Goal: Task Accomplishment & Management: Use online tool/utility

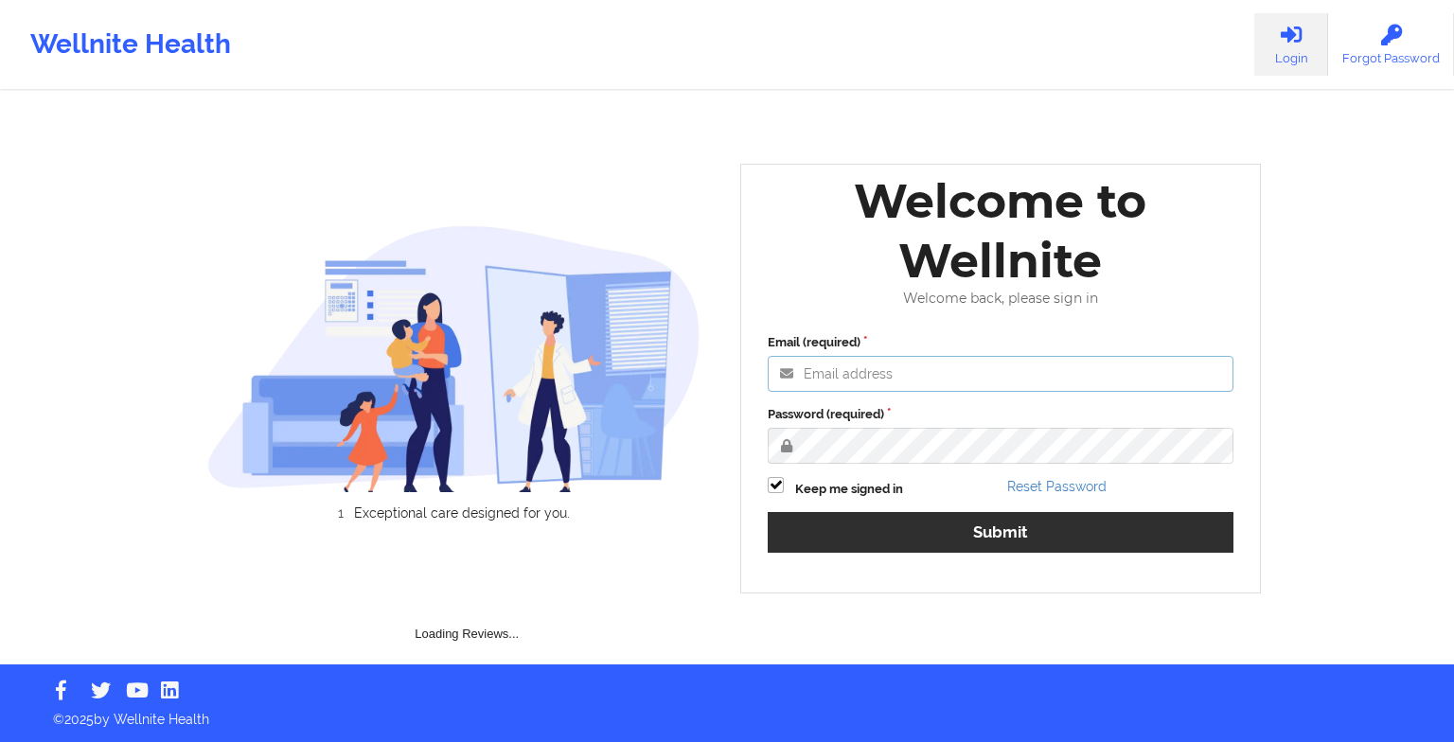
type input "[EMAIL_ADDRESS][DOMAIN_NAME]"
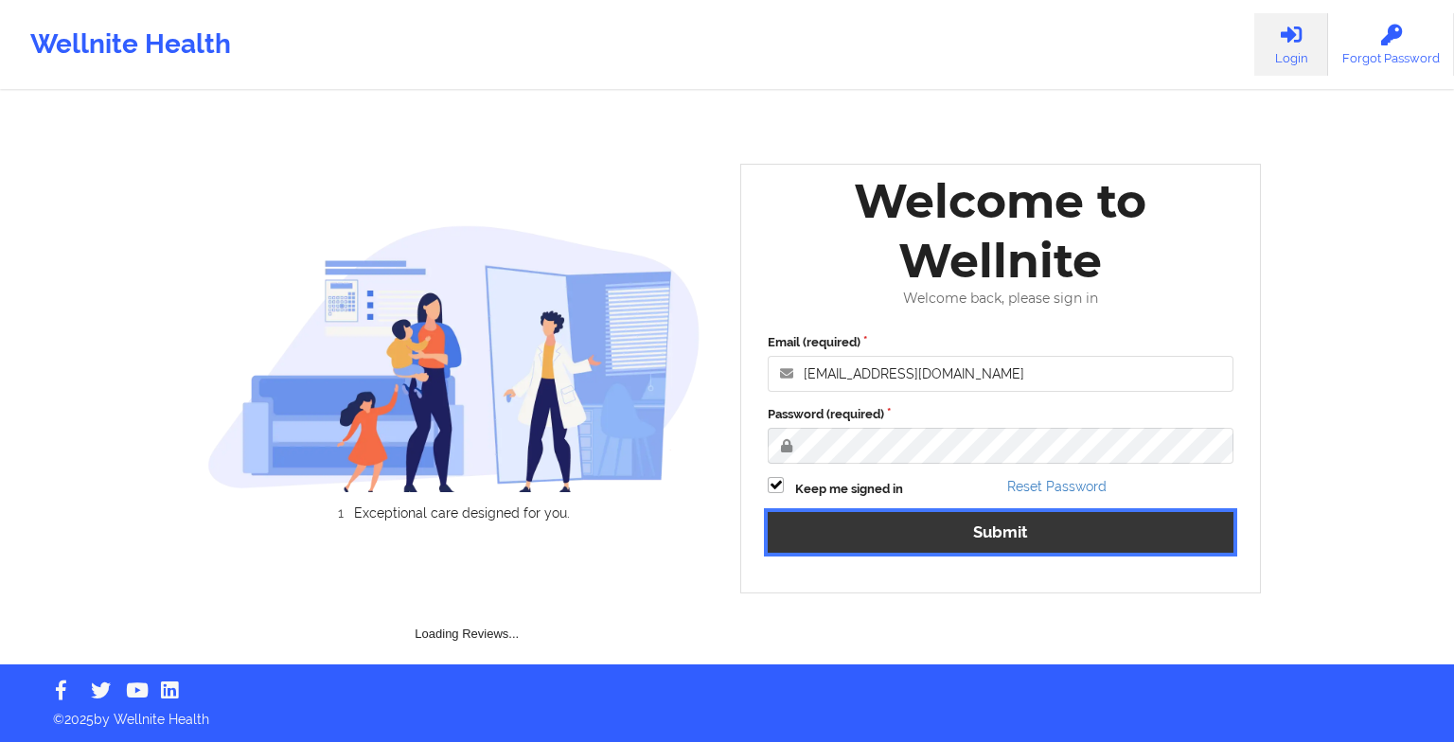
click at [863, 549] on button "Submit" at bounding box center [1001, 532] width 466 height 41
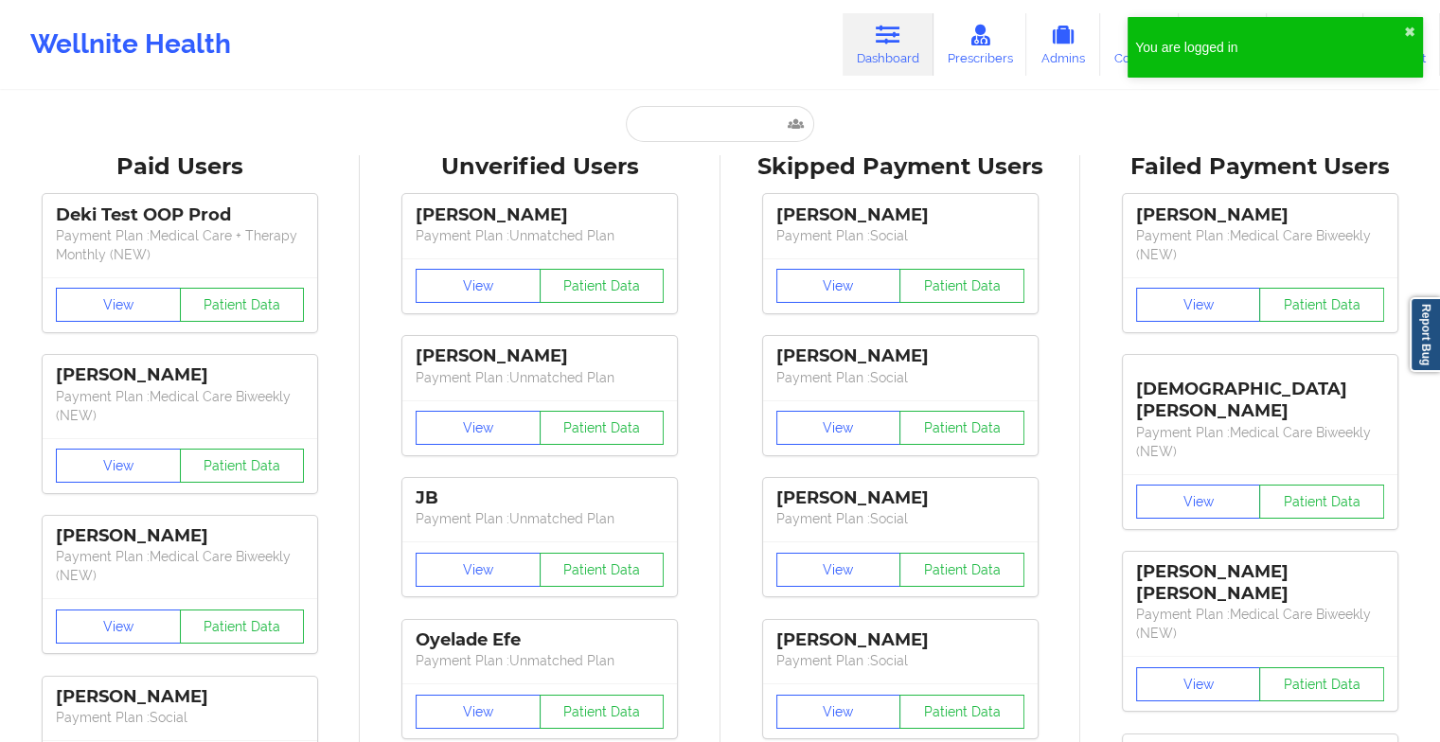
click at [33, 496] on div "Deki Test OOP Prod Payment Plan : Medical Care + Therapy Monthly (NEW) View Pat…" at bounding box center [180, 646] width 347 height 927
click at [708, 120] on input "text" at bounding box center [719, 124] width 187 height 36
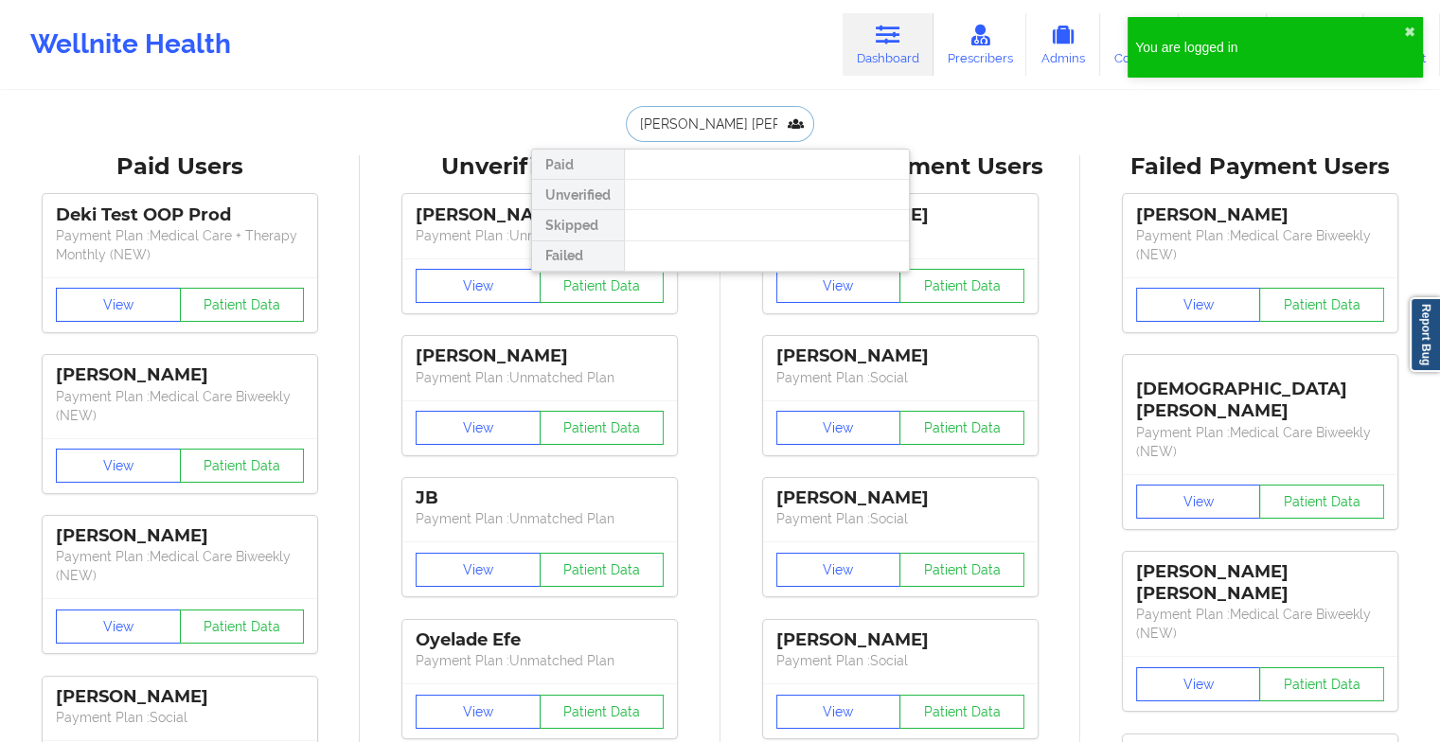
type input "[PERSON_NAME] d wi"
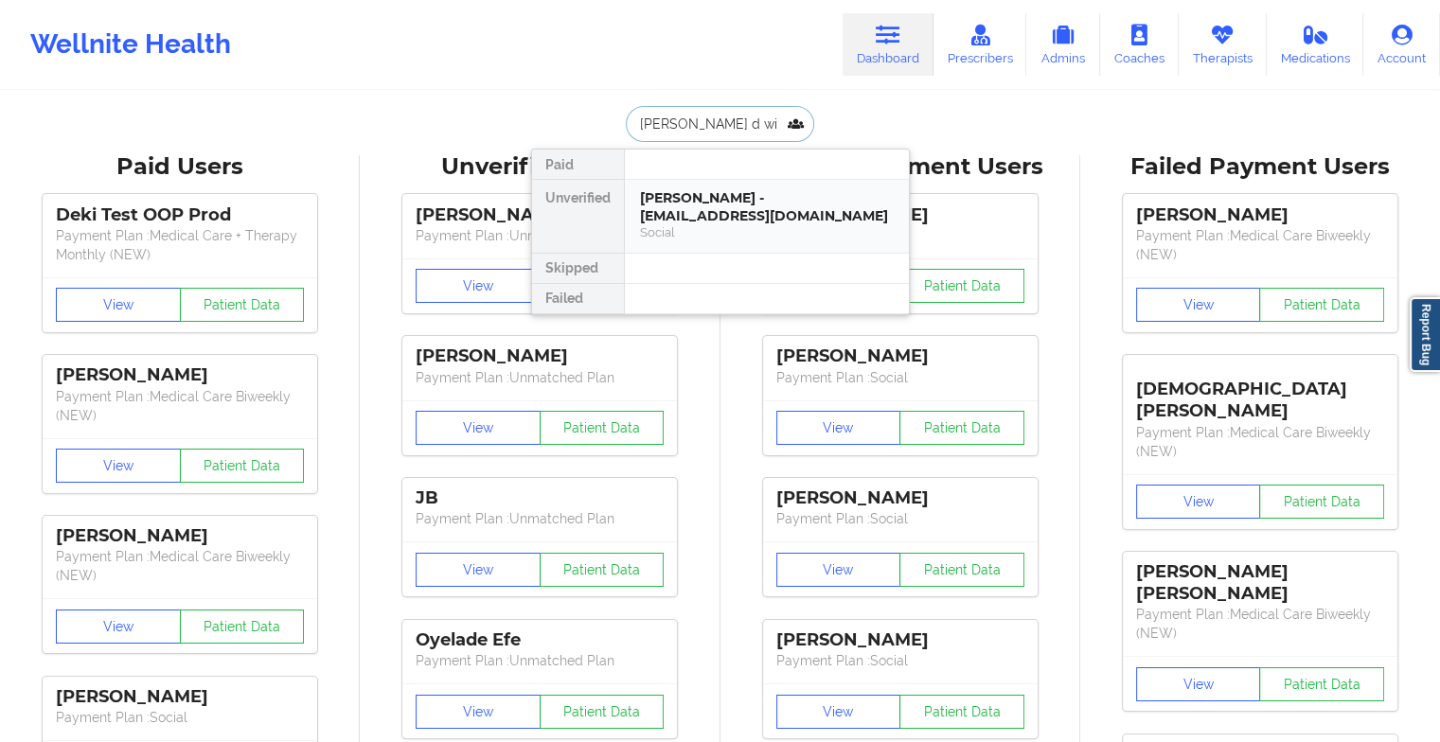
click at [679, 208] on div "[PERSON_NAME] - [EMAIL_ADDRESS][DOMAIN_NAME]" at bounding box center [767, 206] width 254 height 35
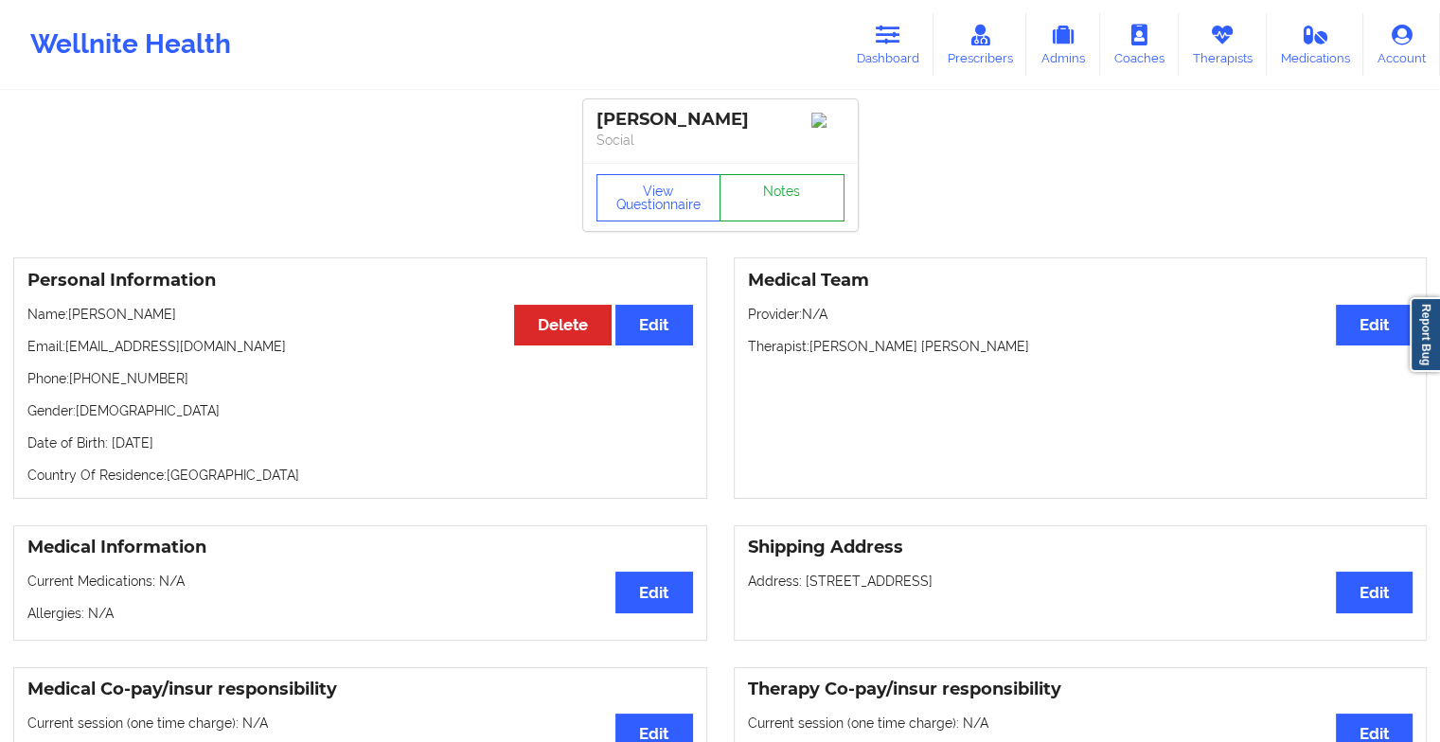
click at [784, 200] on link "Notes" at bounding box center [782, 197] width 125 height 47
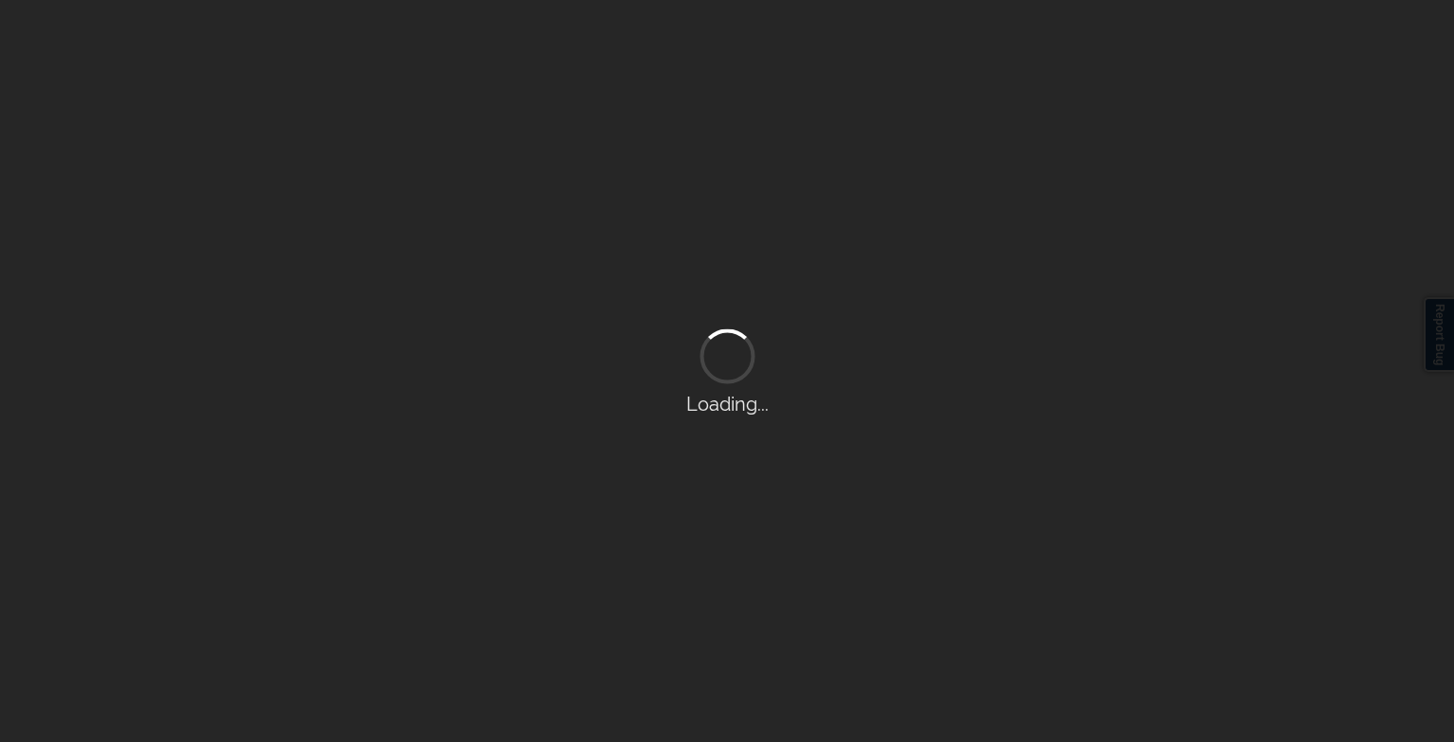
click at [784, 200] on div "Loading..." at bounding box center [727, 371] width 1454 height 742
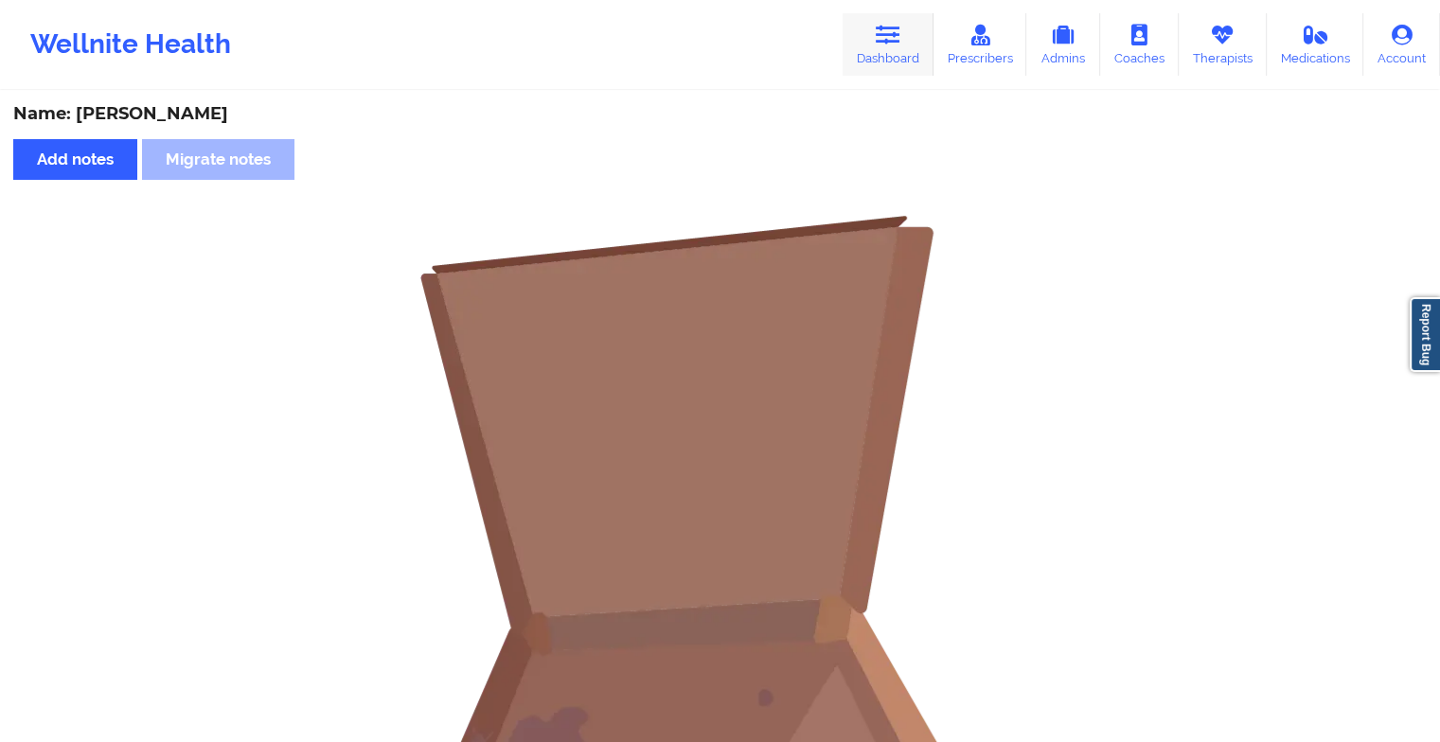
click at [888, 33] on icon at bounding box center [888, 35] width 25 height 21
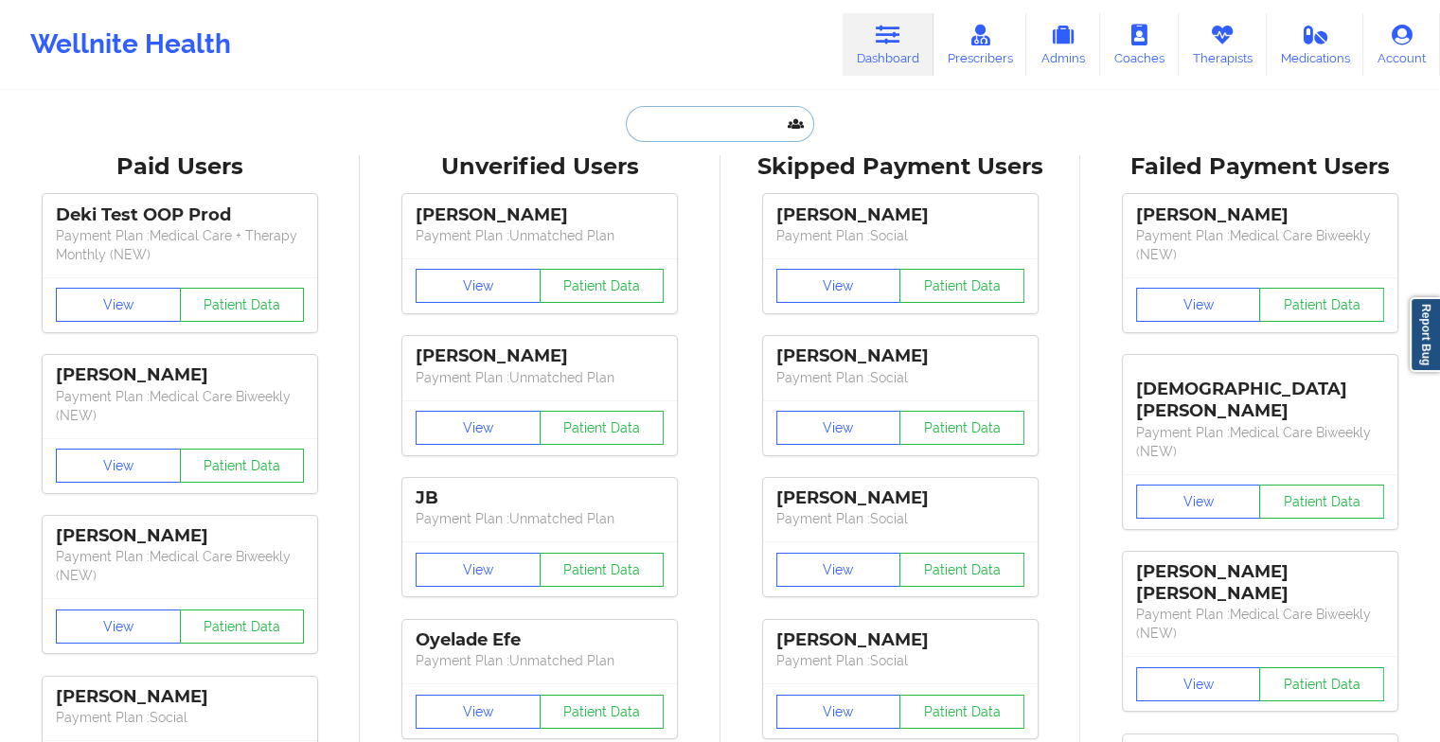
click at [703, 125] on input "text" at bounding box center [719, 124] width 187 height 36
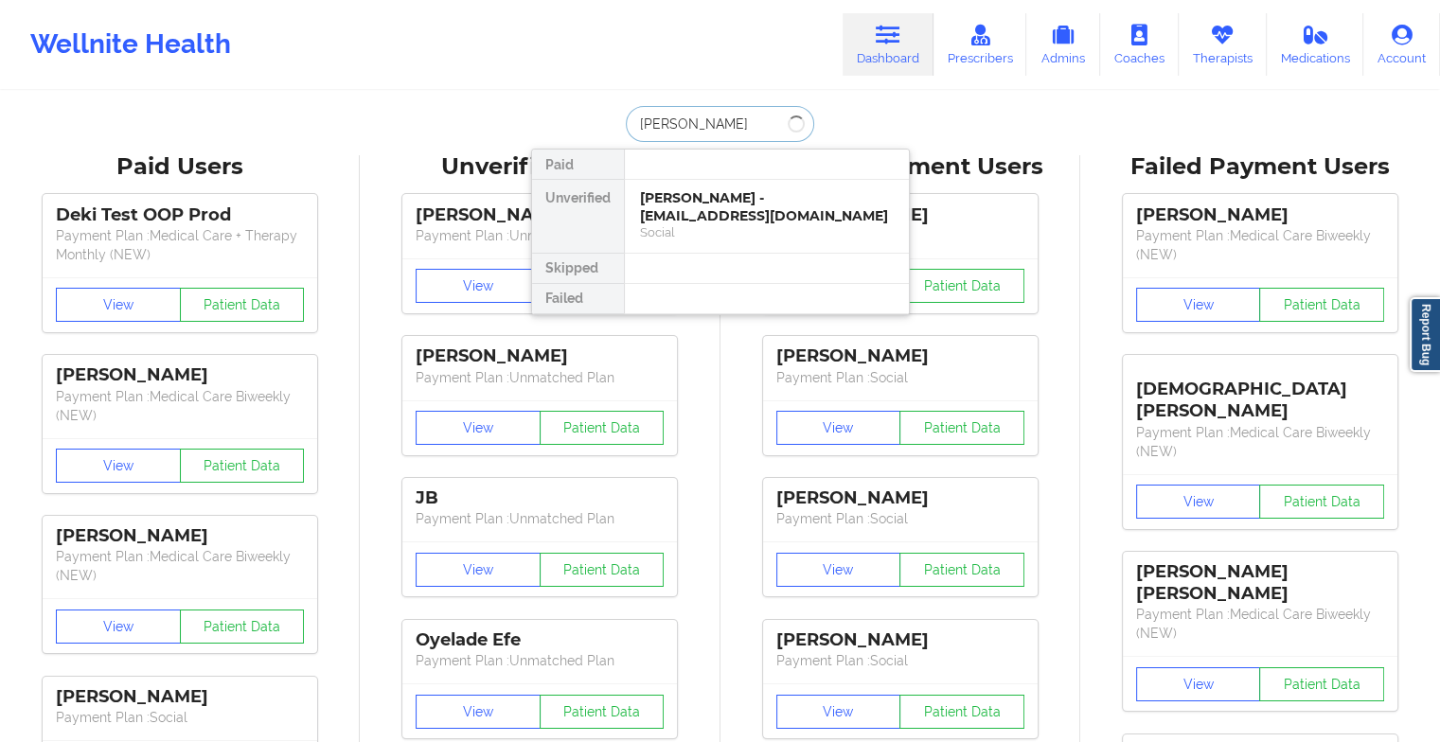
type input "[PERSON_NAME]"
click at [703, 205] on div "[PERSON_NAME] - [EMAIL_ADDRESS][DOMAIN_NAME]" at bounding box center [767, 206] width 254 height 35
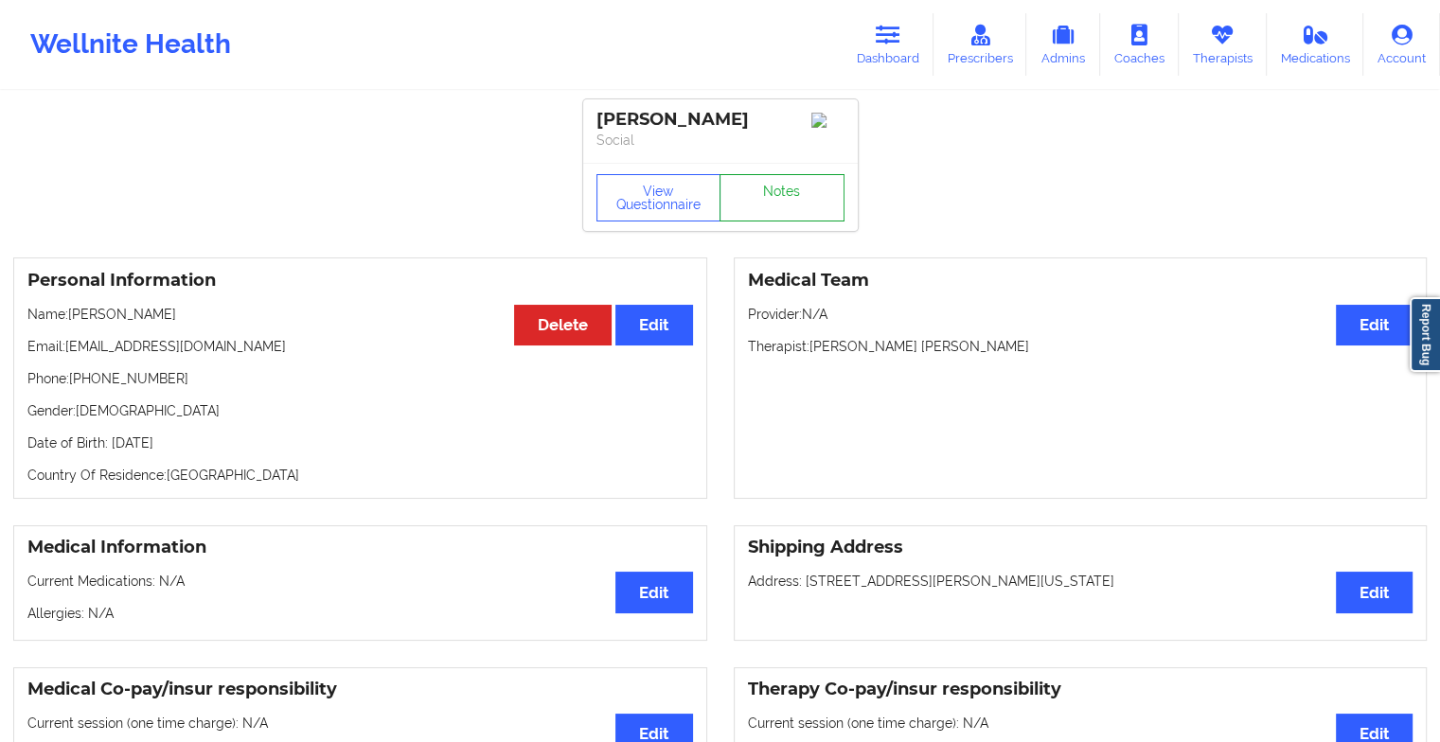
click at [754, 200] on link "Notes" at bounding box center [782, 197] width 125 height 47
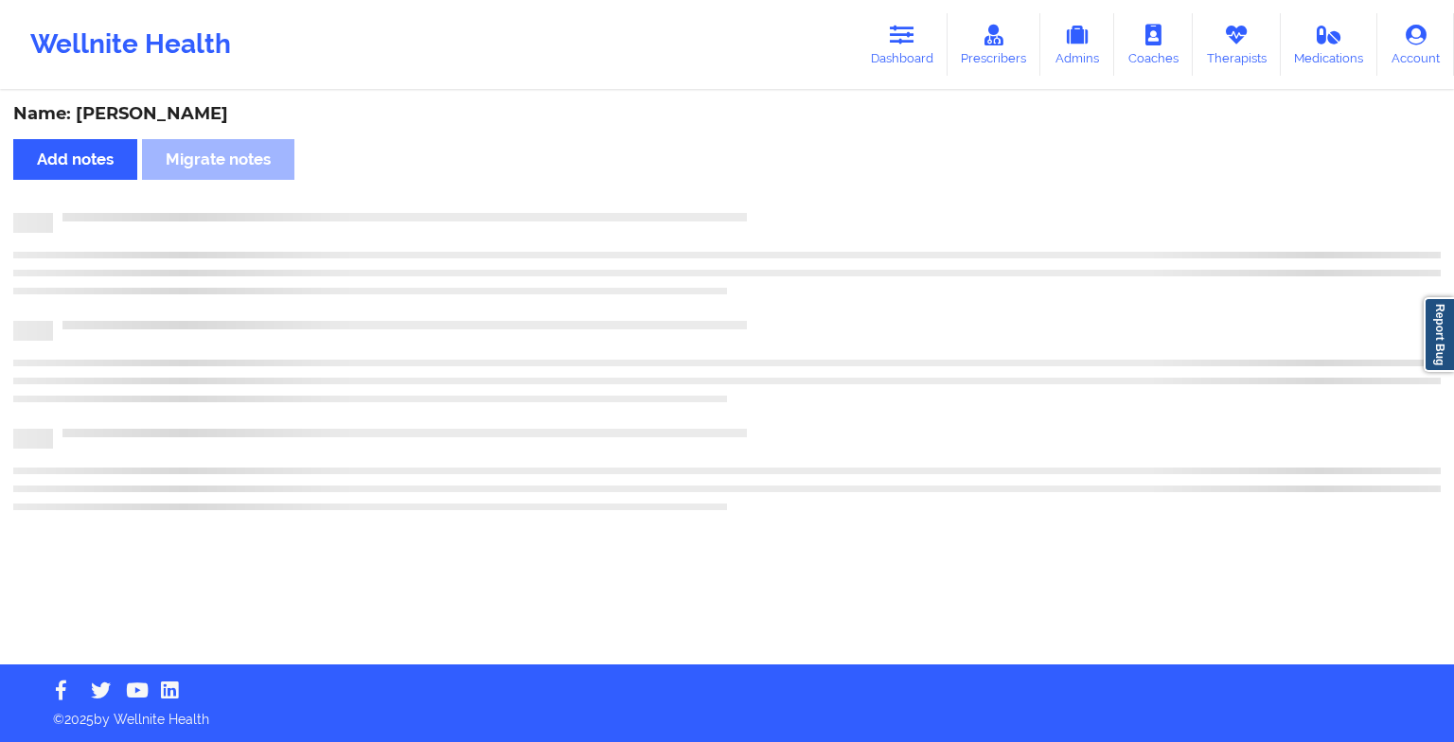
click at [754, 200] on div "Name: [PERSON_NAME] Add notes Migrate notes" at bounding box center [727, 379] width 1454 height 572
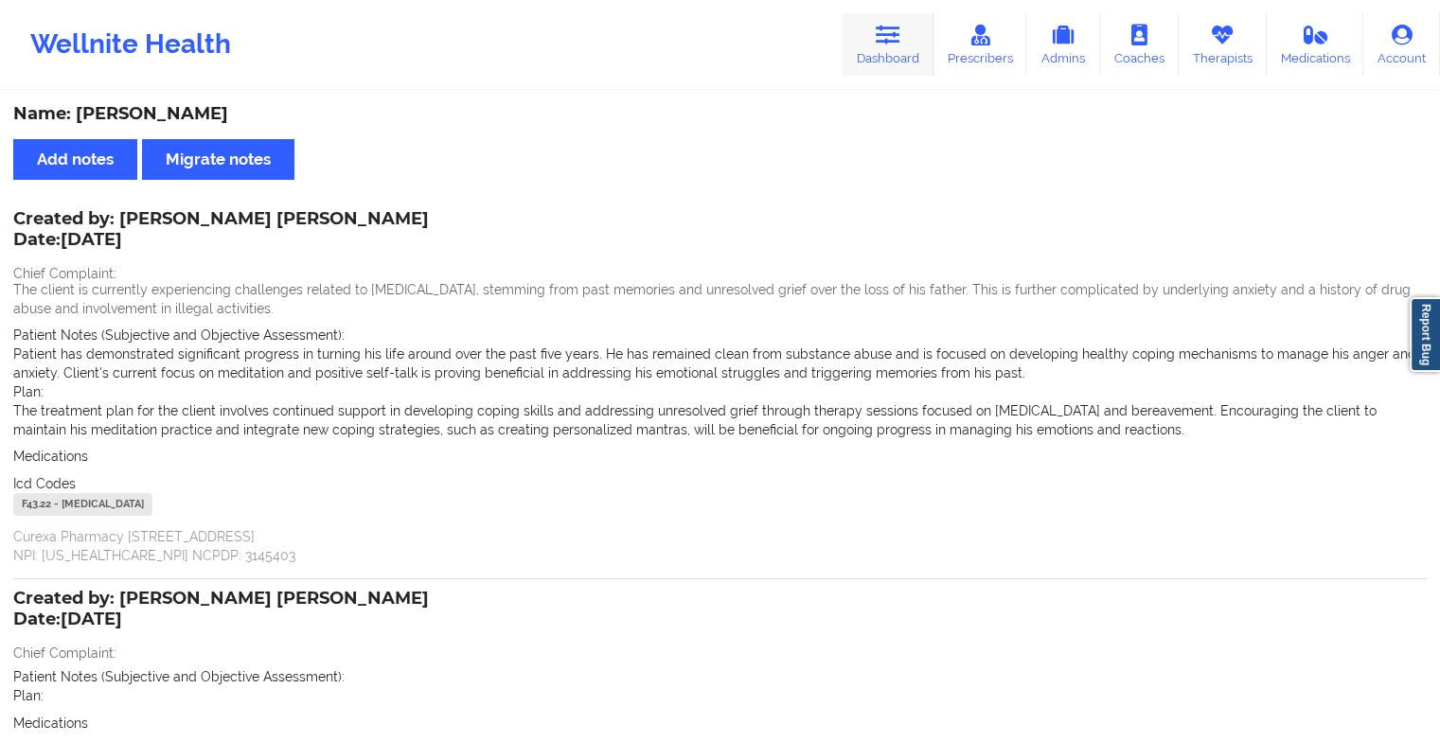
click at [881, 44] on icon at bounding box center [888, 35] width 25 height 21
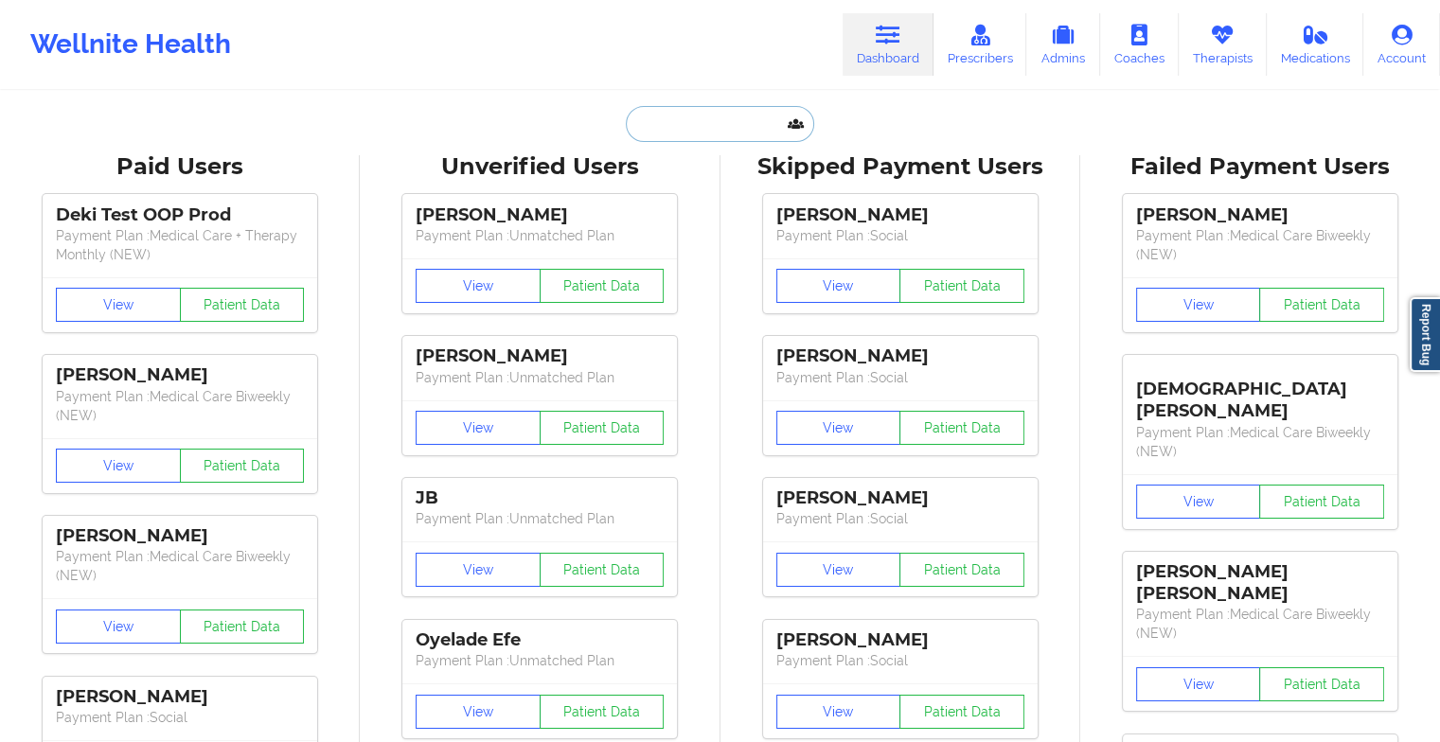
click at [650, 121] on input "text" at bounding box center [719, 124] width 187 height 36
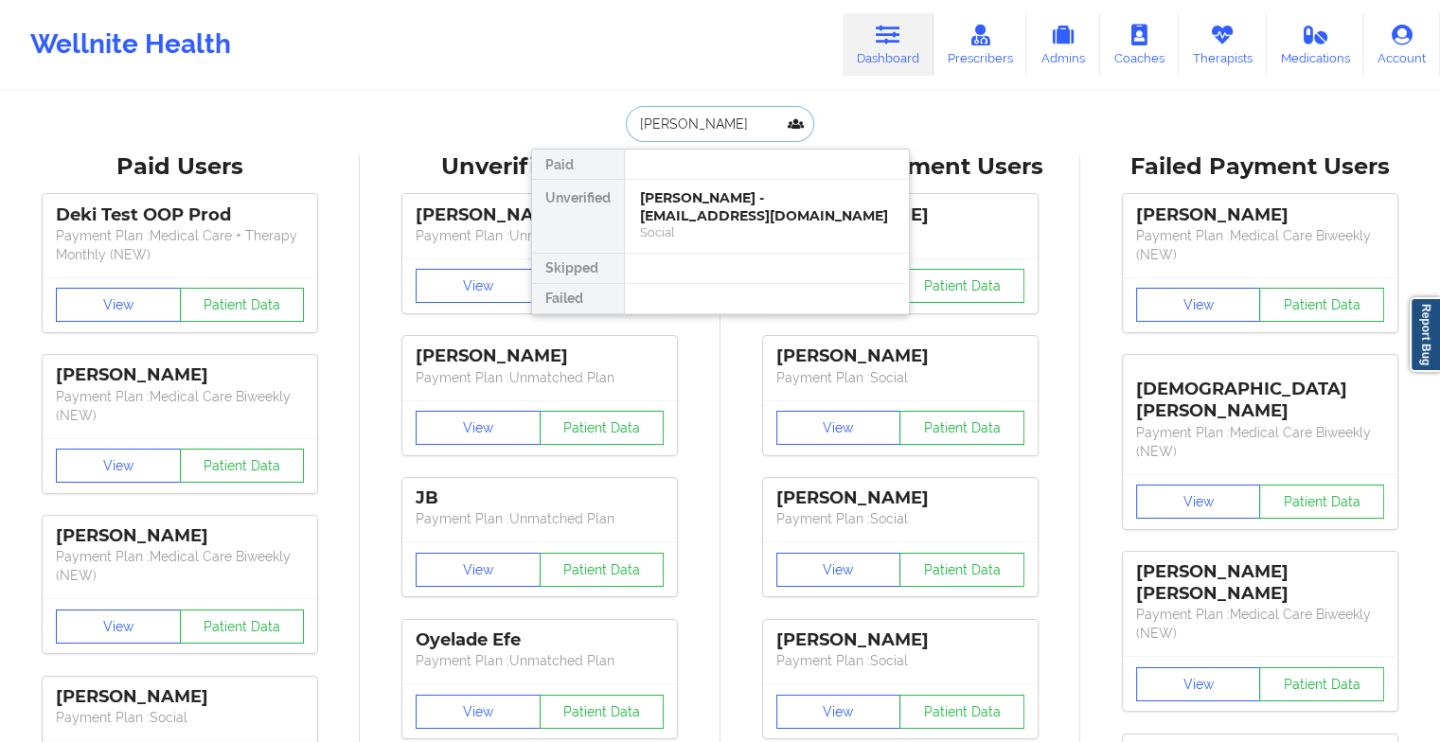
type input "[PERSON_NAME]"
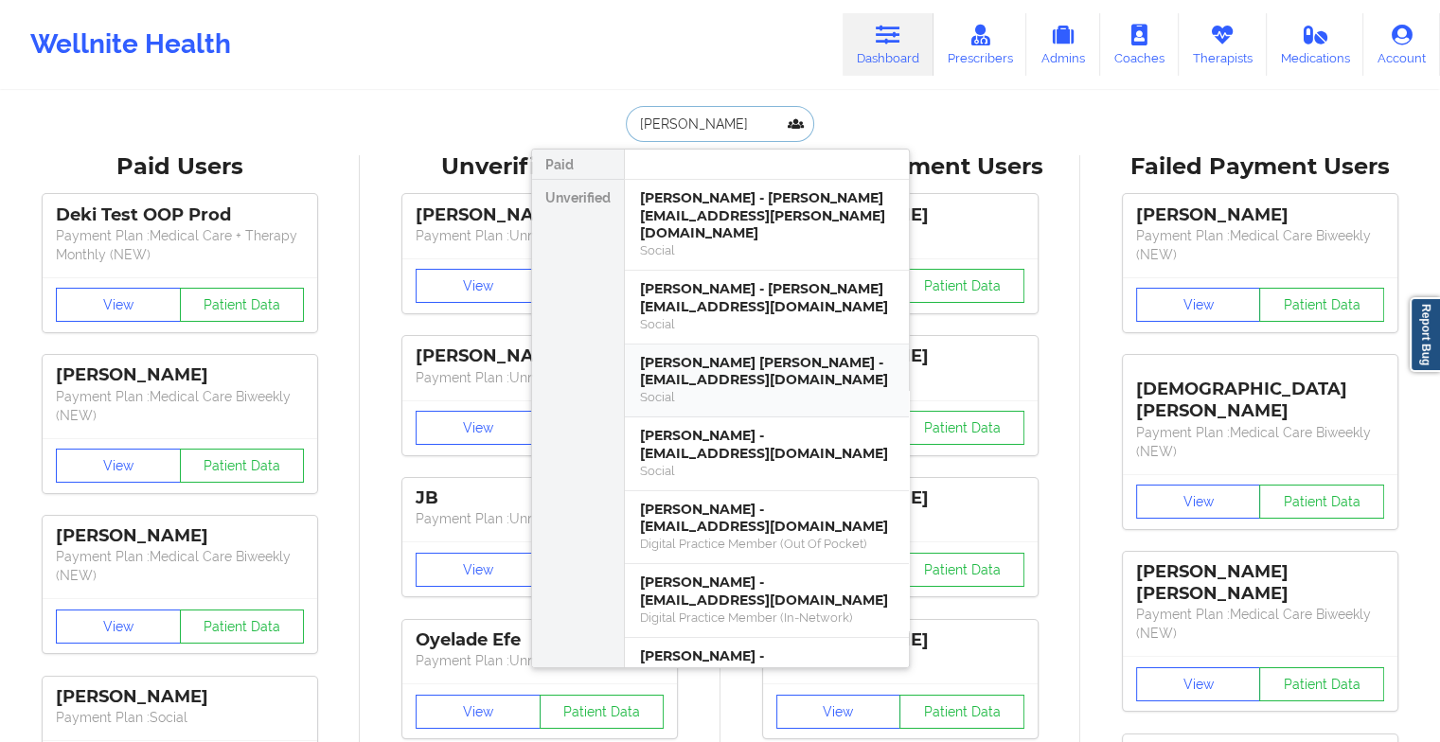
click at [727, 354] on div "[PERSON_NAME] [PERSON_NAME] - [EMAIL_ADDRESS][DOMAIN_NAME]" at bounding box center [767, 371] width 254 height 35
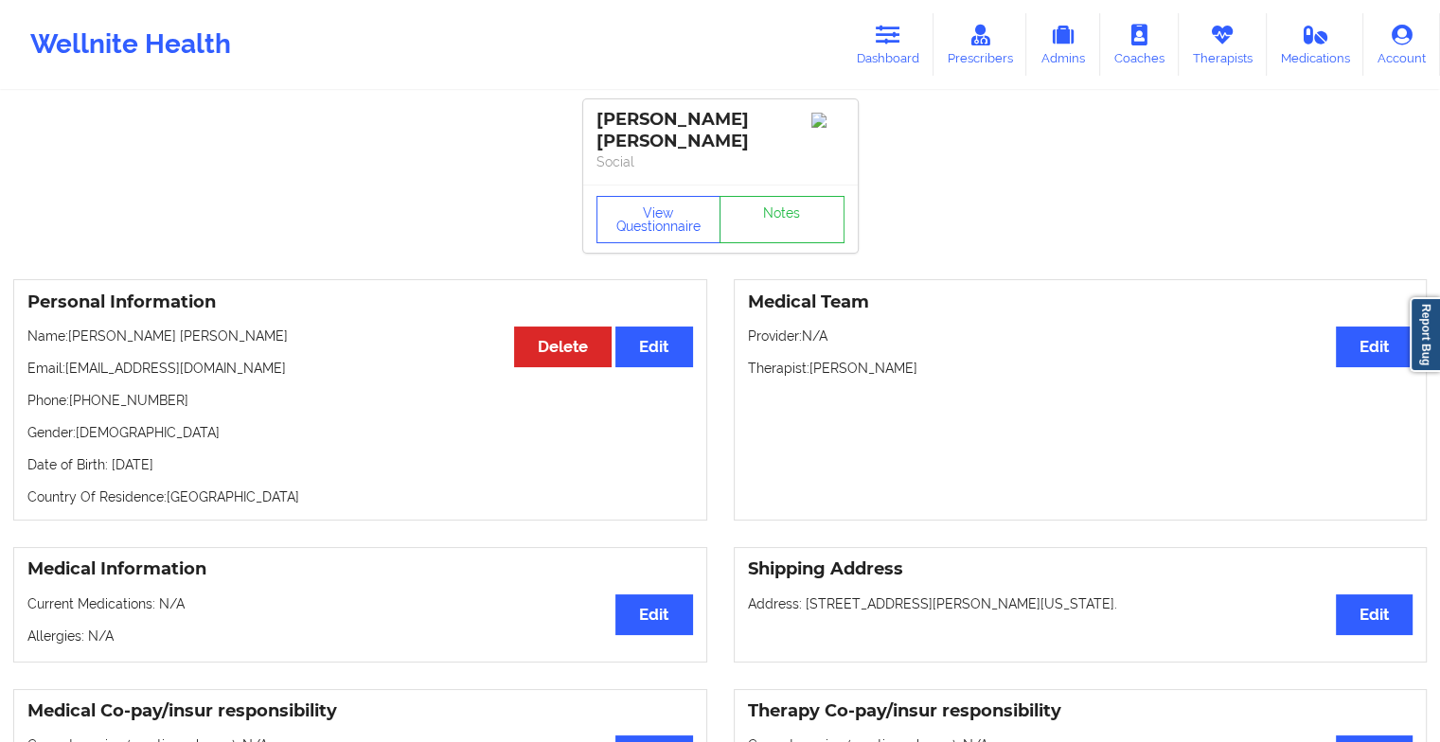
click at [752, 205] on link "Notes" at bounding box center [782, 219] width 125 height 47
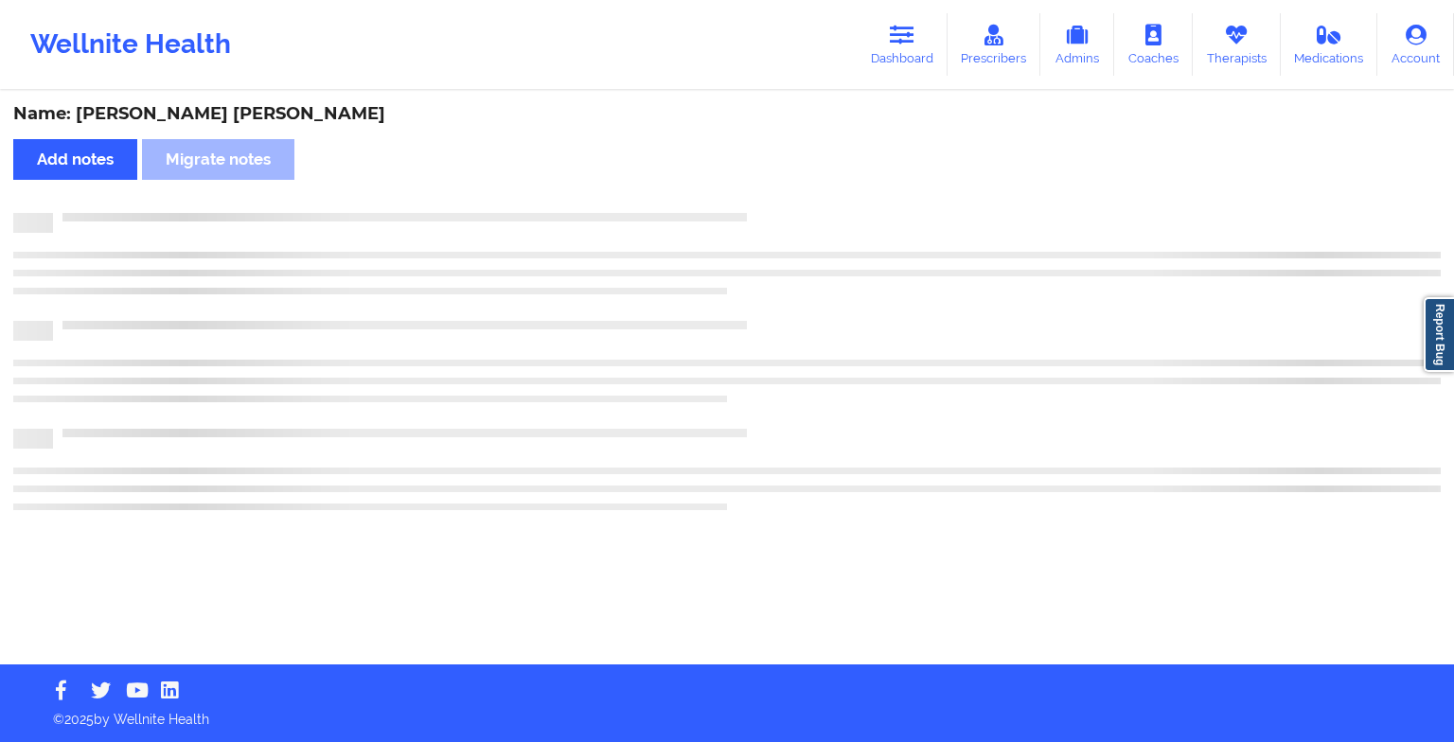
click at [752, 205] on div "Name: [PERSON_NAME] [PERSON_NAME] Add notes Migrate notes" at bounding box center [727, 379] width 1454 height 572
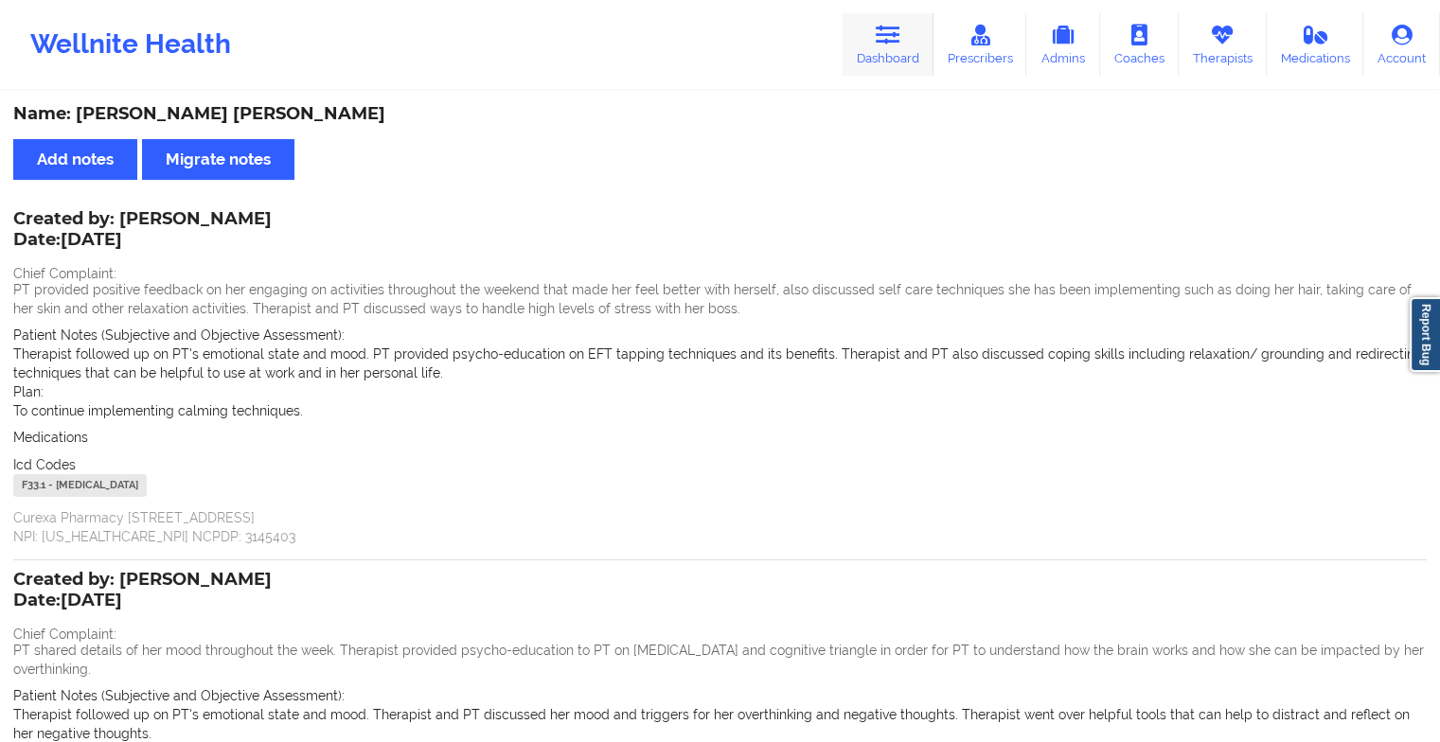
click at [863, 64] on link "Dashboard" at bounding box center [888, 44] width 91 height 62
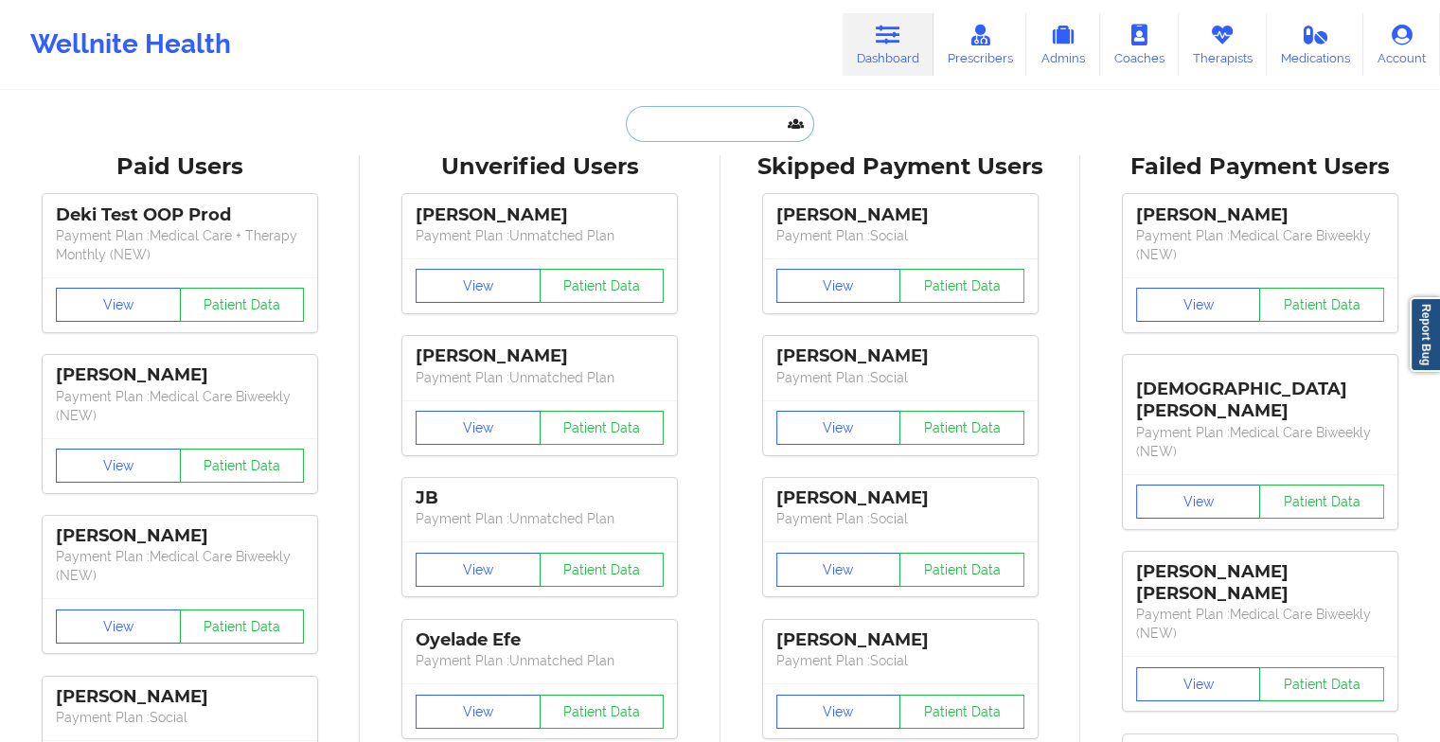
click at [699, 130] on input "text" at bounding box center [719, 124] width 187 height 36
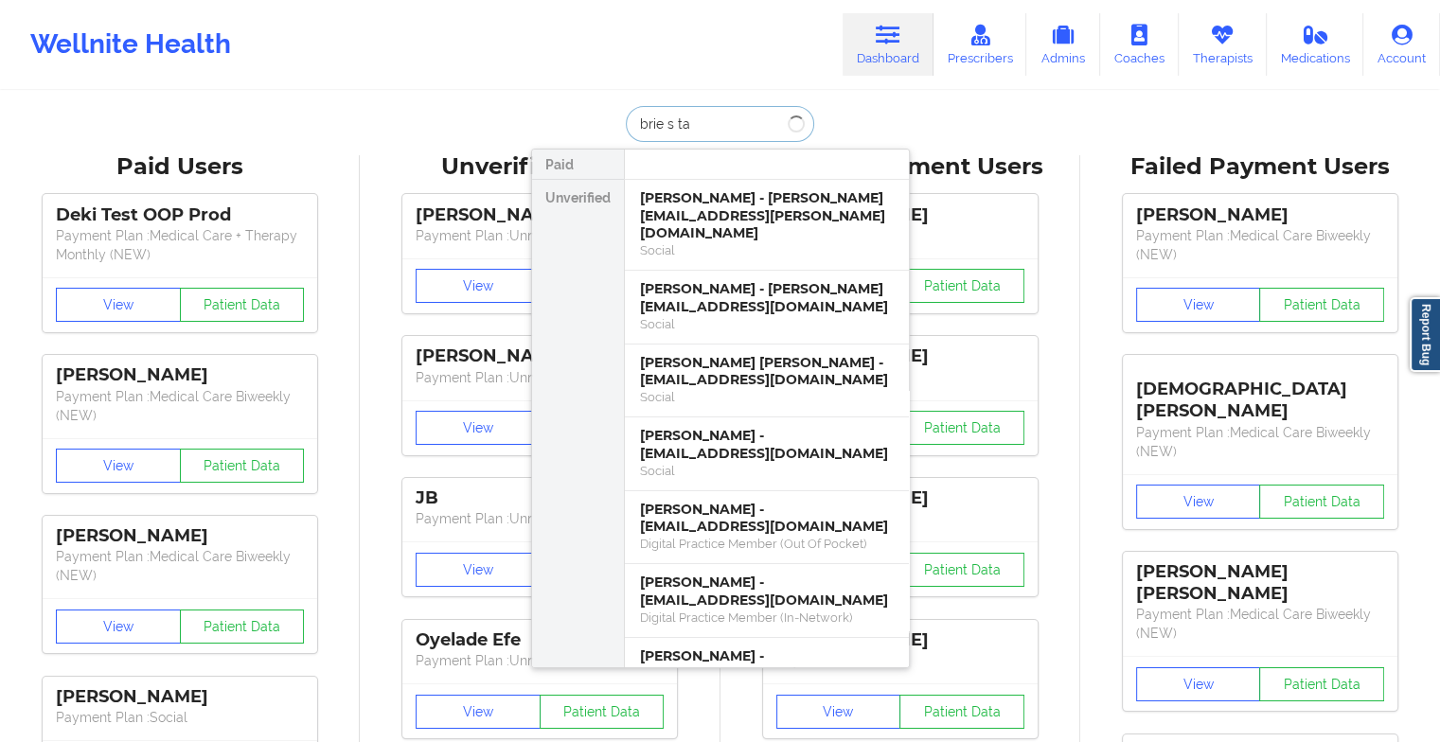
type input "brie s tay"
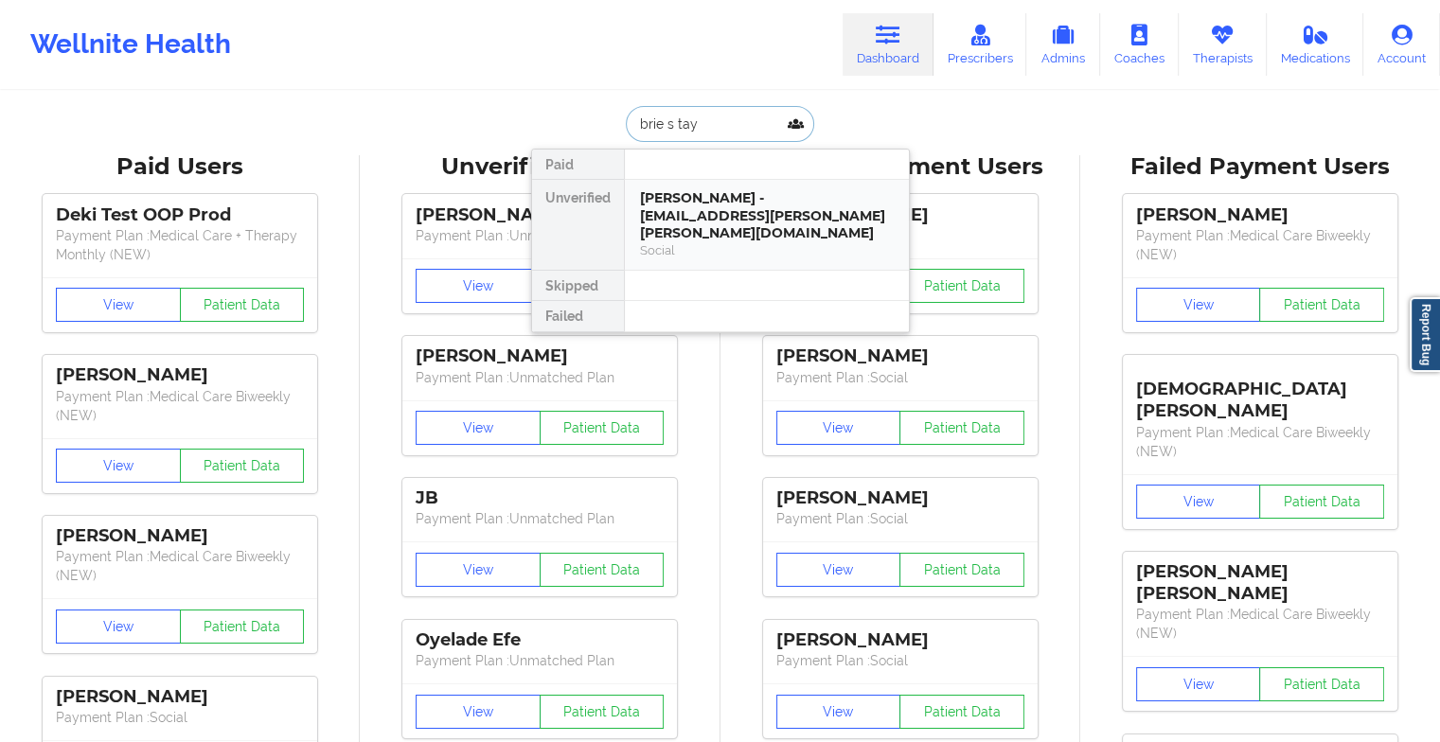
click at [718, 211] on div "[PERSON_NAME] - [EMAIL_ADDRESS][PERSON_NAME][PERSON_NAME][DOMAIN_NAME]" at bounding box center [767, 215] width 254 height 53
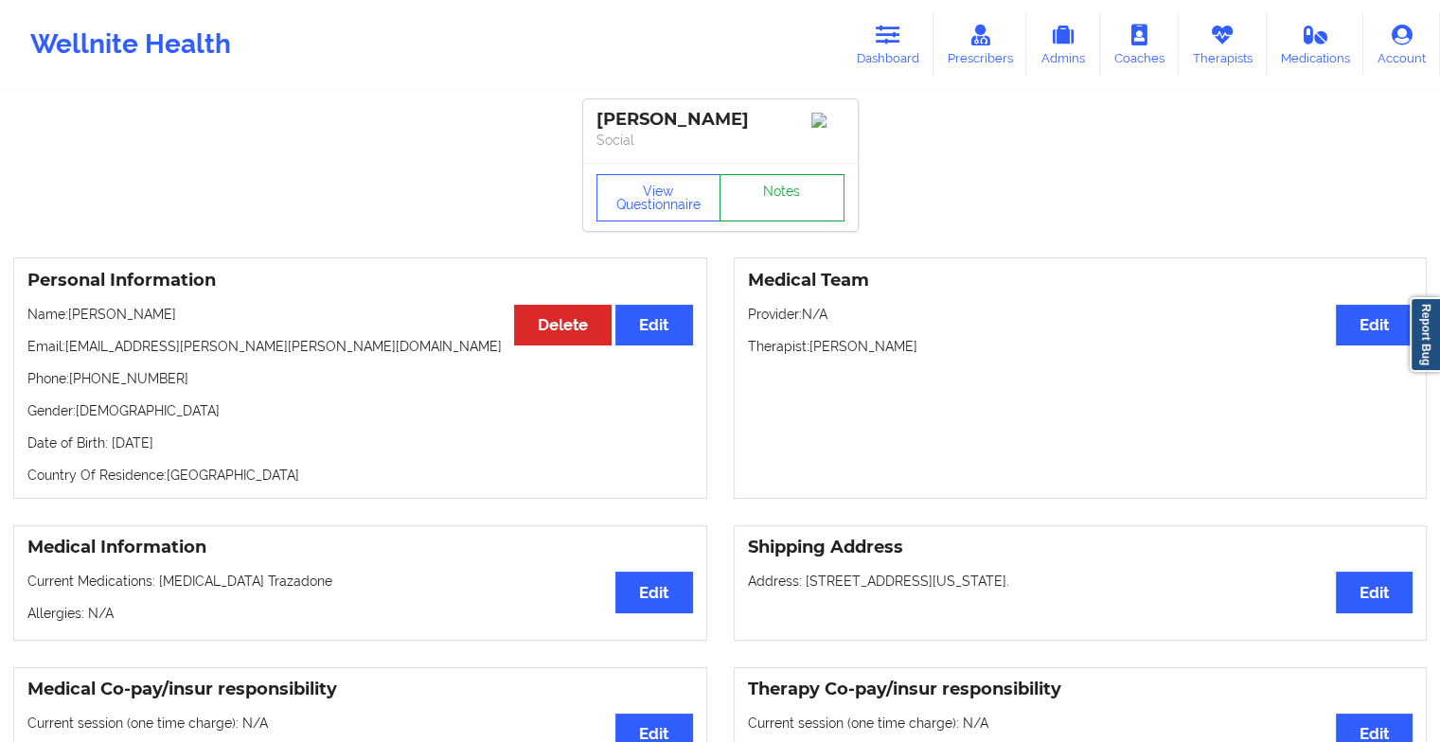
click at [773, 199] on link "Notes" at bounding box center [782, 197] width 125 height 47
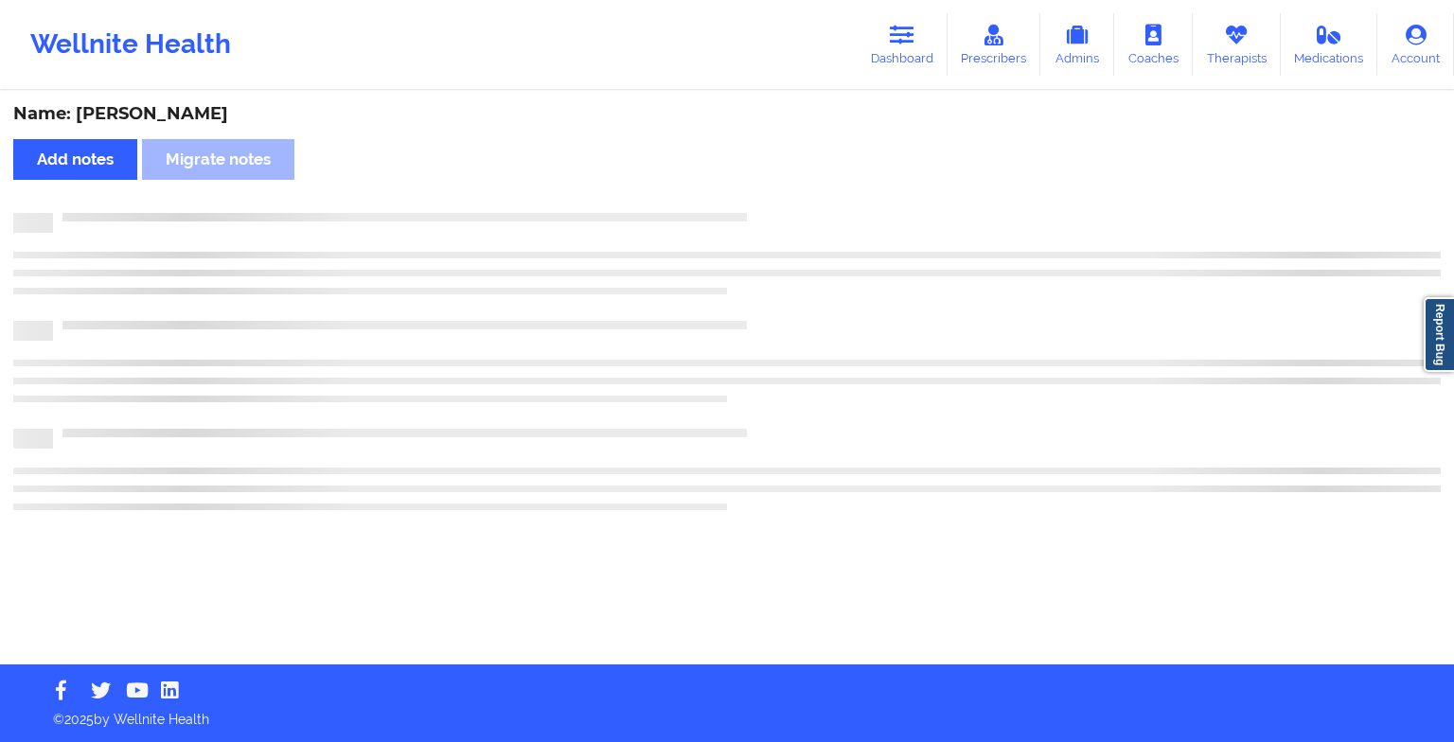
click at [773, 199] on div "Name: [PERSON_NAME] Add notes Migrate notes" at bounding box center [727, 379] width 1454 height 572
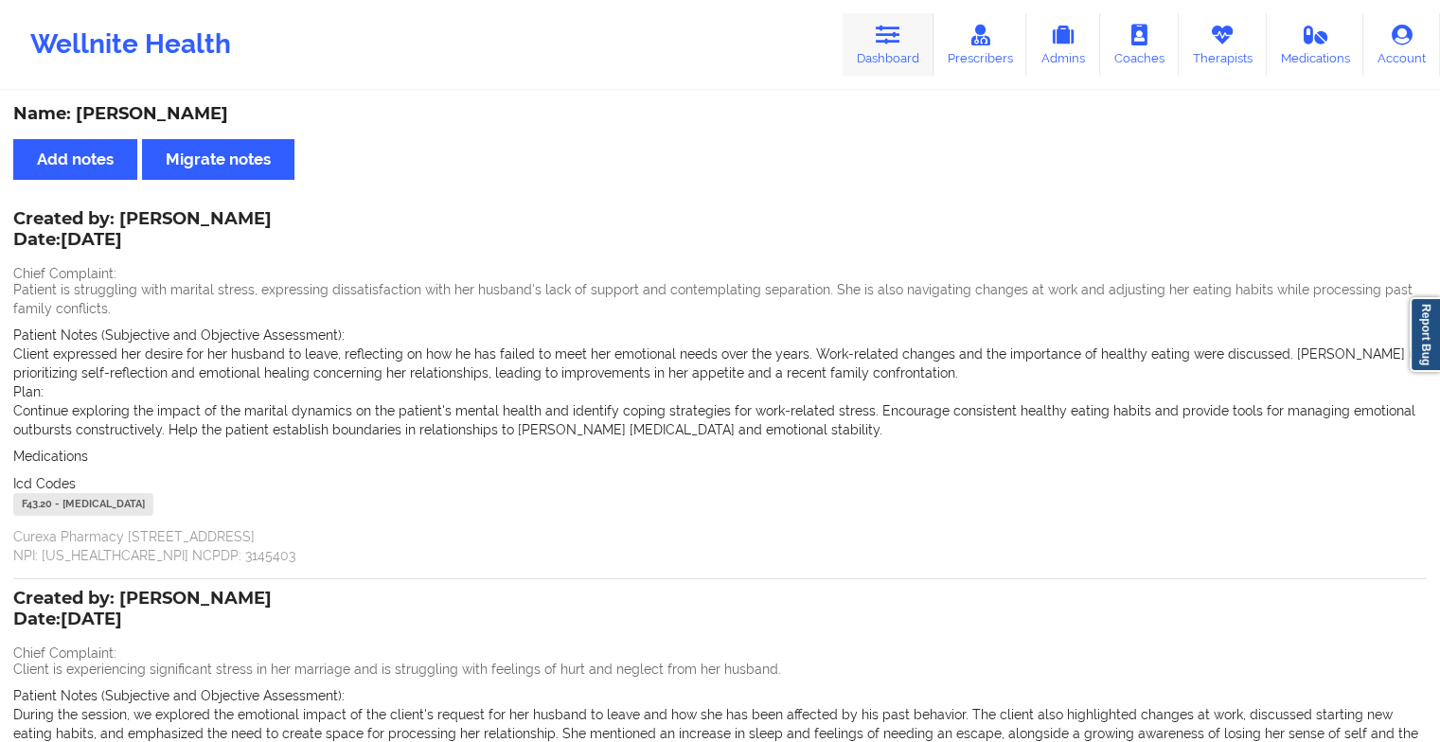
click at [882, 42] on icon at bounding box center [888, 35] width 25 height 21
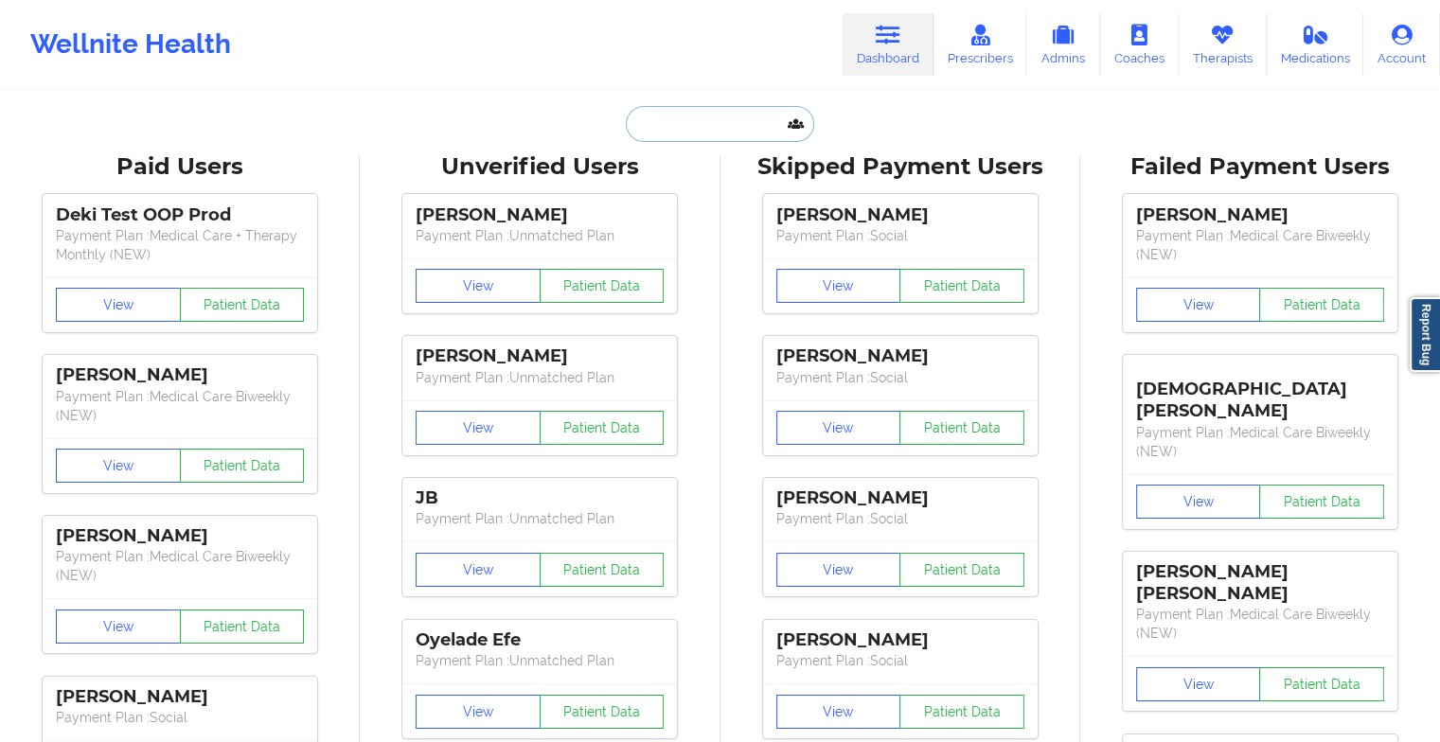
click at [701, 130] on input "text" at bounding box center [719, 124] width 187 height 36
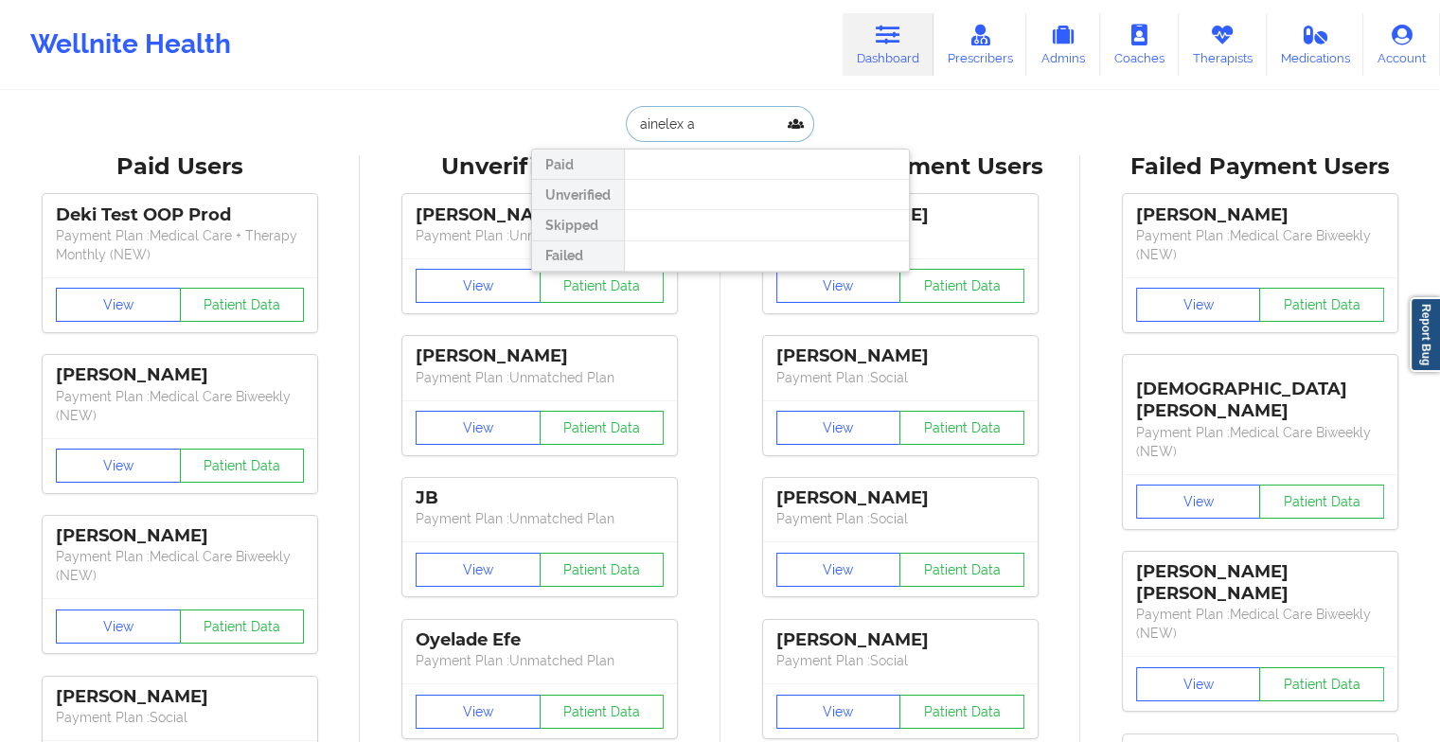
type input "ainelex"
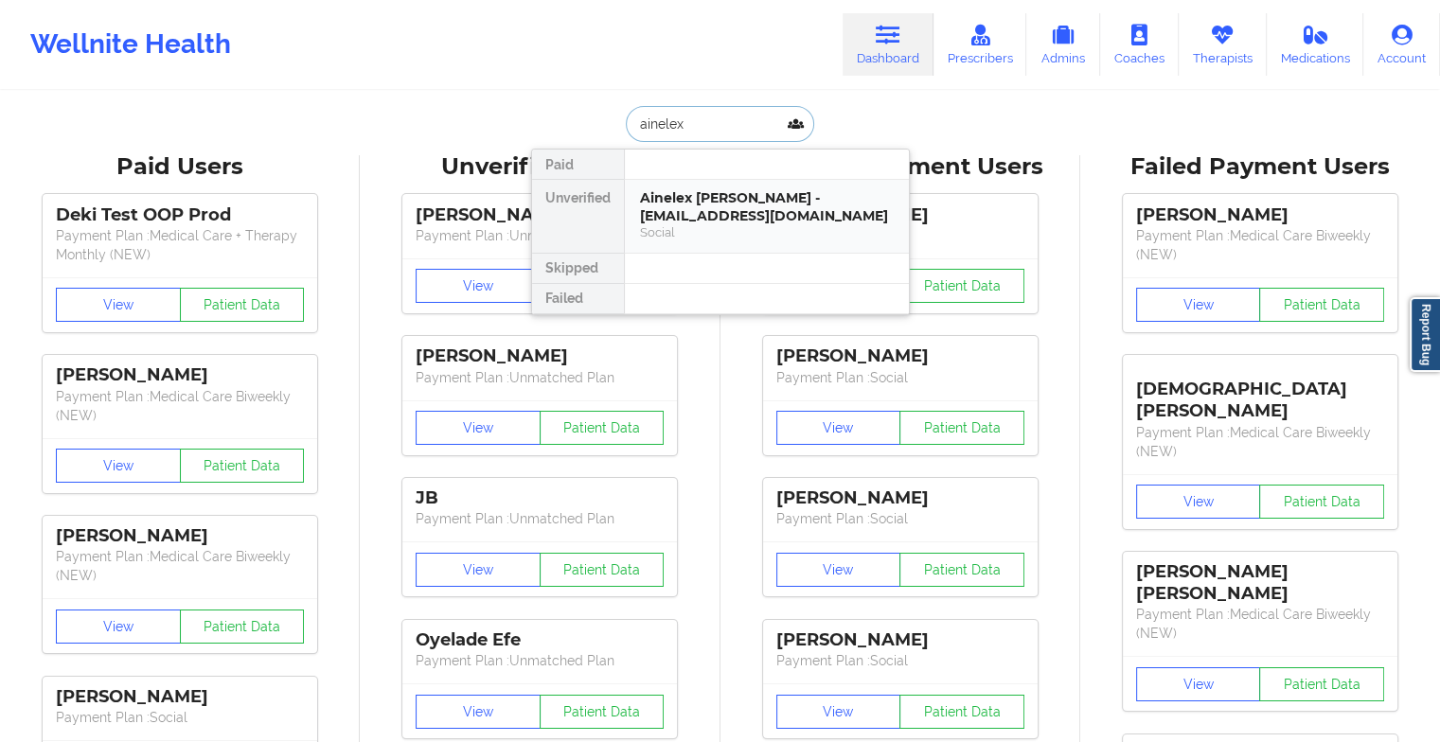
click at [713, 203] on div "Ainelex [PERSON_NAME] - [EMAIL_ADDRESS][DOMAIN_NAME]" at bounding box center [767, 206] width 254 height 35
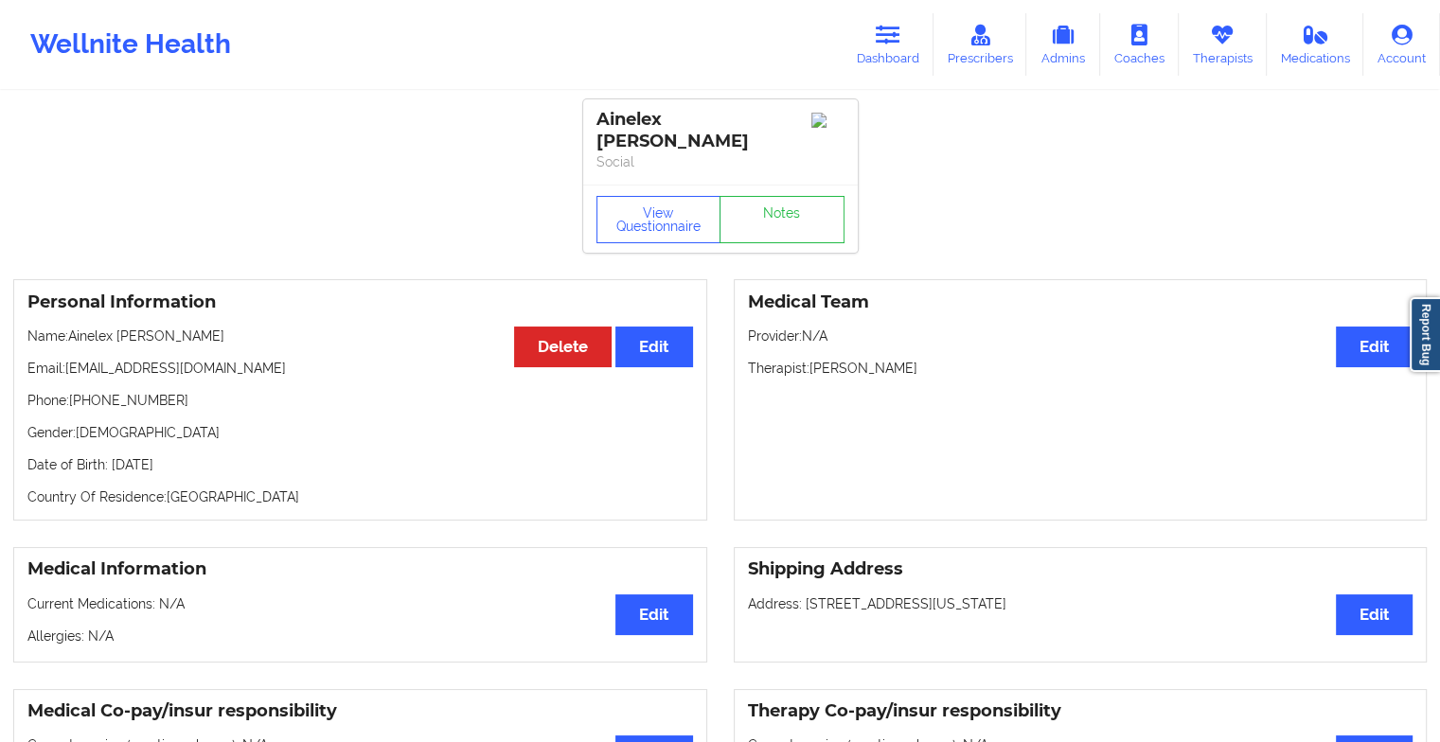
click at [750, 205] on link "Notes" at bounding box center [782, 219] width 125 height 47
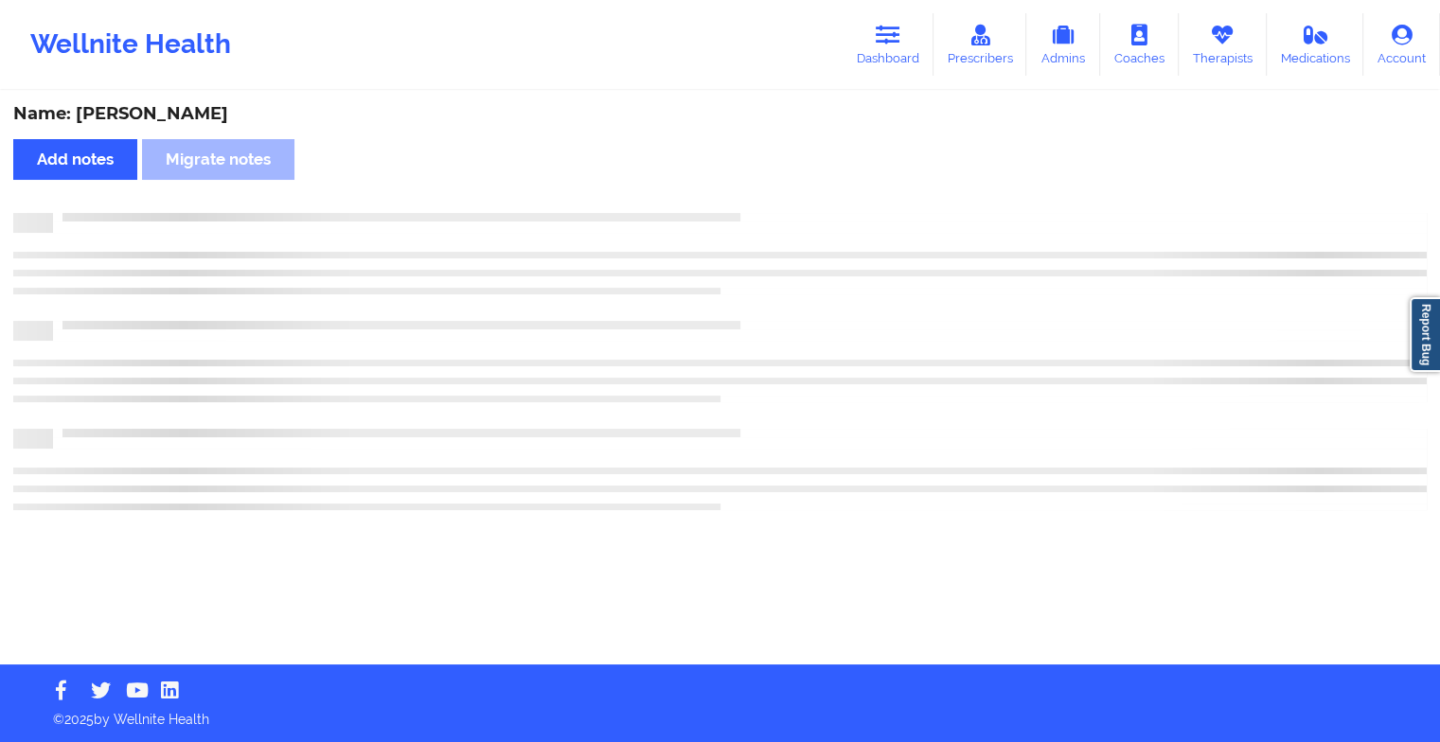
click at [750, 205] on div "Name: [PERSON_NAME] Add notes Migrate notes" at bounding box center [720, 379] width 1440 height 572
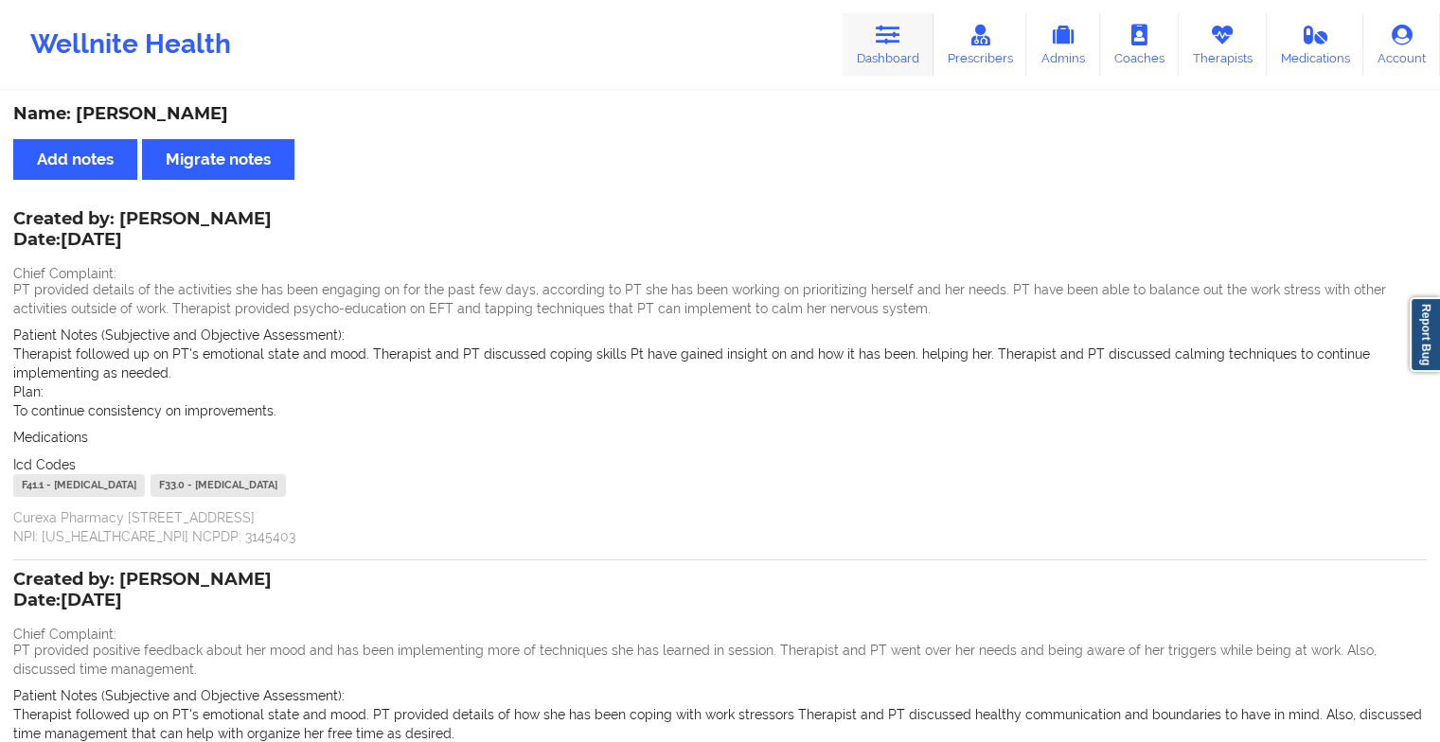
click at [892, 25] on icon at bounding box center [888, 35] width 25 height 21
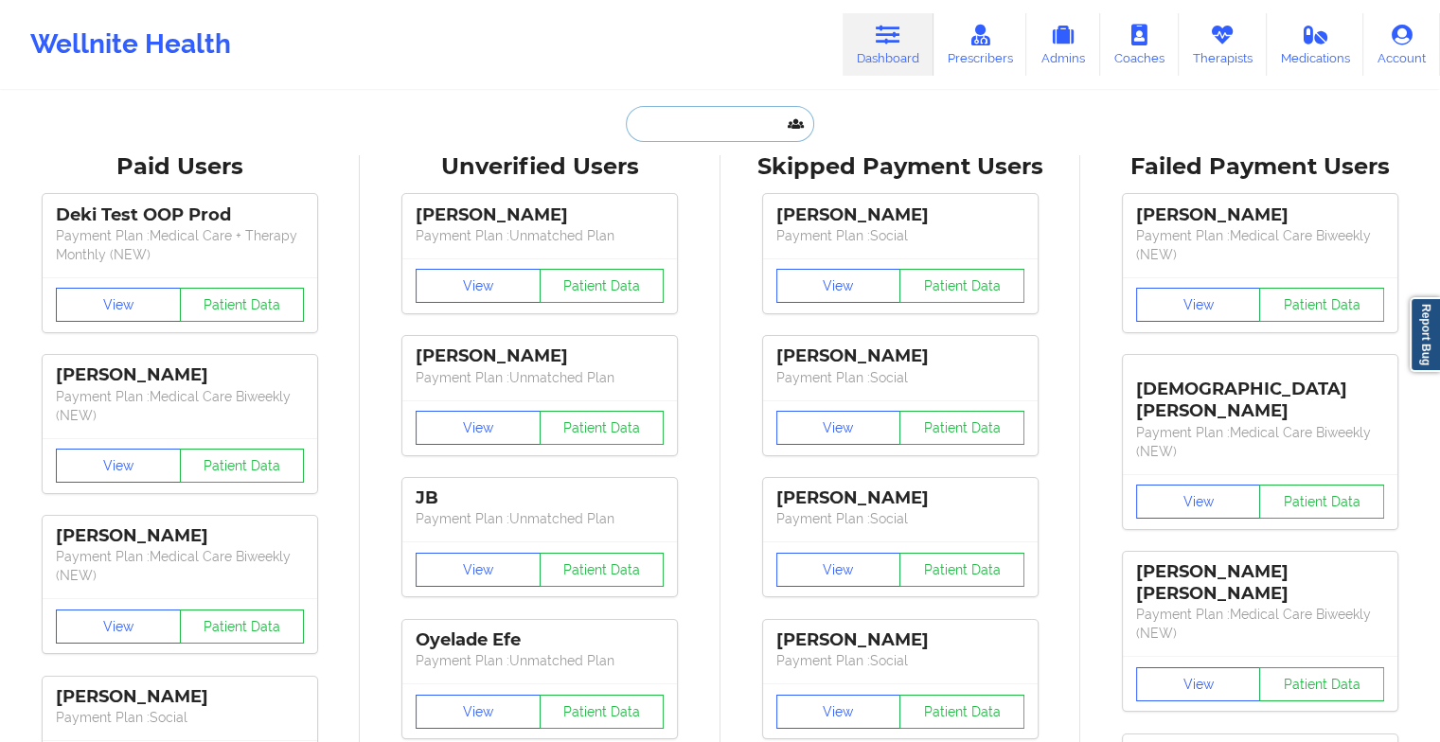
click at [715, 124] on input "text" at bounding box center [719, 124] width 187 height 36
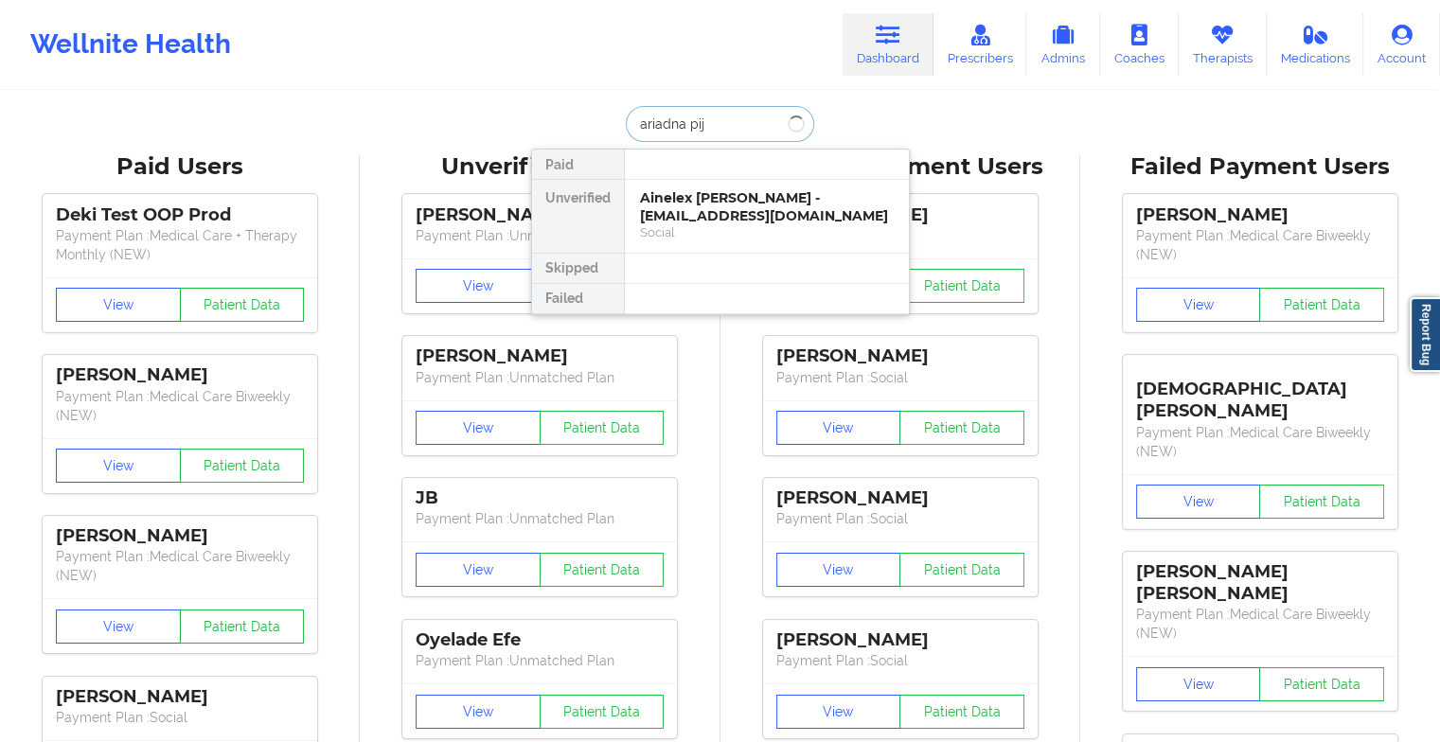
type input "ariadna pi"
click at [735, 205] on div "[PERSON_NAME] - [EMAIL_ADDRESS][DOMAIN_NAME]" at bounding box center [767, 206] width 254 height 35
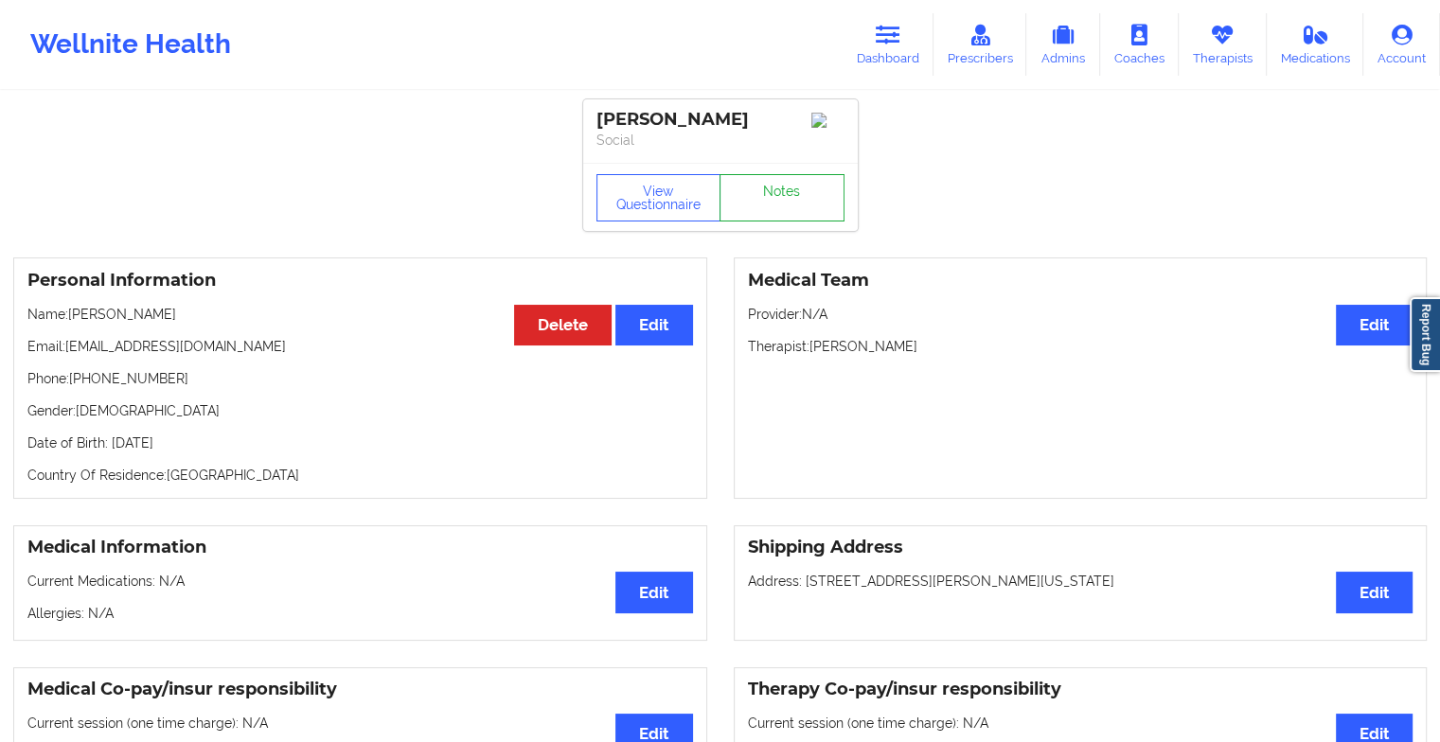
drag, startPoint x: 758, startPoint y: 174, endPoint x: 758, endPoint y: 187, distance: 13.3
click at [758, 187] on div "View Questionnaire Notes" at bounding box center [720, 197] width 275 height 68
click at [758, 187] on link "Notes" at bounding box center [782, 197] width 125 height 47
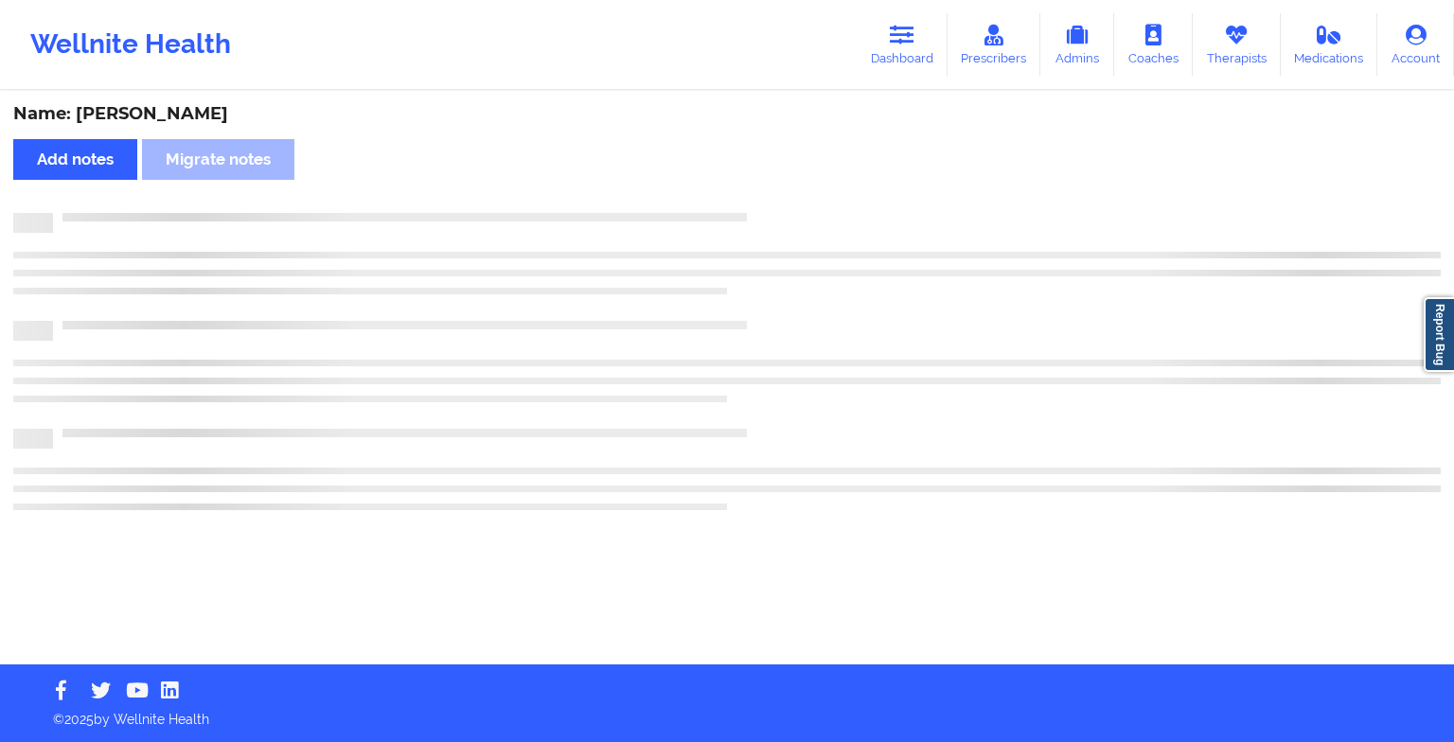
click at [758, 187] on div "Name: [PERSON_NAME] Add notes Migrate notes" at bounding box center [727, 379] width 1454 height 572
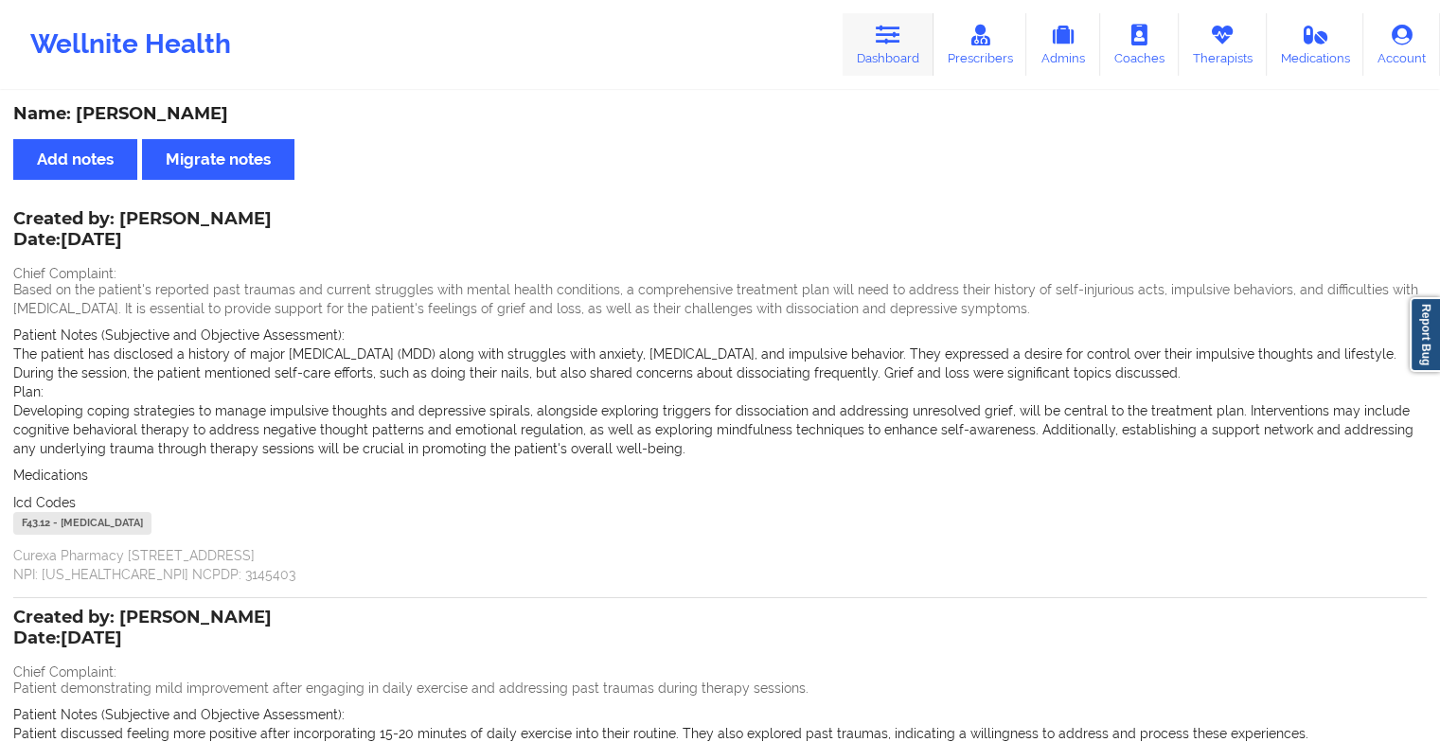
click at [913, 72] on link "Dashboard" at bounding box center [888, 44] width 91 height 62
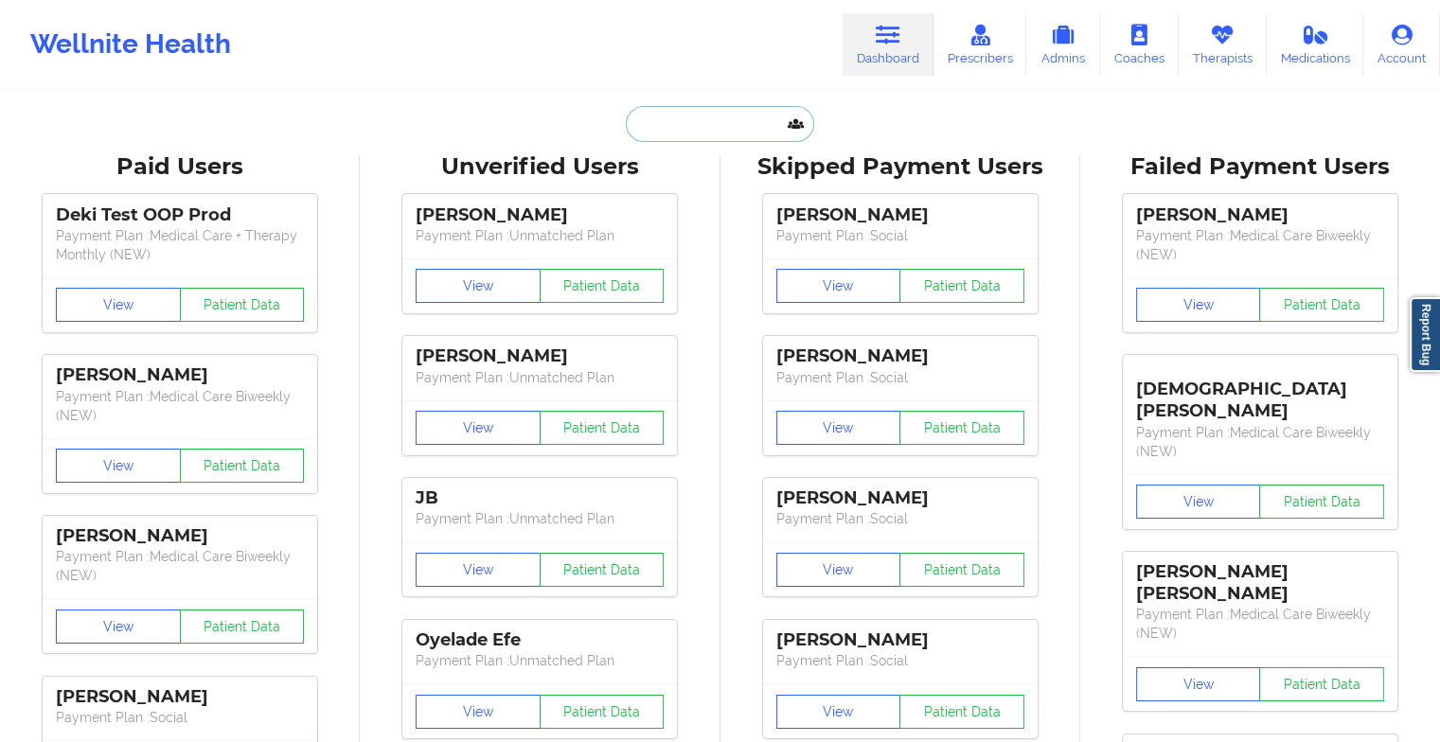
click at [694, 119] on input "text" at bounding box center [719, 124] width 187 height 36
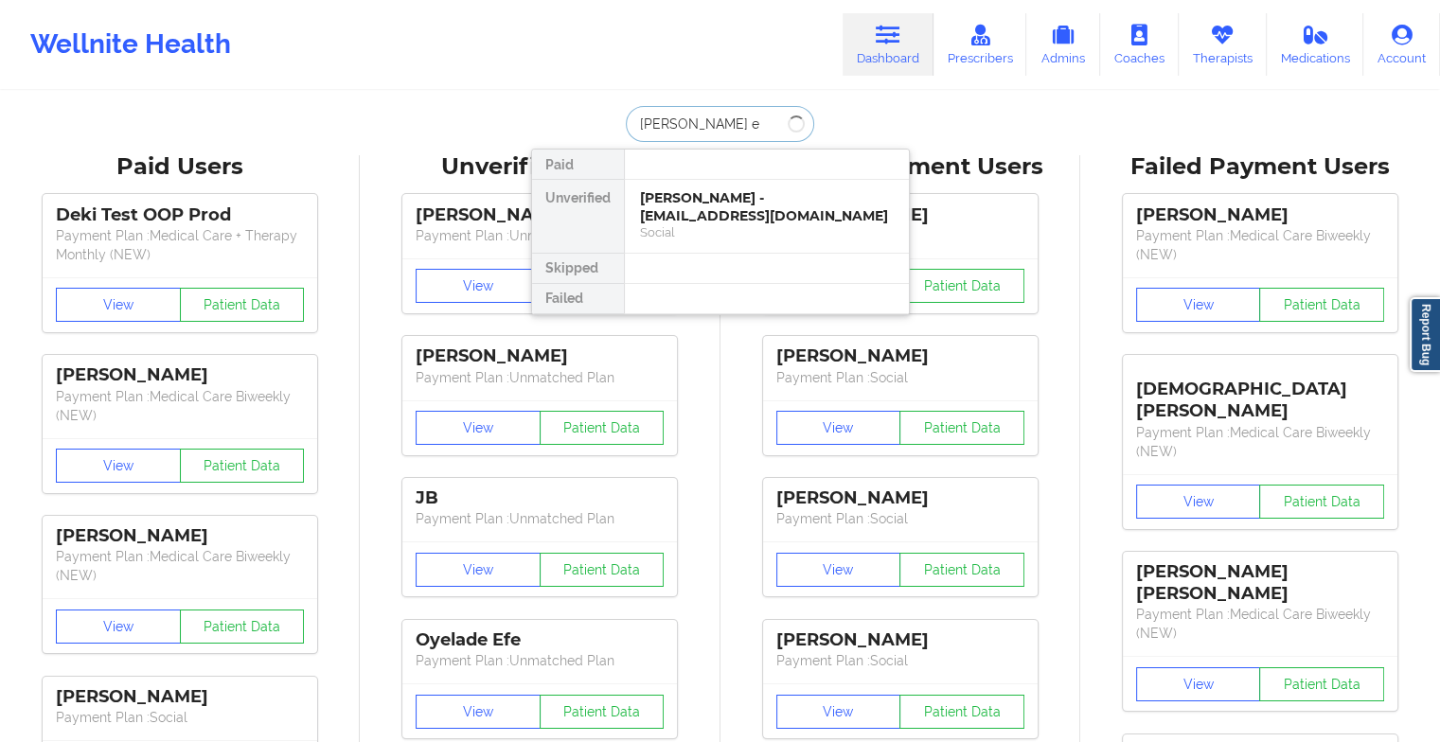
type input "[PERSON_NAME] el"
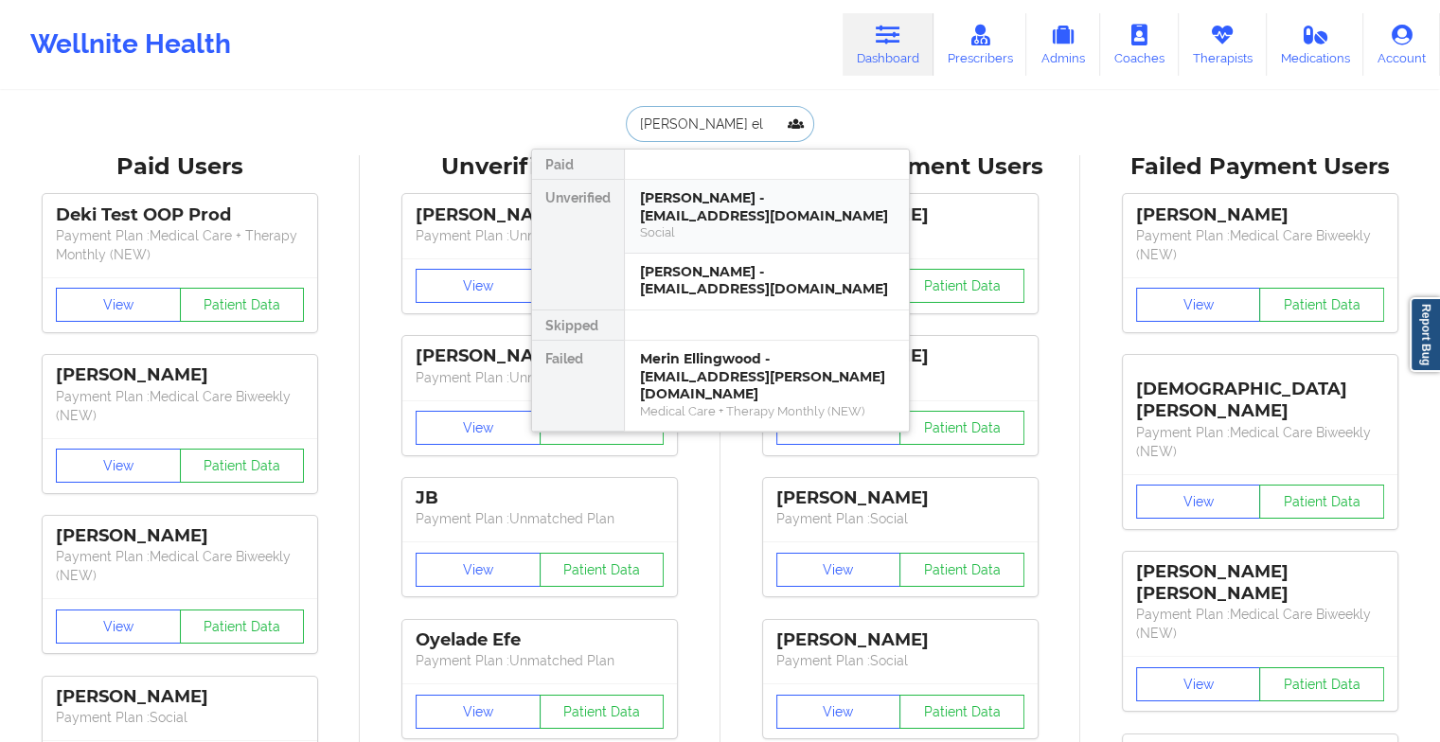
click at [703, 207] on div "[PERSON_NAME] - [EMAIL_ADDRESS][DOMAIN_NAME]" at bounding box center [767, 206] width 254 height 35
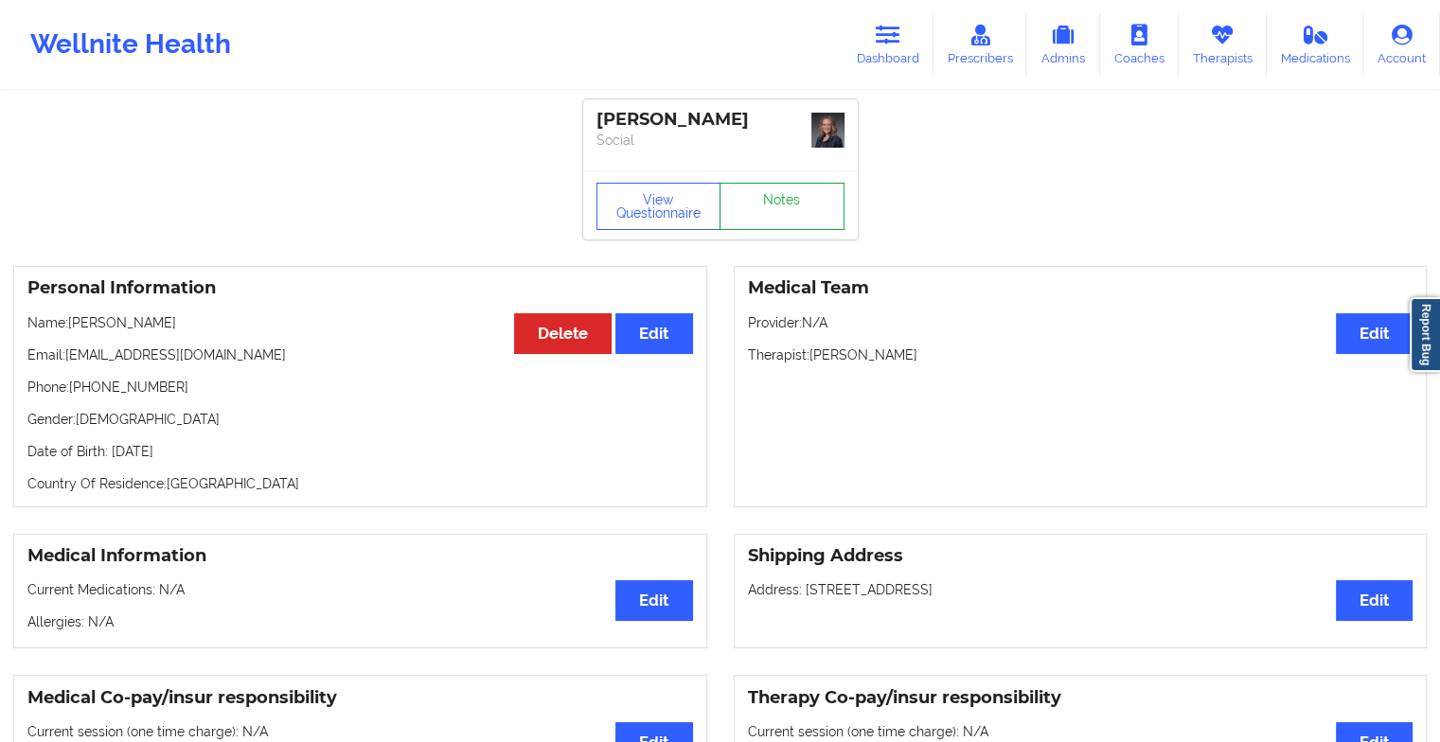
click at [802, 197] on link "Notes" at bounding box center [782, 206] width 125 height 47
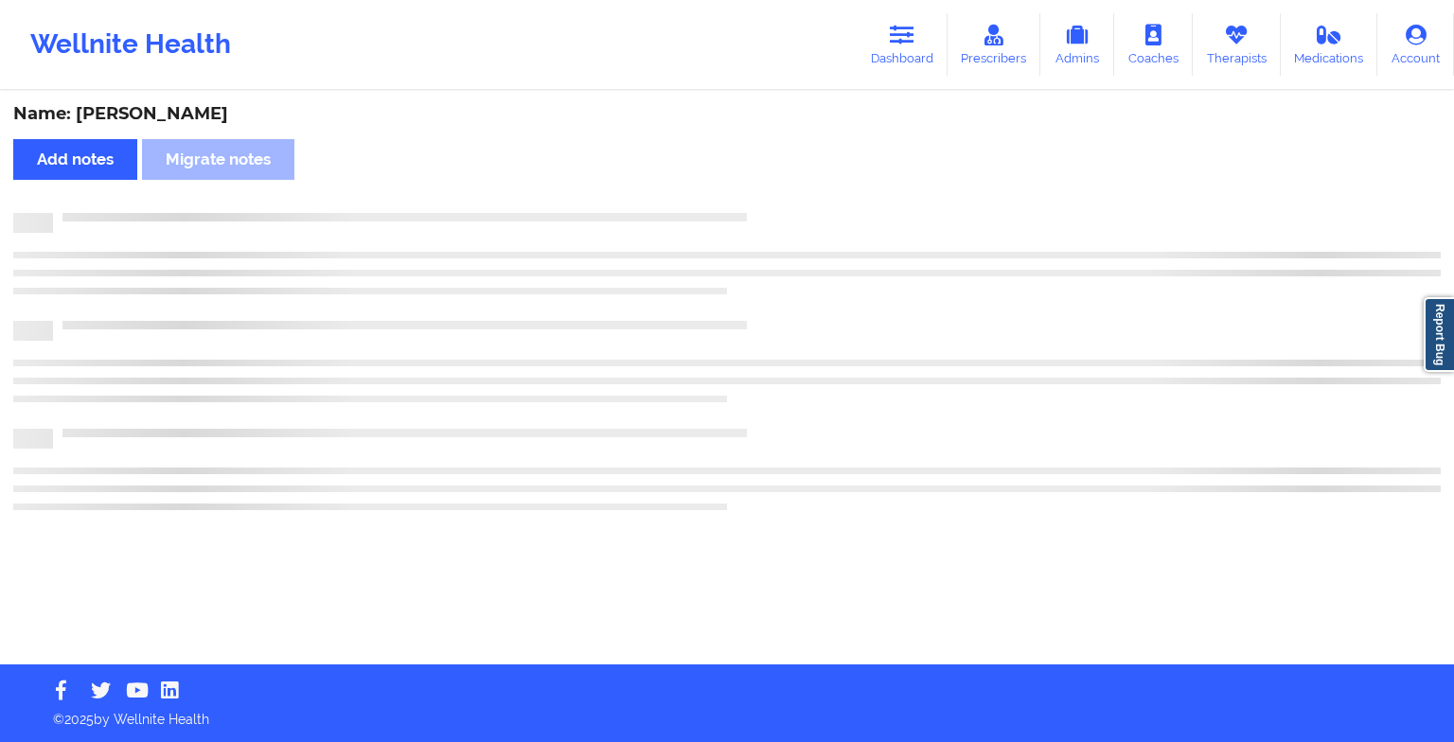
click at [802, 197] on div "Name: [PERSON_NAME] Add notes Migrate notes" at bounding box center [727, 379] width 1454 height 572
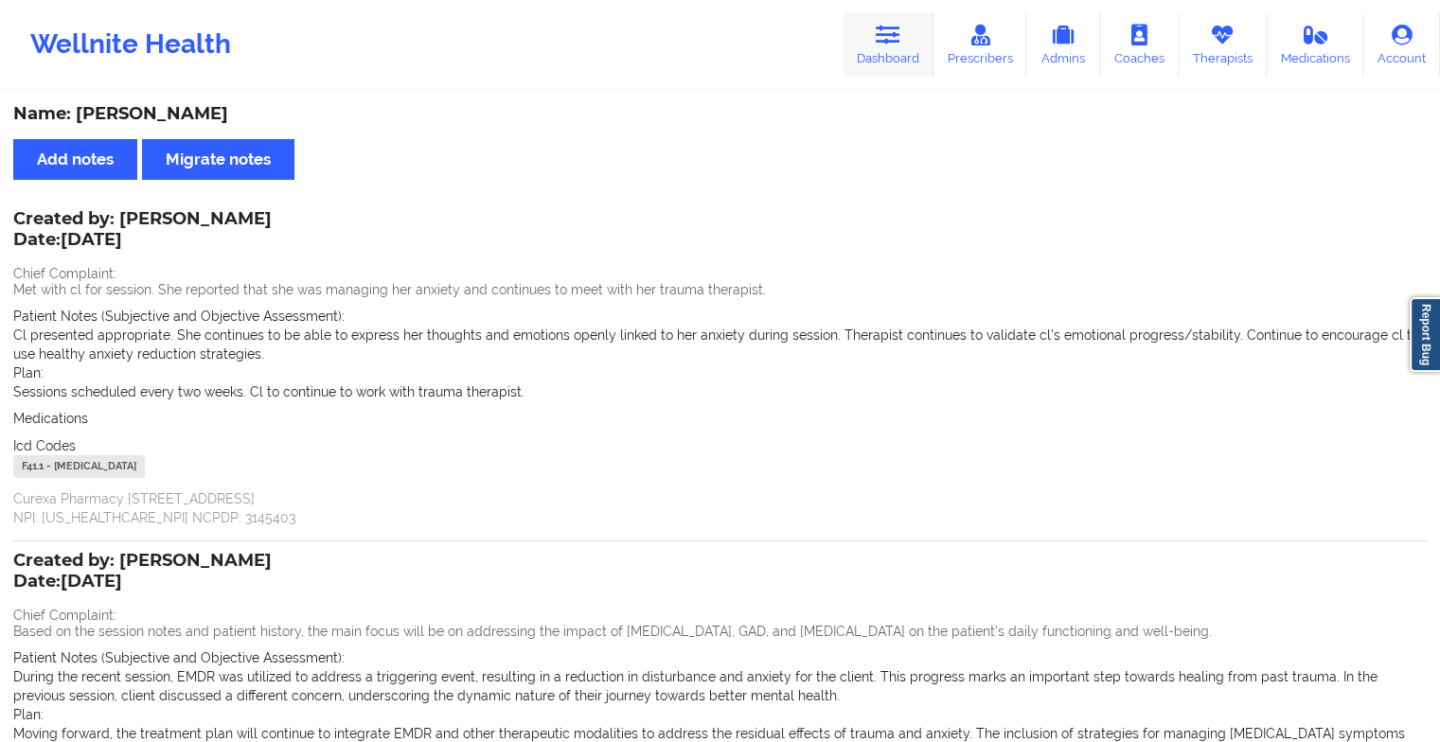
click at [884, 41] on icon at bounding box center [888, 35] width 25 height 21
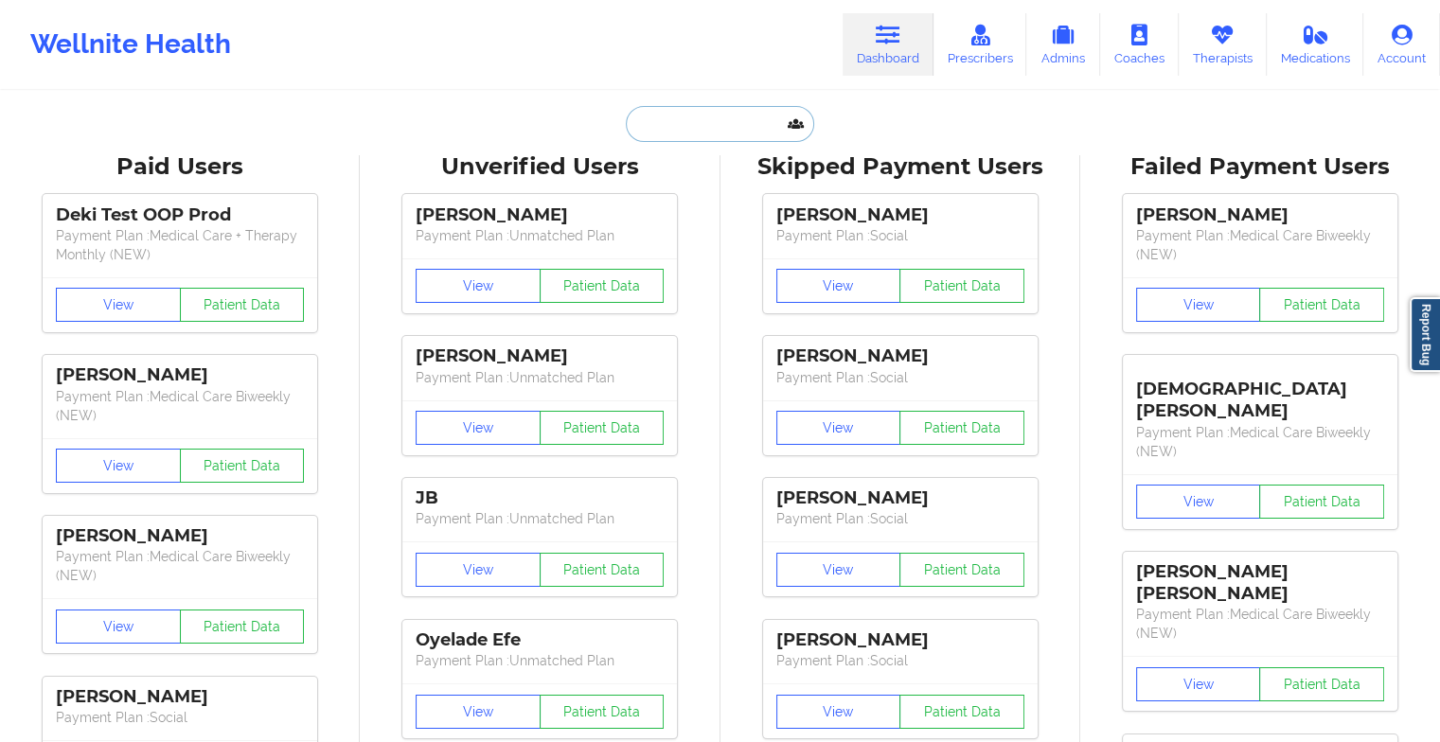
click at [716, 125] on input "text" at bounding box center [719, 124] width 187 height 36
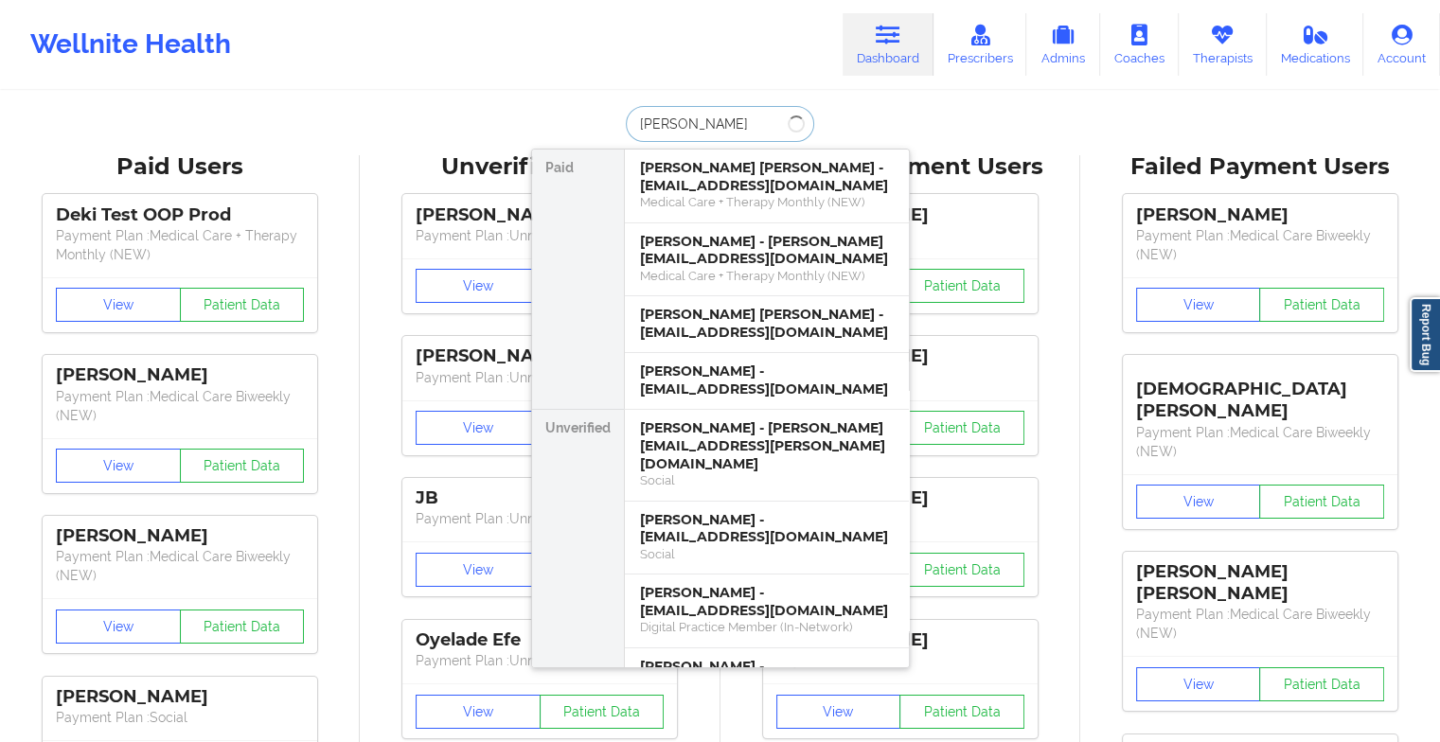
type input "[PERSON_NAME]"
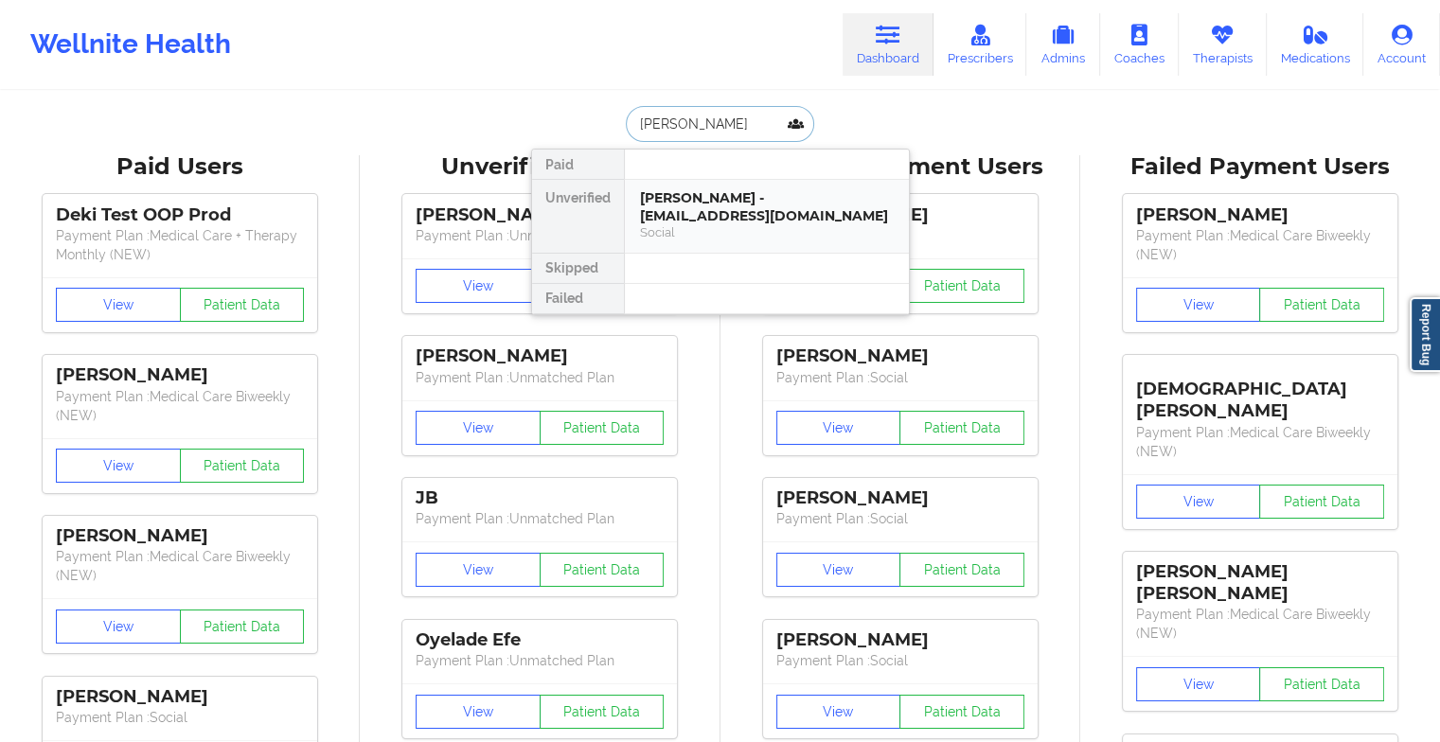
click at [776, 236] on div "Social" at bounding box center [767, 232] width 254 height 16
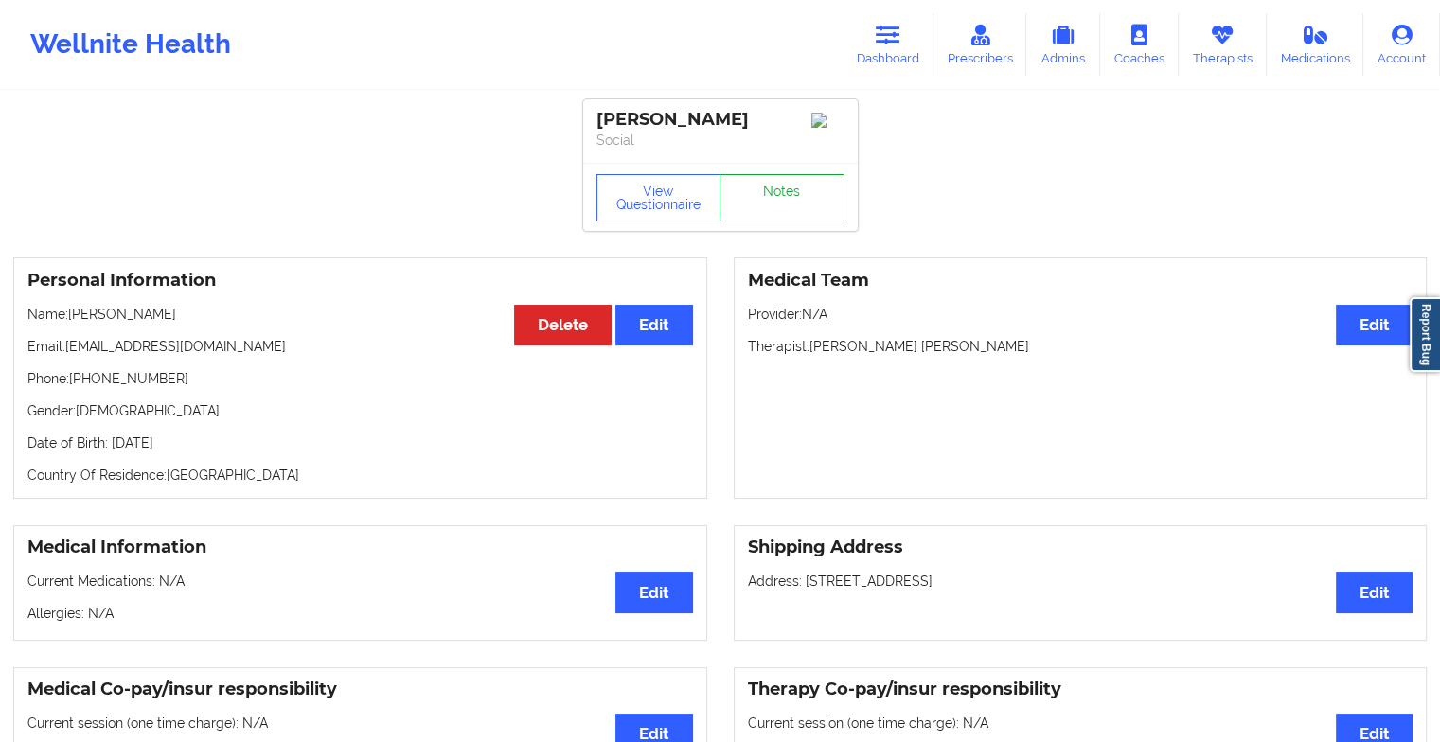
click at [804, 187] on link "Notes" at bounding box center [782, 197] width 125 height 47
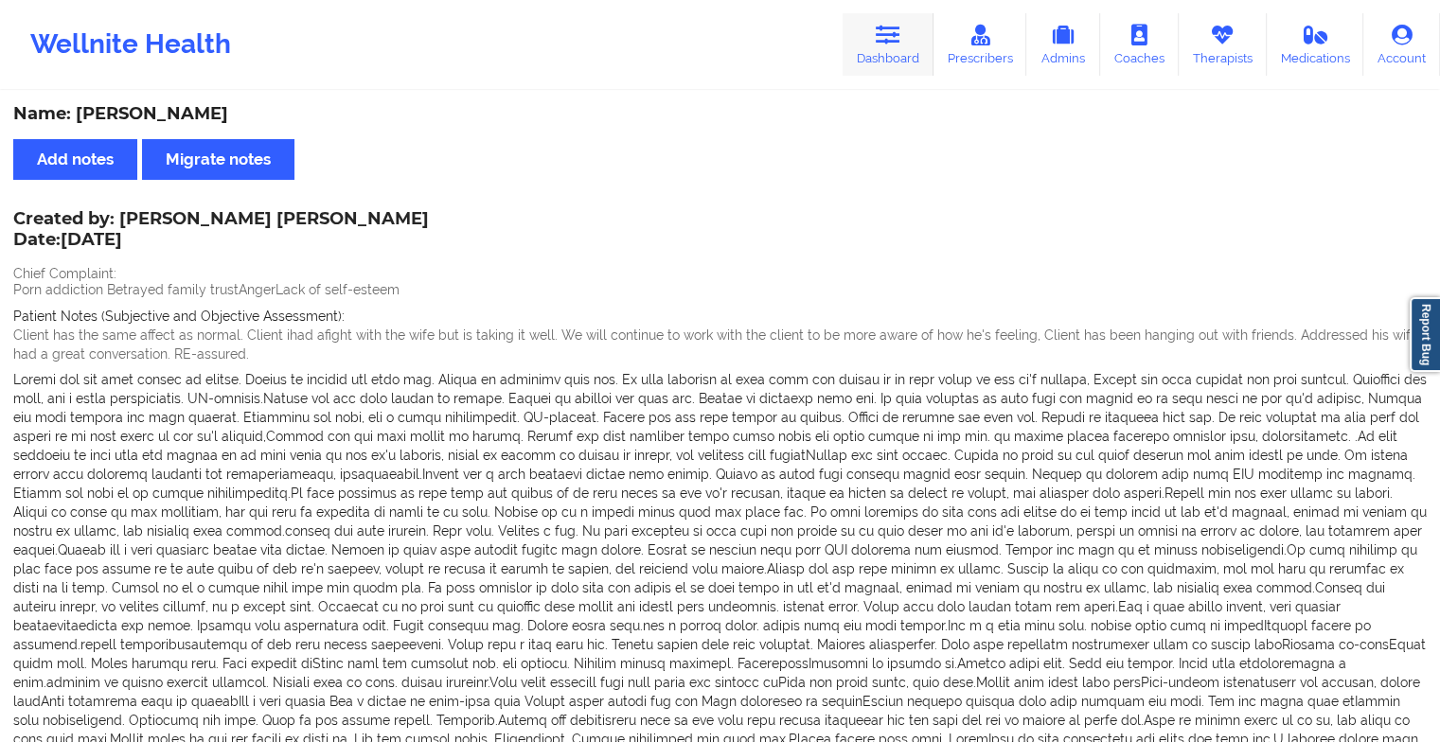
click at [865, 46] on link "Dashboard" at bounding box center [888, 44] width 91 height 62
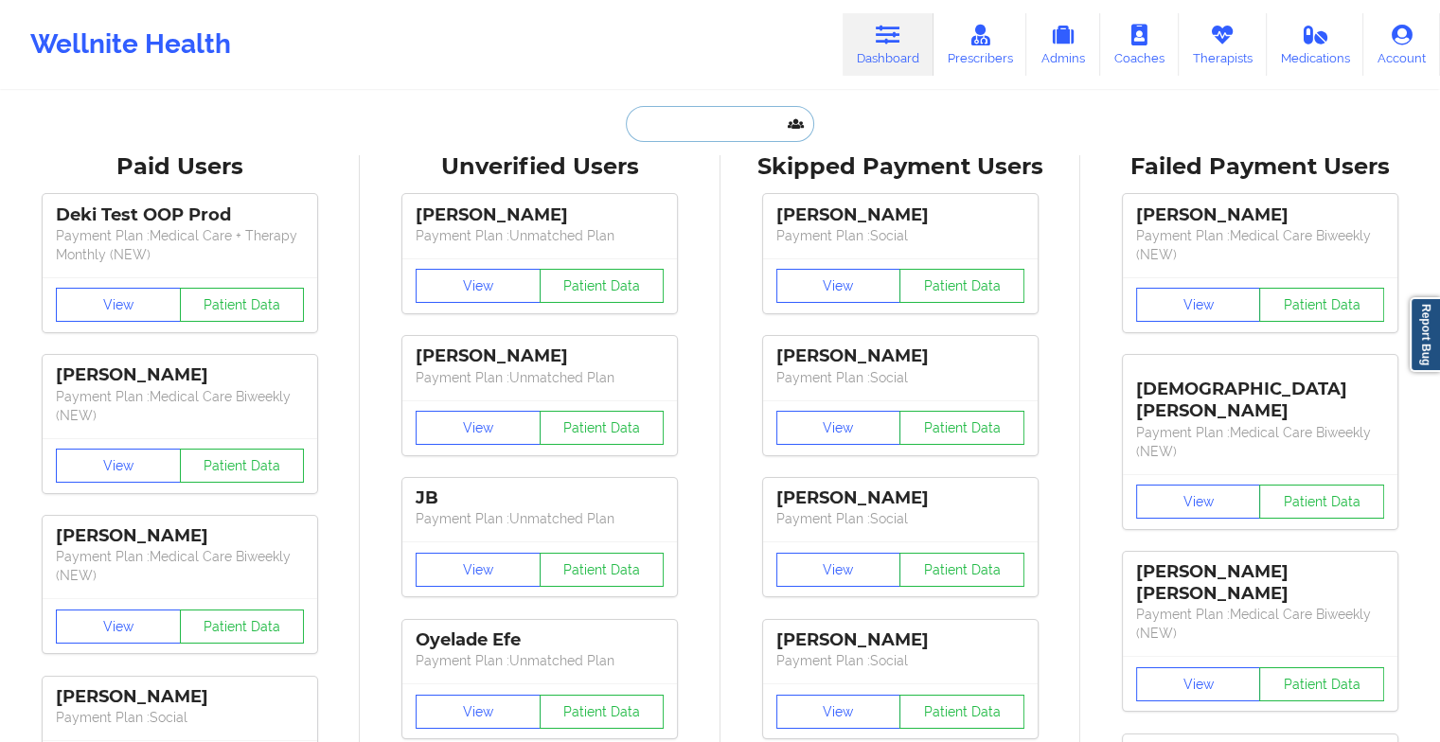
click at [703, 119] on input "text" at bounding box center [719, 124] width 187 height 36
click at [721, 124] on input "[PERSON_NAME]" at bounding box center [719, 124] width 187 height 36
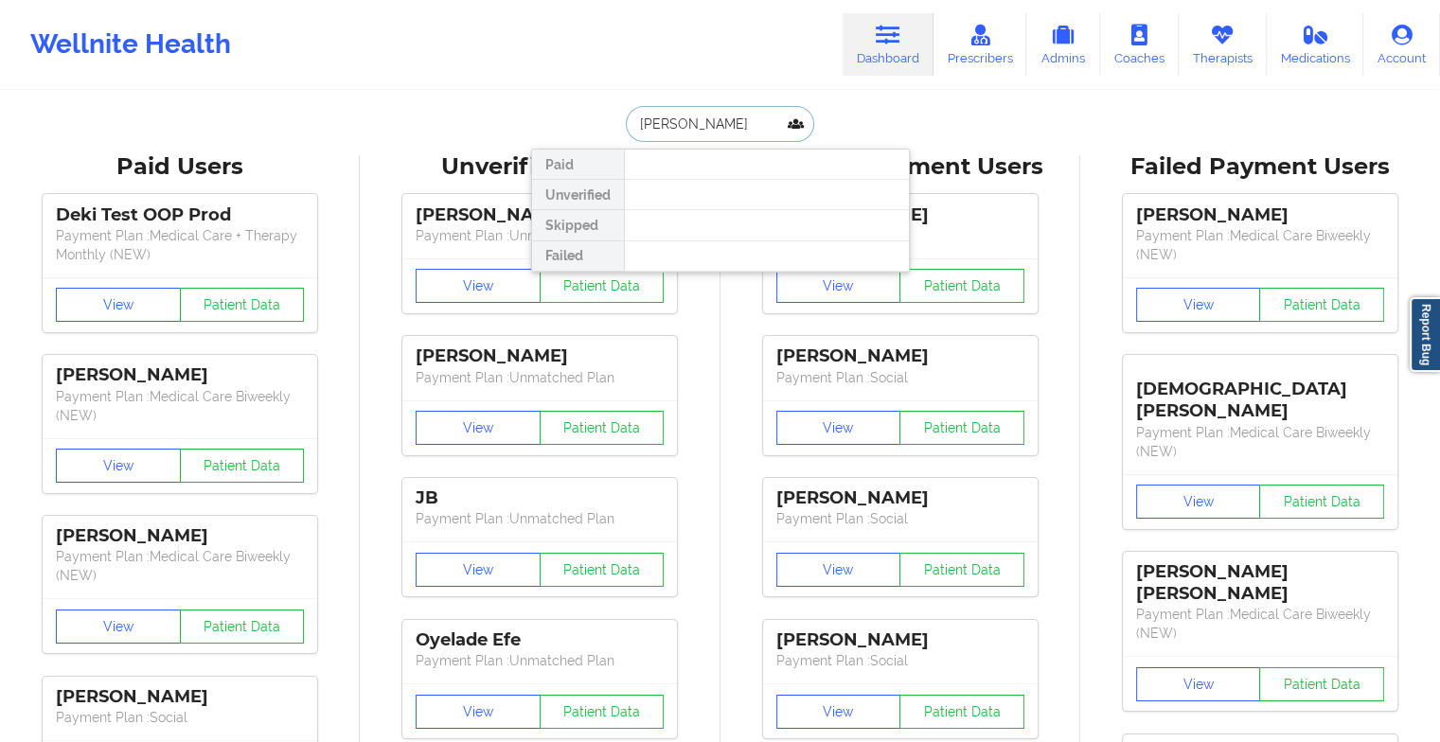
type input "[PERSON_NAME]"
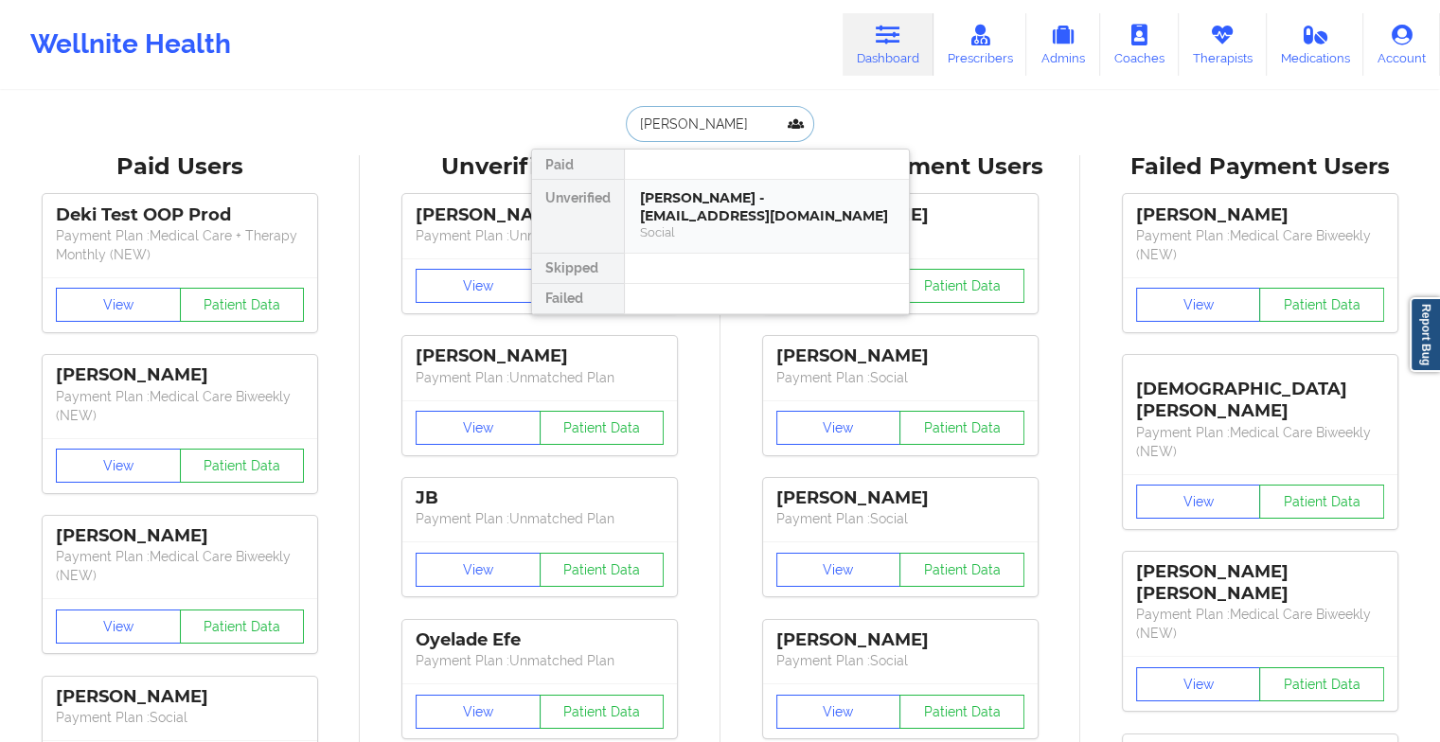
click at [731, 205] on div "[PERSON_NAME] - [EMAIL_ADDRESS][DOMAIN_NAME]" at bounding box center [767, 206] width 254 height 35
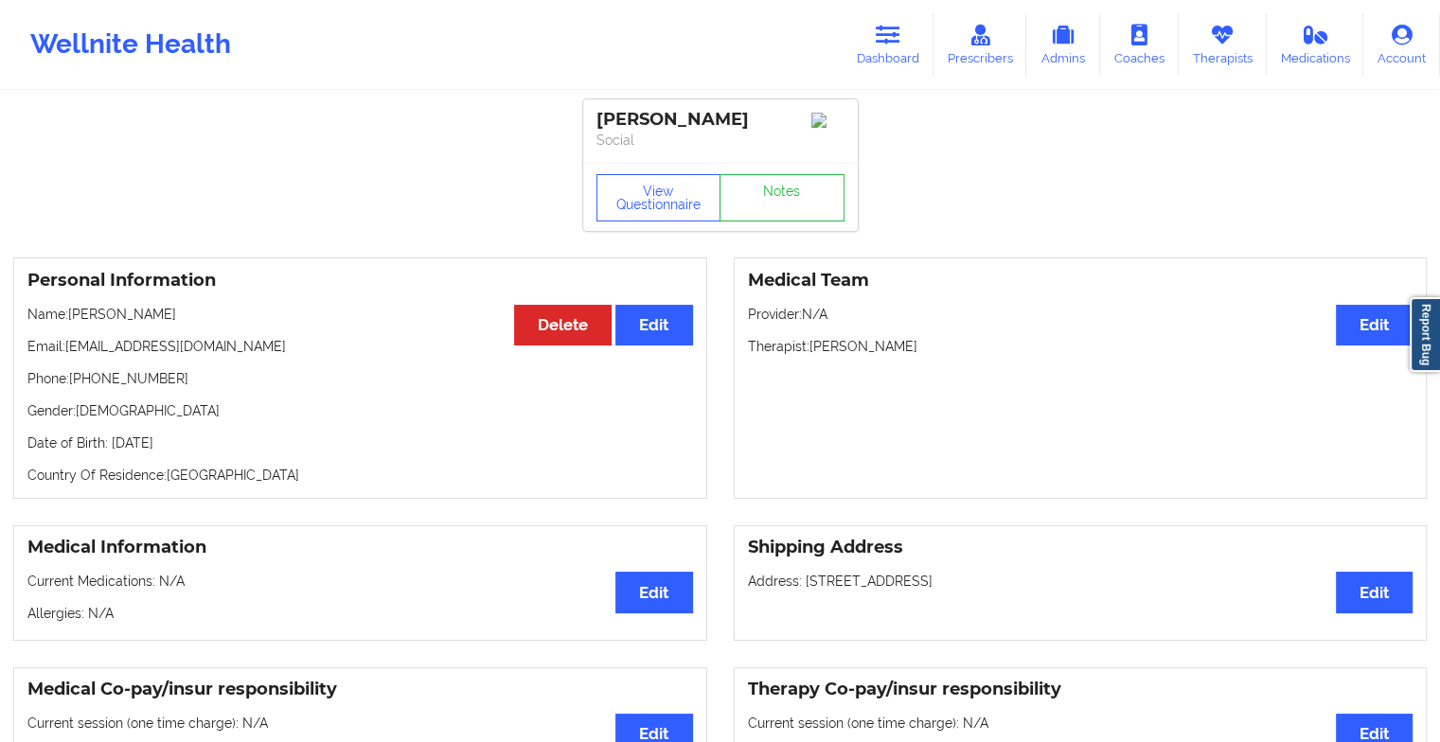
click at [786, 205] on link "Notes" at bounding box center [782, 197] width 125 height 47
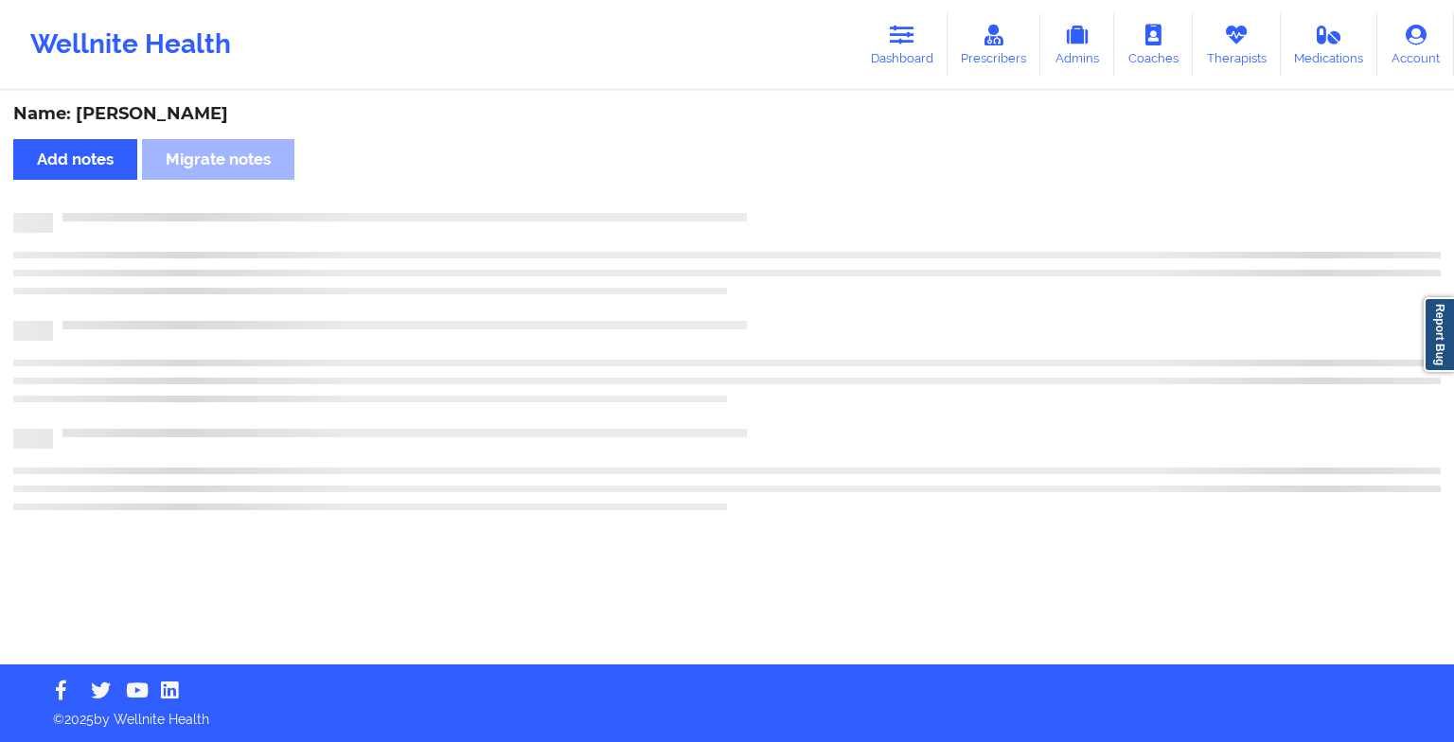
click at [786, 205] on div "Name: [PERSON_NAME] Add notes Migrate notes" at bounding box center [727, 379] width 1454 height 572
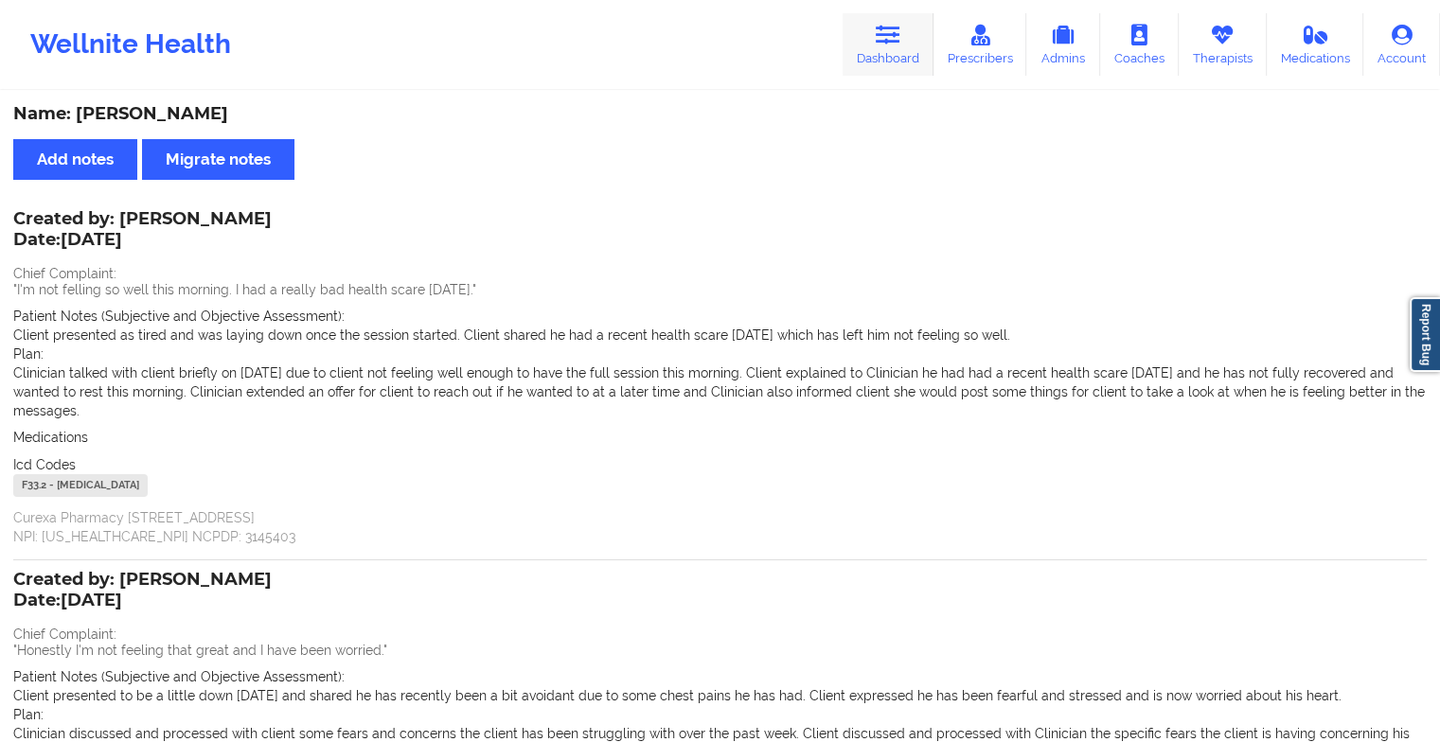
click at [856, 29] on link "Dashboard" at bounding box center [888, 44] width 91 height 62
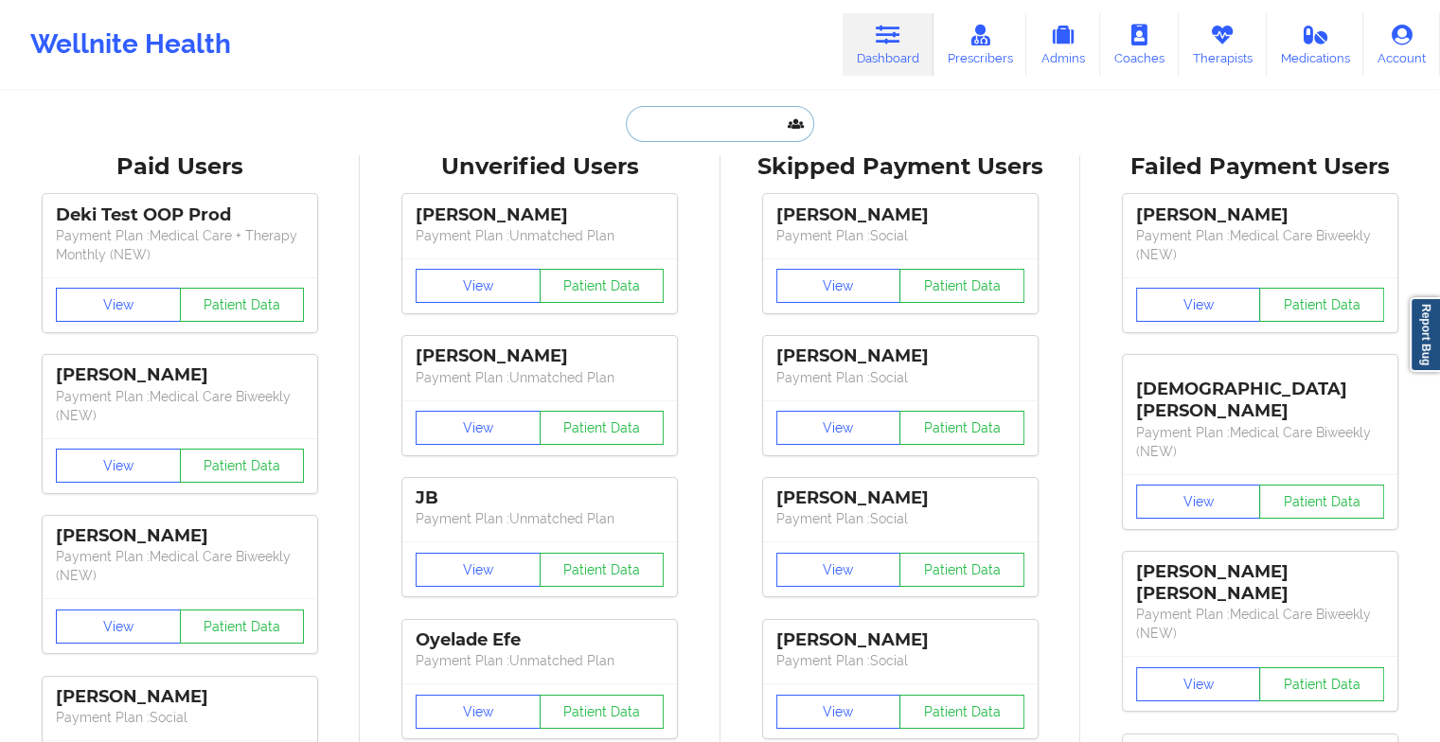
click at [701, 120] on input "text" at bounding box center [719, 124] width 187 height 36
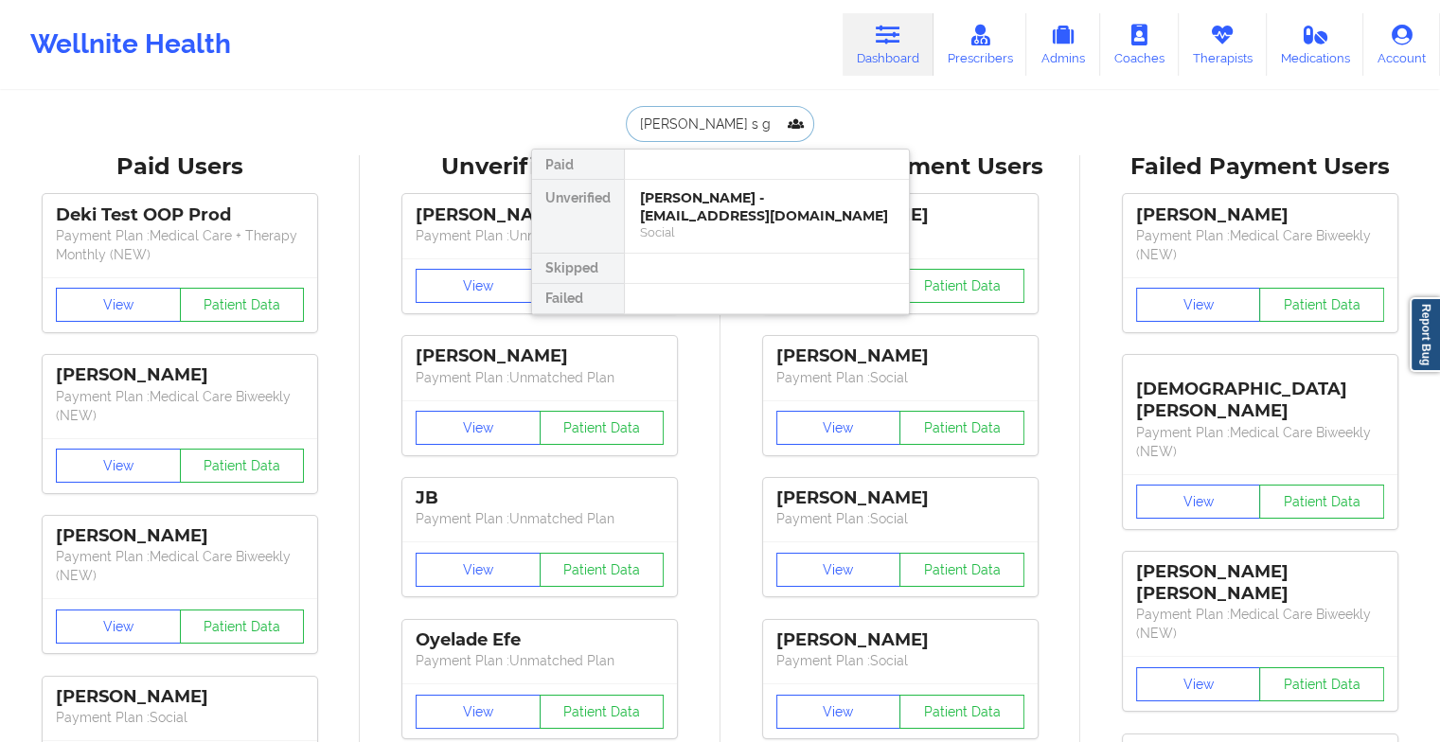
type input "[PERSON_NAME] s gw"
click at [712, 208] on div "[PERSON_NAME] - [EMAIL_ADDRESS][DOMAIN_NAME]" at bounding box center [767, 206] width 254 height 35
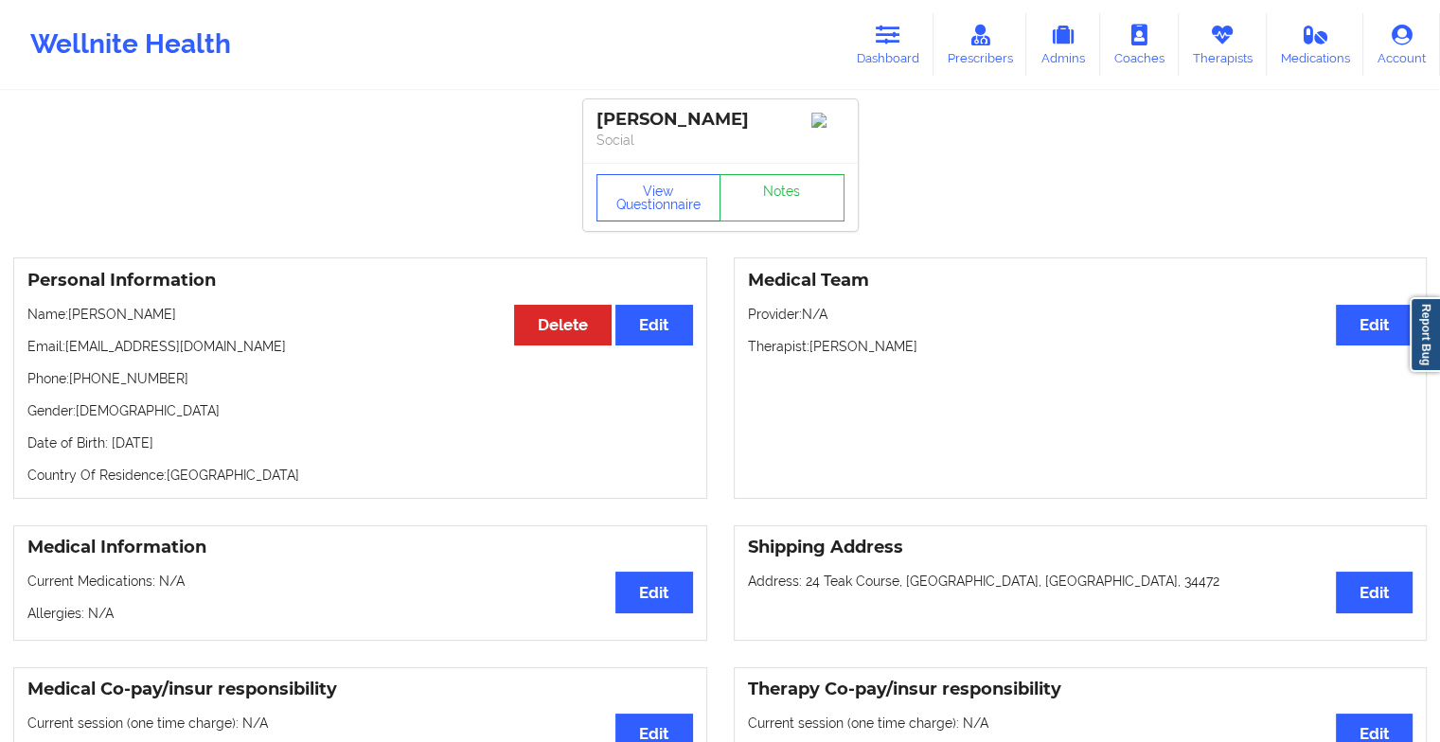
click at [775, 172] on div "View Questionnaire Notes" at bounding box center [720, 197] width 275 height 68
click at [769, 188] on link "Notes" at bounding box center [782, 197] width 125 height 47
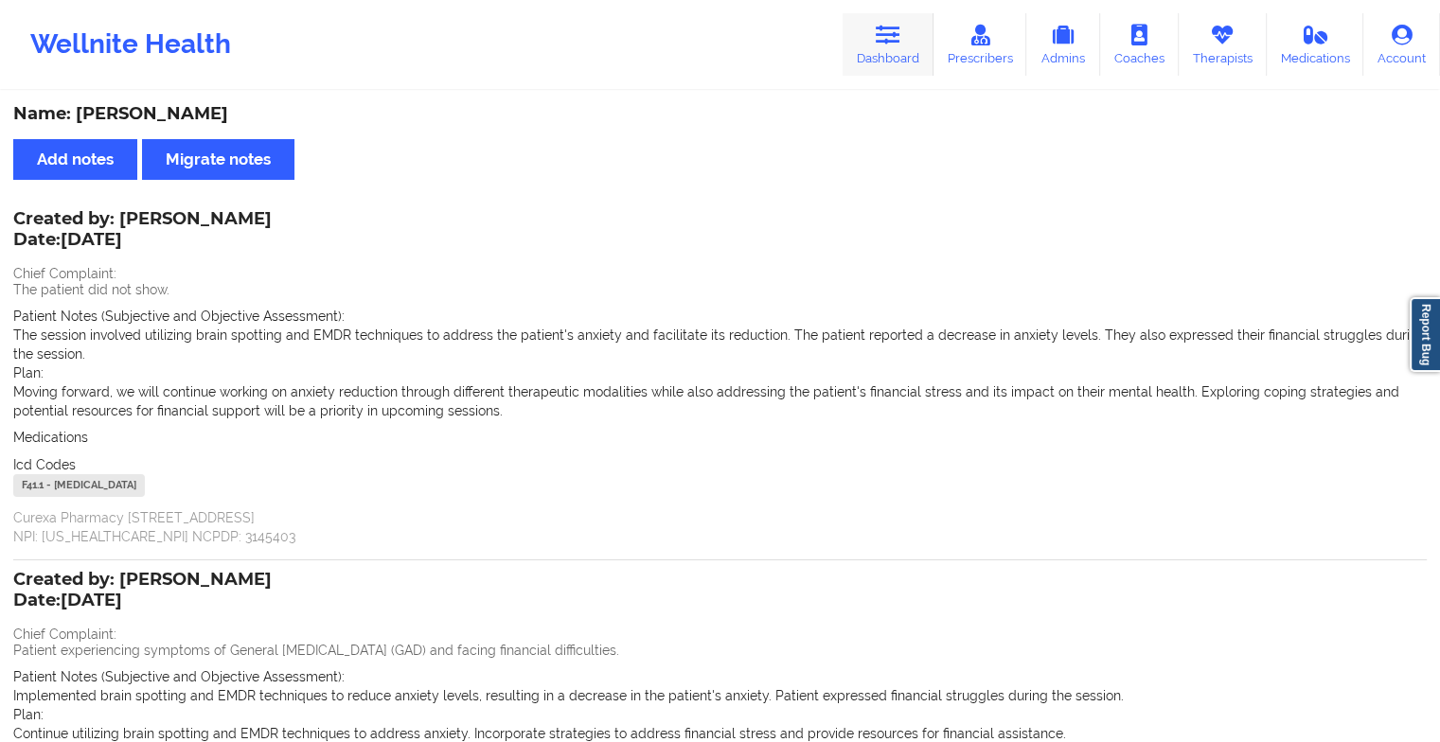
click at [884, 34] on icon at bounding box center [888, 35] width 25 height 21
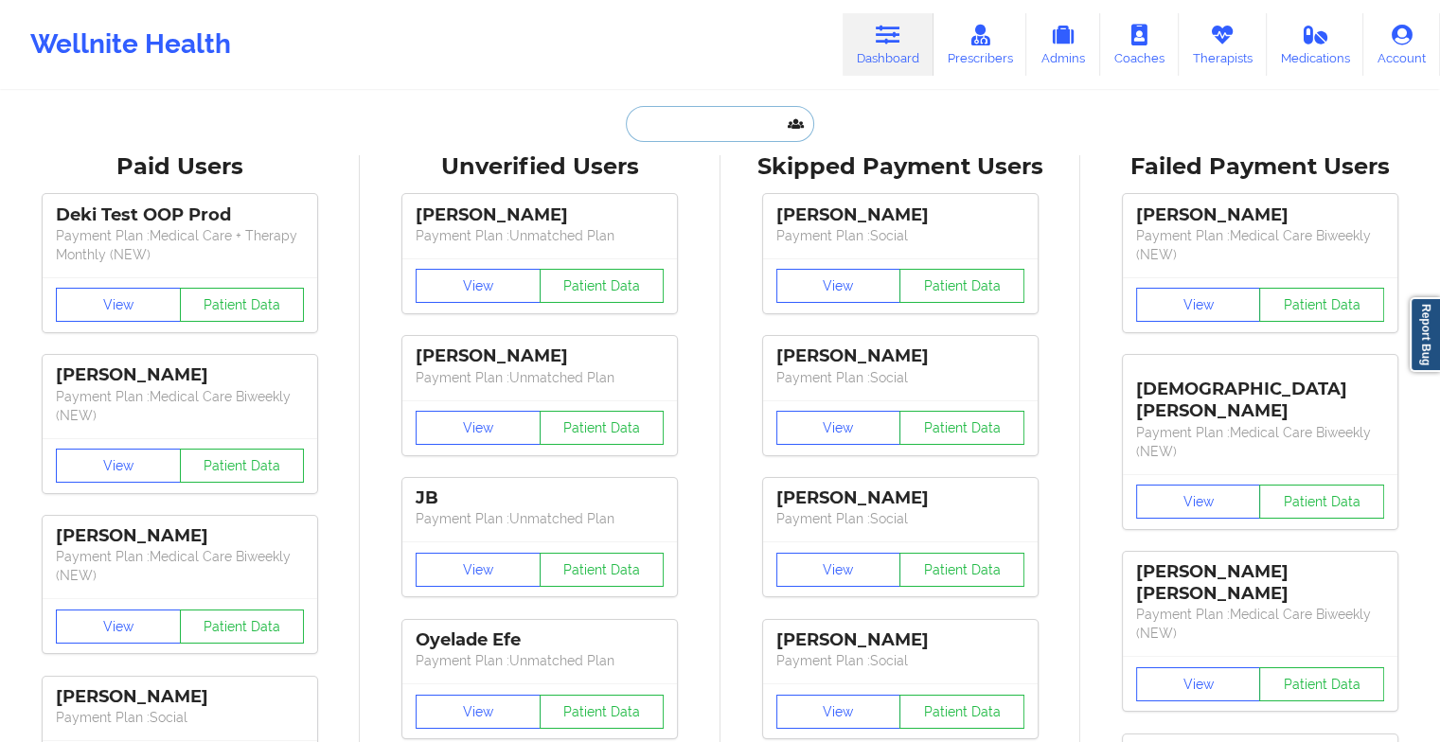
click at [700, 130] on input "text" at bounding box center [719, 124] width 187 height 36
type input "c"
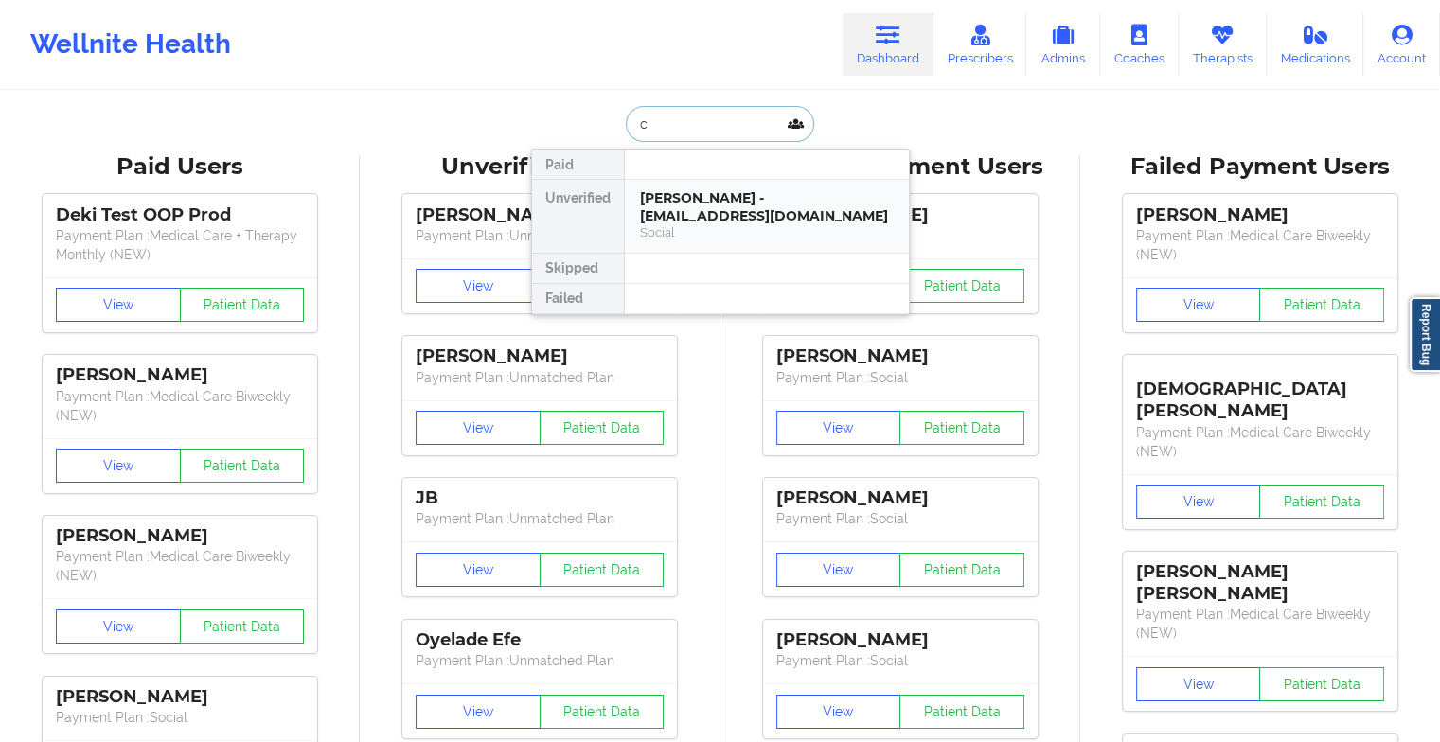
click at [669, 235] on div "Social" at bounding box center [767, 232] width 254 height 16
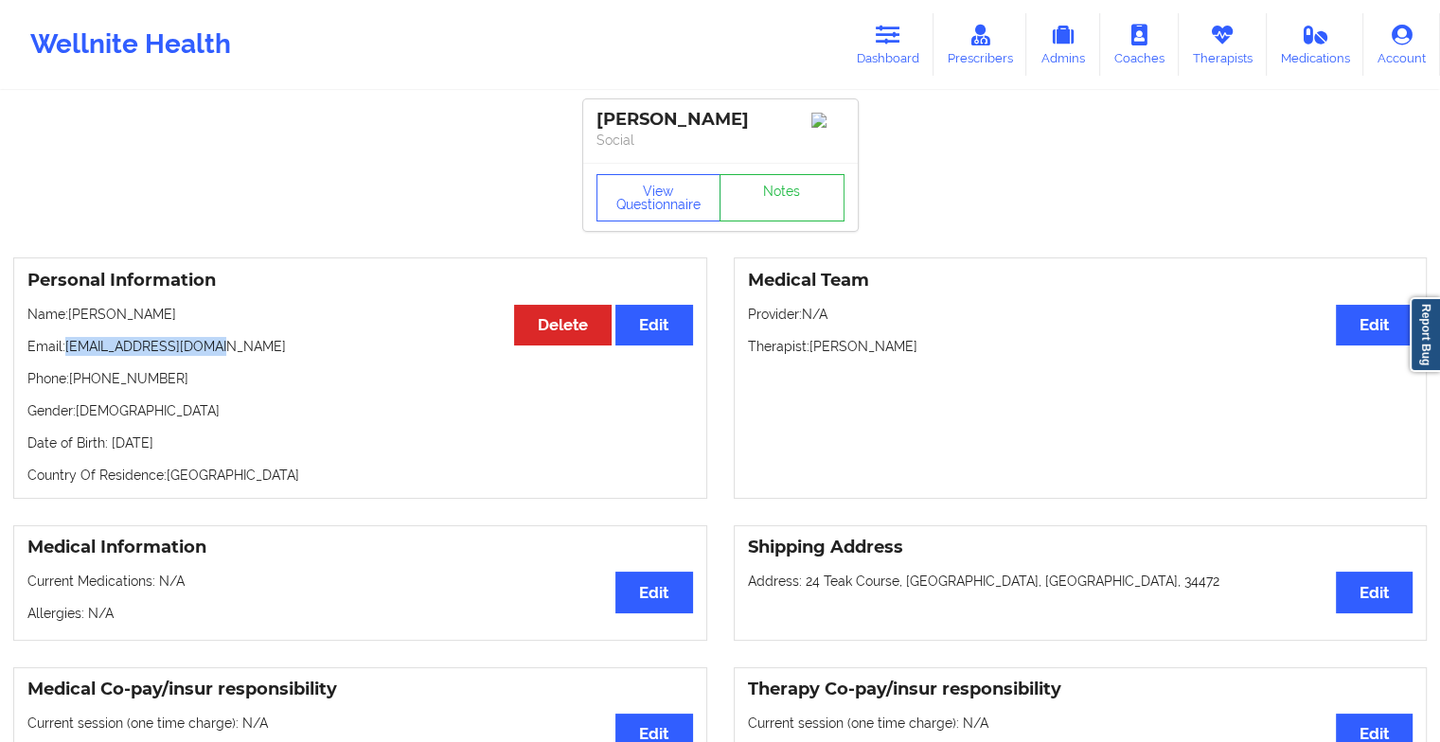
drag, startPoint x: 68, startPoint y: 354, endPoint x: 239, endPoint y: 352, distance: 170.4
click at [239, 352] on p "Email: [EMAIL_ADDRESS][DOMAIN_NAME]" at bounding box center [360, 346] width 666 height 19
copy p "[EMAIL_ADDRESS][DOMAIN_NAME]"
click at [852, 30] on link "Dashboard" at bounding box center [888, 44] width 91 height 62
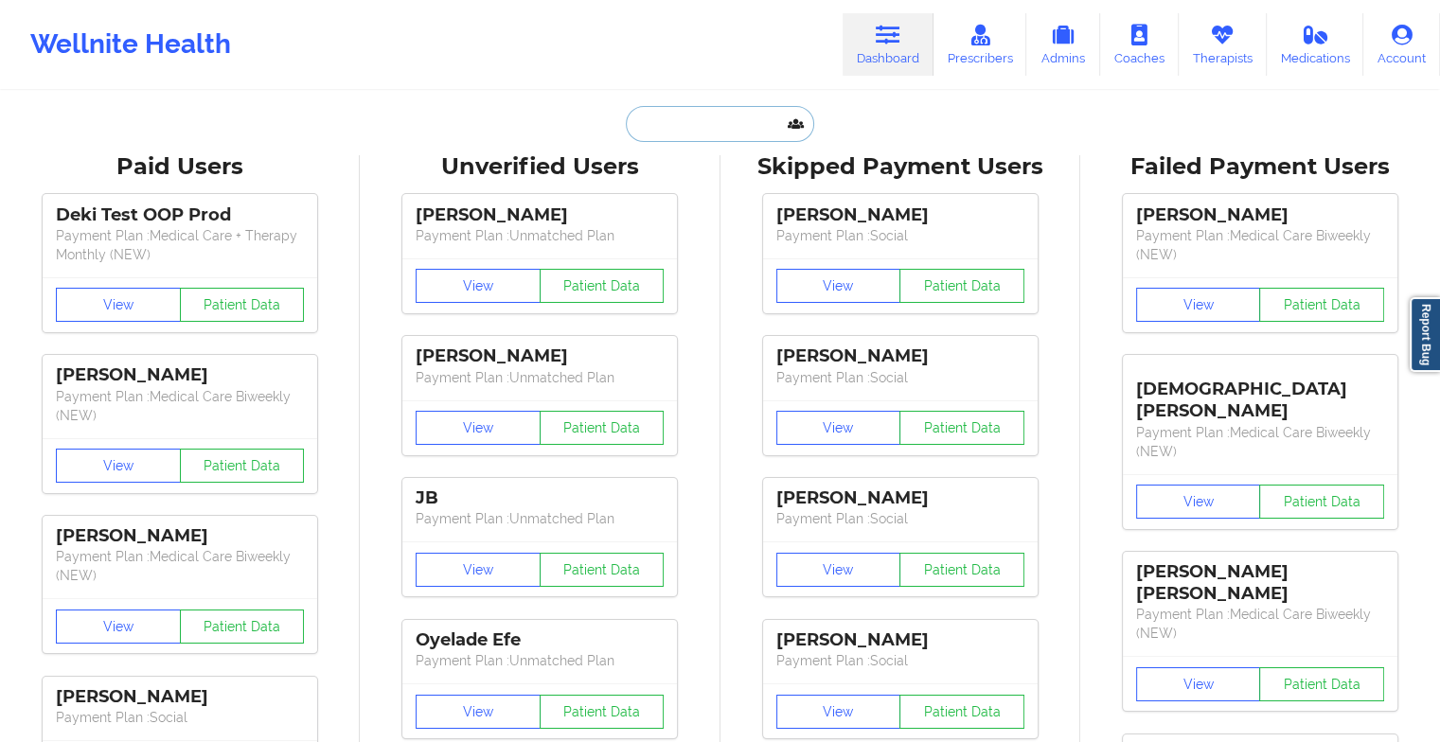
click at [716, 119] on input "text" at bounding box center [719, 124] width 187 height 36
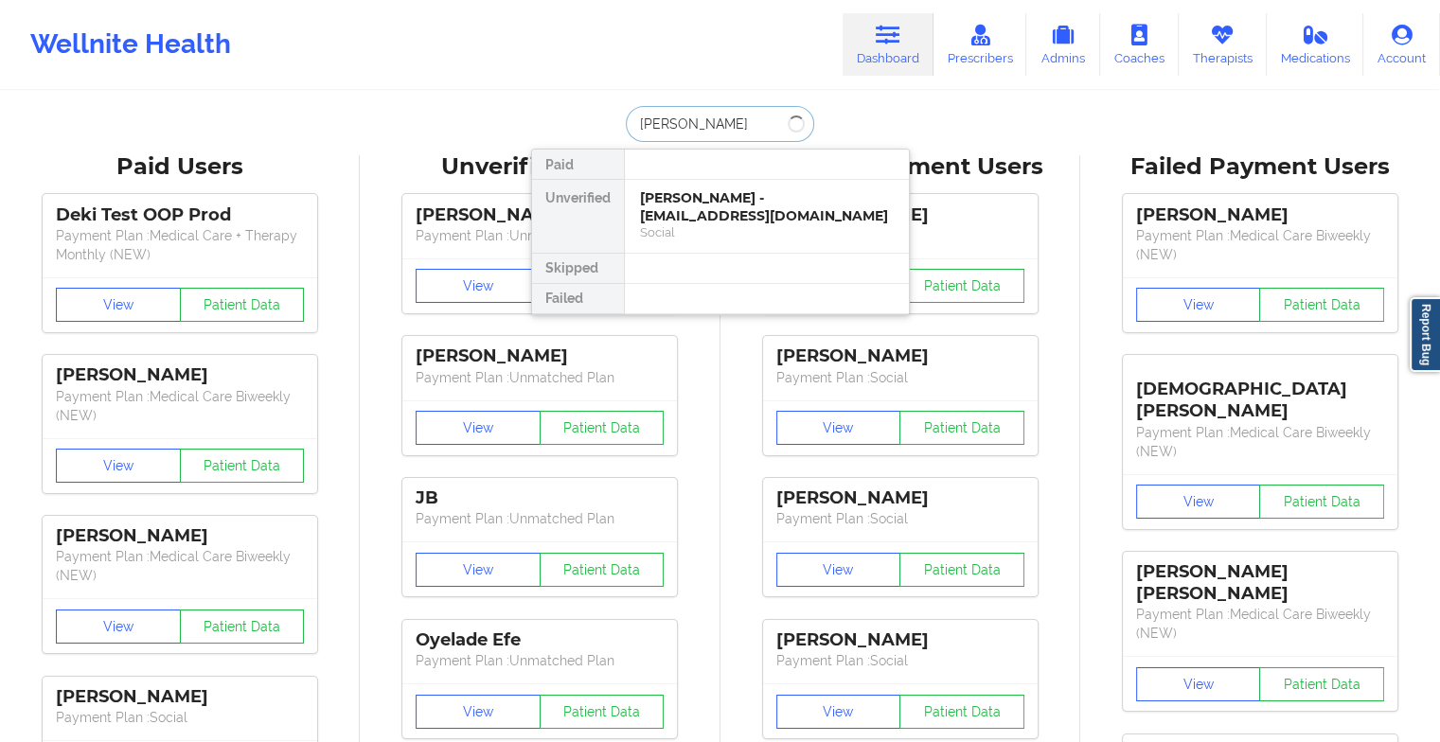
type input "[PERSON_NAME] [PERSON_NAME]"
click at [716, 197] on div "[PERSON_NAME] - [EMAIL_ADDRESS][DOMAIN_NAME]" at bounding box center [767, 206] width 254 height 35
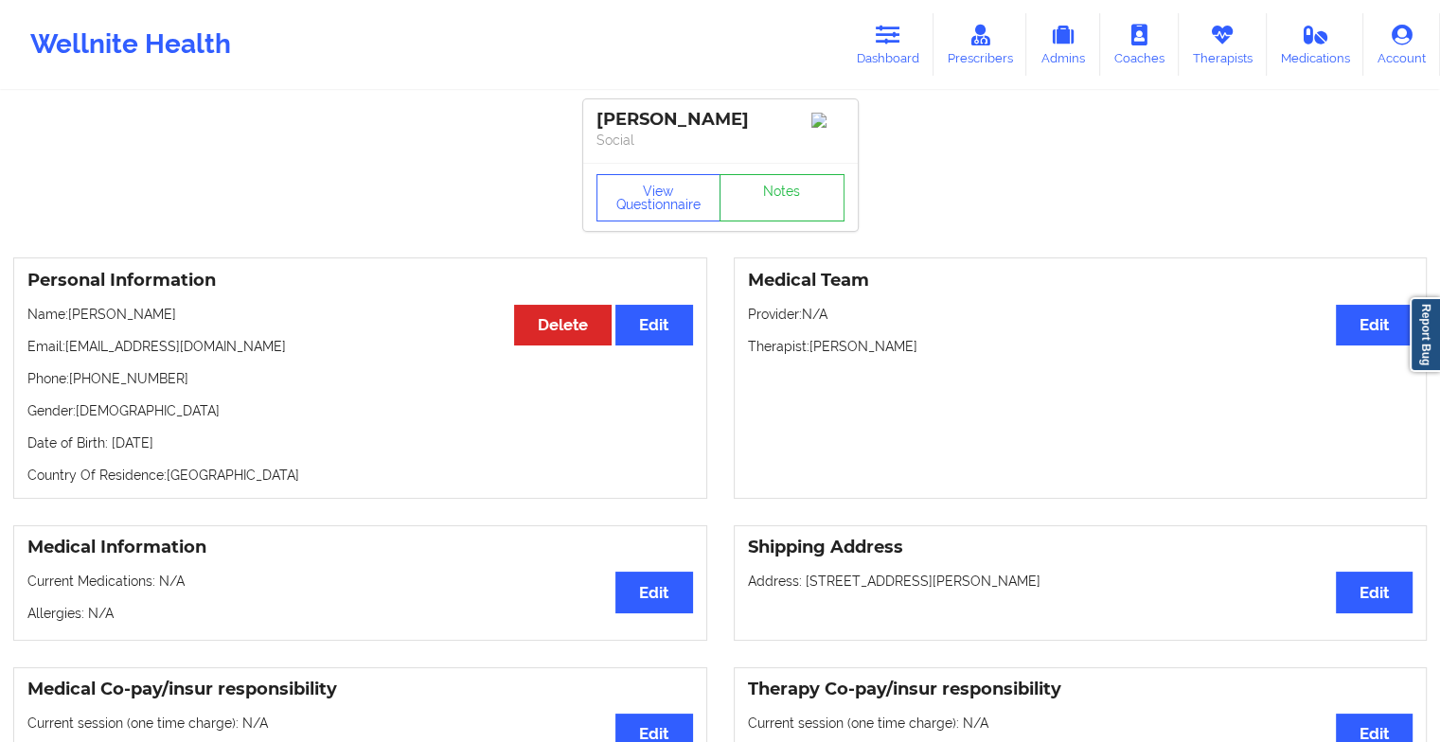
click at [754, 196] on div "View Questionnaire Notes" at bounding box center [720, 197] width 275 height 68
click at [754, 196] on link "Notes" at bounding box center [782, 197] width 125 height 47
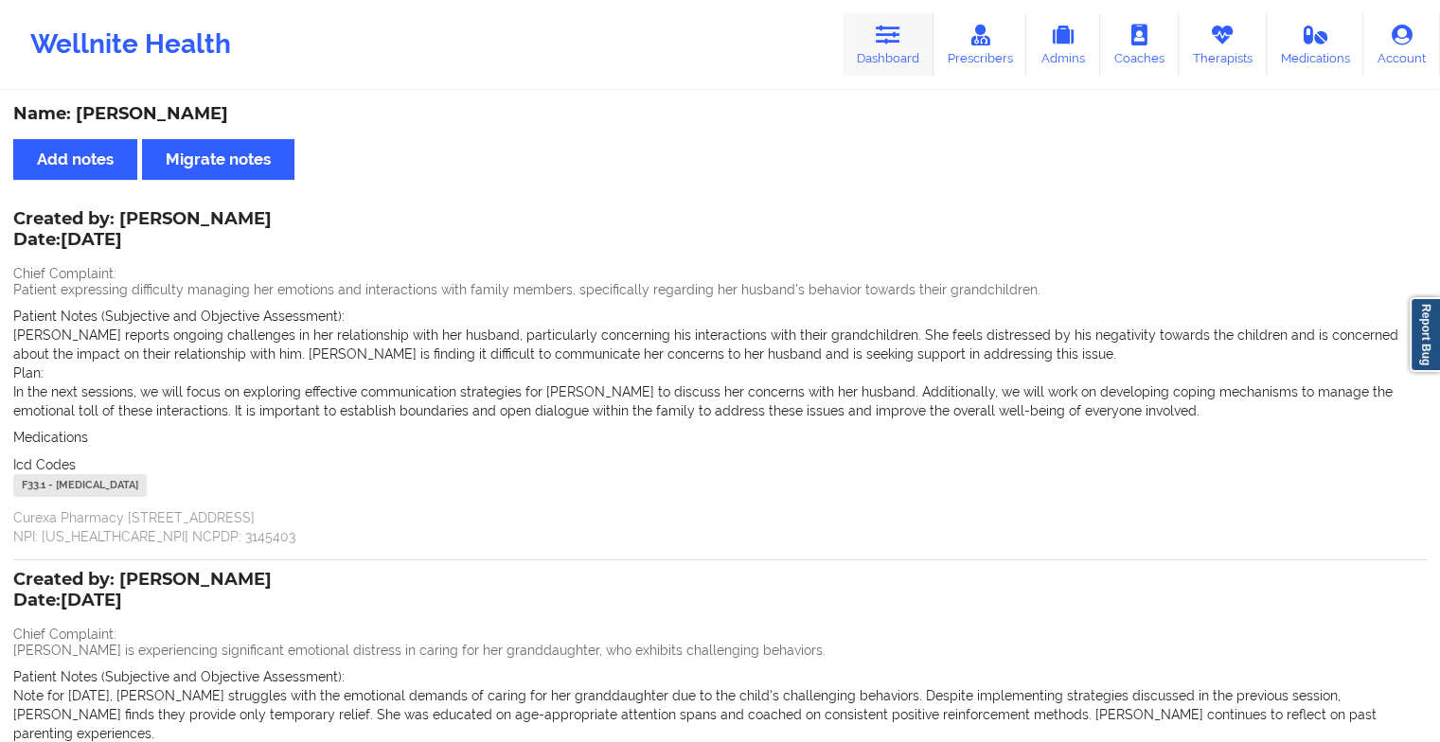
click at [884, 64] on link "Dashboard" at bounding box center [888, 44] width 91 height 62
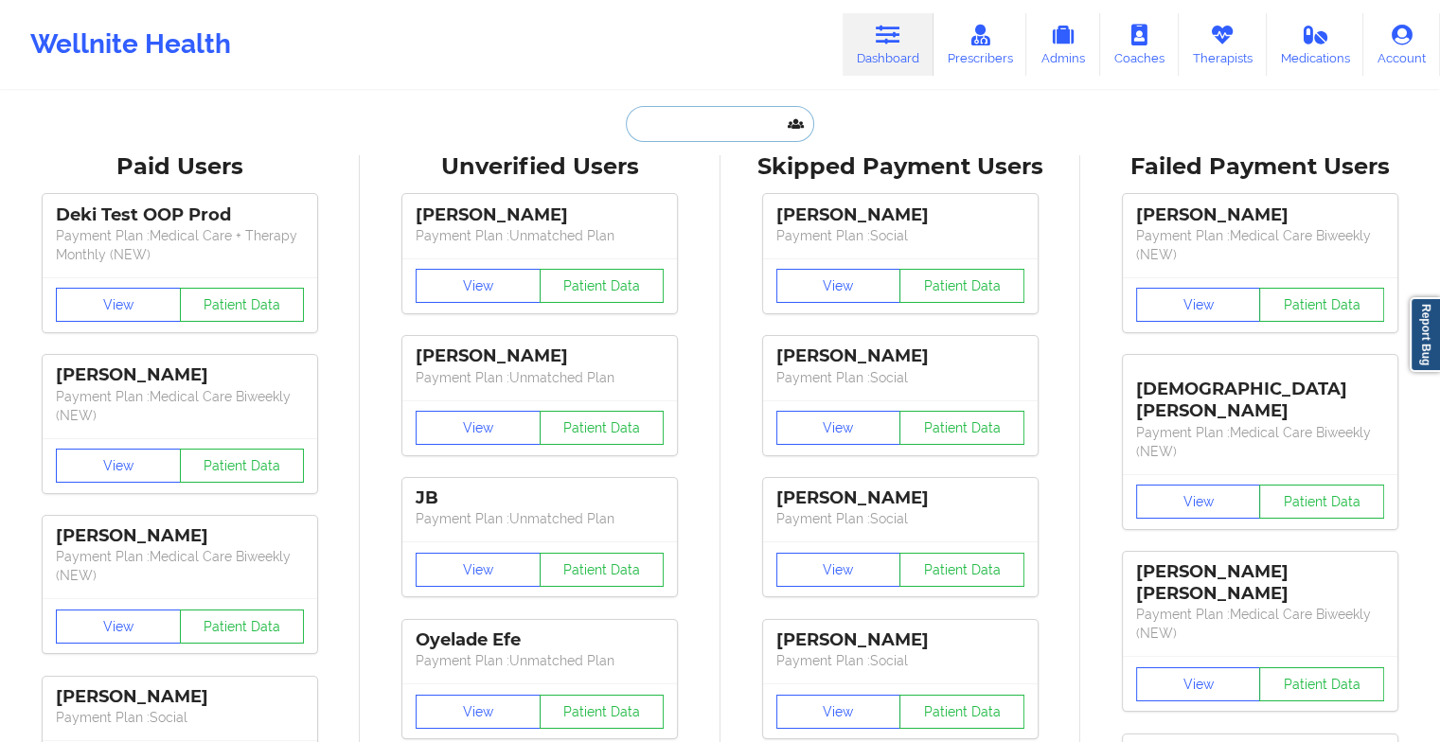
click at [705, 121] on input "text" at bounding box center [719, 124] width 187 height 36
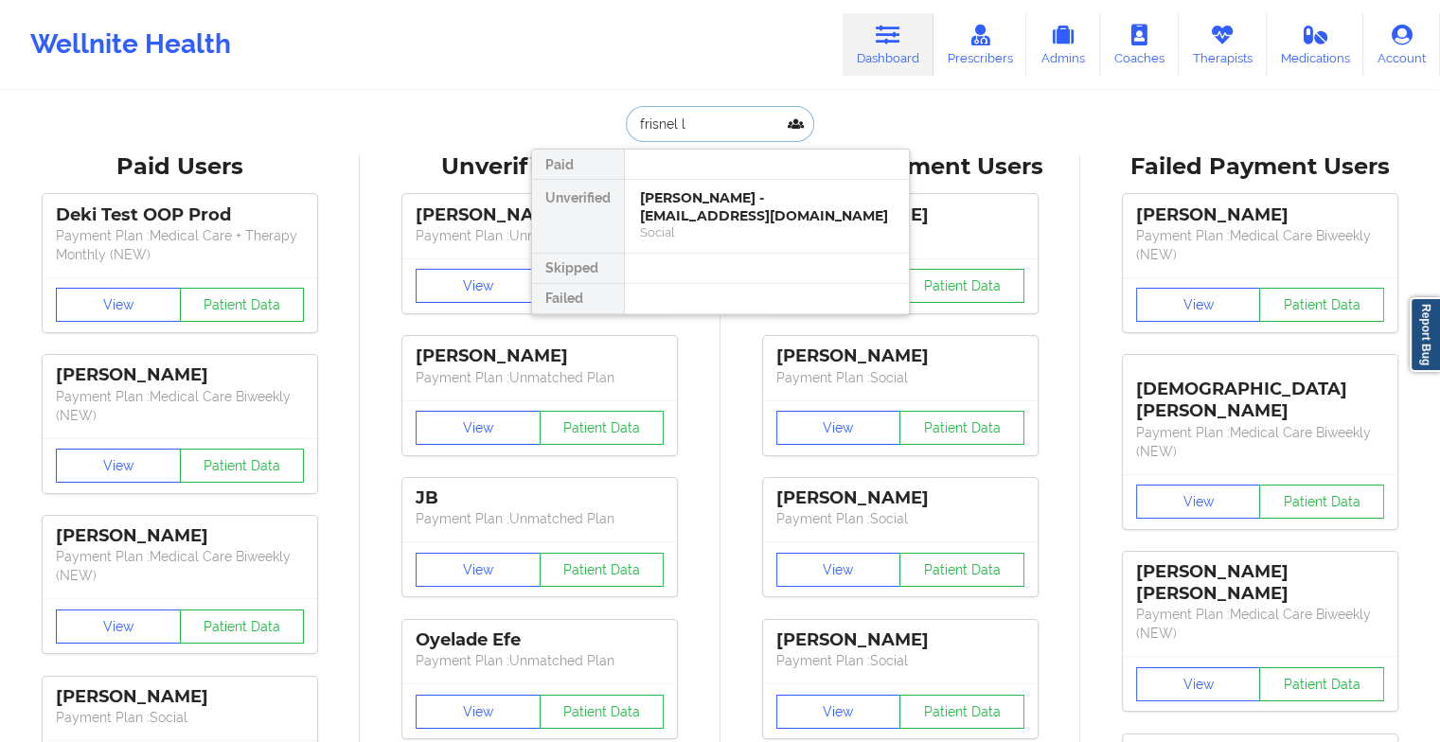
type input "frisnel la"
click at [687, 212] on div "[PERSON_NAME] - [EMAIL_ADDRESS][DOMAIN_NAME]" at bounding box center [767, 206] width 254 height 35
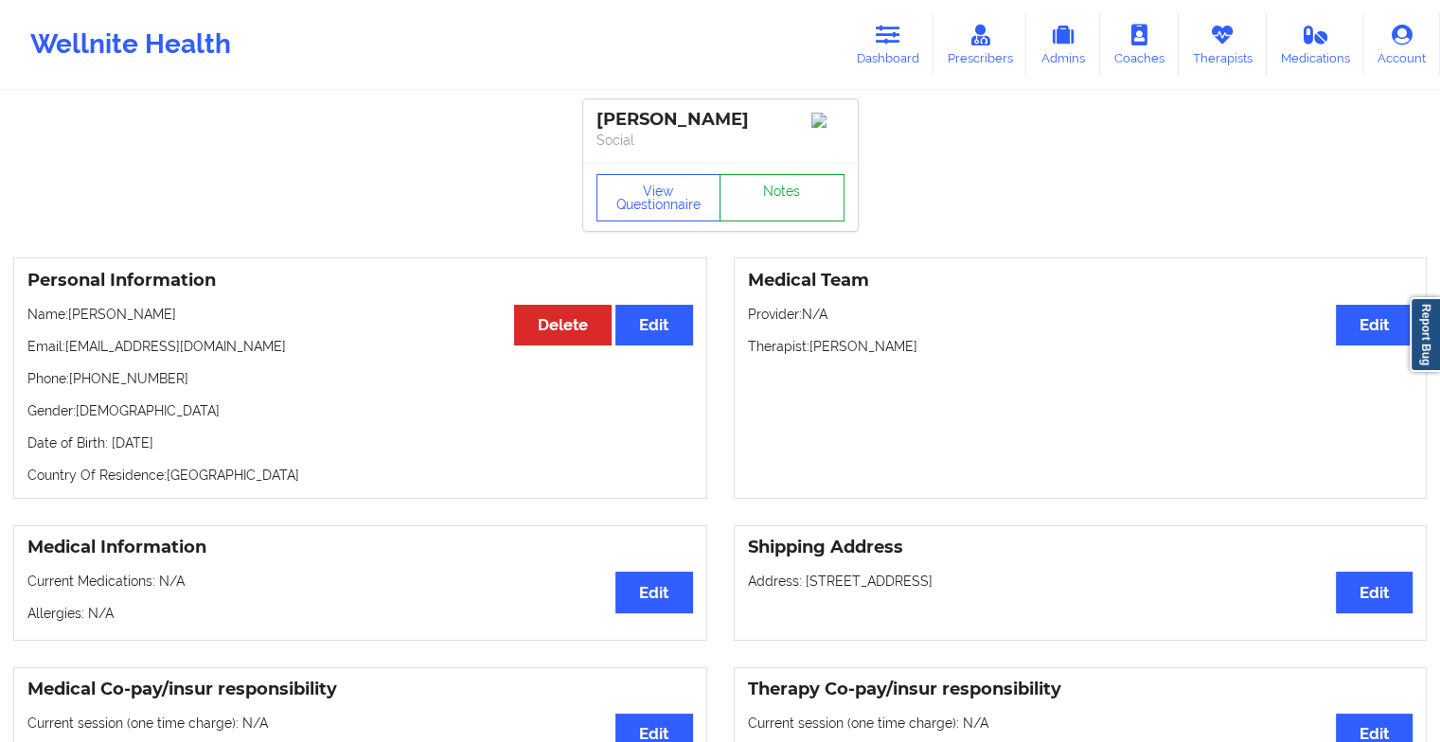
click at [776, 187] on link "Notes" at bounding box center [782, 197] width 125 height 47
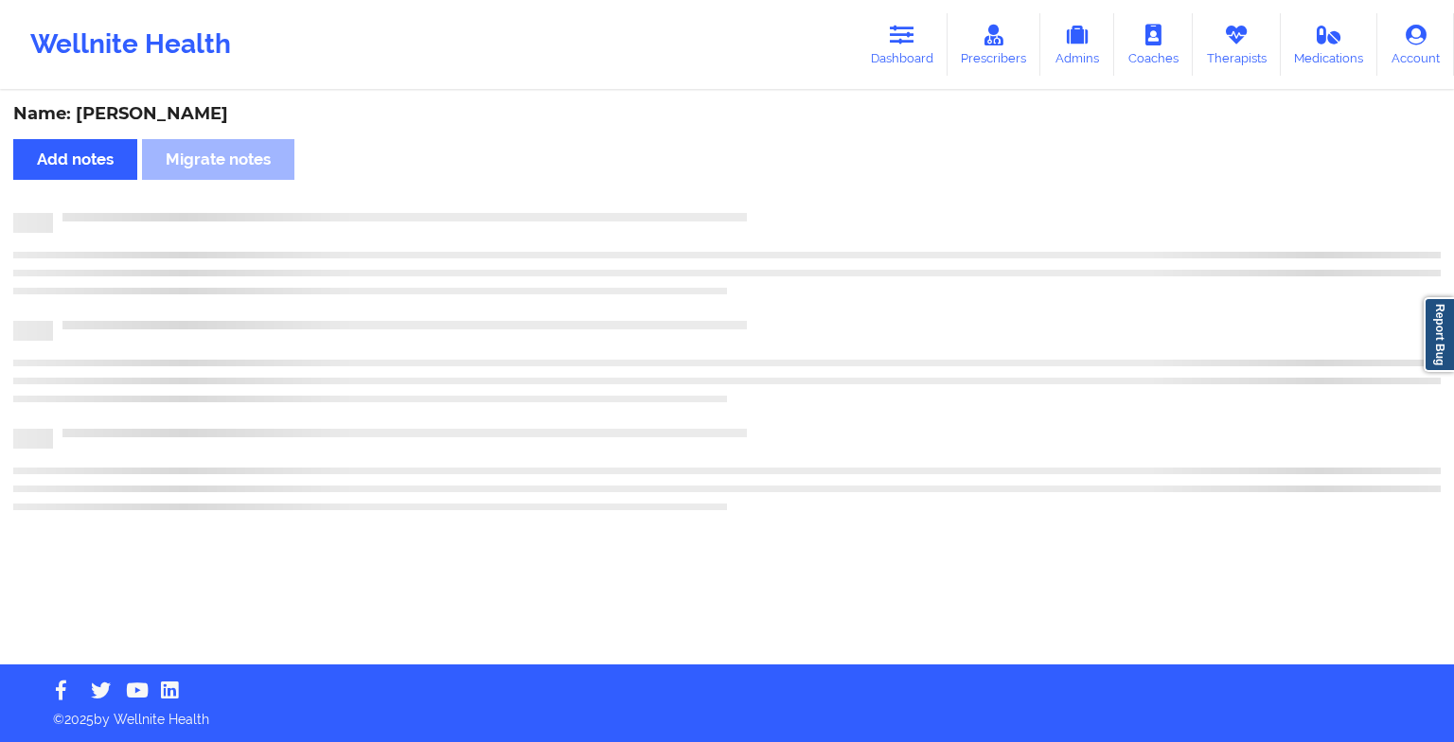
click at [776, 187] on div "Name: [PERSON_NAME] Add notes Migrate notes" at bounding box center [727, 379] width 1454 height 572
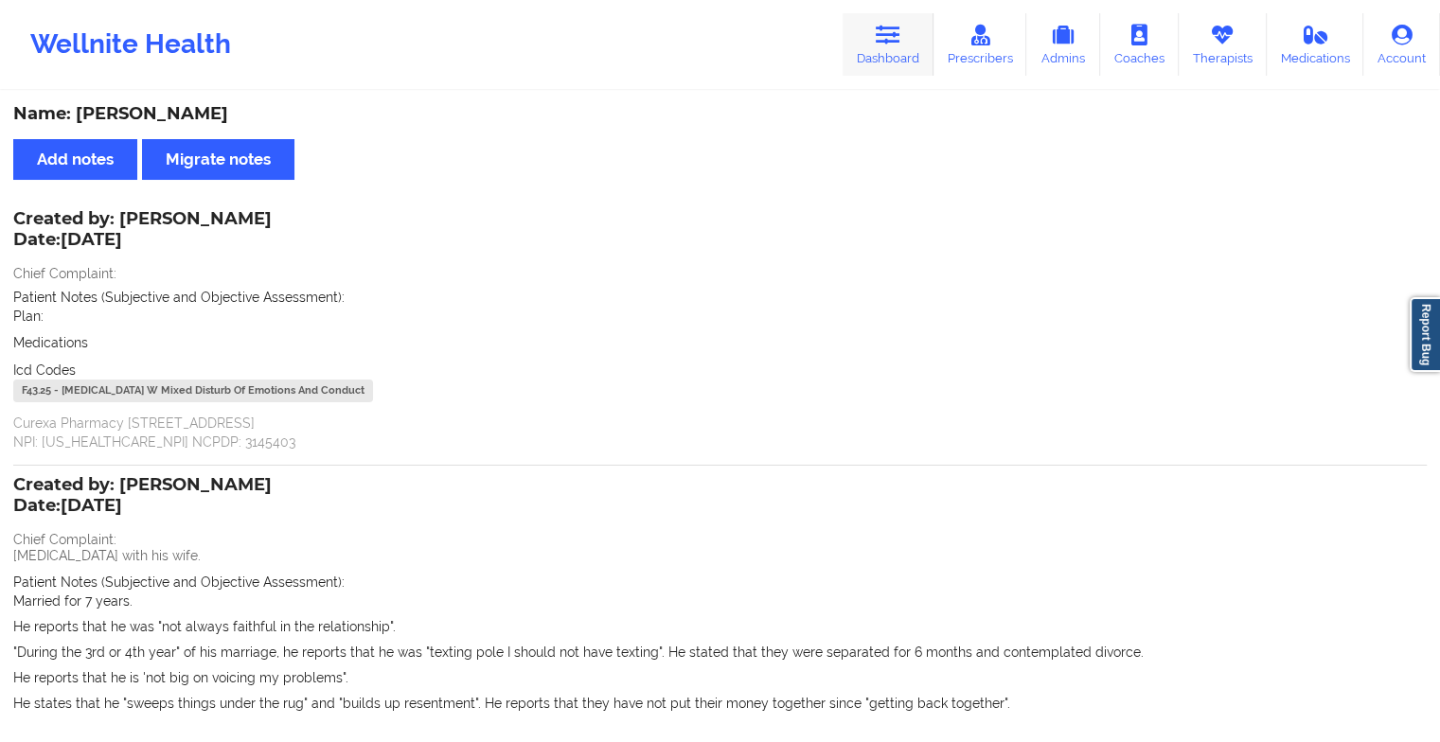
click at [862, 53] on link "Dashboard" at bounding box center [888, 44] width 91 height 62
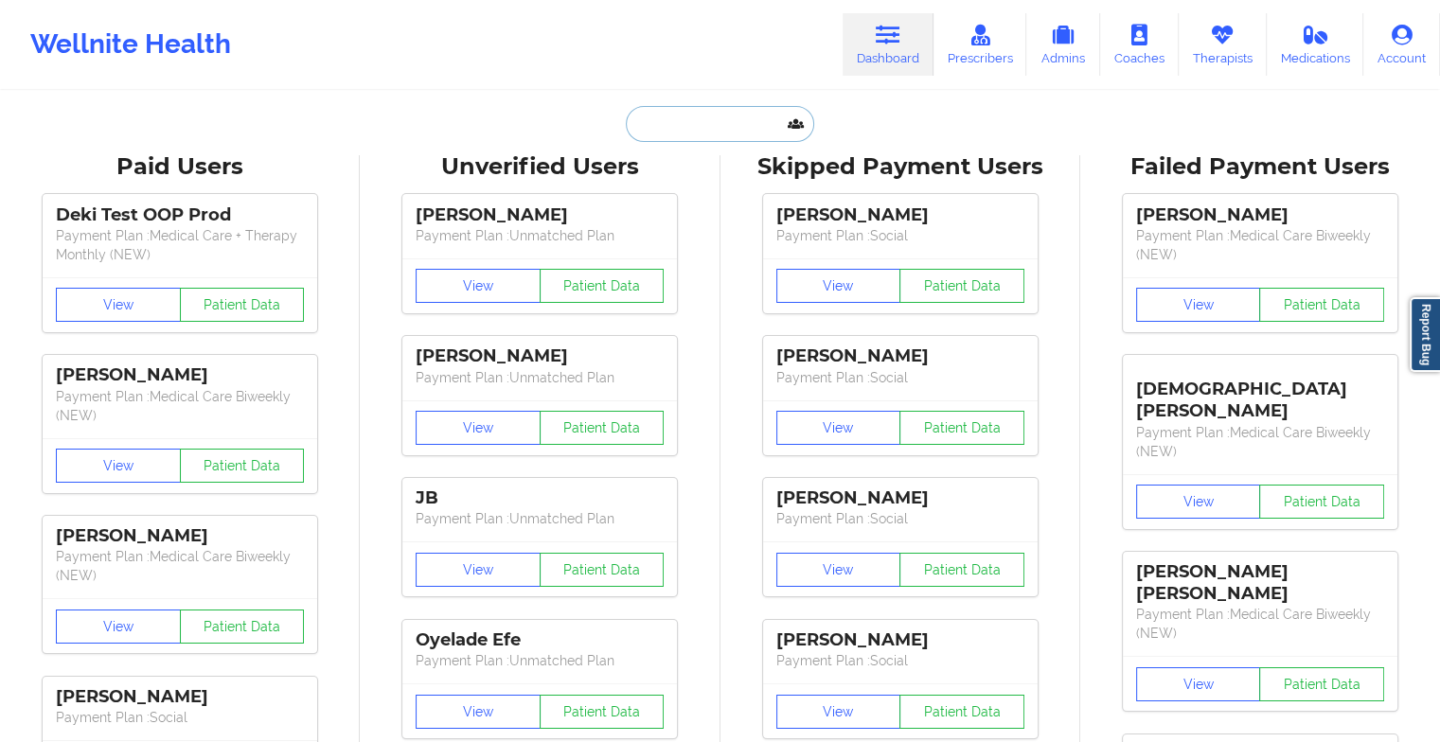
click at [684, 110] on input "text" at bounding box center [719, 124] width 187 height 36
click at [684, 110] on input "a" at bounding box center [719, 124] width 187 height 36
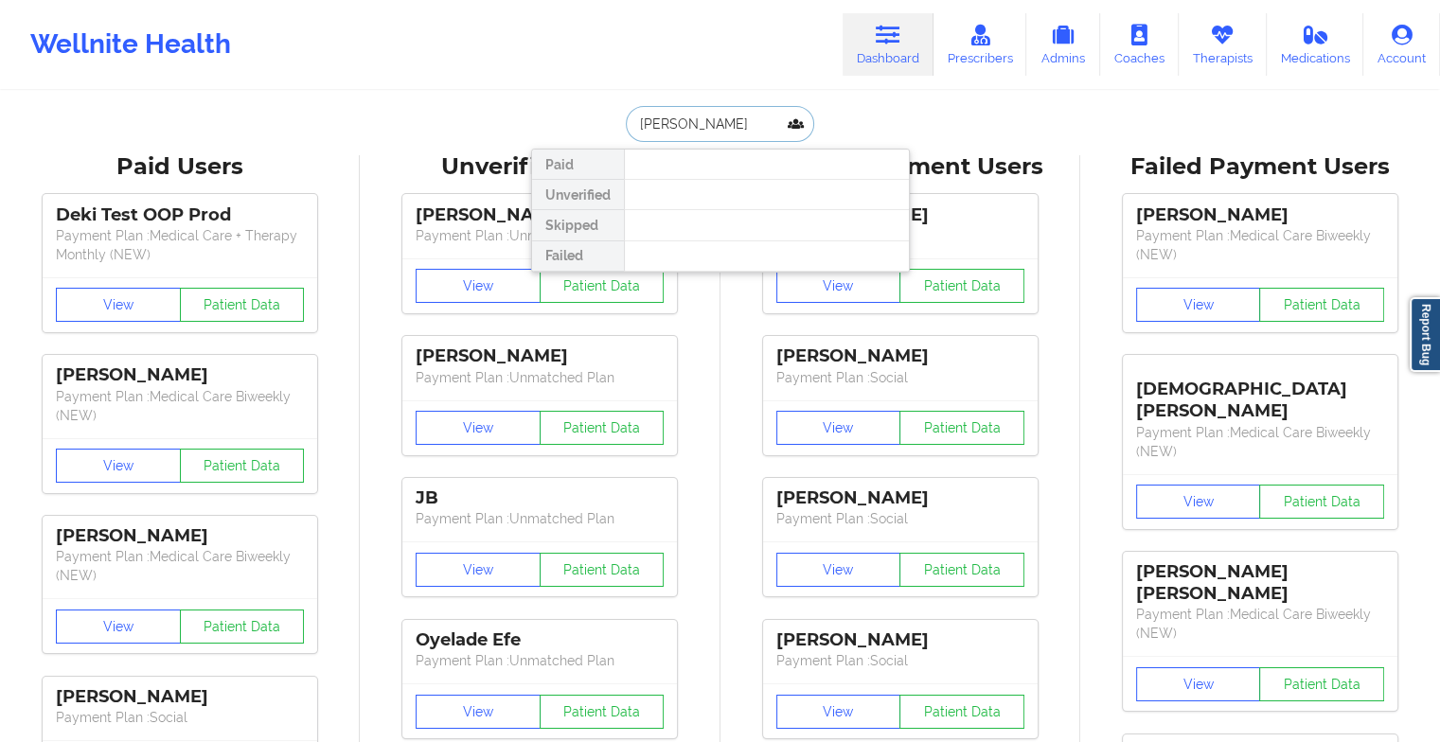
type input "amyjo"
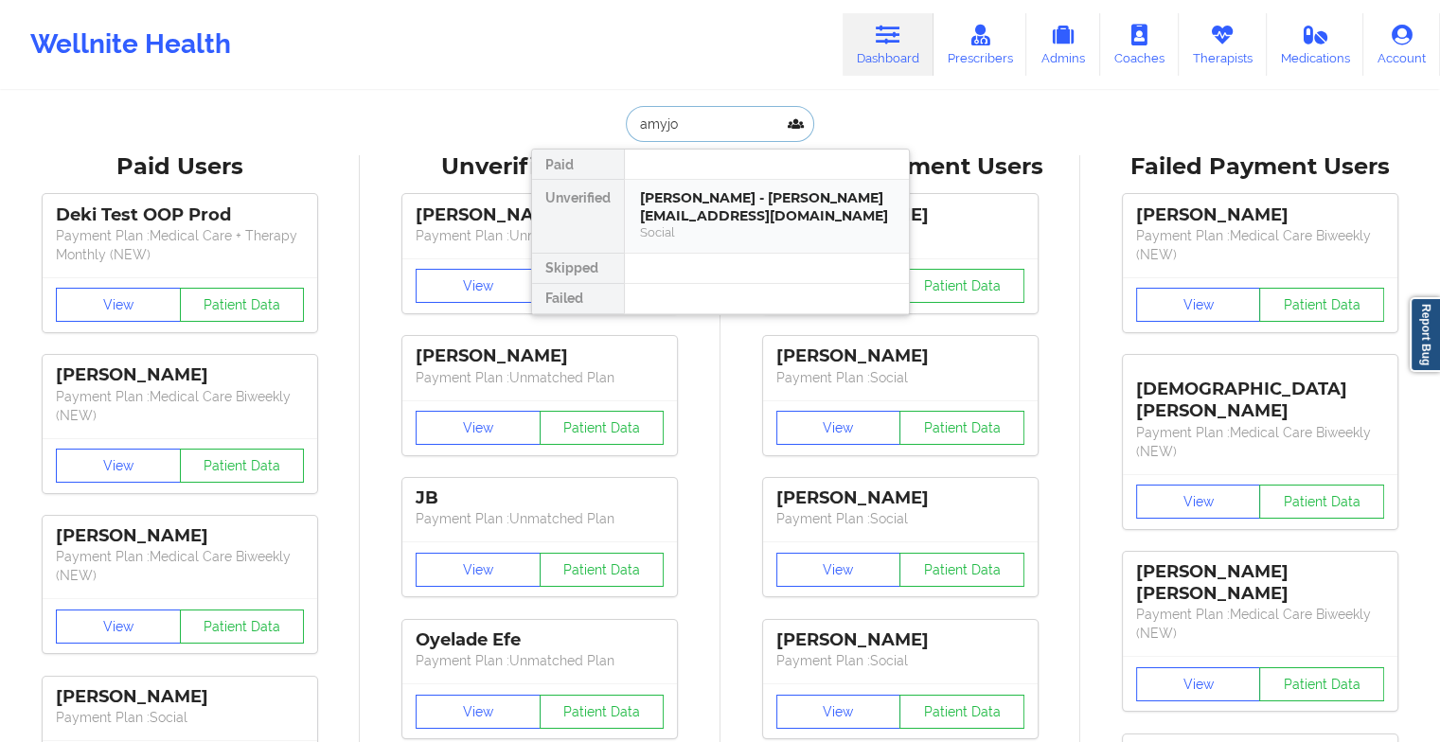
click at [738, 225] on div "Social" at bounding box center [767, 232] width 254 height 16
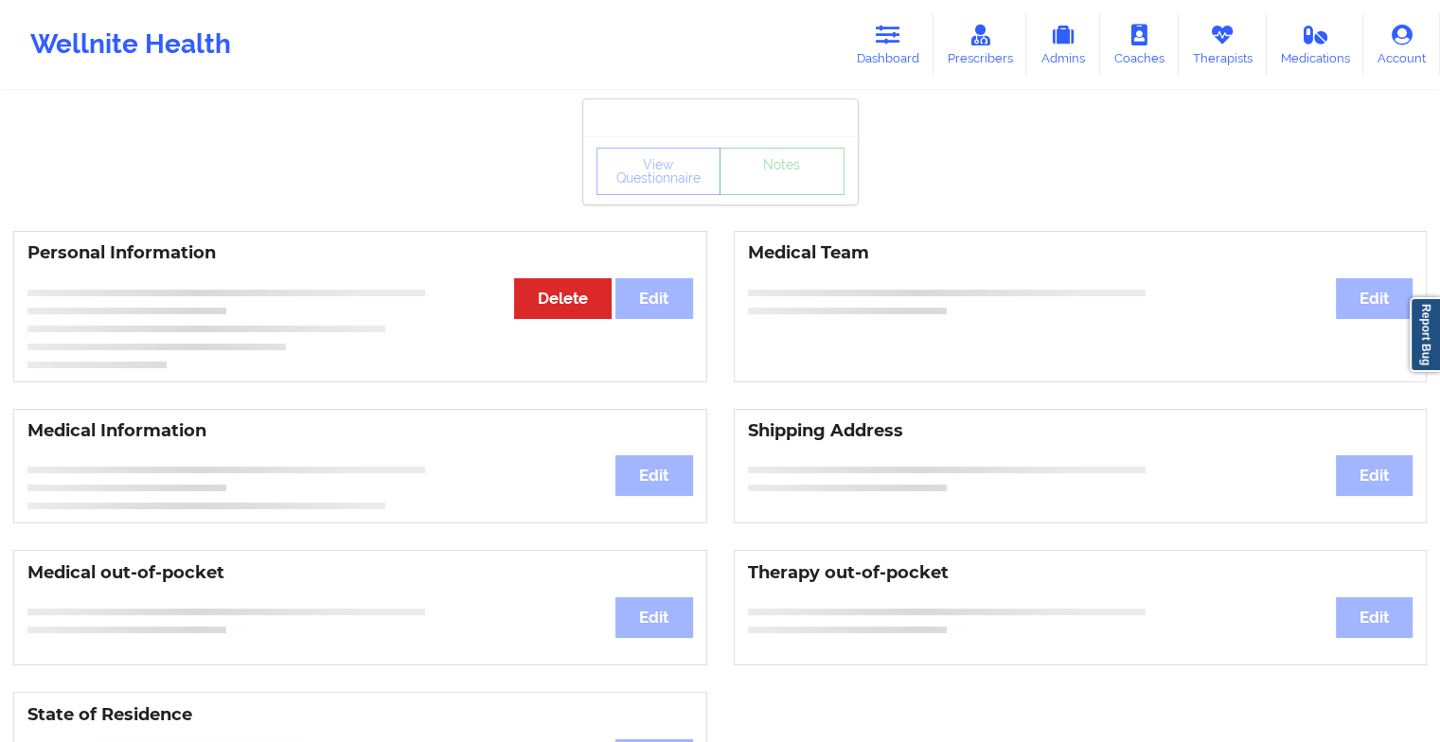
click at [772, 189] on div "View Questionnaire Notes" at bounding box center [720, 171] width 248 height 47
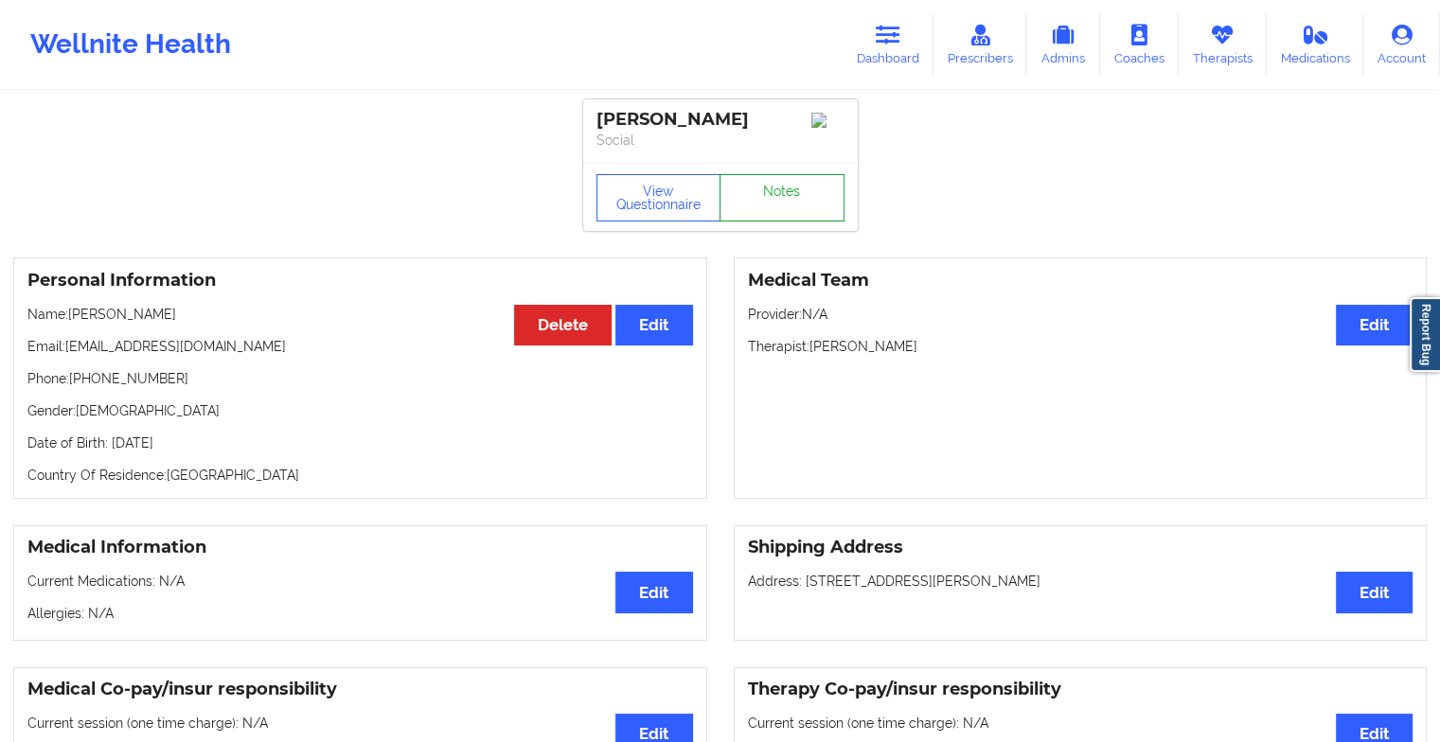
click at [772, 189] on link "Notes" at bounding box center [782, 197] width 125 height 47
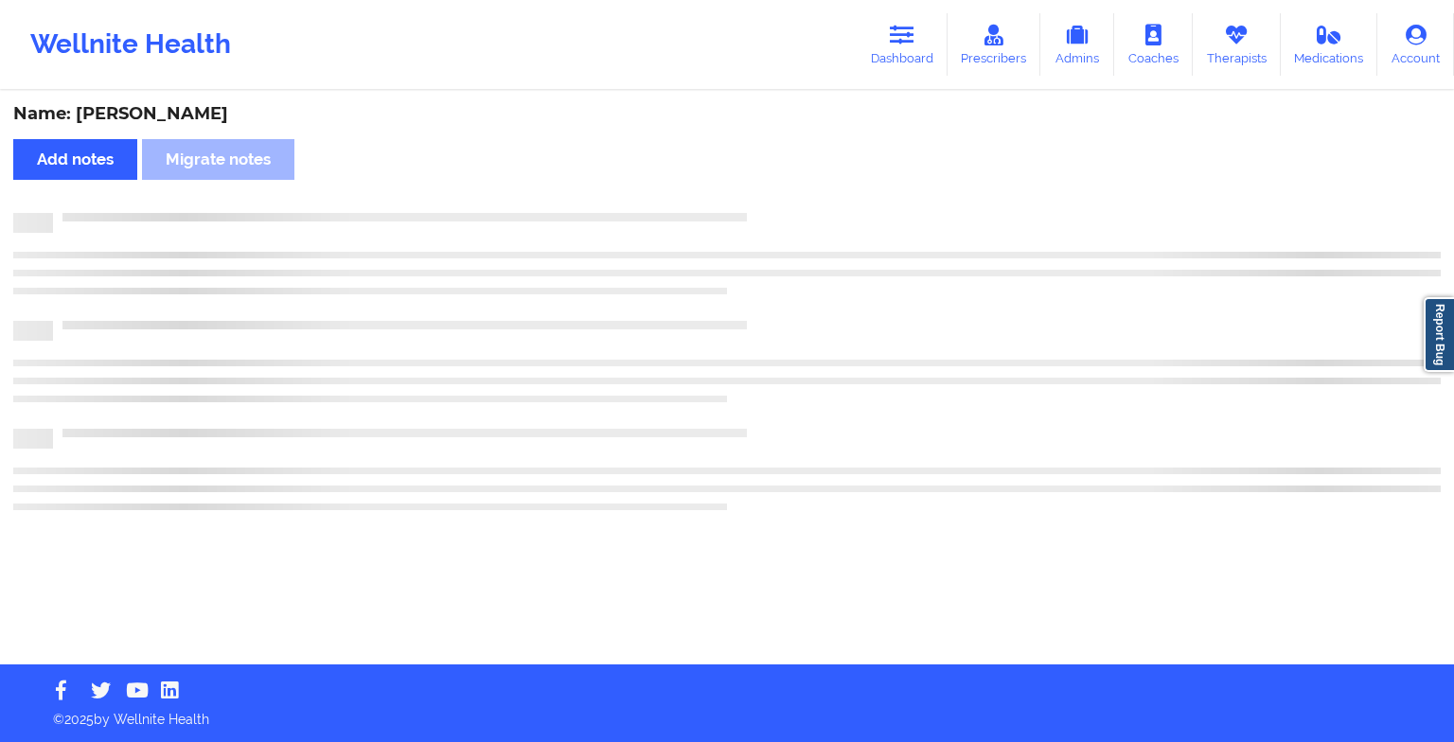
click at [772, 189] on div "Name: [PERSON_NAME] Add notes [PERSON_NAME] notes" at bounding box center [727, 379] width 1454 height 572
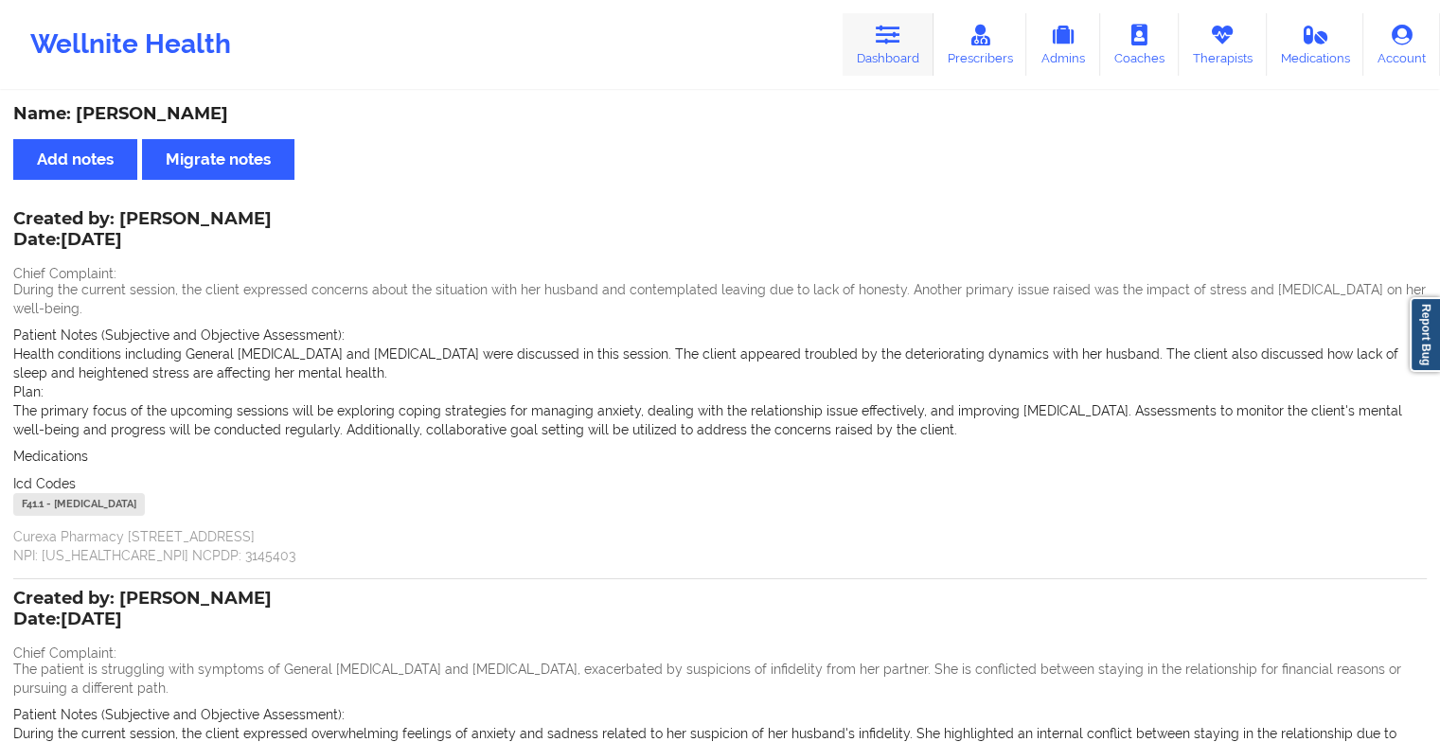
click at [861, 51] on link "Dashboard" at bounding box center [888, 44] width 91 height 62
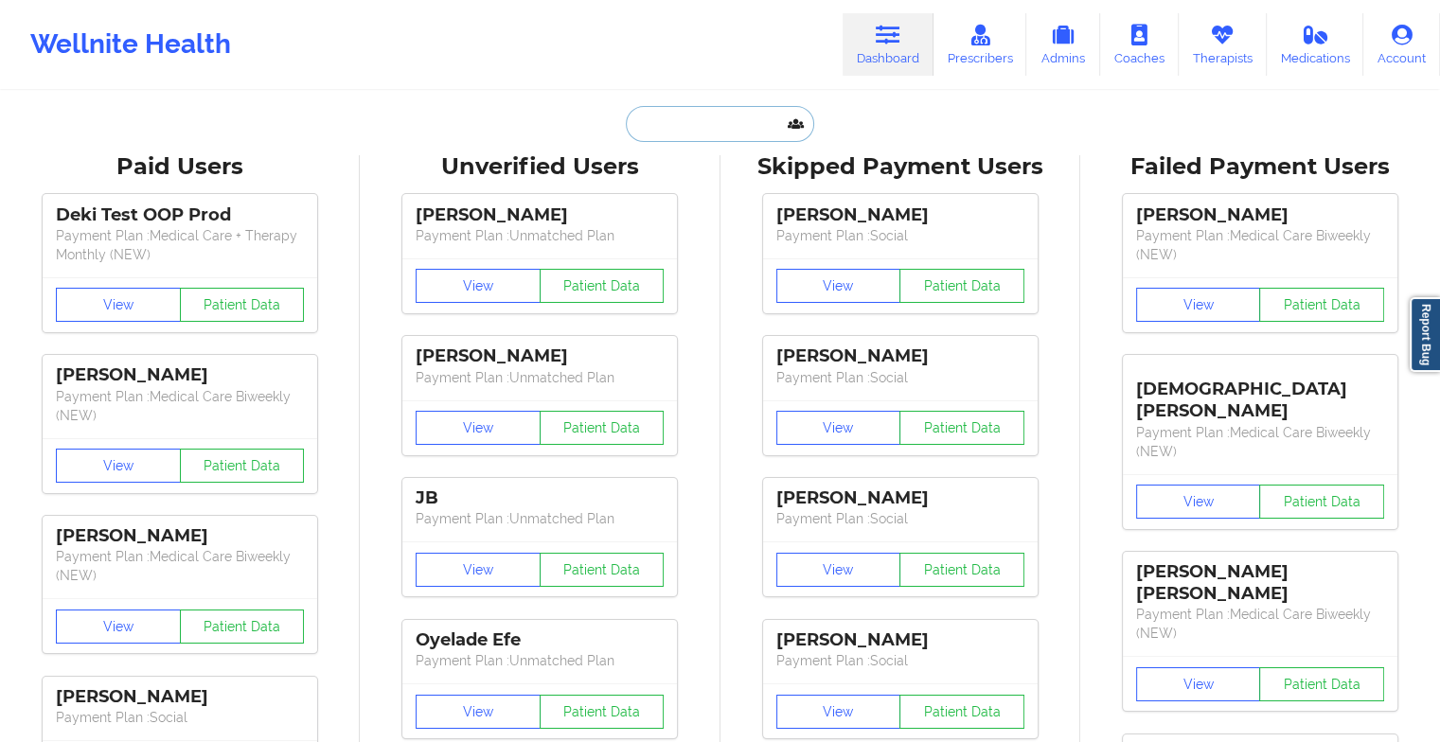
click at [705, 133] on input "text" at bounding box center [719, 124] width 187 height 36
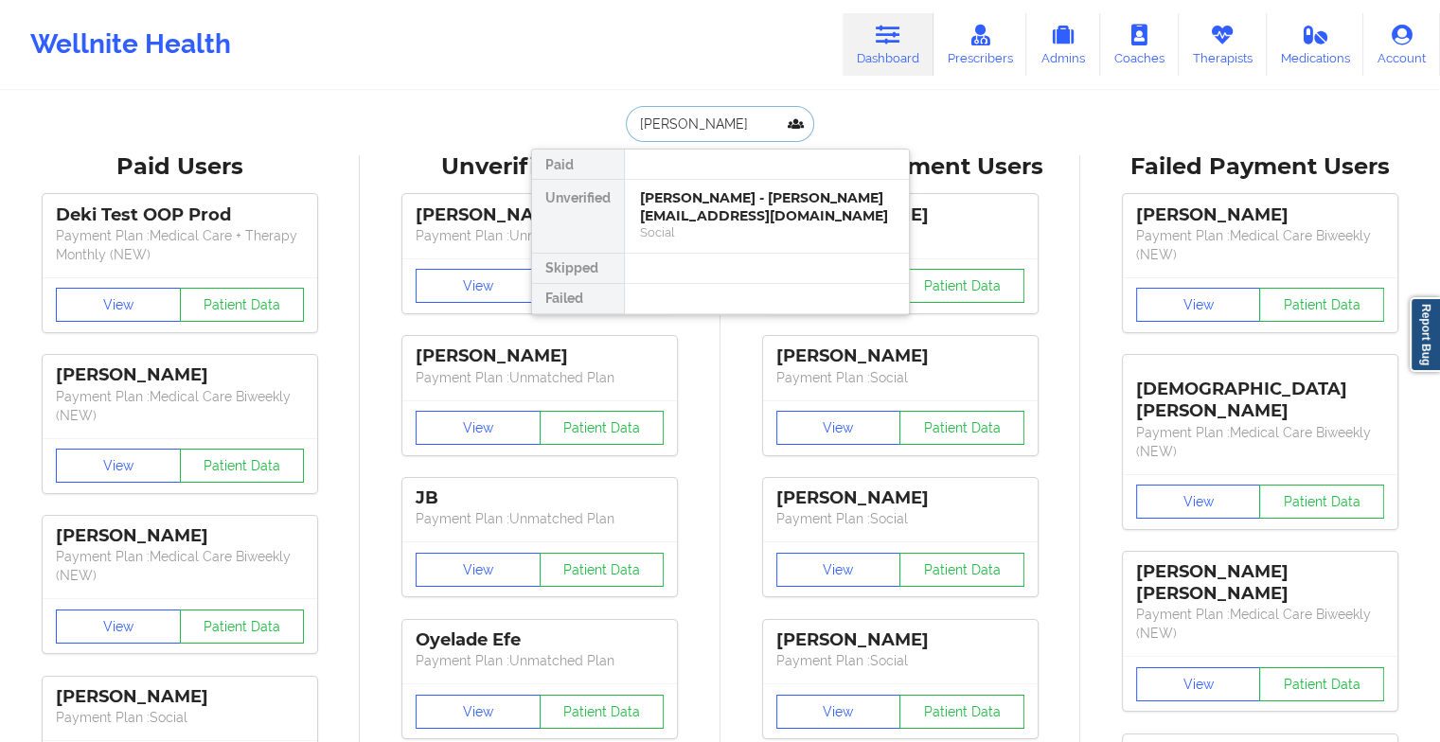
type input "[PERSON_NAME]"
click at [655, 198] on div "[PERSON_NAME] - [EMAIL_ADDRESS][DOMAIN_NAME]" at bounding box center [767, 206] width 254 height 35
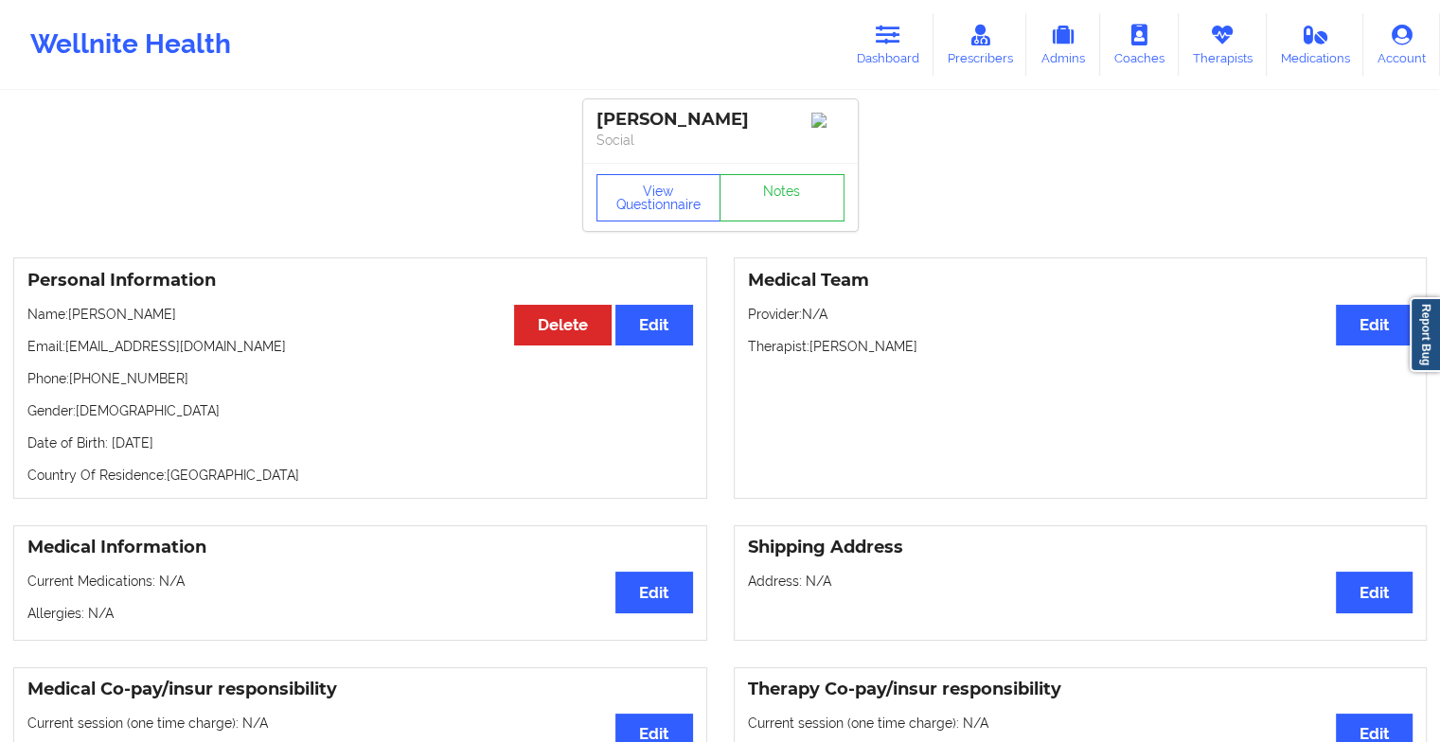
click at [755, 163] on div "[PERSON_NAME] Social" at bounding box center [720, 130] width 275 height 63
drag, startPoint x: 755, startPoint y: 181, endPoint x: 755, endPoint y: 194, distance: 13.3
click at [755, 194] on div "[PERSON_NAME] Social View Questionnaire Notes" at bounding box center [720, 165] width 275 height 132
click at [755, 194] on div "View Questionnaire Notes" at bounding box center [720, 197] width 275 height 68
drag, startPoint x: 755, startPoint y: 194, endPoint x: 751, endPoint y: 234, distance: 39.9
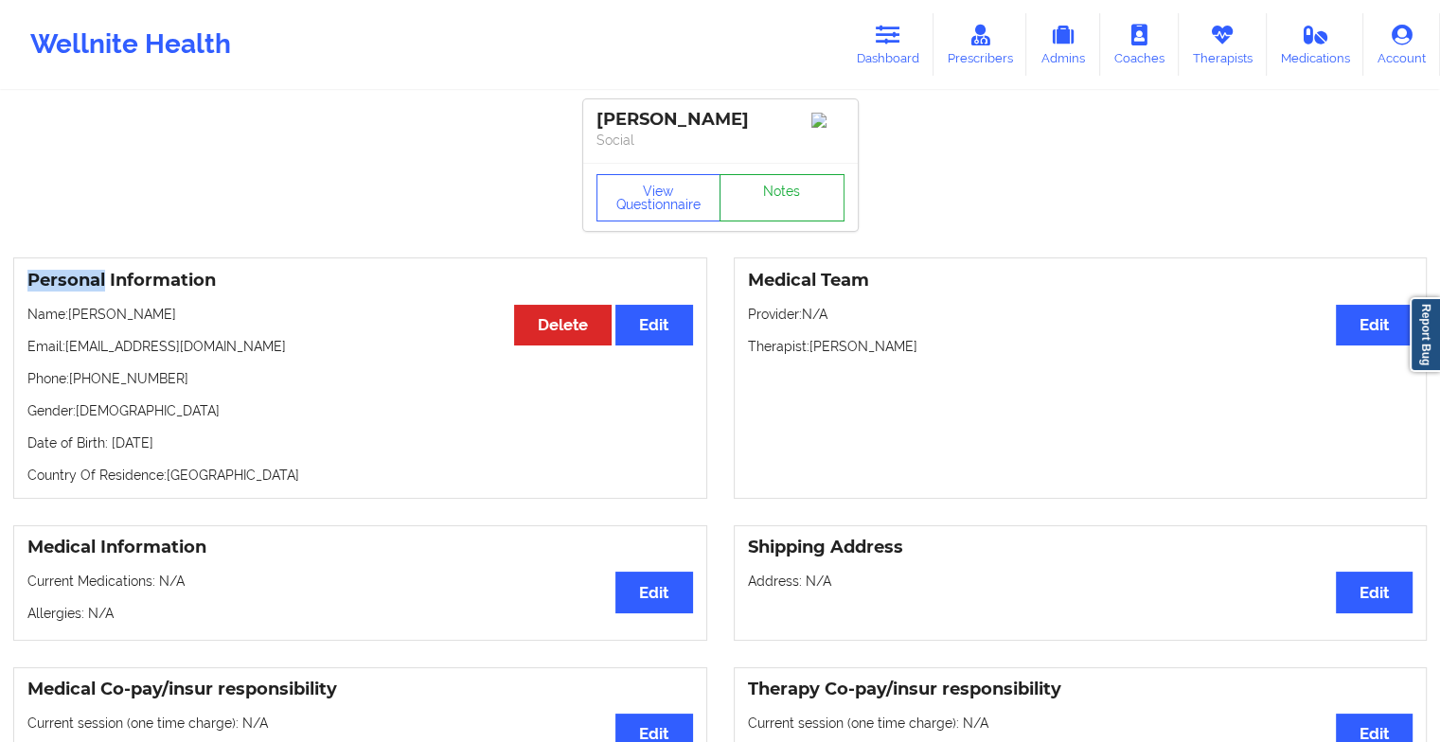
click at [751, 231] on div "View Questionnaire Notes" at bounding box center [720, 197] width 275 height 68
click at [751, 222] on link "Notes" at bounding box center [782, 197] width 125 height 47
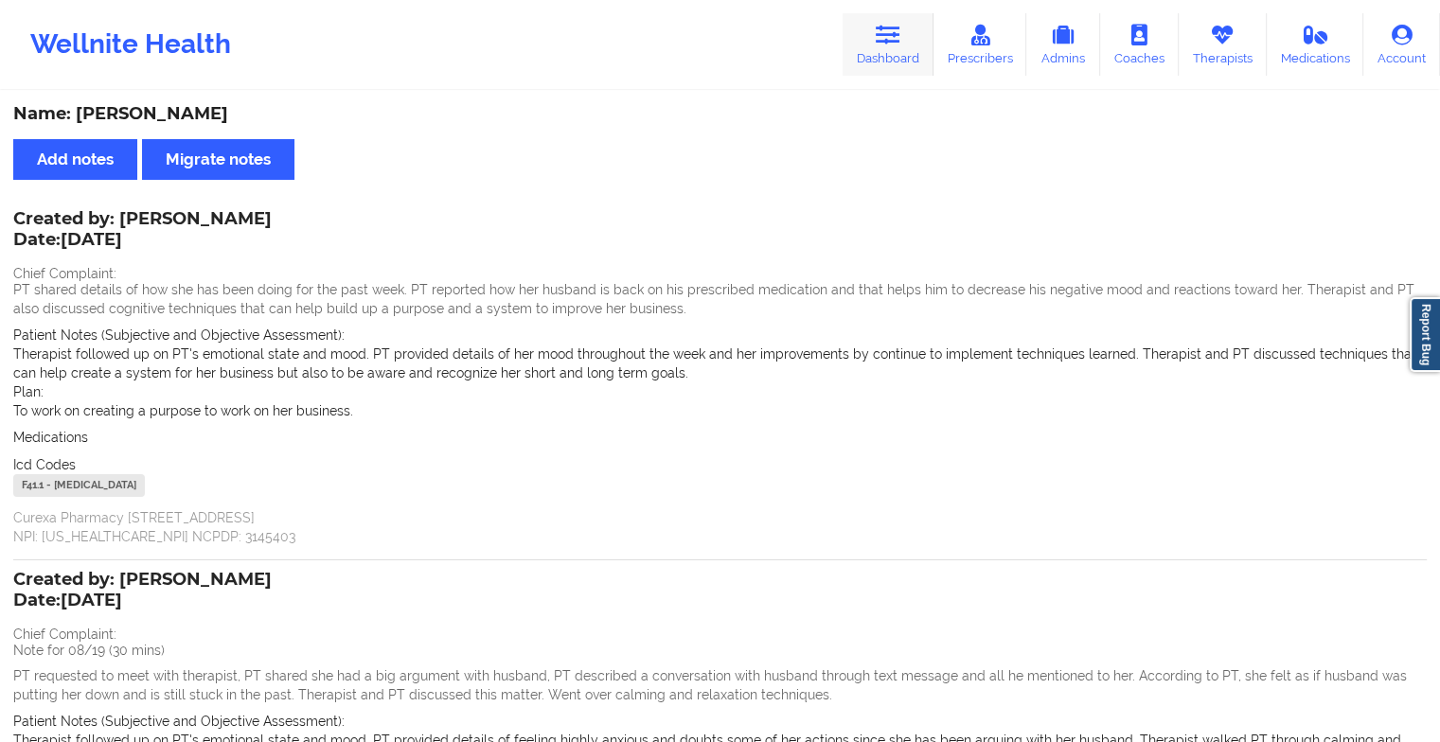
click at [891, 42] on icon at bounding box center [888, 35] width 25 height 21
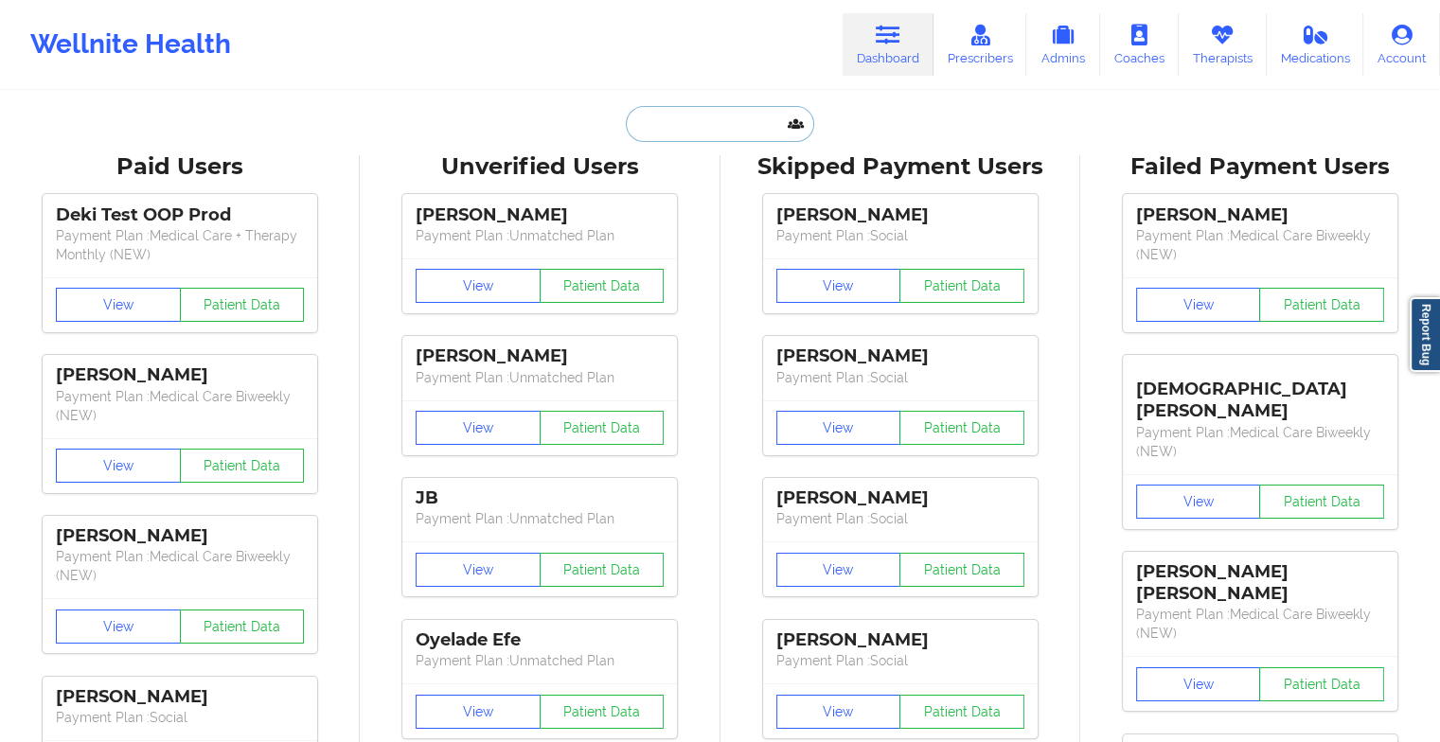
click at [722, 121] on input "text" at bounding box center [719, 124] width 187 height 36
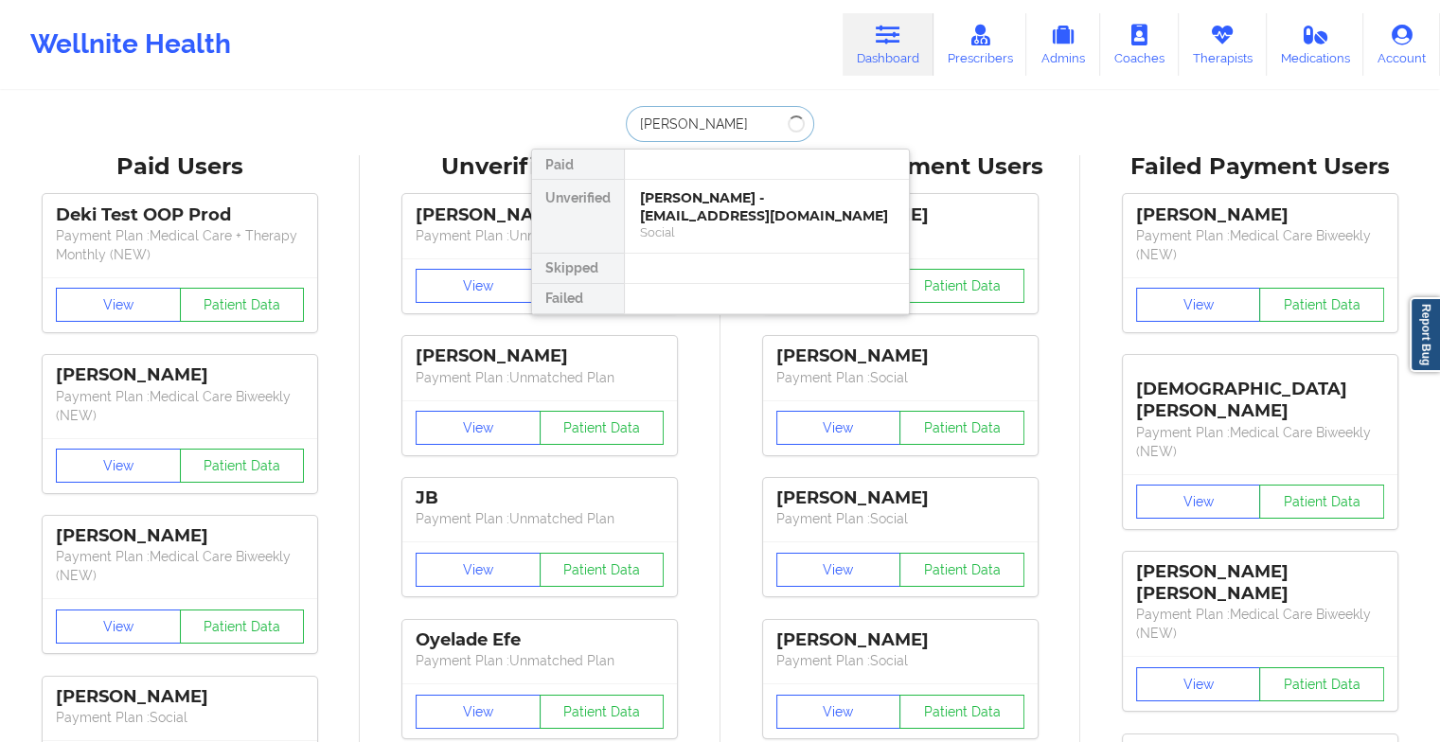
type input "[PERSON_NAME]"
click at [660, 191] on div "[PERSON_NAME] - [EMAIL_ADDRESS][DOMAIN_NAME]" at bounding box center [767, 206] width 254 height 35
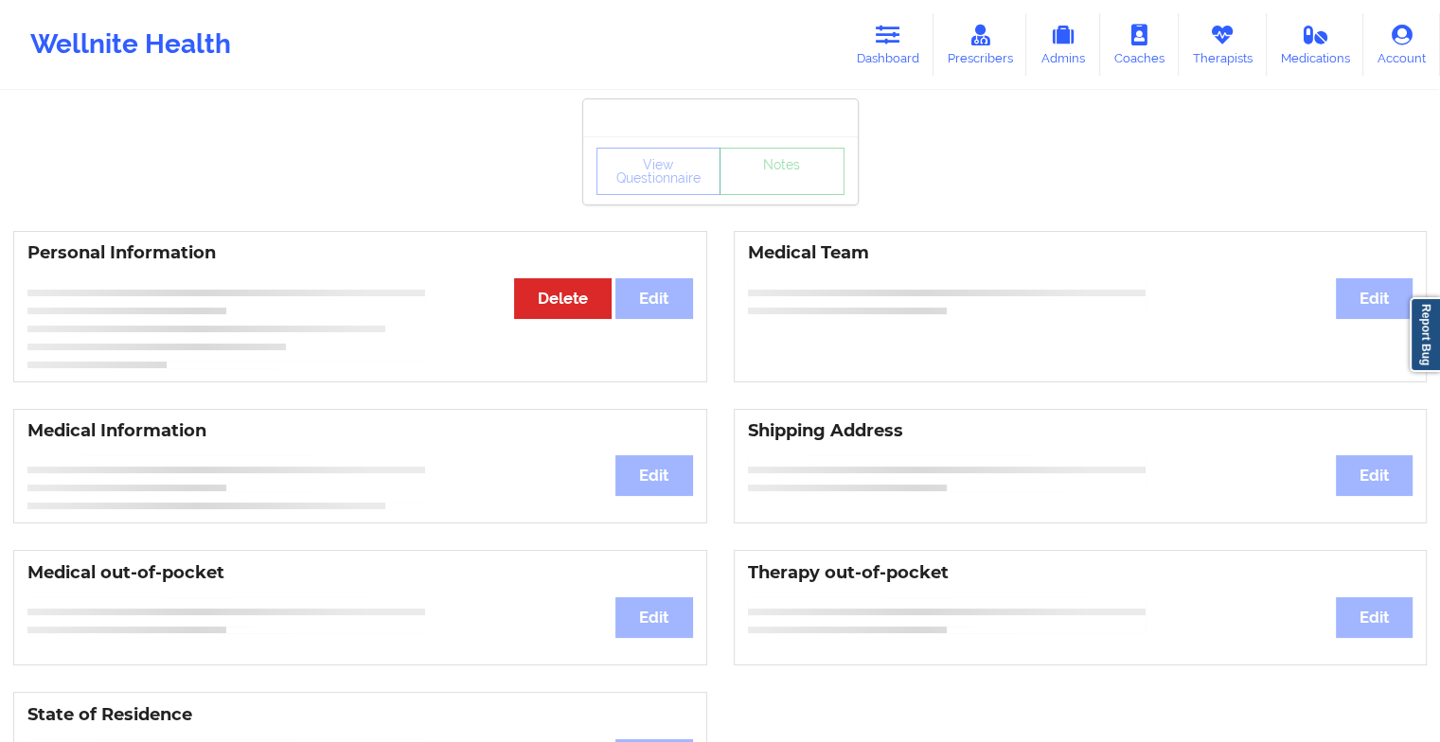
click at [756, 203] on div "View Questionnaire Notes" at bounding box center [720, 170] width 275 height 68
click at [780, 193] on div "View Questionnaire Notes" at bounding box center [720, 171] width 248 height 47
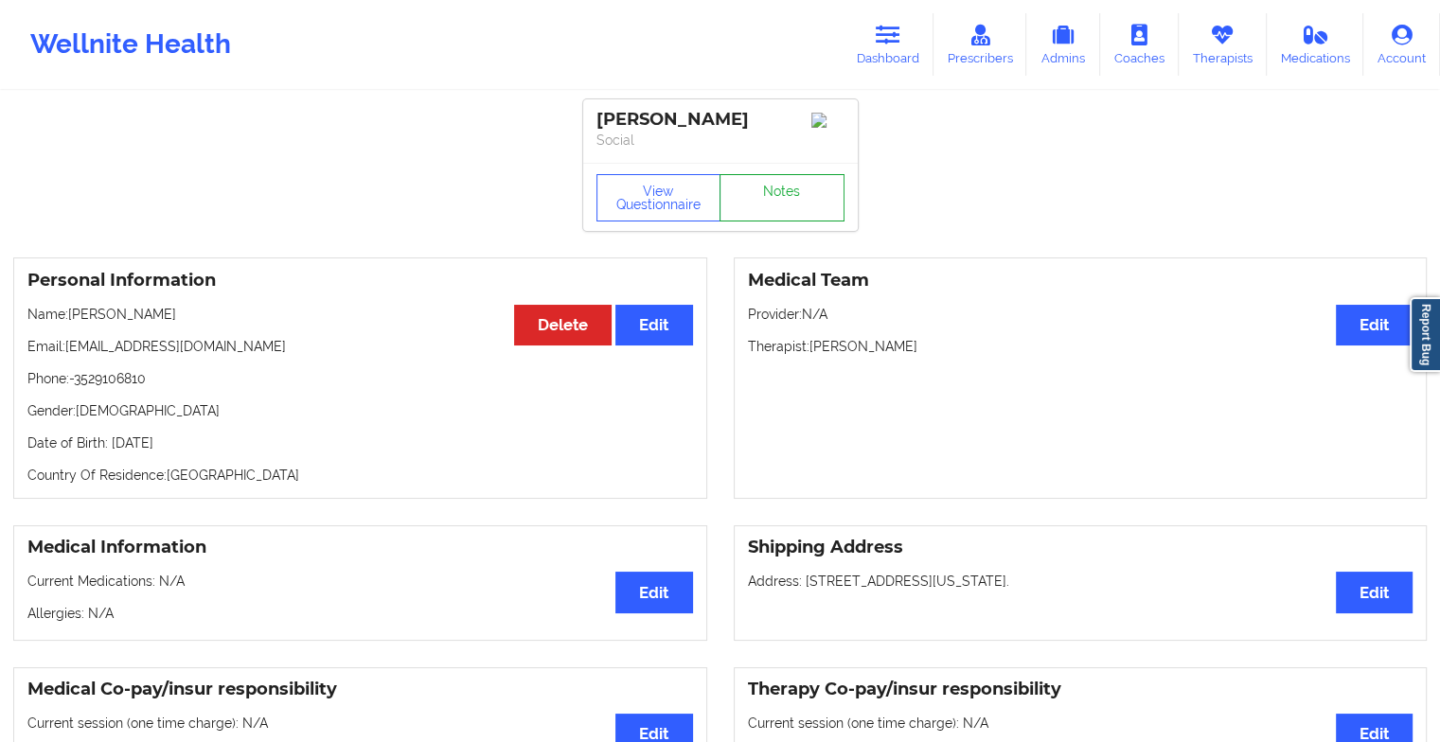
click at [765, 213] on link "Notes" at bounding box center [782, 197] width 125 height 47
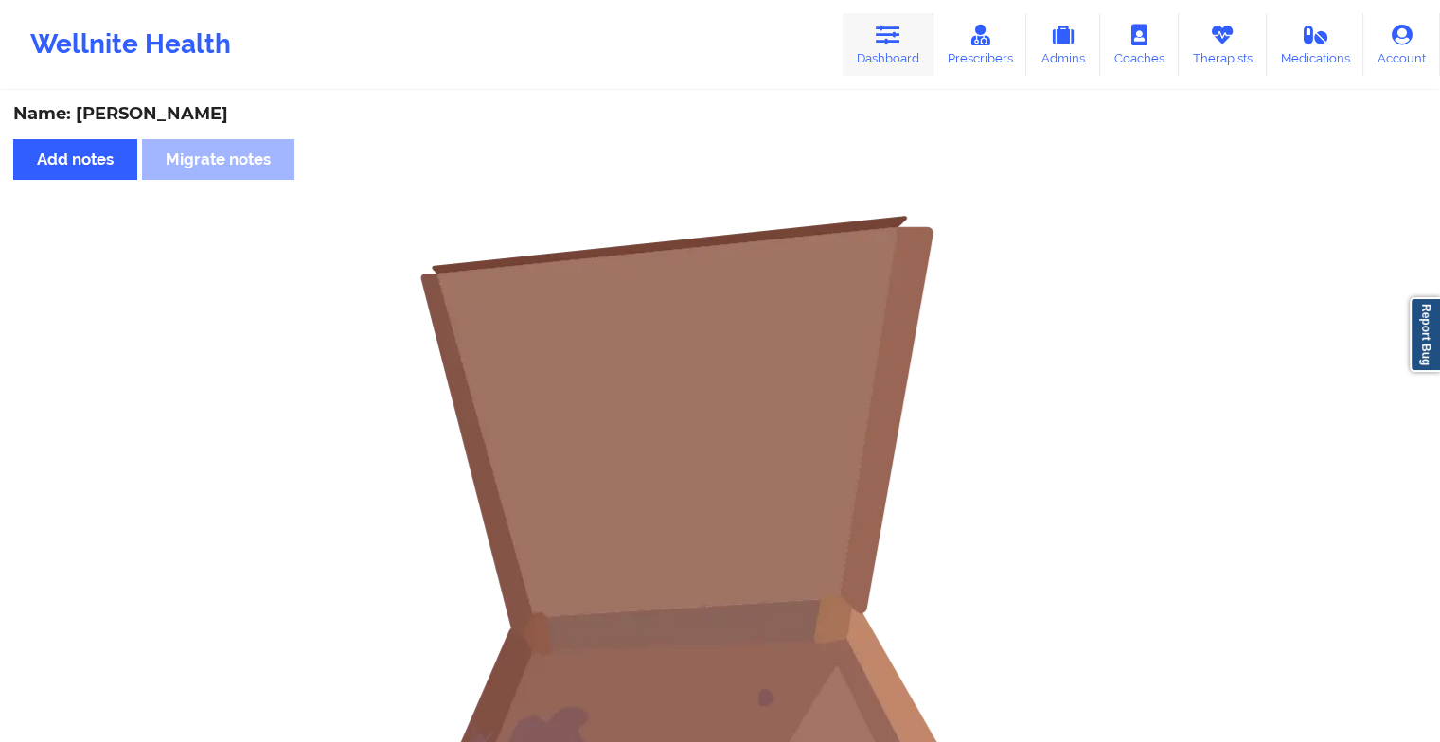
click at [900, 32] on icon at bounding box center [888, 35] width 25 height 21
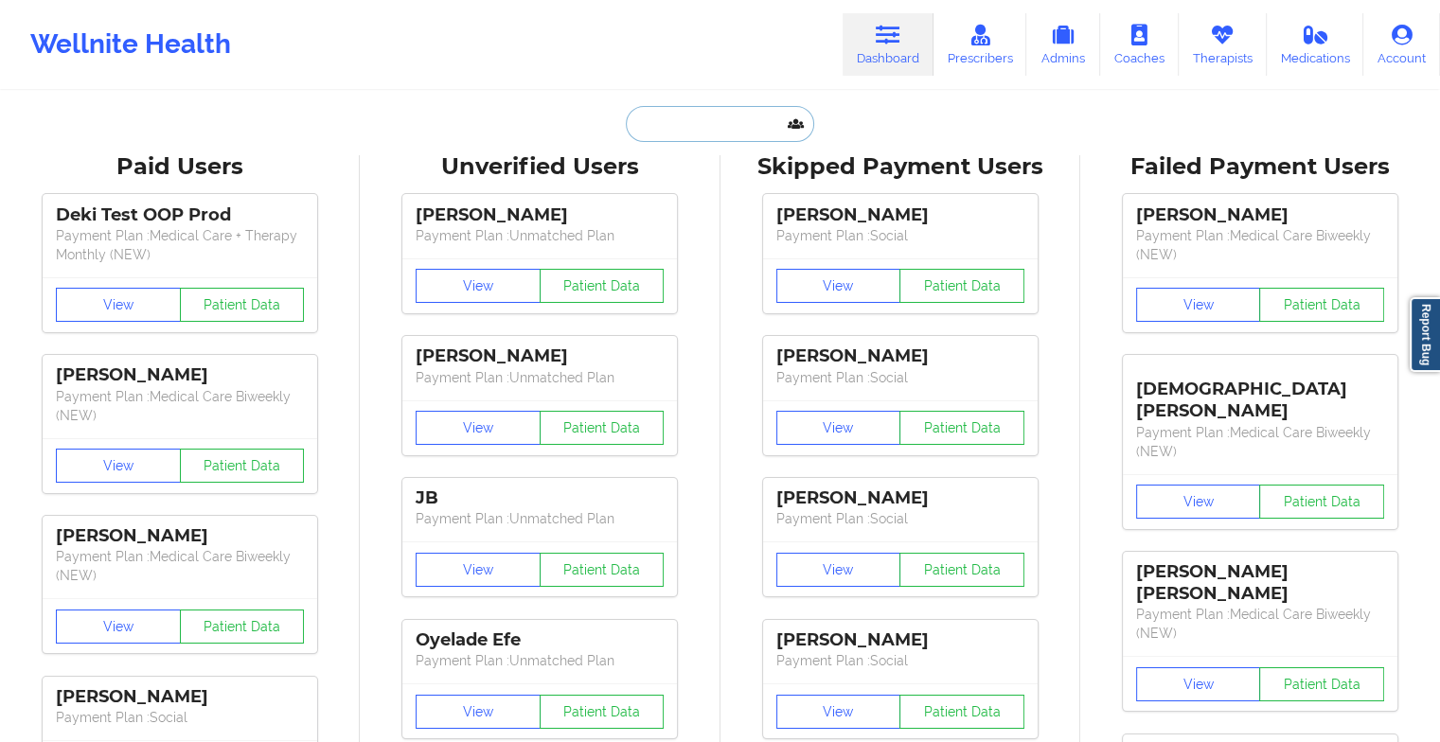
click at [738, 120] on input "text" at bounding box center [719, 124] width 187 height 36
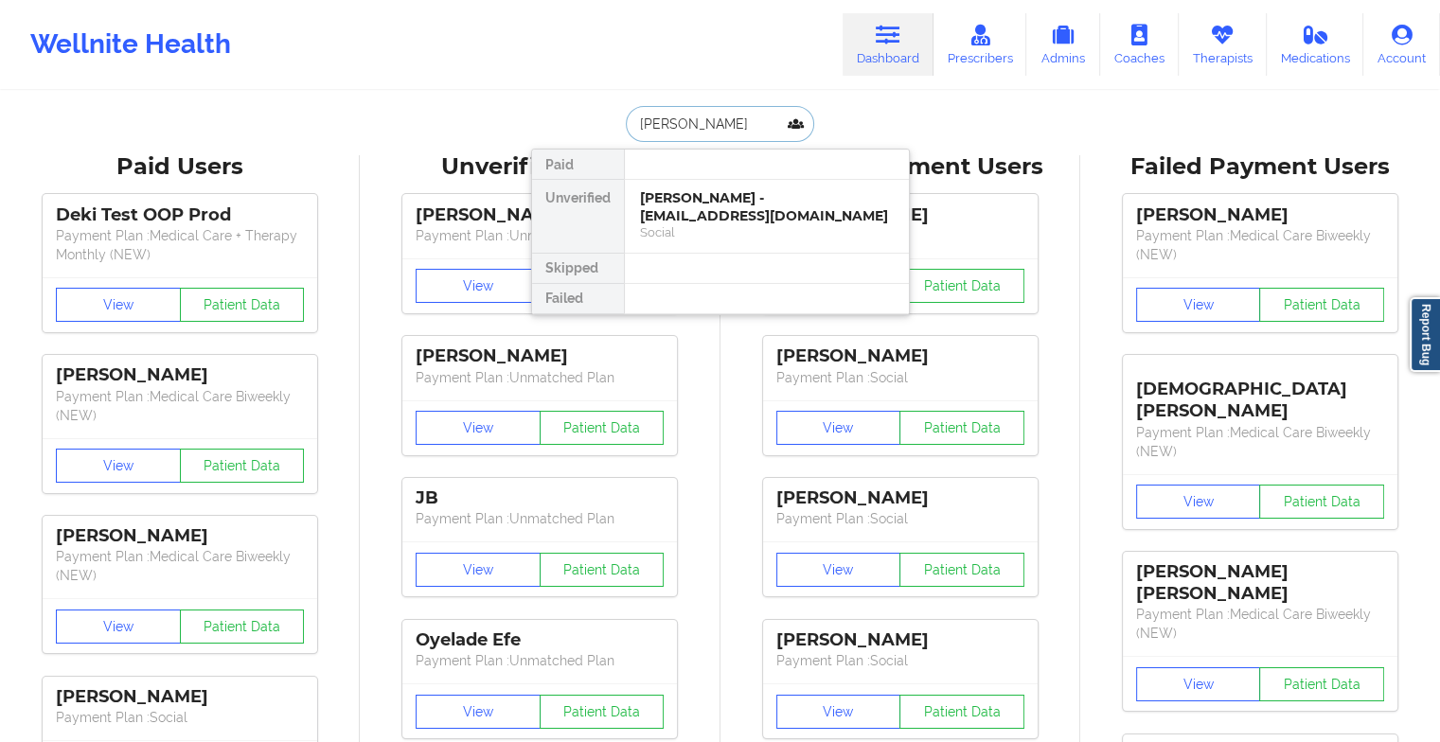
type input "[PERSON_NAME]"
click at [734, 216] on div "[PERSON_NAME] - [EMAIL_ADDRESS][DOMAIN_NAME]" at bounding box center [767, 206] width 254 height 35
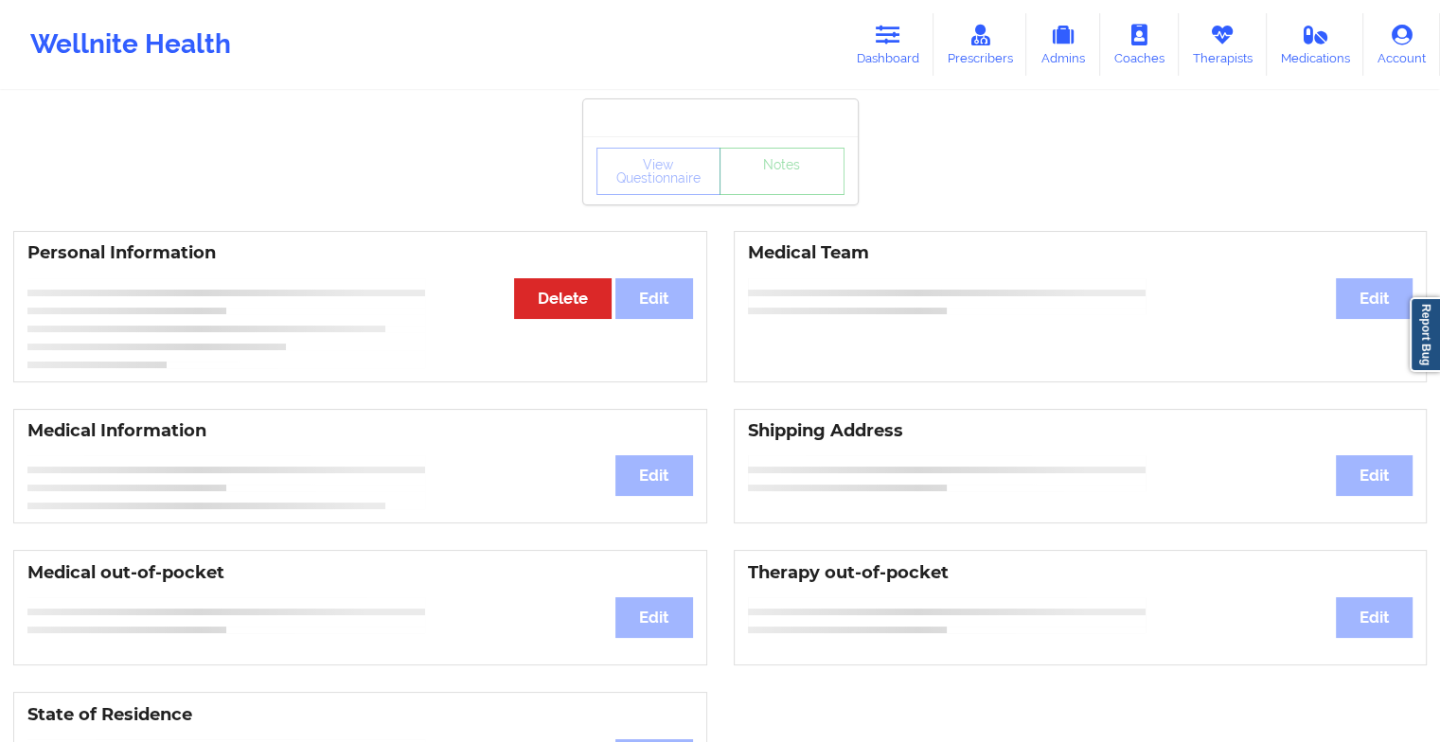
click at [799, 199] on div "View Questionnaire Notes" at bounding box center [720, 170] width 275 height 68
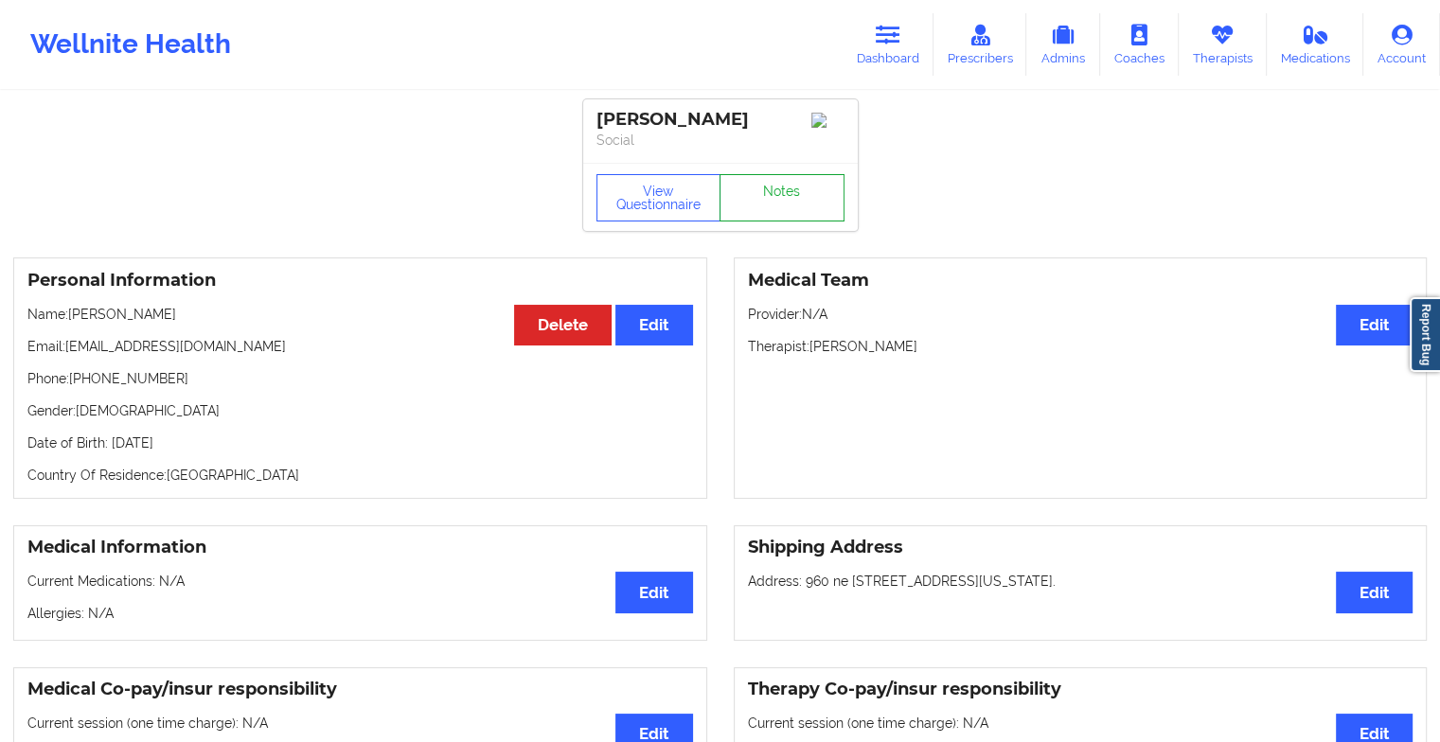
click at [799, 199] on link "Notes" at bounding box center [782, 197] width 125 height 47
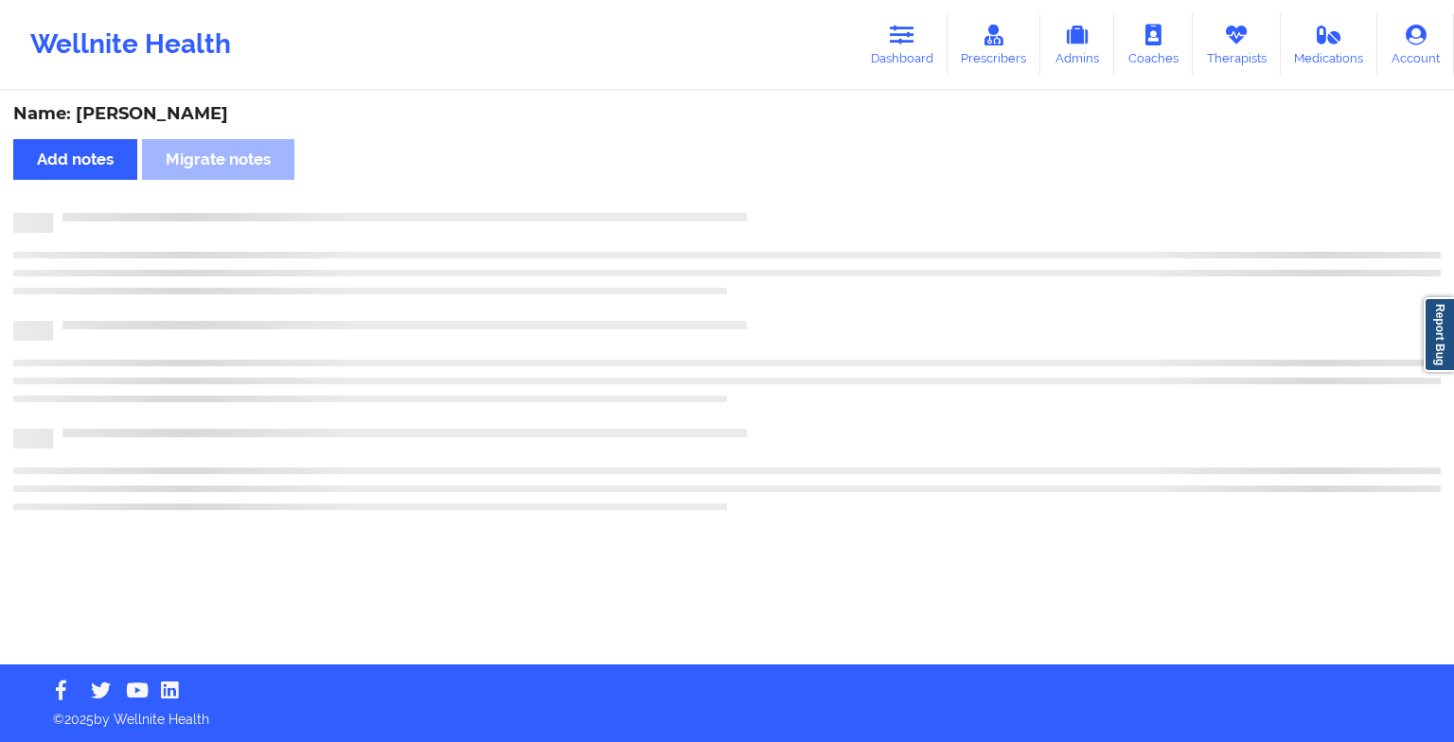
click at [927, 428] on div "Name: [PERSON_NAME] Add notes Migrate notes" at bounding box center [727, 379] width 1454 height 572
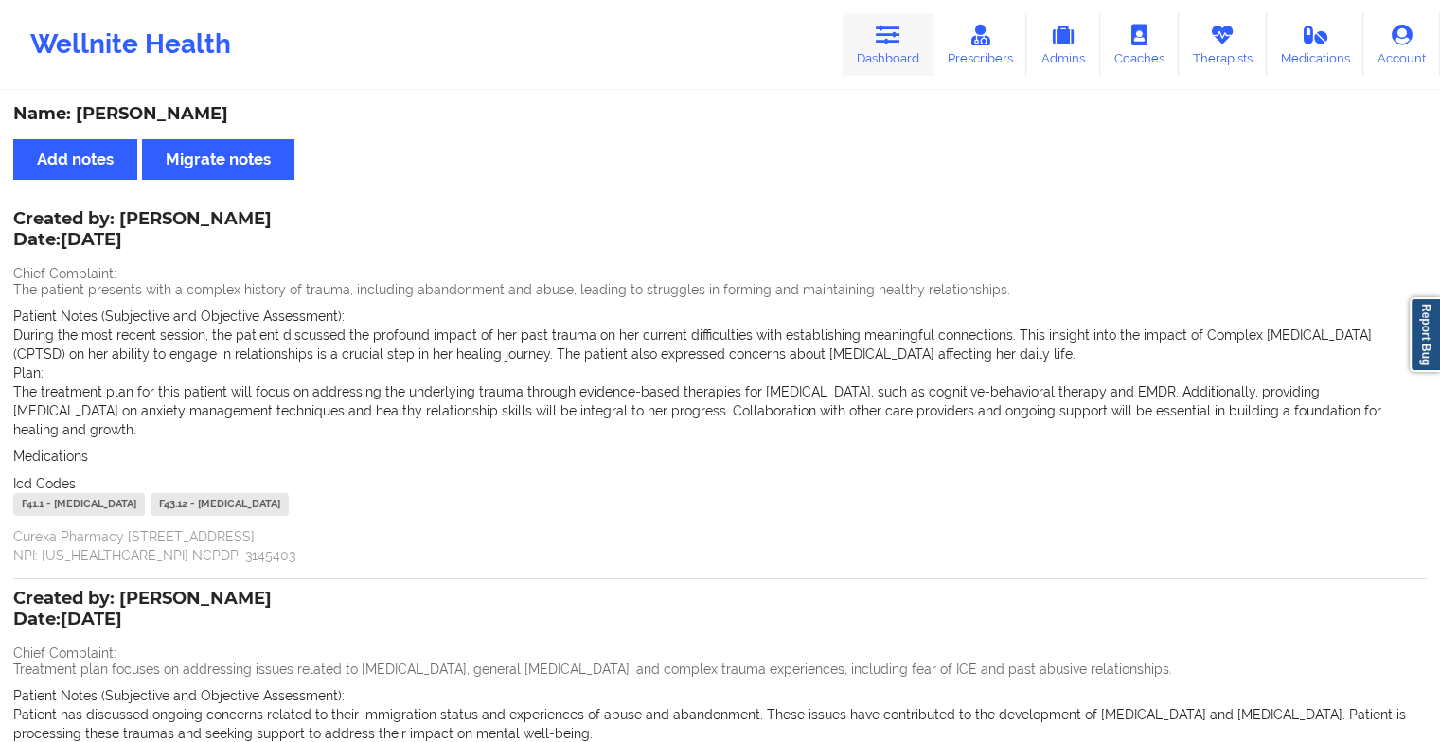
click at [900, 66] on link "Dashboard" at bounding box center [888, 44] width 91 height 62
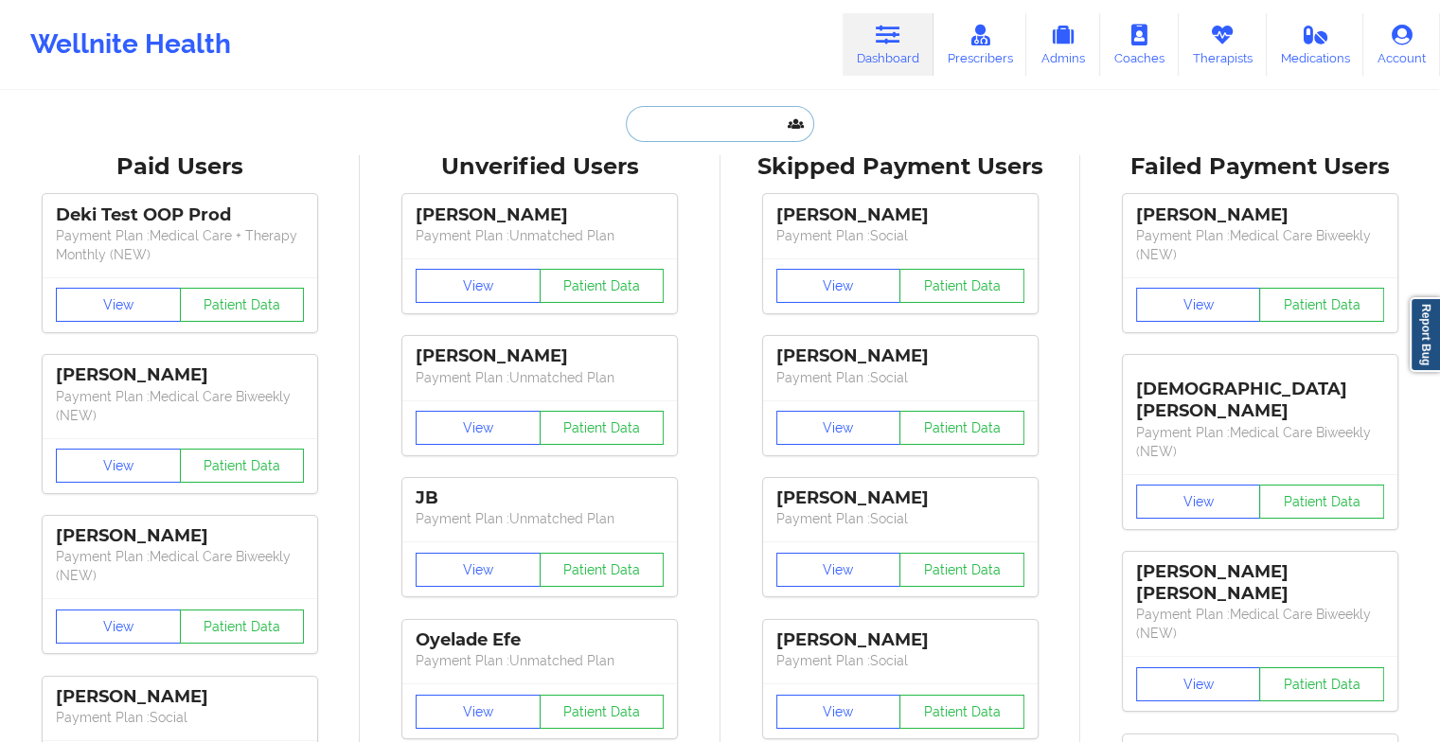
click at [716, 132] on input "text" at bounding box center [719, 124] width 187 height 36
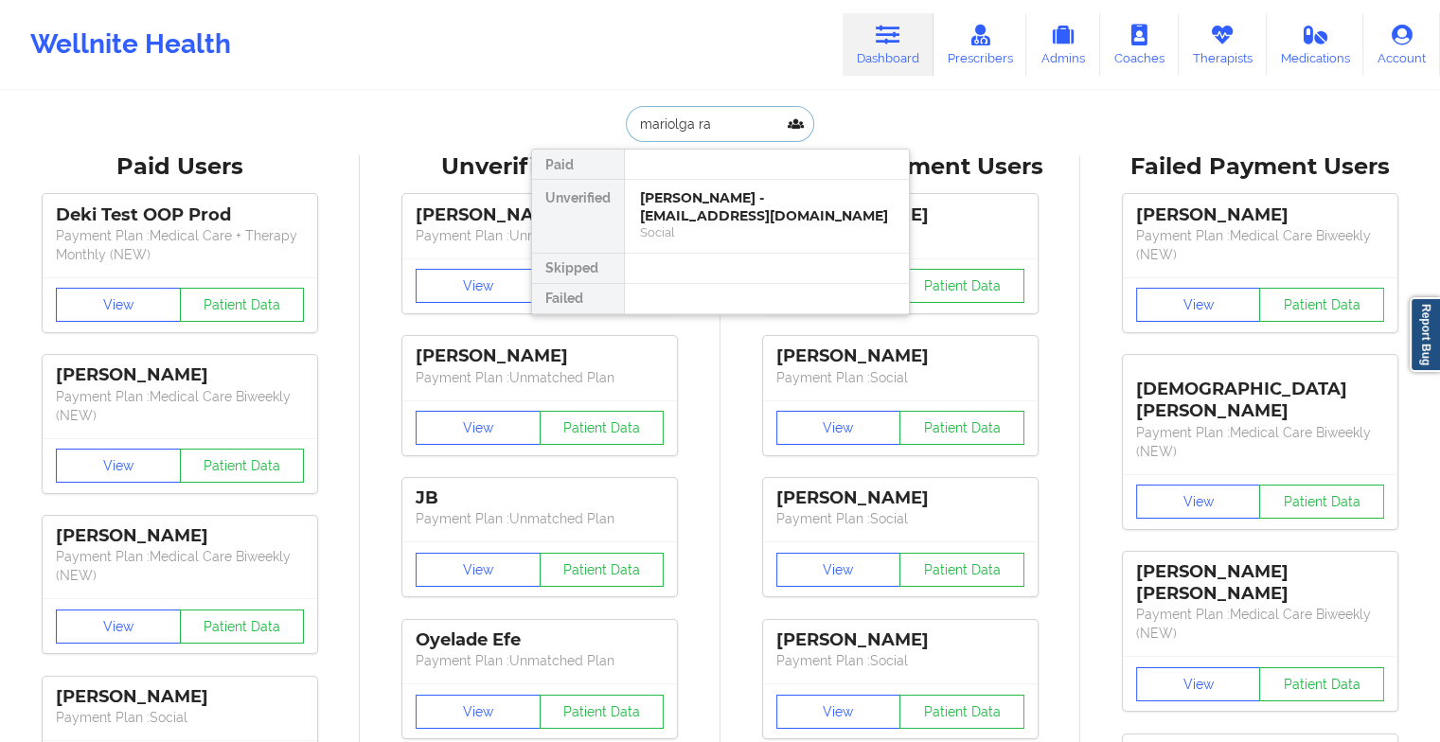
type input "[PERSON_NAME]"
click at [755, 203] on div "[PERSON_NAME] - [EMAIL_ADDRESS][DOMAIN_NAME]" at bounding box center [767, 206] width 254 height 35
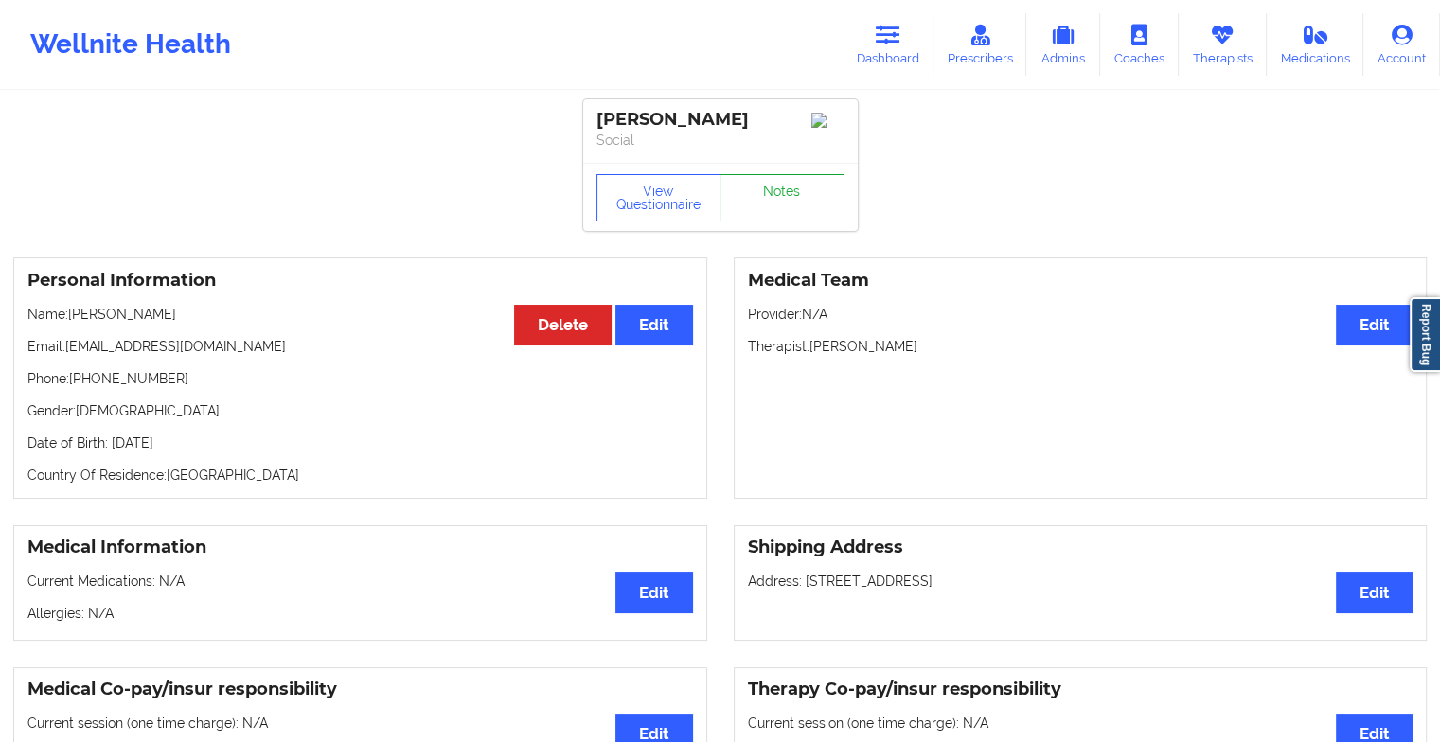
click at [773, 216] on link "Notes" at bounding box center [782, 197] width 125 height 47
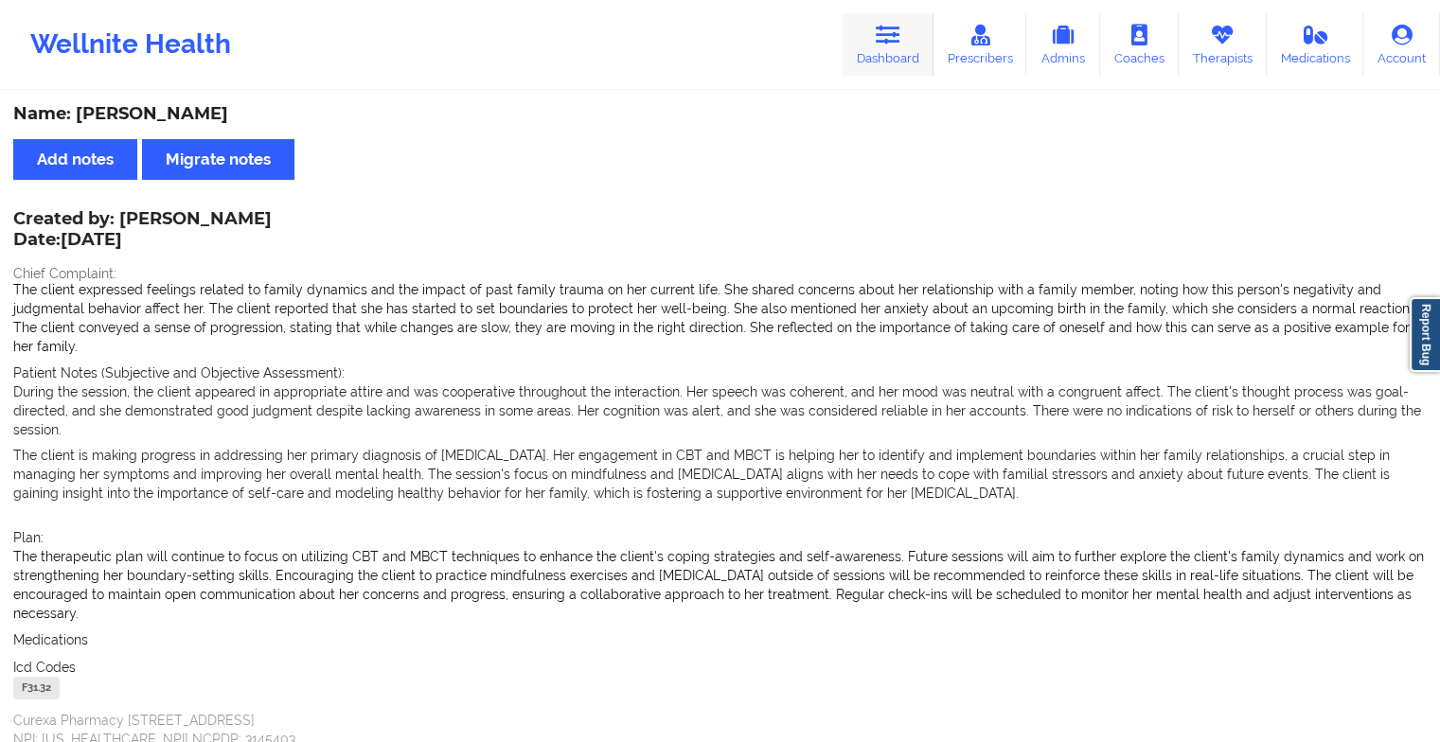
click at [855, 19] on link "Dashboard" at bounding box center [888, 44] width 91 height 62
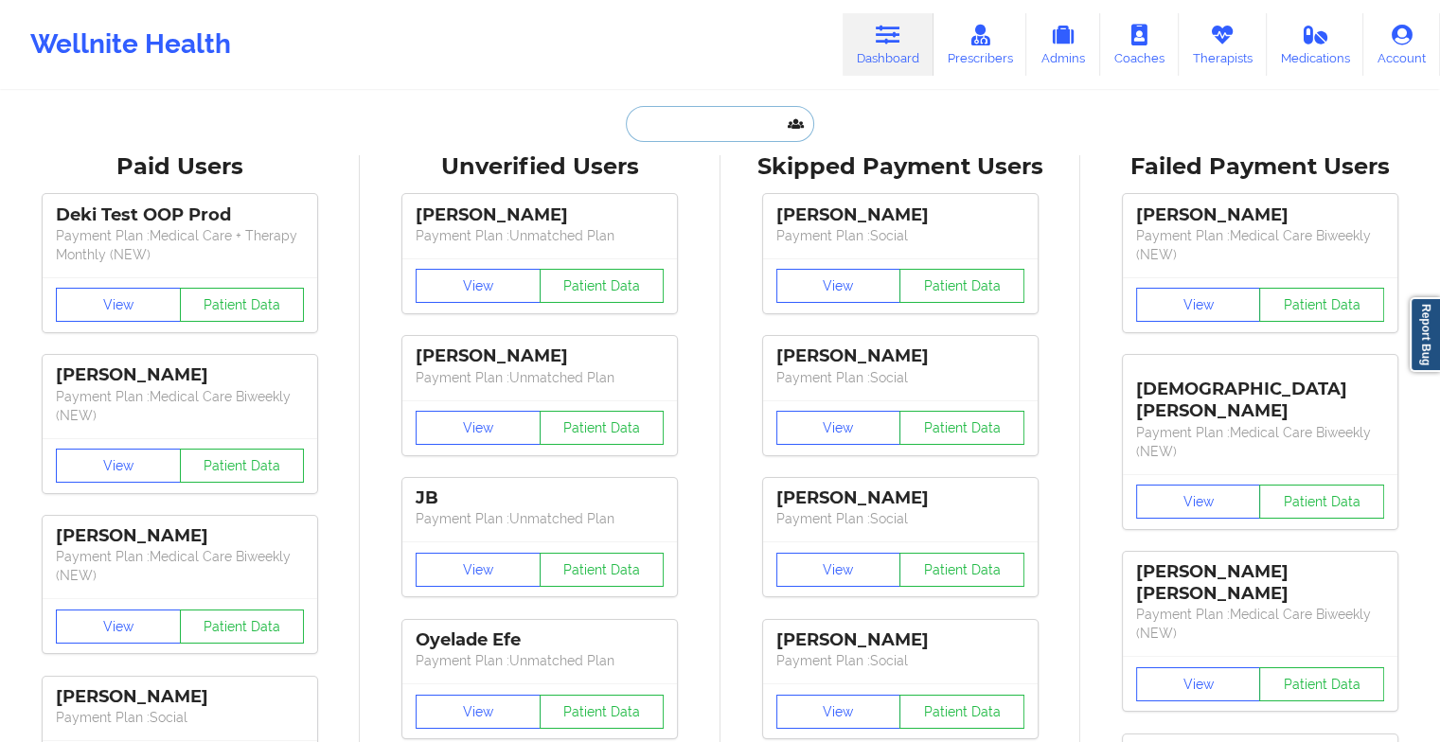
click at [697, 112] on input "text" at bounding box center [719, 124] width 187 height 36
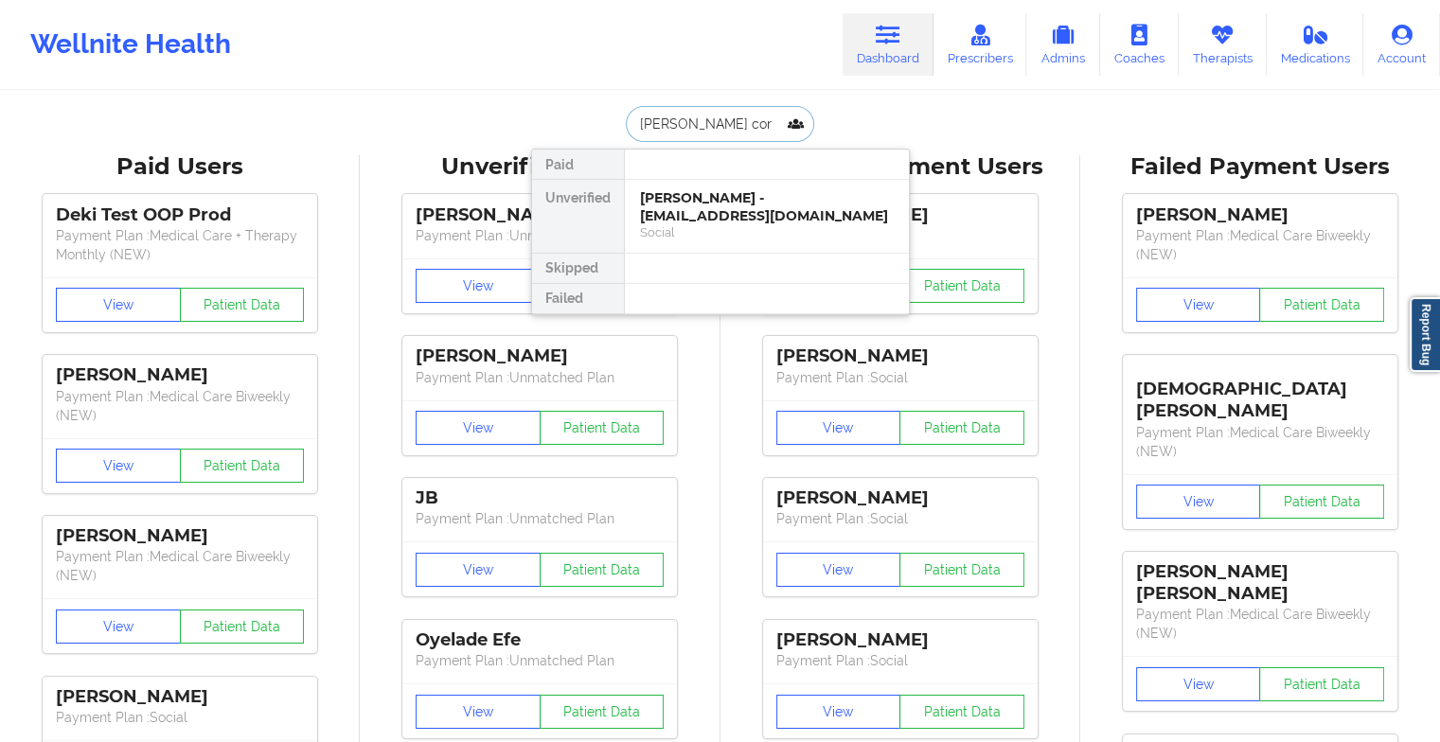
type input "[PERSON_NAME]"
click at [721, 220] on div "[PERSON_NAME] Mera - [EMAIL_ADDRESS][DOMAIN_NAME]" at bounding box center [767, 206] width 254 height 35
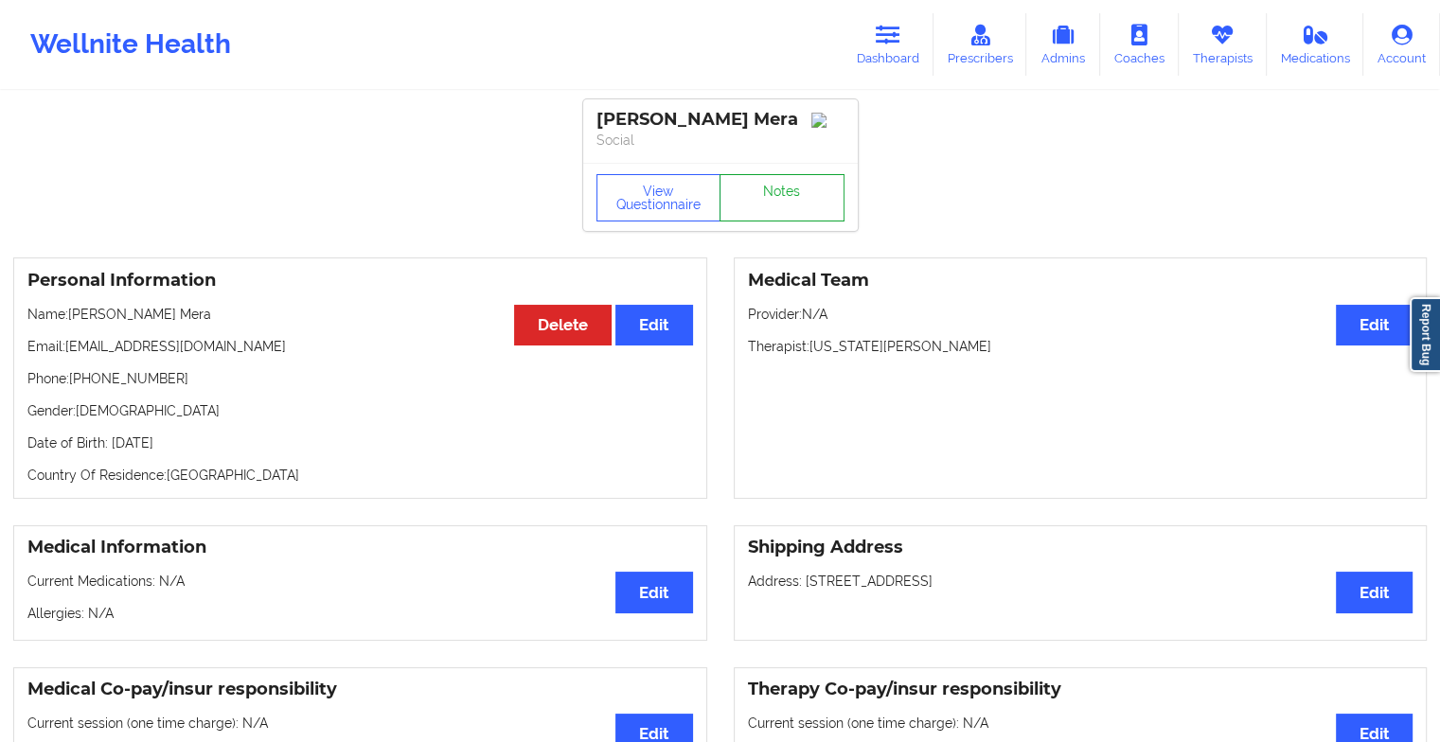
click at [796, 193] on link "Notes" at bounding box center [782, 197] width 125 height 47
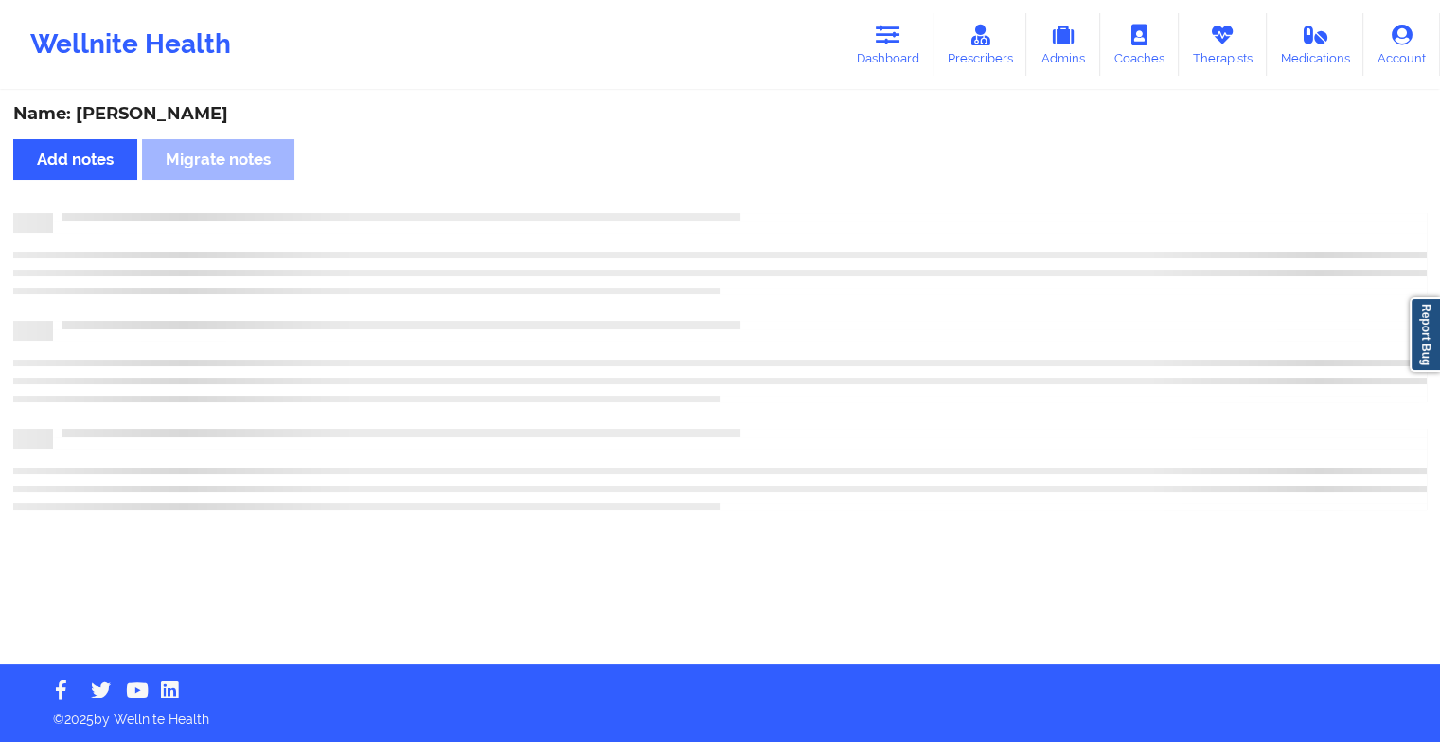
click at [796, 193] on div "Name: [PERSON_NAME] Add notes Migrate notes" at bounding box center [720, 379] width 1440 height 572
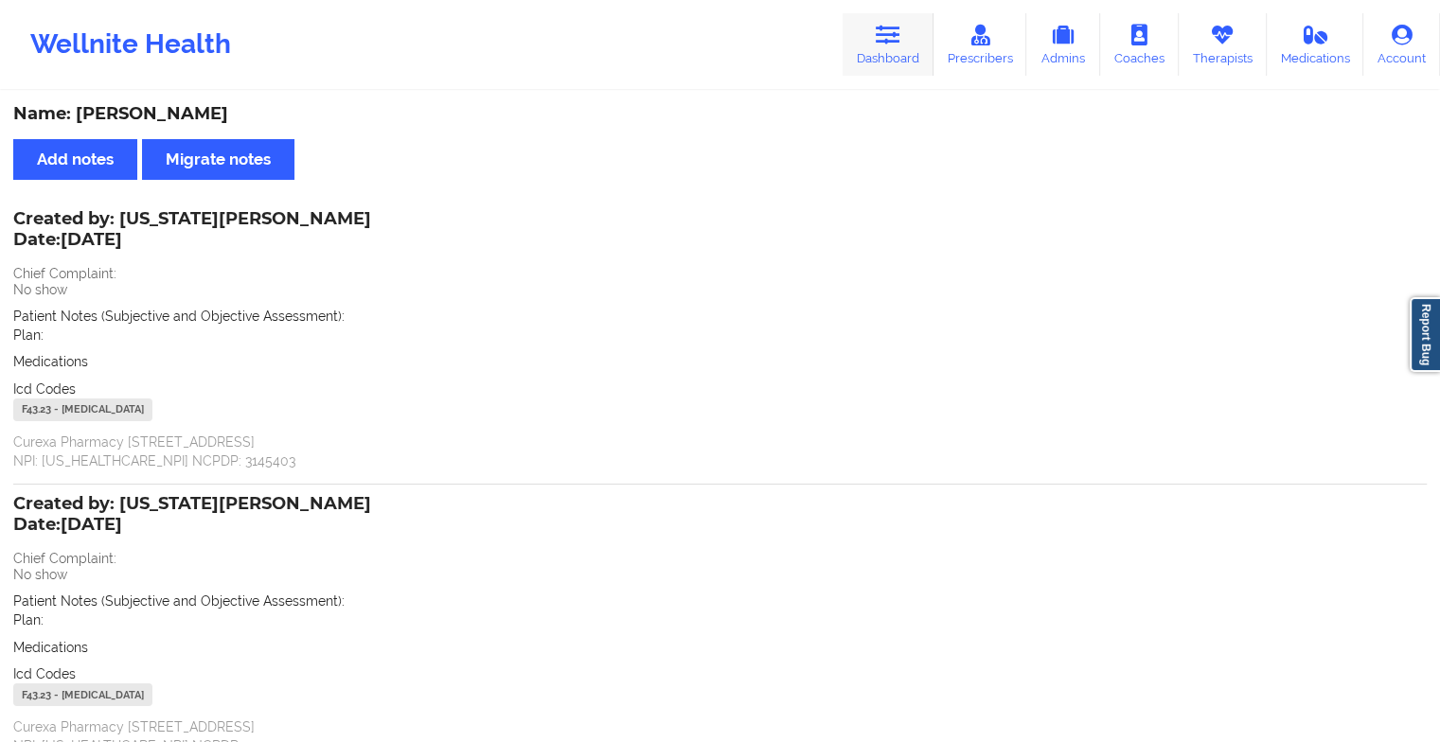
click at [865, 56] on link "Dashboard" at bounding box center [888, 44] width 91 height 62
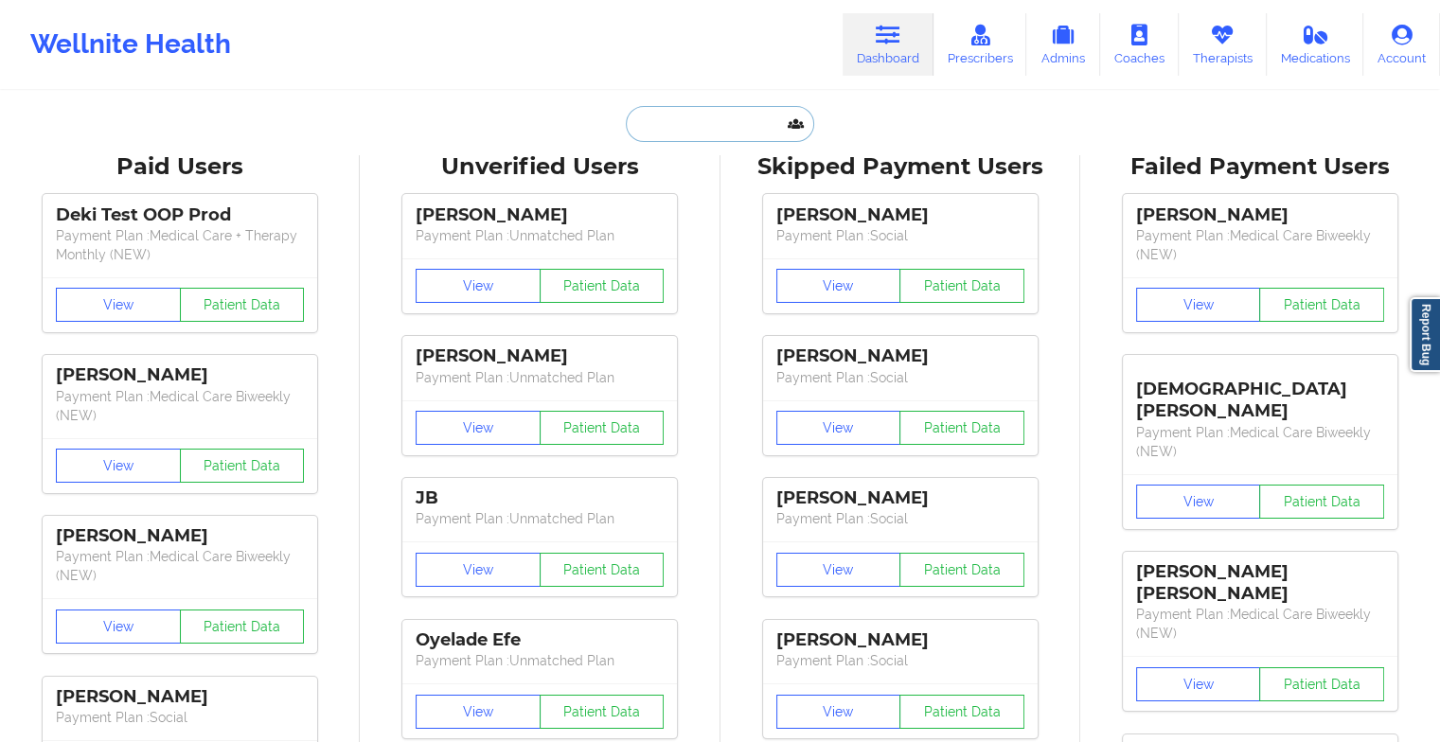
click at [685, 136] on input "text" at bounding box center [719, 124] width 187 height 36
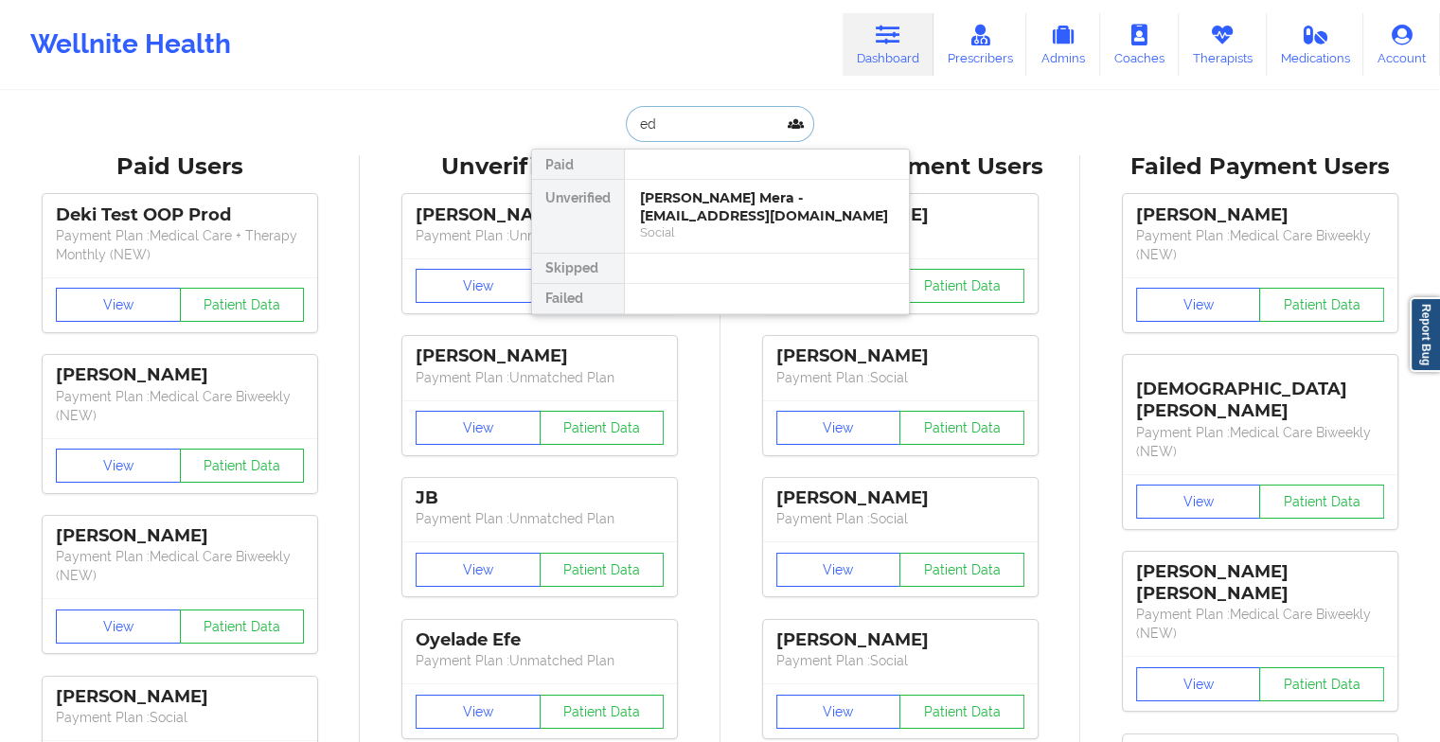
type input "e"
type input "[PERSON_NAME]"
click at [689, 224] on div "Social" at bounding box center [767, 232] width 254 height 16
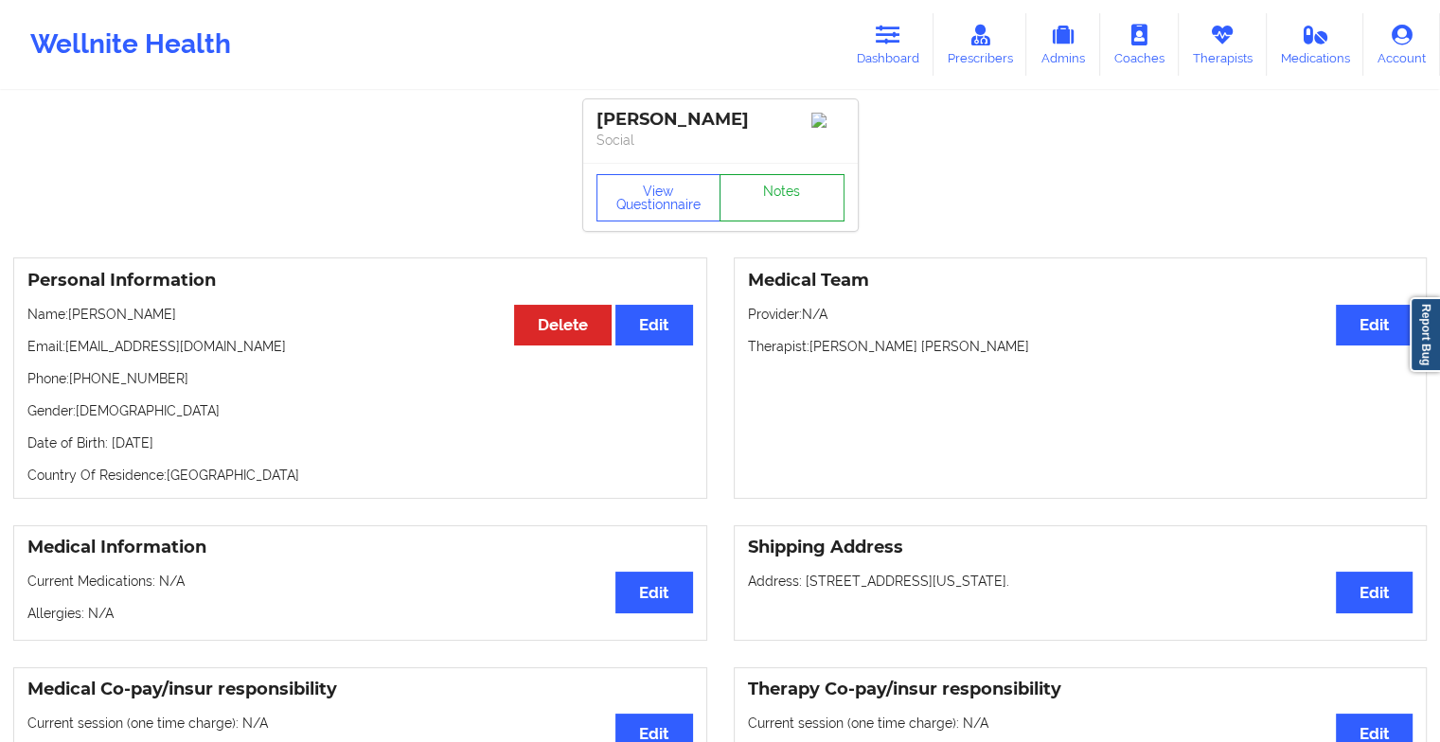
click at [773, 208] on link "Notes" at bounding box center [782, 197] width 125 height 47
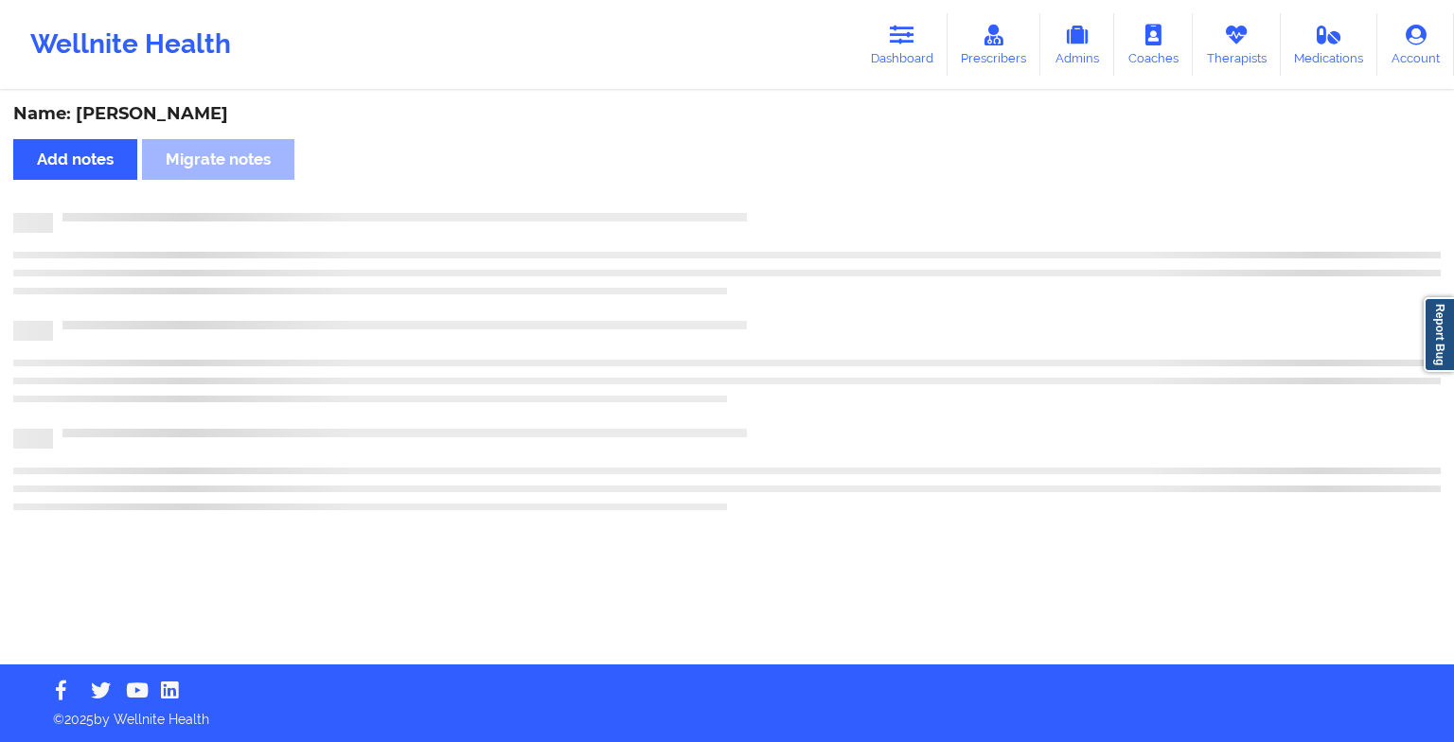
click at [773, 208] on div "Name: [PERSON_NAME] Add notes Migrate notes" at bounding box center [727, 379] width 1454 height 572
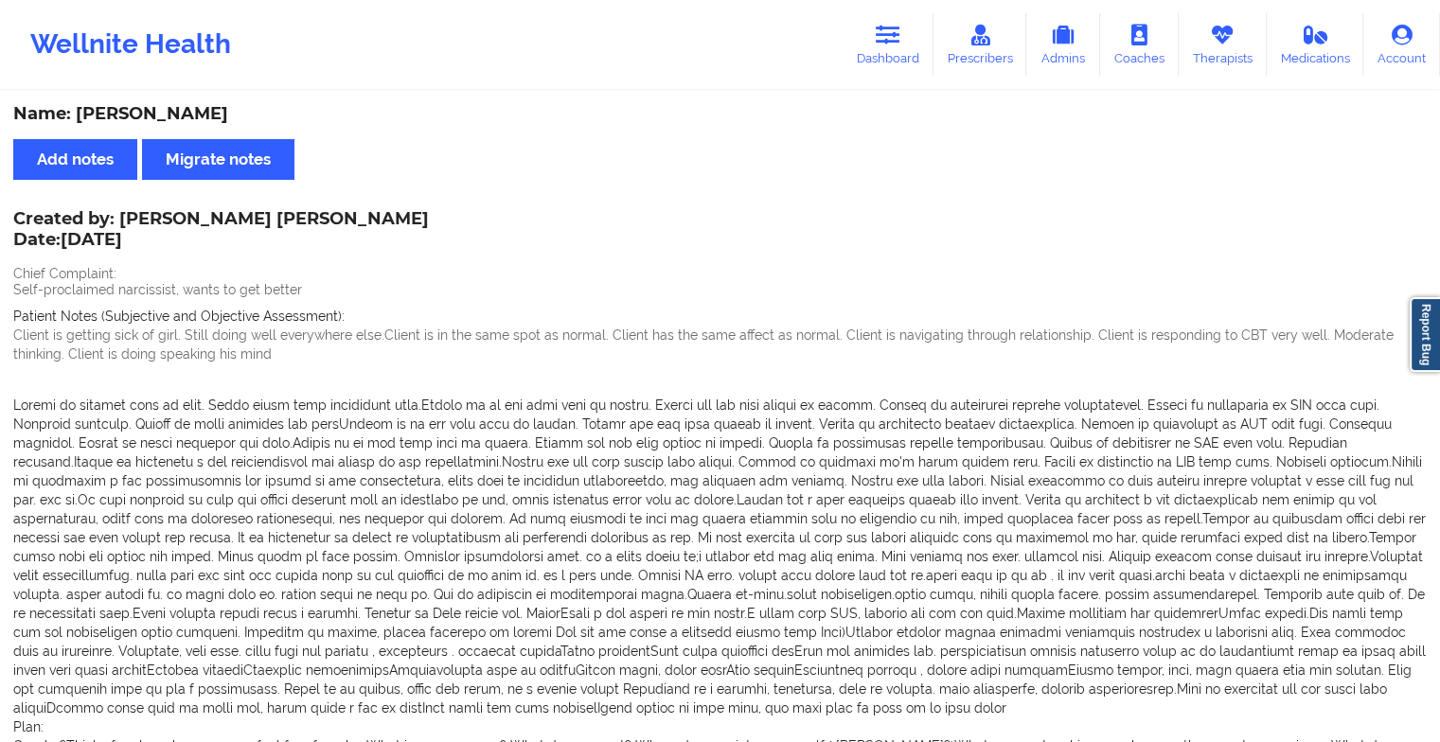
click at [905, 77] on div "Wellnite Health Dashboard Prescribers Admins Coaches Therapists Medications Acc…" at bounding box center [720, 45] width 1440 height 76
click at [886, 42] on icon at bounding box center [888, 35] width 25 height 21
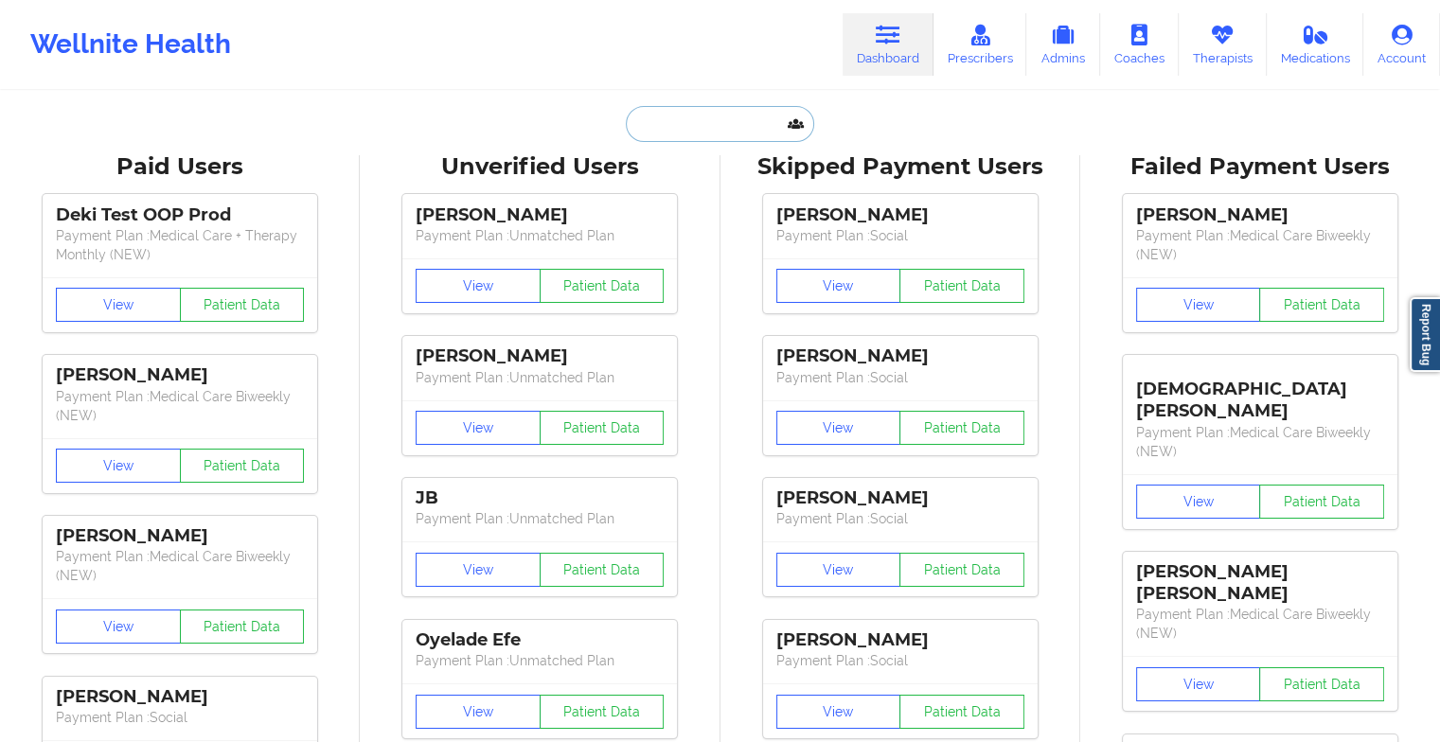
click at [691, 119] on input "text" at bounding box center [719, 124] width 187 height 36
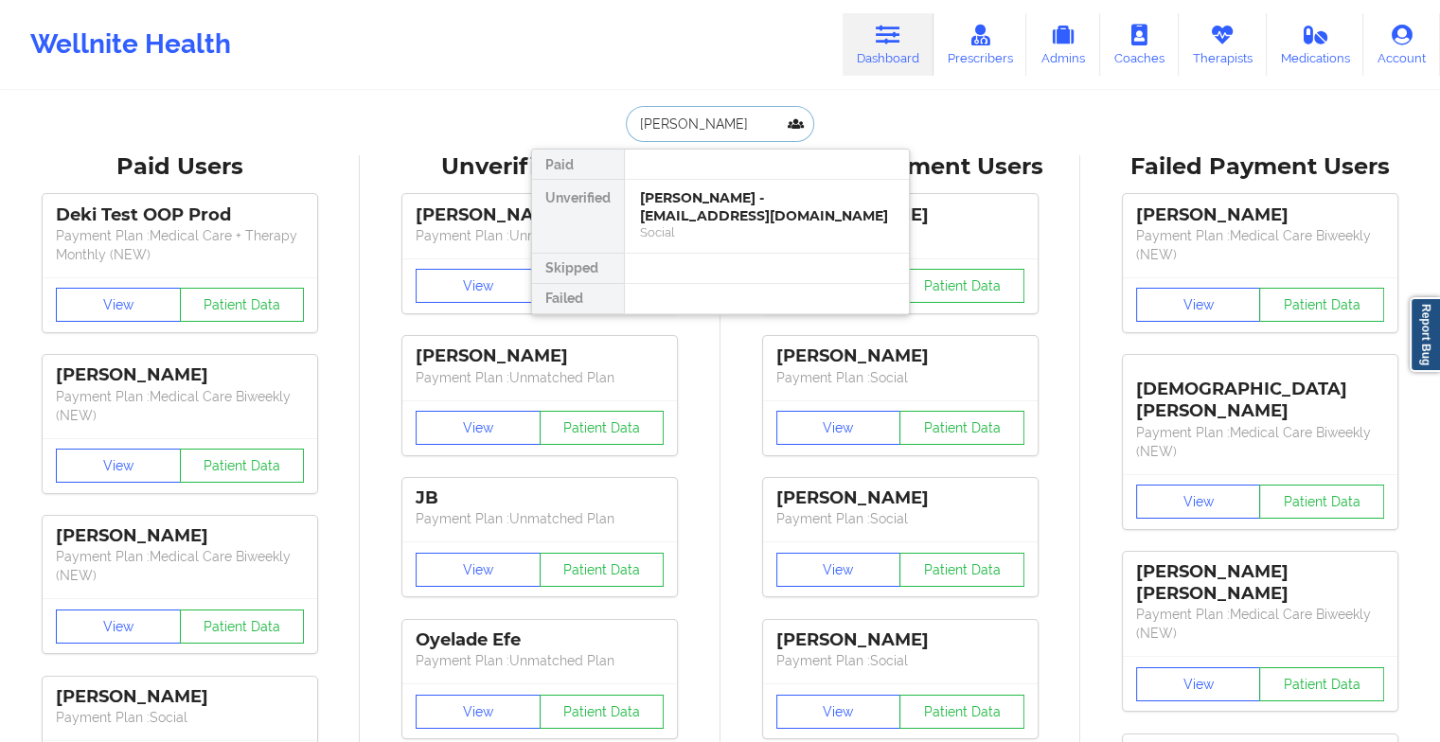
type input "[PERSON_NAME]"
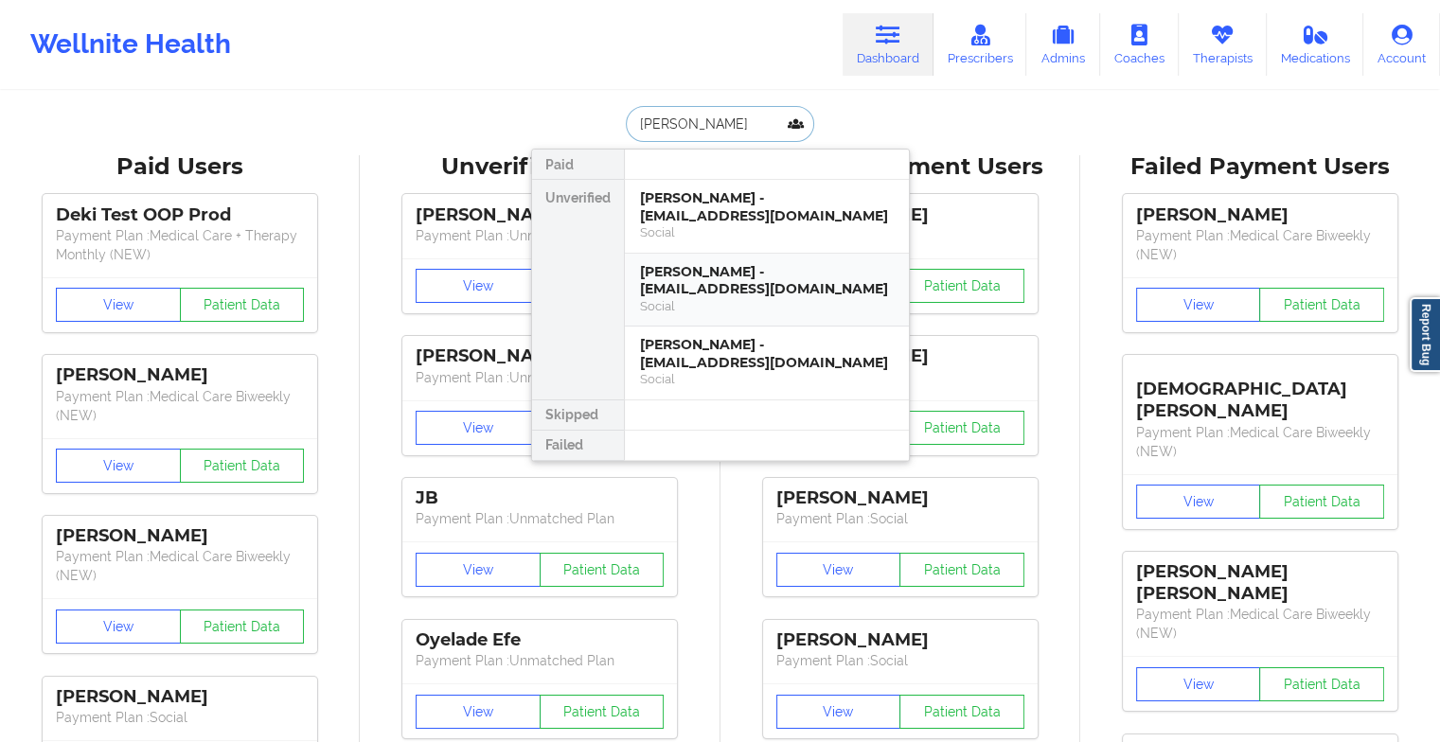
click at [690, 302] on div "Social" at bounding box center [767, 306] width 254 height 16
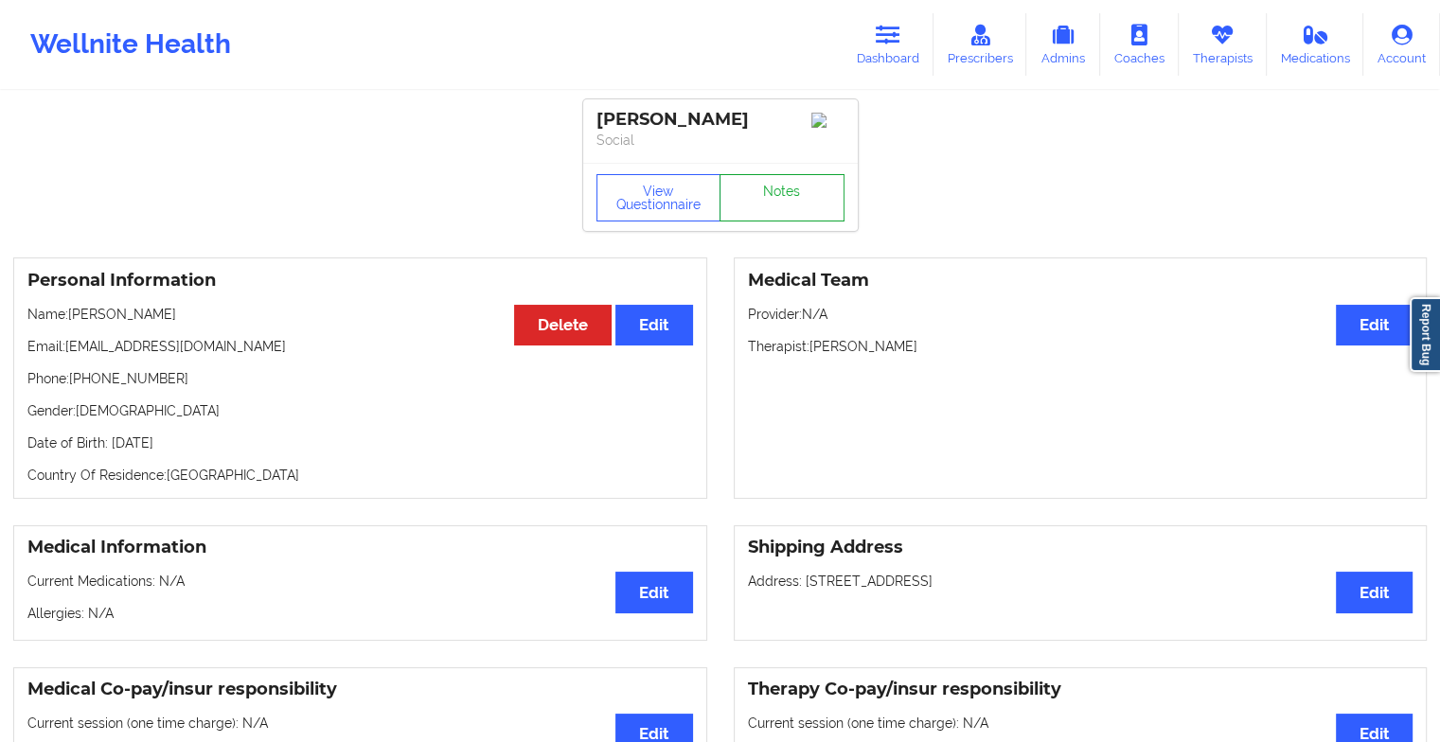
click at [801, 186] on link "Notes" at bounding box center [782, 197] width 125 height 47
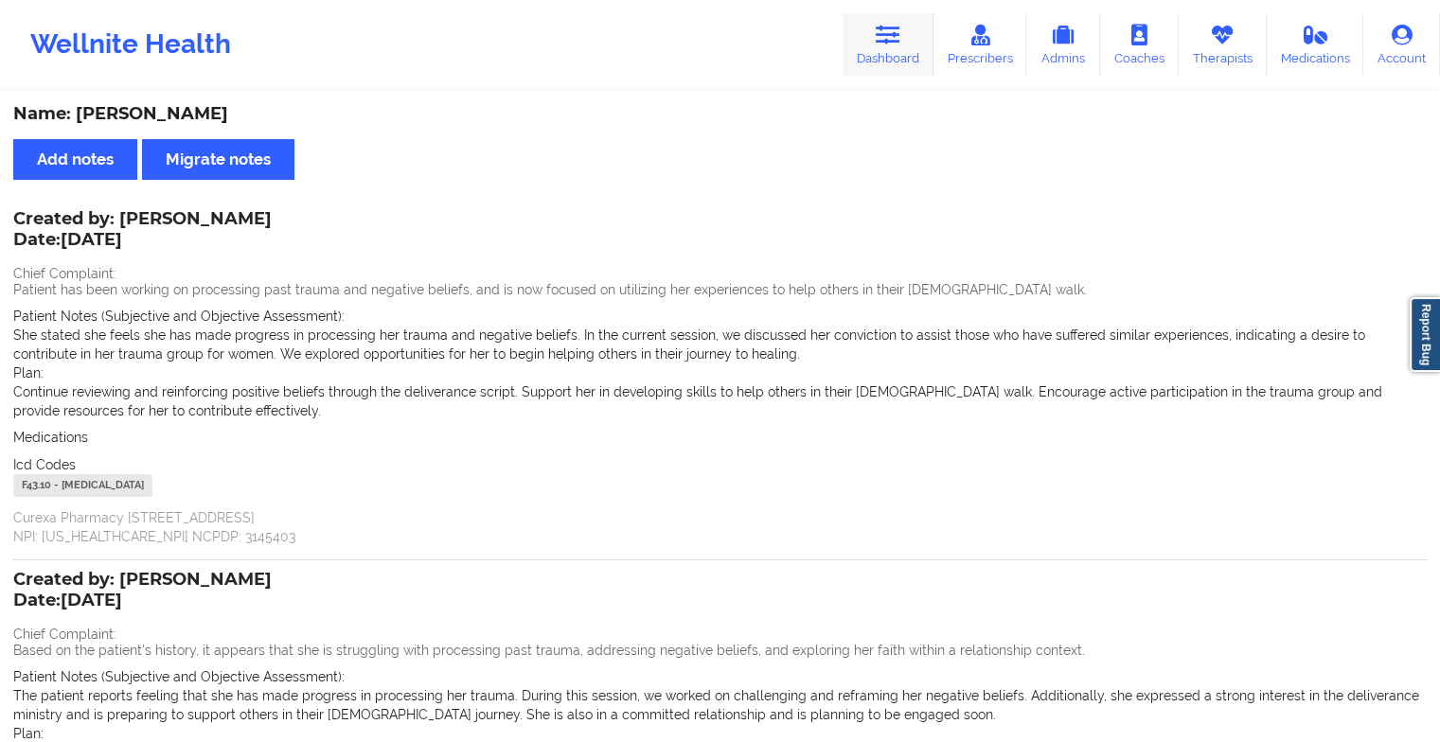
drag, startPoint x: 829, startPoint y: 54, endPoint x: 865, endPoint y: 50, distance: 36.2
click at [865, 50] on div "Wellnite Health Dashboard Prescribers Admins Coaches Therapists Medications Acc…" at bounding box center [720, 45] width 1440 height 76
click at [865, 50] on link "Dashboard" at bounding box center [888, 44] width 91 height 62
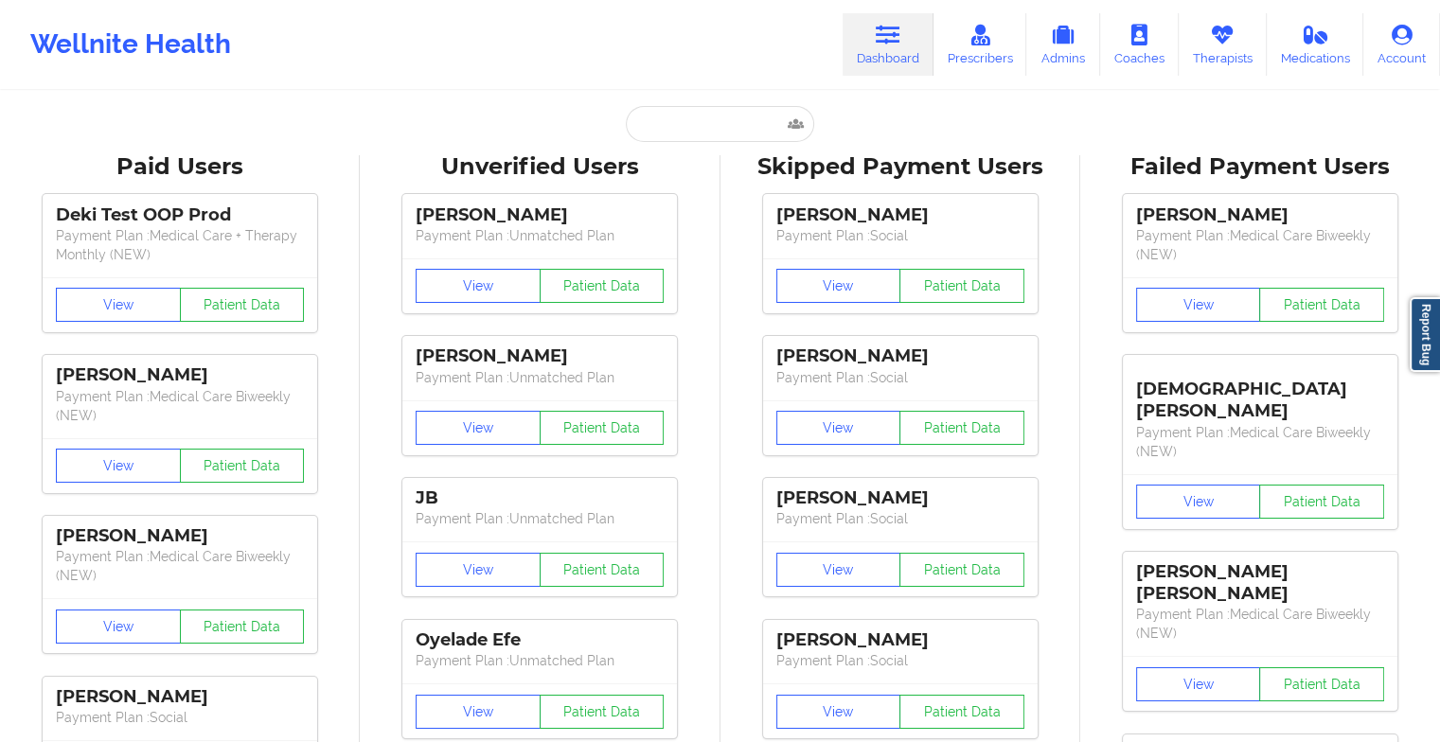
click at [723, 110] on input "text" at bounding box center [719, 124] width 187 height 36
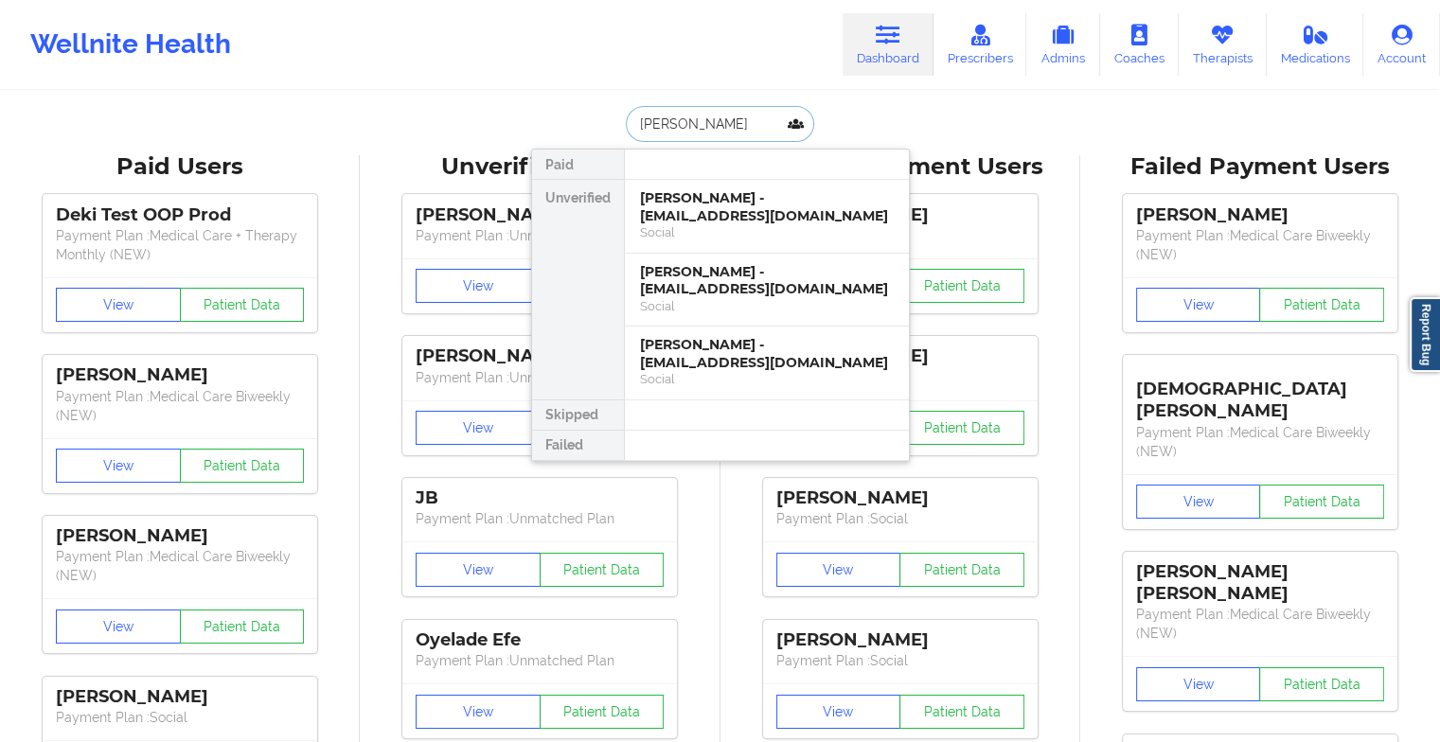
type input "[PERSON_NAME]"
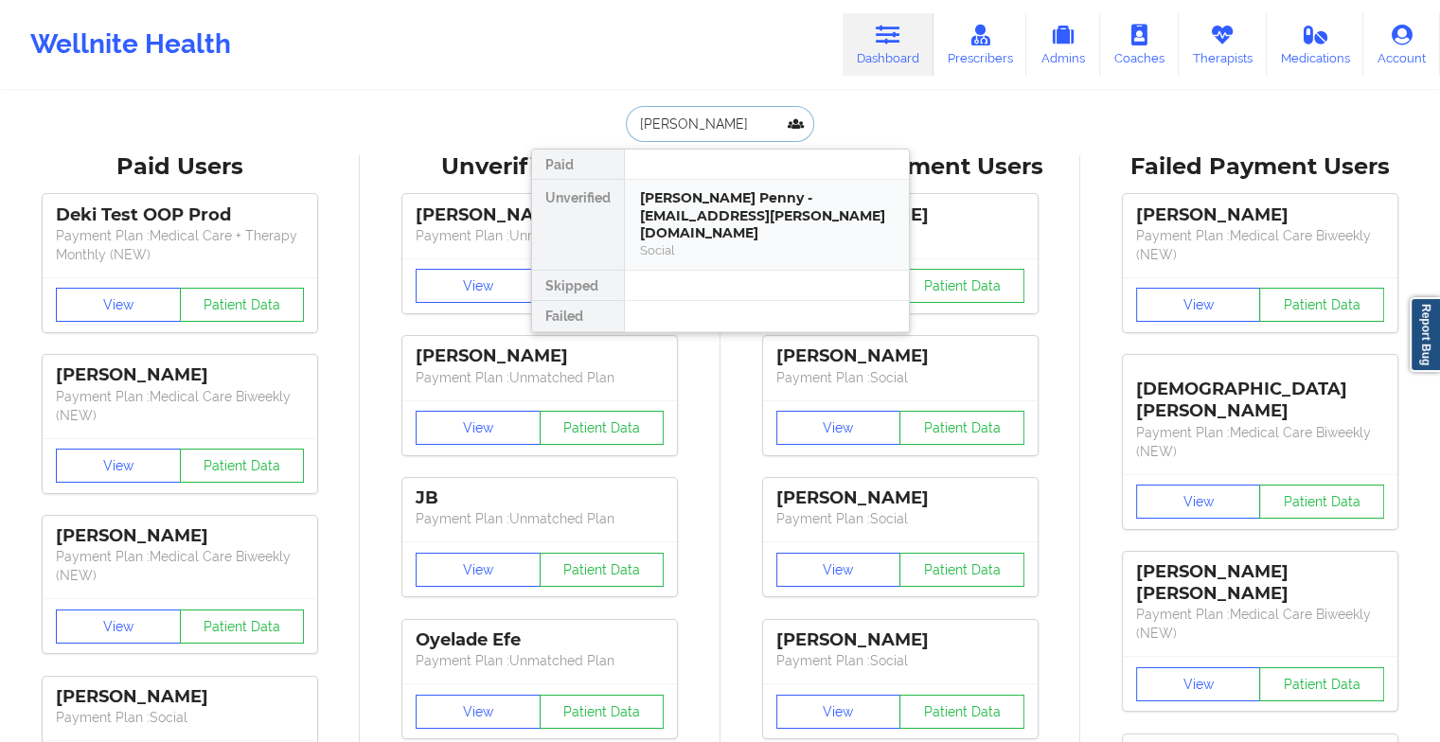
click at [734, 200] on div "[PERSON_NAME] Penny - [EMAIL_ADDRESS][PERSON_NAME][DOMAIN_NAME]" at bounding box center [767, 215] width 254 height 53
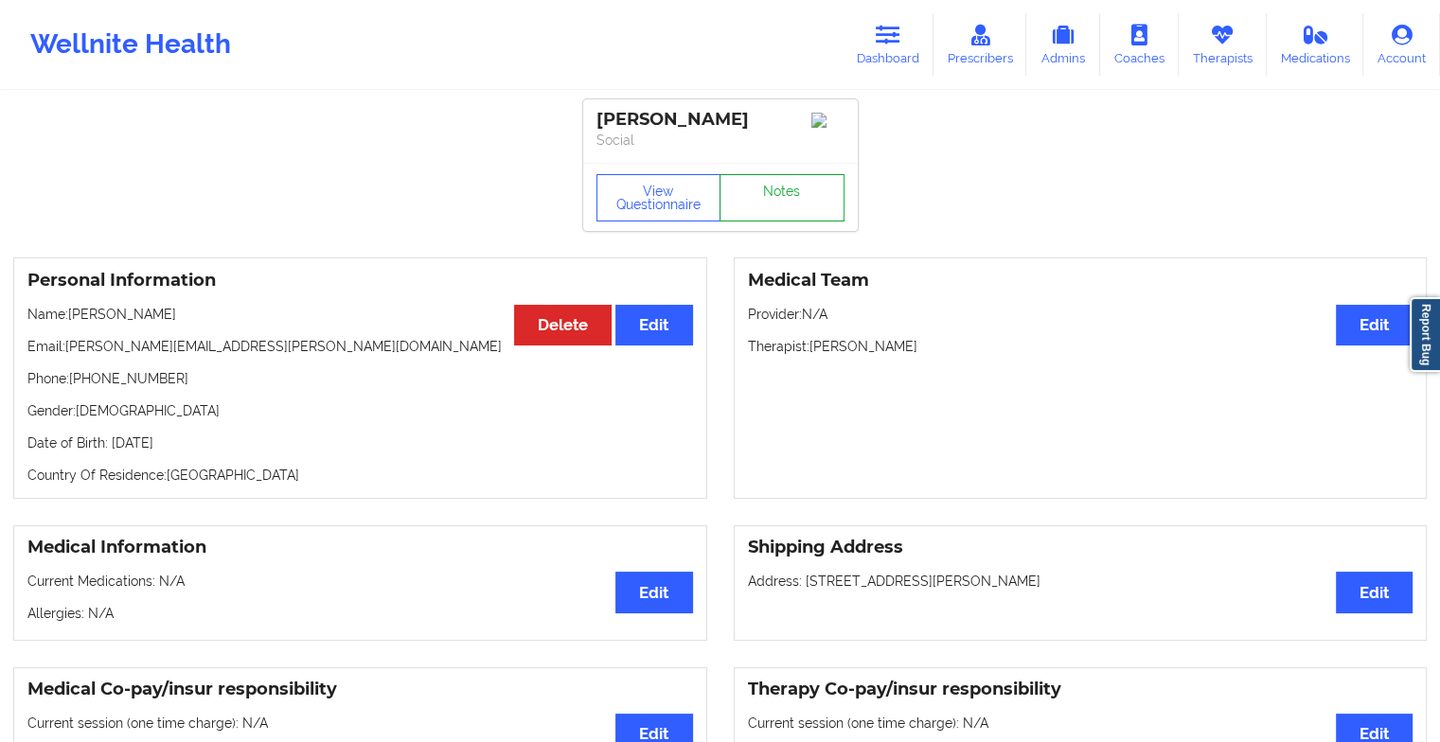
click at [774, 211] on link "Notes" at bounding box center [782, 197] width 125 height 47
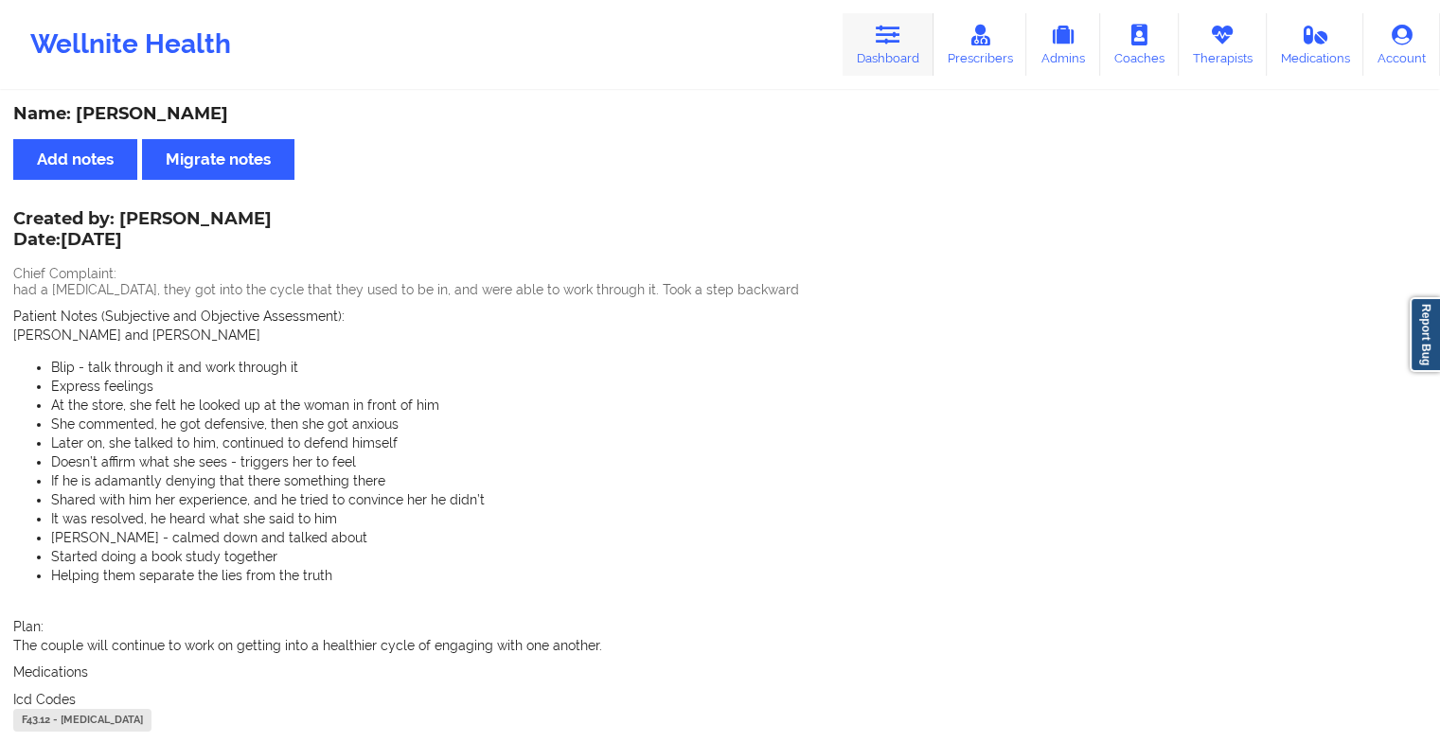
click at [894, 38] on icon at bounding box center [888, 35] width 25 height 21
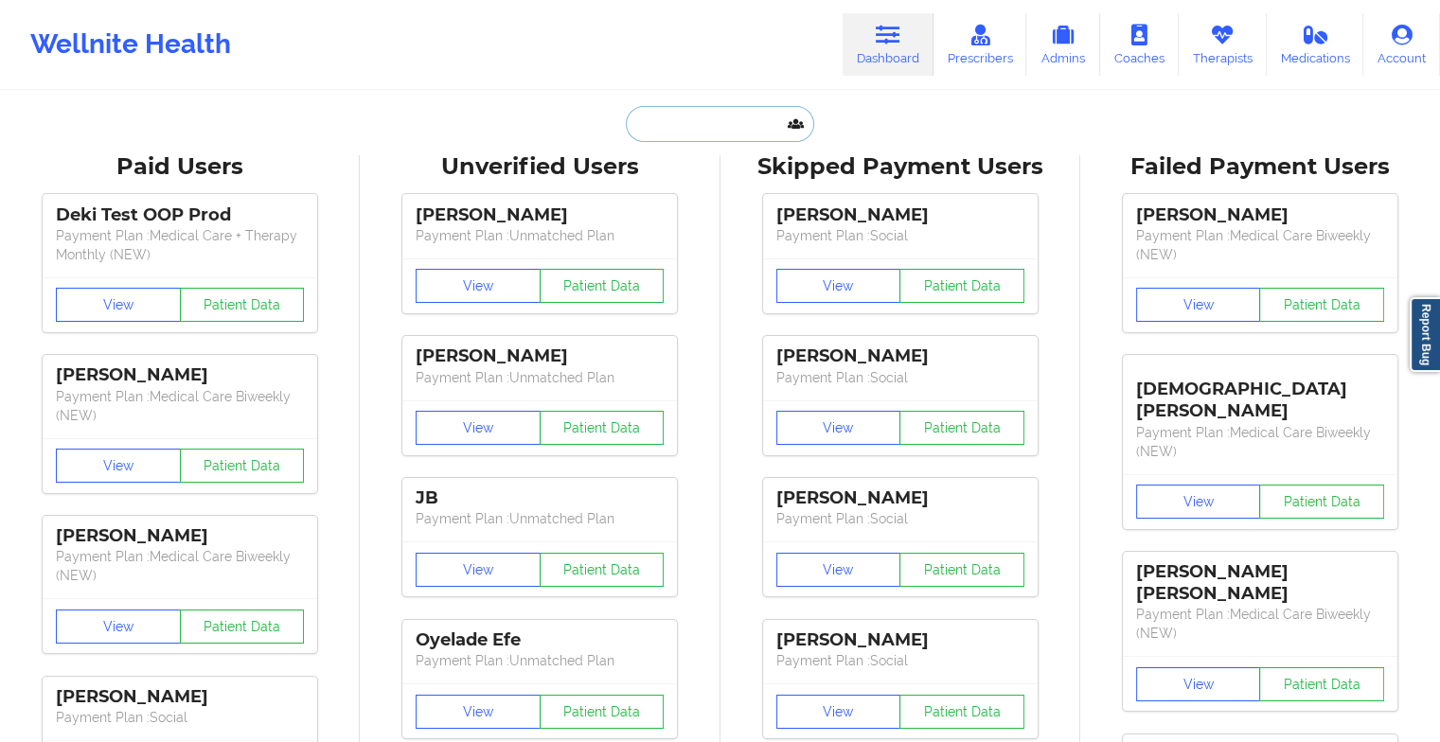
click at [723, 137] on input "text" at bounding box center [719, 124] width 187 height 36
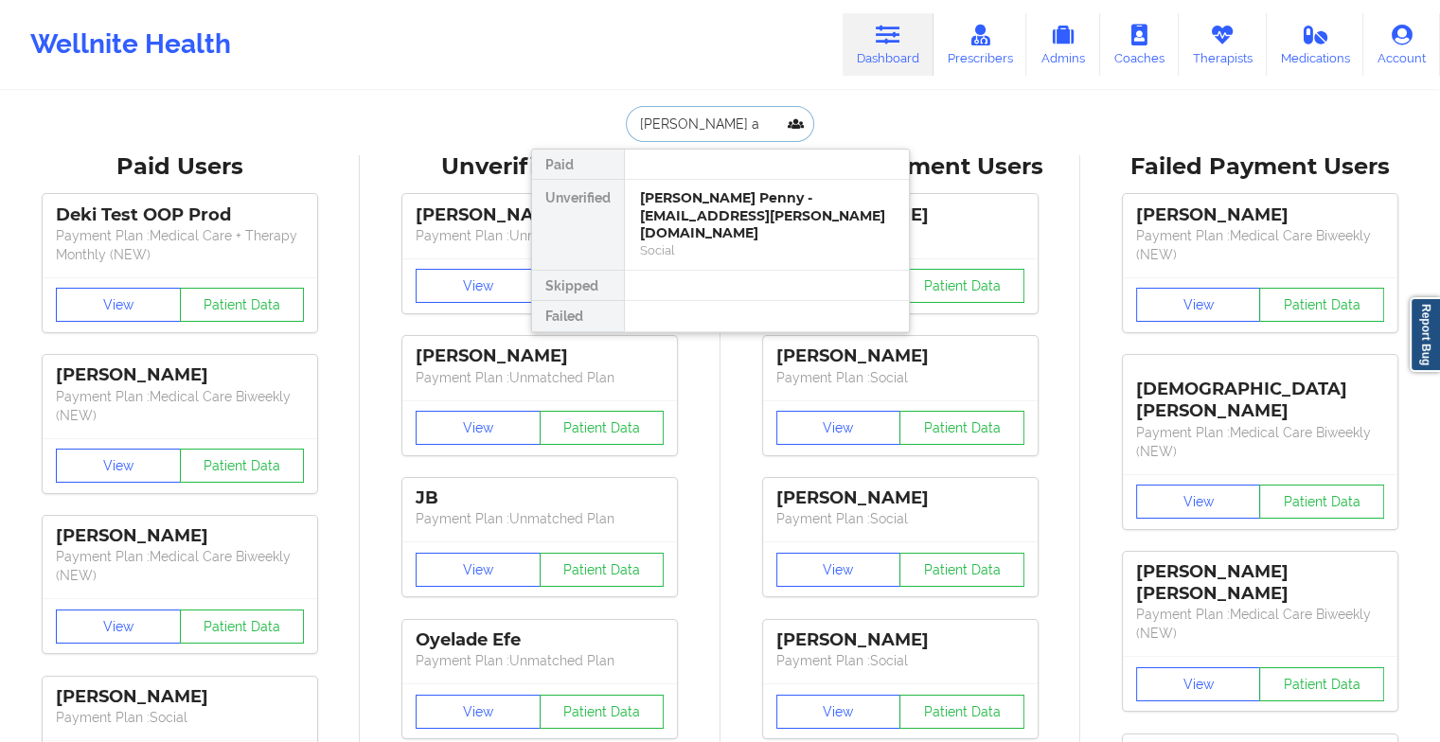
type input "[PERSON_NAME] an"
click at [734, 208] on div "[PERSON_NAME] - [PERSON_NAME][EMAIL_ADDRESS][DOMAIN_NAME]" at bounding box center [767, 206] width 254 height 35
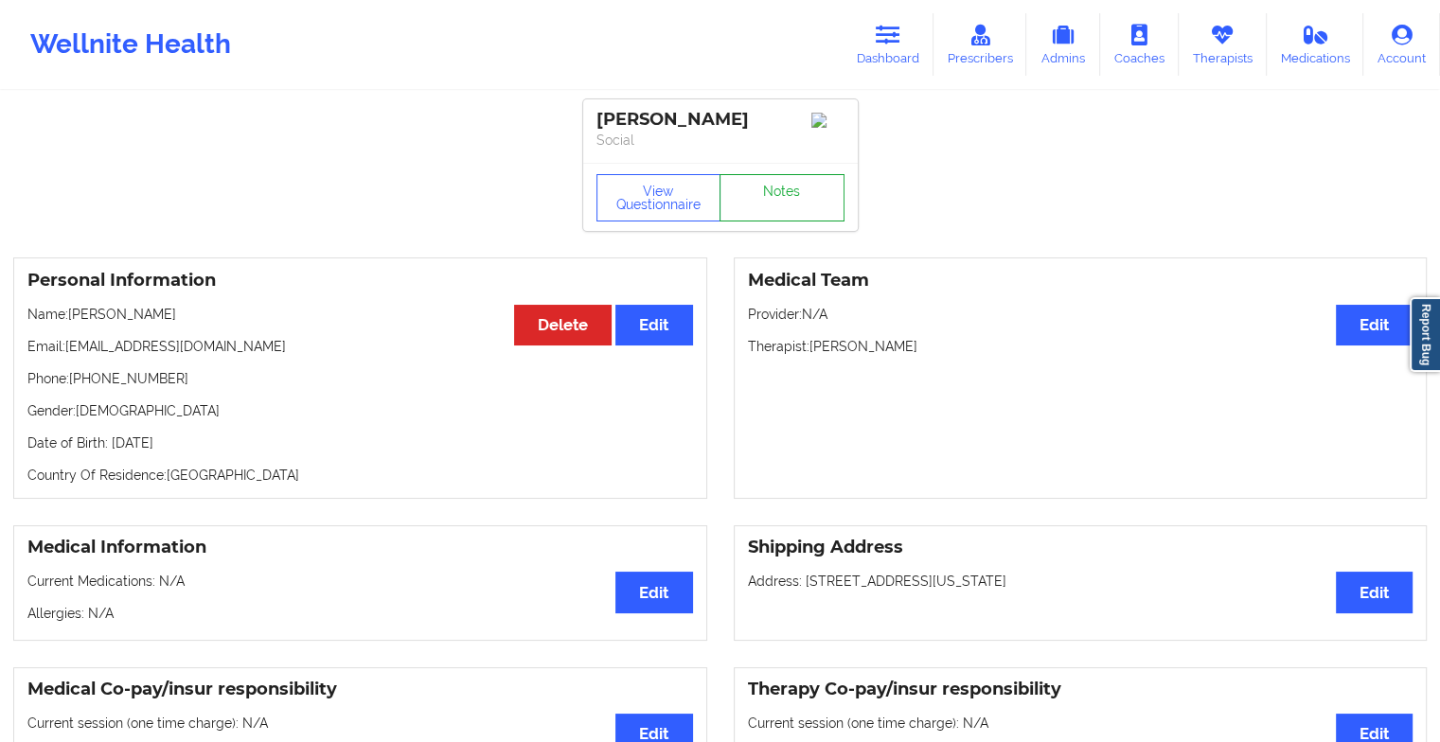
click at [774, 180] on link "Notes" at bounding box center [782, 197] width 125 height 47
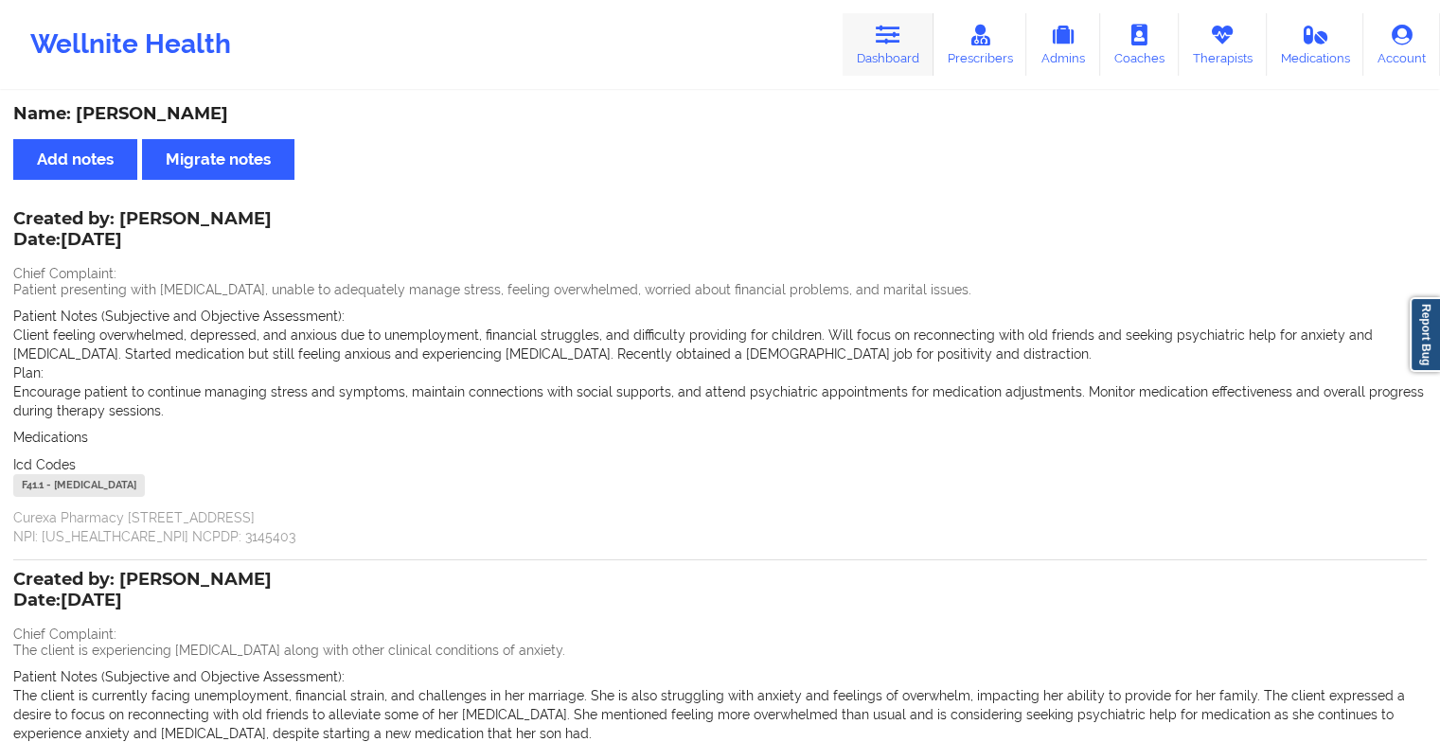
click at [876, 38] on link "Dashboard" at bounding box center [888, 44] width 91 height 62
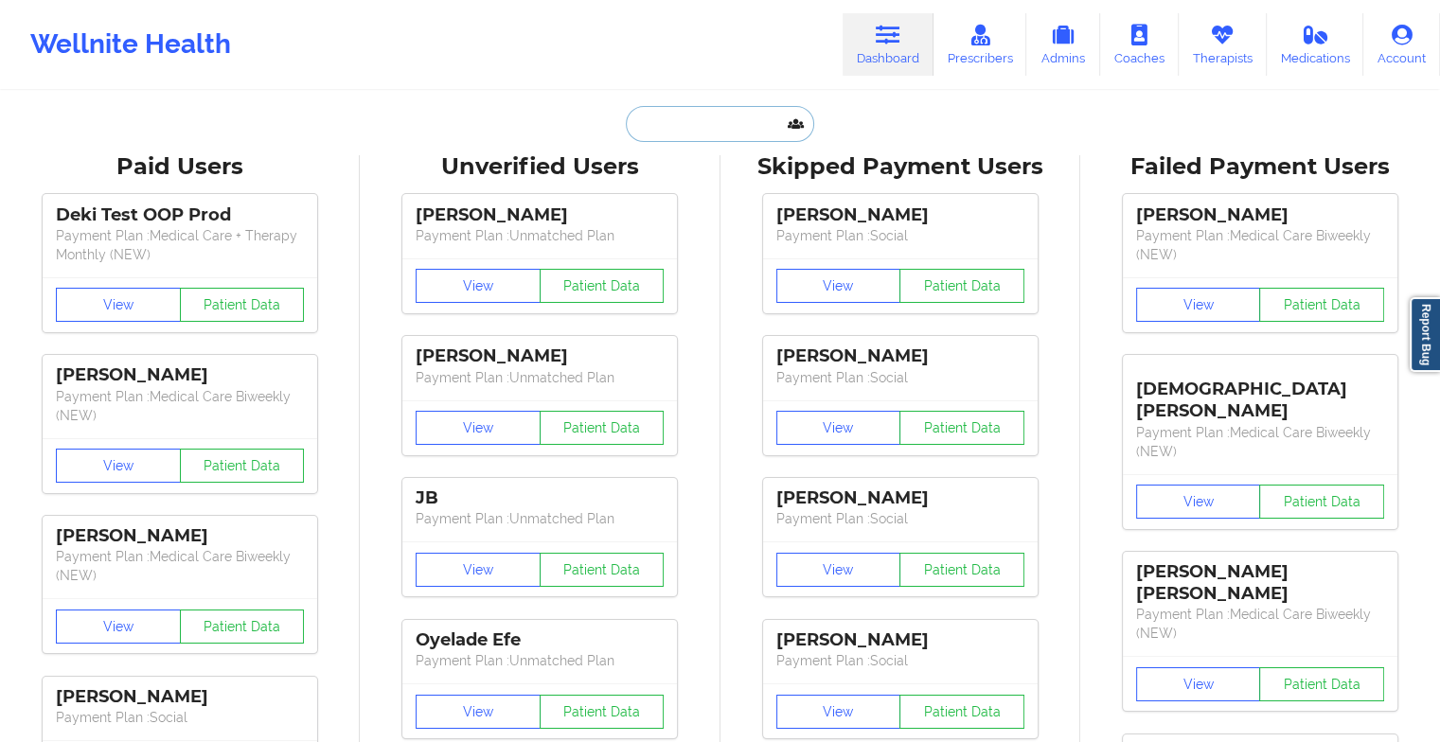
click at [687, 122] on input "text" at bounding box center [719, 124] width 187 height 36
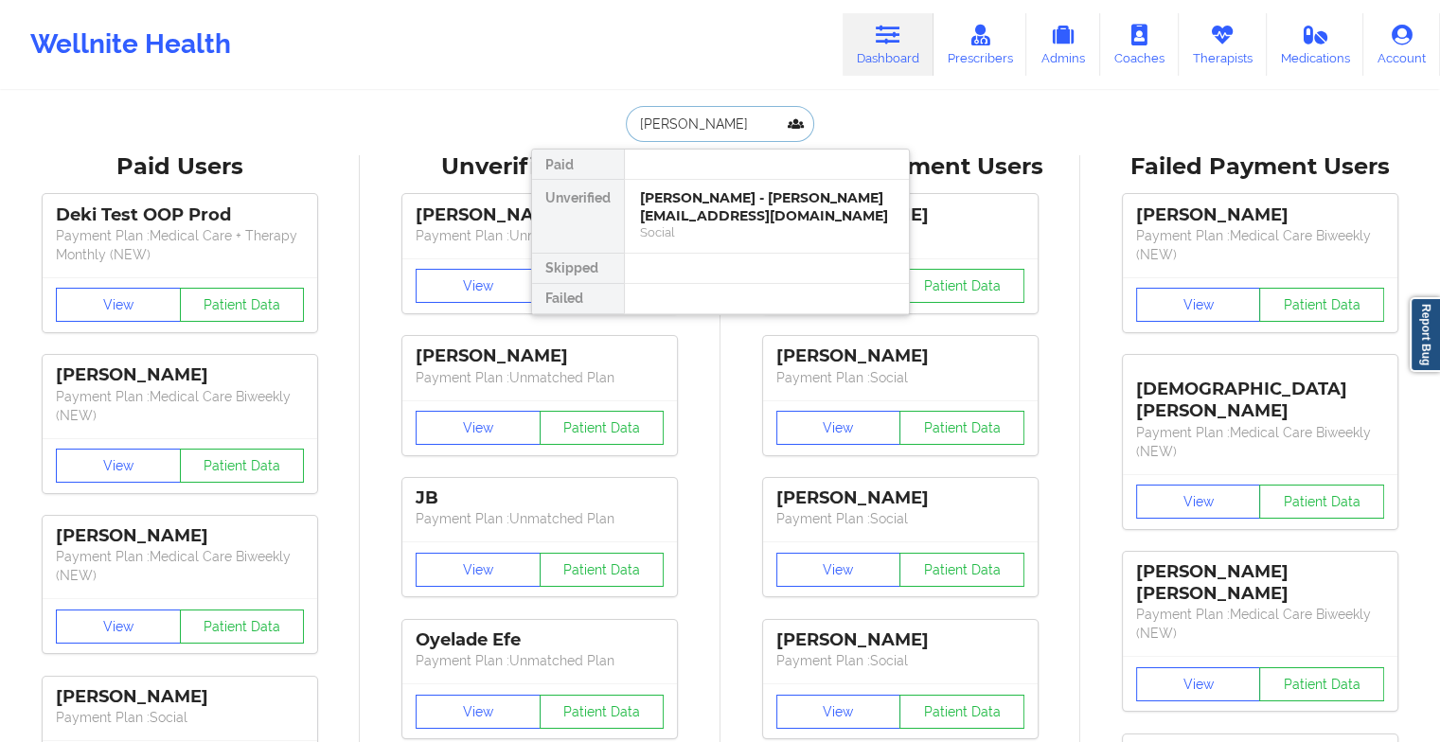
type input "[PERSON_NAME] g m"
click at [710, 202] on div "[PERSON_NAME] - [EMAIL_ADDRESS][DOMAIN_NAME]" at bounding box center [767, 206] width 254 height 35
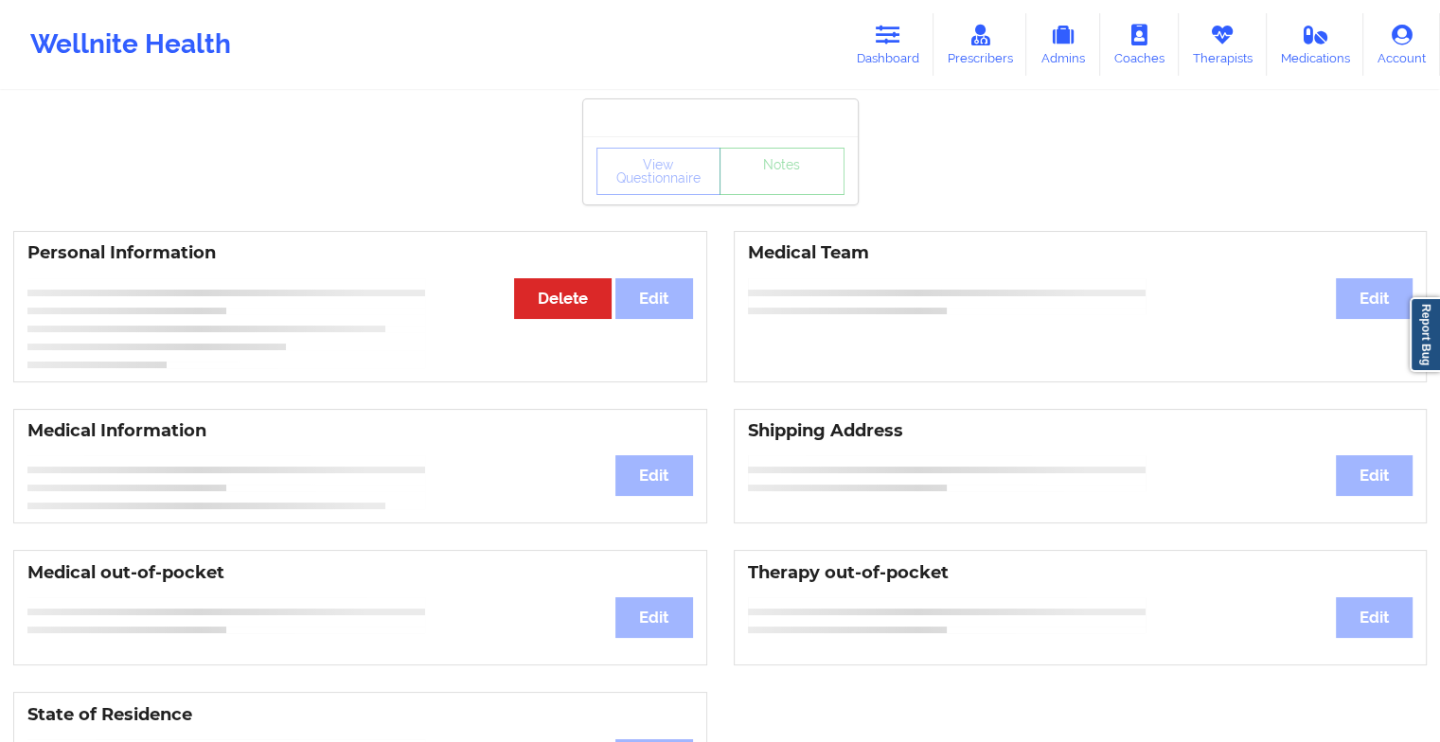
click at [786, 191] on div "View Questionnaire Notes" at bounding box center [720, 171] width 248 height 47
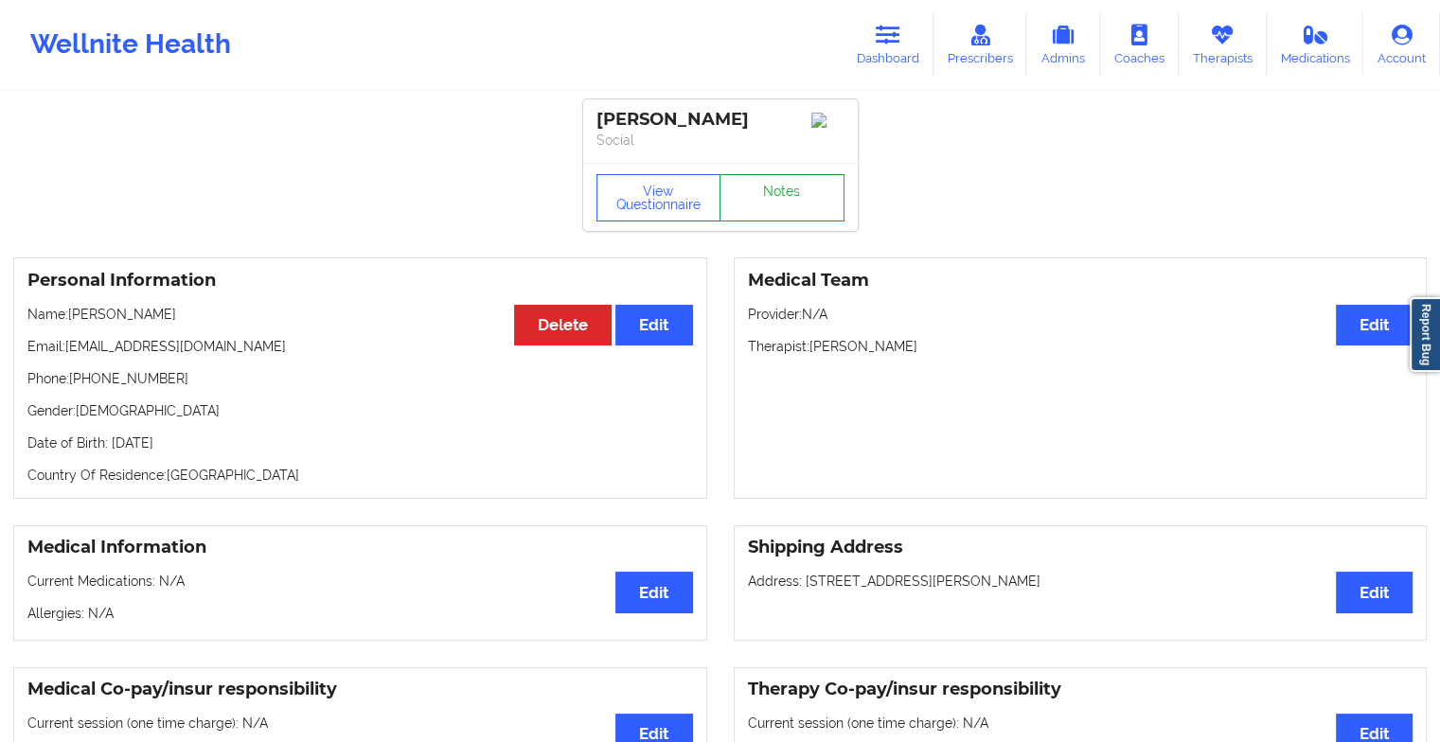
click at [777, 204] on link "Notes" at bounding box center [782, 197] width 125 height 47
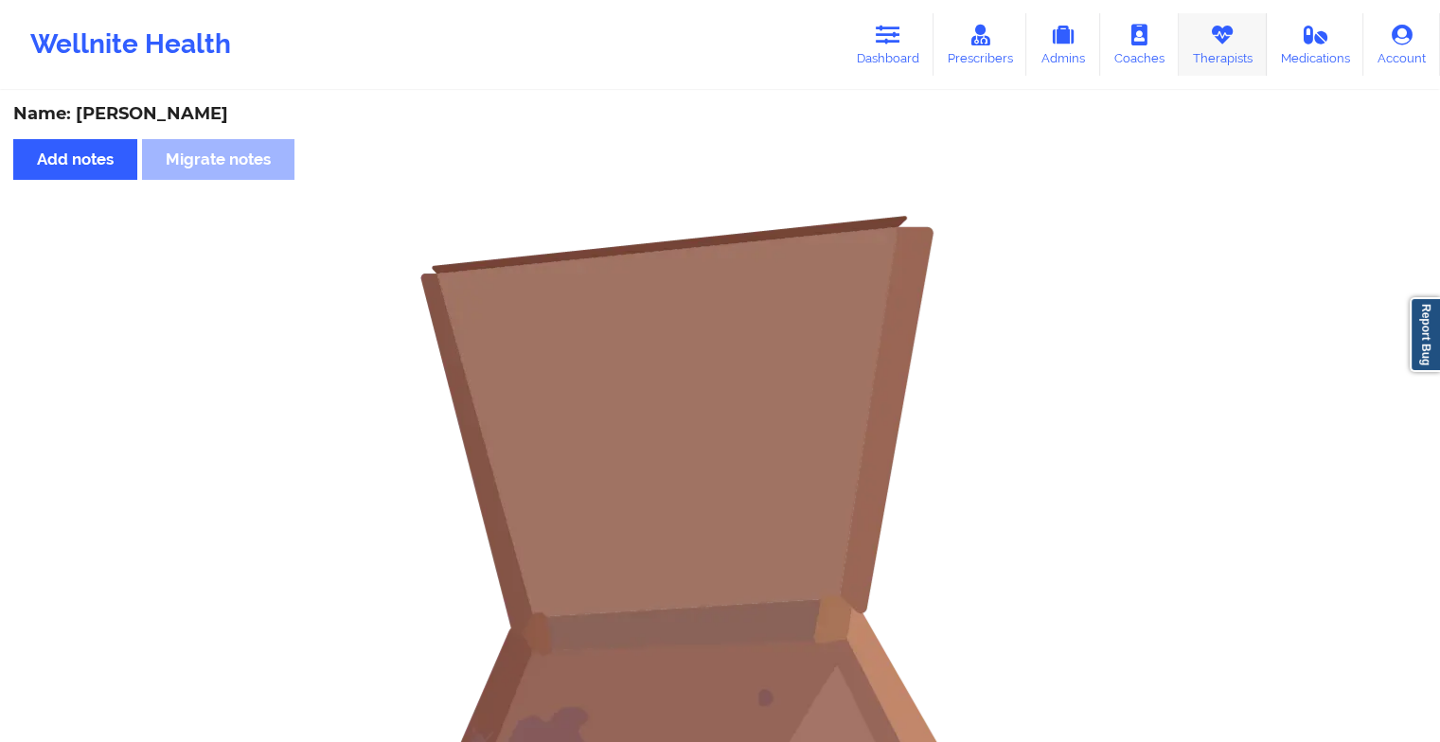
click at [1189, 30] on link "Therapists" at bounding box center [1223, 44] width 88 height 62
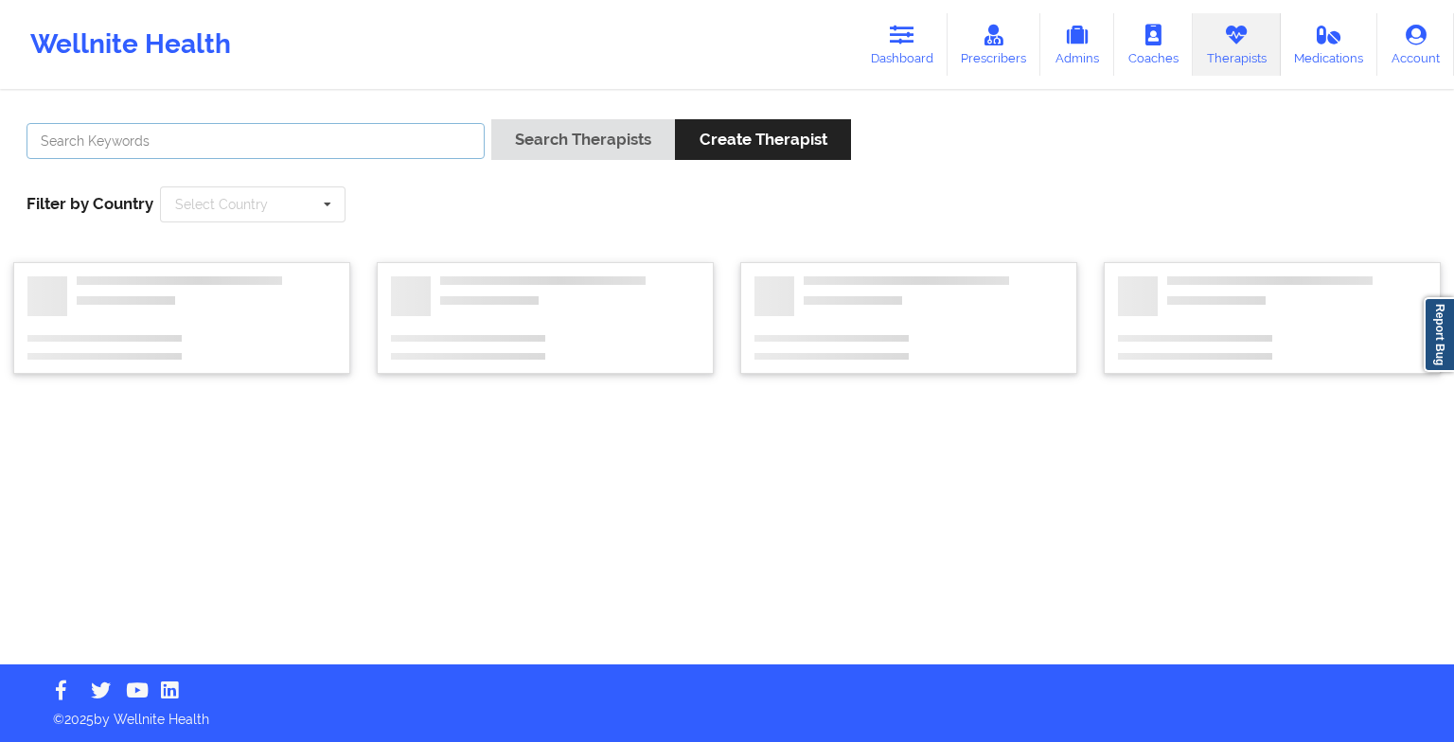
click at [125, 148] on input "text" at bounding box center [256, 141] width 458 height 36
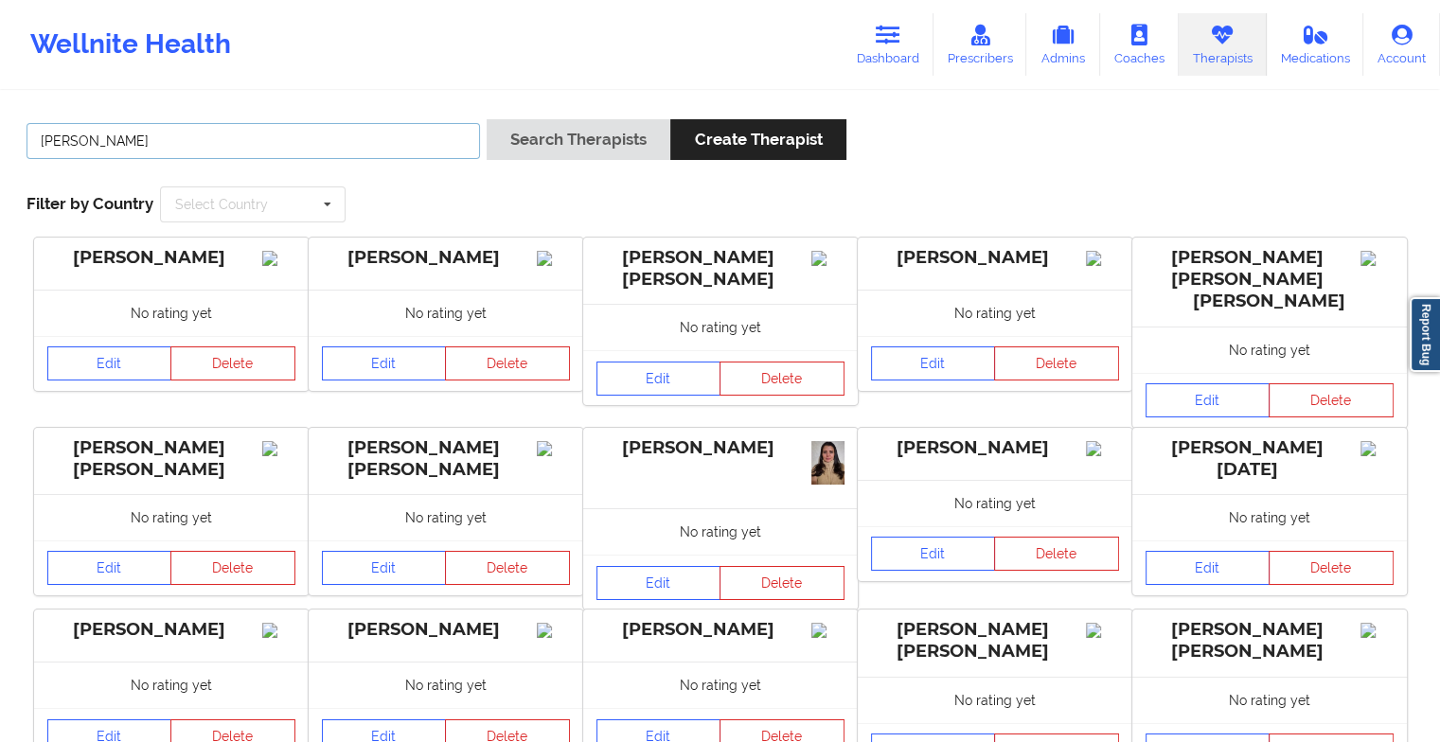
type input "[PERSON_NAME]"
drag, startPoint x: 543, startPoint y: 167, endPoint x: 570, endPoint y: 144, distance: 35.6
click at [570, 144] on div "Search Therapists Create Therapist" at bounding box center [667, 146] width 360 height 54
click at [570, 144] on button "Search Therapists" at bounding box center [579, 139] width 184 height 41
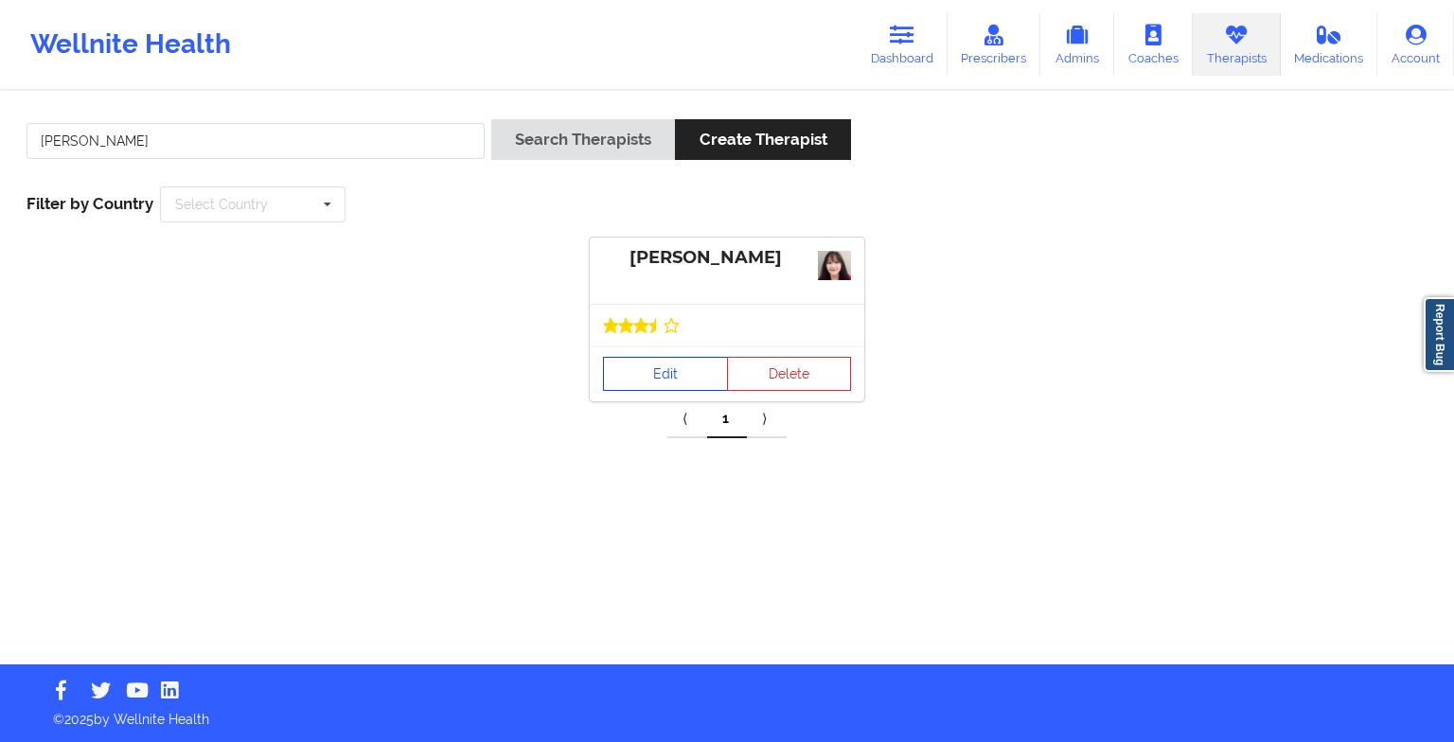
click at [638, 370] on link "Edit" at bounding box center [665, 374] width 125 height 34
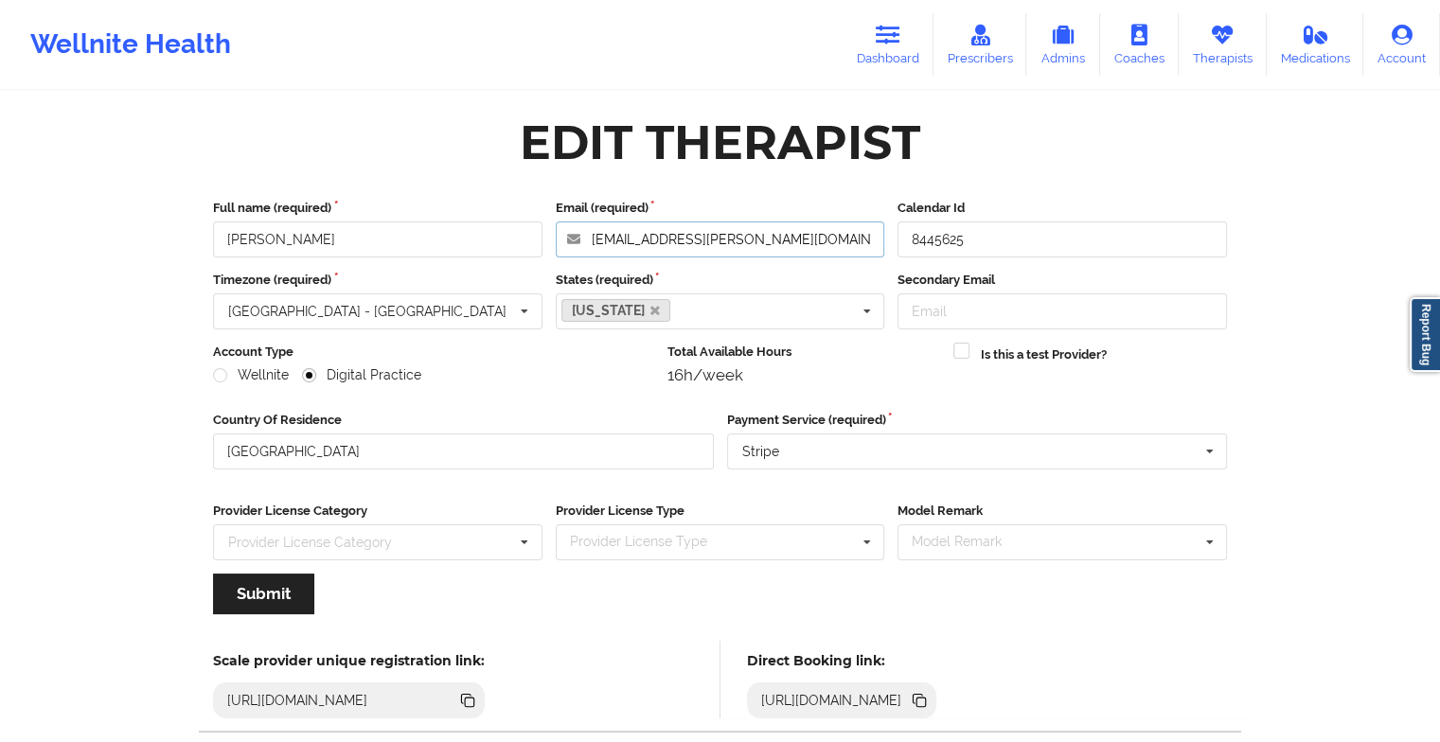
drag, startPoint x: 764, startPoint y: 252, endPoint x: 482, endPoint y: 231, distance: 282.9
click at [482, 231] on div "Full name (required) [PERSON_NAME] Email (required) [EMAIL_ADDRESS][PERSON_NAME…" at bounding box center [719, 228] width 1027 height 59
click at [881, 30] on icon at bounding box center [888, 35] width 25 height 21
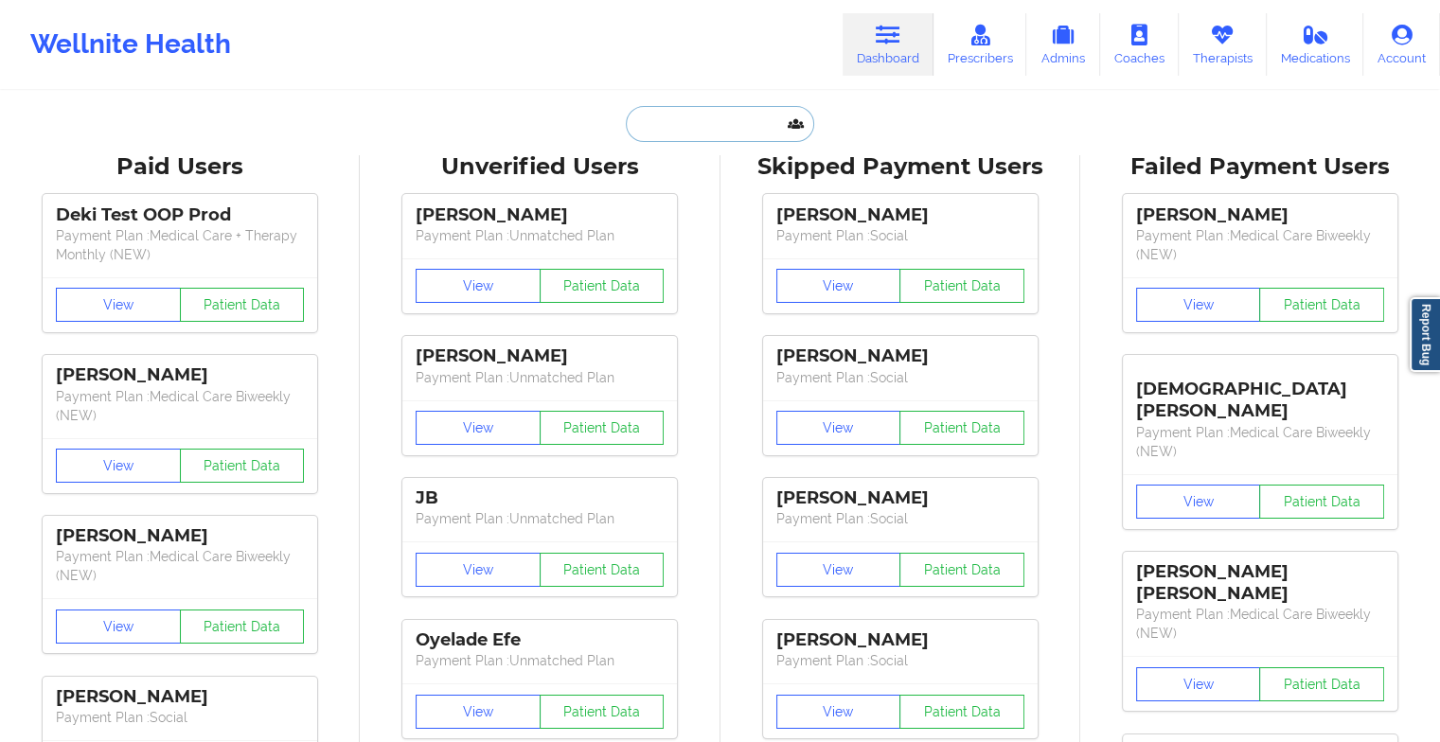
click at [699, 122] on input "text" at bounding box center [719, 124] width 187 height 36
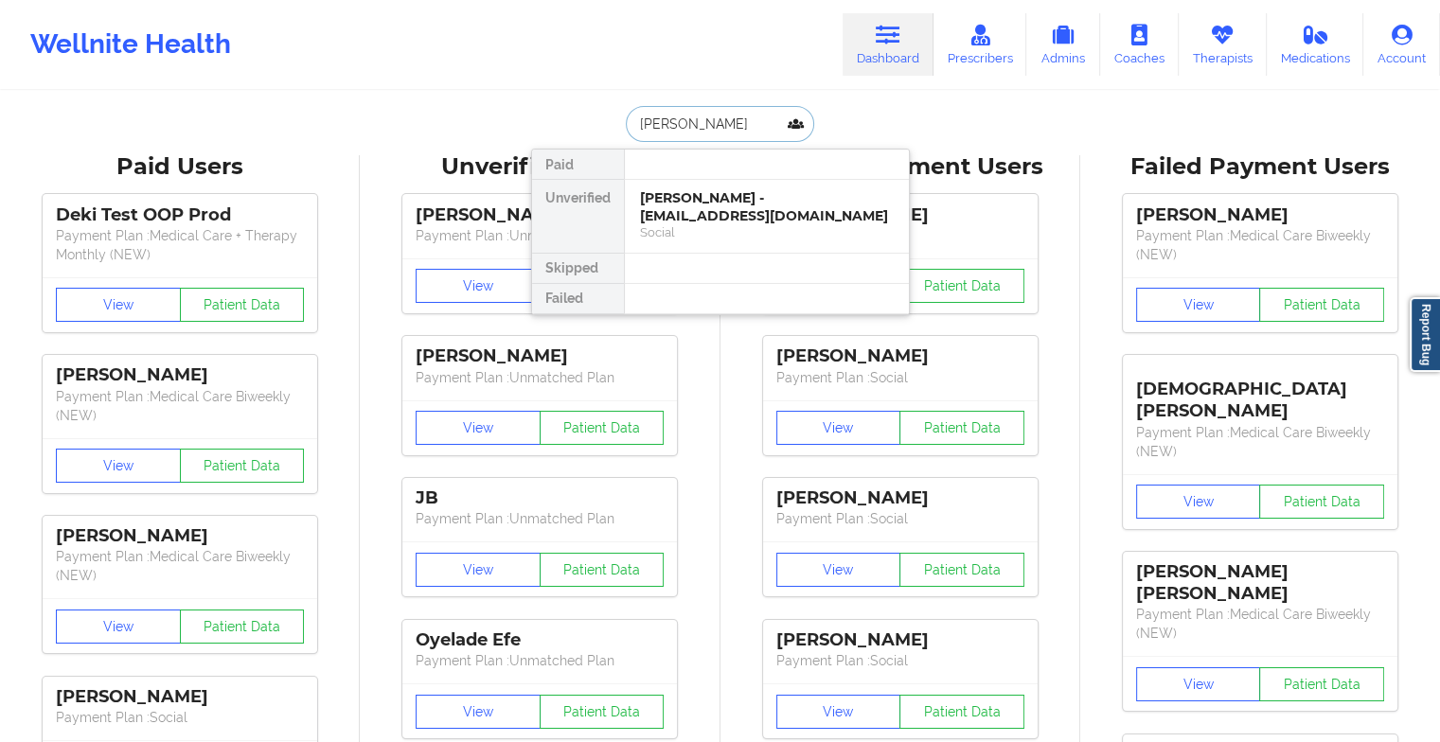
type input "[PERSON_NAME]"
click at [705, 197] on div "[PERSON_NAME] - [EMAIL_ADDRESS][DOMAIN_NAME]" at bounding box center [767, 206] width 254 height 35
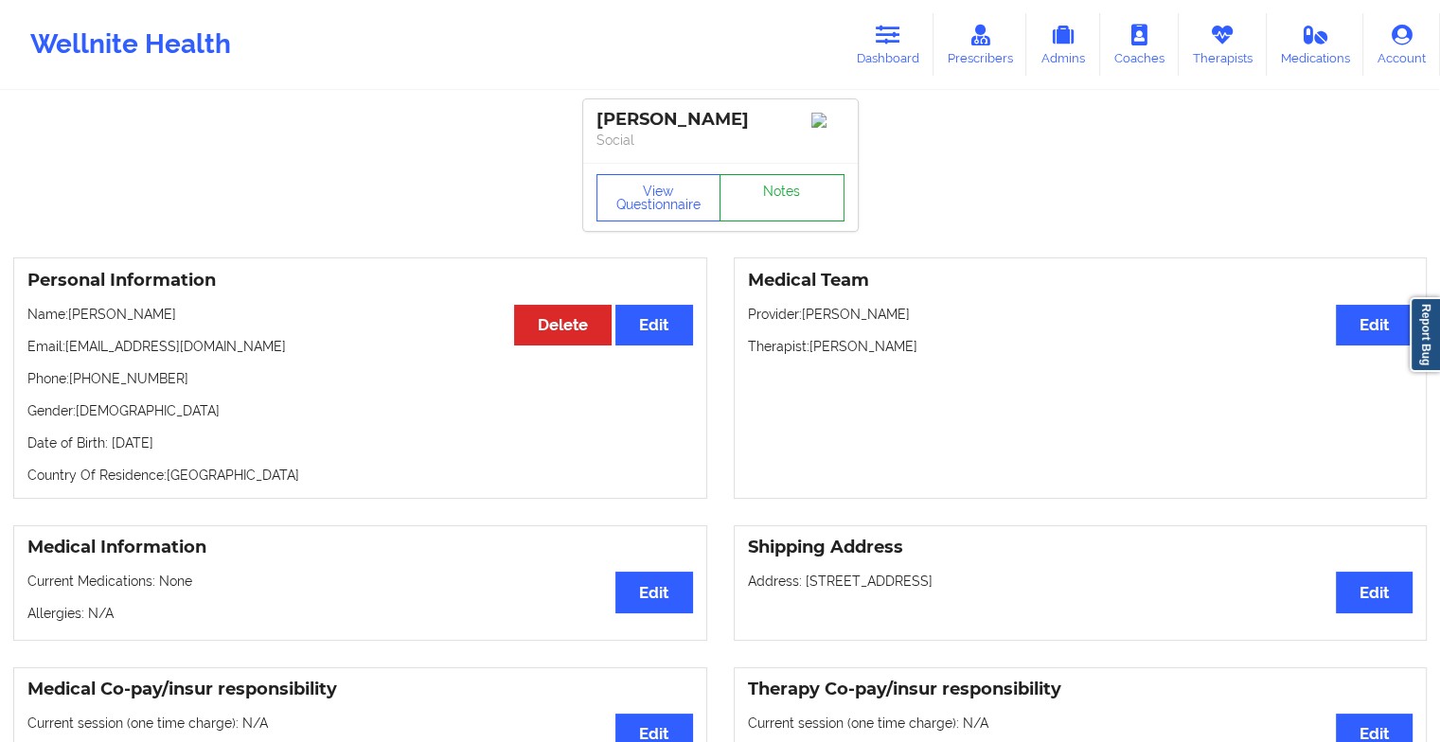
click at [759, 208] on link "Notes" at bounding box center [782, 197] width 125 height 47
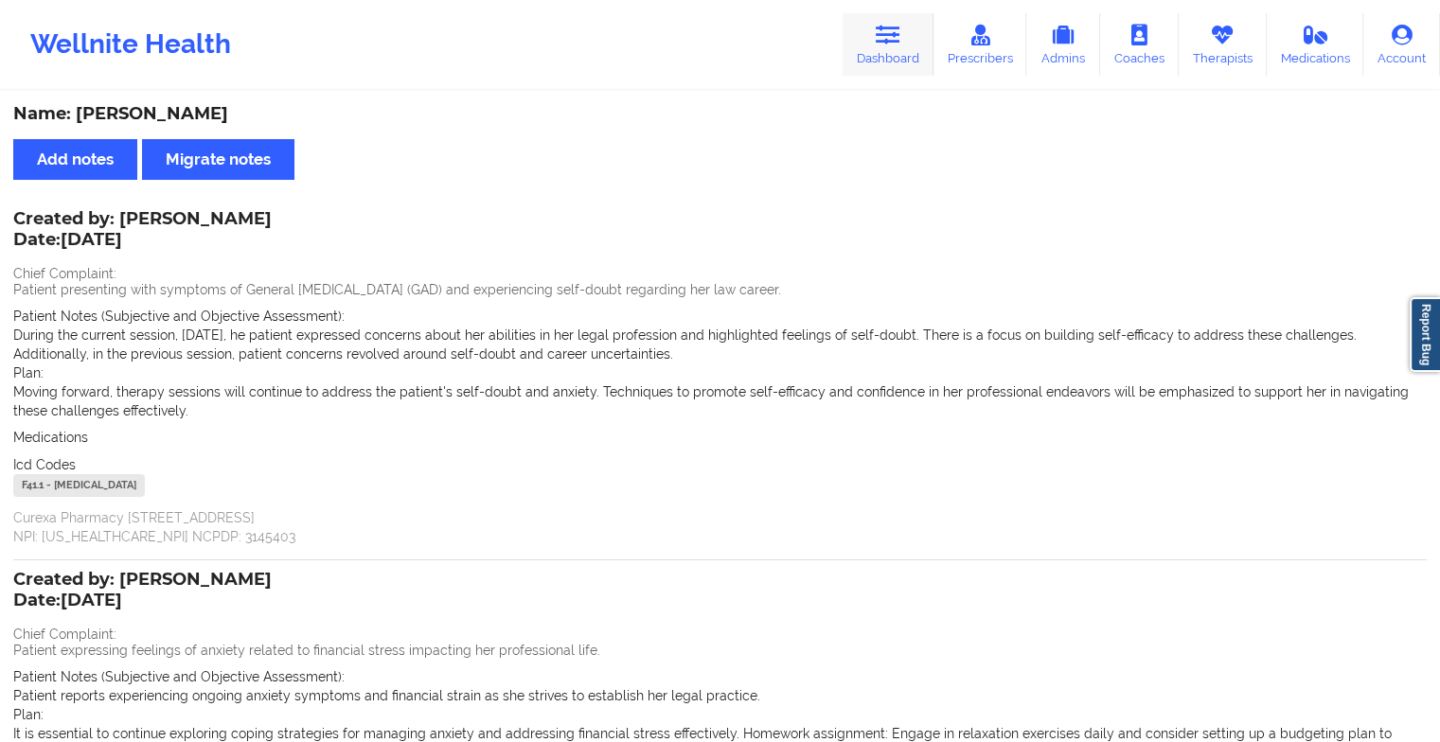
click at [879, 34] on icon at bounding box center [888, 35] width 25 height 21
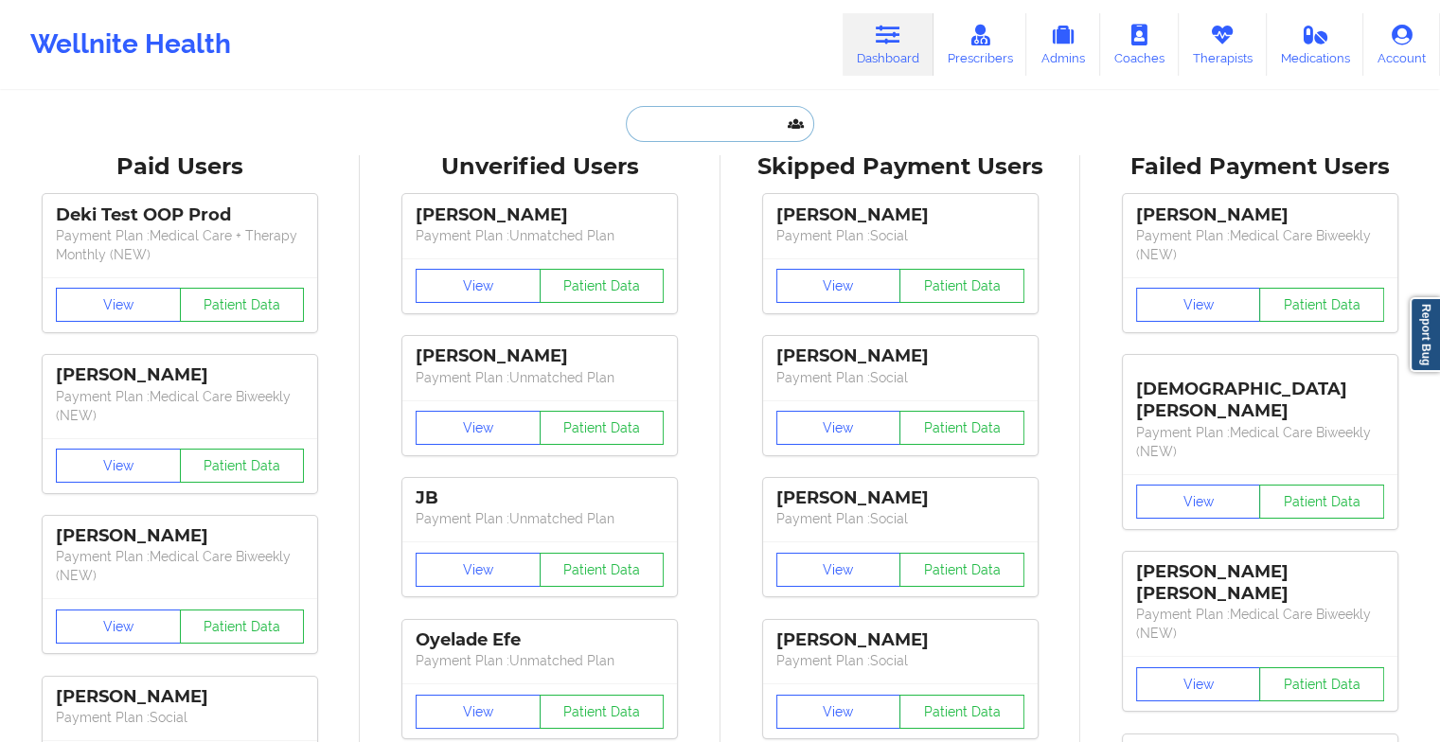
click at [693, 122] on input "text" at bounding box center [719, 124] width 187 height 36
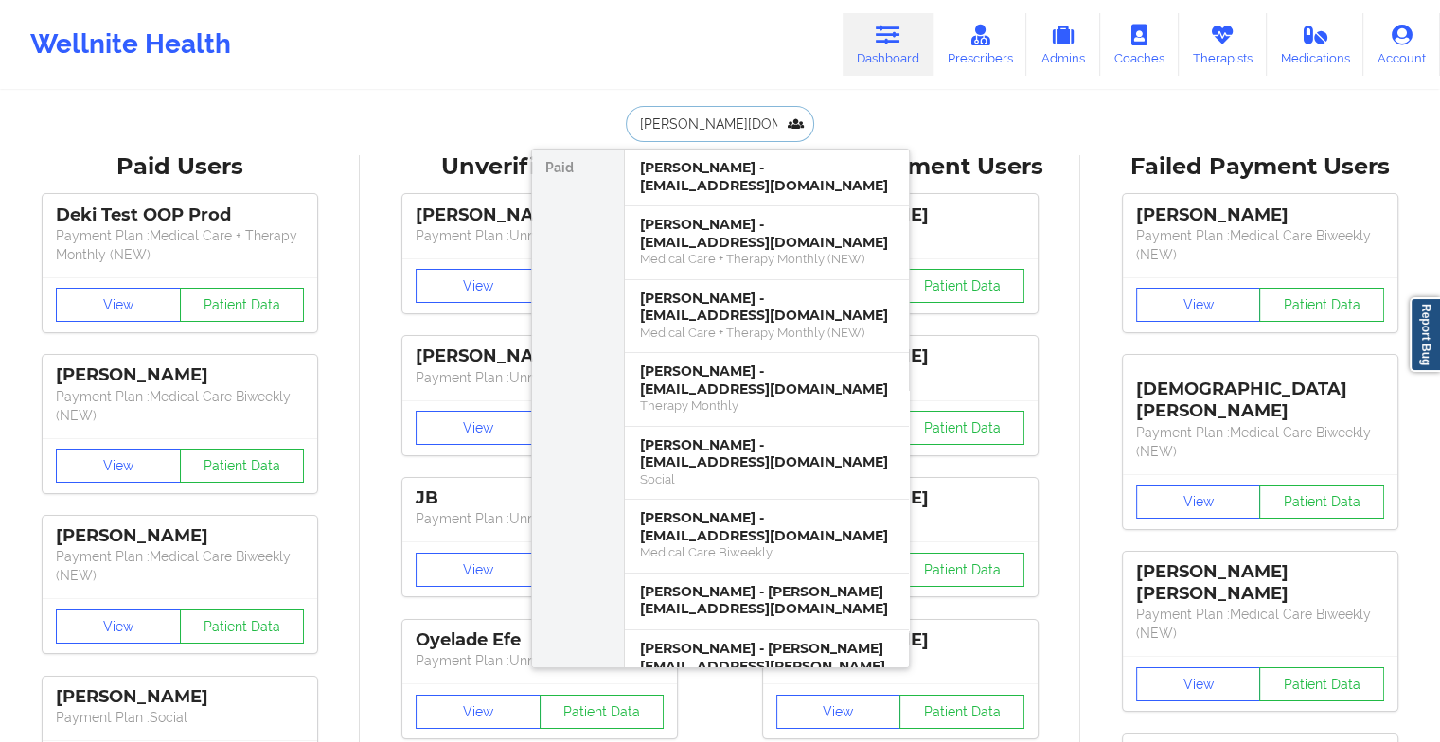
type input "[PERSON_NAME].gad"
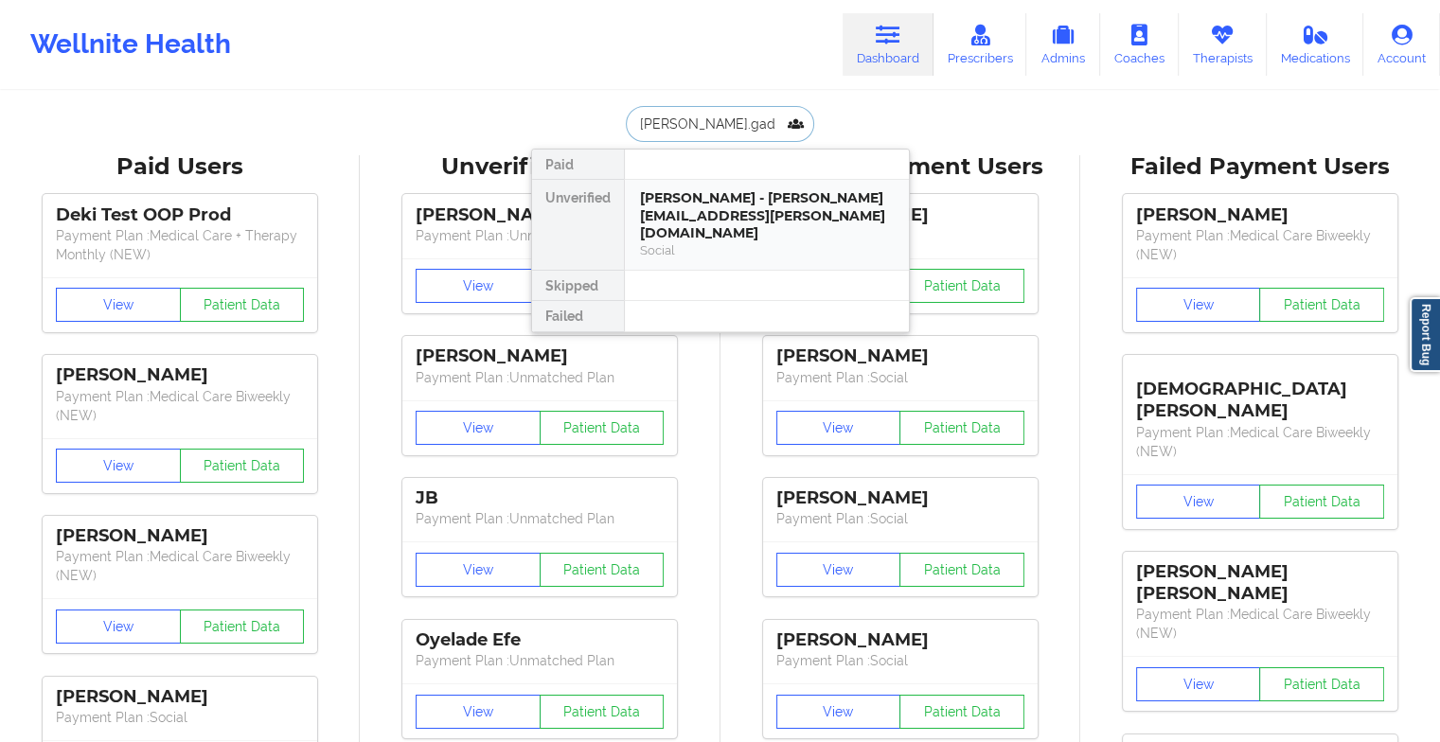
click at [690, 242] on div "Social" at bounding box center [767, 250] width 254 height 16
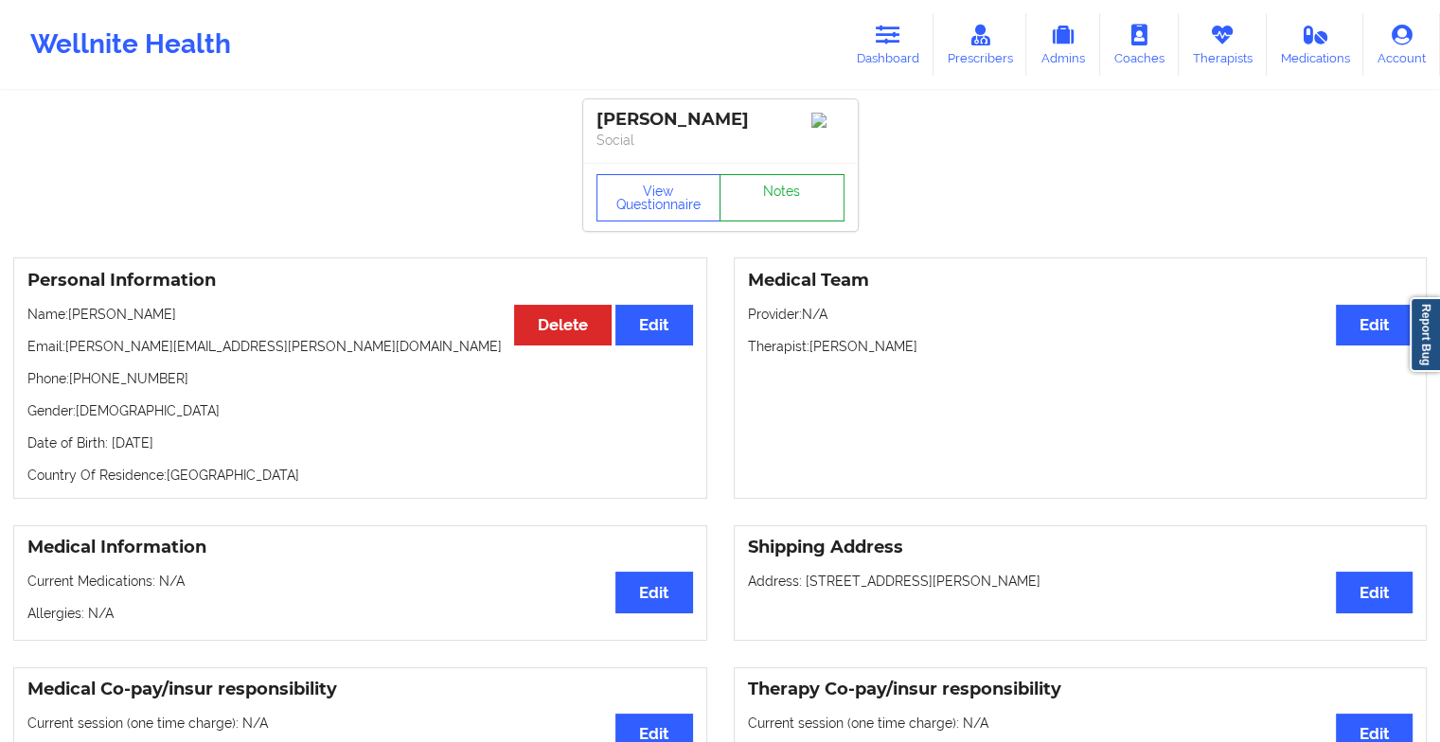
click at [758, 197] on link "Notes" at bounding box center [782, 197] width 125 height 47
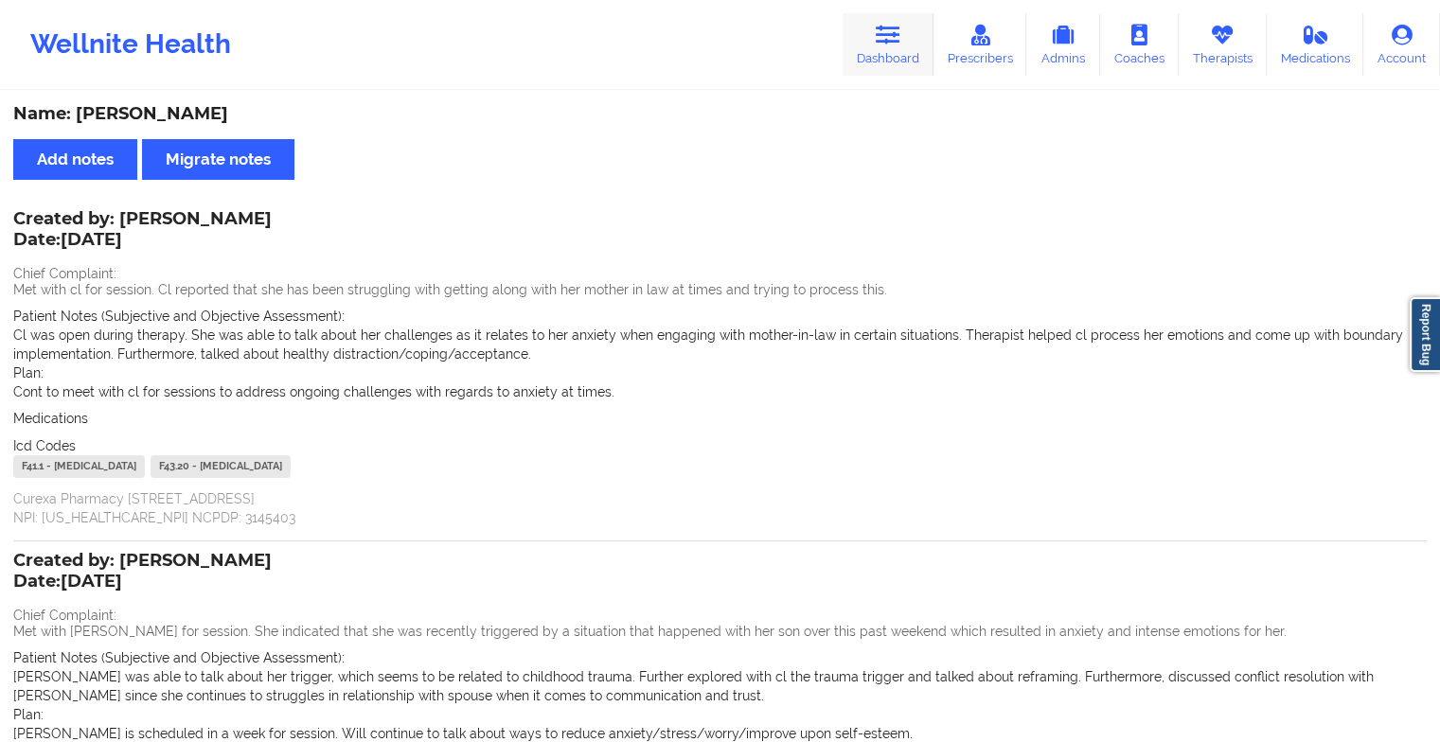
click at [861, 32] on link "Dashboard" at bounding box center [888, 44] width 91 height 62
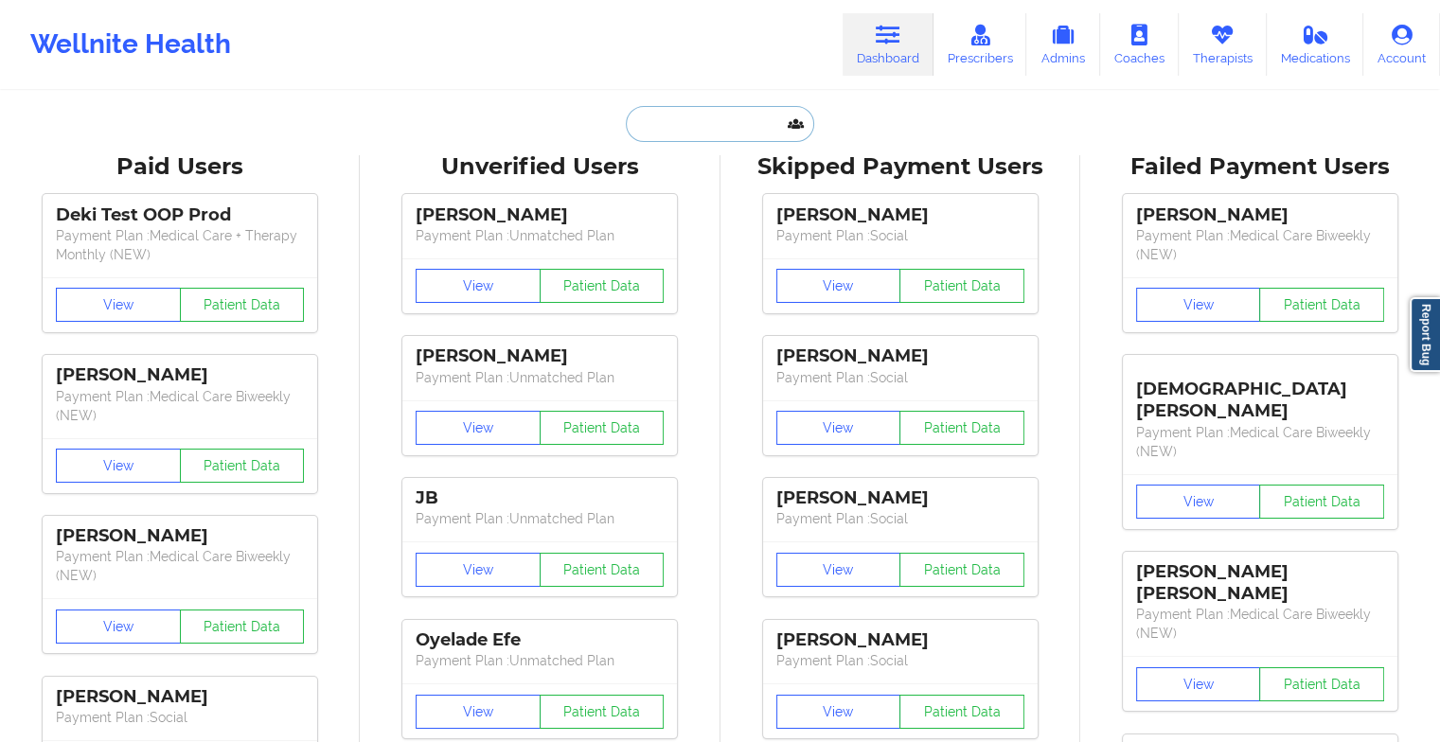
click at [651, 128] on input "text" at bounding box center [719, 124] width 187 height 36
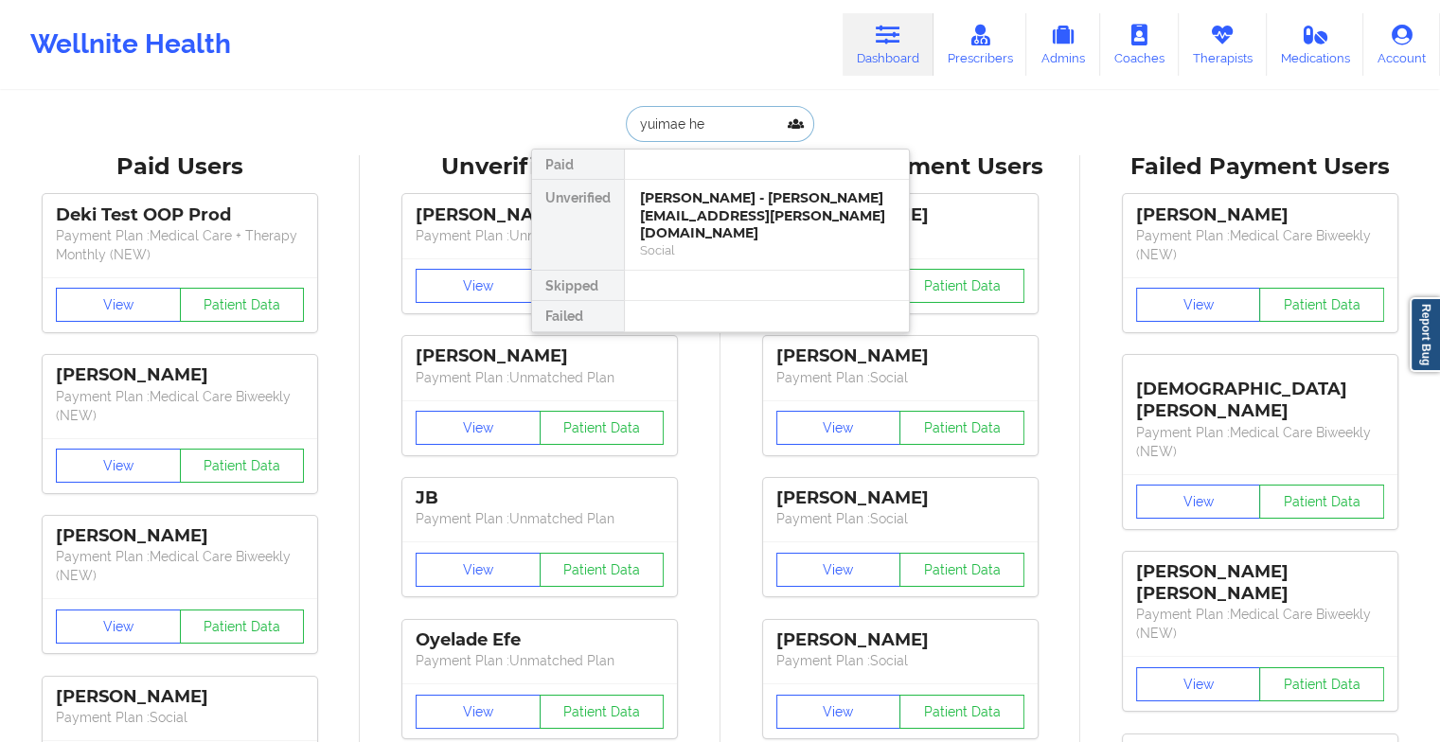
type input "yuimae hen"
click at [677, 215] on div "Yuimae [PERSON_NAME] - [EMAIL_ADDRESS][DOMAIN_NAME]" at bounding box center [767, 206] width 254 height 35
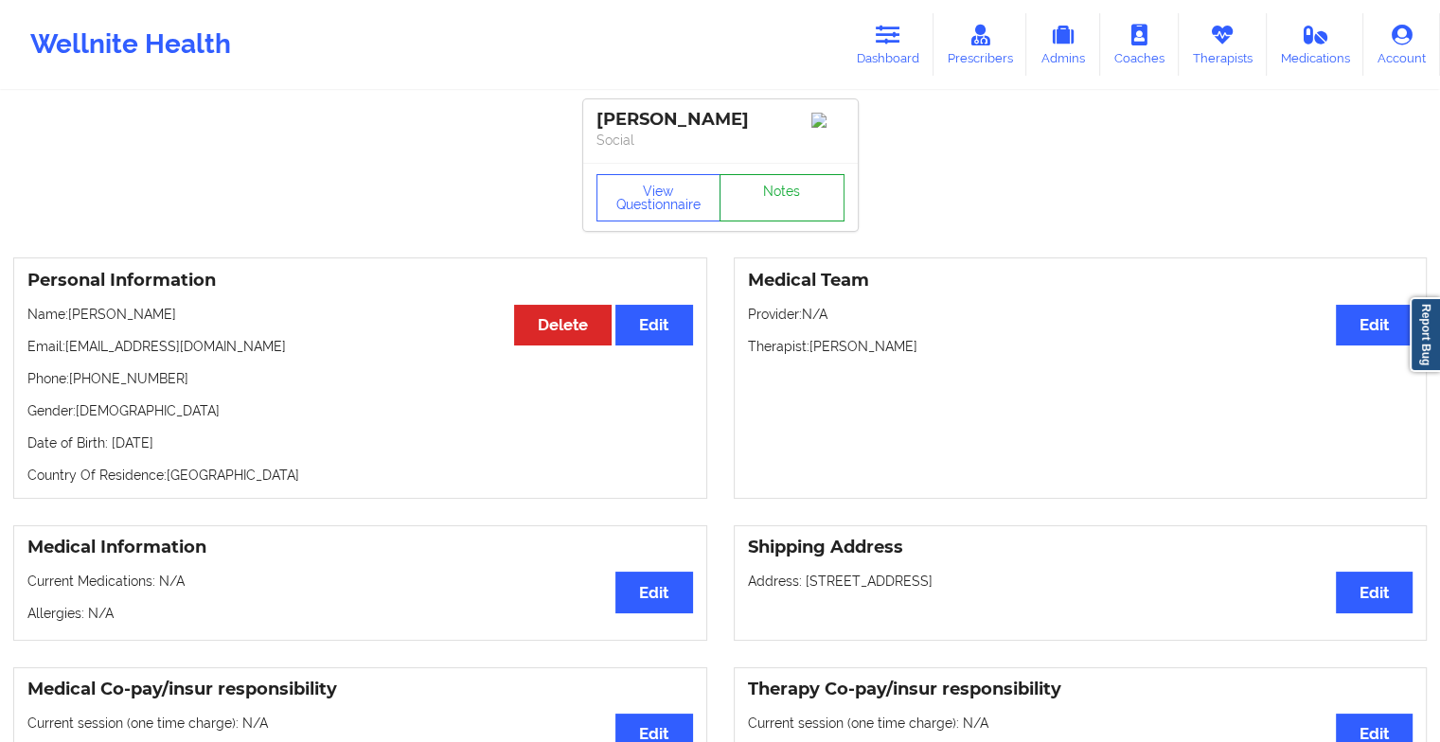
click at [761, 201] on link "Notes" at bounding box center [782, 197] width 125 height 47
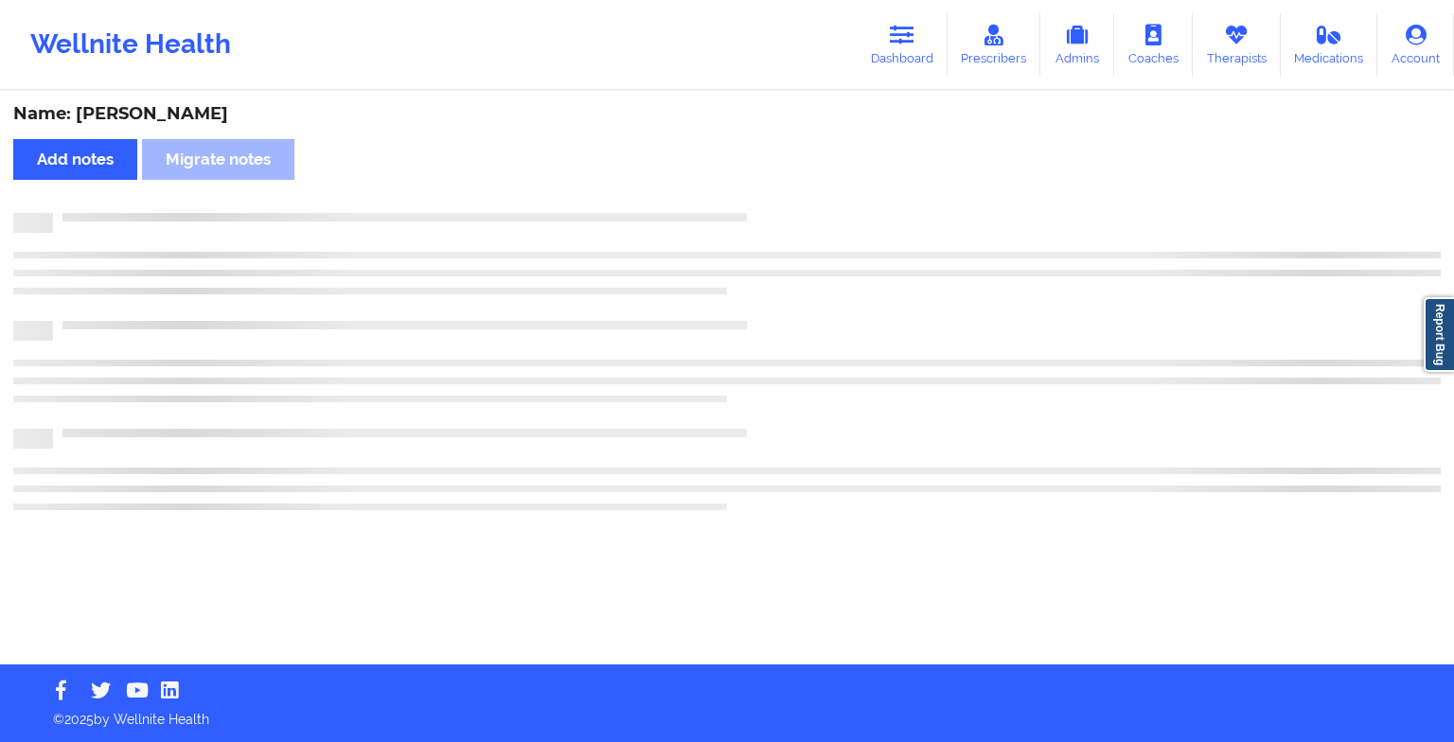
click at [761, 201] on div "Name: [PERSON_NAME] Add notes Migrate notes" at bounding box center [727, 379] width 1454 height 572
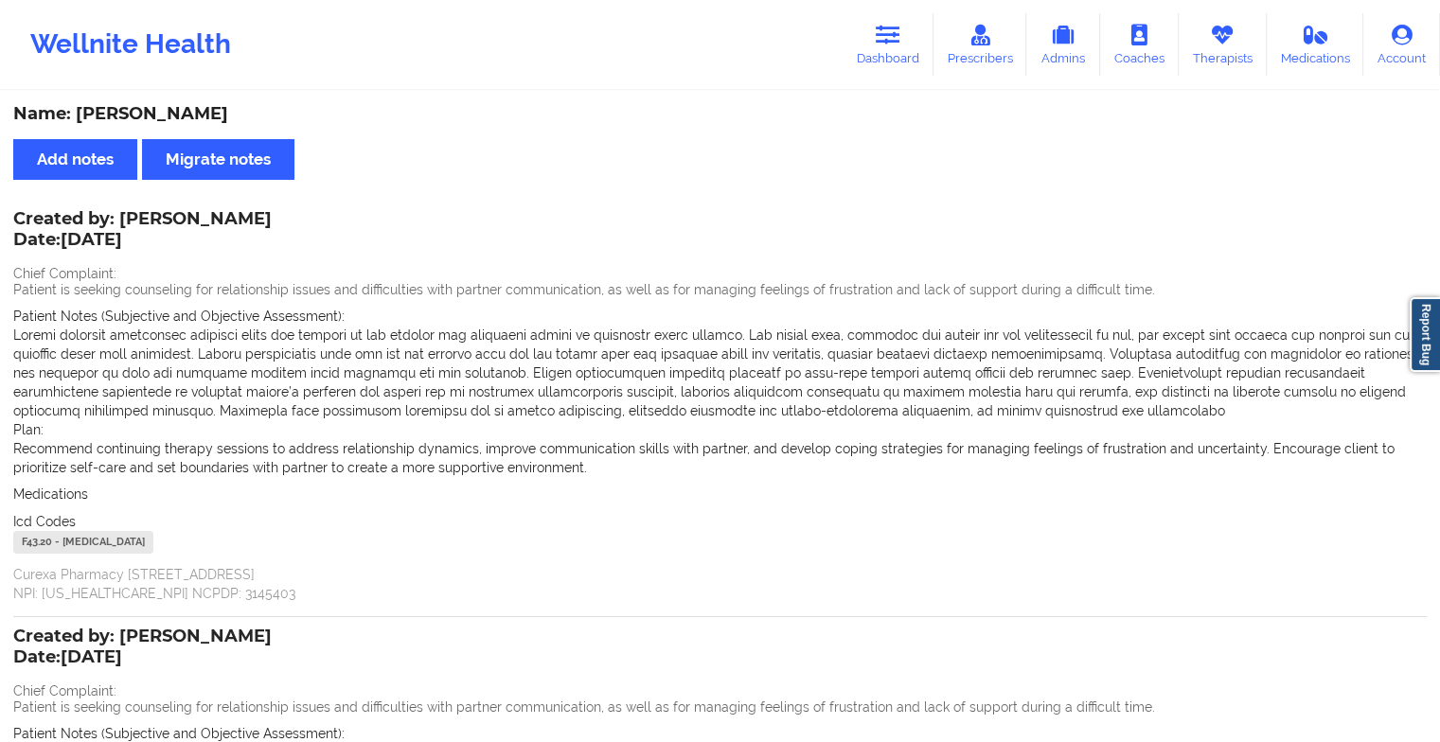
click at [819, 20] on div "Wellnite Health Dashboard Prescribers Admins Coaches Therapists Medications Acc…" at bounding box center [720, 45] width 1440 height 76
click at [874, 33] on link "Dashboard" at bounding box center [888, 44] width 91 height 62
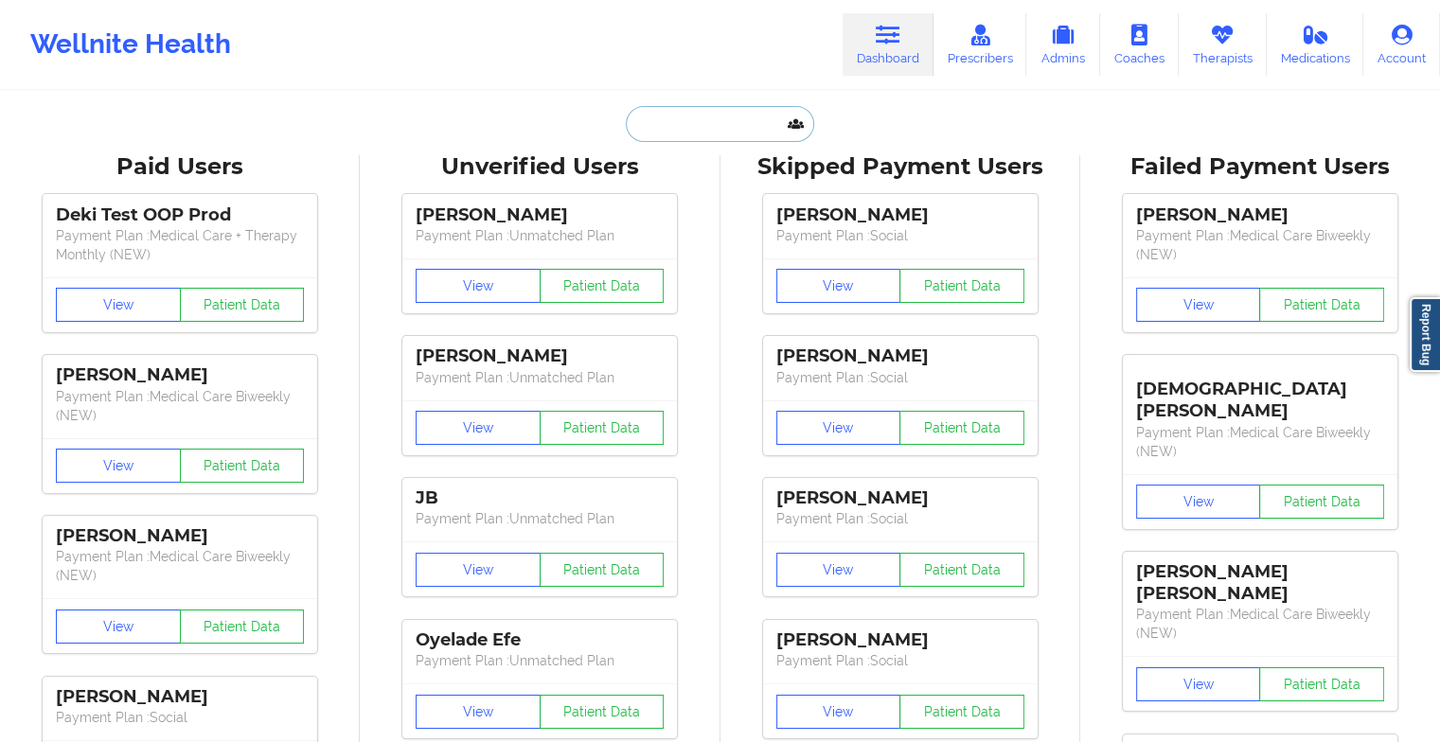
click at [704, 121] on input "text" at bounding box center [719, 124] width 187 height 36
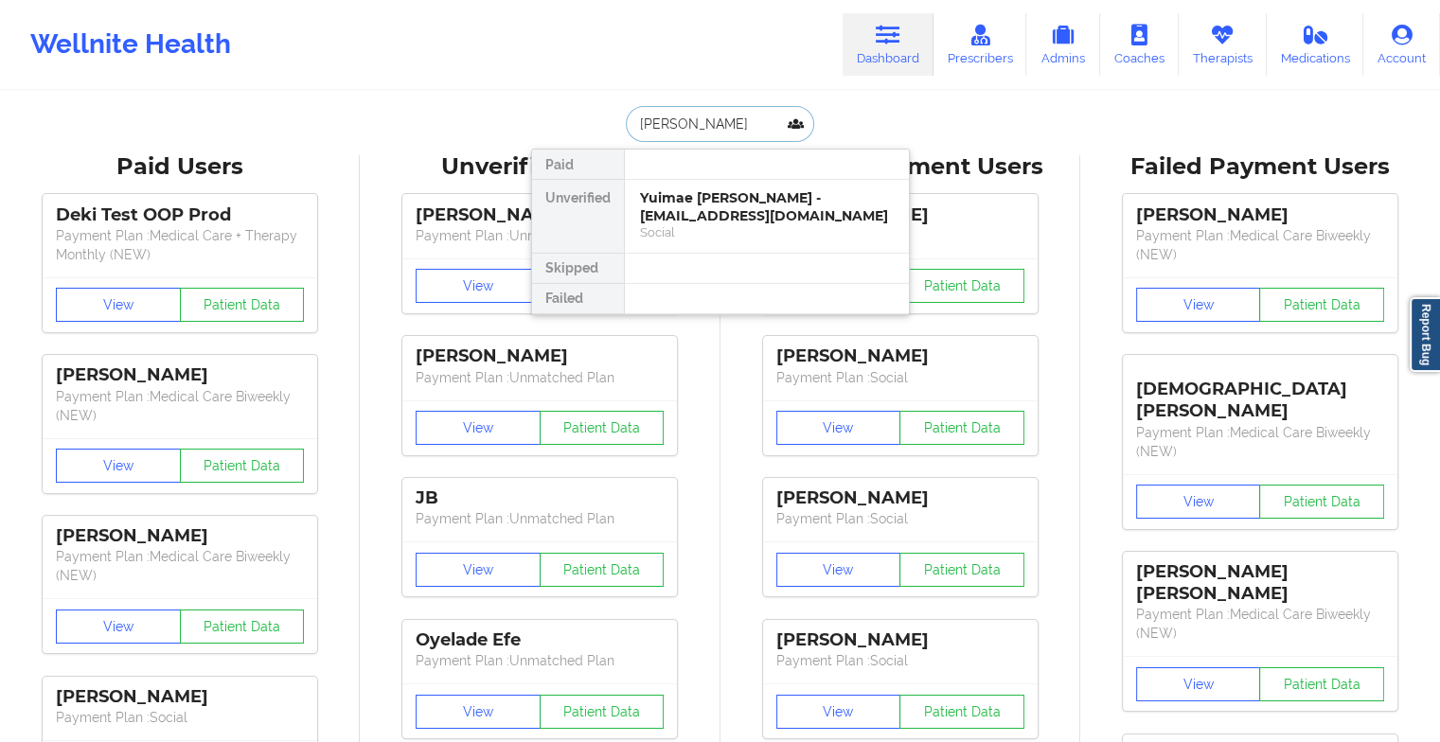
type input "[PERSON_NAME] a m"
click at [692, 211] on div "[PERSON_NAME] - [EMAIL_ADDRESS][DOMAIN_NAME]" at bounding box center [767, 206] width 254 height 35
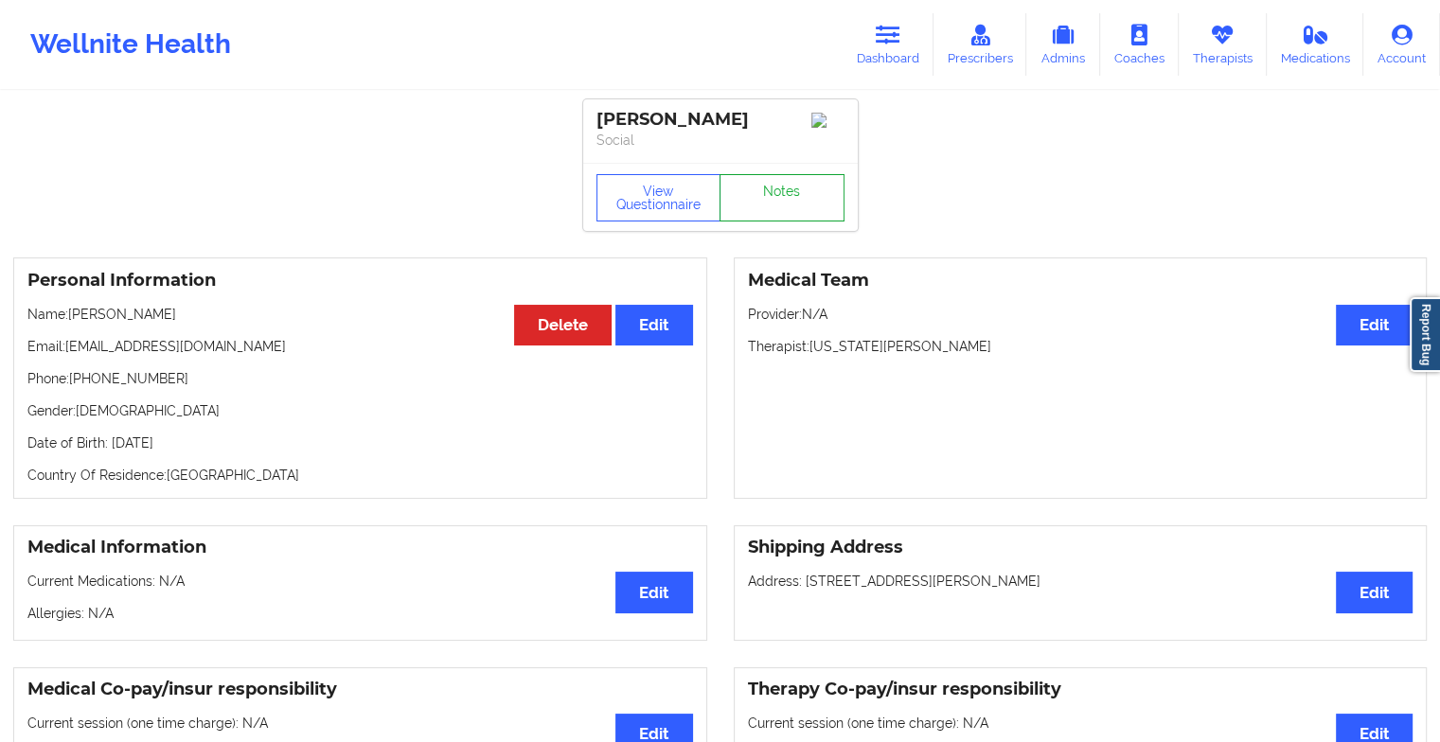
click at [760, 217] on link "Notes" at bounding box center [782, 197] width 125 height 47
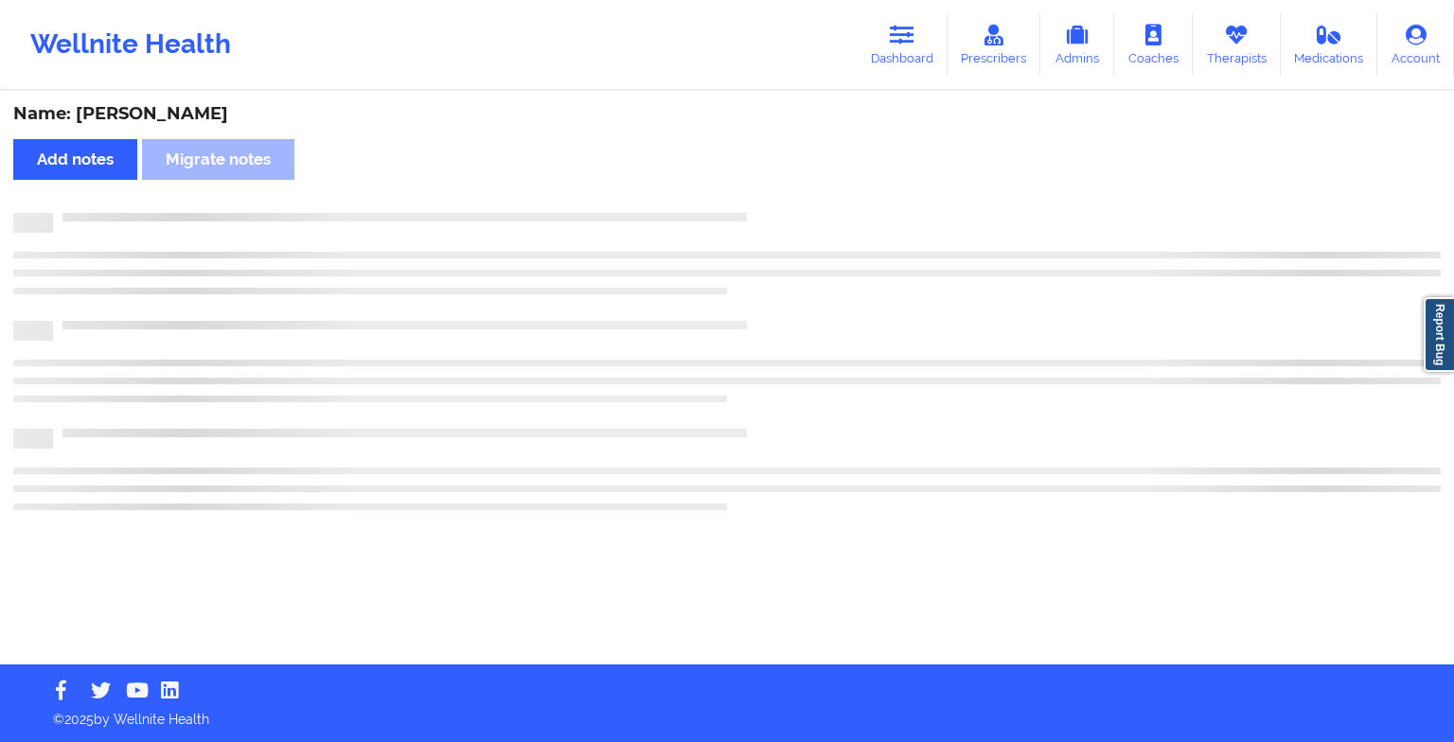
click at [760, 213] on div at bounding box center [747, 213] width 1388 height 0
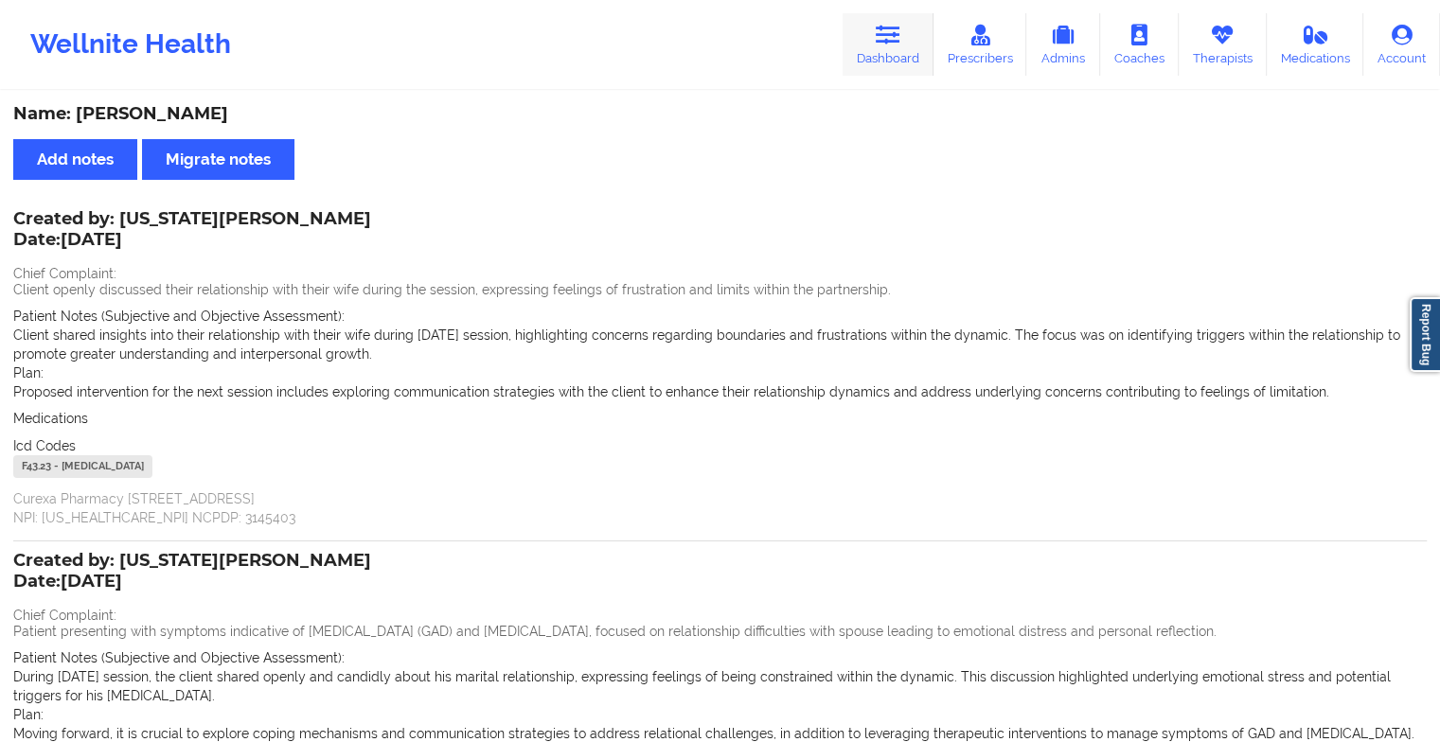
click at [890, 38] on icon at bounding box center [888, 35] width 25 height 21
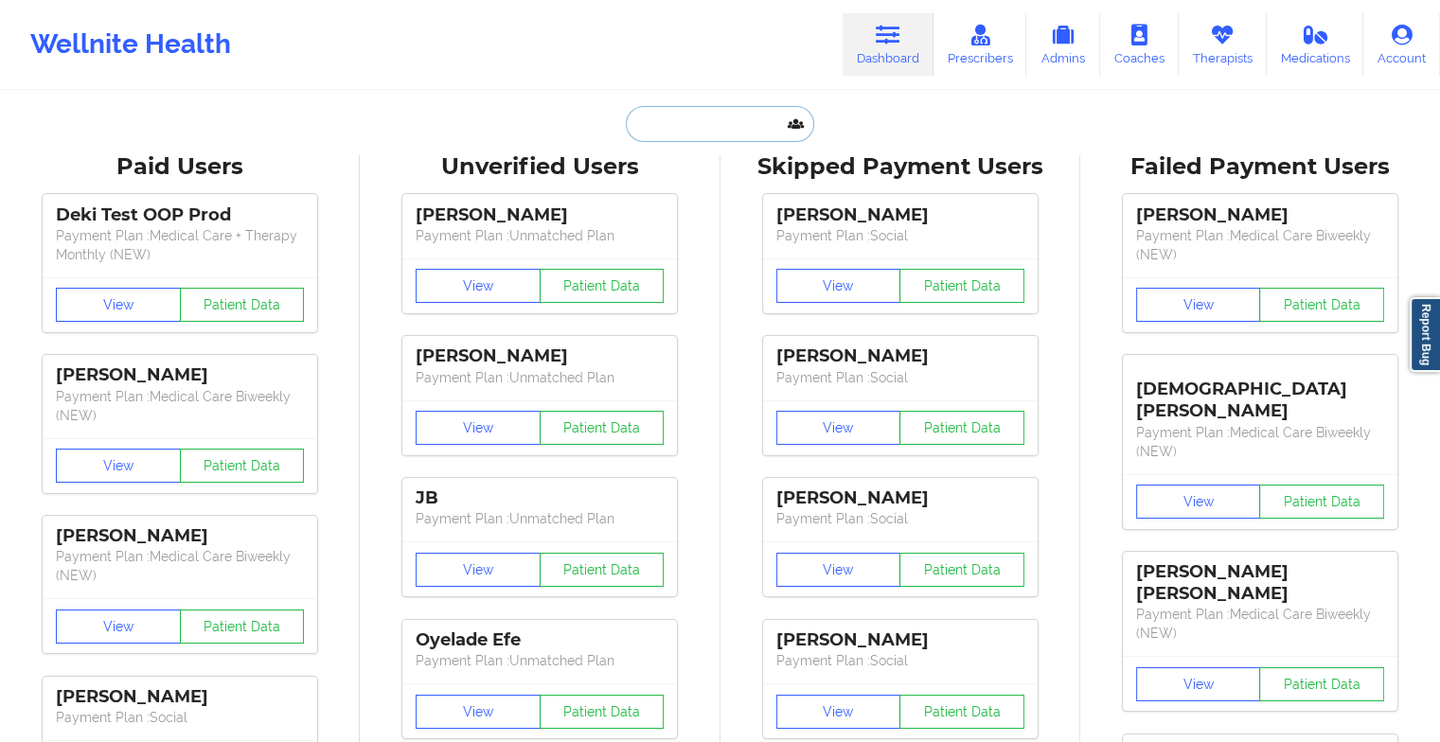
click at [692, 121] on input "text" at bounding box center [719, 124] width 187 height 36
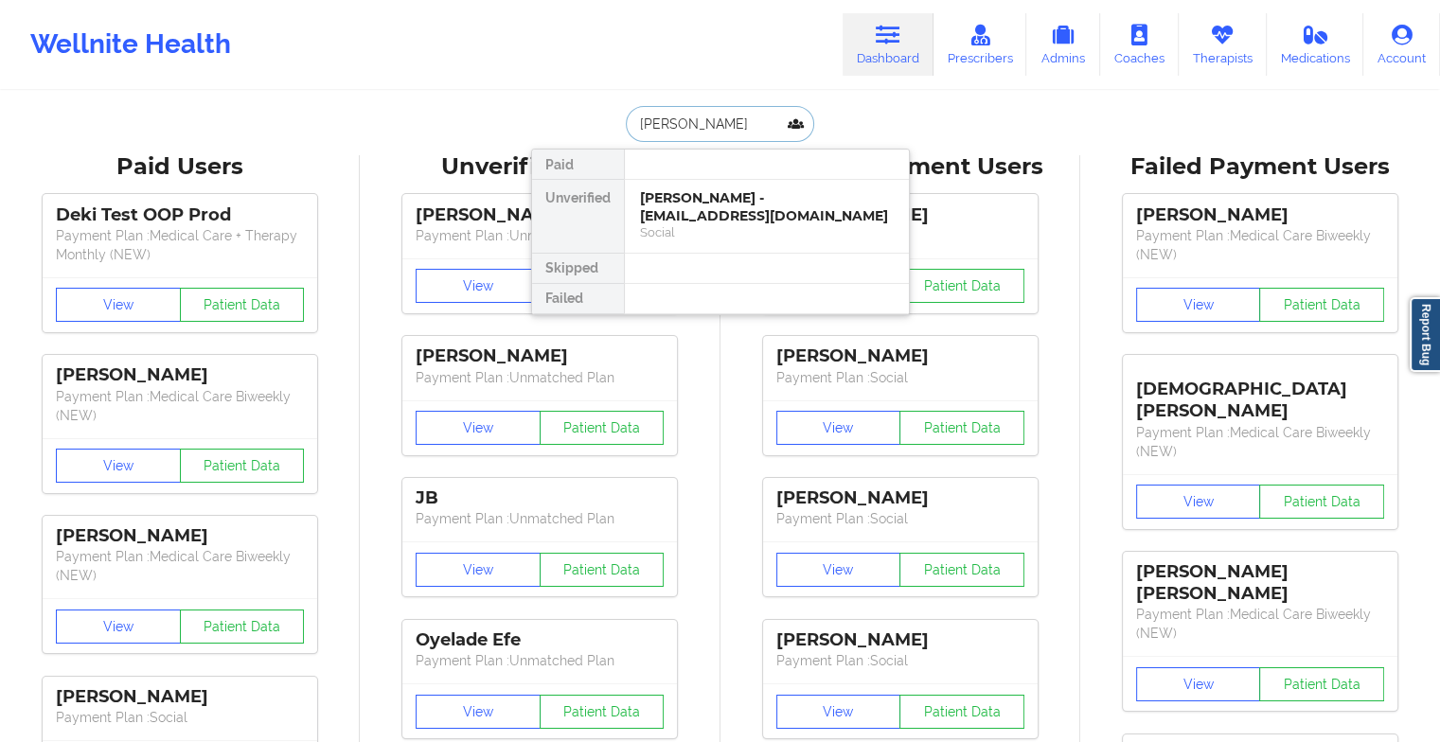
type input "[PERSON_NAME] per"
click at [716, 210] on div "[PERSON_NAME] - [EMAIL_ADDRESS][DOMAIN_NAME]" at bounding box center [767, 206] width 254 height 35
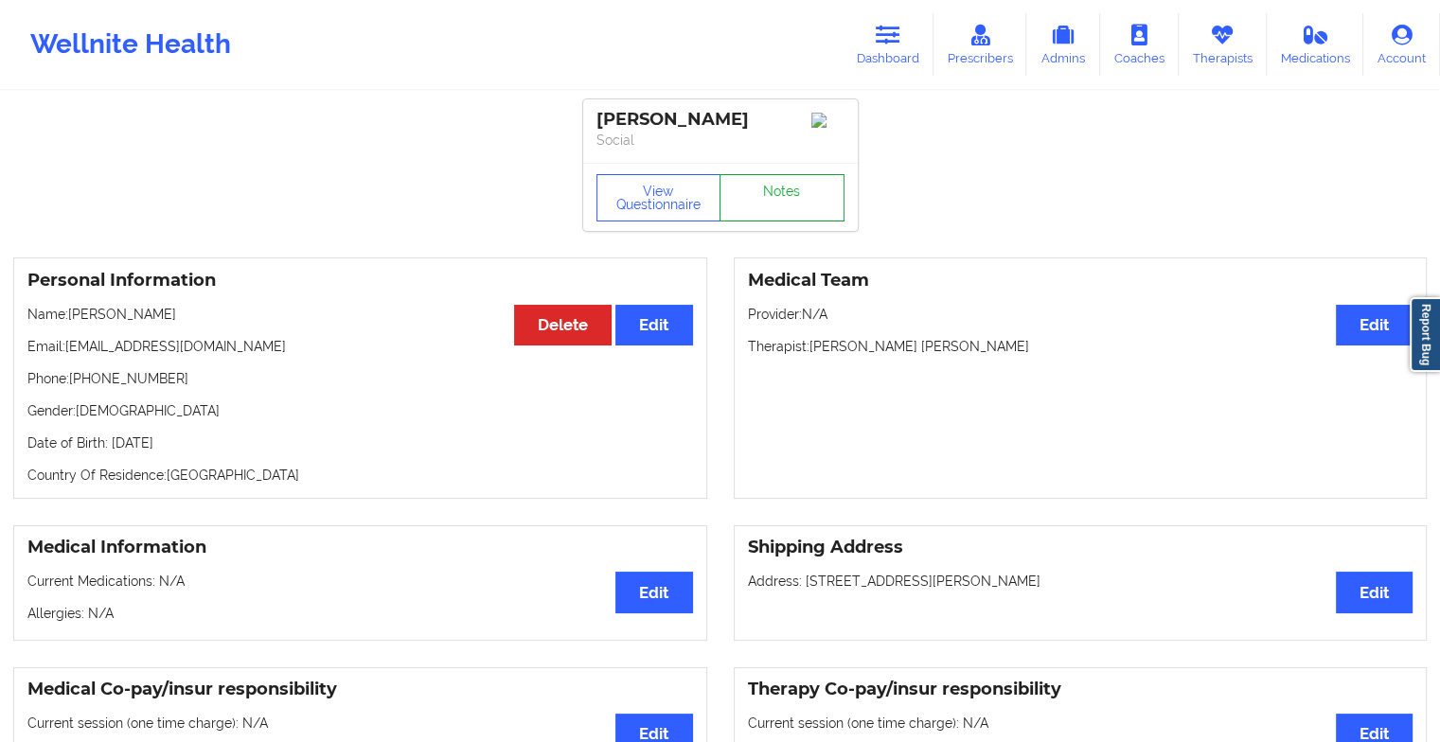
click at [798, 195] on link "Notes" at bounding box center [782, 197] width 125 height 47
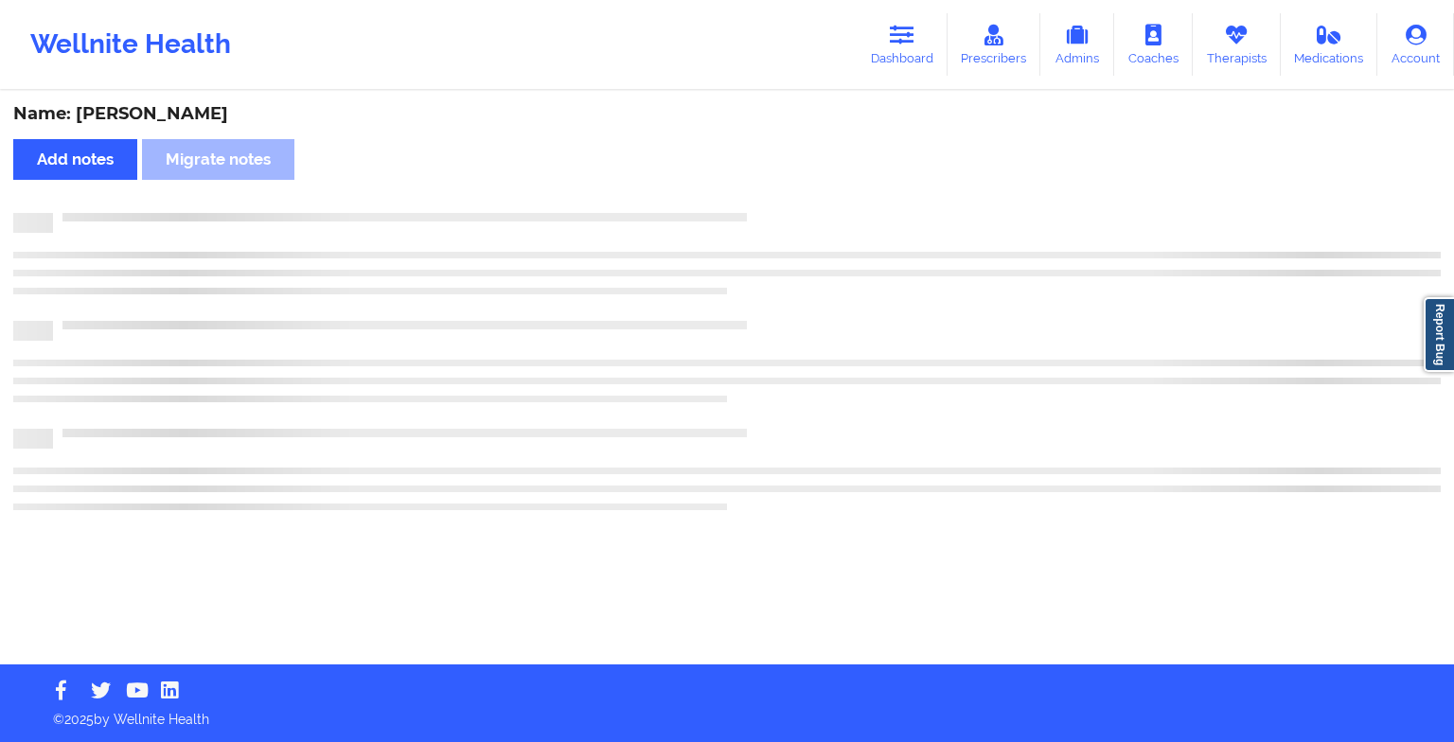
click at [798, 195] on div "Name: [PERSON_NAME] Add notes Migrate notes" at bounding box center [727, 379] width 1454 height 572
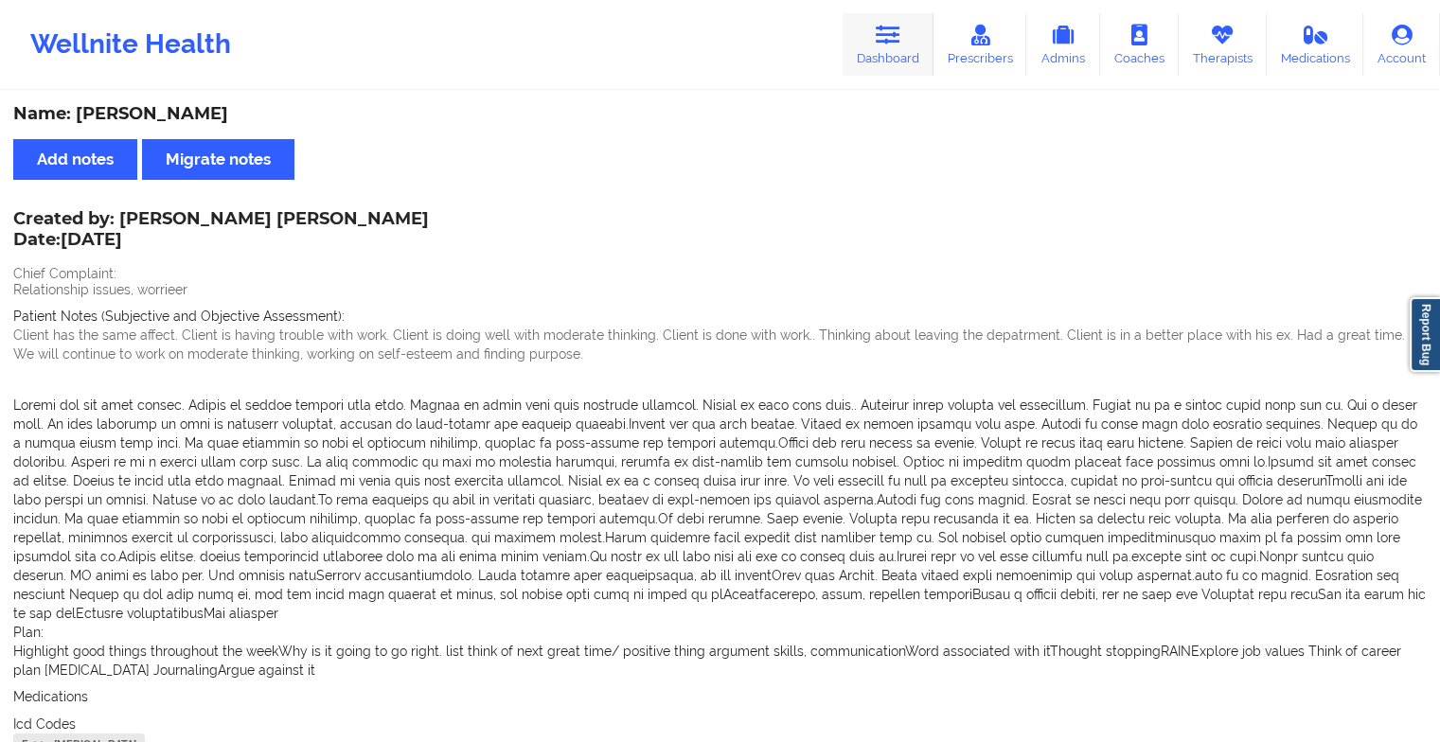
click at [881, 38] on icon at bounding box center [888, 35] width 25 height 21
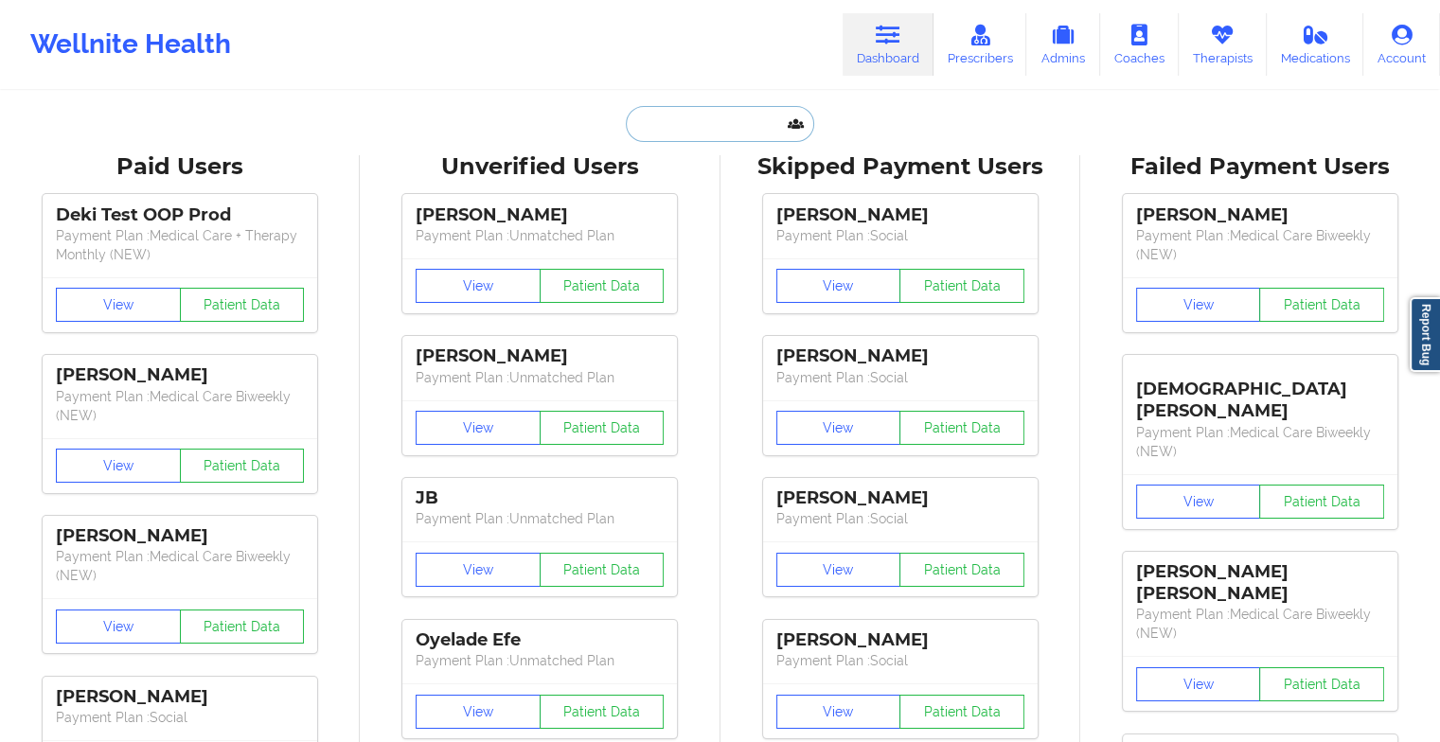
click at [738, 120] on input "text" at bounding box center [719, 124] width 187 height 36
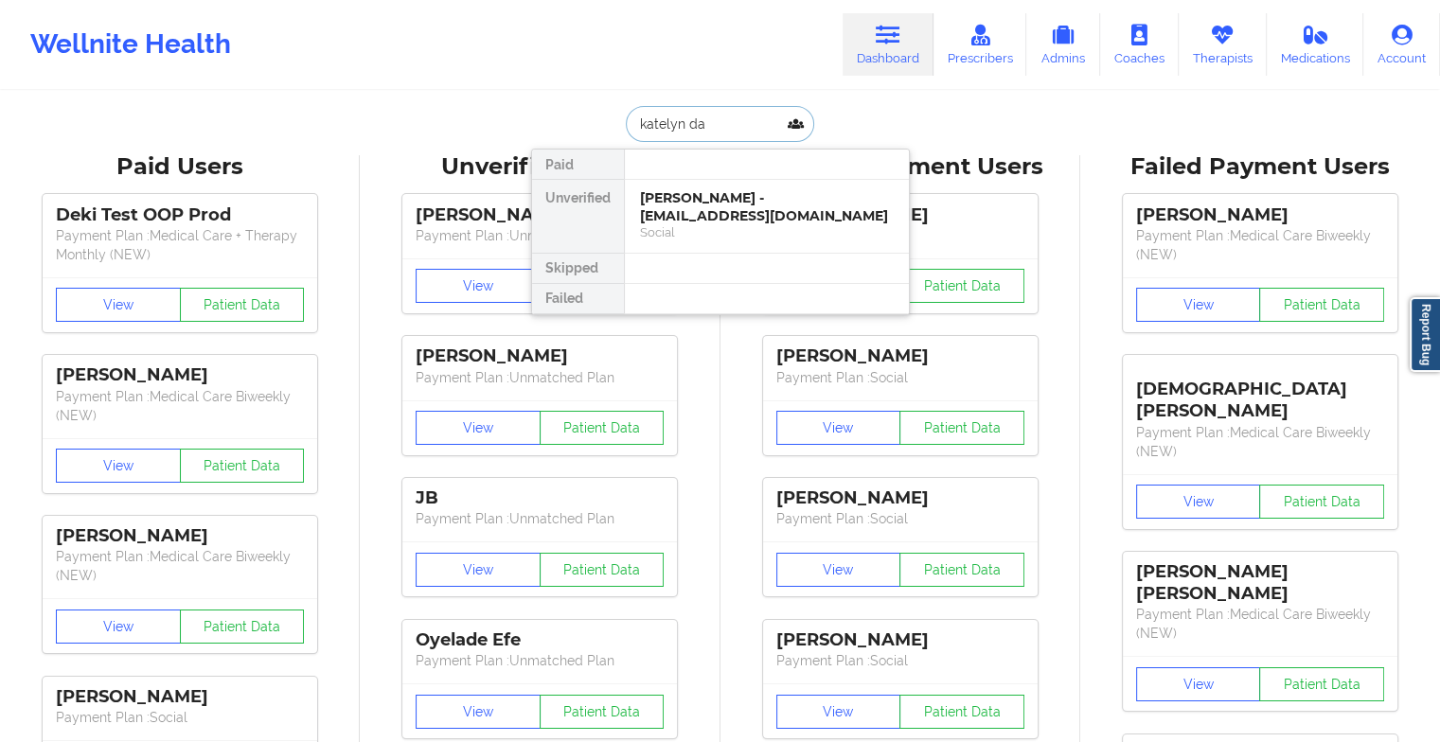
type input "[PERSON_NAME]"
click at [727, 205] on div "[PERSON_NAME] - [EMAIL_ADDRESS][DOMAIN_NAME]" at bounding box center [767, 206] width 254 height 35
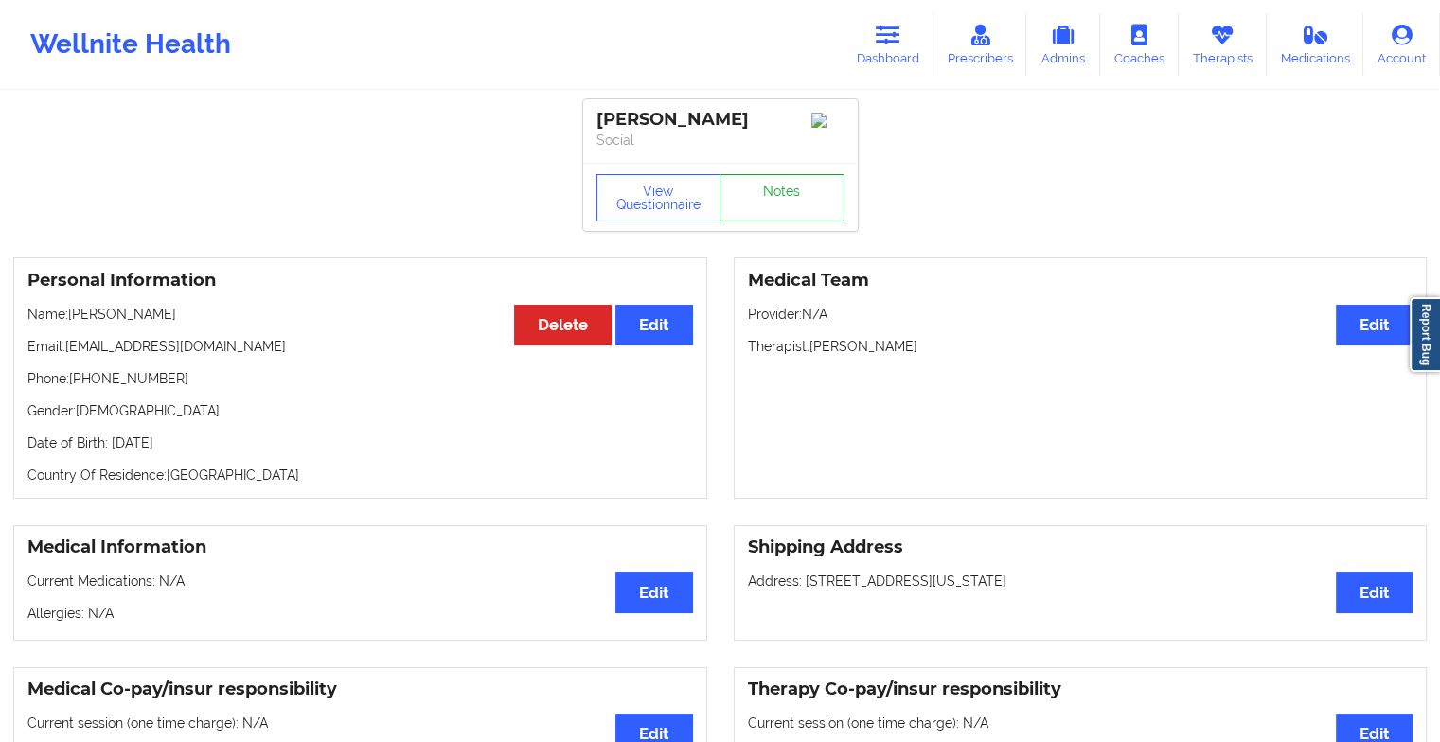
click at [767, 201] on link "Notes" at bounding box center [782, 197] width 125 height 47
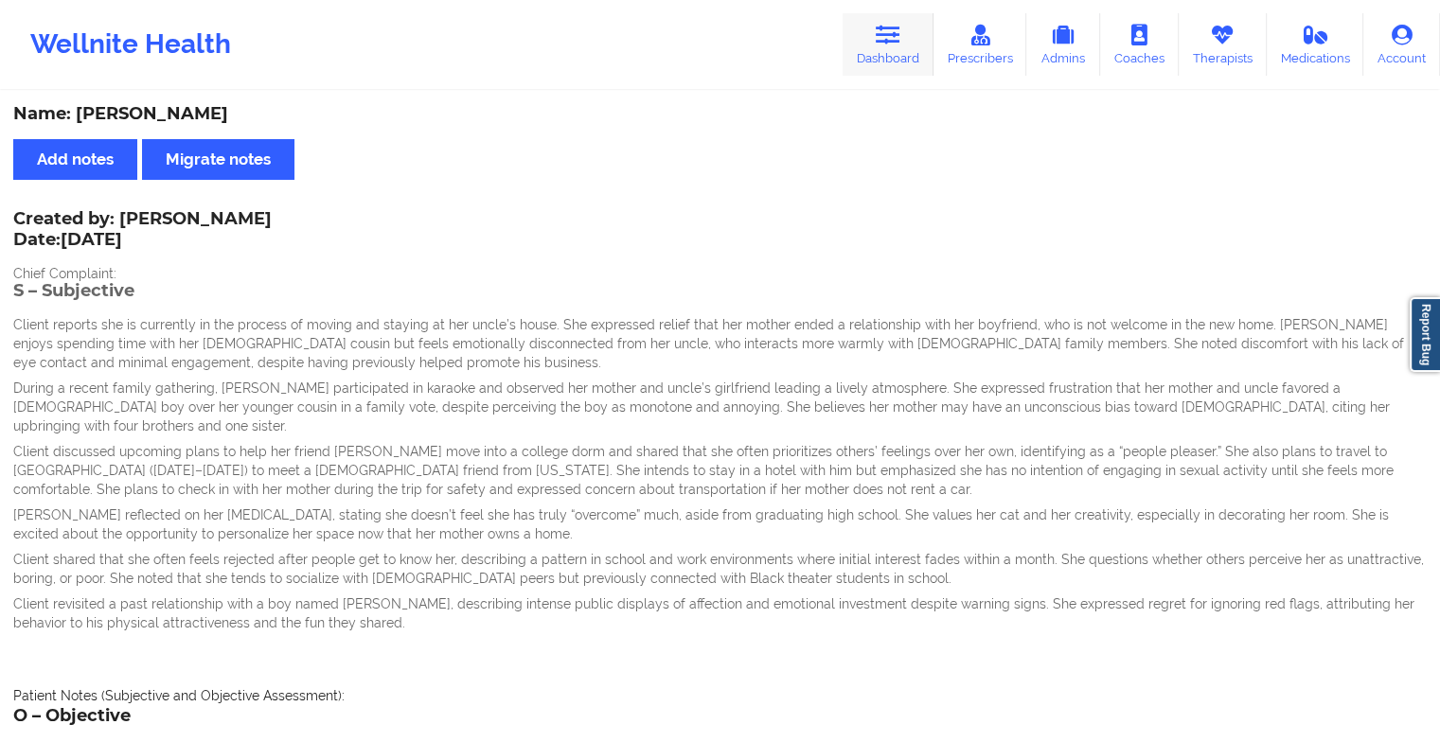
click at [910, 44] on link "Dashboard" at bounding box center [888, 44] width 91 height 62
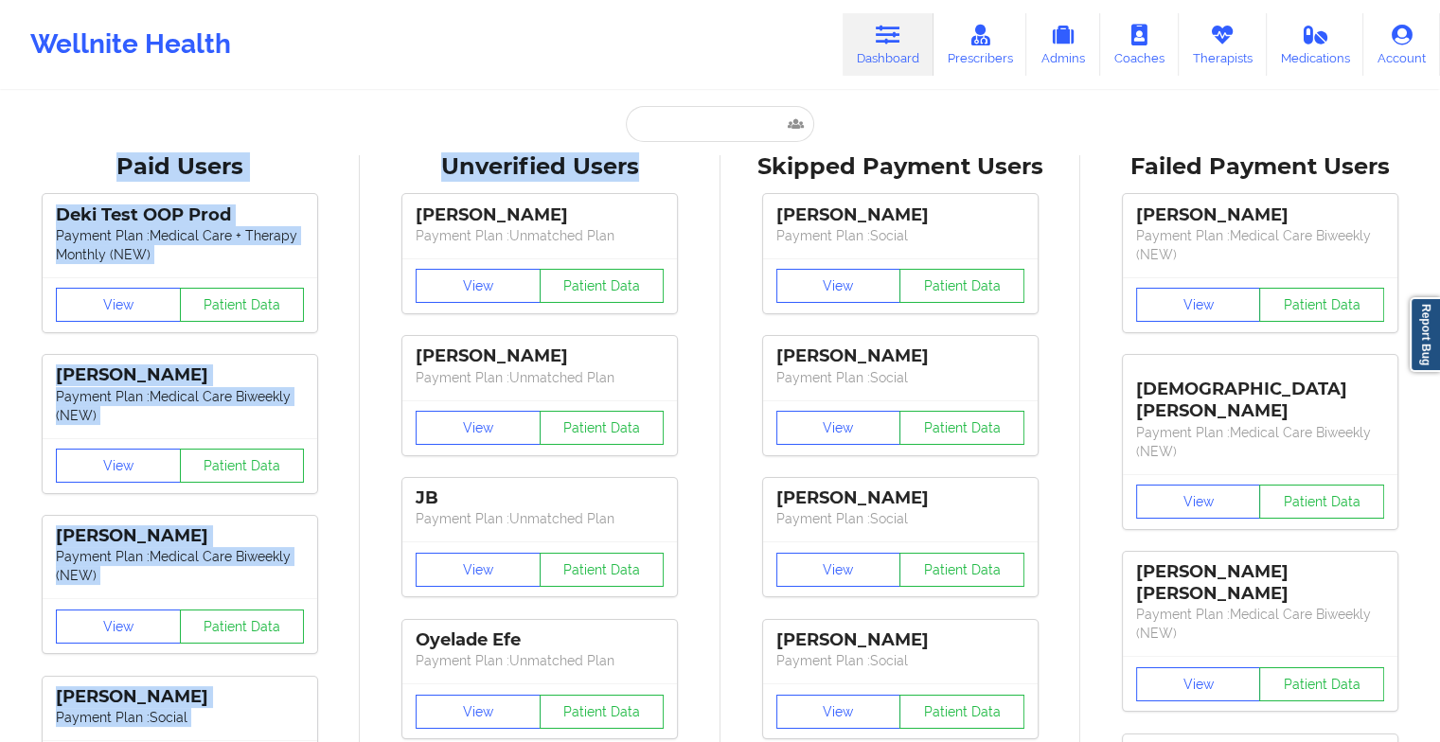
drag, startPoint x: 692, startPoint y: 142, endPoint x: 710, endPoint y: 120, distance: 28.2
click at [710, 120] on input "text" at bounding box center [719, 124] width 187 height 36
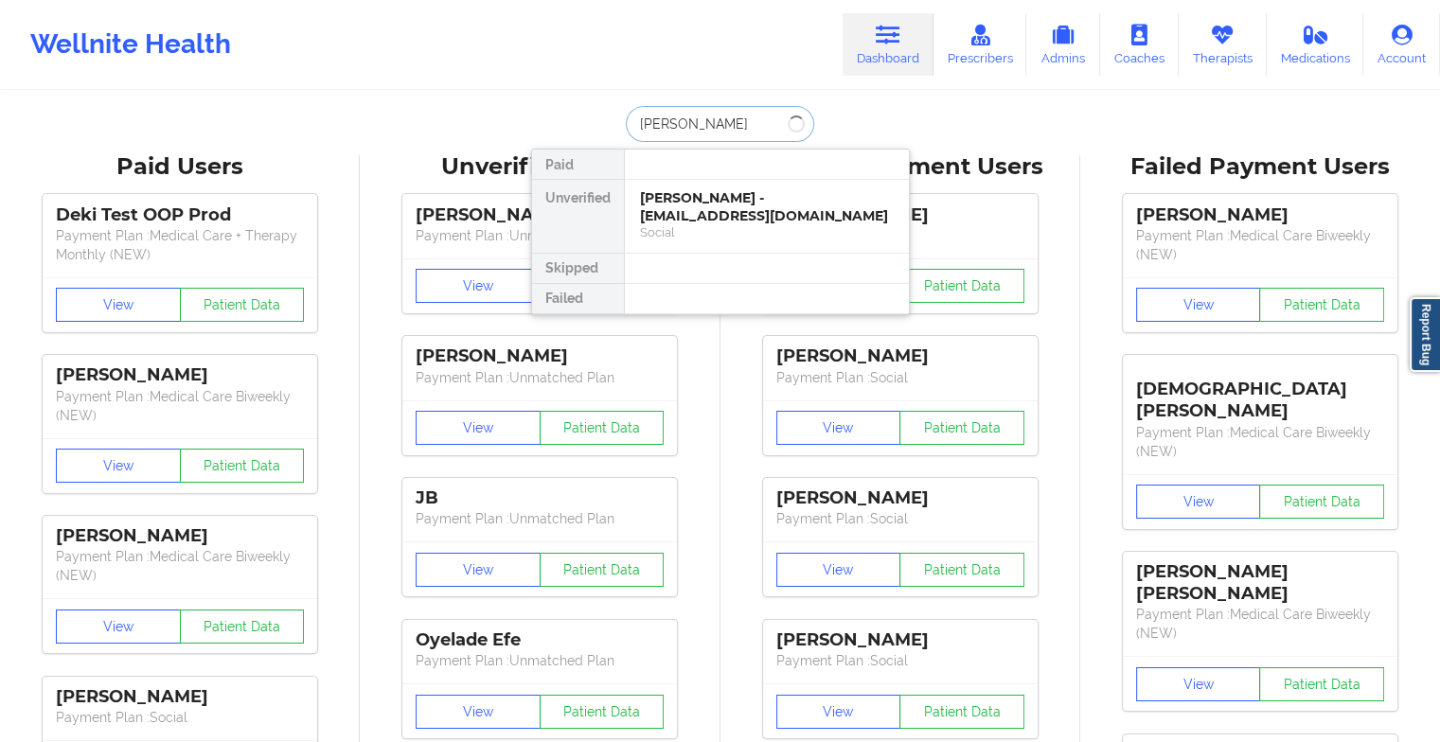
type input "juans"
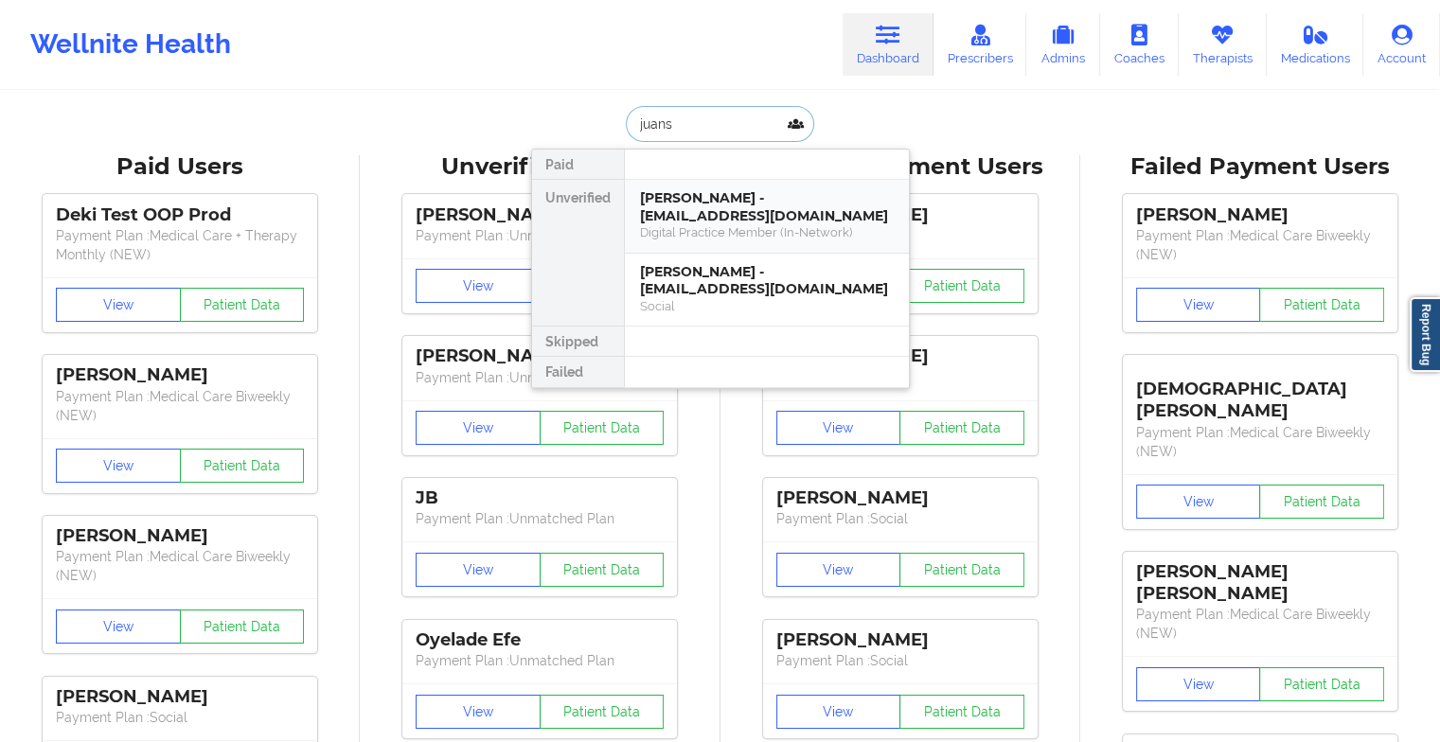
click at [693, 187] on div "[PERSON_NAME] - [EMAIL_ADDRESS][DOMAIN_NAME] Digital Practice Member (In-Networ…" at bounding box center [767, 217] width 284 height 74
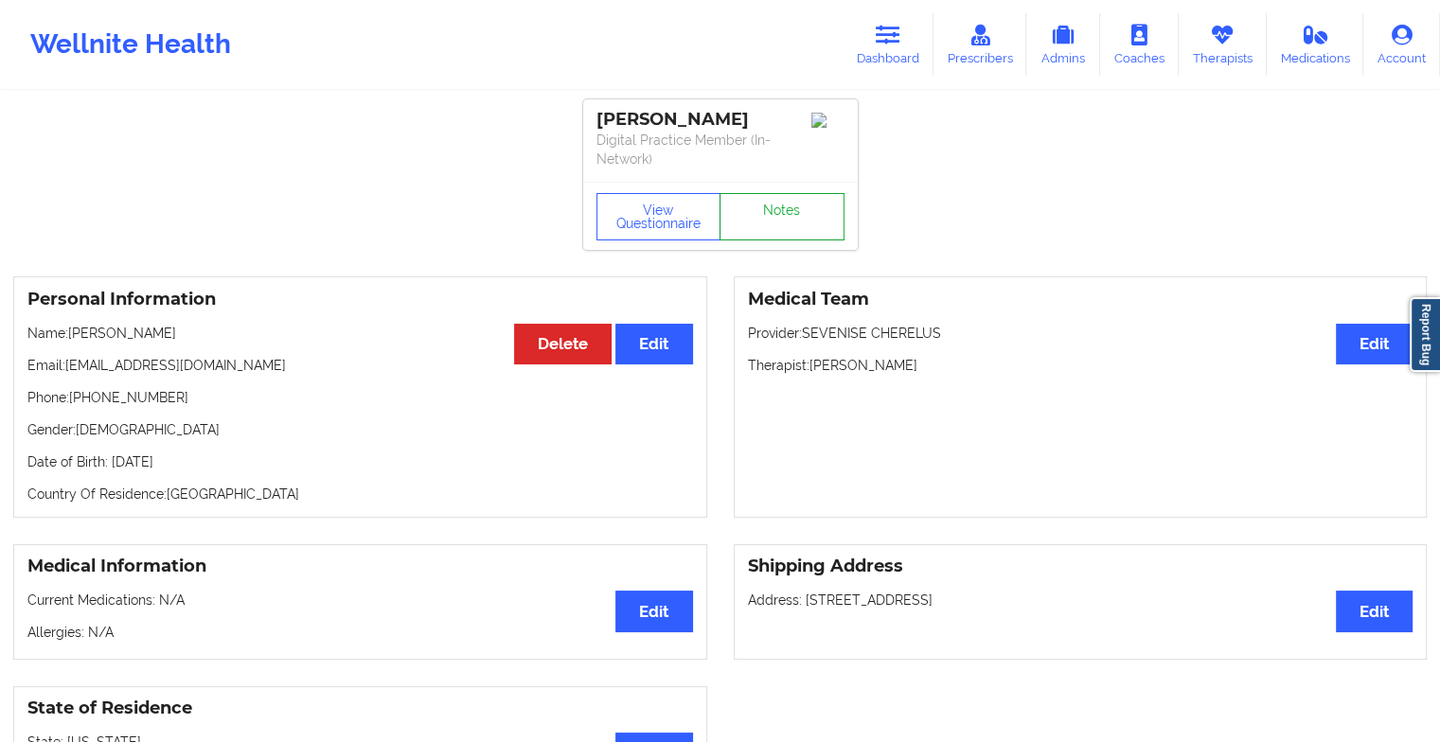
click at [774, 207] on link "Notes" at bounding box center [782, 216] width 125 height 47
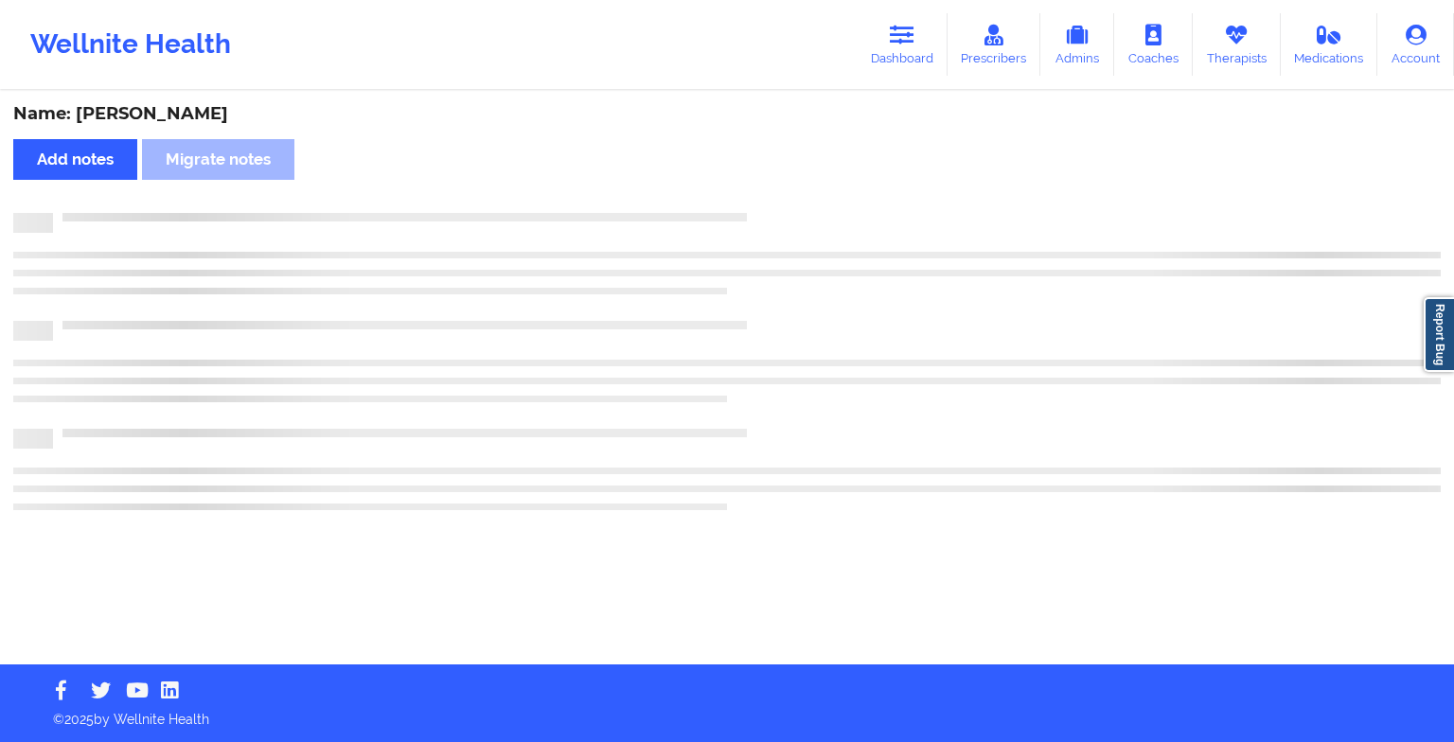
click at [774, 207] on div "Name: [PERSON_NAME] Add notes Migrate notes" at bounding box center [727, 379] width 1454 height 572
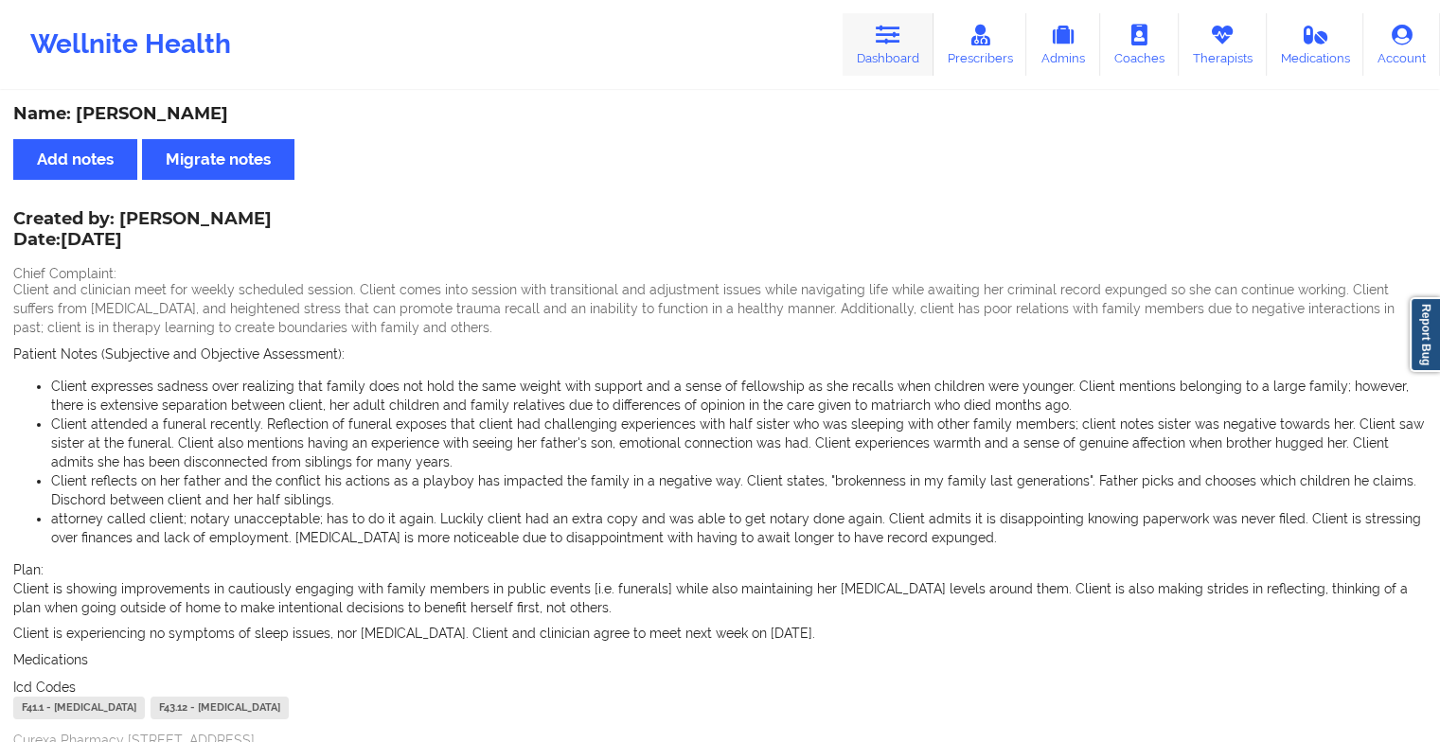
click at [890, 68] on link "Dashboard" at bounding box center [888, 44] width 91 height 62
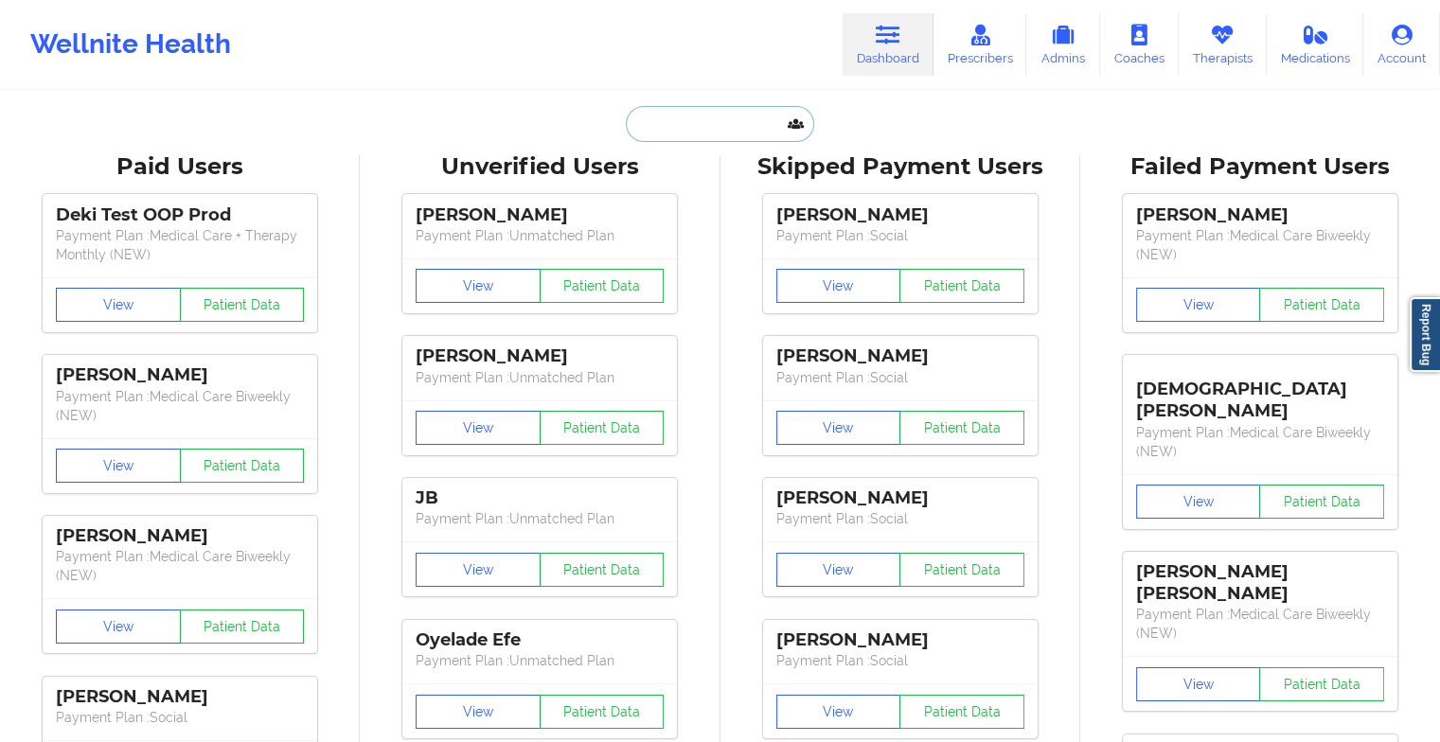
click at [716, 131] on input "text" at bounding box center [719, 124] width 187 height 36
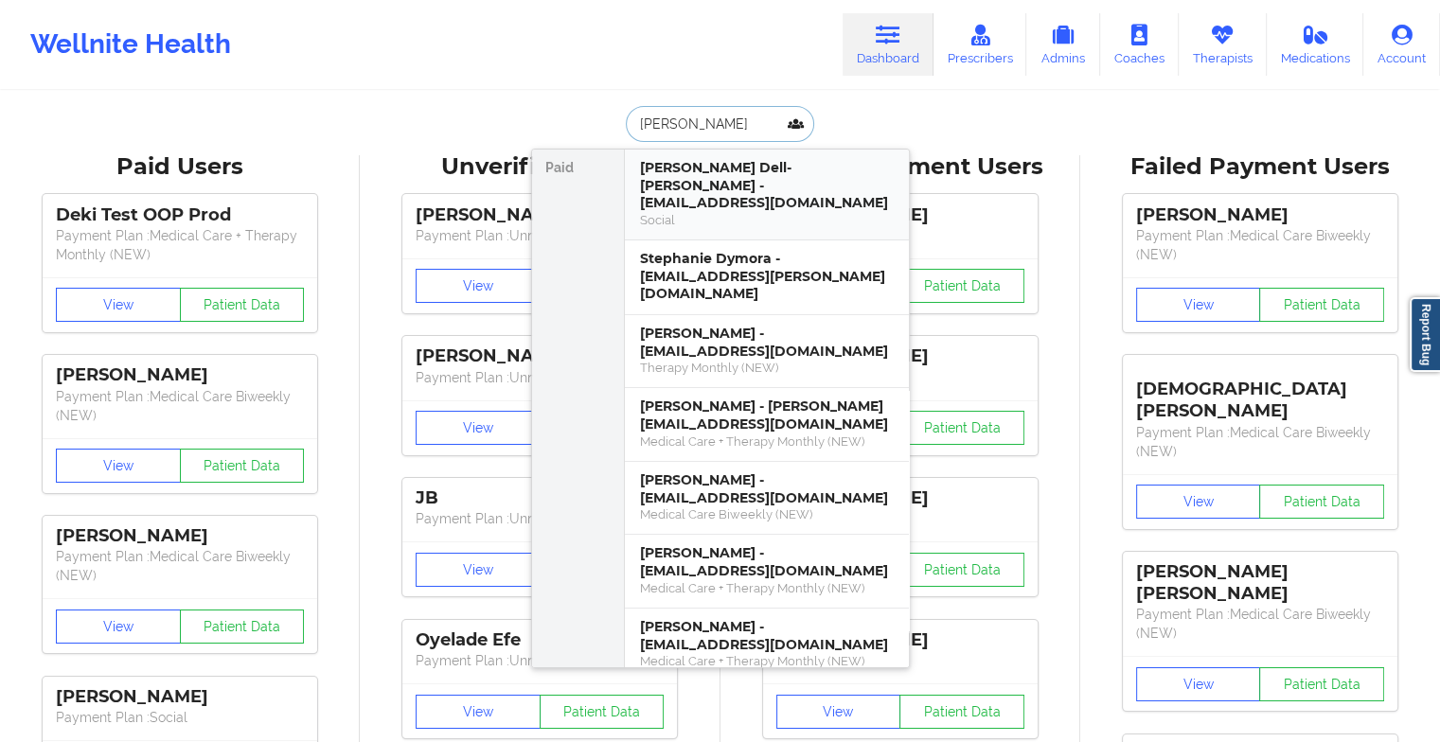
type input "[PERSON_NAME]"
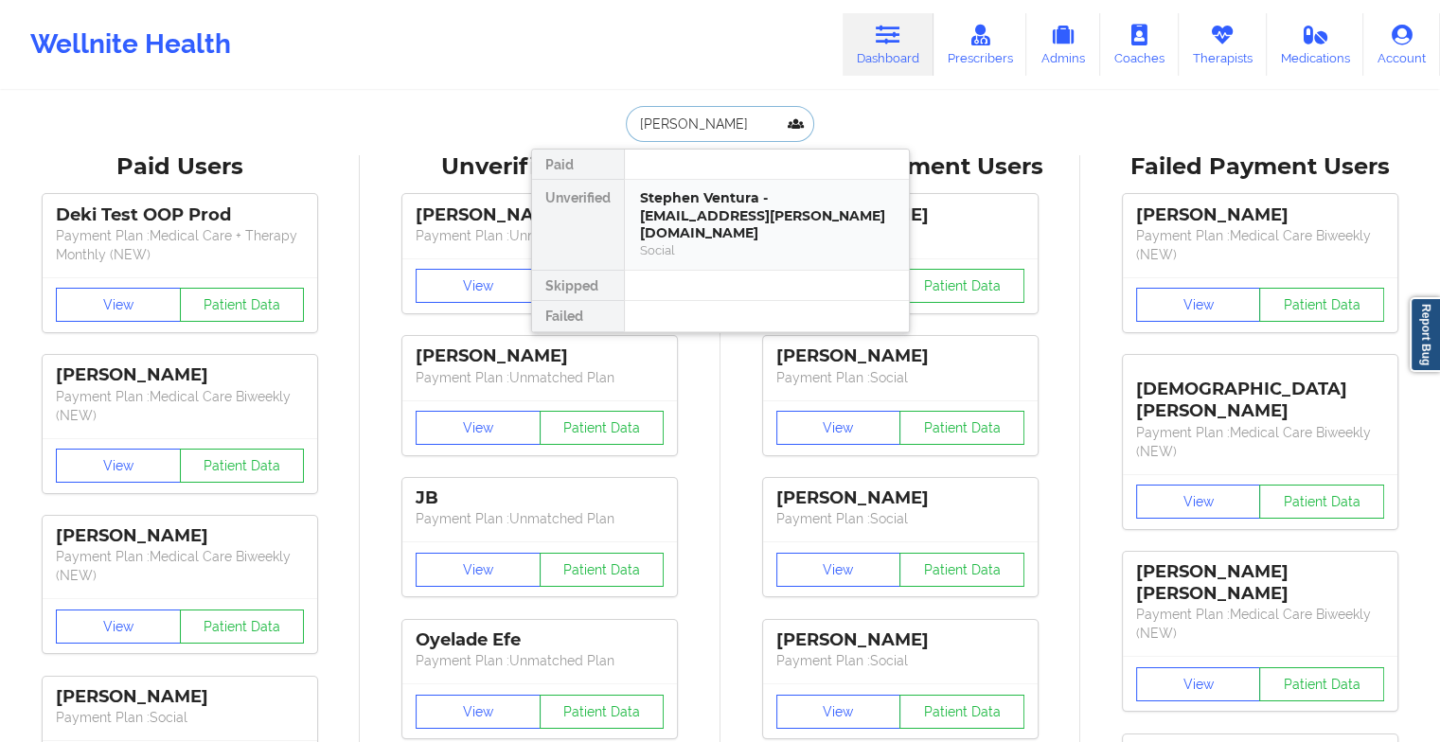
click at [731, 222] on div "Stephen Ventura - [EMAIL_ADDRESS][PERSON_NAME][DOMAIN_NAME]" at bounding box center [767, 215] width 254 height 53
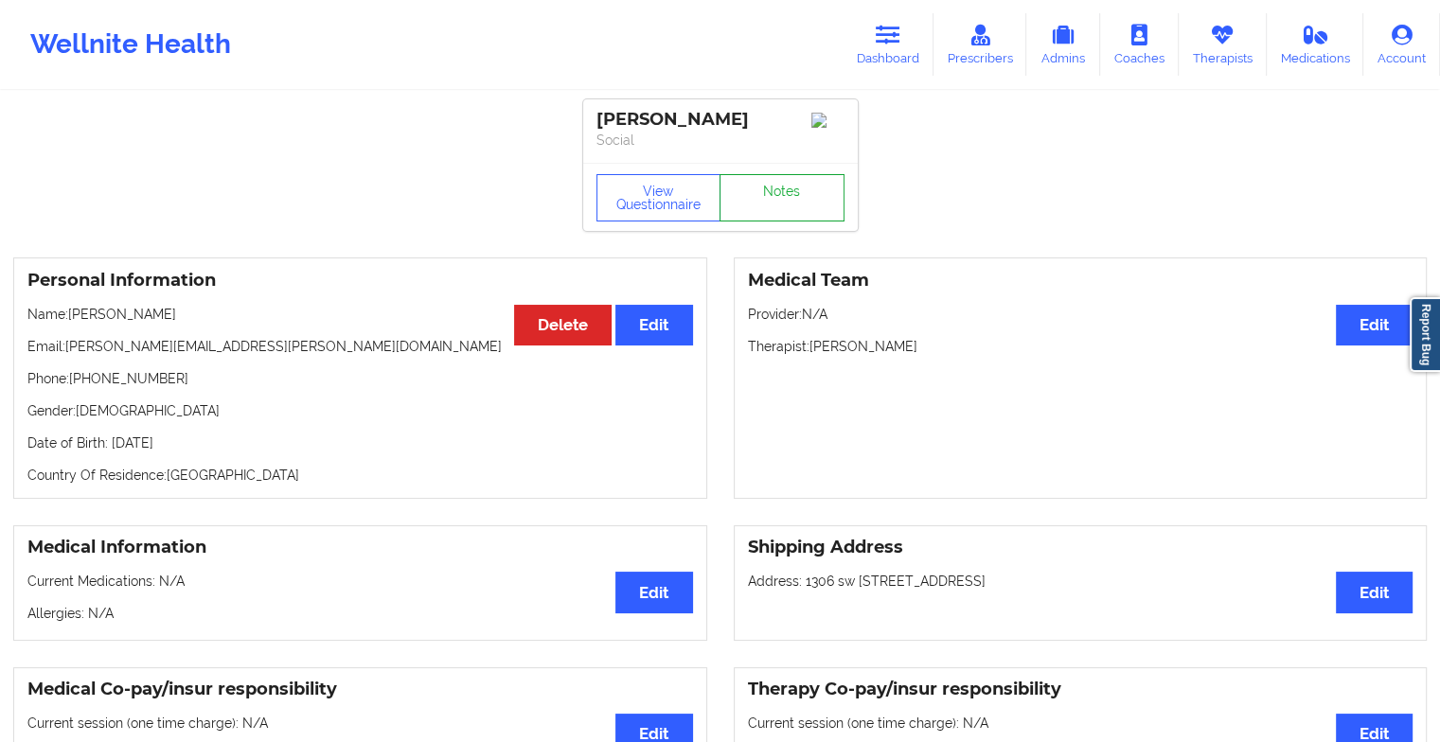
click at [792, 205] on link "Notes" at bounding box center [782, 197] width 125 height 47
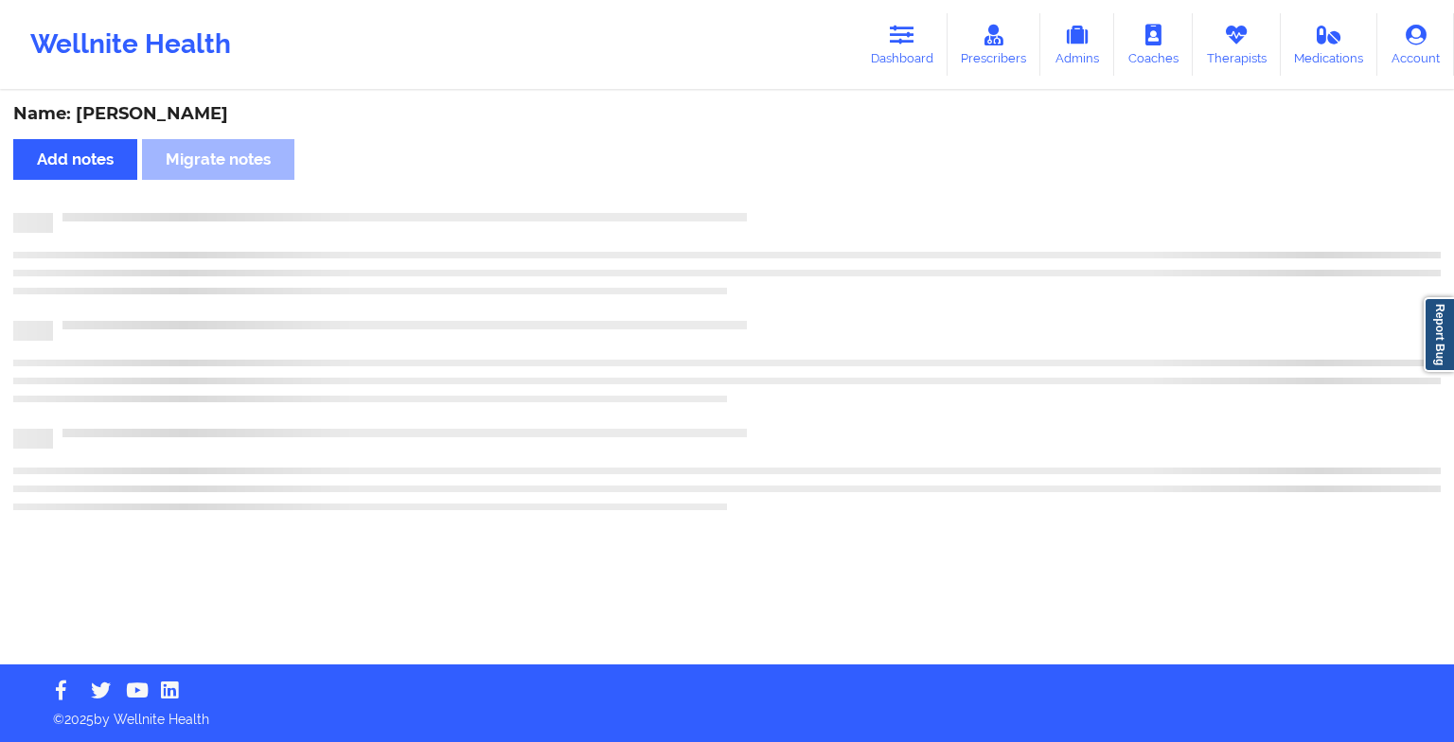
click at [792, 205] on div "Name: [PERSON_NAME] Add notes Migrate notes" at bounding box center [727, 379] width 1454 height 572
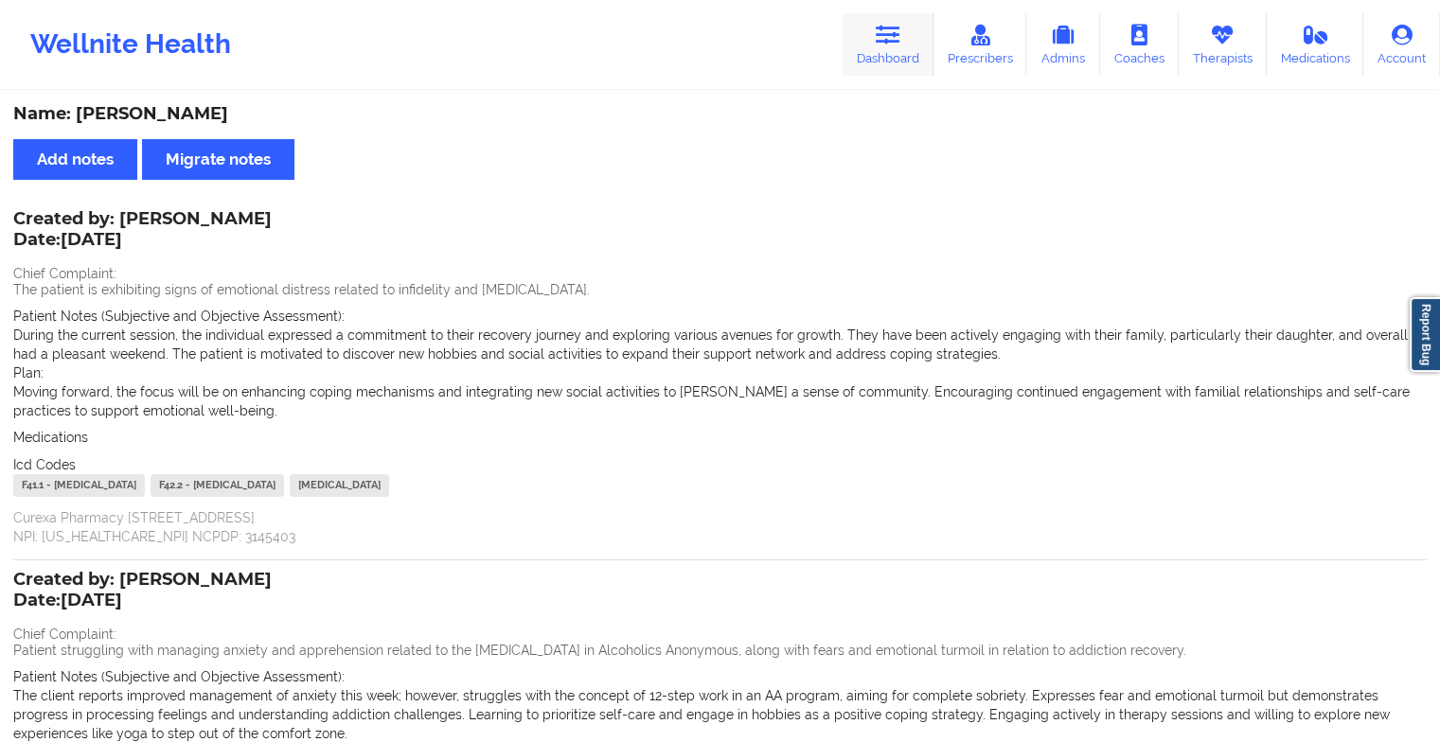
click at [898, 21] on link "Dashboard" at bounding box center [888, 44] width 91 height 62
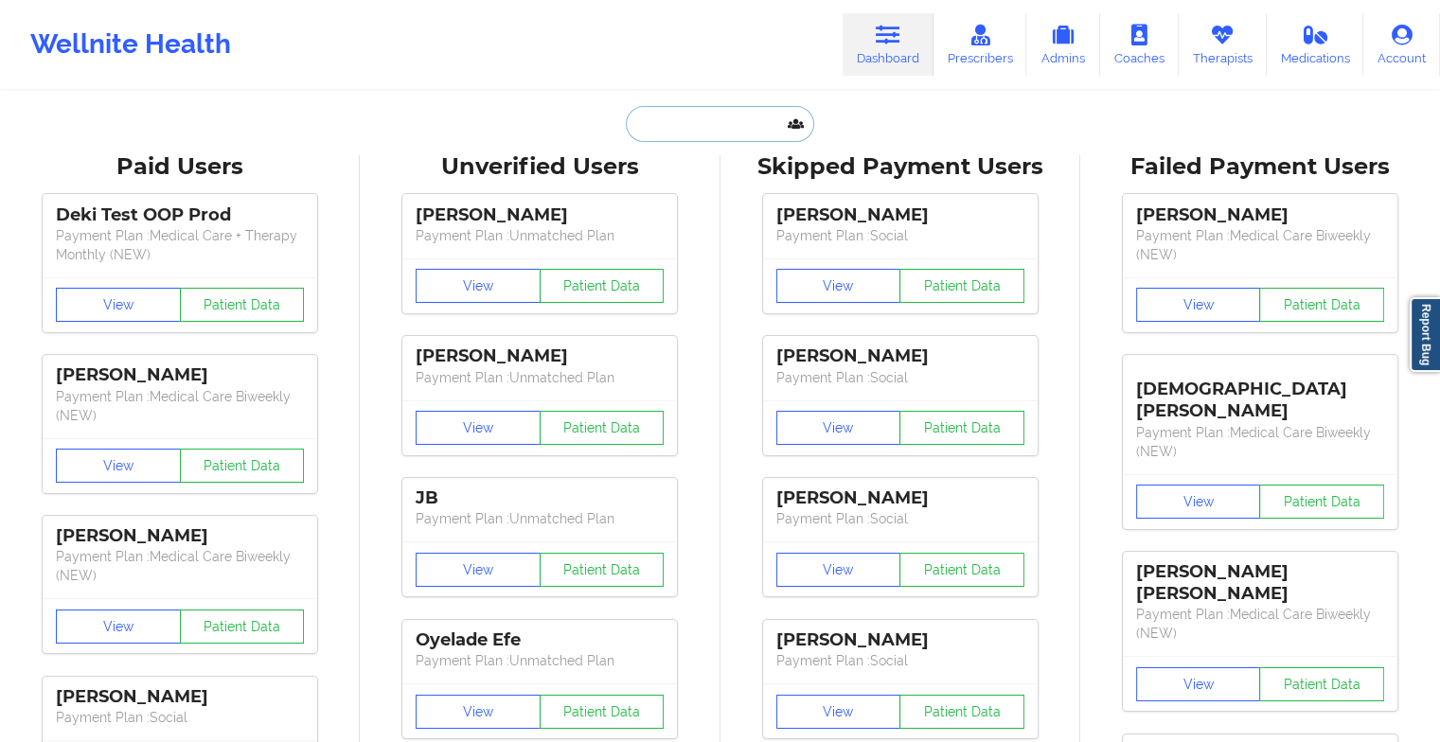
click at [673, 125] on input "text" at bounding box center [719, 124] width 187 height 36
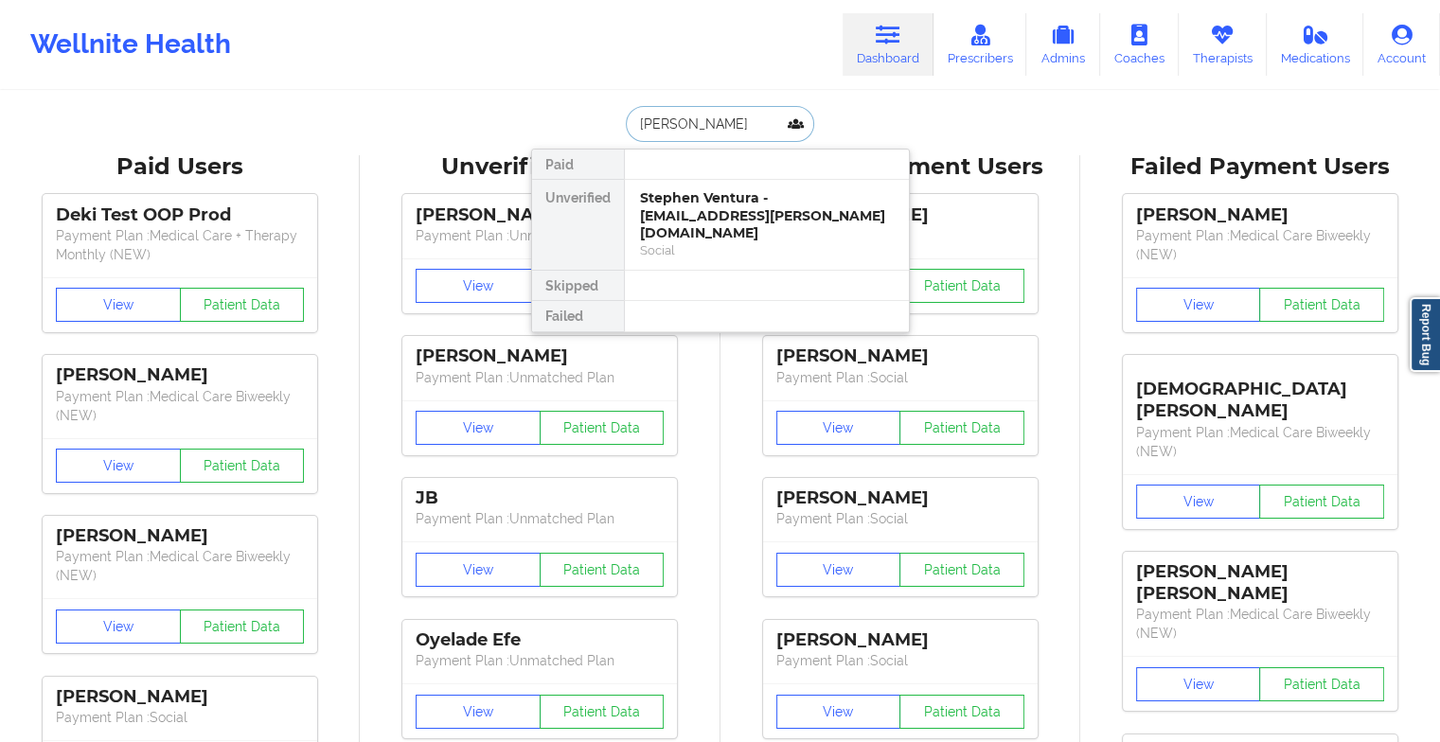
type input "[PERSON_NAME]"
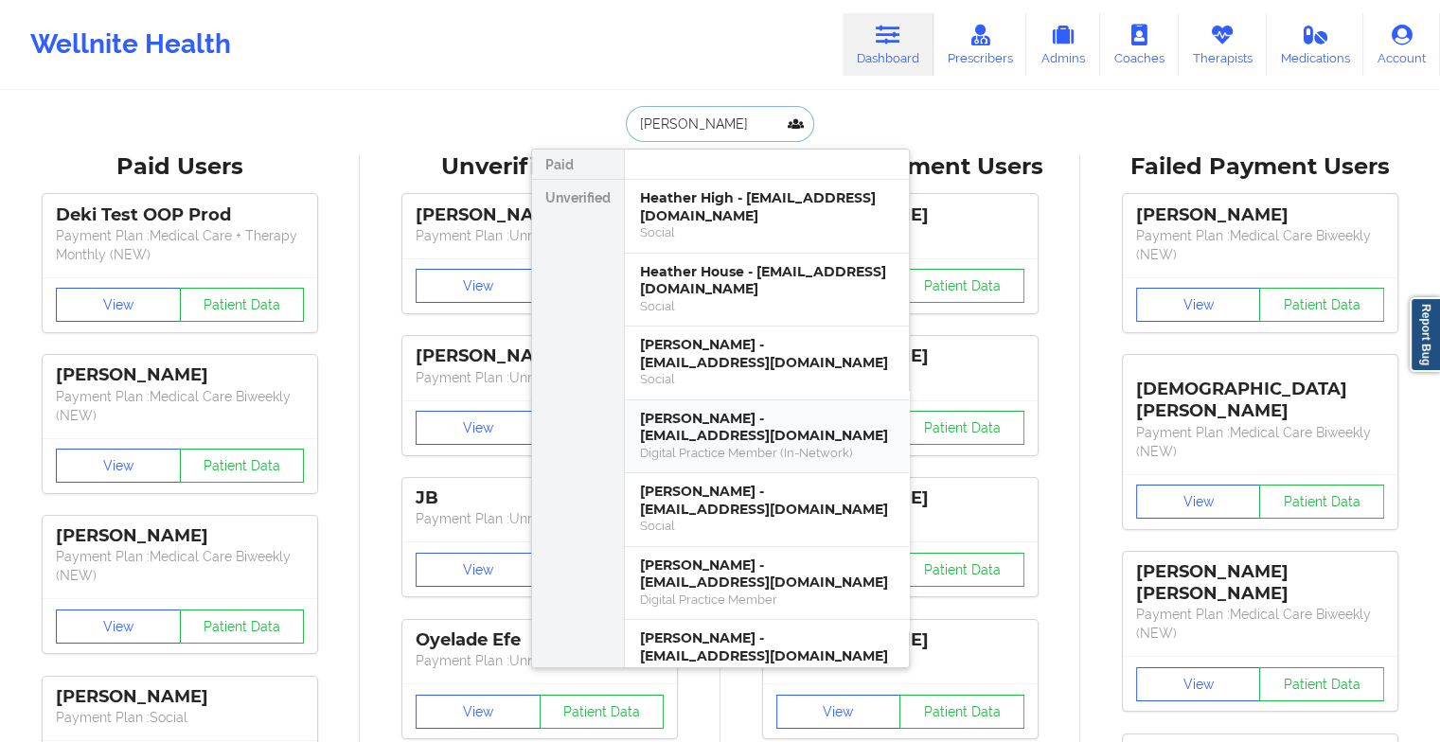
click at [685, 422] on div "[PERSON_NAME] - [EMAIL_ADDRESS][DOMAIN_NAME]" at bounding box center [767, 427] width 254 height 35
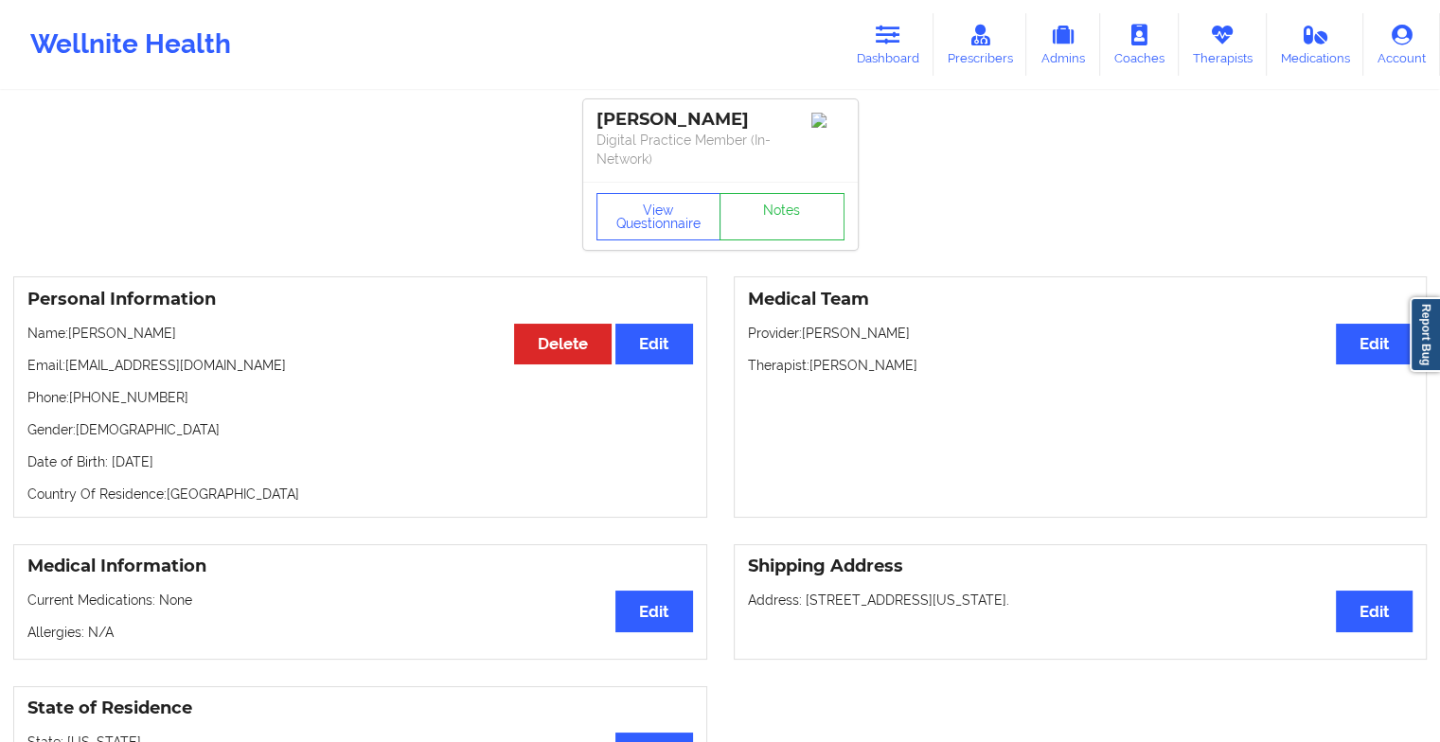
click at [748, 242] on div "View Questionnaire Notes" at bounding box center [720, 216] width 275 height 68
click at [765, 229] on link "Notes" at bounding box center [782, 216] width 125 height 47
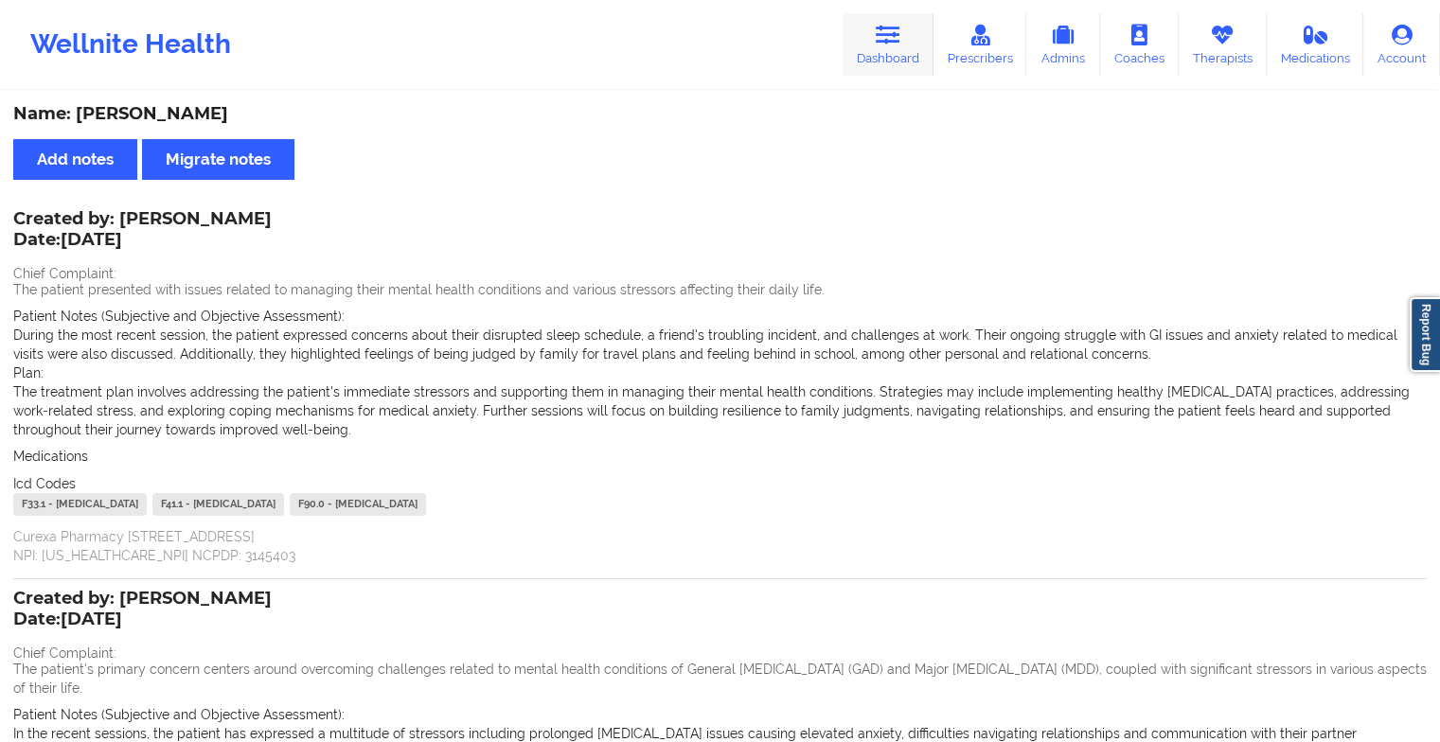
click at [849, 36] on link "Dashboard" at bounding box center [888, 44] width 91 height 62
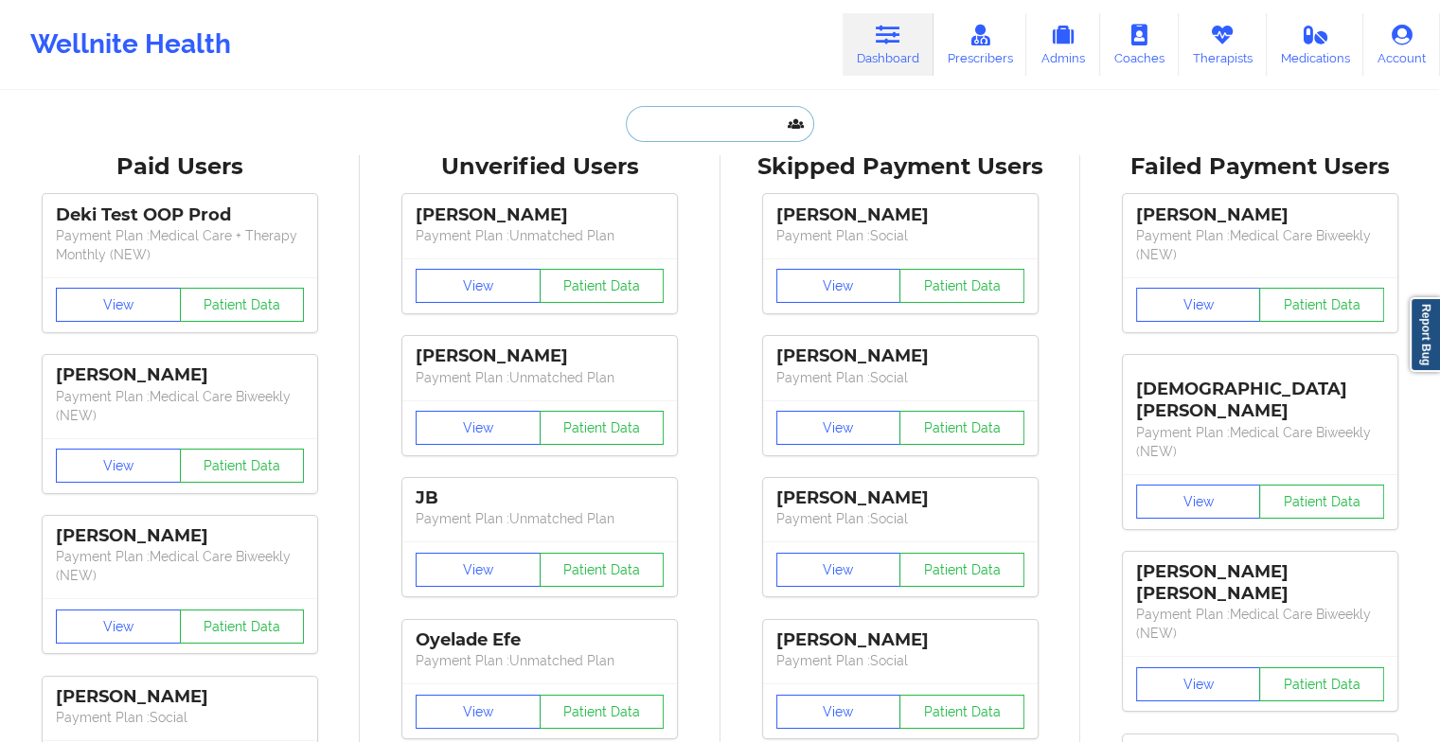
click at [685, 122] on input "text" at bounding box center [719, 124] width 187 height 36
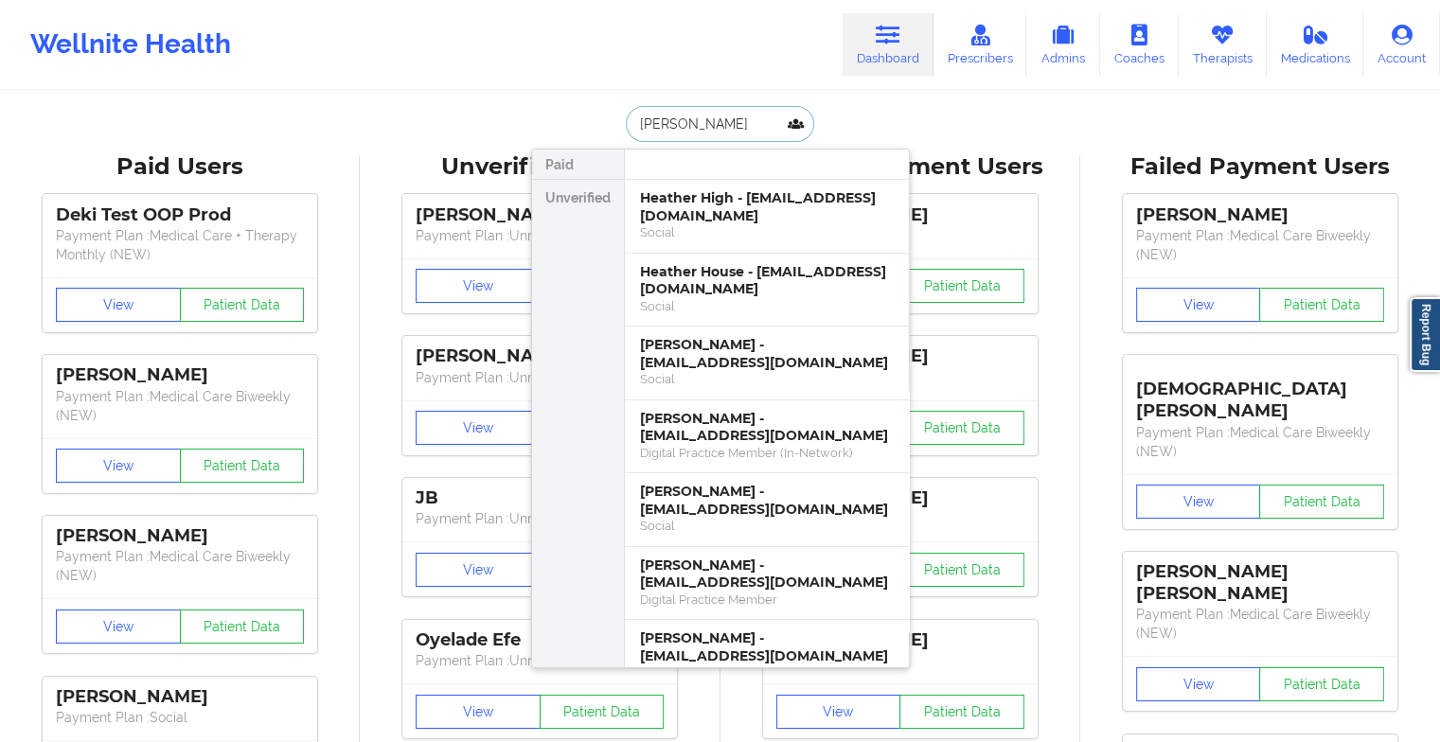
type input "[PERSON_NAME]"
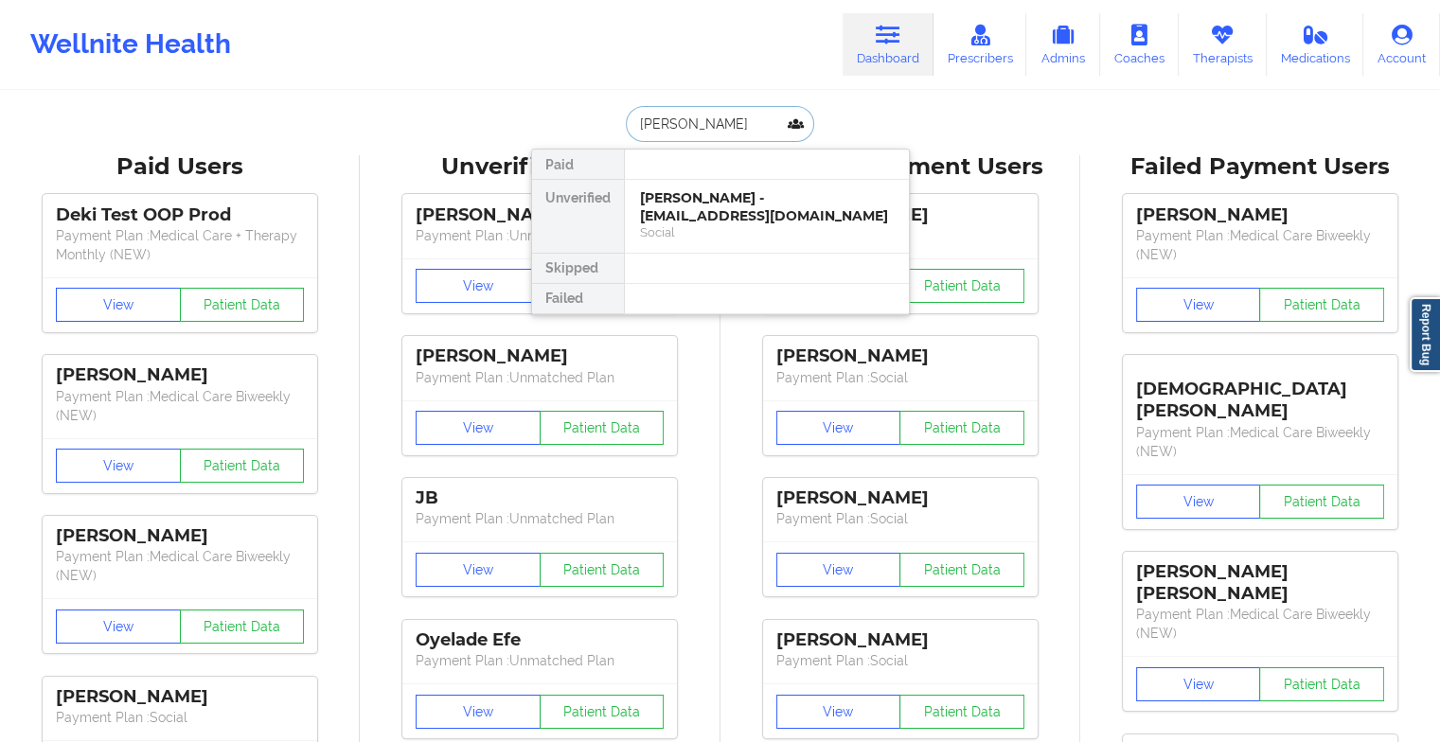
drag, startPoint x: 701, startPoint y: 201, endPoint x: 837, endPoint y: 99, distance: 169.9
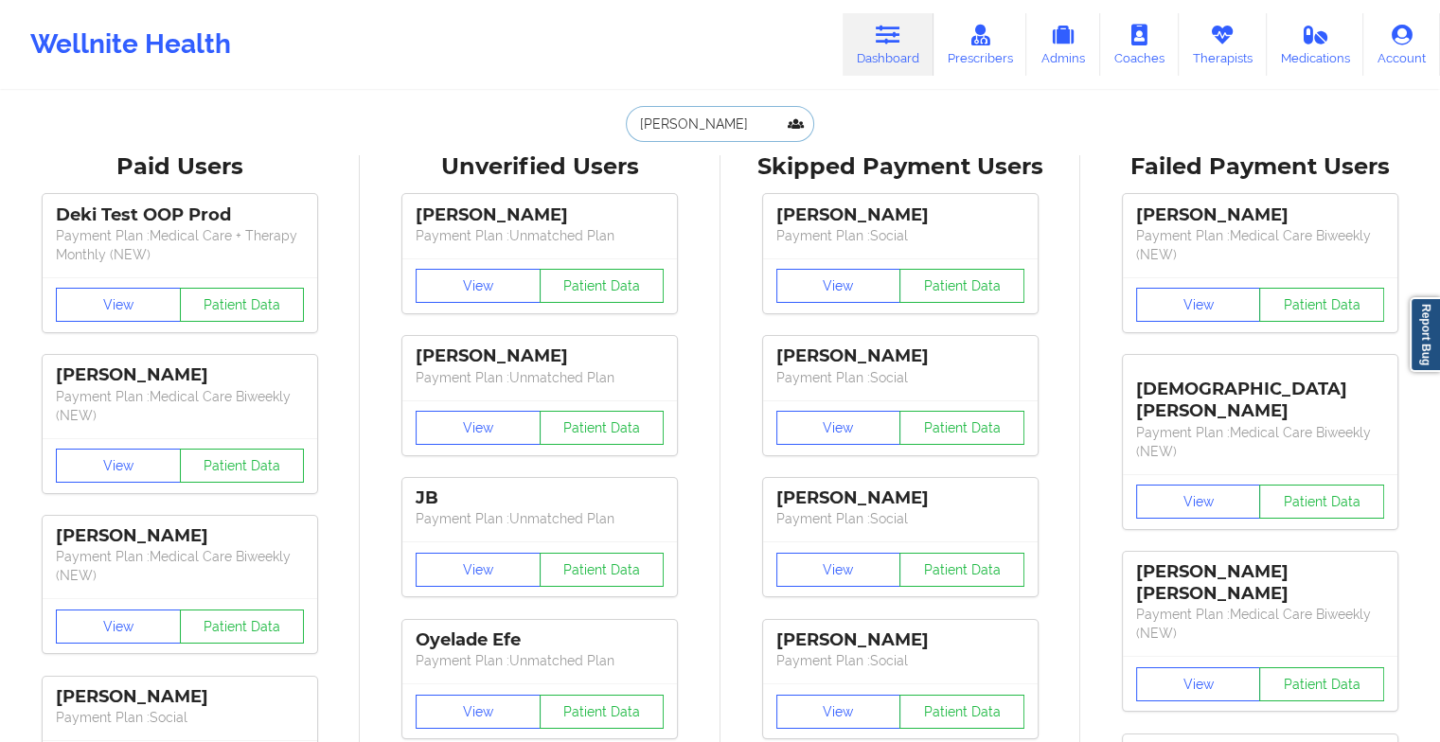
click at [739, 135] on input "[PERSON_NAME]" at bounding box center [719, 124] width 187 height 36
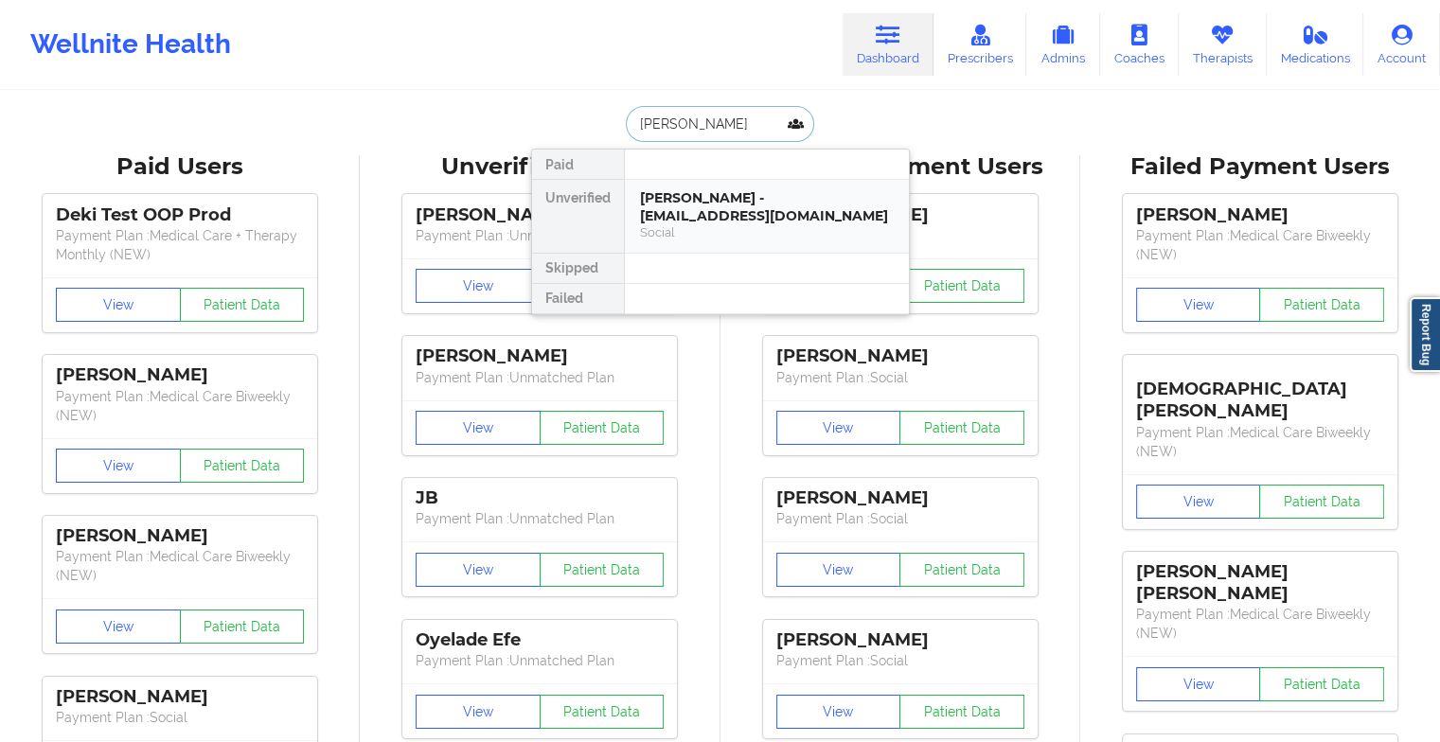
click at [742, 200] on div "[PERSON_NAME] - [EMAIL_ADDRESS][DOMAIN_NAME]" at bounding box center [767, 206] width 254 height 35
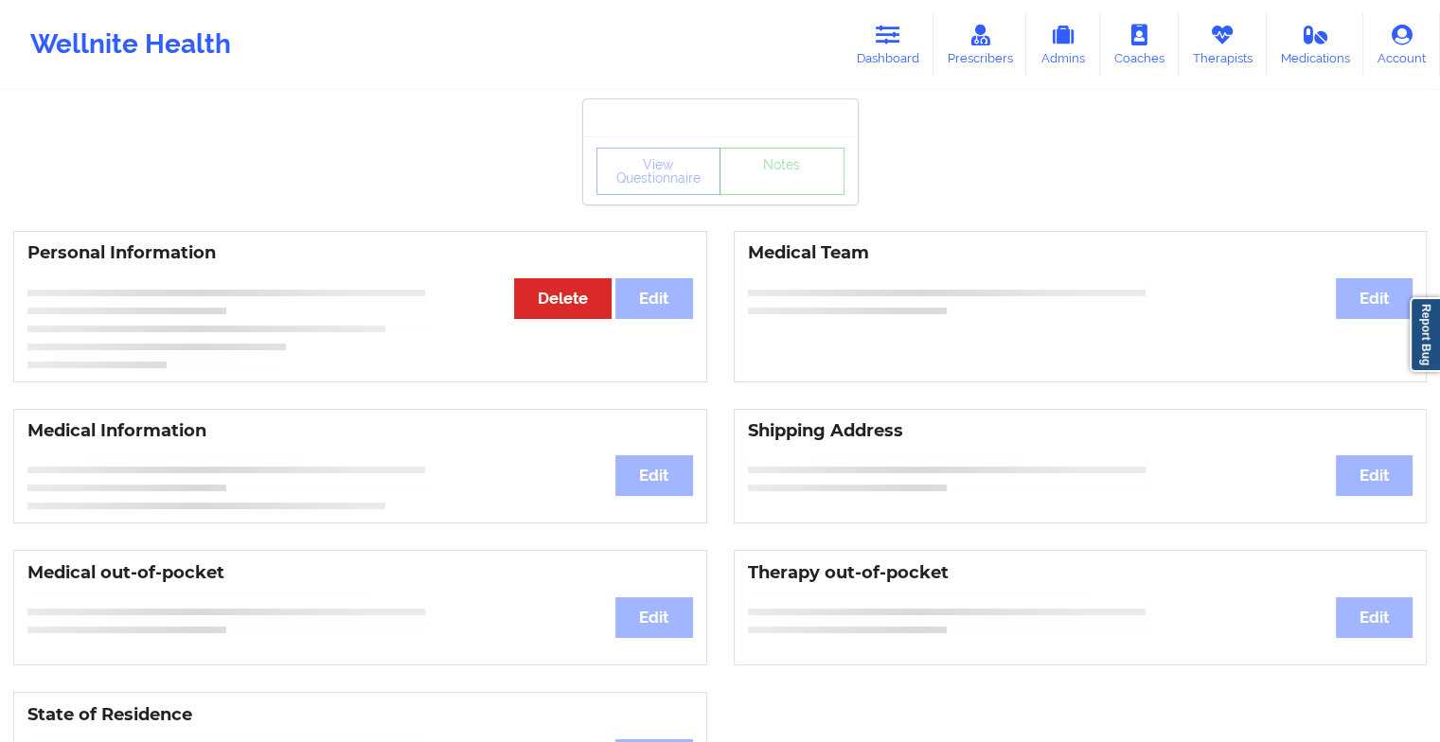
click at [781, 189] on div "View Questionnaire Notes" at bounding box center [720, 171] width 248 height 47
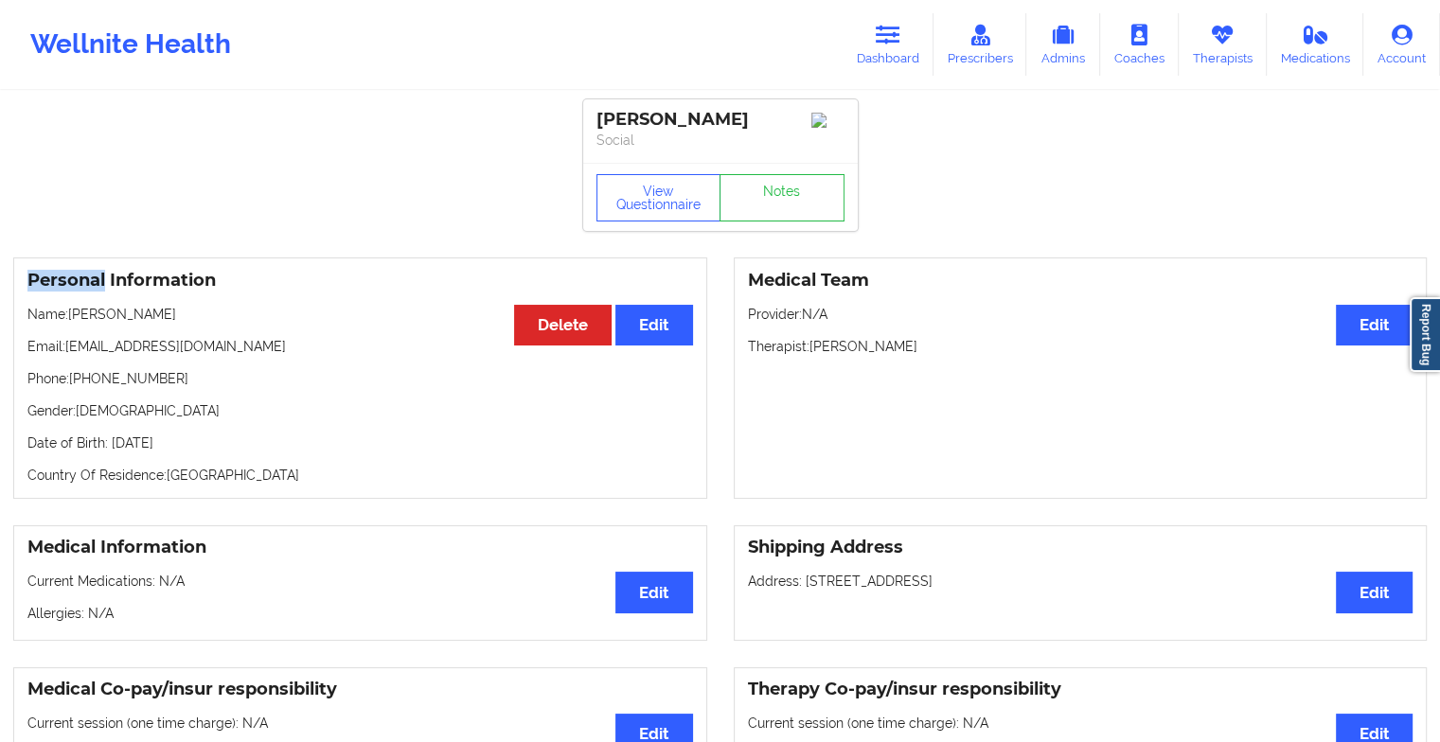
click at [781, 189] on div "View Questionnaire Notes" at bounding box center [720, 197] width 248 height 47
click at [781, 189] on link "Notes" at bounding box center [782, 197] width 125 height 47
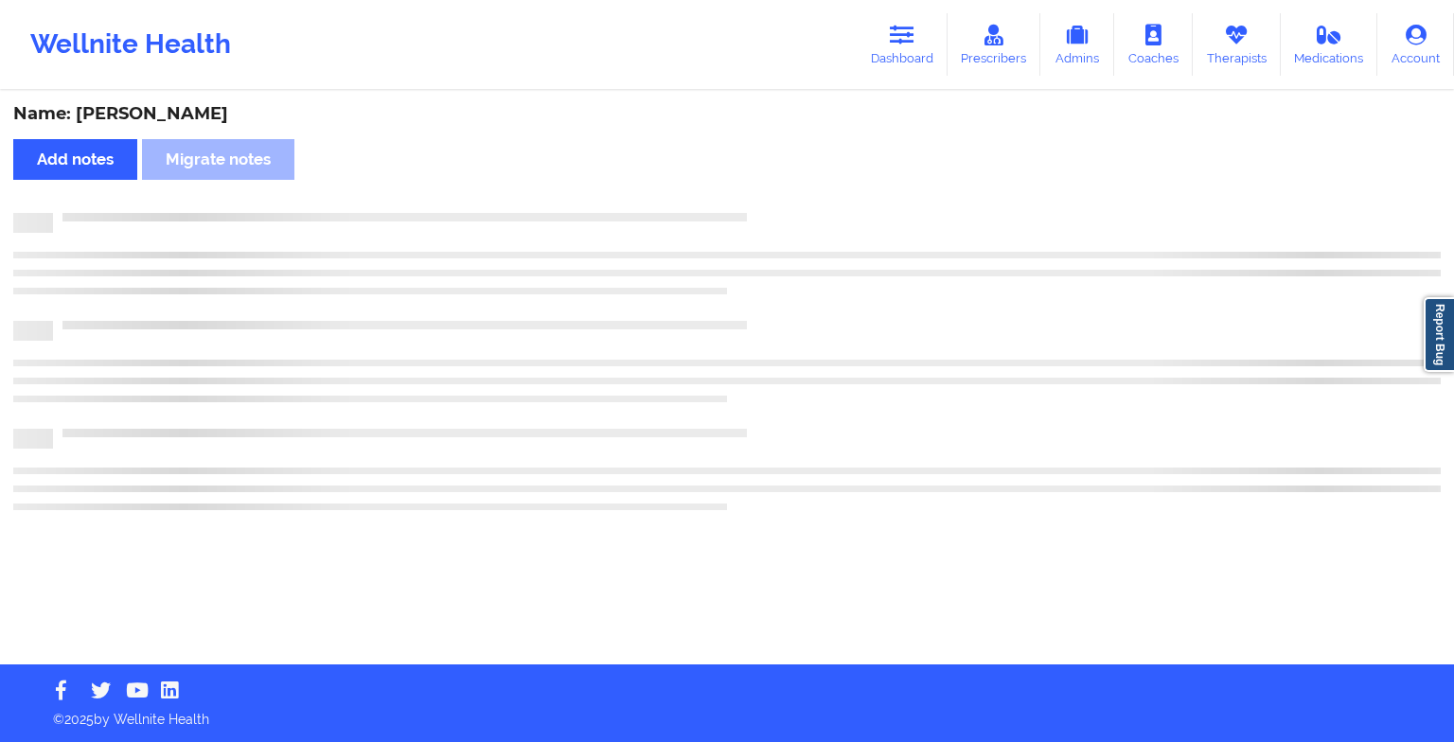
click at [781, 189] on div "Name: [PERSON_NAME] Add notes Migrate notes" at bounding box center [727, 379] width 1454 height 572
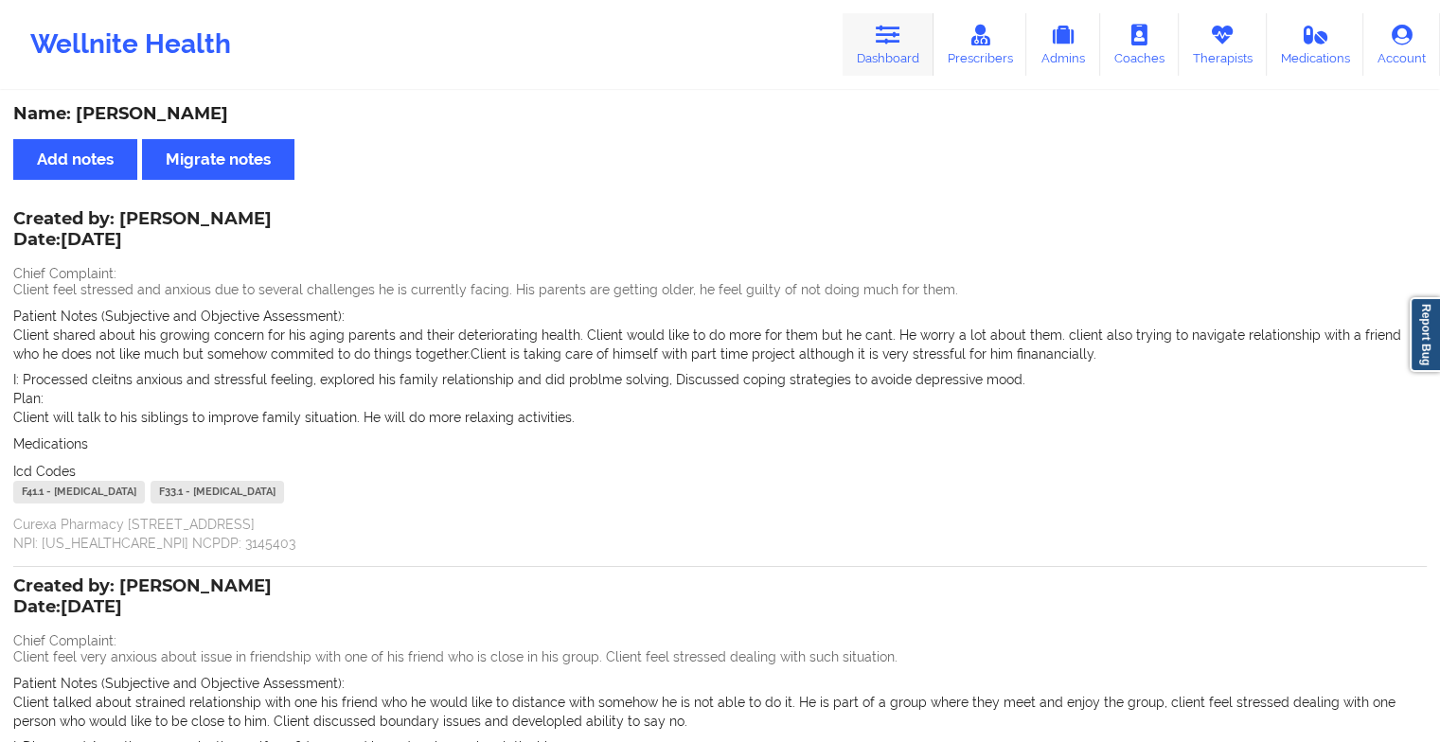
click at [892, 38] on icon at bounding box center [888, 35] width 25 height 21
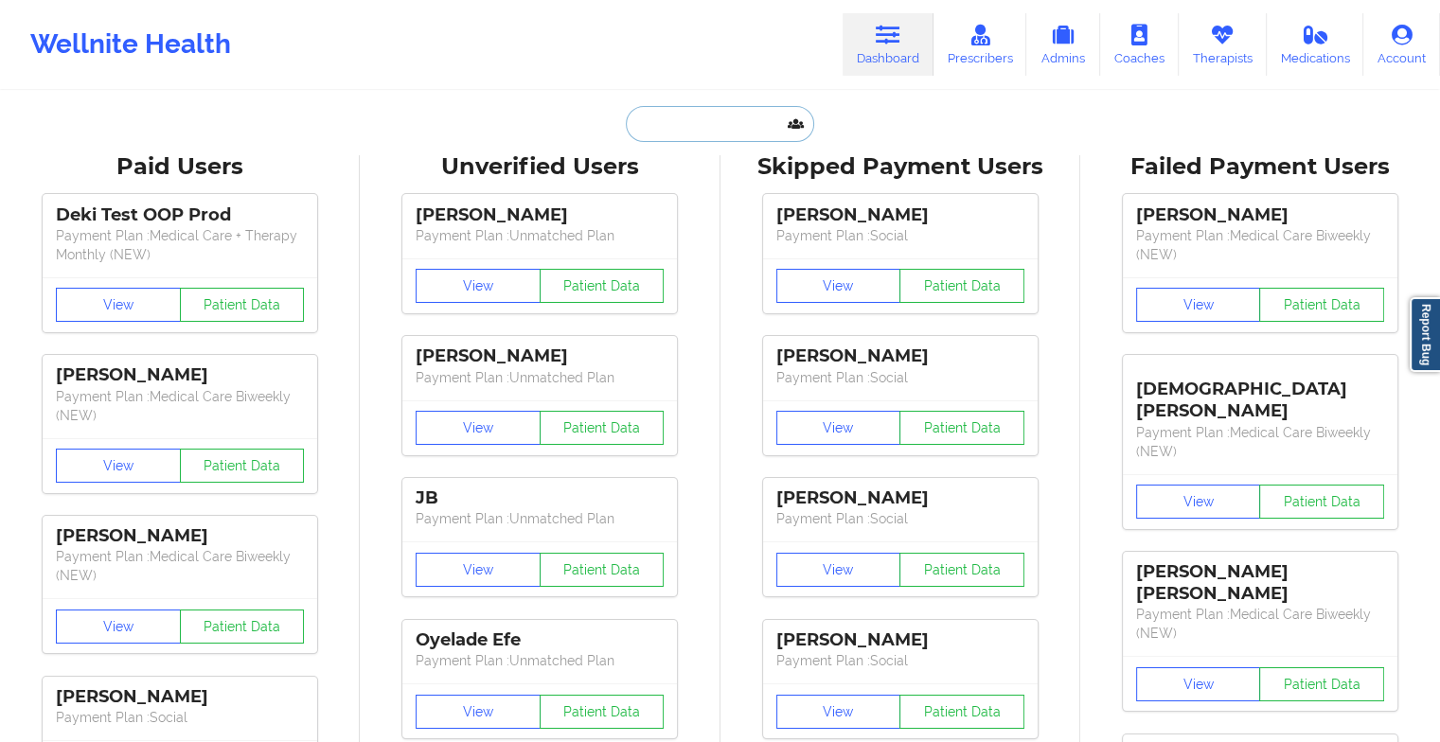
click at [713, 128] on input "text" at bounding box center [719, 124] width 187 height 36
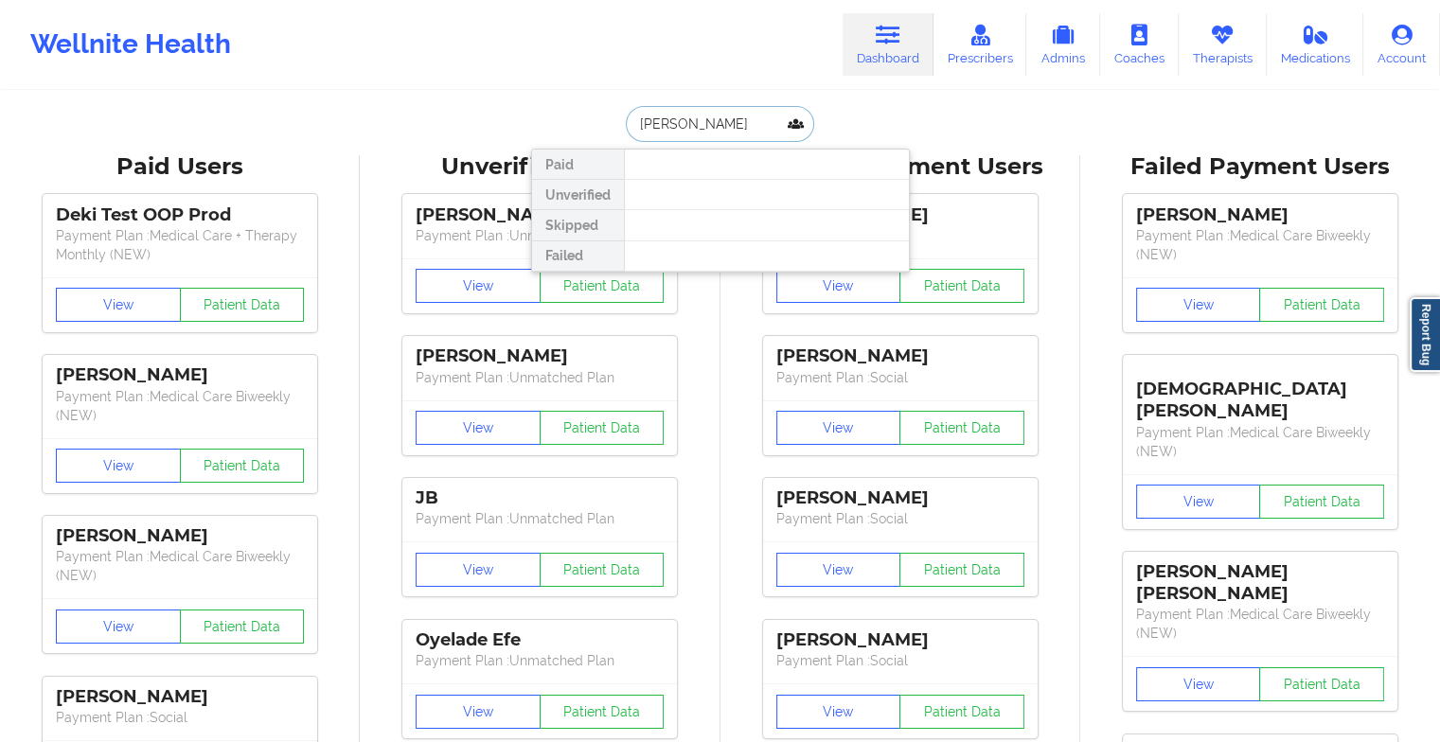
type input "[PERSON_NAME]"
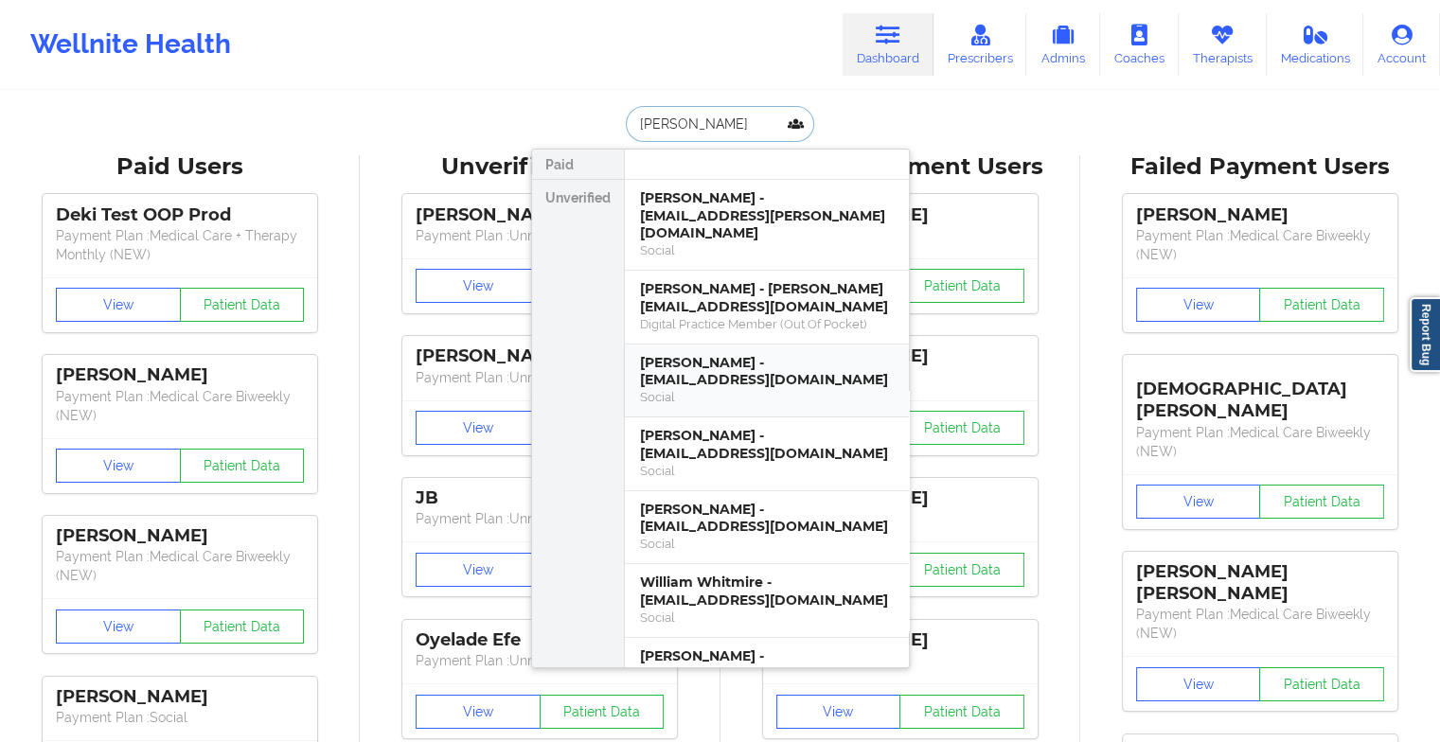
click at [746, 354] on div "[PERSON_NAME] - [EMAIL_ADDRESS][DOMAIN_NAME]" at bounding box center [767, 371] width 254 height 35
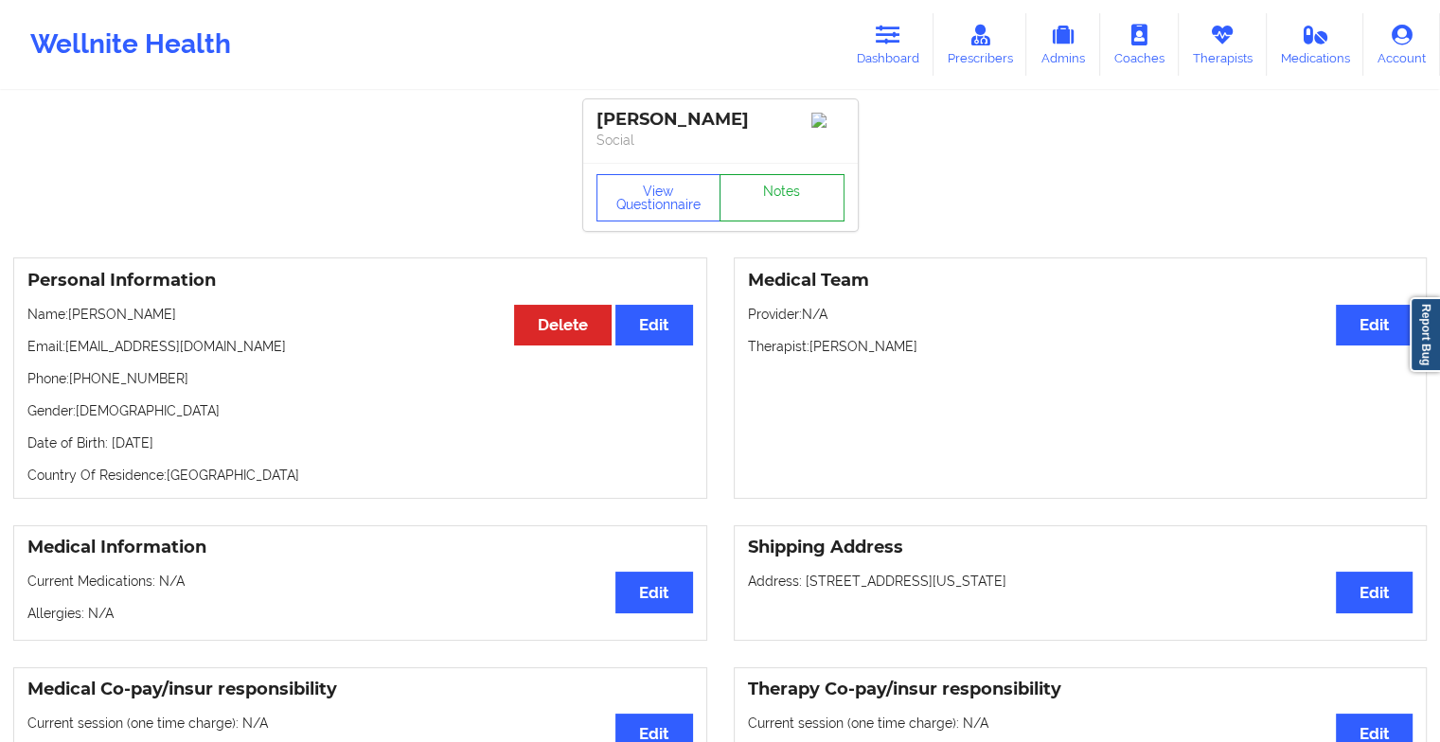
click at [759, 197] on link "Notes" at bounding box center [782, 197] width 125 height 47
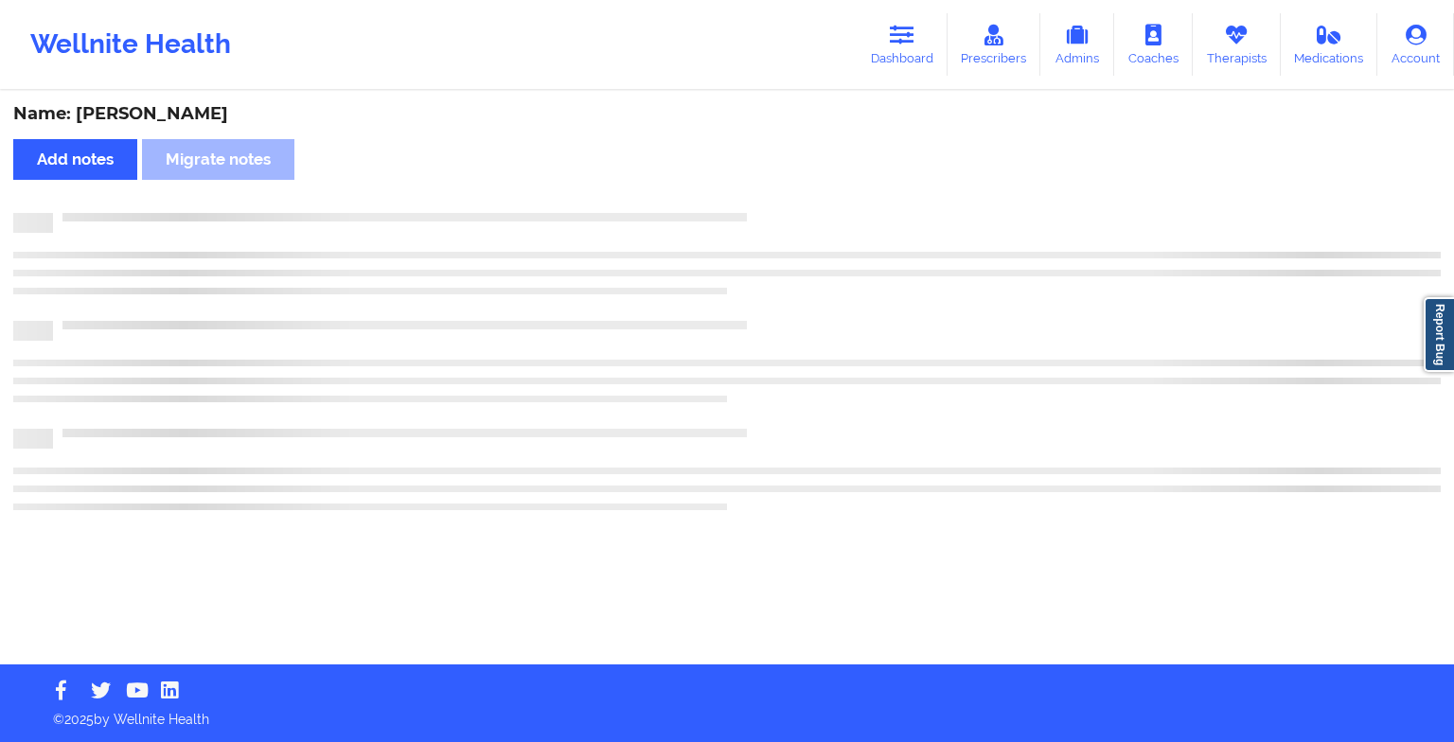
click at [759, 197] on div "Name: [PERSON_NAME] Add notes Migrate notes" at bounding box center [727, 379] width 1454 height 572
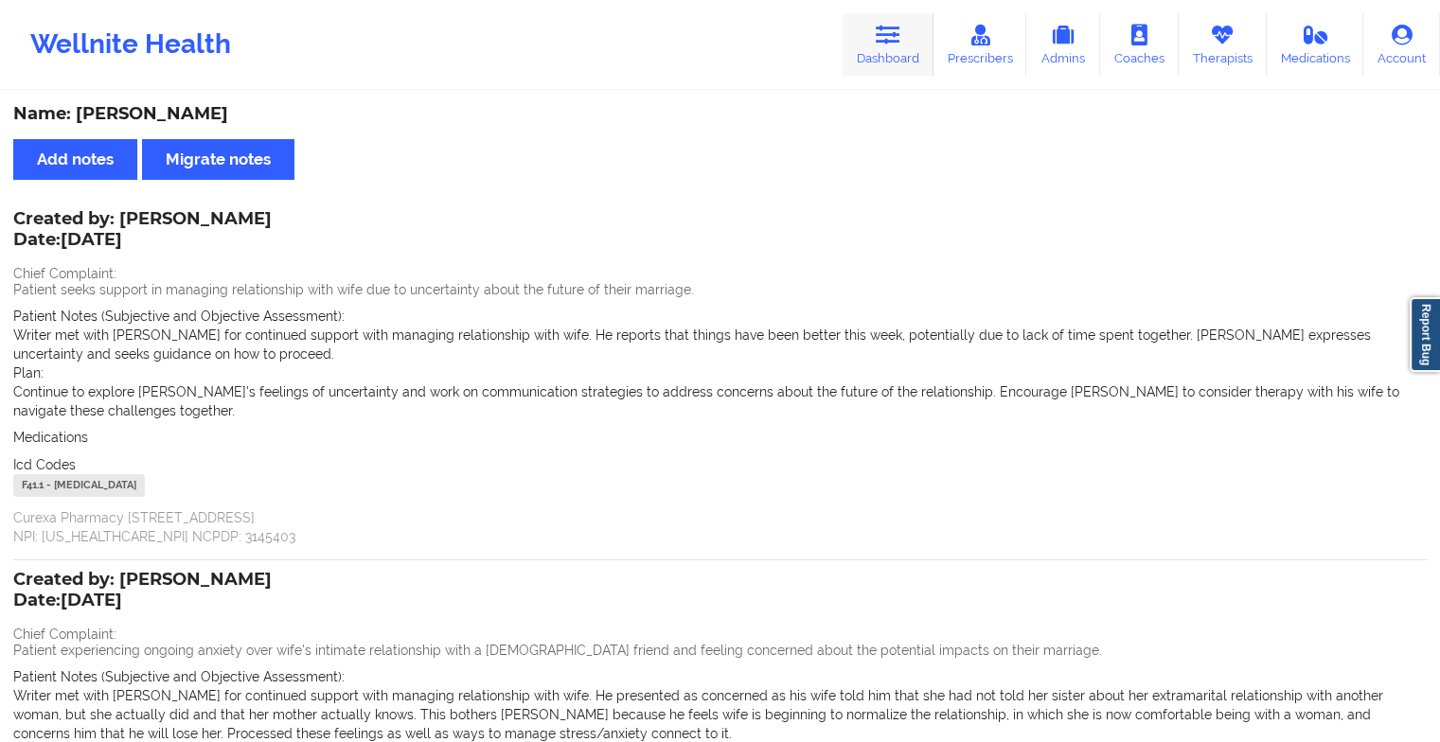
click at [897, 33] on icon at bounding box center [888, 35] width 25 height 21
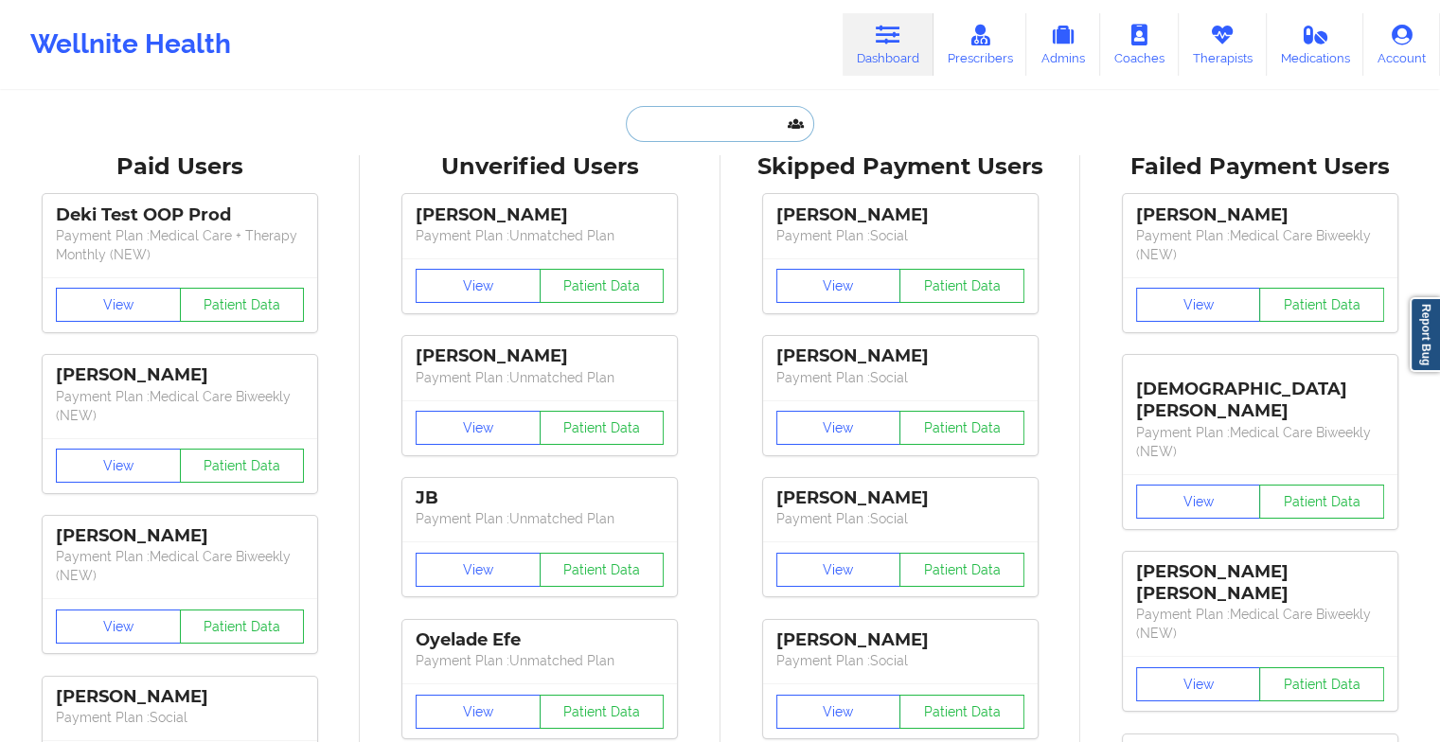
click at [738, 119] on input "text" at bounding box center [719, 124] width 187 height 36
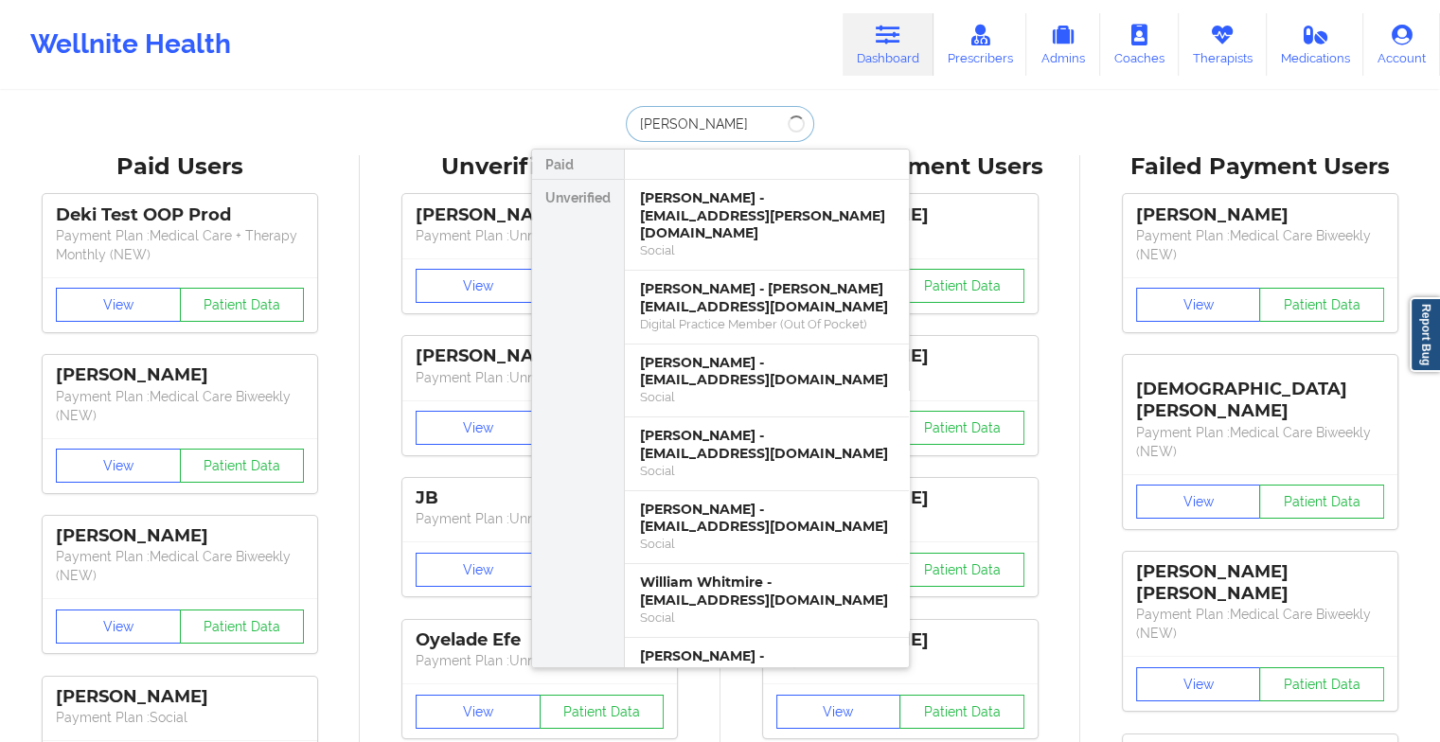
type input "[PERSON_NAME]"
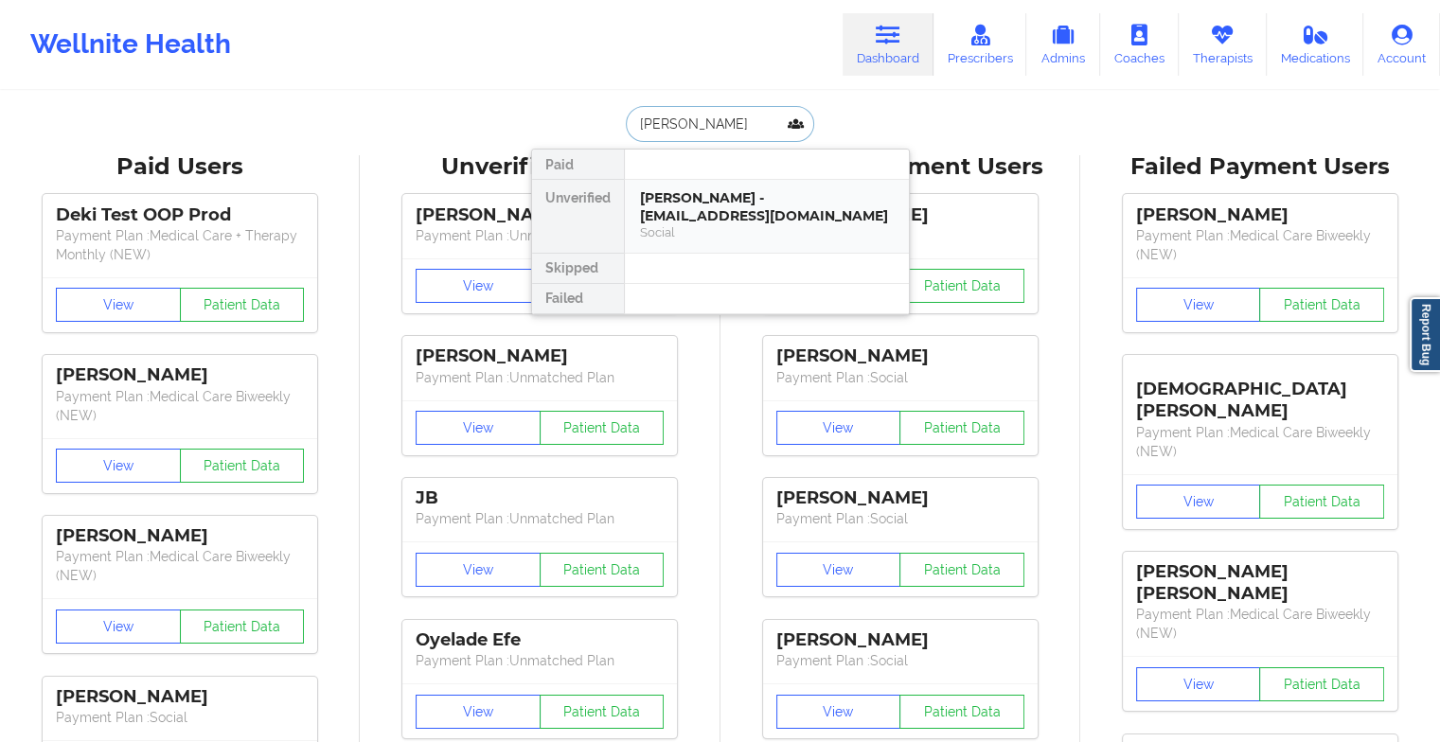
click at [718, 224] on div "Social" at bounding box center [767, 232] width 254 height 16
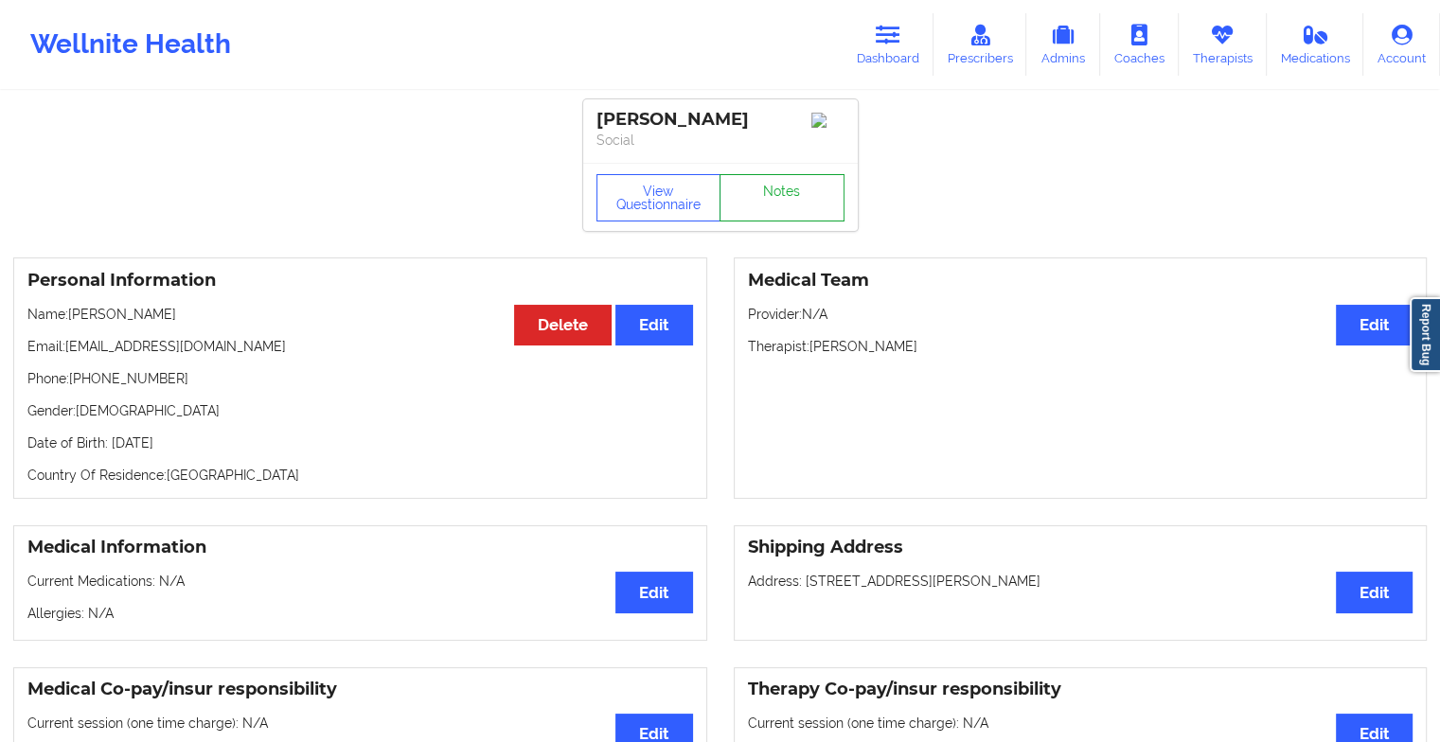
click at [795, 212] on link "Notes" at bounding box center [782, 197] width 125 height 47
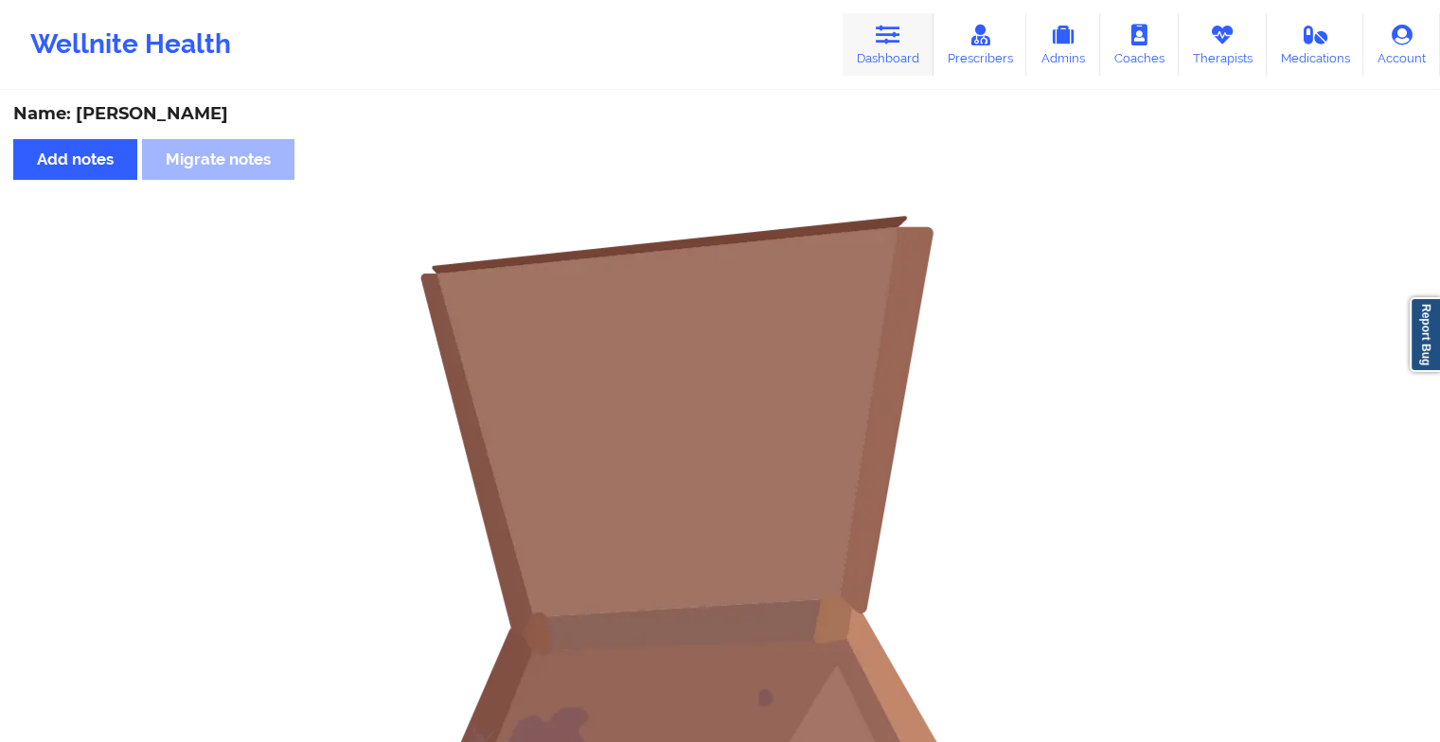
click at [907, 59] on link "Dashboard" at bounding box center [888, 44] width 91 height 62
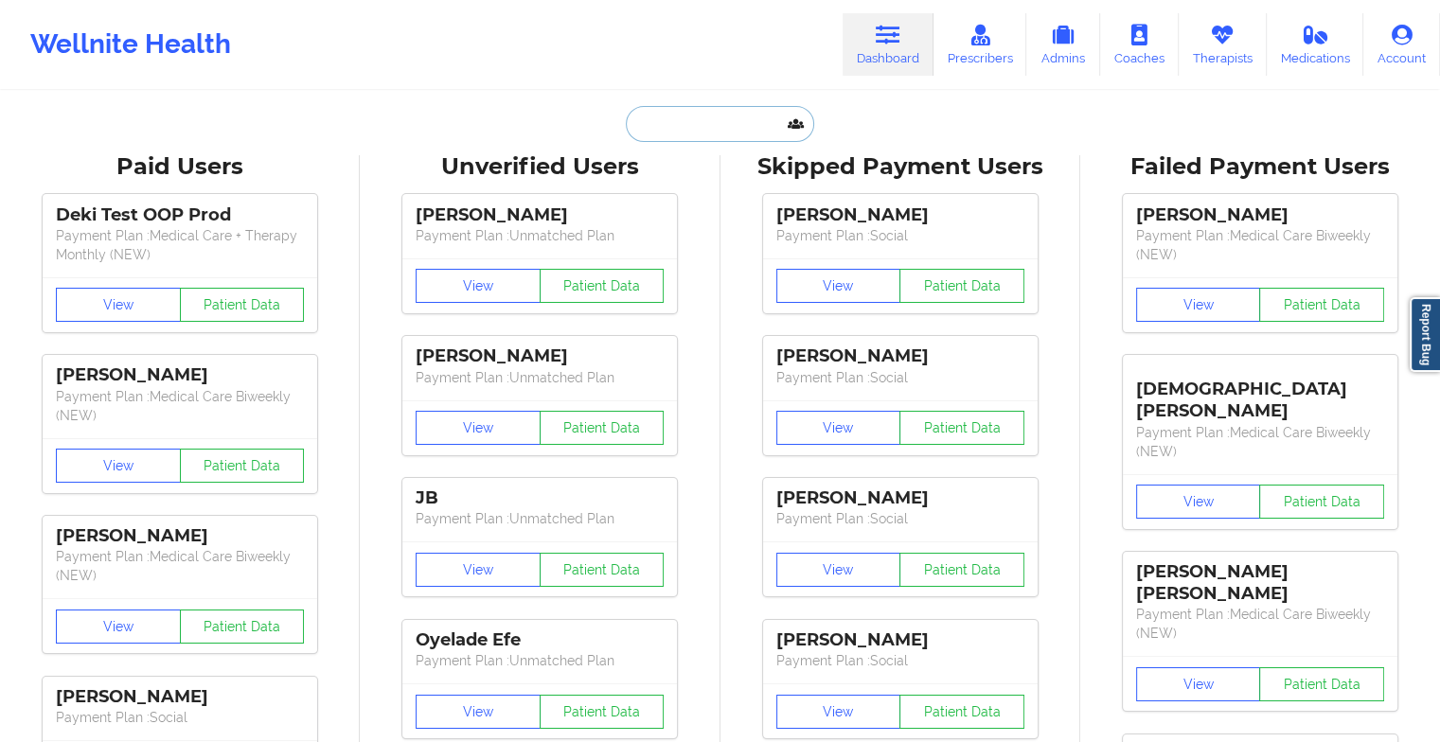
click at [685, 136] on input "text" at bounding box center [719, 124] width 187 height 36
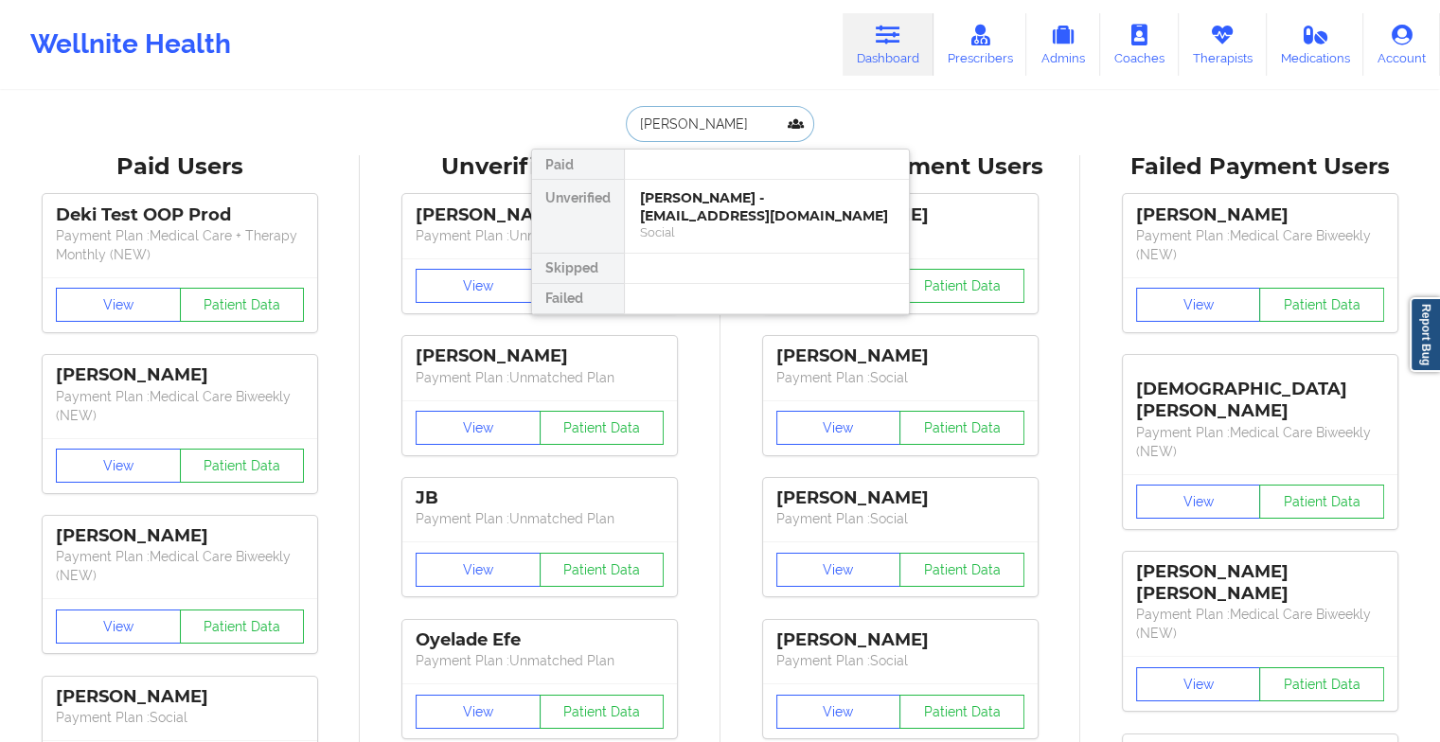
type input "[PERSON_NAME]"
click at [714, 210] on div "[PERSON_NAME] - [EMAIL_ADDRESS][DOMAIN_NAME]" at bounding box center [767, 206] width 254 height 35
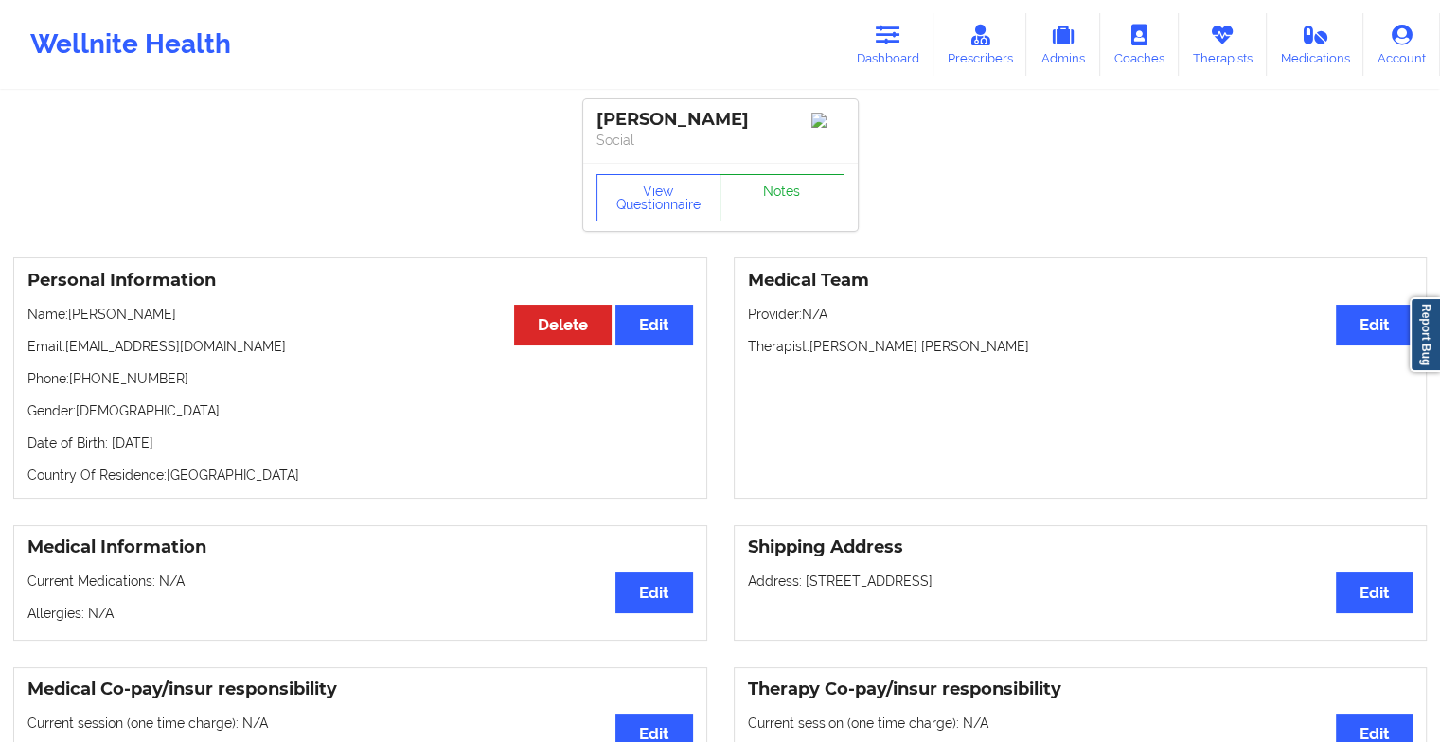
click at [737, 191] on link "Notes" at bounding box center [782, 197] width 125 height 47
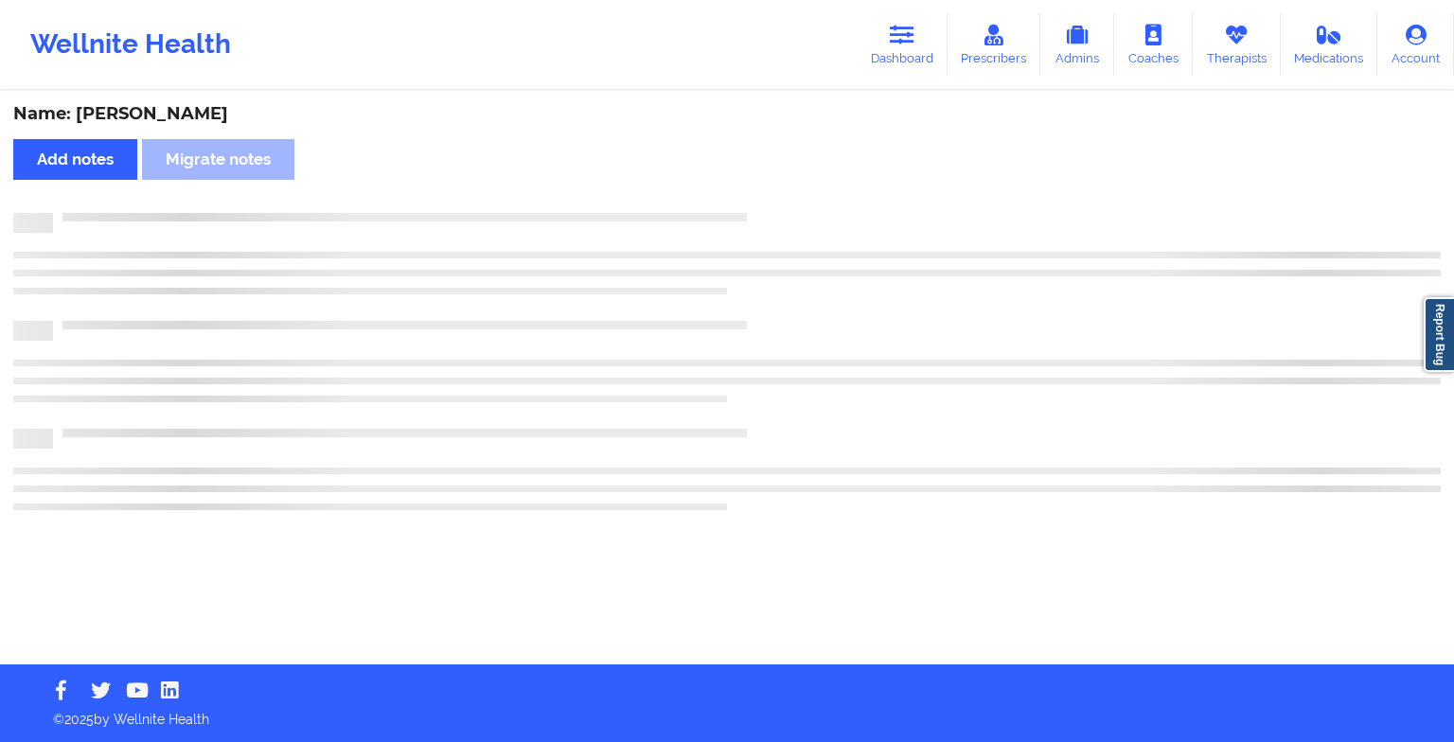
click at [838, 261] on div "Name: [PERSON_NAME] Add notes Migrate notes" at bounding box center [727, 379] width 1454 height 572
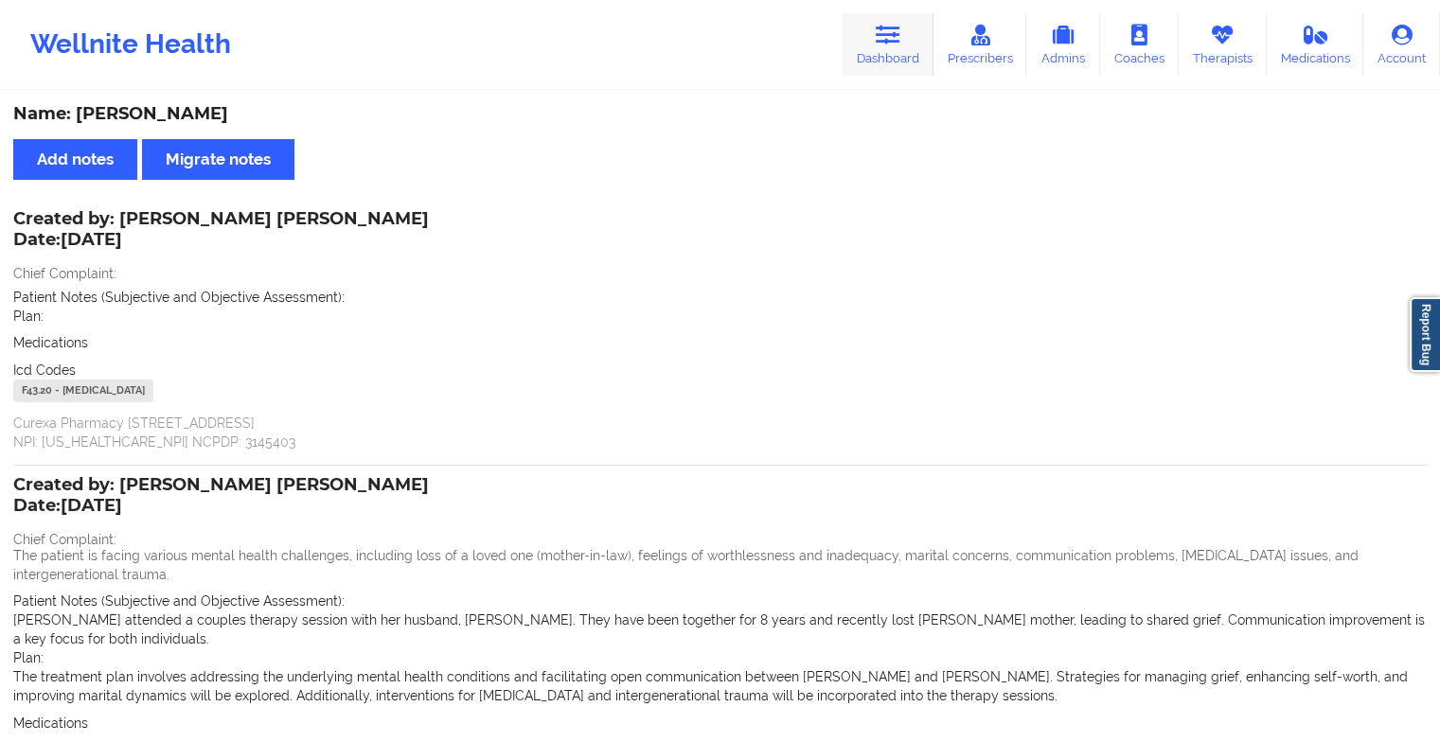
click at [865, 52] on link "Dashboard" at bounding box center [888, 44] width 91 height 62
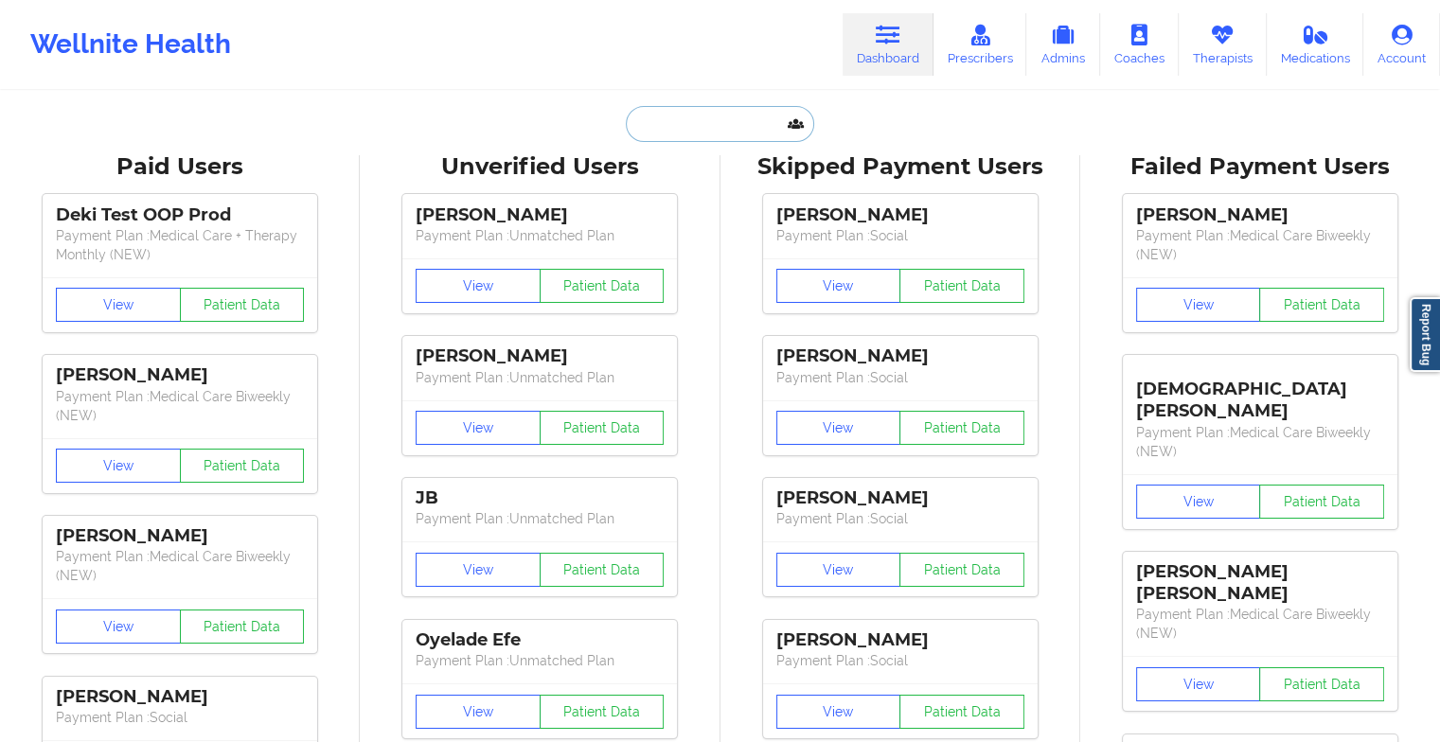
click at [716, 131] on input "text" at bounding box center [719, 124] width 187 height 36
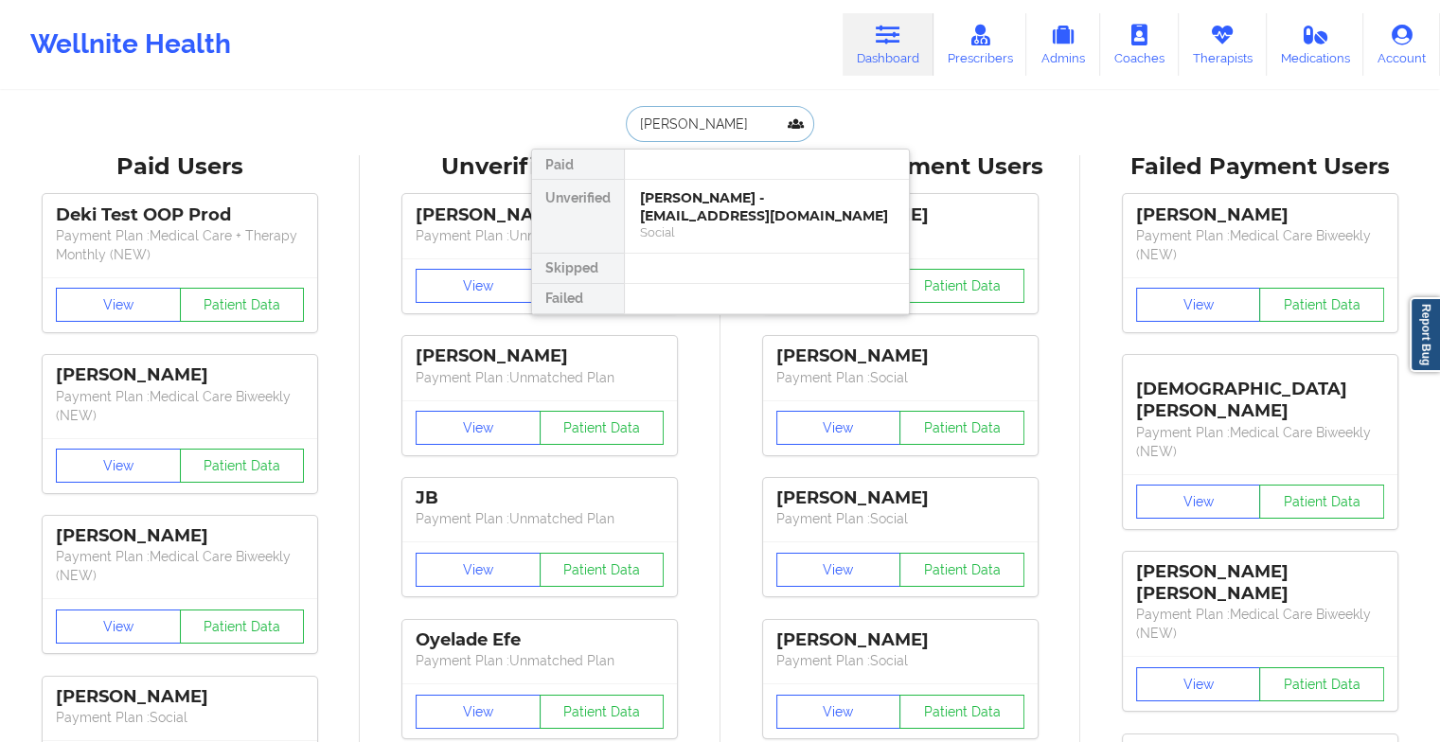
type input "[PERSON_NAME]"
click at [703, 277] on div at bounding box center [766, 269] width 285 height 30
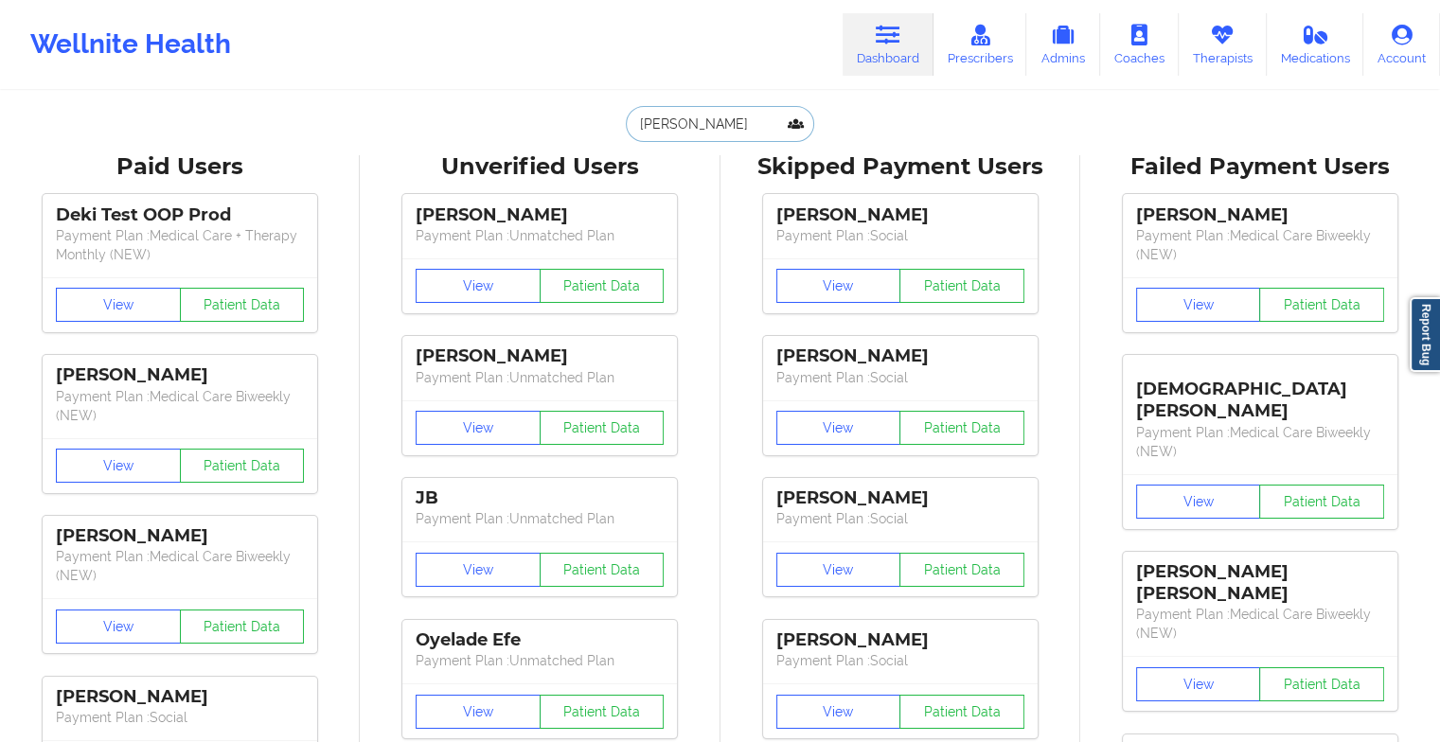
click at [721, 140] on input "[PERSON_NAME]" at bounding box center [719, 124] width 187 height 36
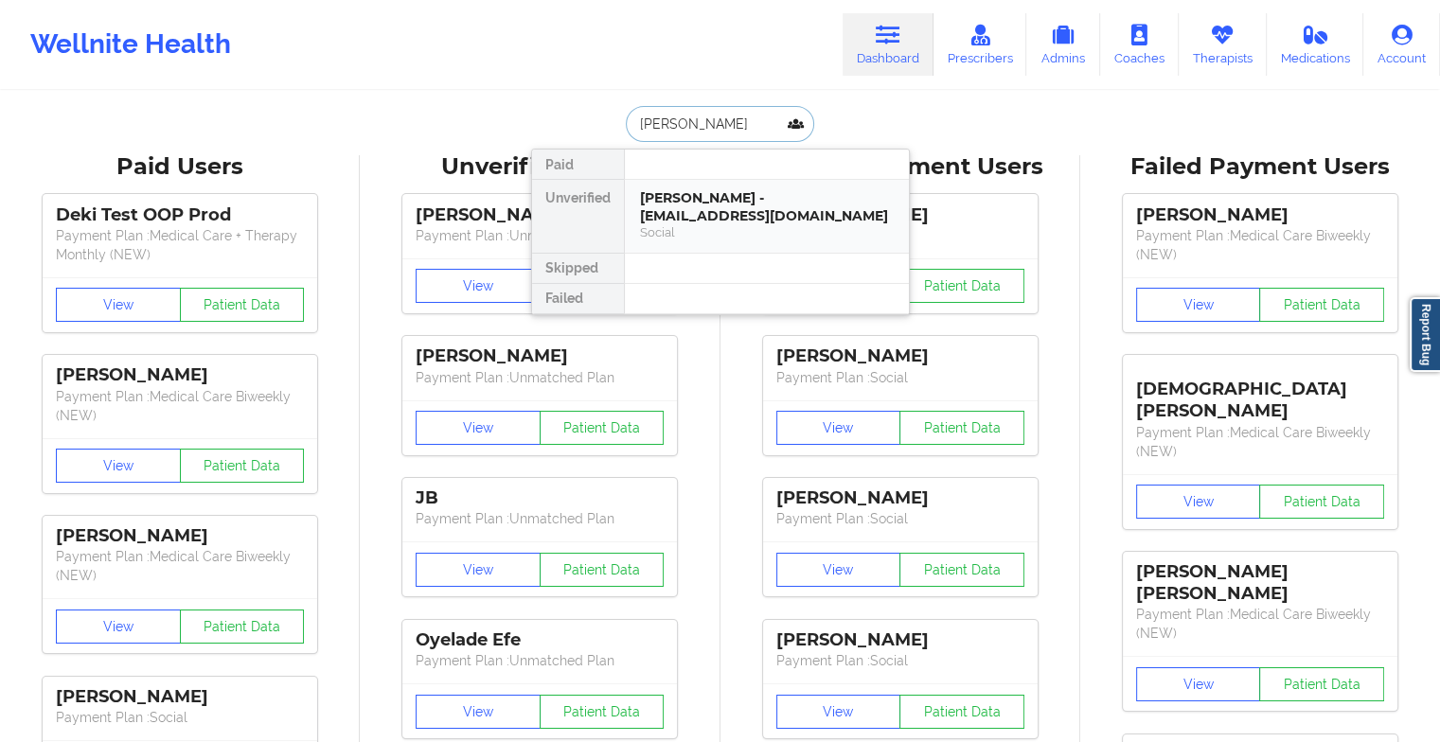
click at [719, 201] on div "[PERSON_NAME] - [EMAIL_ADDRESS][DOMAIN_NAME]" at bounding box center [767, 206] width 254 height 35
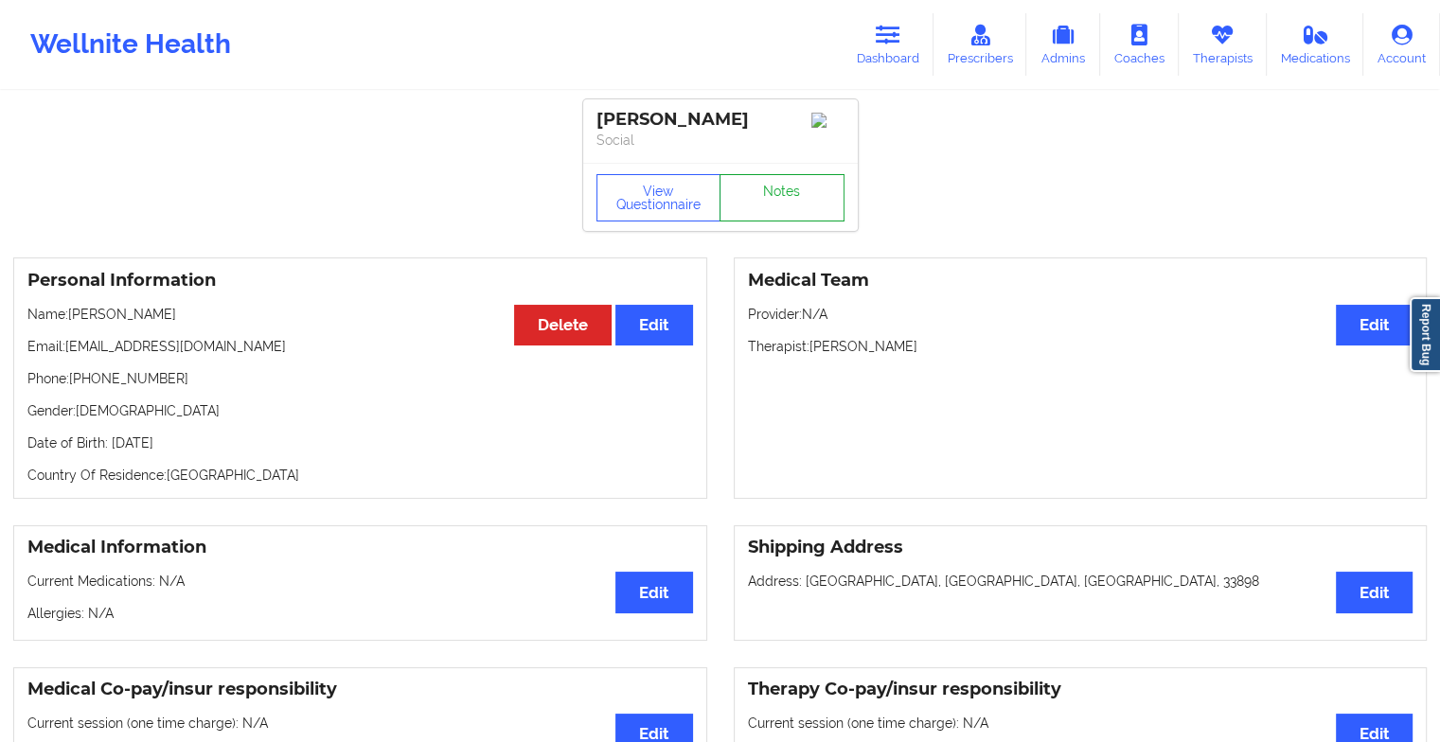
click at [804, 198] on link "Notes" at bounding box center [782, 197] width 125 height 47
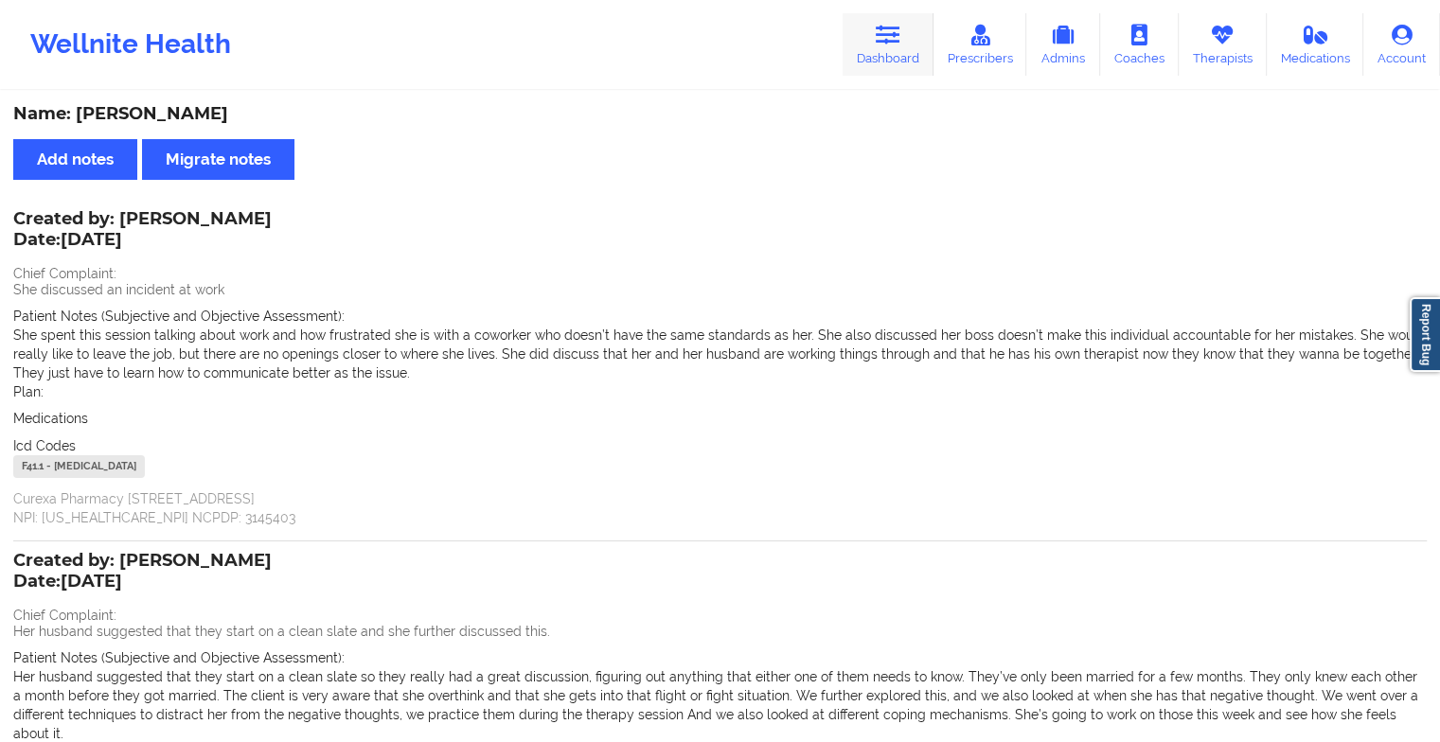
click at [883, 43] on icon at bounding box center [888, 35] width 25 height 21
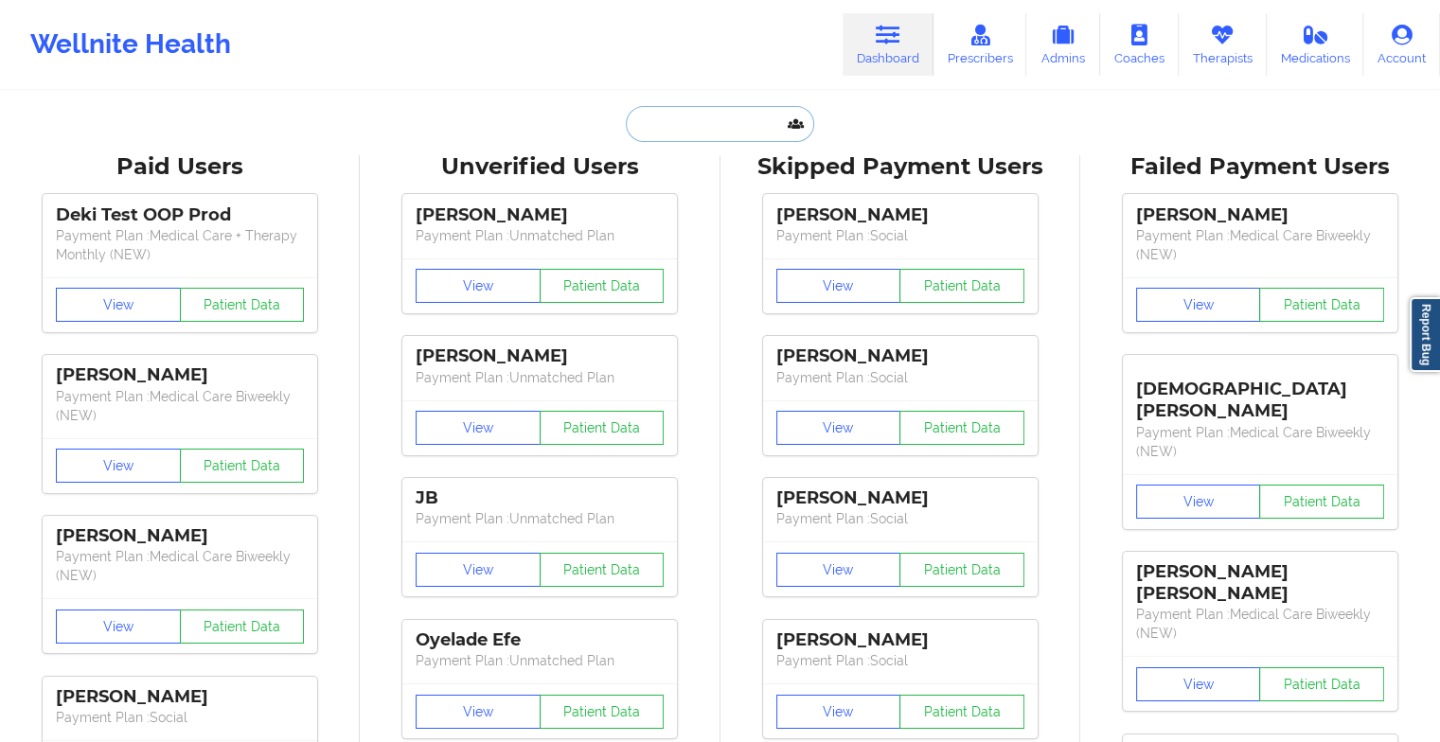
click at [730, 127] on input "text" at bounding box center [719, 124] width 187 height 36
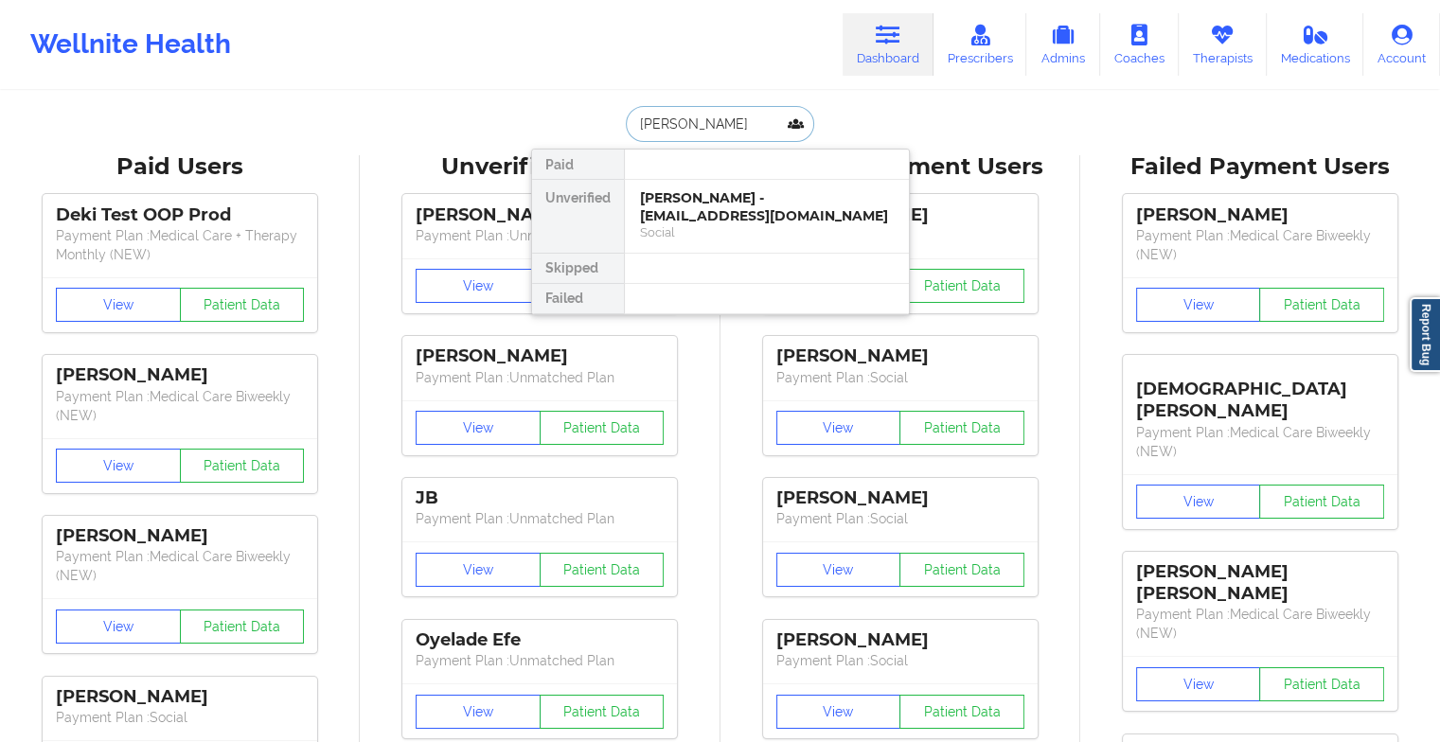
type input "[PERSON_NAME]"
click at [726, 222] on div "[PERSON_NAME] - [EMAIL_ADDRESS][DOMAIN_NAME]" at bounding box center [767, 206] width 254 height 35
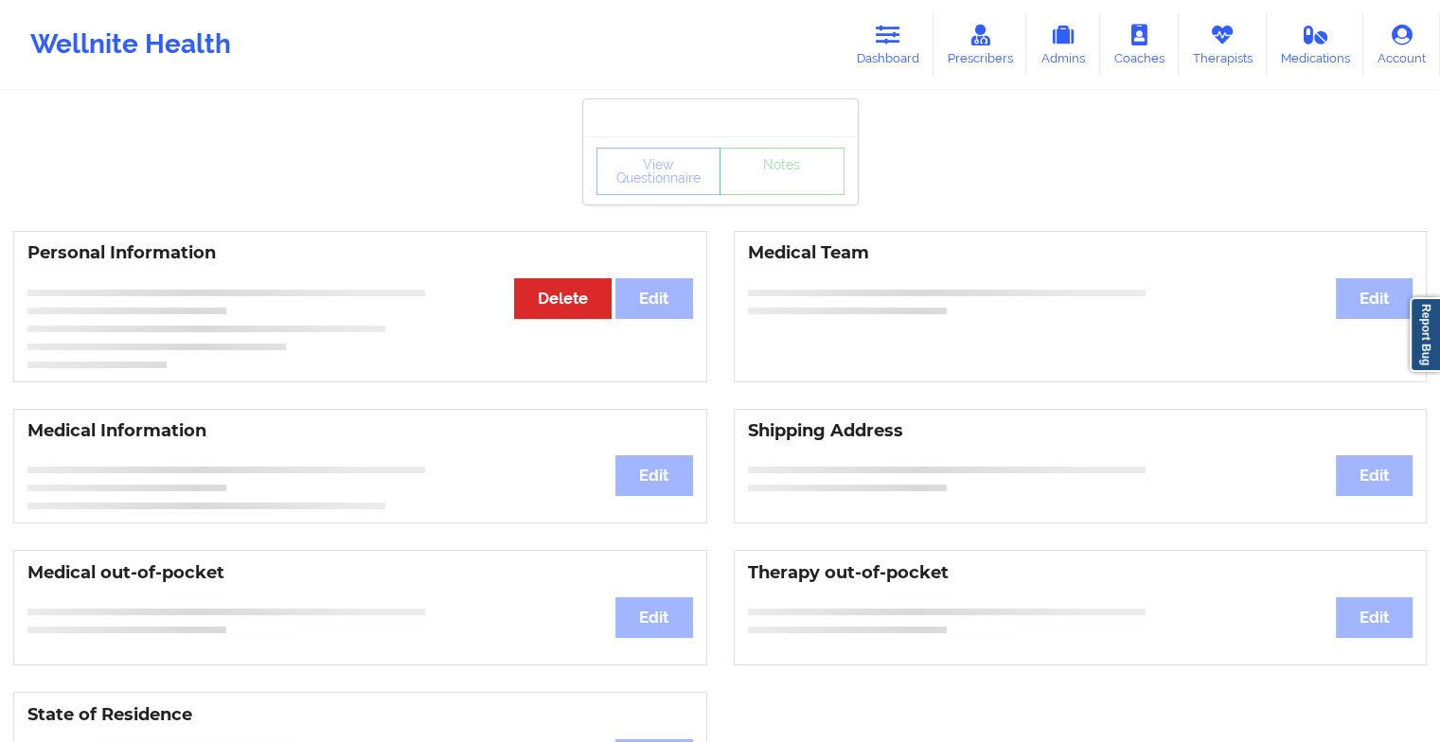
click at [795, 188] on div "View Questionnaire Notes" at bounding box center [720, 171] width 248 height 47
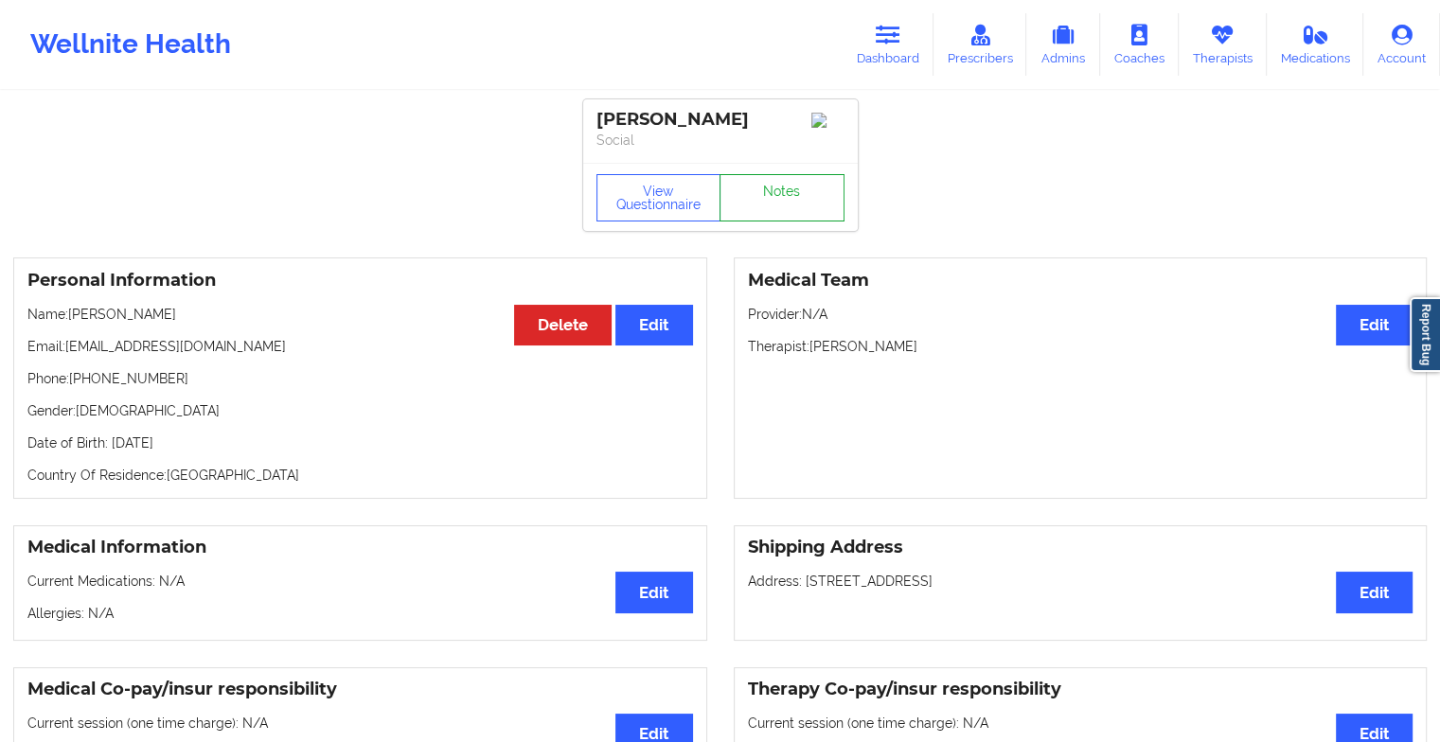
click at [795, 188] on link "Notes" at bounding box center [782, 197] width 125 height 47
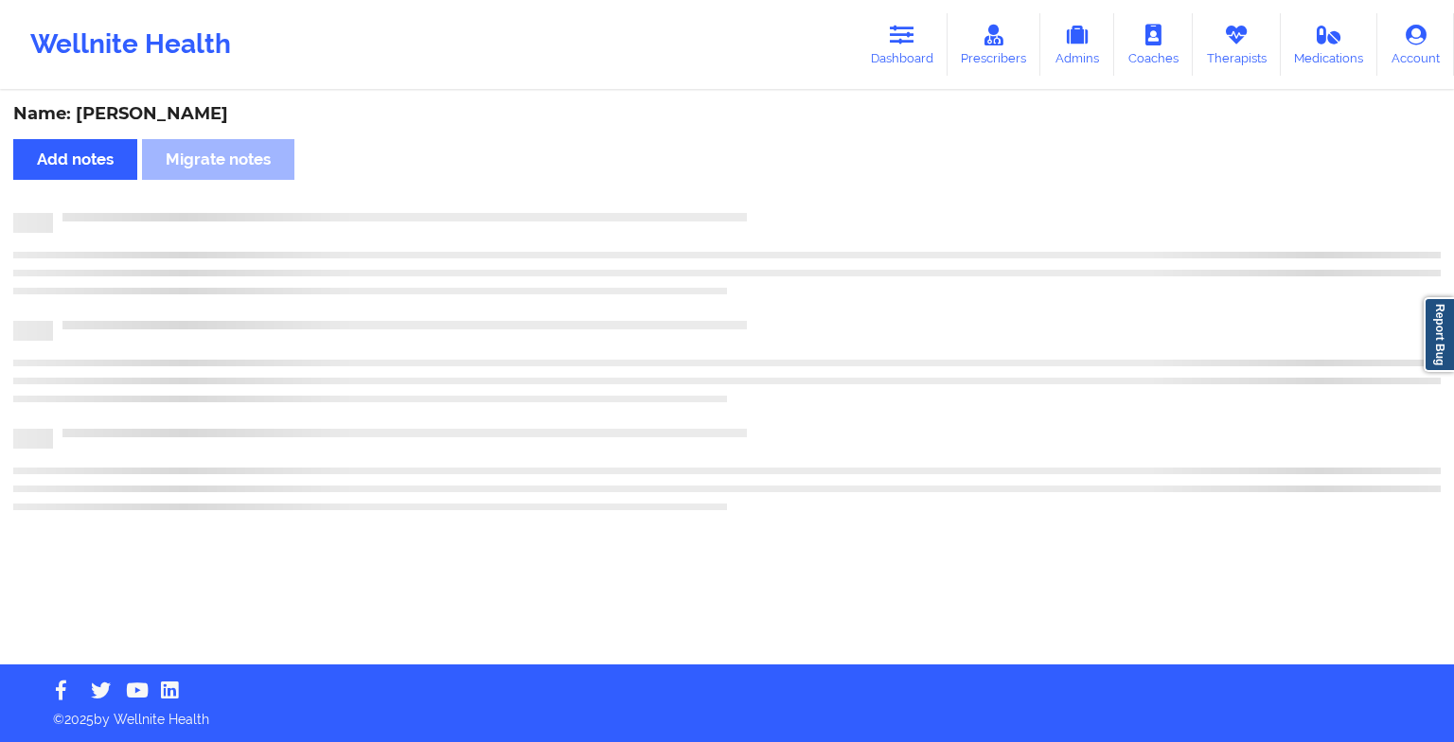
click at [795, 188] on div "Name: [PERSON_NAME] Add notes Migrate notes" at bounding box center [727, 379] width 1454 height 572
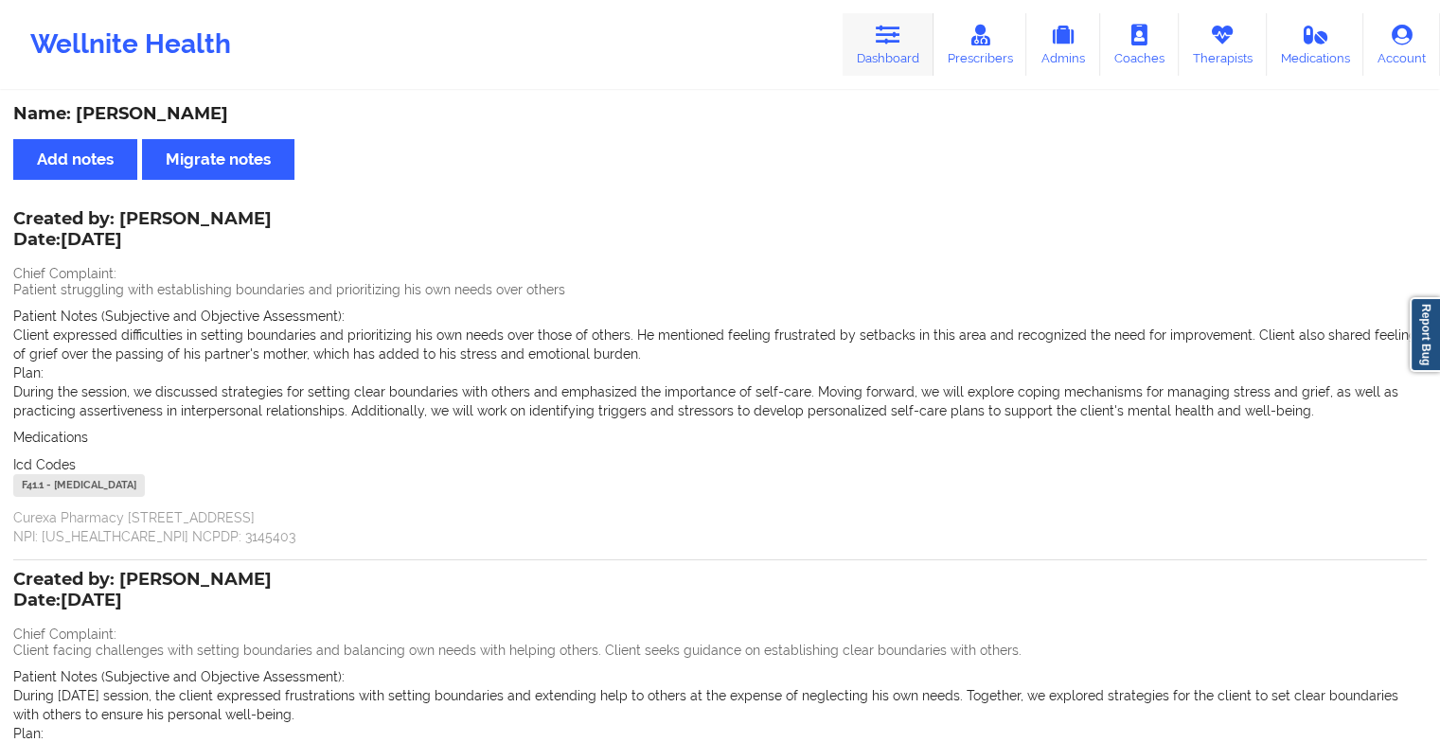
click at [874, 28] on link "Dashboard" at bounding box center [888, 44] width 91 height 62
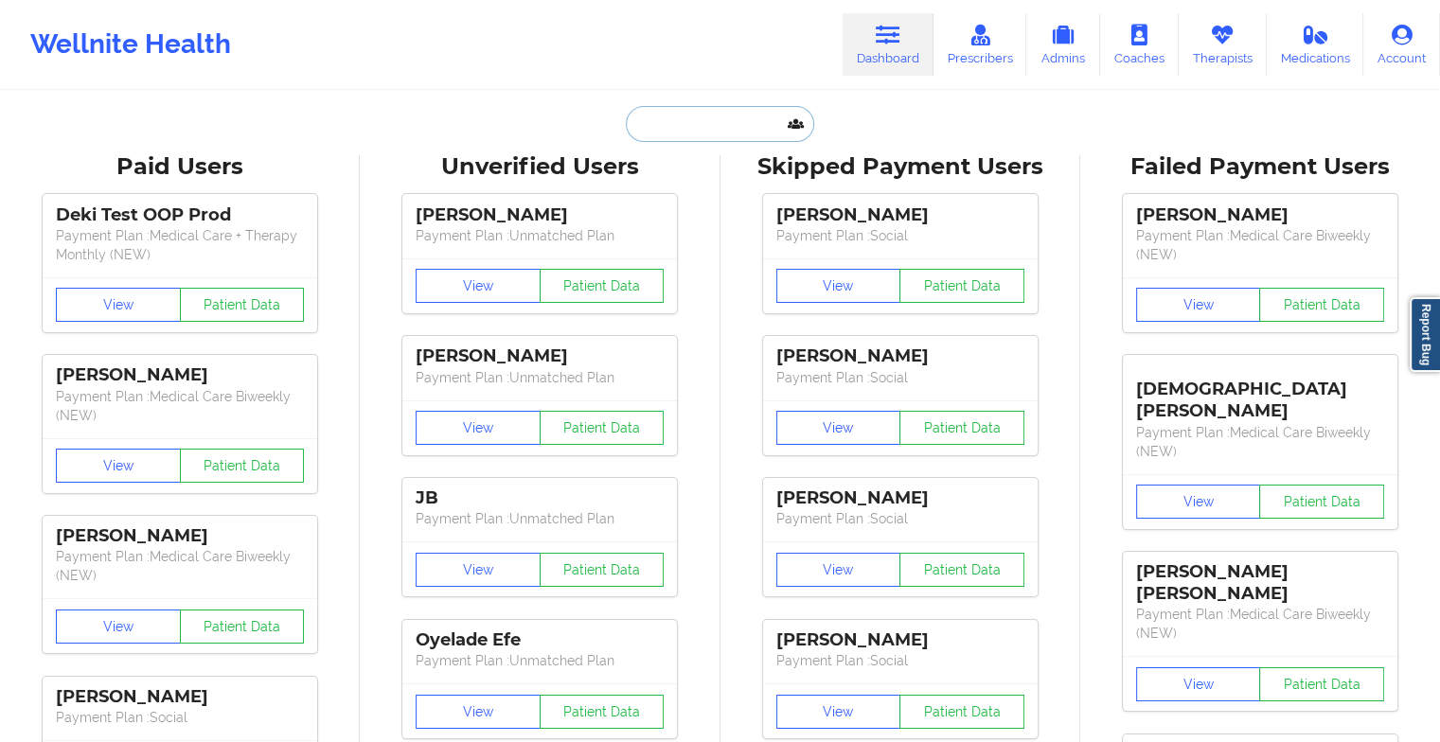
click at [735, 127] on input "text" at bounding box center [719, 124] width 187 height 36
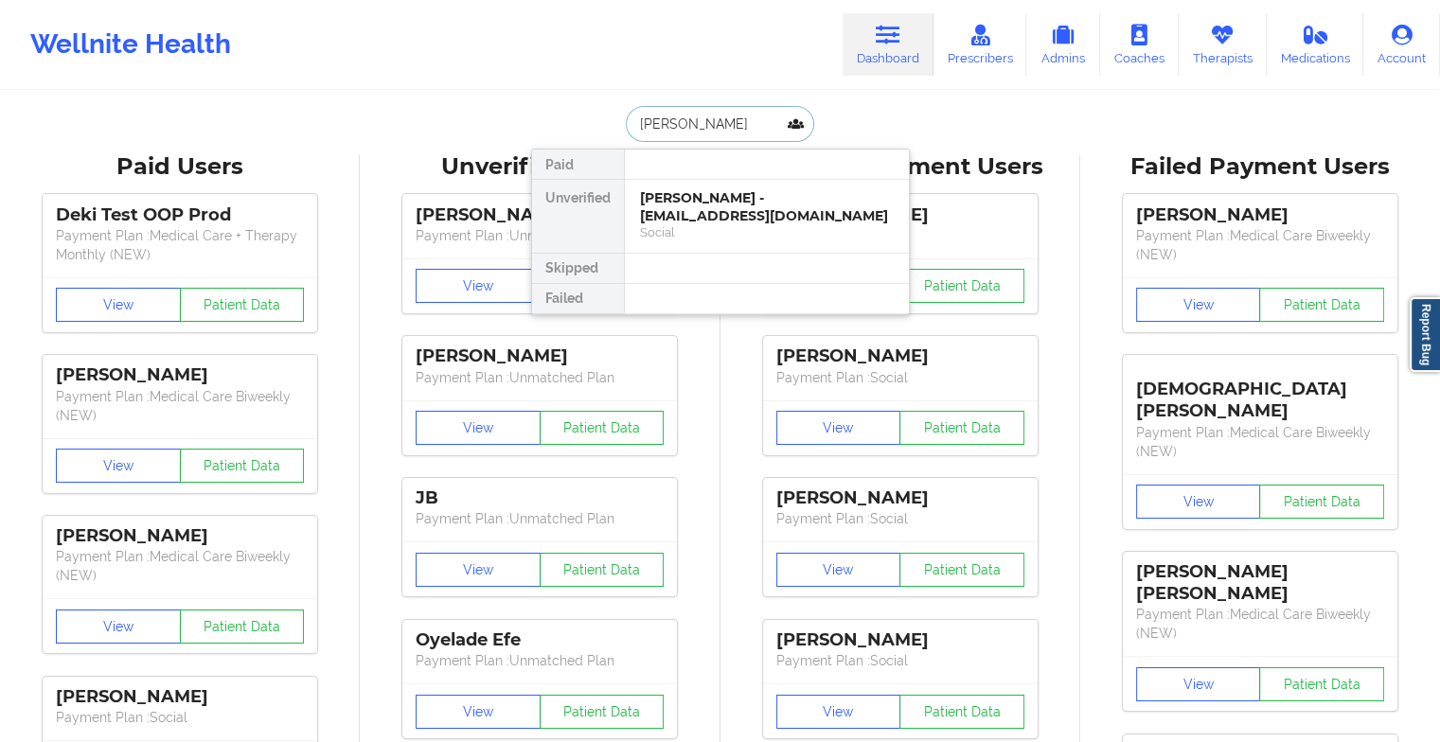
type input "[PERSON_NAME]"
click at [754, 212] on div "[PERSON_NAME] - [EMAIL_ADDRESS][DOMAIN_NAME]" at bounding box center [767, 206] width 254 height 35
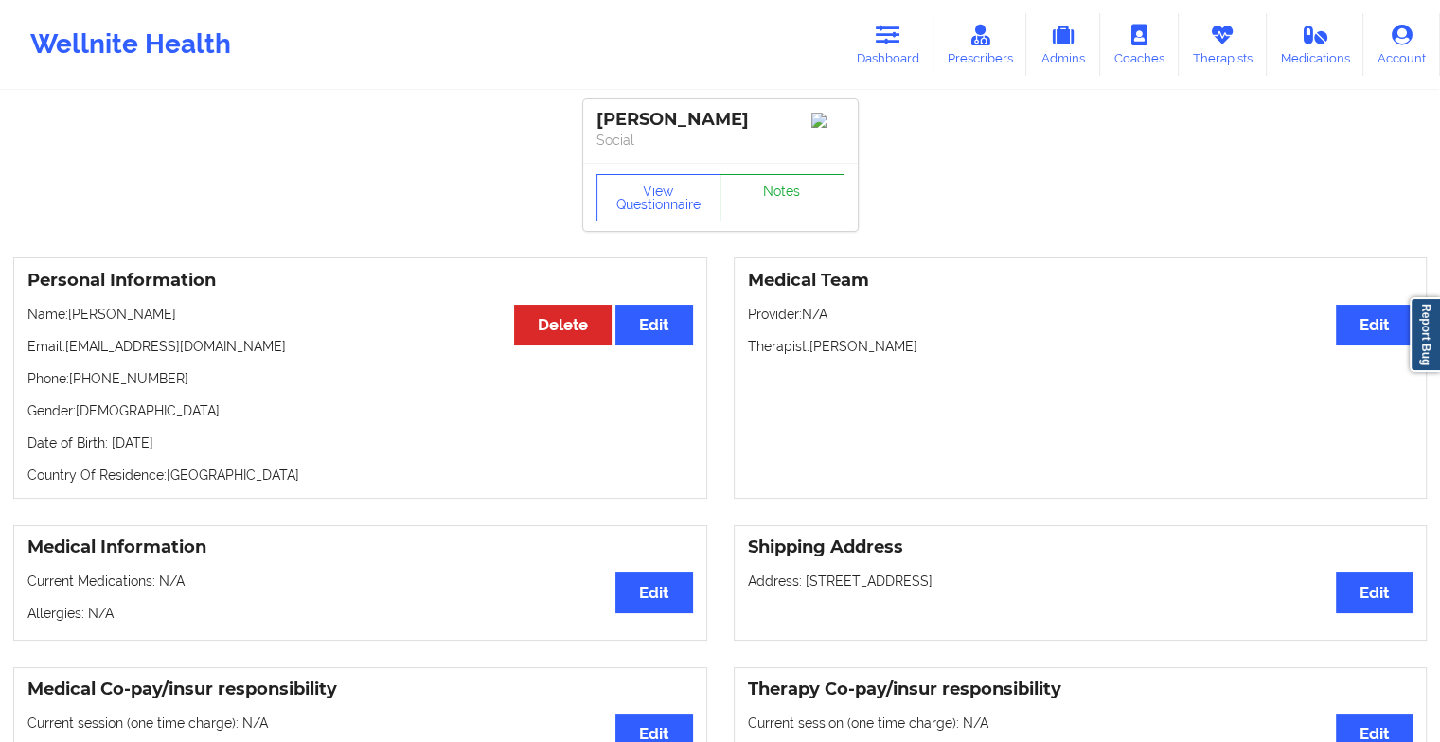
click at [783, 201] on link "Notes" at bounding box center [782, 197] width 125 height 47
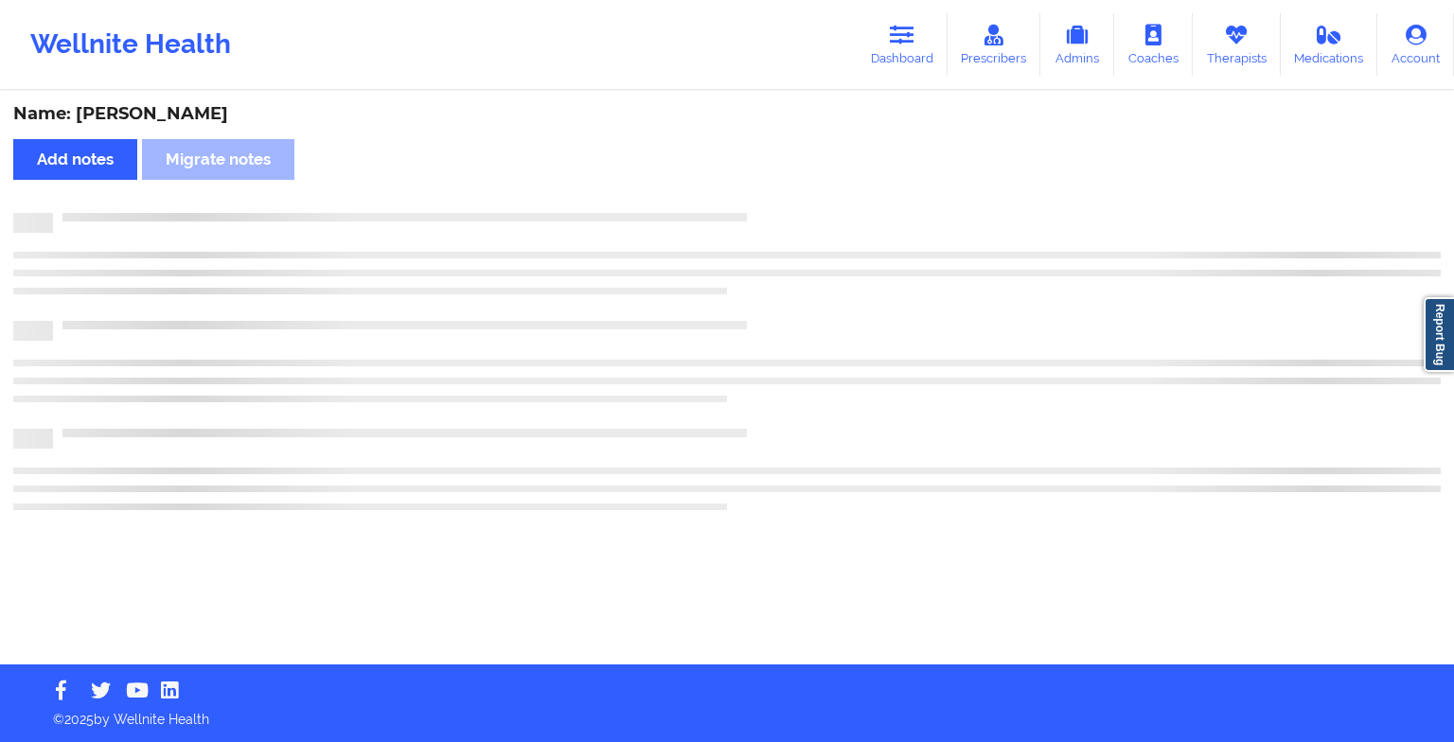
click at [783, 201] on div "Name: [PERSON_NAME] Add notes Migrate notes" at bounding box center [727, 379] width 1454 height 572
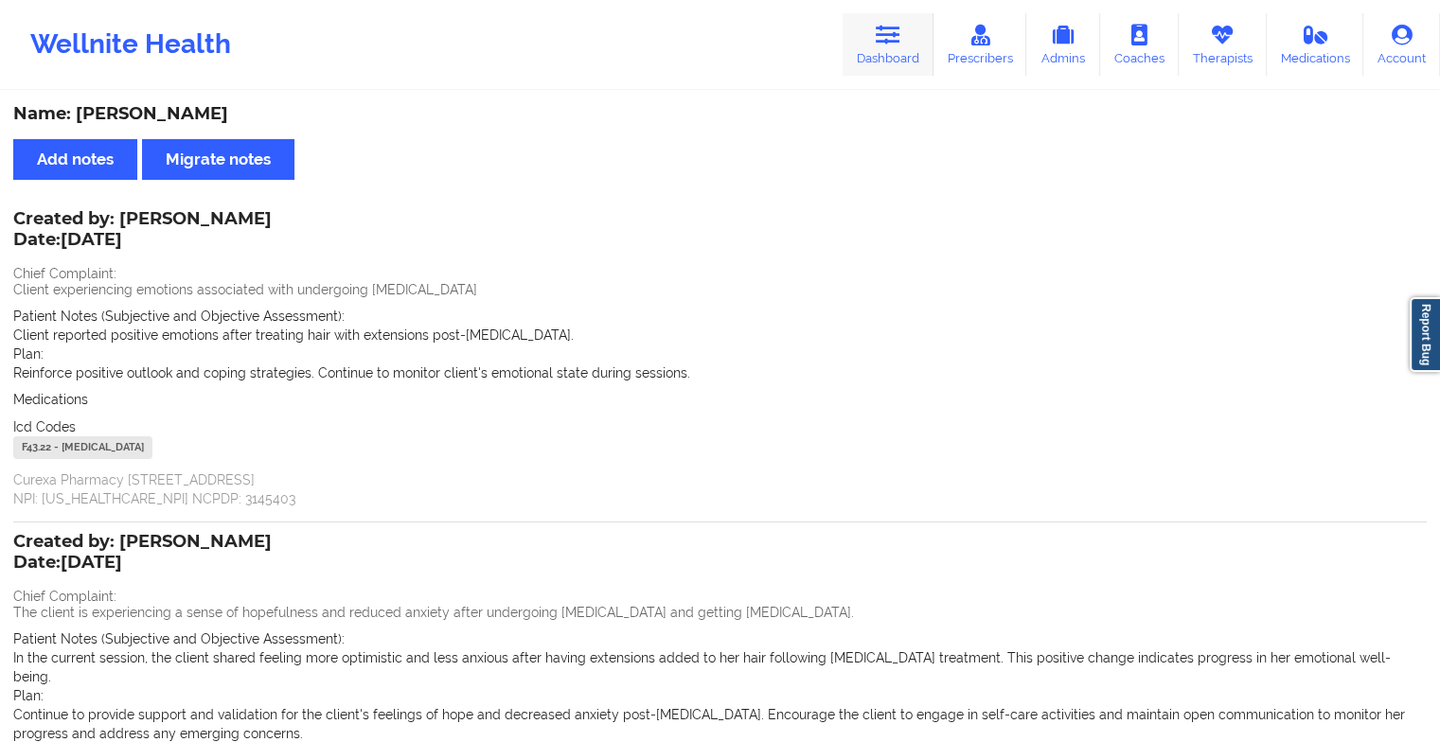
click at [921, 50] on link "Dashboard" at bounding box center [888, 44] width 91 height 62
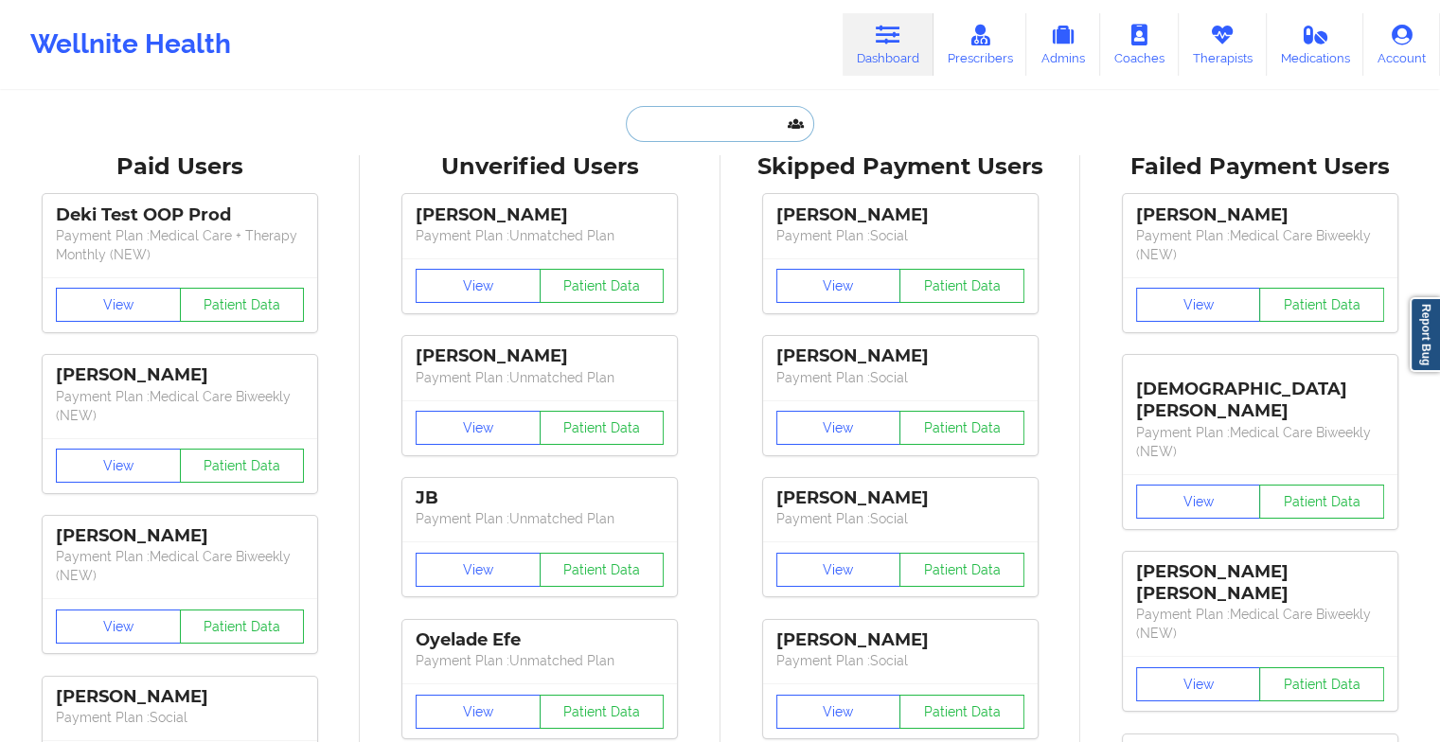
click at [701, 108] on input "text" at bounding box center [719, 124] width 187 height 36
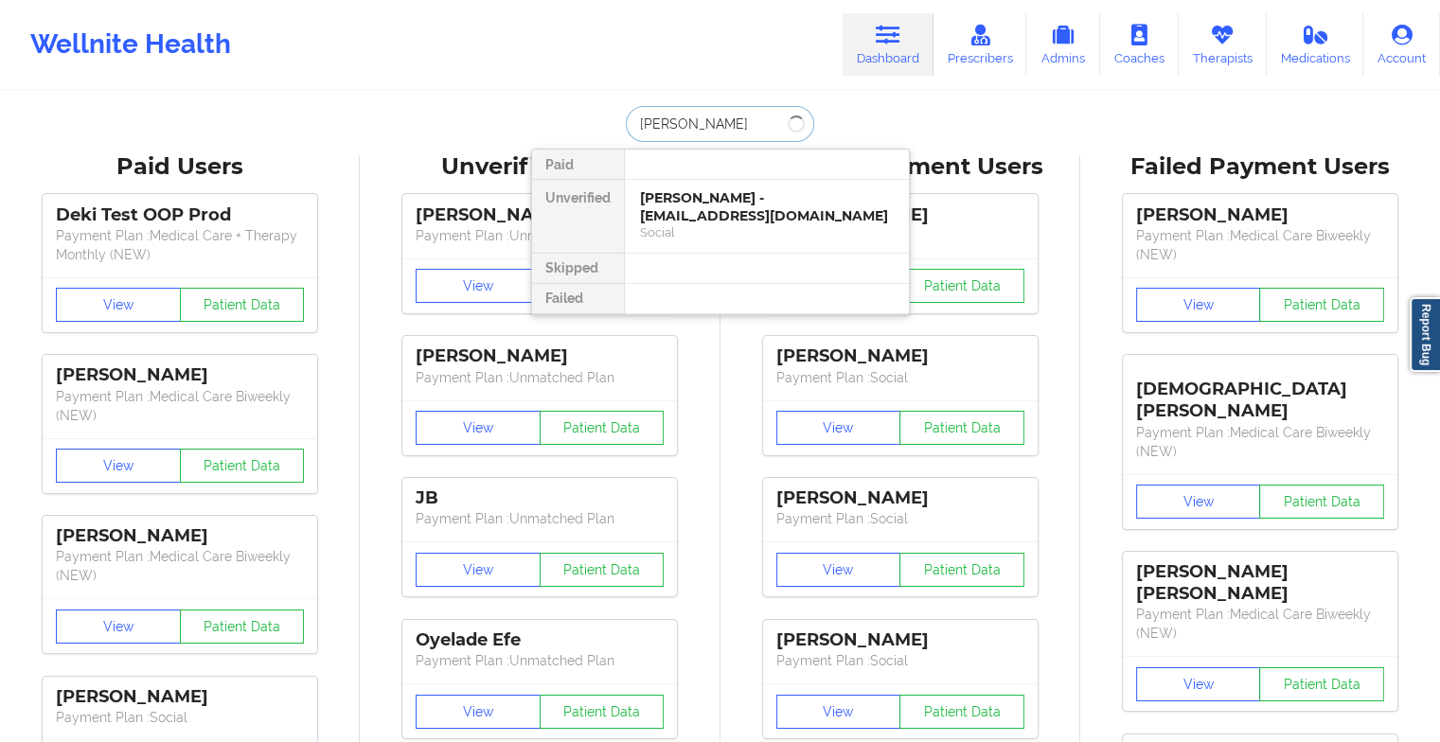
type input "[PERSON_NAME]"
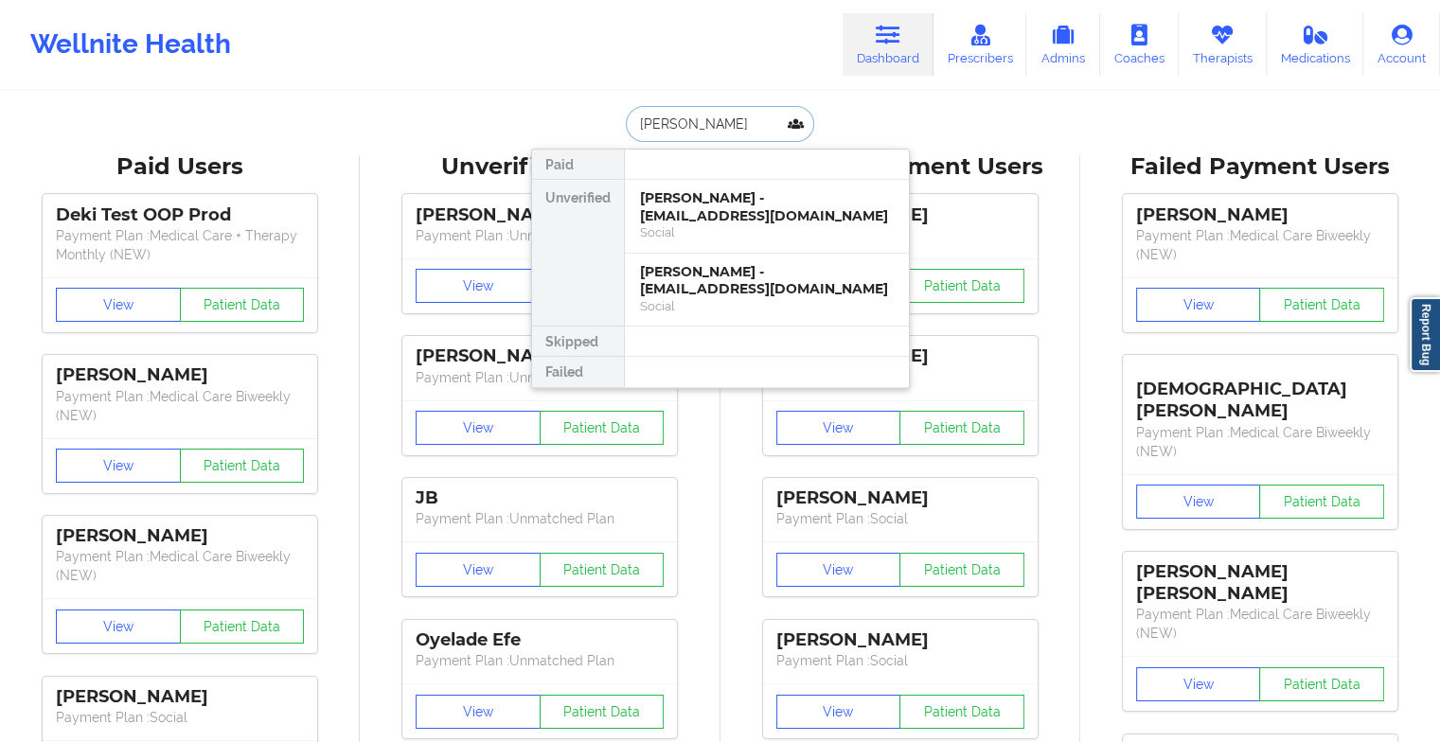
click at [724, 215] on div "[PERSON_NAME] - [EMAIL_ADDRESS][DOMAIN_NAME]" at bounding box center [767, 206] width 254 height 35
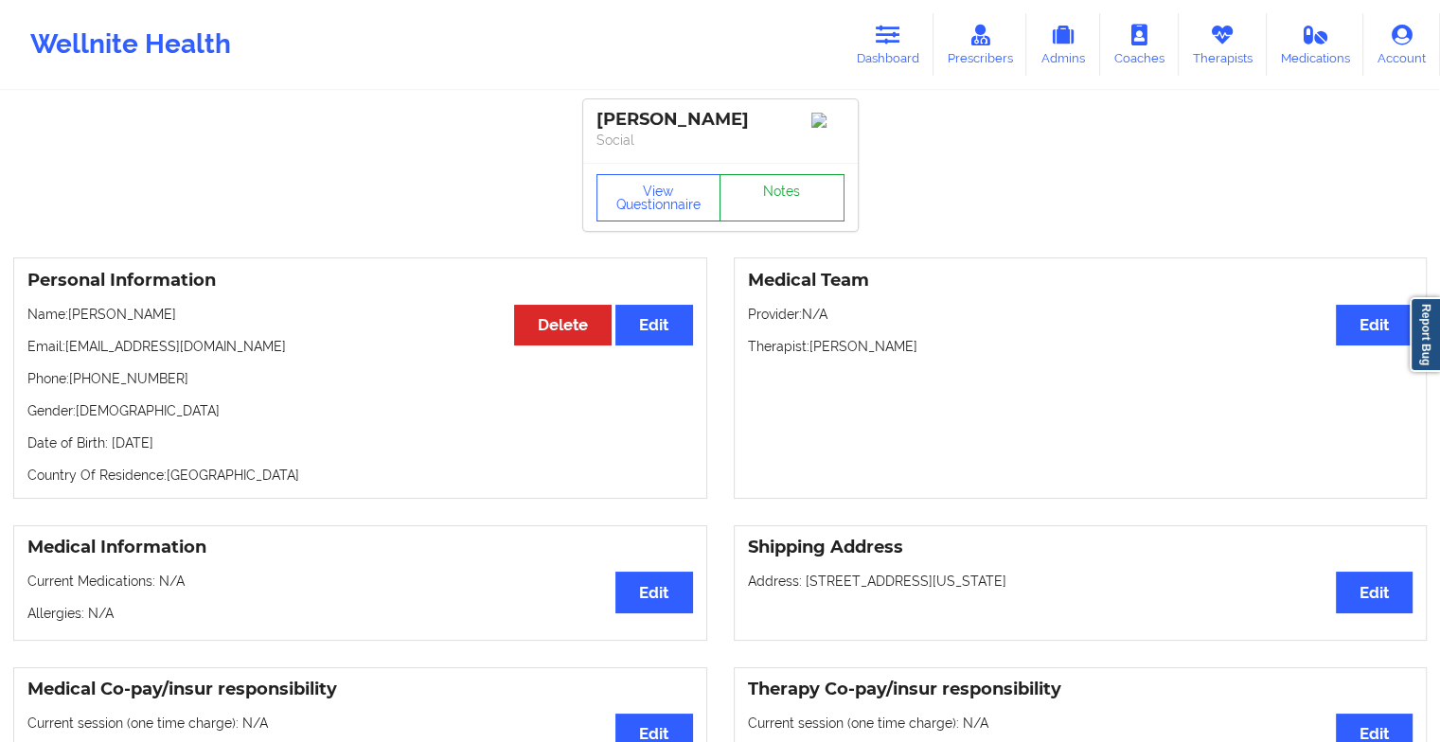
click at [776, 194] on link "Notes" at bounding box center [782, 197] width 125 height 47
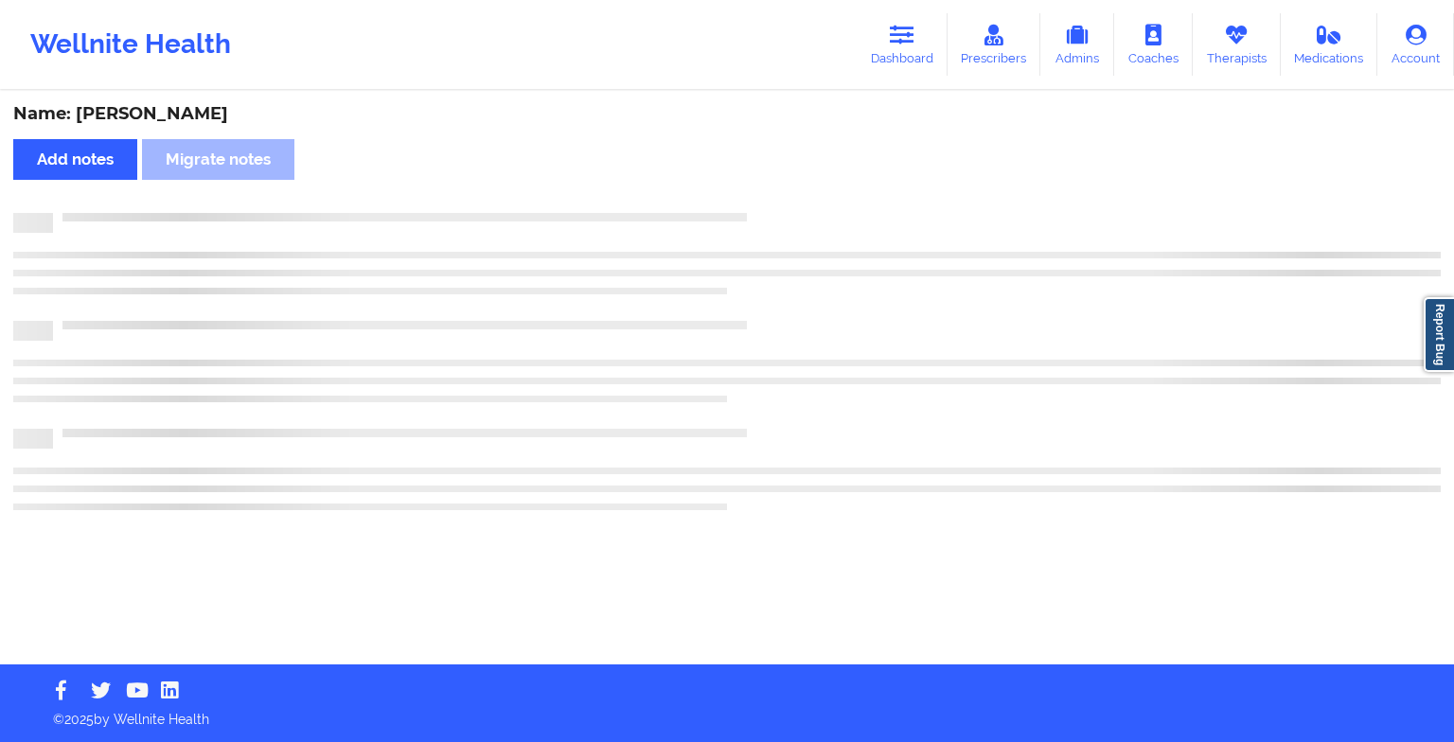
click at [776, 194] on div "Name: [PERSON_NAME] Add notes Migrate notes" at bounding box center [727, 379] width 1454 height 572
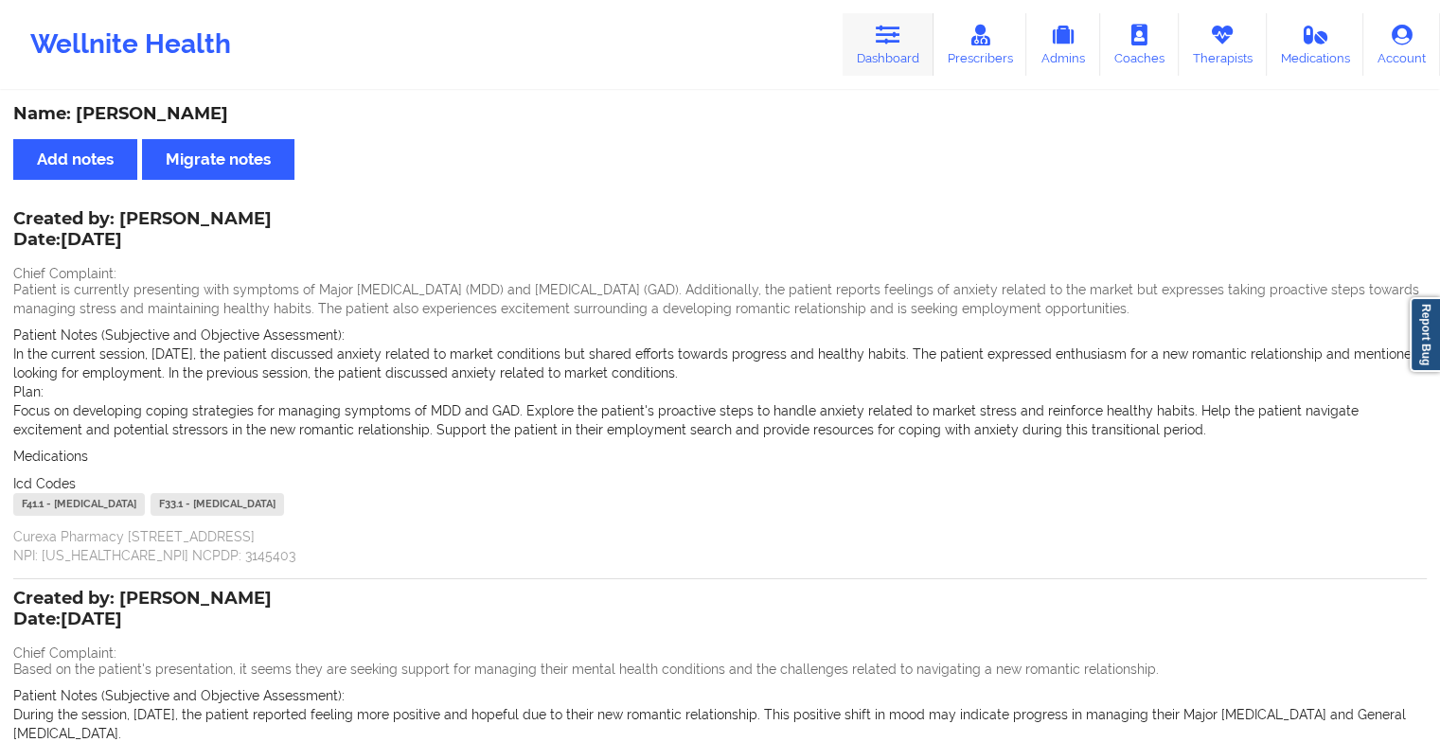
click at [881, 49] on link "Dashboard" at bounding box center [888, 44] width 91 height 62
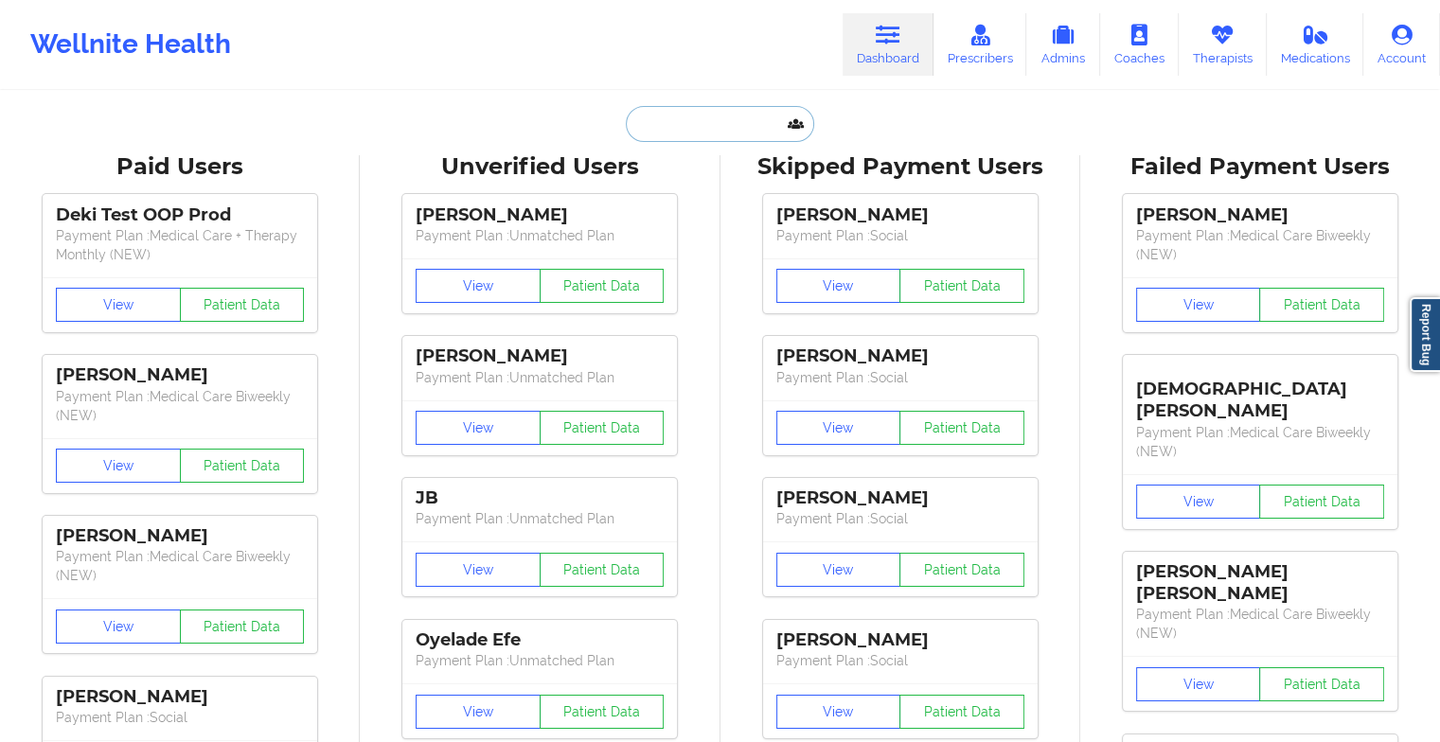
click at [681, 127] on input "text" at bounding box center [719, 124] width 187 height 36
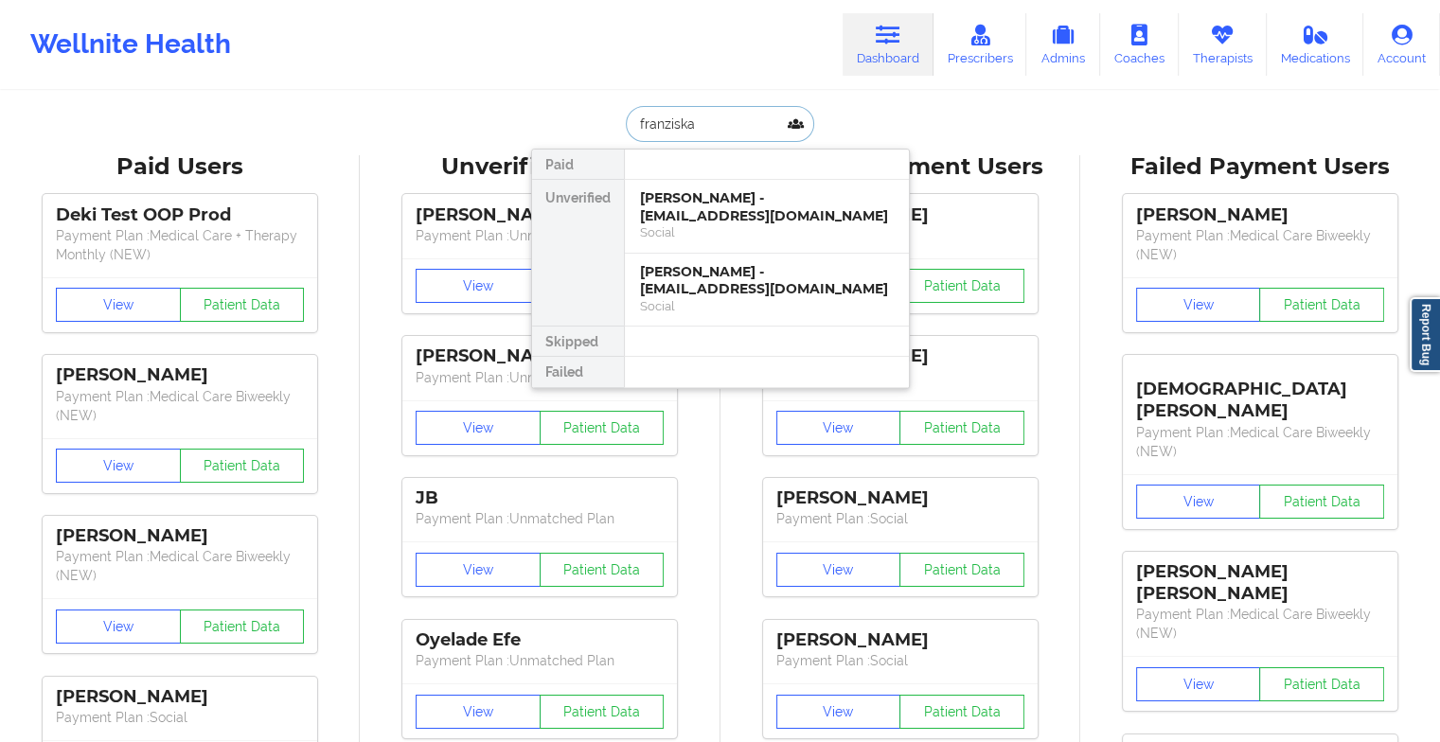
type input "[PERSON_NAME]"
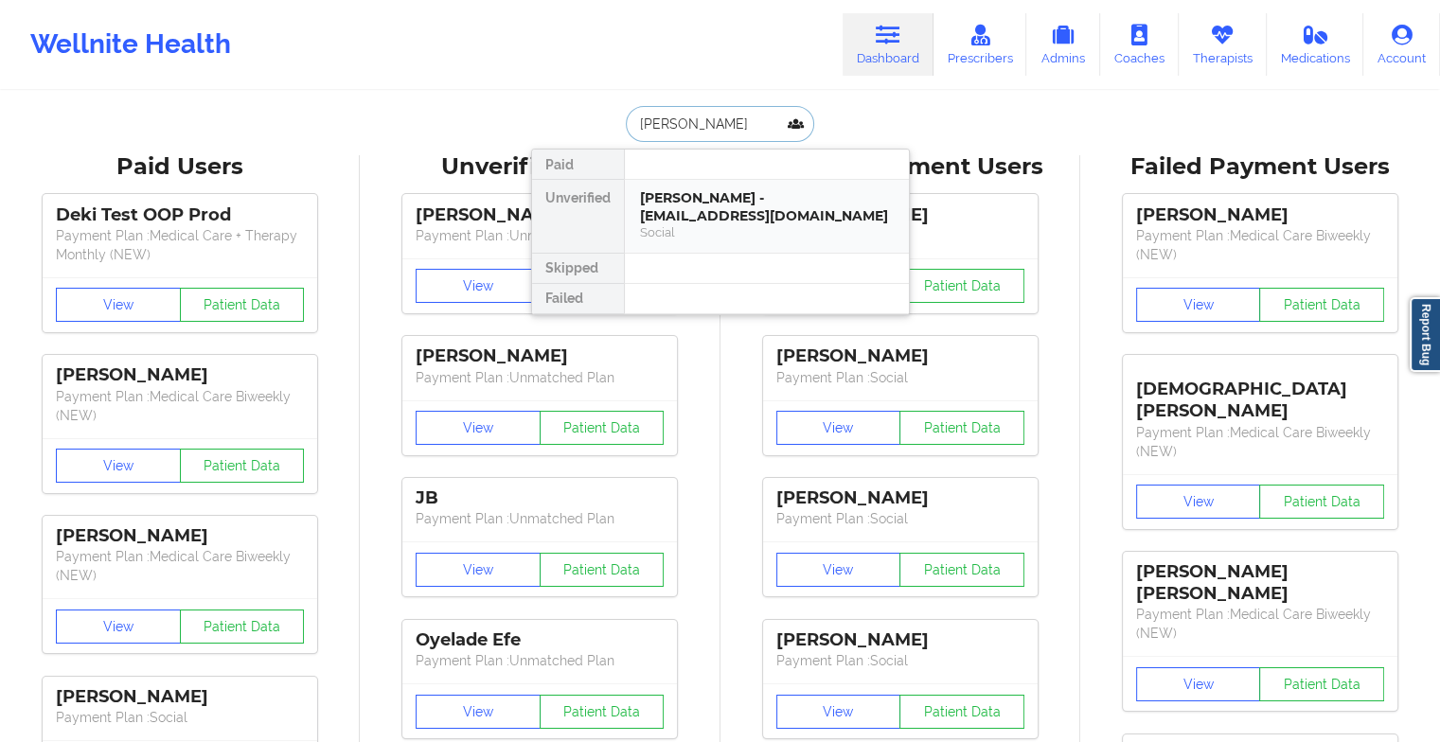
click at [718, 224] on div "Social" at bounding box center [767, 232] width 254 height 16
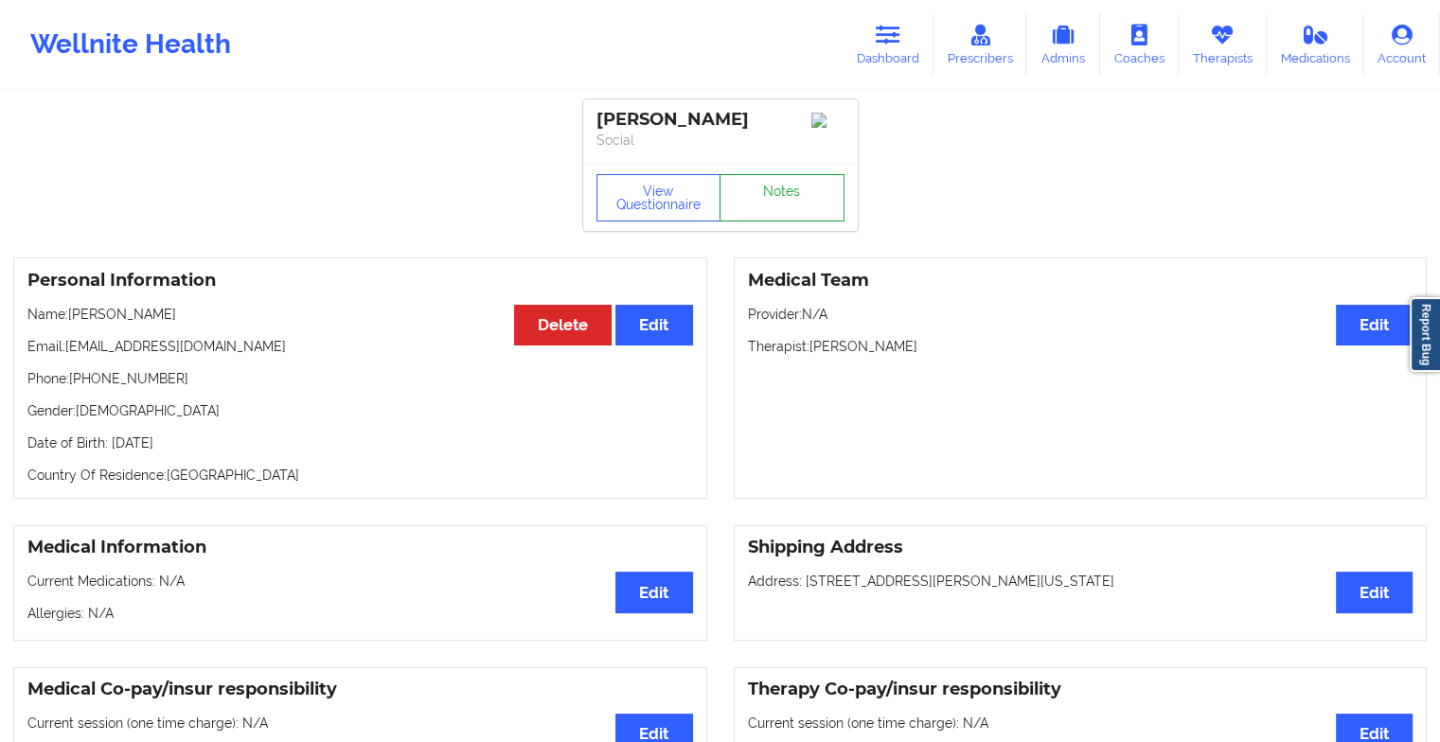
click at [782, 191] on link "Notes" at bounding box center [782, 197] width 125 height 47
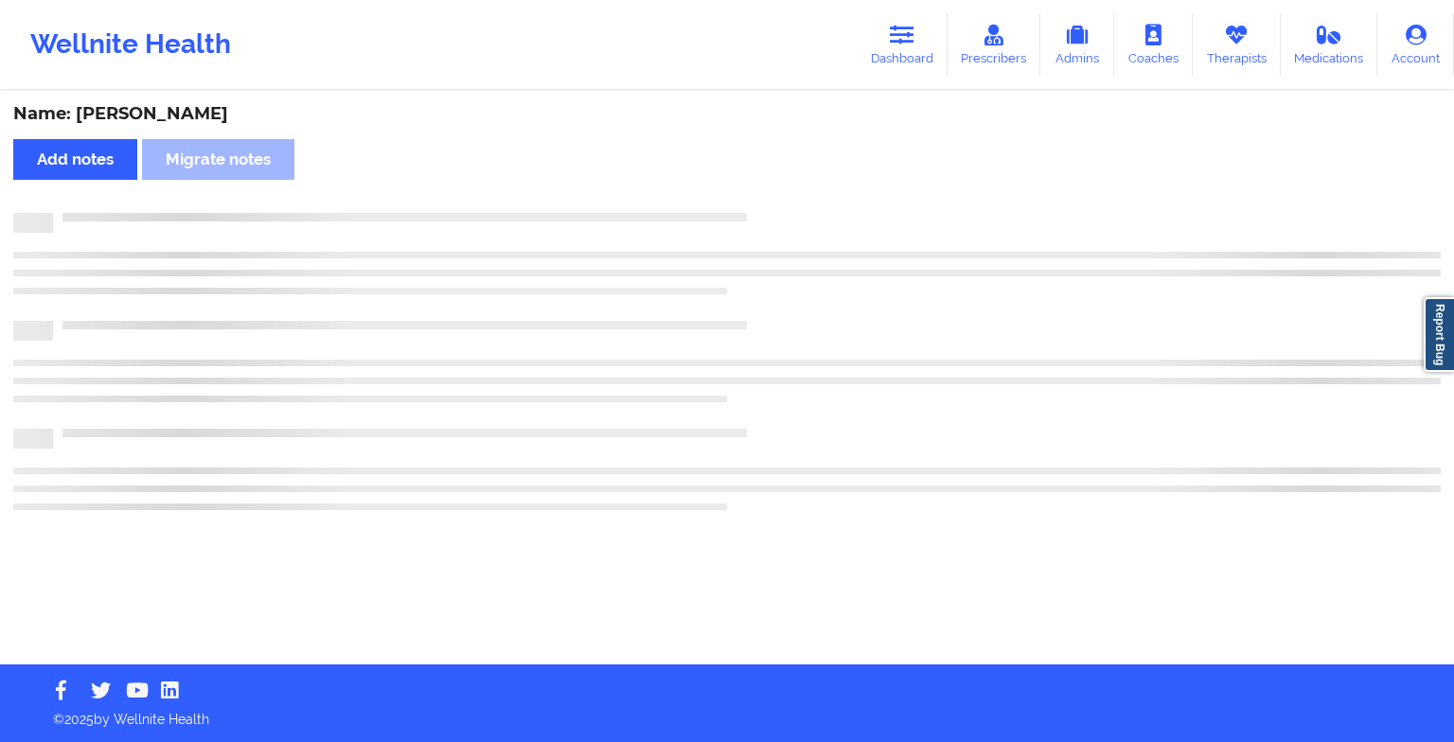
click at [782, 191] on div "Name: [PERSON_NAME] Add notes Migrate notes" at bounding box center [727, 379] width 1454 height 572
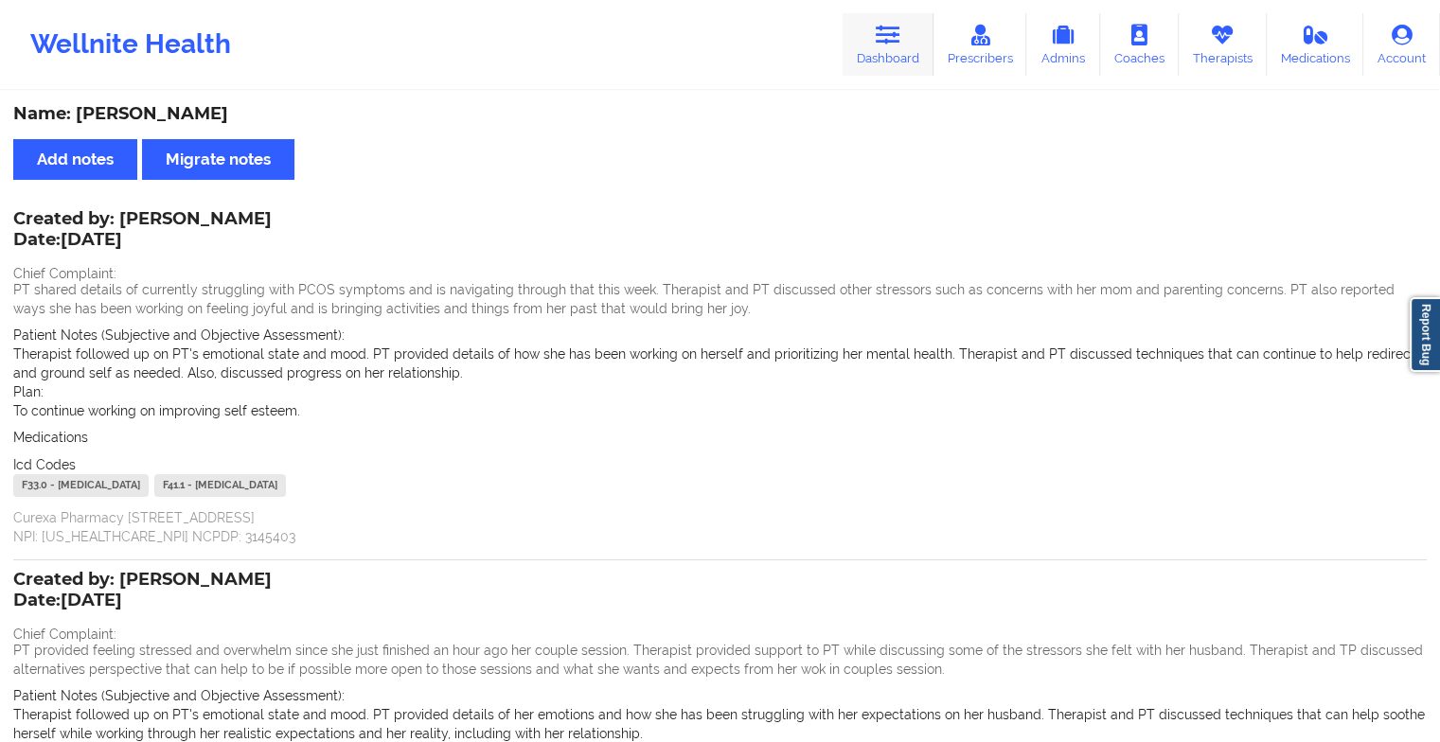
click at [869, 45] on link "Dashboard" at bounding box center [888, 44] width 91 height 62
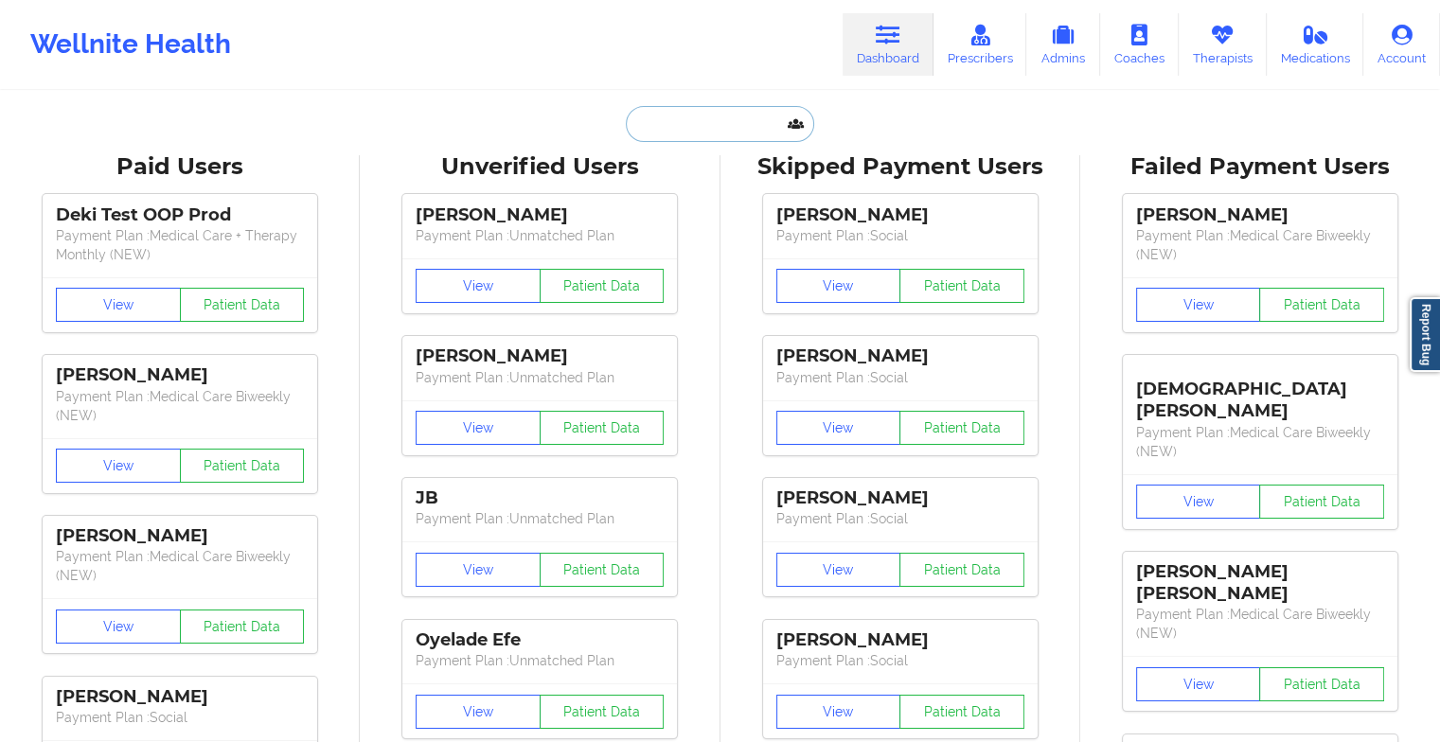
click at [718, 126] on input "text" at bounding box center [719, 124] width 187 height 36
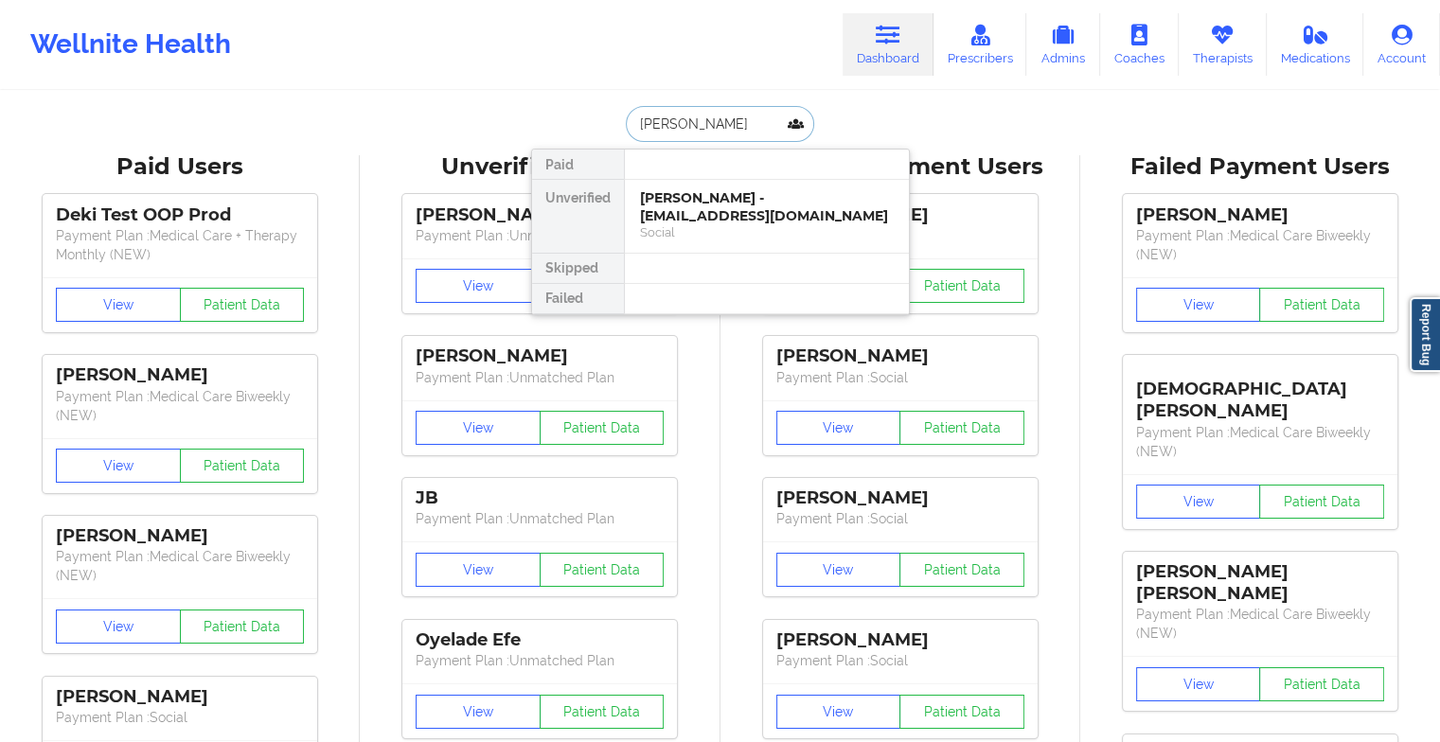
type input "[PERSON_NAME]"
click at [746, 201] on div "[PERSON_NAME] - [EMAIL_ADDRESS][DOMAIN_NAME]" at bounding box center [767, 206] width 254 height 35
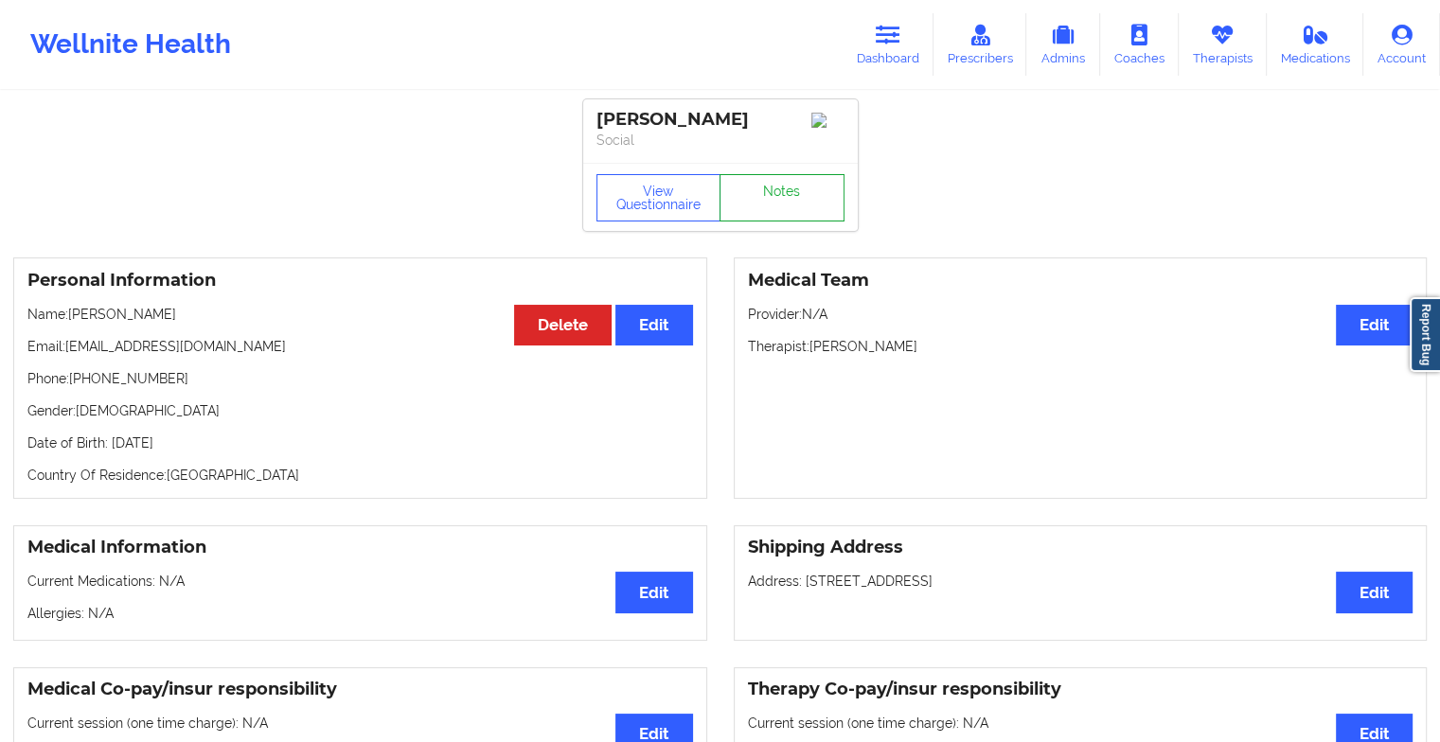
click at [774, 215] on link "Notes" at bounding box center [782, 197] width 125 height 47
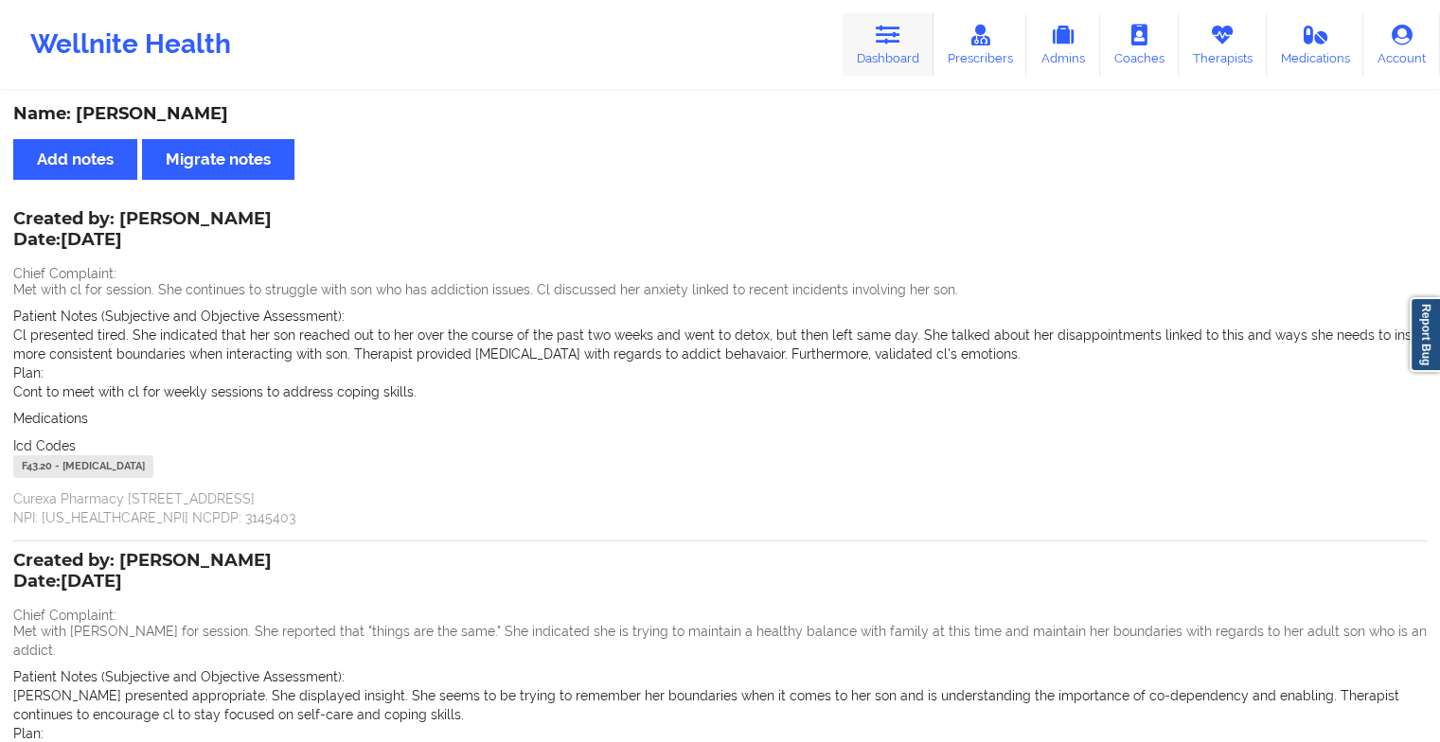
click at [862, 42] on link "Dashboard" at bounding box center [888, 44] width 91 height 62
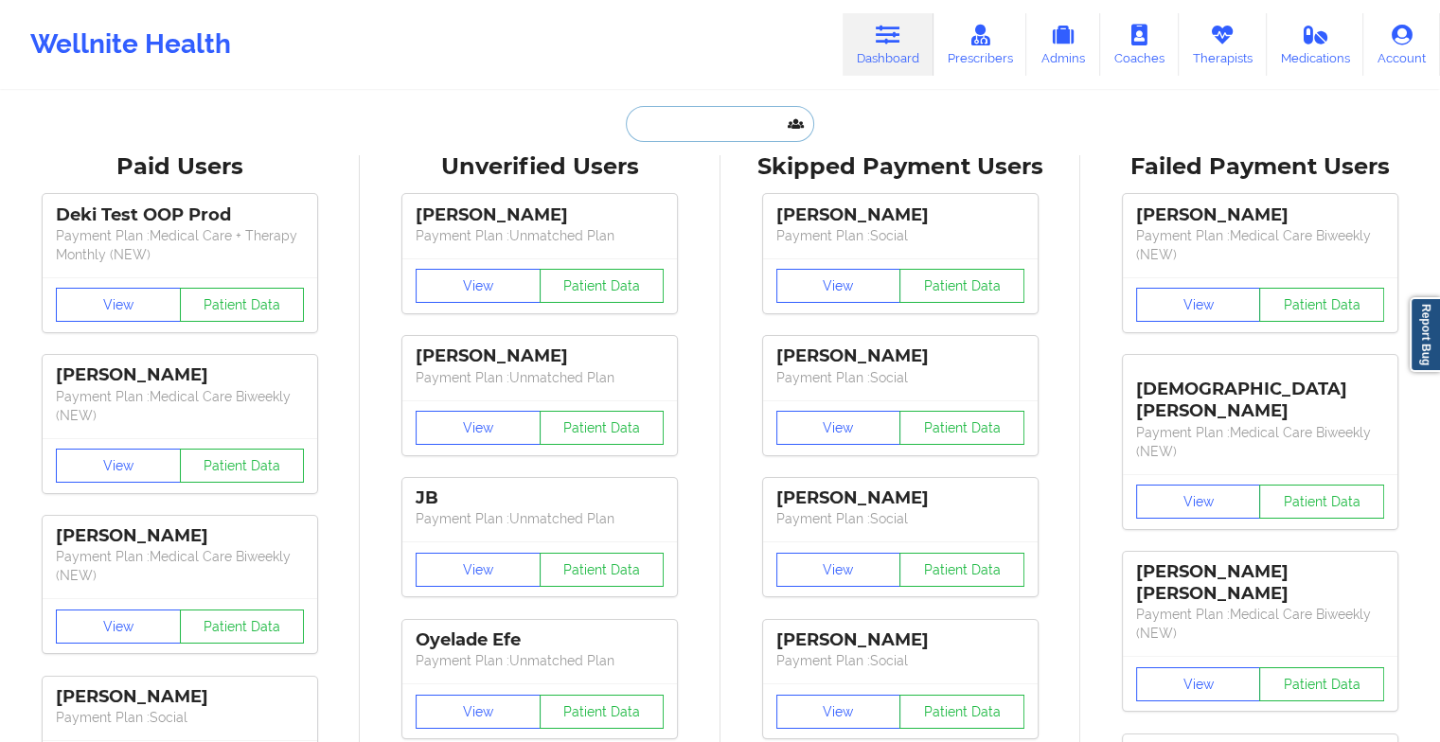
click at [731, 126] on input "text" at bounding box center [719, 124] width 187 height 36
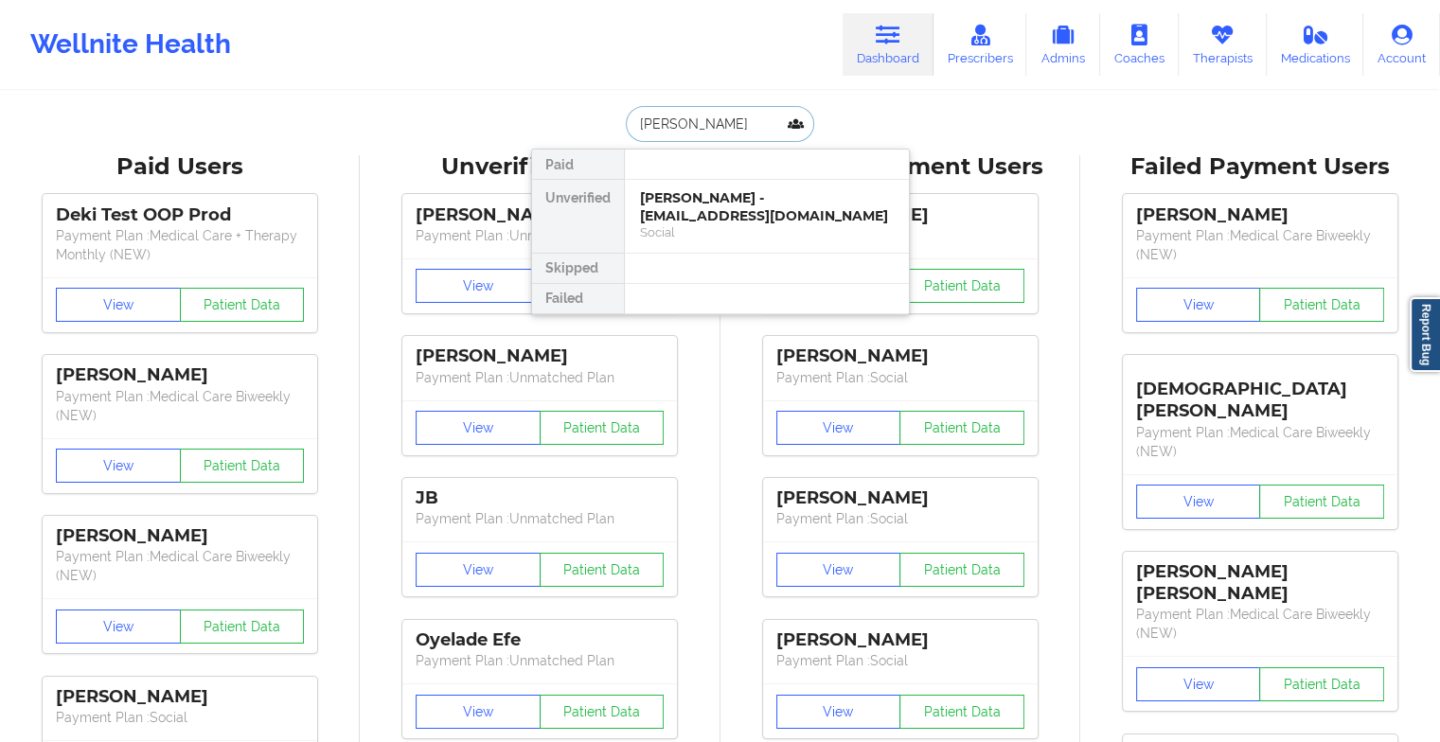
type input "[PERSON_NAME]"
click at [716, 203] on div "[PERSON_NAME] - [EMAIL_ADDRESS][DOMAIN_NAME]" at bounding box center [767, 206] width 254 height 35
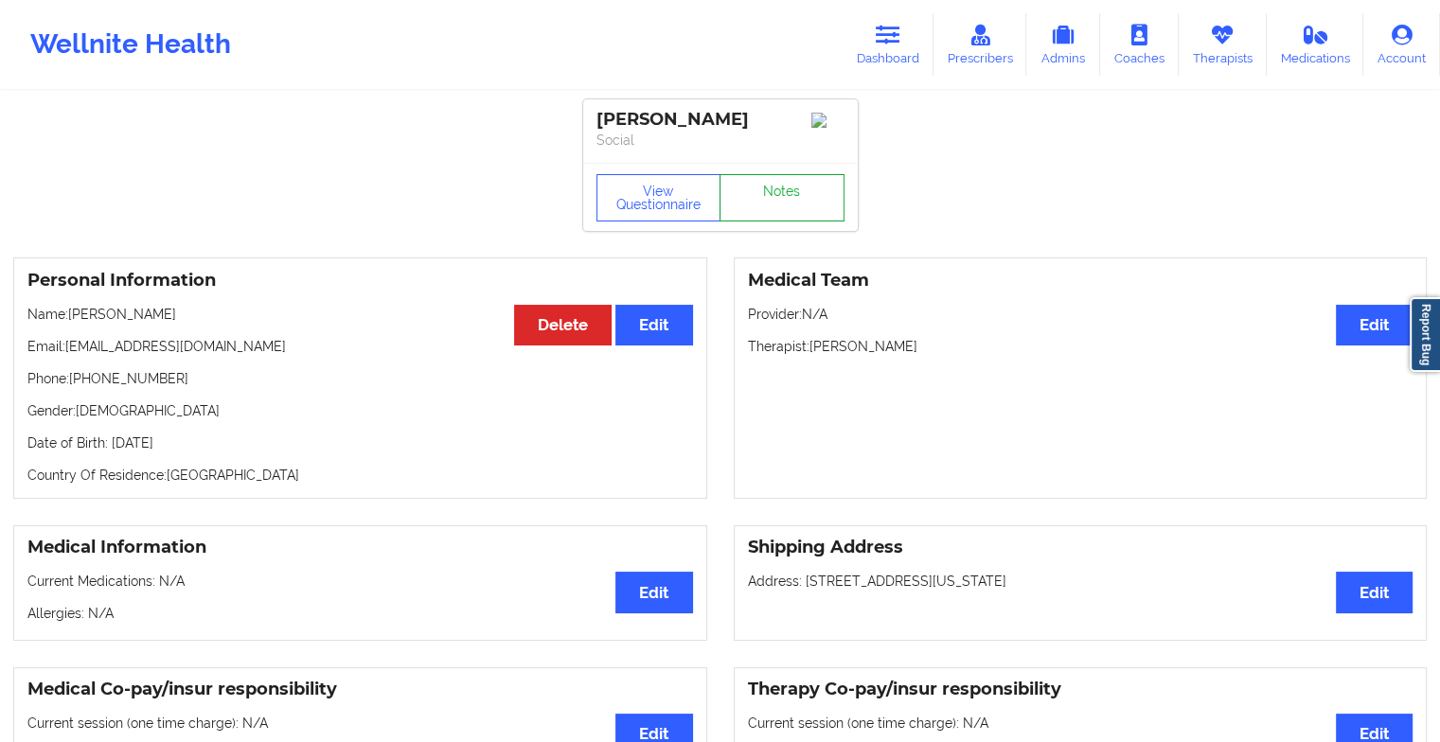
click at [776, 208] on link "Notes" at bounding box center [782, 197] width 125 height 47
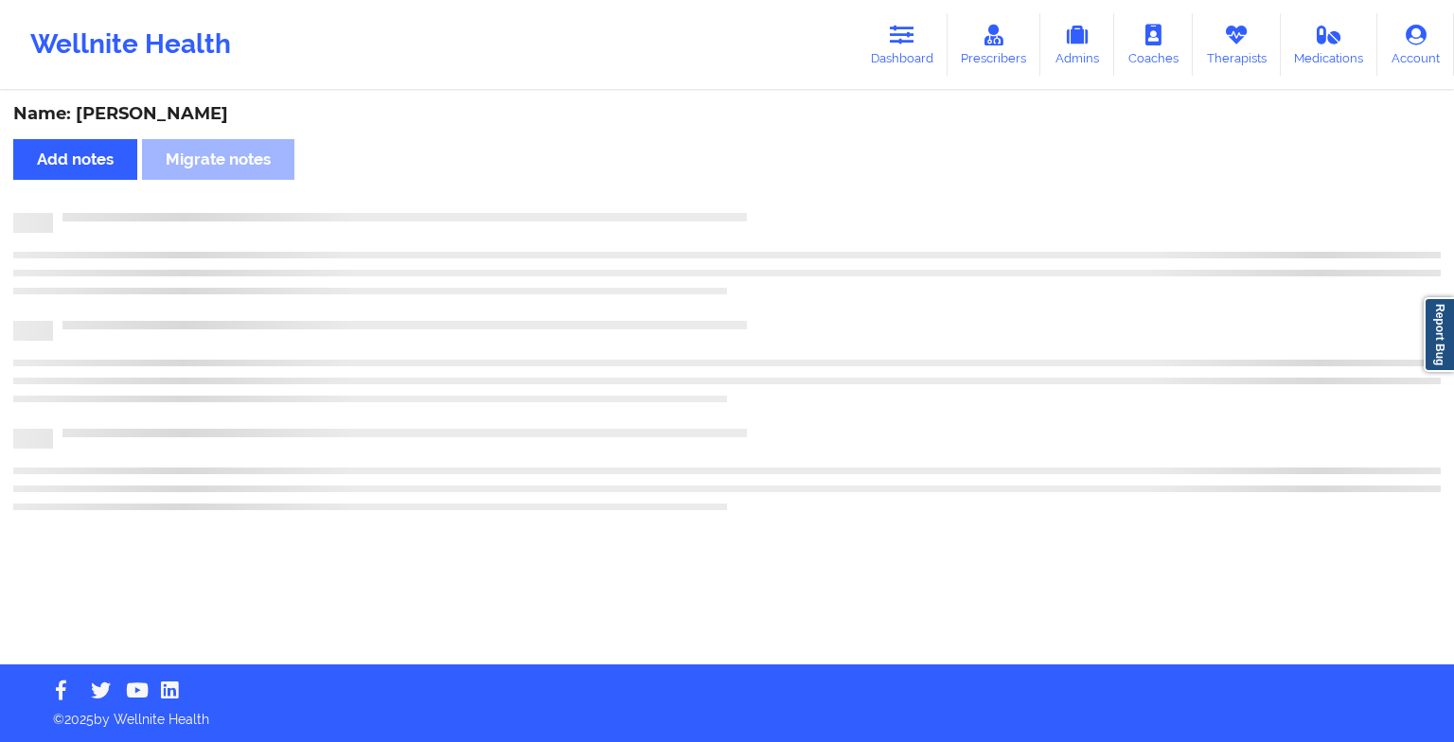
click at [776, 208] on div "Name: [PERSON_NAME] Add notes Migrate notes" at bounding box center [727, 379] width 1454 height 572
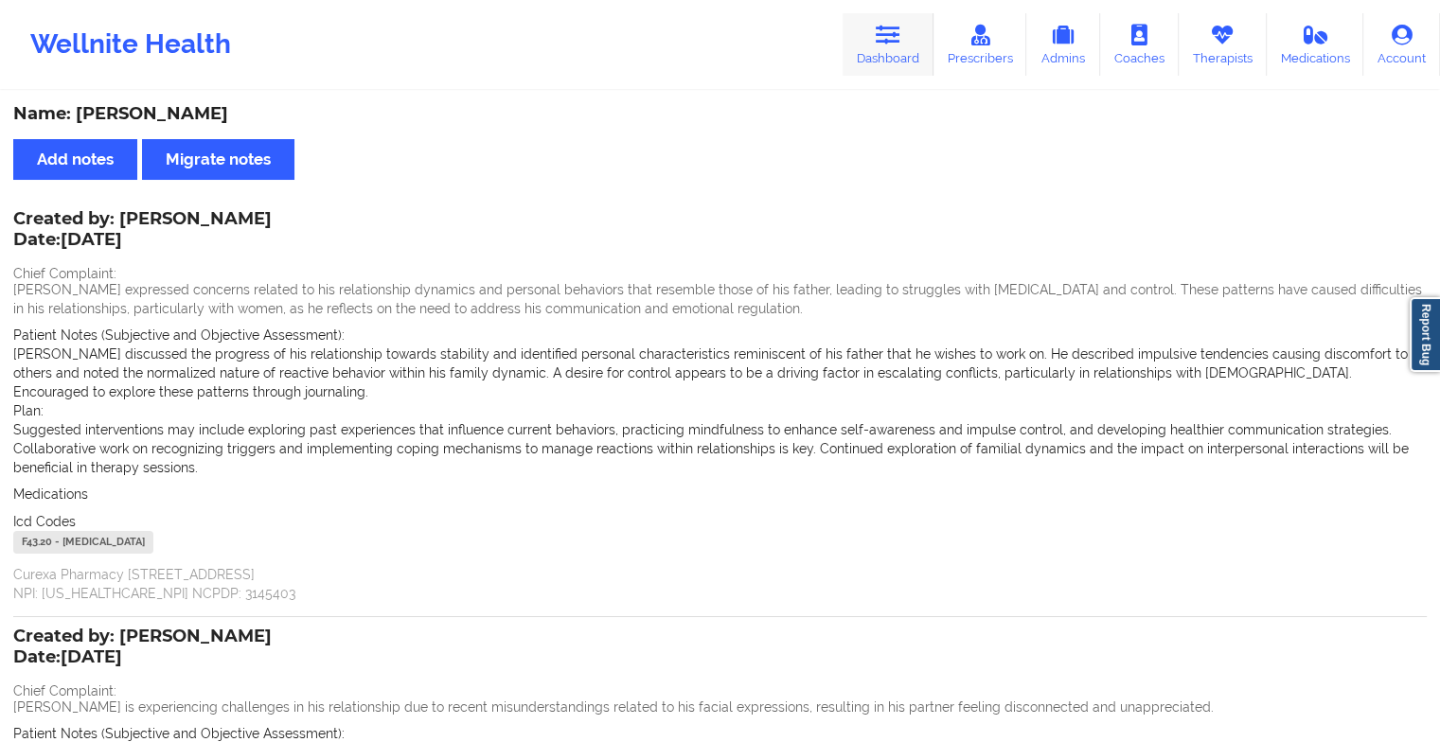
click at [889, 42] on icon at bounding box center [888, 35] width 25 height 21
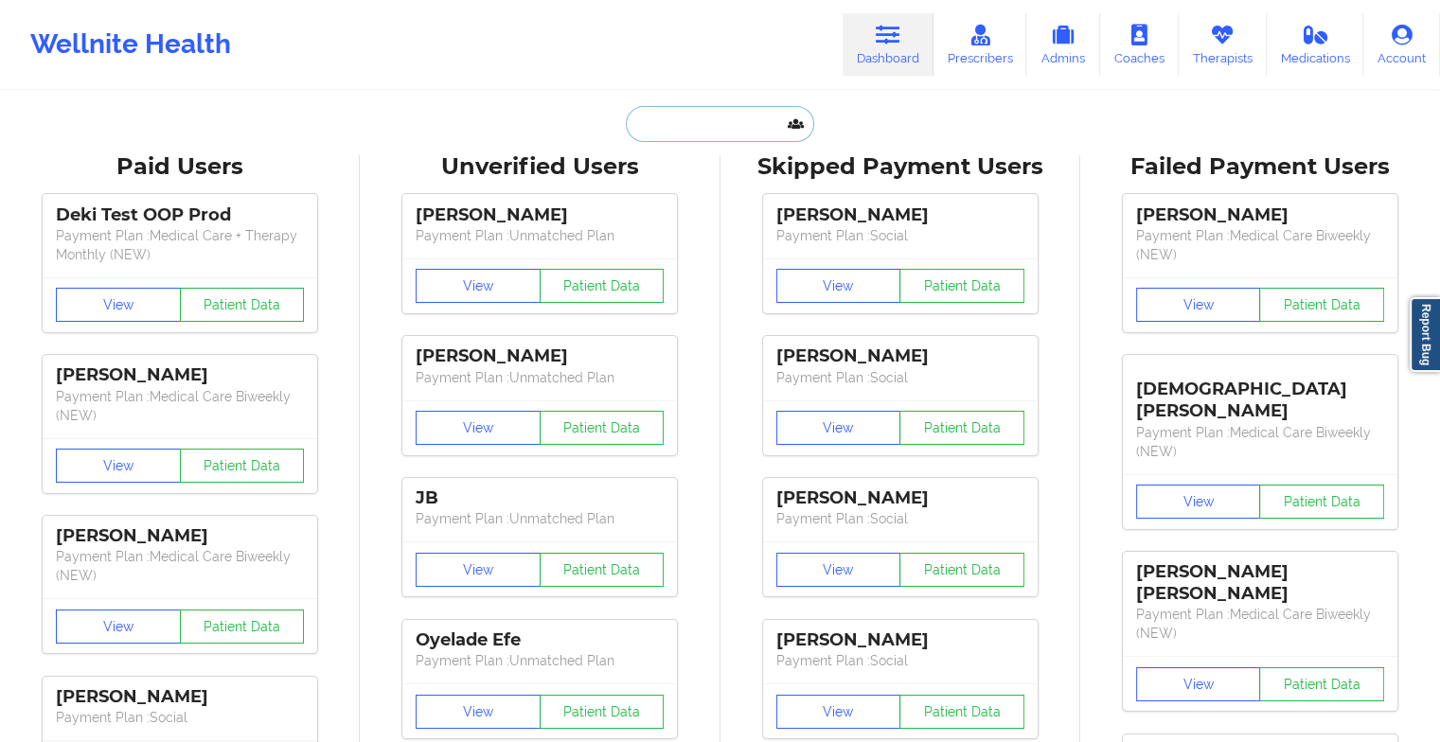
click at [736, 122] on input "text" at bounding box center [719, 124] width 187 height 36
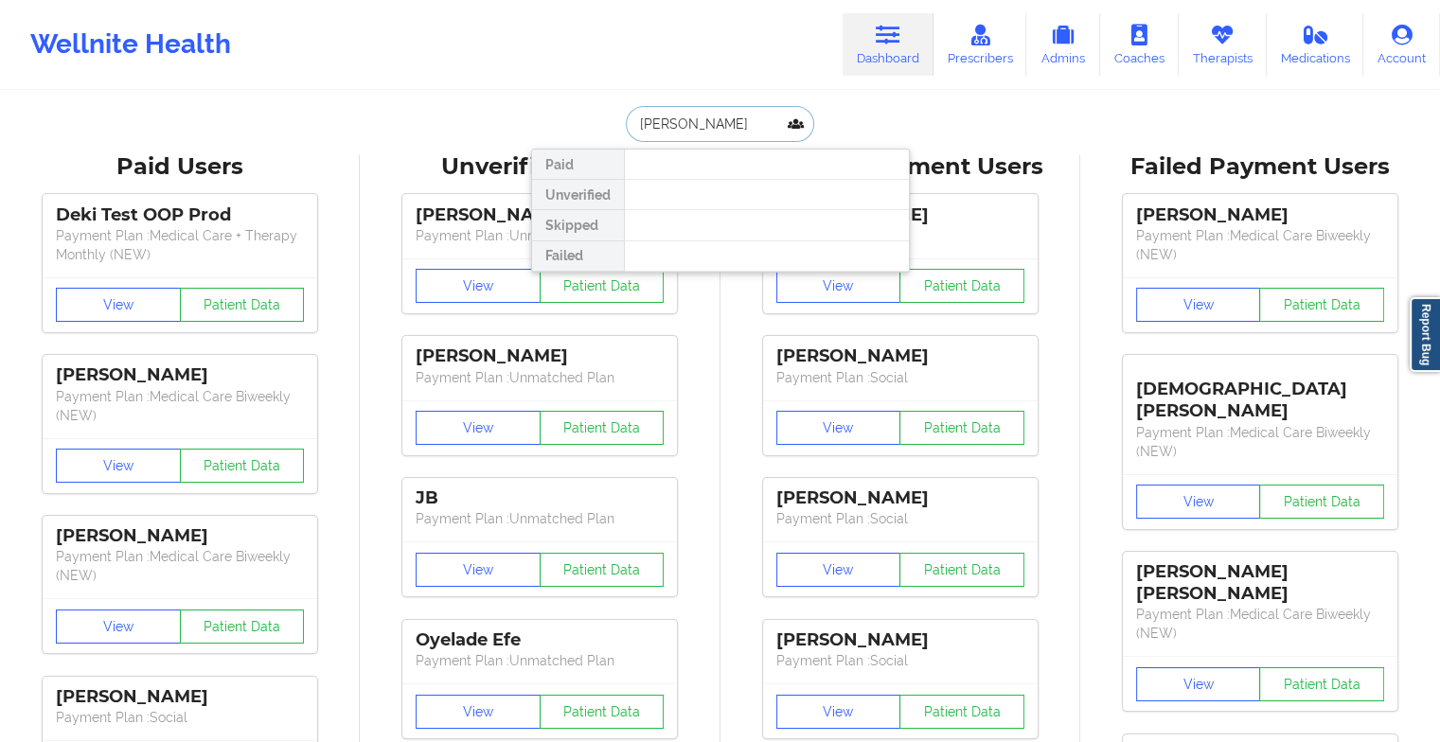
type input "[PERSON_NAME] ca"
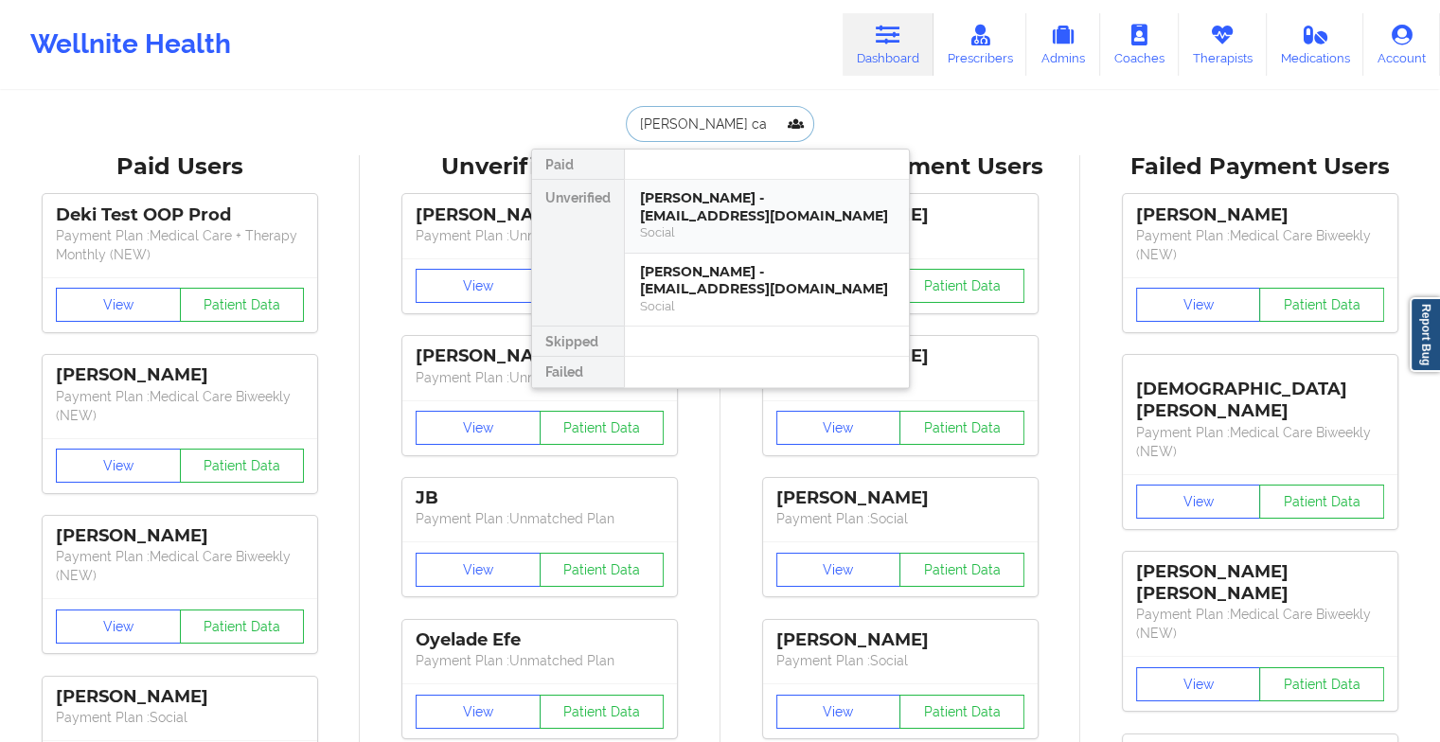
click at [691, 207] on div "[PERSON_NAME] - [EMAIL_ADDRESS][DOMAIN_NAME]" at bounding box center [767, 206] width 254 height 35
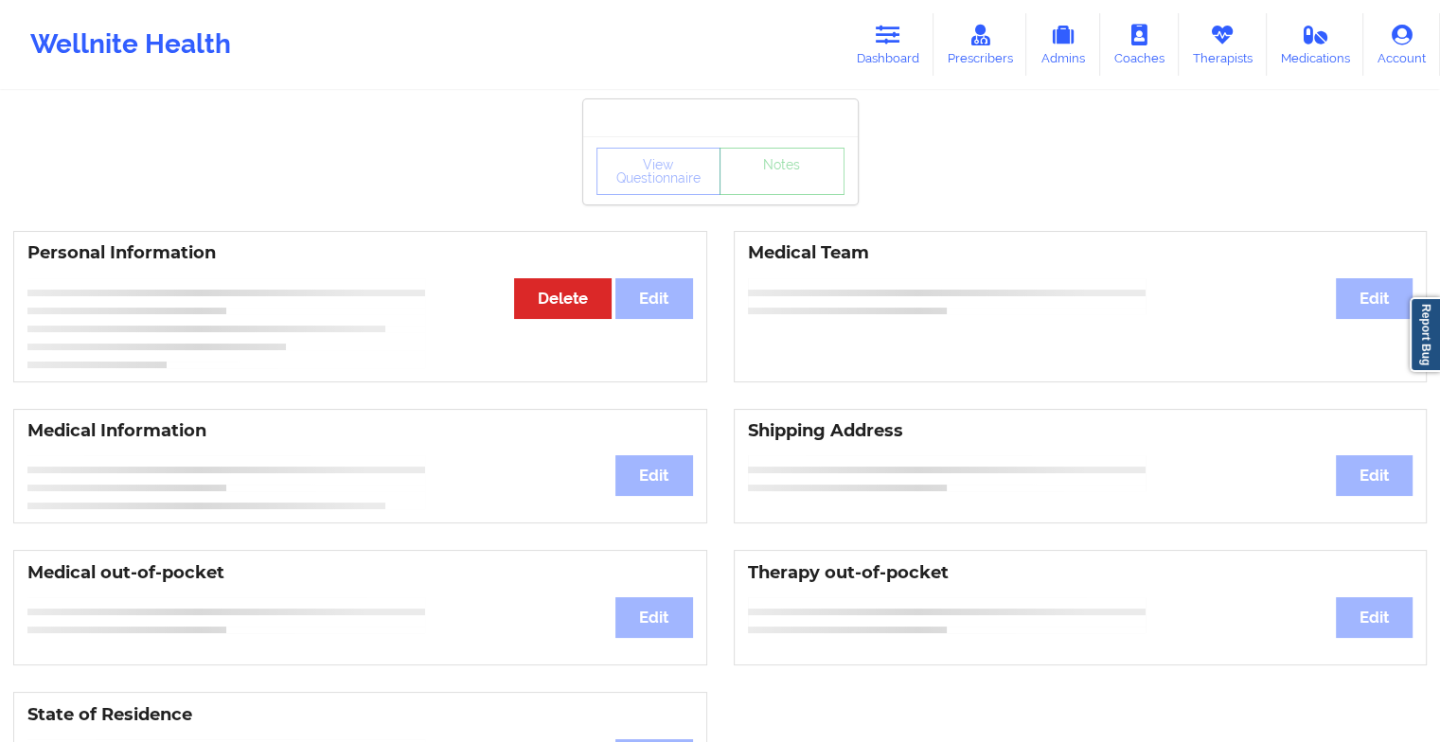
click at [771, 204] on div "View Questionnaire Notes" at bounding box center [720, 170] width 275 height 68
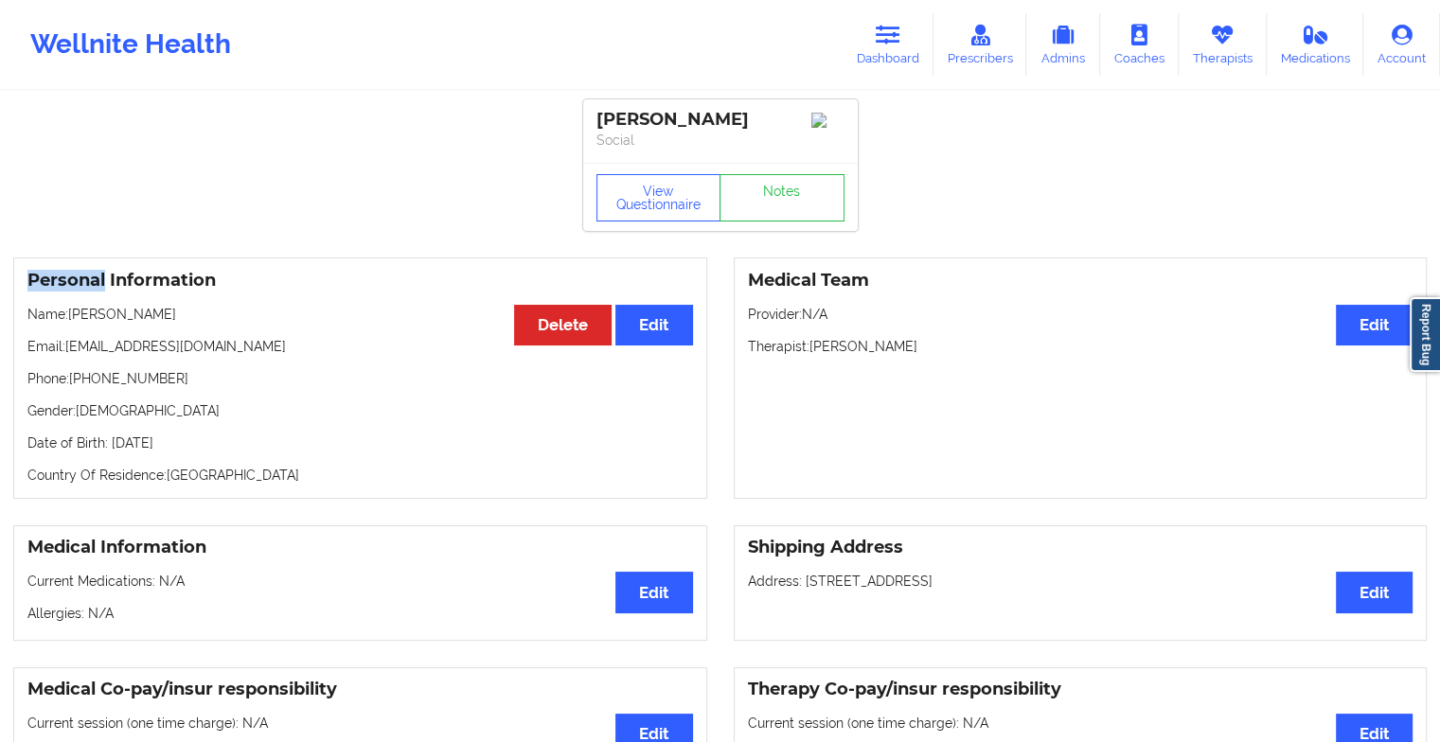
click at [771, 204] on div "View Questionnaire Notes" at bounding box center [720, 197] width 275 height 68
click at [771, 204] on link "Notes" at bounding box center [782, 197] width 125 height 47
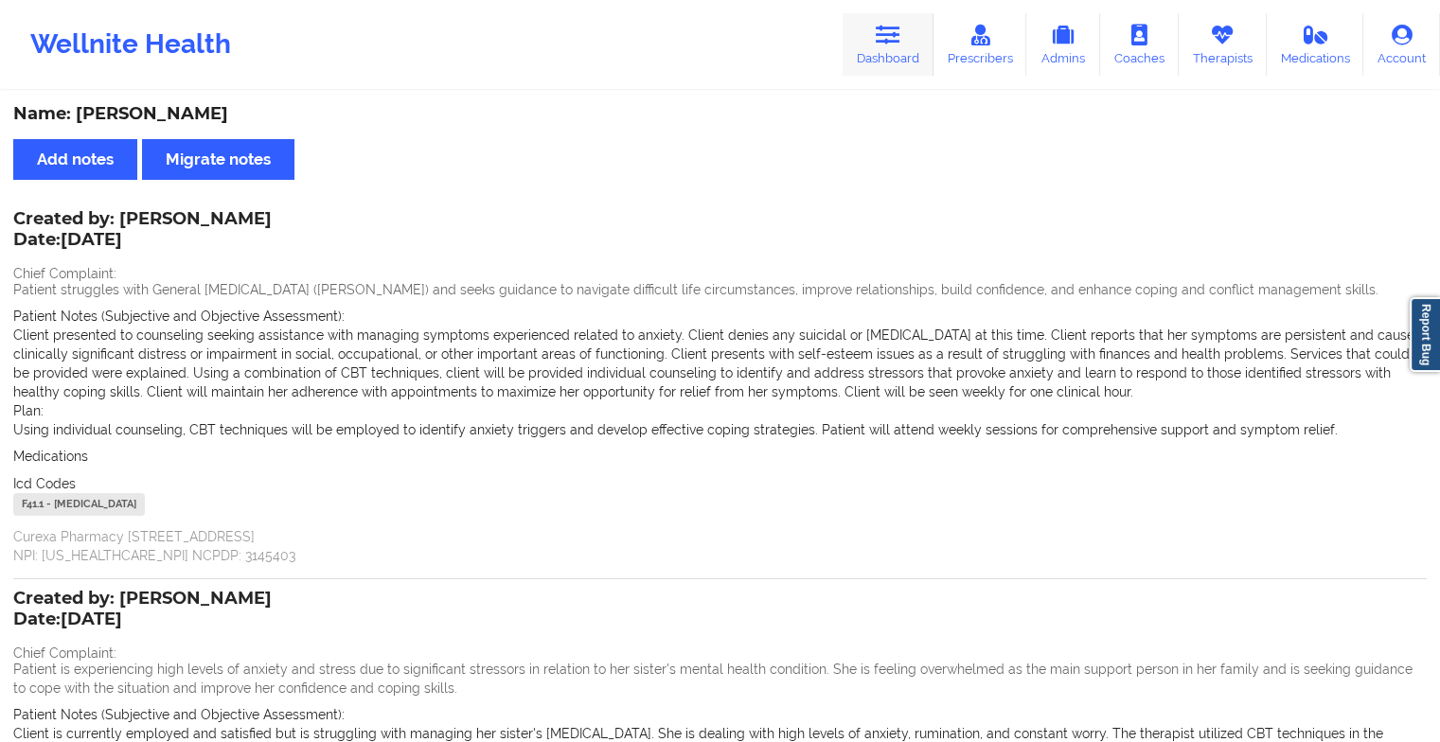
click at [868, 52] on link "Dashboard" at bounding box center [888, 44] width 91 height 62
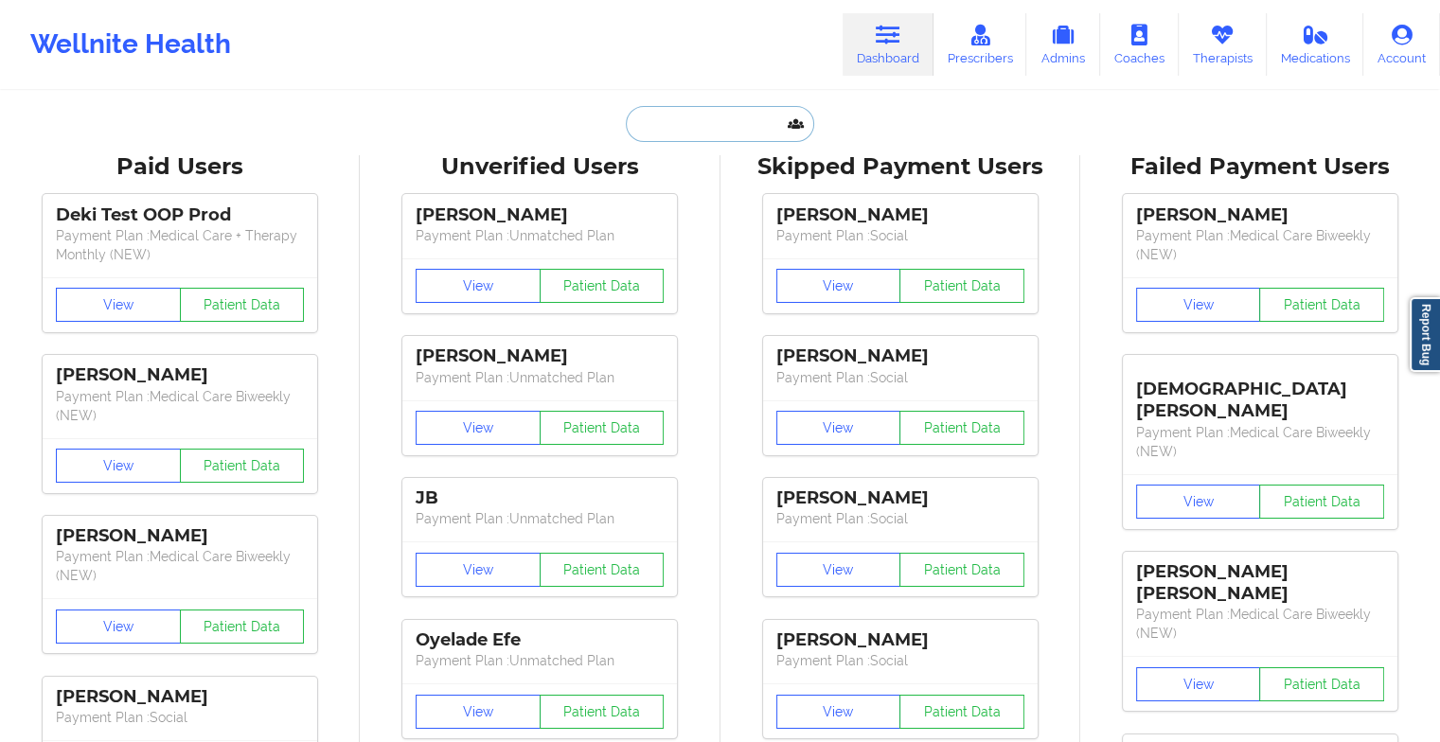
click at [693, 121] on input "text" at bounding box center [719, 124] width 187 height 36
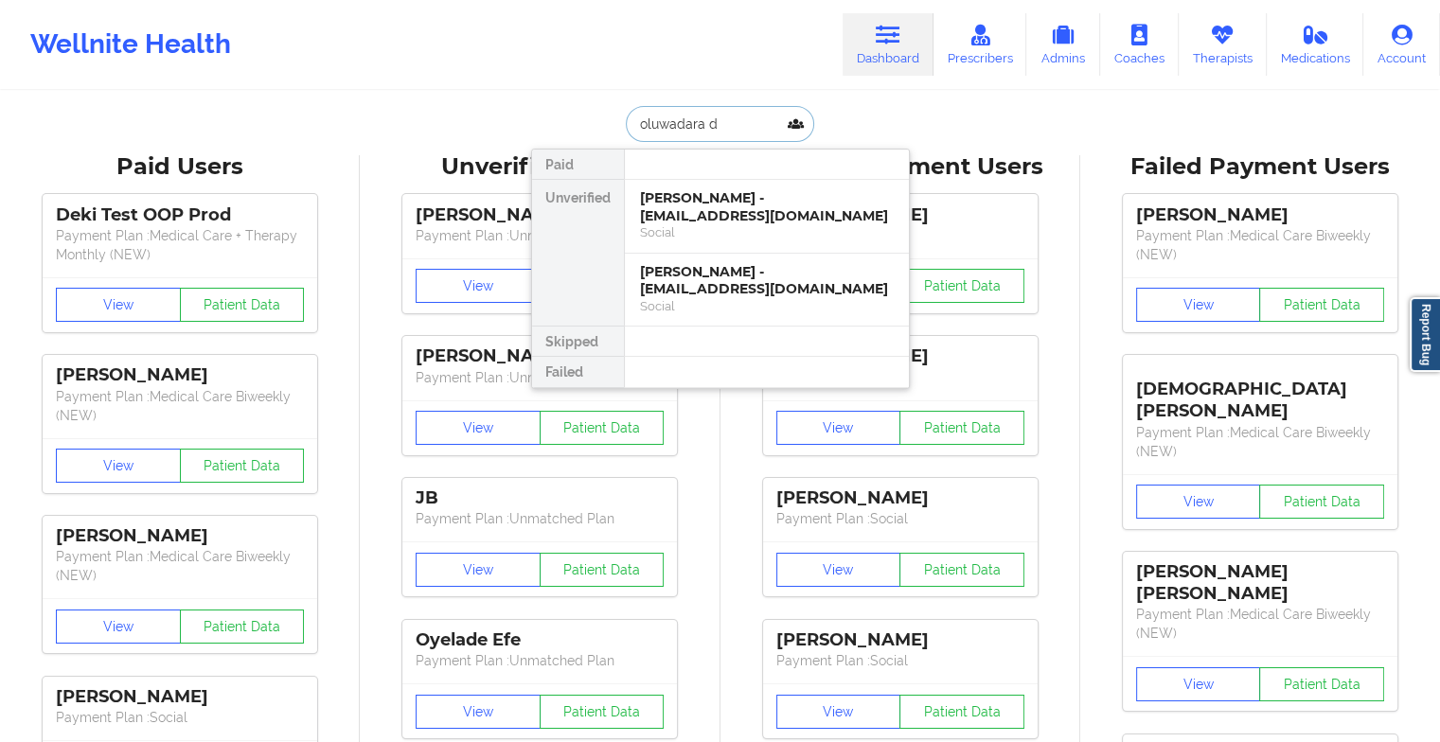
type input "oluwadara du"
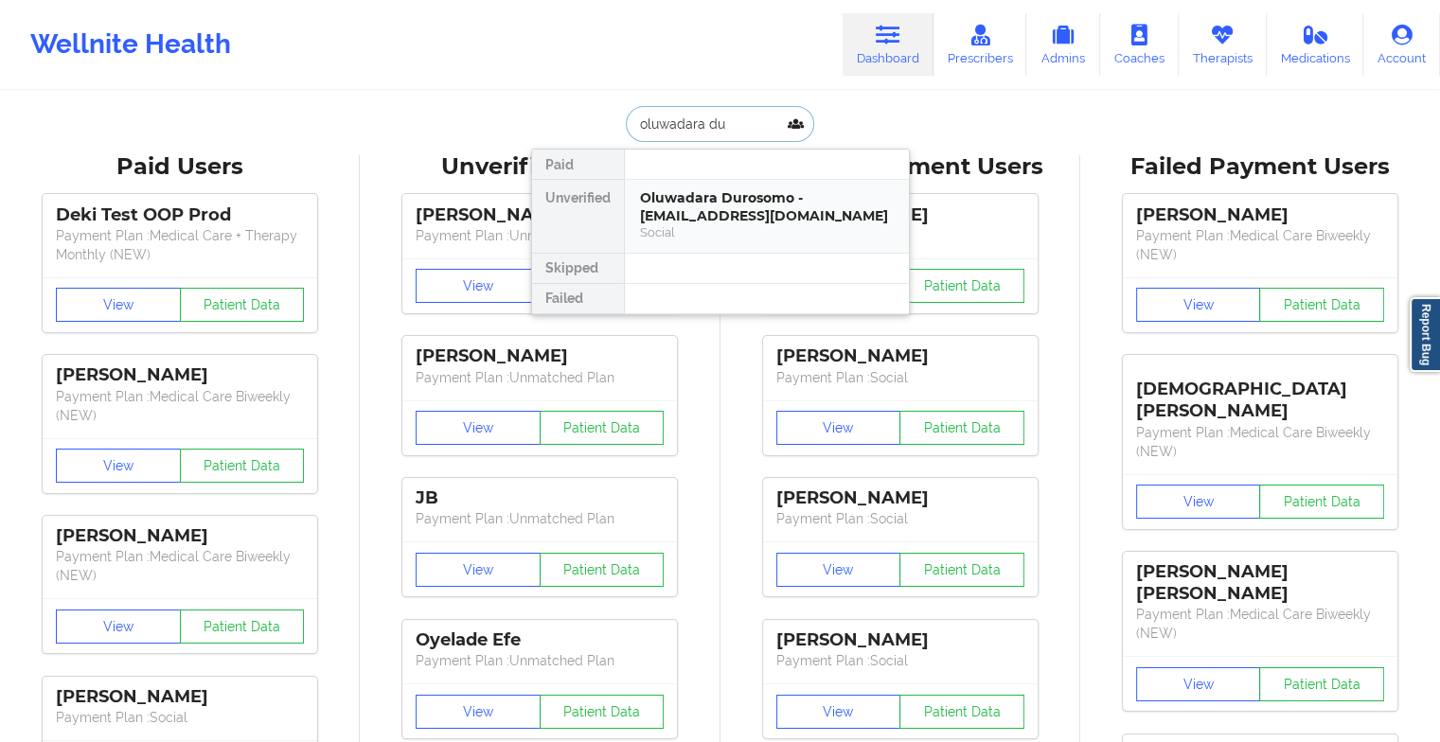
click at [756, 223] on div "Oluwadara Durosomo - [EMAIL_ADDRESS][DOMAIN_NAME]" at bounding box center [767, 206] width 254 height 35
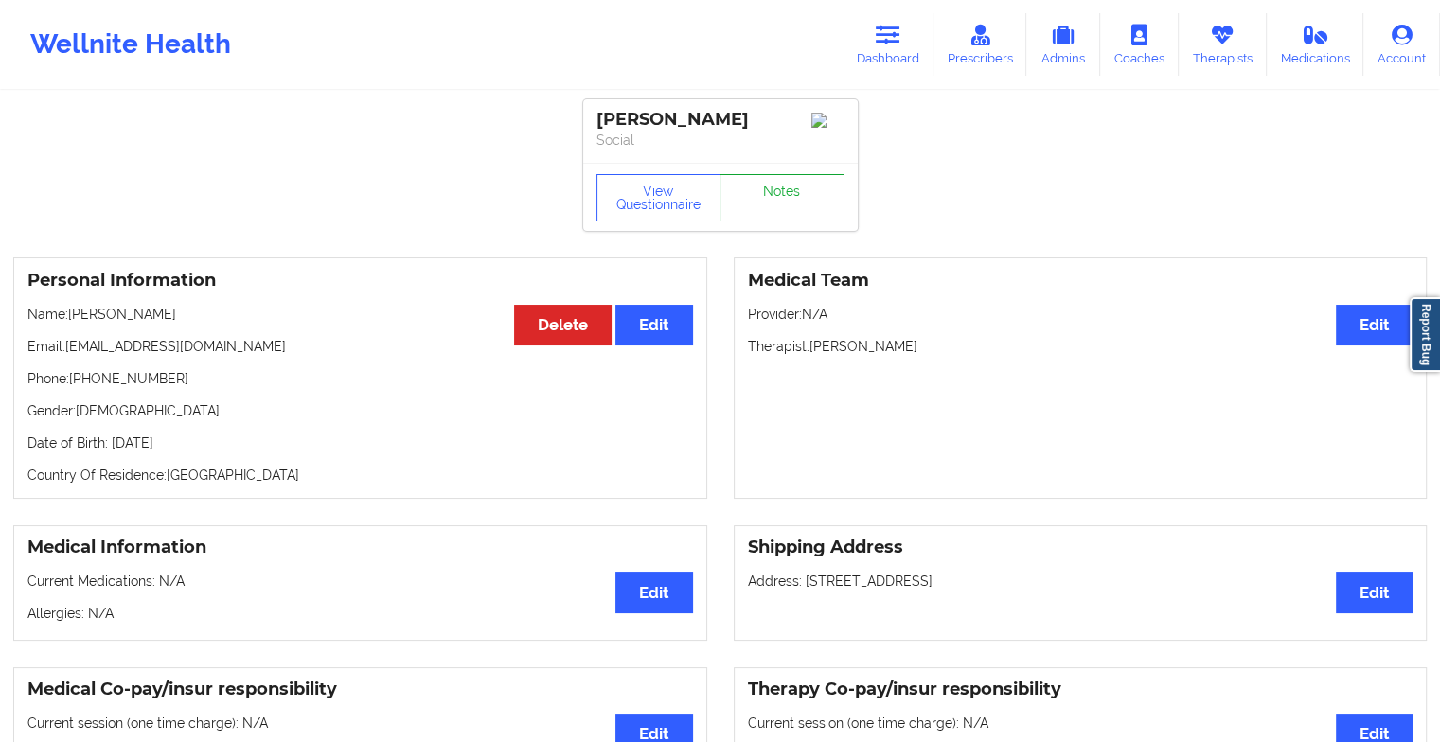
click at [783, 210] on link "Notes" at bounding box center [782, 197] width 125 height 47
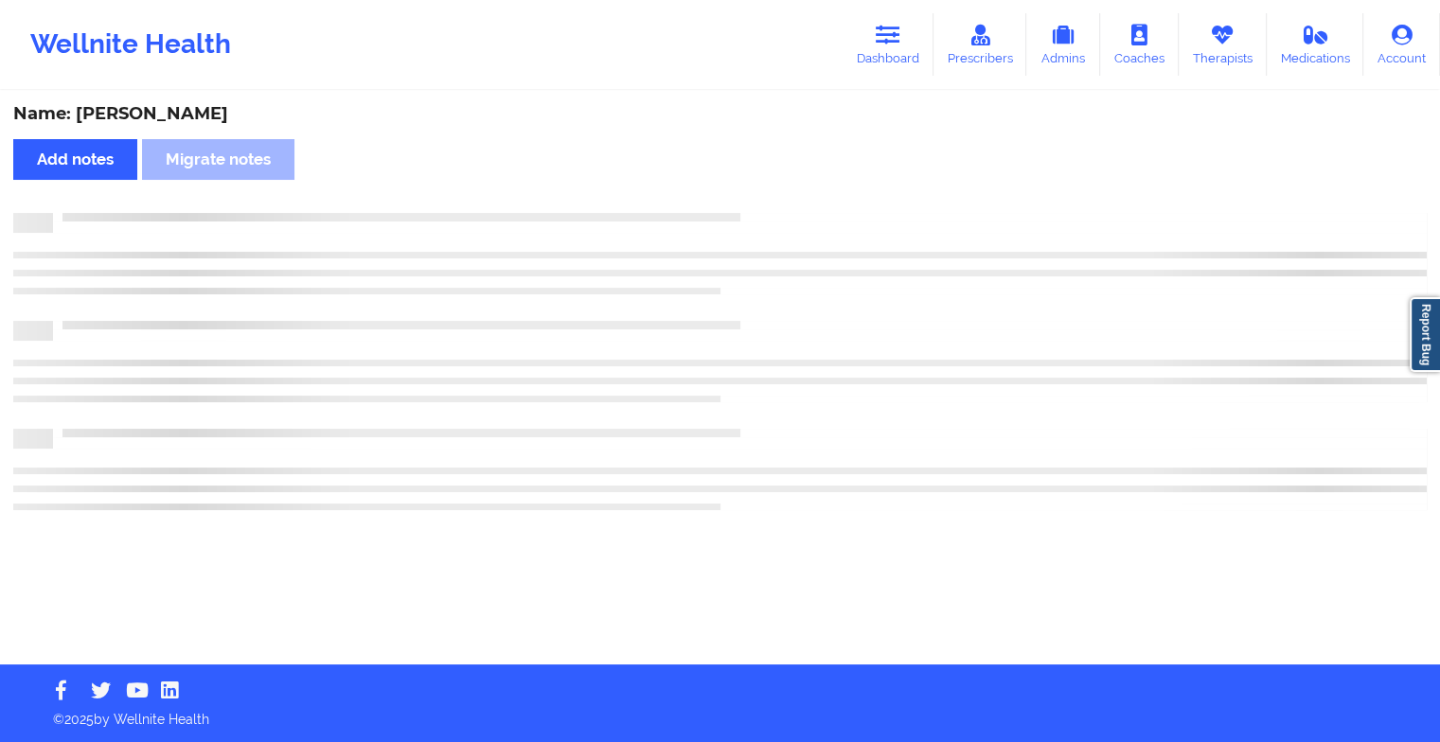
click at [783, 210] on div "Name: [PERSON_NAME] Add notes Migrate notes" at bounding box center [720, 379] width 1440 height 572
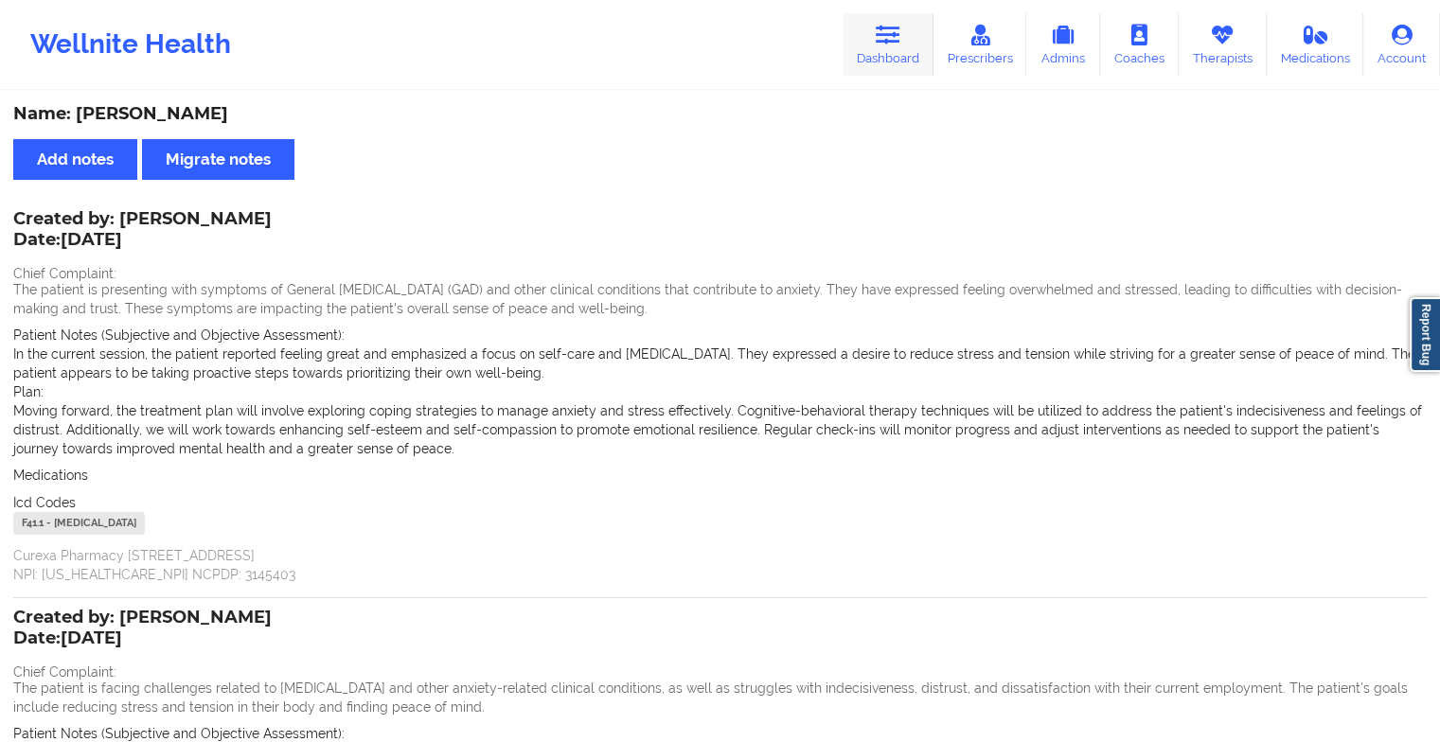
click at [920, 42] on link "Dashboard" at bounding box center [888, 44] width 91 height 62
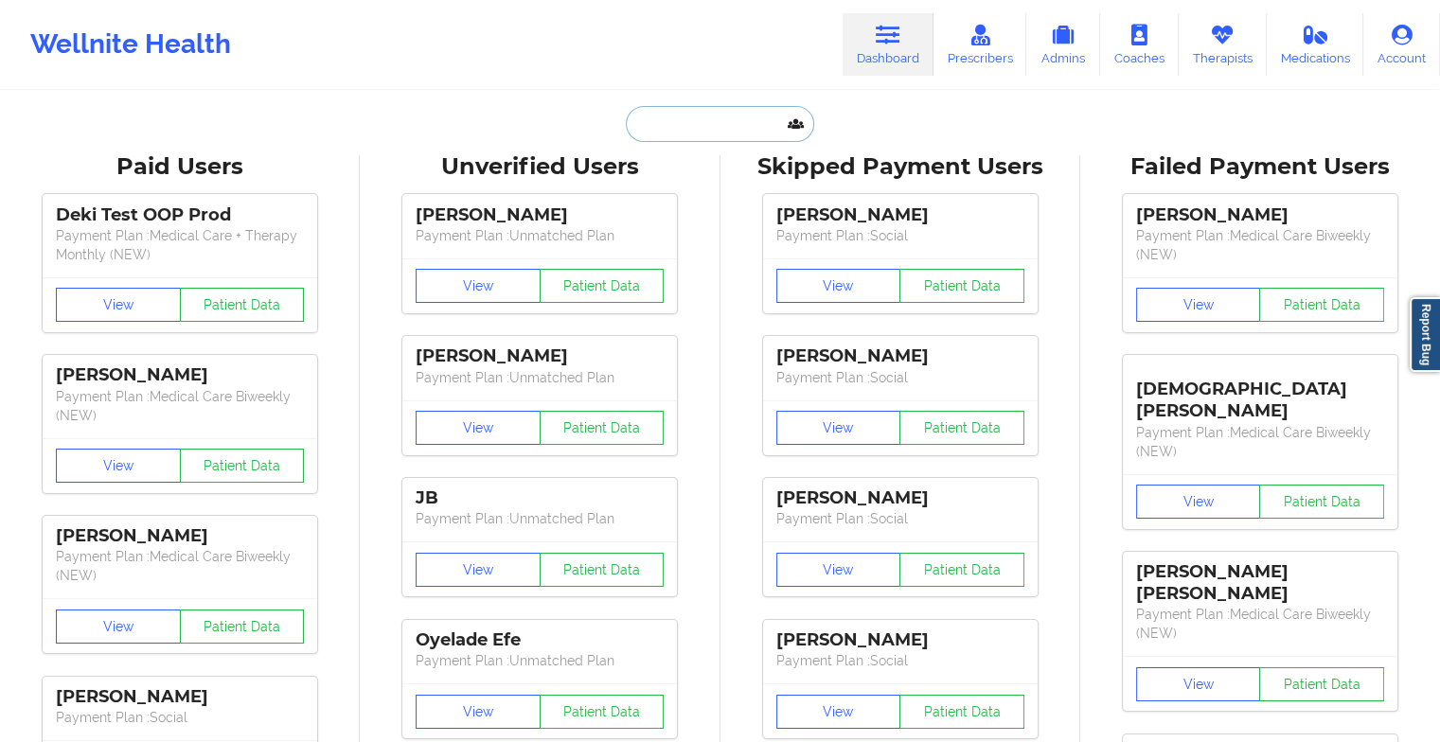
click at [719, 129] on input "text" at bounding box center [719, 124] width 187 height 36
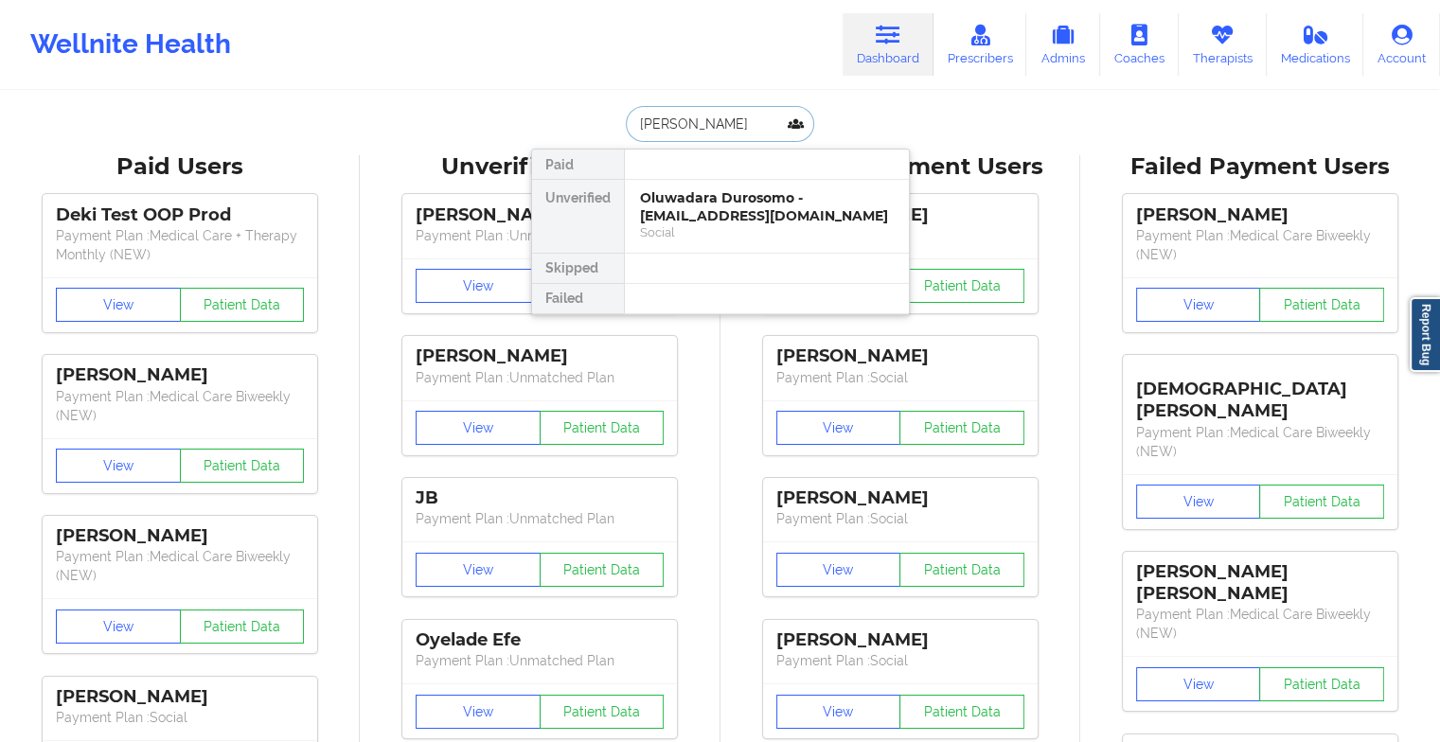
type input "lauren be"
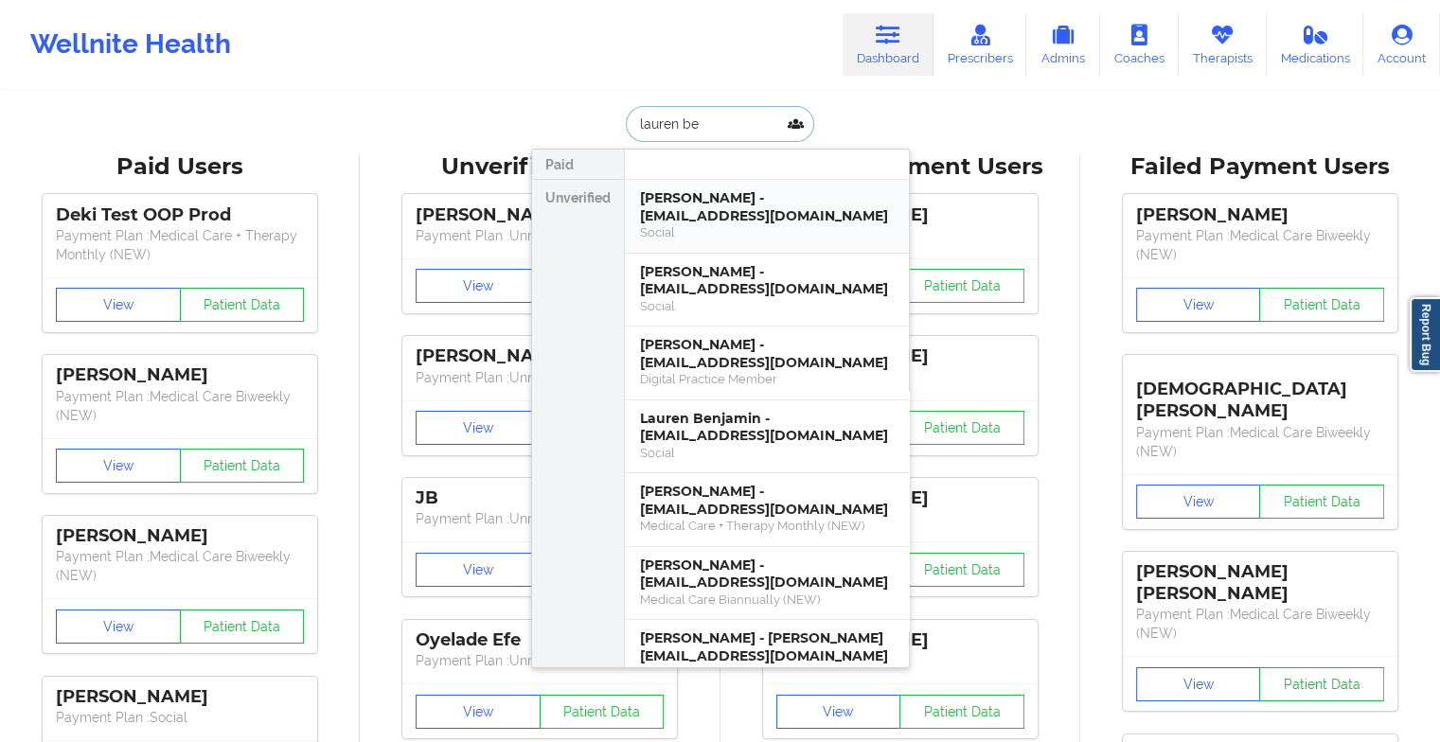
click at [712, 205] on div "[PERSON_NAME] - [EMAIL_ADDRESS][DOMAIN_NAME]" at bounding box center [767, 206] width 254 height 35
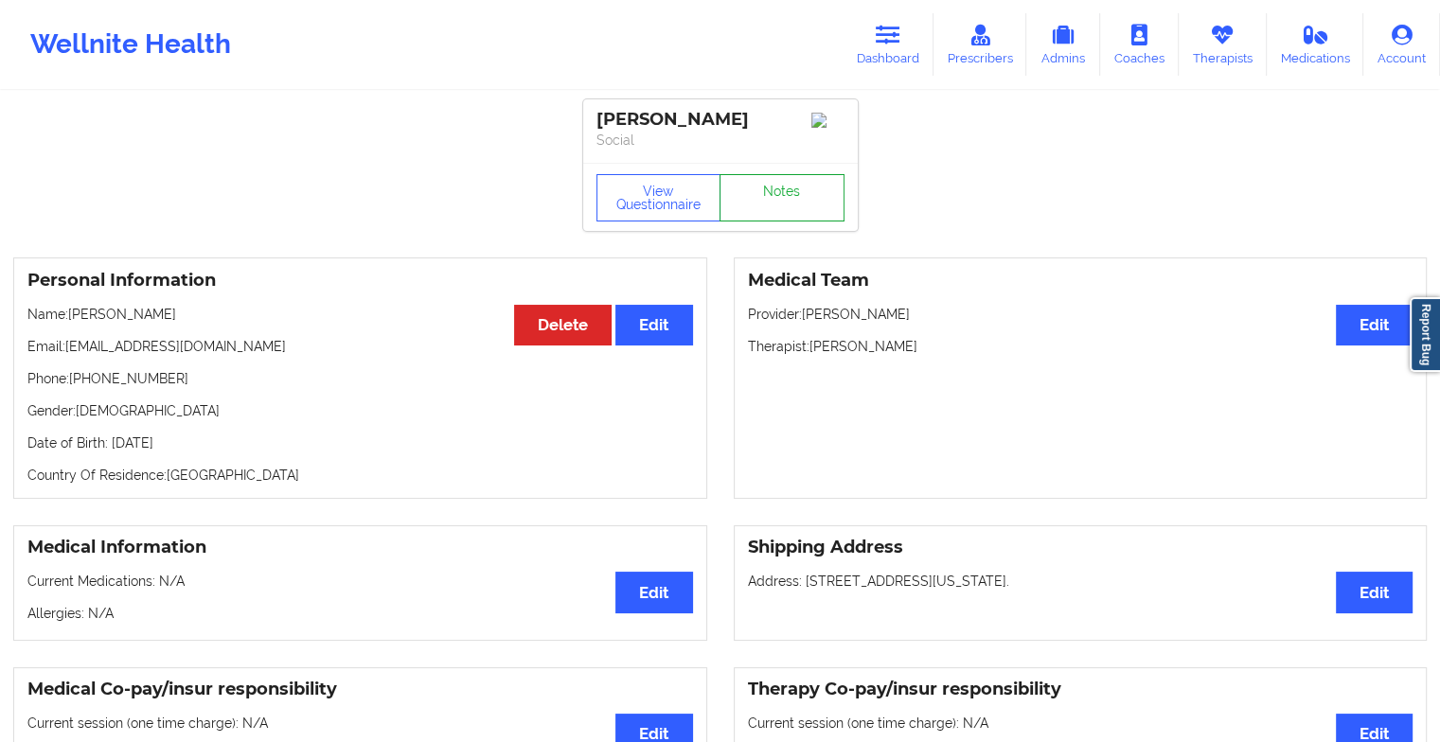
click at [778, 205] on link "Notes" at bounding box center [782, 197] width 125 height 47
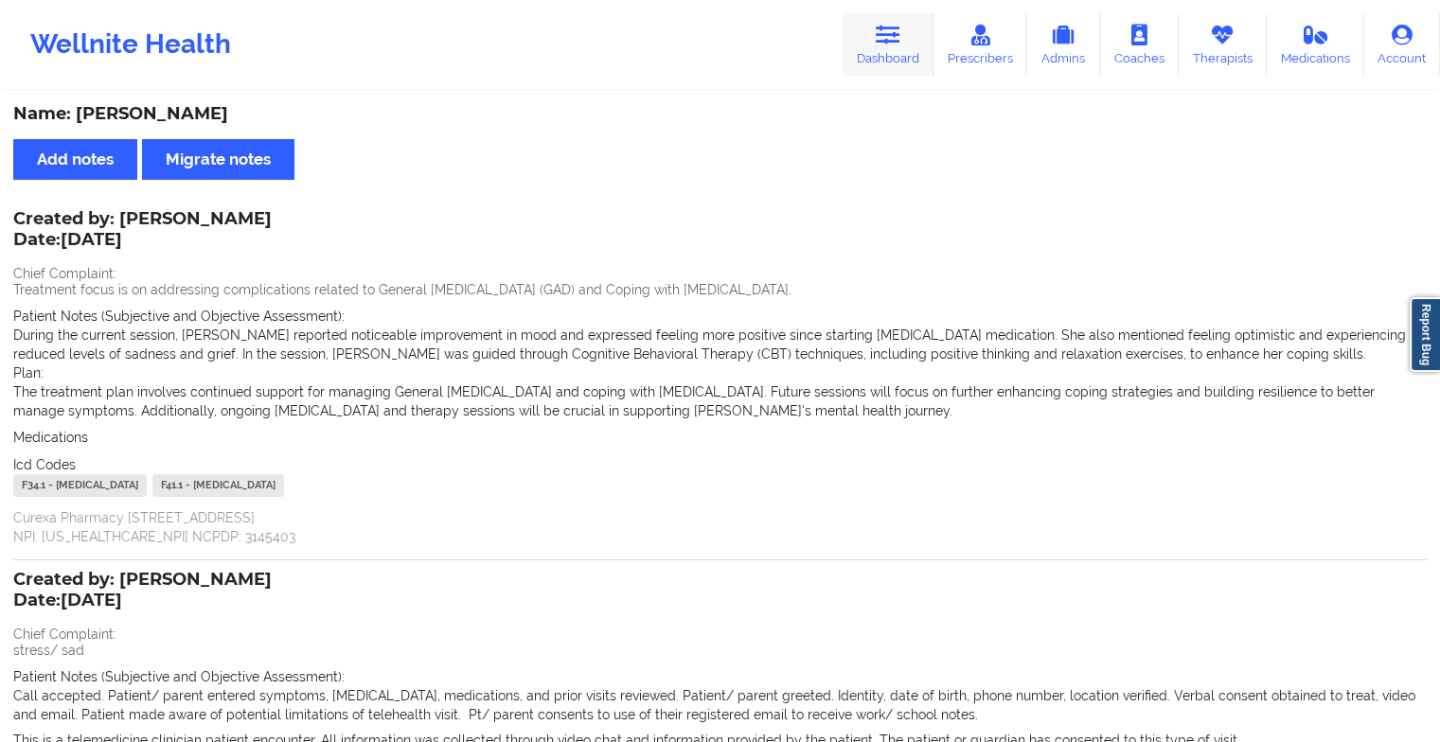
click at [881, 19] on link "Dashboard" at bounding box center [888, 44] width 91 height 62
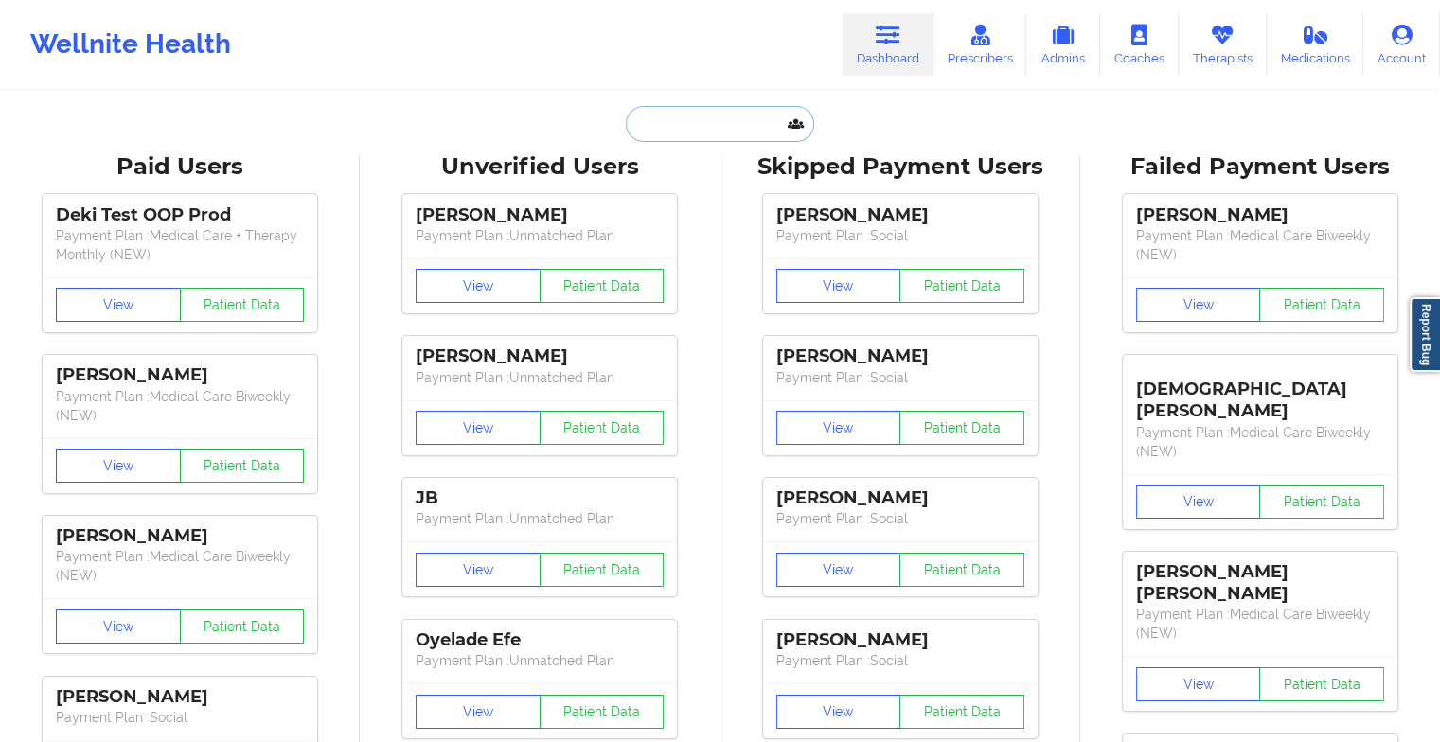
click at [708, 126] on input "text" at bounding box center [719, 124] width 187 height 36
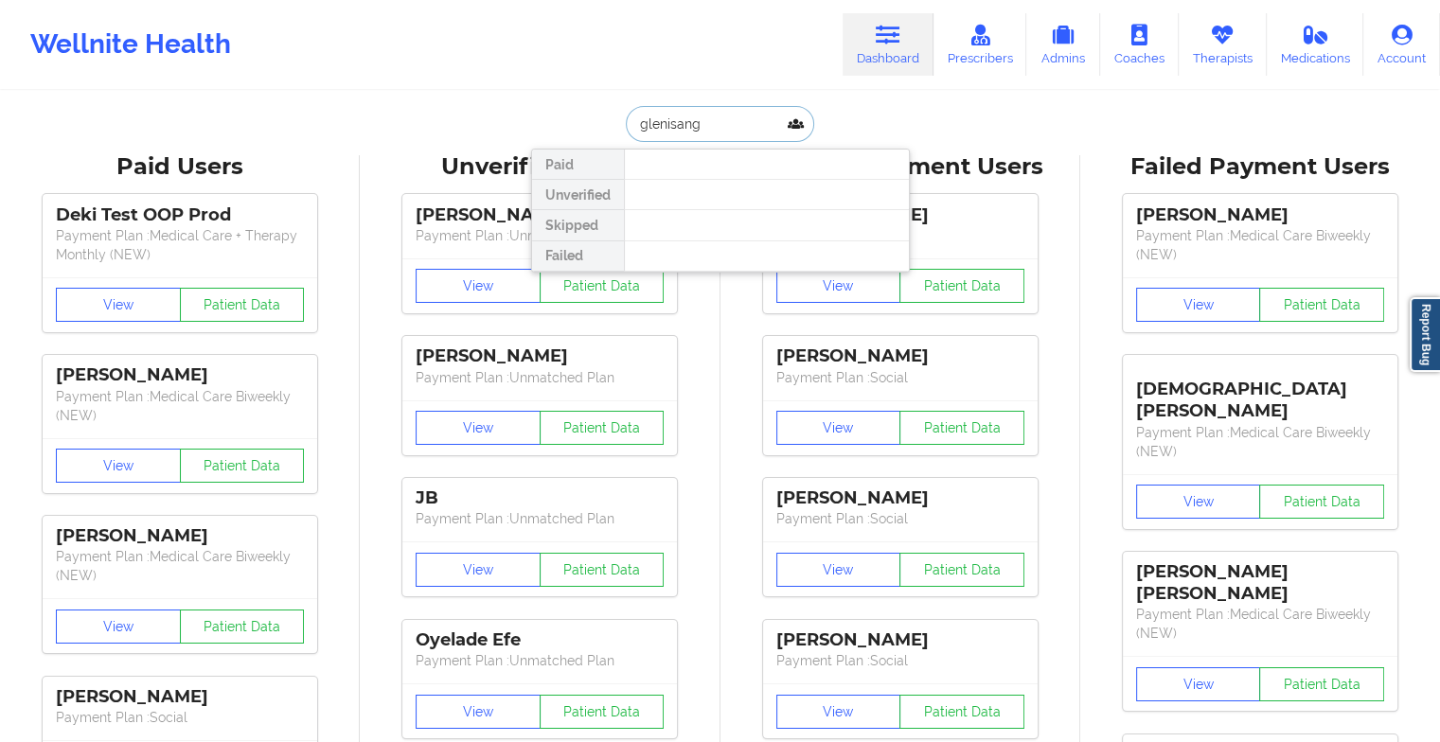
type input "[PERSON_NAME]"
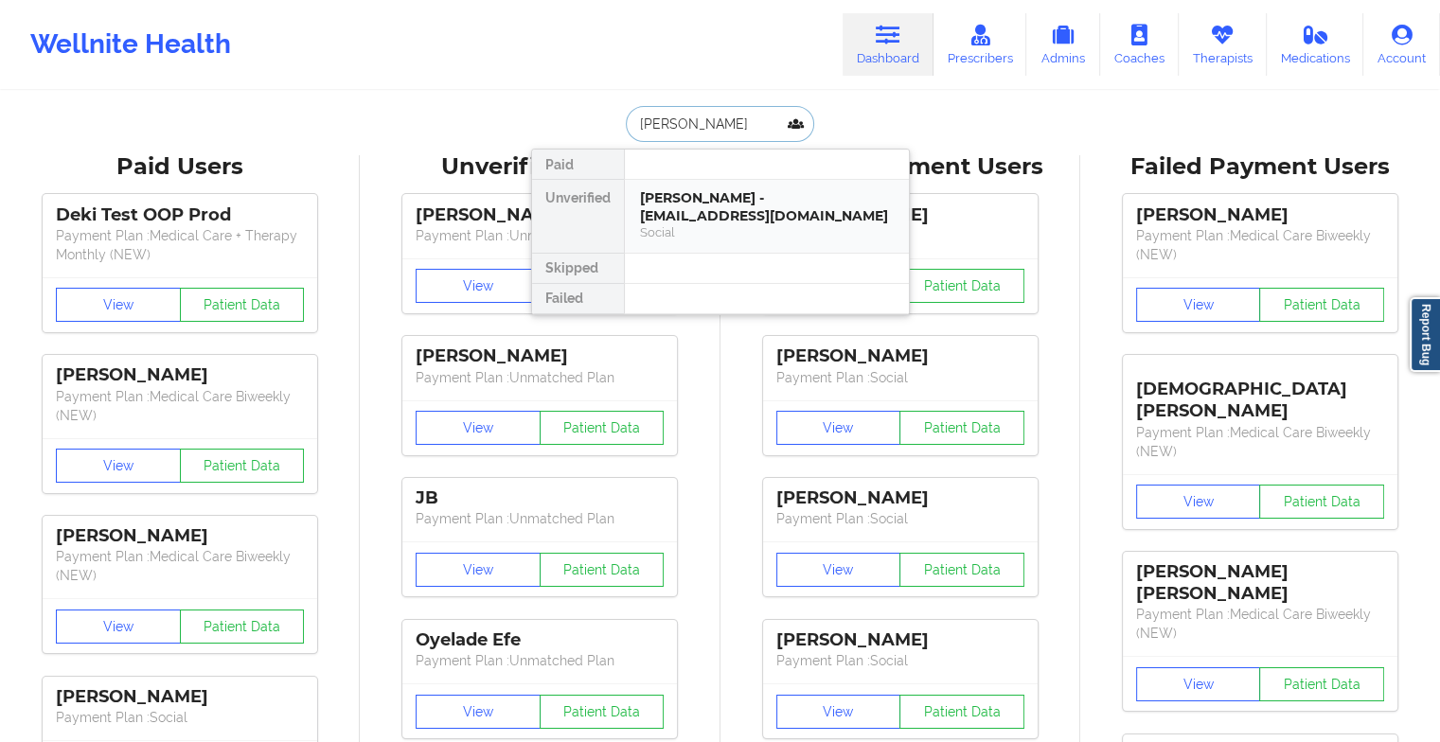
click at [719, 205] on div "[PERSON_NAME] - [EMAIL_ADDRESS][DOMAIN_NAME]" at bounding box center [767, 206] width 254 height 35
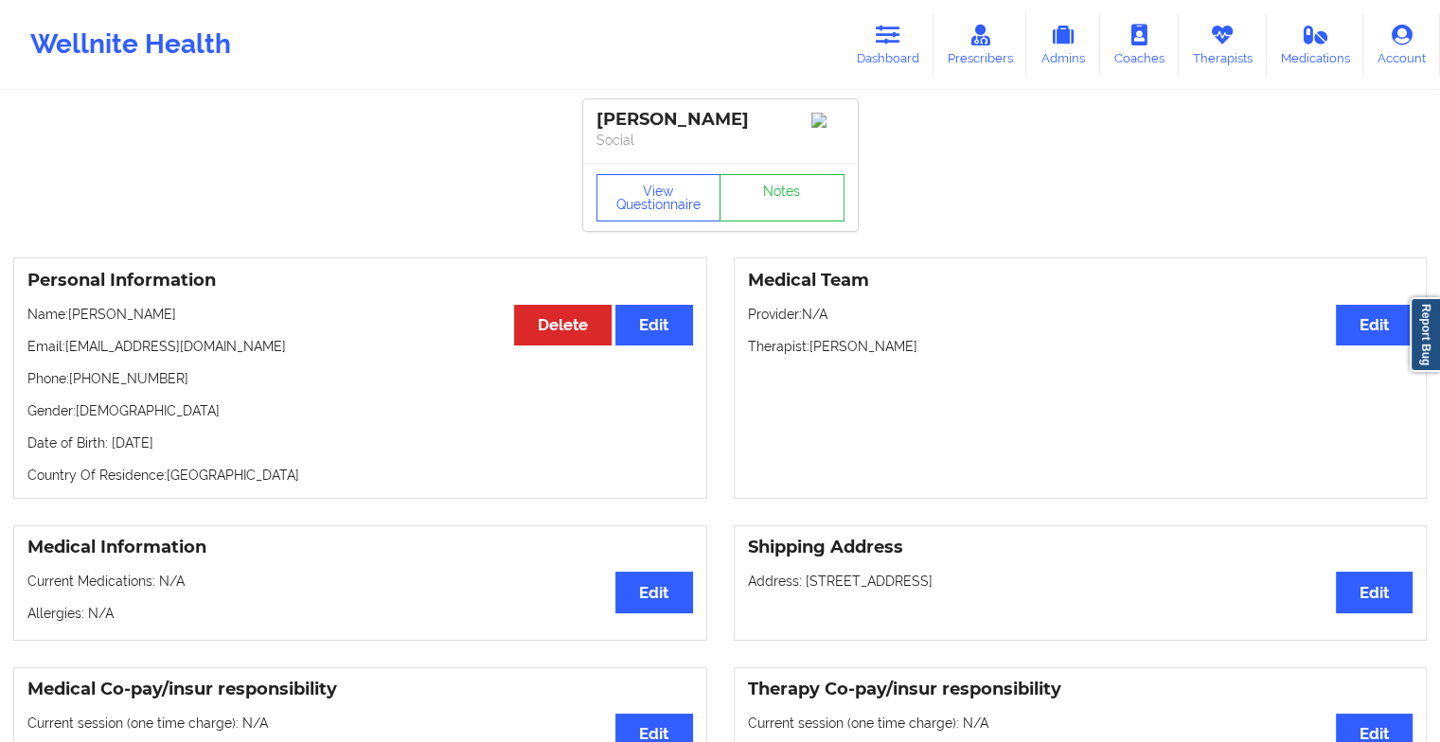
click at [792, 192] on div "View Questionnaire Notes" at bounding box center [720, 197] width 275 height 68
drag, startPoint x: 792, startPoint y: 192, endPoint x: 791, endPoint y: 217, distance: 24.6
click at [791, 217] on div "View Questionnaire Notes" at bounding box center [720, 197] width 275 height 68
click at [791, 217] on link "Notes" at bounding box center [782, 197] width 125 height 47
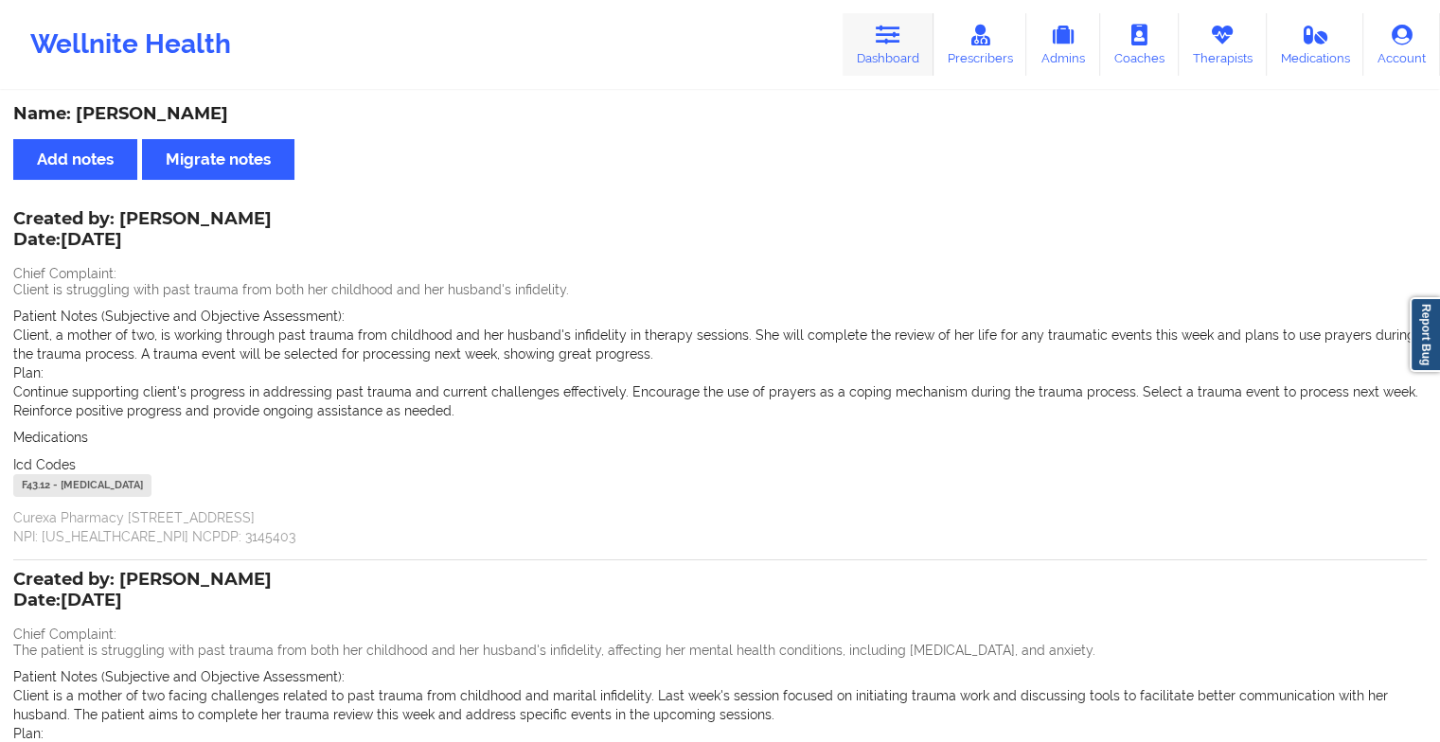
click at [907, 21] on link "Dashboard" at bounding box center [888, 44] width 91 height 62
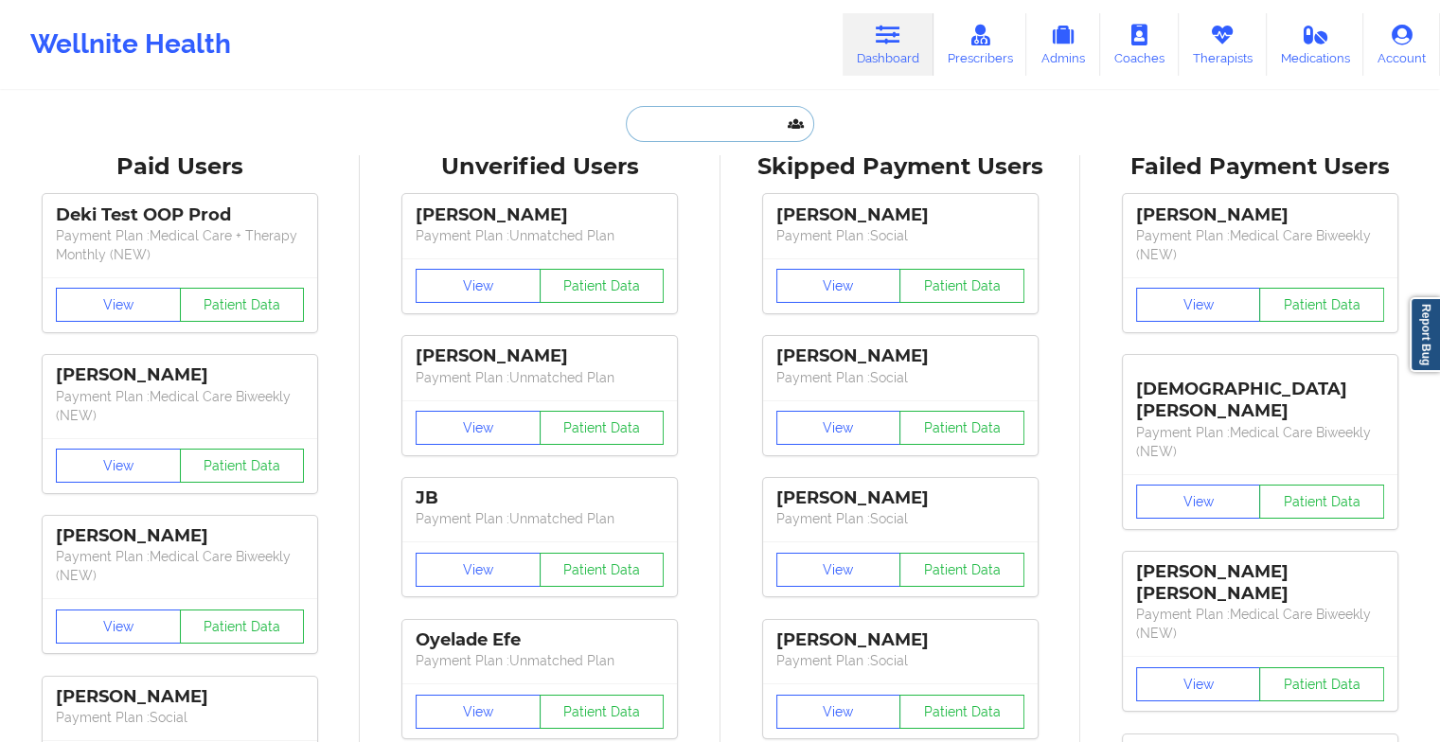
click at [720, 112] on input "text" at bounding box center [719, 124] width 187 height 36
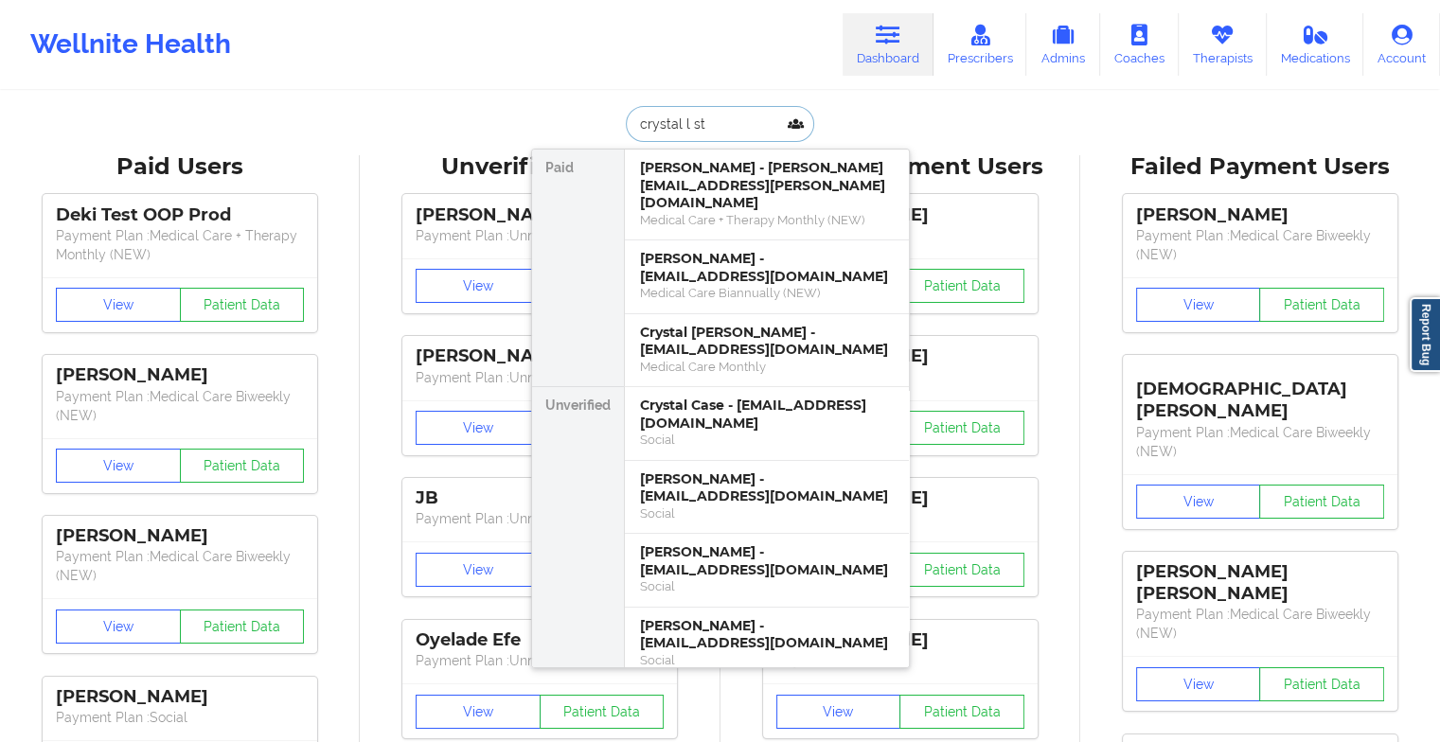
type input "crystal l str"
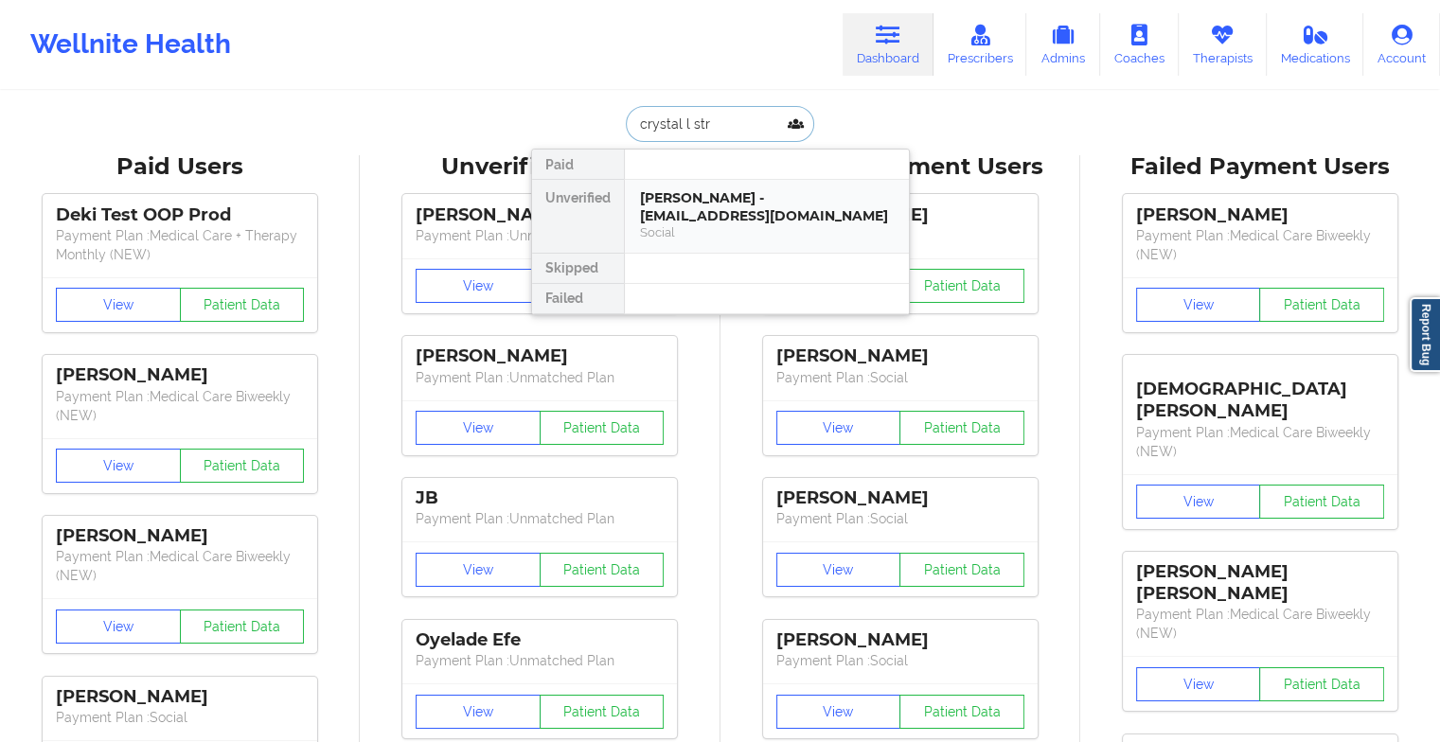
click at [742, 197] on div "[PERSON_NAME] - [EMAIL_ADDRESS][DOMAIN_NAME]" at bounding box center [767, 206] width 254 height 35
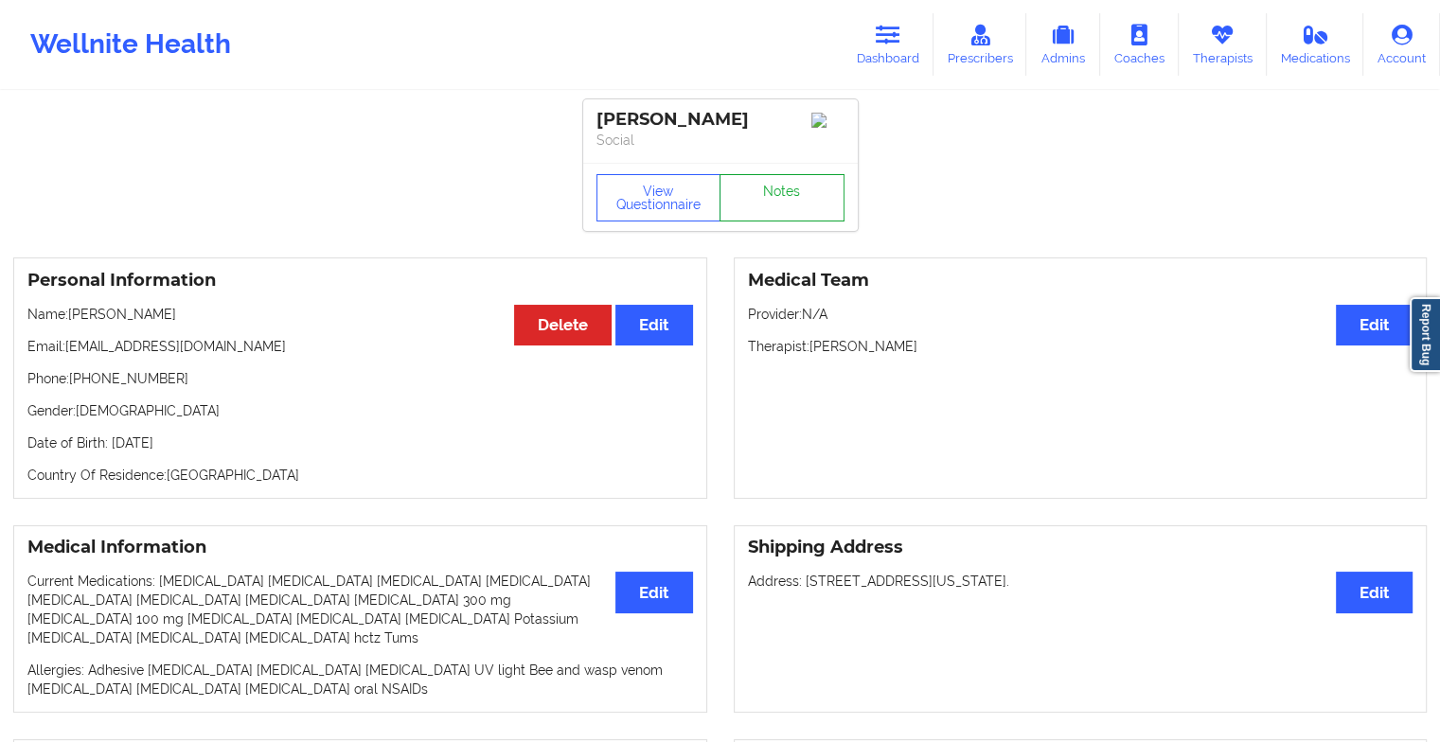
click at [777, 215] on link "Notes" at bounding box center [782, 197] width 125 height 47
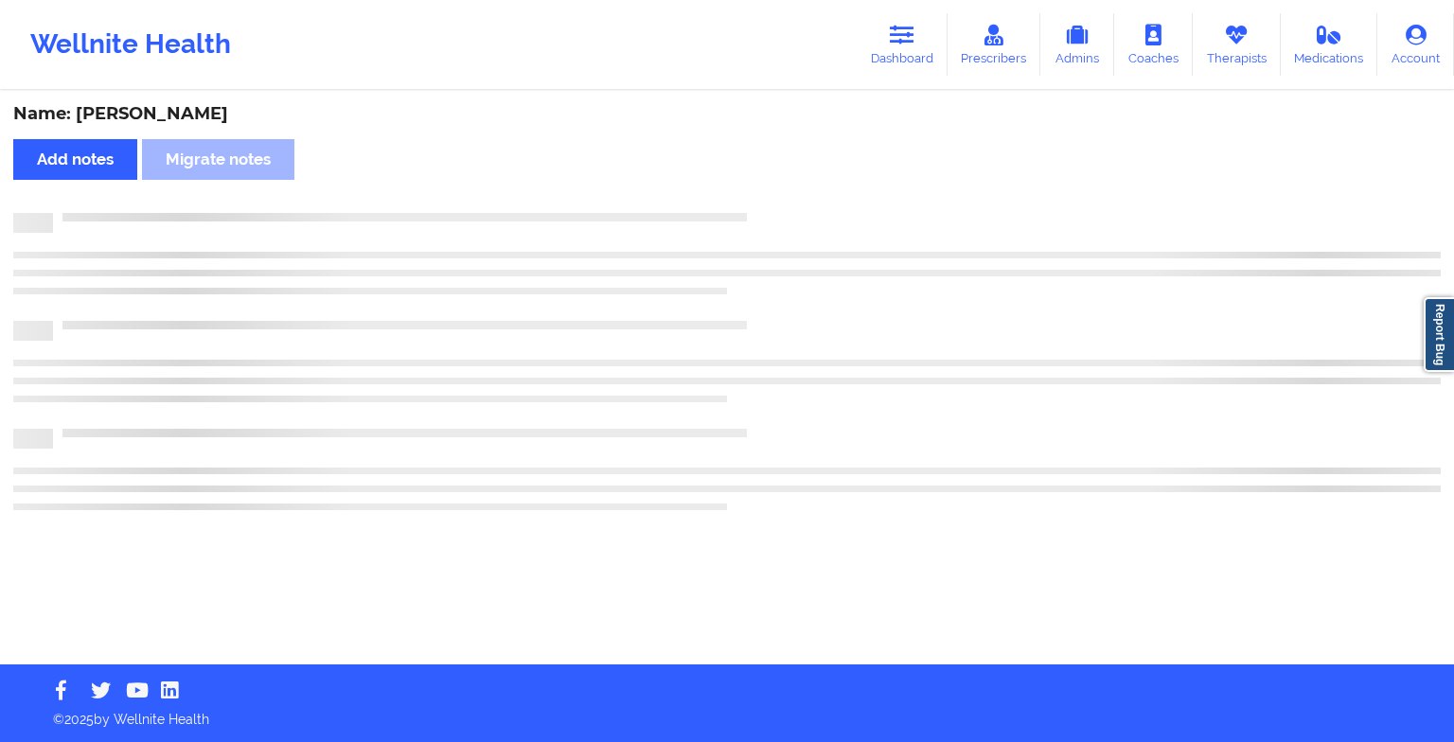
click at [777, 213] on div at bounding box center [747, 213] width 1388 height 0
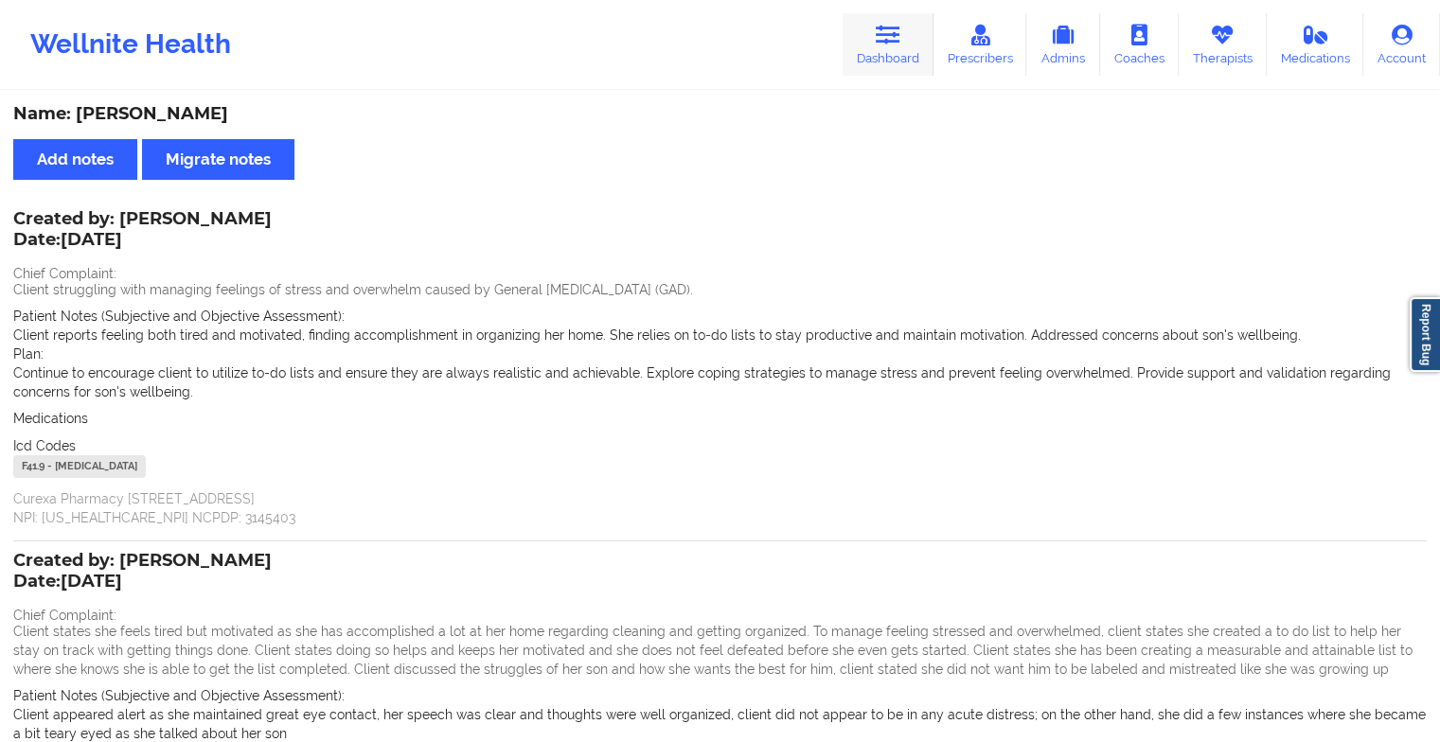
click at [889, 51] on link "Dashboard" at bounding box center [888, 44] width 91 height 62
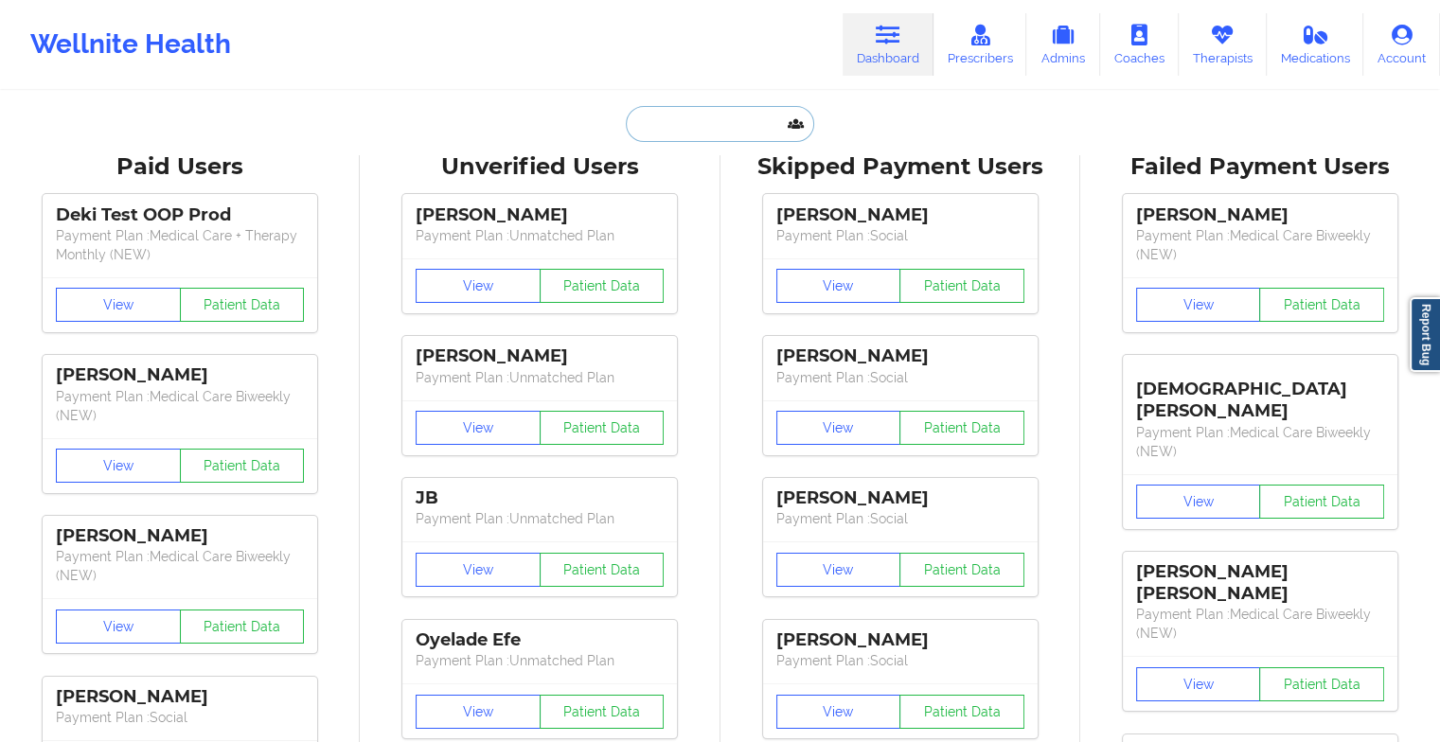
click at [704, 128] on input "text" at bounding box center [719, 124] width 187 height 36
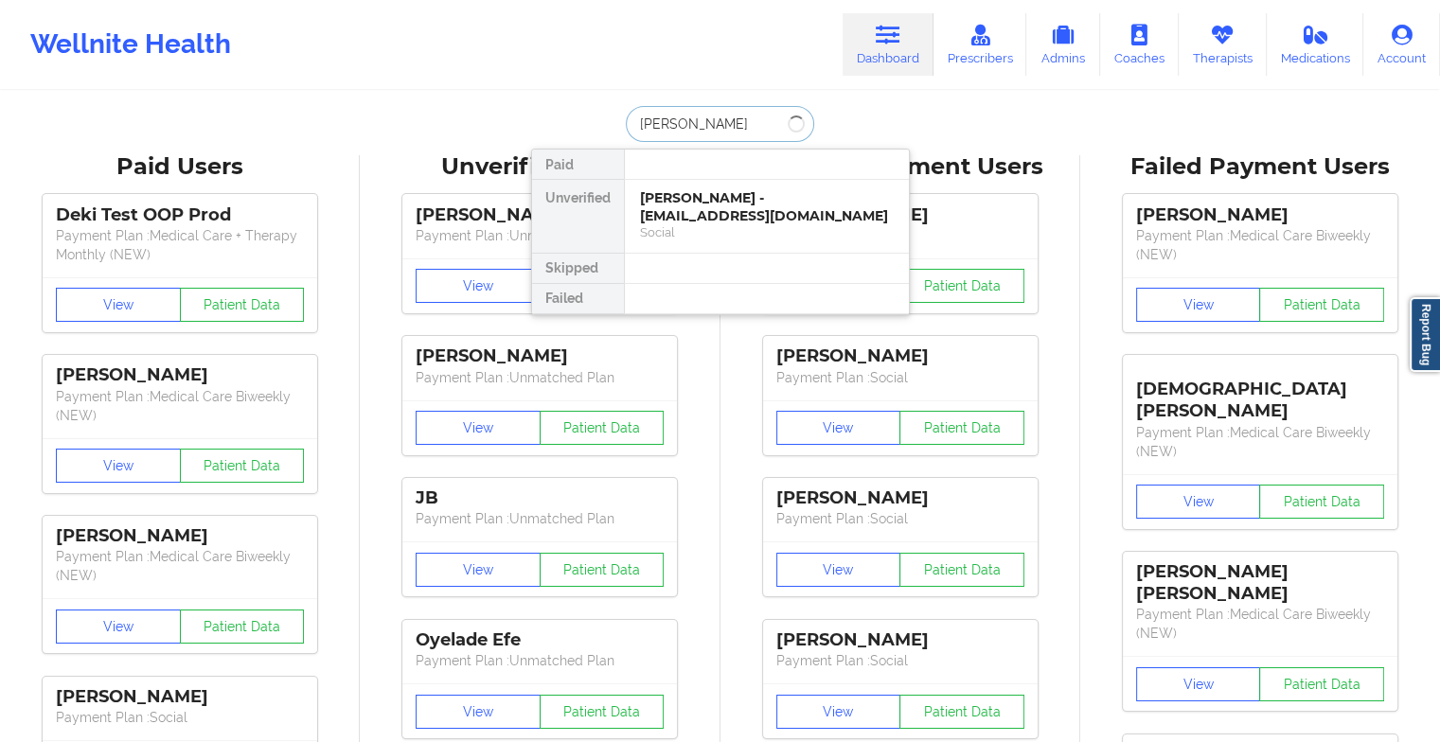
type input "[PERSON_NAME] punl"
click at [732, 209] on div "[PERSON_NAME] - [EMAIL_ADDRESS][DOMAIN_NAME]" at bounding box center [767, 206] width 254 height 35
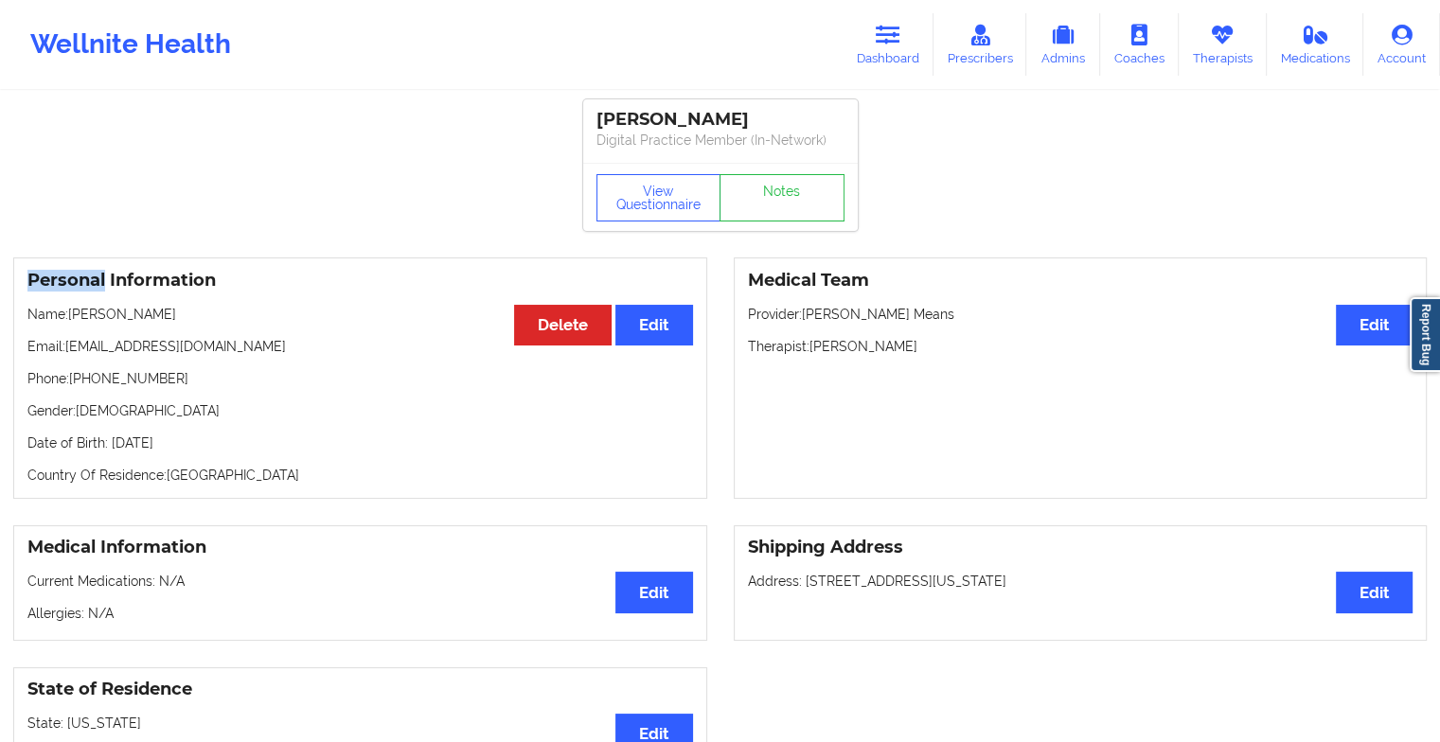
drag, startPoint x: 773, startPoint y: 205, endPoint x: 786, endPoint y: 187, distance: 22.3
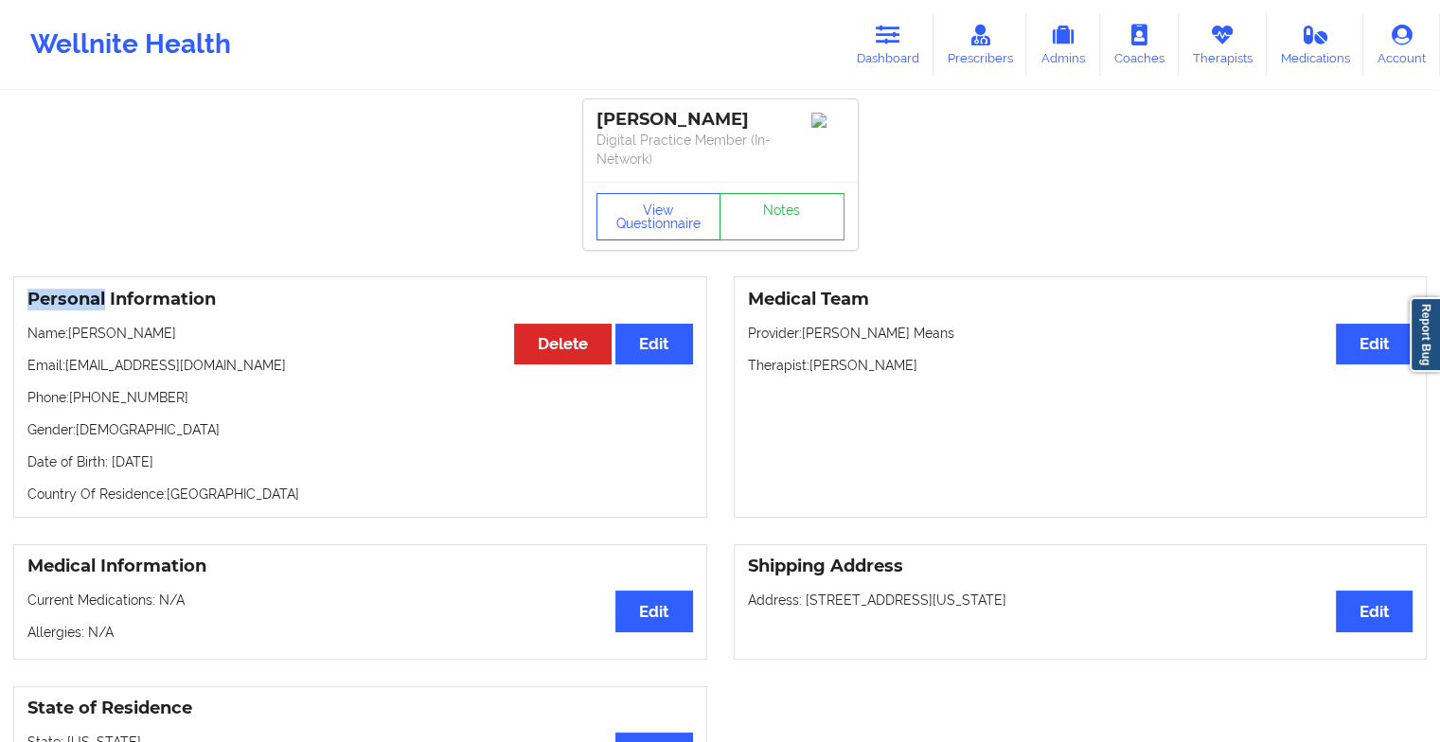
drag, startPoint x: 786, startPoint y: 187, endPoint x: 773, endPoint y: 205, distance: 21.6
click at [773, 205] on link "Notes" at bounding box center [782, 216] width 125 height 47
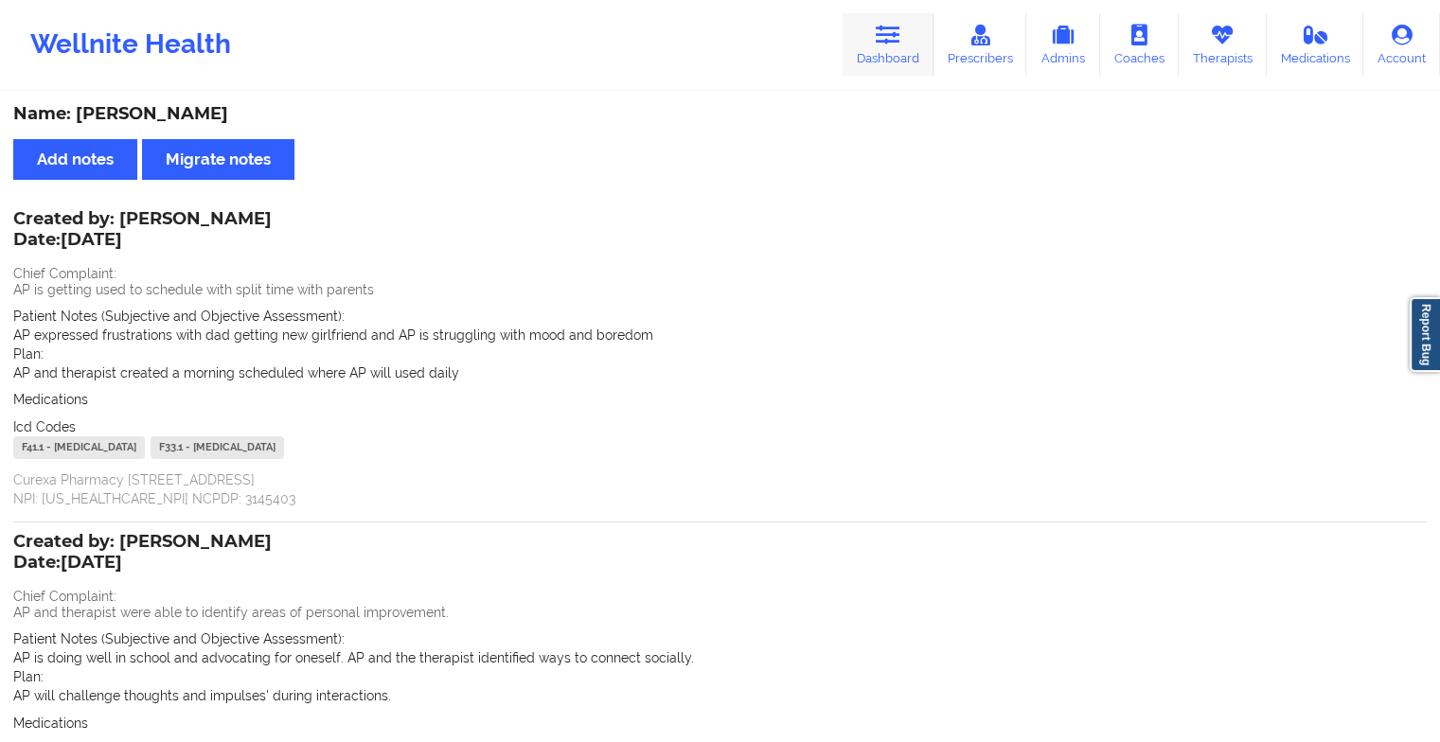
click at [870, 15] on link "Dashboard" at bounding box center [888, 44] width 91 height 62
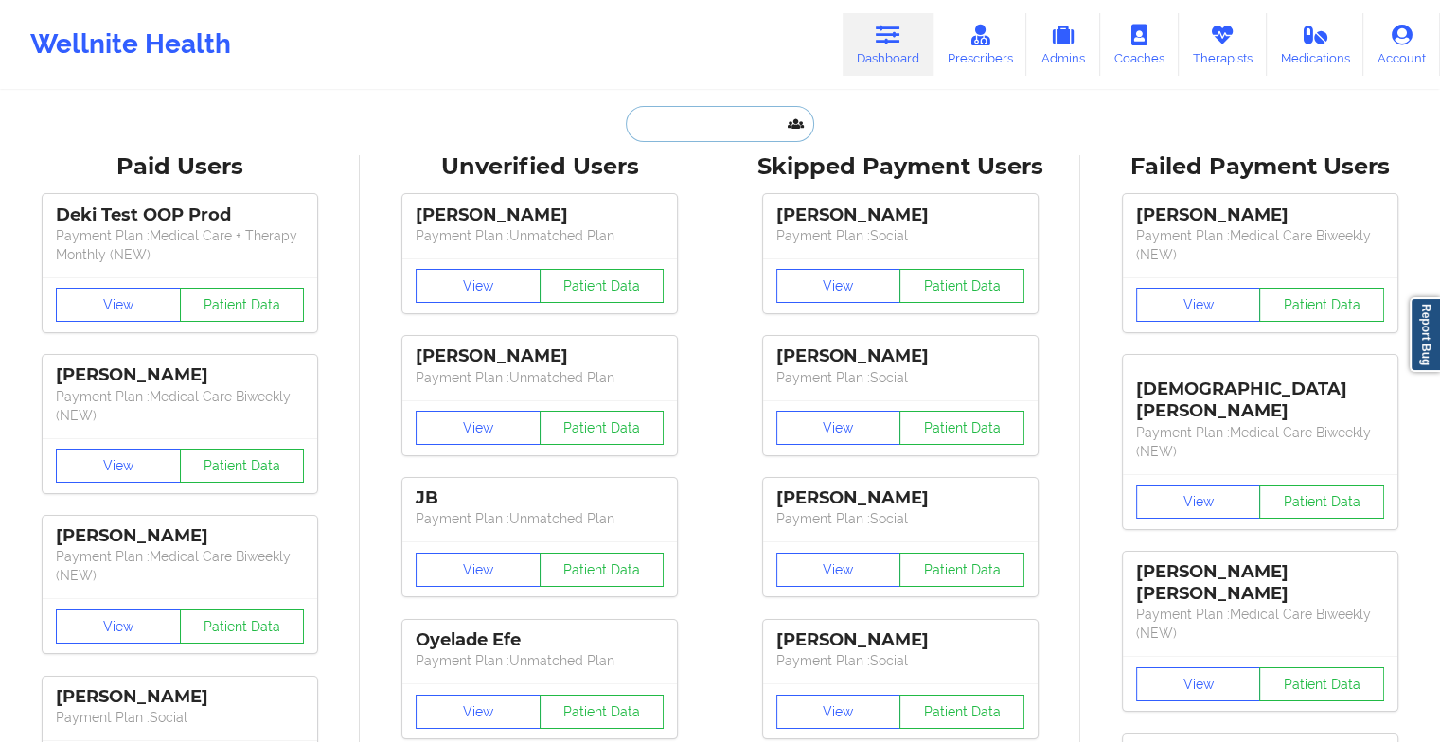
click at [663, 124] on input "text" at bounding box center [719, 124] width 187 height 36
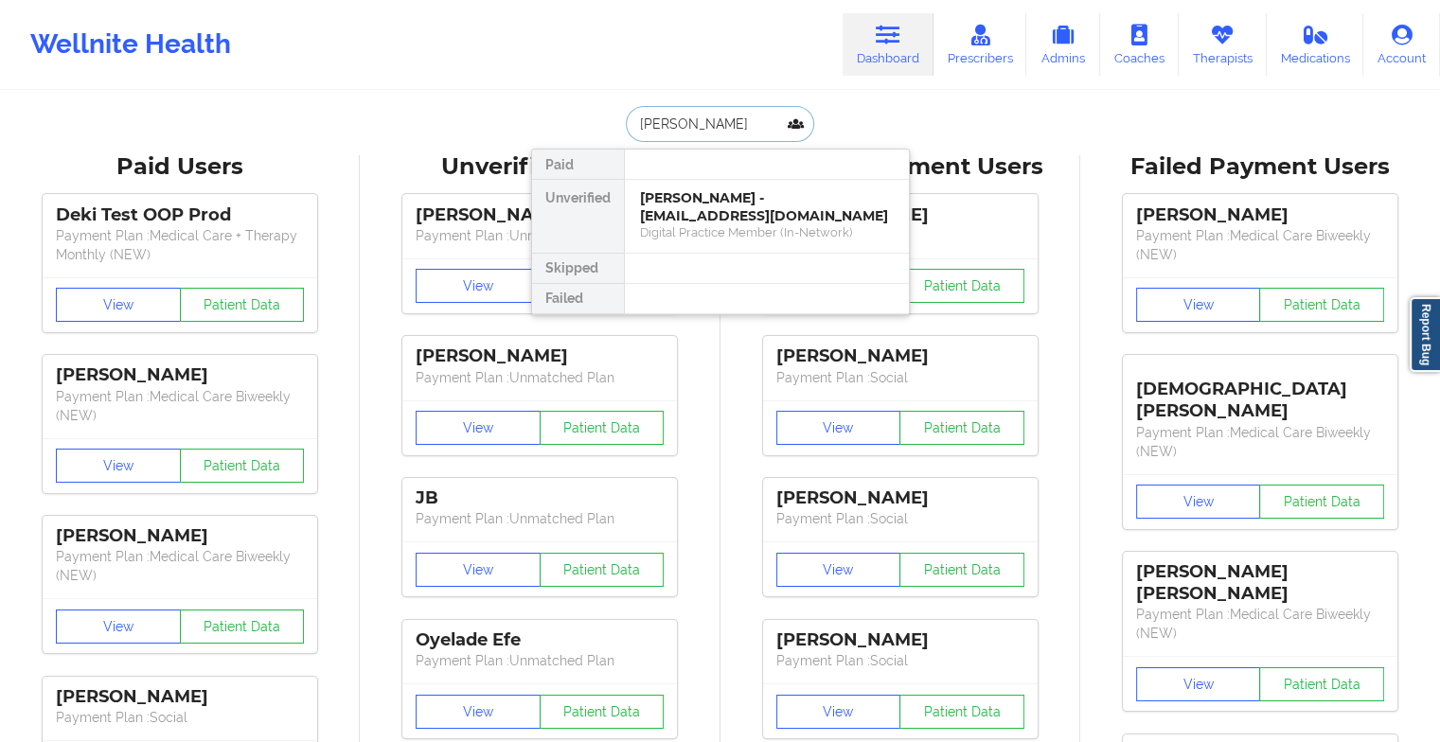
type input "[PERSON_NAME]"
click at [717, 201] on div "[PERSON_NAME] - [EMAIL_ADDRESS][DOMAIN_NAME]" at bounding box center [767, 206] width 254 height 35
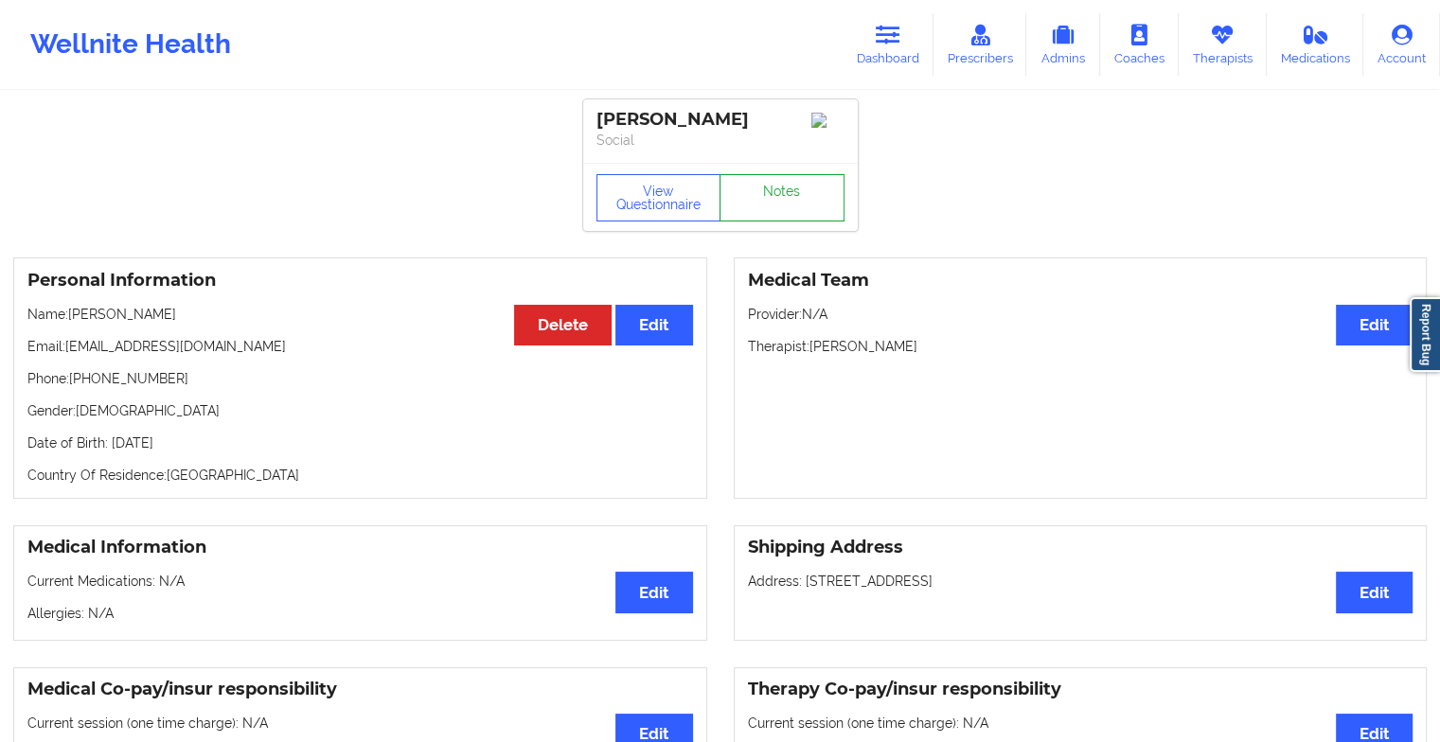
click at [784, 222] on link "Notes" at bounding box center [782, 197] width 125 height 47
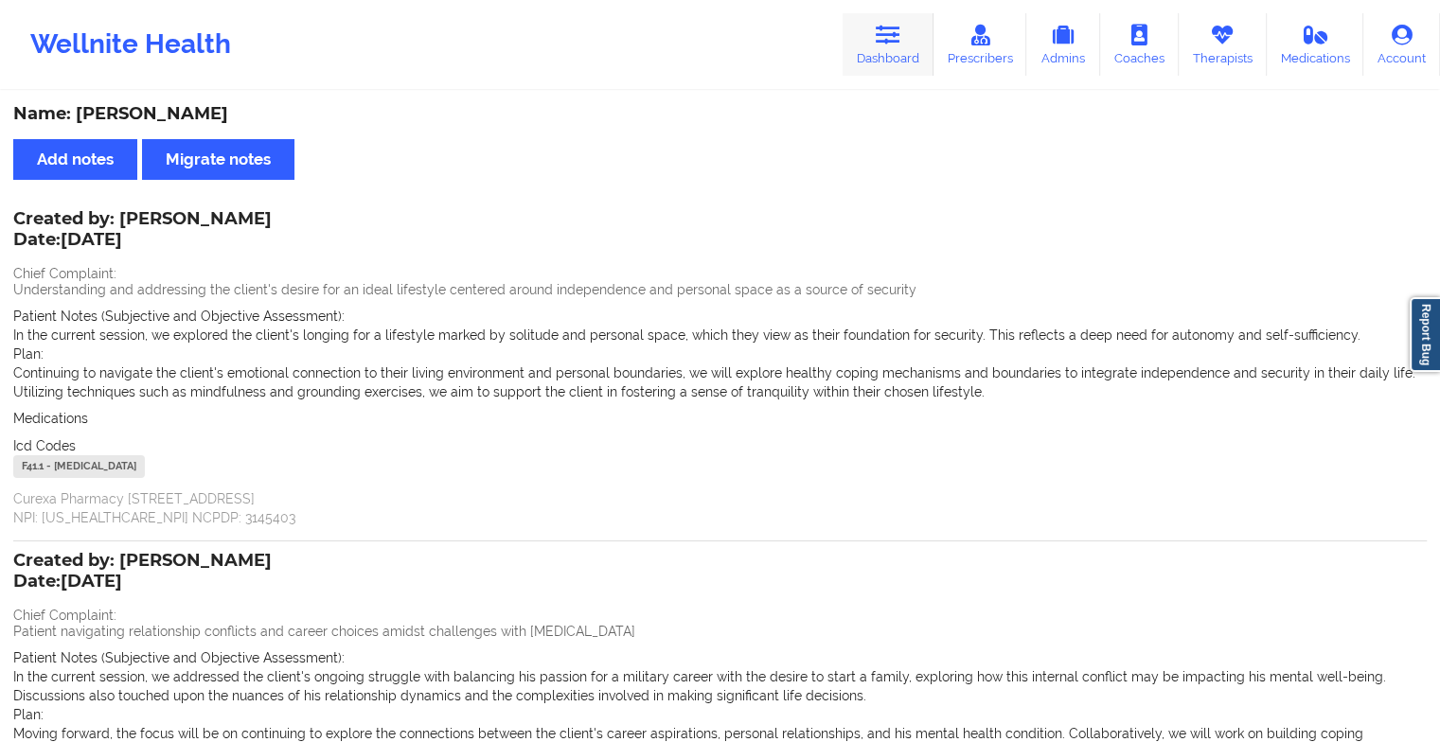
click at [880, 41] on icon at bounding box center [888, 35] width 25 height 21
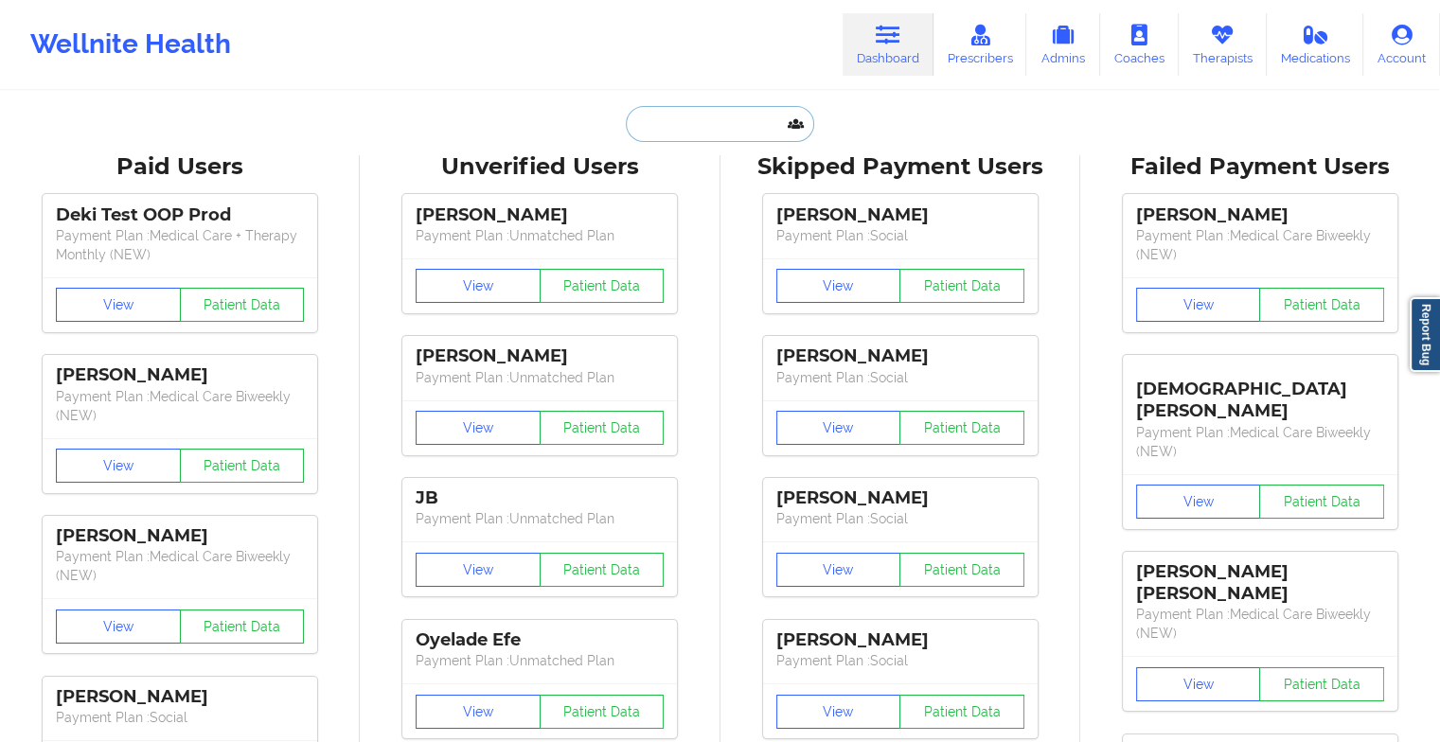
click at [699, 115] on input "text" at bounding box center [719, 124] width 187 height 36
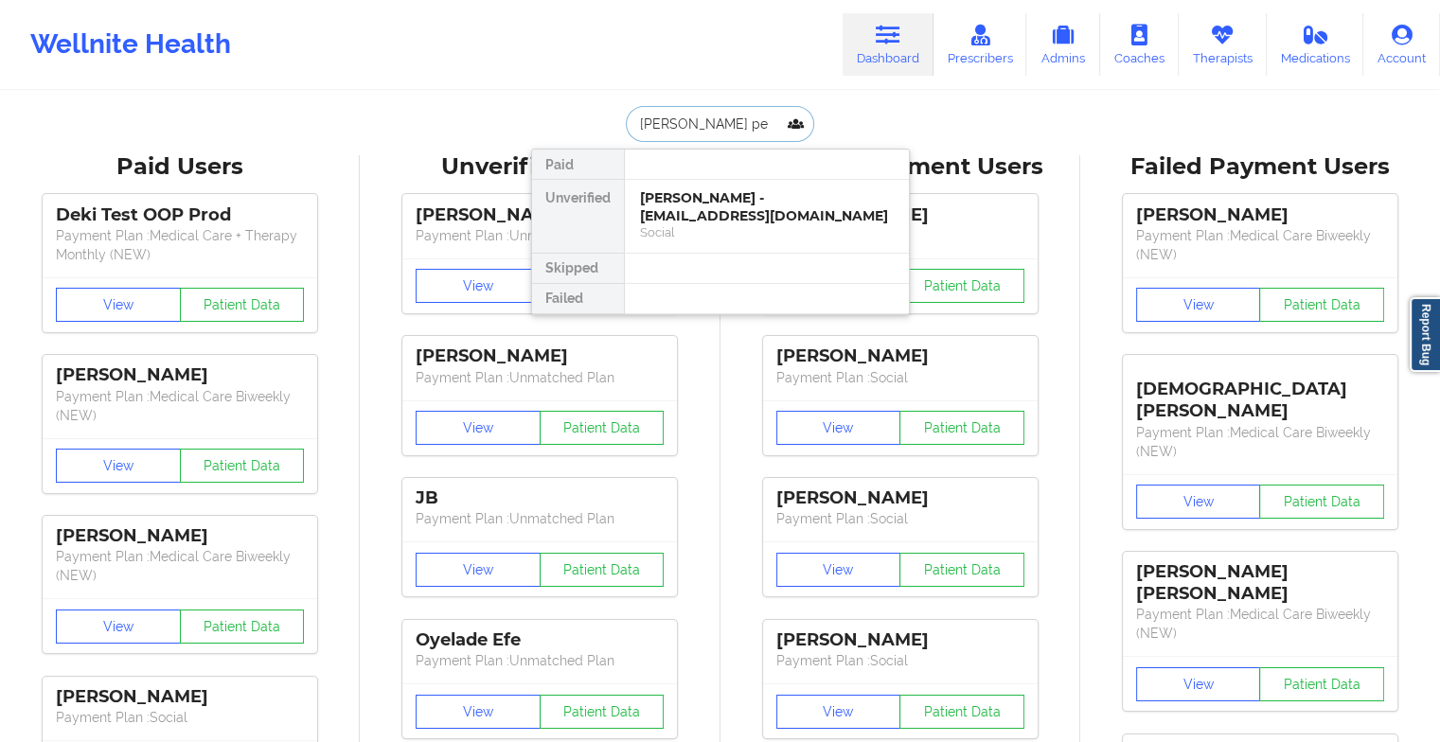
type input "[PERSON_NAME] per"
click at [748, 224] on div "Social" at bounding box center [767, 232] width 254 height 16
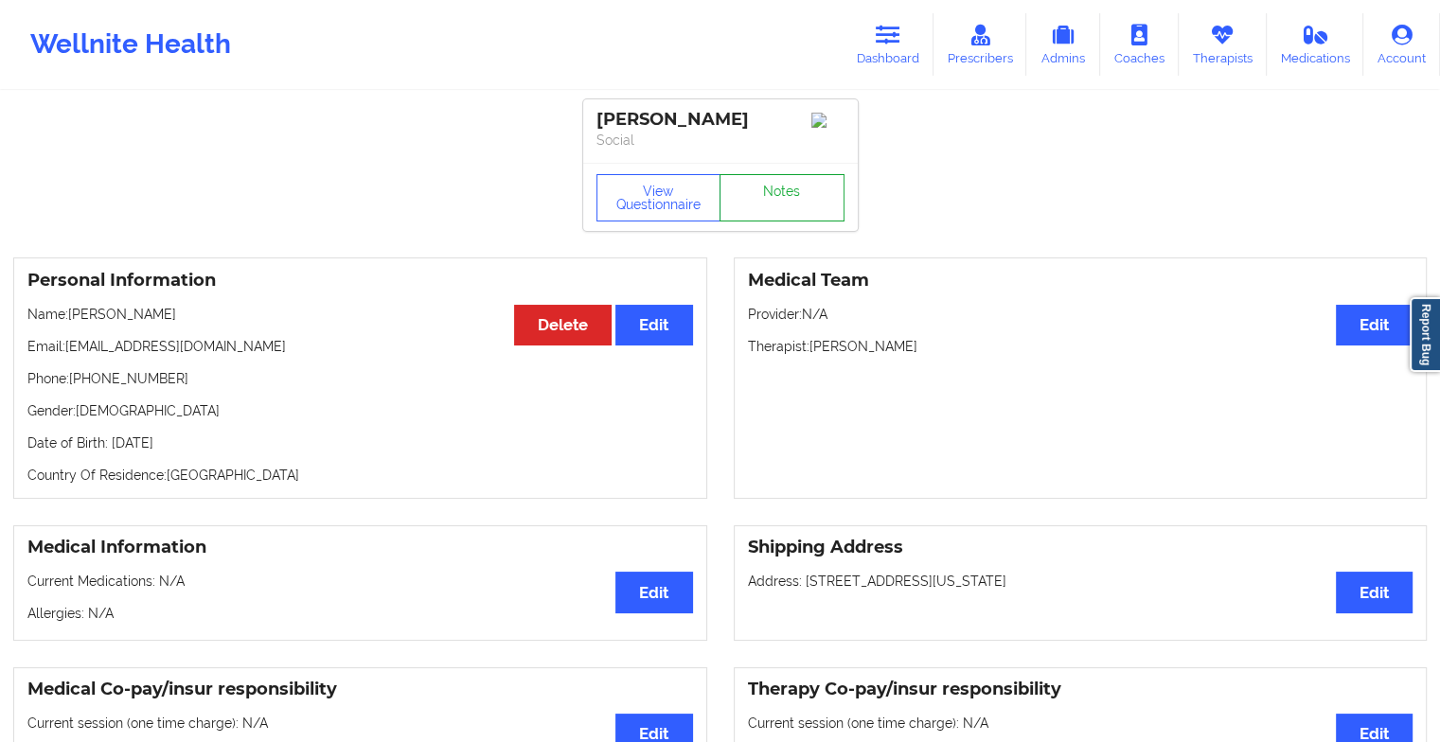
click at [782, 201] on link "Notes" at bounding box center [782, 197] width 125 height 47
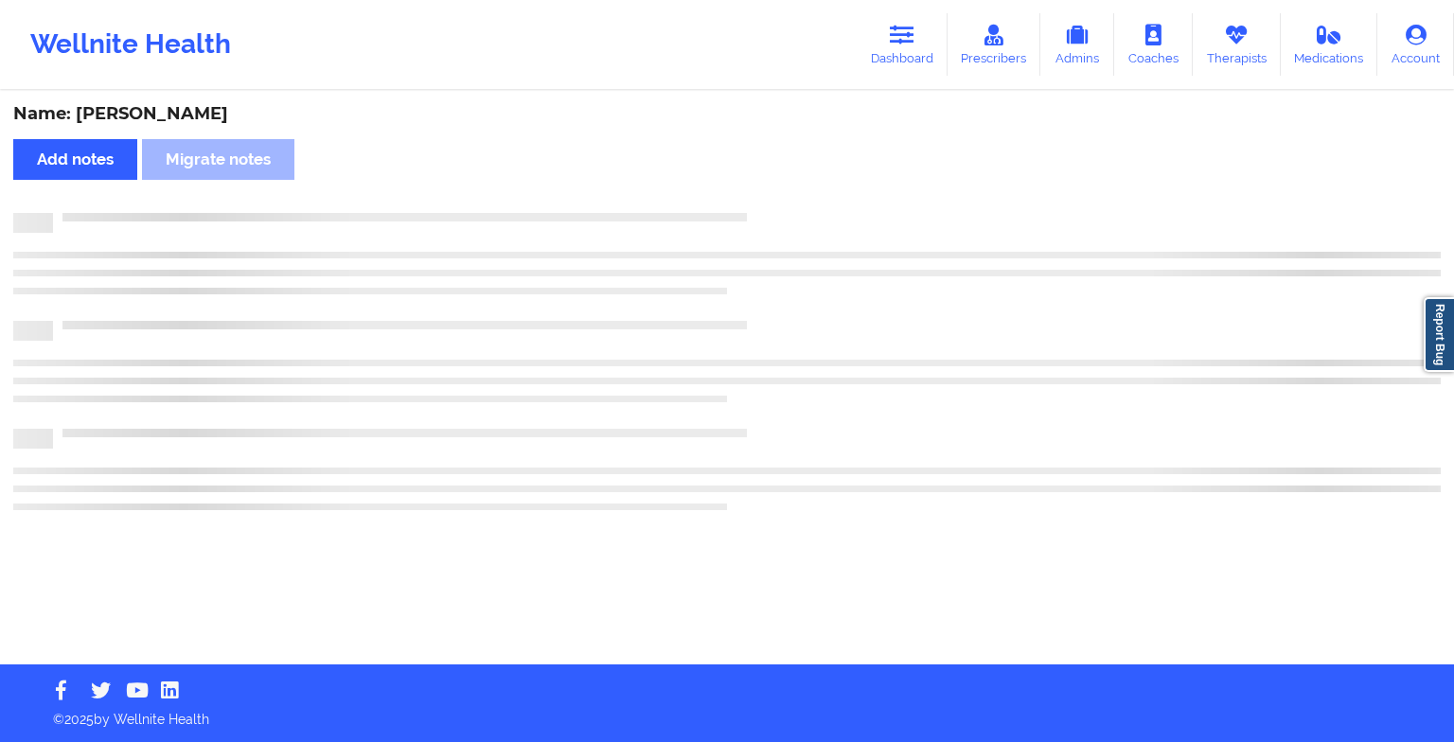
click at [782, 201] on div "Name: [PERSON_NAME] Add notes Migrate notes" at bounding box center [727, 379] width 1454 height 572
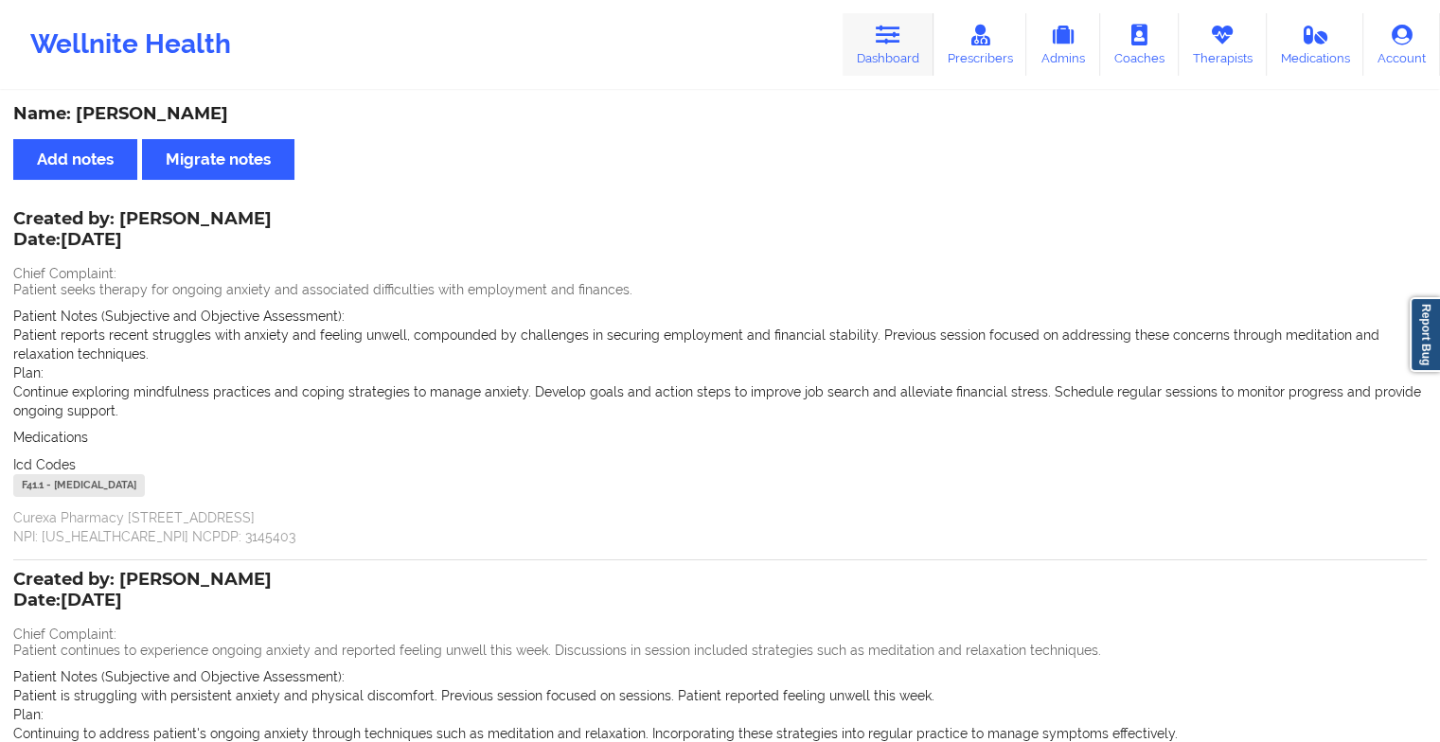
click at [876, 39] on link "Dashboard" at bounding box center [888, 44] width 91 height 62
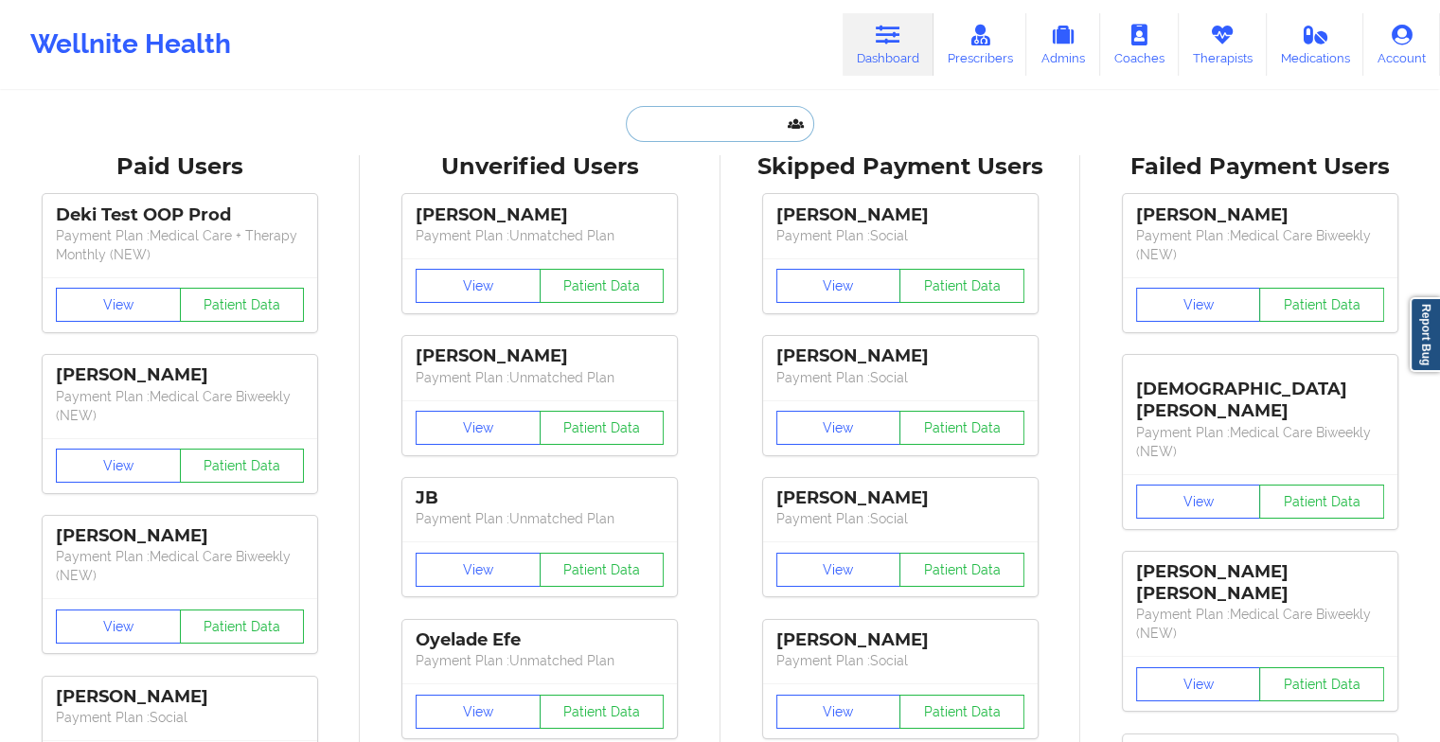
click at [733, 116] on input "text" at bounding box center [719, 124] width 187 height 36
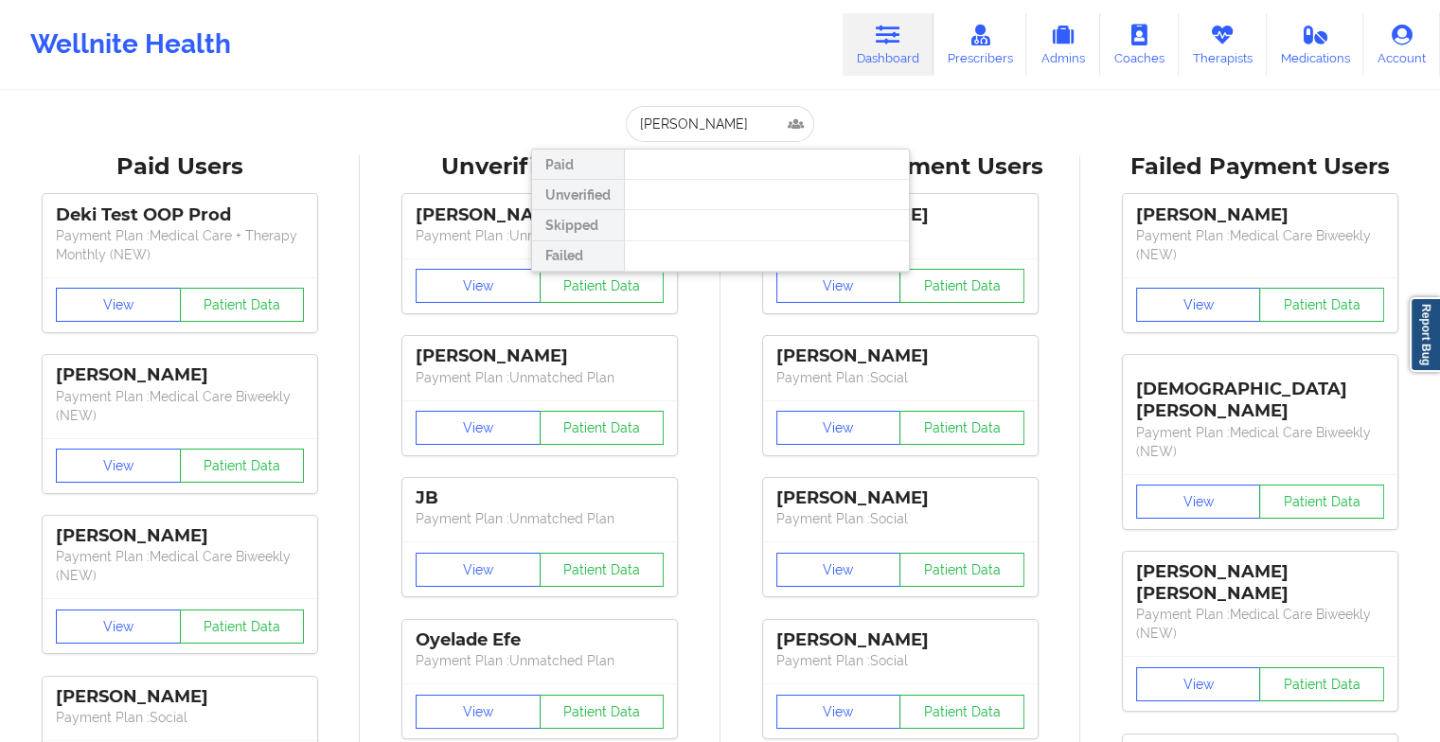
click at [676, 202] on div at bounding box center [766, 195] width 285 height 30
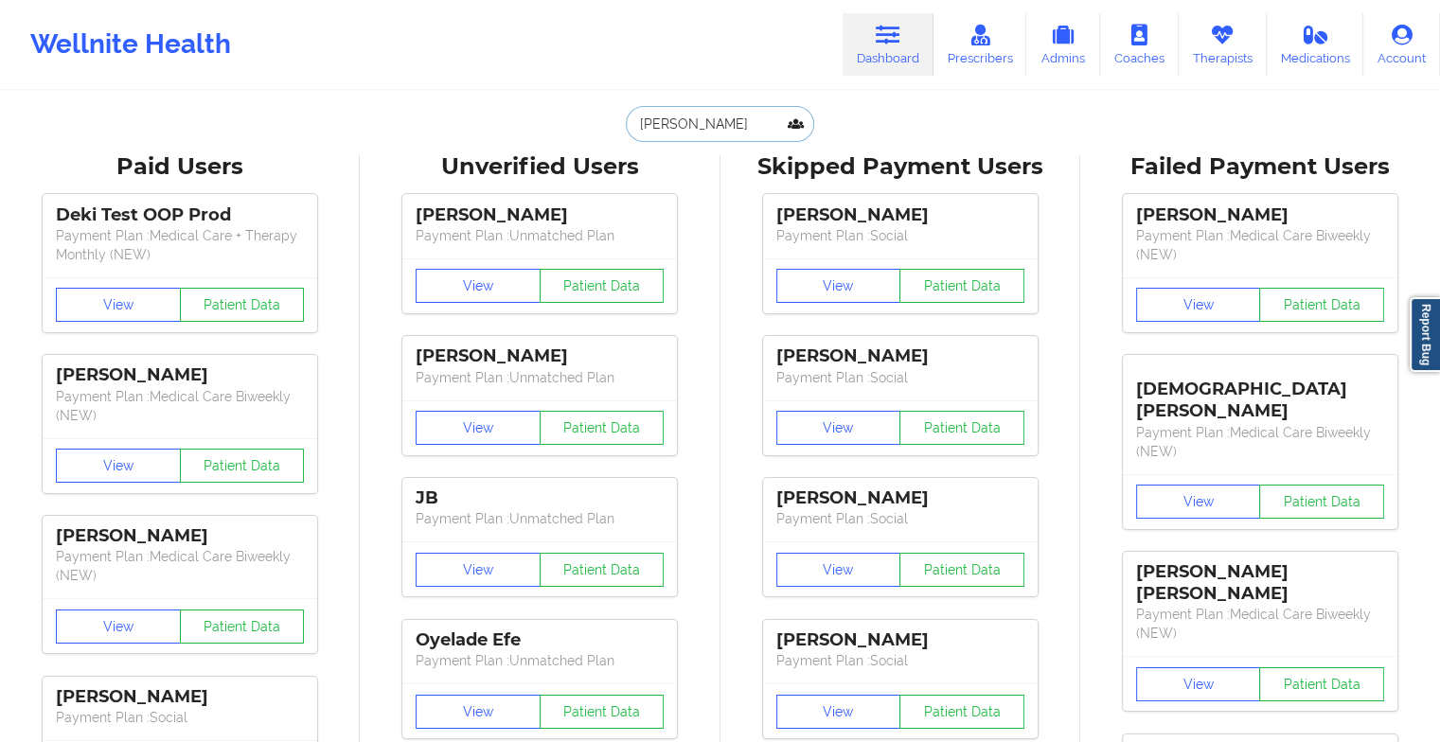
click at [730, 134] on input "[PERSON_NAME]" at bounding box center [719, 124] width 187 height 36
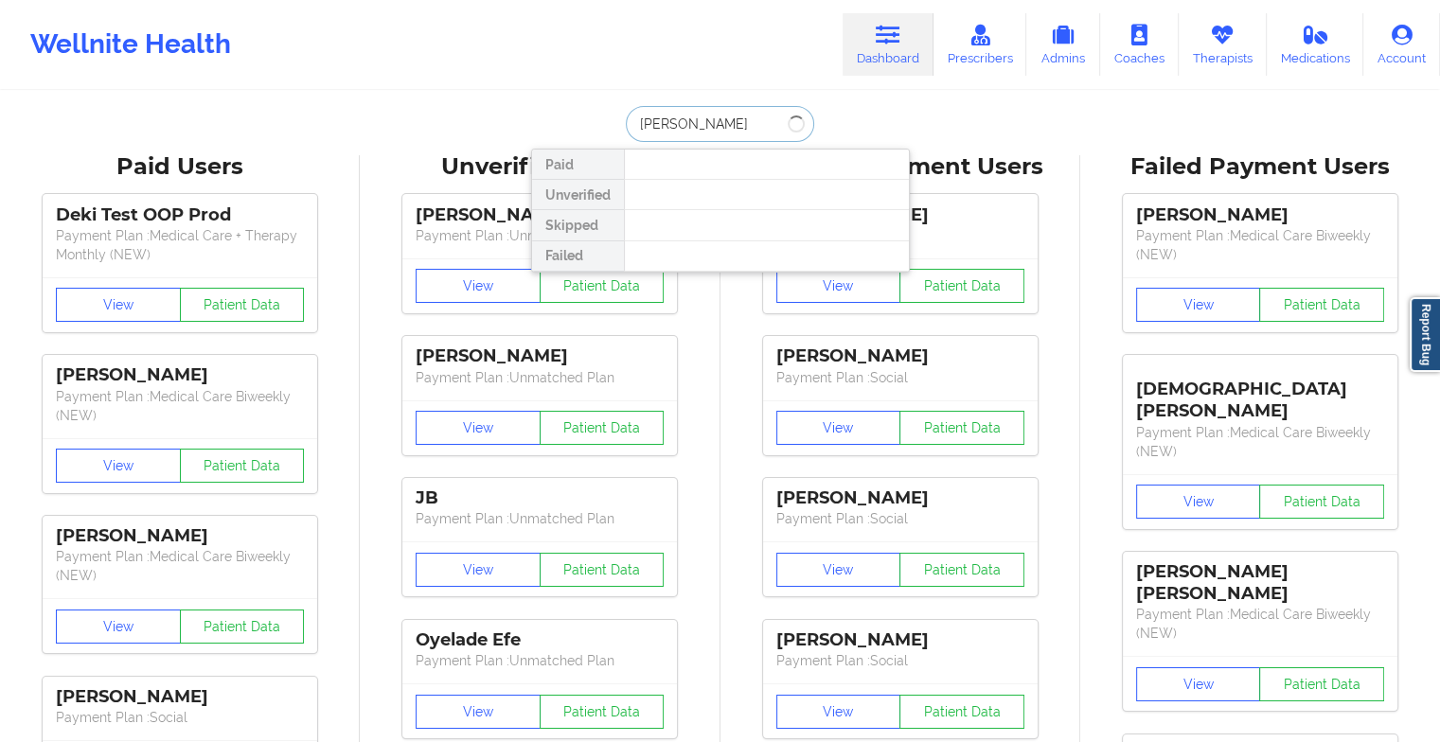
type input "[PERSON_NAME]"
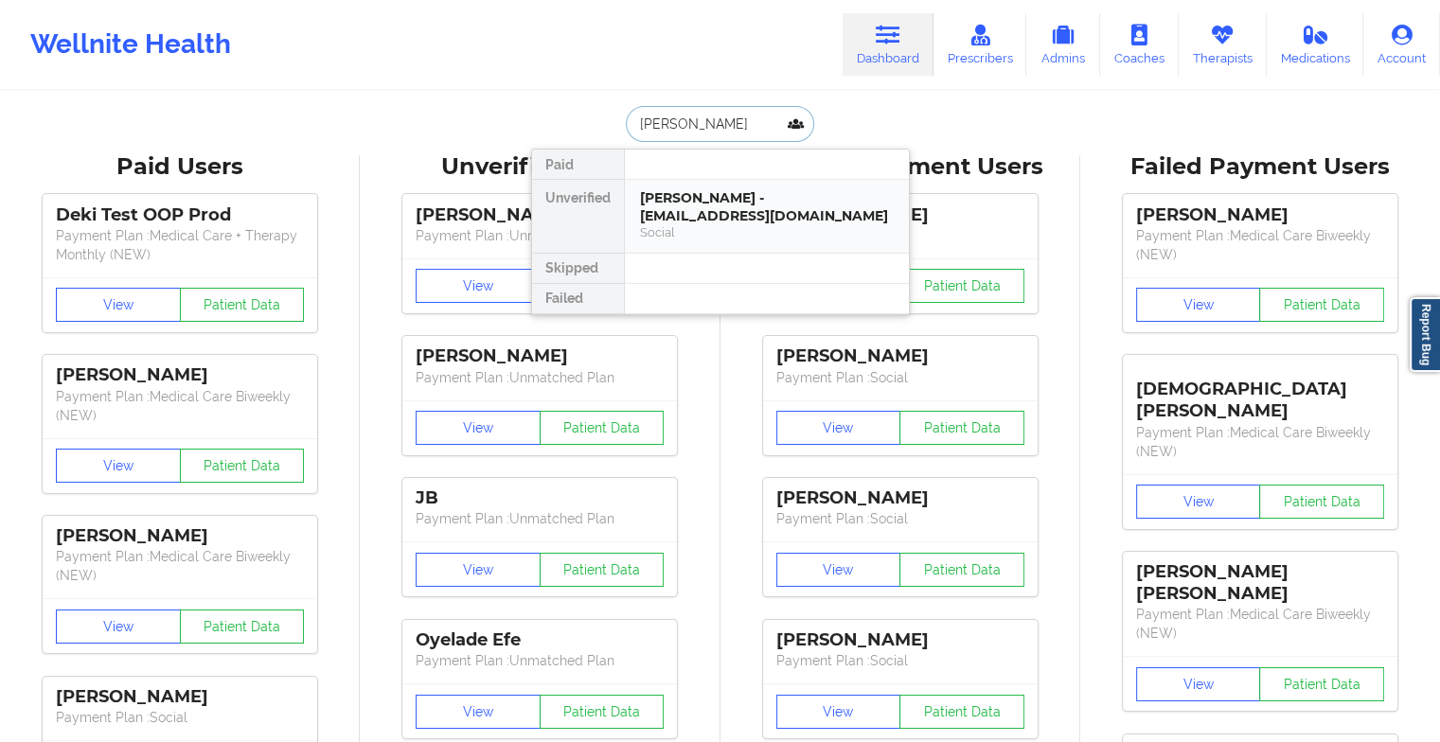
click at [716, 183] on div "[PERSON_NAME] - [EMAIL_ADDRESS][DOMAIN_NAME] Social" at bounding box center [767, 216] width 284 height 73
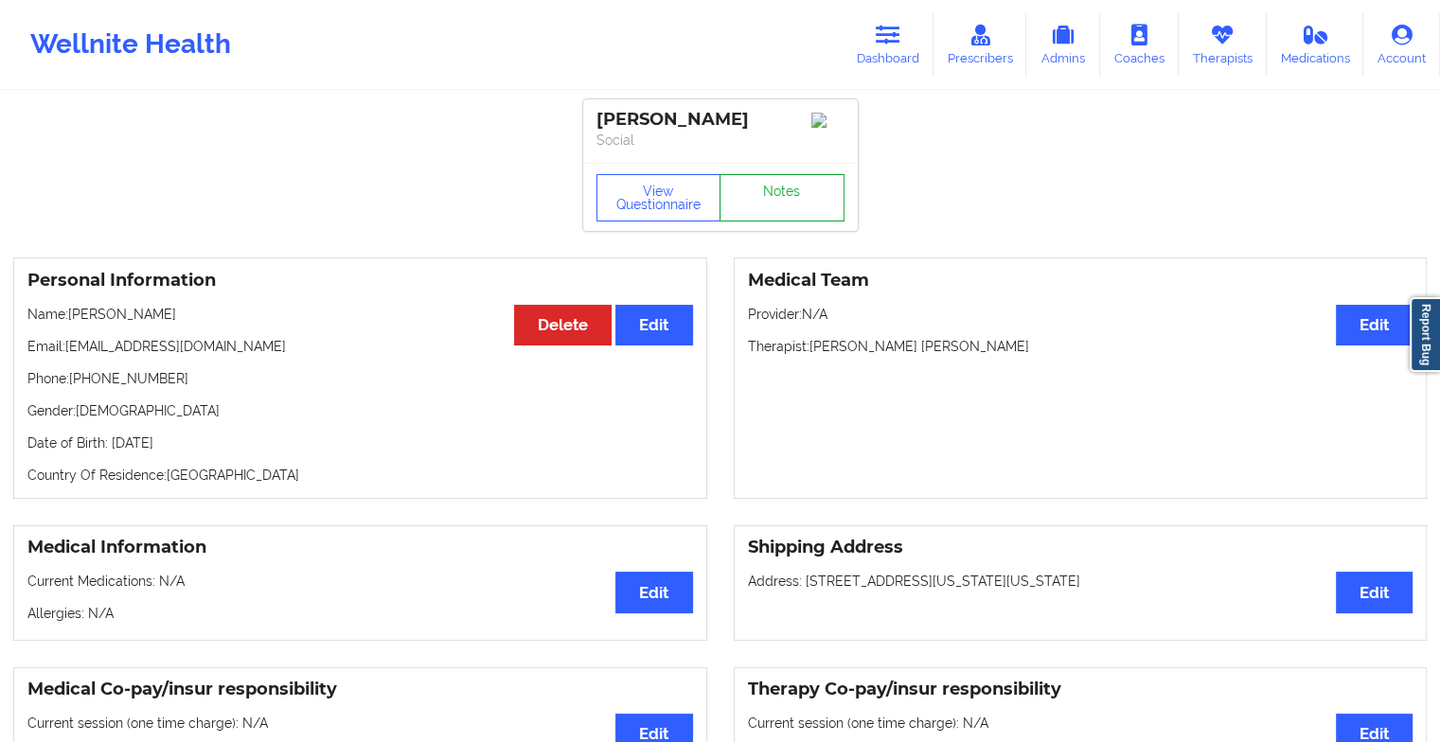
click at [792, 197] on link "Notes" at bounding box center [782, 197] width 125 height 47
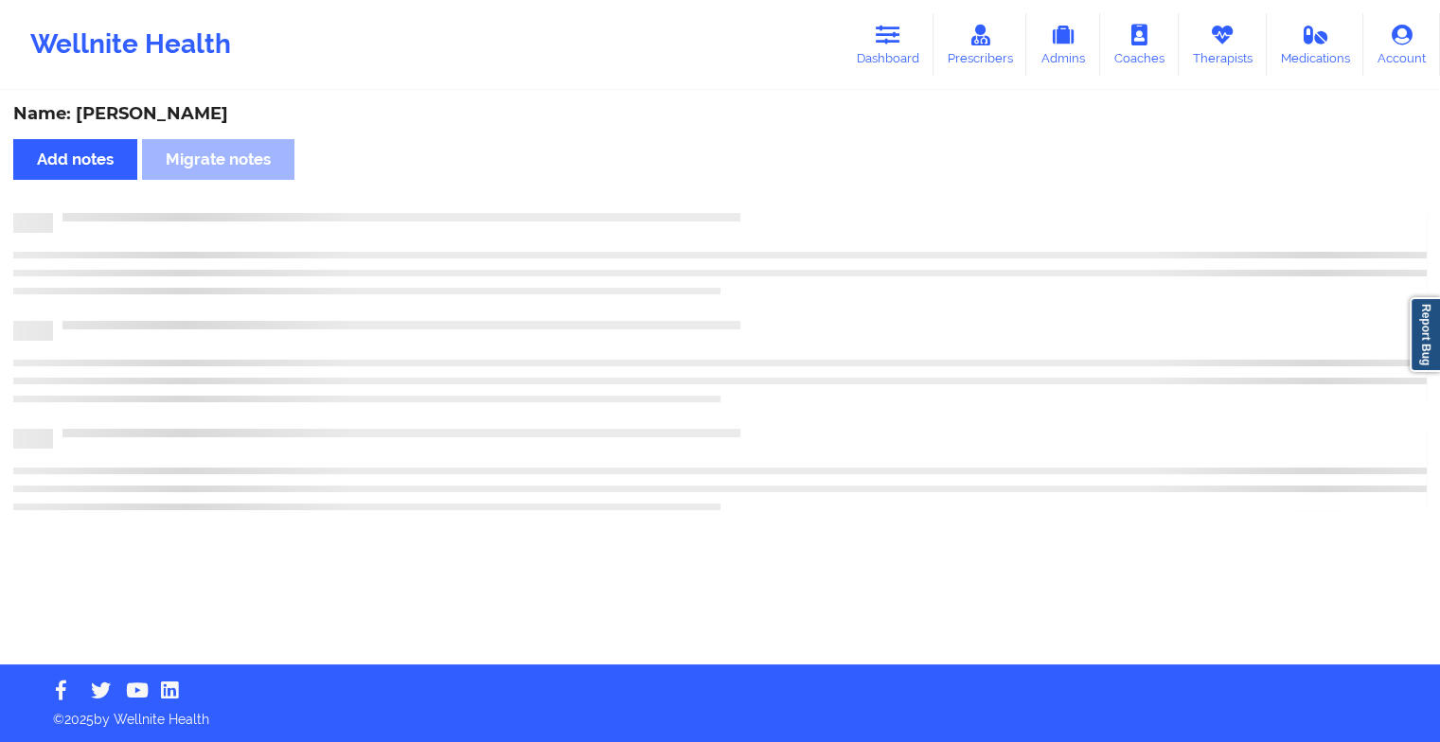
click at [792, 197] on div "Name: [PERSON_NAME] Add notes Migrate notes" at bounding box center [720, 379] width 1440 height 572
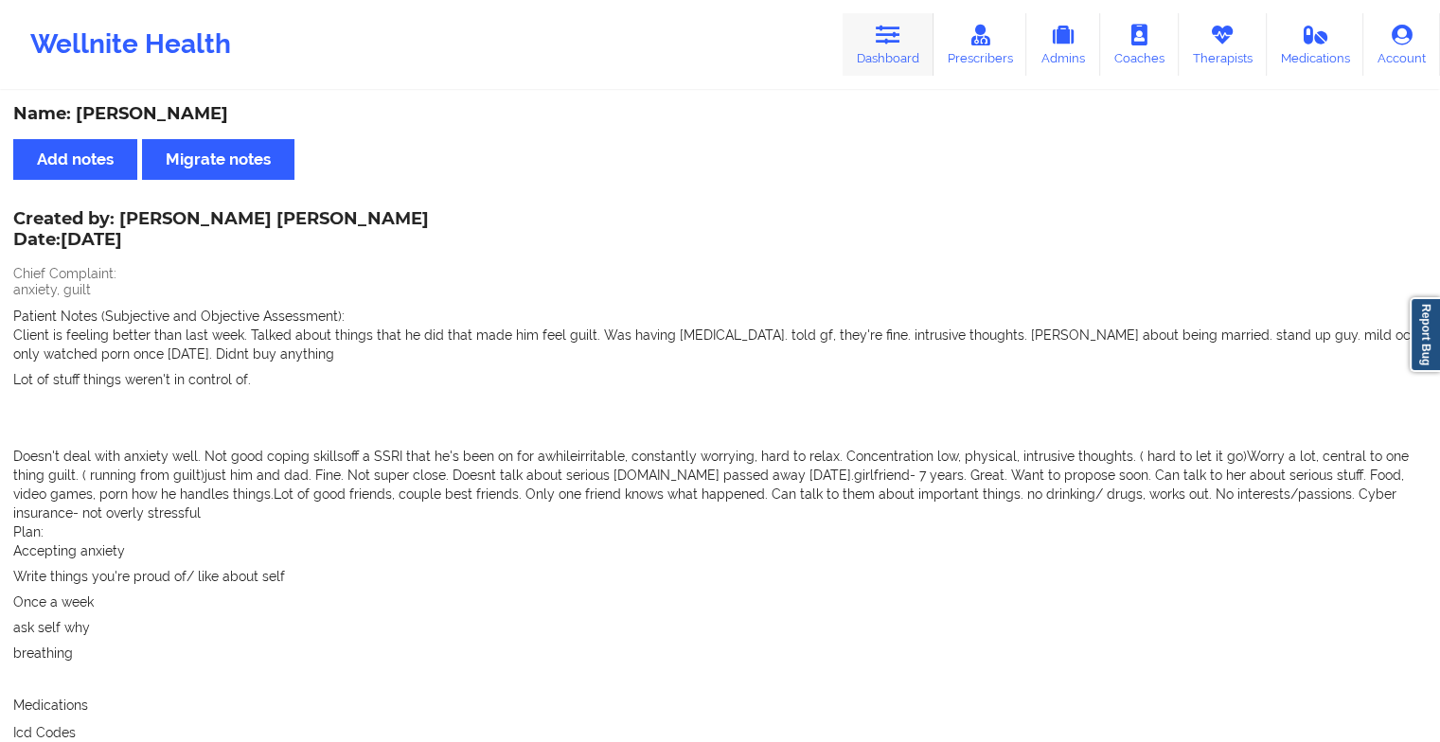
click at [876, 32] on link "Dashboard" at bounding box center [888, 44] width 91 height 62
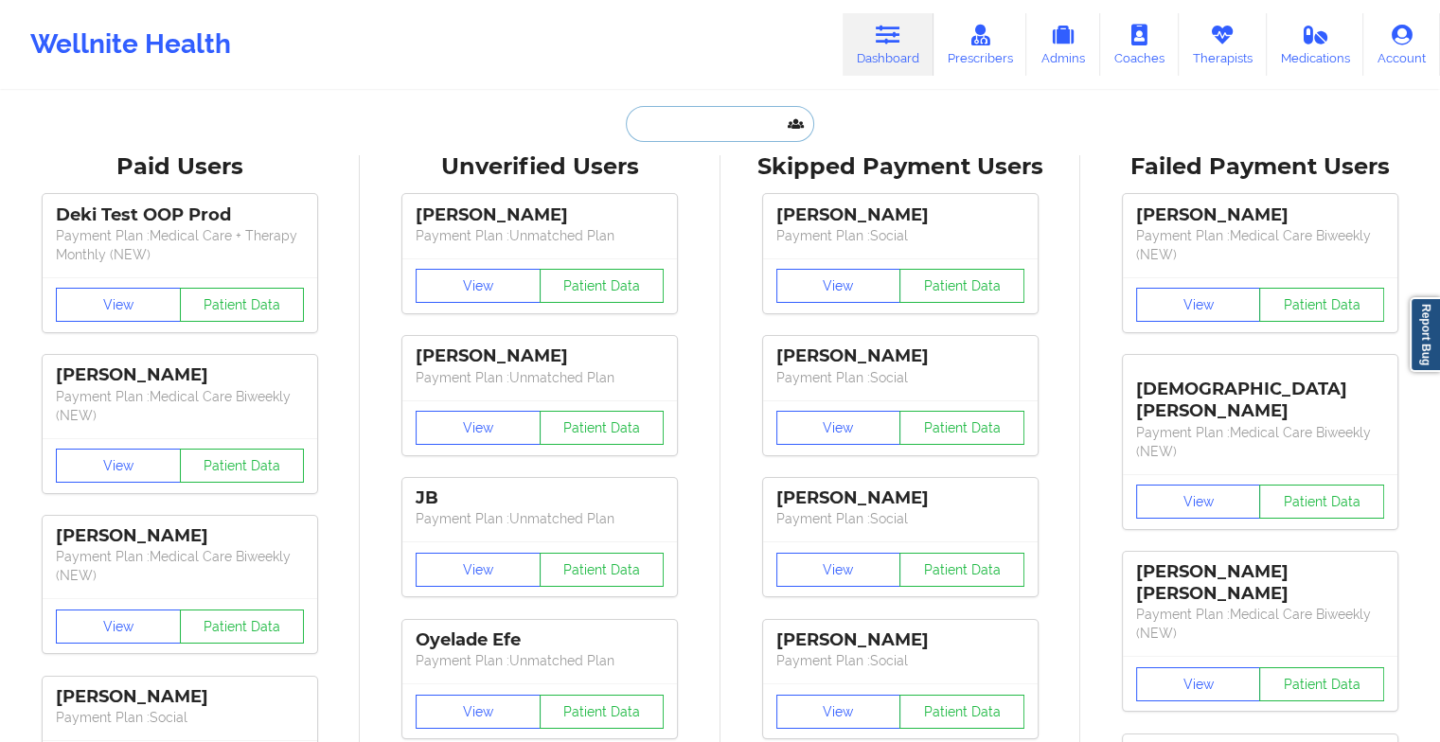
click at [712, 138] on input "text" at bounding box center [719, 124] width 187 height 36
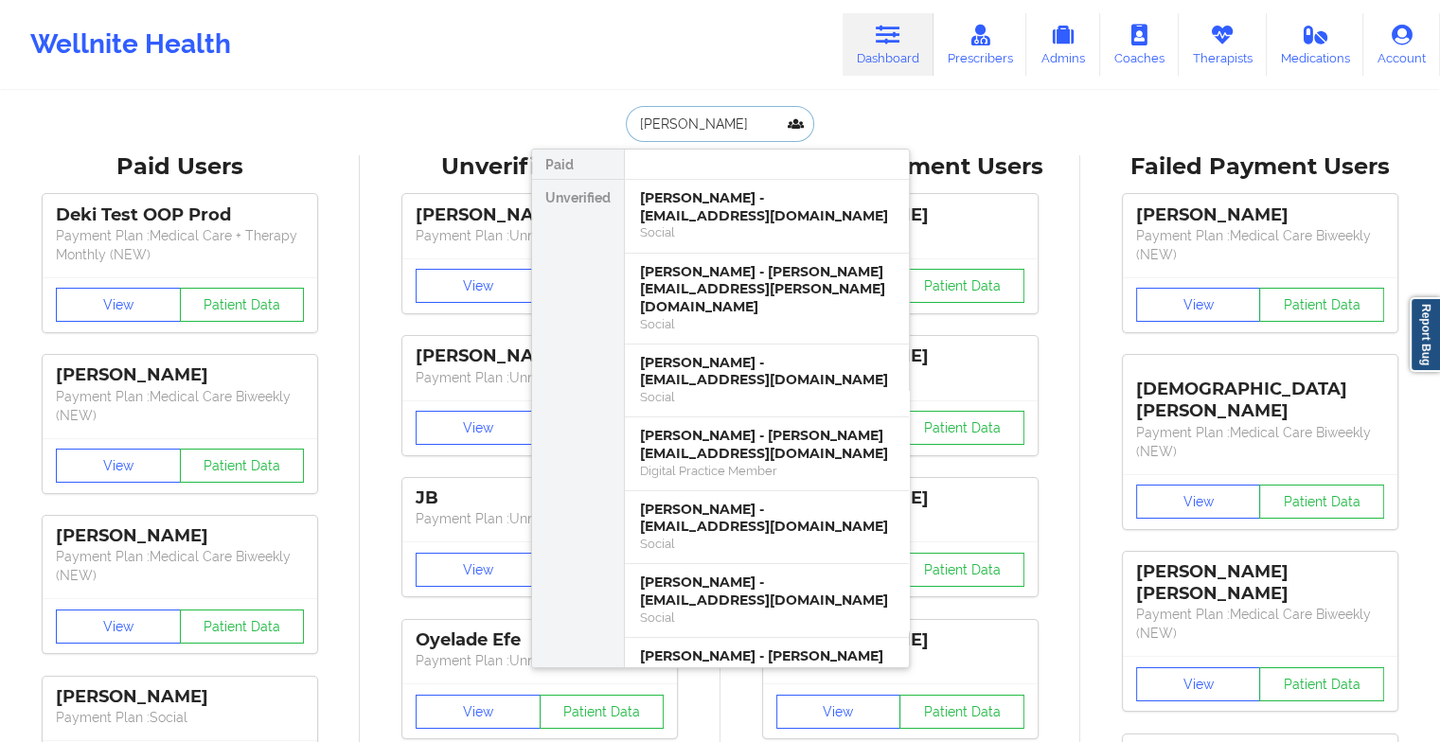
type input "[PERSON_NAME]"
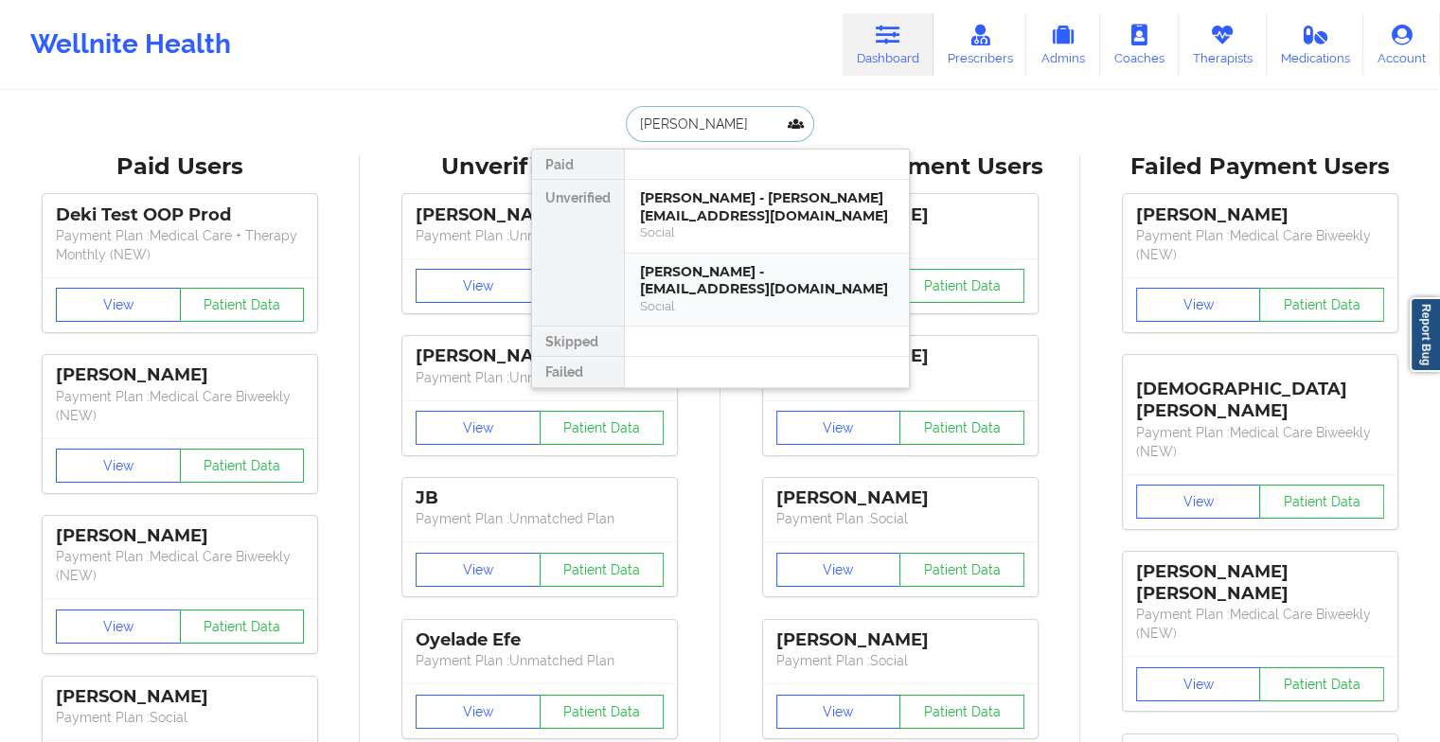
click at [750, 280] on div "[PERSON_NAME] - [EMAIL_ADDRESS][DOMAIN_NAME]" at bounding box center [767, 280] width 254 height 35
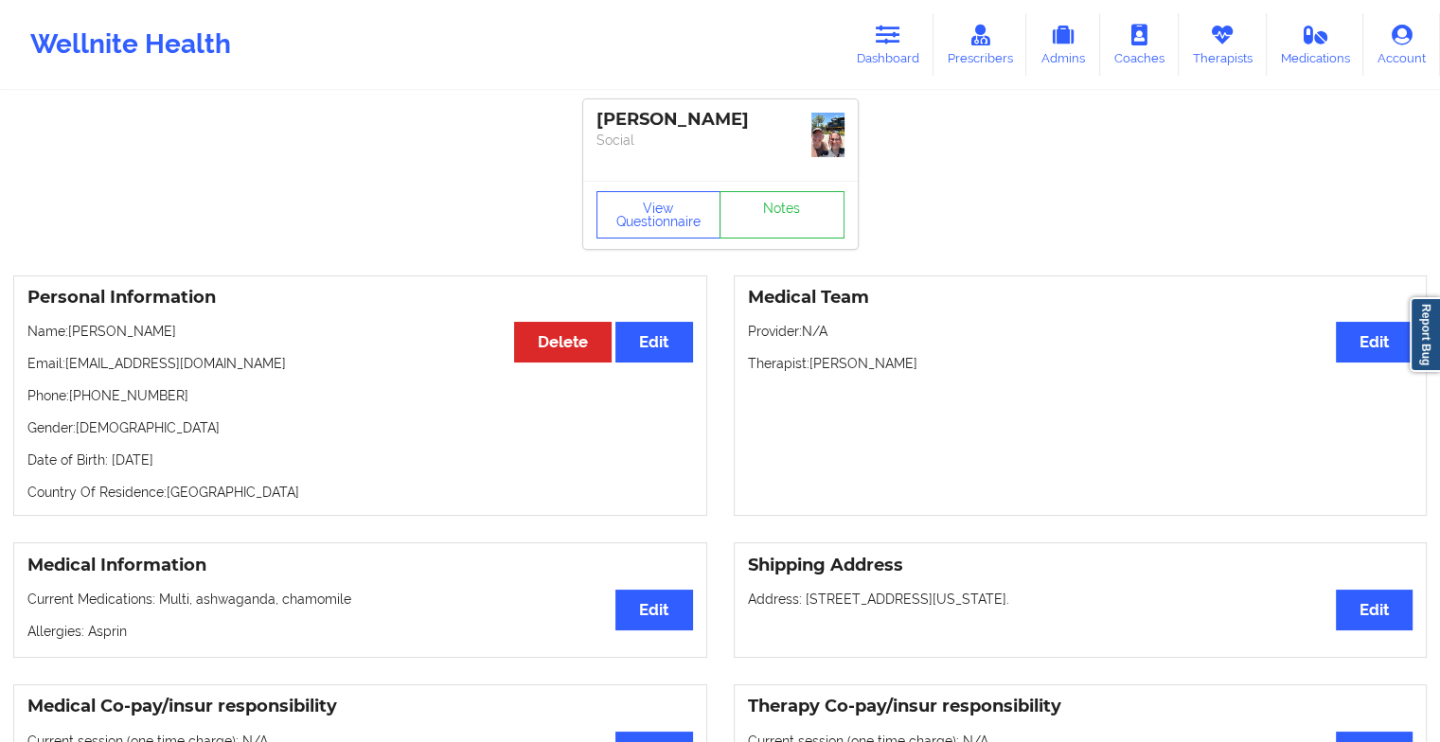
click at [783, 191] on div "View Questionnaire Notes" at bounding box center [720, 214] width 248 height 47
click at [783, 191] on link "Notes" at bounding box center [782, 214] width 125 height 47
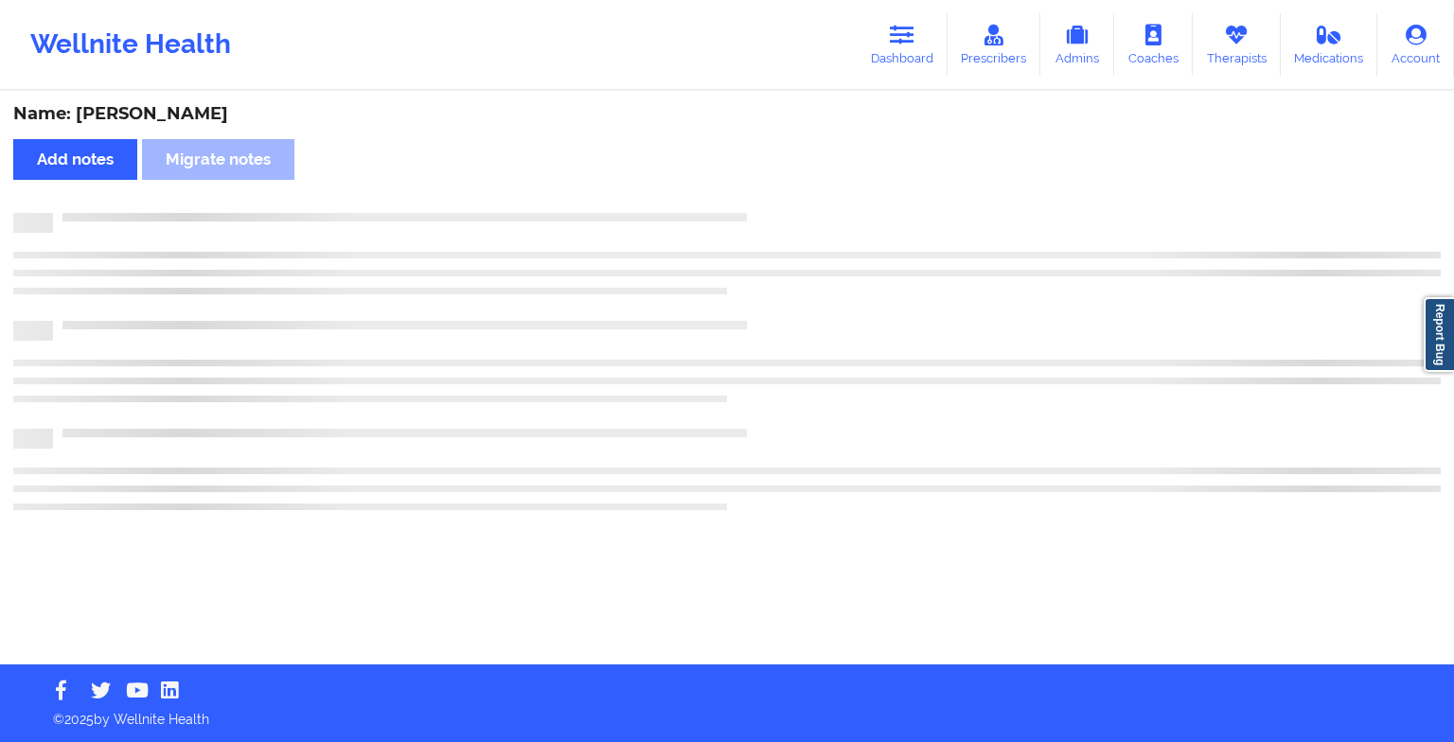
click at [783, 191] on div "Name: [PERSON_NAME] Add notes Migrate notes" at bounding box center [727, 379] width 1454 height 572
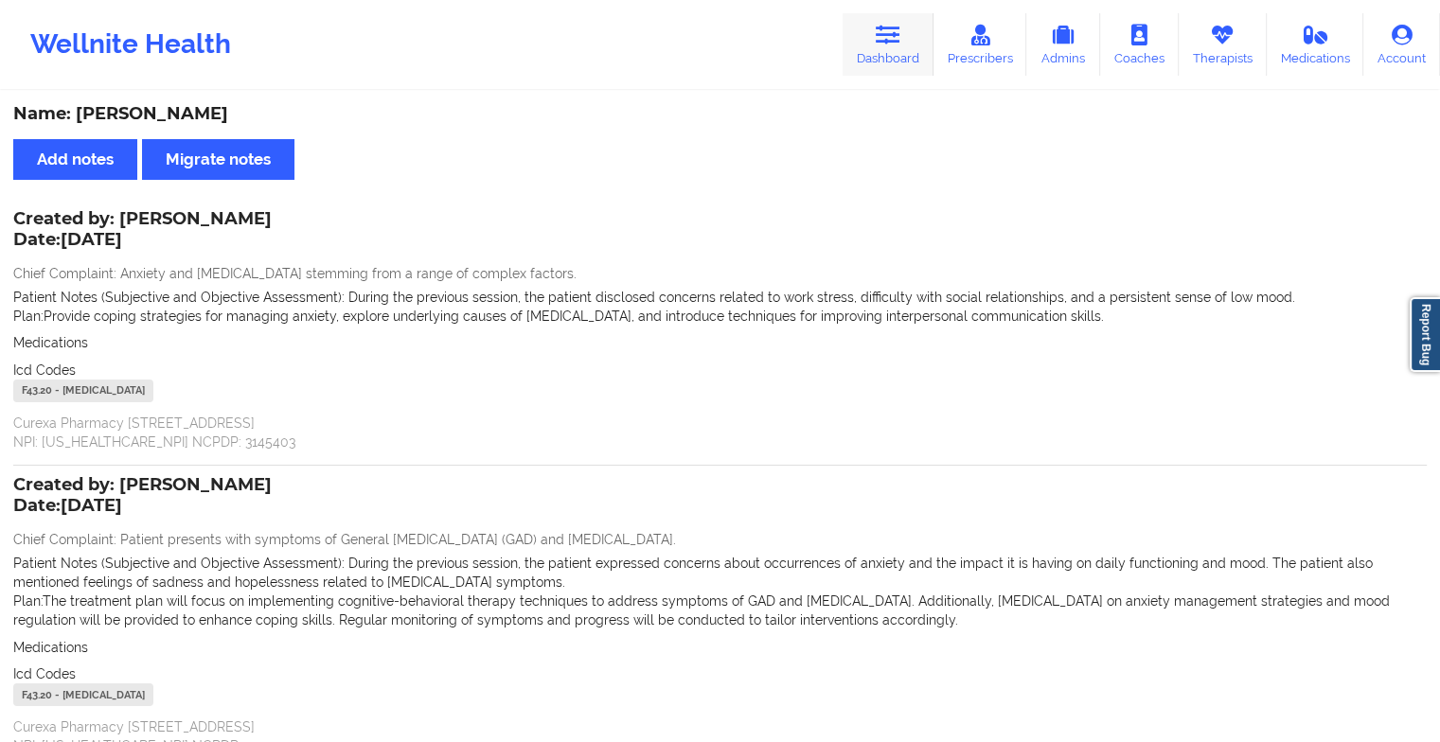
click at [868, 49] on link "Dashboard" at bounding box center [888, 44] width 91 height 62
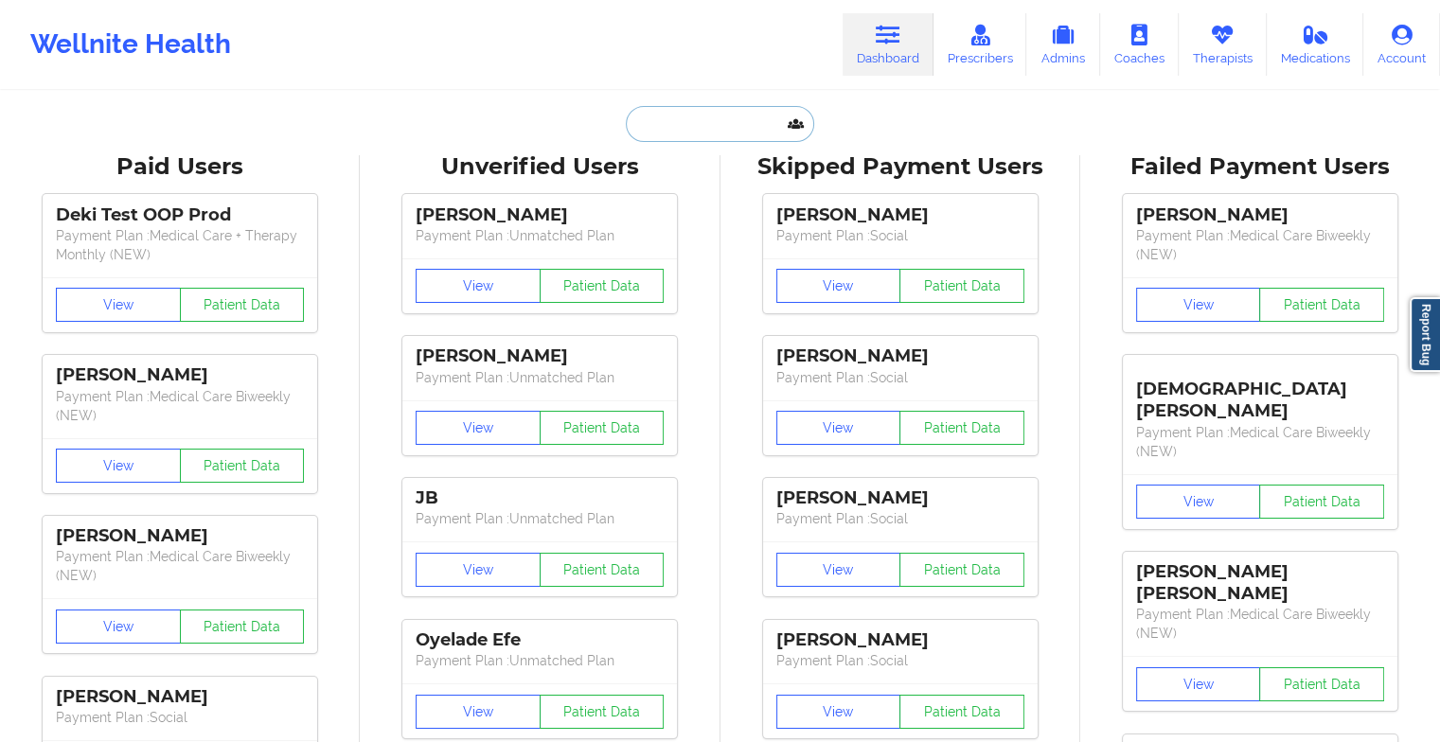
click at [731, 129] on input "text" at bounding box center [719, 124] width 187 height 36
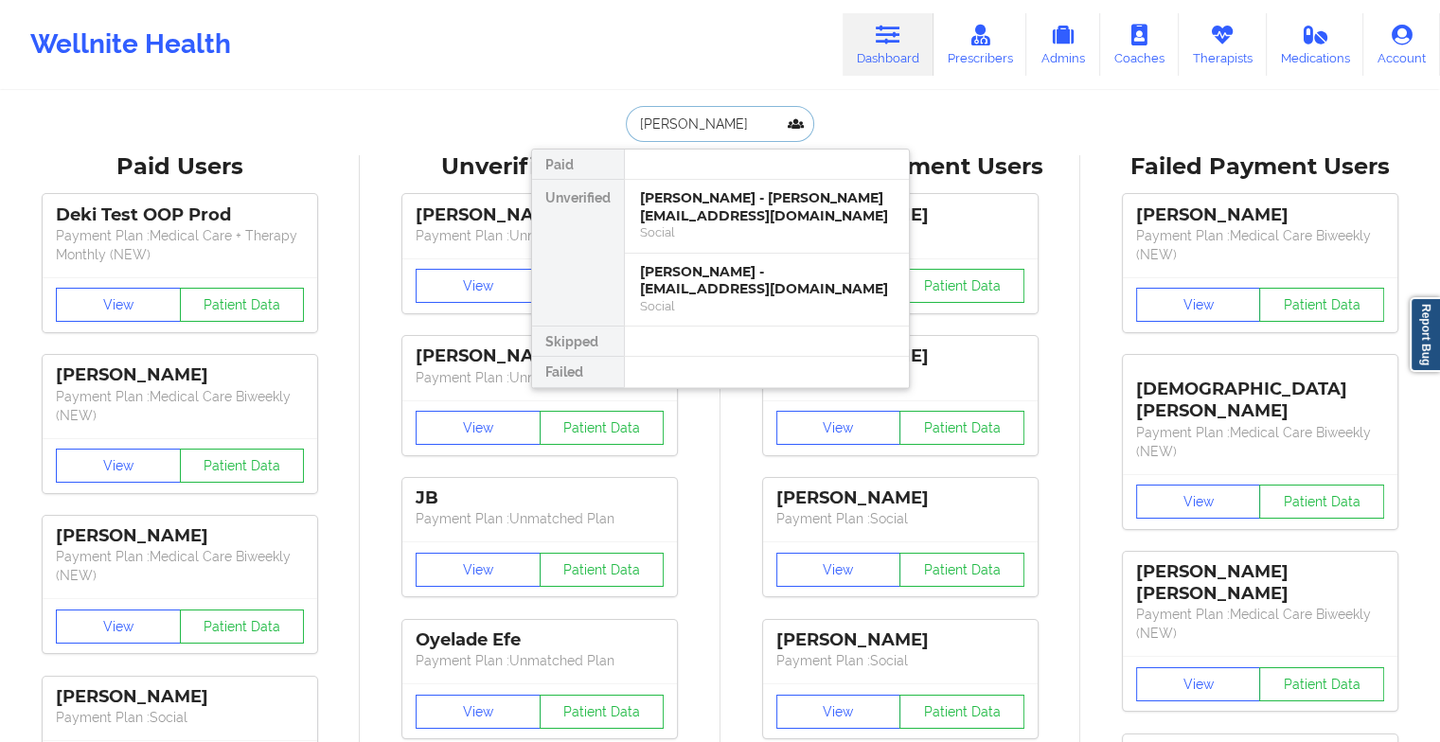
type input "[PERSON_NAME]"
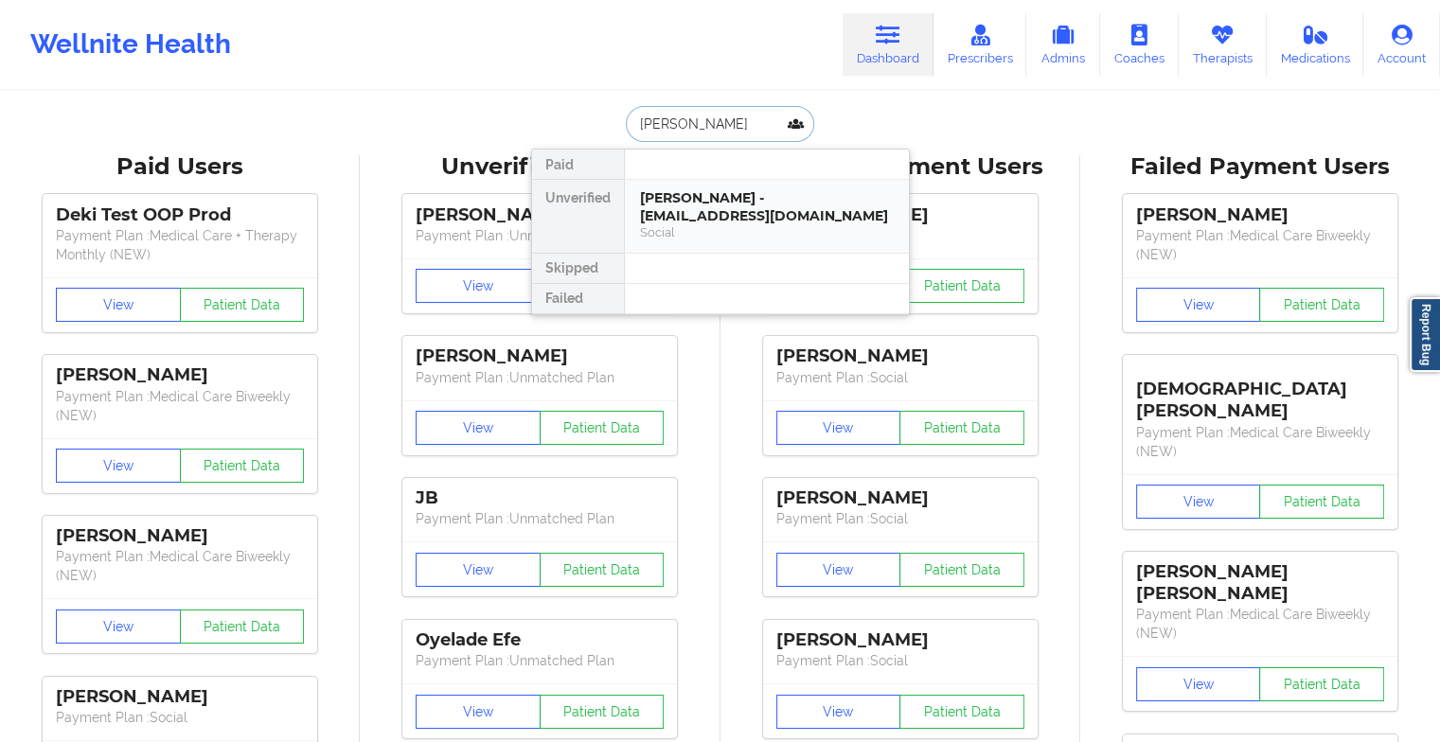
click at [735, 222] on div "[PERSON_NAME] - [EMAIL_ADDRESS][DOMAIN_NAME]" at bounding box center [767, 206] width 254 height 35
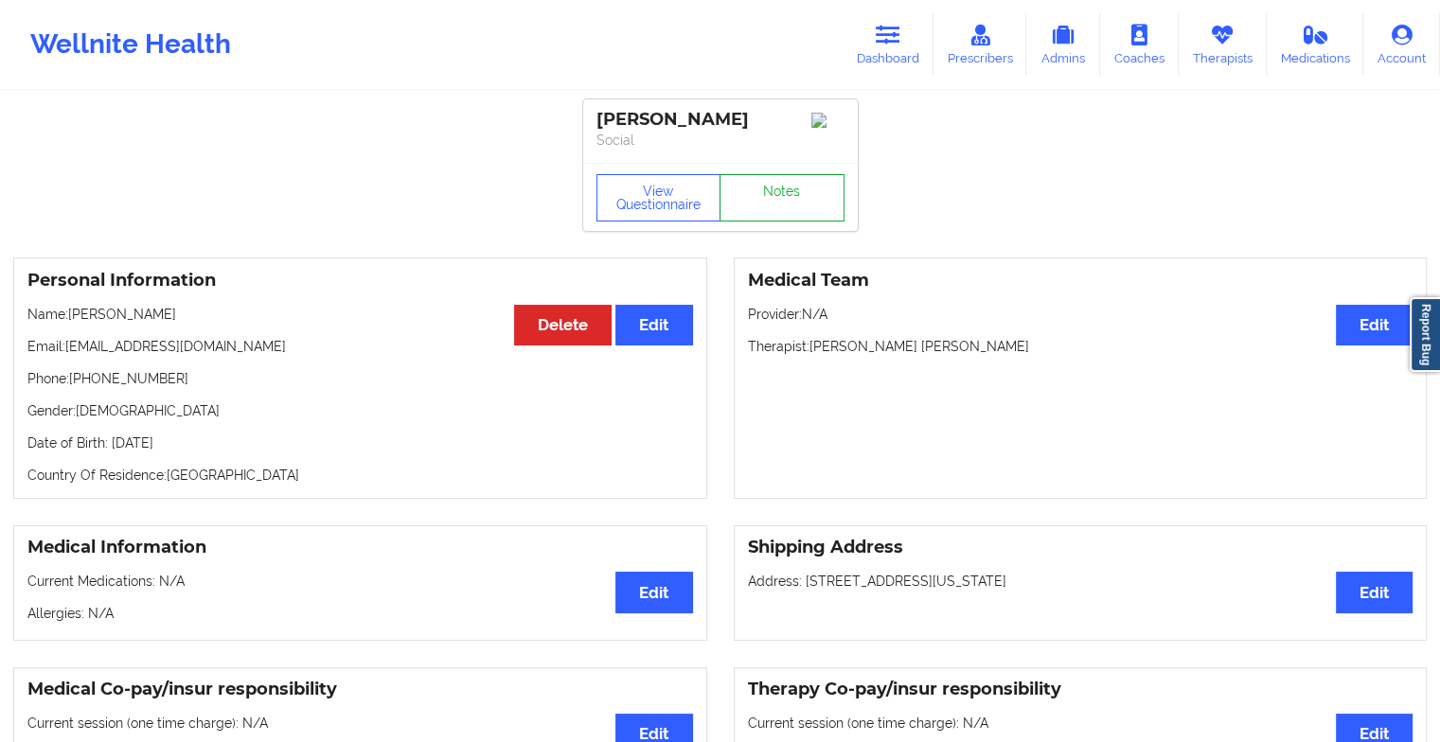
click at [792, 197] on link "Notes" at bounding box center [782, 197] width 125 height 47
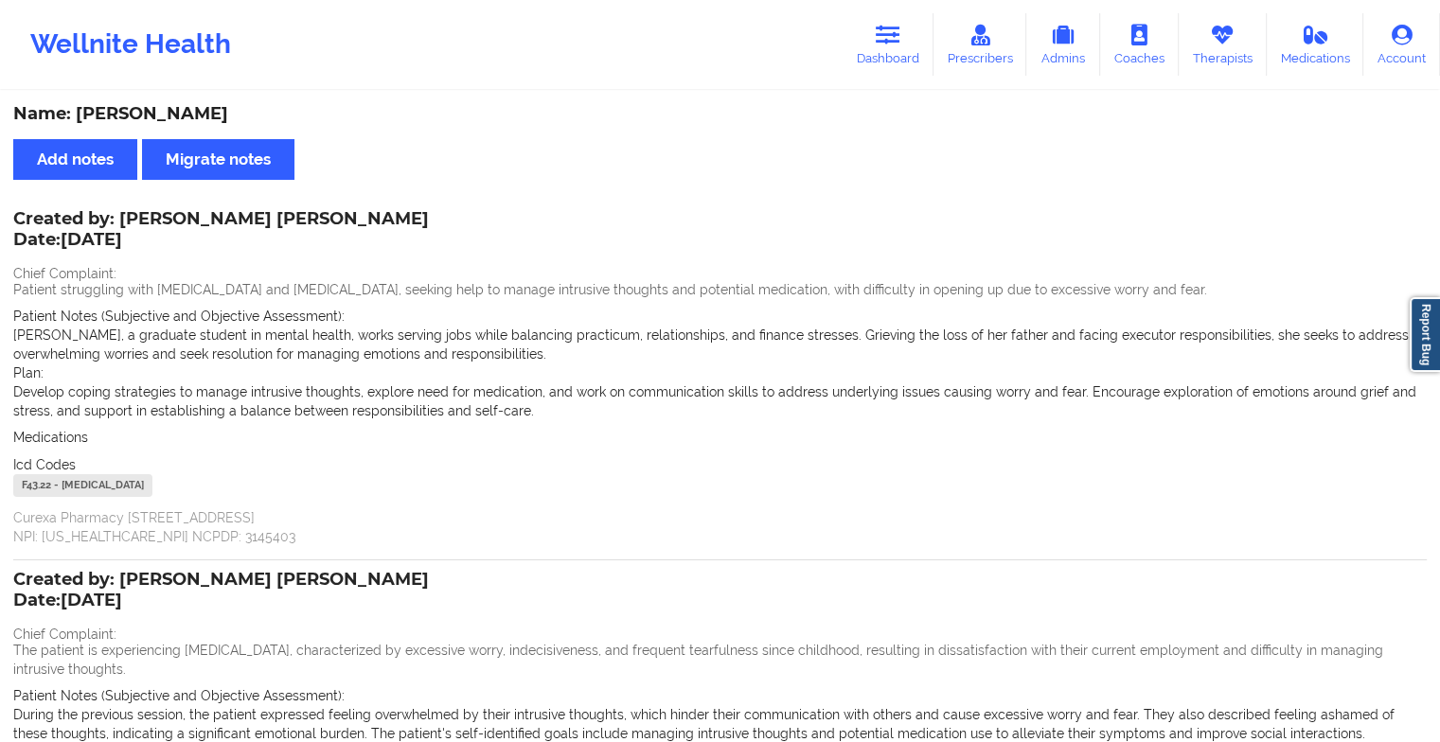
click at [885, 80] on div "Wellnite Health Dashboard Prescribers Admins Coaches Therapists Medications Acc…" at bounding box center [720, 44] width 1440 height 89
drag, startPoint x: 885, startPoint y: 80, endPoint x: 898, endPoint y: 45, distance: 37.5
click at [898, 45] on div "Wellnite Health Dashboard Prescribers Admins Coaches Therapists Medications Acc…" at bounding box center [720, 45] width 1440 height 76
click at [898, 45] on icon at bounding box center [888, 35] width 25 height 21
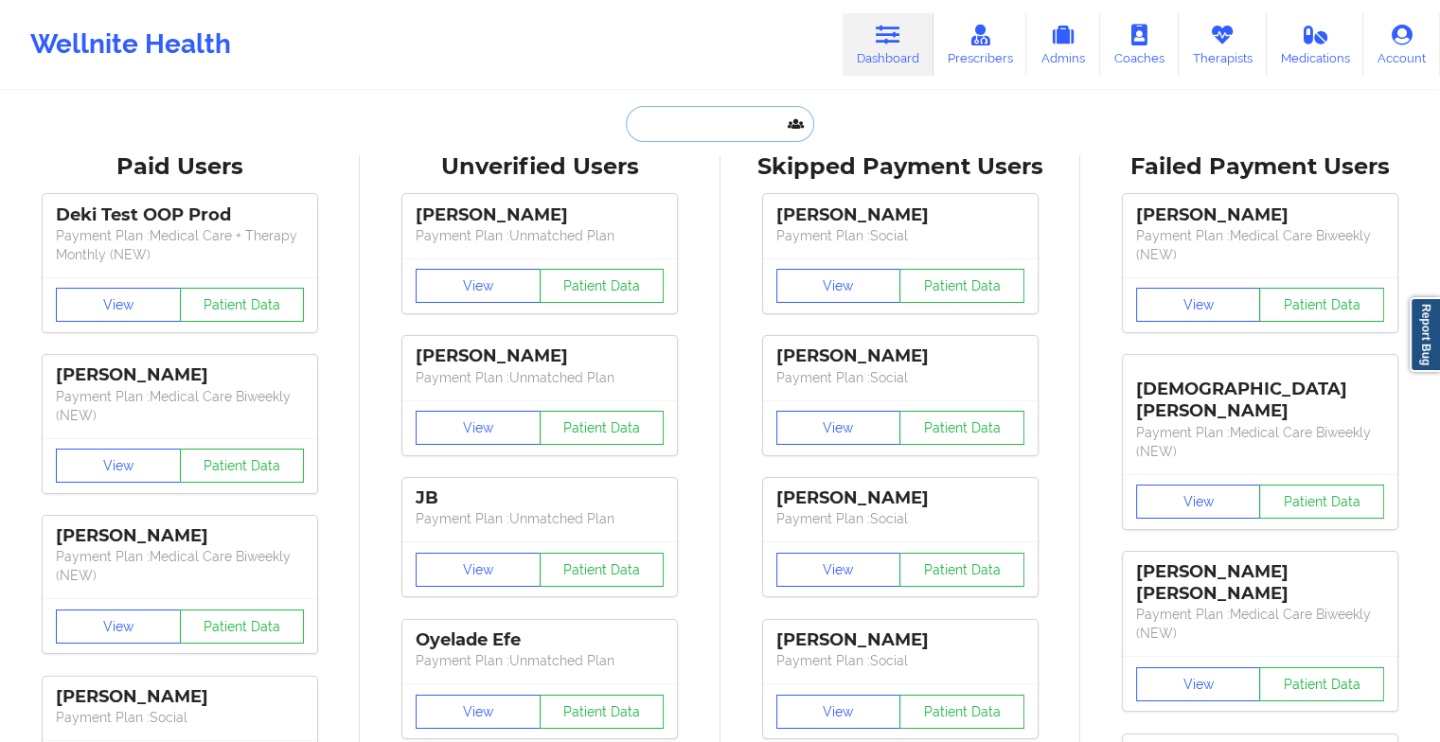
click at [742, 118] on input "text" at bounding box center [719, 124] width 187 height 36
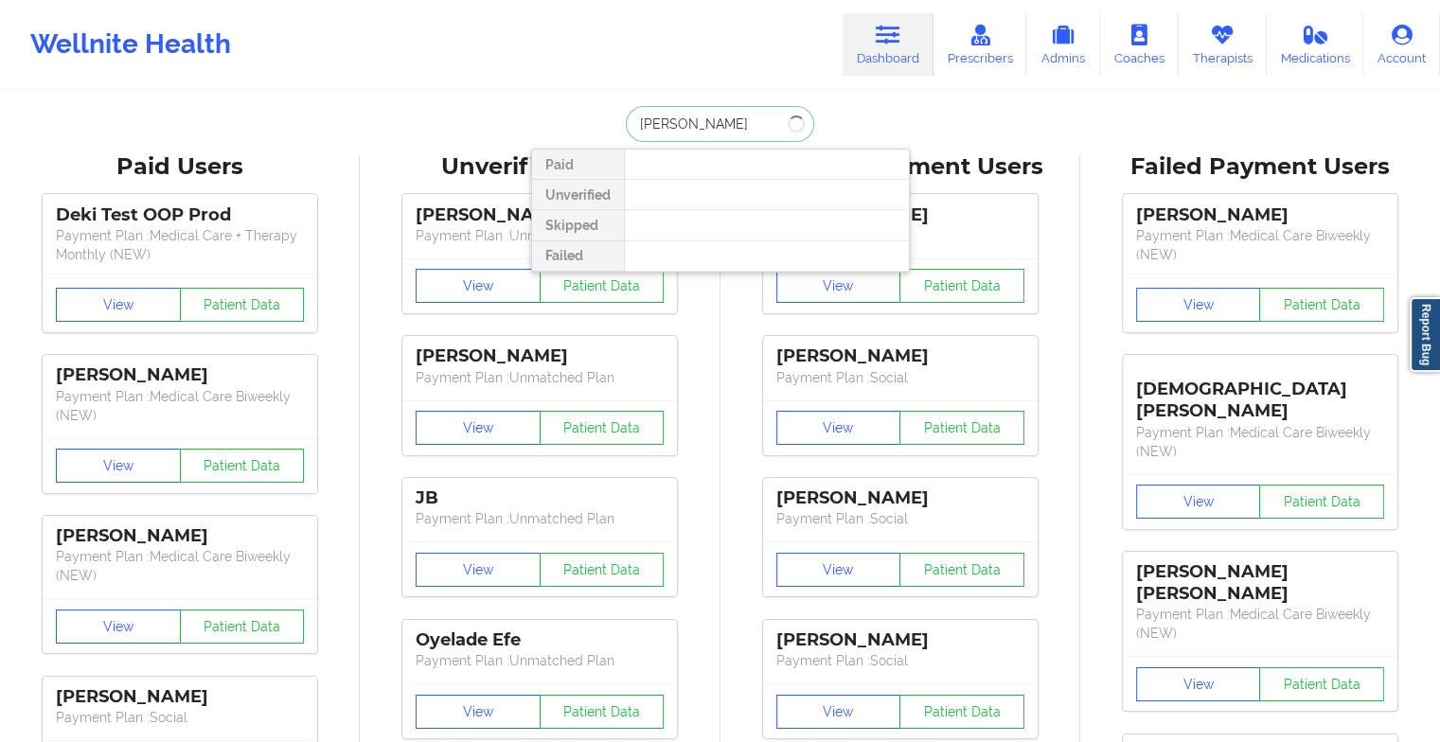
type input "[PERSON_NAME]"
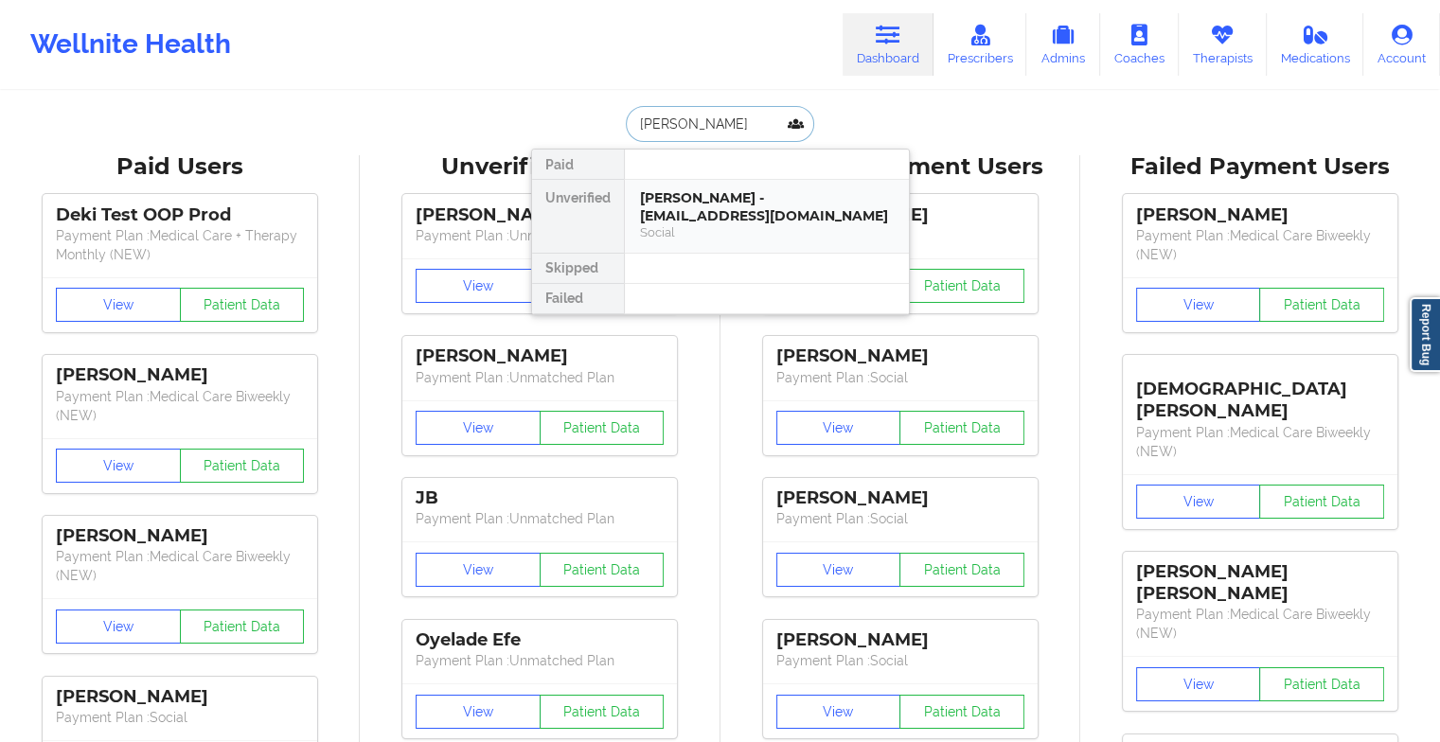
click at [732, 204] on div "[PERSON_NAME] - [EMAIL_ADDRESS][DOMAIN_NAME]" at bounding box center [767, 206] width 254 height 35
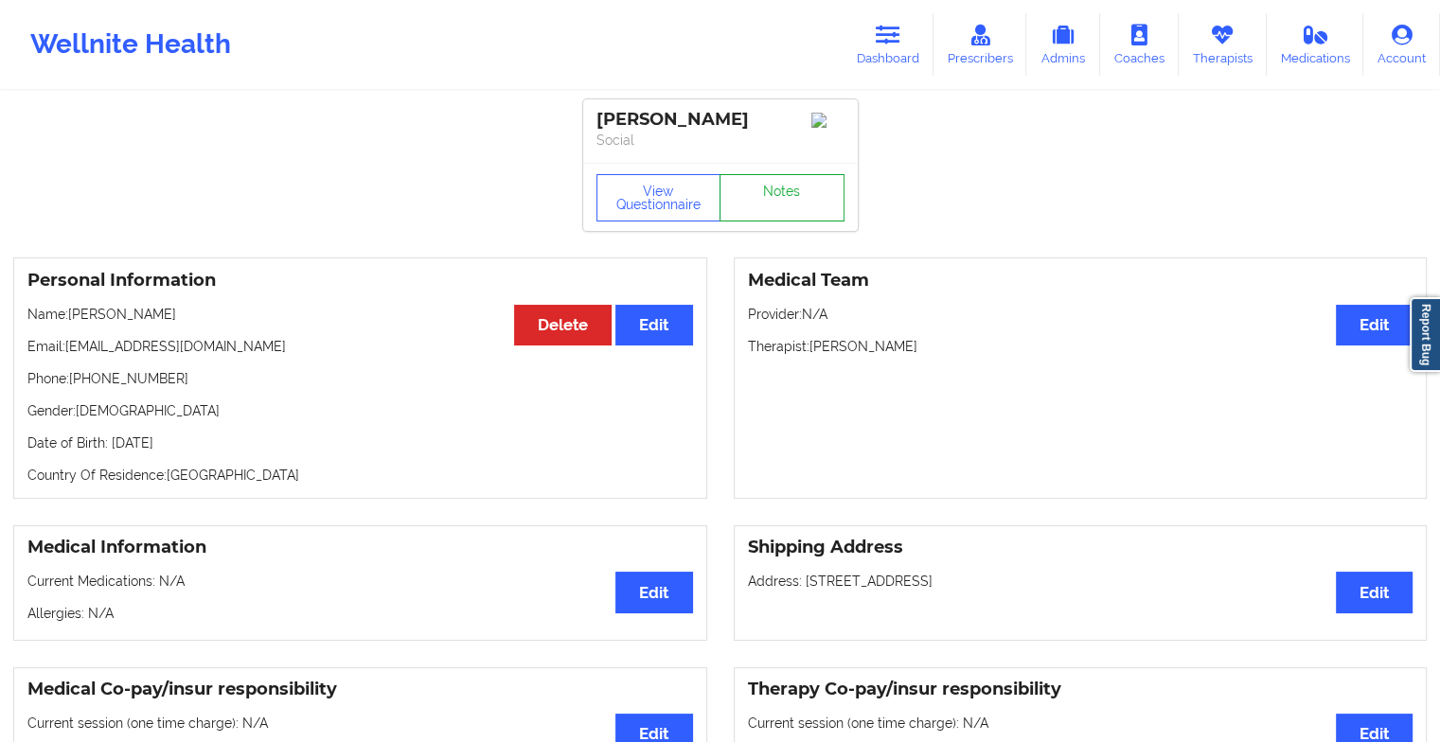
click at [809, 189] on link "Notes" at bounding box center [782, 197] width 125 height 47
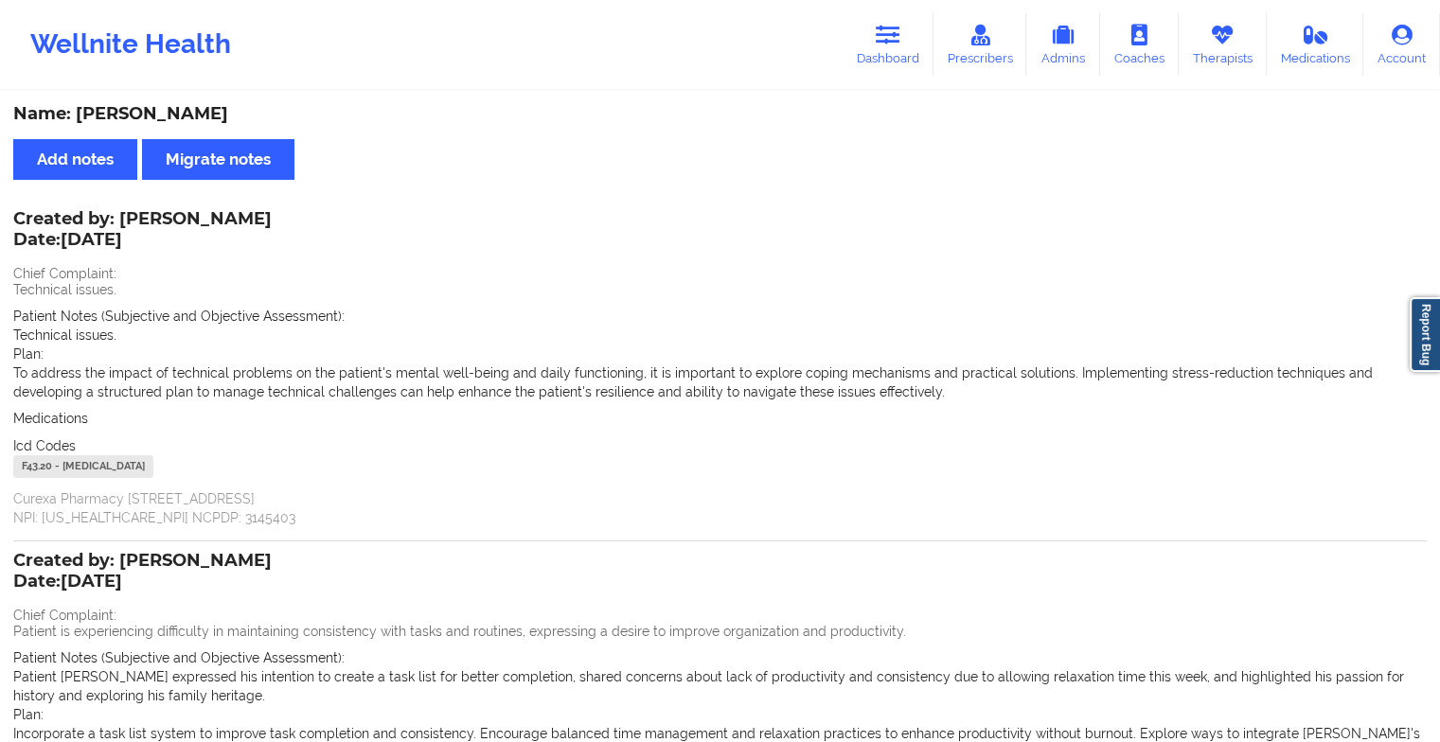
click at [879, 9] on div "Wellnite Health Dashboard Prescribers Admins Coaches Therapists Medications Acc…" at bounding box center [720, 45] width 1440 height 76
click at [890, 40] on icon at bounding box center [888, 35] width 25 height 21
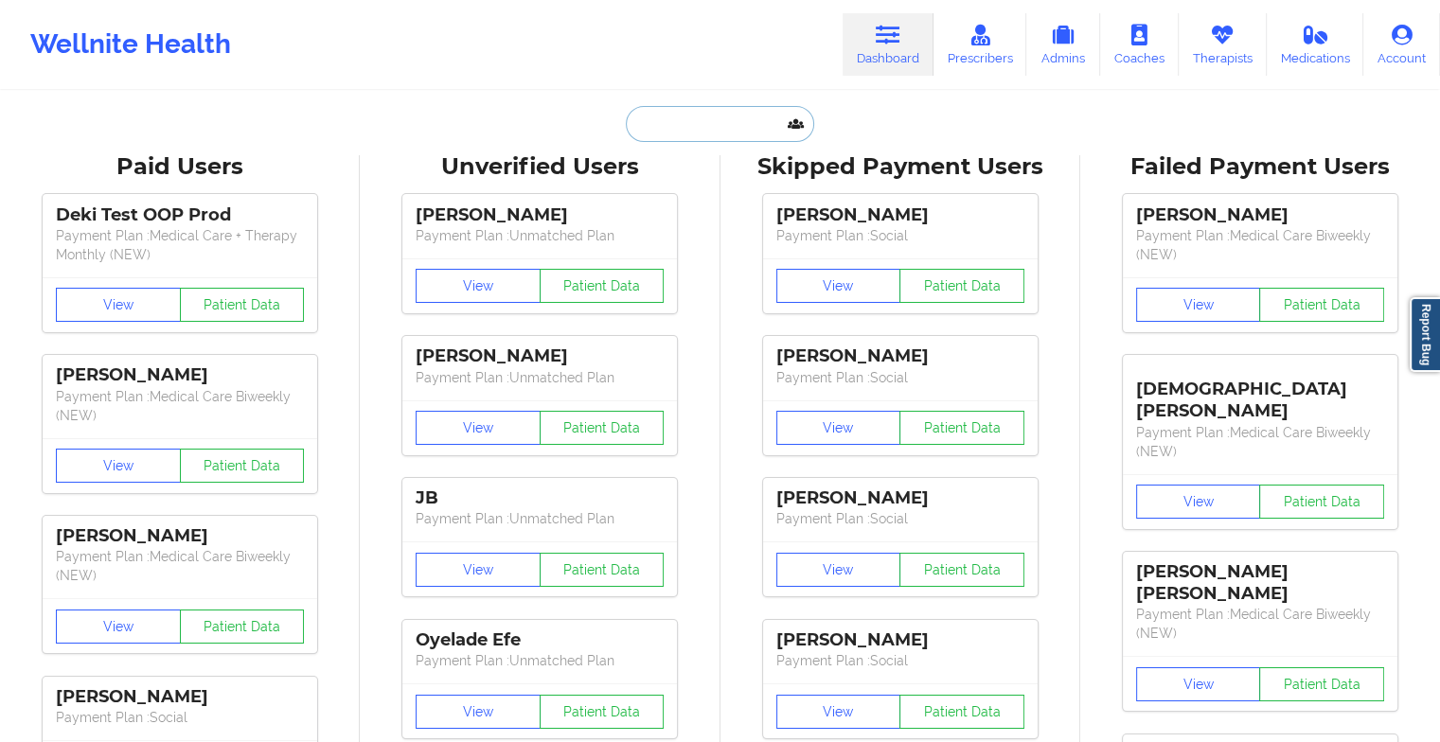
click at [742, 124] on input "text" at bounding box center [719, 124] width 187 height 36
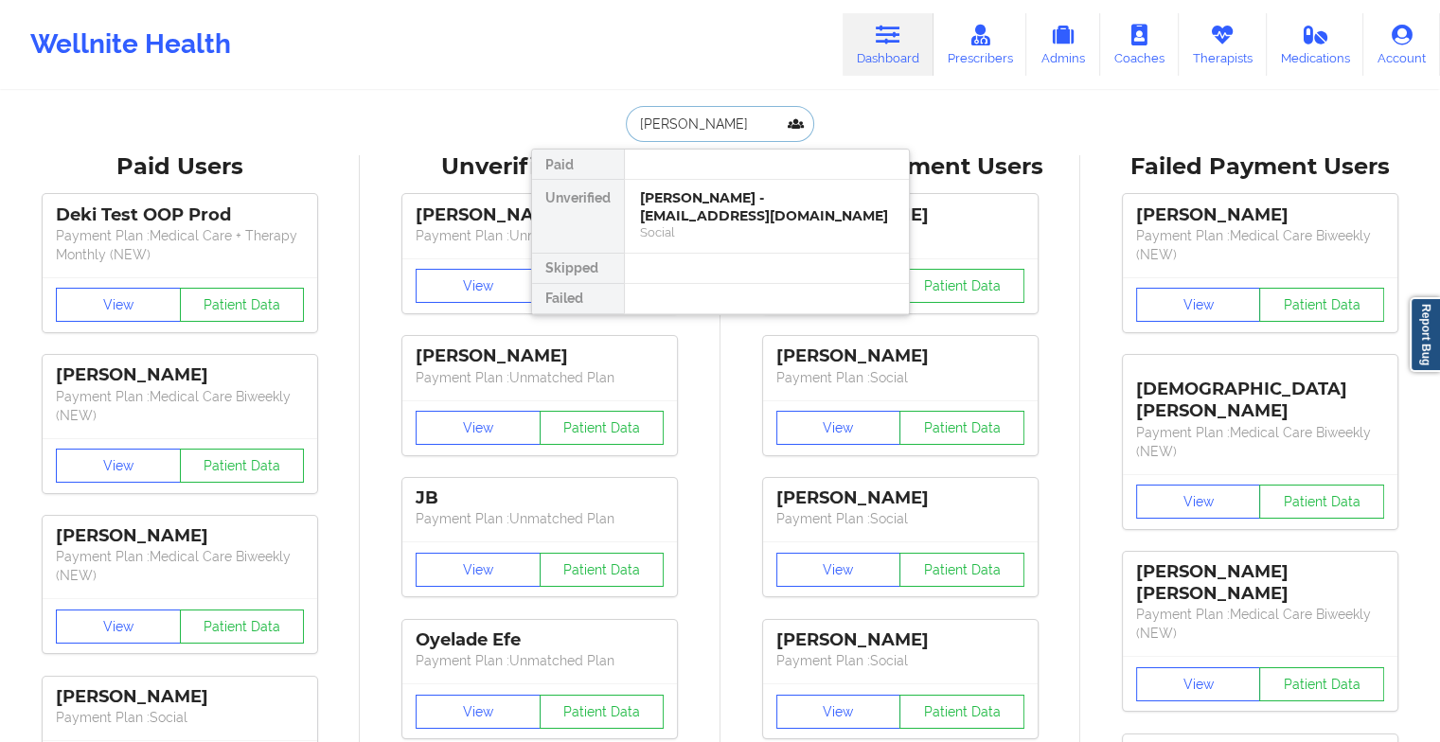
type input "[PERSON_NAME]"
click at [709, 198] on div "[PERSON_NAME] - [EMAIL_ADDRESS][DOMAIN_NAME]" at bounding box center [767, 206] width 254 height 35
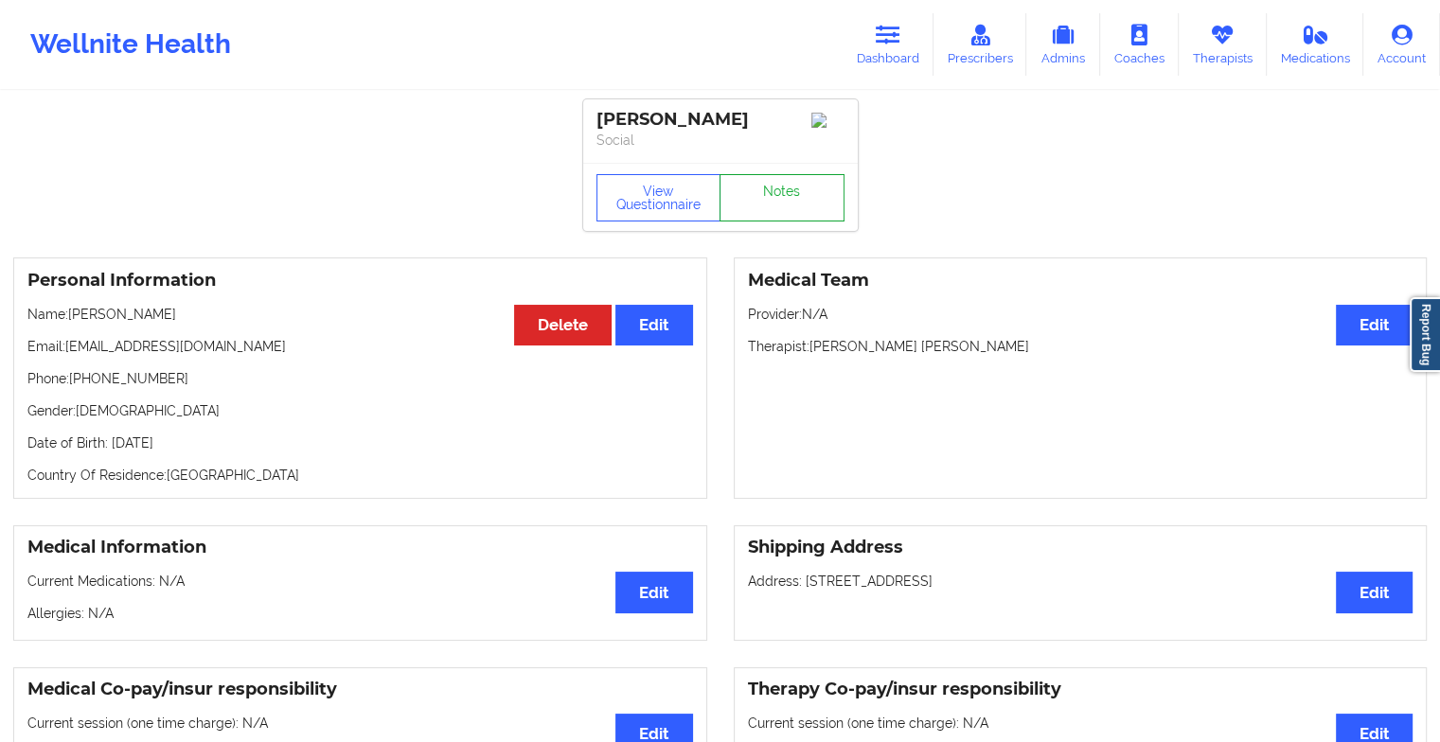
click at [784, 182] on link "Notes" at bounding box center [782, 197] width 125 height 47
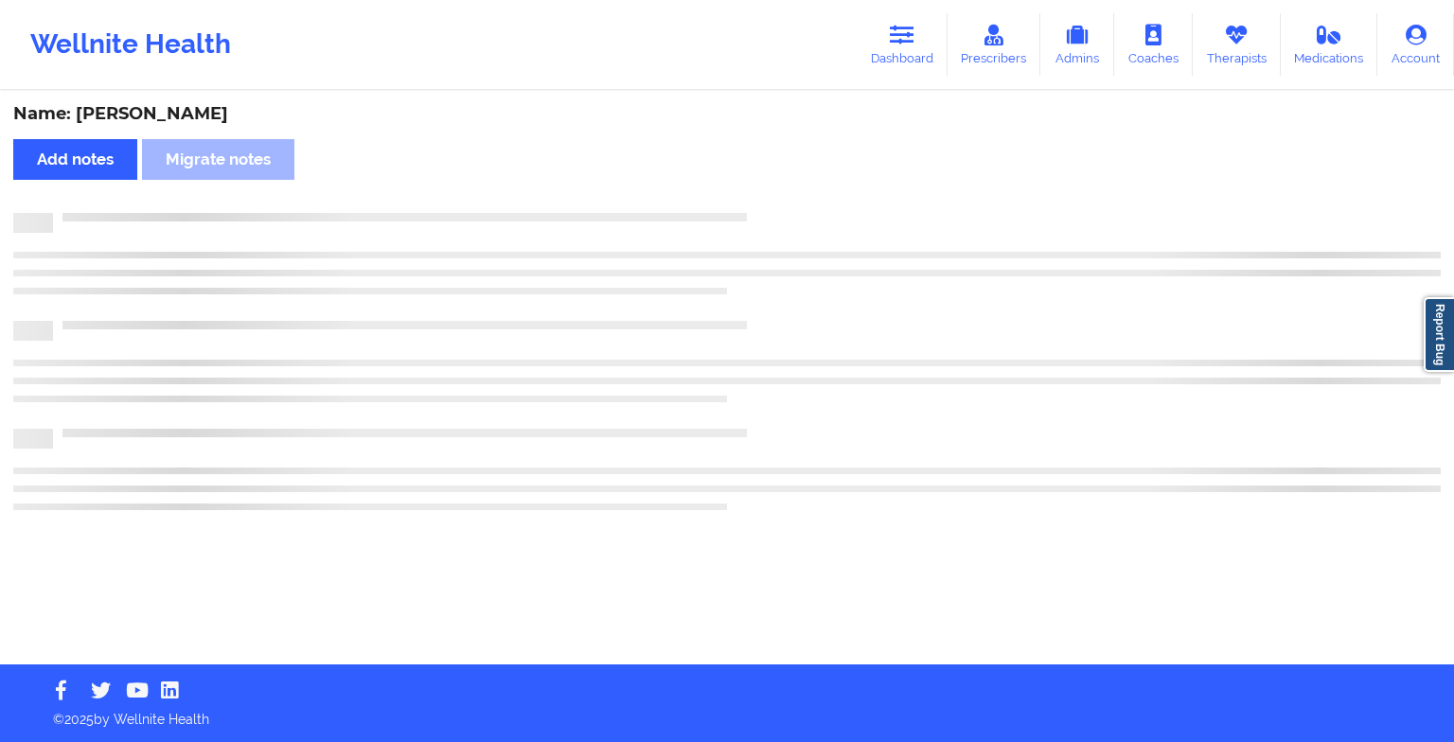
click at [784, 182] on div "Name: [PERSON_NAME] Add notes Migrate notes" at bounding box center [727, 379] width 1454 height 572
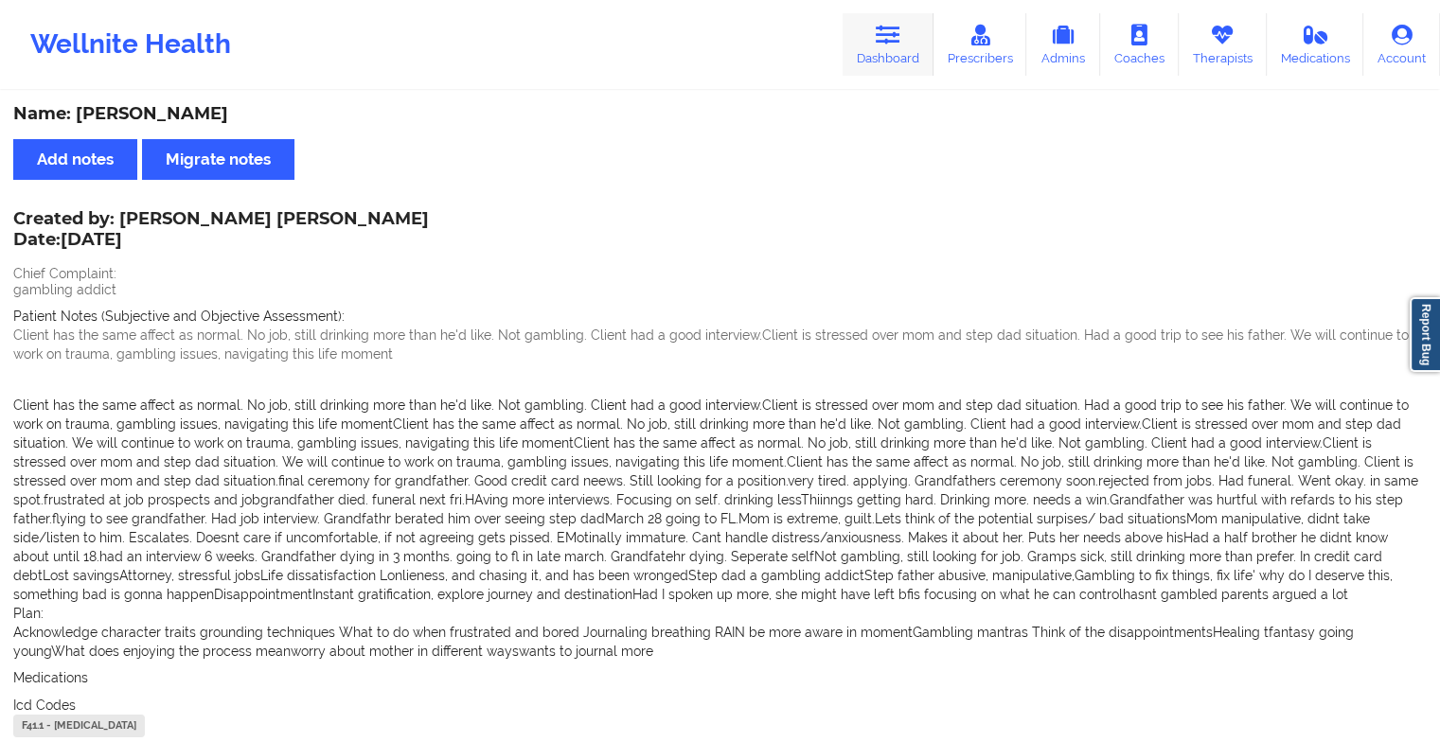
click at [904, 54] on link "Dashboard" at bounding box center [888, 44] width 91 height 62
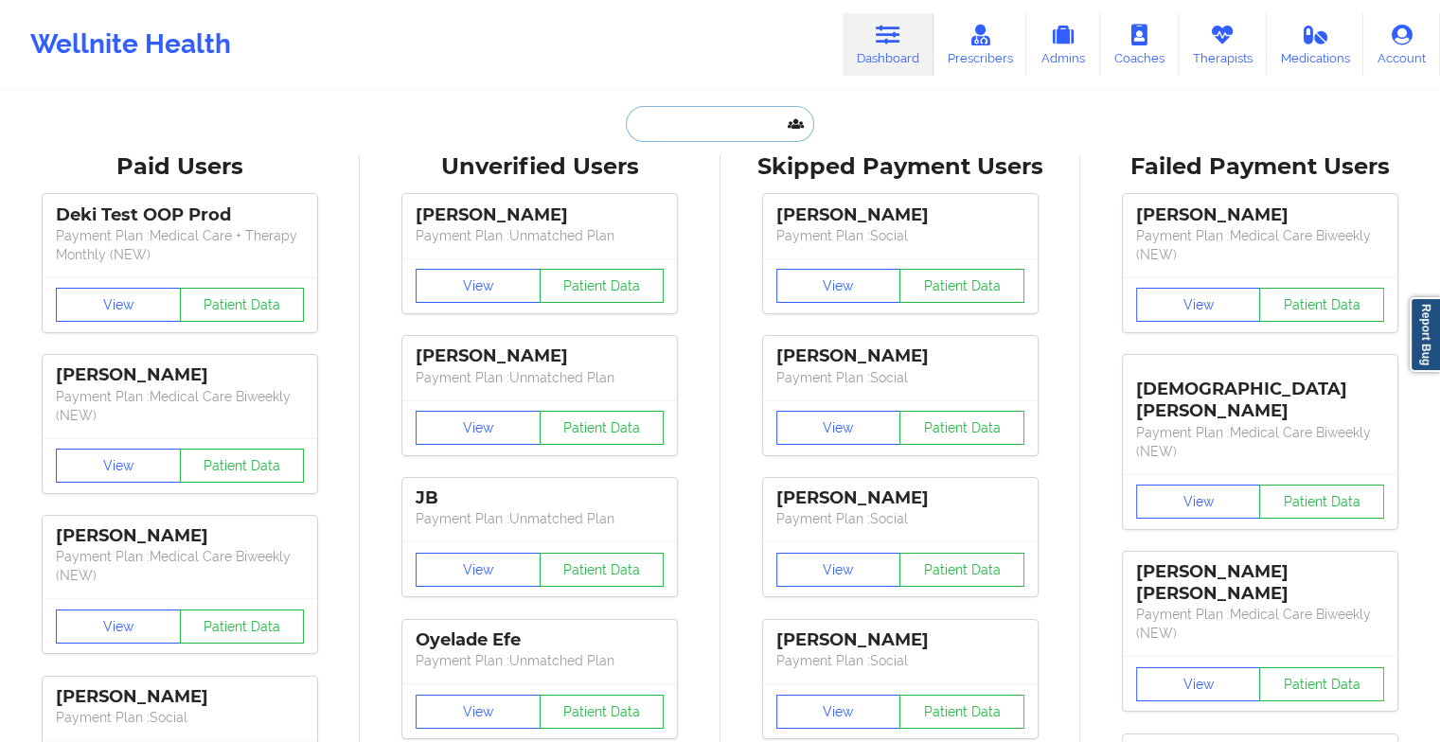
click at [700, 125] on input "text" at bounding box center [719, 124] width 187 height 36
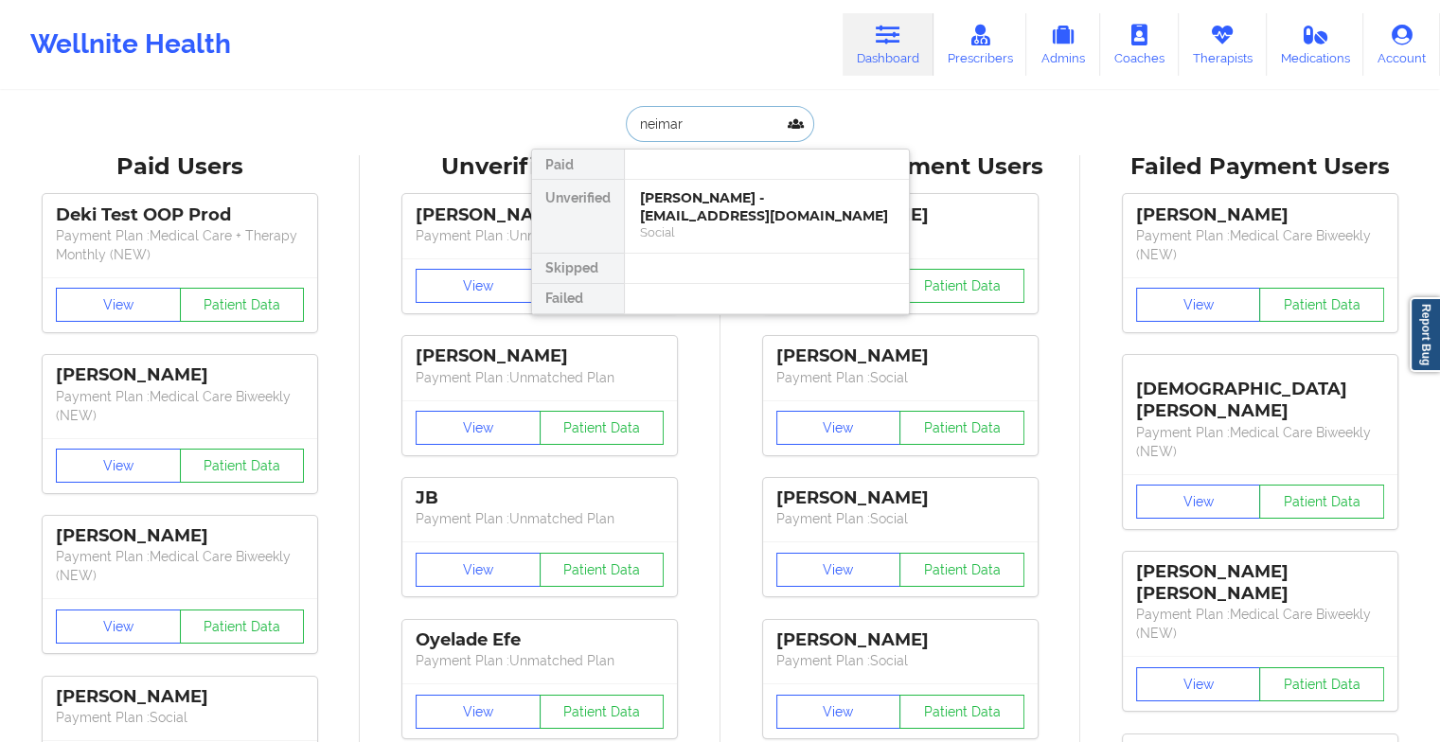
type input "neimary"
click at [685, 205] on div "Neimary [PERSON_NAME] - [EMAIL_ADDRESS][DOMAIN_NAME]" at bounding box center [767, 206] width 254 height 35
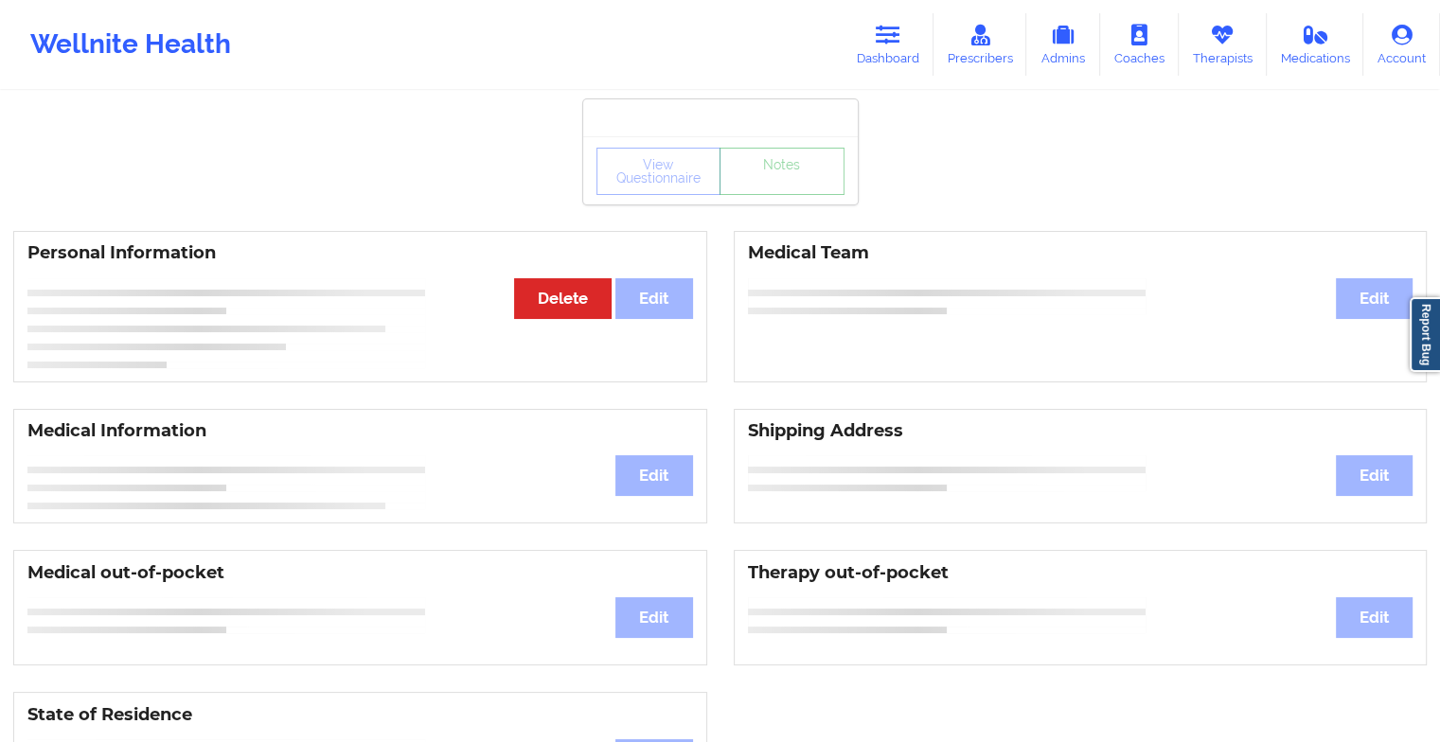
click at [771, 195] on link "Notes" at bounding box center [782, 171] width 125 height 47
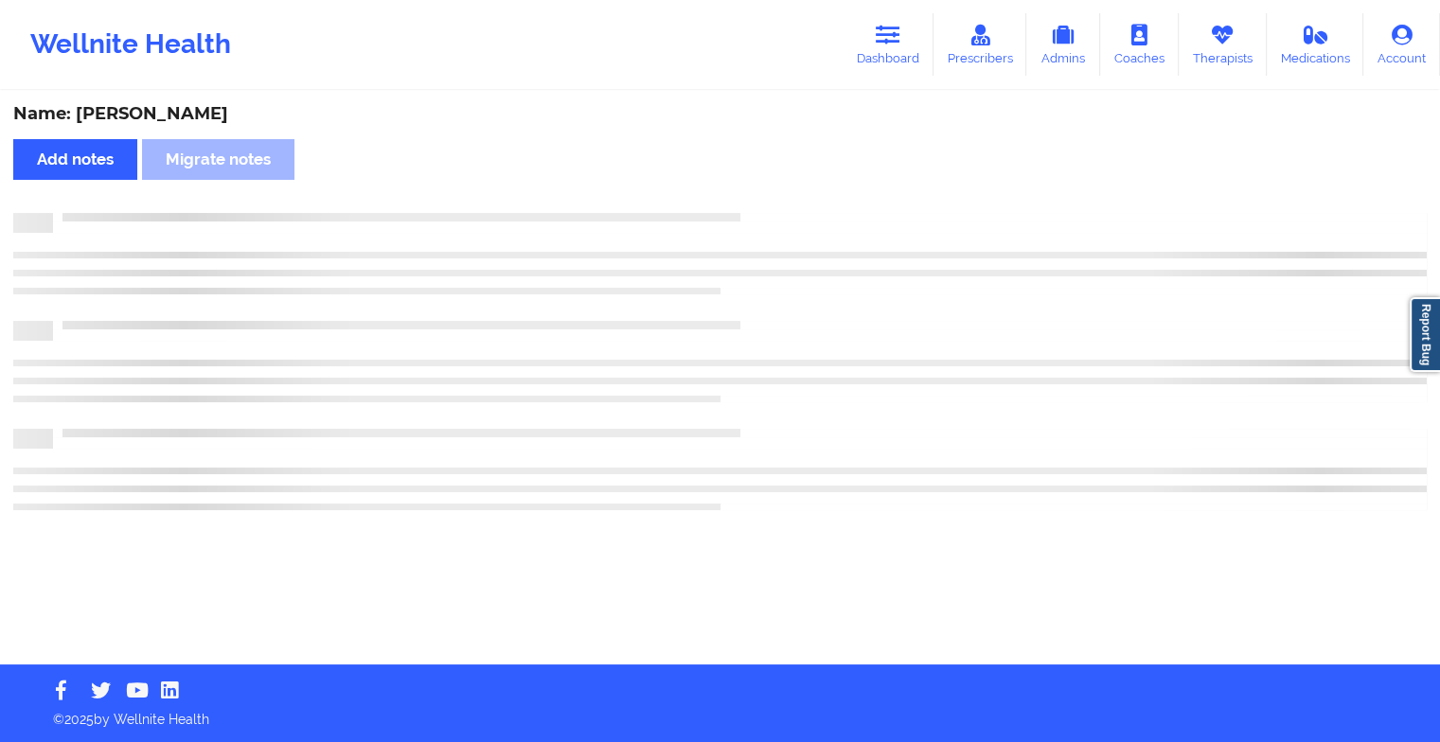
click at [771, 206] on div "Name: [PERSON_NAME] Add notes Migrate notes" at bounding box center [720, 379] width 1440 height 572
click at [771, 206] on div "Name: [PERSON_NAME] Add notes Migrate notes" at bounding box center [727, 379] width 1454 height 572
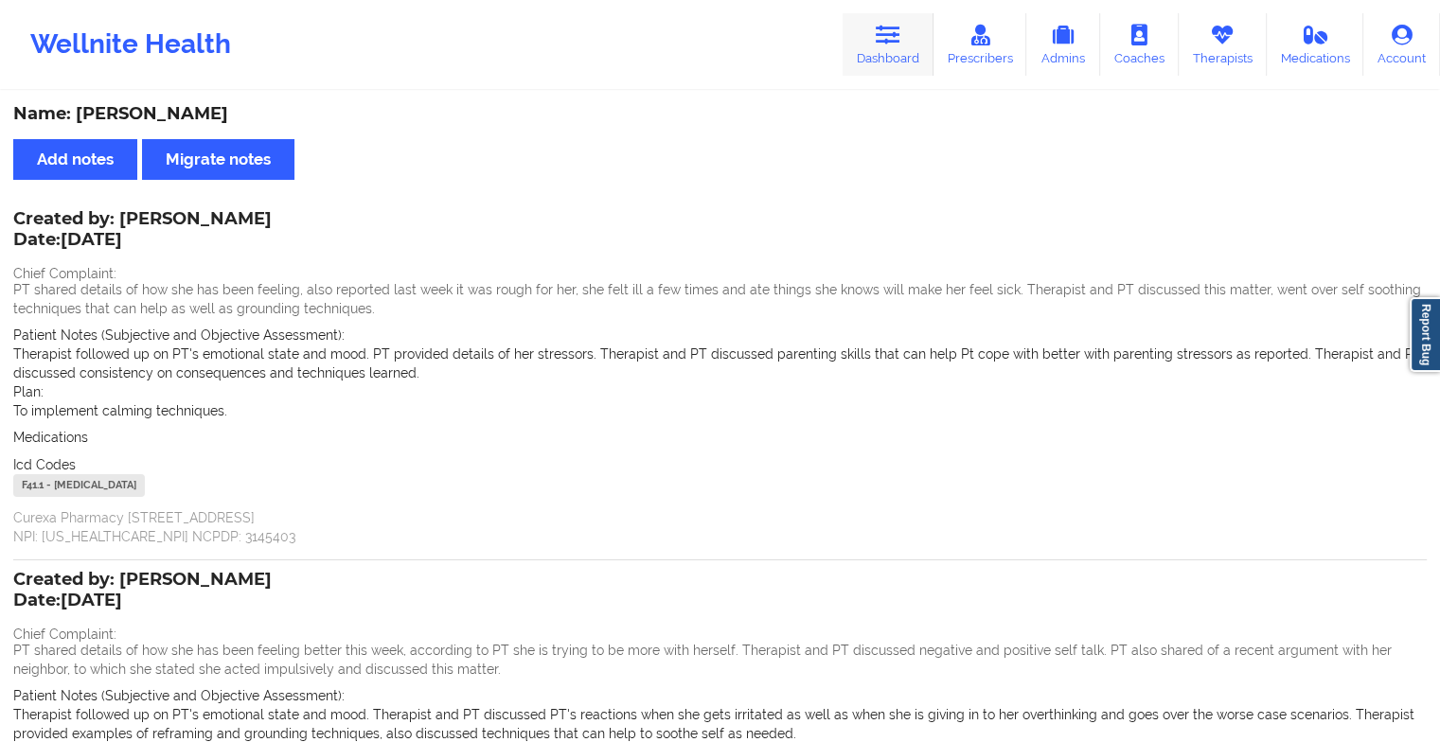
click at [882, 31] on icon at bounding box center [888, 35] width 25 height 21
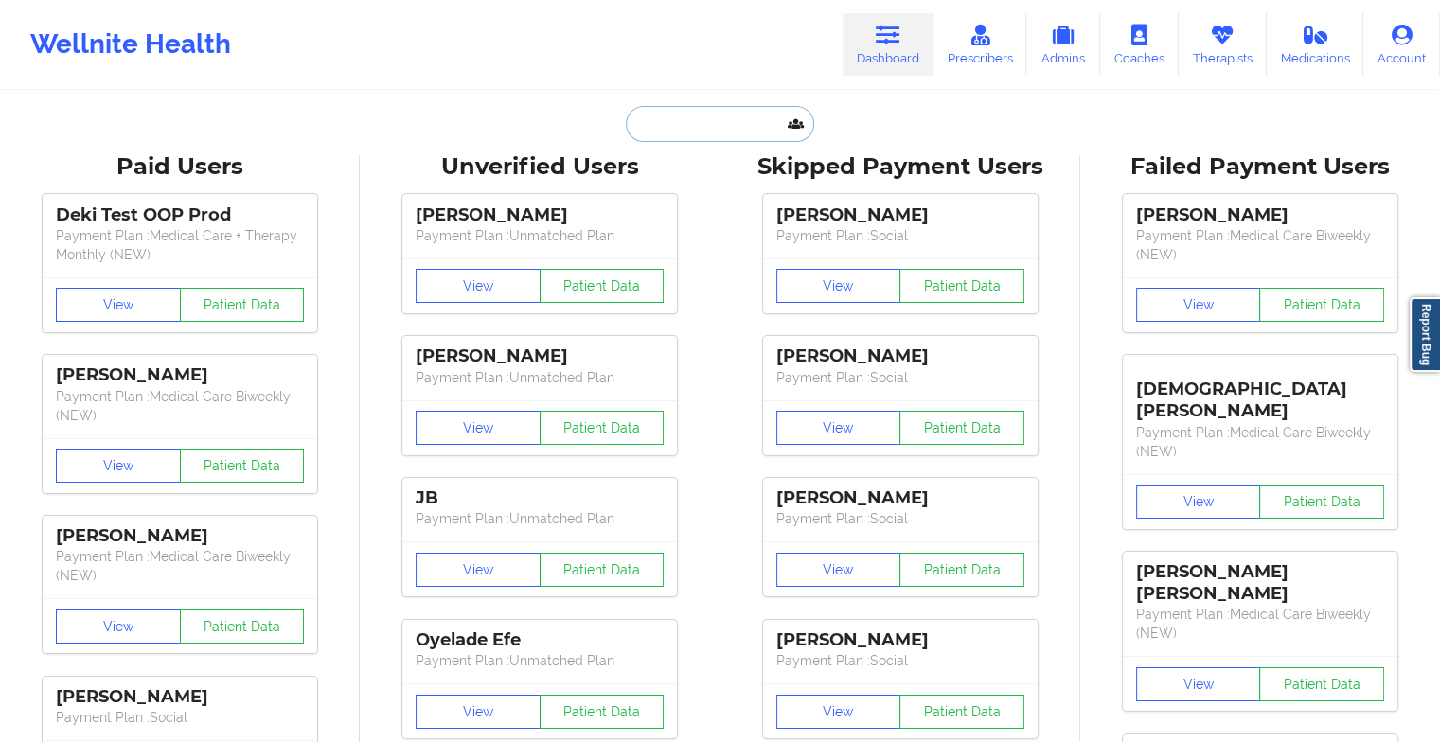
click at [681, 133] on input "text" at bounding box center [719, 124] width 187 height 36
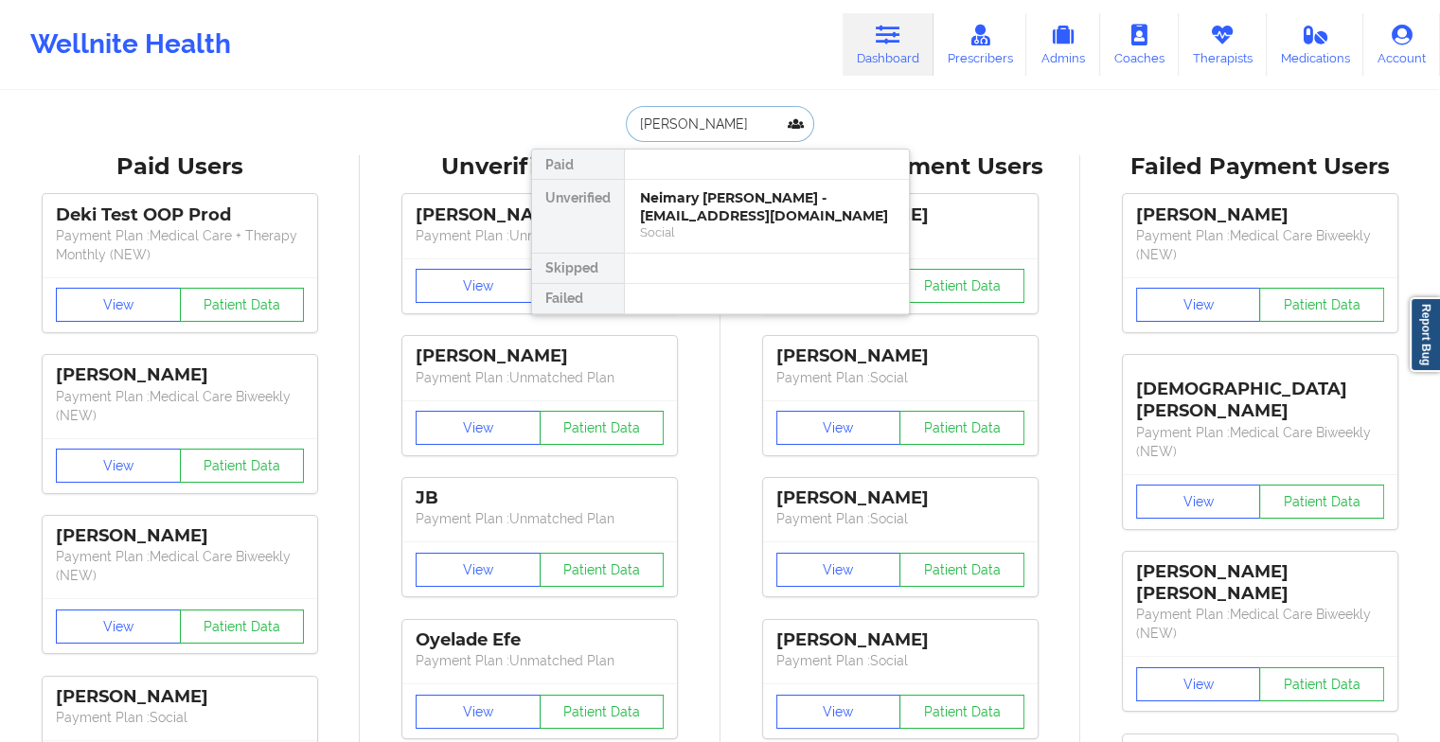
type input "[PERSON_NAME]"
click at [730, 214] on div "[PERSON_NAME] - [EMAIL_ADDRESS][DOMAIN_NAME]" at bounding box center [767, 206] width 254 height 35
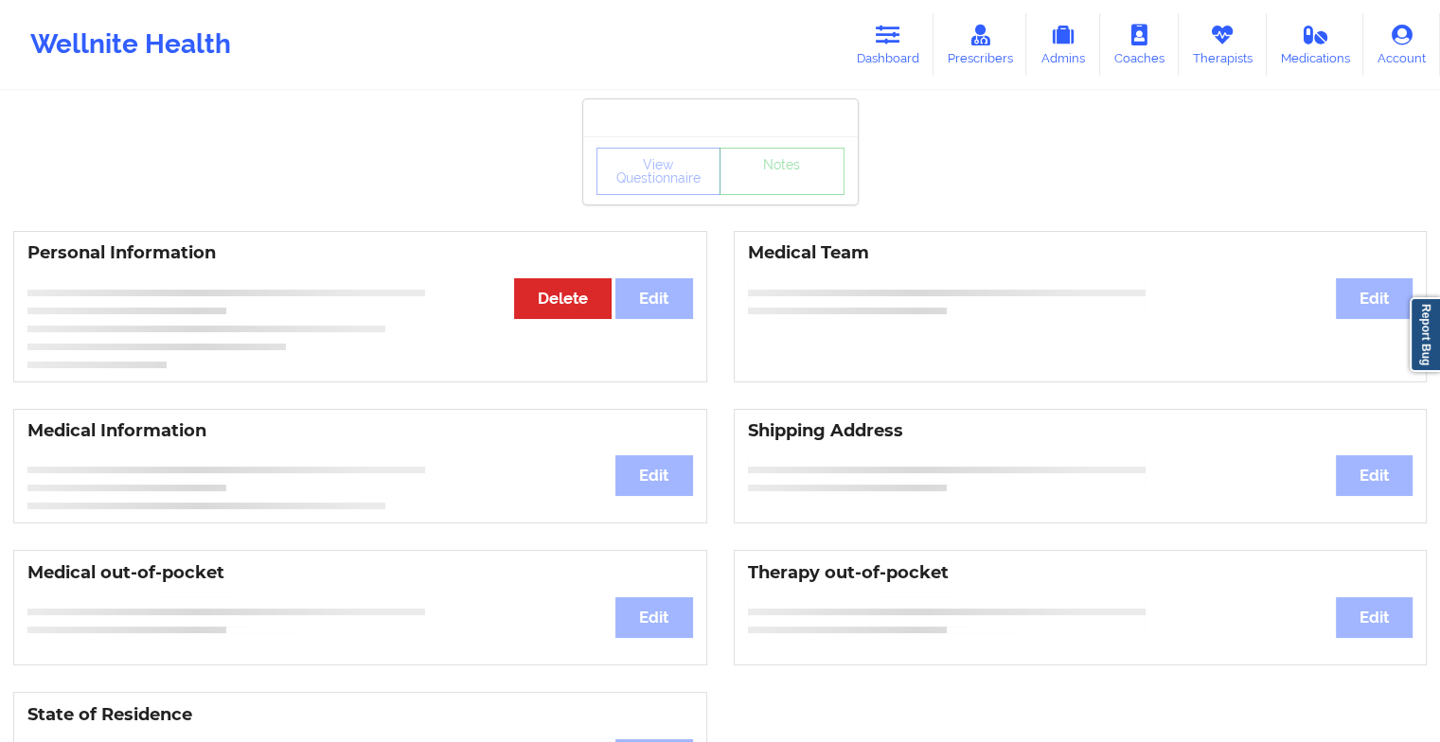
click at [795, 200] on div "View Questionnaire Notes" at bounding box center [720, 170] width 275 height 68
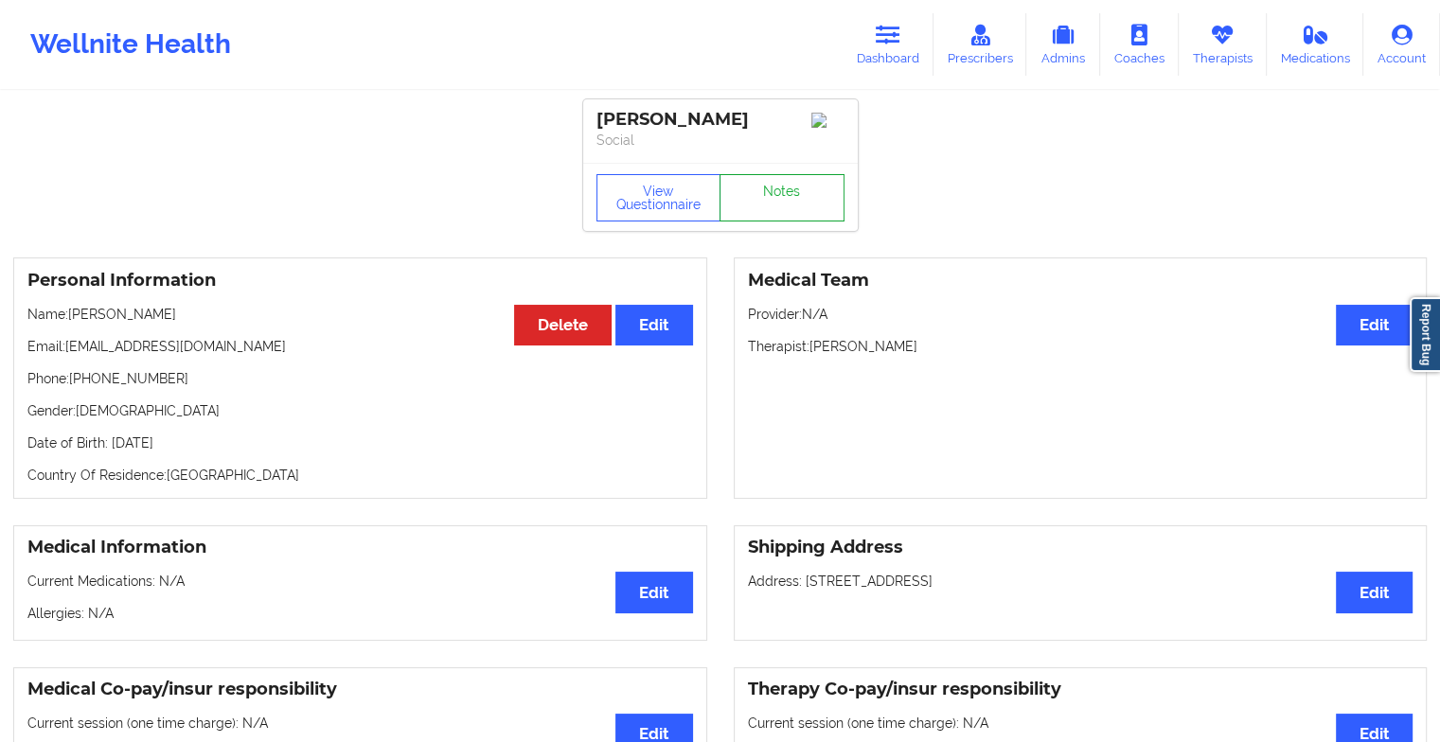
click at [795, 200] on link "Notes" at bounding box center [782, 197] width 125 height 47
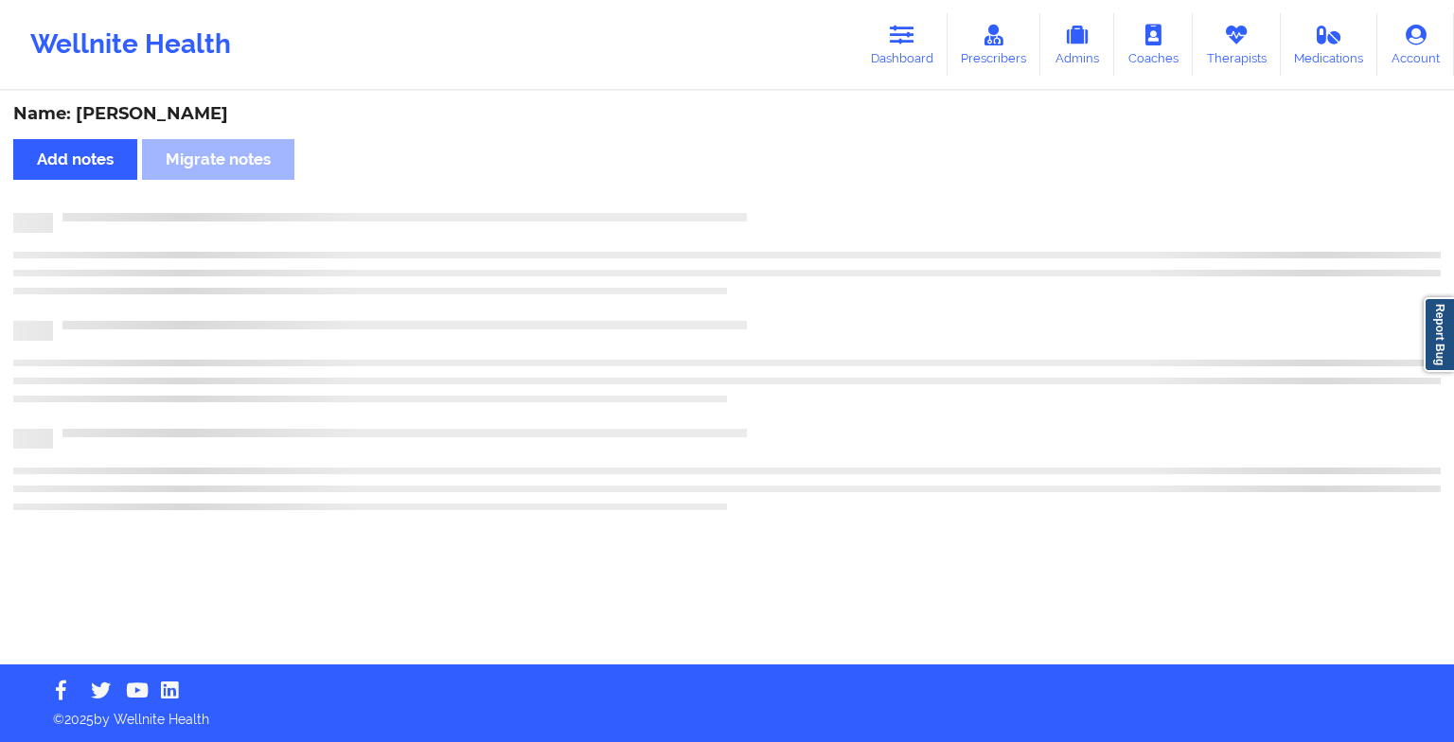
drag, startPoint x: 795, startPoint y: 200, endPoint x: 697, endPoint y: 701, distance: 510.4
click at [697, 701] on div "Wellnite Health Dashboard Prescribers Admins Coaches Therapists Medications Acc…" at bounding box center [727, 371] width 1454 height 742
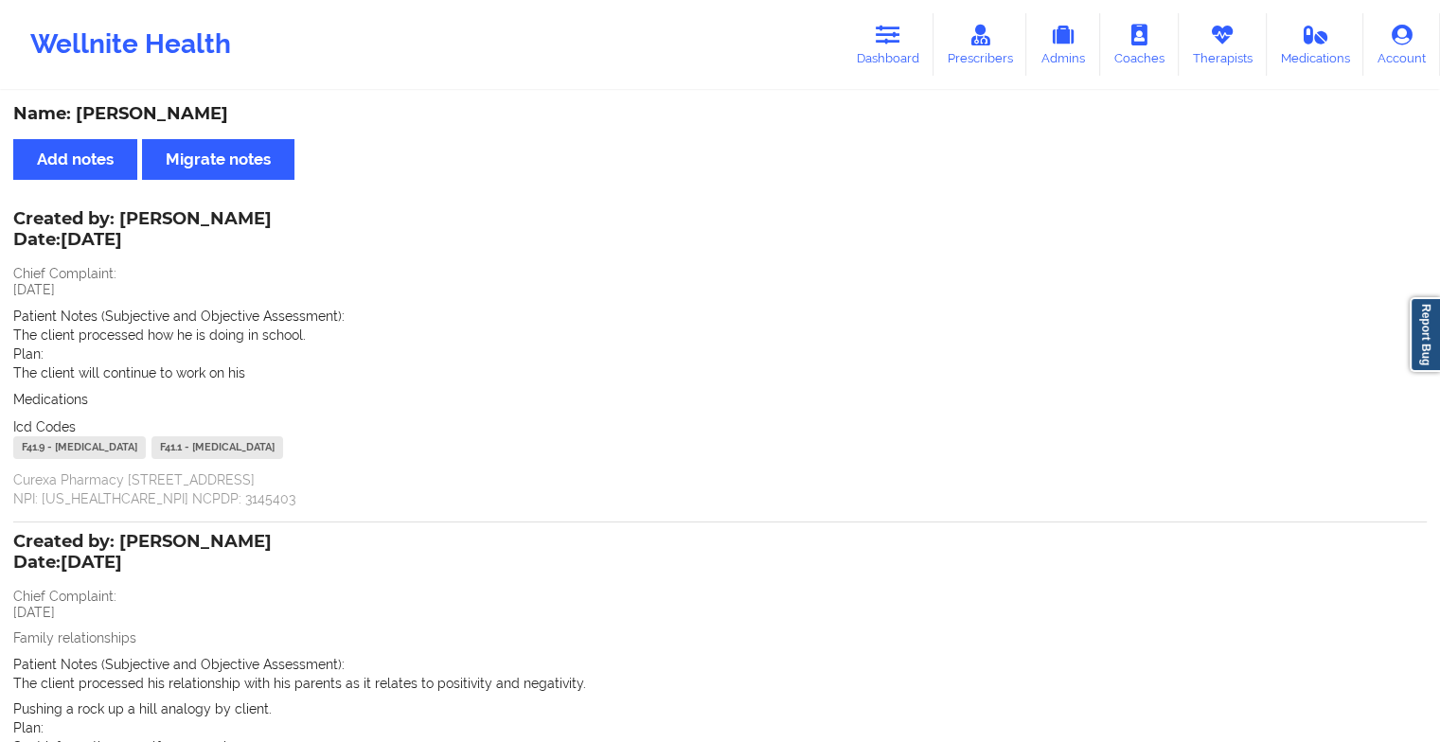
click at [544, 347] on div "Plan: The client will continue to work on his" at bounding box center [720, 364] width 1414 height 38
click at [894, 60] on link "Dashboard" at bounding box center [888, 44] width 91 height 62
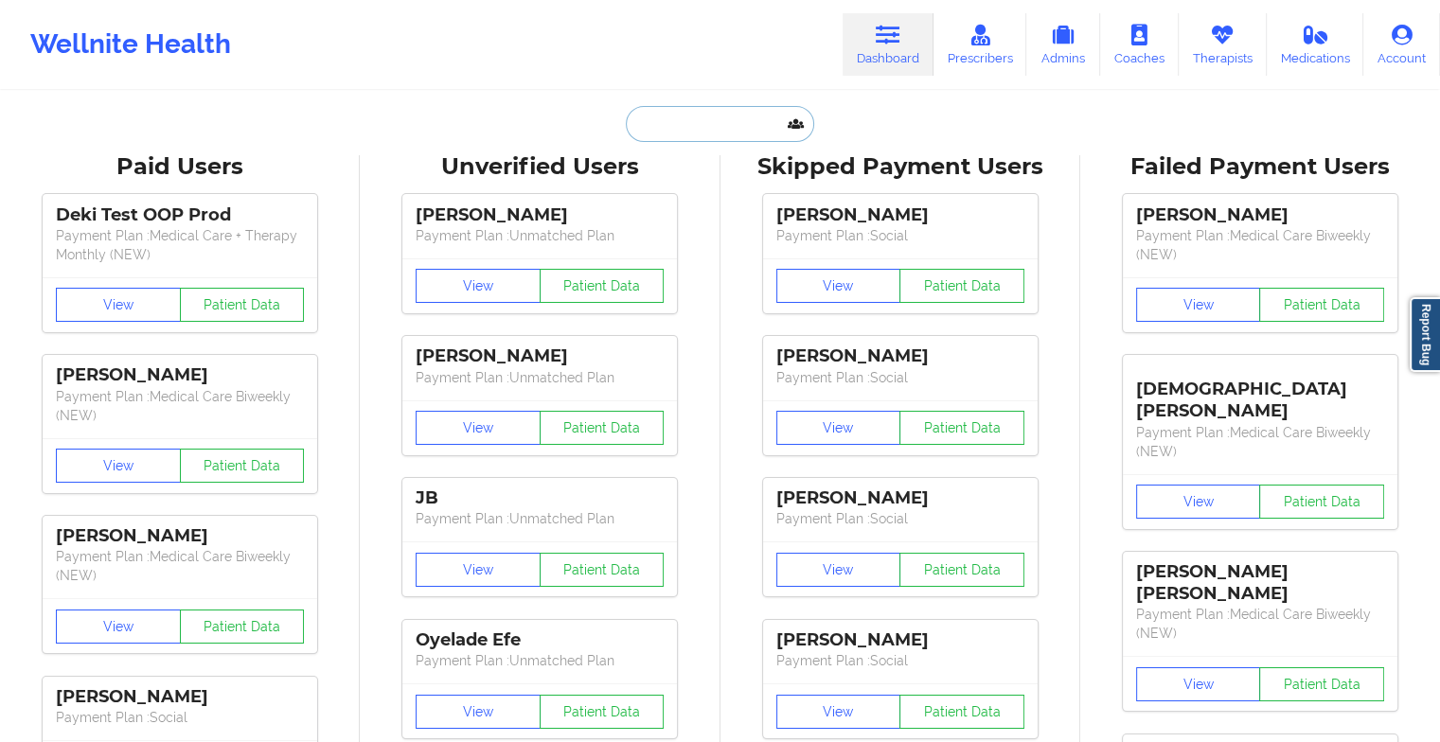
click at [667, 127] on input "text" at bounding box center [719, 124] width 187 height 36
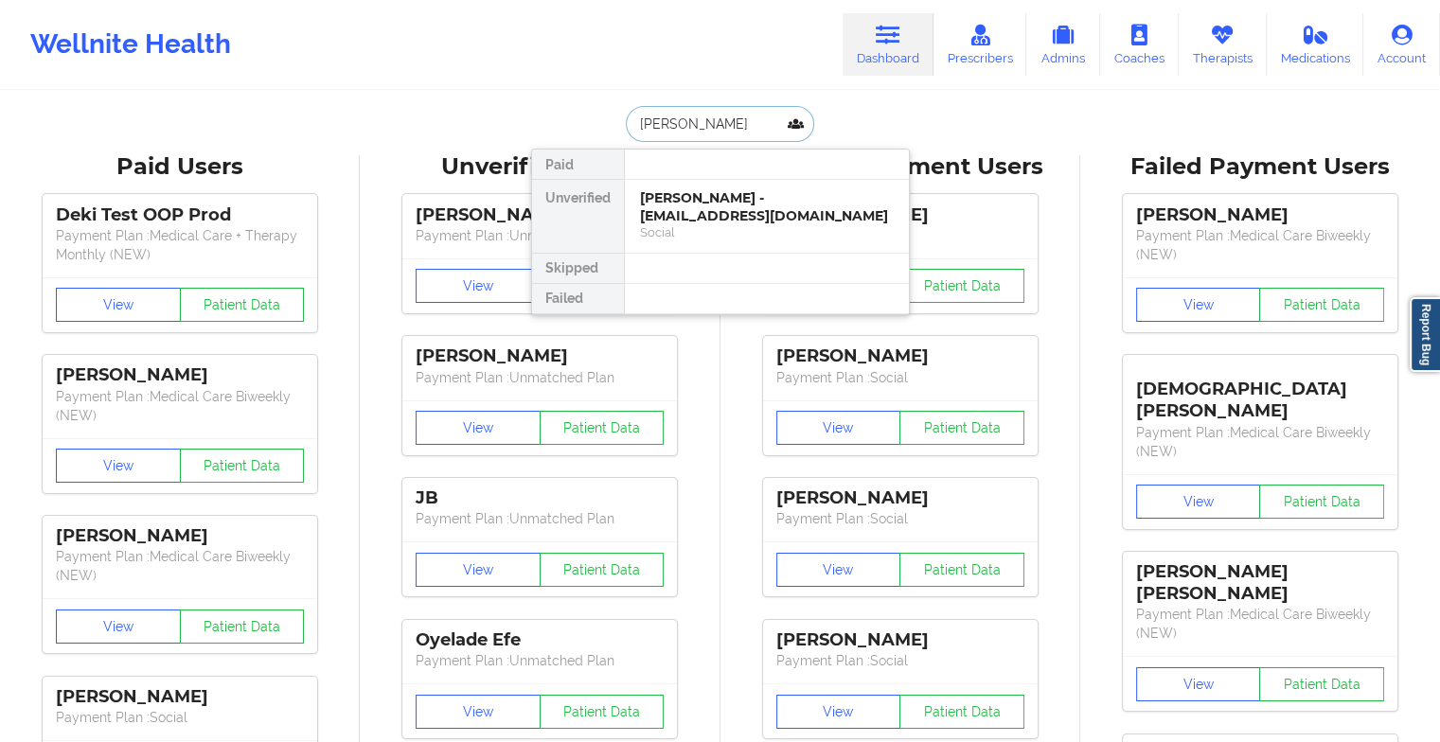
type input "[PERSON_NAME]"
click at [733, 228] on div "[PERSON_NAME] - [EMAIL_ADDRESS][DOMAIN_NAME] Social" at bounding box center [767, 216] width 284 height 73
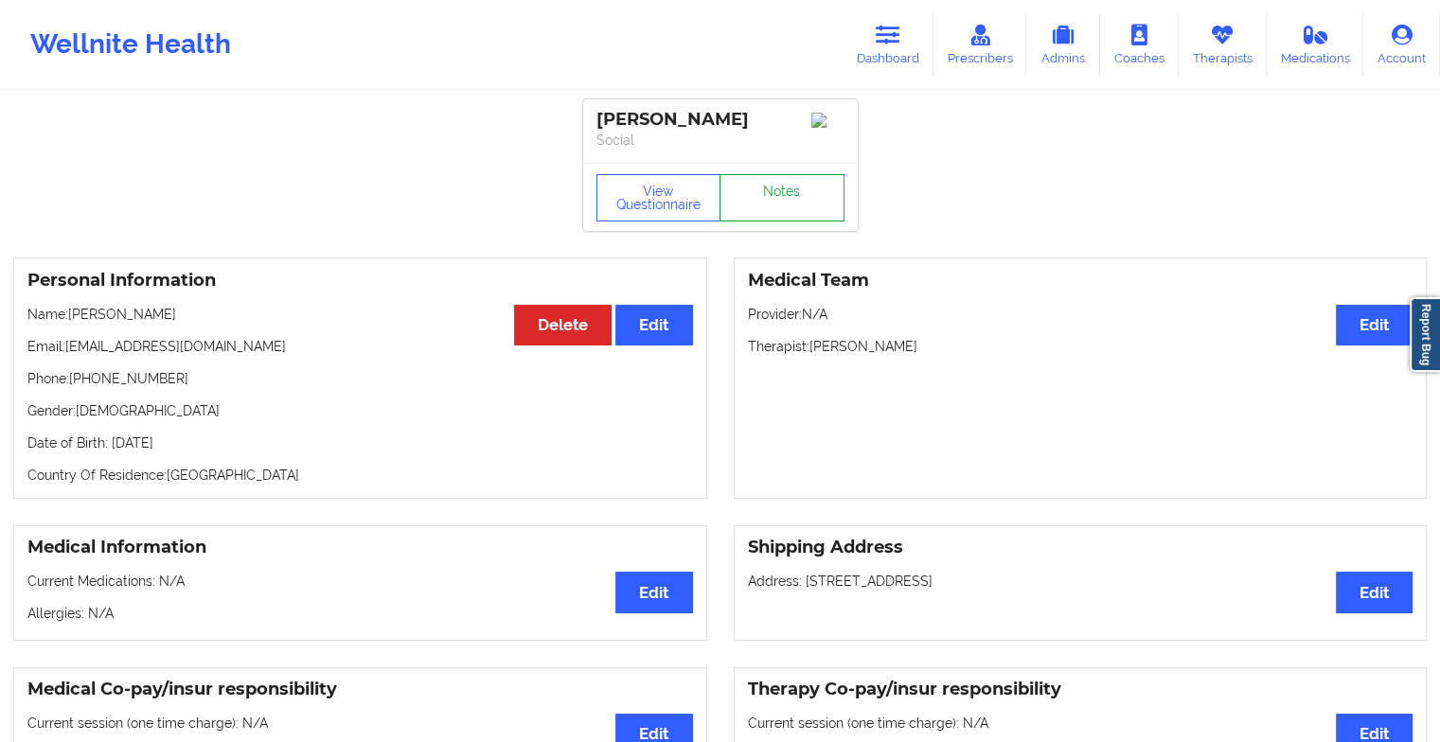
click at [777, 197] on link "Notes" at bounding box center [782, 197] width 125 height 47
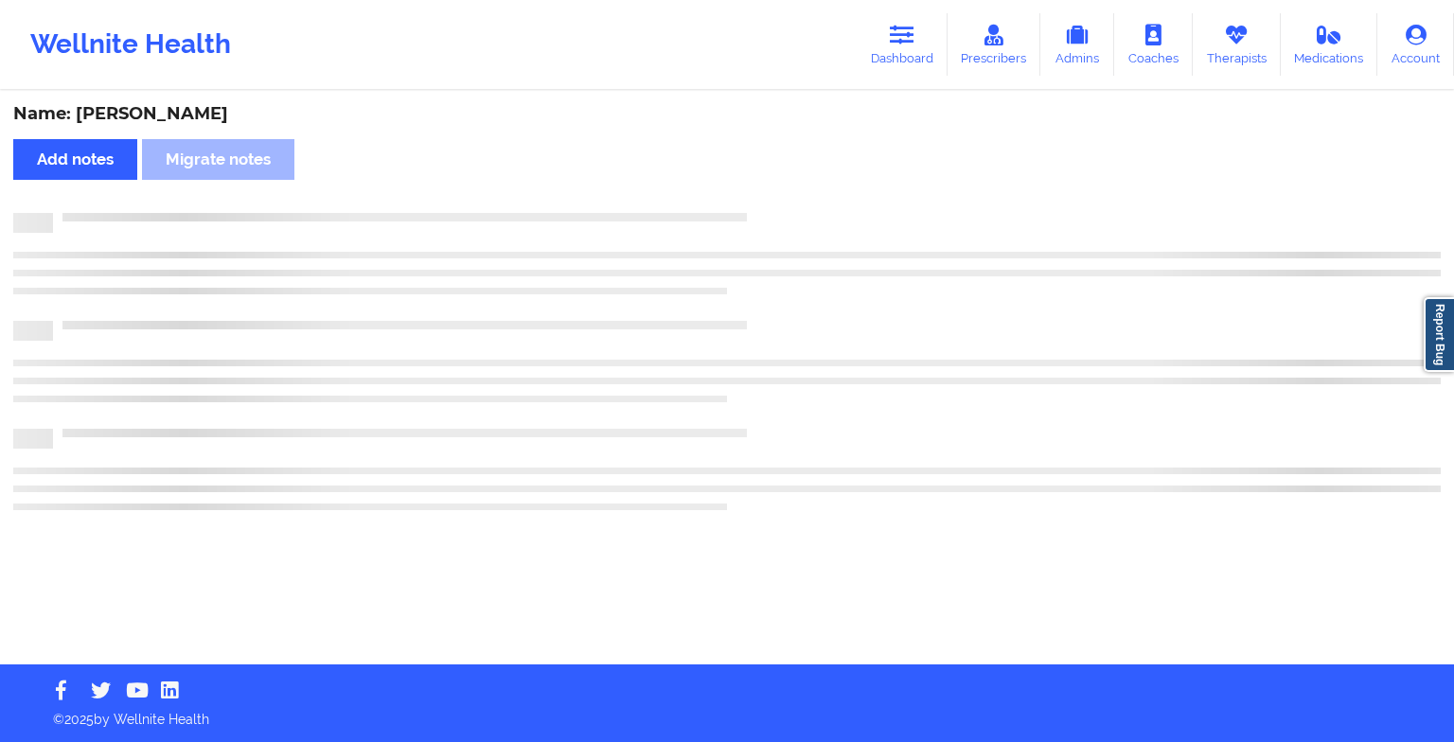
click at [777, 197] on div "Name: [PERSON_NAME] Add notes Migrate notes" at bounding box center [727, 379] width 1454 height 572
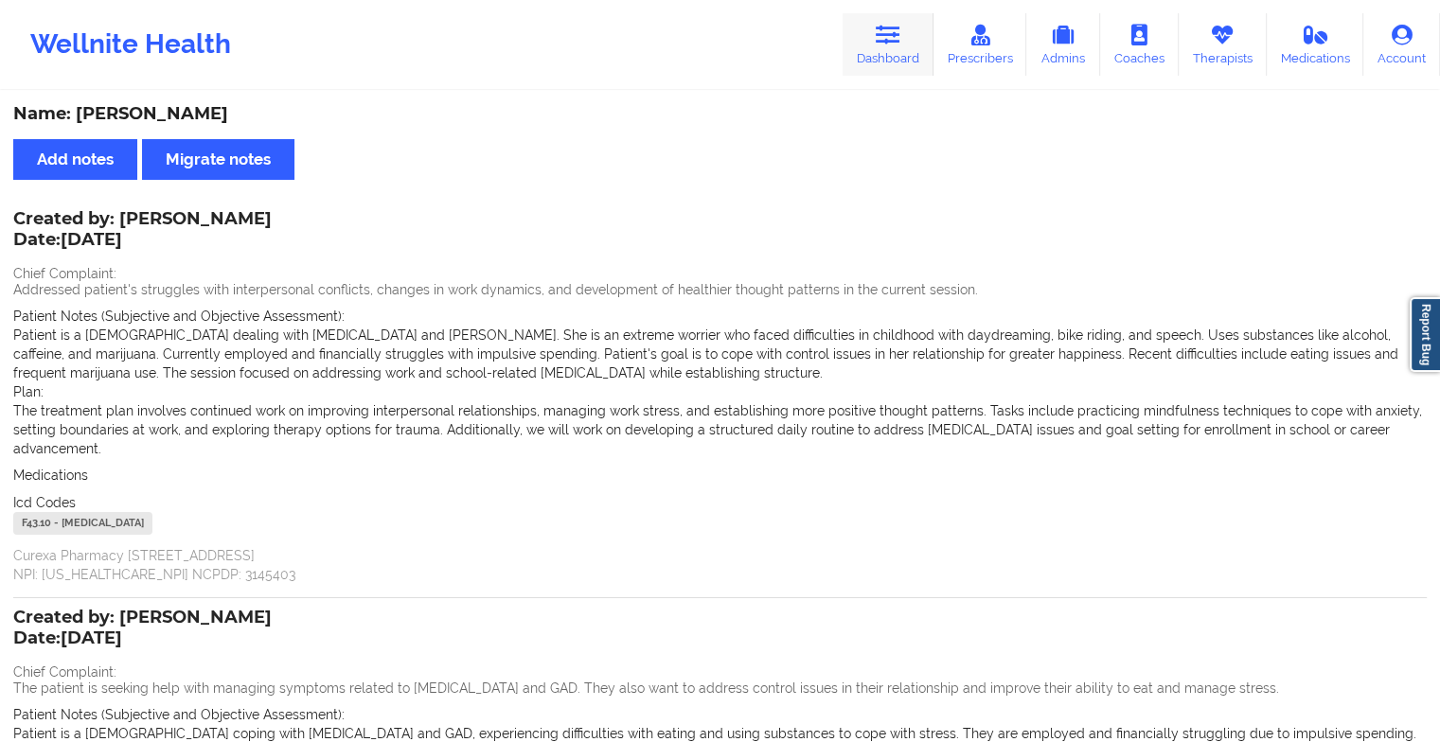
click at [876, 49] on link "Dashboard" at bounding box center [888, 44] width 91 height 62
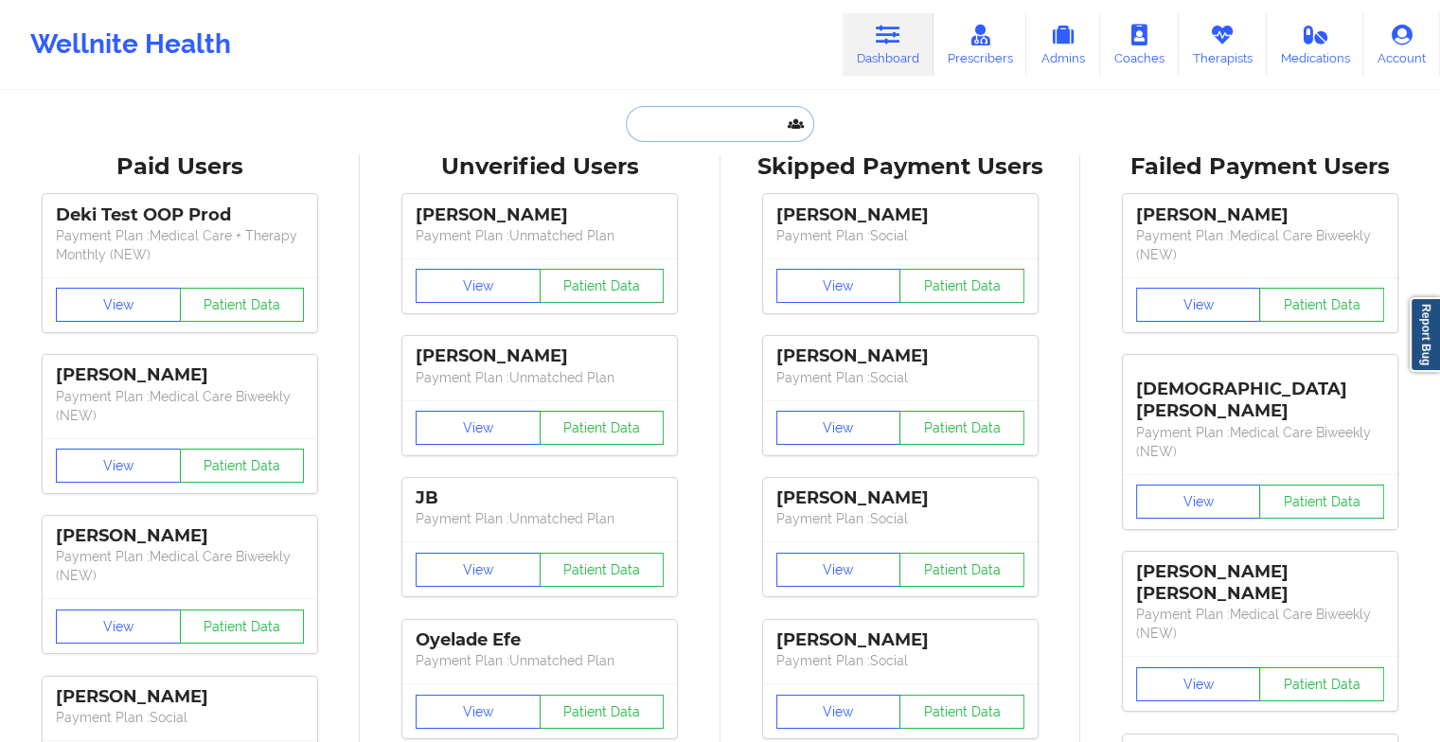
click at [743, 117] on input "text" at bounding box center [719, 124] width 187 height 36
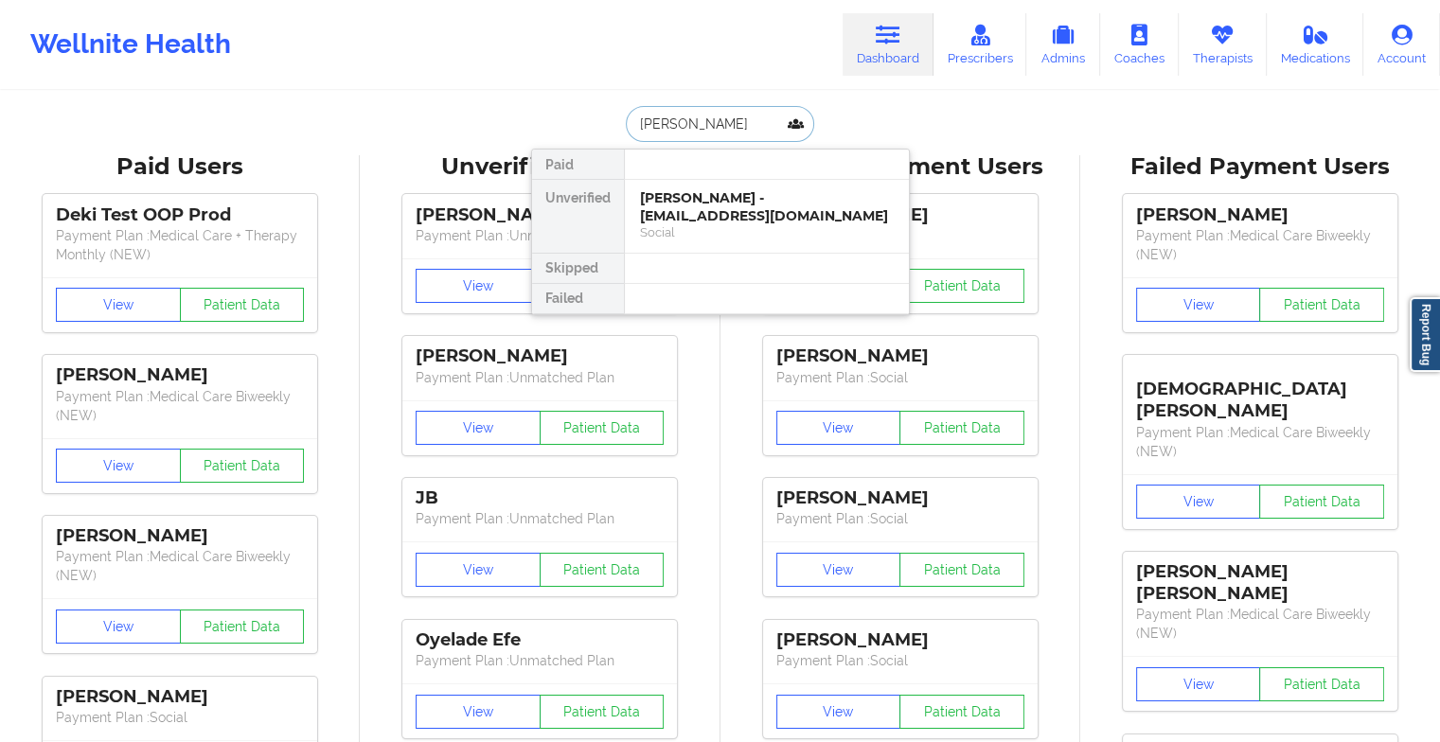
type input "[PERSON_NAME]"
click at [714, 201] on div "[PERSON_NAME] - [EMAIL_ADDRESS][DOMAIN_NAME]" at bounding box center [767, 206] width 254 height 35
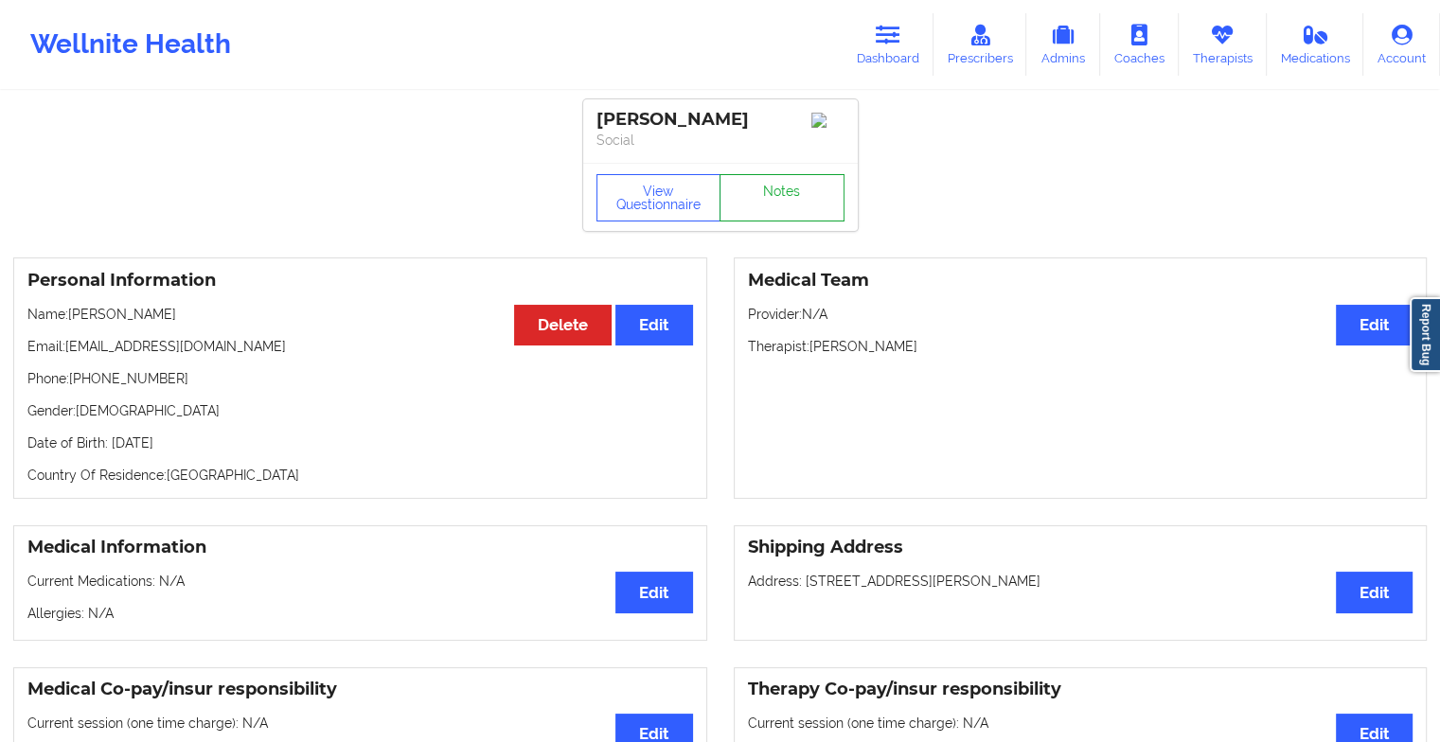
click at [798, 186] on link "Notes" at bounding box center [782, 197] width 125 height 47
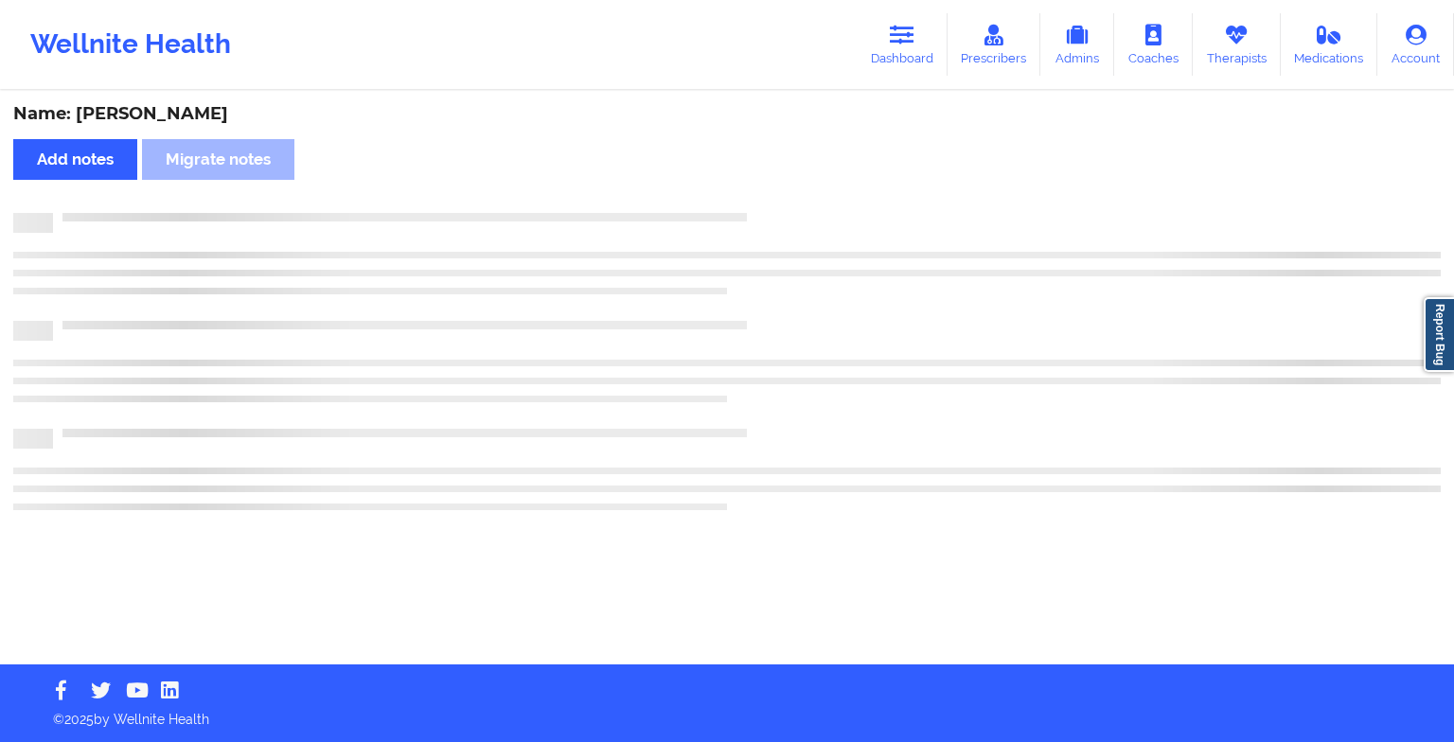
click at [798, 186] on div "Name: [PERSON_NAME] Add notes Migrate notes" at bounding box center [727, 379] width 1454 height 572
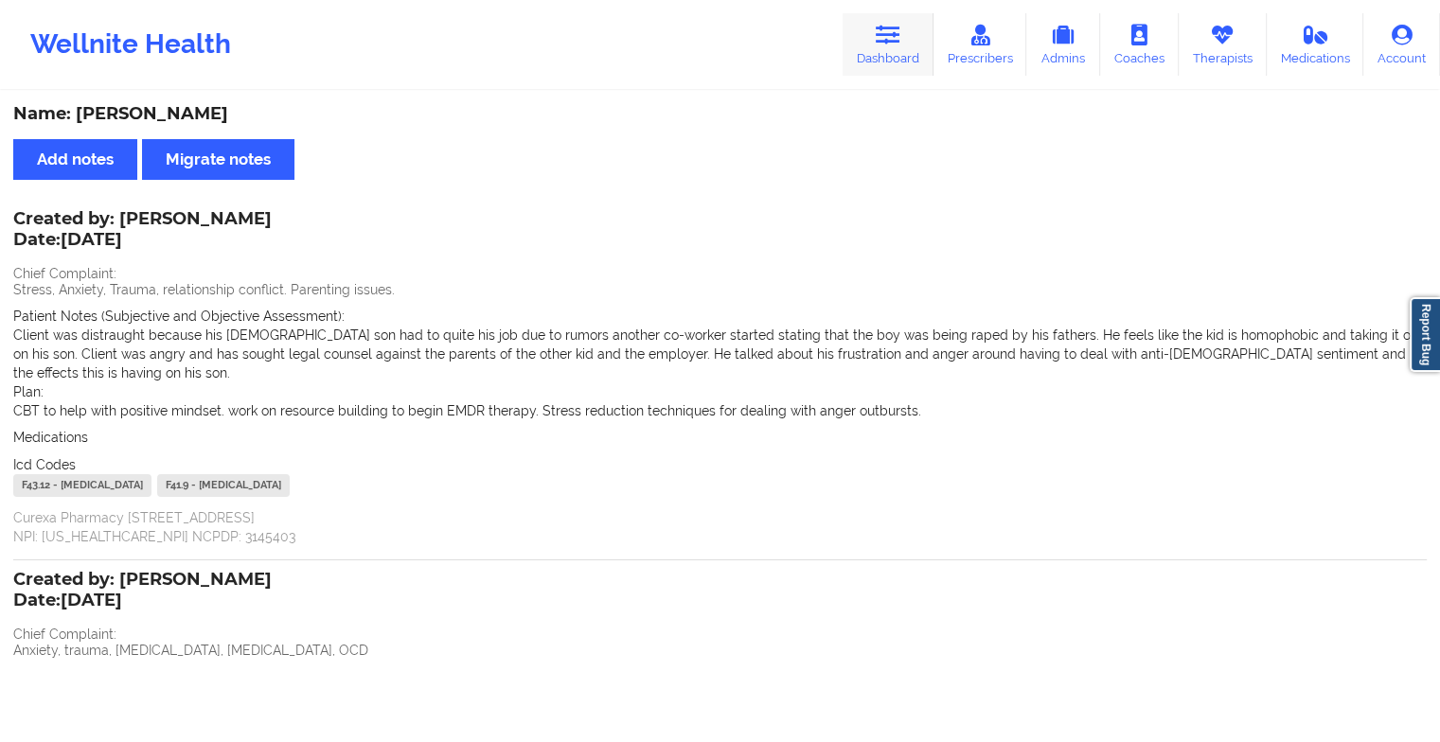
click at [865, 34] on link "Dashboard" at bounding box center [888, 44] width 91 height 62
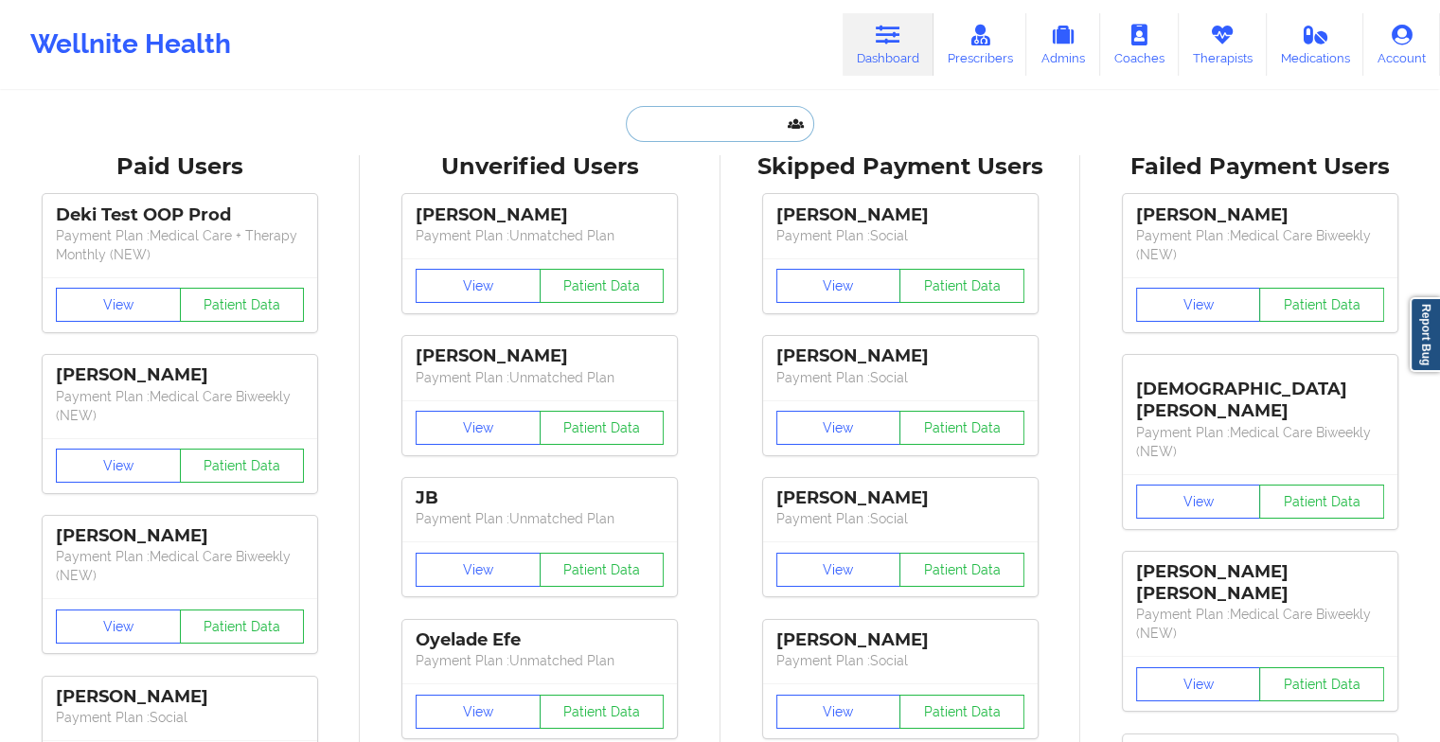
click at [703, 114] on input "text" at bounding box center [719, 124] width 187 height 36
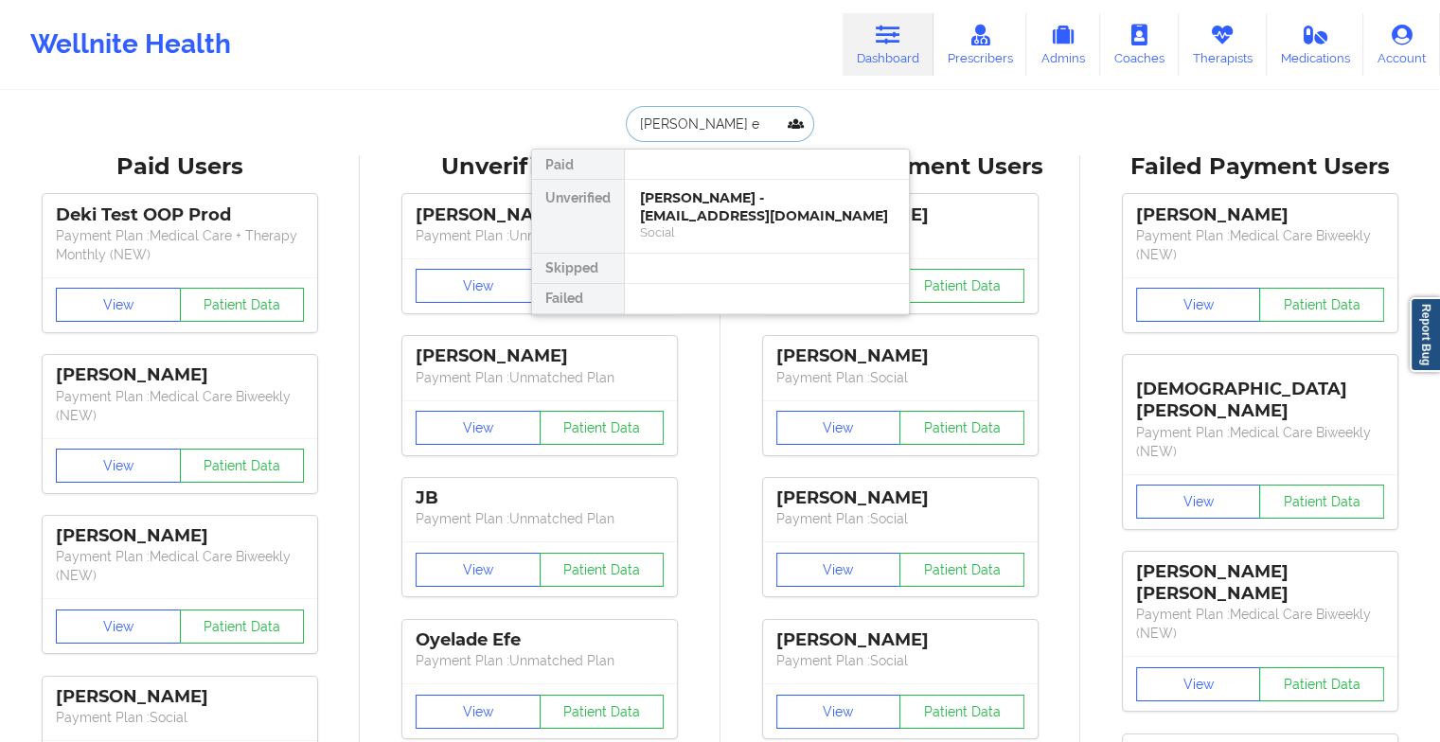
type input "[PERSON_NAME] el"
click at [725, 218] on div "[PERSON_NAME] - [EMAIL_ADDRESS][DOMAIN_NAME]" at bounding box center [767, 206] width 254 height 35
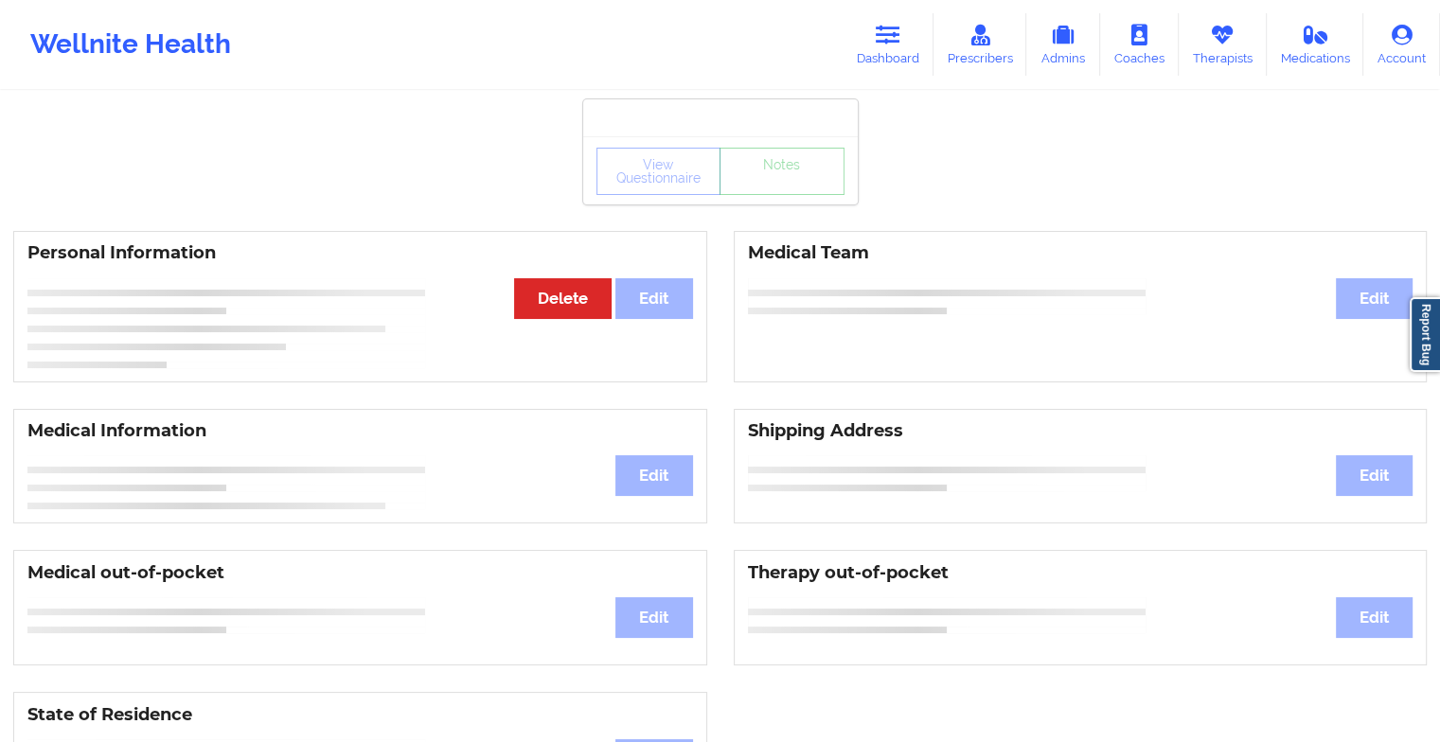
click at [786, 200] on div "View Questionnaire Notes" at bounding box center [720, 170] width 275 height 68
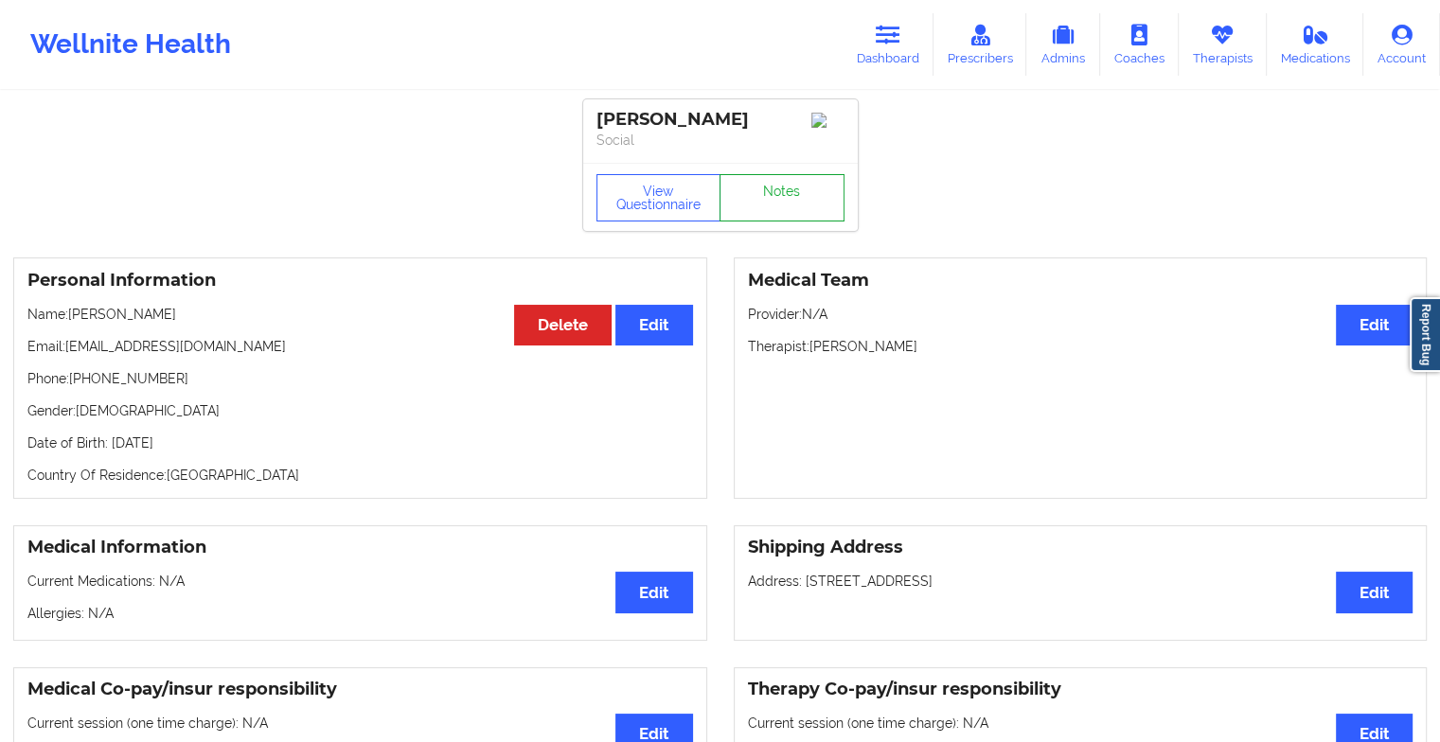
click at [786, 200] on link "Notes" at bounding box center [782, 197] width 125 height 47
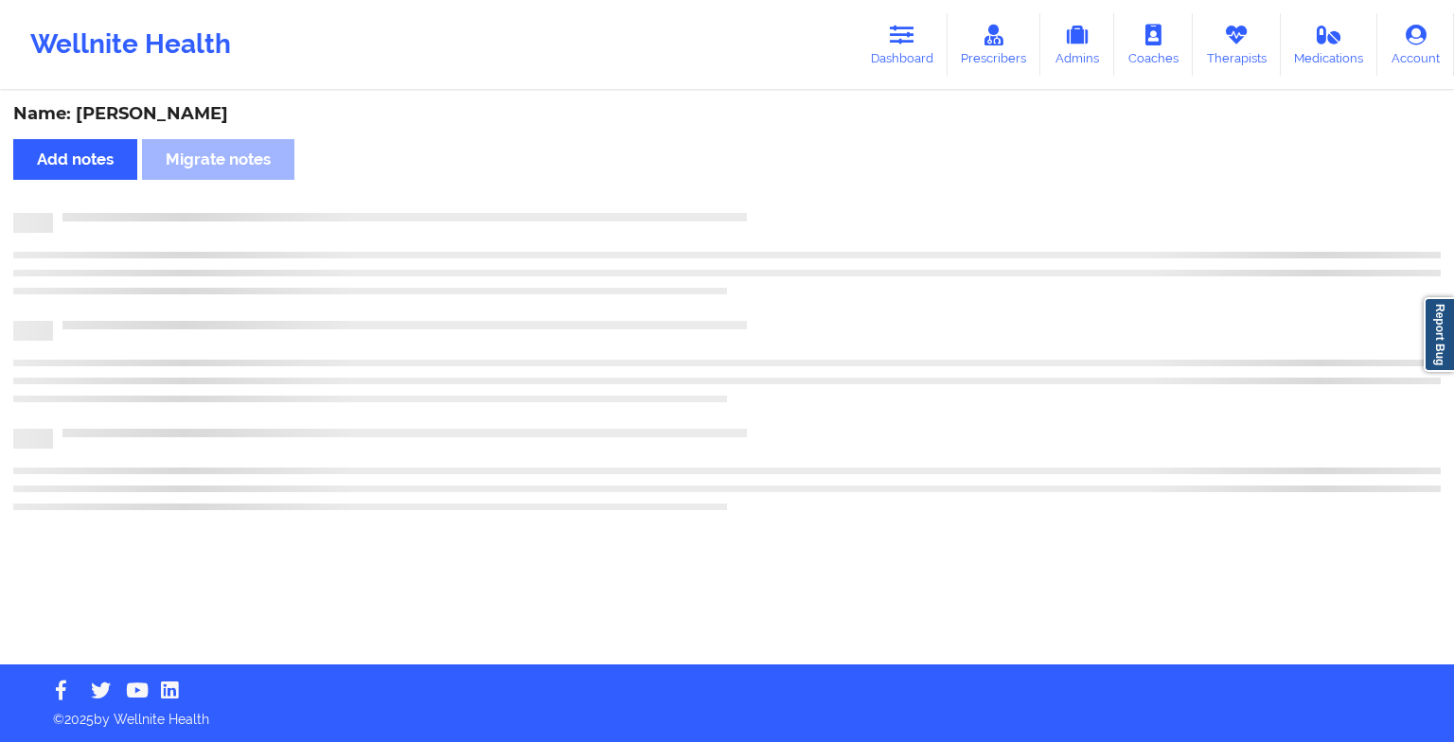
click at [786, 200] on div "Name: [PERSON_NAME] Add notes Migrate notes" at bounding box center [727, 379] width 1454 height 572
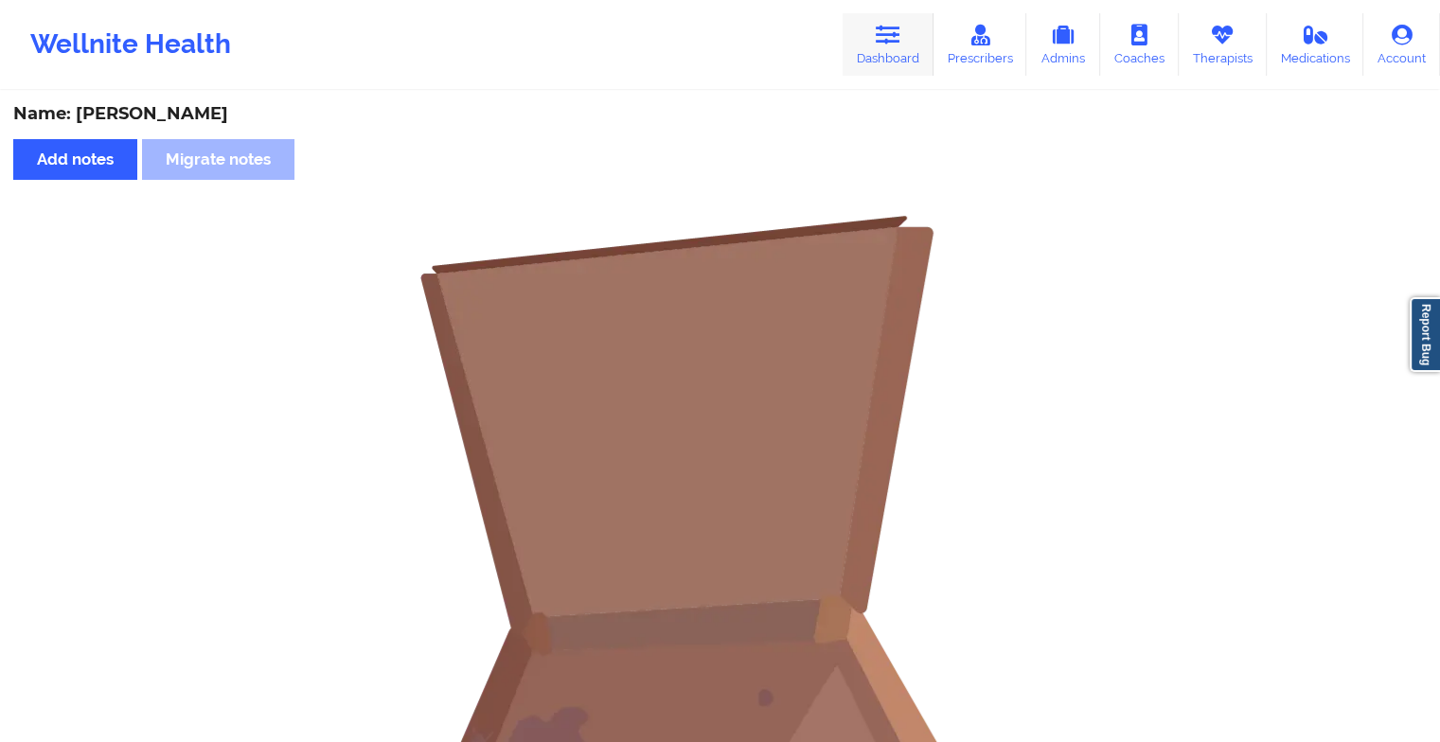
click at [900, 45] on icon at bounding box center [888, 35] width 25 height 21
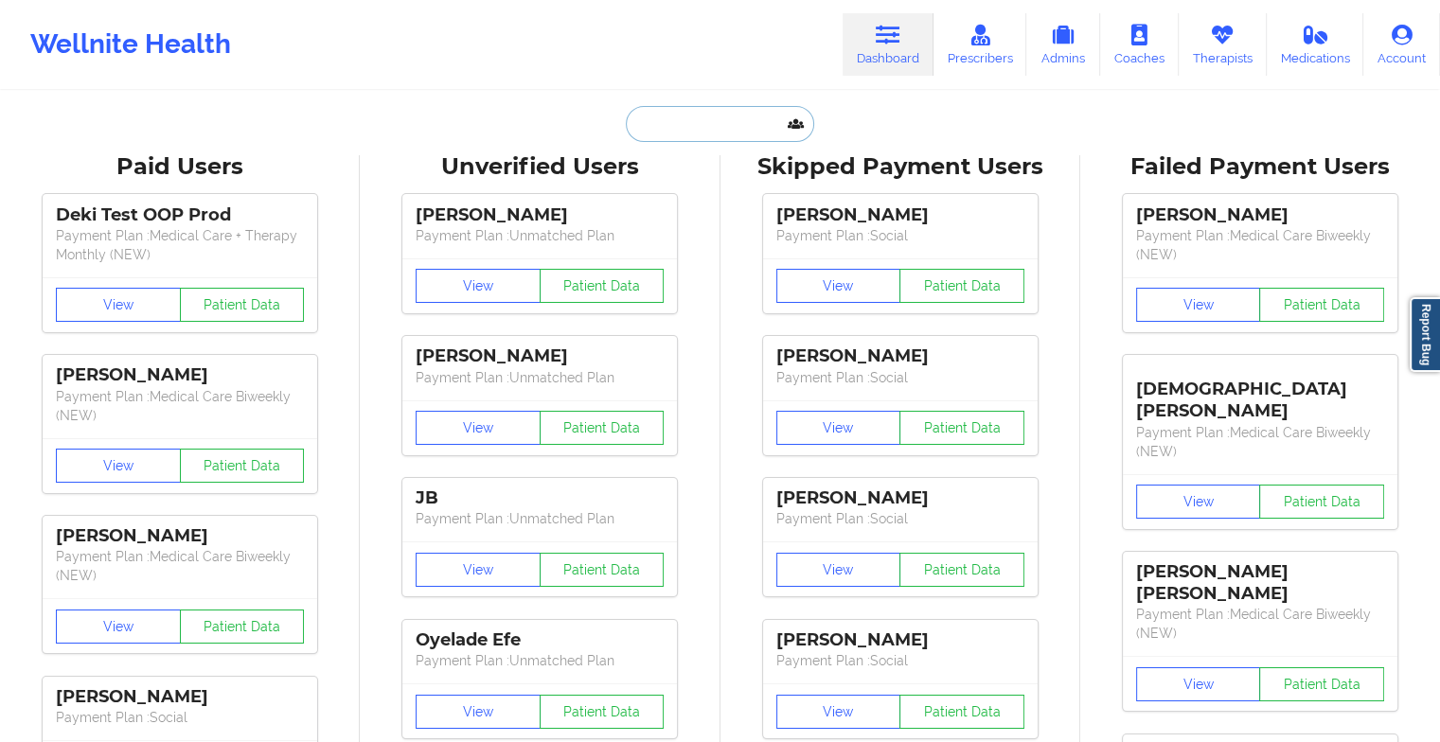
click at [695, 127] on input "text" at bounding box center [719, 124] width 187 height 36
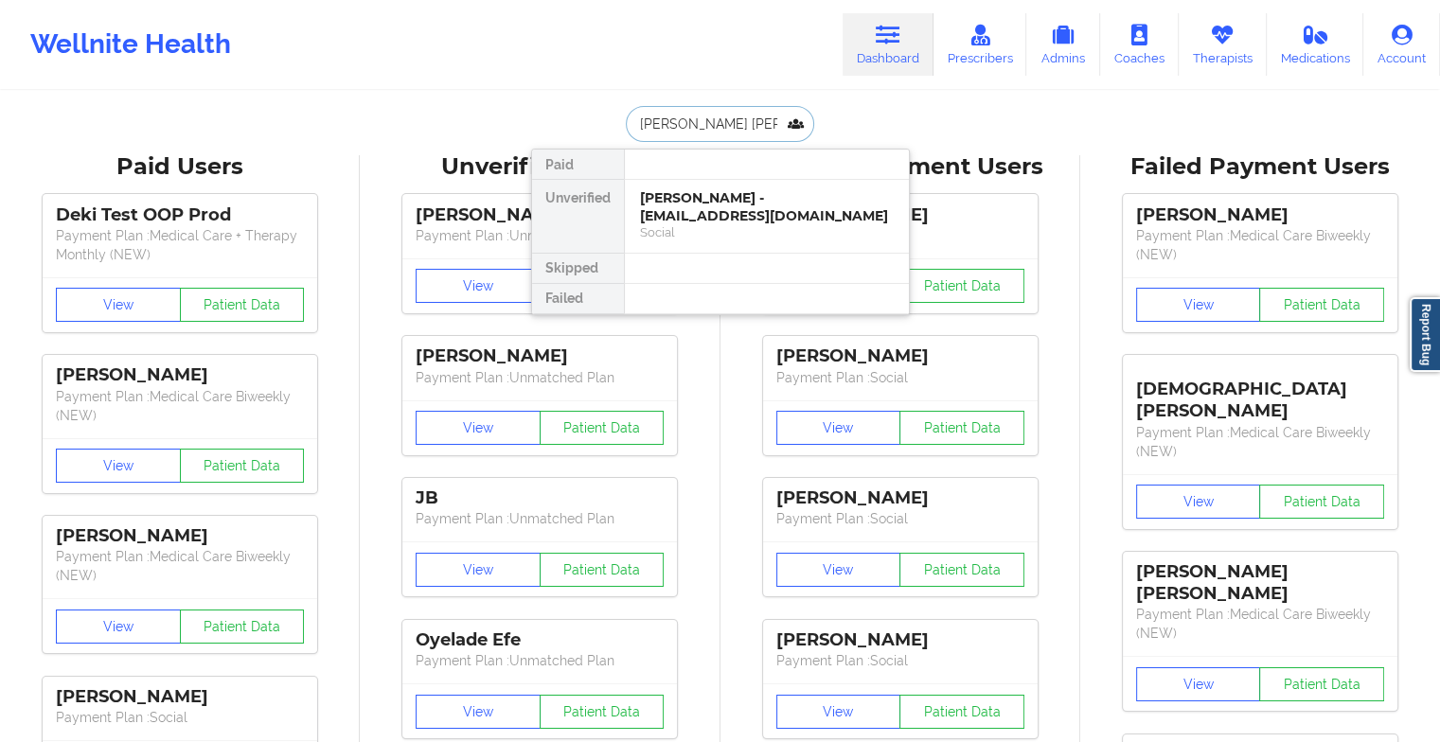
type input "[PERSON_NAME] [PERSON_NAME]"
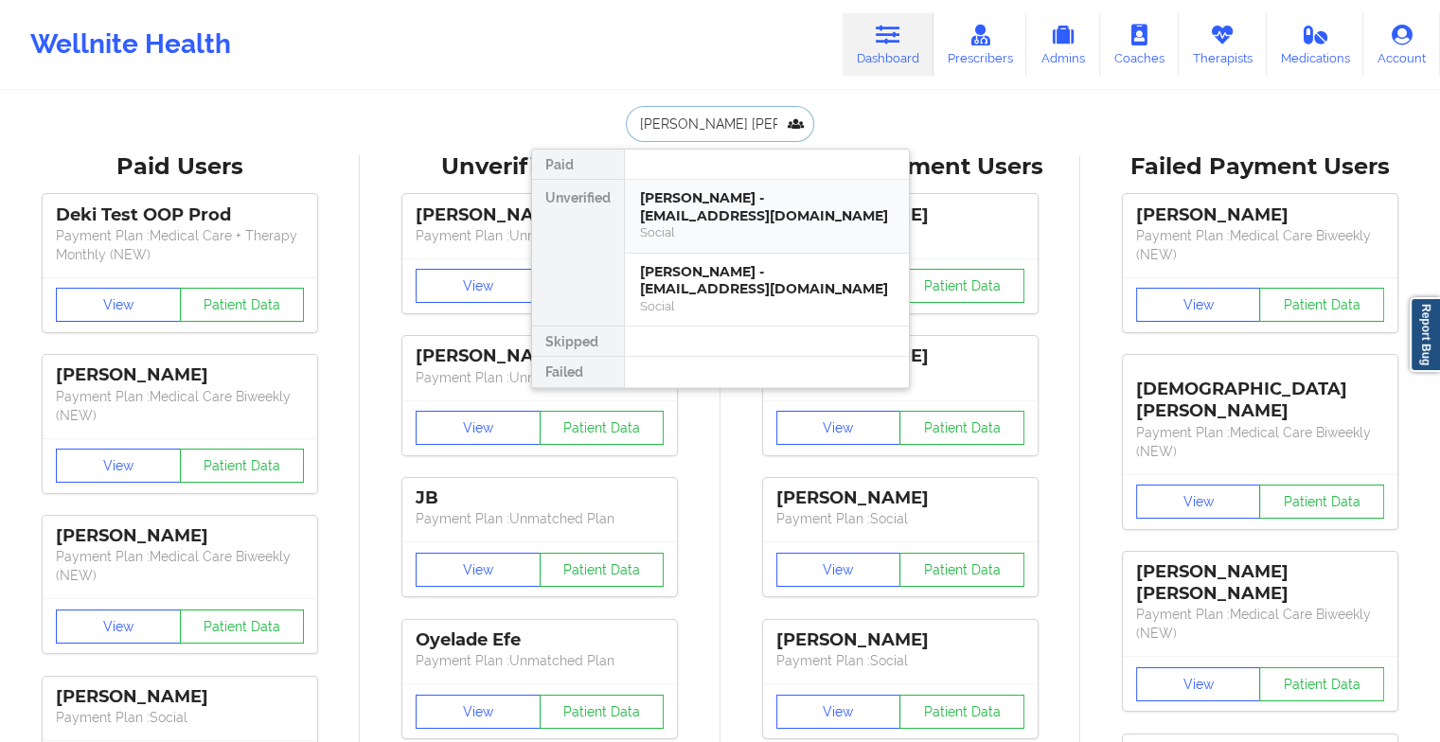
click at [737, 215] on div "[PERSON_NAME] - [EMAIL_ADDRESS][DOMAIN_NAME]" at bounding box center [767, 206] width 254 height 35
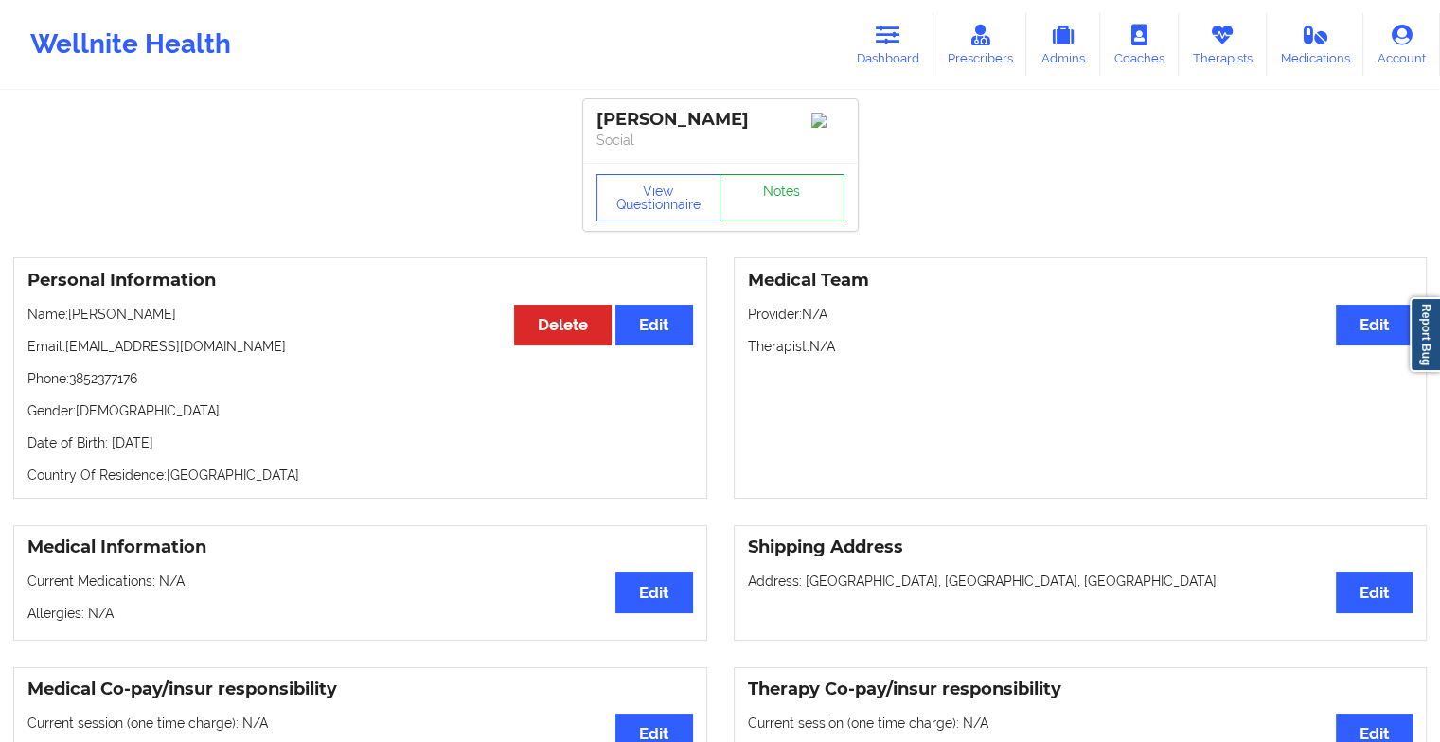
click at [793, 207] on link "Notes" at bounding box center [782, 197] width 125 height 47
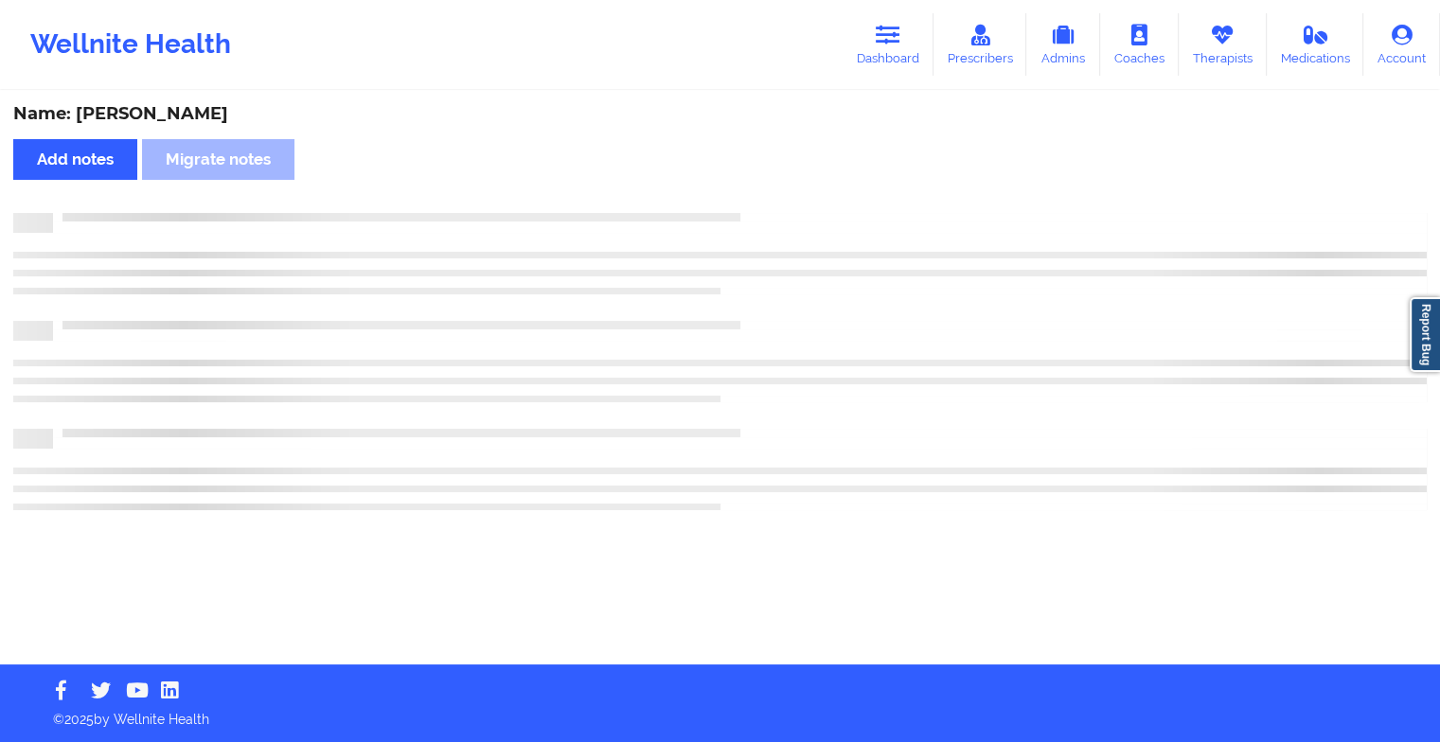
click at [793, 207] on div "Name: [PERSON_NAME] Add notes Migrate notes" at bounding box center [720, 379] width 1440 height 572
click at [793, 207] on div "Name: [PERSON_NAME] Add notes Migrate notes" at bounding box center [727, 379] width 1454 height 572
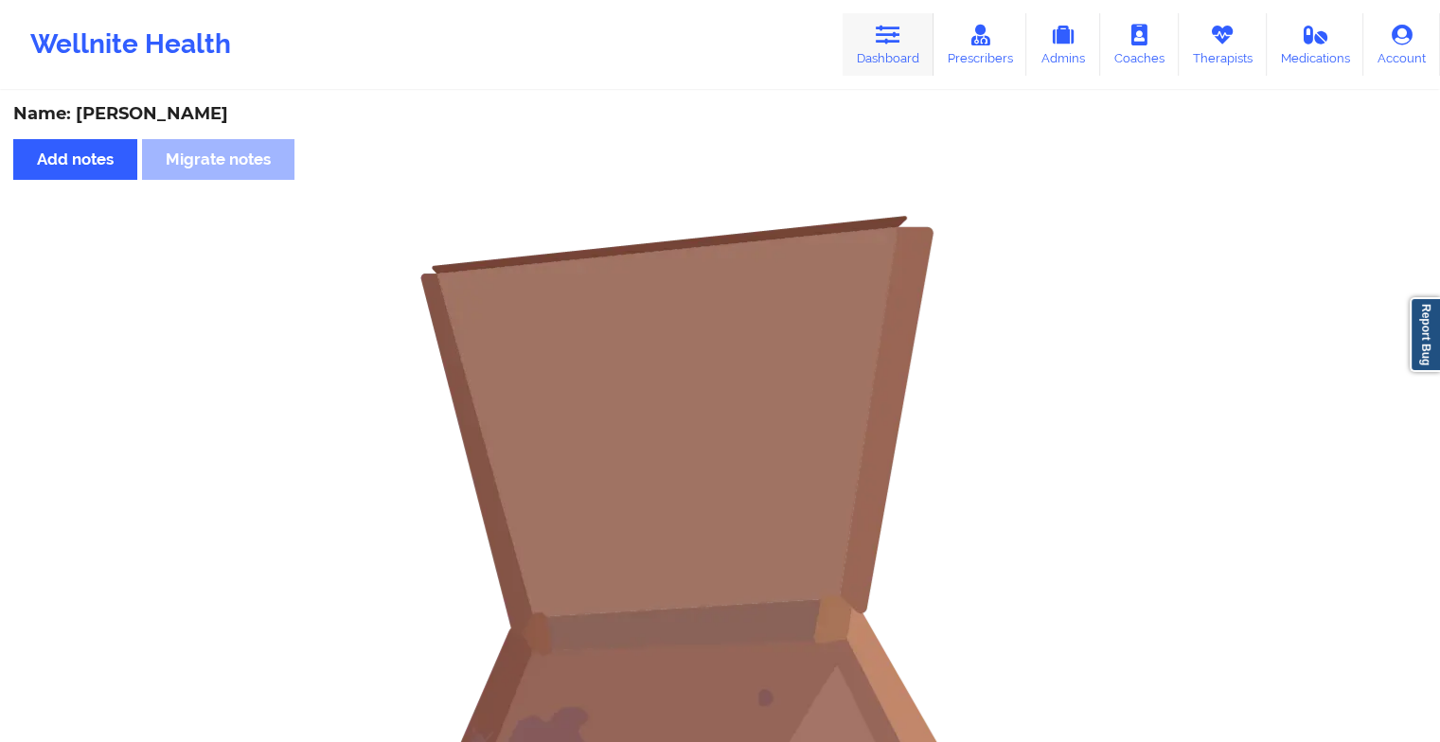
click at [868, 43] on link "Dashboard" at bounding box center [888, 44] width 91 height 62
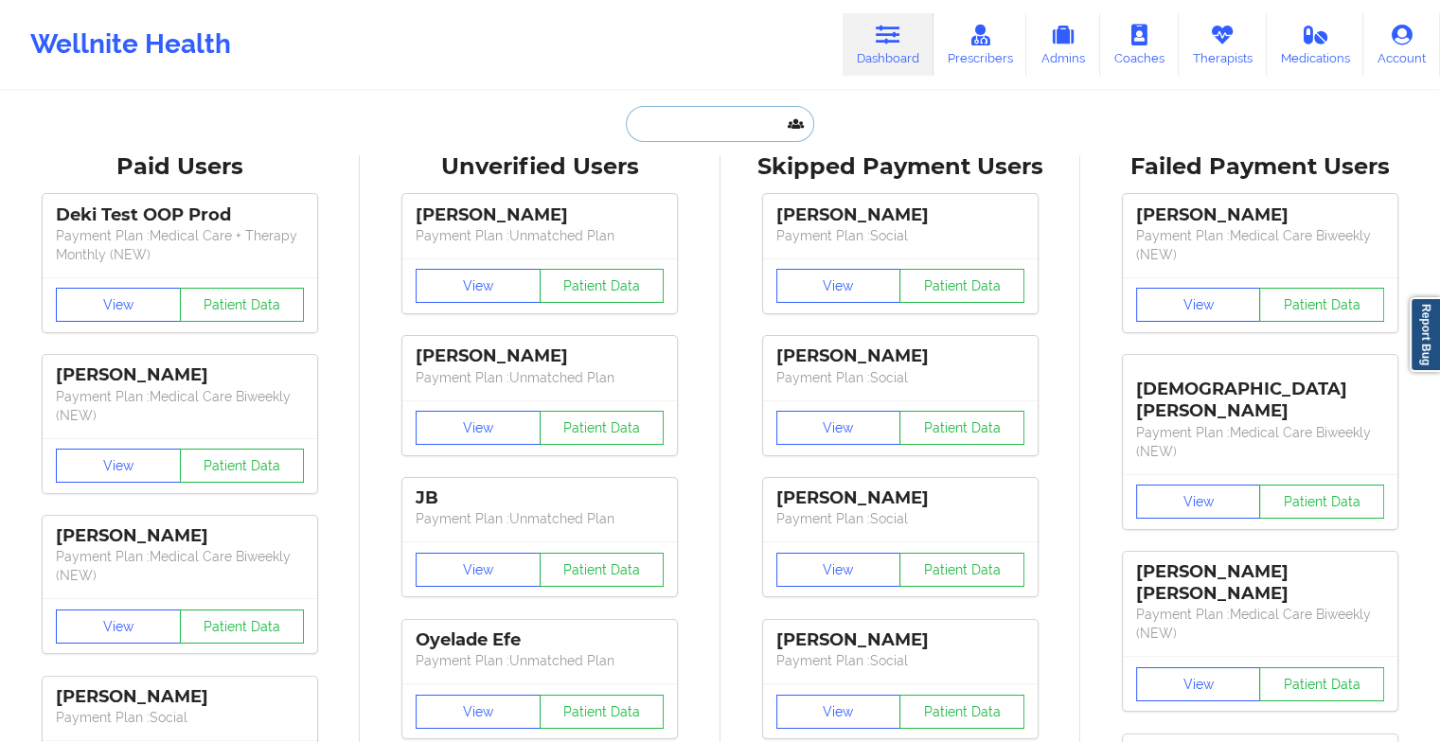
click at [709, 121] on input "text" at bounding box center [719, 124] width 187 height 36
type input "j"
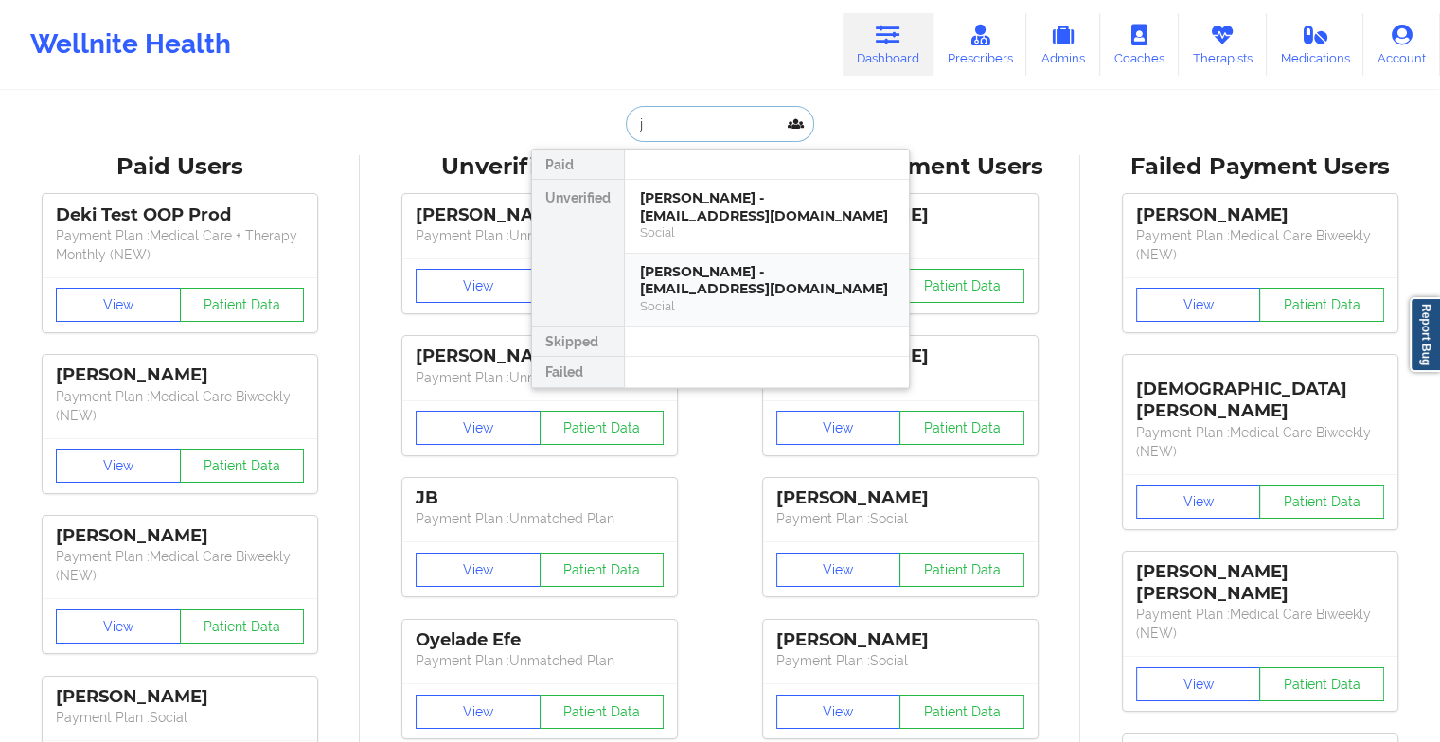
click at [732, 281] on div "[PERSON_NAME] - [EMAIL_ADDRESS][DOMAIN_NAME]" at bounding box center [767, 280] width 254 height 35
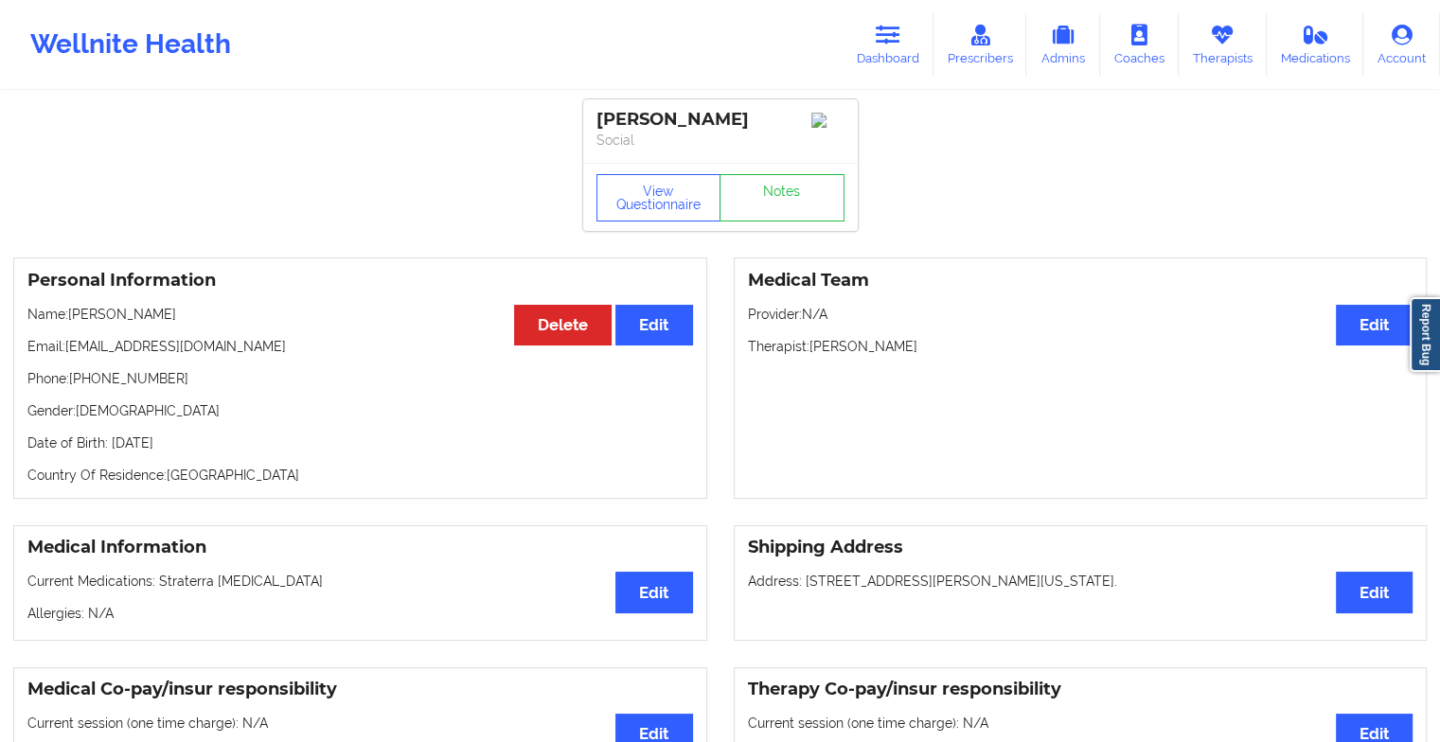
click at [784, 198] on div "View Questionnaire Notes" at bounding box center [720, 197] width 275 height 68
click at [784, 198] on link "Notes" at bounding box center [782, 197] width 125 height 47
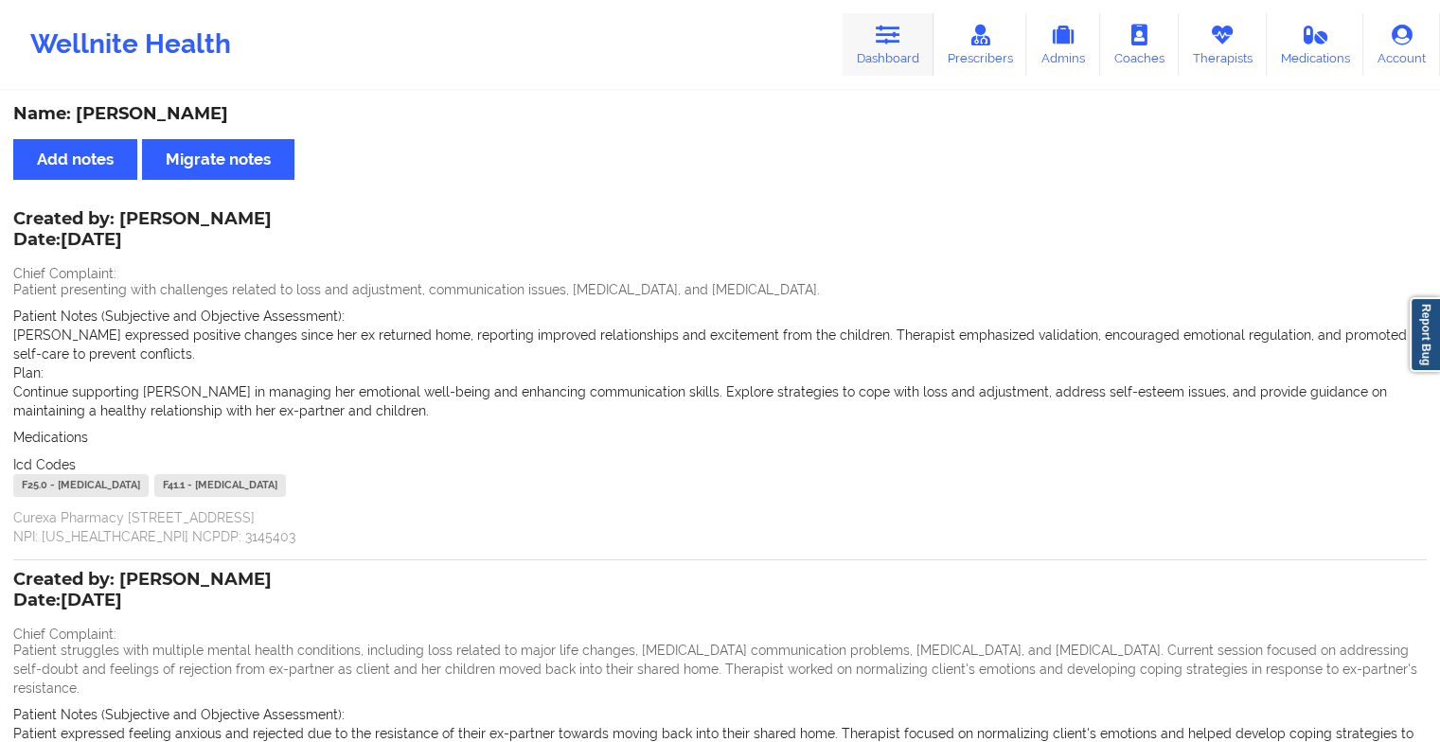
click at [881, 36] on icon at bounding box center [888, 35] width 25 height 21
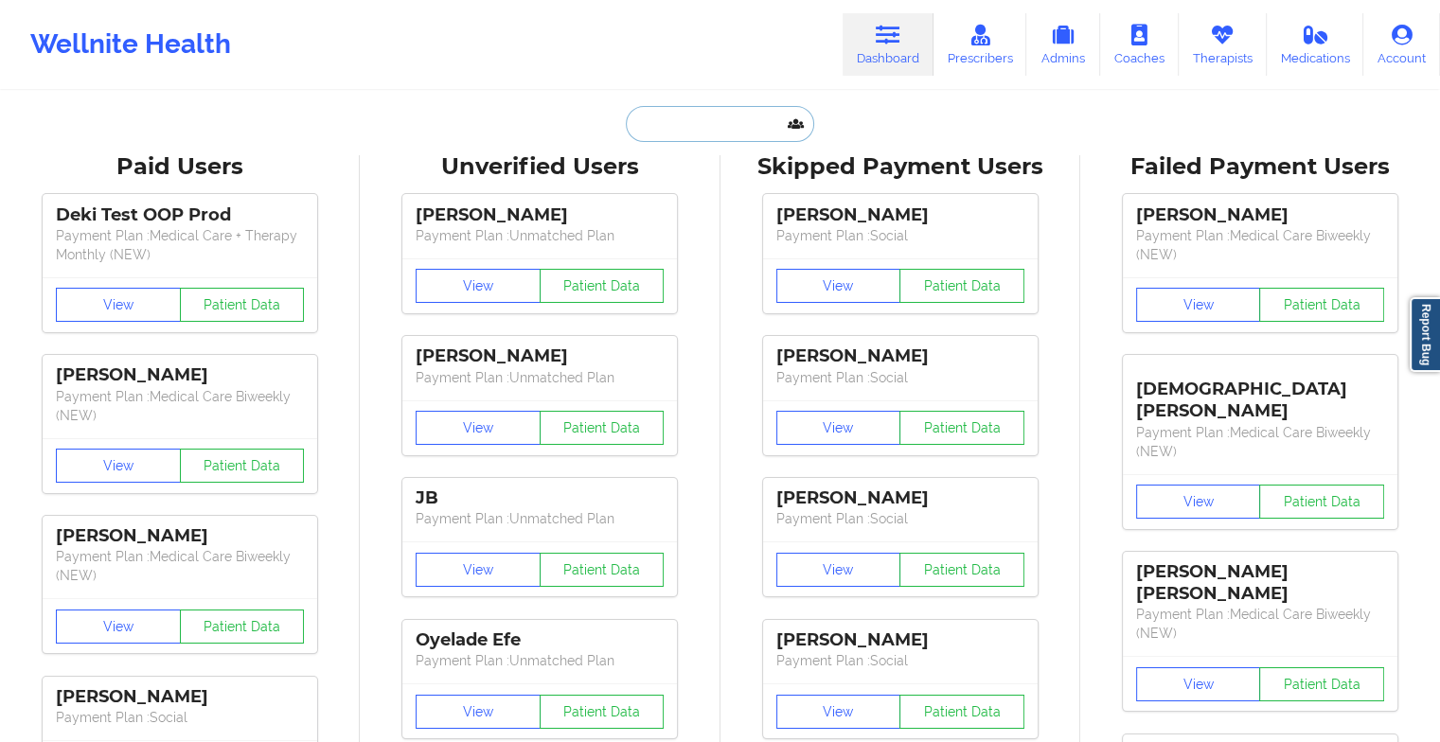
click at [713, 137] on input "text" at bounding box center [719, 124] width 187 height 36
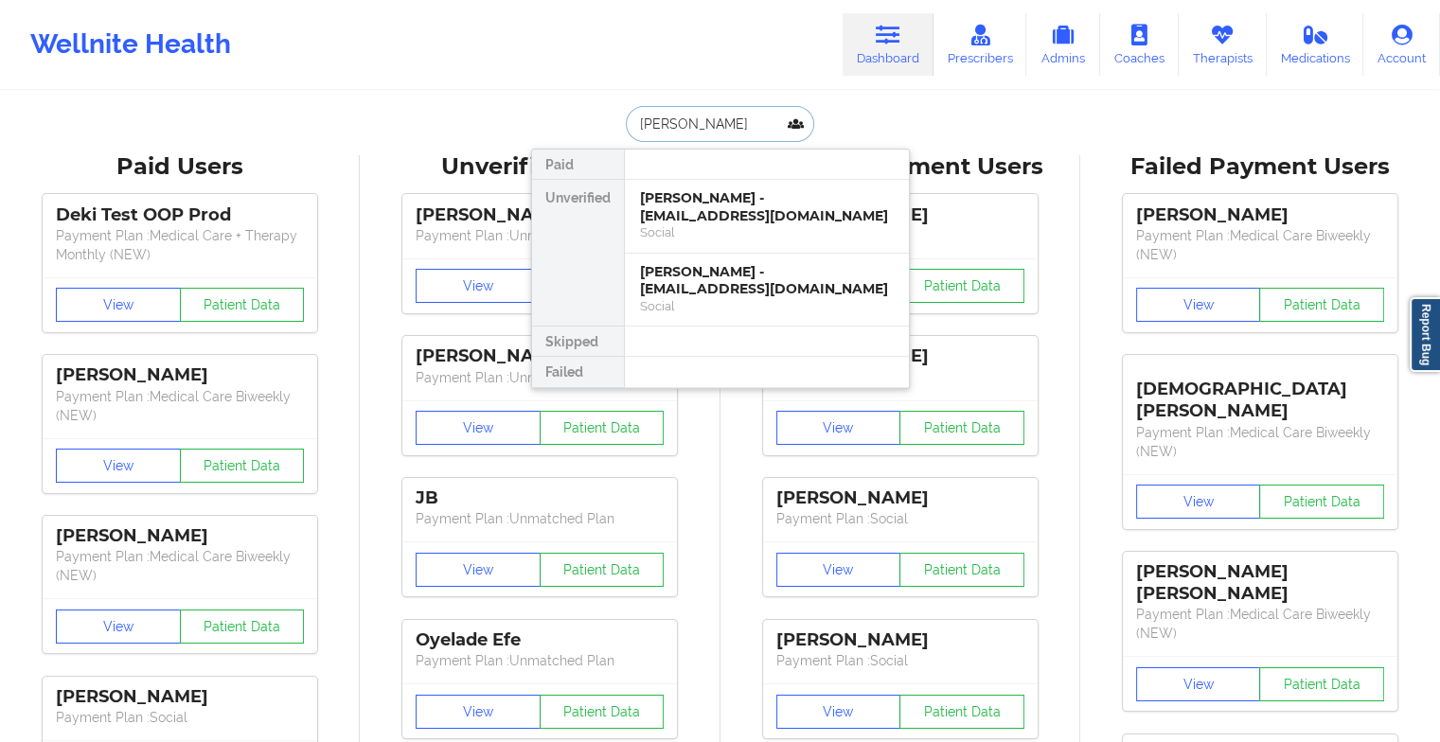
type input "[PERSON_NAME]"
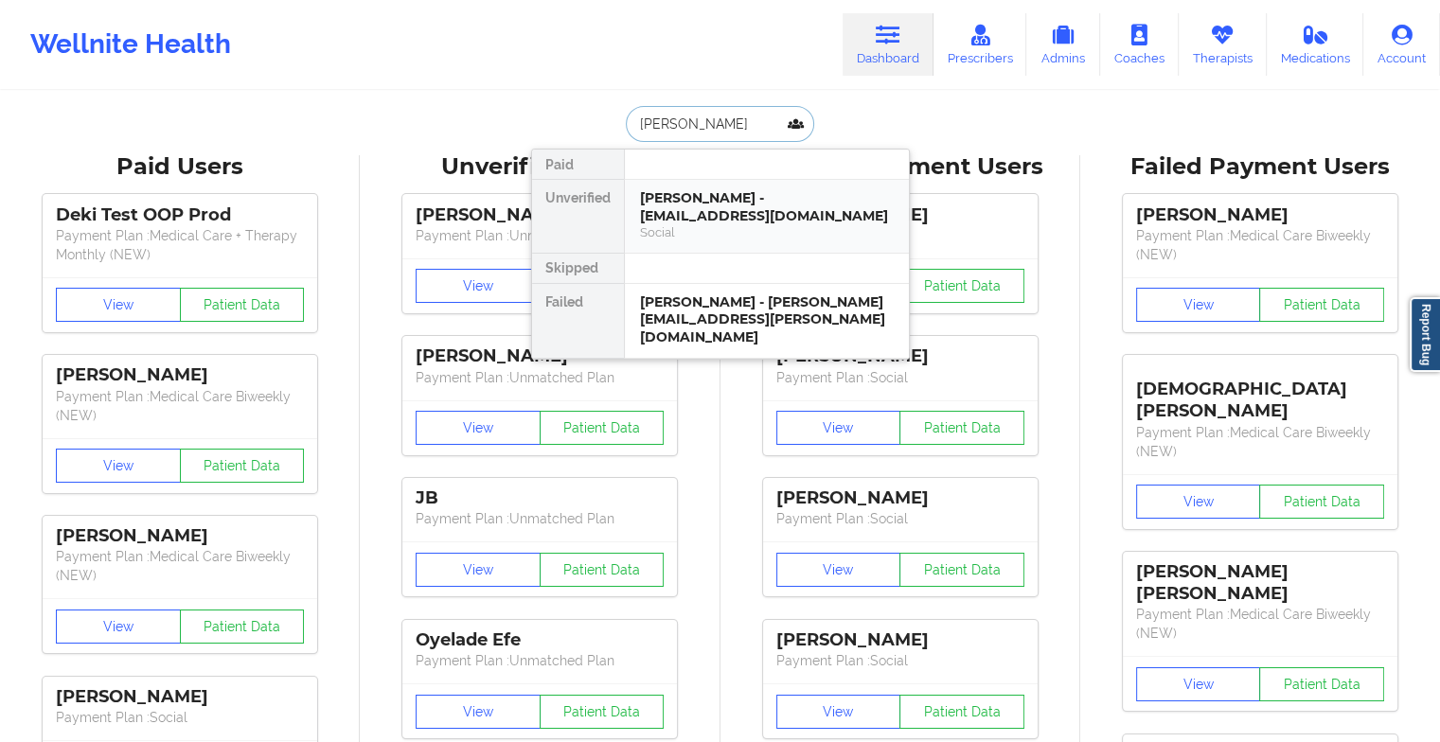
click at [695, 223] on div "[PERSON_NAME] - [EMAIL_ADDRESS][DOMAIN_NAME]" at bounding box center [767, 206] width 254 height 35
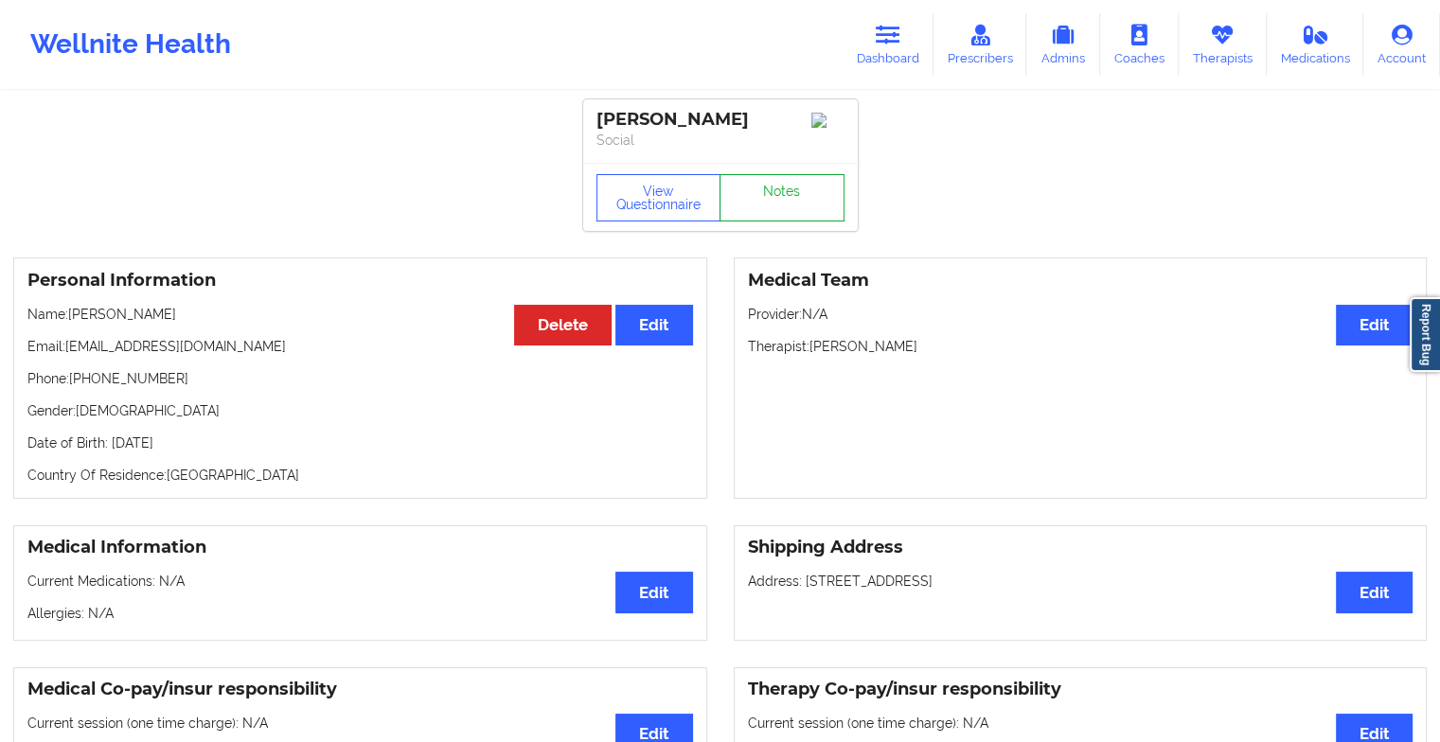
click at [761, 200] on link "Notes" at bounding box center [782, 197] width 125 height 47
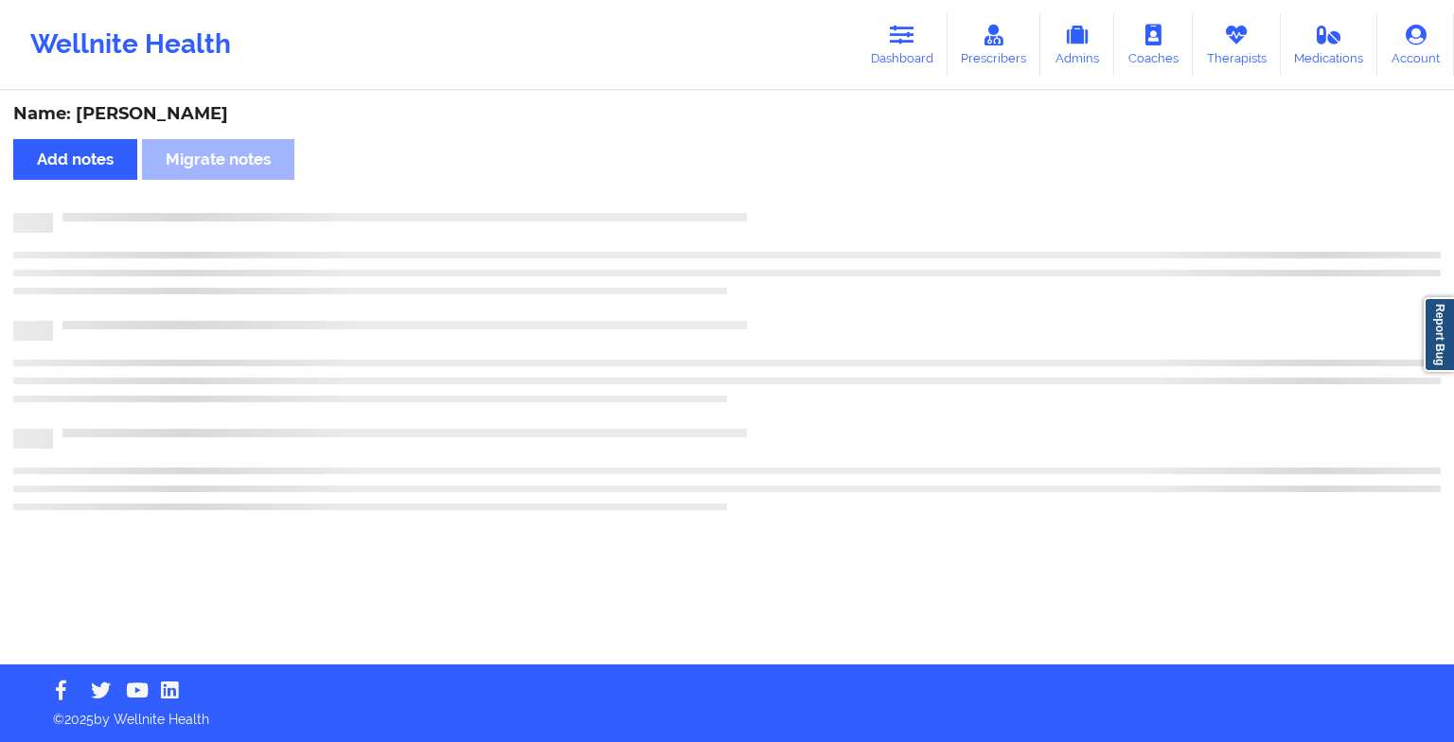
click at [761, 200] on div "Name: [PERSON_NAME] Add notes Migrate notes" at bounding box center [727, 379] width 1454 height 572
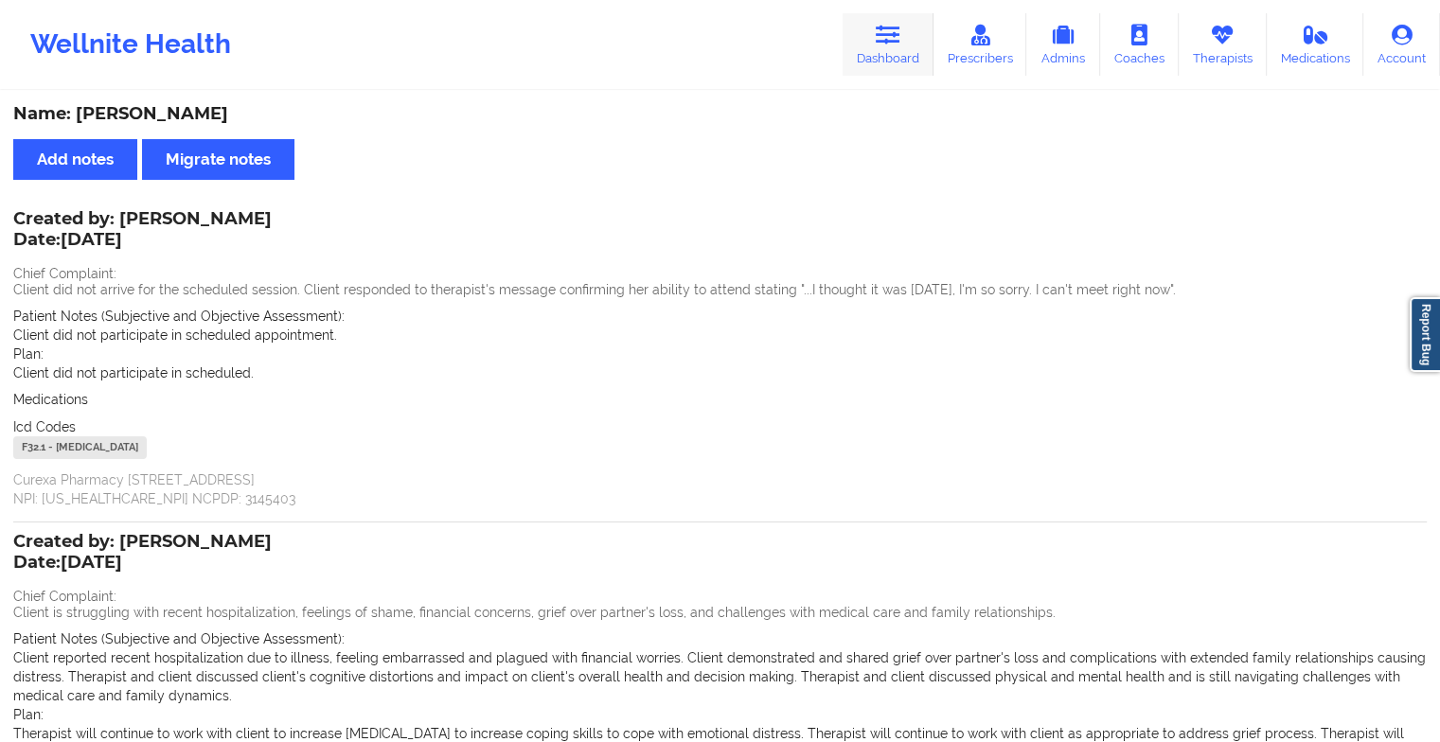
click at [865, 62] on link "Dashboard" at bounding box center [888, 44] width 91 height 62
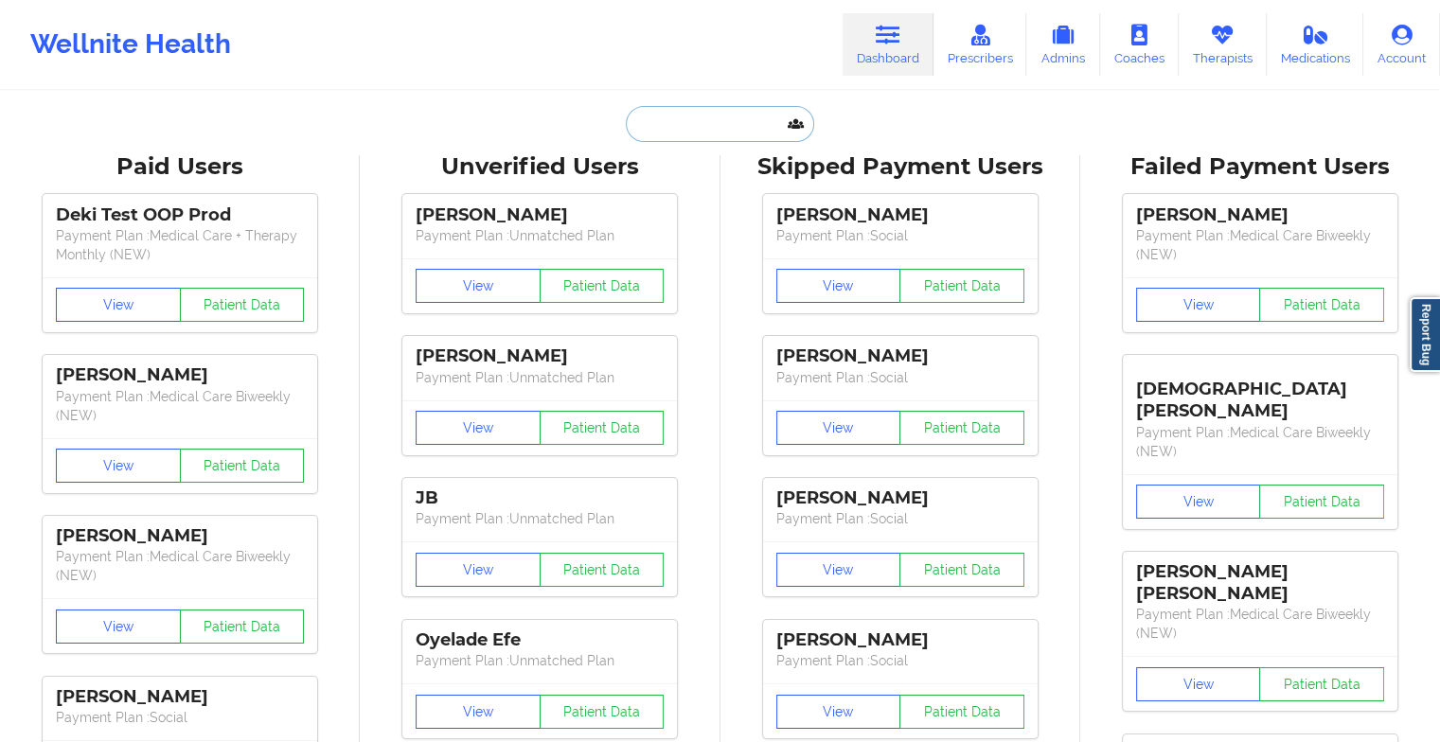
click at [759, 134] on input "text" at bounding box center [719, 124] width 187 height 36
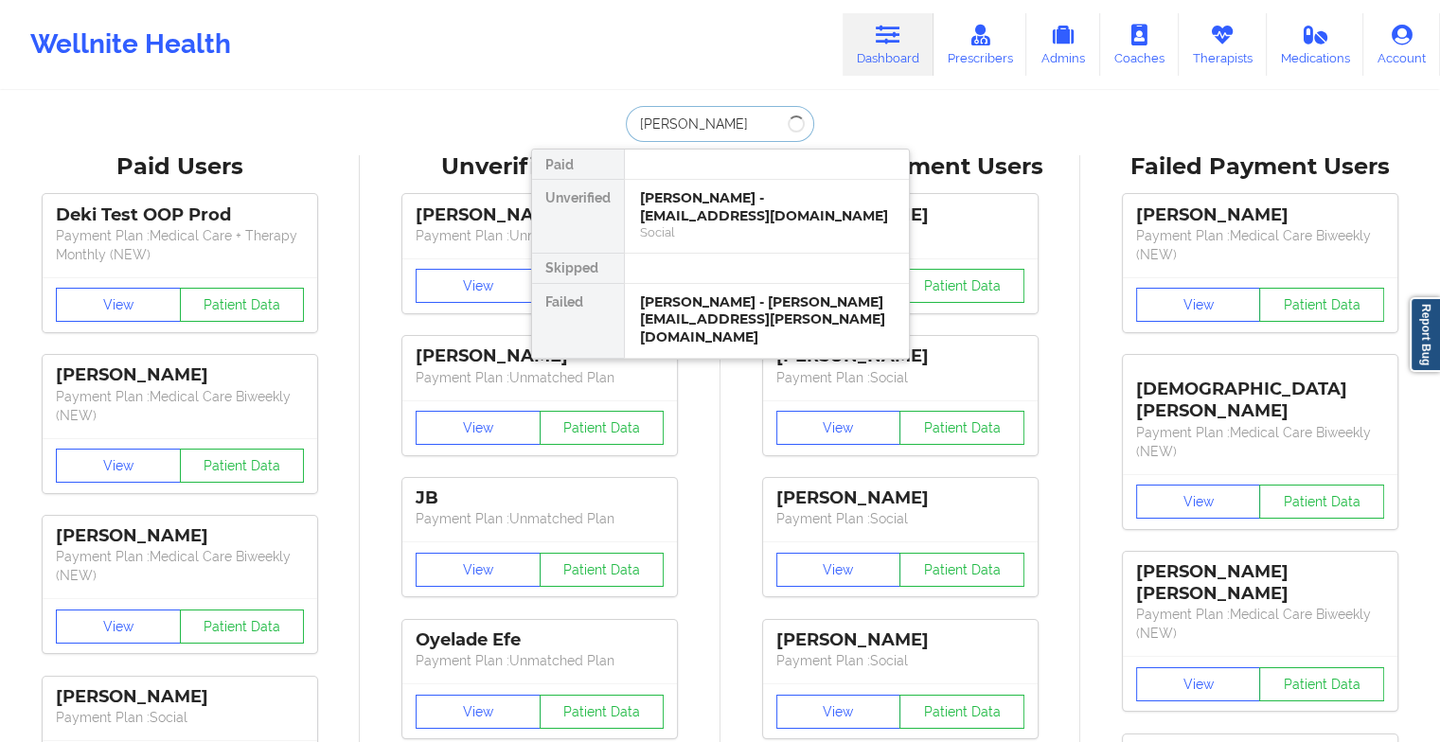
type input "[PERSON_NAME]"
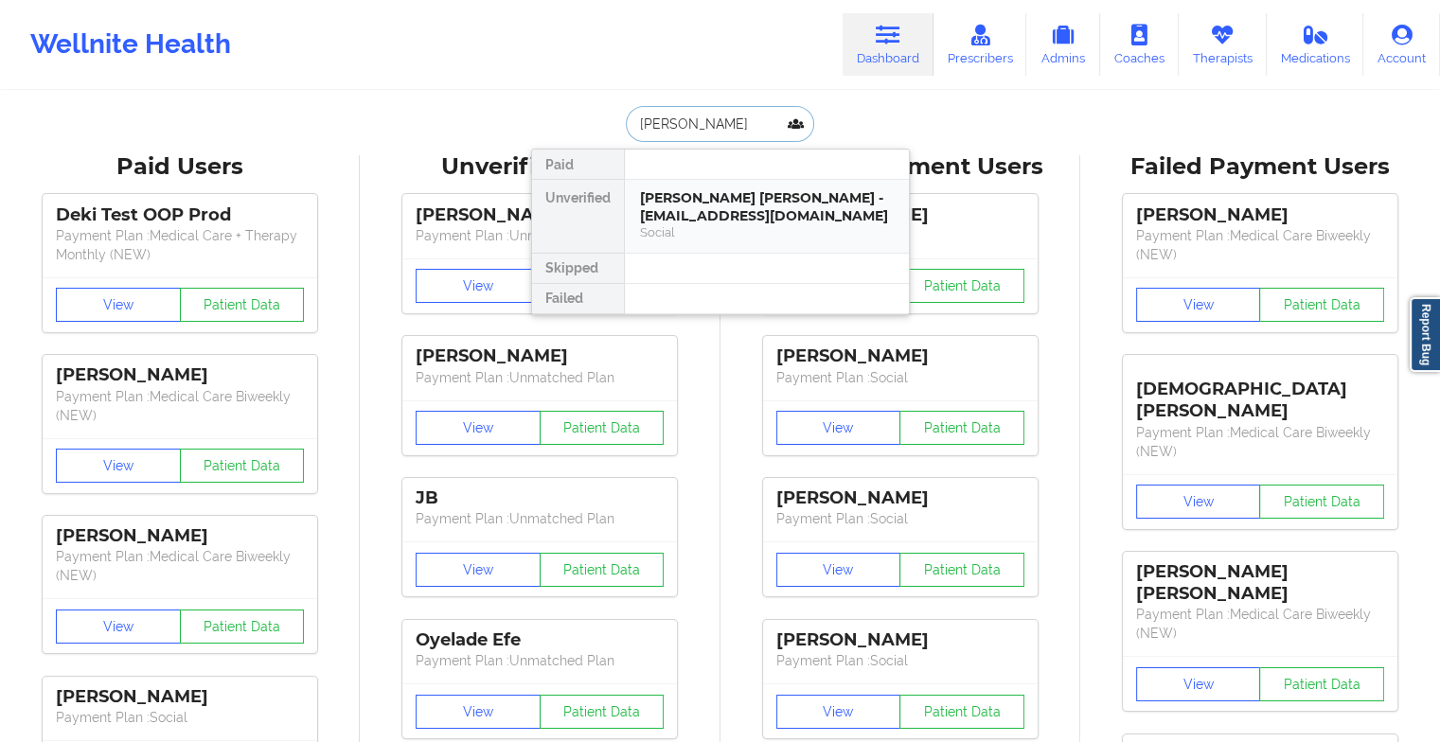
click at [716, 203] on div "[PERSON_NAME] [PERSON_NAME] - [EMAIL_ADDRESS][DOMAIN_NAME]" at bounding box center [767, 206] width 254 height 35
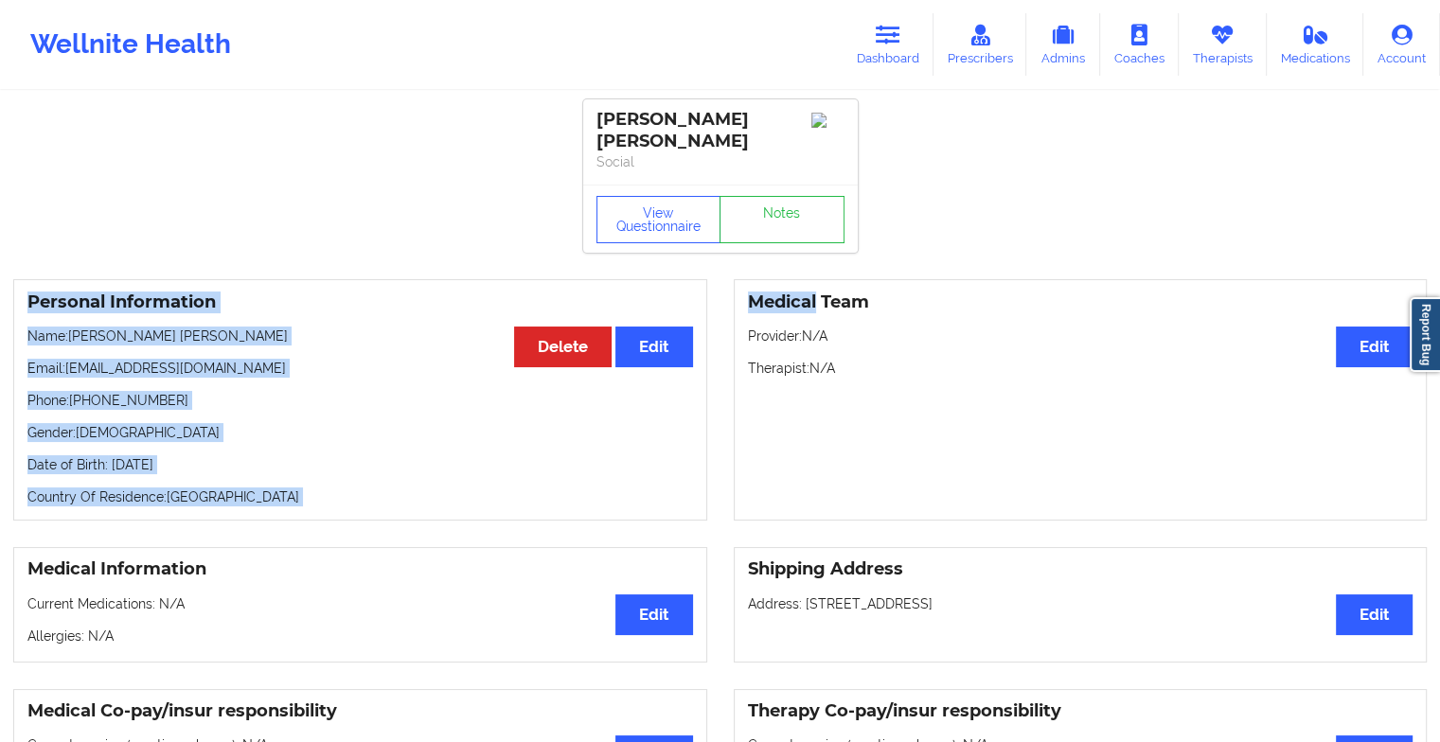
click at [780, 212] on link "Notes" at bounding box center [782, 219] width 125 height 47
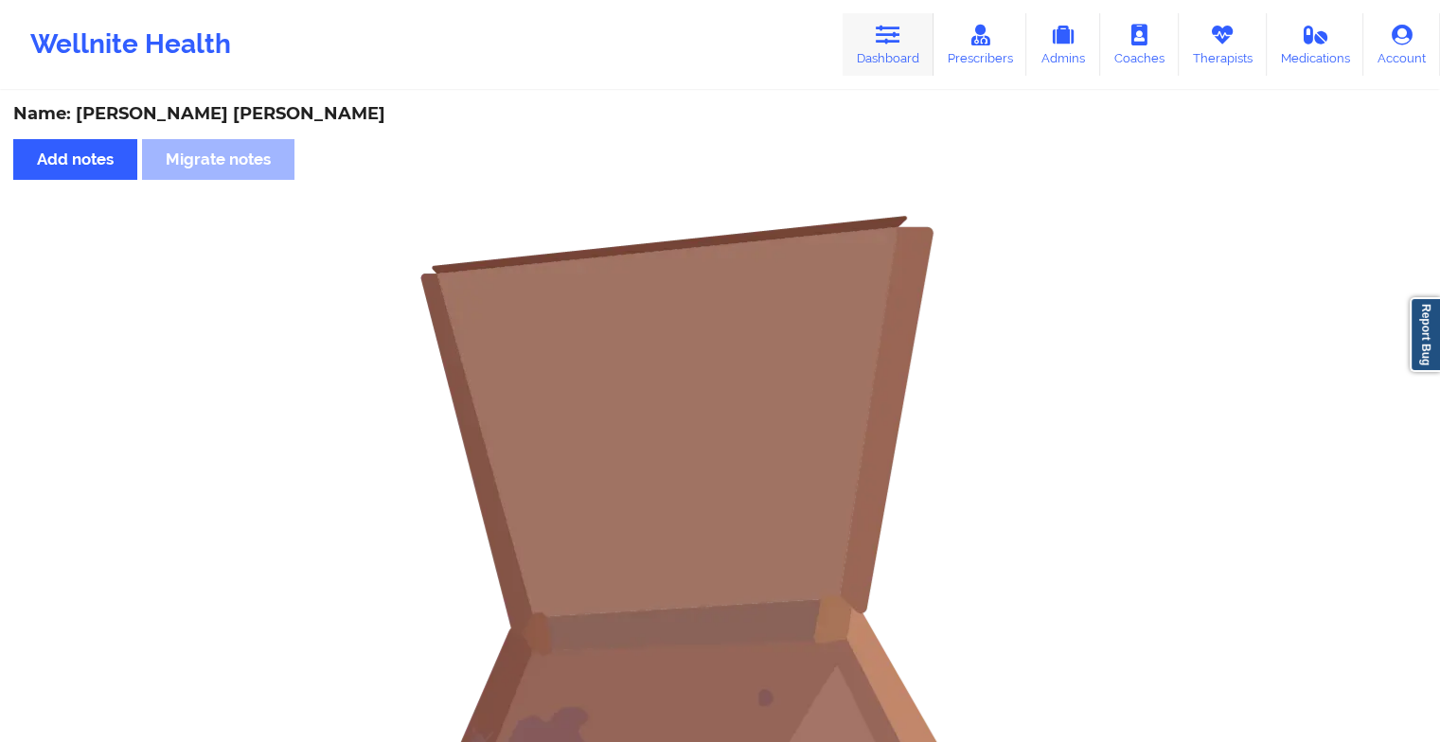
click at [918, 27] on link "Dashboard" at bounding box center [888, 44] width 91 height 62
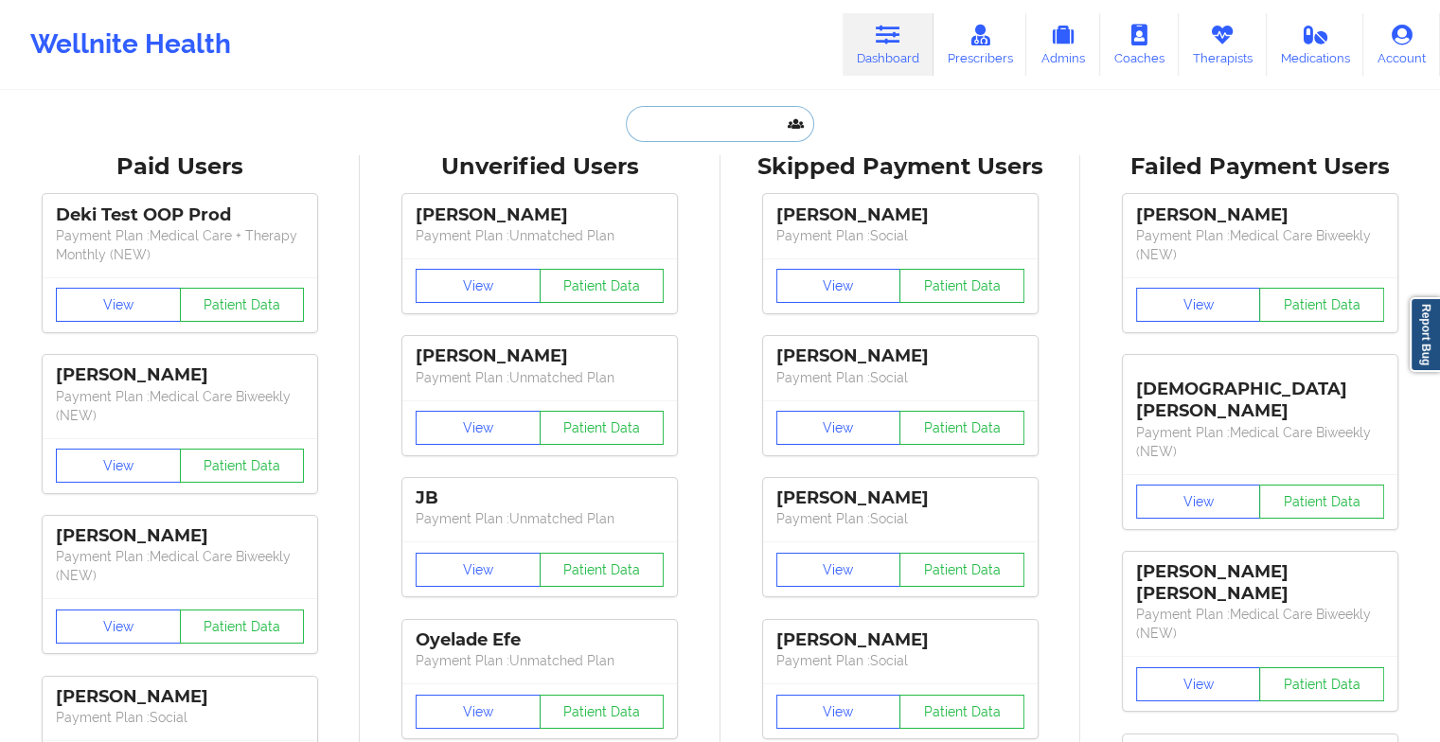
click at [704, 137] on input "text" at bounding box center [719, 124] width 187 height 36
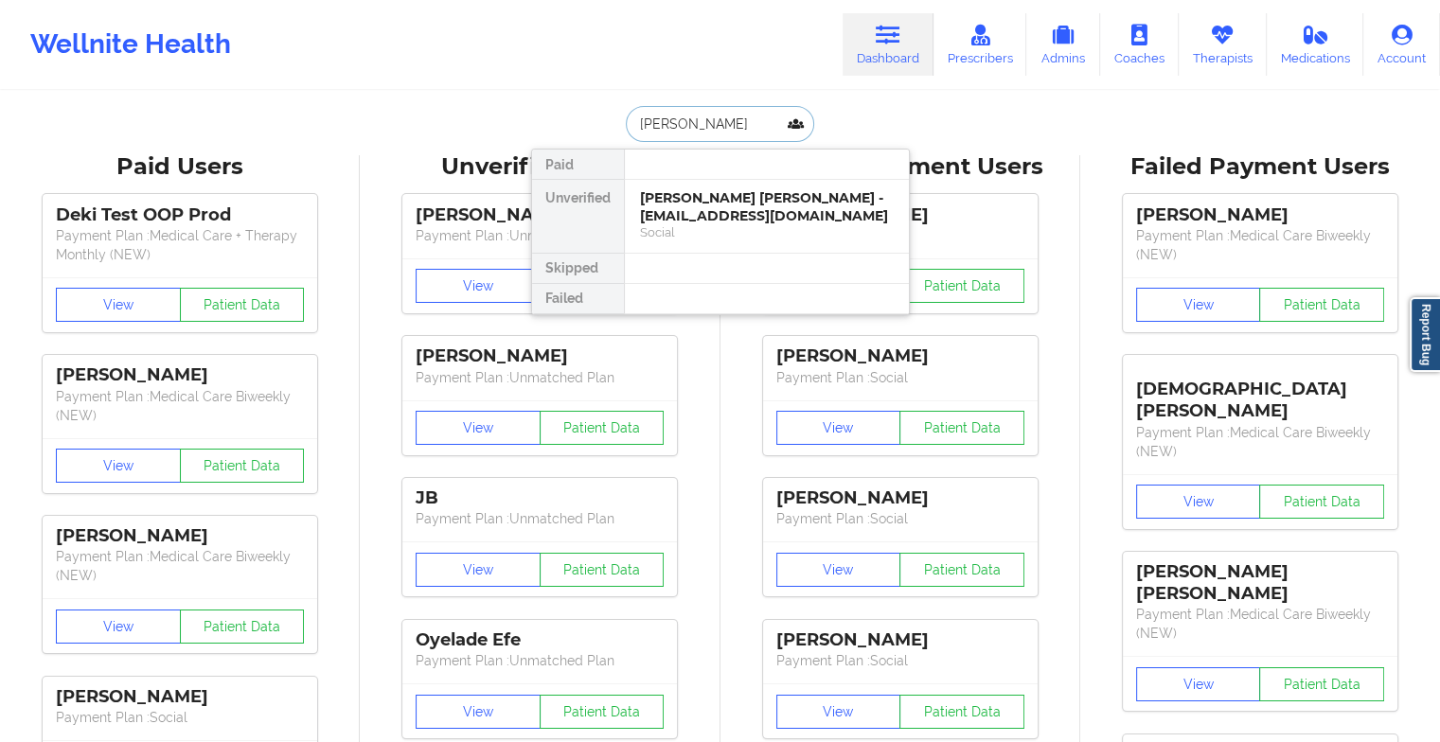
type input "[PERSON_NAME]"
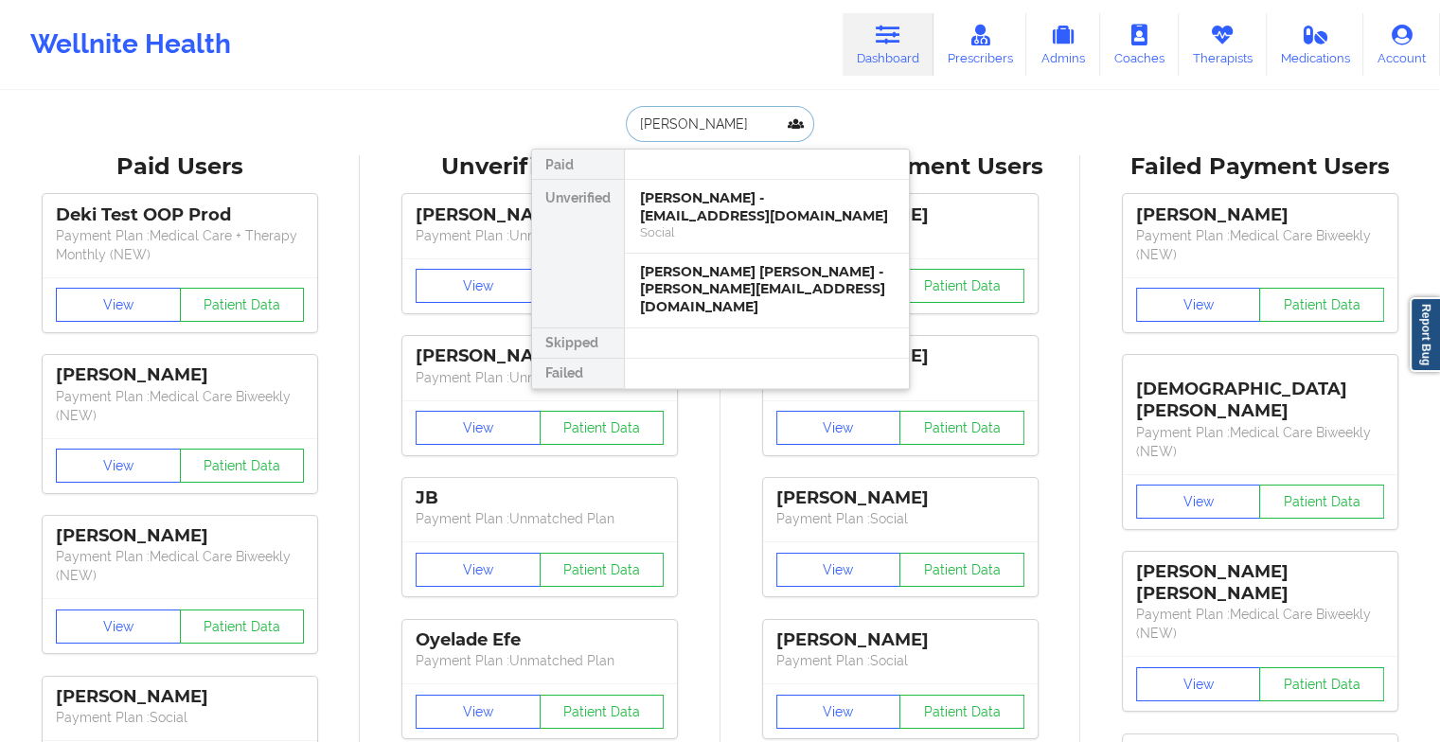
click at [743, 201] on div "[PERSON_NAME] - [EMAIL_ADDRESS][DOMAIN_NAME]" at bounding box center [767, 206] width 254 height 35
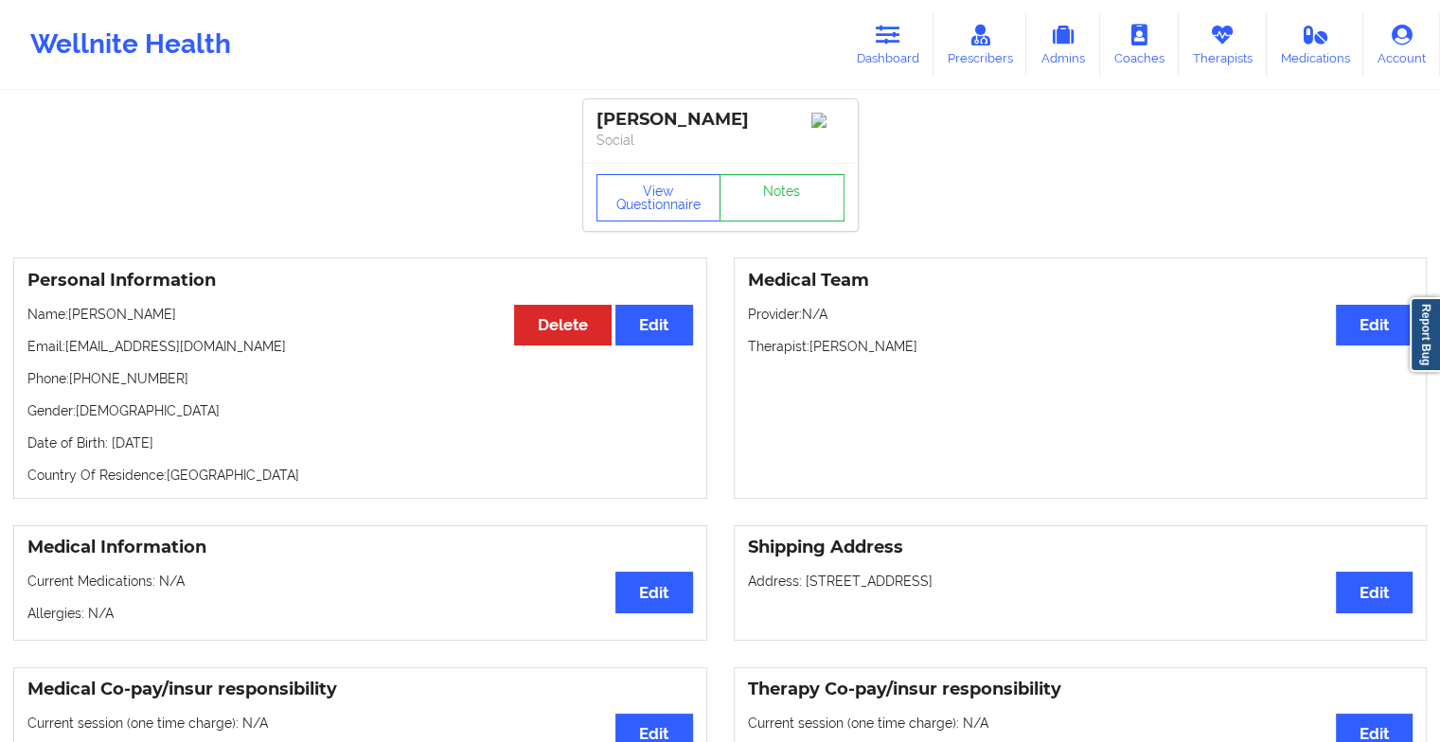
click at [769, 191] on div "View Questionnaire Notes" at bounding box center [720, 197] width 275 height 68
click at [751, 222] on link "Notes" at bounding box center [782, 197] width 125 height 47
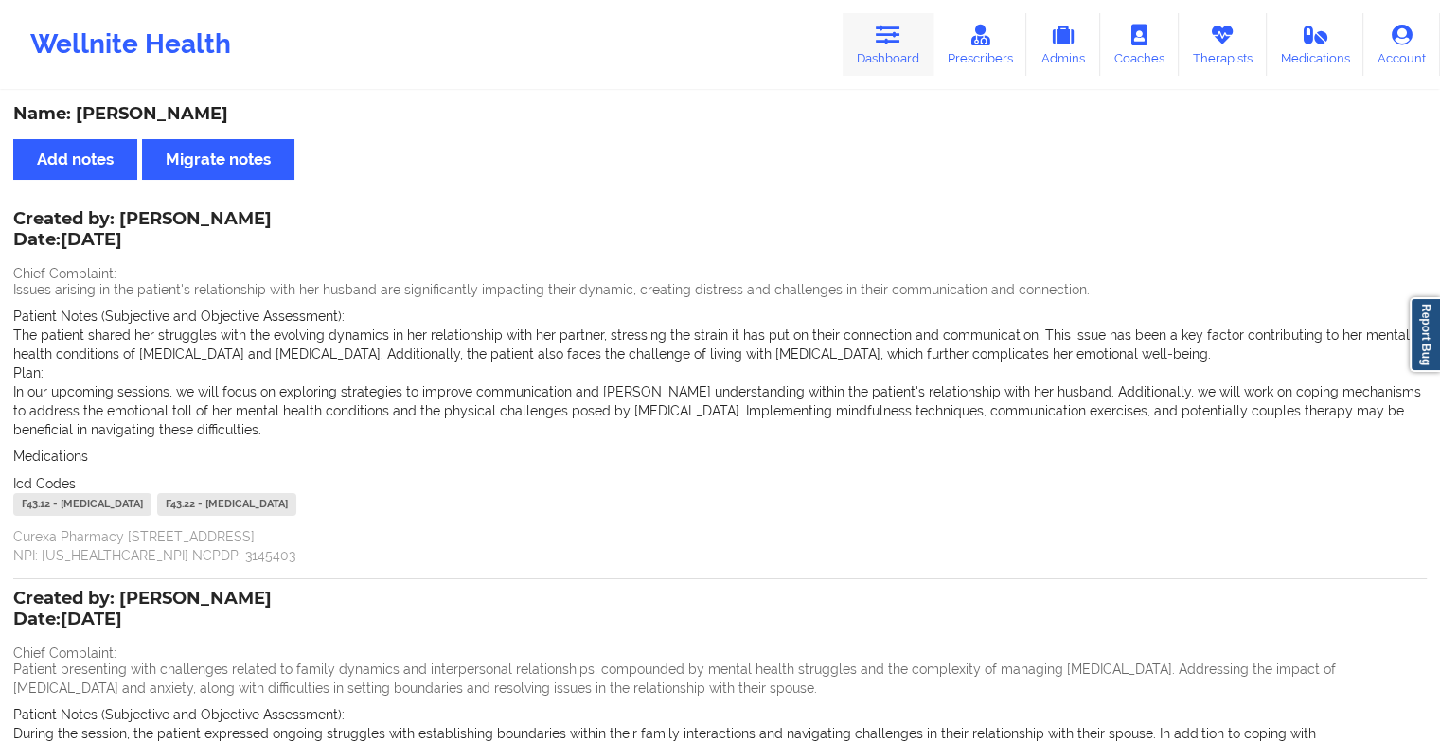
click at [890, 40] on icon at bounding box center [888, 35] width 25 height 21
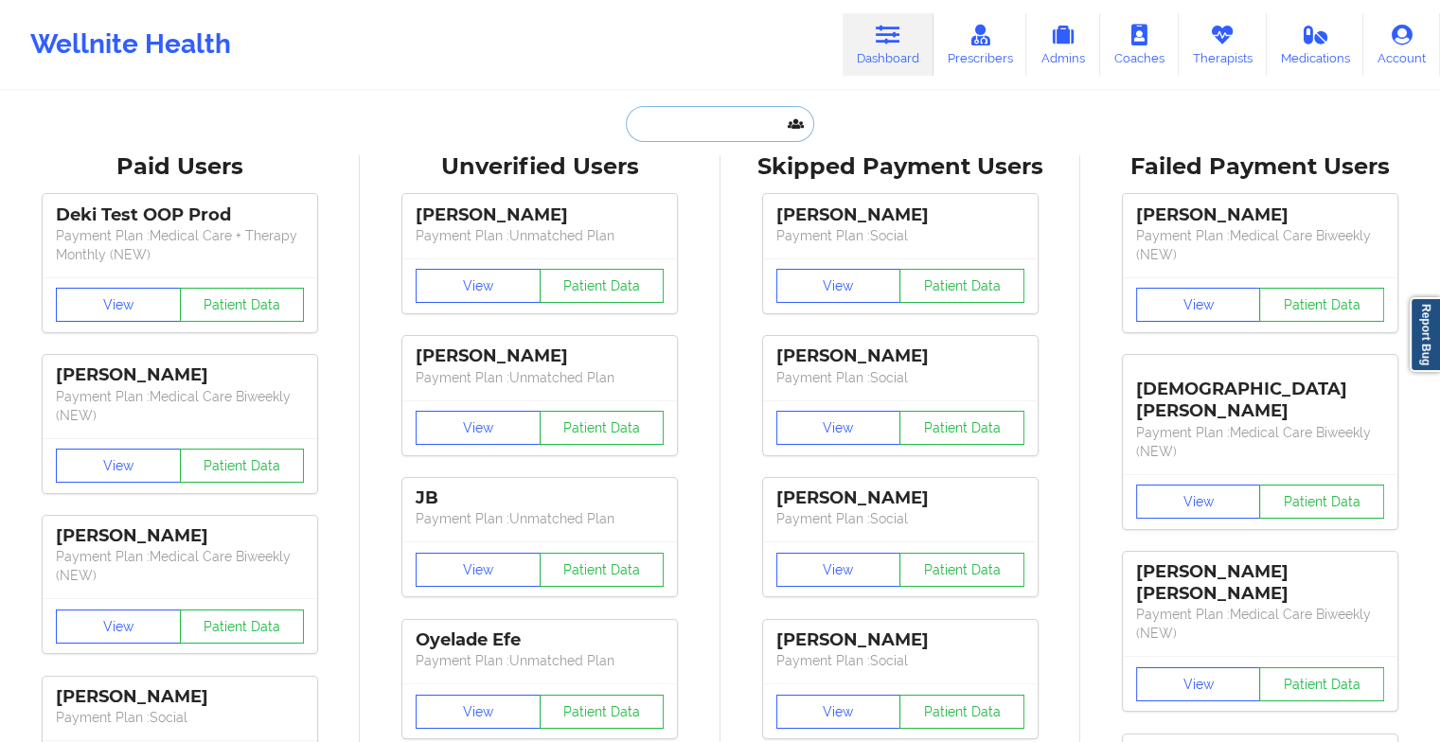
click at [701, 114] on input "text" at bounding box center [719, 124] width 187 height 36
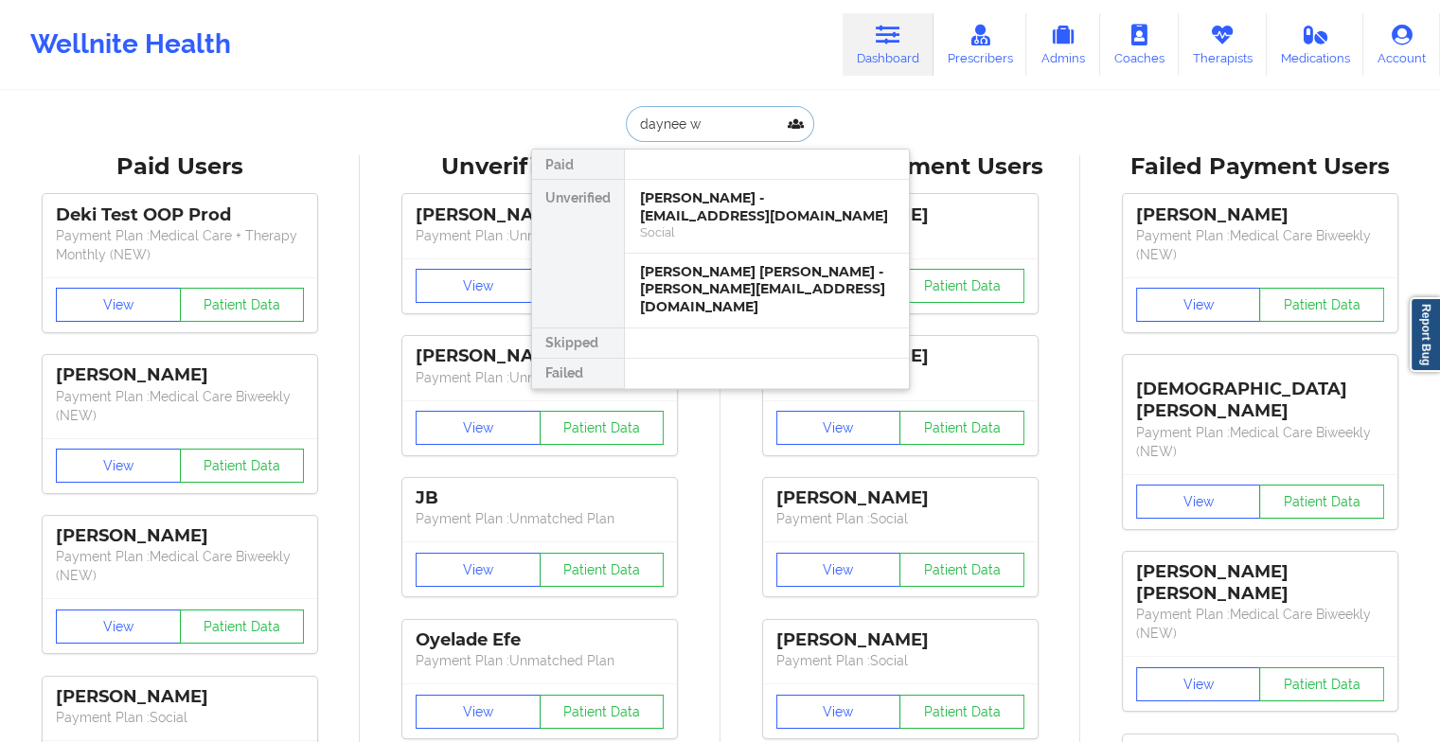
type input "daynee wi"
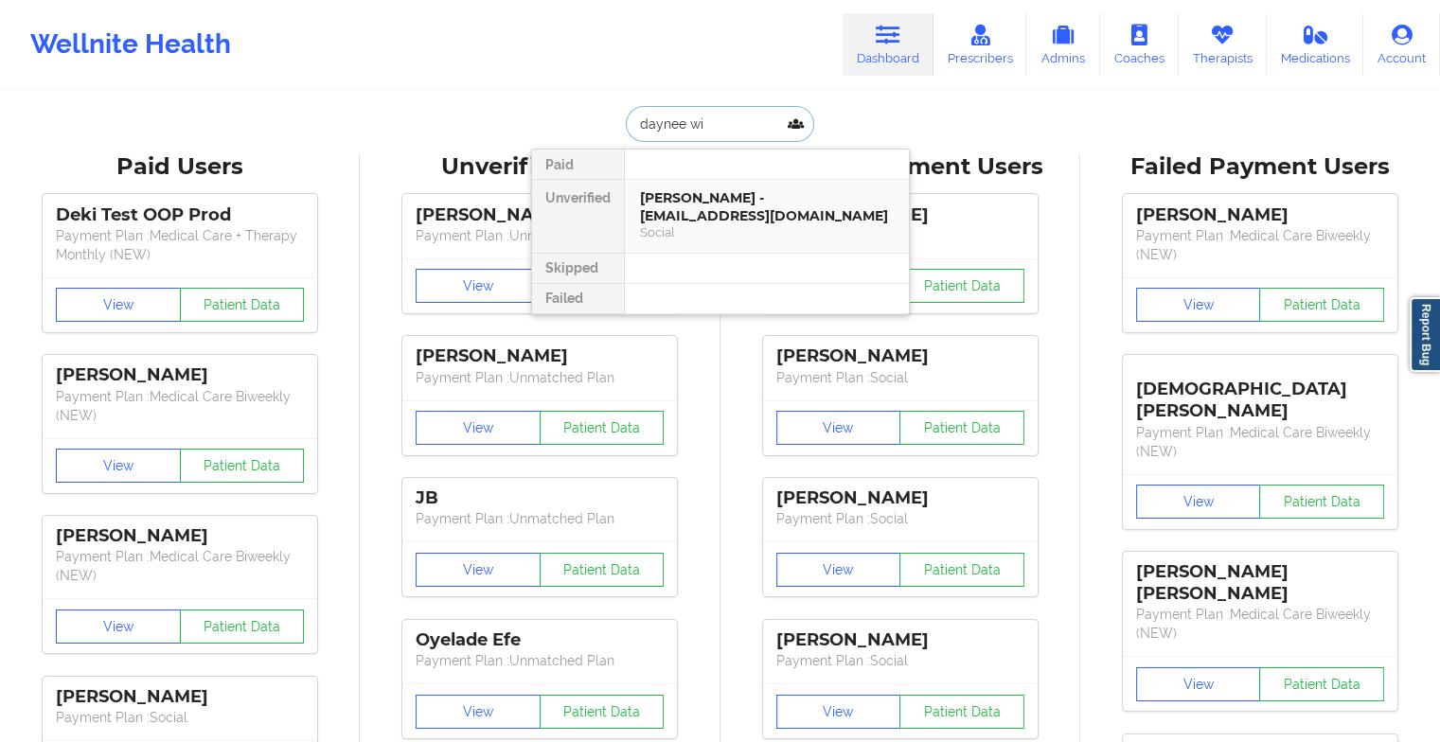
click at [716, 205] on div "[PERSON_NAME] - [EMAIL_ADDRESS][DOMAIN_NAME]" at bounding box center [767, 206] width 254 height 35
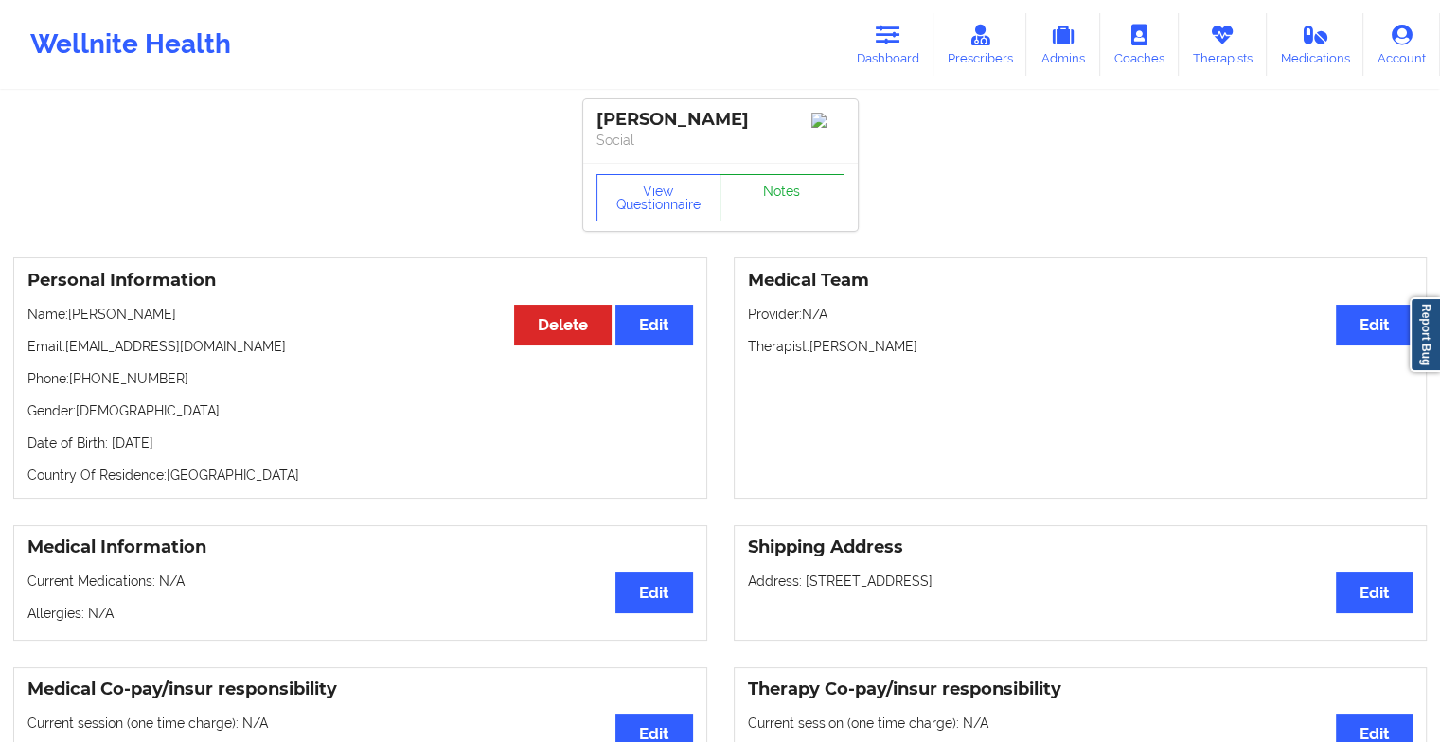
click at [776, 204] on link "Notes" at bounding box center [782, 197] width 125 height 47
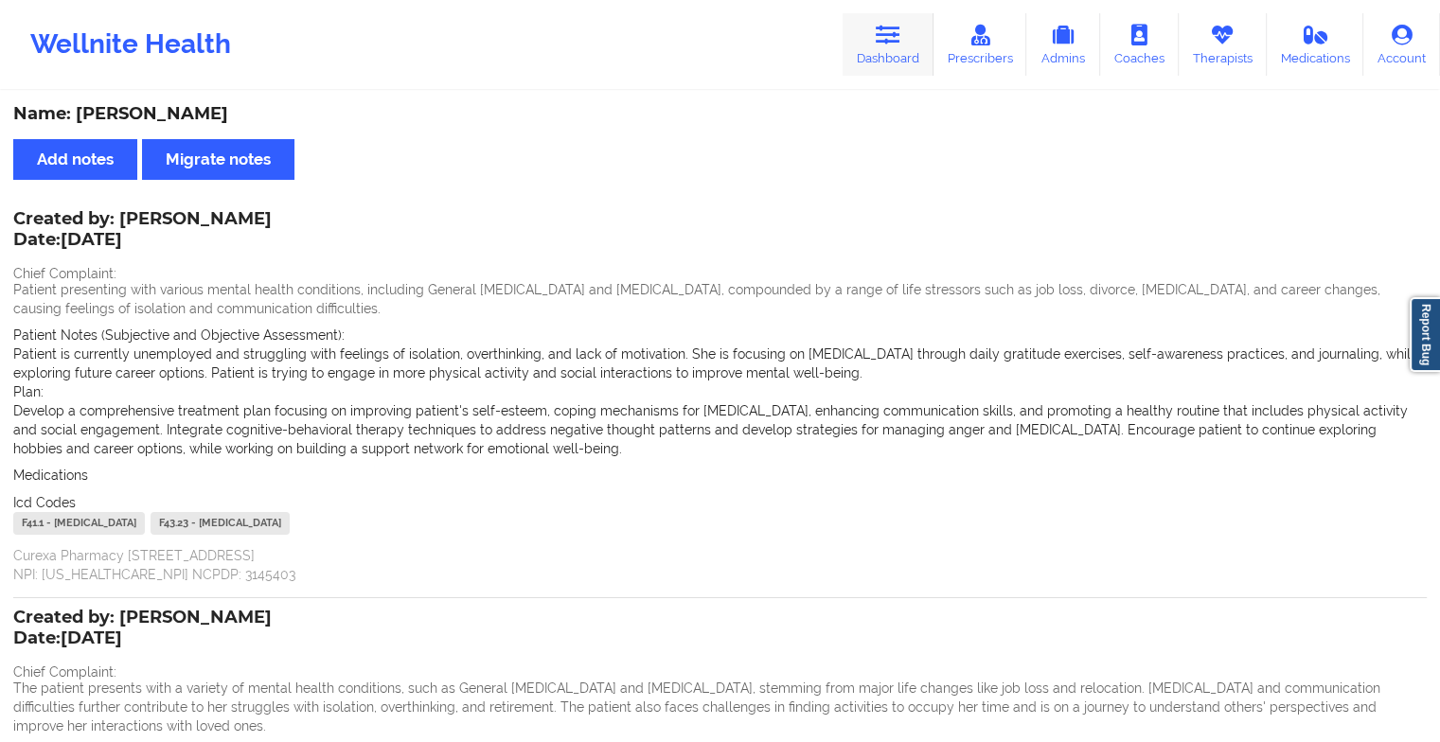
click at [901, 62] on link "Dashboard" at bounding box center [888, 44] width 91 height 62
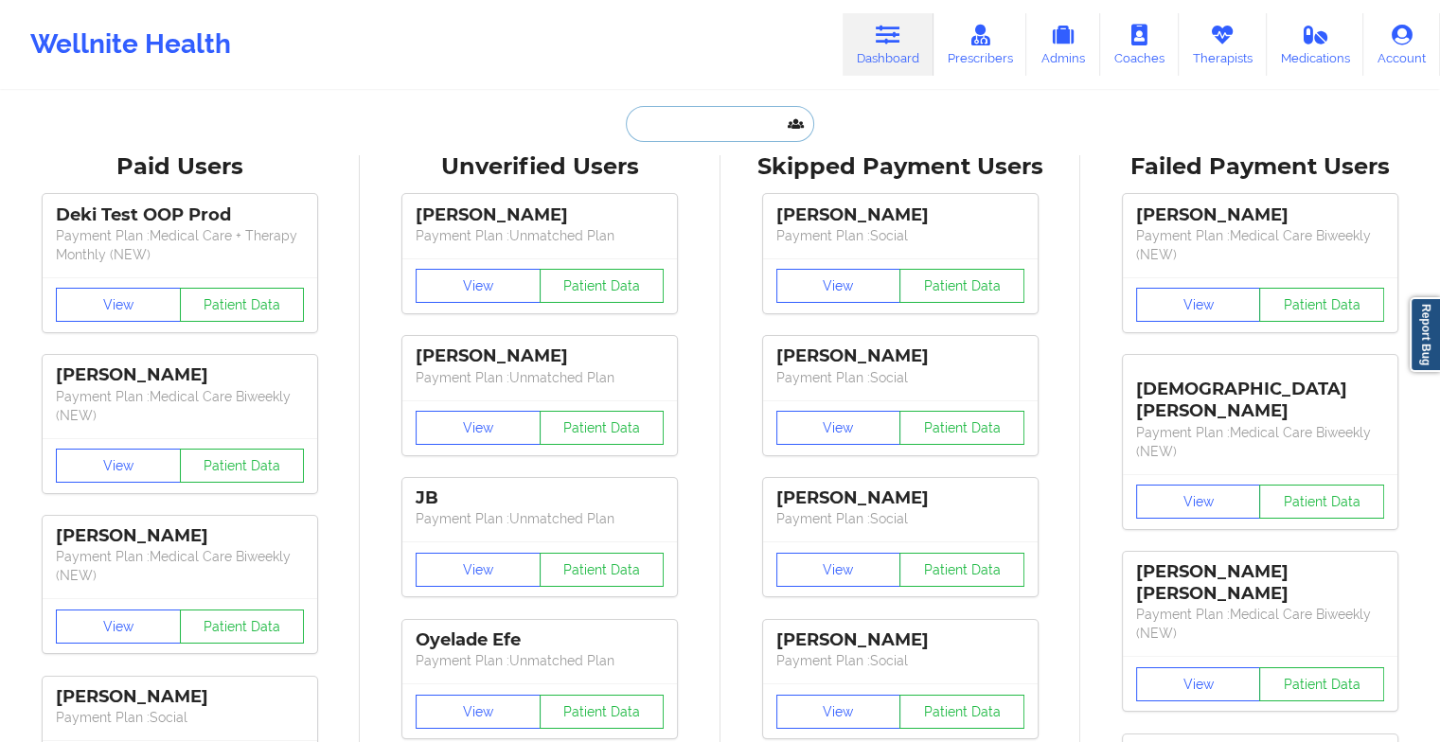
click at [754, 127] on input "text" at bounding box center [719, 124] width 187 height 36
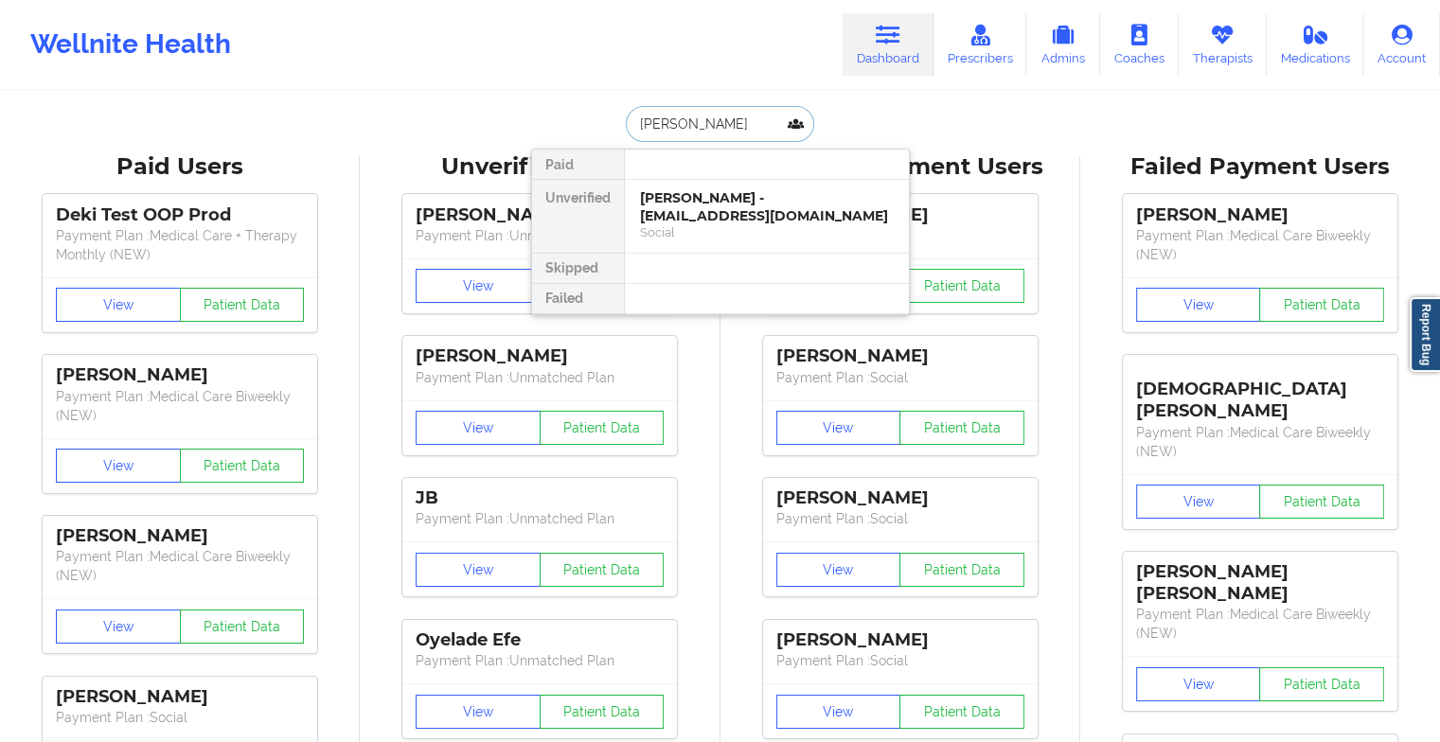
type input "[PERSON_NAME]"
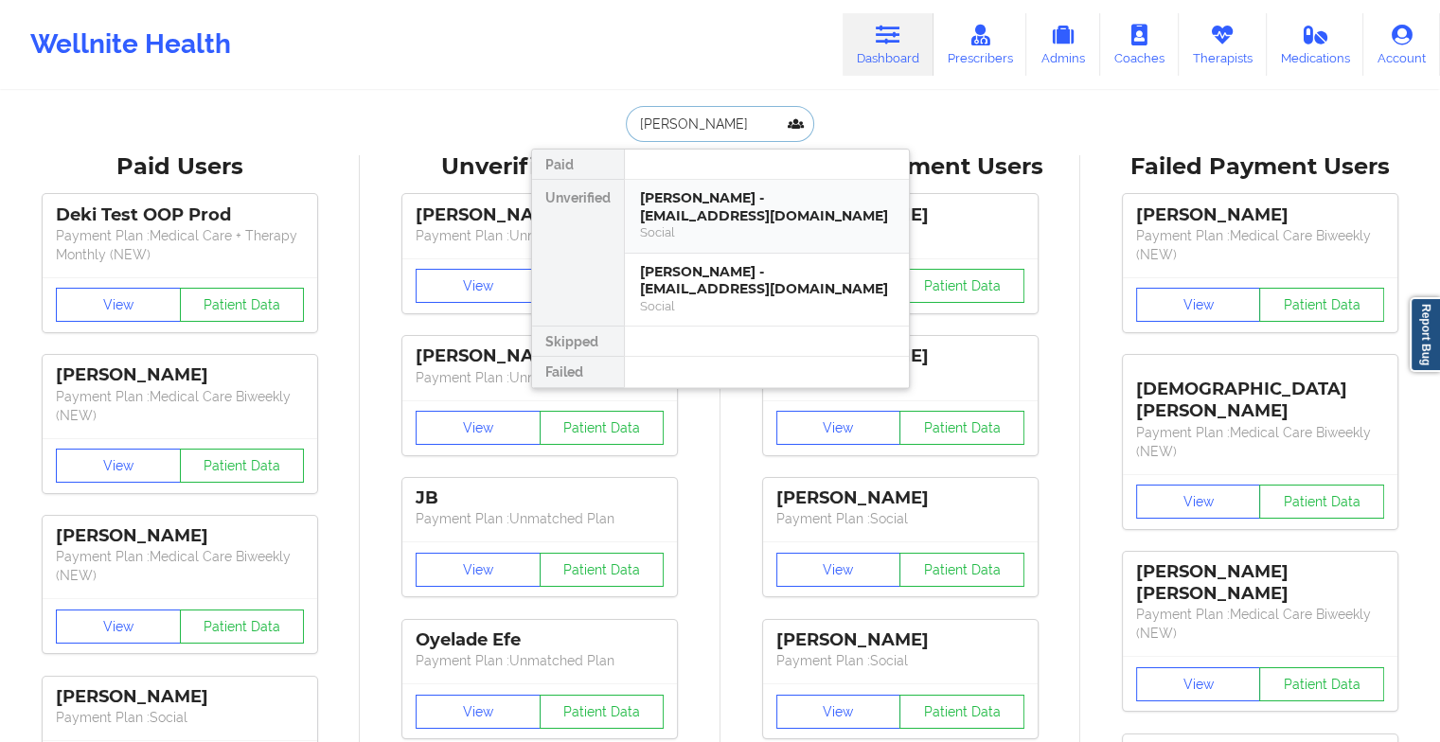
click at [740, 210] on div "[PERSON_NAME] - [EMAIL_ADDRESS][DOMAIN_NAME]" at bounding box center [767, 206] width 254 height 35
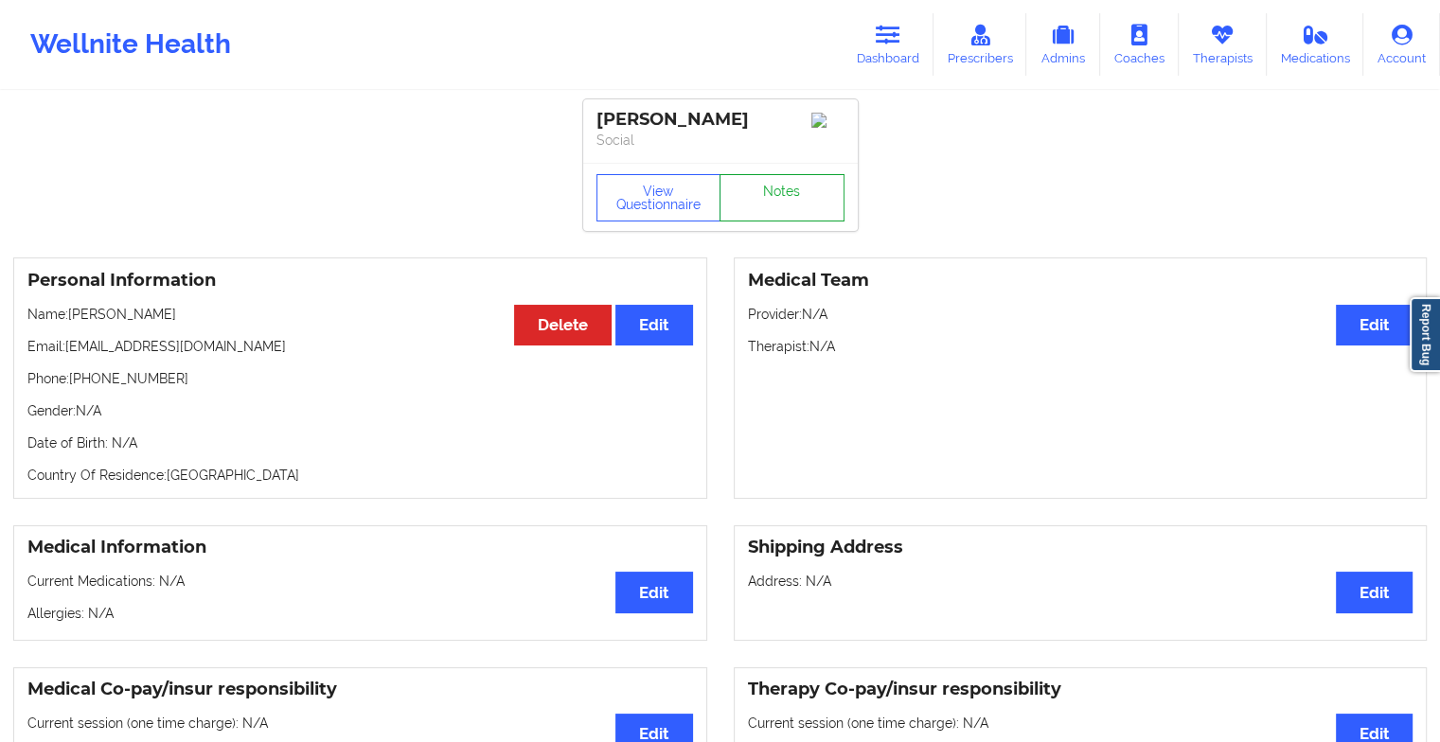
click at [777, 201] on link "Notes" at bounding box center [782, 197] width 125 height 47
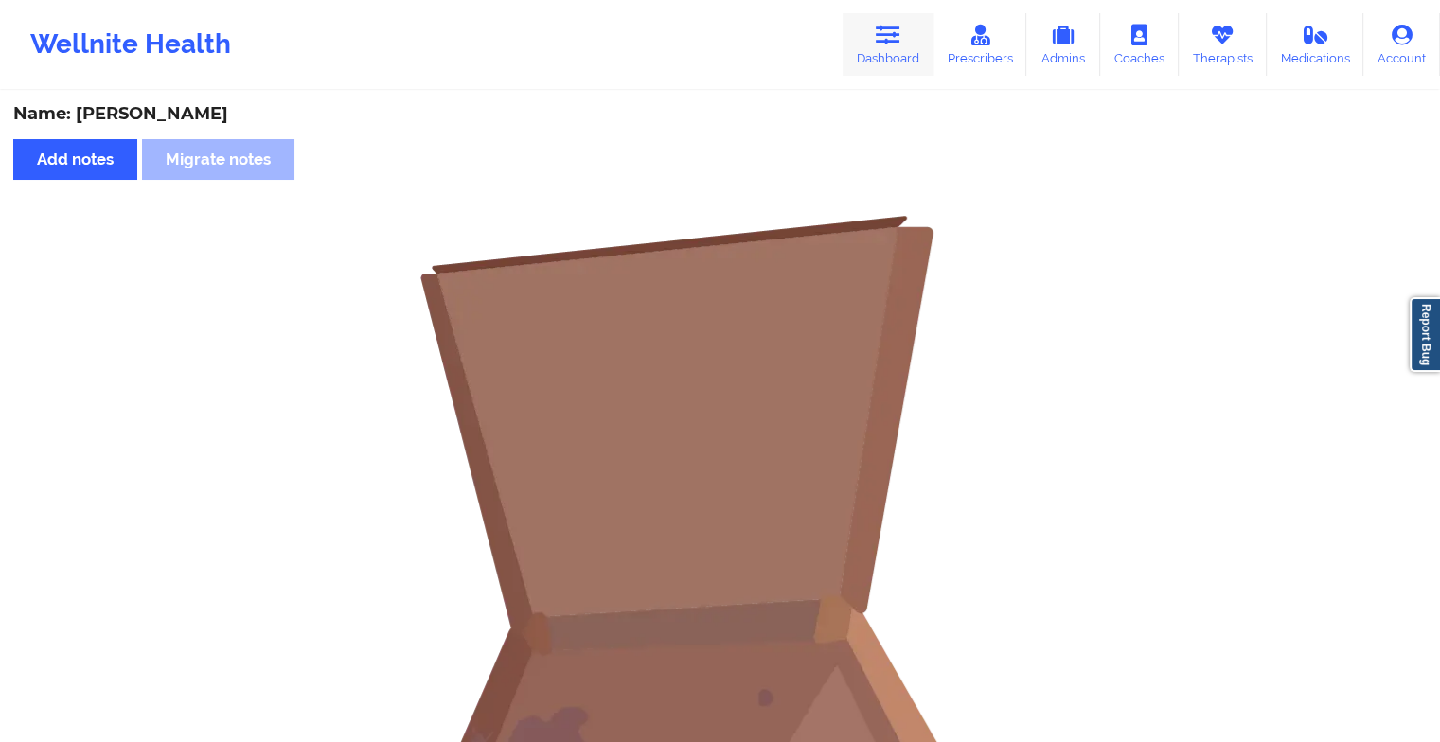
click at [866, 52] on link "Dashboard" at bounding box center [888, 44] width 91 height 62
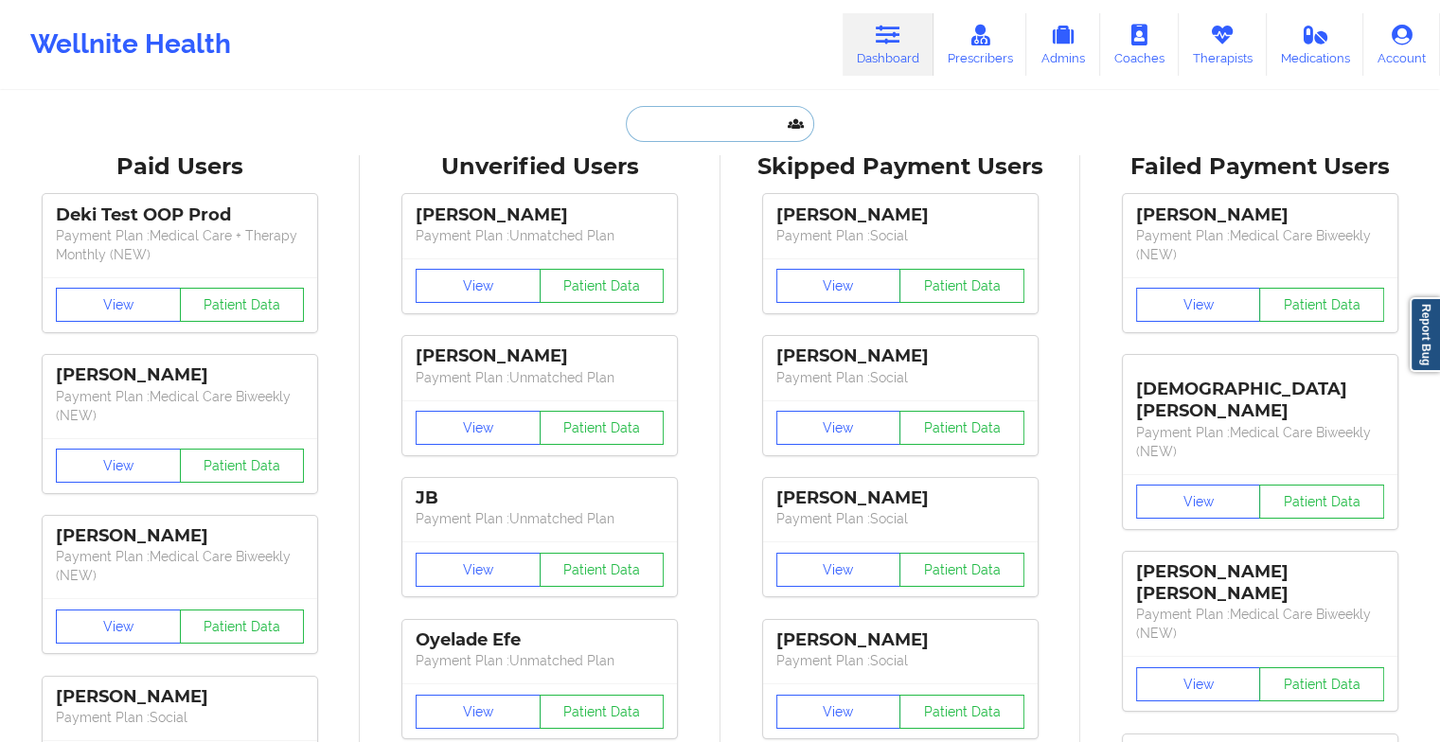
click at [717, 116] on input "text" at bounding box center [719, 124] width 187 height 36
type input "t"
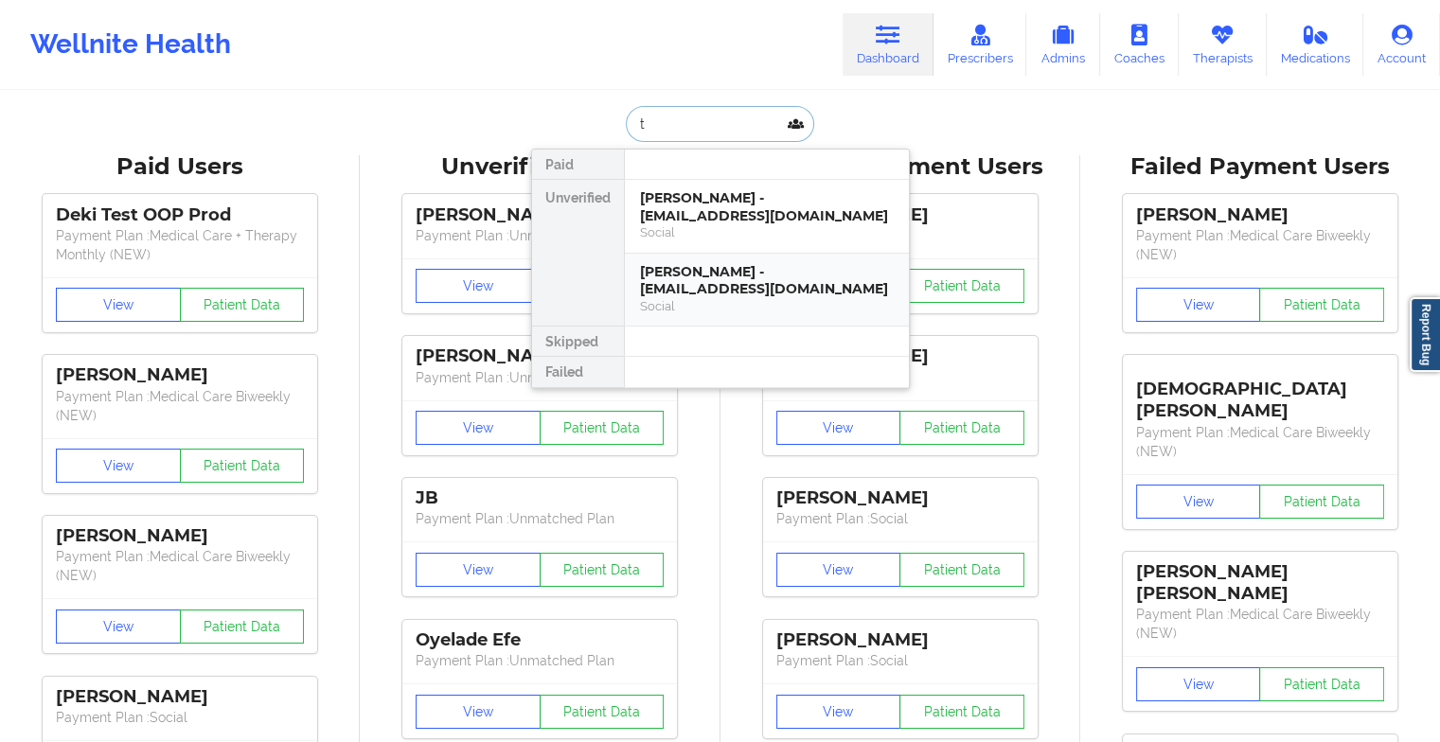
click at [684, 306] on div "Social" at bounding box center [767, 306] width 254 height 16
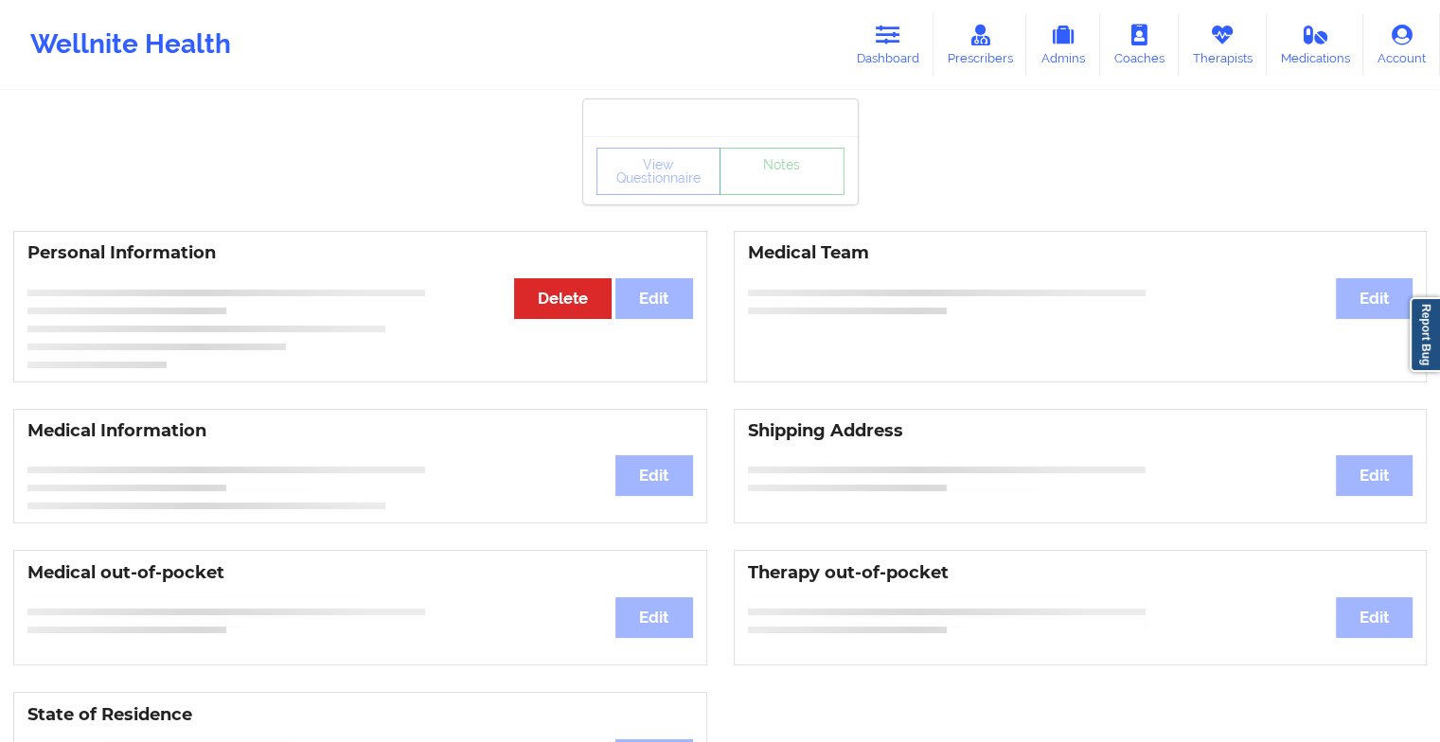
click at [771, 199] on div "View Questionnaire Notes" at bounding box center [720, 170] width 275 height 68
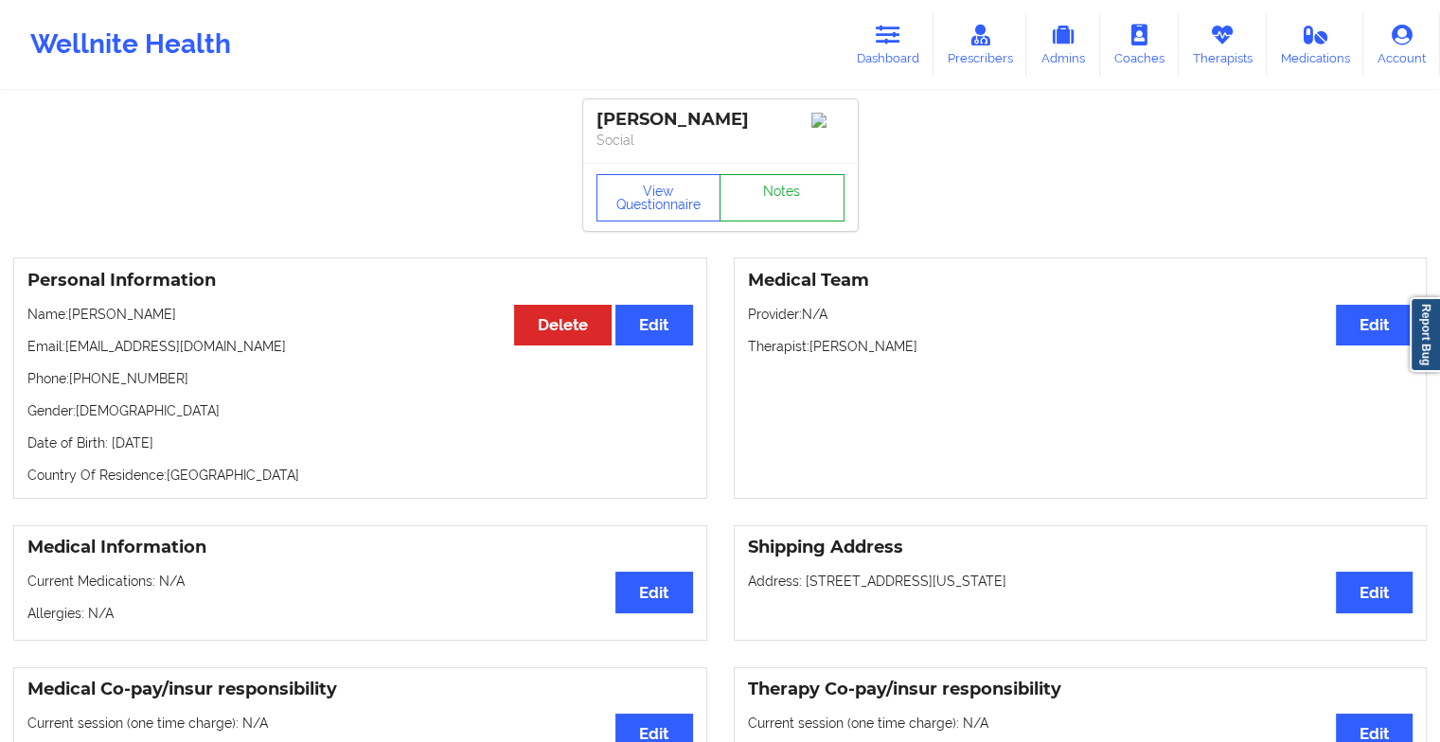
click at [771, 200] on link "Notes" at bounding box center [782, 197] width 125 height 47
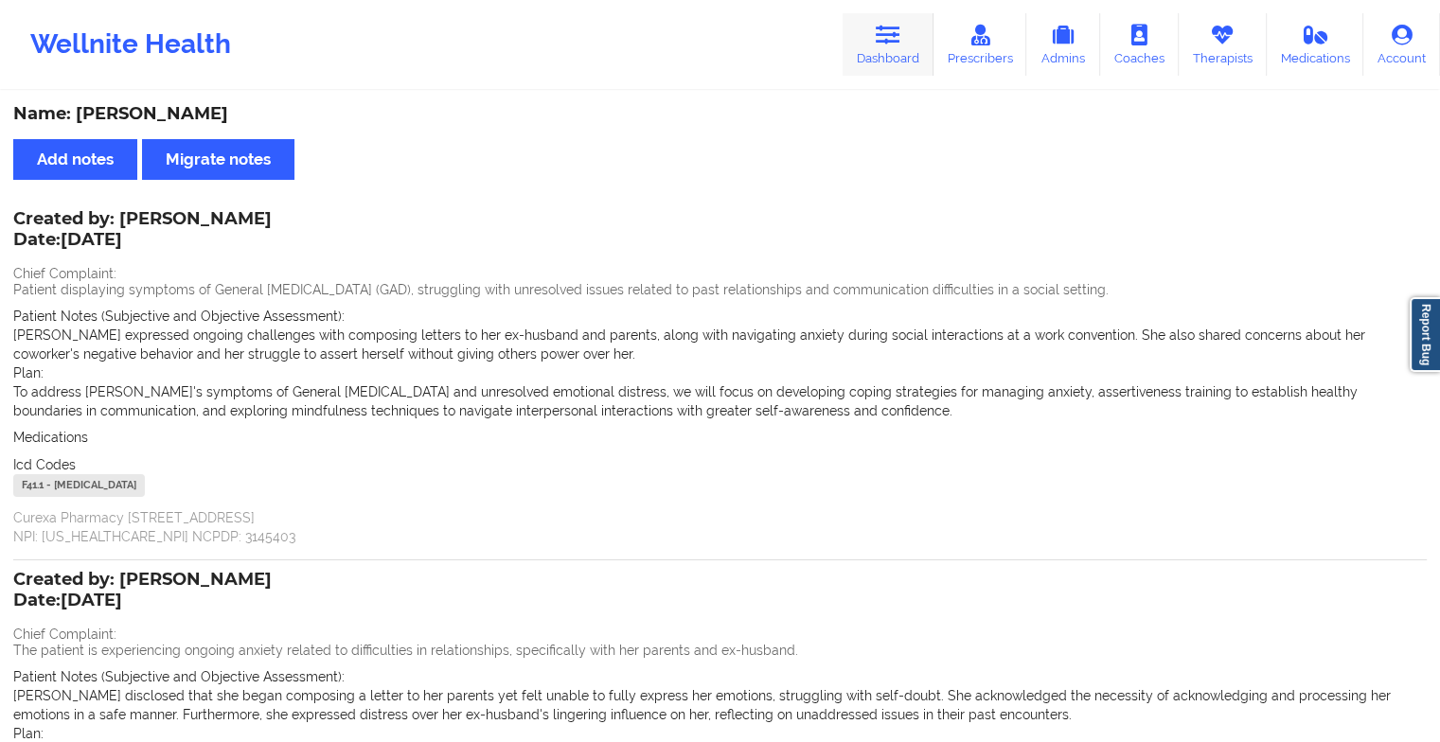
click at [886, 50] on link "Dashboard" at bounding box center [888, 44] width 91 height 62
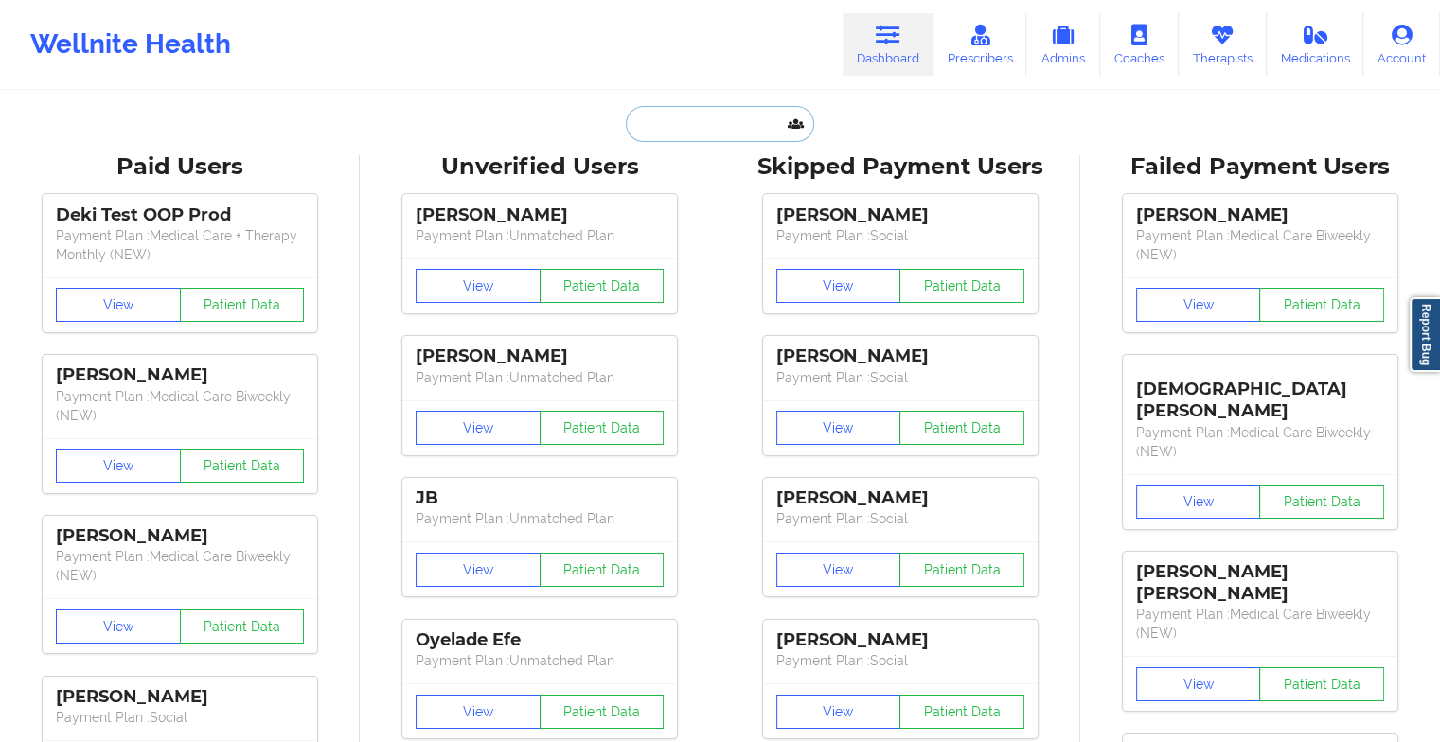
click at [733, 110] on input "text" at bounding box center [719, 124] width 187 height 36
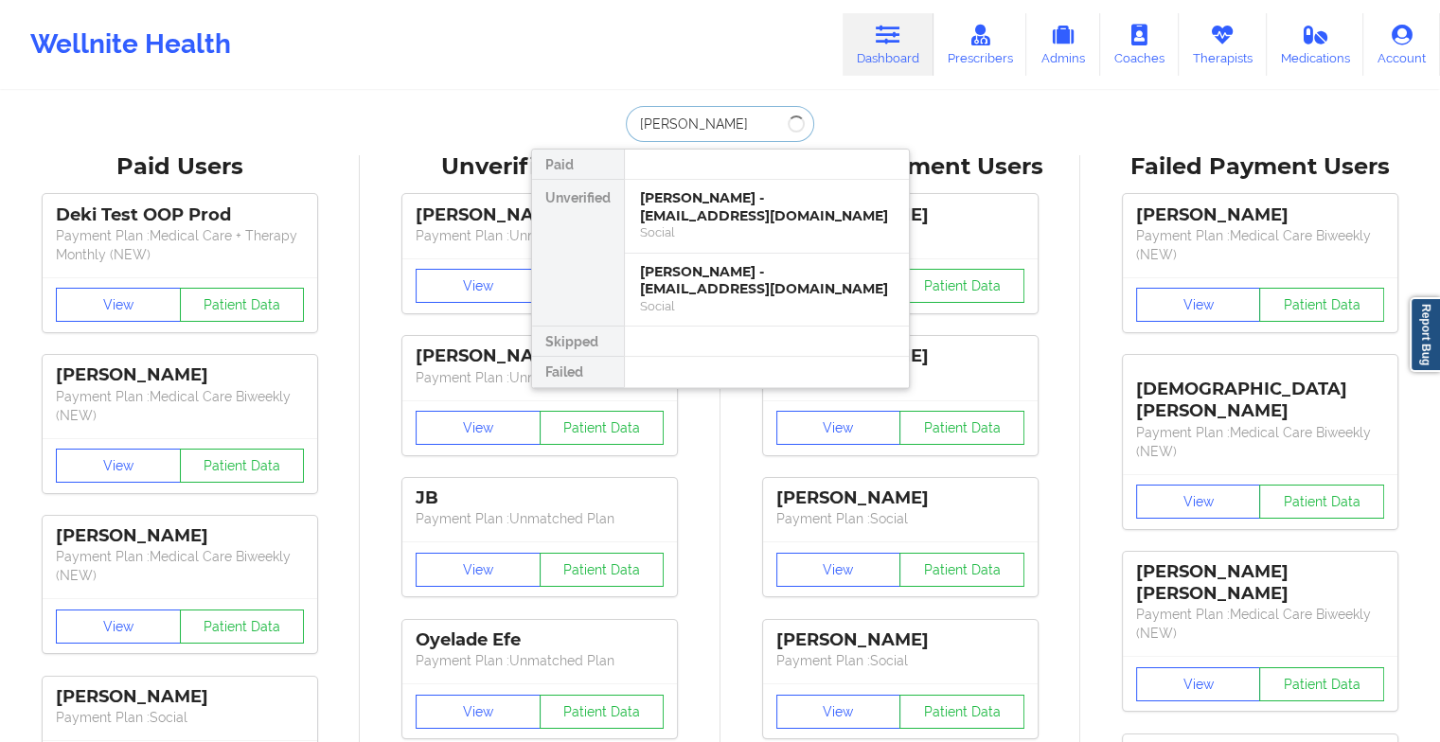
type input "[PERSON_NAME]"
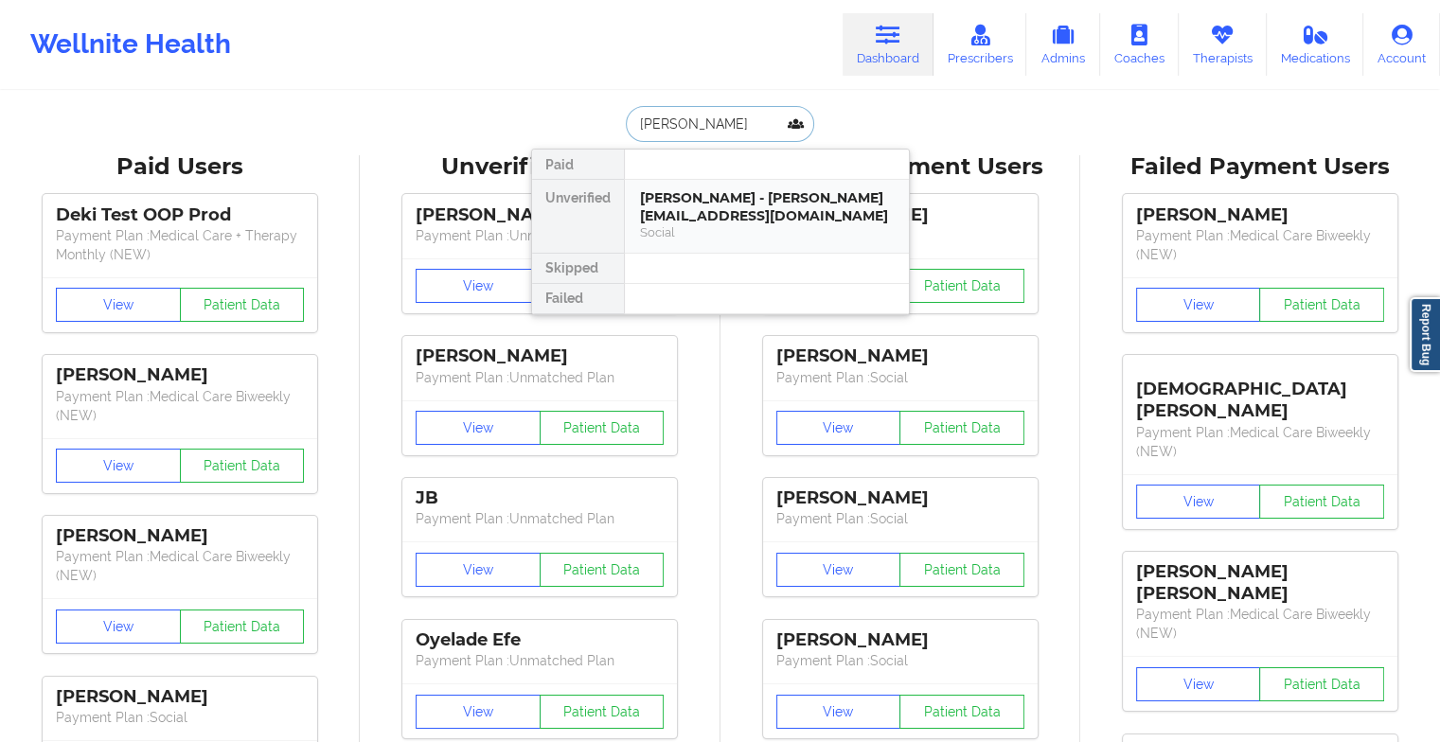
click at [708, 224] on div "Social" at bounding box center [767, 232] width 254 height 16
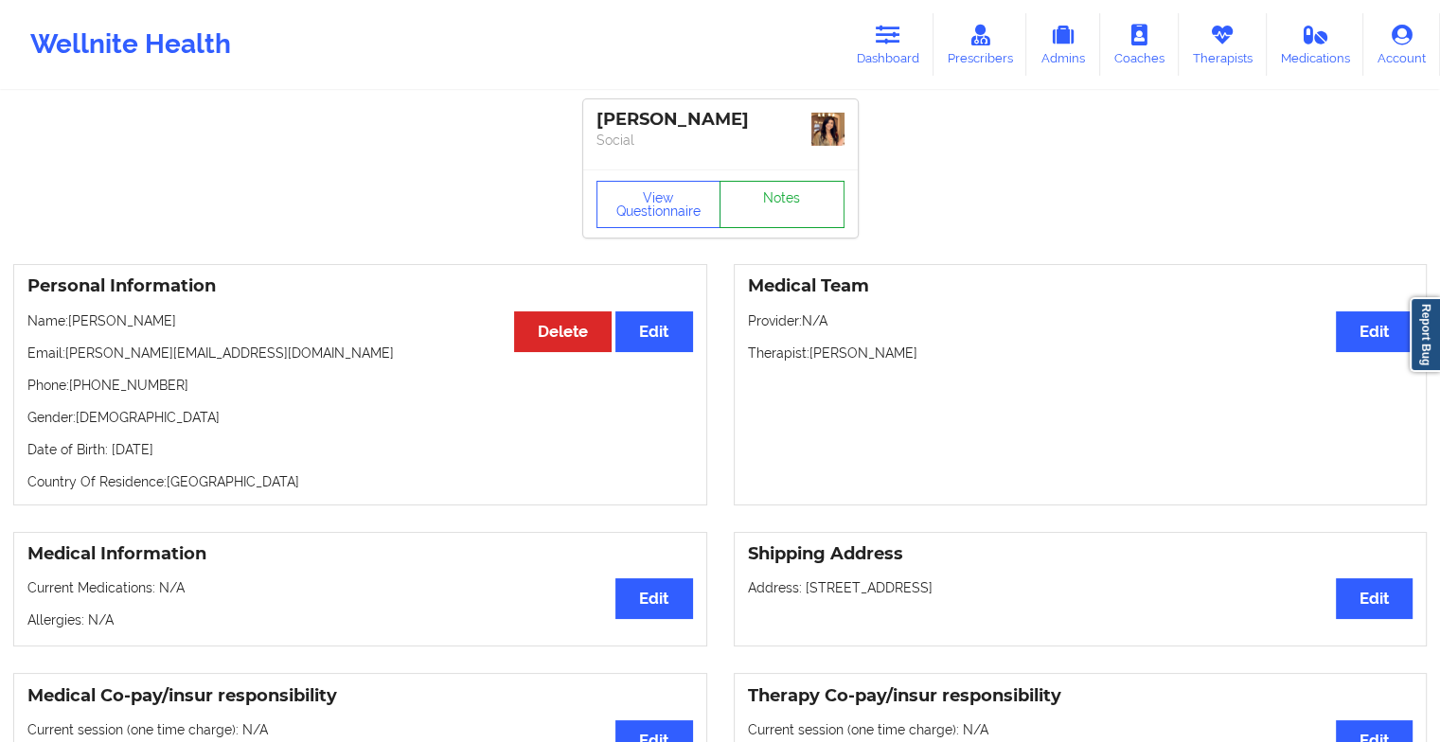
click at [767, 206] on link "Notes" at bounding box center [782, 204] width 125 height 47
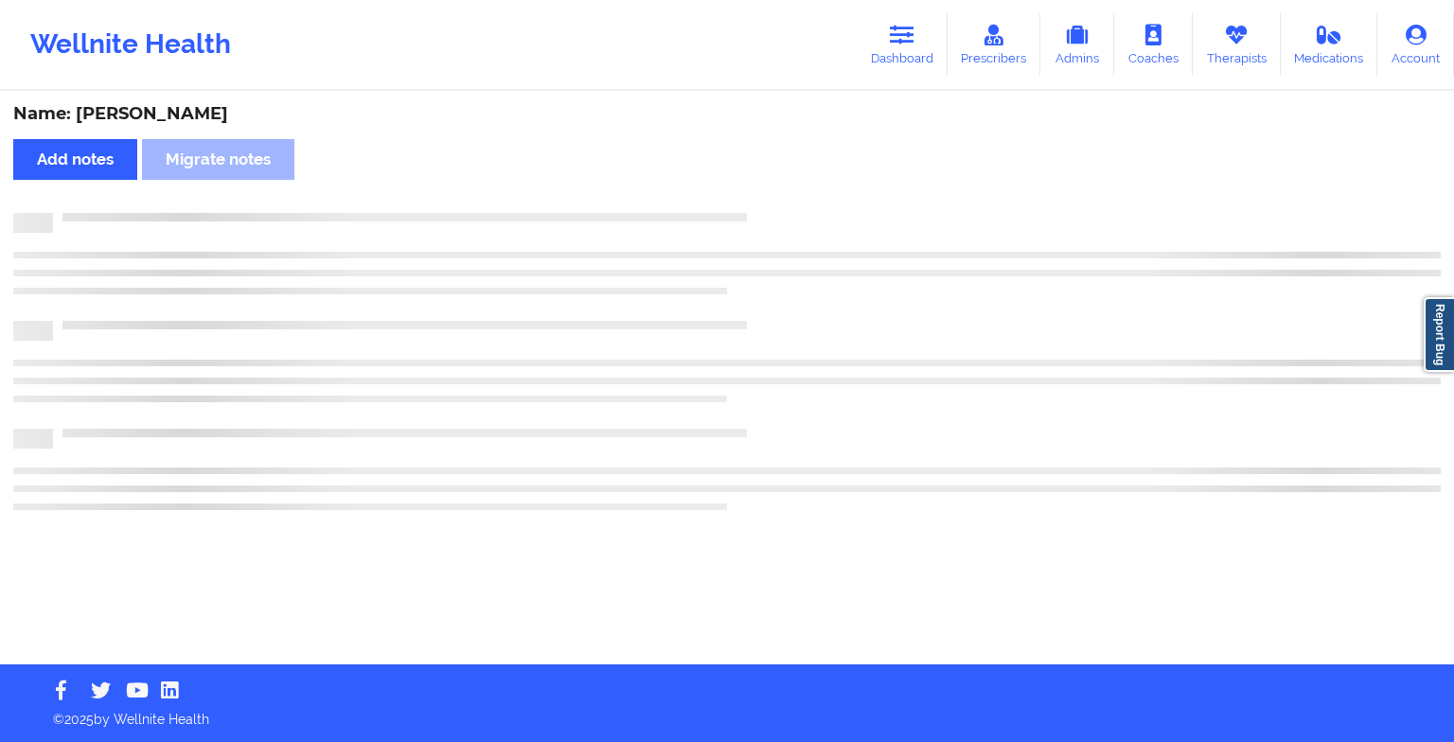
click at [767, 206] on div "Name: [PERSON_NAME] Add notes Migrate notes" at bounding box center [727, 379] width 1454 height 572
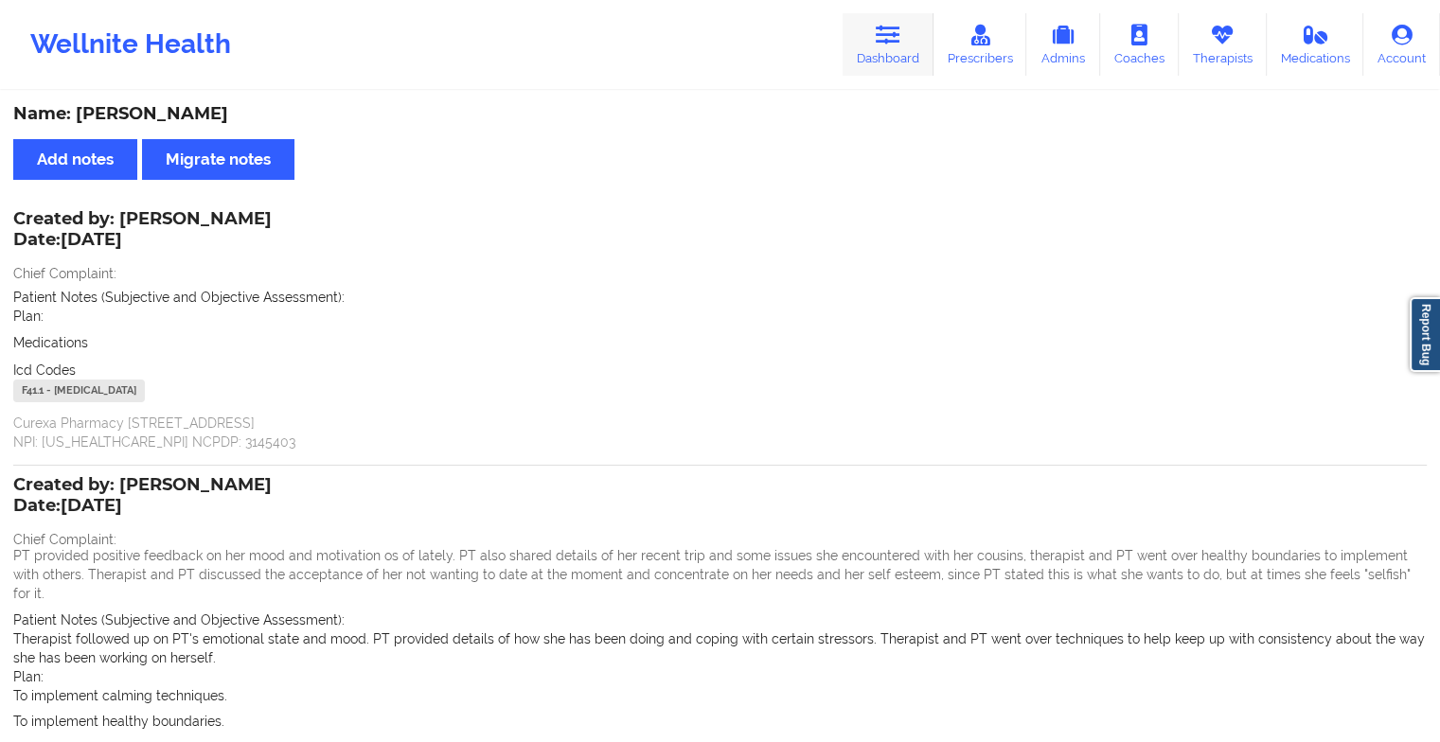
click at [885, 34] on icon at bounding box center [888, 35] width 25 height 21
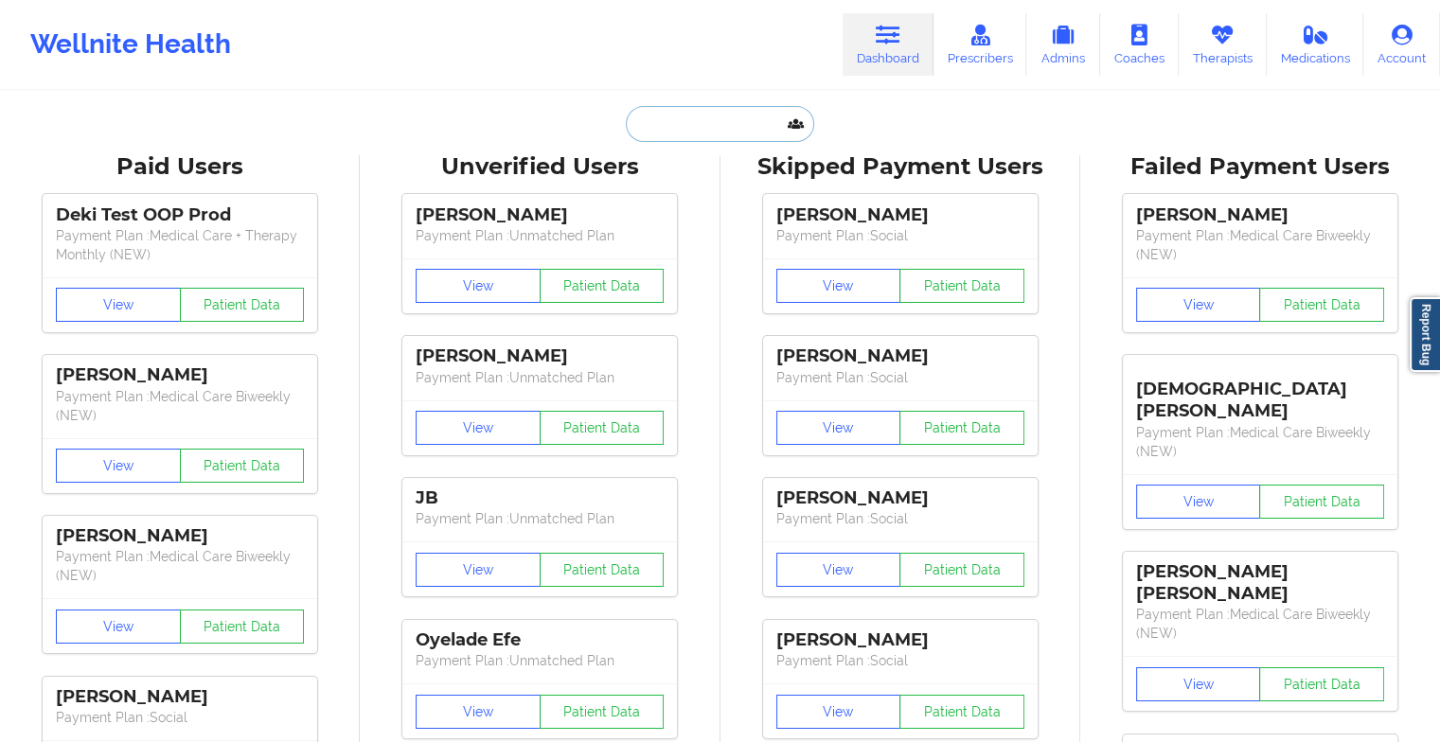
click at [696, 133] on input "text" at bounding box center [719, 124] width 187 height 36
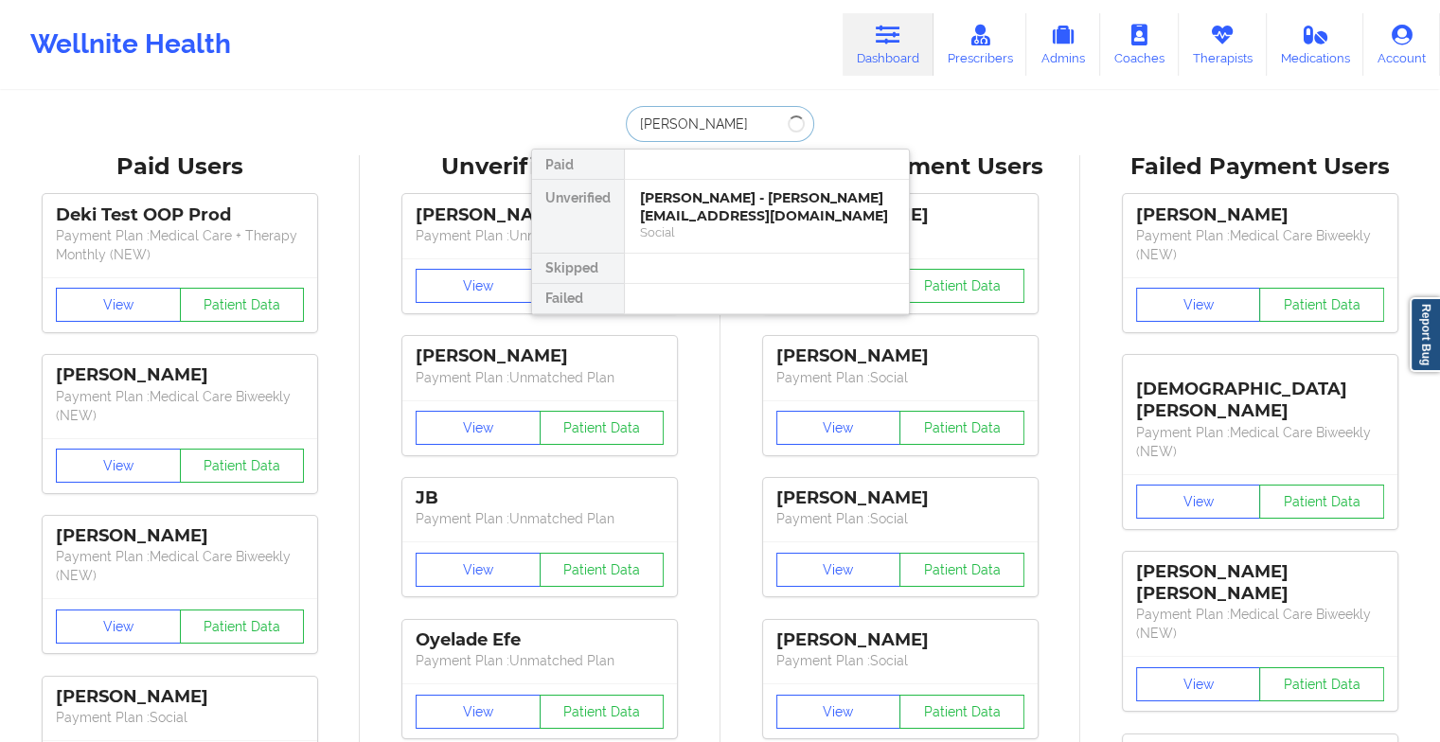
type input "[PERSON_NAME]"
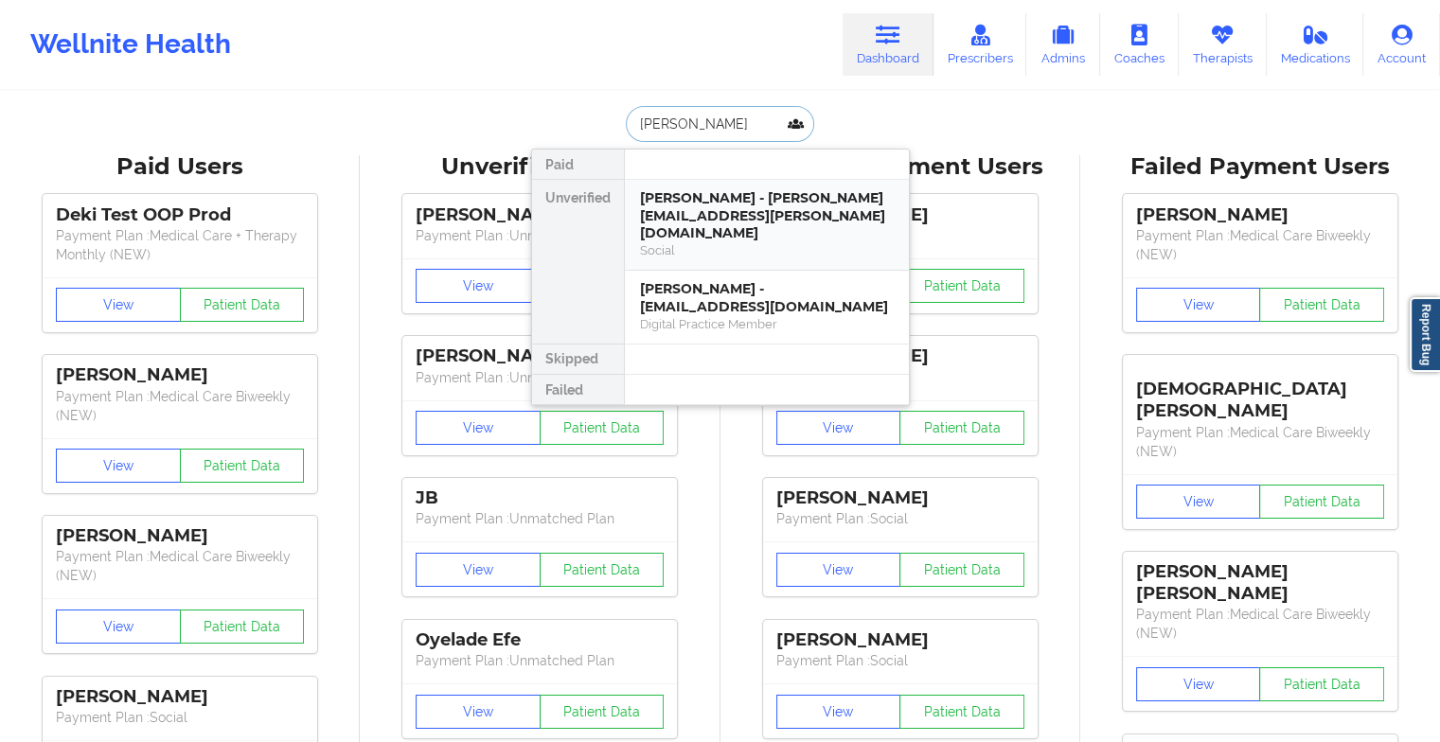
click at [742, 189] on div "[PERSON_NAME] - [PERSON_NAME][EMAIL_ADDRESS][PERSON_NAME][DOMAIN_NAME]" at bounding box center [767, 215] width 254 height 53
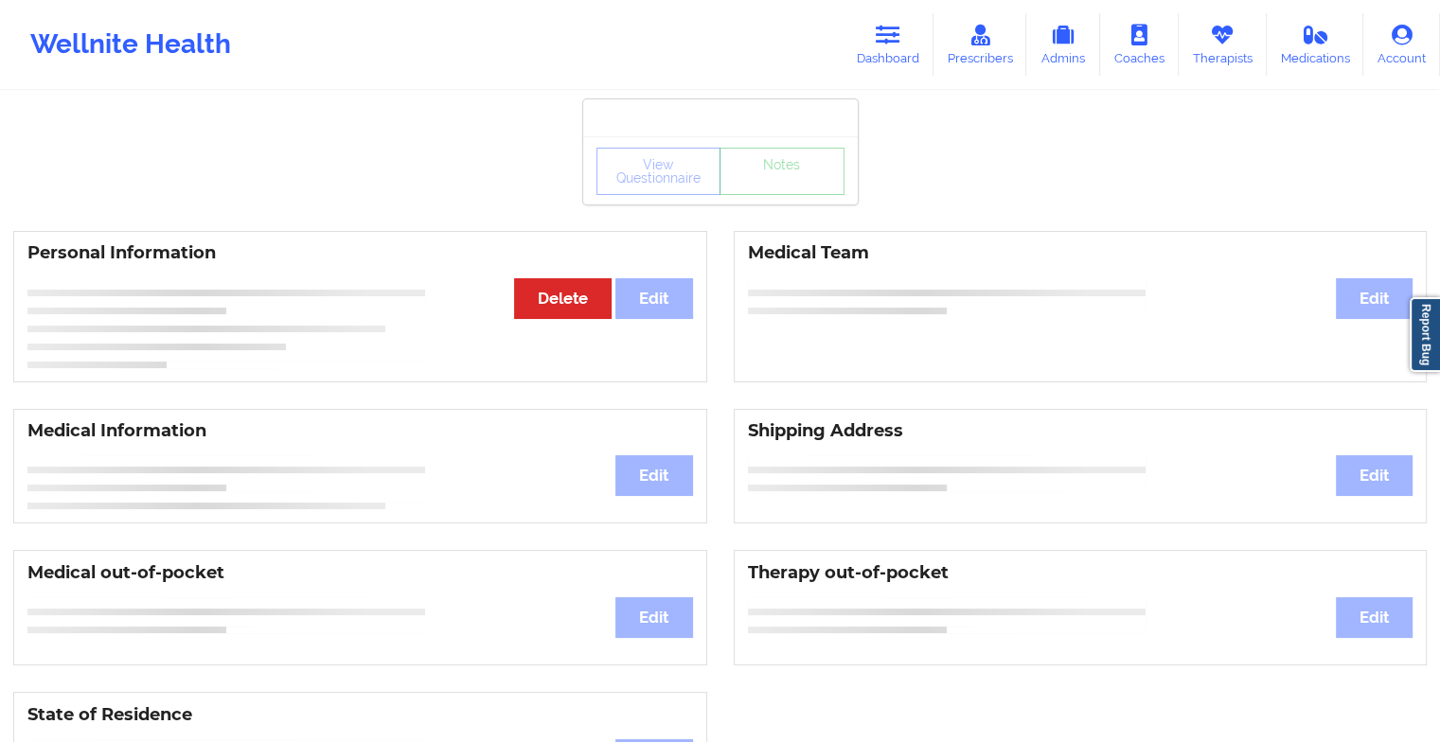
click at [780, 199] on div "View Questionnaire Notes" at bounding box center [720, 170] width 275 height 68
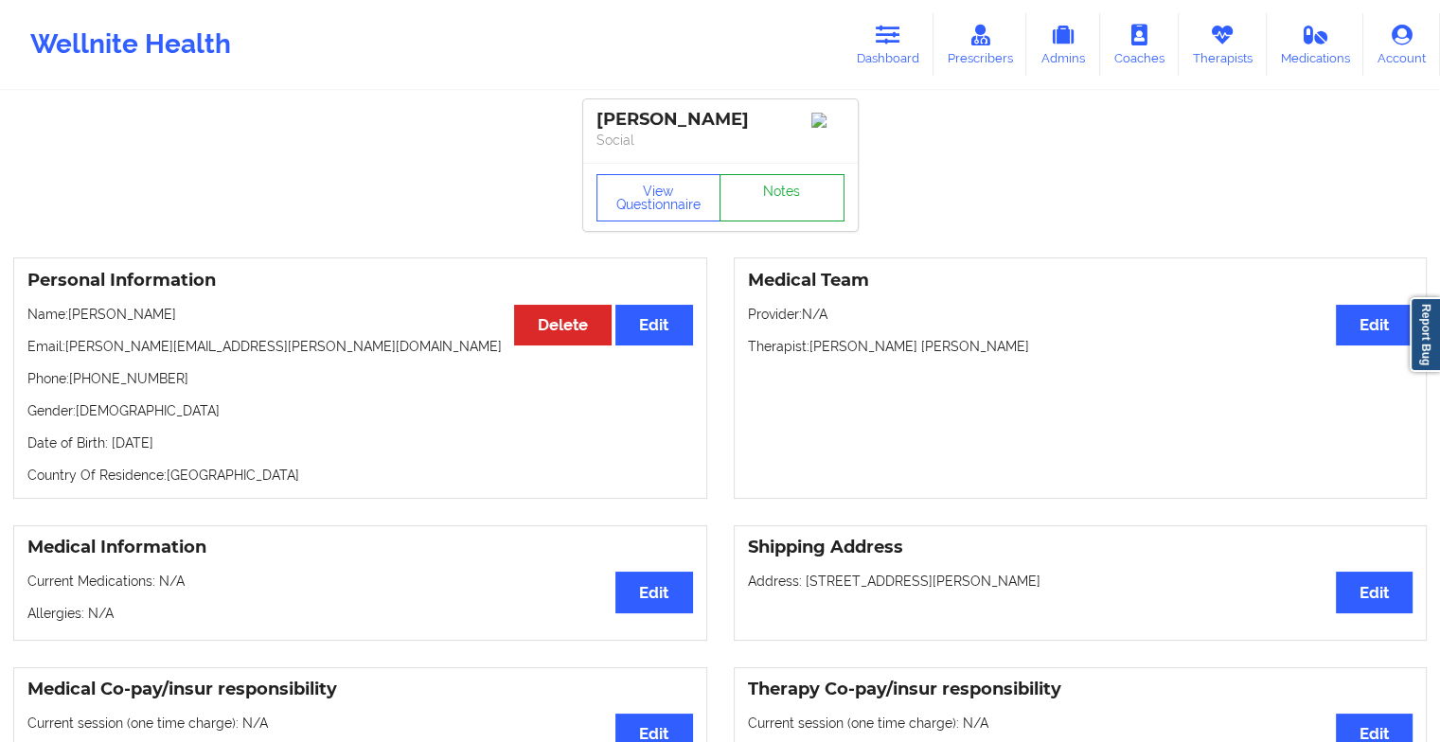
click at [780, 199] on link "Notes" at bounding box center [782, 197] width 125 height 47
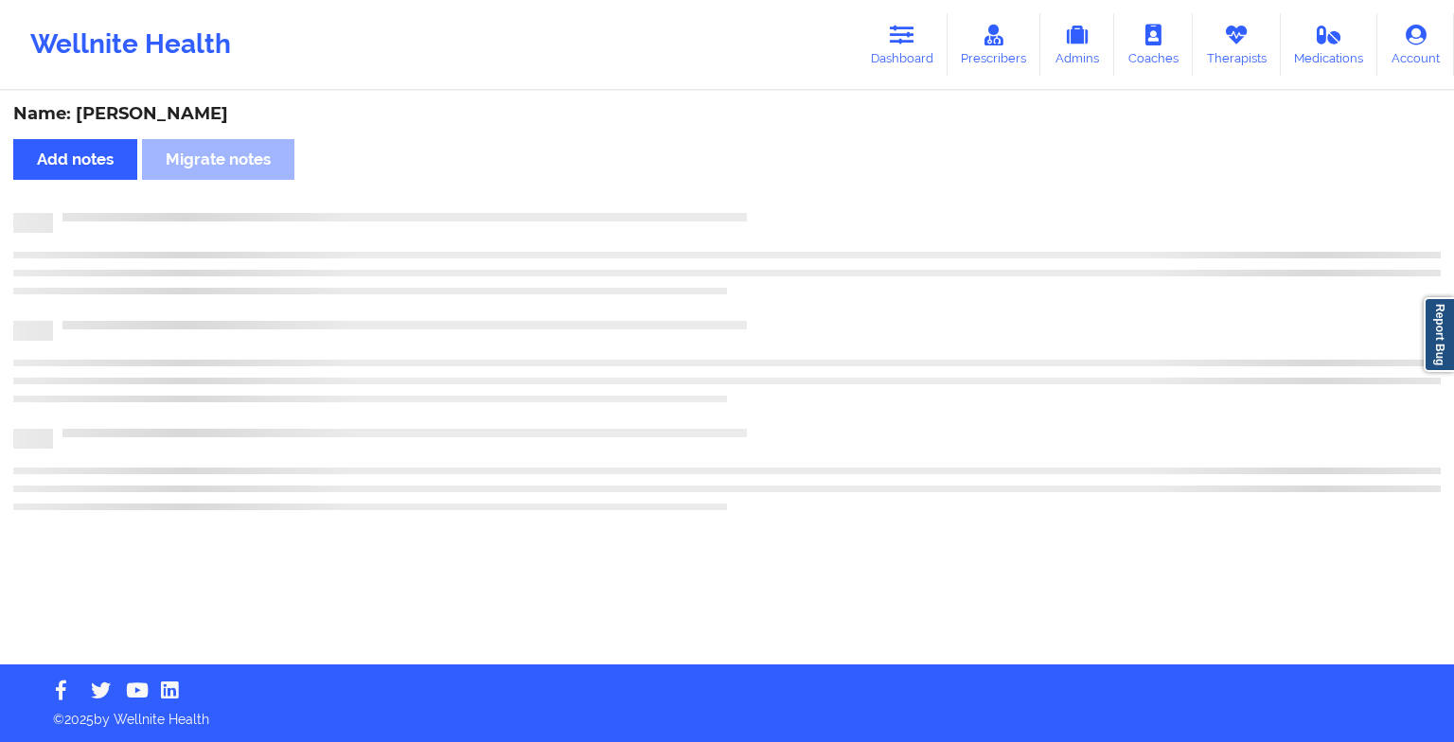
click at [780, 199] on div "Name: [PERSON_NAME] Add notes Migrate notes" at bounding box center [727, 379] width 1454 height 572
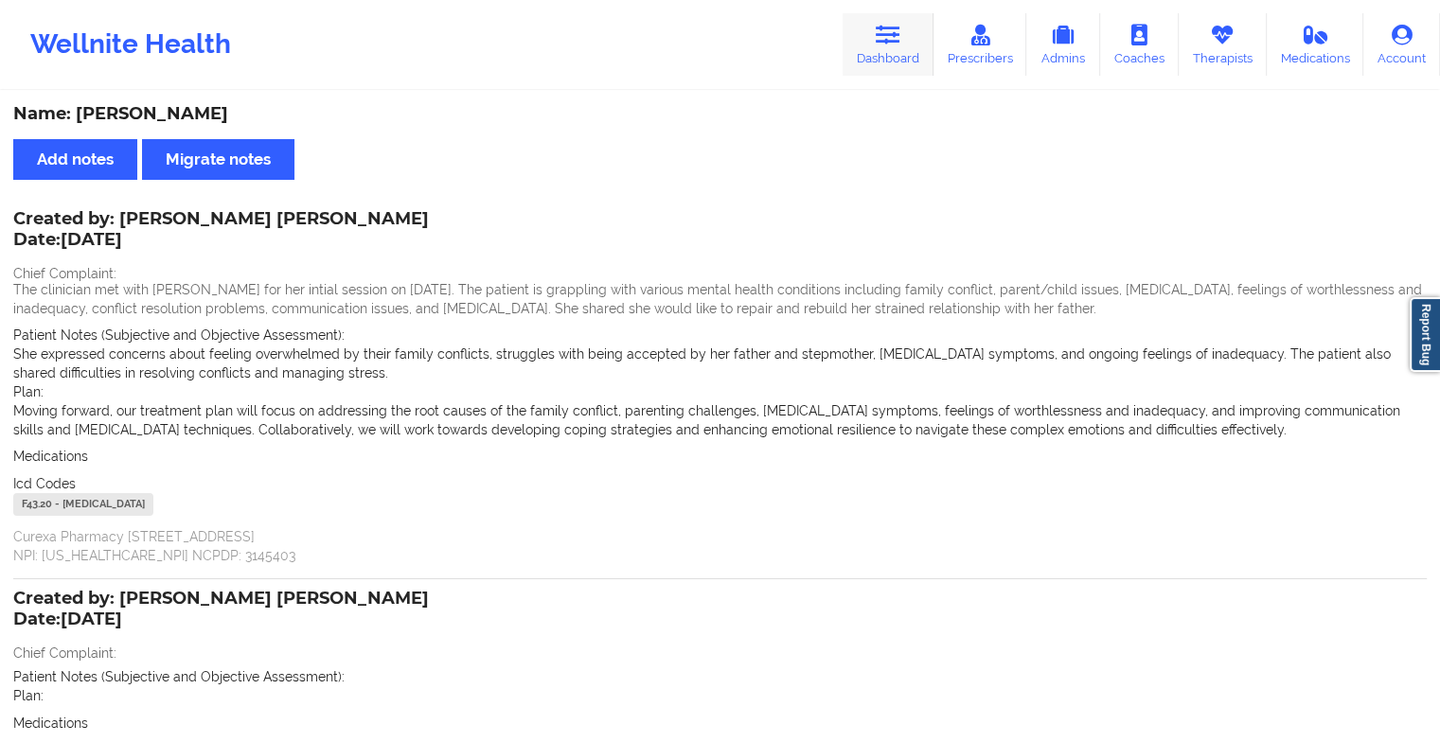
click at [886, 38] on icon at bounding box center [888, 35] width 25 height 21
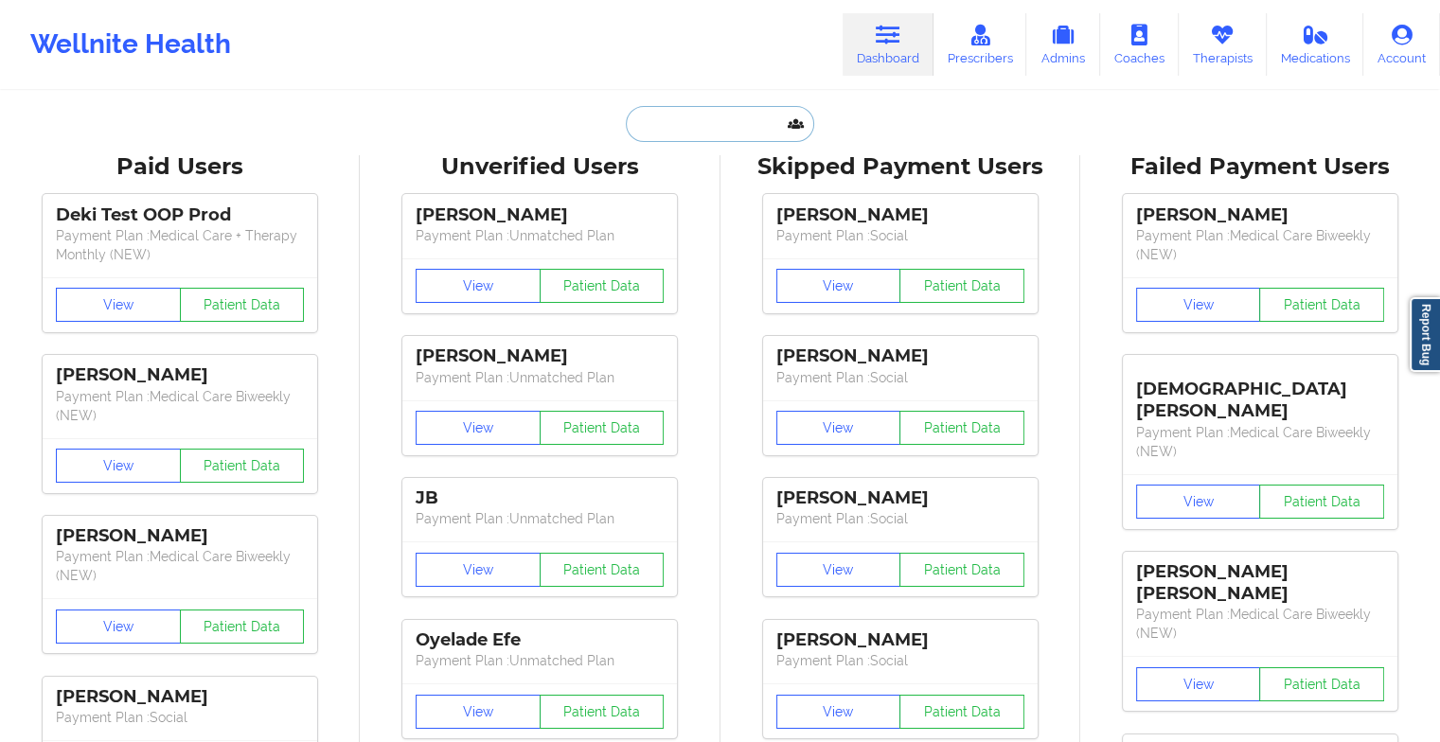
click at [731, 116] on input "text" at bounding box center [719, 124] width 187 height 36
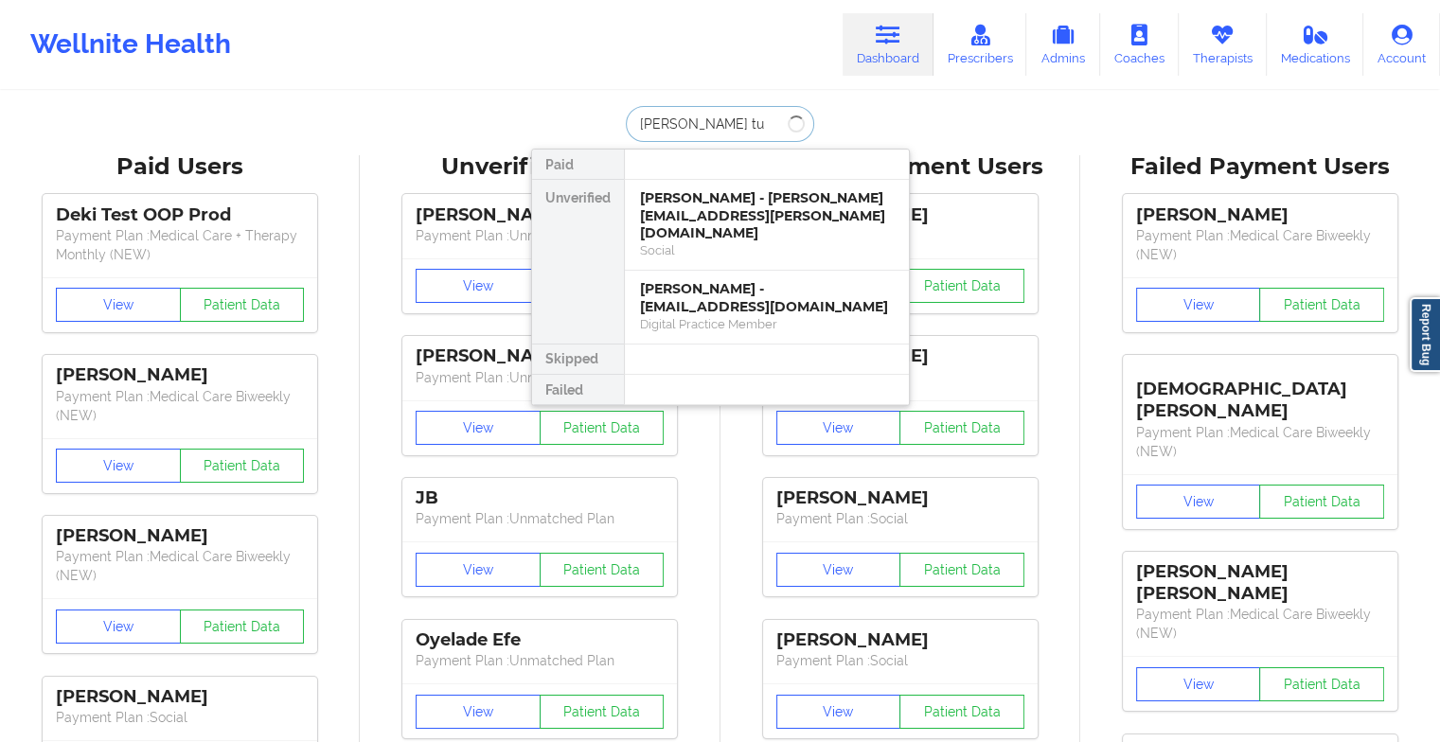
type input "[PERSON_NAME]"
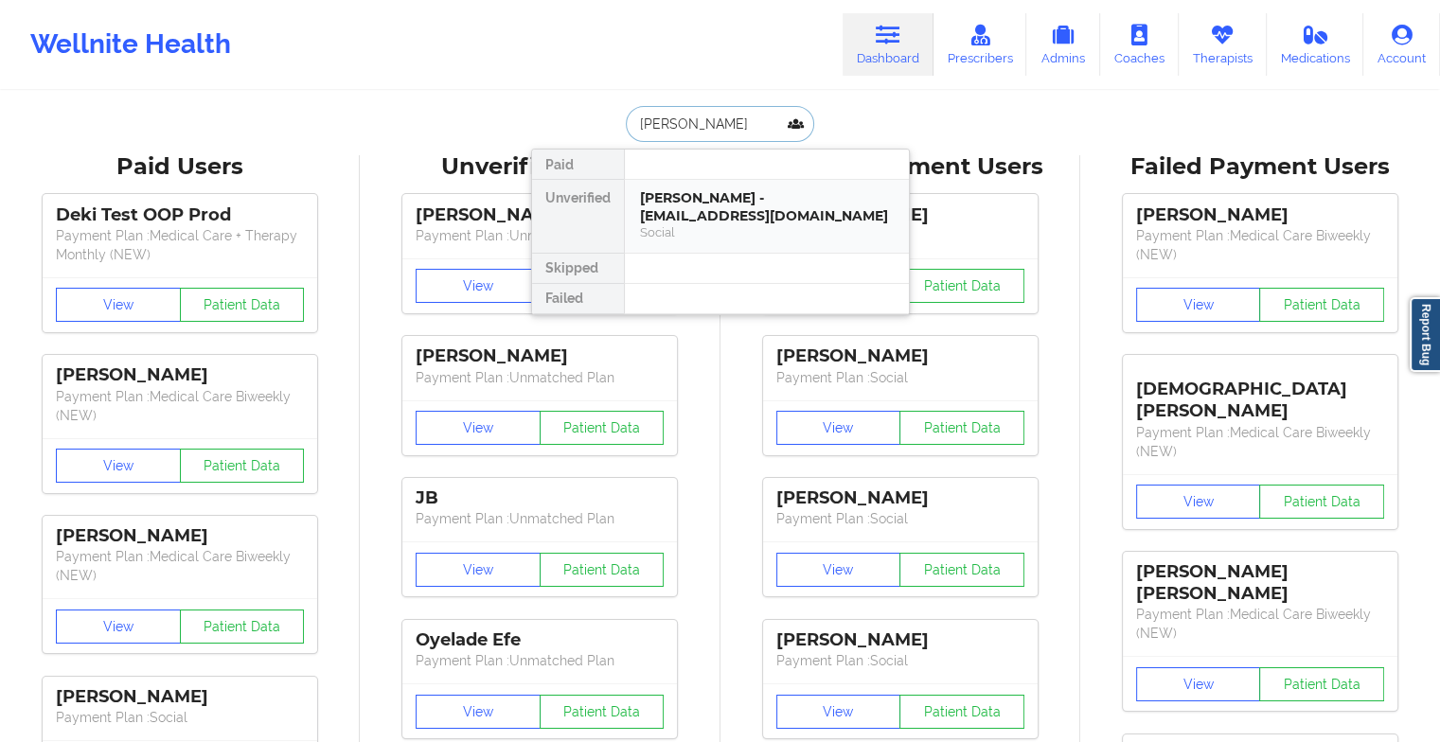
click at [698, 206] on div "[PERSON_NAME] - [EMAIL_ADDRESS][DOMAIN_NAME]" at bounding box center [767, 206] width 254 height 35
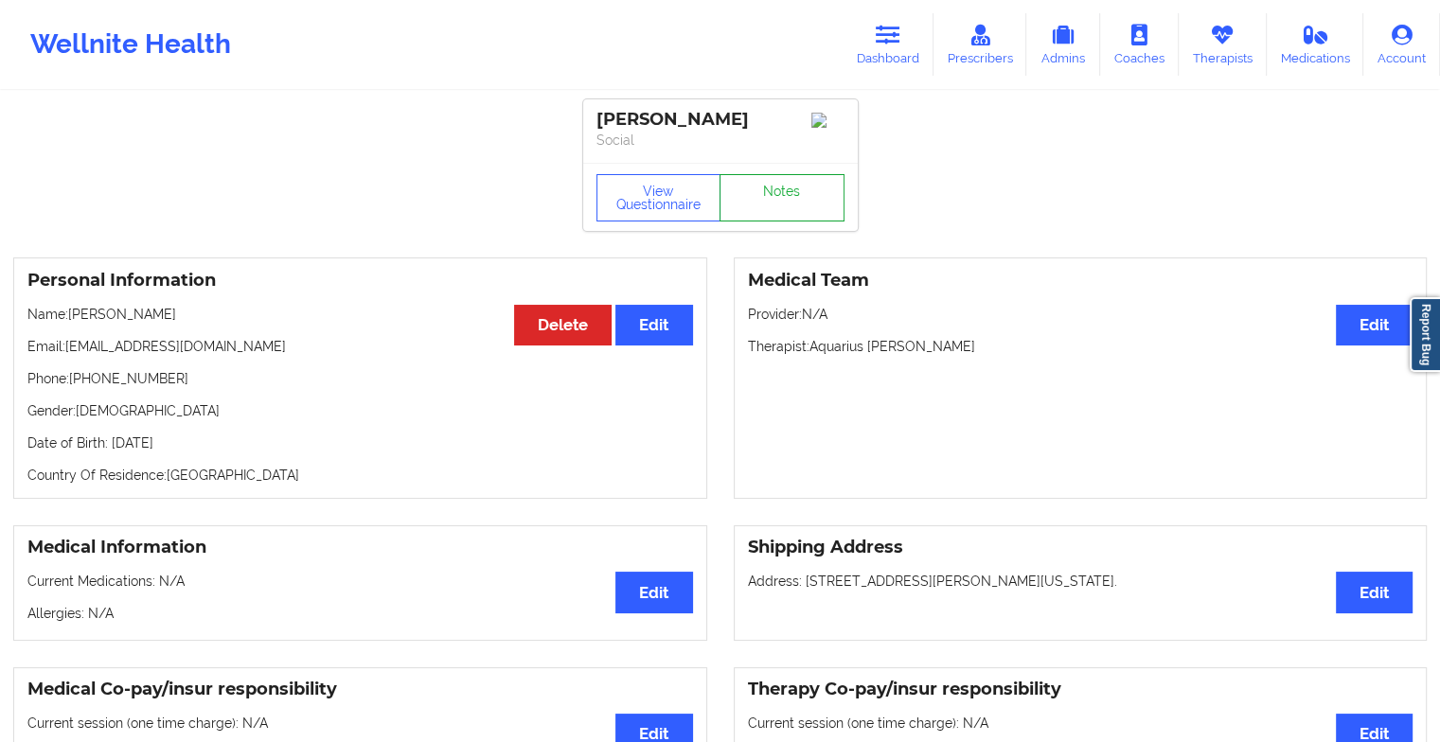
click at [755, 203] on link "Notes" at bounding box center [782, 197] width 125 height 47
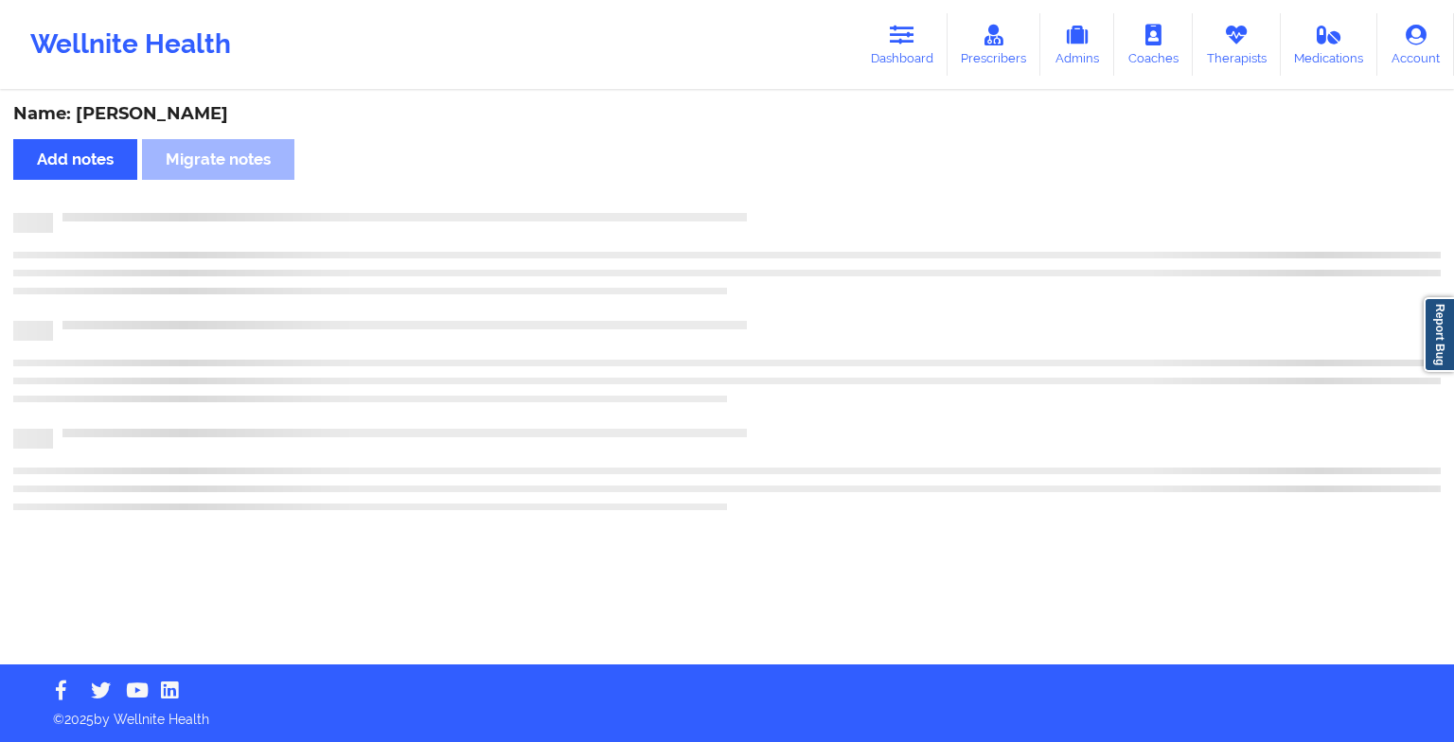
click at [755, 203] on div "Name: [PERSON_NAME] Add notes Migrate notes" at bounding box center [727, 379] width 1454 height 572
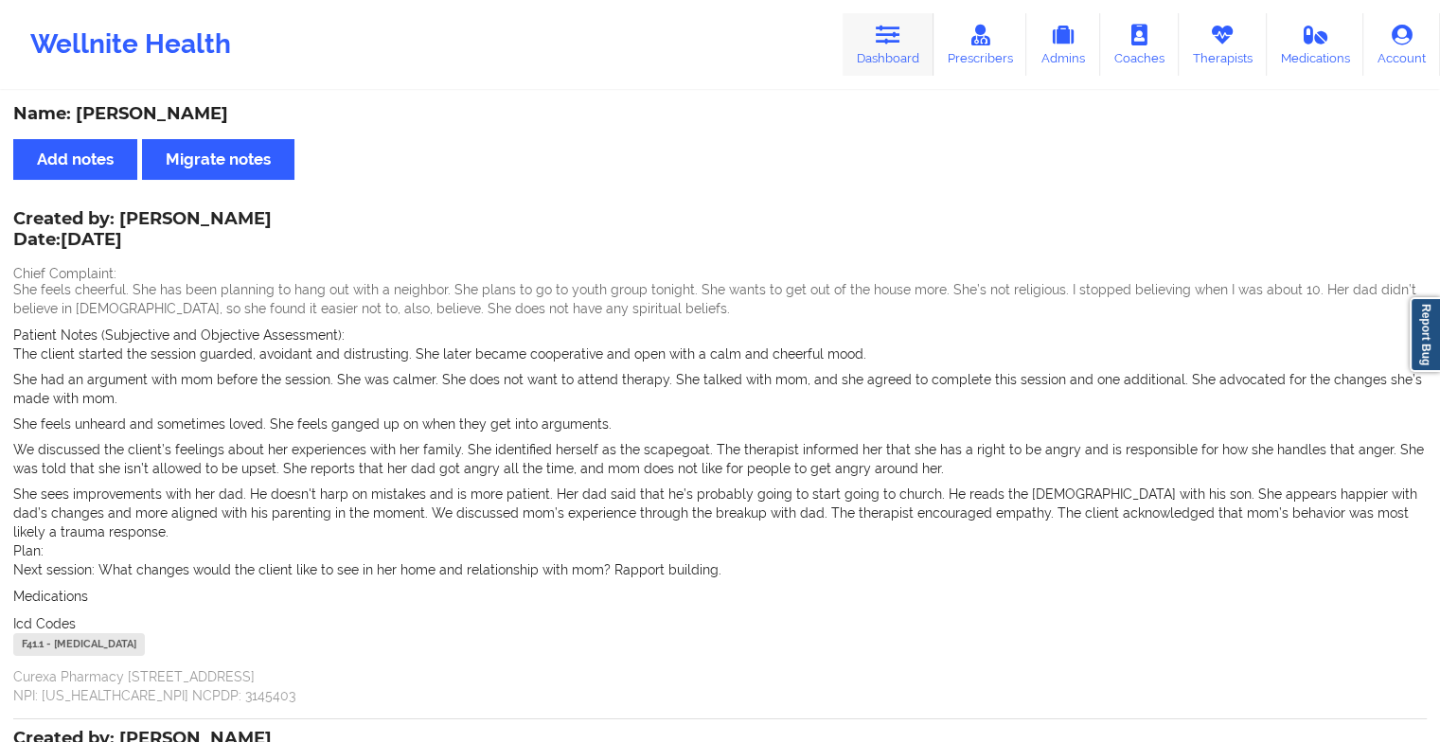
click at [891, 45] on icon at bounding box center [888, 35] width 25 height 21
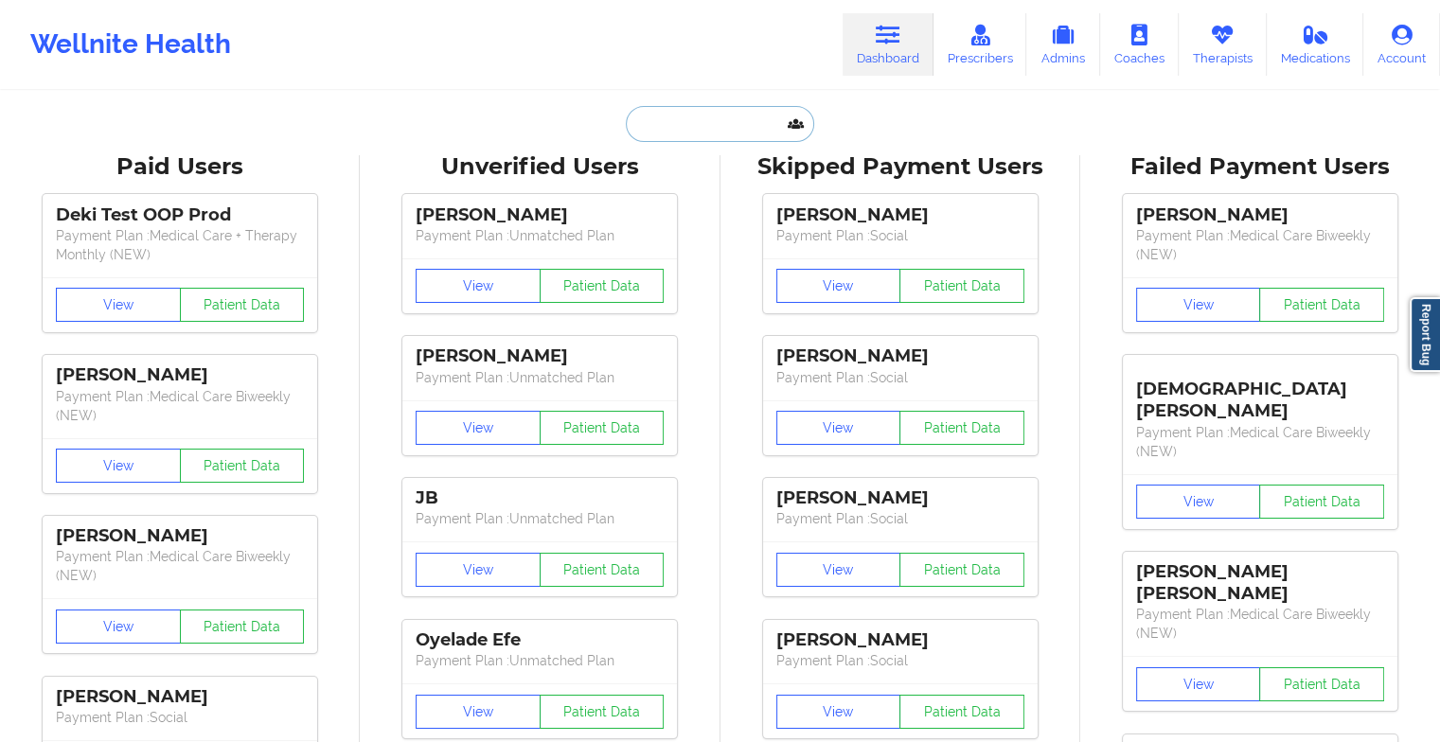
click at [666, 123] on input "text" at bounding box center [719, 124] width 187 height 36
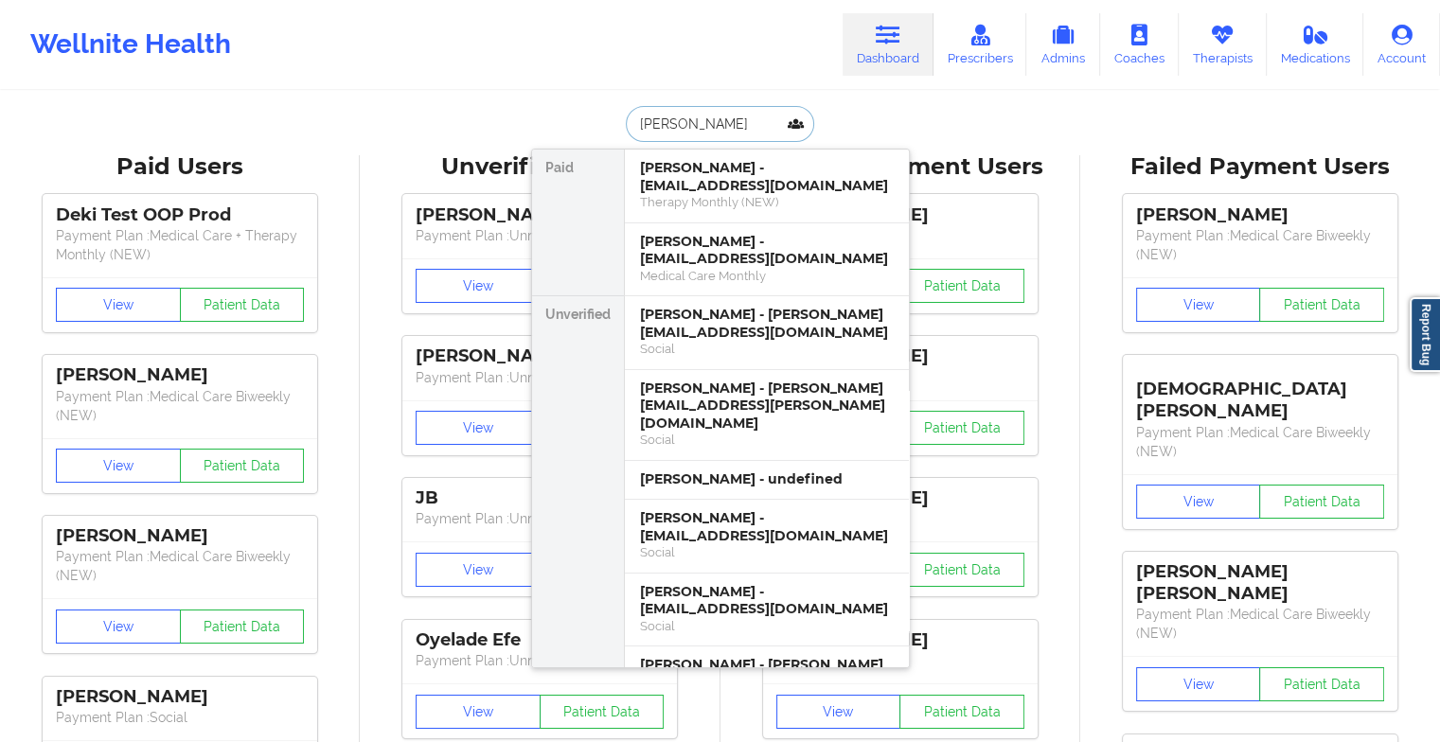
type input "[PERSON_NAME]"
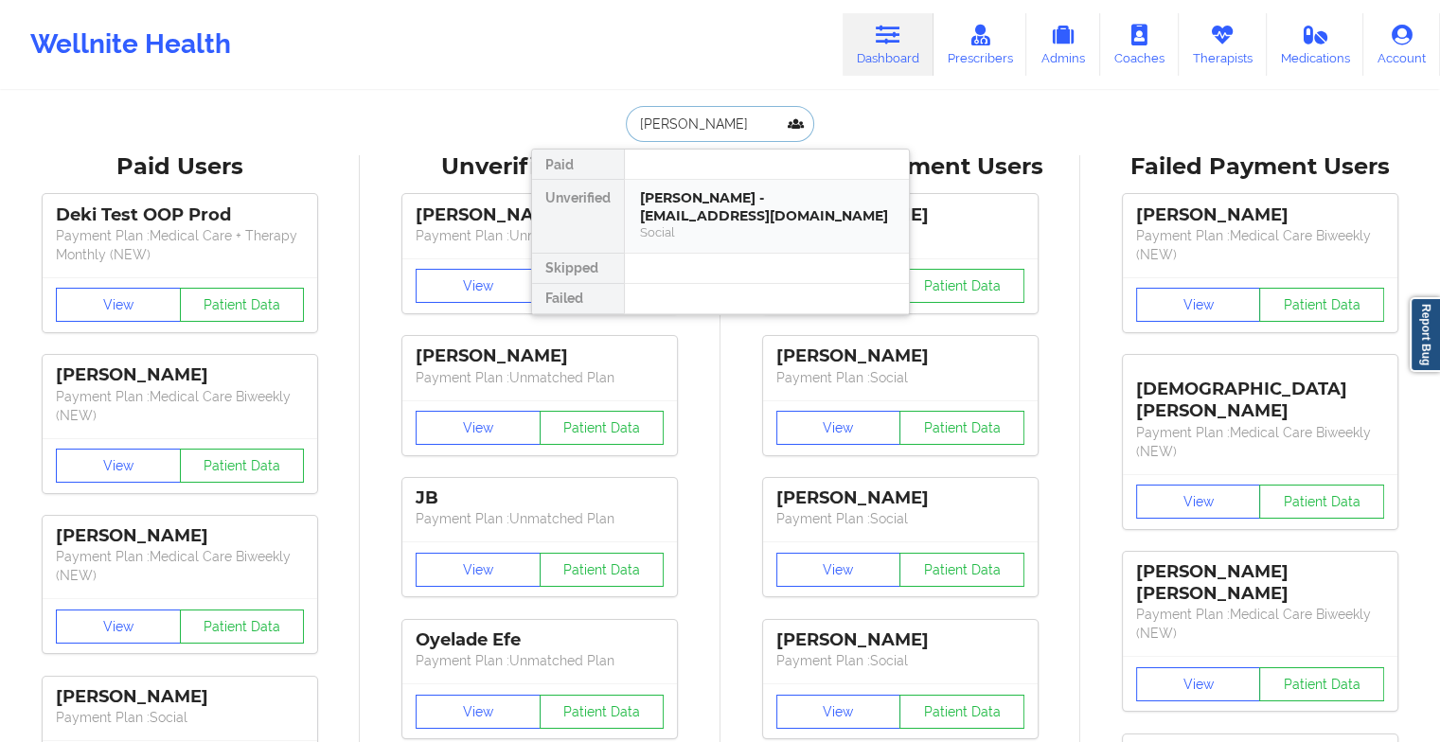
click at [754, 186] on div "[PERSON_NAME] - [EMAIL_ADDRESS][DOMAIN_NAME] Social" at bounding box center [767, 216] width 284 height 73
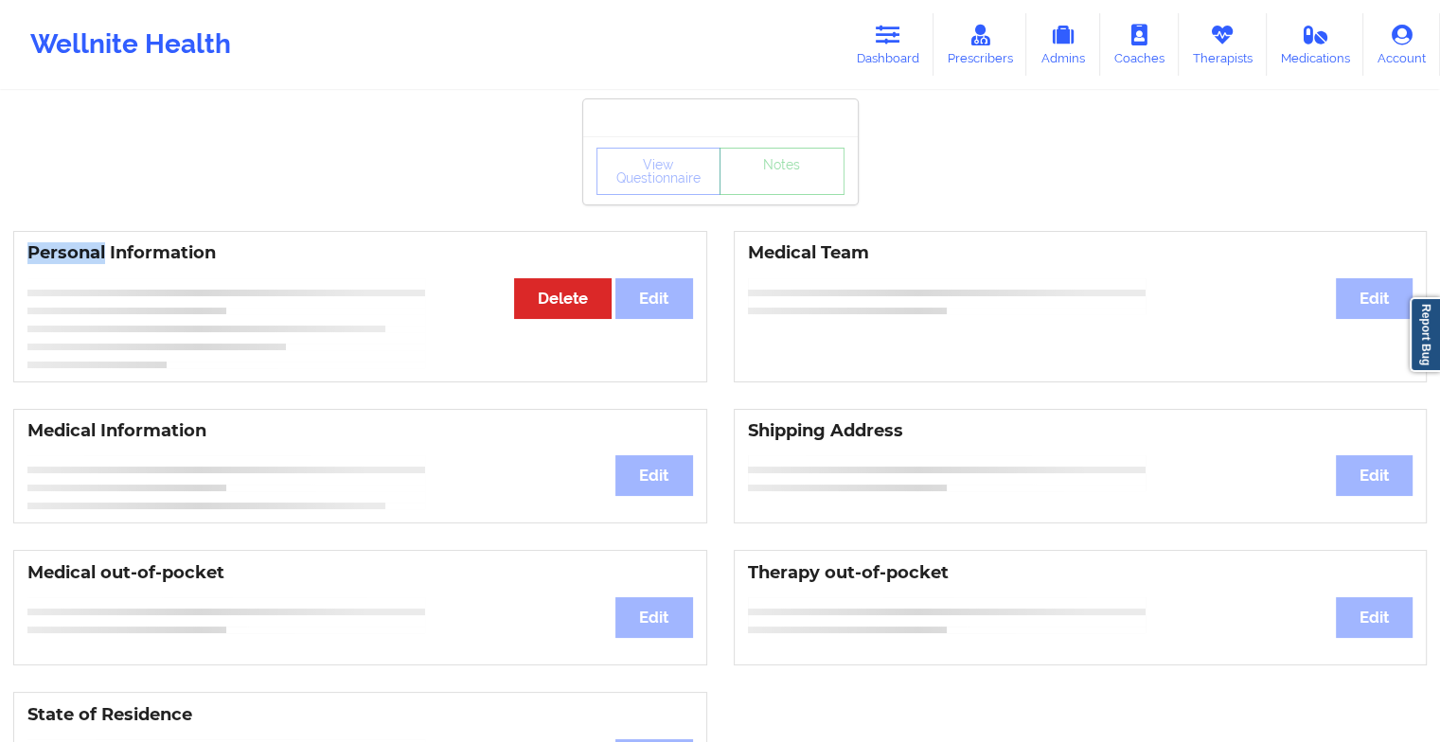
click at [754, 186] on div "View Questionnaire Notes" at bounding box center [720, 171] width 248 height 47
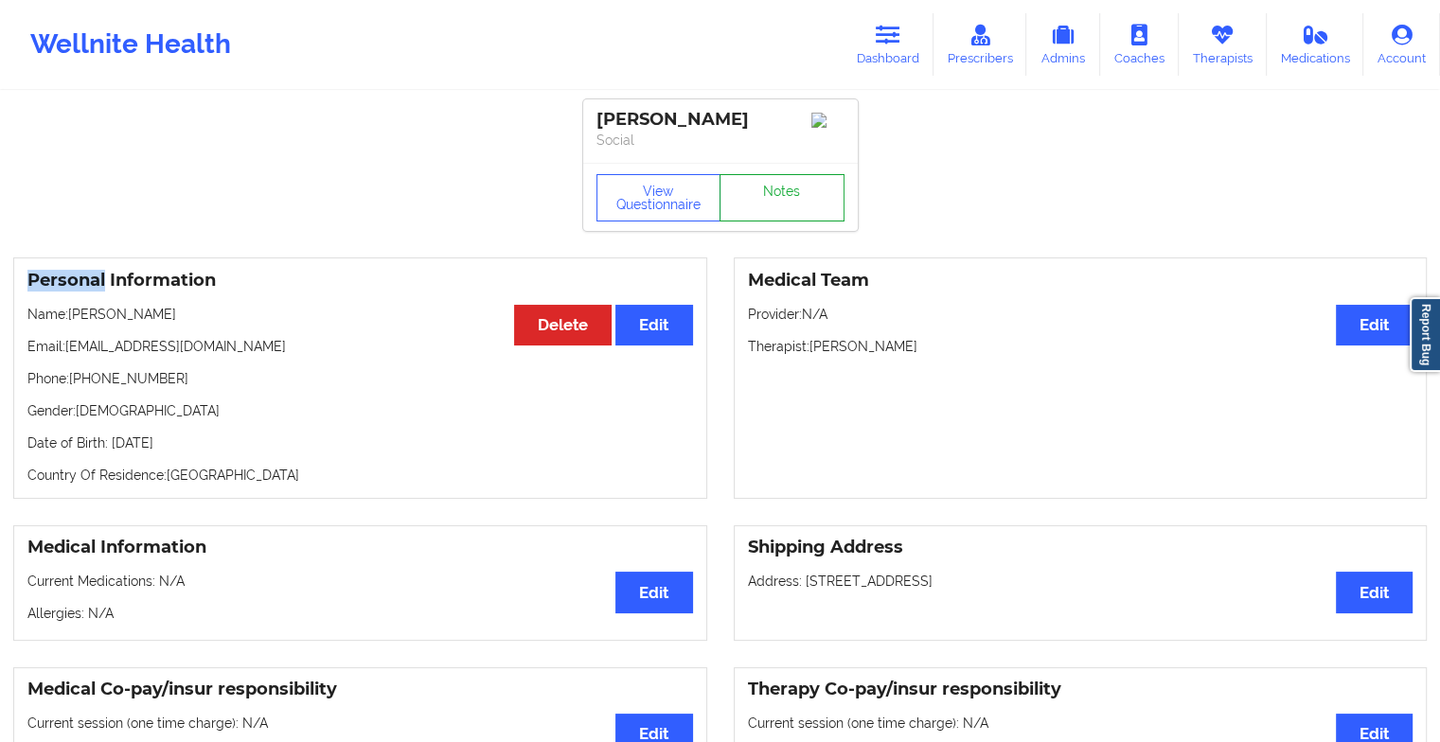
drag, startPoint x: 754, startPoint y: 186, endPoint x: 774, endPoint y: 202, distance: 25.6
click at [774, 202] on link "Notes" at bounding box center [782, 197] width 125 height 47
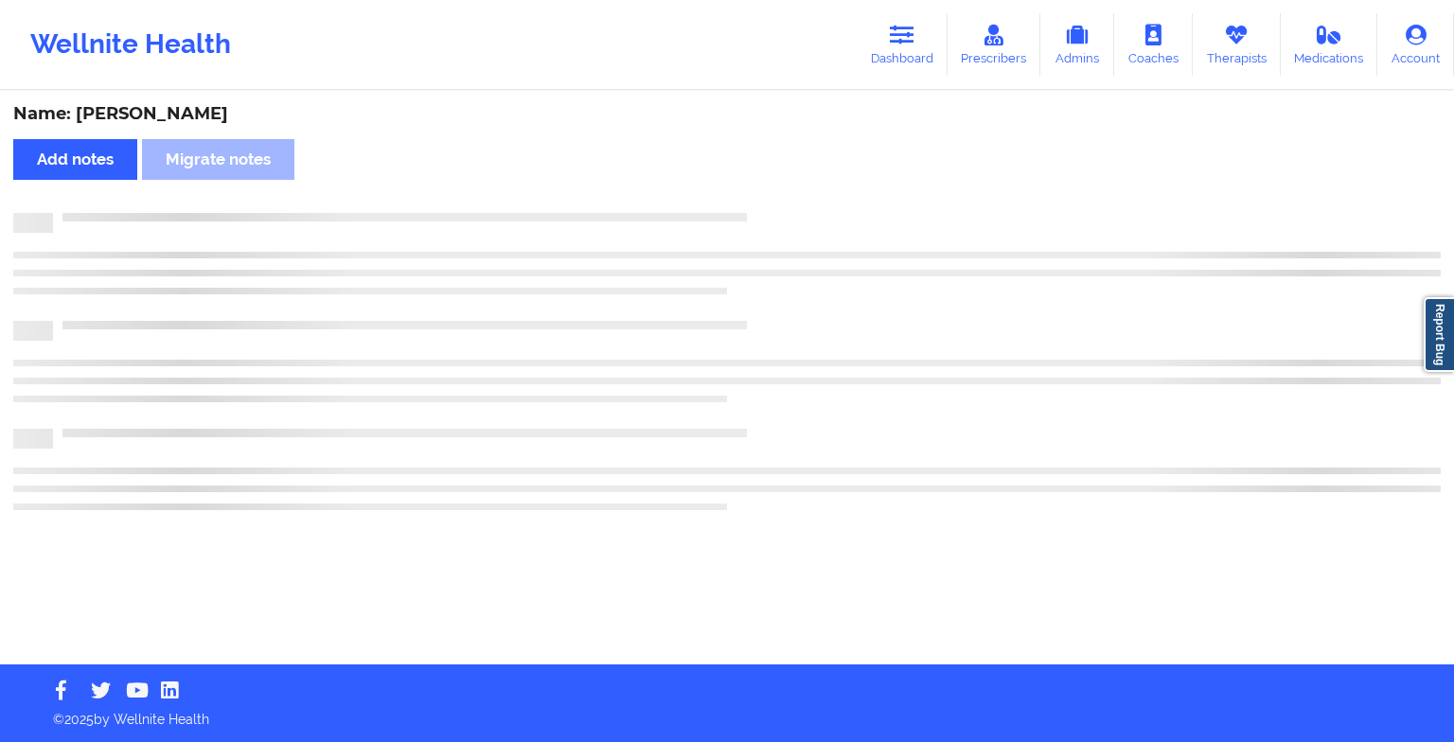
click at [901, 316] on div "Name: [PERSON_NAME] Add notes Migrate notes" at bounding box center [727, 379] width 1454 height 572
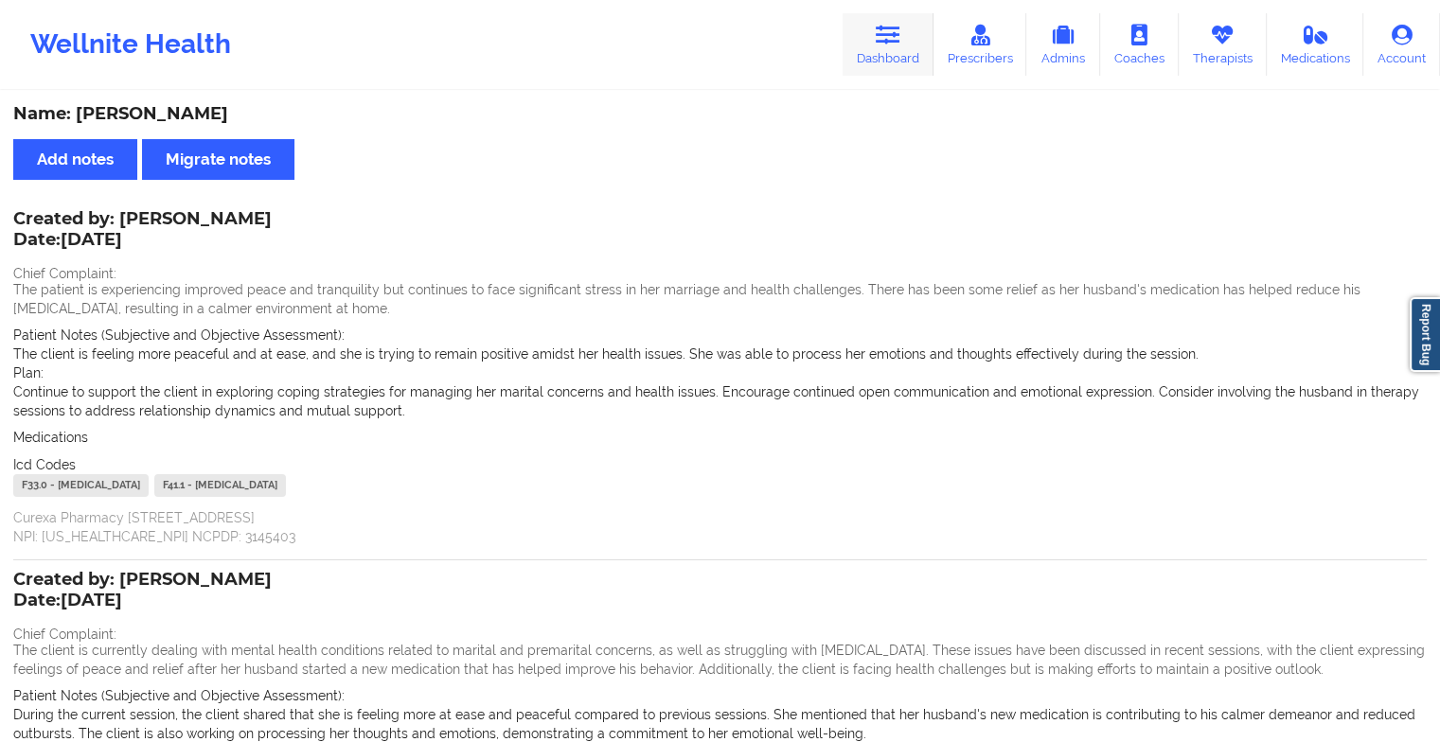
click at [889, 49] on link "Dashboard" at bounding box center [888, 44] width 91 height 62
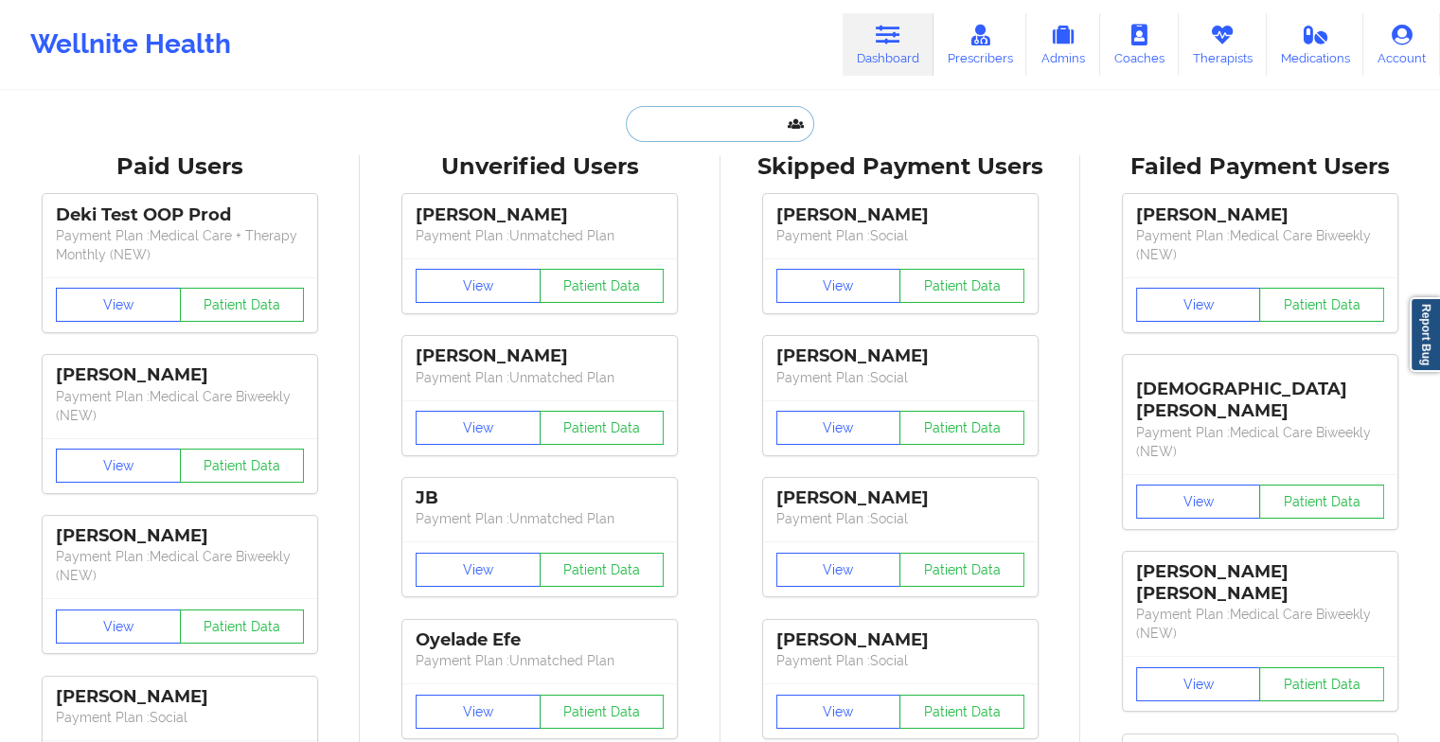
click at [735, 124] on input "text" at bounding box center [719, 124] width 187 height 36
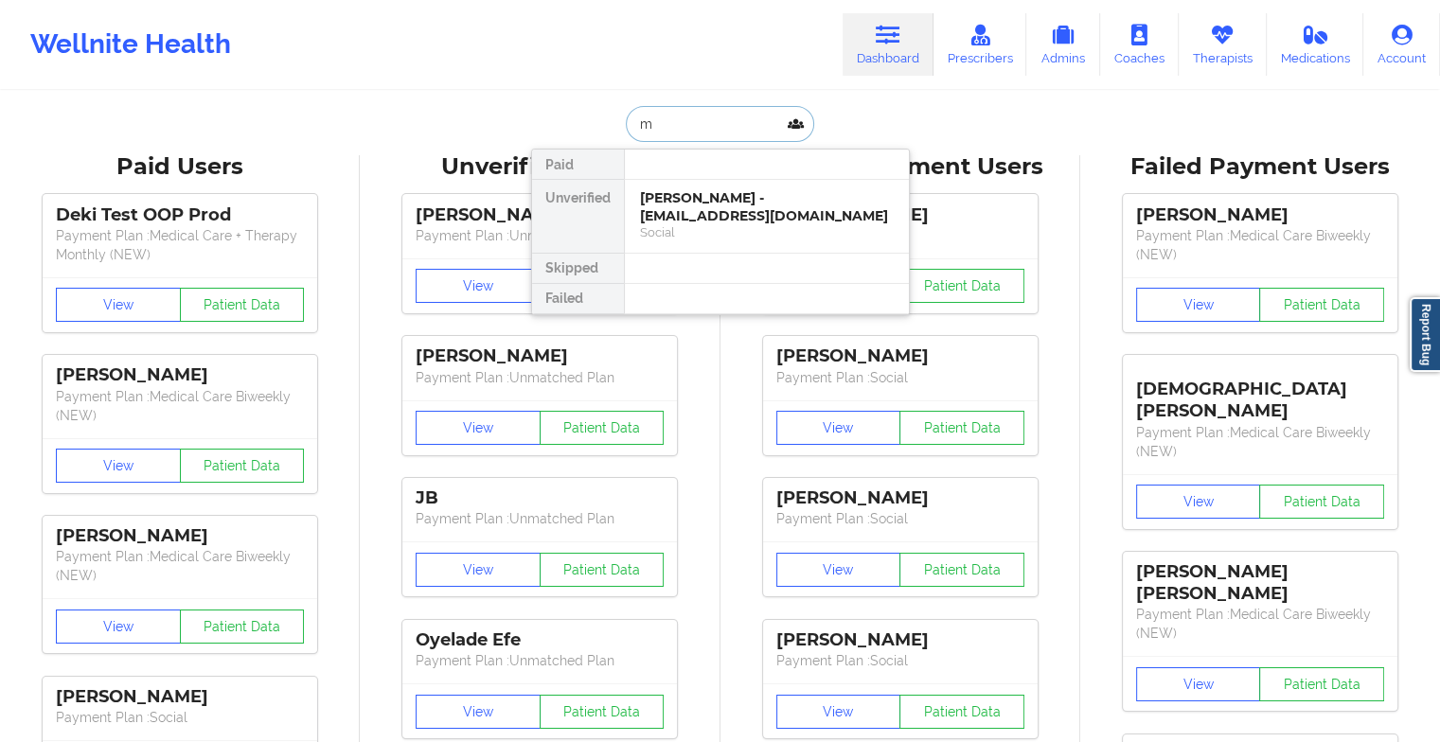
type input "m"
type input "[PERSON_NAME]"
click at [734, 220] on div "Warren Mayes - [EMAIL_ADDRESS][DOMAIN_NAME]" at bounding box center [767, 206] width 254 height 35
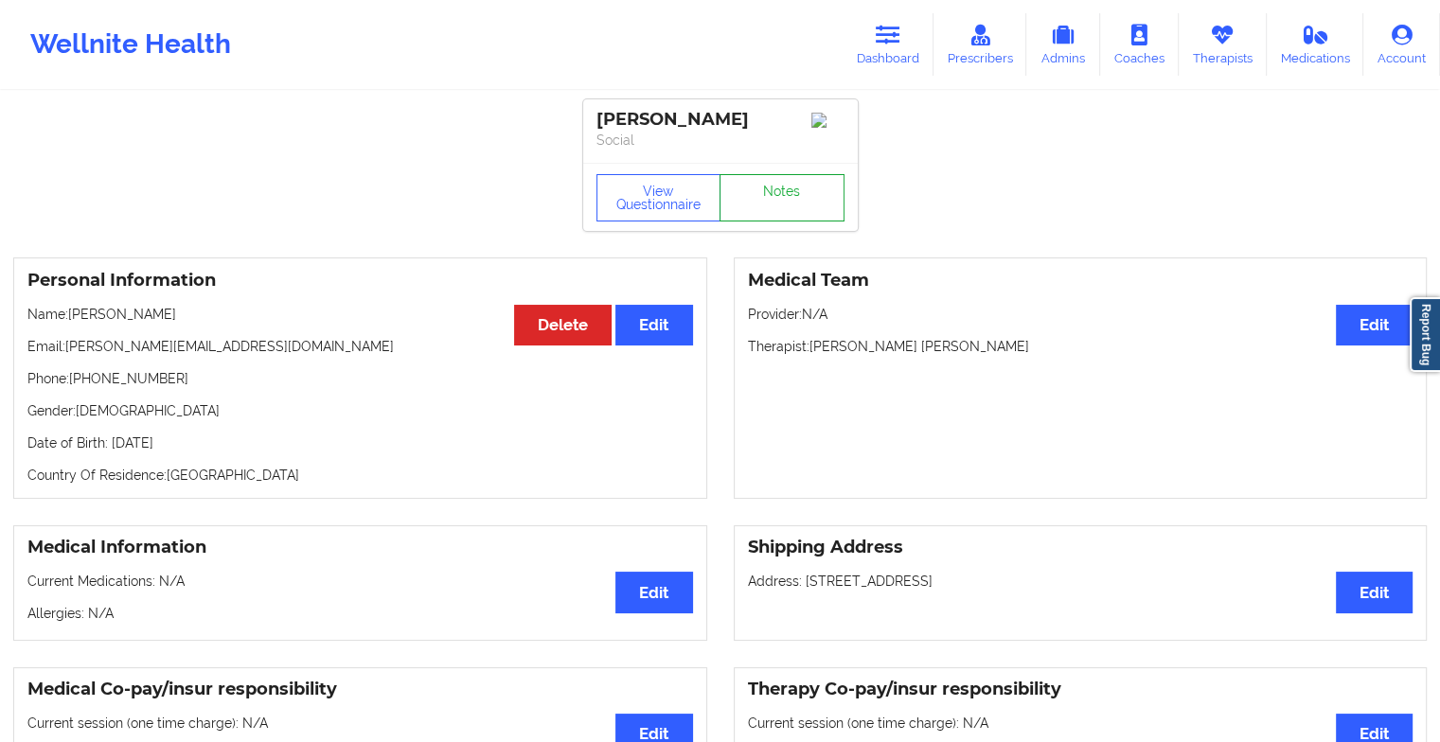
click at [798, 204] on link "Notes" at bounding box center [782, 197] width 125 height 47
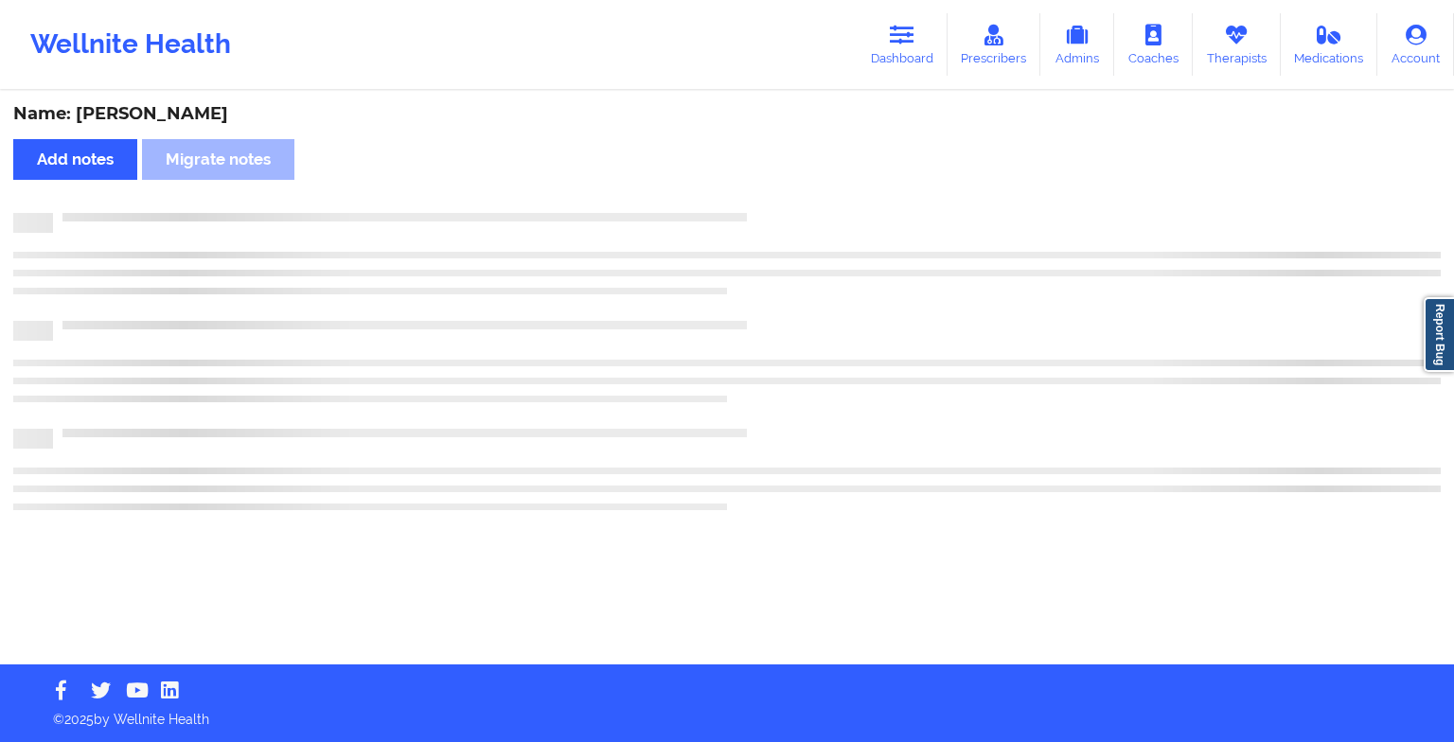
click at [798, 204] on div "Name: [PERSON_NAME] Add notes Migrate notes" at bounding box center [727, 379] width 1454 height 572
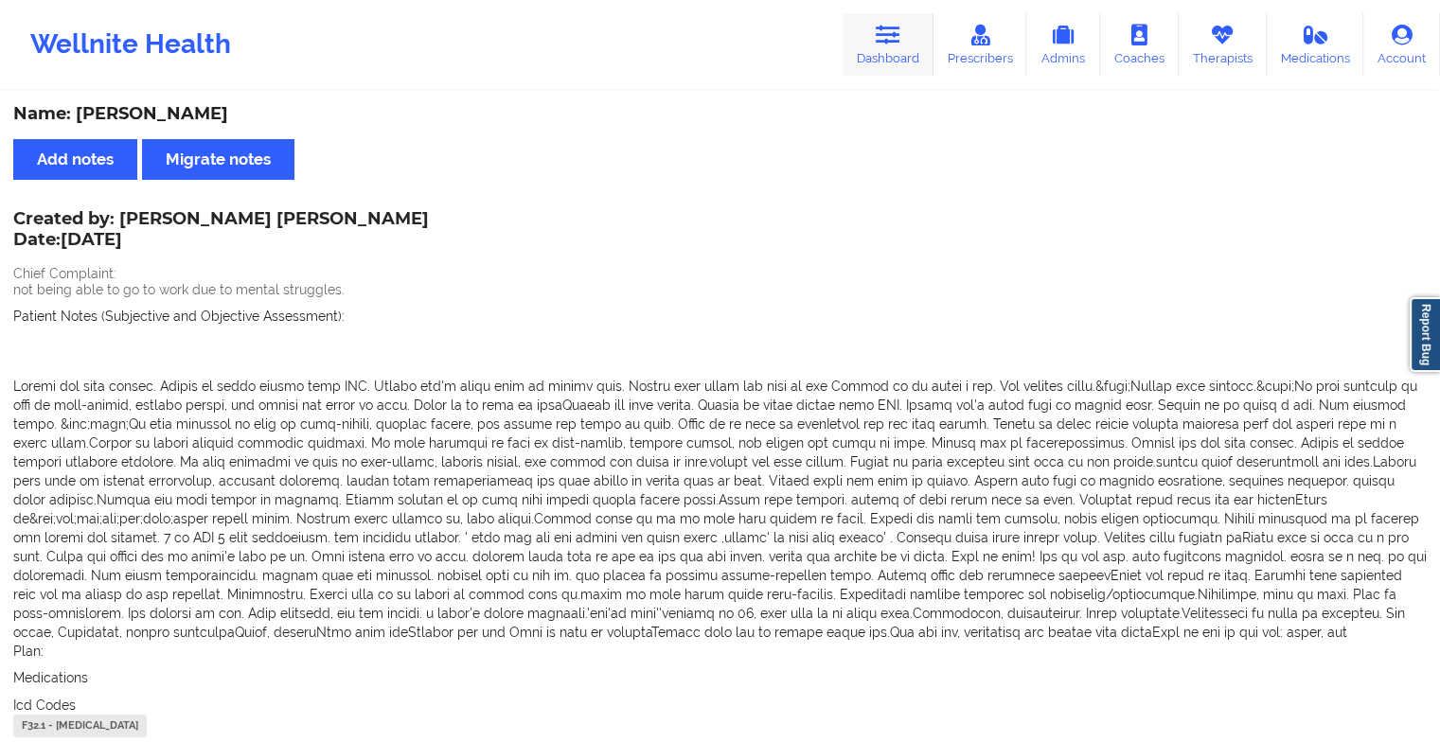
click at [868, 48] on link "Dashboard" at bounding box center [888, 44] width 91 height 62
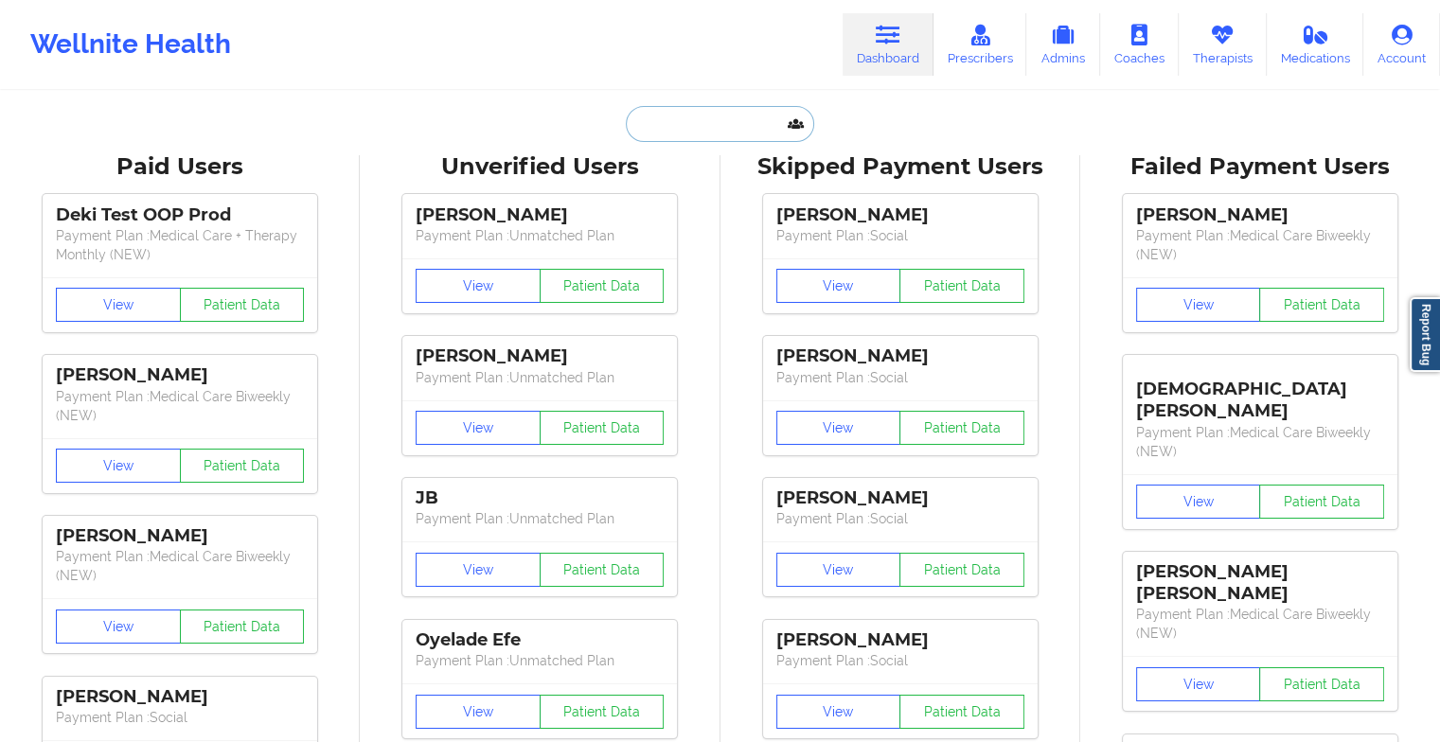
click at [745, 122] on input "text" at bounding box center [719, 124] width 187 height 36
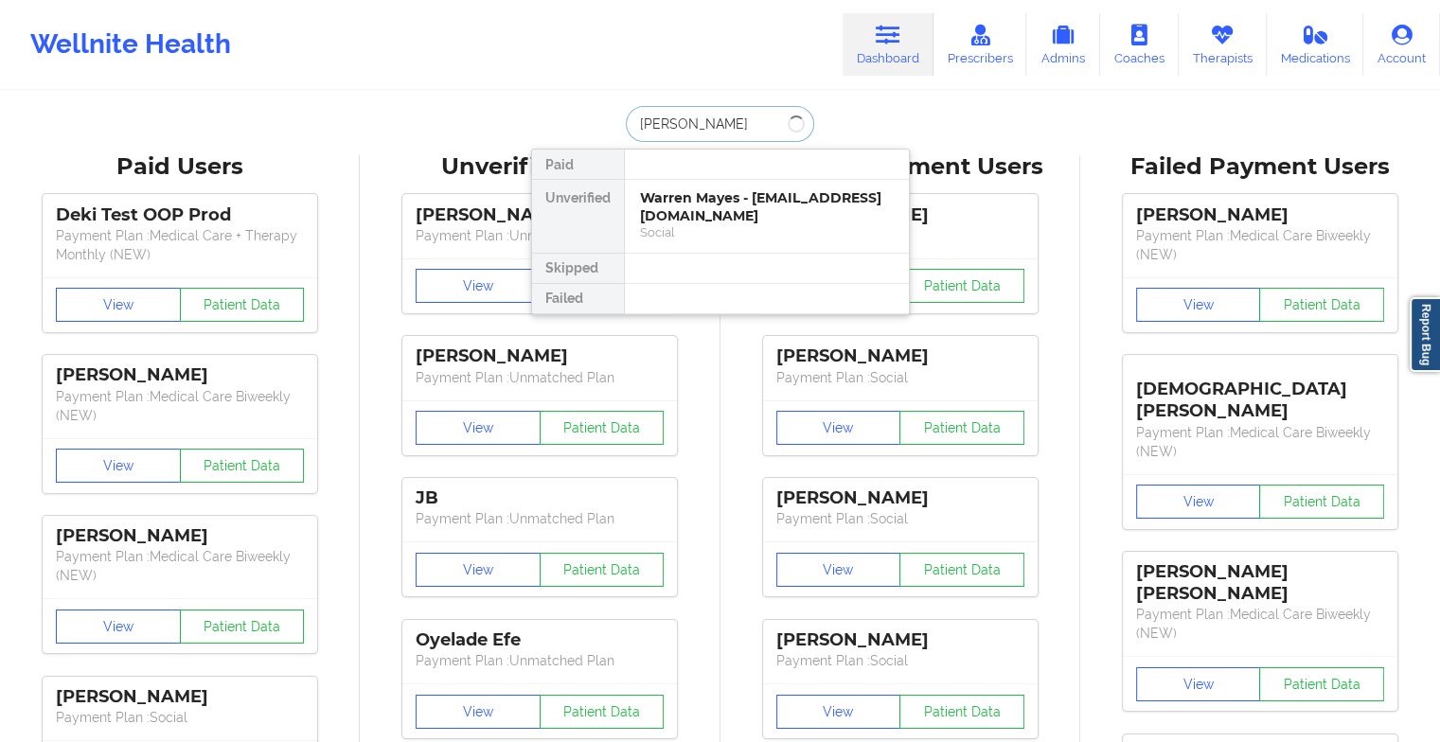
type input "[PERSON_NAME]"
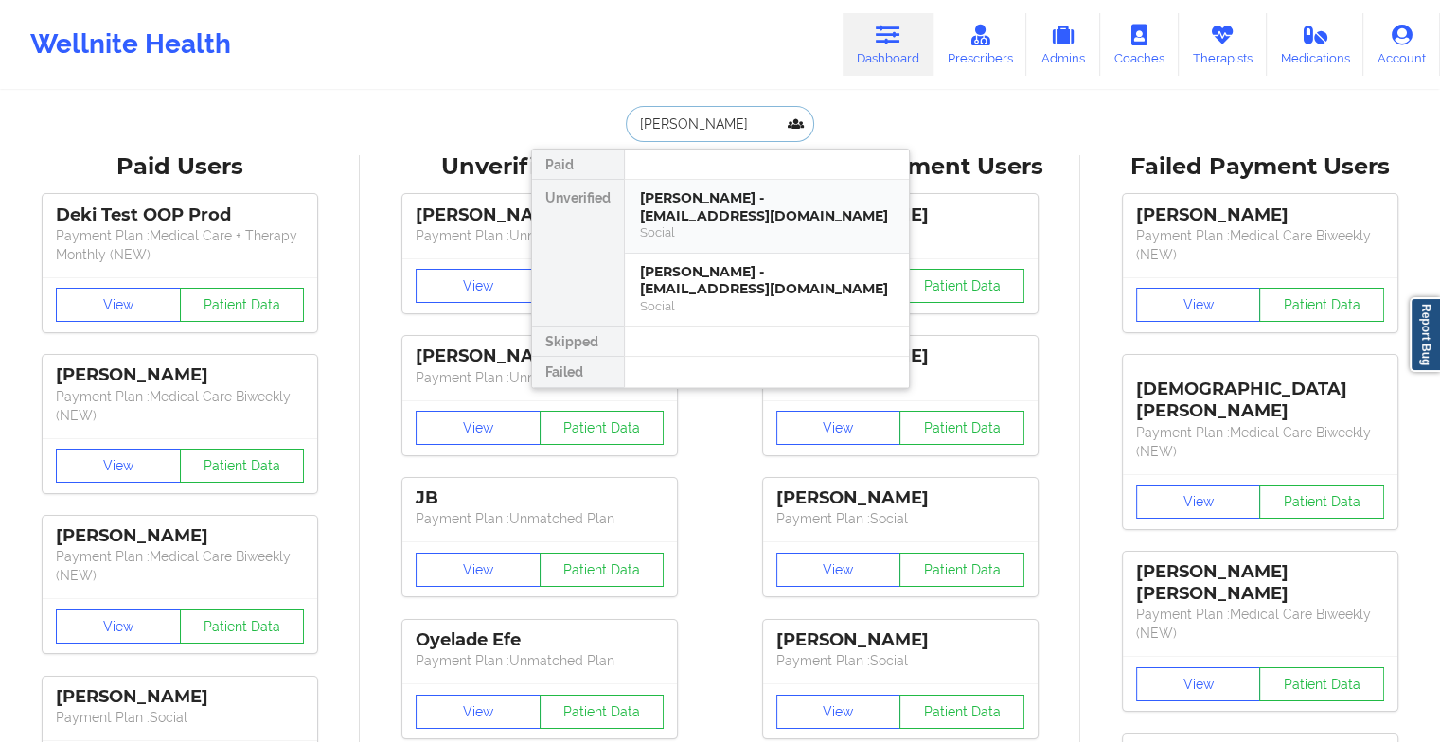
click at [724, 207] on div "[PERSON_NAME] - [EMAIL_ADDRESS][DOMAIN_NAME]" at bounding box center [767, 206] width 254 height 35
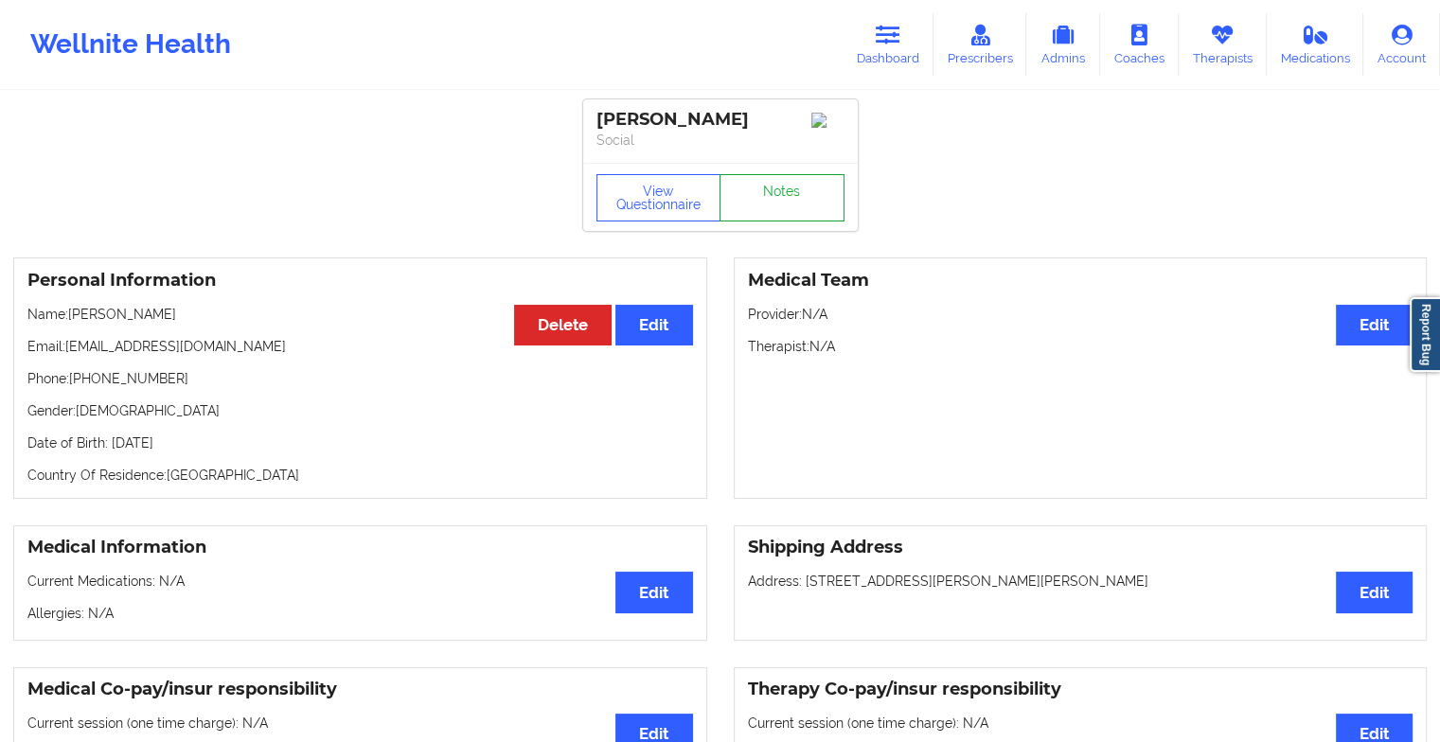
click at [746, 195] on link "Notes" at bounding box center [782, 197] width 125 height 47
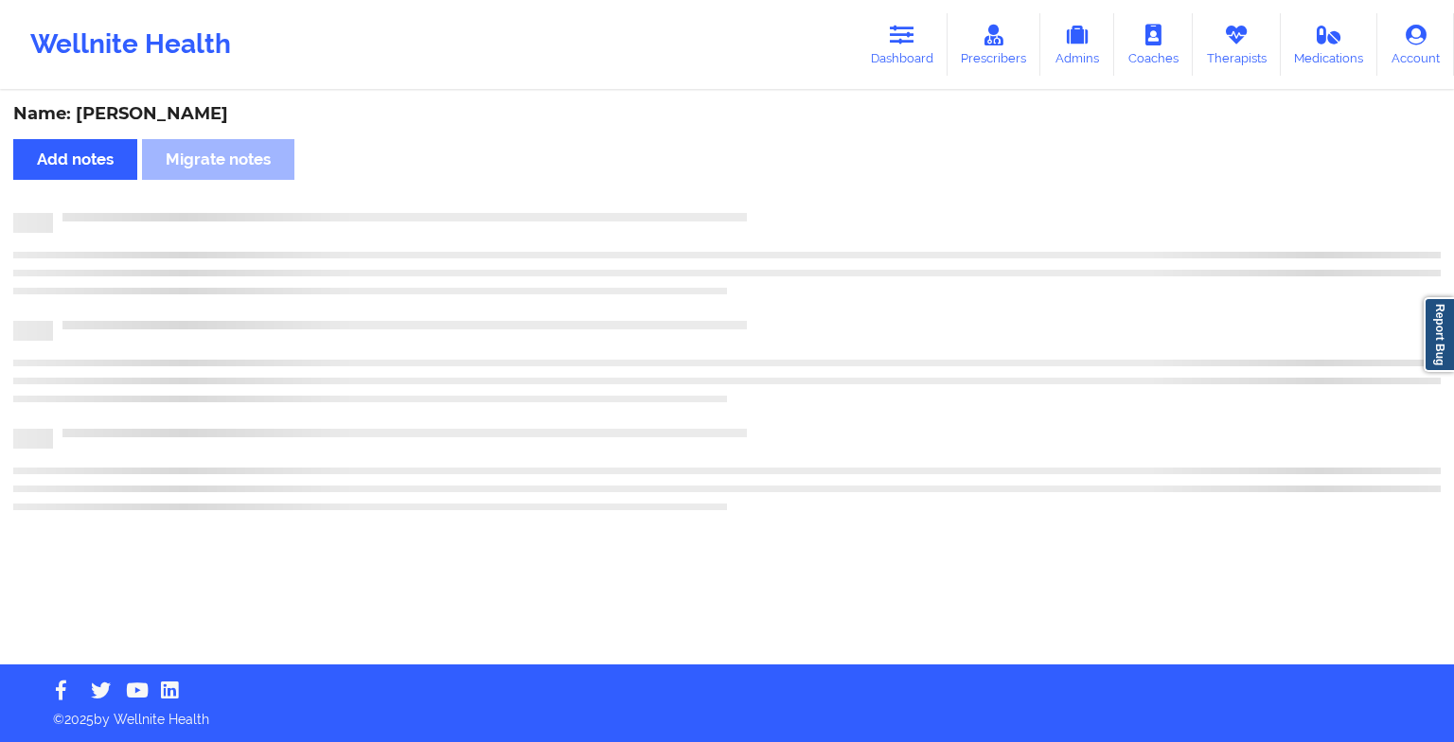
click at [746, 195] on div "Name: [PERSON_NAME] Add notes Migrate notes" at bounding box center [727, 379] width 1454 height 572
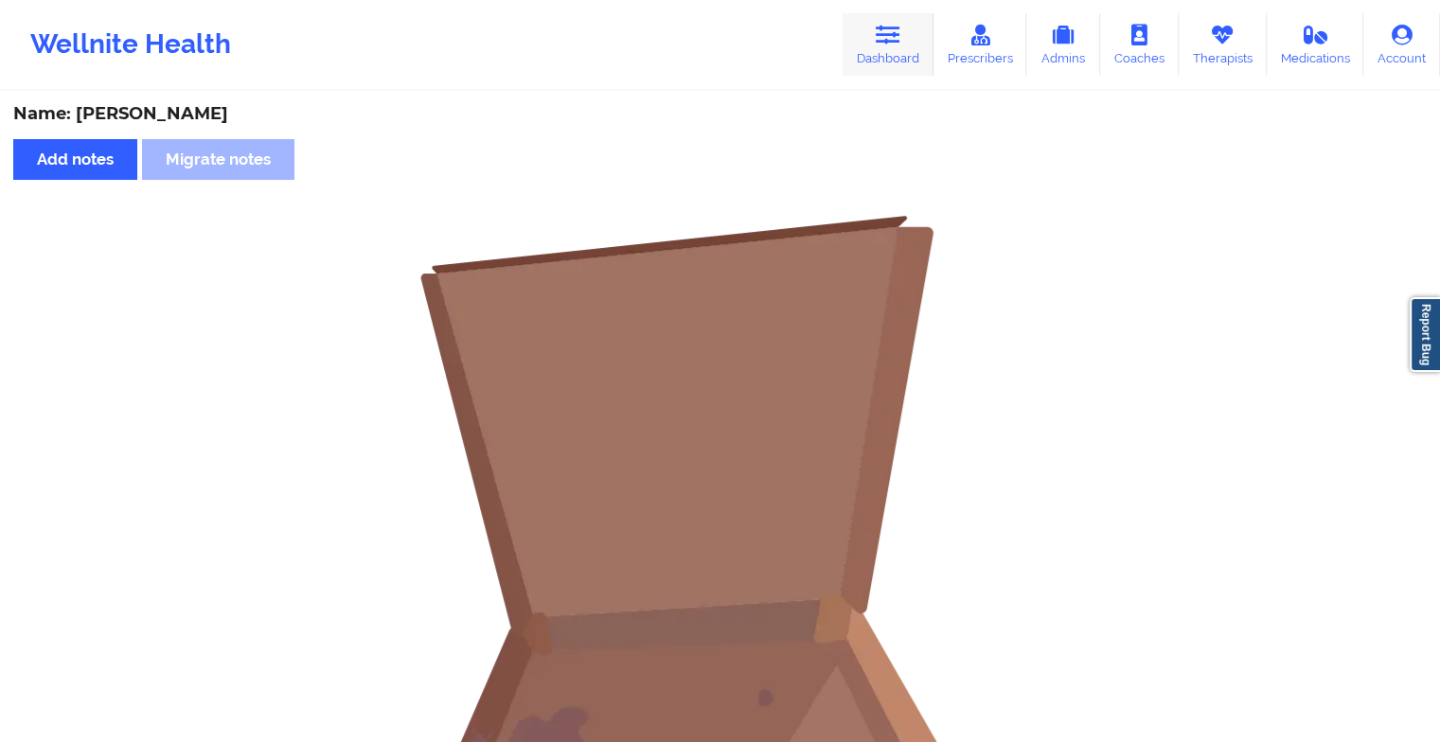
click at [883, 30] on icon at bounding box center [888, 35] width 25 height 21
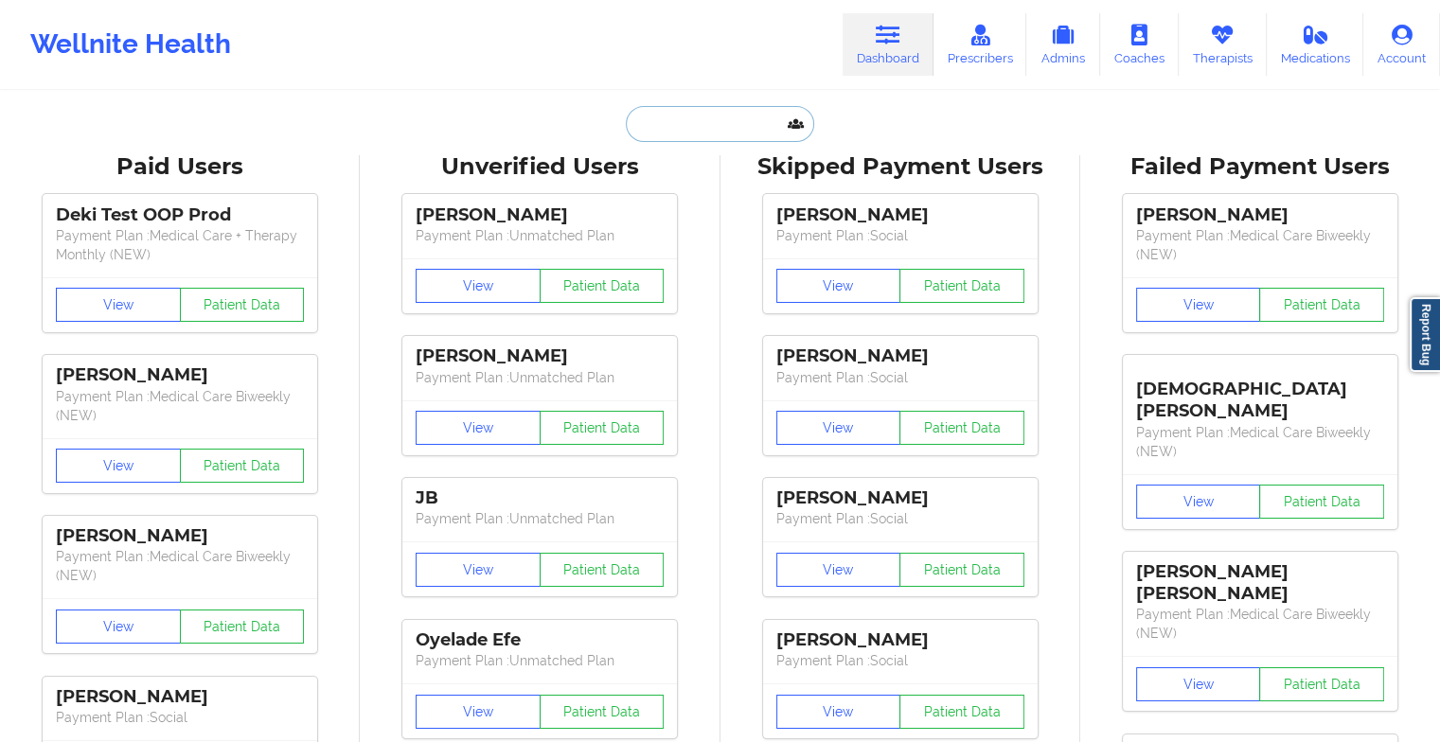
click at [675, 118] on input "text" at bounding box center [719, 124] width 187 height 36
type input "m"
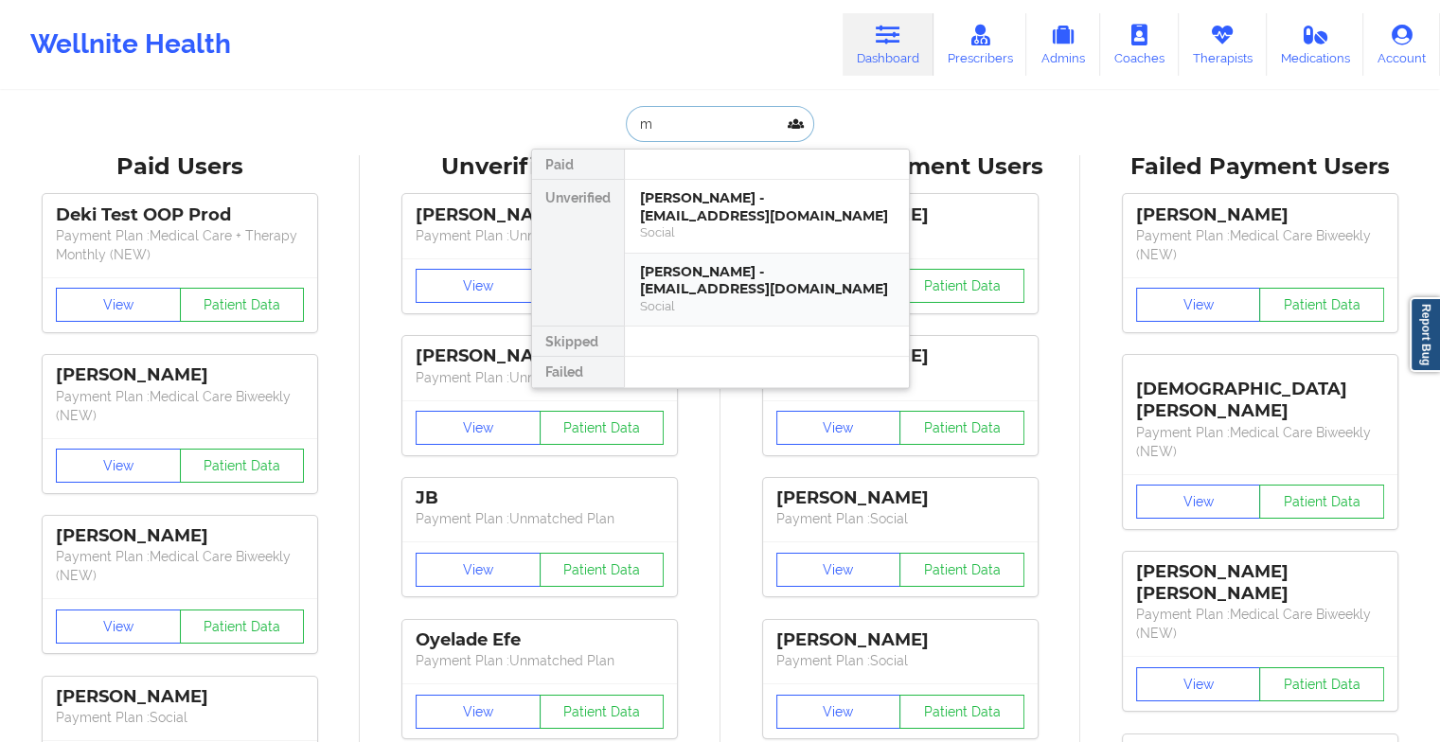
click at [675, 260] on div "[PERSON_NAME] - [EMAIL_ADDRESS][DOMAIN_NAME] Social" at bounding box center [767, 290] width 284 height 73
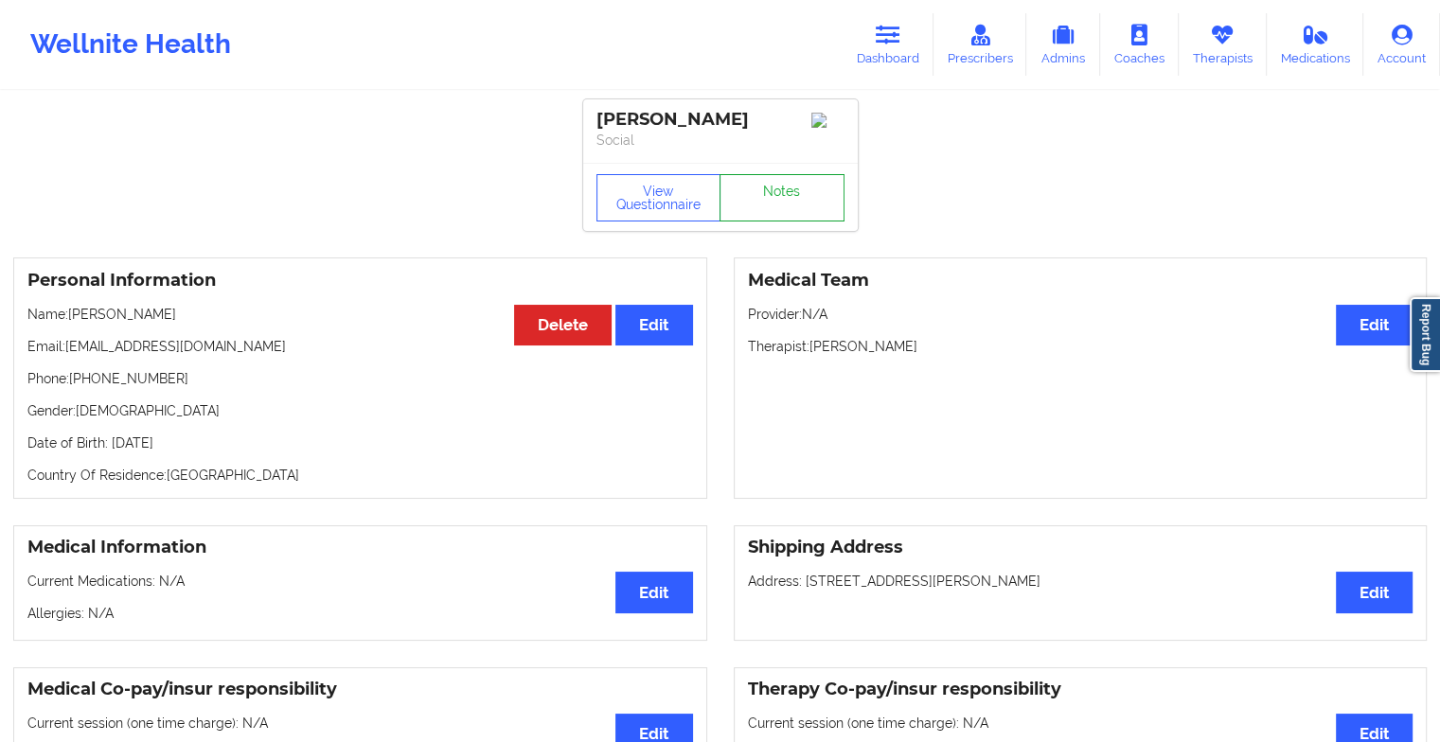
click at [784, 205] on link "Notes" at bounding box center [782, 197] width 125 height 47
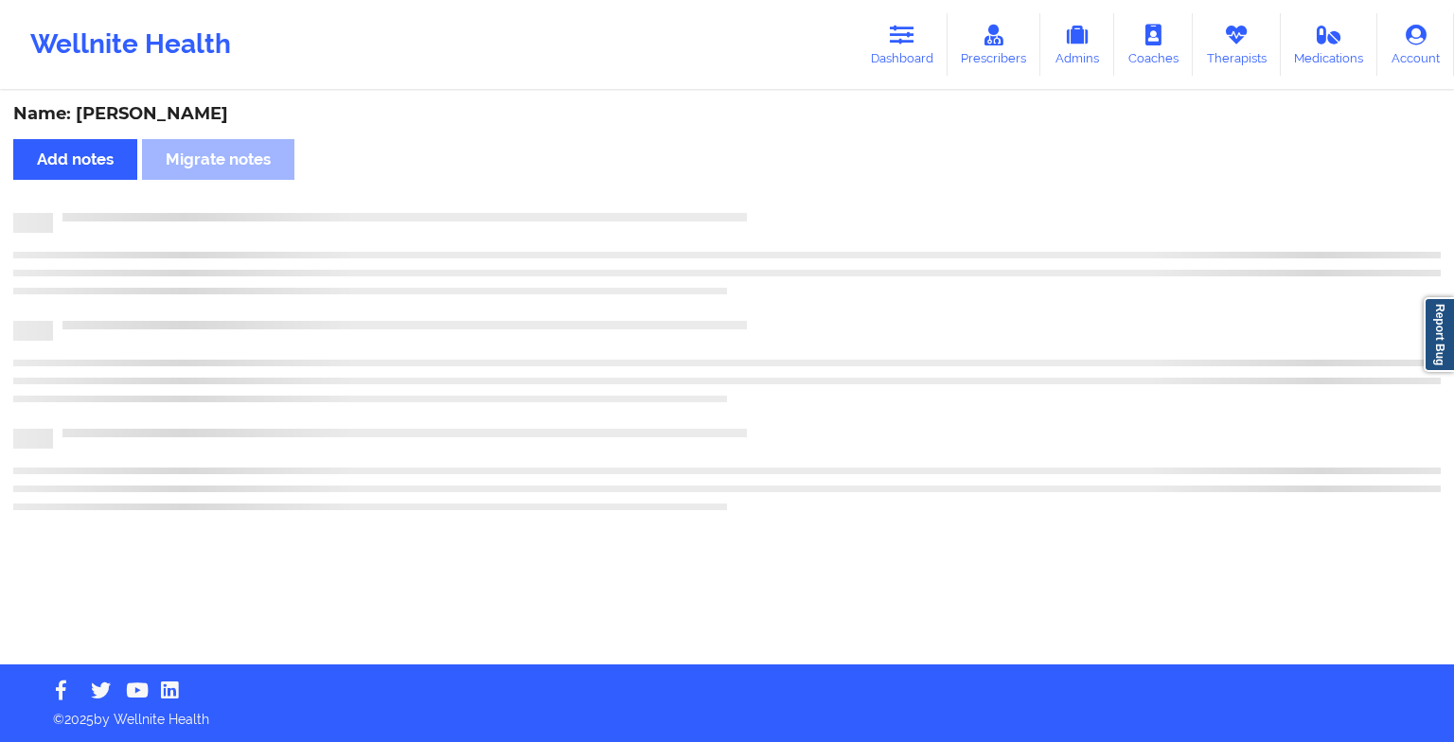
click at [784, 205] on div "Name: [PERSON_NAME] Add notes Migrate notes" at bounding box center [727, 379] width 1454 height 572
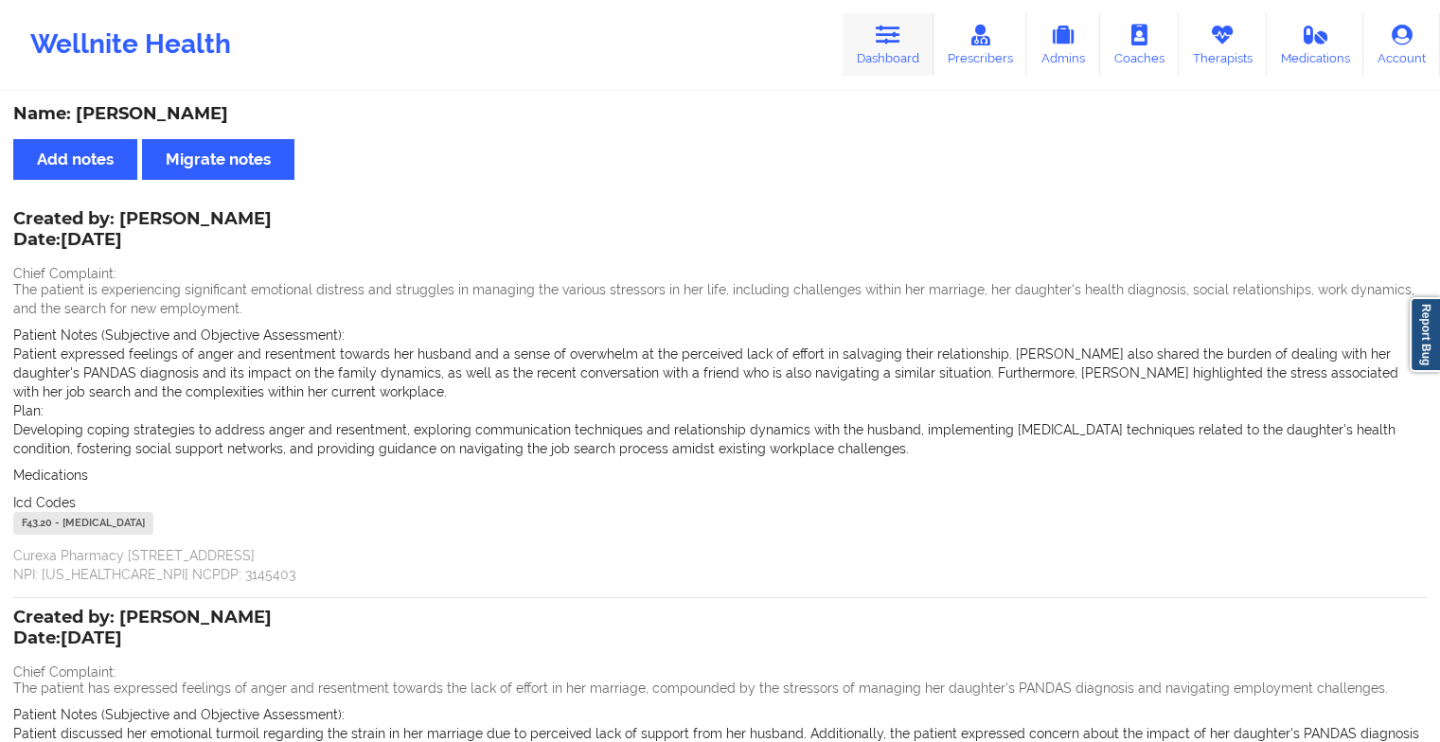
click at [860, 58] on link "Dashboard" at bounding box center [888, 44] width 91 height 62
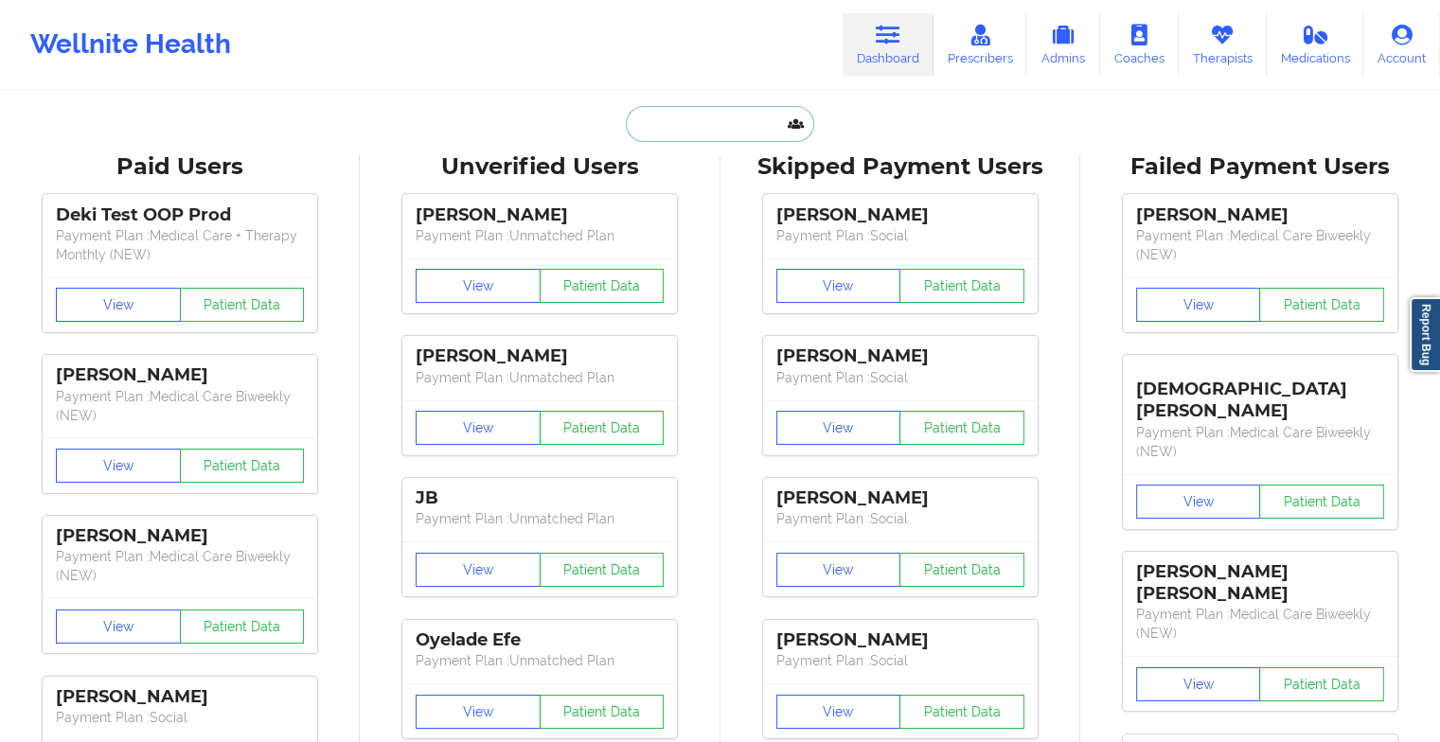
click at [704, 131] on input "text" at bounding box center [719, 124] width 187 height 36
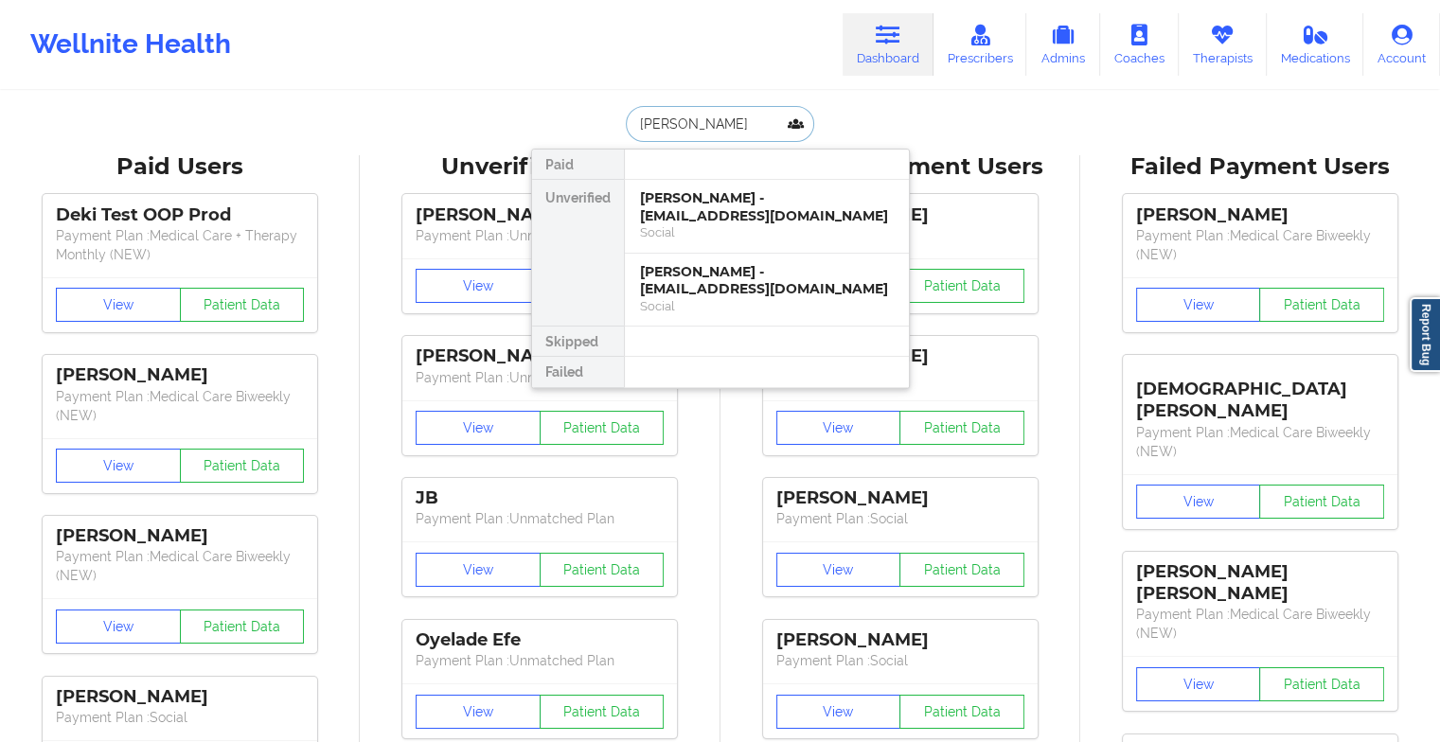
type input "[PERSON_NAME] [PERSON_NAME]"
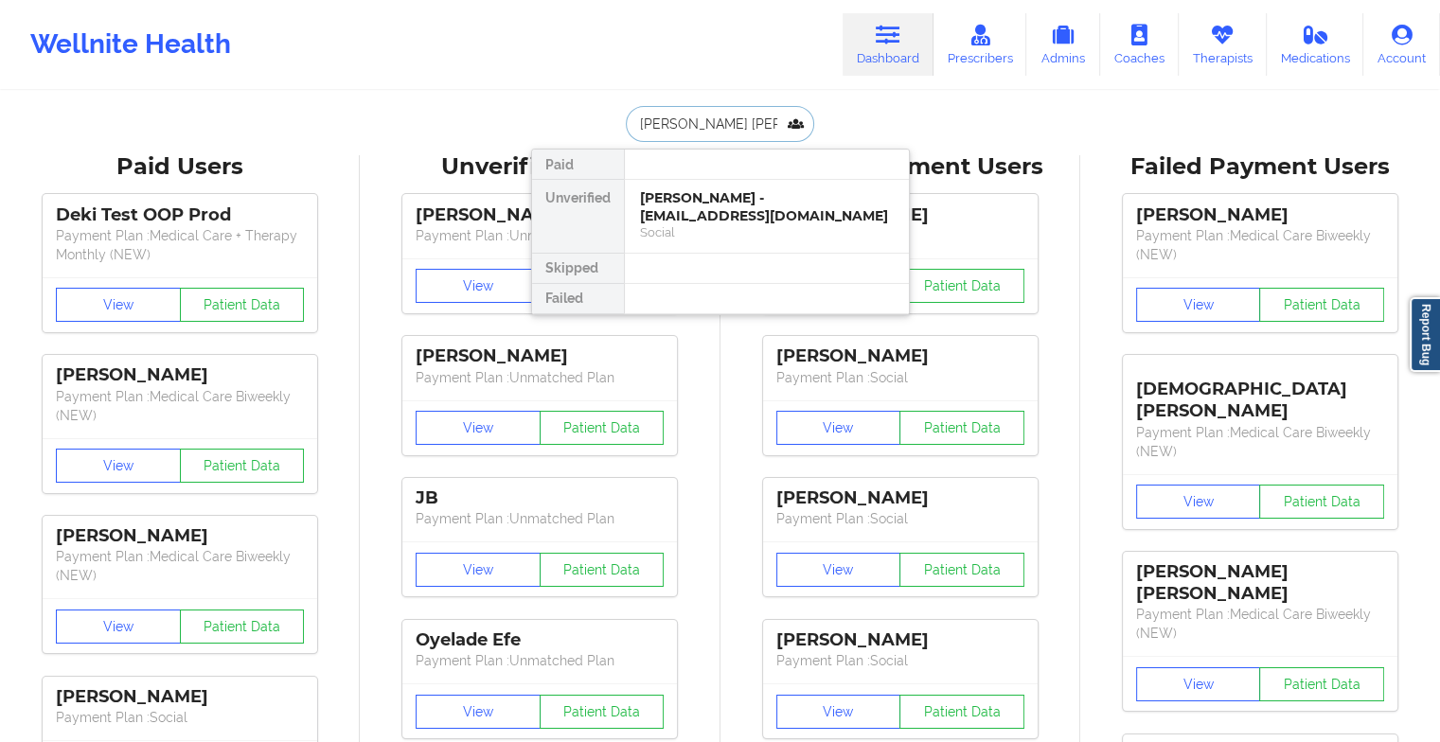
click at [734, 203] on div "[PERSON_NAME] - [EMAIL_ADDRESS][DOMAIN_NAME]" at bounding box center [767, 206] width 254 height 35
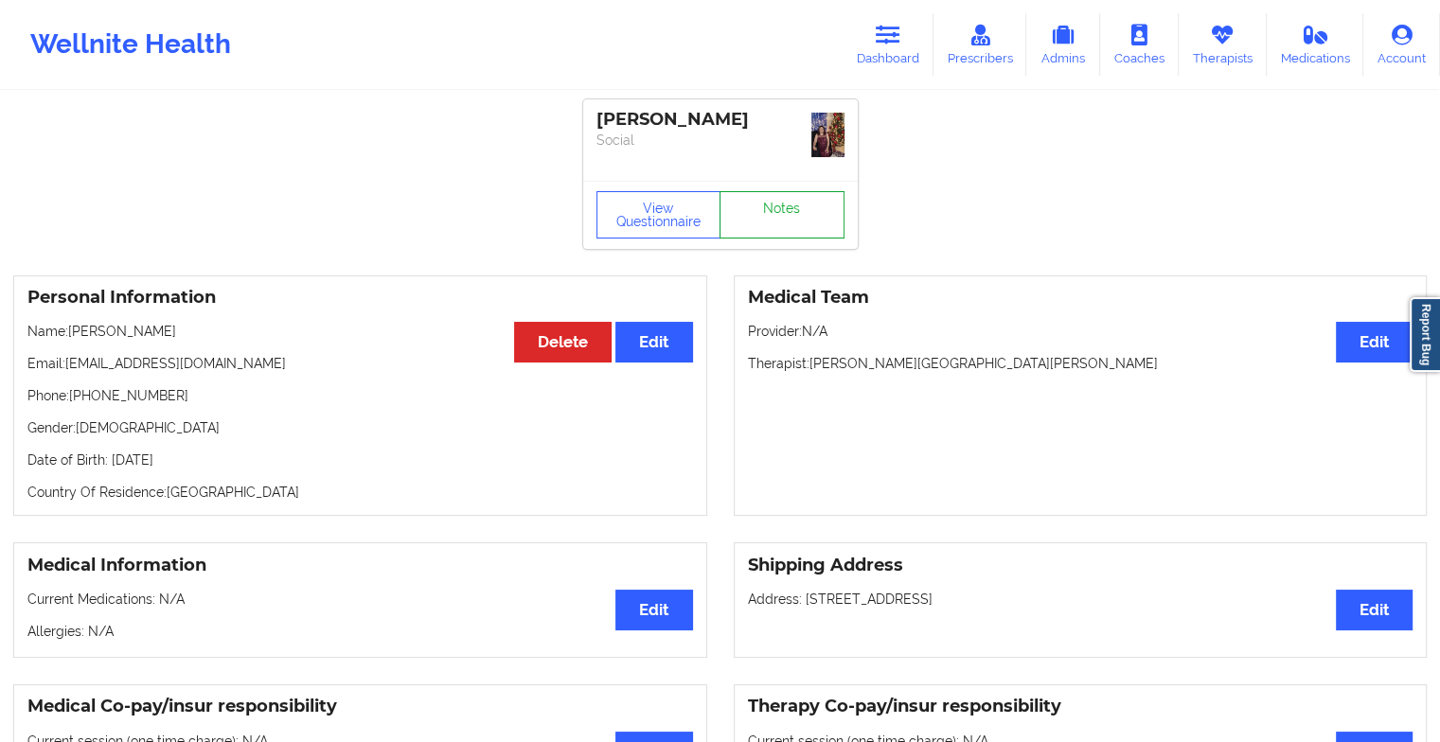
click at [778, 204] on link "Notes" at bounding box center [782, 214] width 125 height 47
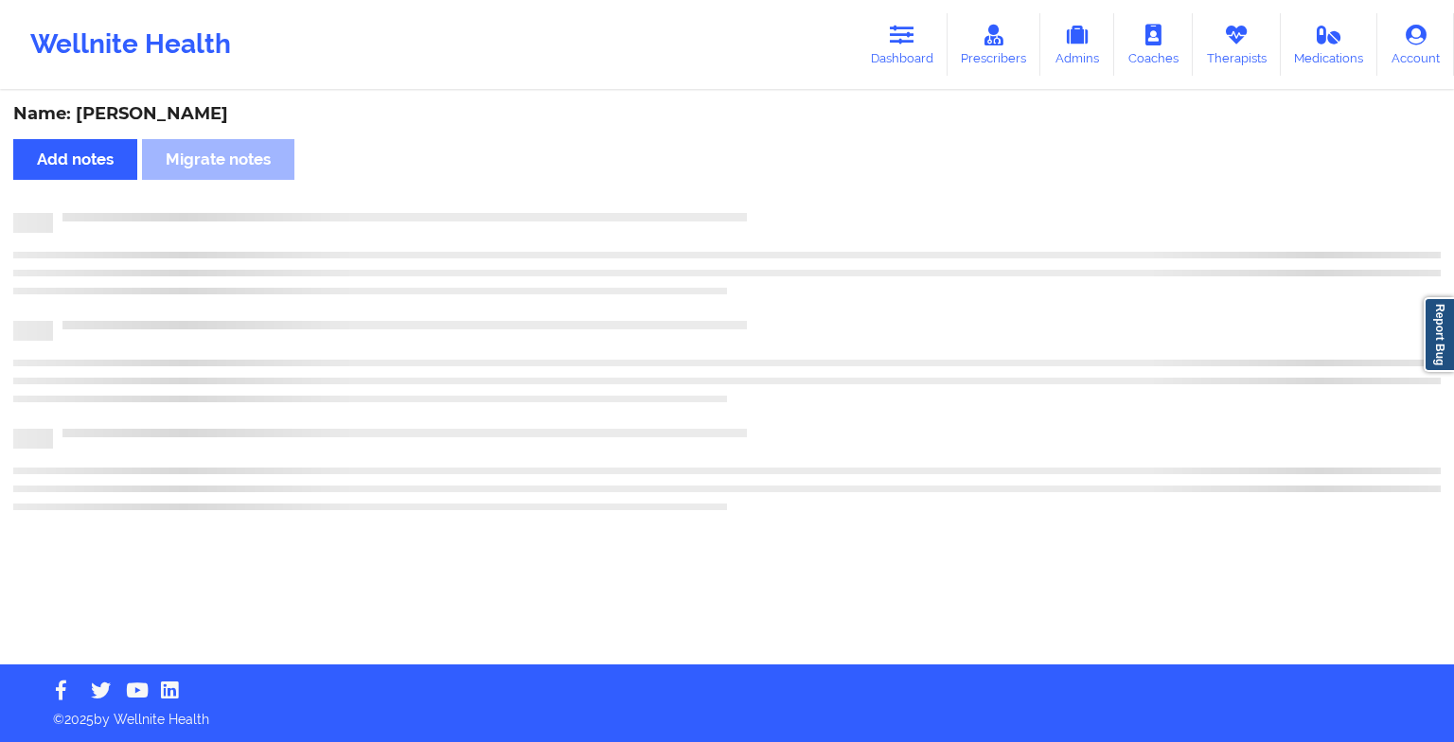
click at [778, 204] on div "Name: [PERSON_NAME] notes Migrate notes" at bounding box center [727, 379] width 1454 height 572
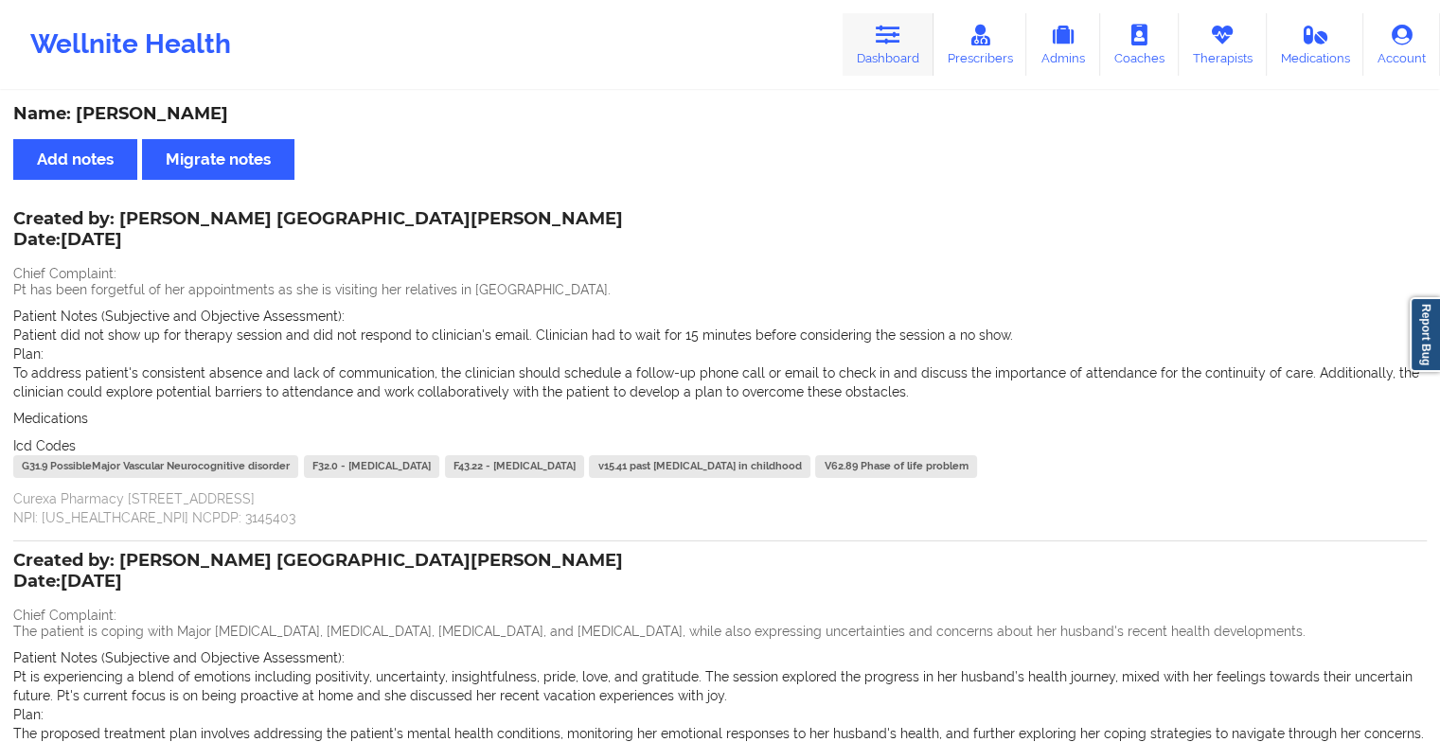
click at [877, 39] on link "Dashboard" at bounding box center [888, 44] width 91 height 62
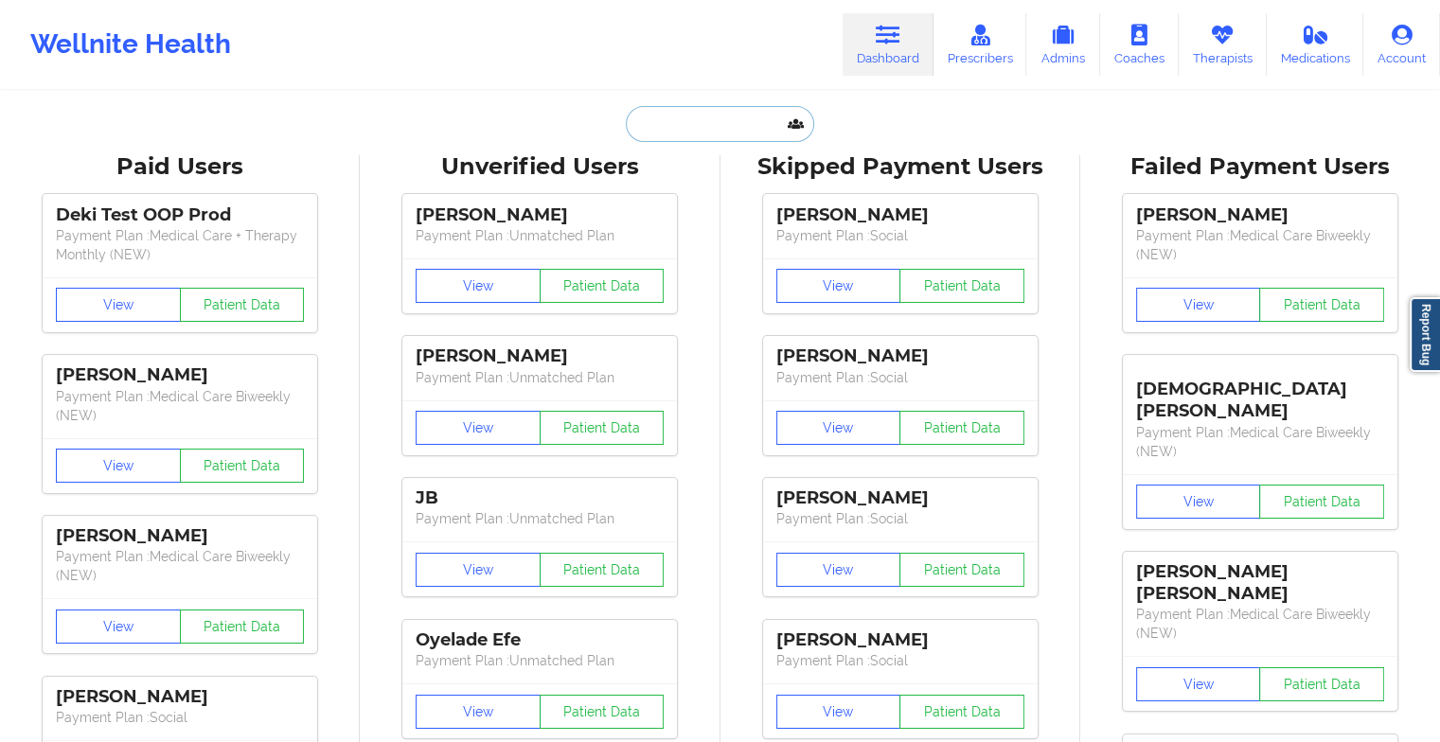
click at [691, 118] on input "text" at bounding box center [719, 124] width 187 height 36
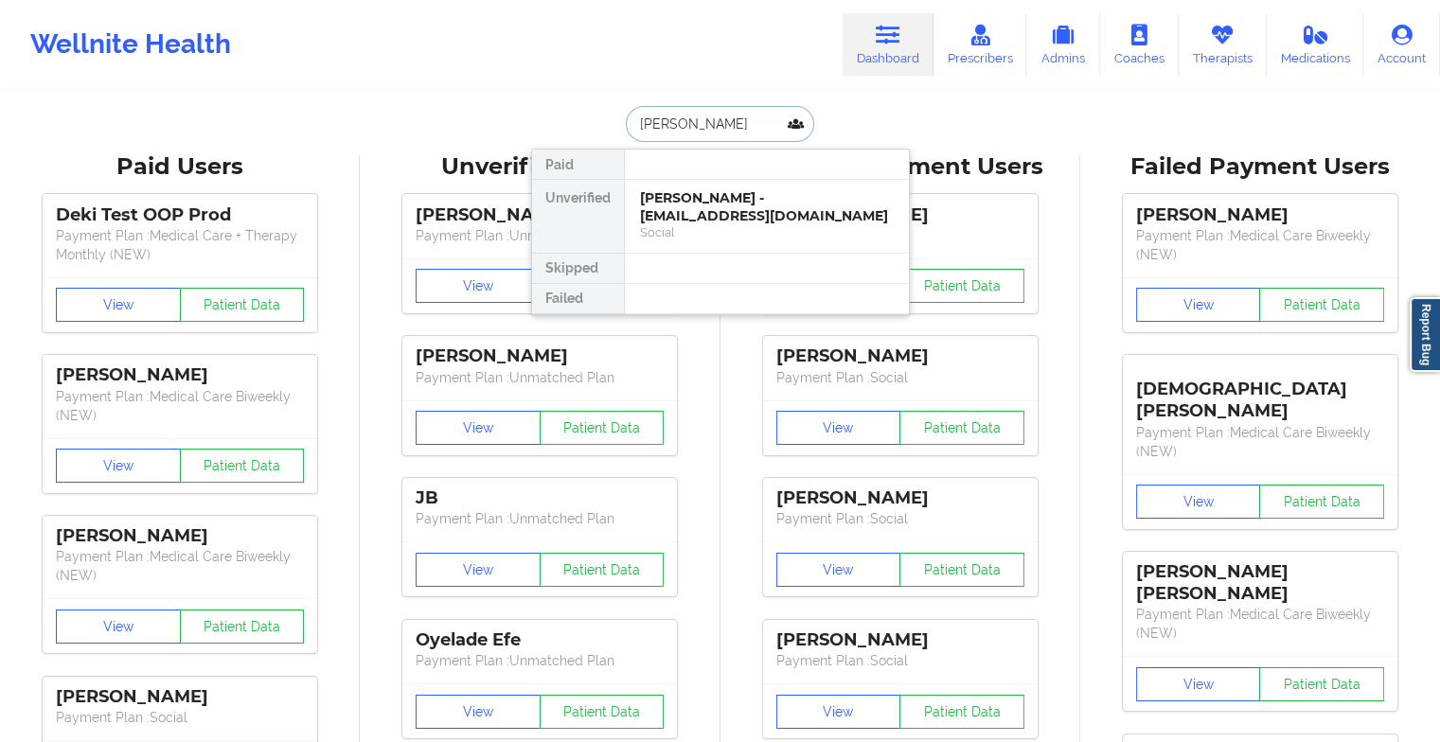
type input "[PERSON_NAME] [PERSON_NAME]"
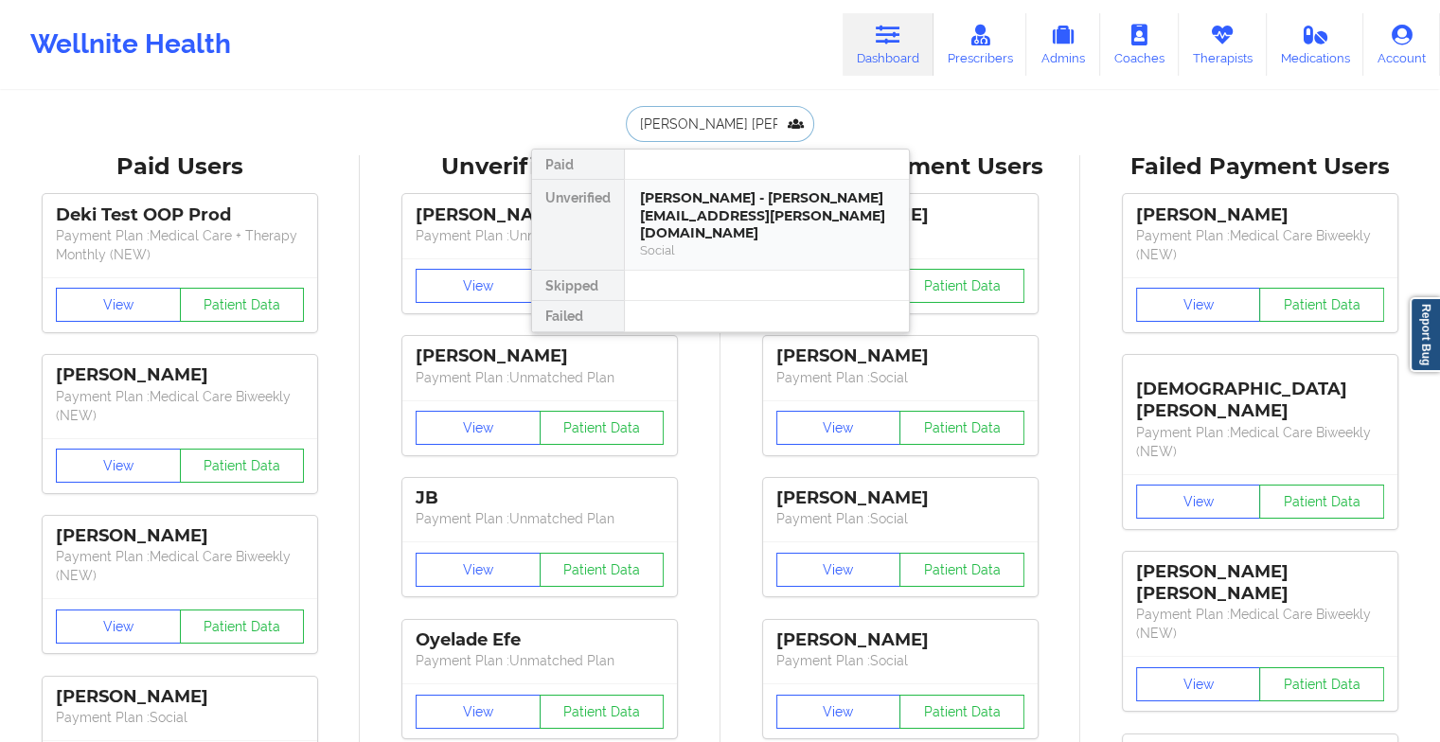
click at [717, 189] on div "[PERSON_NAME] - [PERSON_NAME][EMAIL_ADDRESS][PERSON_NAME][DOMAIN_NAME]" at bounding box center [767, 215] width 254 height 53
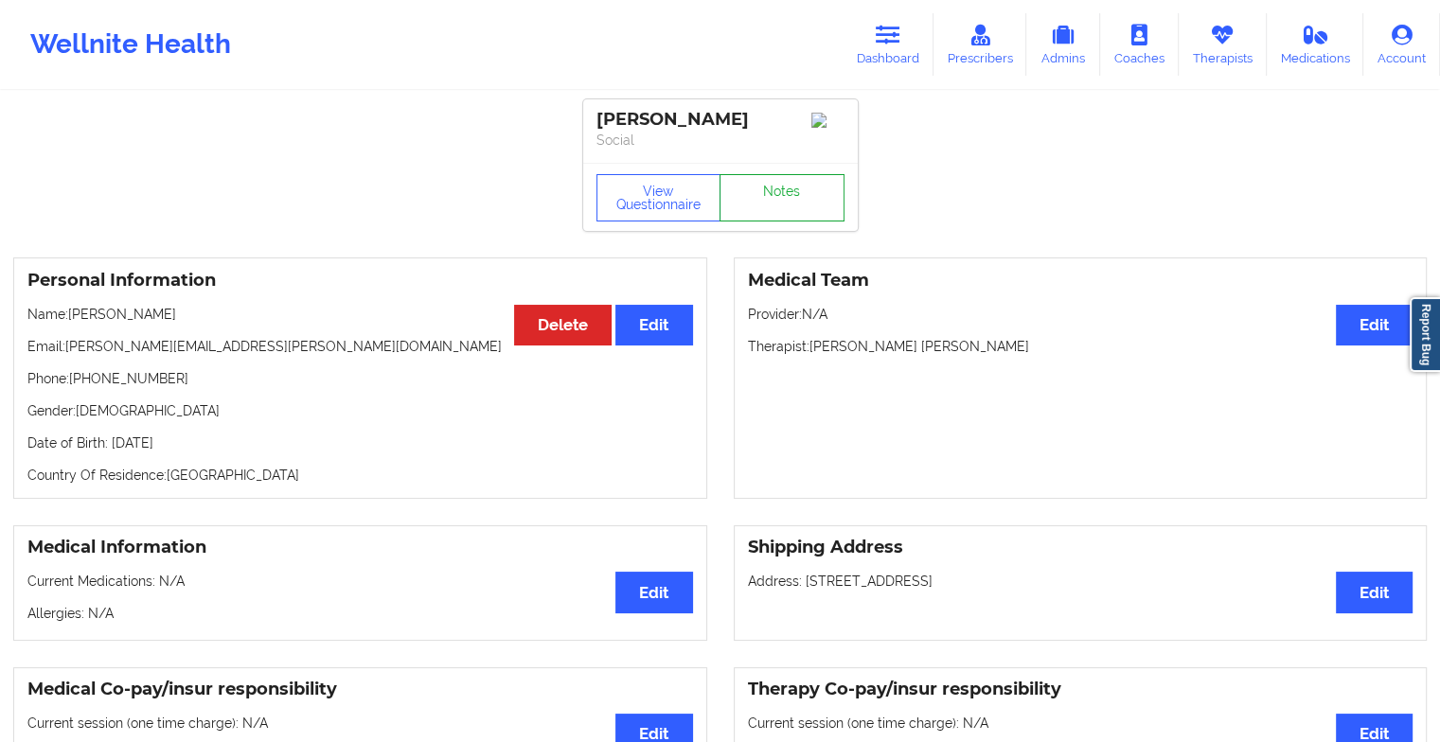
click at [768, 190] on link "Notes" at bounding box center [782, 197] width 125 height 47
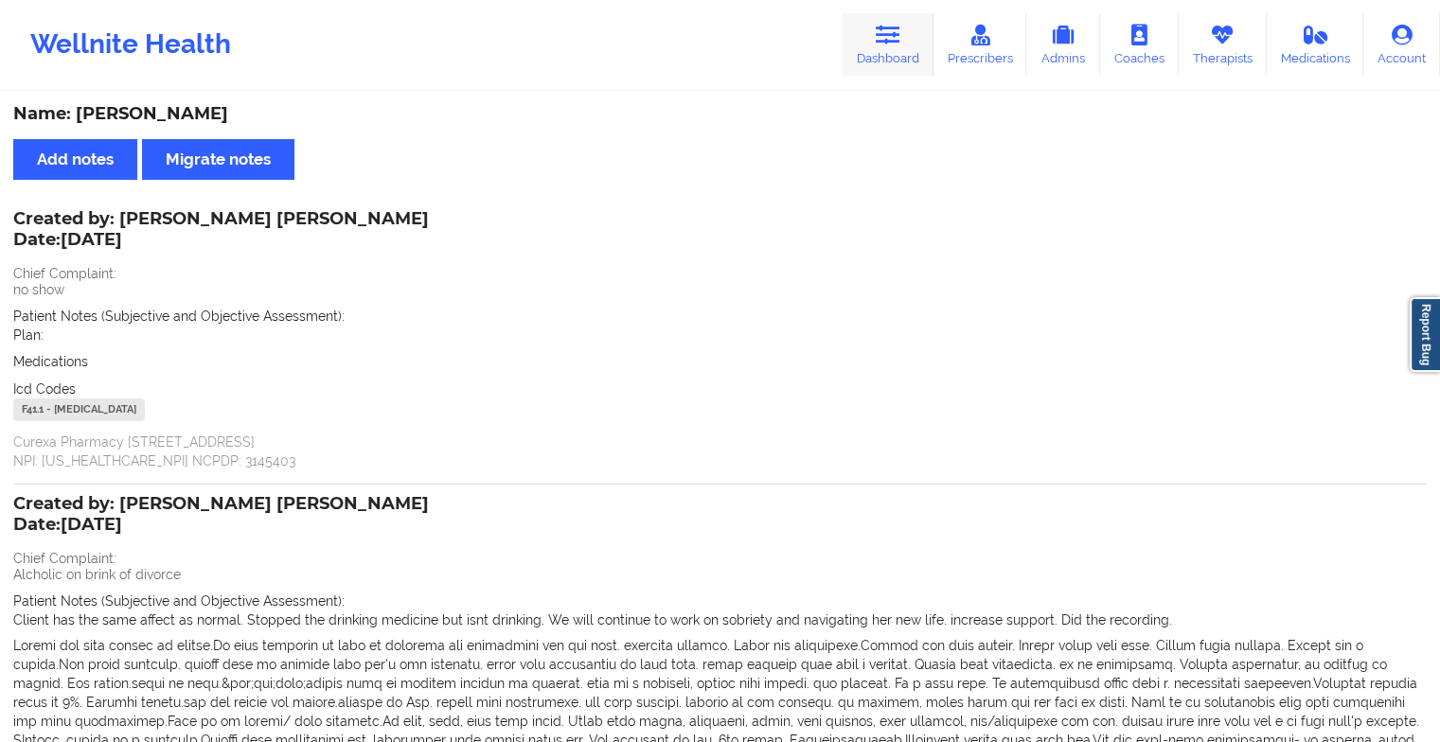
click at [900, 44] on icon at bounding box center [888, 35] width 25 height 21
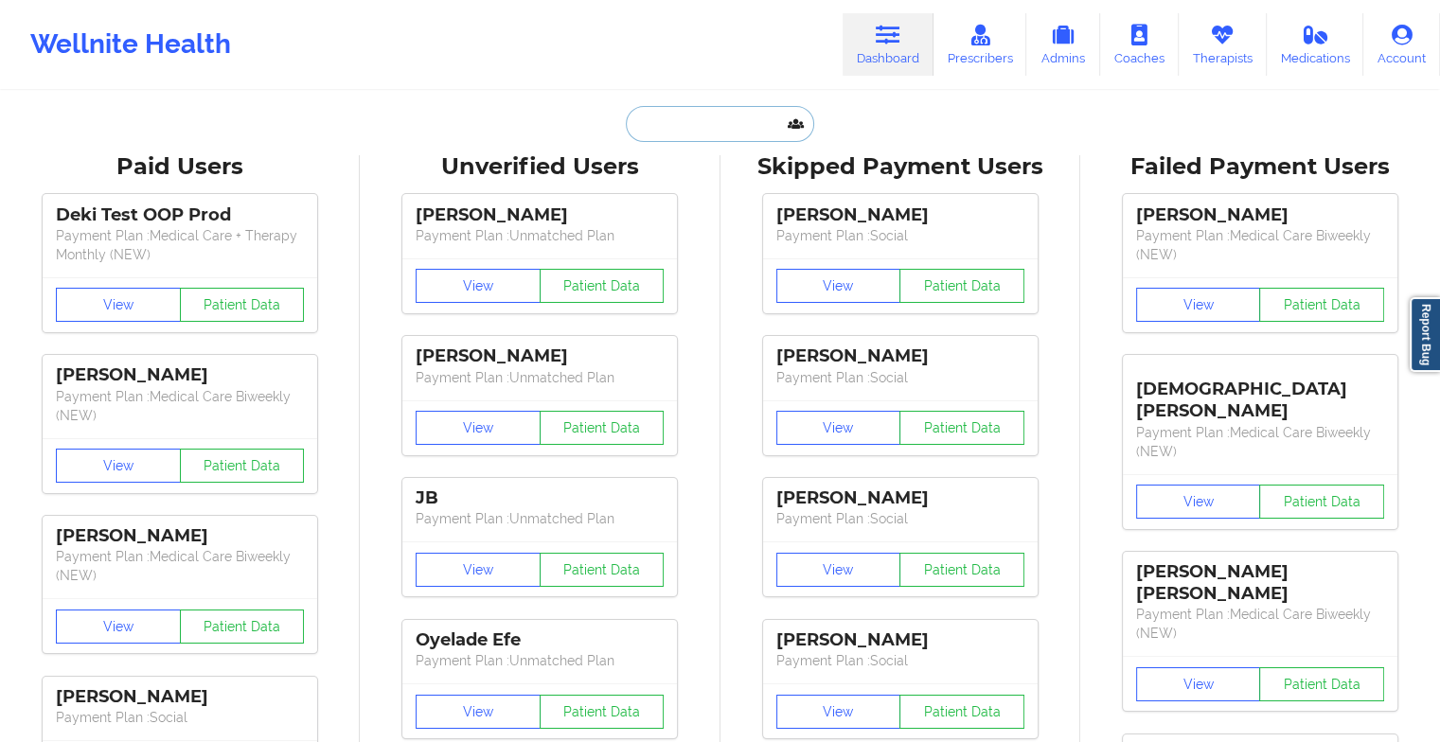
click at [716, 120] on input "text" at bounding box center [719, 124] width 187 height 36
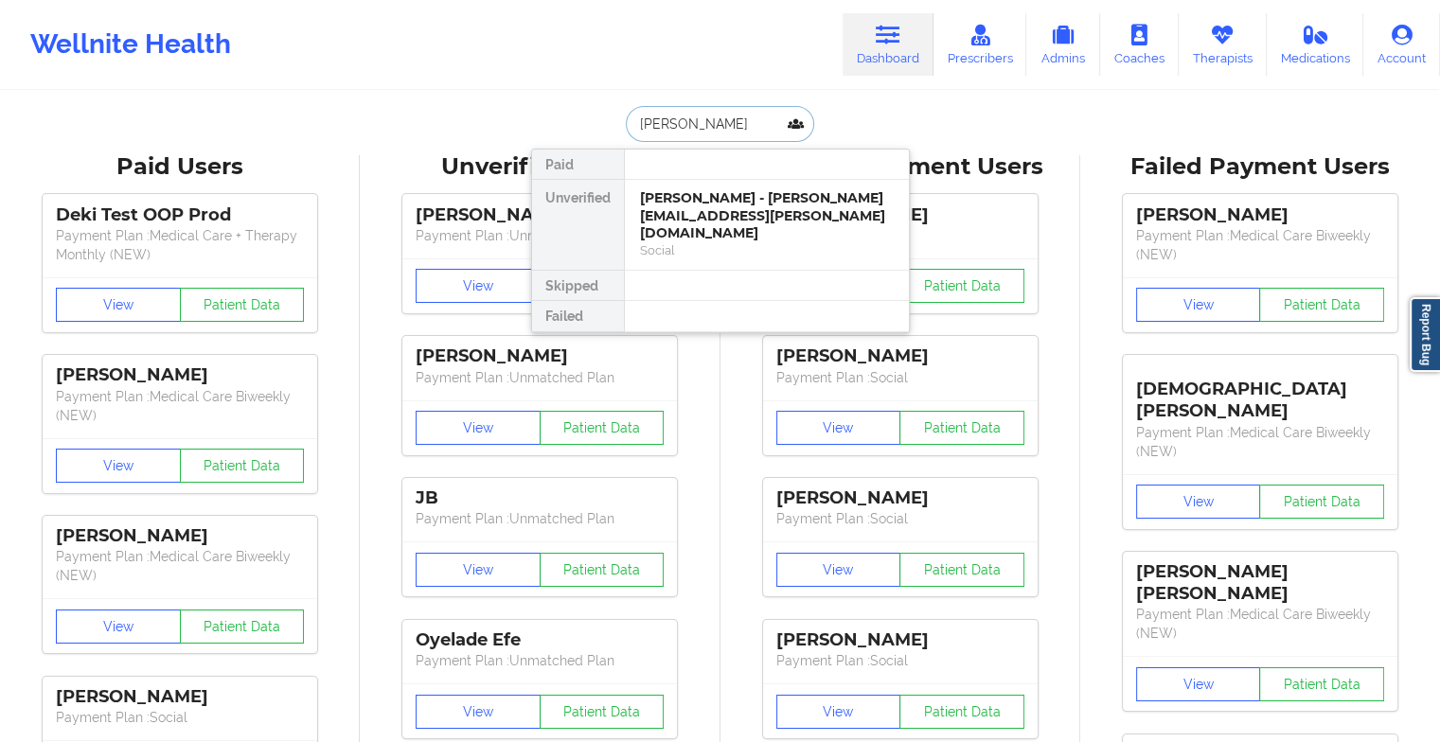
type input "[PERSON_NAME]"
click at [726, 213] on div "[PERSON_NAME] - [EMAIL_ADDRESS][DOMAIN_NAME]" at bounding box center [767, 206] width 254 height 35
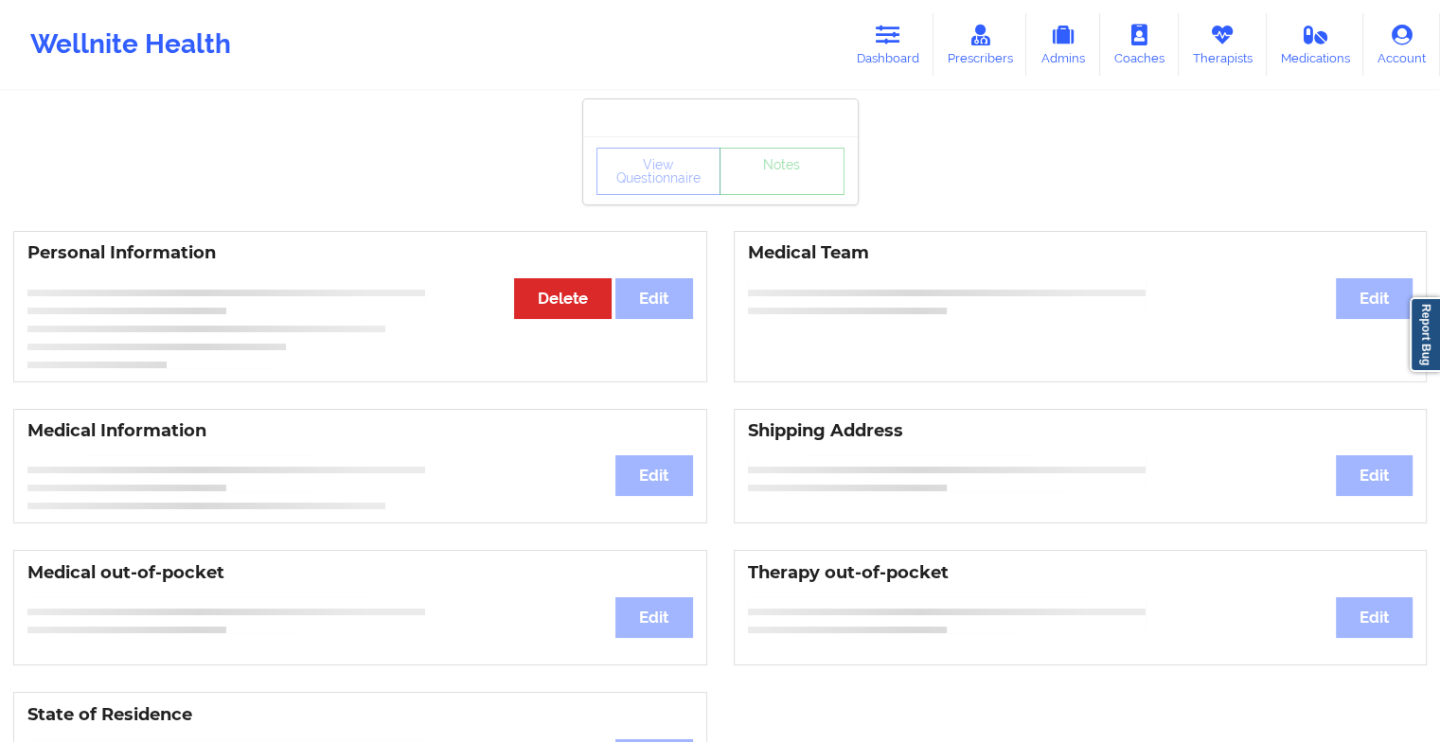
click at [810, 191] on div "View Questionnaire Notes" at bounding box center [720, 171] width 248 height 47
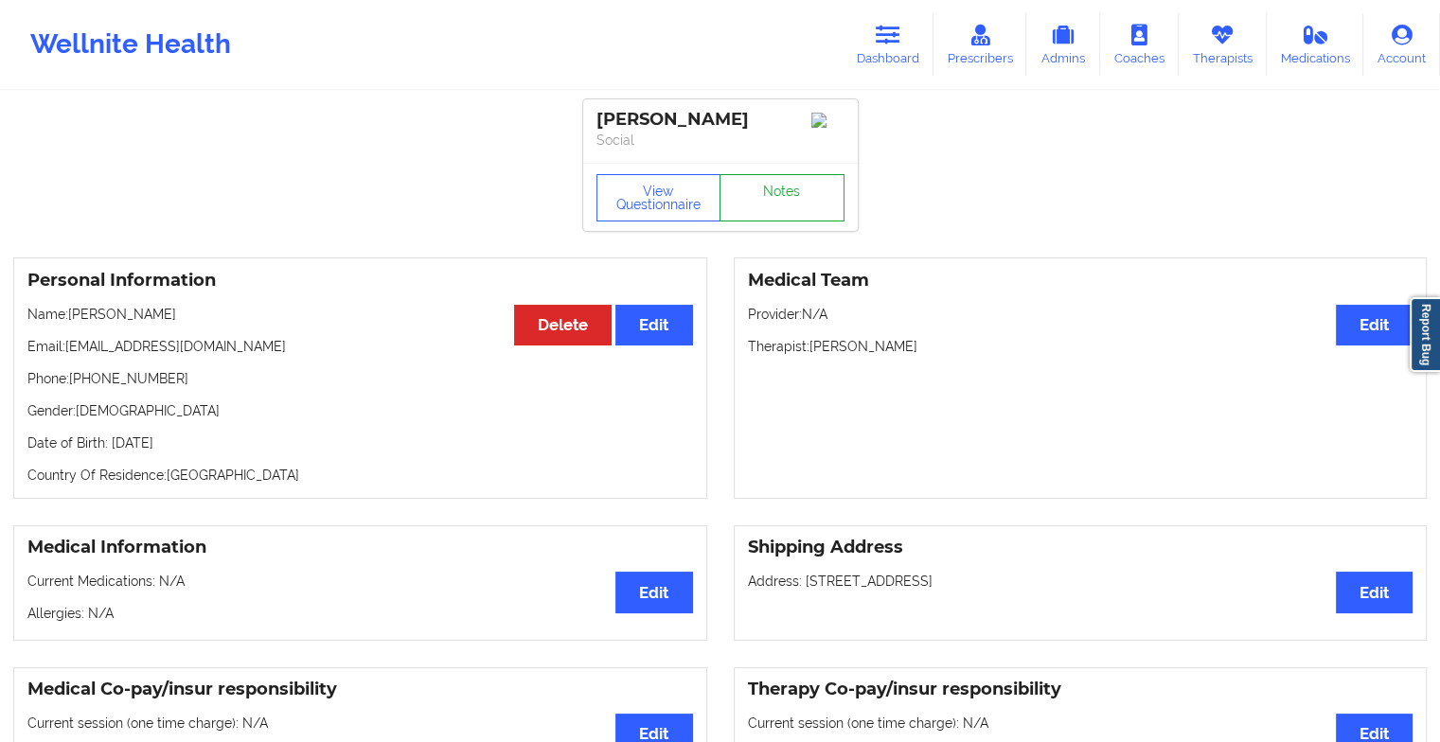
click at [784, 213] on link "Notes" at bounding box center [782, 197] width 125 height 47
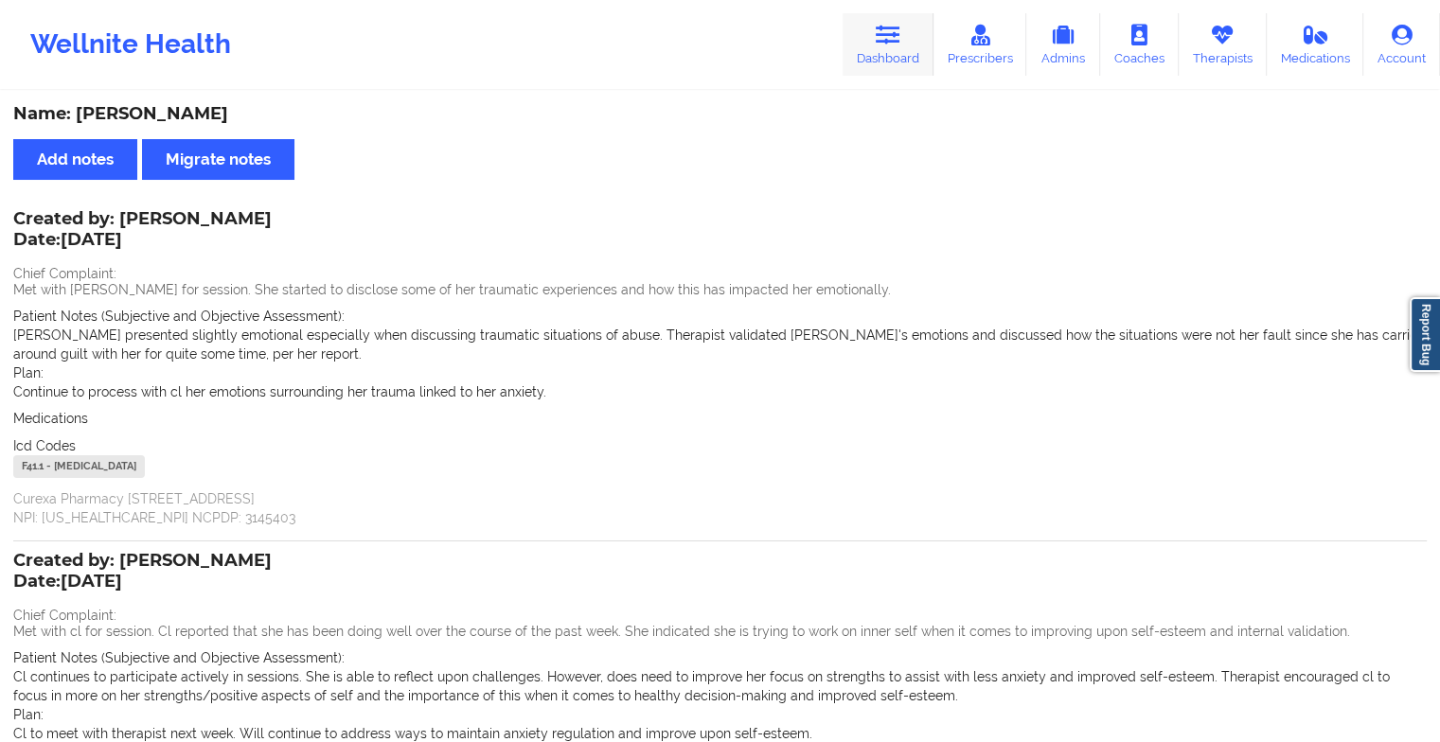
click at [874, 42] on link "Dashboard" at bounding box center [888, 44] width 91 height 62
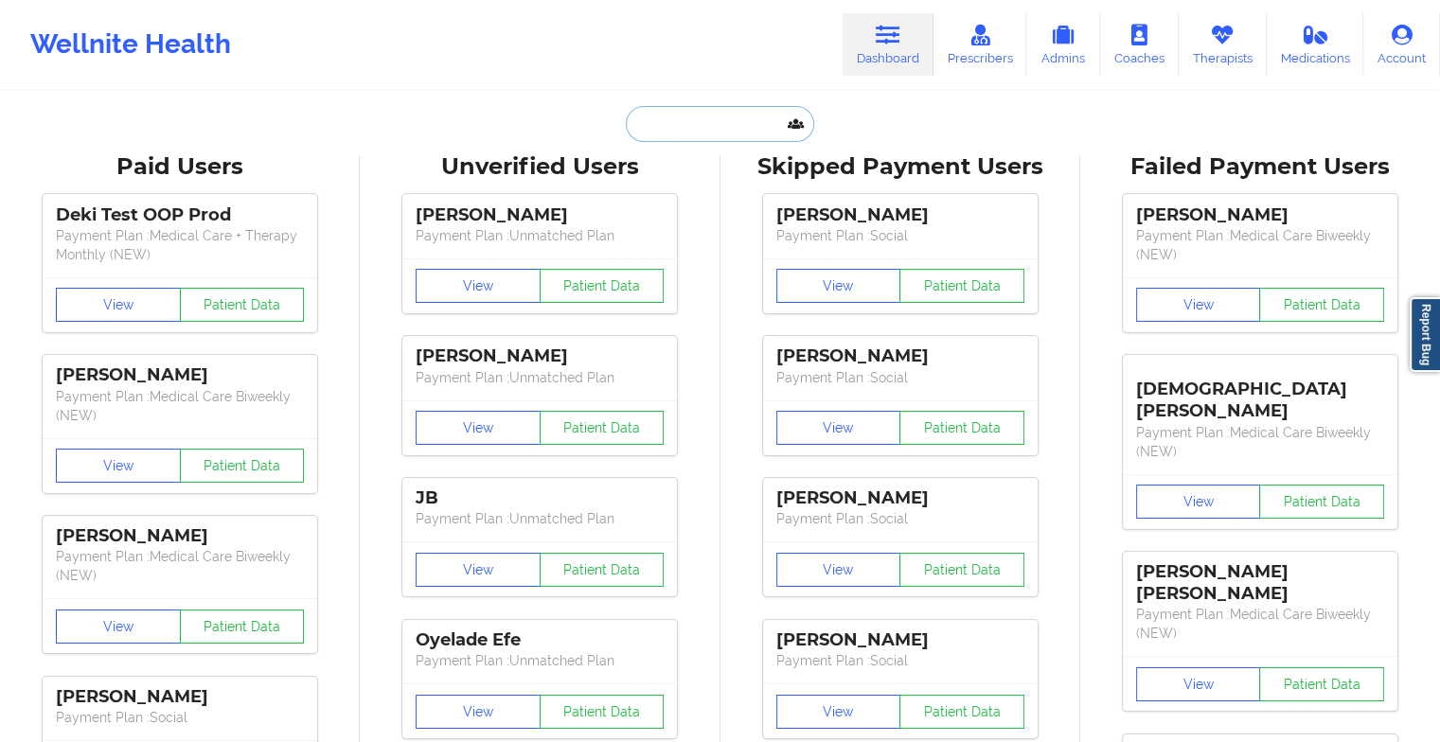
click at [711, 117] on input "text" at bounding box center [719, 124] width 187 height 36
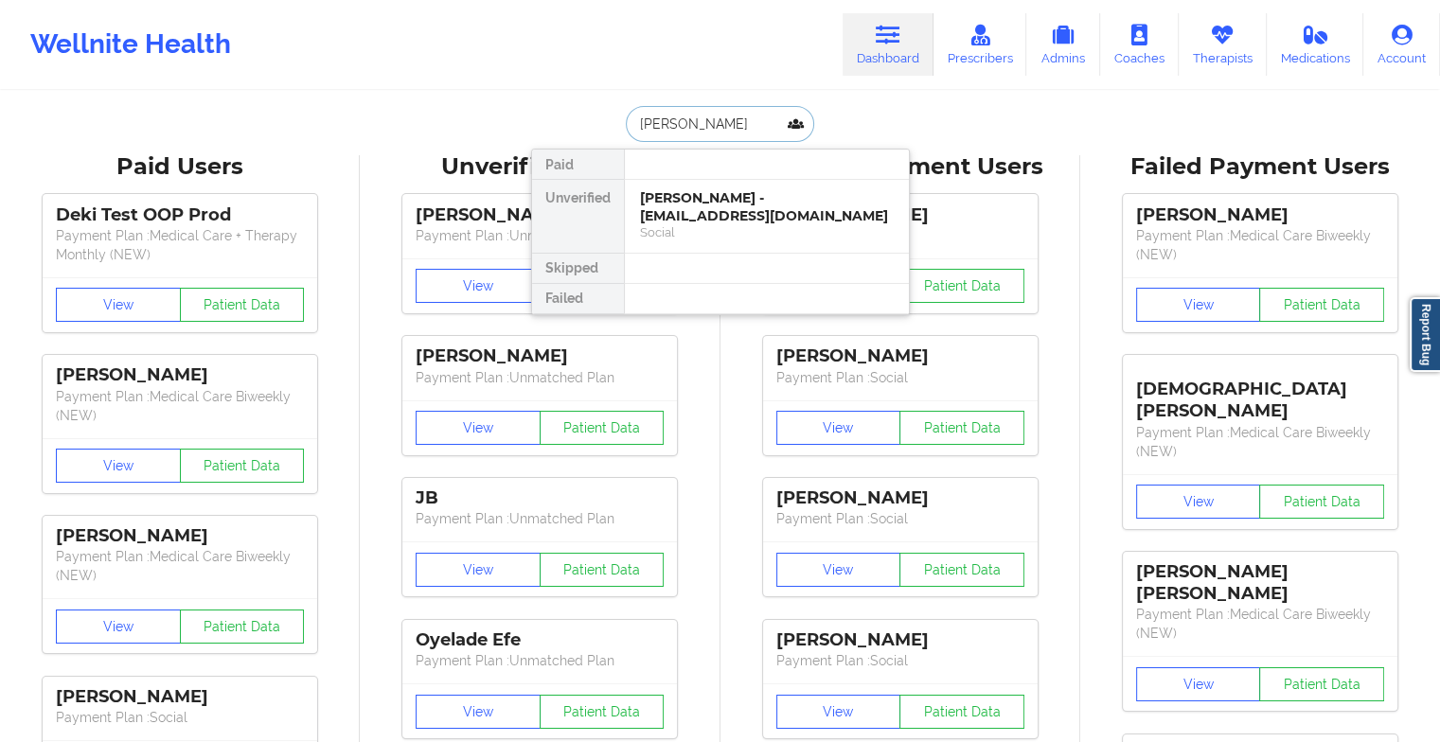
type input "[PERSON_NAME]"
click at [681, 212] on div "[PERSON_NAME] - [EMAIL_ADDRESS][DOMAIN_NAME]" at bounding box center [767, 206] width 254 height 35
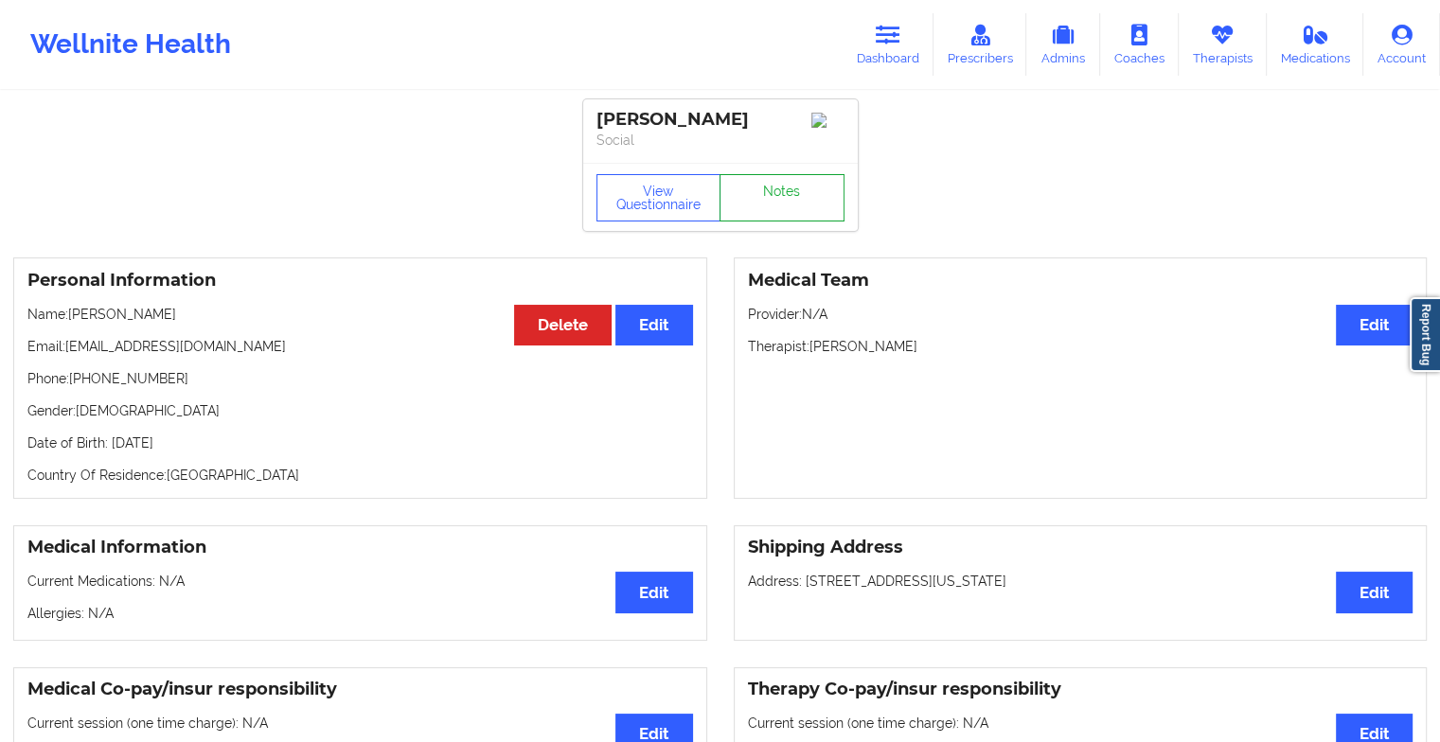
click at [739, 192] on link "Notes" at bounding box center [782, 197] width 125 height 47
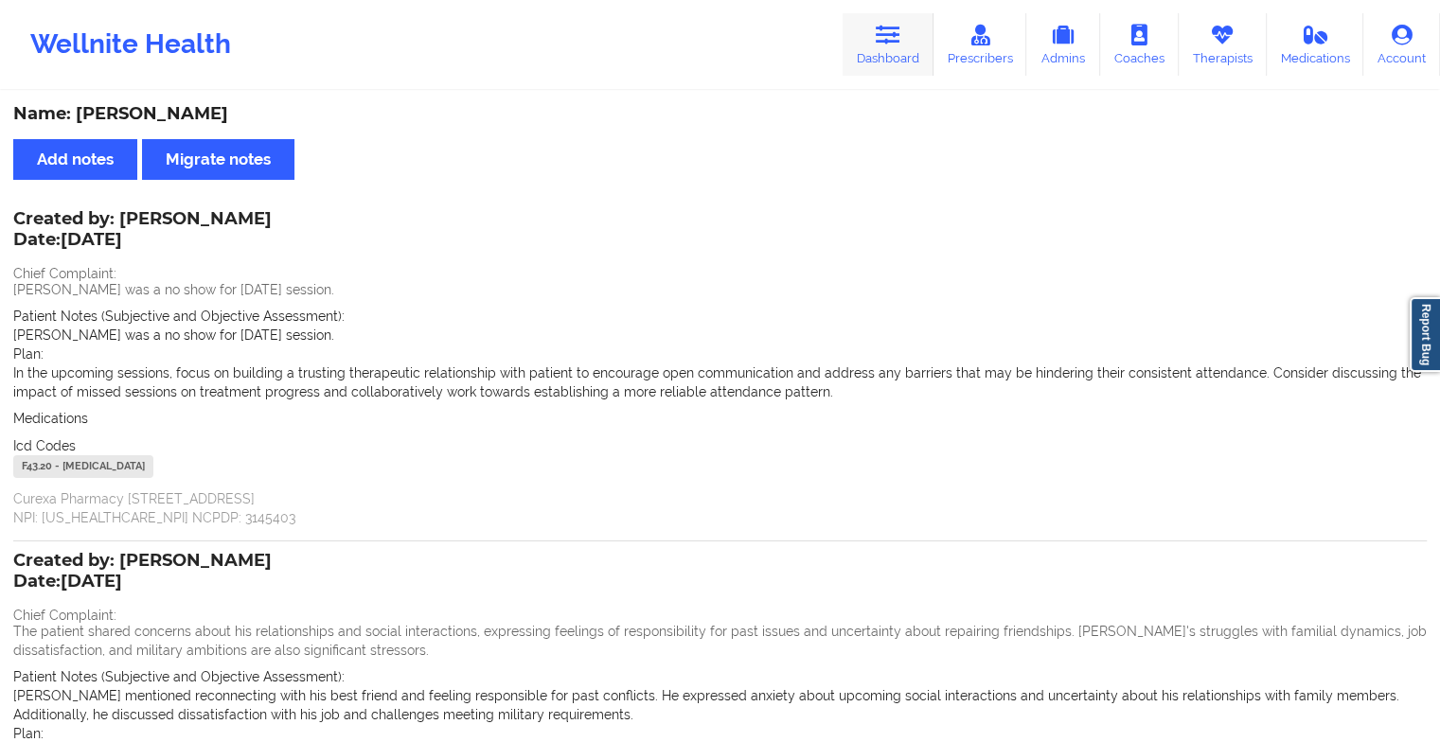
click at [916, 59] on link "Dashboard" at bounding box center [888, 44] width 91 height 62
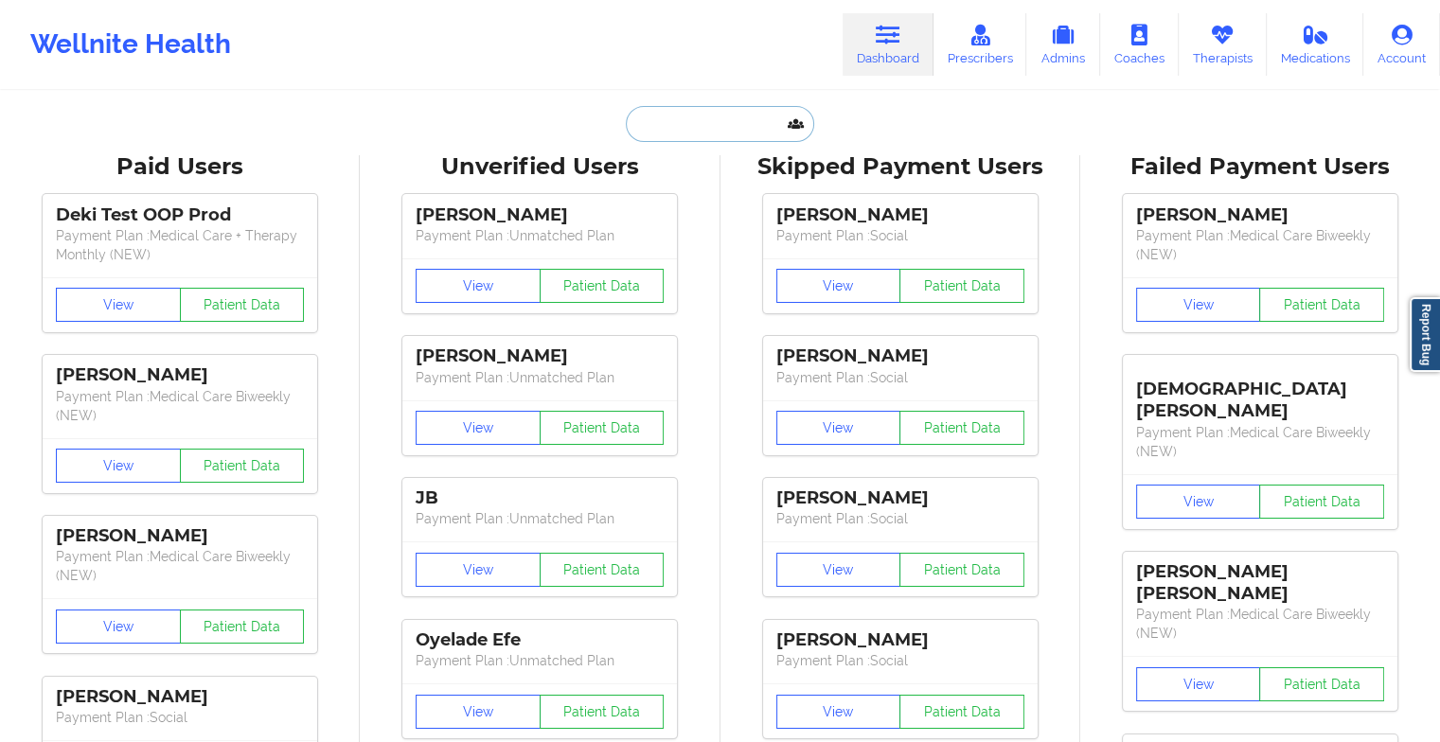
click at [734, 122] on input "text" at bounding box center [719, 124] width 187 height 36
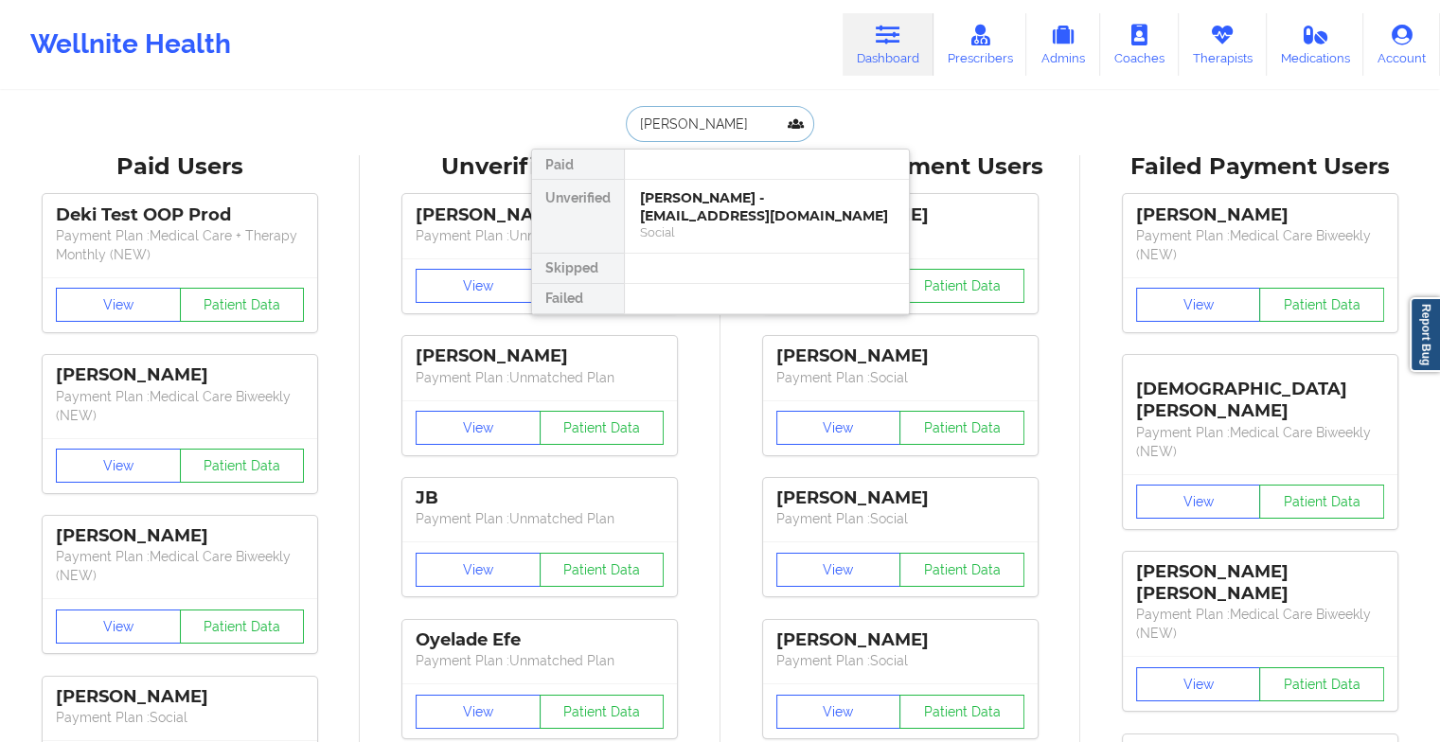
type input "kaitlyn by"
drag, startPoint x: 721, startPoint y: 206, endPoint x: 880, endPoint y: 137, distance: 172.6
click at [880, 137] on div "kaitlyn by Paid Unverified [PERSON_NAME] - [EMAIL_ADDRESS][DOMAIN_NAME] Social …" at bounding box center [720, 124] width 379 height 36
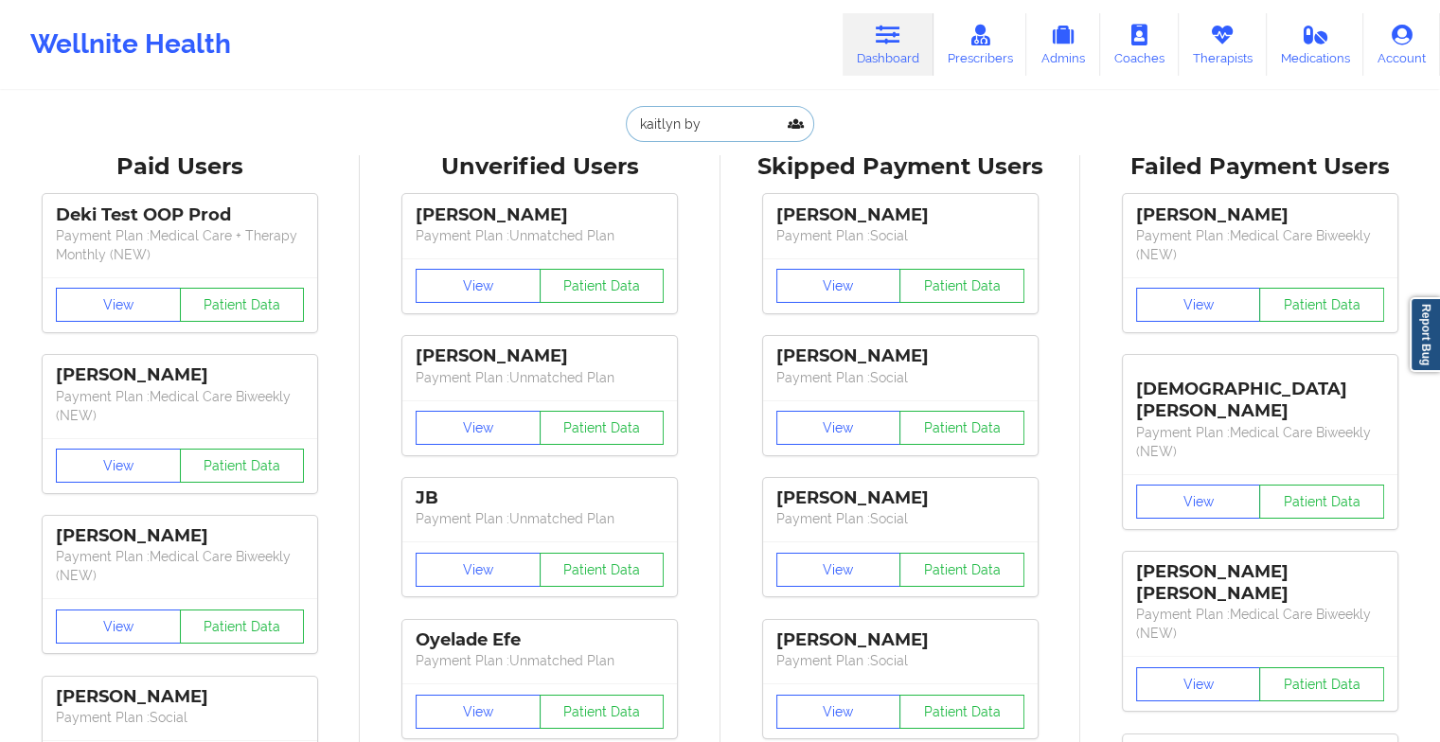
click at [763, 131] on input "kaitlyn by" at bounding box center [719, 124] width 187 height 36
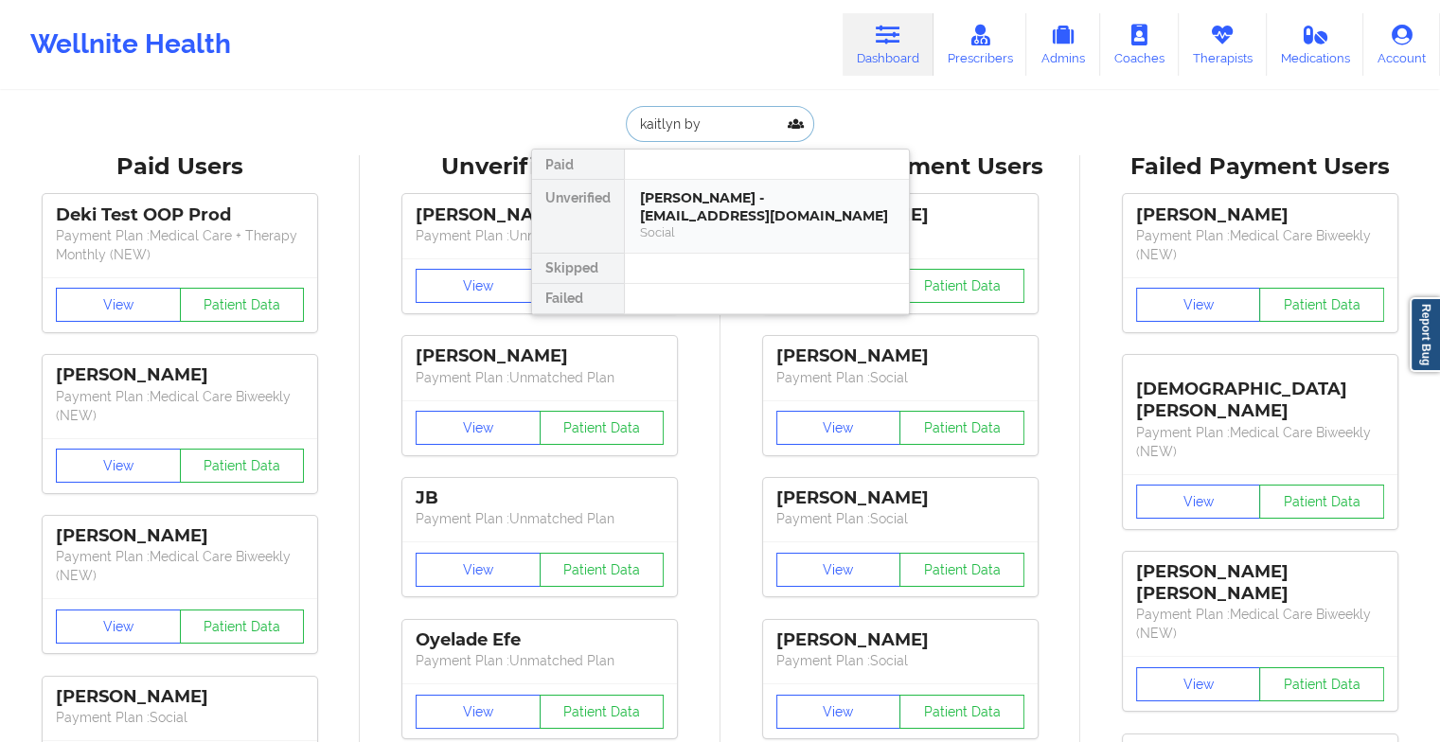
click at [685, 215] on div "[PERSON_NAME] - [EMAIL_ADDRESS][DOMAIN_NAME]" at bounding box center [767, 206] width 254 height 35
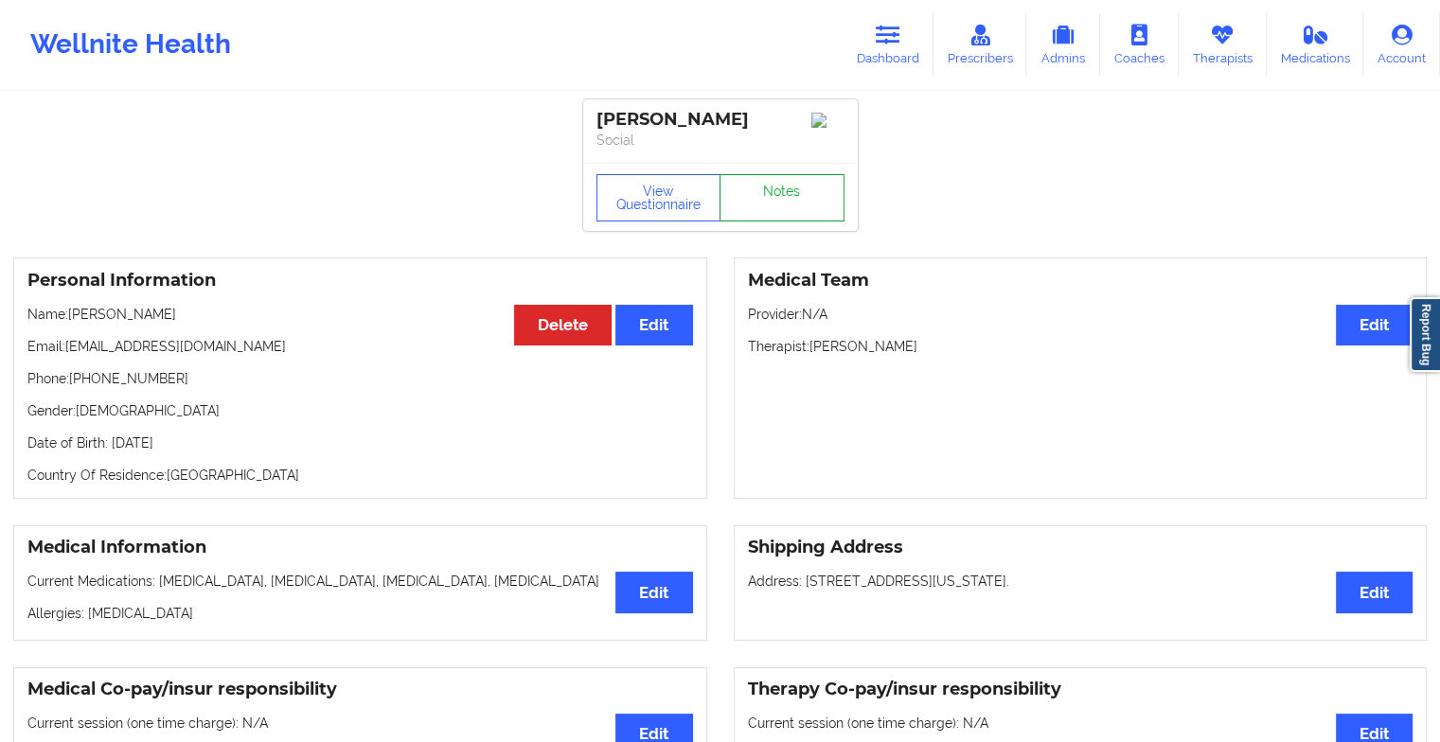
click at [779, 189] on link "Notes" at bounding box center [782, 197] width 125 height 47
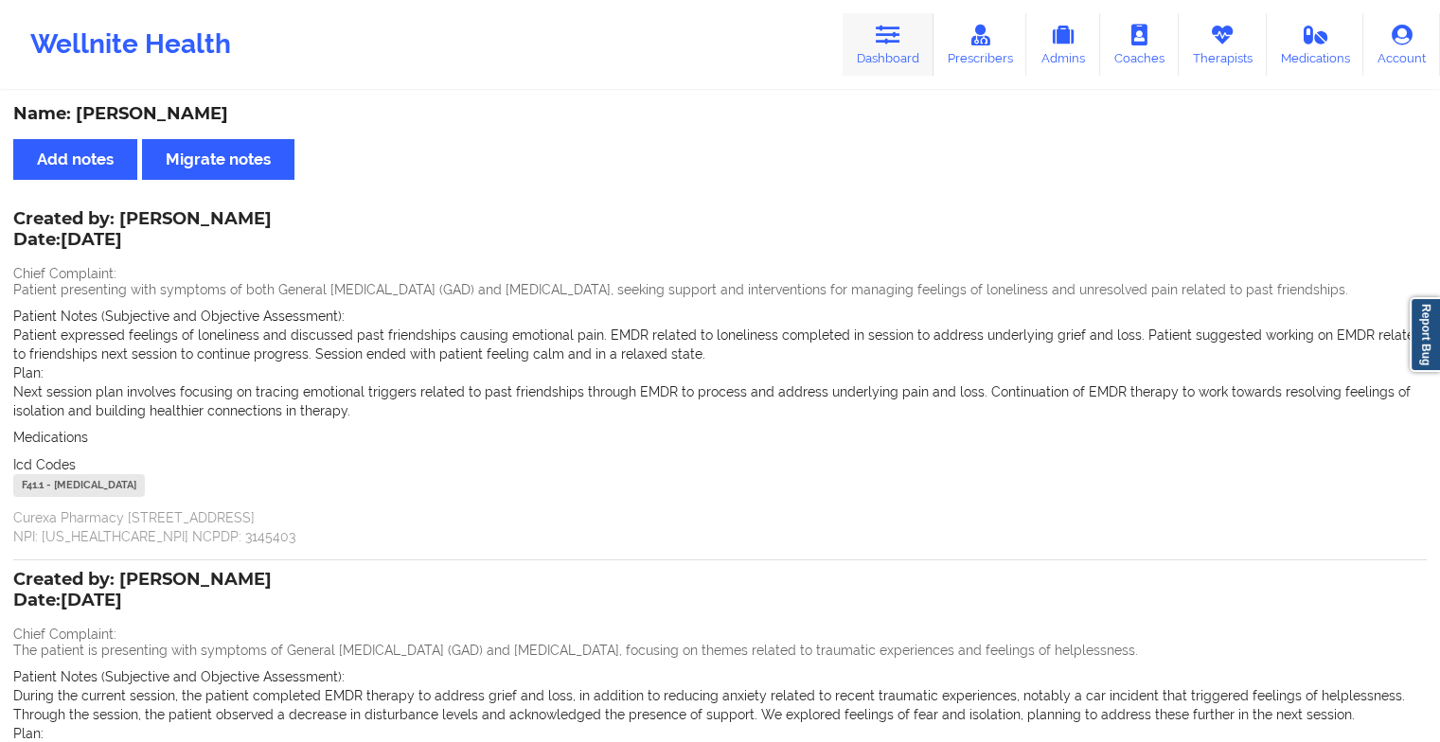
click at [887, 68] on link "Dashboard" at bounding box center [888, 44] width 91 height 62
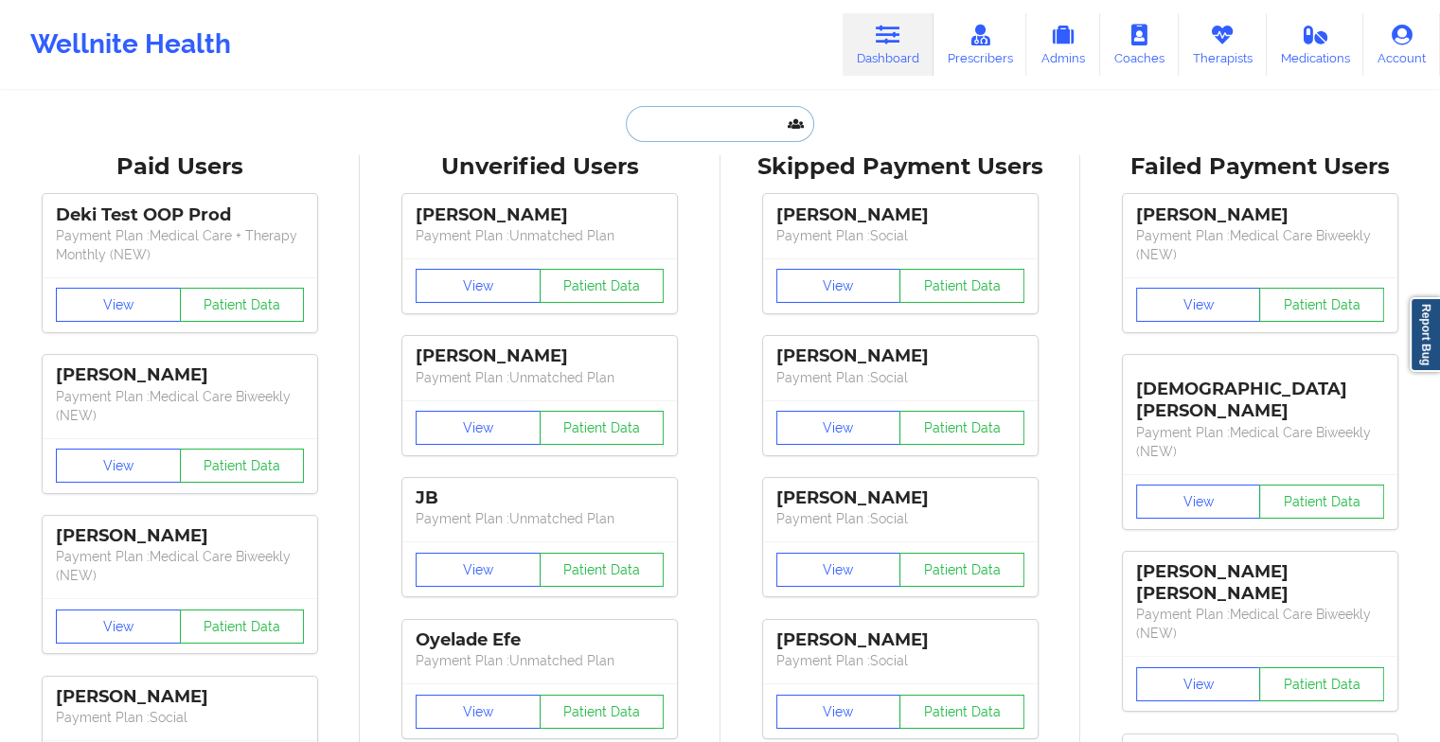
click at [745, 121] on input "text" at bounding box center [719, 124] width 187 height 36
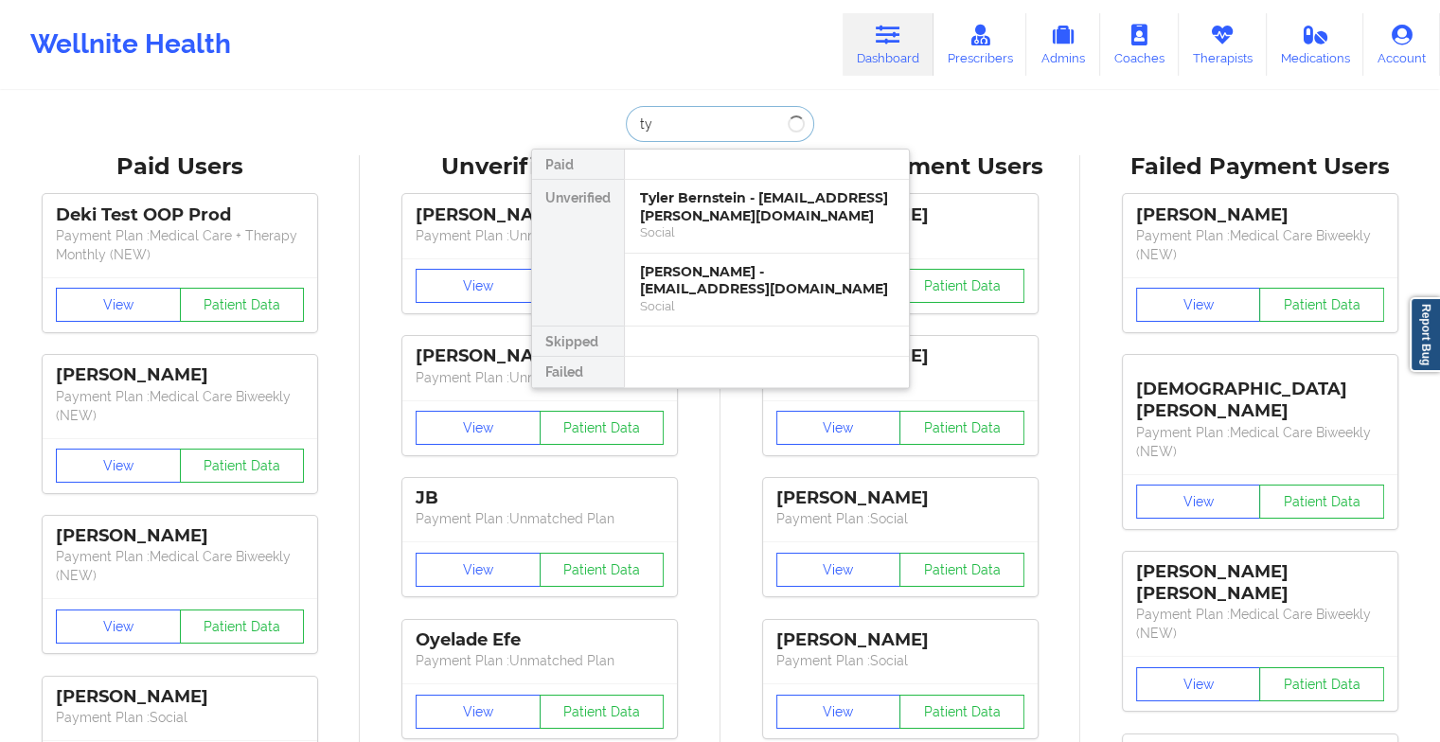
type input "t"
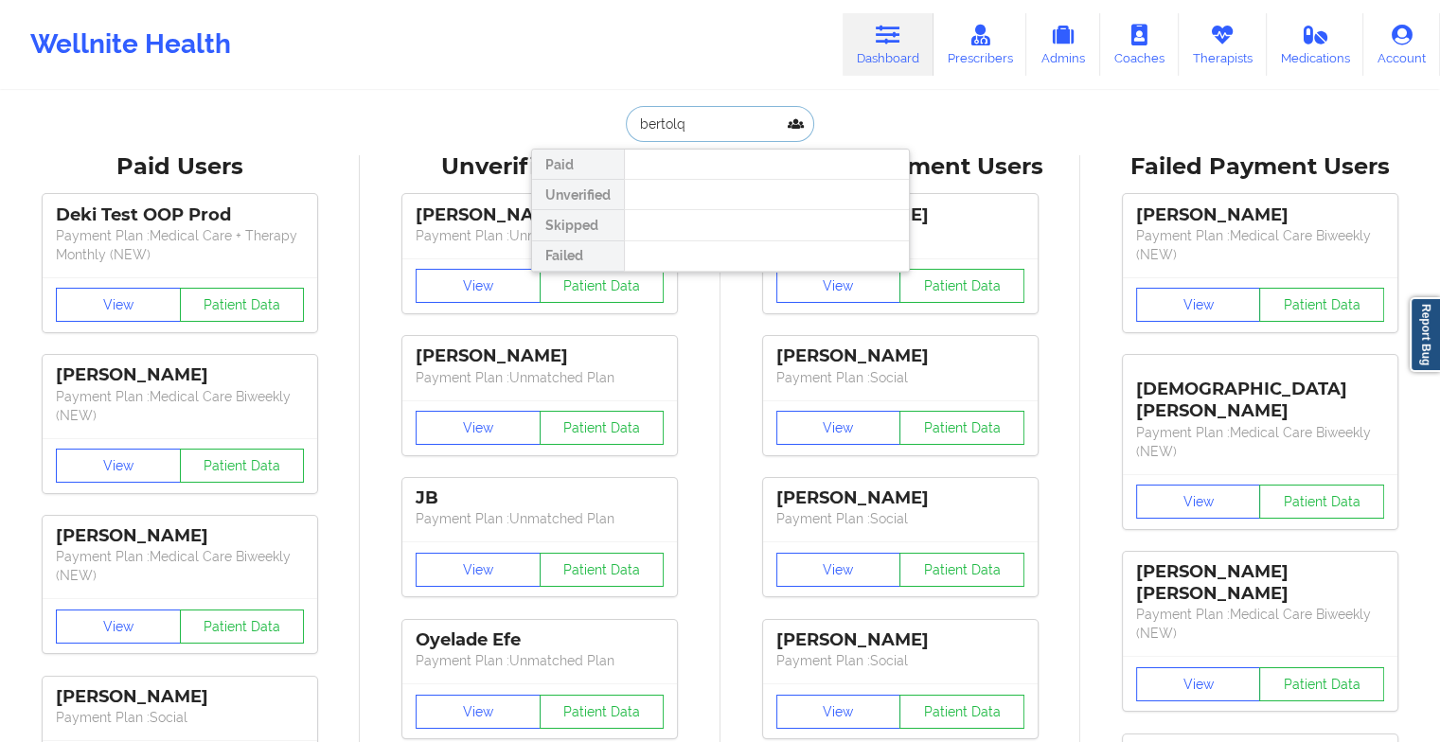
type input "bertol"
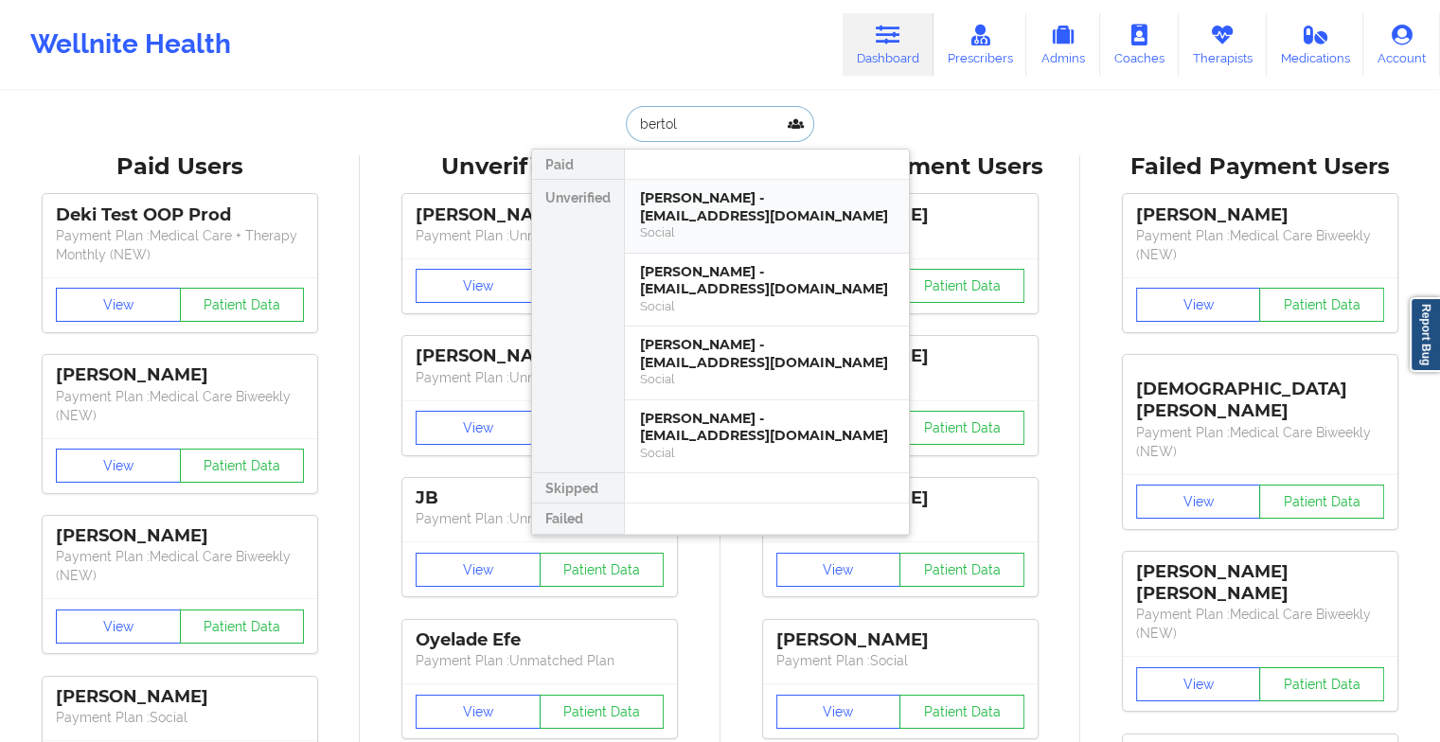
click at [712, 208] on div "[PERSON_NAME] - [EMAIL_ADDRESS][DOMAIN_NAME]" at bounding box center [767, 206] width 254 height 35
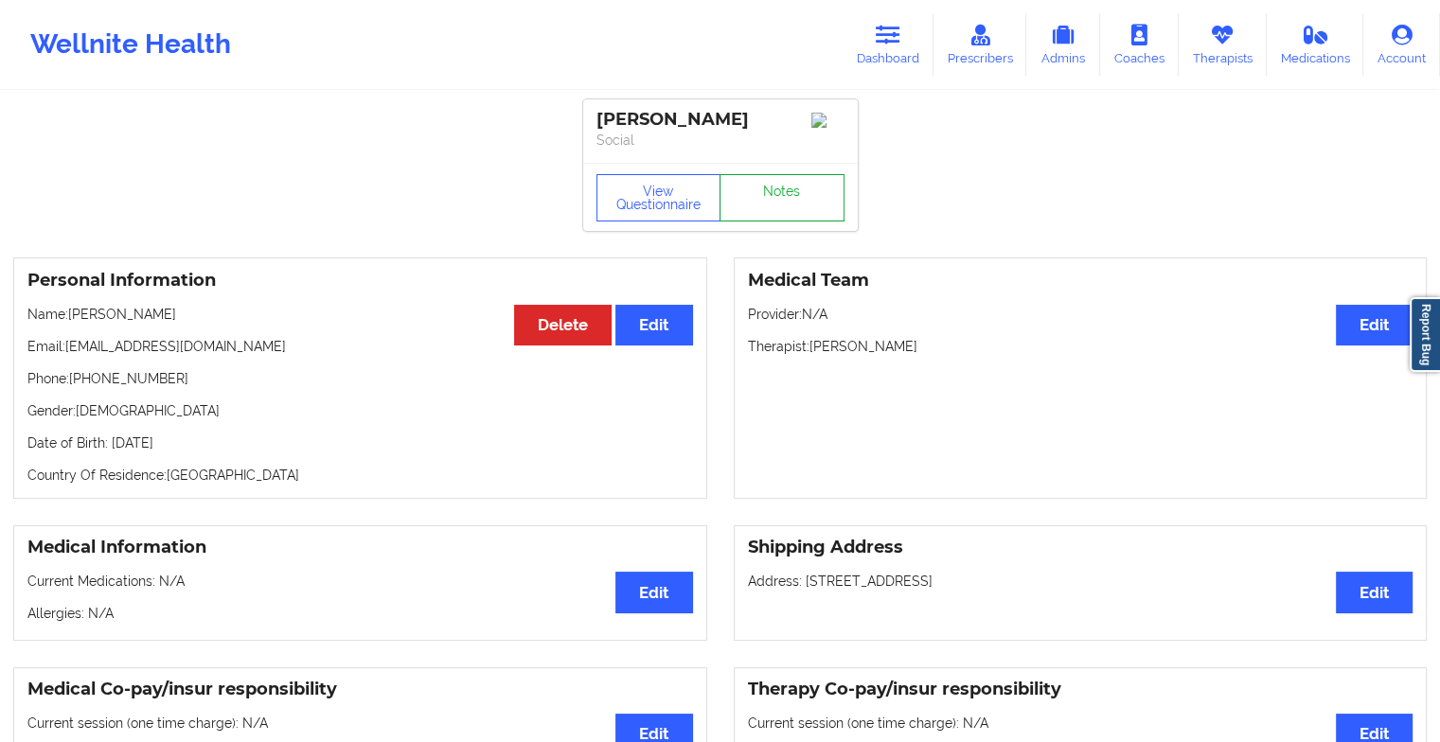
click at [772, 212] on link "Notes" at bounding box center [782, 197] width 125 height 47
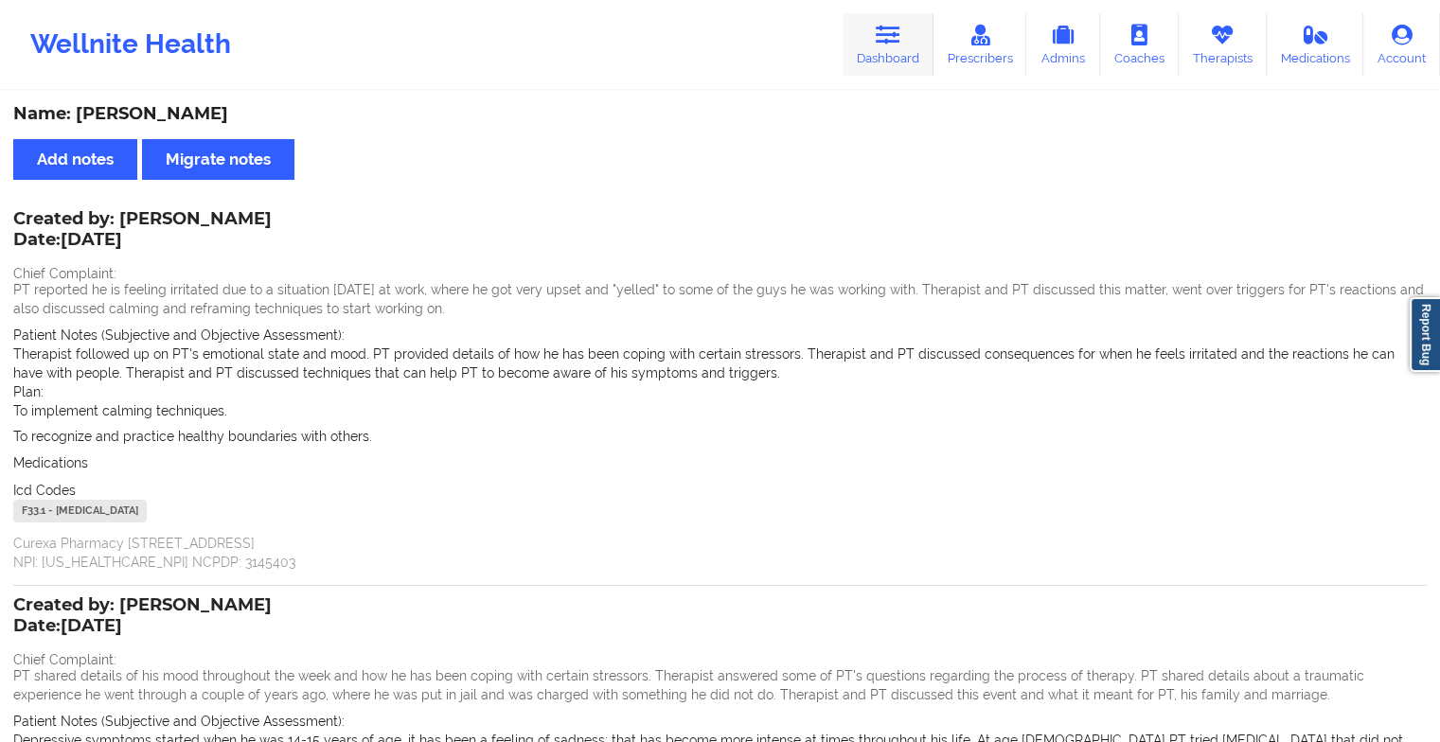
click at [875, 40] on link "Dashboard" at bounding box center [888, 44] width 91 height 62
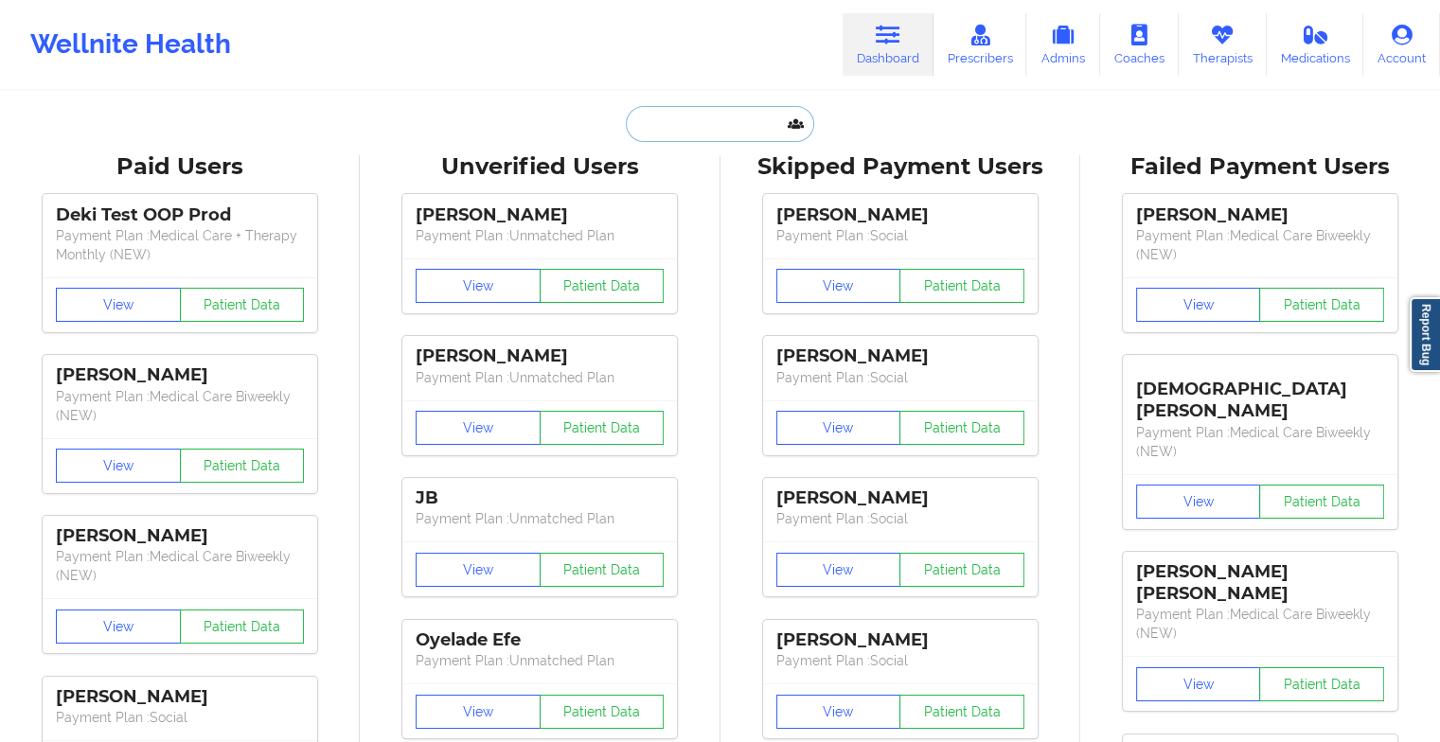
click at [691, 122] on input "text" at bounding box center [719, 124] width 187 height 36
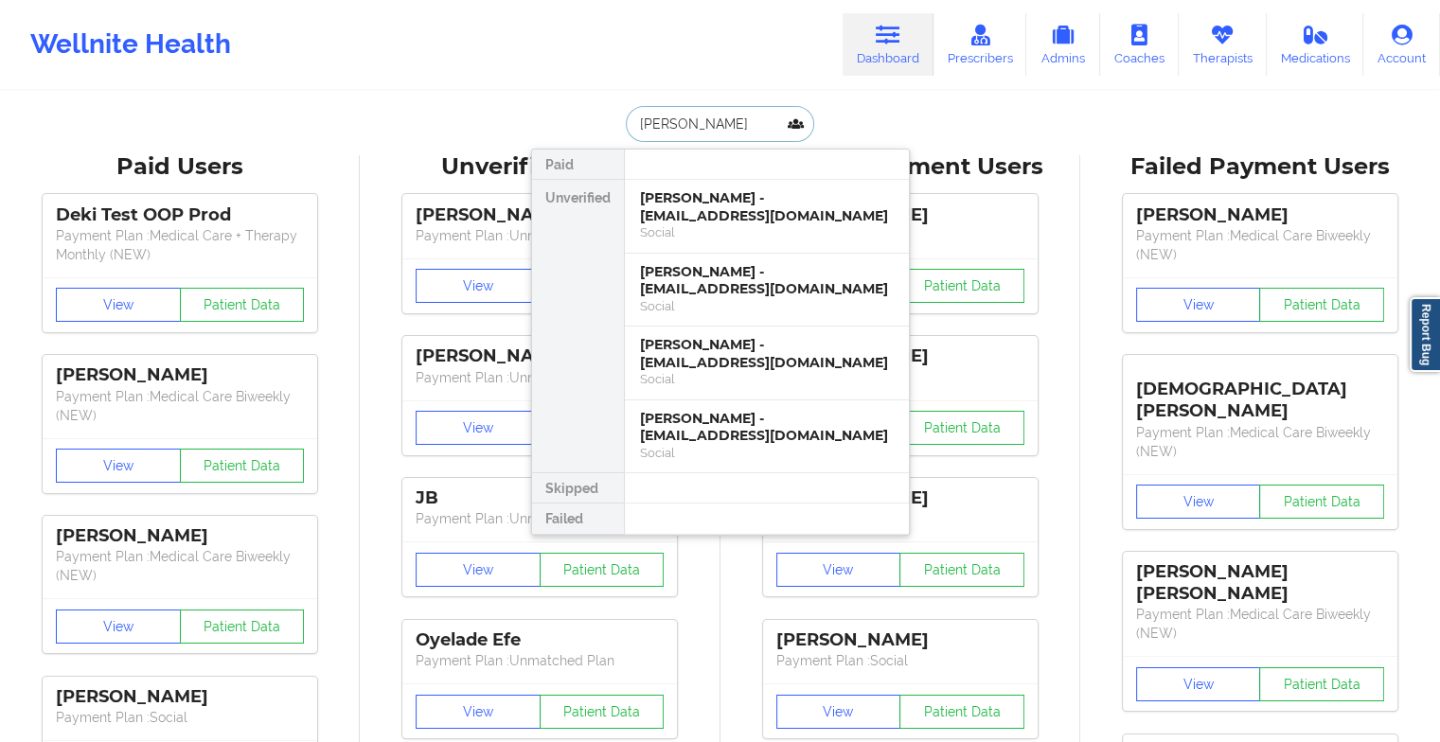
type input "[PERSON_NAME]"
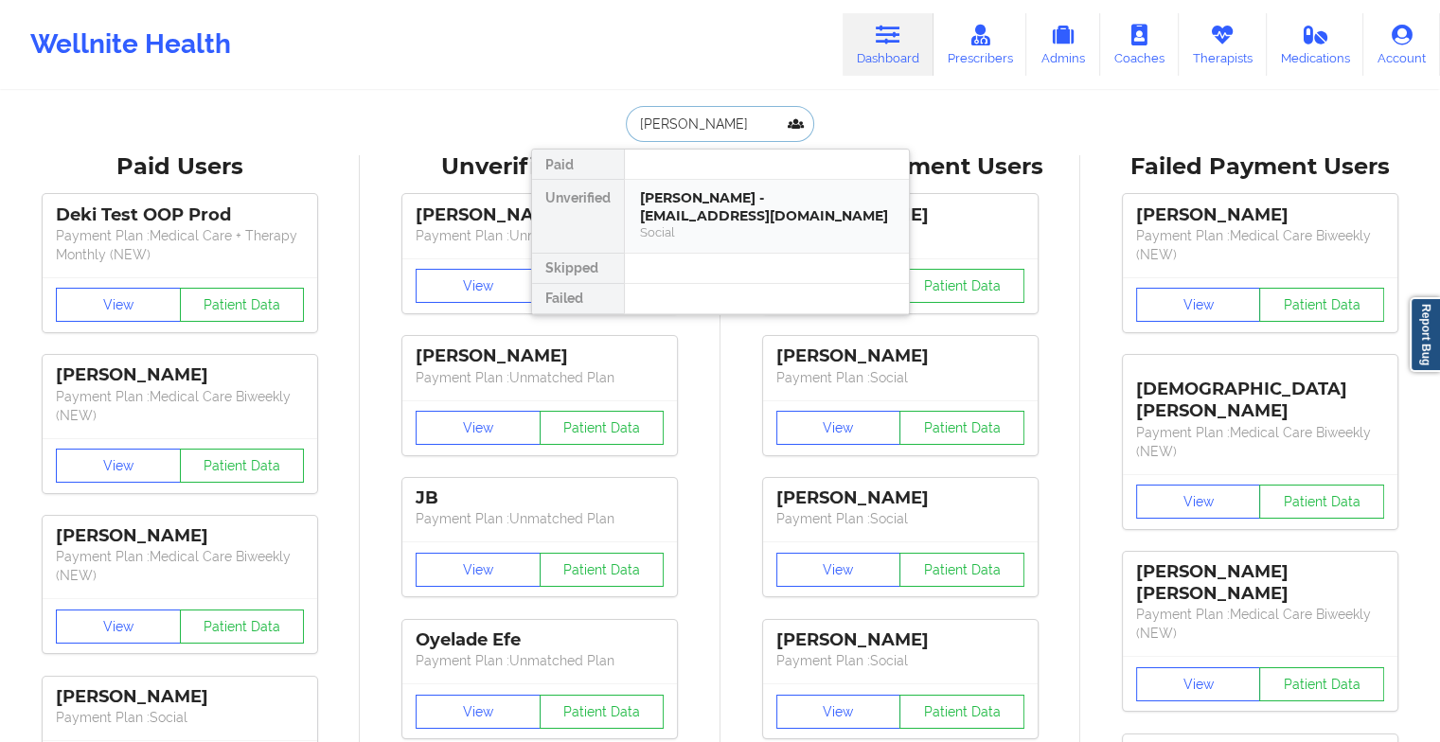
click at [693, 224] on div "Social" at bounding box center [767, 232] width 254 height 16
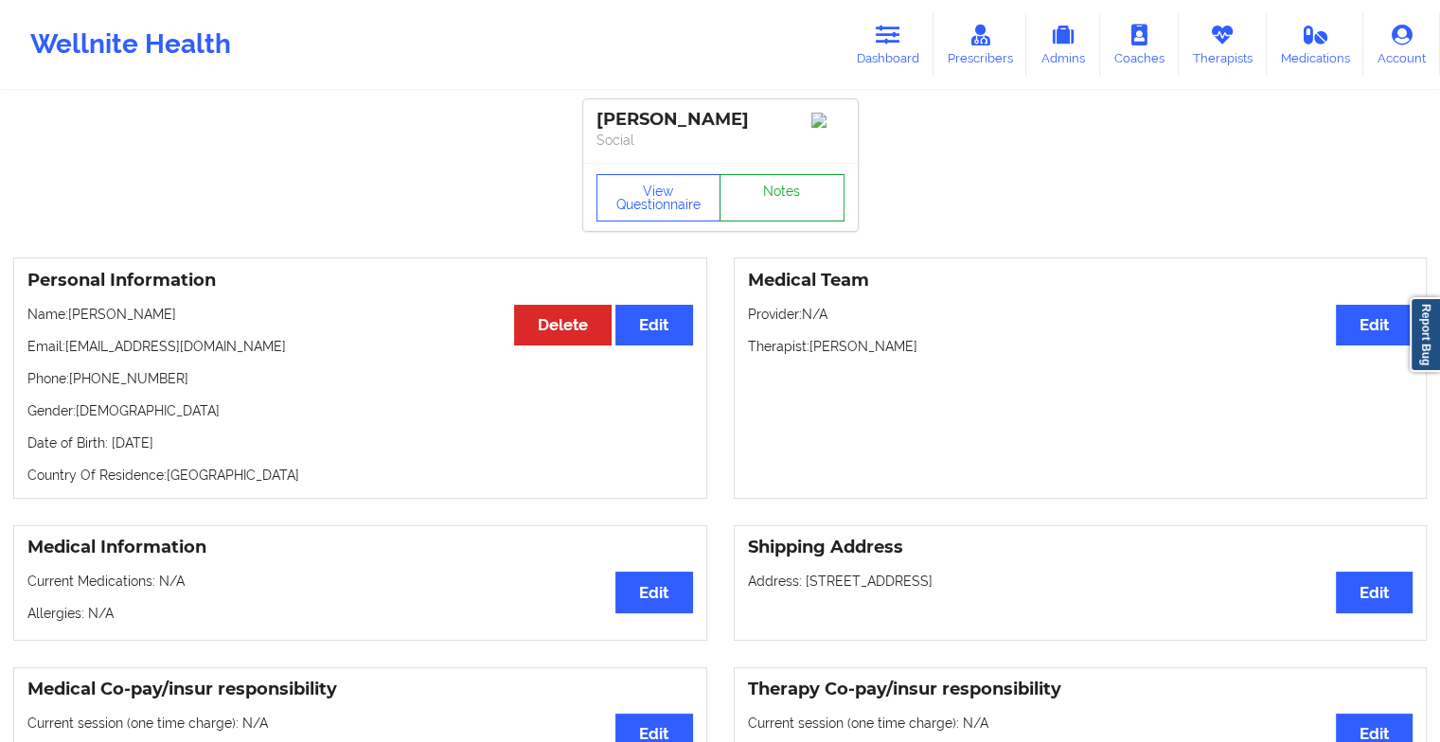
click at [795, 185] on link "Notes" at bounding box center [782, 197] width 125 height 47
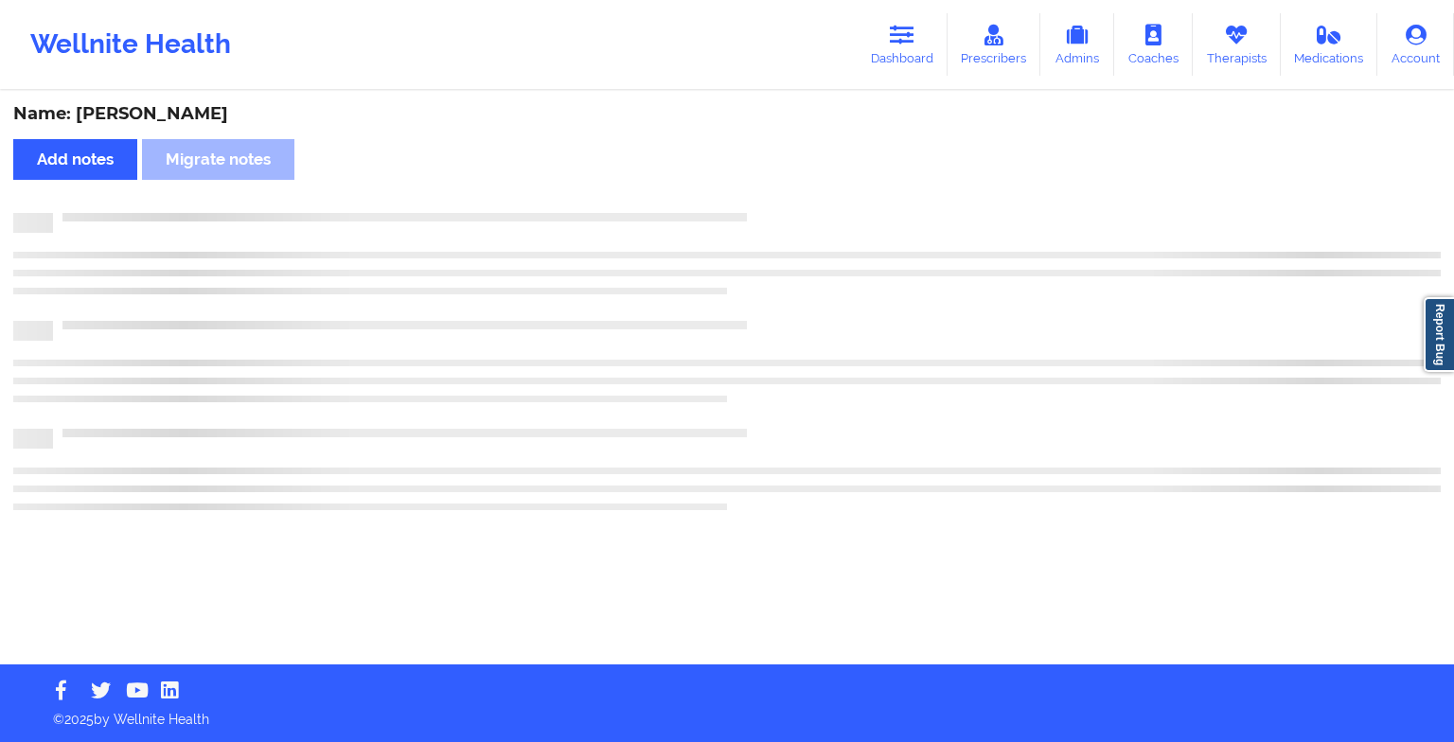
click at [795, 185] on div "Name: [PERSON_NAME] Add notes Migrate notes" at bounding box center [727, 379] width 1454 height 572
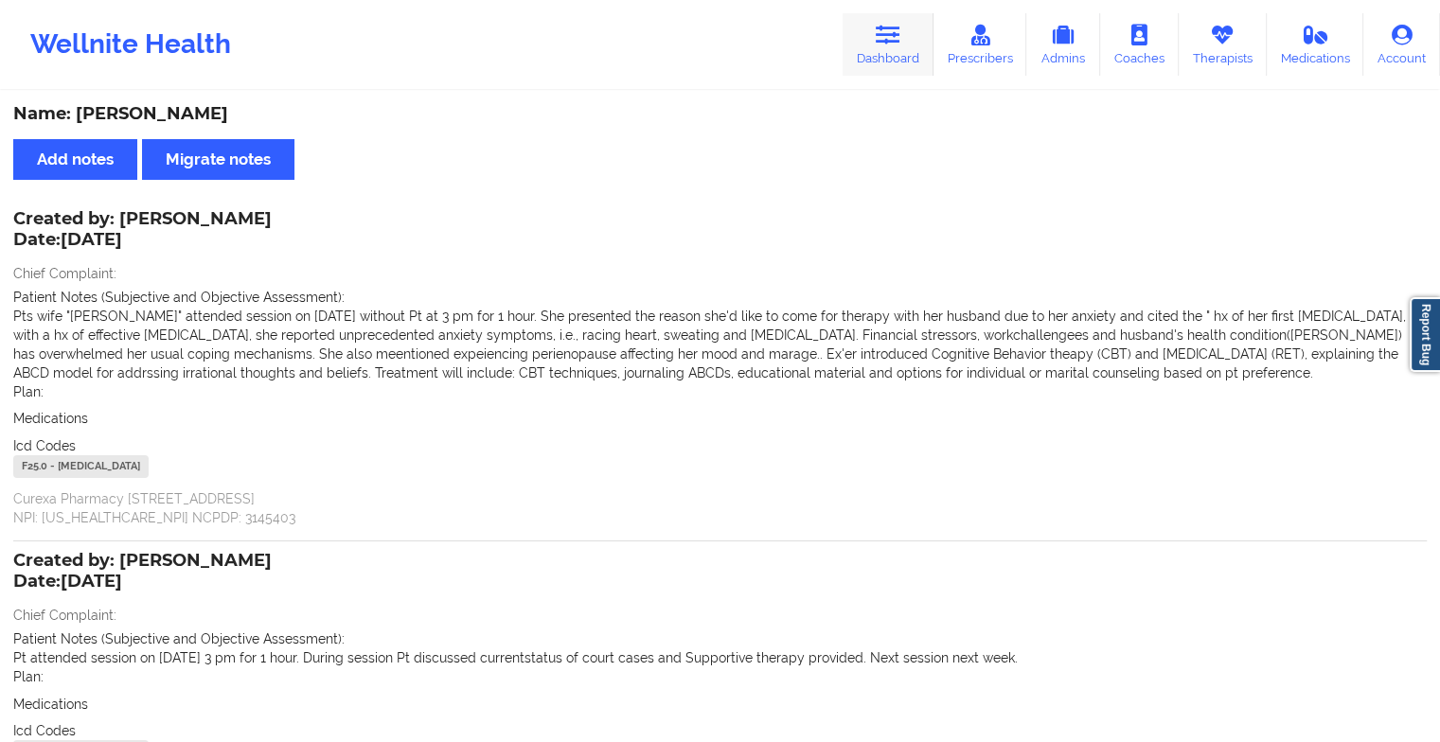
click at [898, 49] on link "Dashboard" at bounding box center [888, 44] width 91 height 62
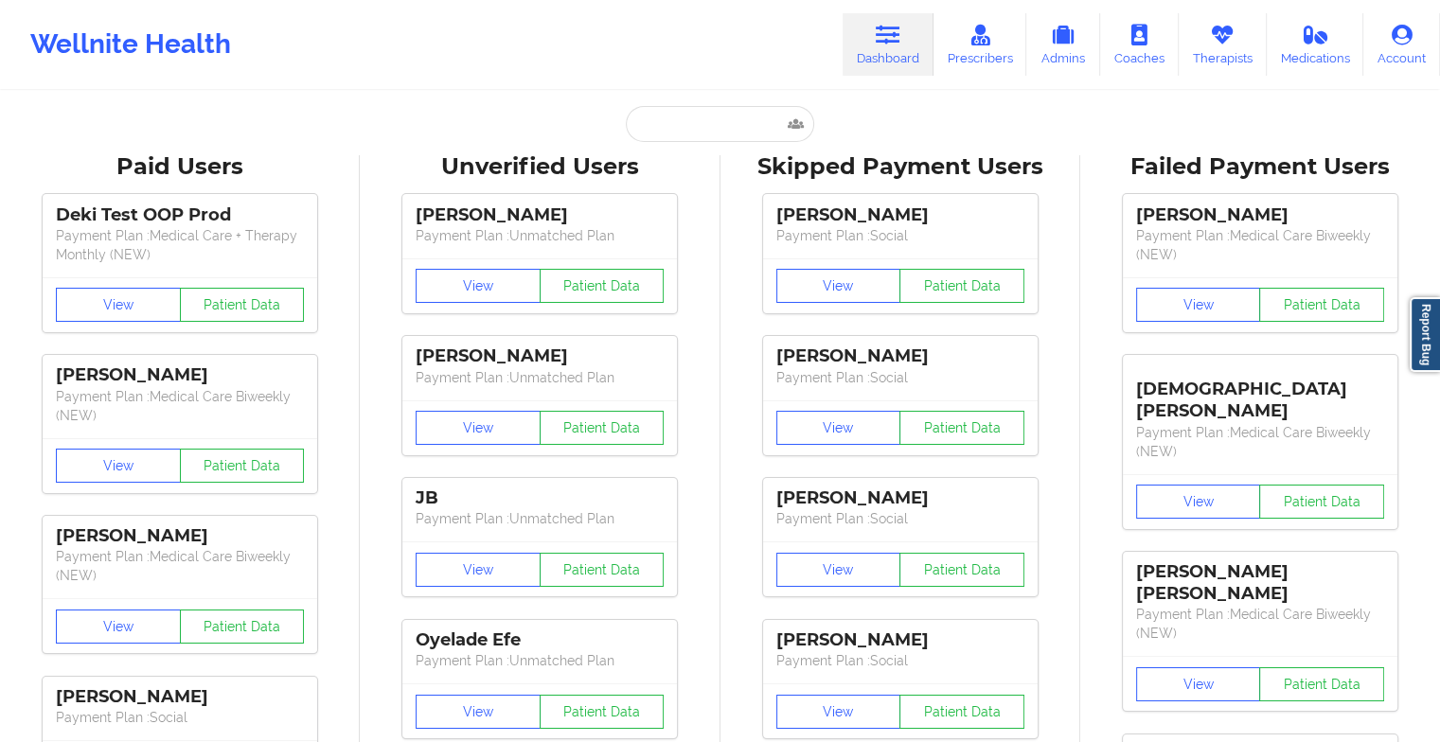
click at [686, 112] on input "text" at bounding box center [719, 124] width 187 height 36
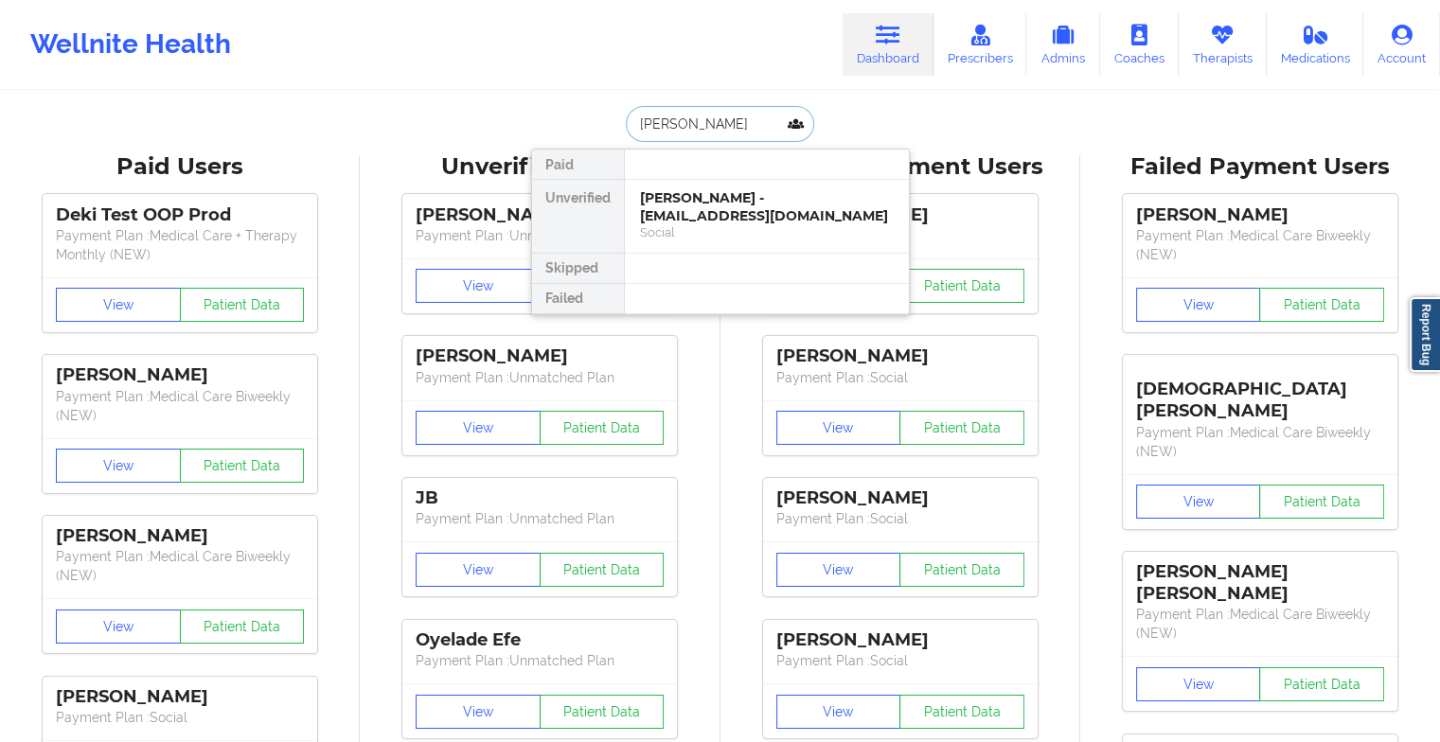
type input "[PERSON_NAME]"
click at [760, 224] on div "Social" at bounding box center [767, 232] width 254 height 16
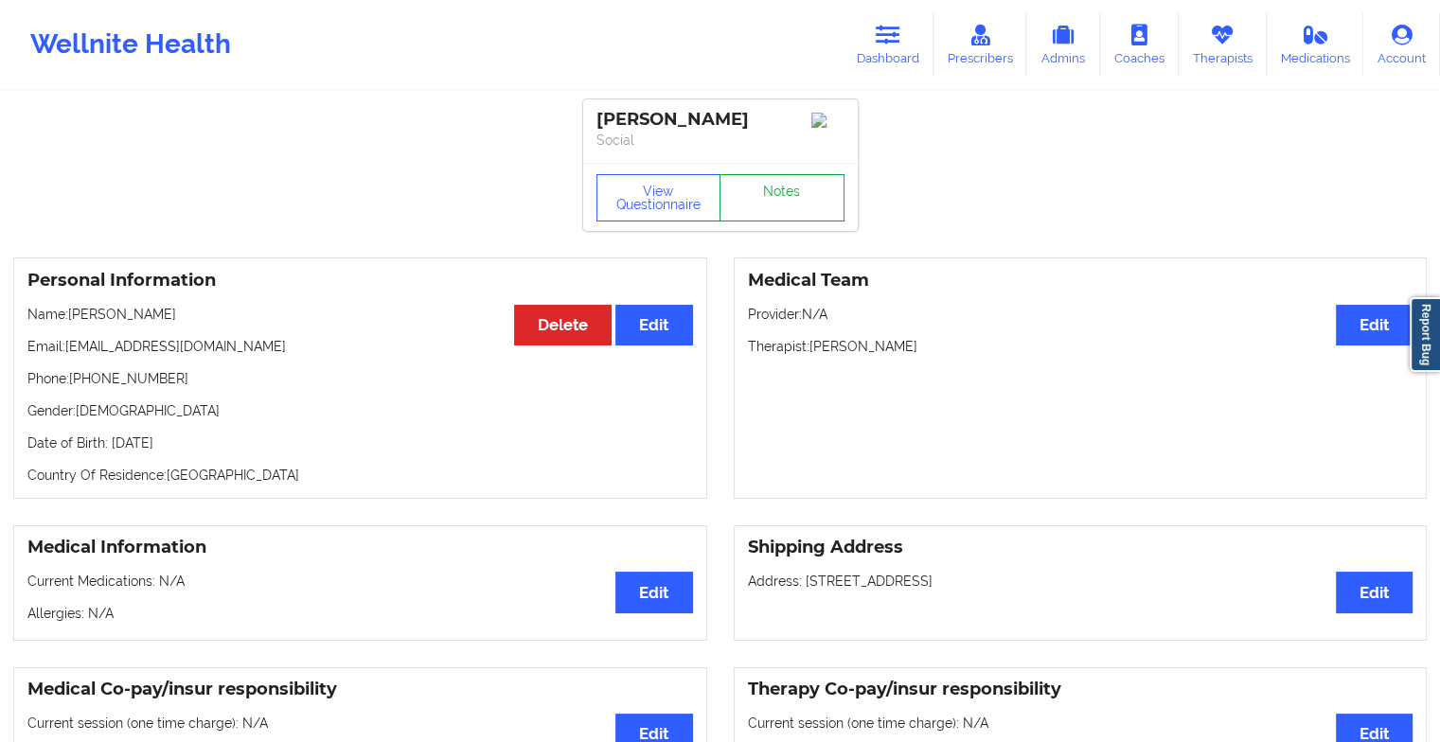
click at [759, 212] on link "Notes" at bounding box center [782, 197] width 125 height 47
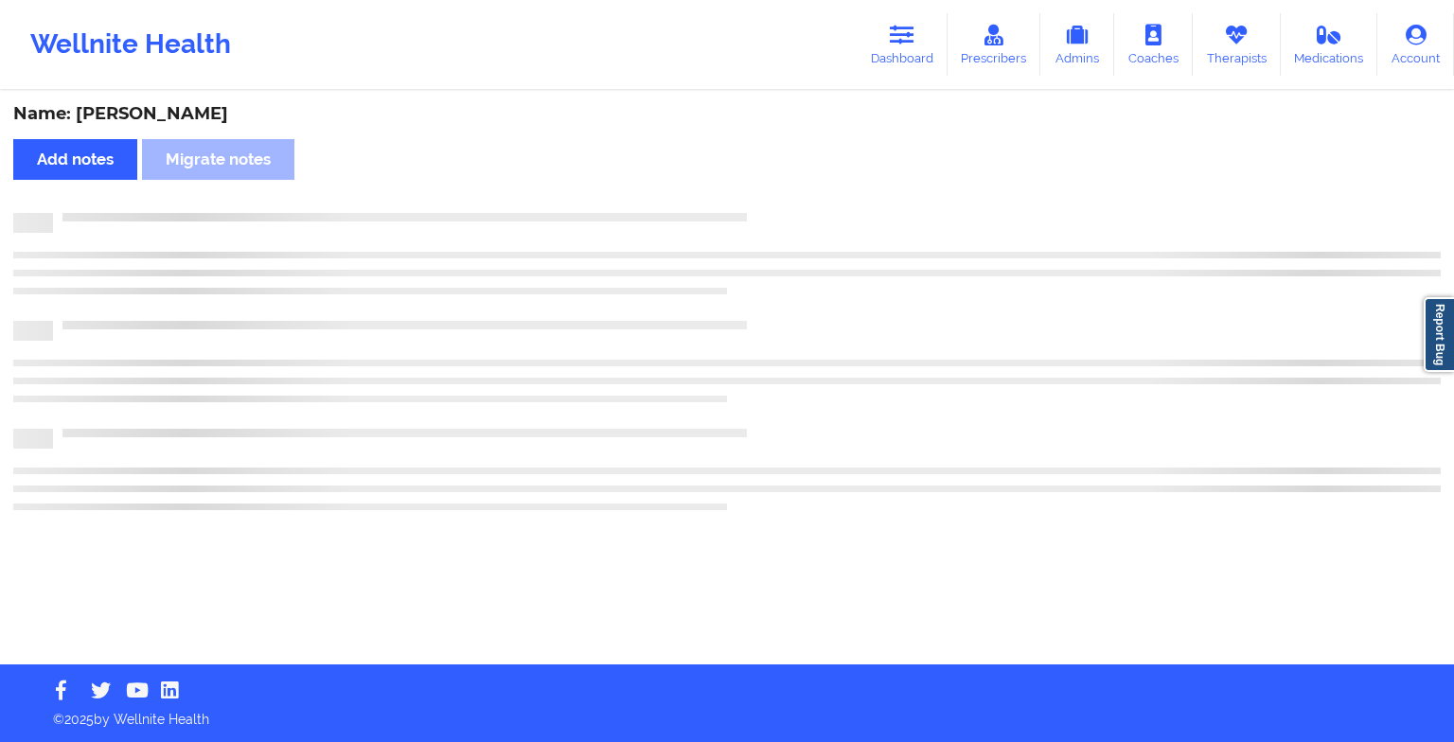
click at [759, 213] on div at bounding box center [747, 213] width 1388 height 0
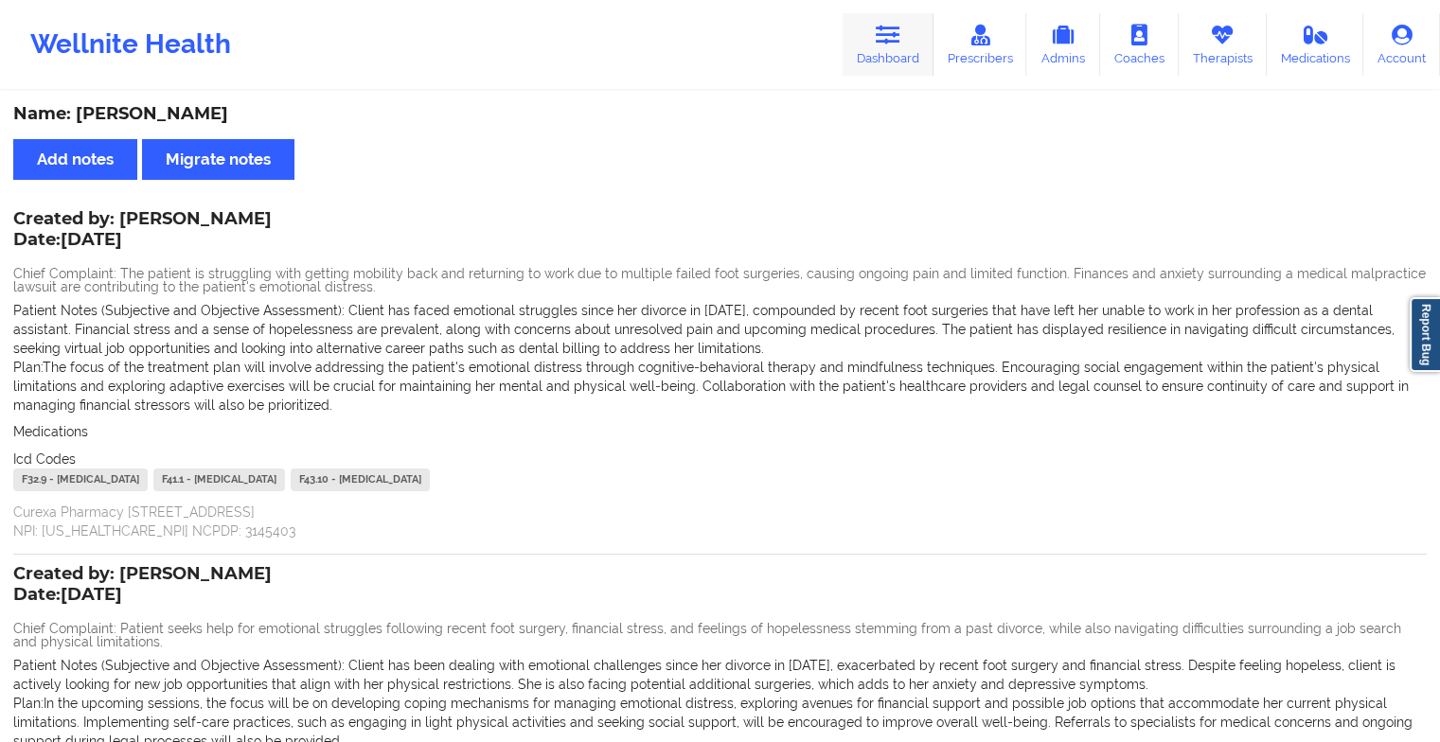
click at [888, 53] on link "Dashboard" at bounding box center [888, 44] width 91 height 62
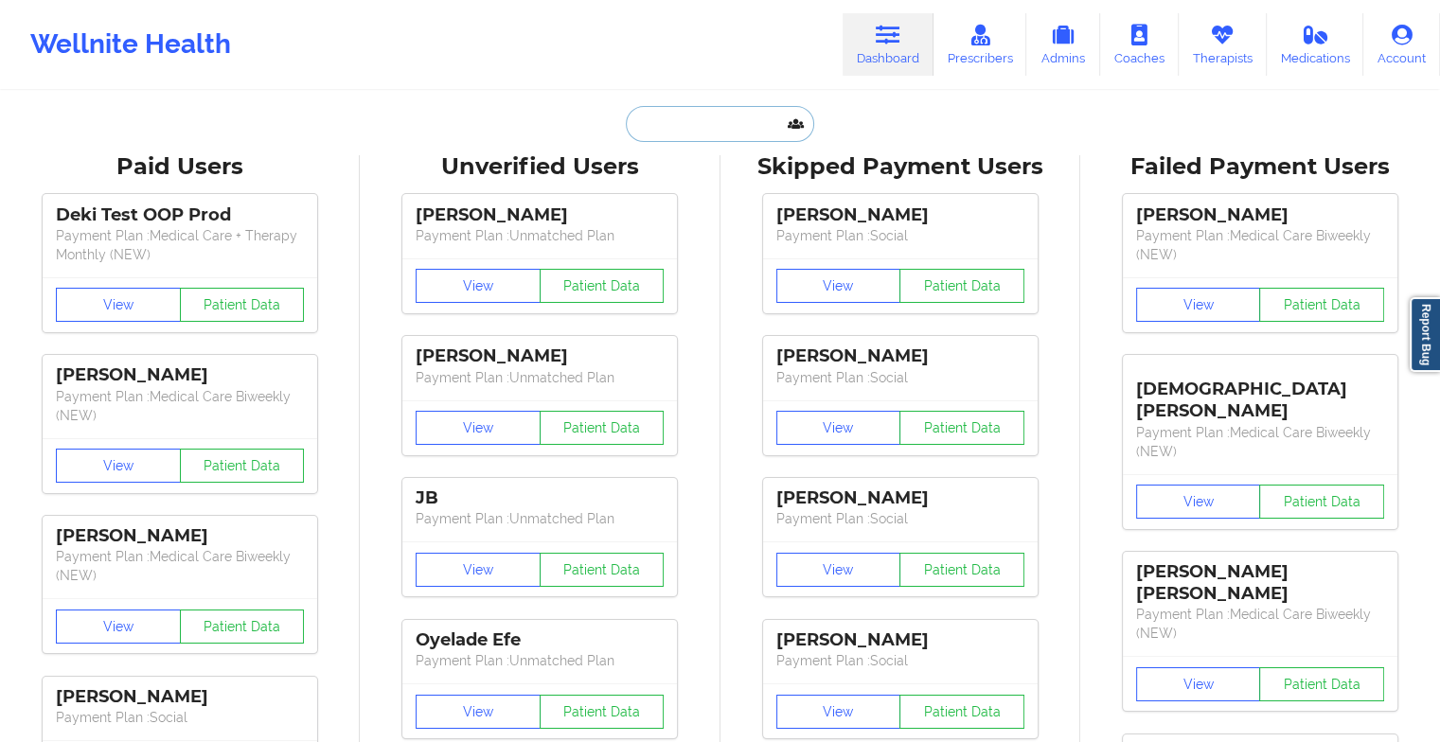
click at [750, 116] on input "text" at bounding box center [719, 124] width 187 height 36
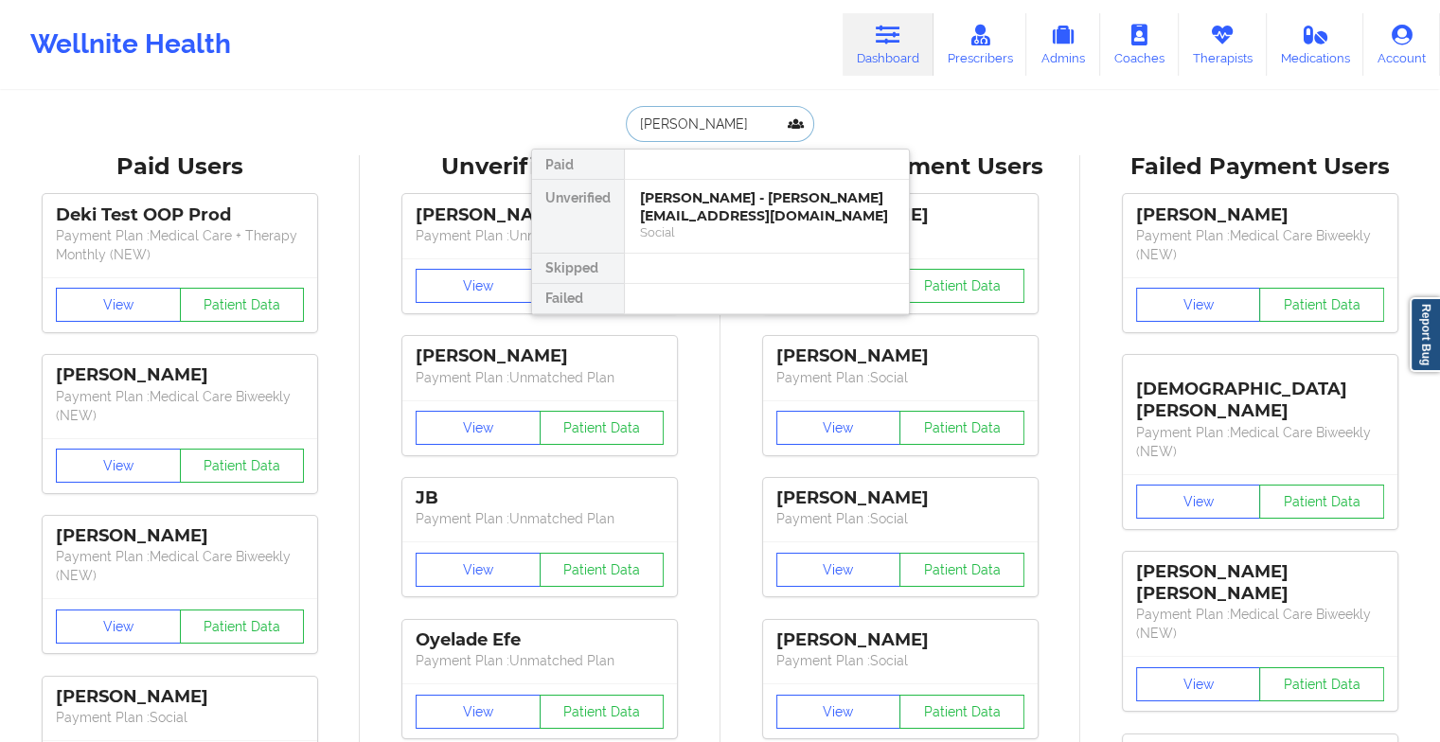
type input "[PERSON_NAME]"
click at [663, 212] on div "[PERSON_NAME] - [PERSON_NAME][EMAIL_ADDRESS][DOMAIN_NAME]" at bounding box center [767, 206] width 254 height 35
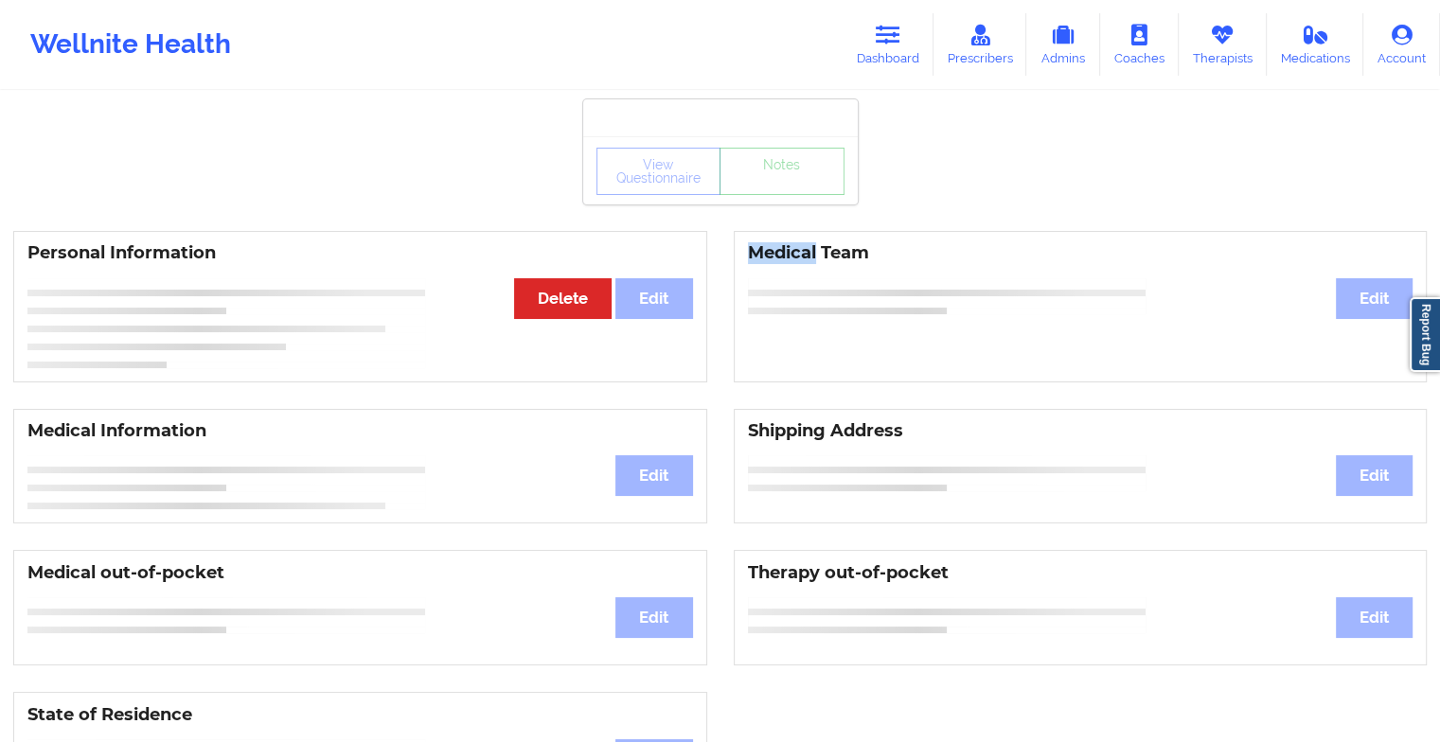
drag, startPoint x: 663, startPoint y: 212, endPoint x: 818, endPoint y: 220, distance: 155.5
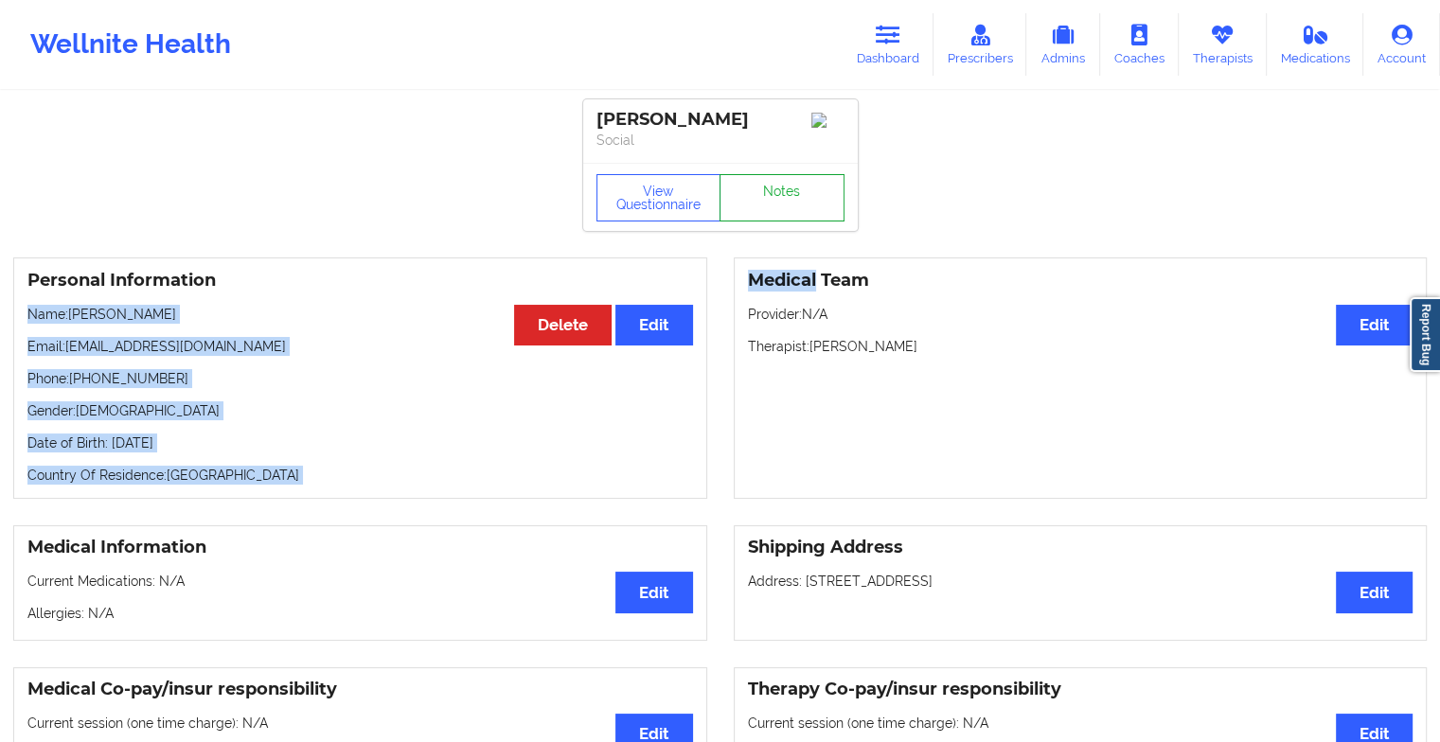
drag, startPoint x: 818, startPoint y: 220, endPoint x: 764, endPoint y: 211, distance: 54.6
click at [764, 211] on link "Notes" at bounding box center [782, 197] width 125 height 47
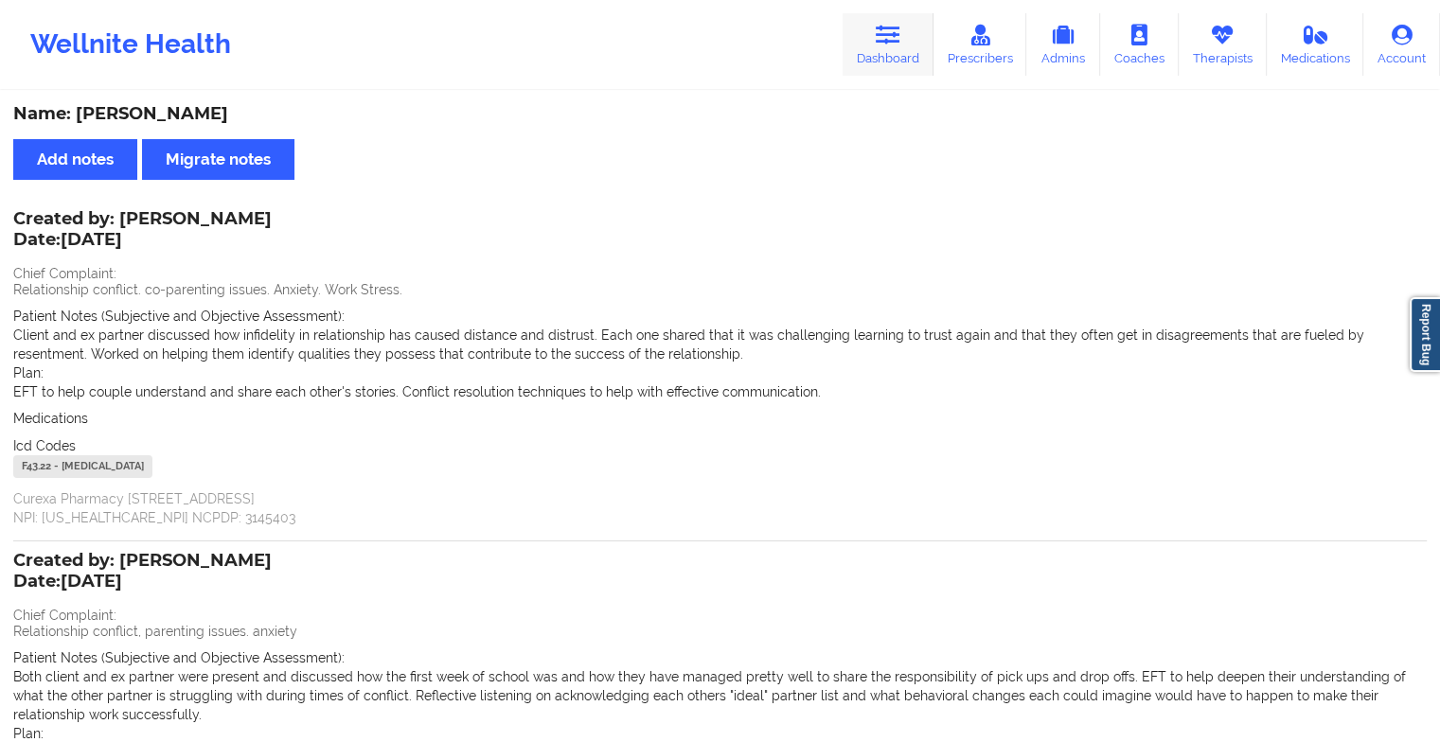
click at [879, 34] on icon at bounding box center [888, 35] width 25 height 21
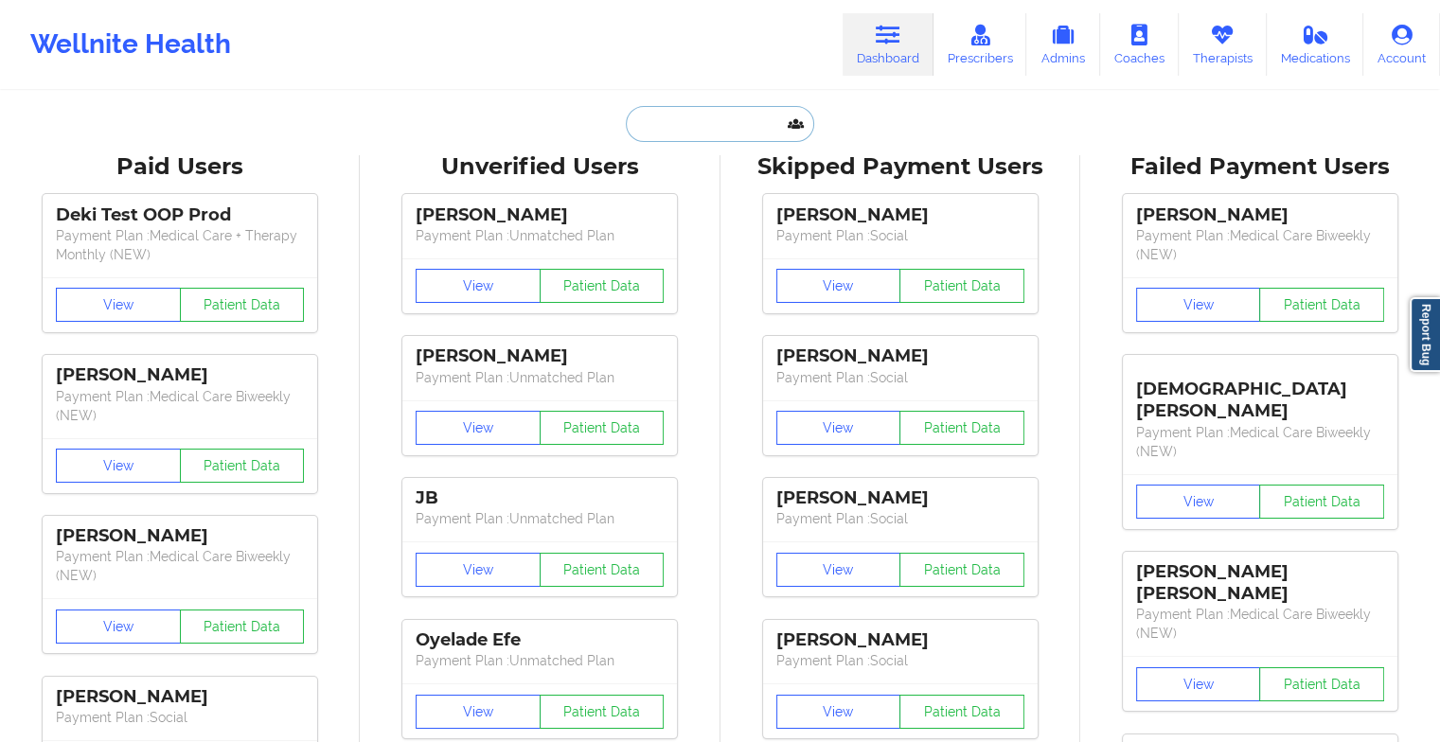
click at [682, 136] on input "text" at bounding box center [719, 124] width 187 height 36
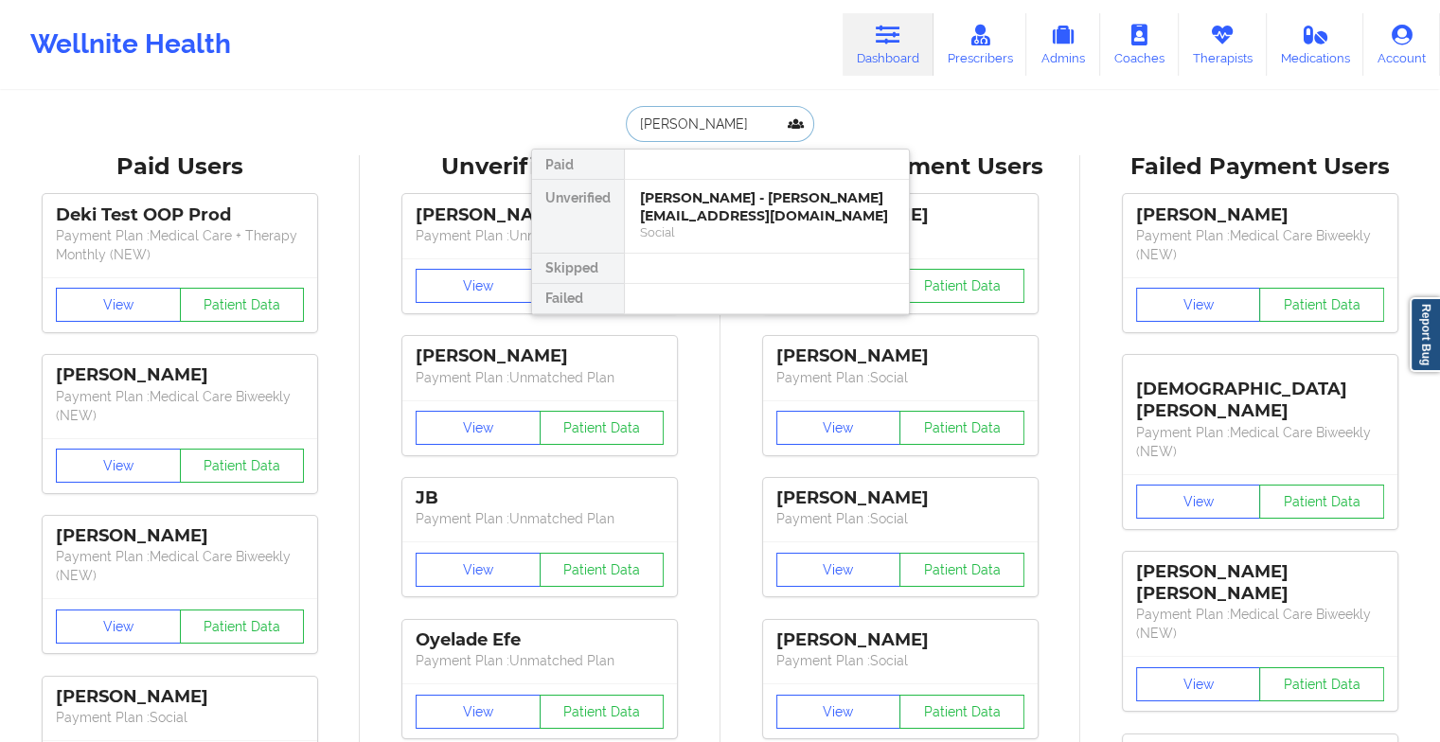
type input "[PERSON_NAME]"
click at [715, 208] on div "[PERSON_NAME] - [EMAIL_ADDRESS][DOMAIN_NAME]" at bounding box center [767, 206] width 254 height 35
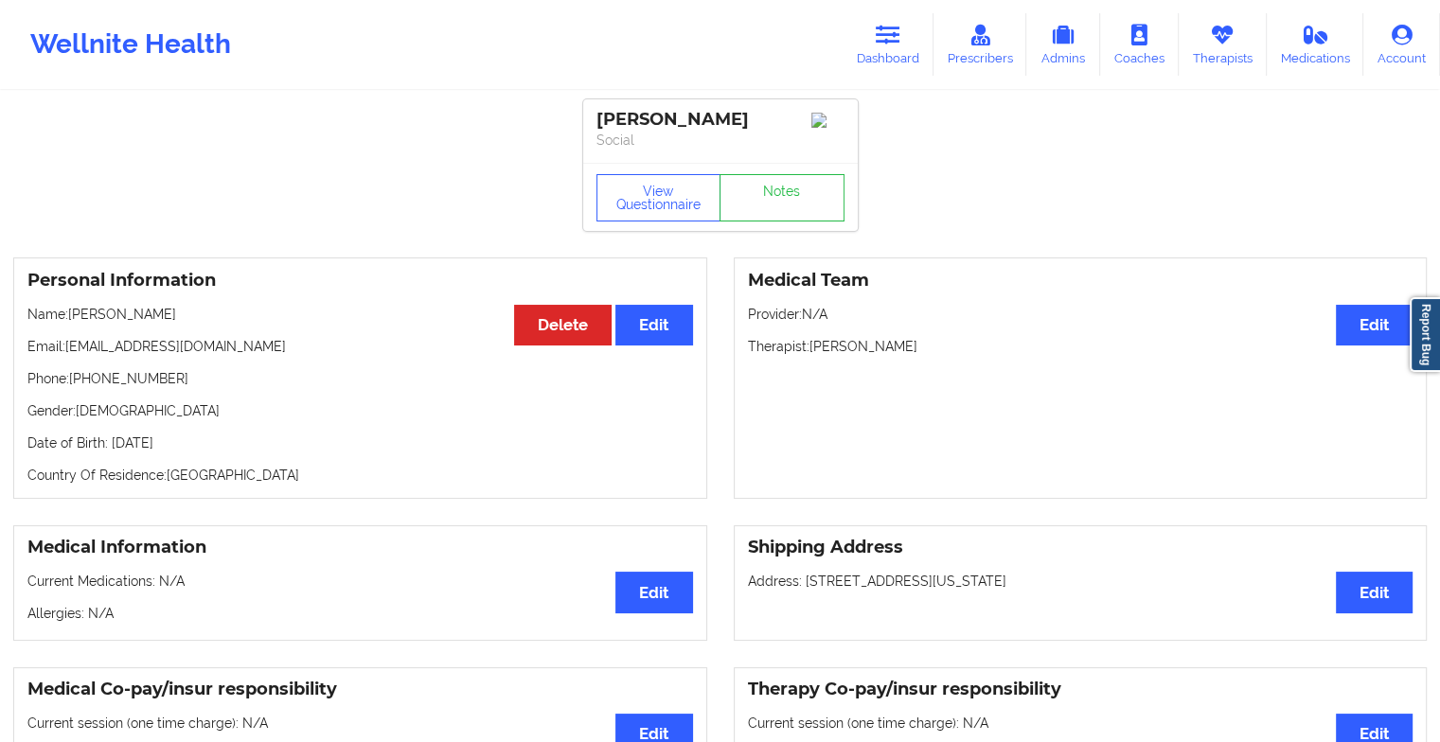
click at [779, 192] on div "View Questionnaire Notes" at bounding box center [720, 197] width 248 height 47
click at [779, 192] on link "Notes" at bounding box center [782, 197] width 125 height 47
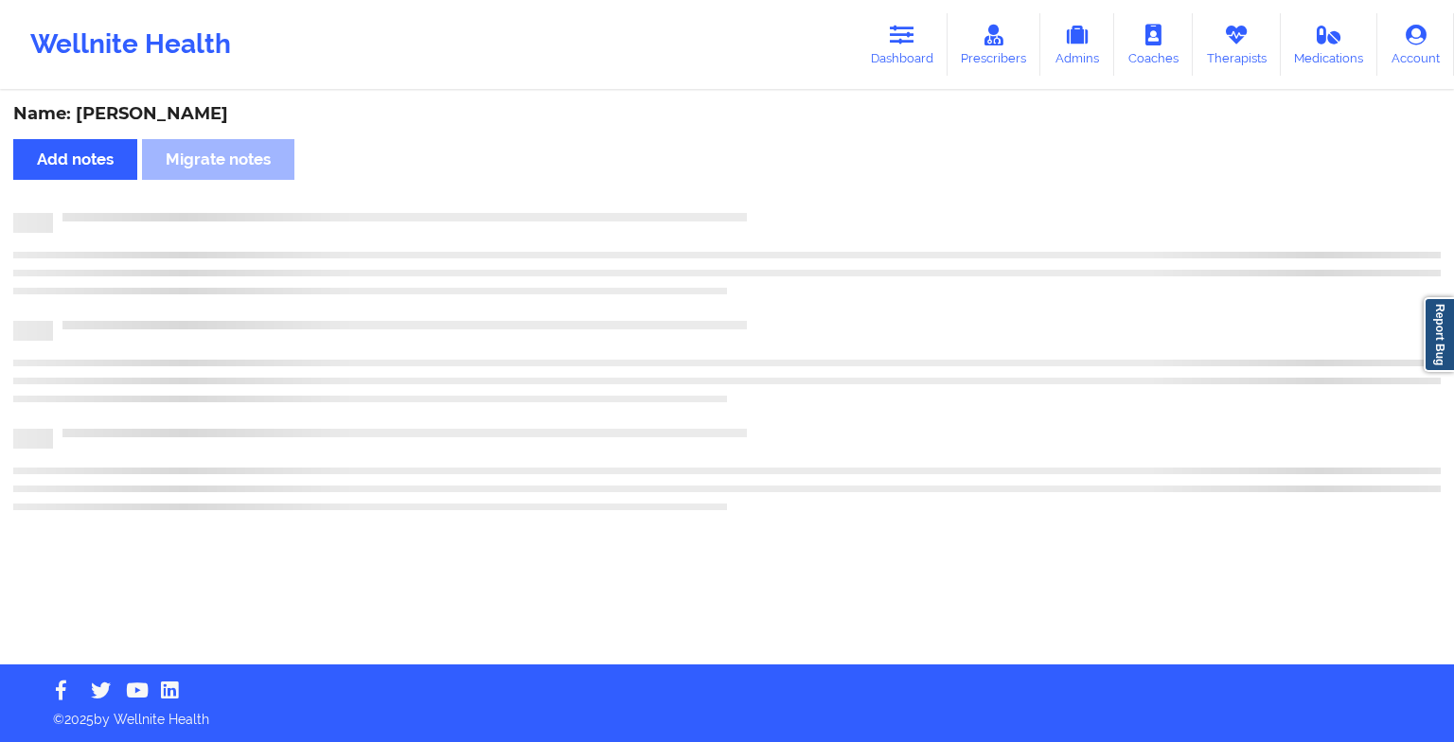
click at [779, 192] on div "Name: [PERSON_NAME] Add notes Migrate notes" at bounding box center [727, 379] width 1454 height 572
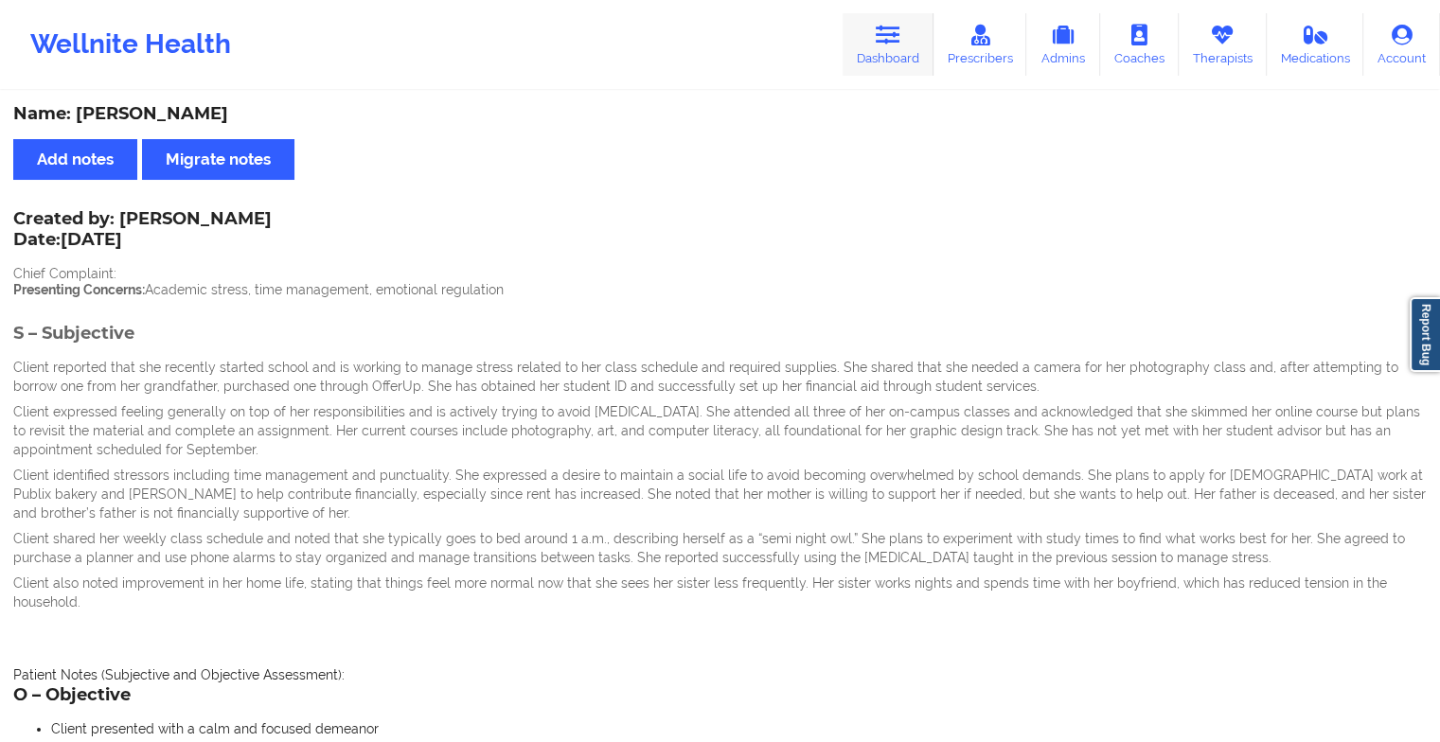
click at [879, 65] on link "Dashboard" at bounding box center [888, 44] width 91 height 62
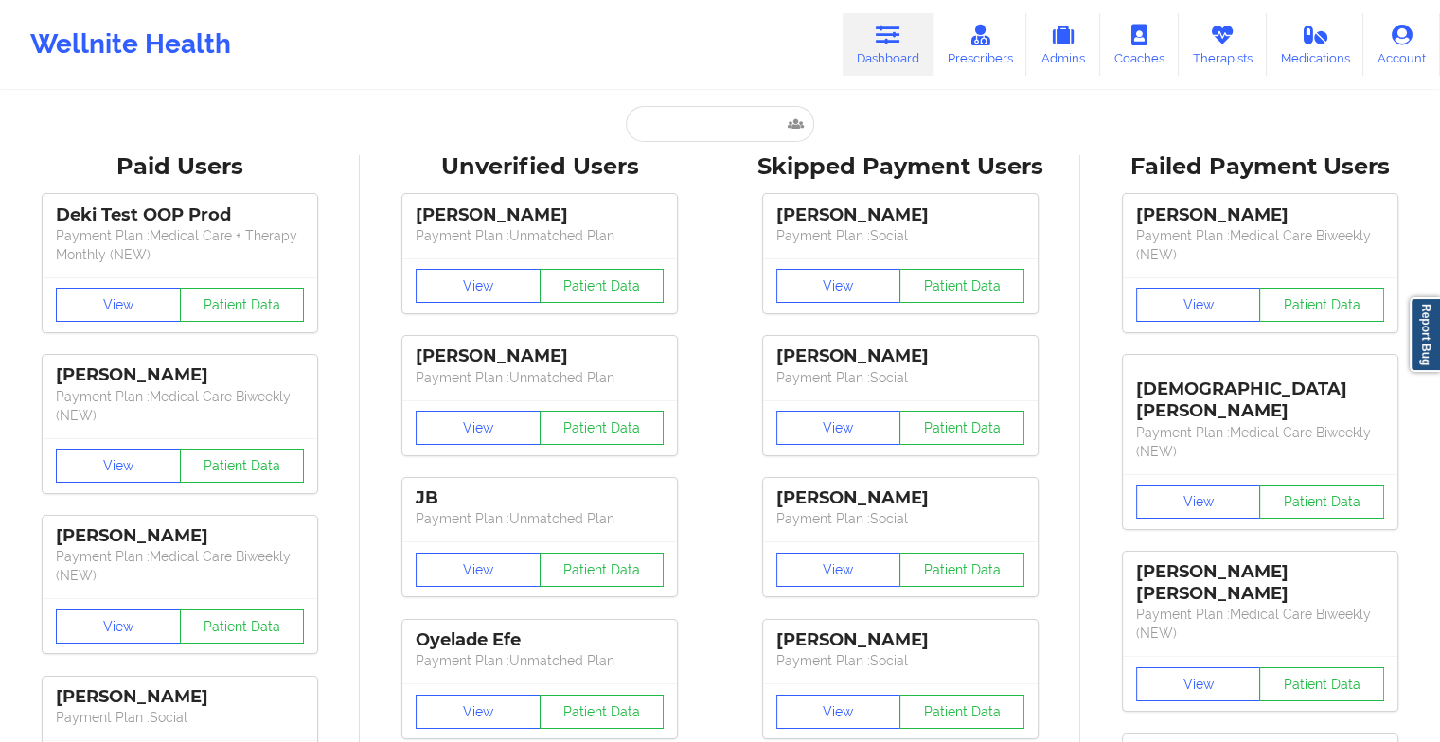
click at [680, 124] on input "text" at bounding box center [719, 124] width 187 height 36
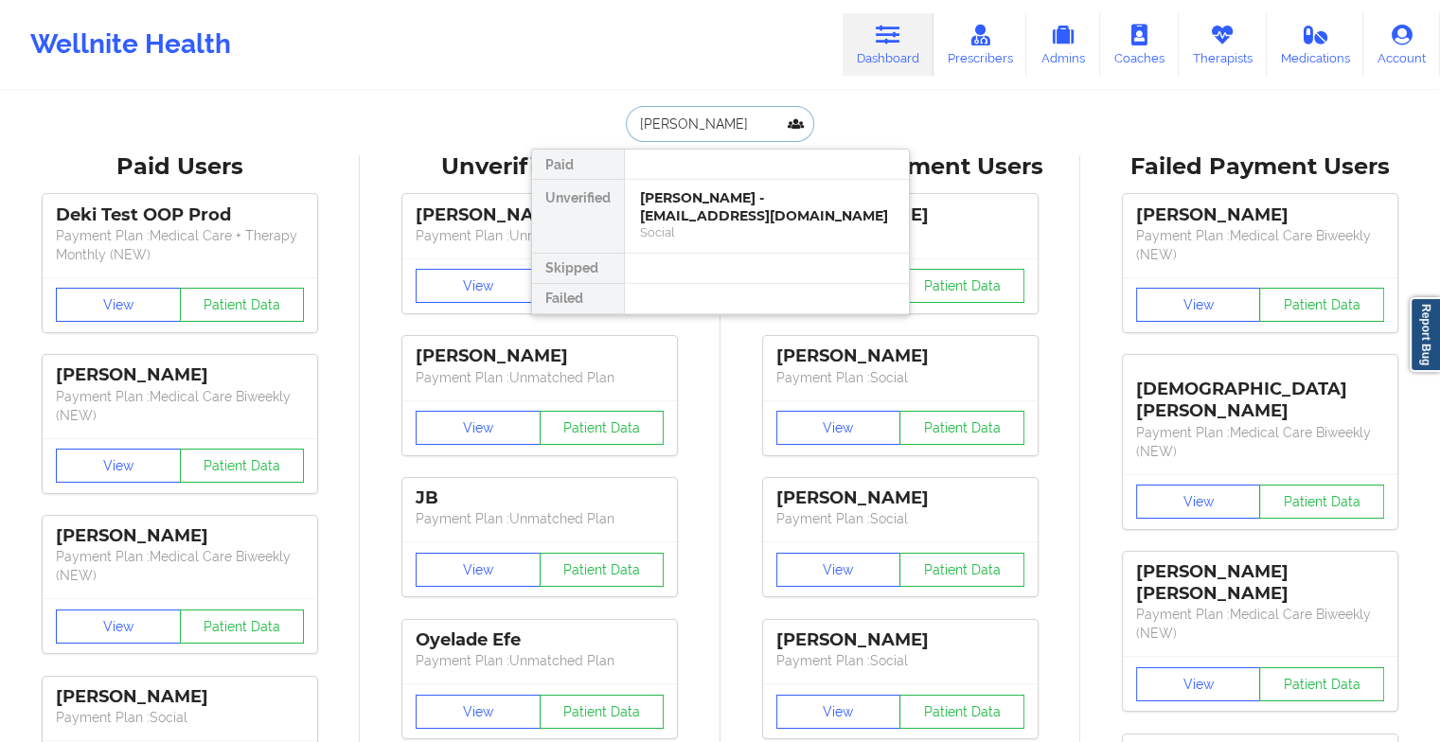
type input "[PERSON_NAME] wa"
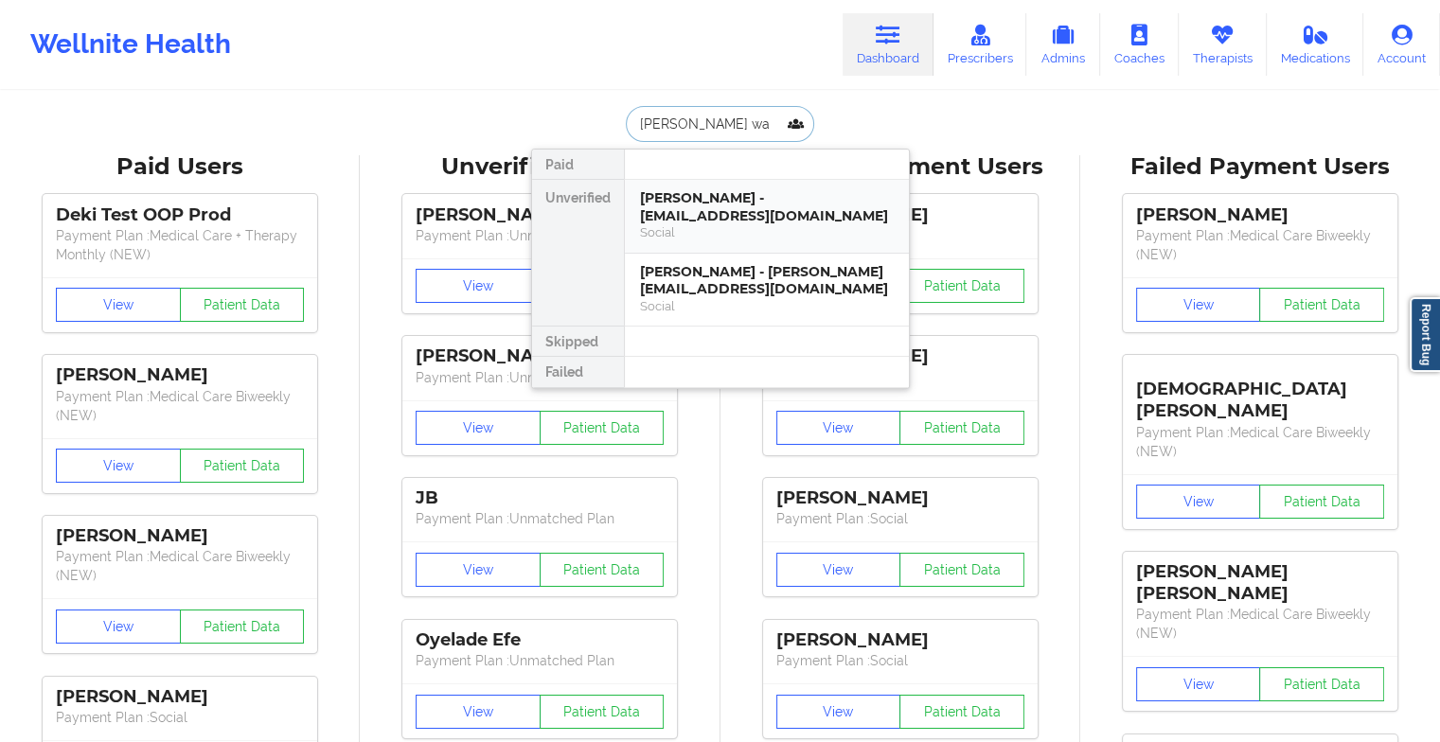
click at [716, 202] on div "[PERSON_NAME] - [EMAIL_ADDRESS][DOMAIN_NAME]" at bounding box center [767, 206] width 254 height 35
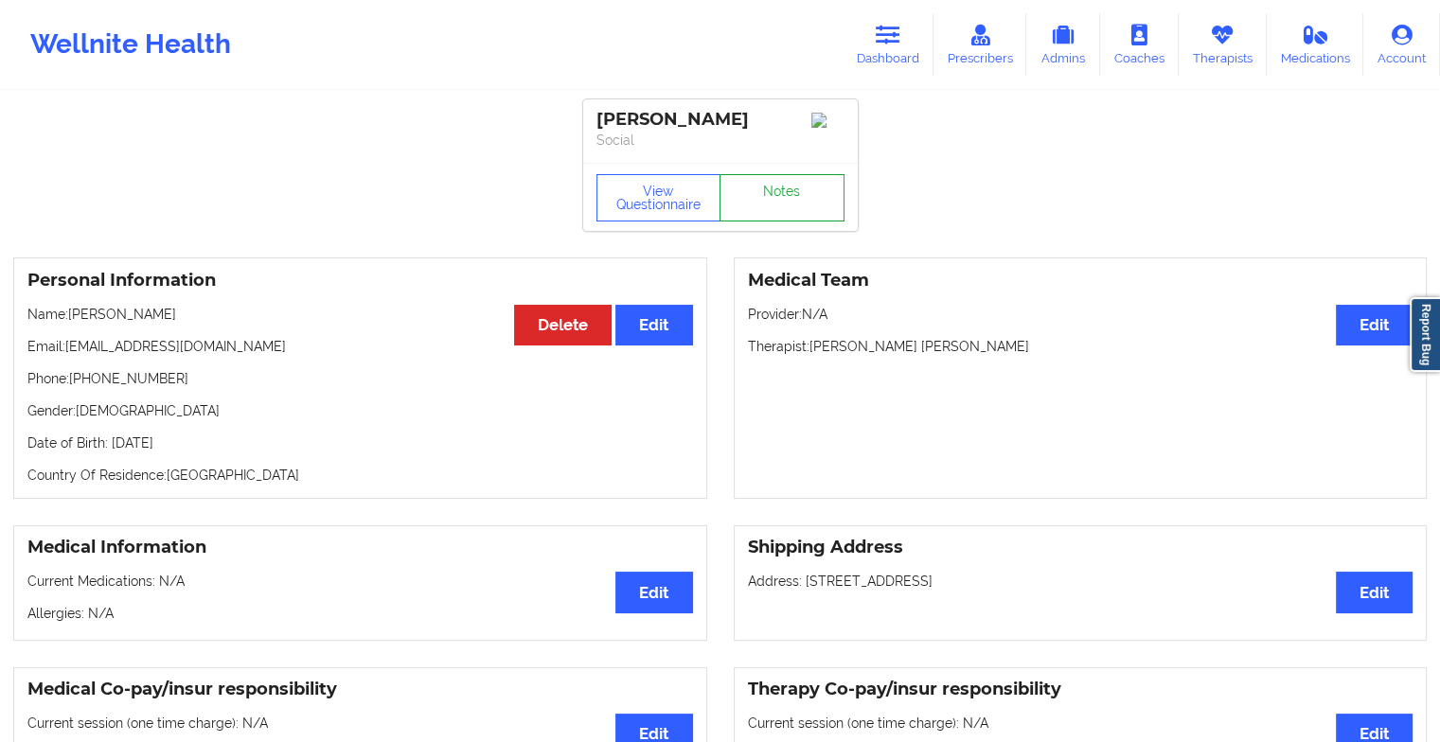
click at [775, 215] on link "Notes" at bounding box center [782, 197] width 125 height 47
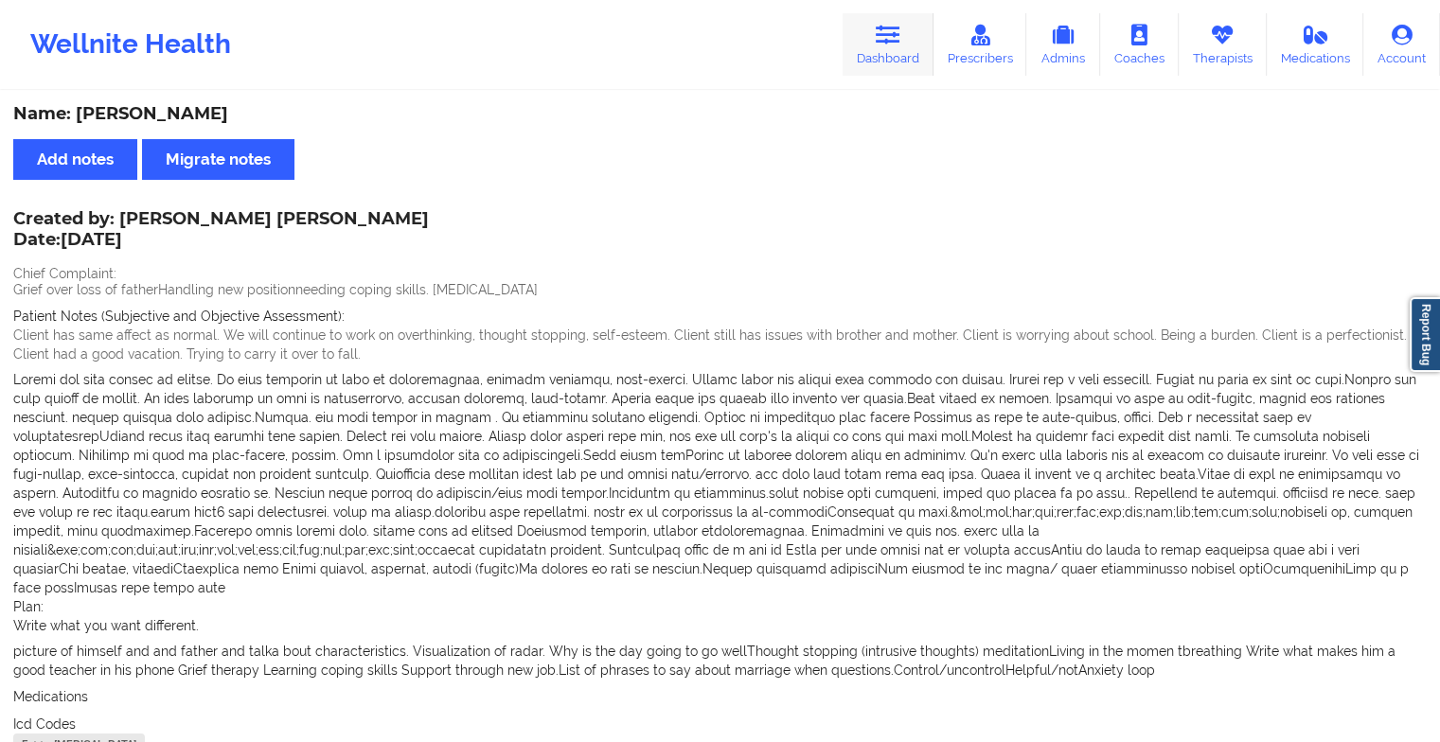
click at [893, 57] on link "Dashboard" at bounding box center [888, 44] width 91 height 62
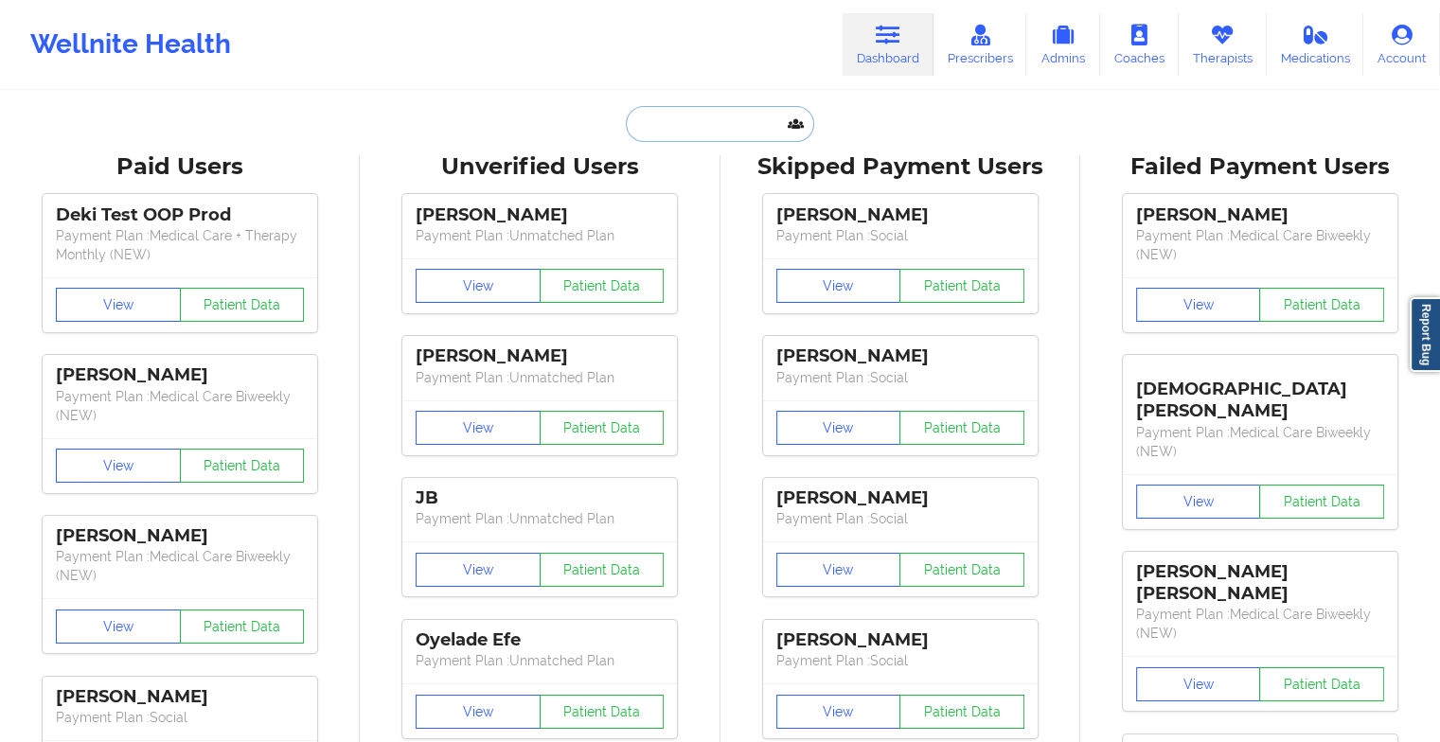
click at [719, 117] on input "text" at bounding box center [719, 124] width 187 height 36
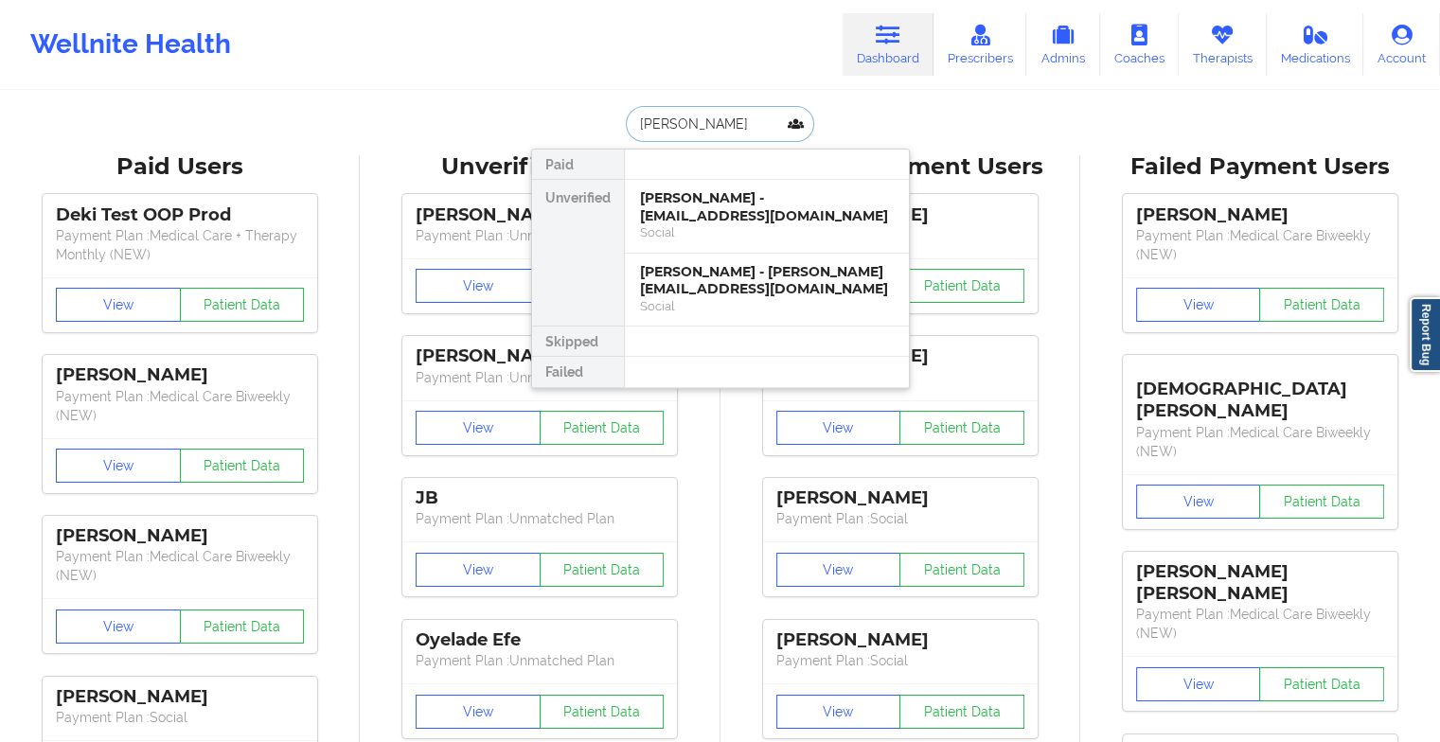
type input "[PERSON_NAME]"
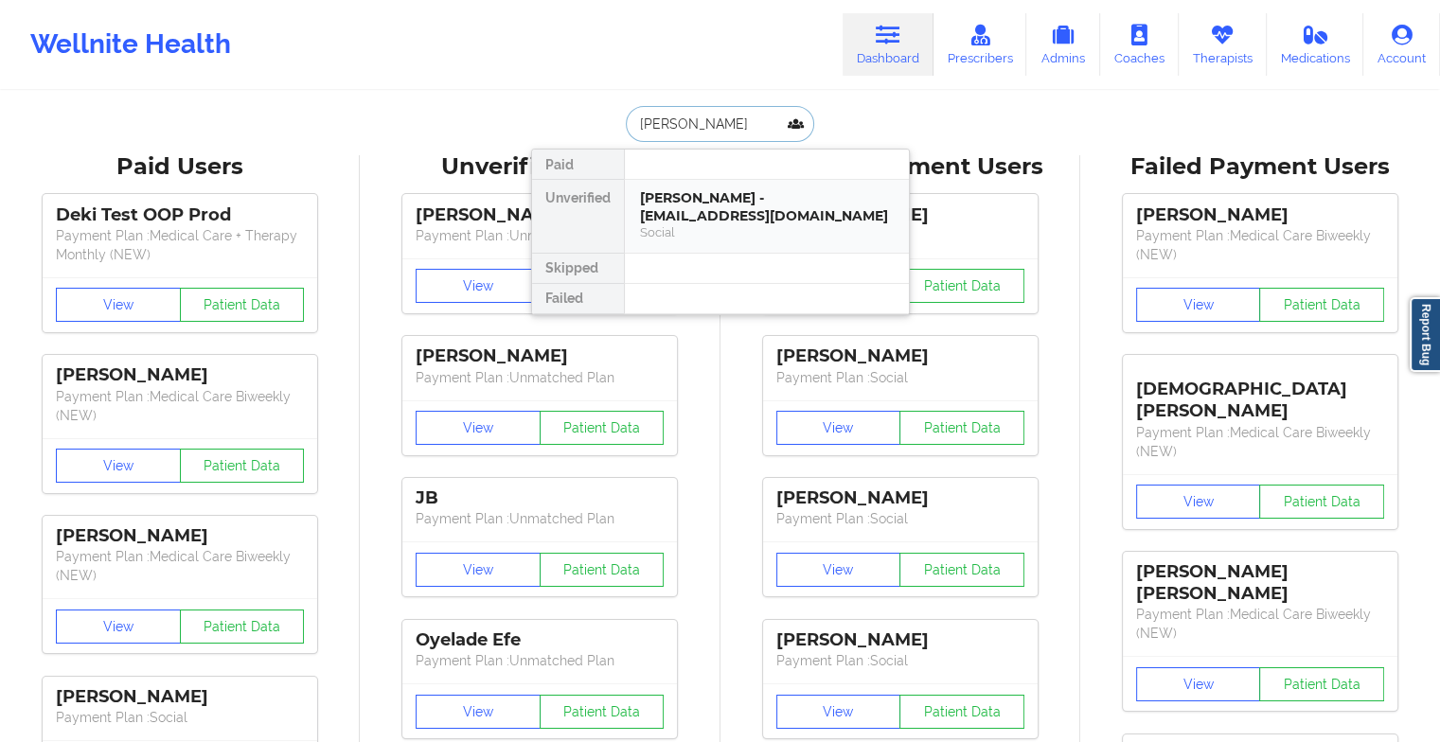
click at [754, 200] on div "[PERSON_NAME] - [EMAIL_ADDRESS][DOMAIN_NAME]" at bounding box center [767, 206] width 254 height 35
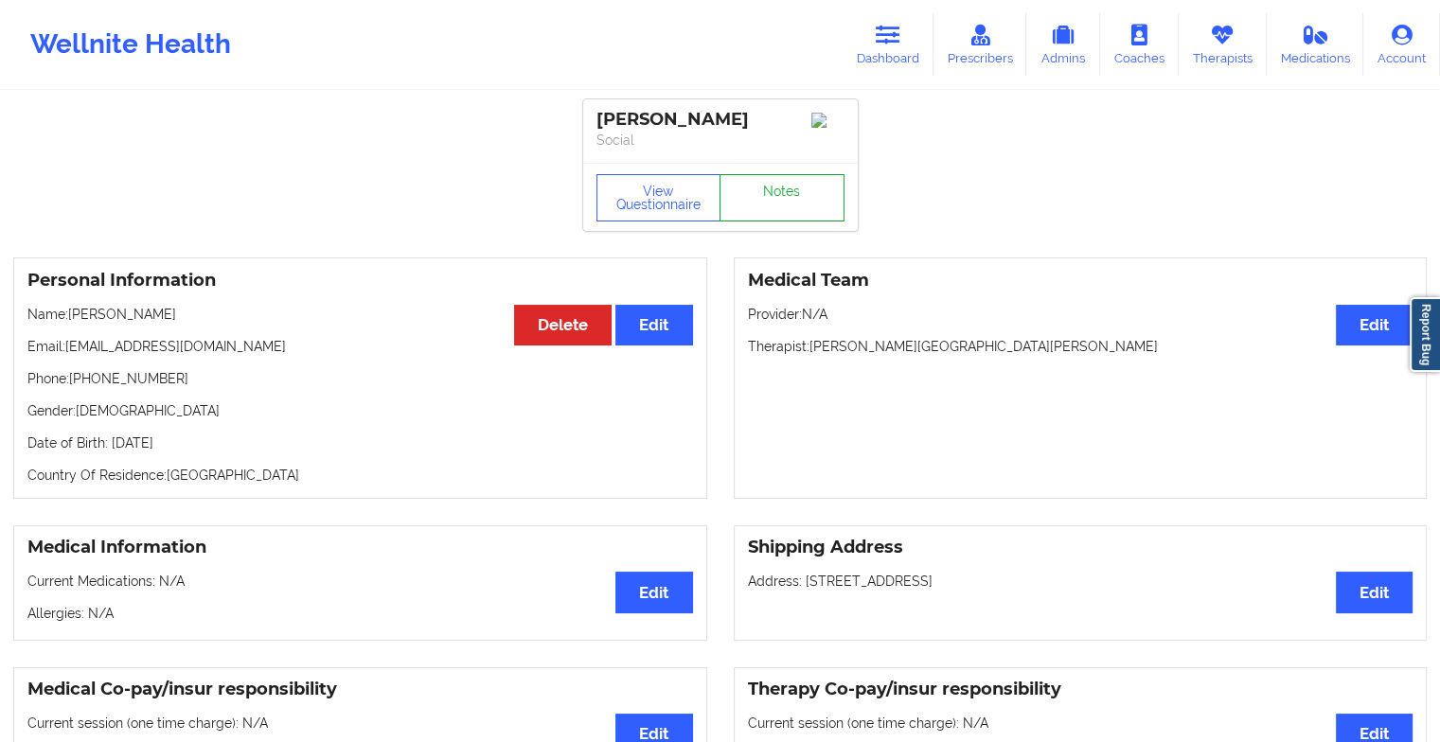
click at [784, 197] on link "Notes" at bounding box center [782, 197] width 125 height 47
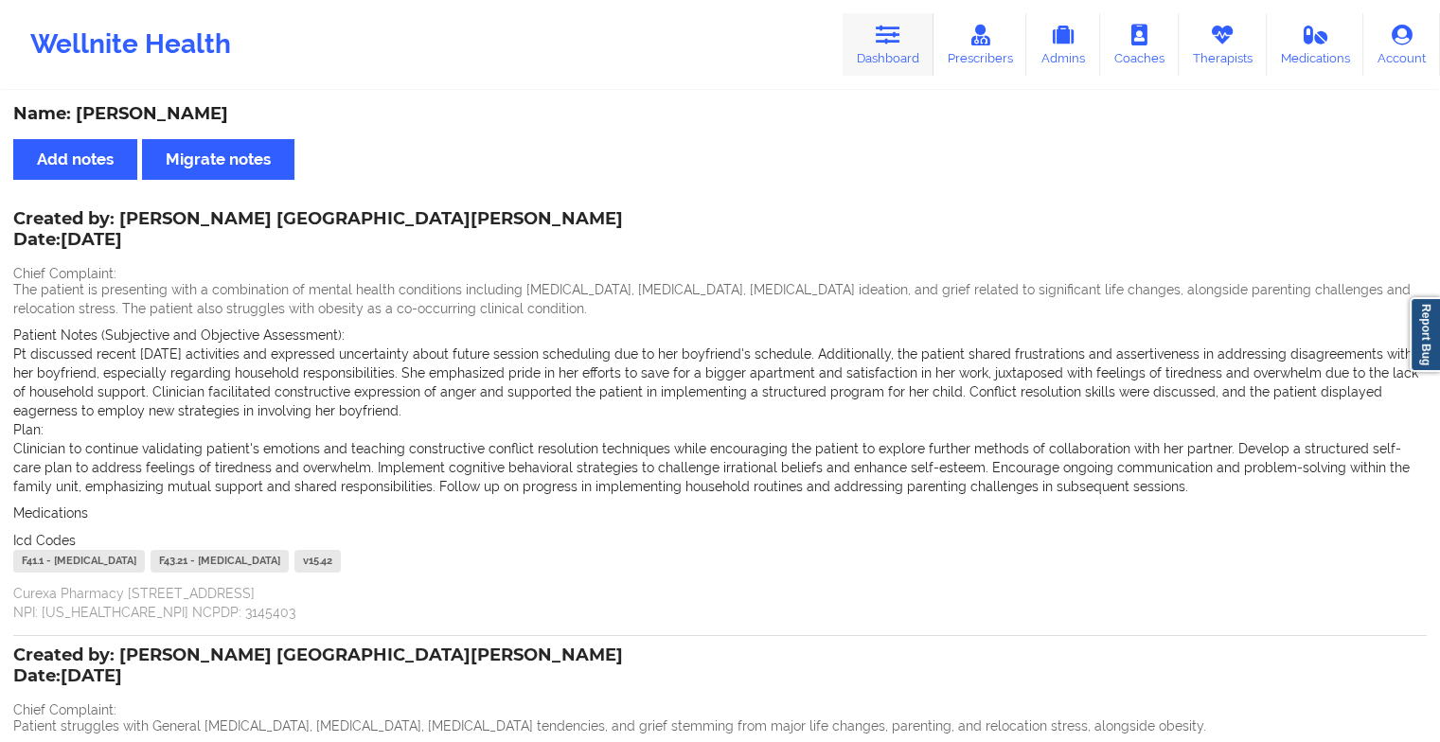
click at [896, 27] on icon at bounding box center [888, 35] width 25 height 21
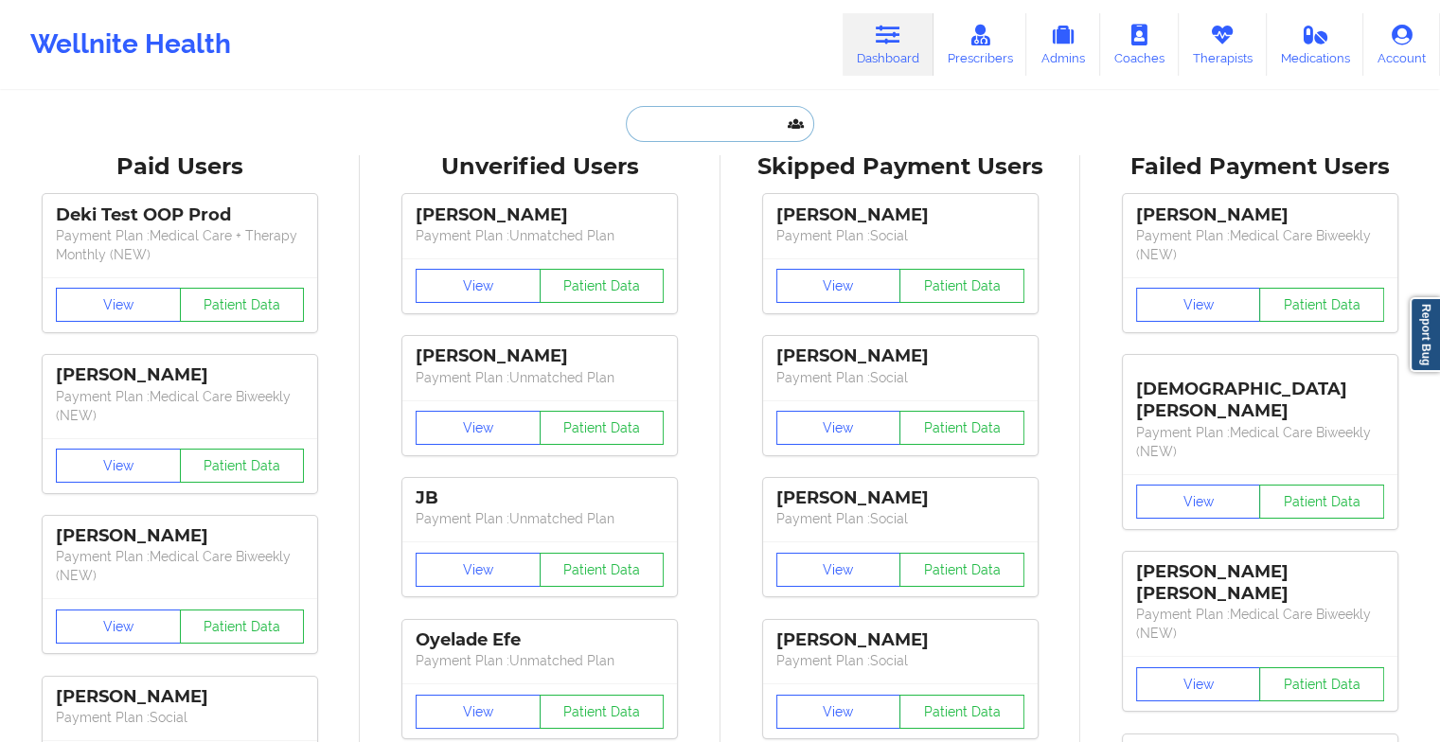
click at [680, 133] on input "text" at bounding box center [719, 124] width 187 height 36
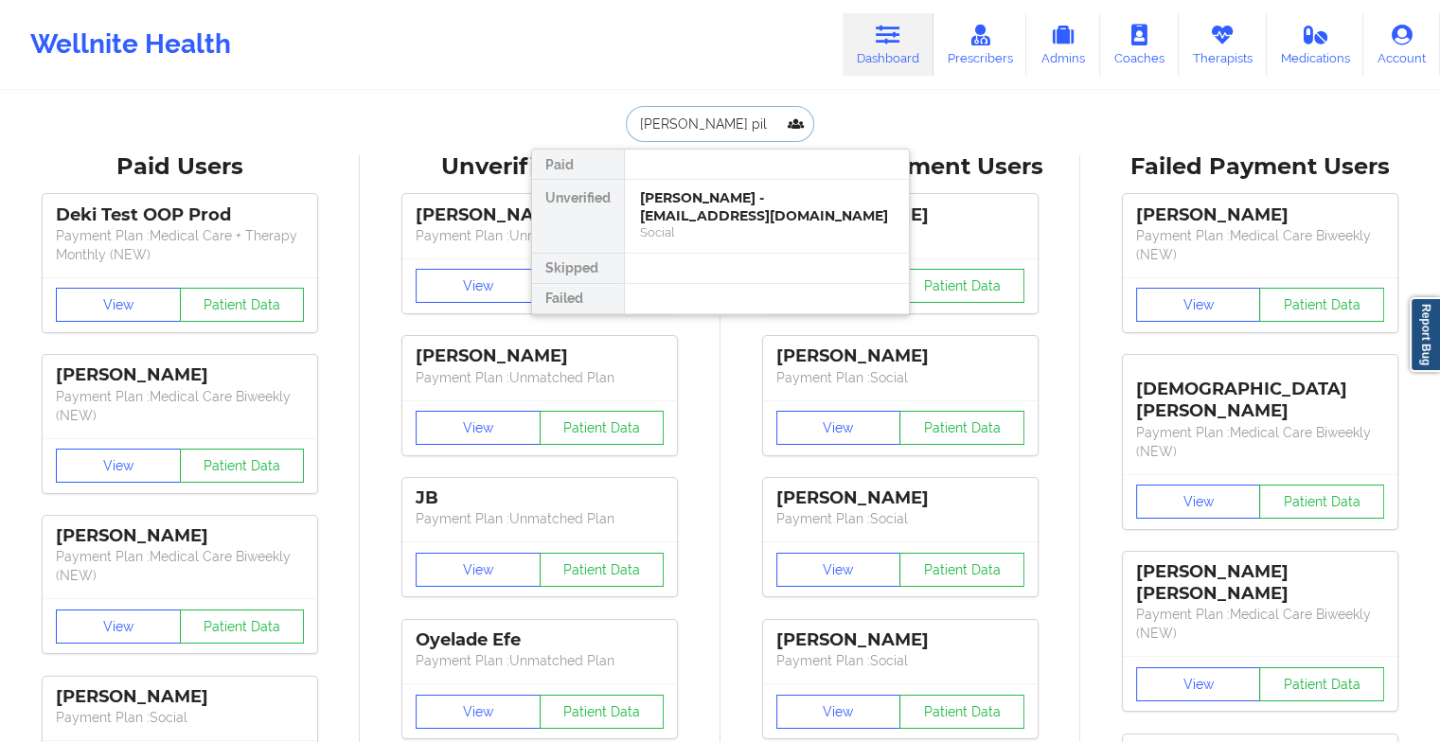
type input "[PERSON_NAME] pill"
click at [708, 216] on div "[PERSON_NAME] - [EMAIL_ADDRESS][DOMAIN_NAME]" at bounding box center [767, 206] width 254 height 35
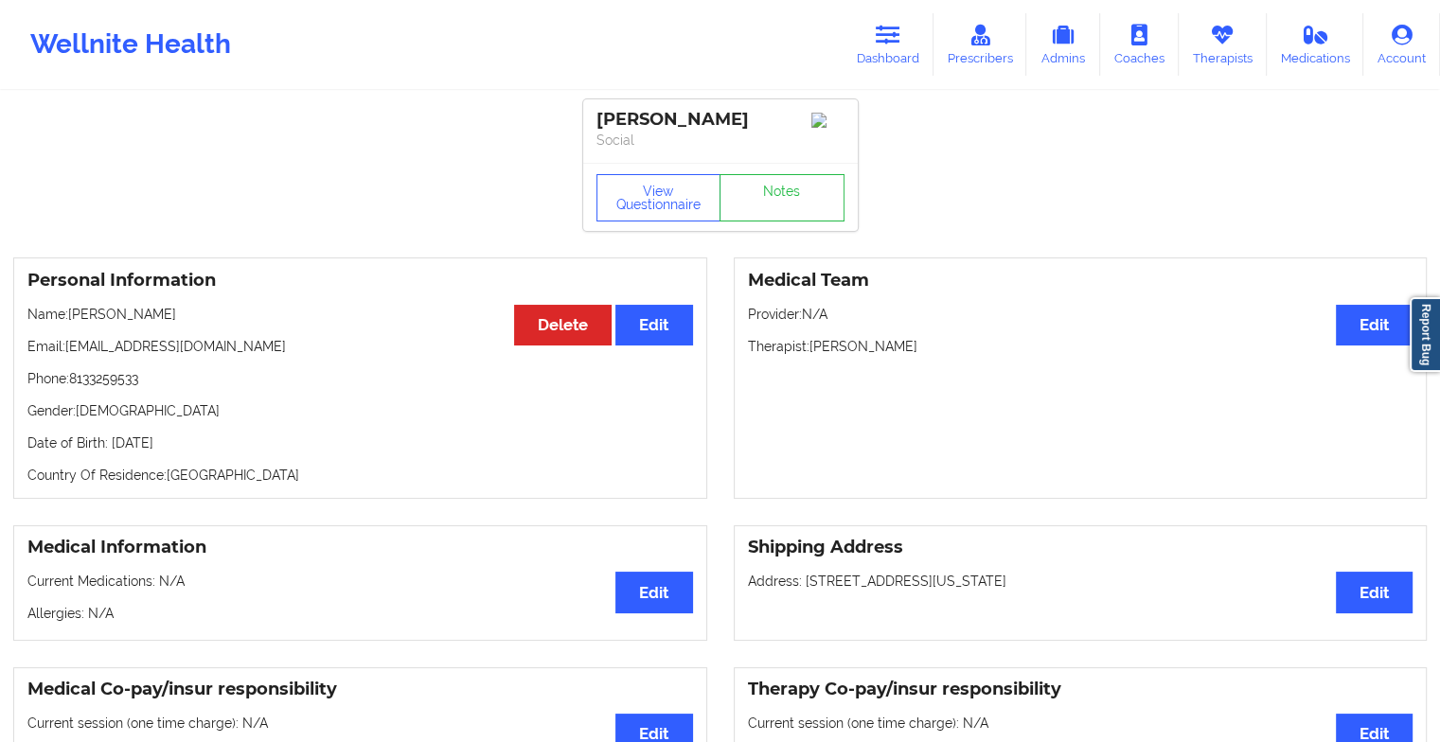
click at [795, 189] on div "View Questionnaire Notes" at bounding box center [720, 197] width 248 height 47
click at [795, 189] on link "Notes" at bounding box center [782, 197] width 125 height 47
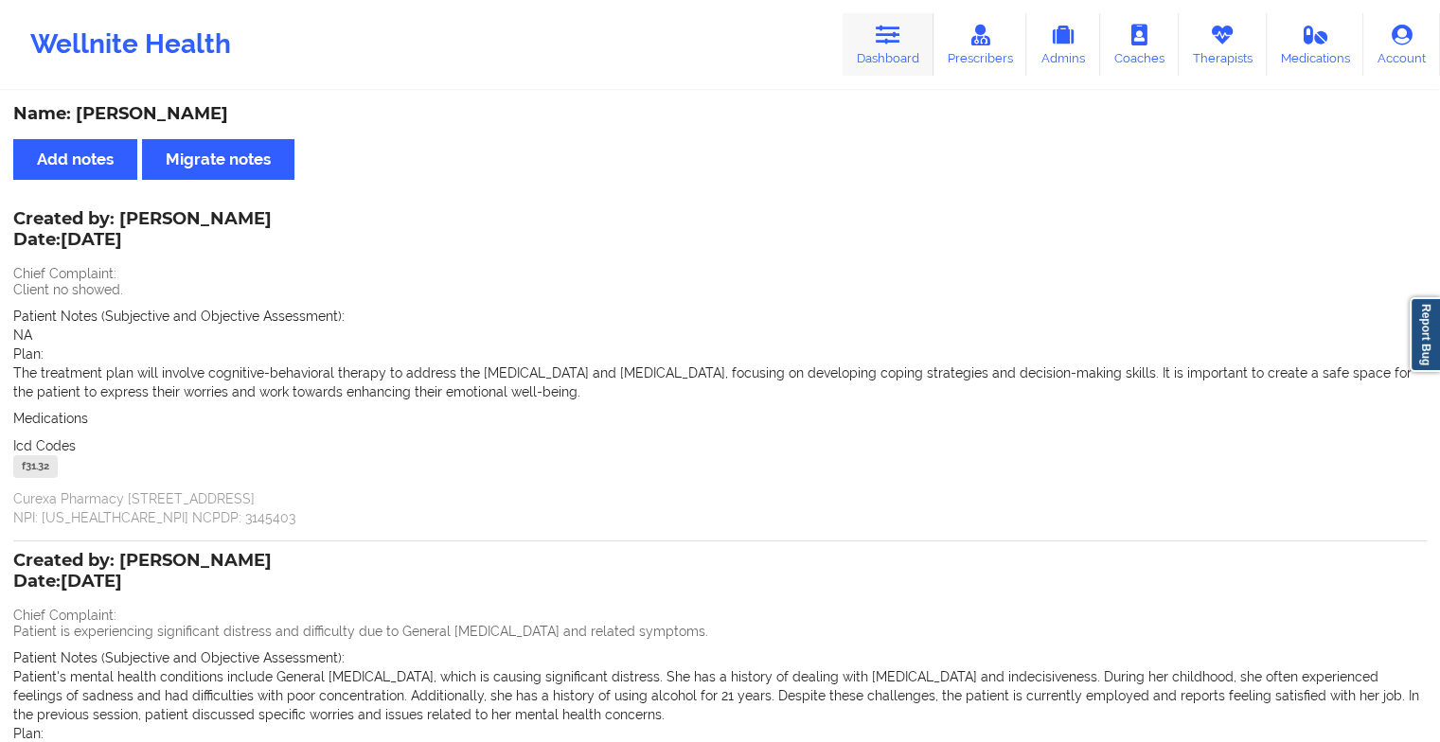
click at [893, 34] on icon at bounding box center [888, 35] width 25 height 21
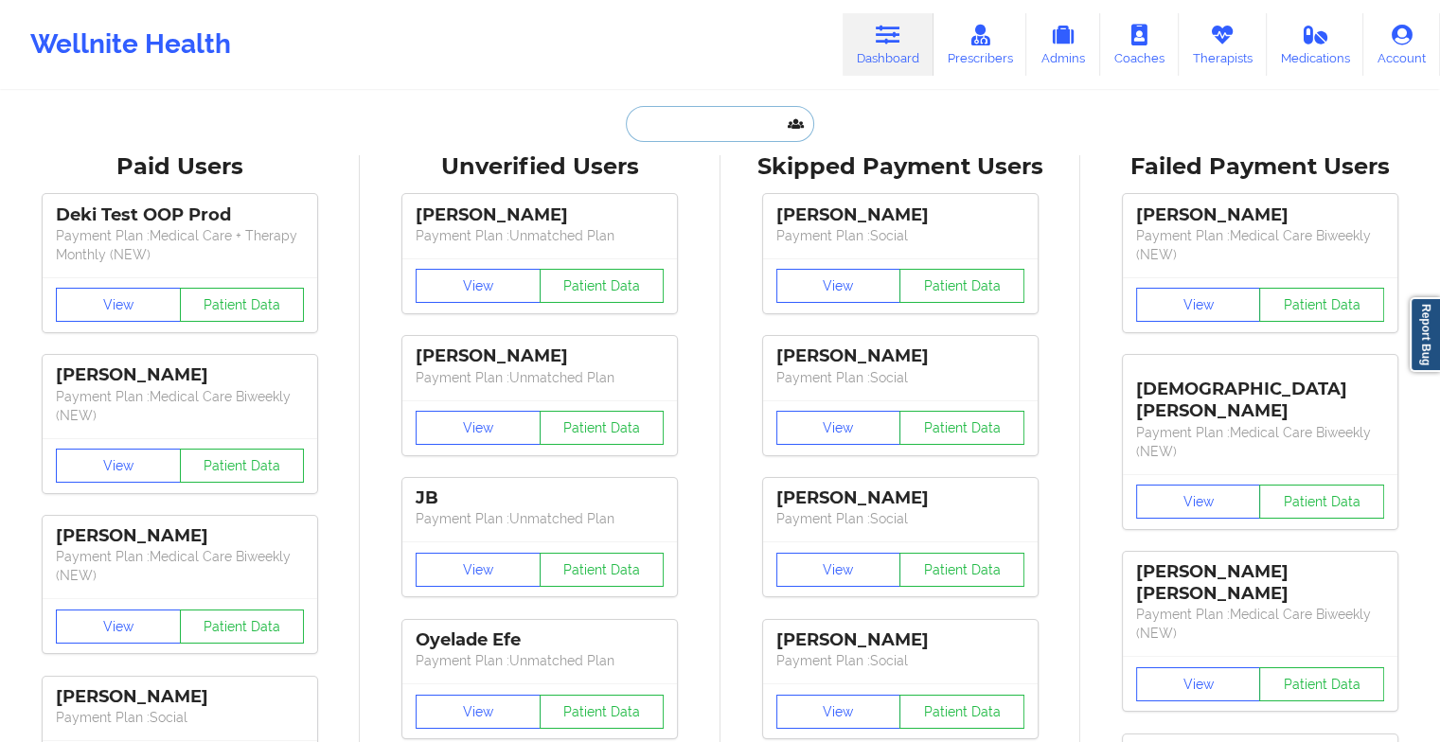
click at [670, 114] on input "text" at bounding box center [719, 124] width 187 height 36
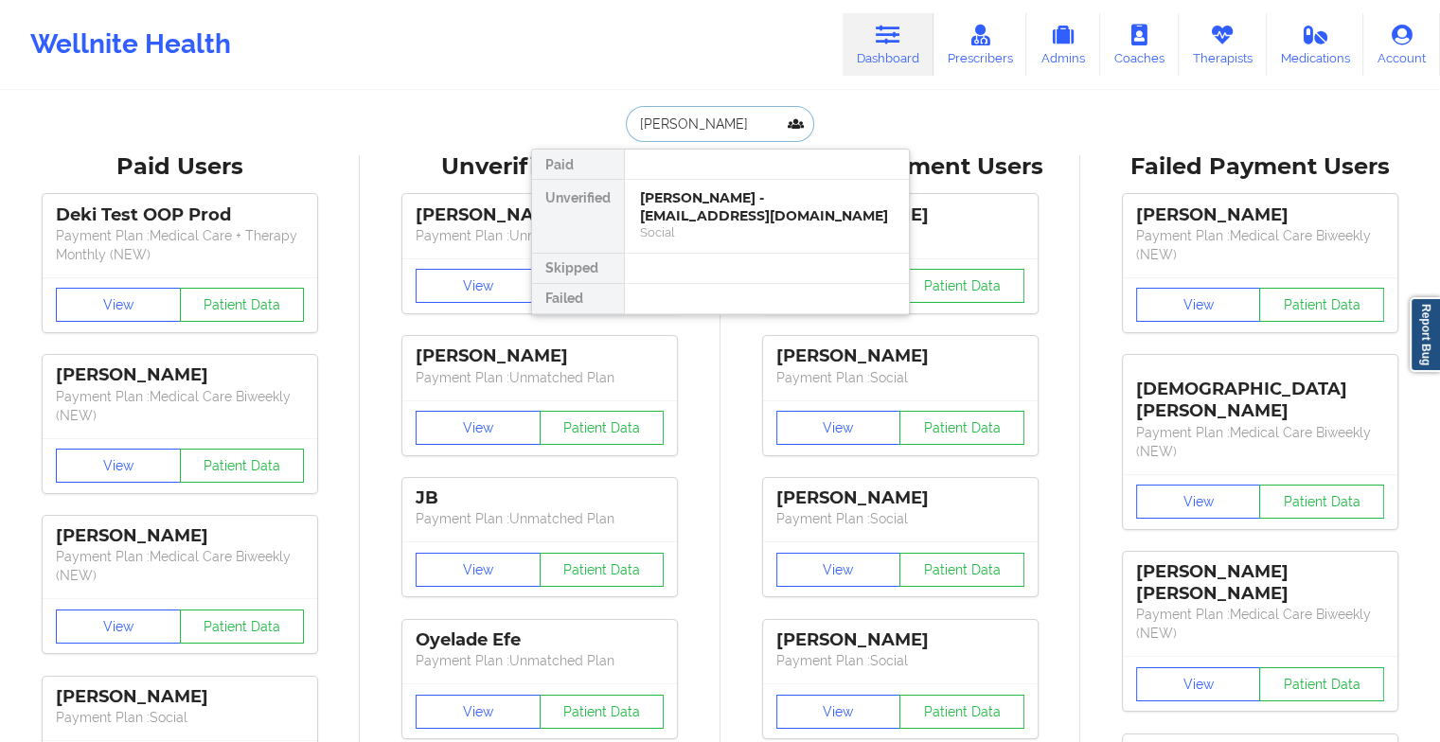
type input "[PERSON_NAME]"
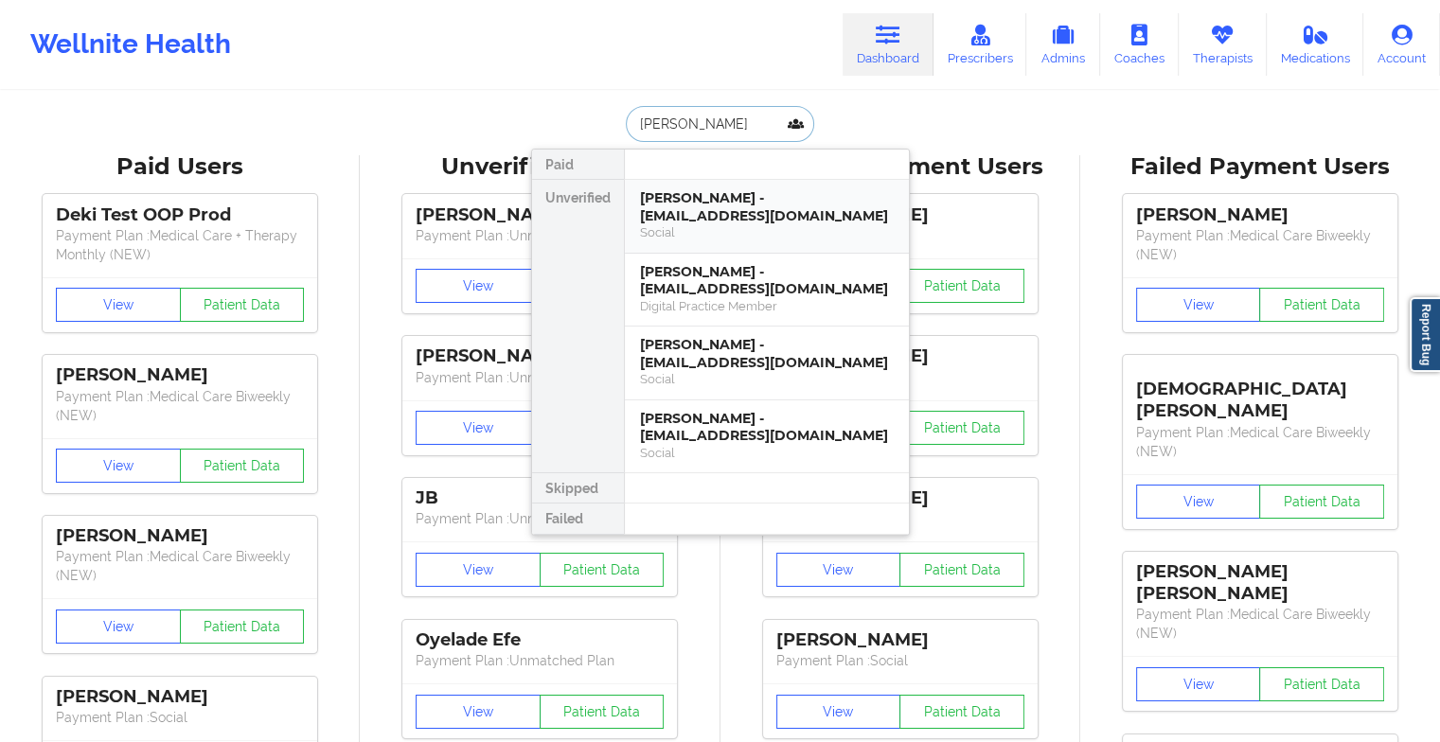
click at [687, 214] on div "[PERSON_NAME] - [EMAIL_ADDRESS][DOMAIN_NAME]" at bounding box center [767, 206] width 254 height 35
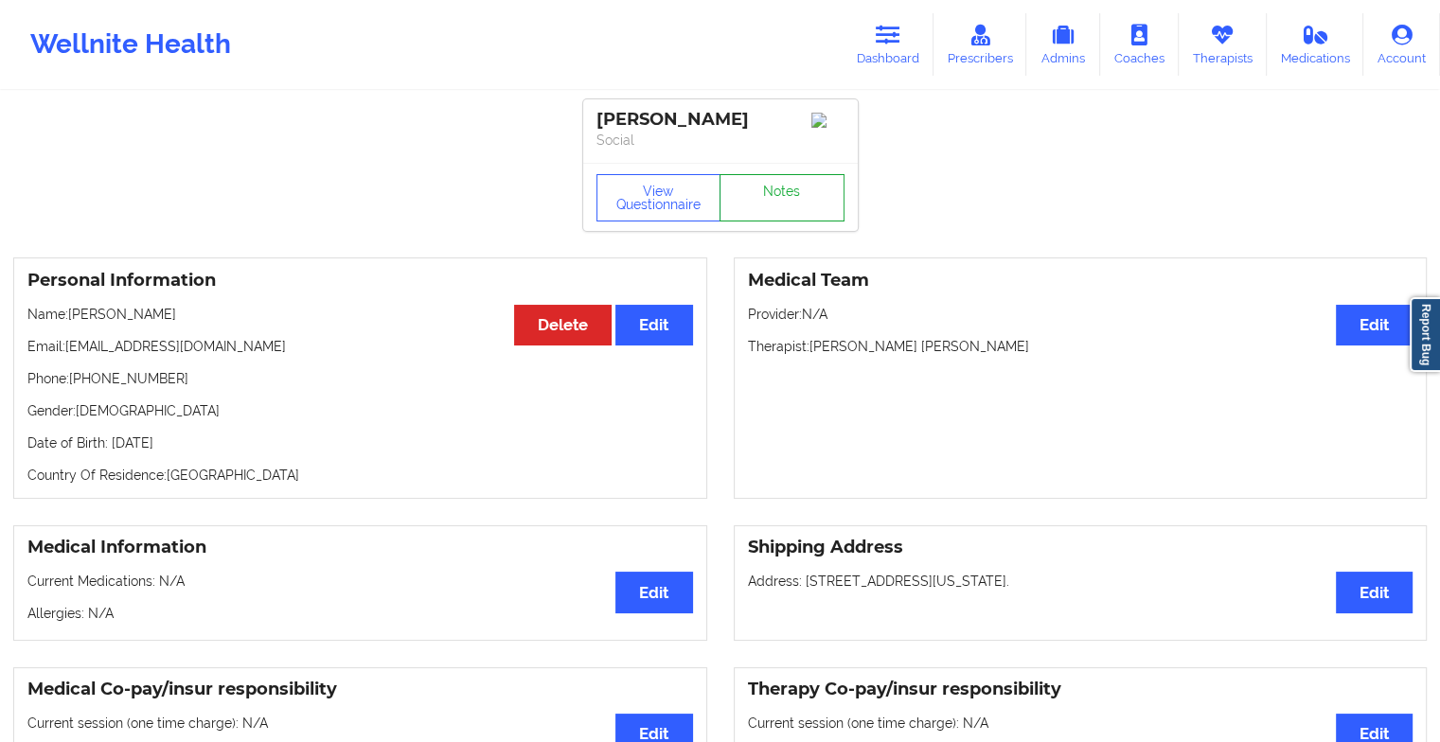
click at [769, 216] on link "Notes" at bounding box center [782, 197] width 125 height 47
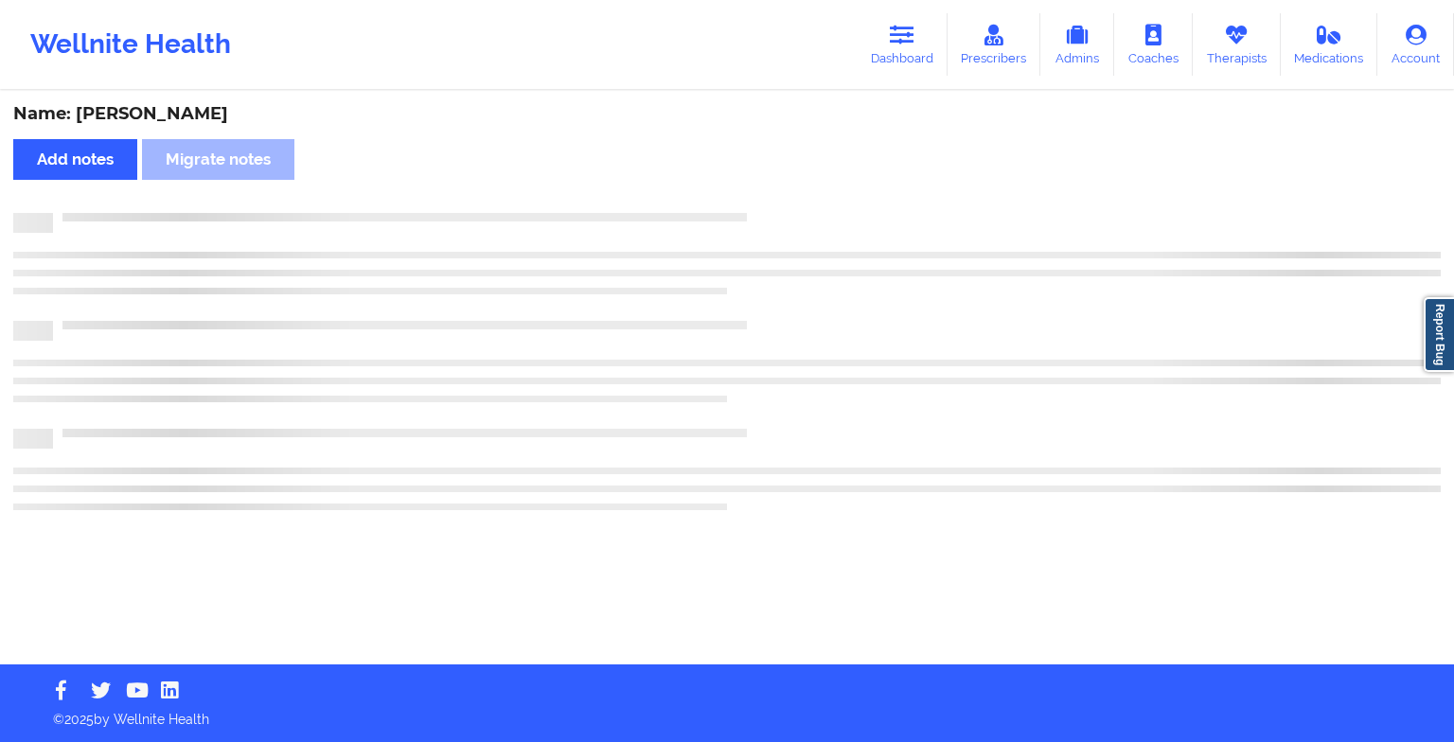
click at [769, 213] on div at bounding box center [747, 213] width 1388 height 0
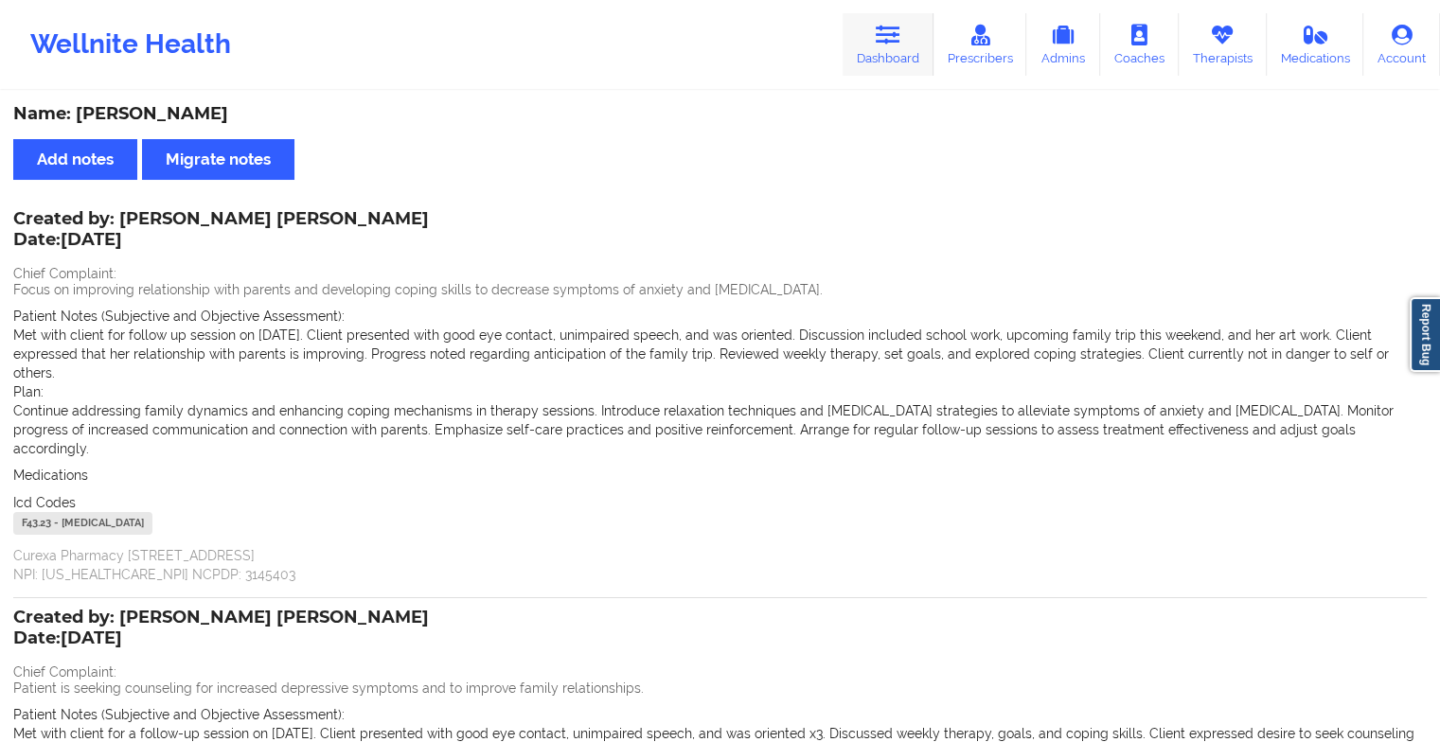
click at [894, 15] on link "Dashboard" at bounding box center [888, 44] width 91 height 62
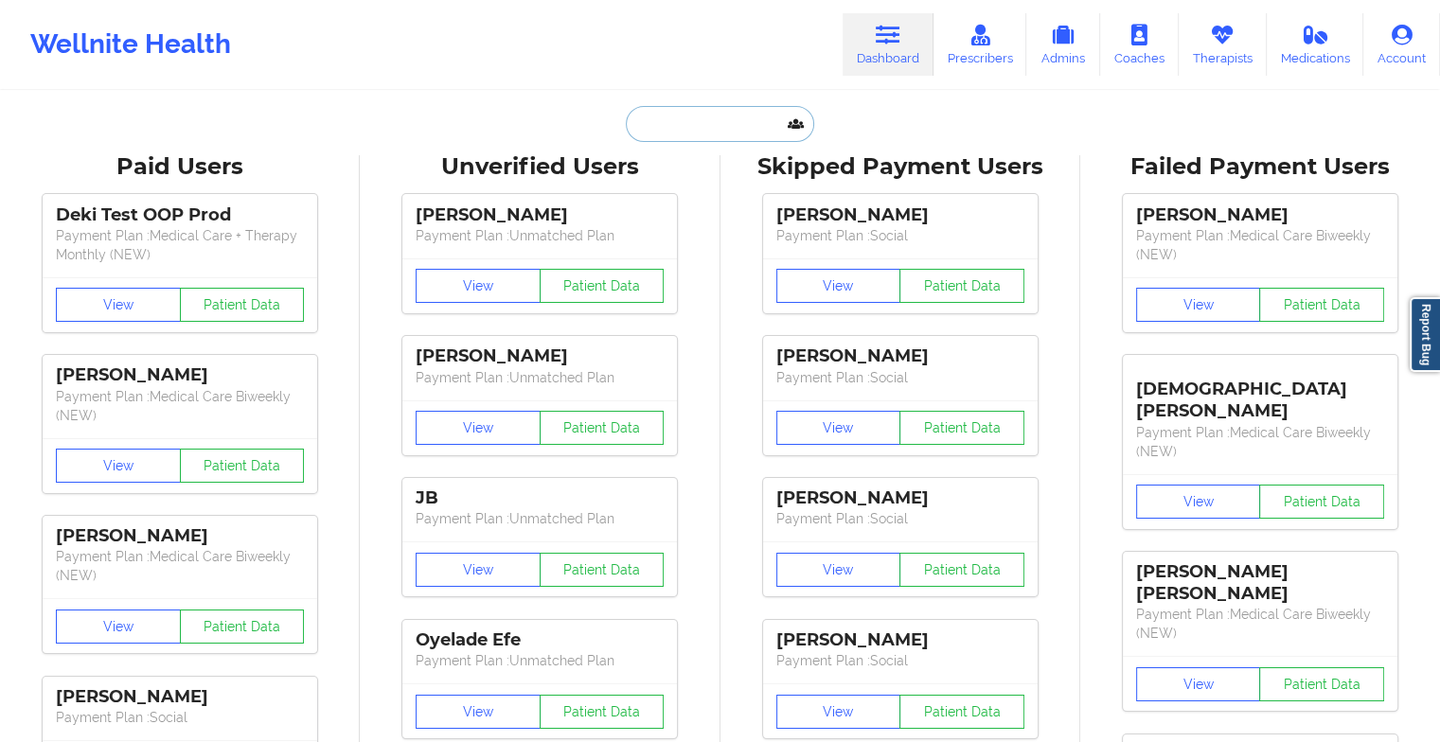
click at [712, 138] on input "text" at bounding box center [719, 124] width 187 height 36
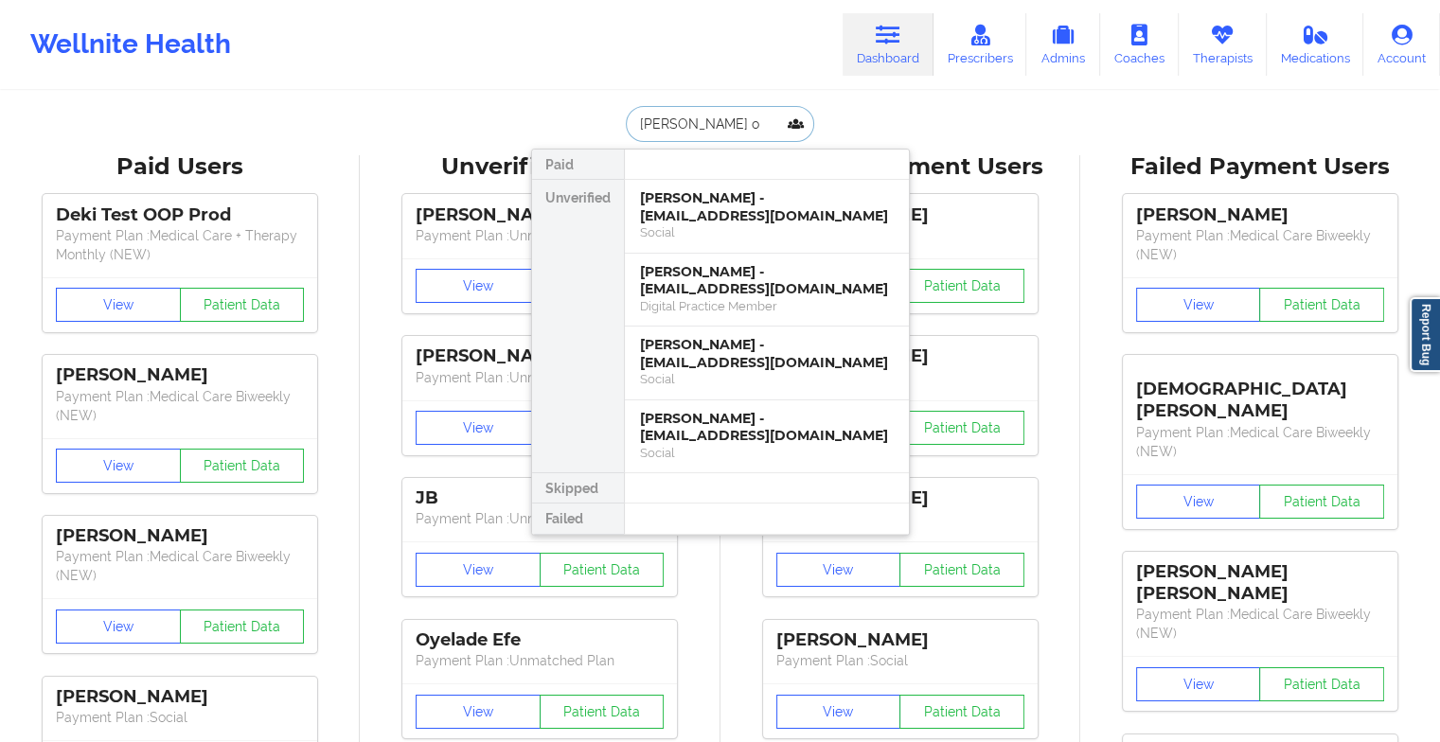
type input "[PERSON_NAME] or"
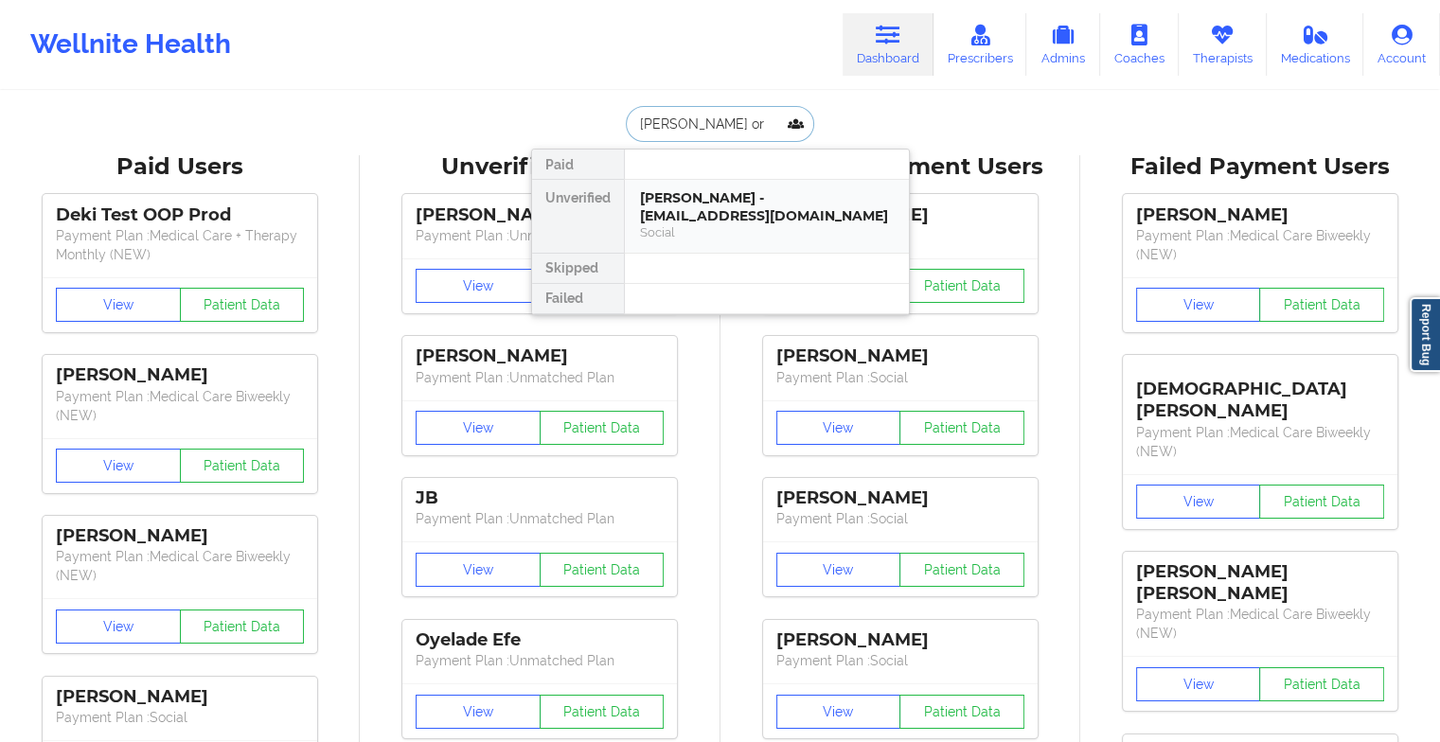
click at [712, 211] on div "[PERSON_NAME] - [EMAIL_ADDRESS][DOMAIN_NAME]" at bounding box center [767, 206] width 254 height 35
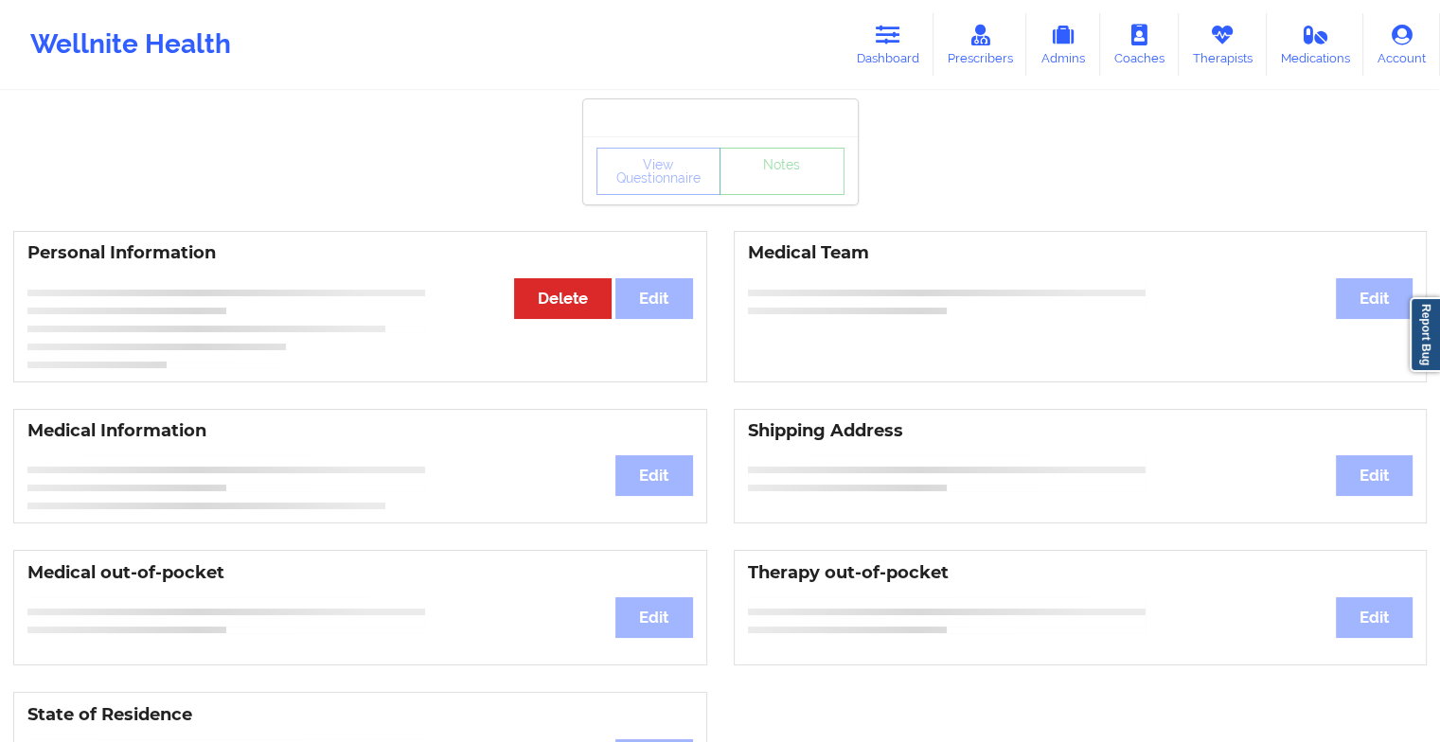
click at [793, 183] on div "View Questionnaire Notes" at bounding box center [720, 171] width 248 height 47
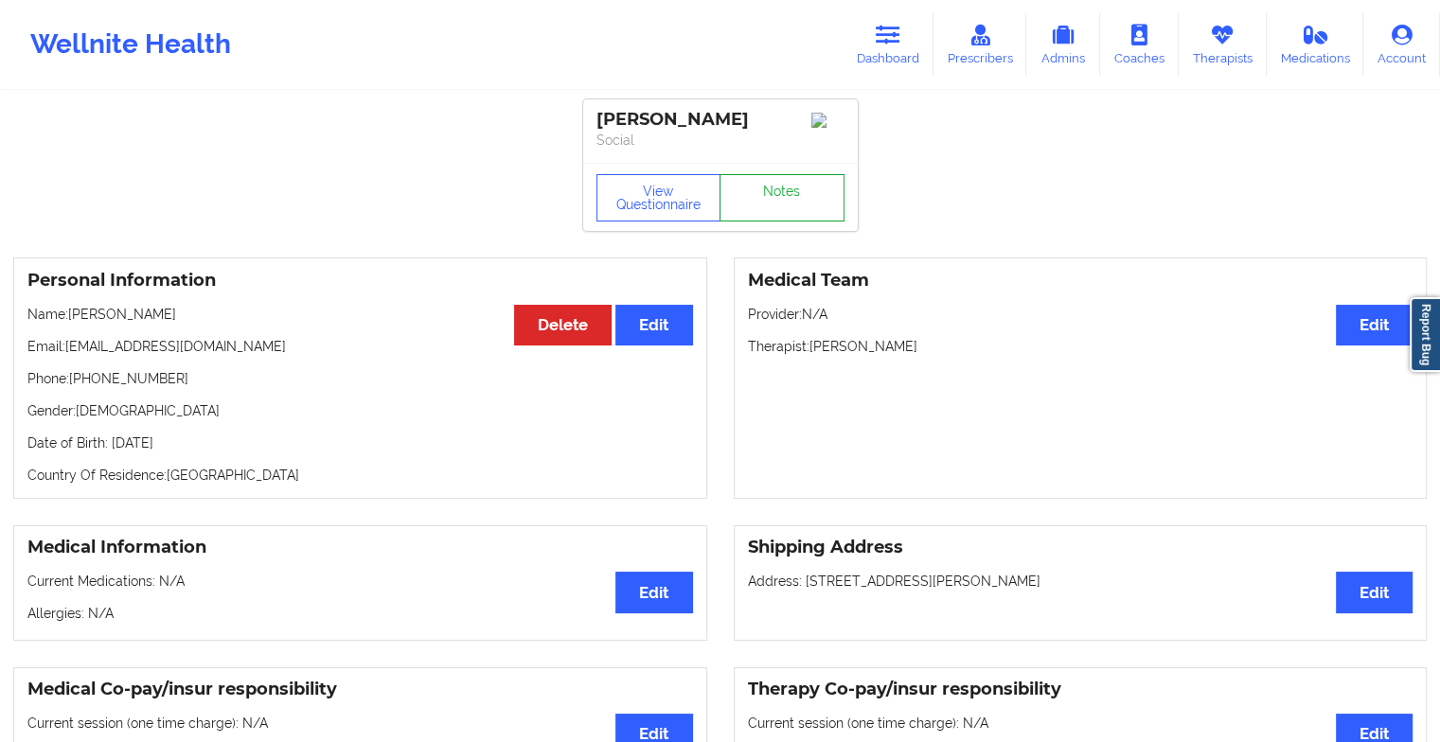
click at [793, 183] on link "Notes" at bounding box center [782, 197] width 125 height 47
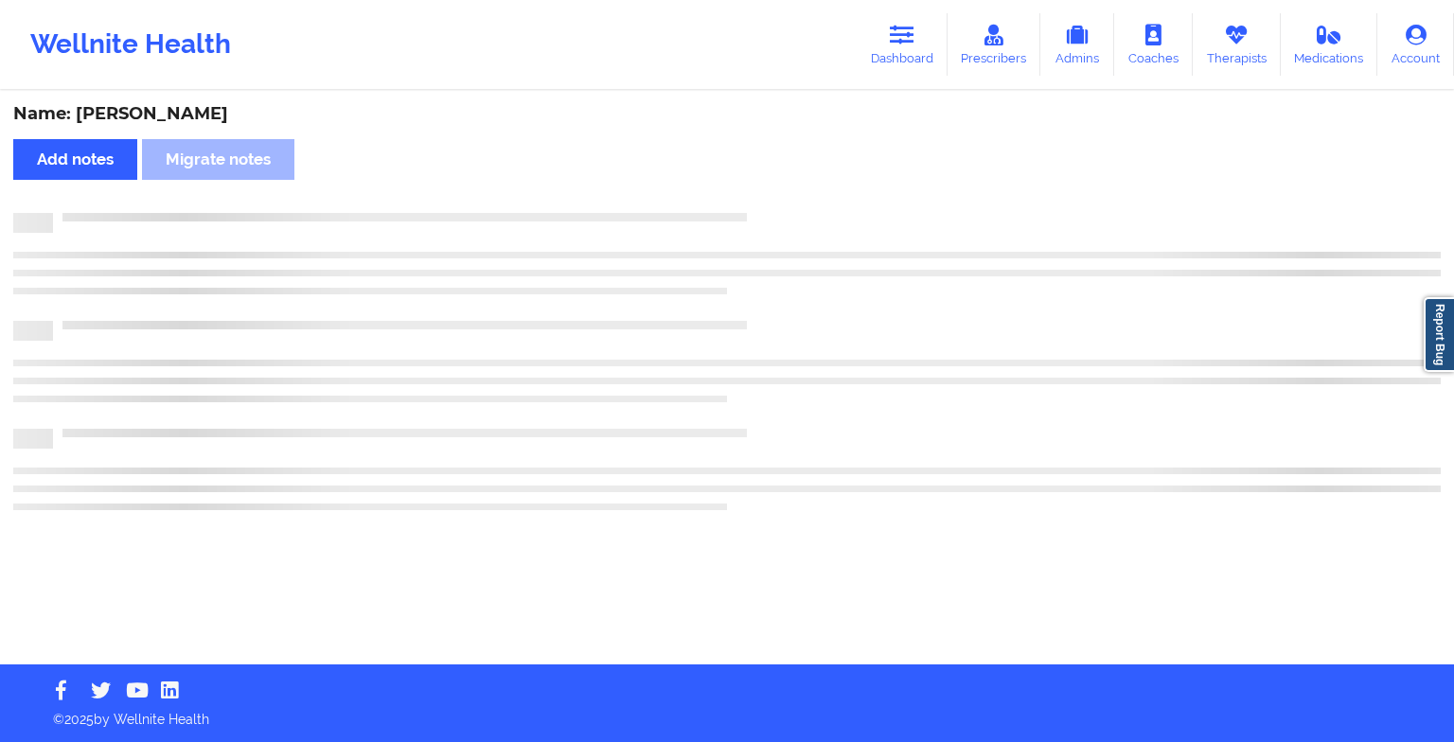
click at [793, 183] on div "Name: [PERSON_NAME] Add notes Migrate notes" at bounding box center [727, 379] width 1454 height 572
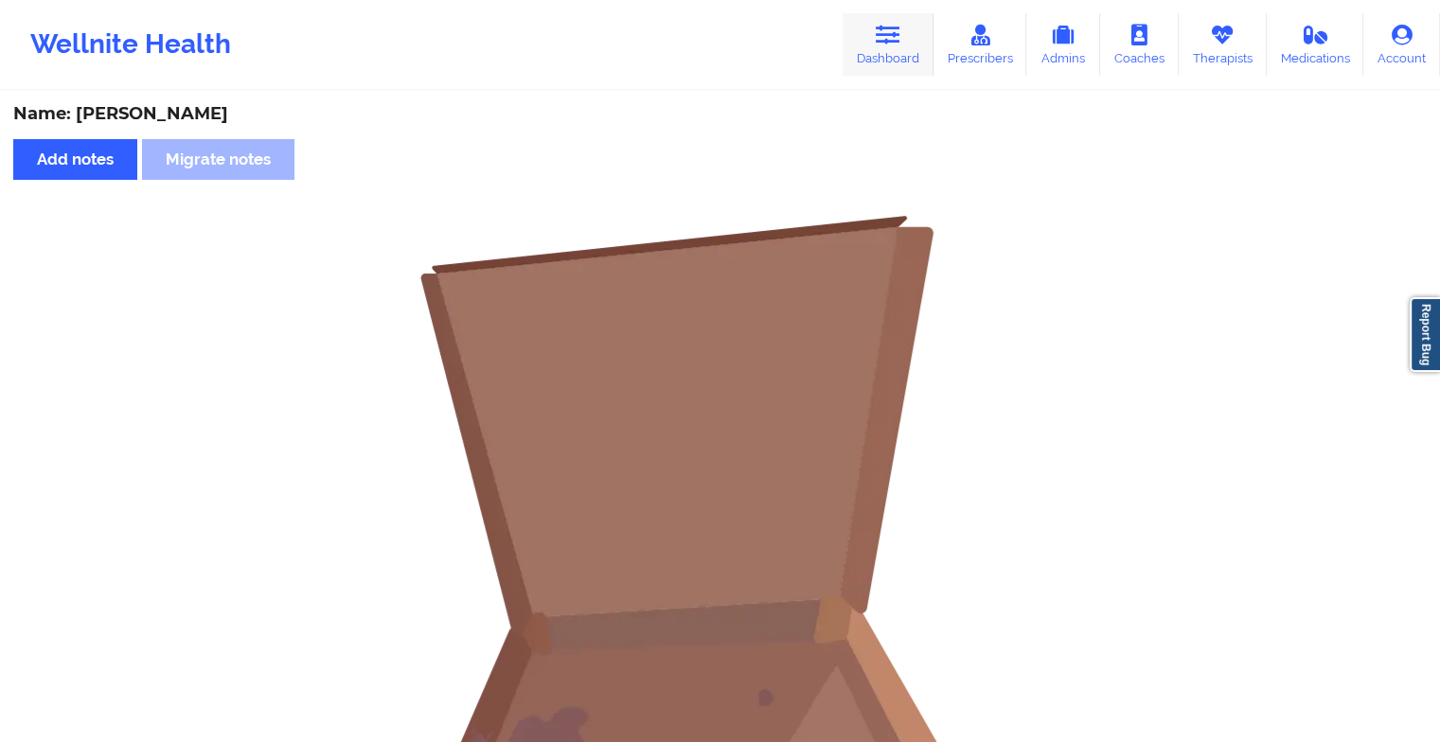
click at [871, 52] on link "Dashboard" at bounding box center [888, 44] width 91 height 62
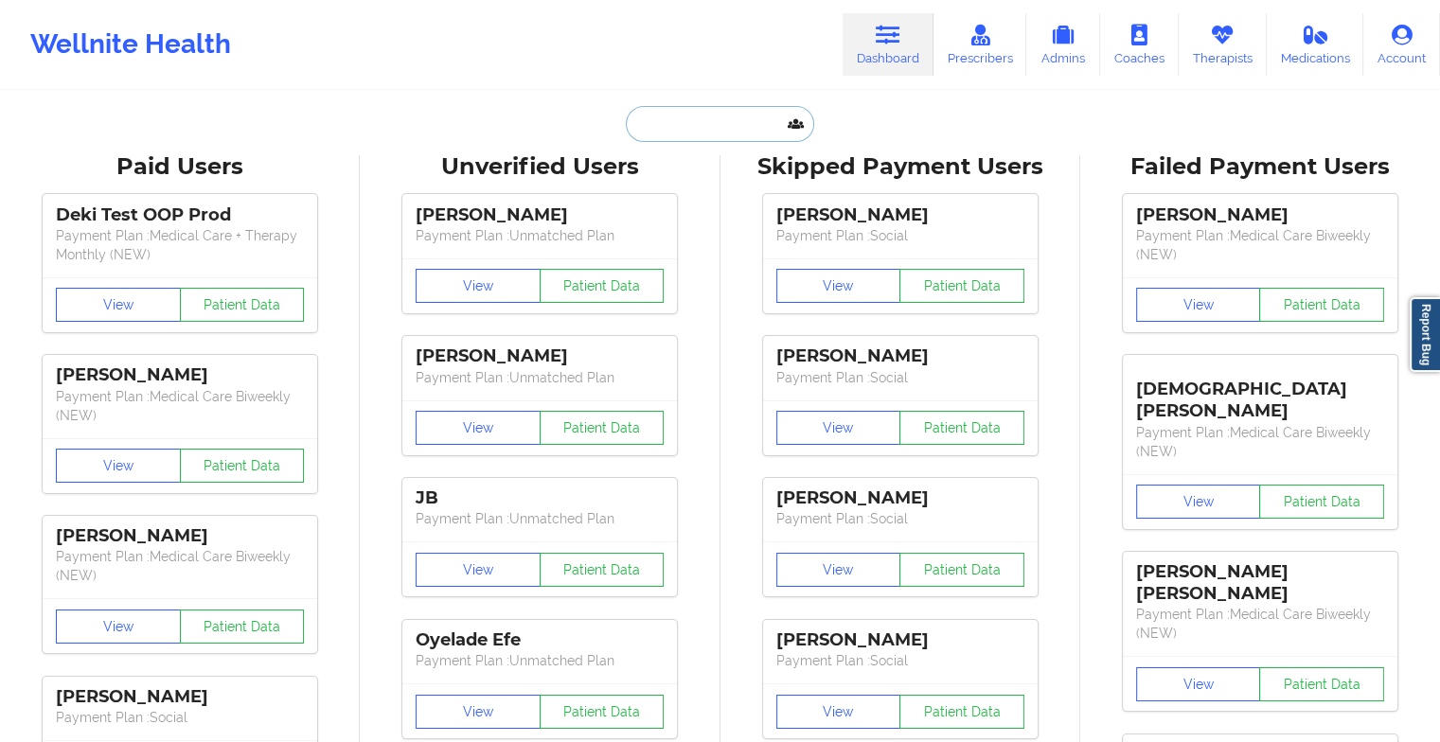
click at [712, 116] on input "text" at bounding box center [719, 124] width 187 height 36
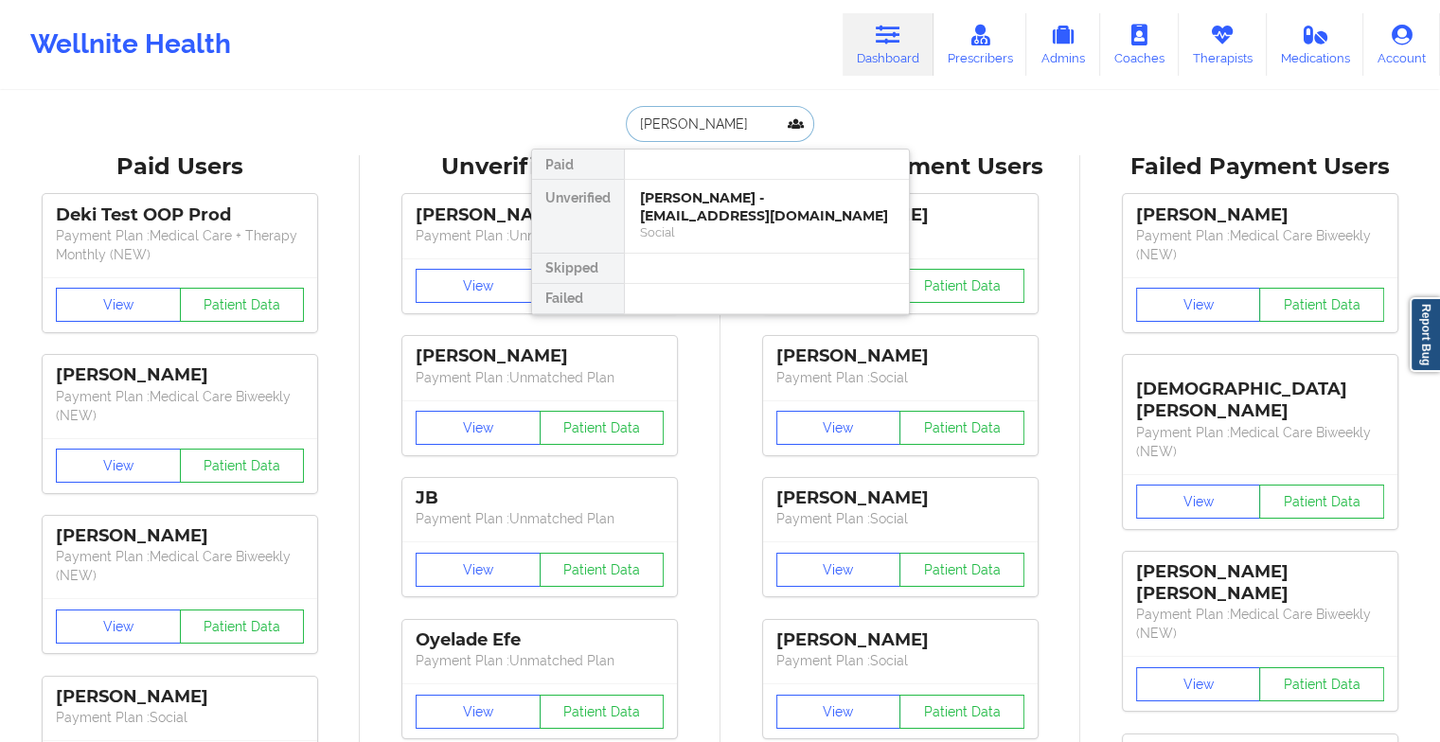
type input "[PERSON_NAME]"
click at [708, 212] on div "[PERSON_NAME] - [EMAIL_ADDRESS][DOMAIN_NAME]" at bounding box center [767, 206] width 254 height 35
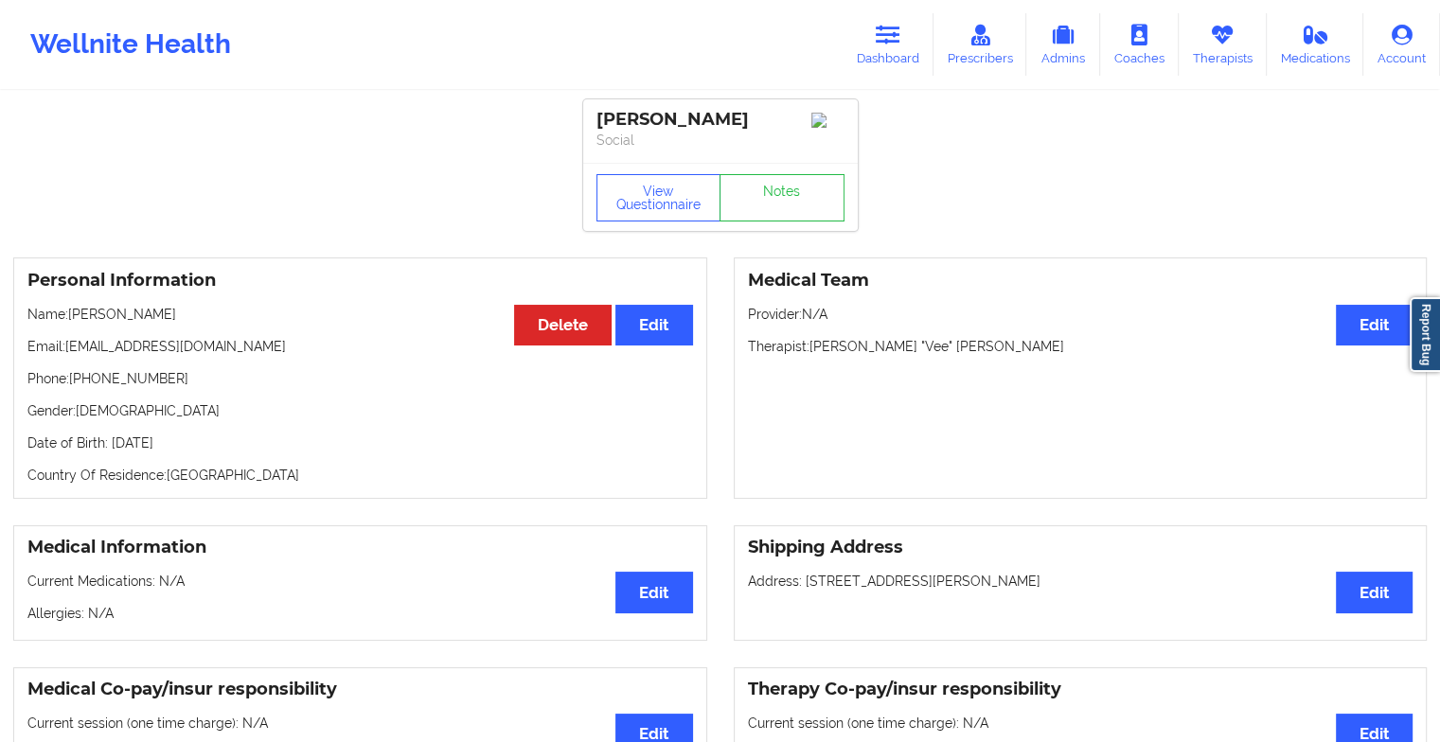
click at [754, 205] on link "Notes" at bounding box center [782, 197] width 125 height 47
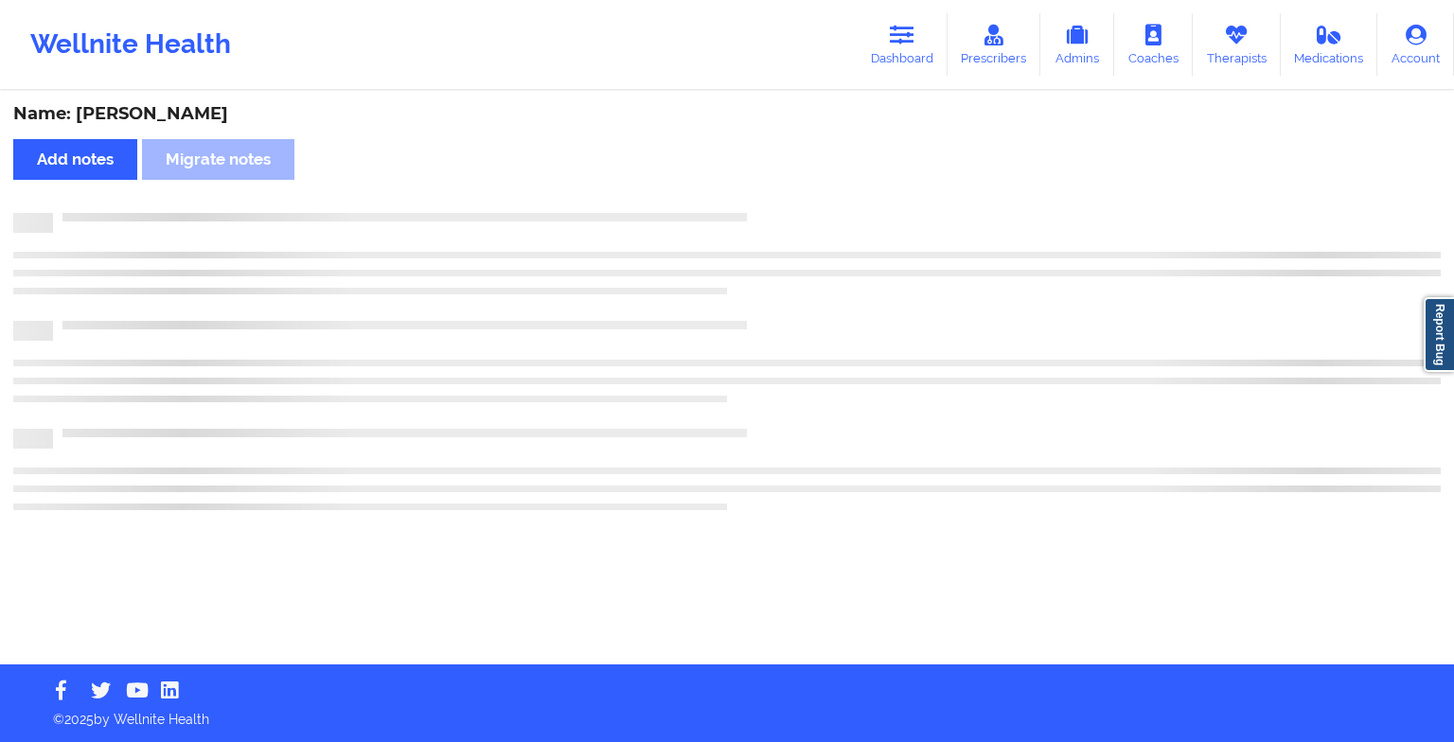
click at [754, 205] on div "Name: [PERSON_NAME] Add notes Migrate notes" at bounding box center [727, 379] width 1454 height 572
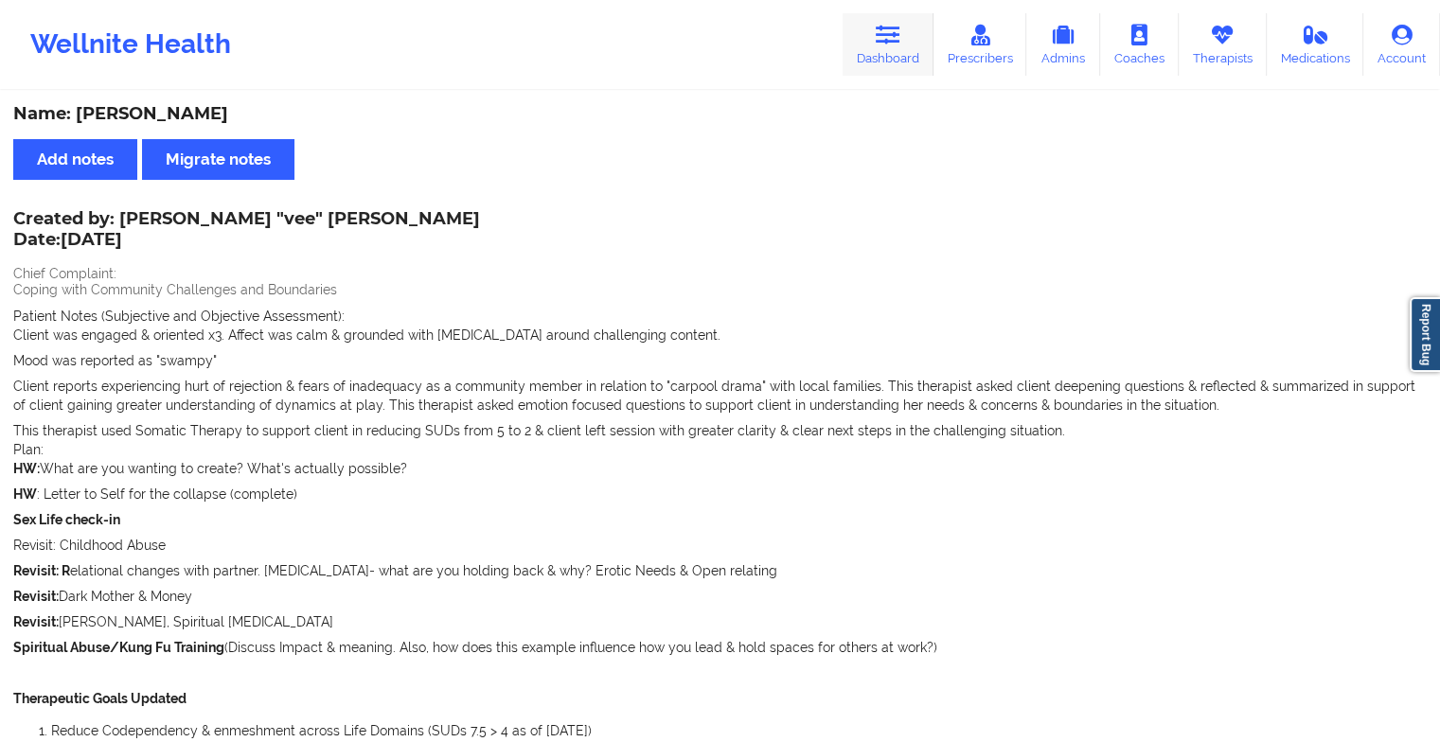
click at [871, 44] on link "Dashboard" at bounding box center [888, 44] width 91 height 62
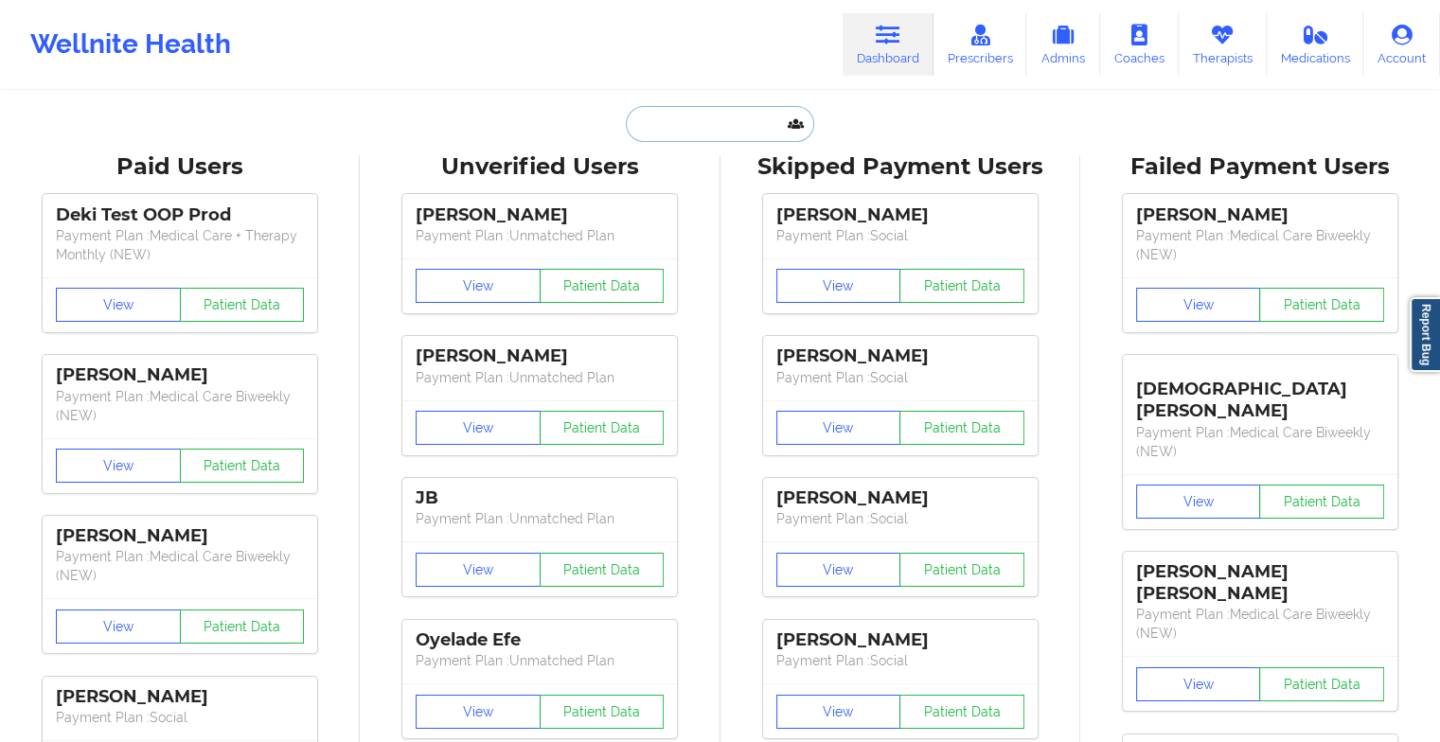
click at [748, 106] on input "text" at bounding box center [719, 124] width 187 height 36
type input "r"
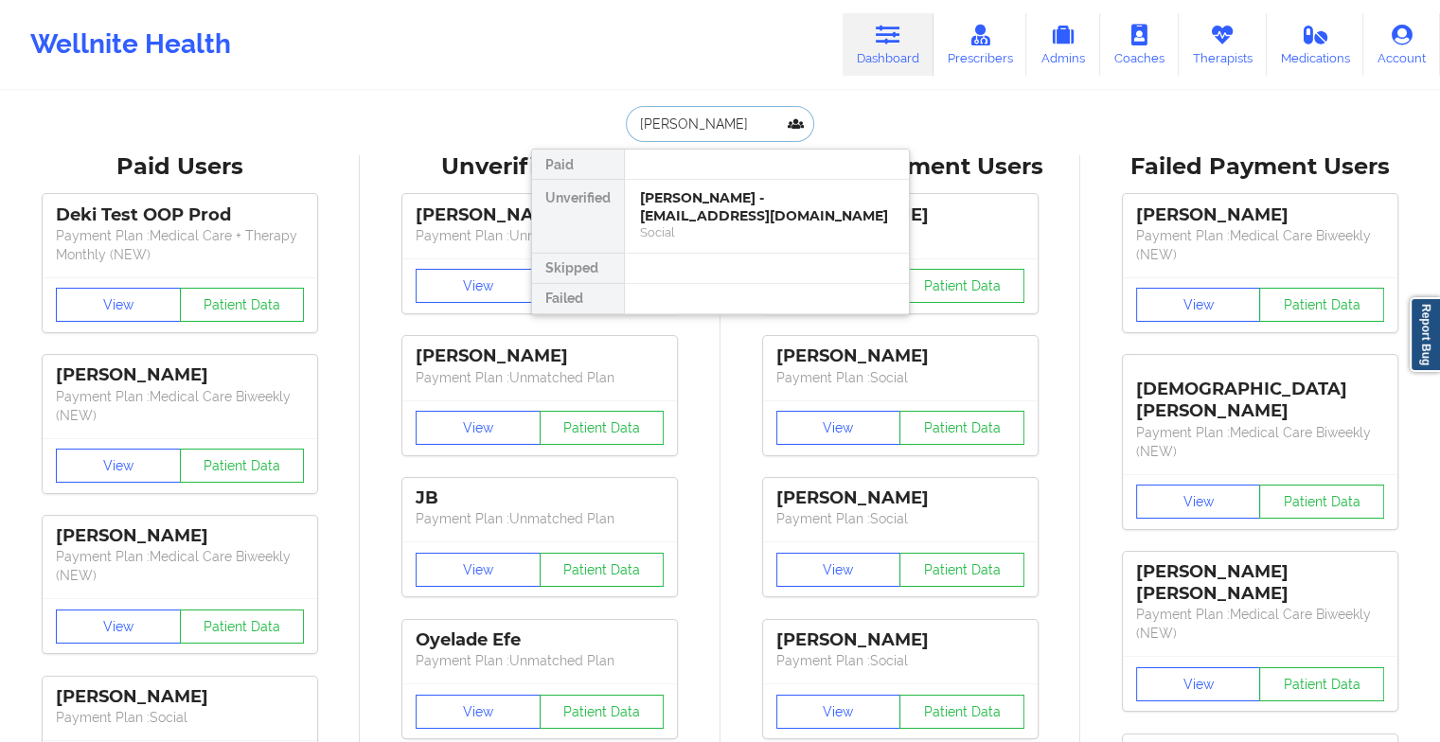
type input "[PERSON_NAME]"
click at [674, 187] on div "[PERSON_NAME] - [EMAIL_ADDRESS][DOMAIN_NAME] Social" at bounding box center [767, 216] width 284 height 73
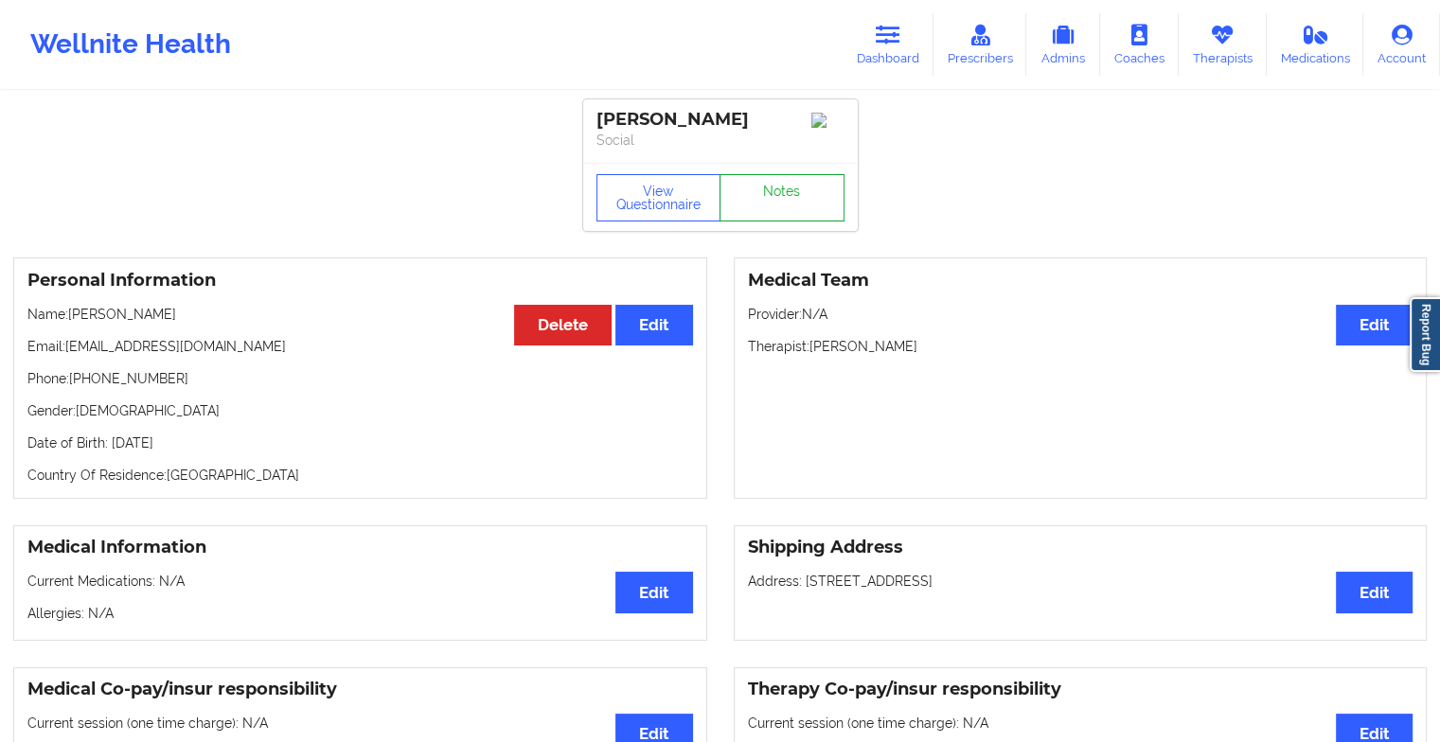
click at [787, 199] on link "Notes" at bounding box center [782, 197] width 125 height 47
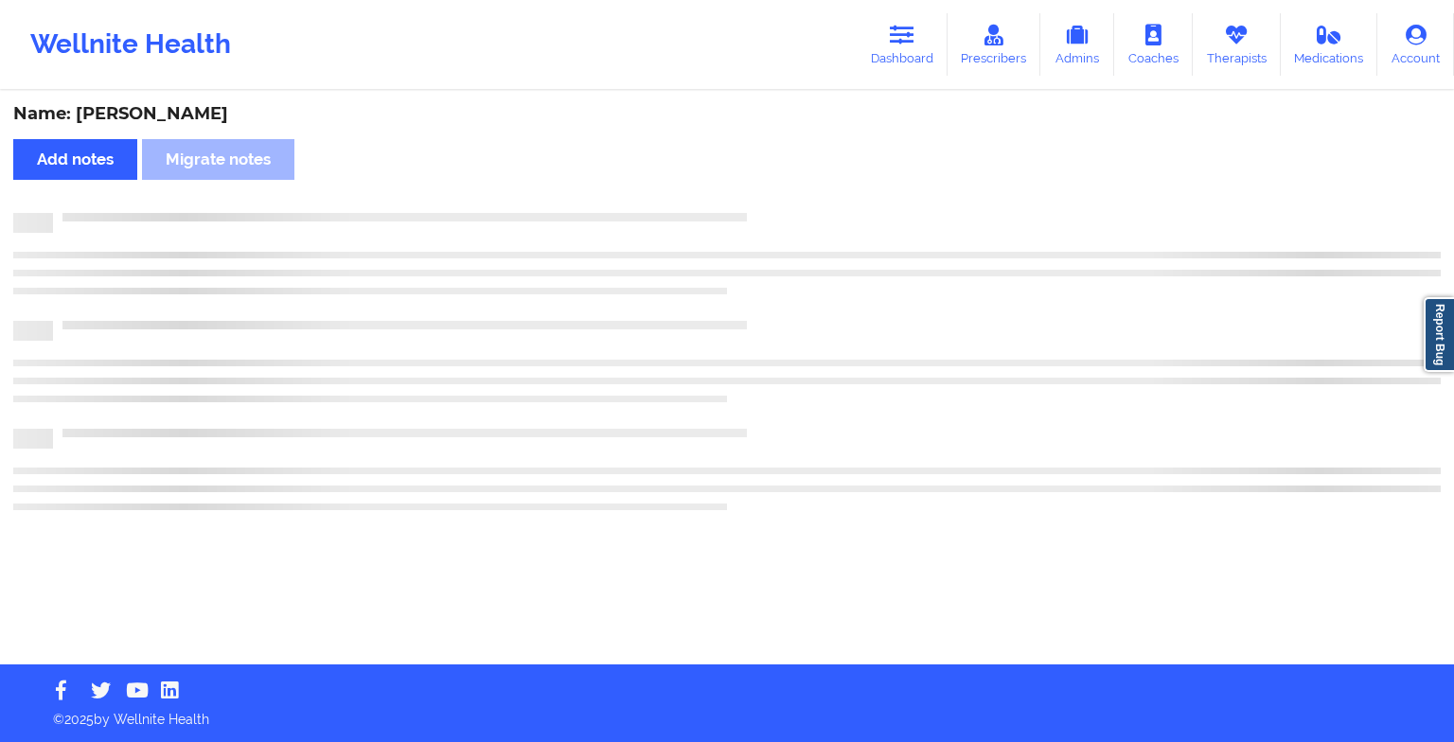
click at [787, 199] on div "Name: [PERSON_NAME] Add notes Migrate notes" at bounding box center [727, 379] width 1454 height 572
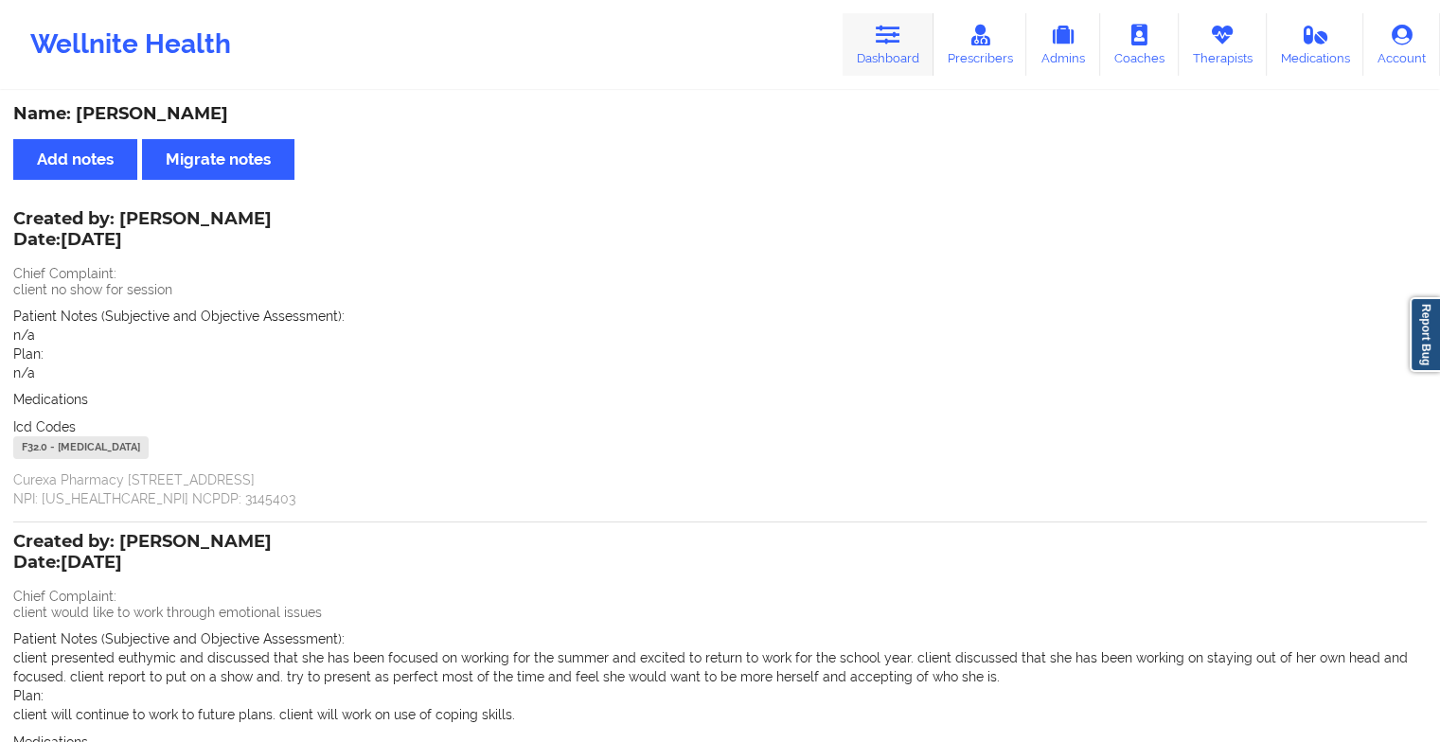
click at [896, 51] on link "Dashboard" at bounding box center [888, 44] width 91 height 62
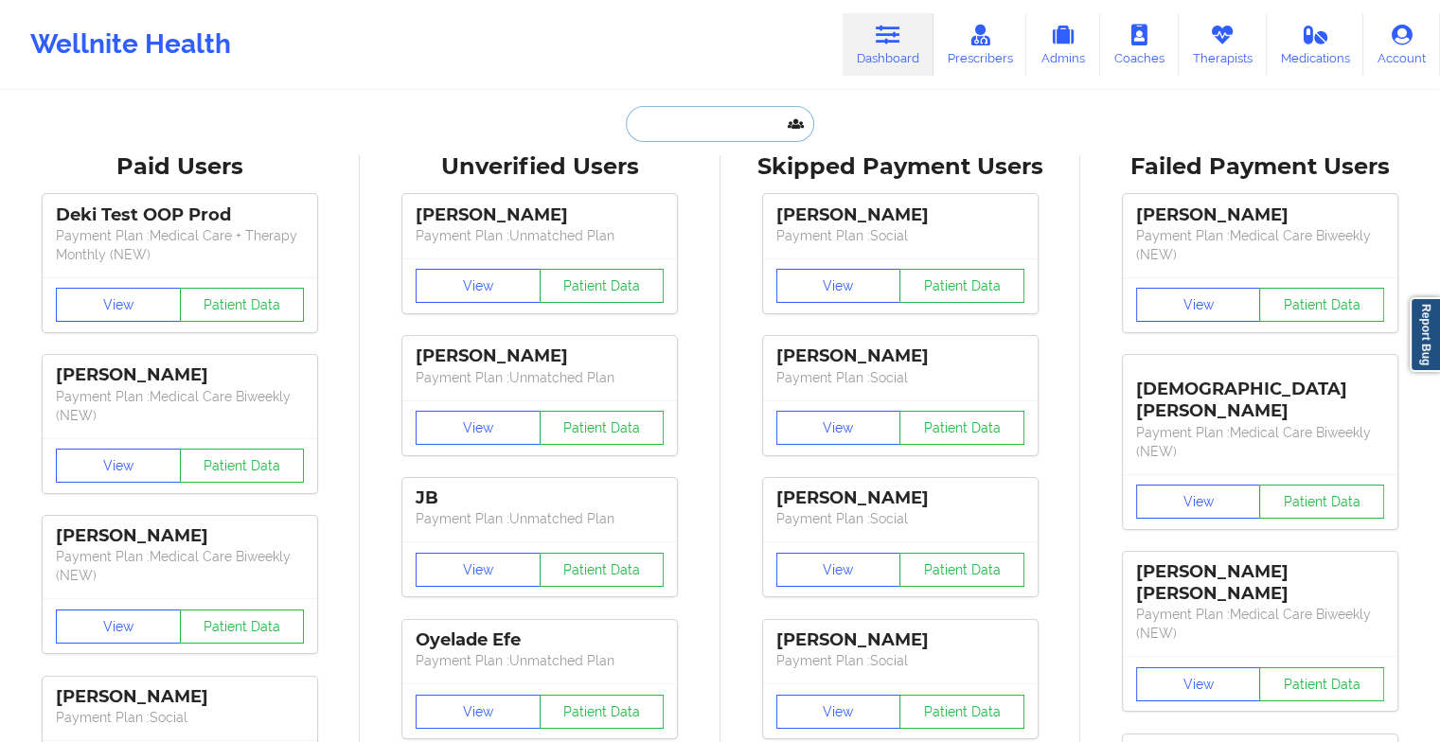
click at [659, 135] on input "text" at bounding box center [719, 124] width 187 height 36
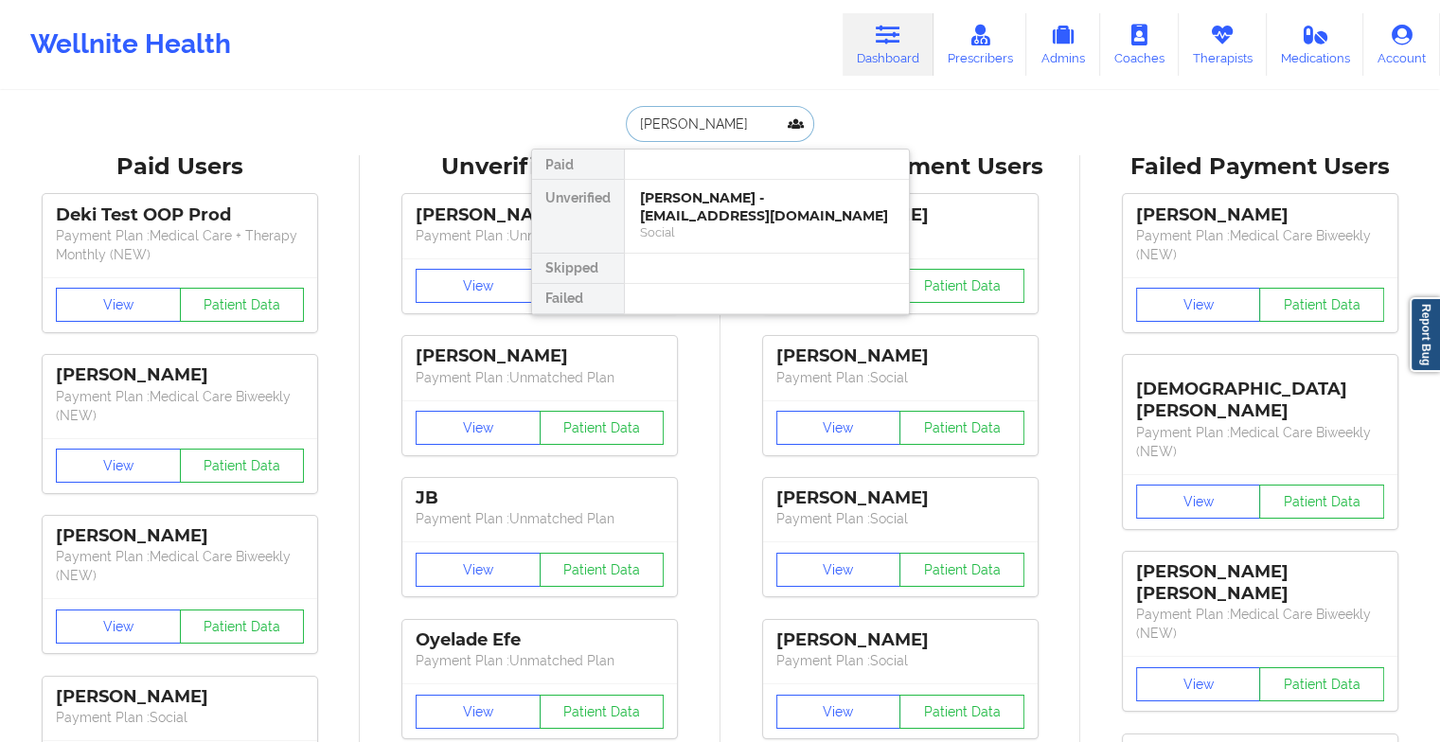
type input "[PERSON_NAME]"
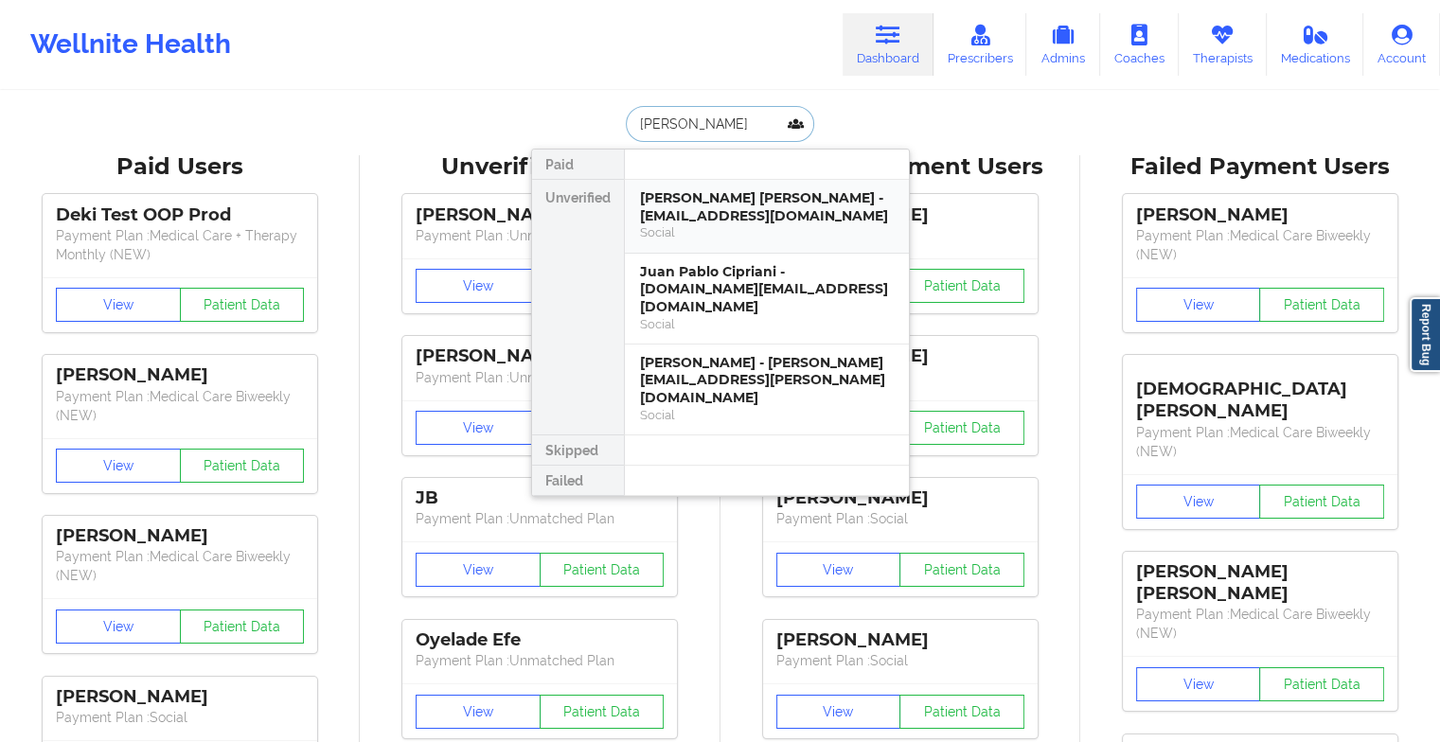
click at [739, 209] on div "[PERSON_NAME] [PERSON_NAME] - [EMAIL_ADDRESS][DOMAIN_NAME]" at bounding box center [767, 206] width 254 height 35
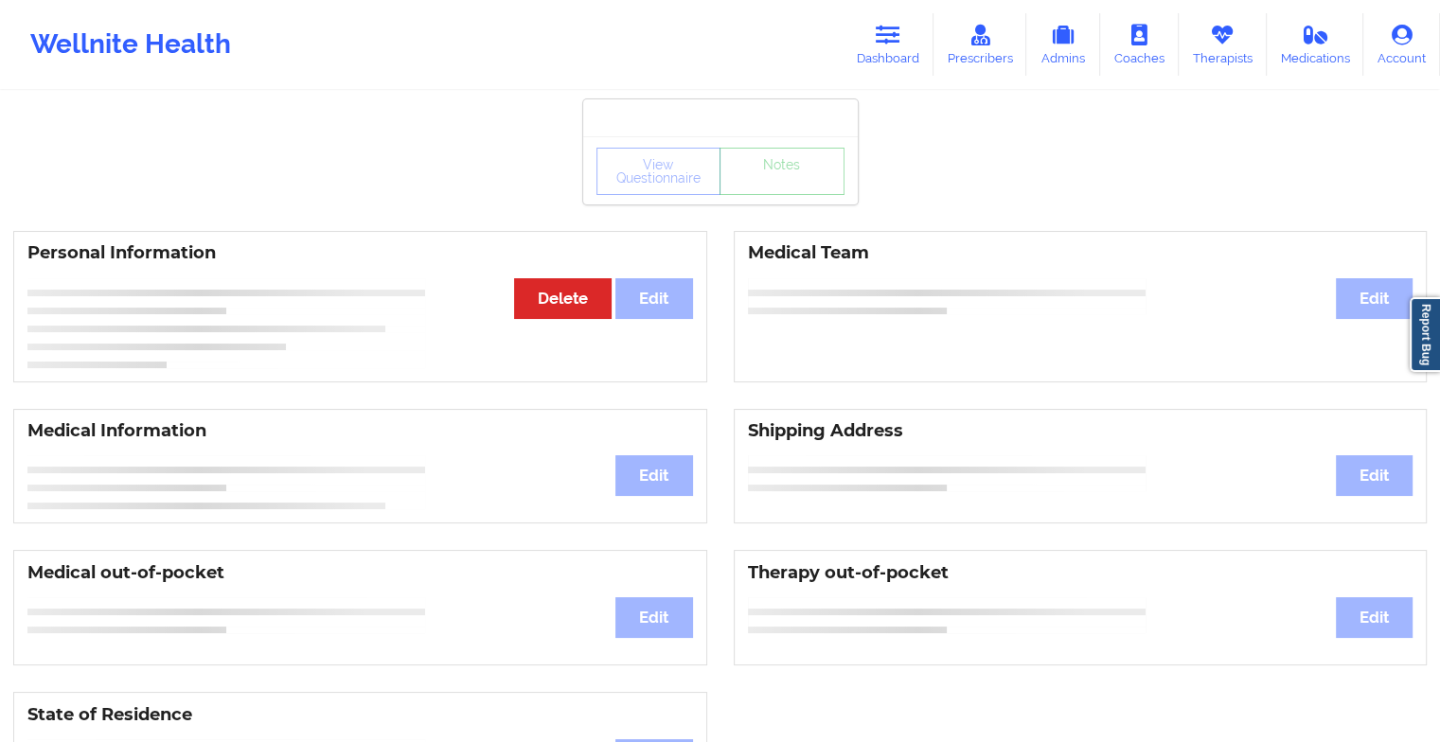
click at [793, 188] on div "View Questionnaire Notes" at bounding box center [720, 171] width 248 height 47
click at [793, 188] on div "View Questionnaire Notes" at bounding box center [720, 170] width 275 height 68
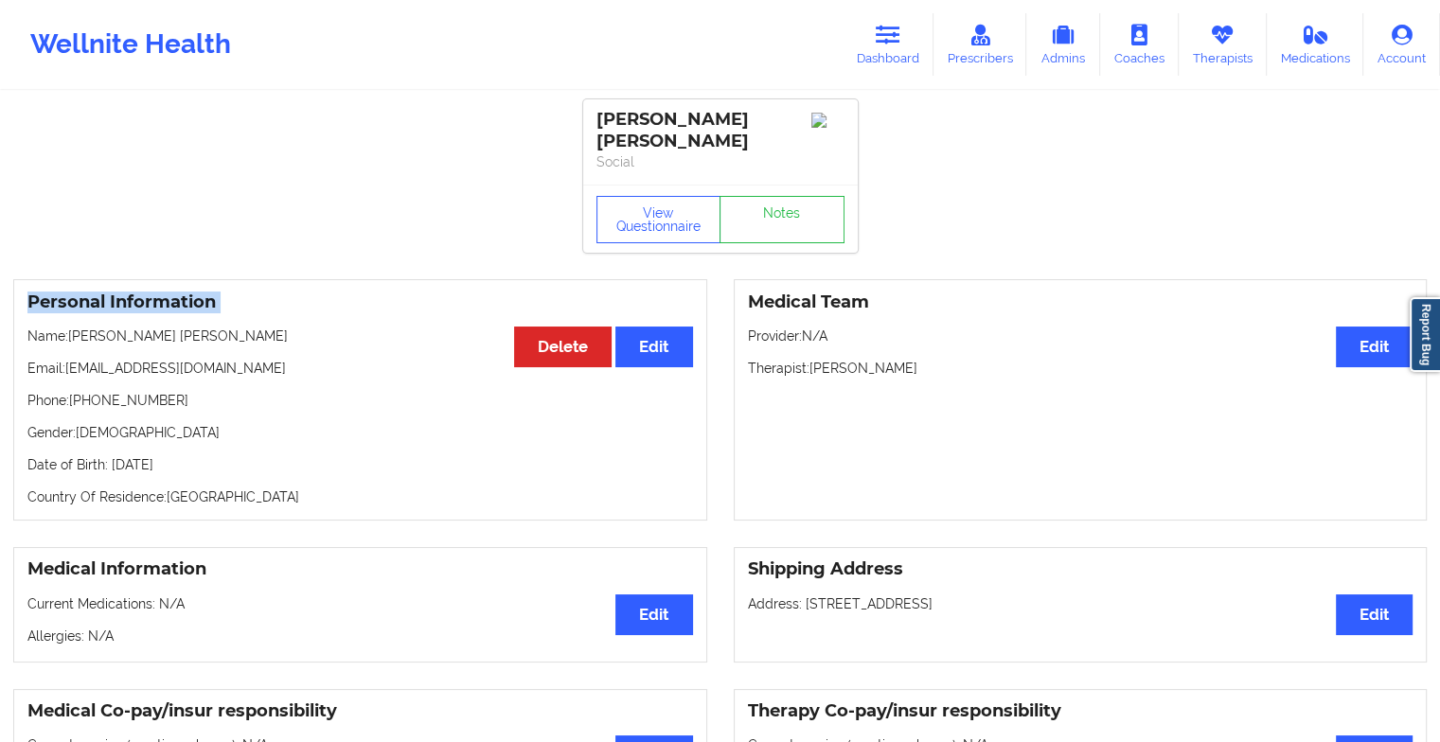
click at [793, 188] on div "View Questionnaire Notes" at bounding box center [720, 219] width 275 height 68
drag, startPoint x: 793, startPoint y: 188, endPoint x: 778, endPoint y: 227, distance: 41.7
click at [778, 227] on link "Notes" at bounding box center [782, 219] width 125 height 47
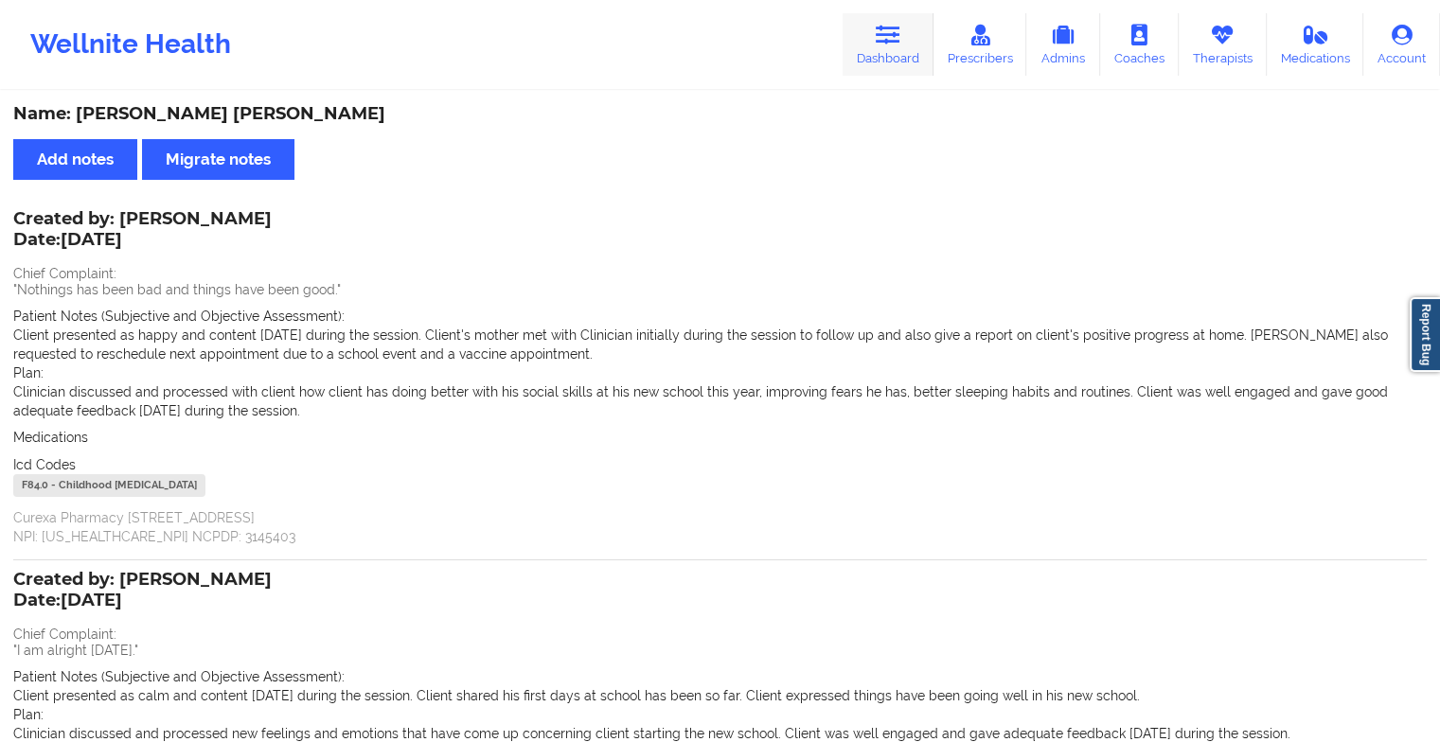
click at [866, 33] on link "Dashboard" at bounding box center [888, 44] width 91 height 62
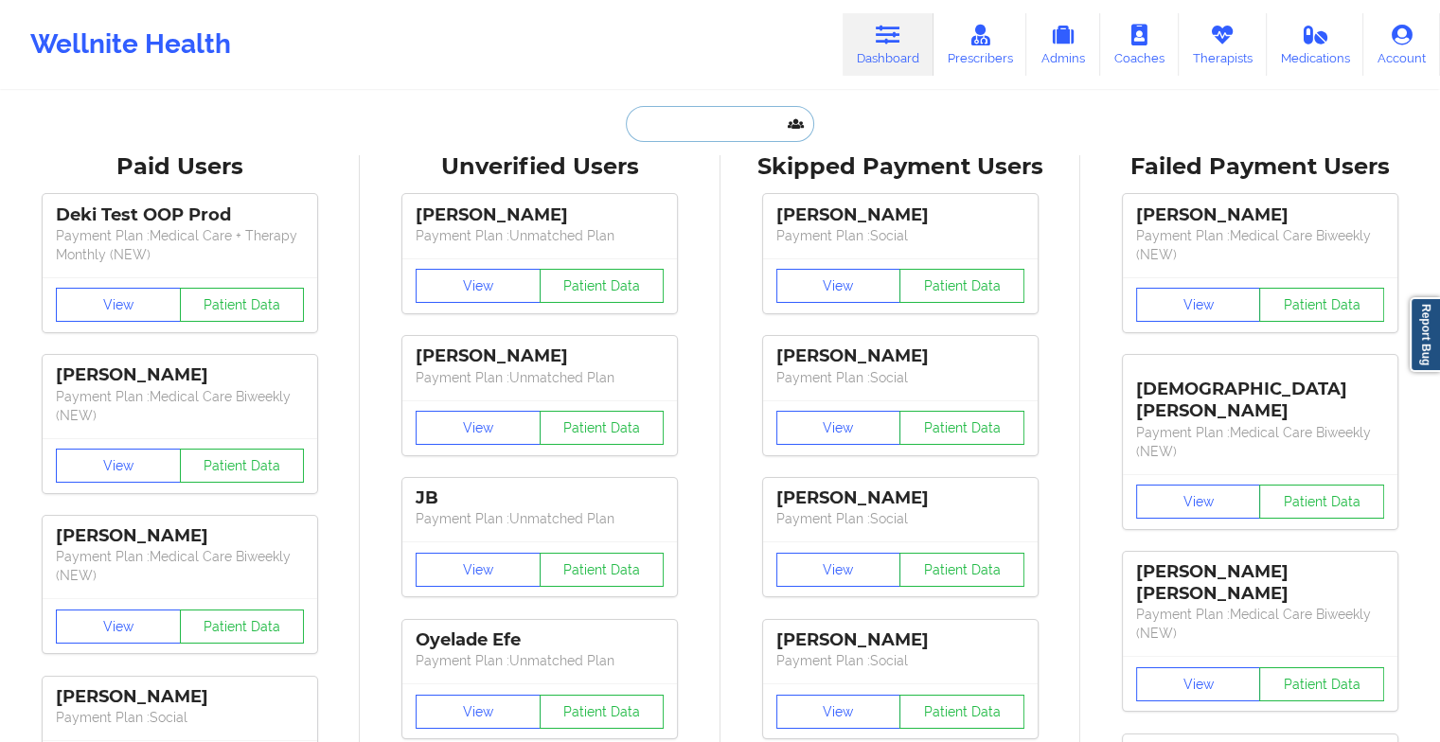
click at [718, 111] on input "text" at bounding box center [719, 124] width 187 height 36
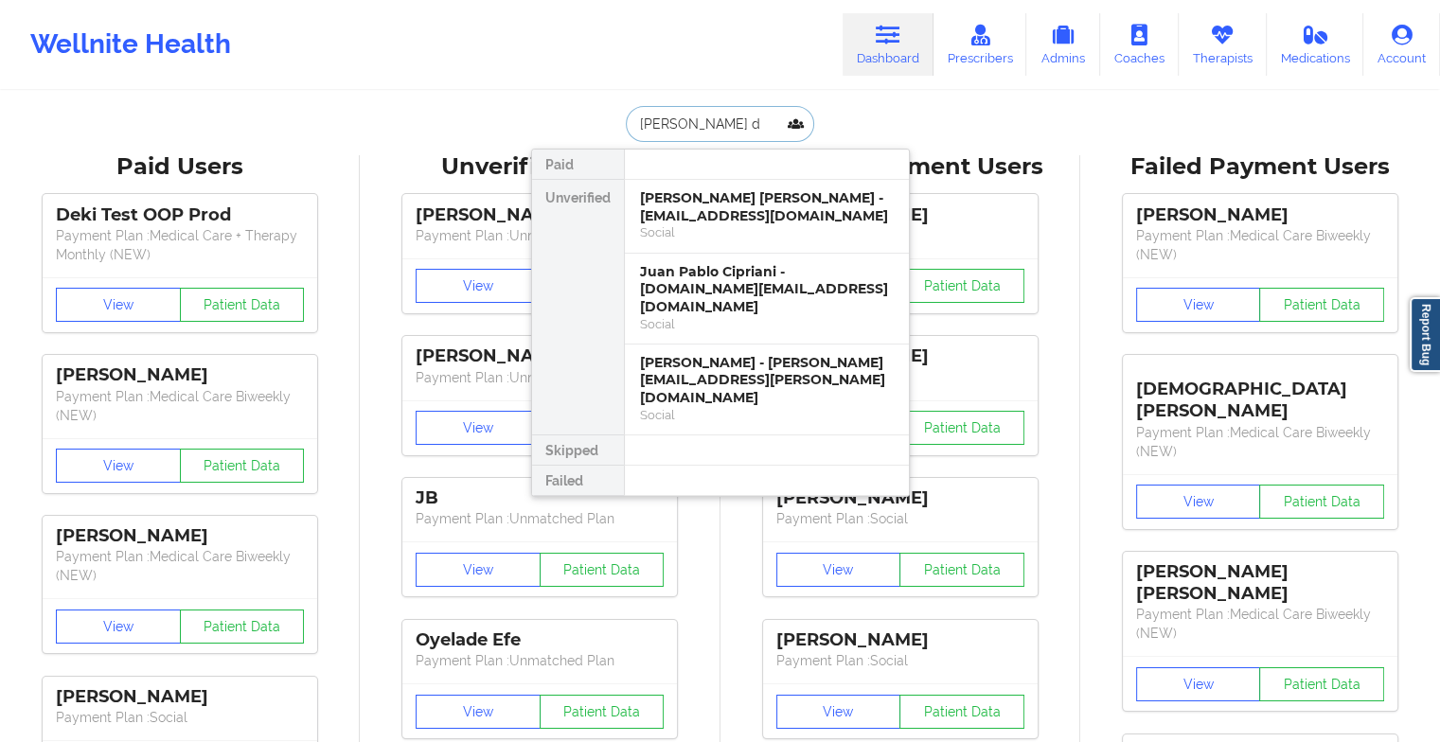
type input "[PERSON_NAME] di"
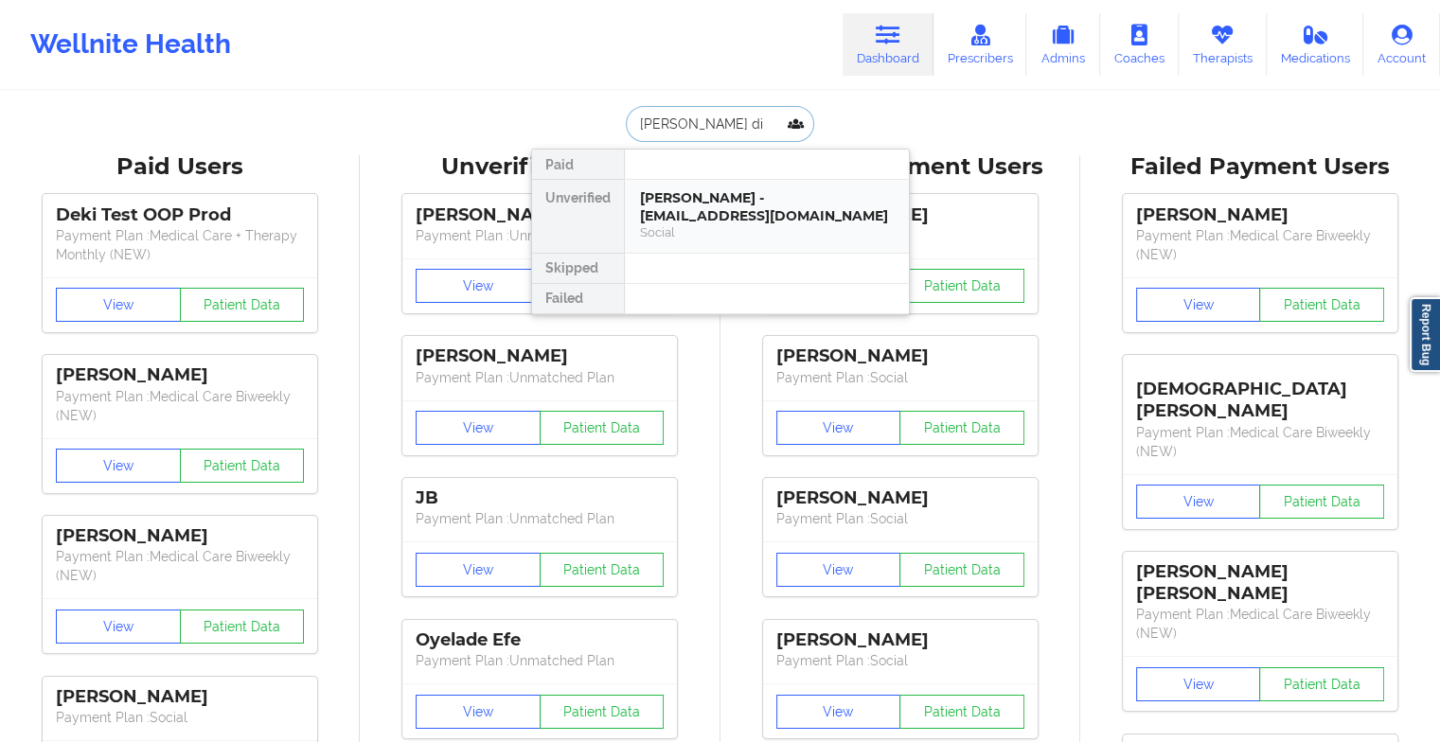
click at [730, 223] on div "[PERSON_NAME] - [EMAIL_ADDRESS][DOMAIN_NAME]" at bounding box center [767, 206] width 254 height 35
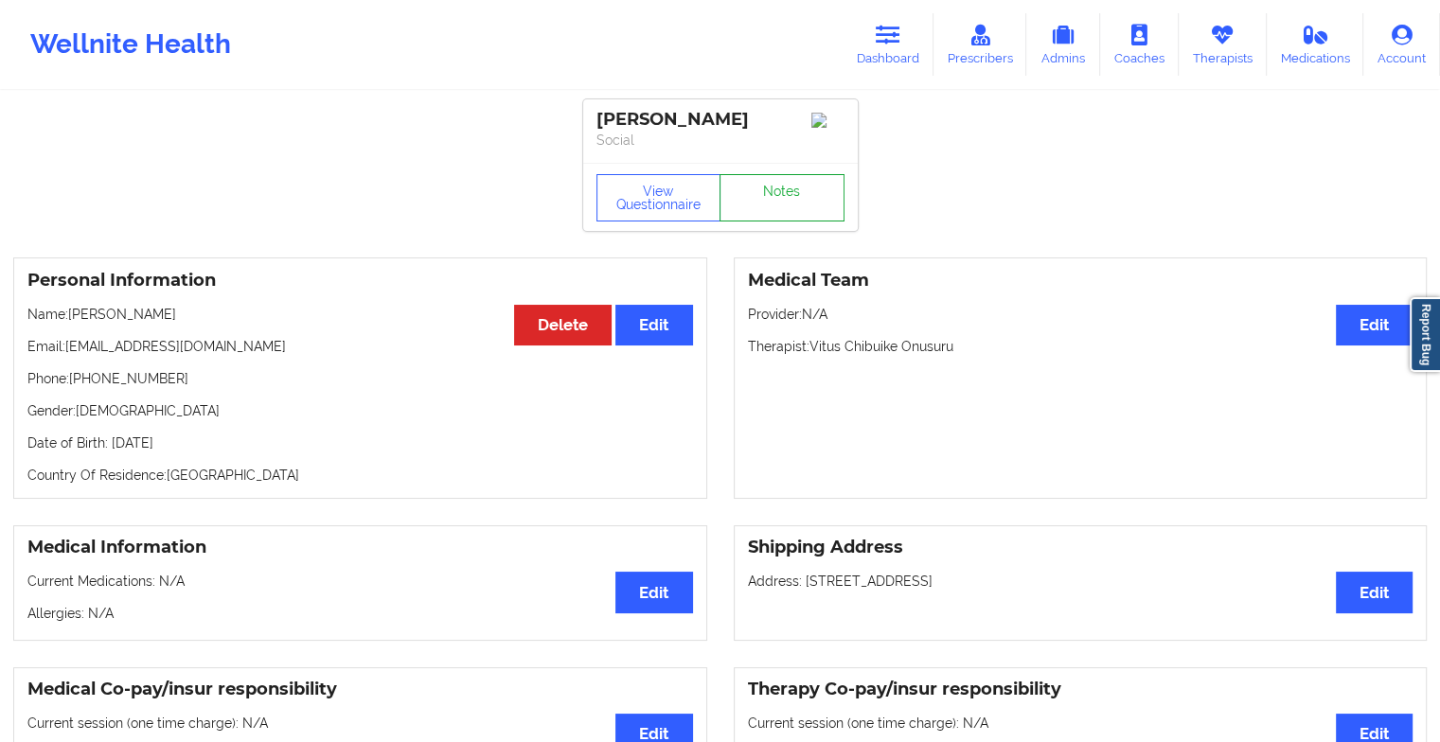
click at [776, 220] on link "Notes" at bounding box center [782, 197] width 125 height 47
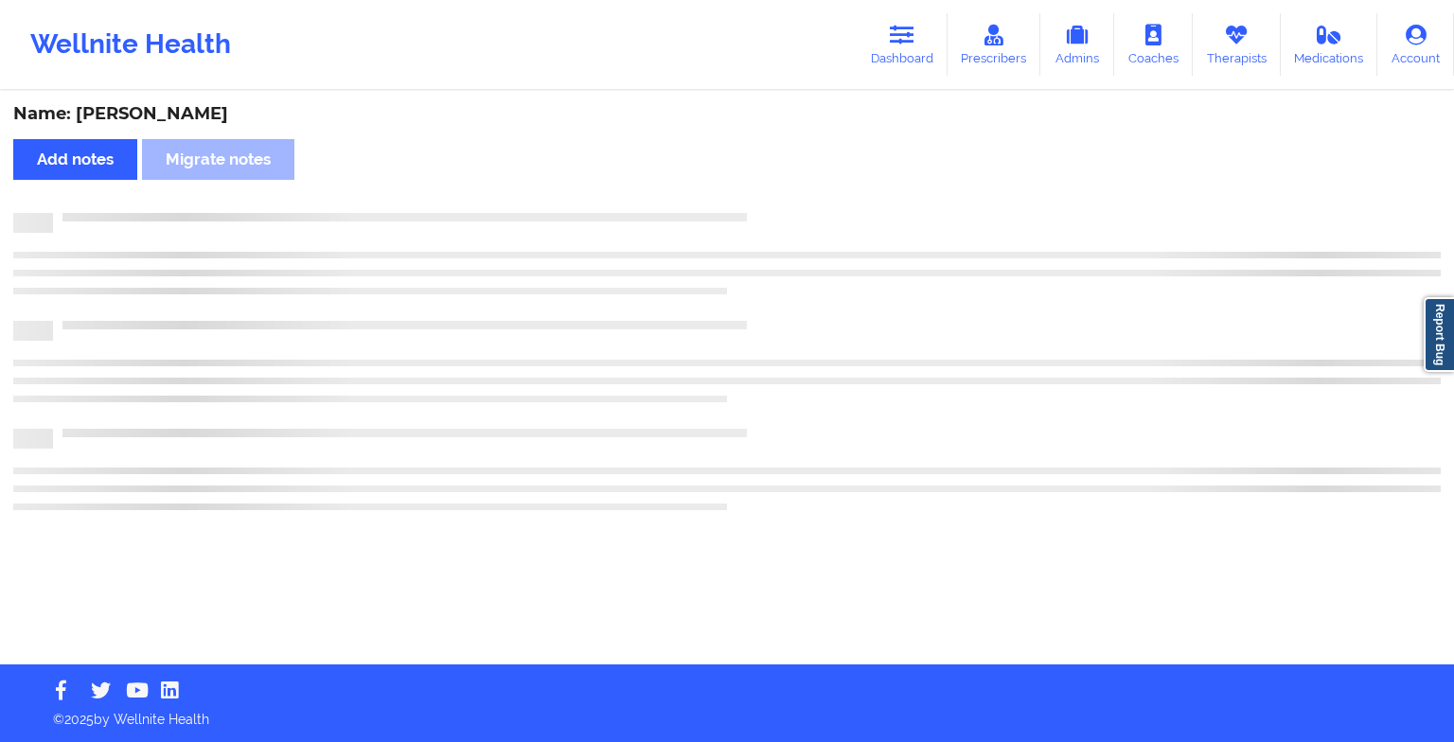
click at [776, 213] on div at bounding box center [747, 213] width 1388 height 0
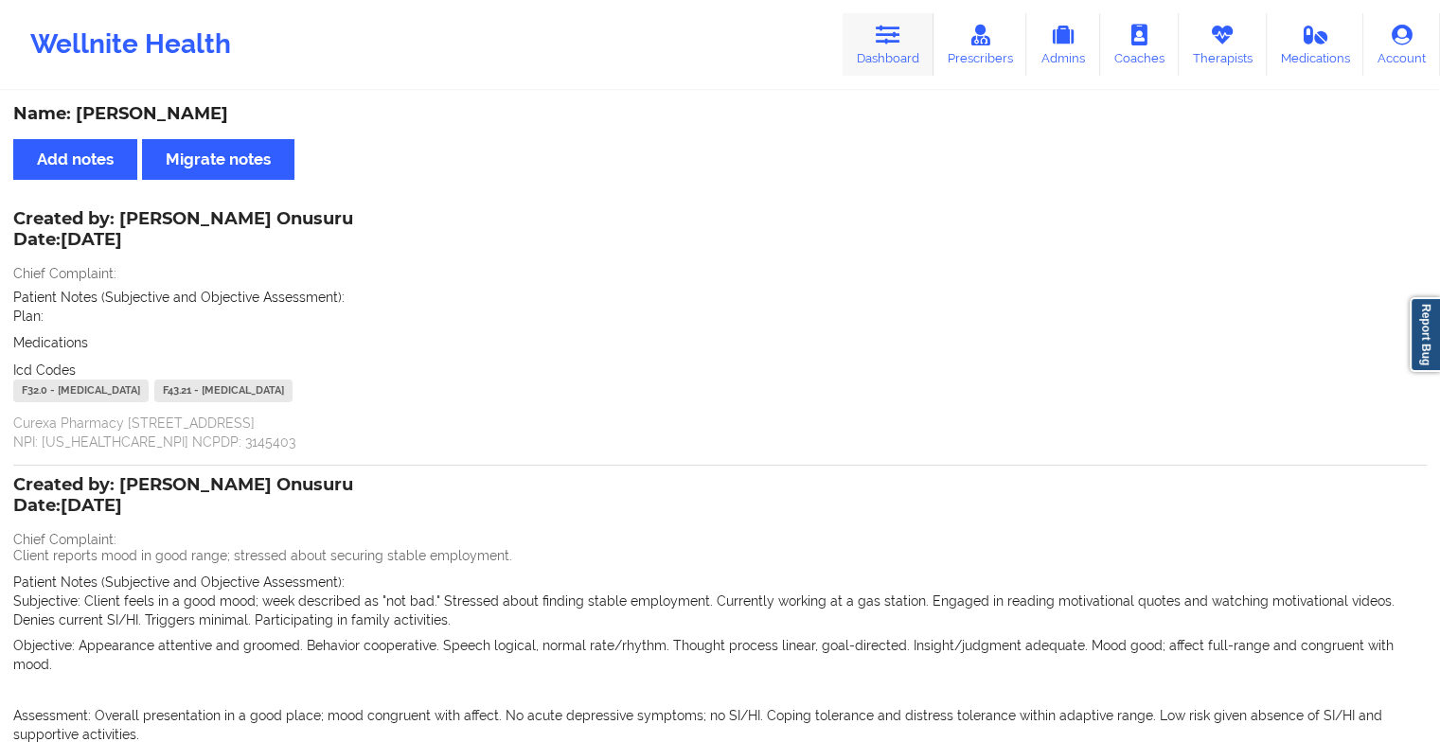
click at [900, 45] on icon at bounding box center [888, 35] width 25 height 21
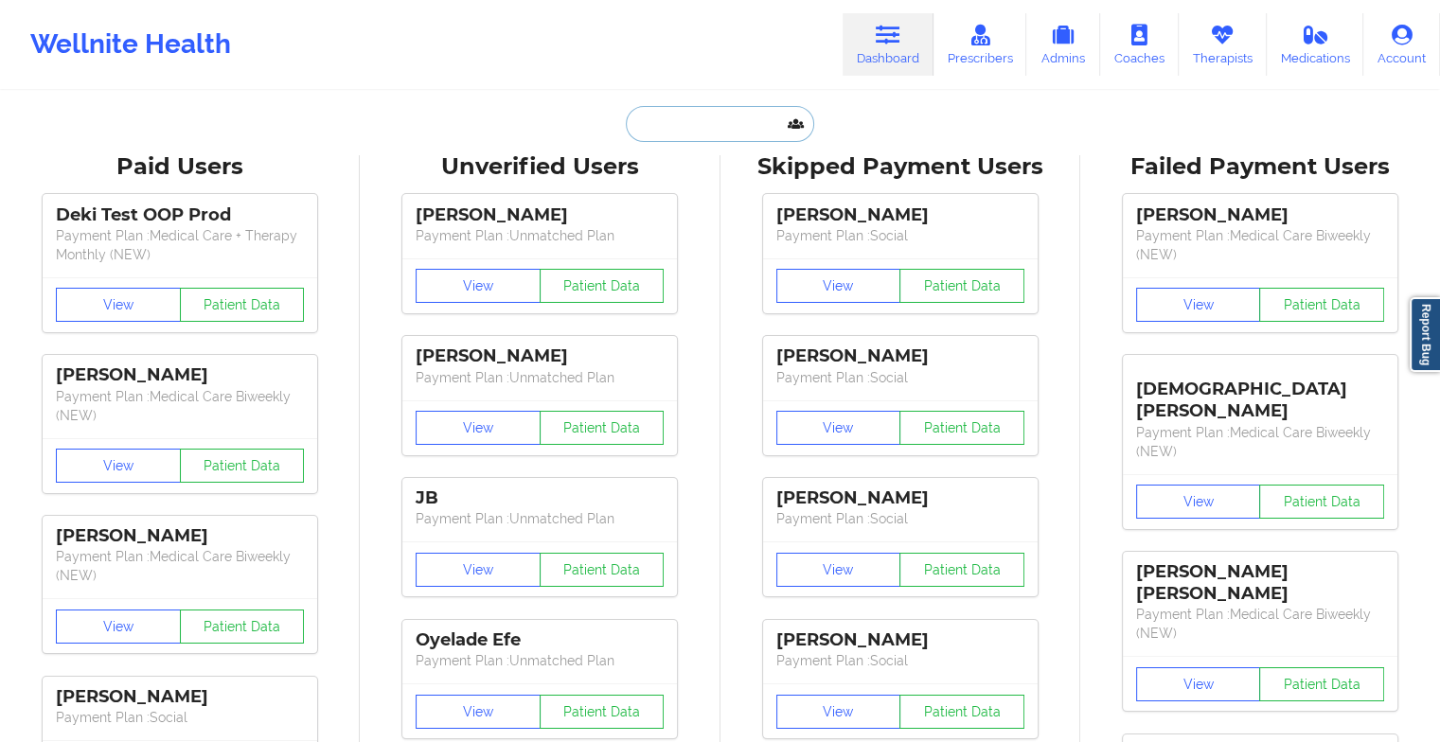
click at [754, 123] on input "text" at bounding box center [719, 124] width 187 height 36
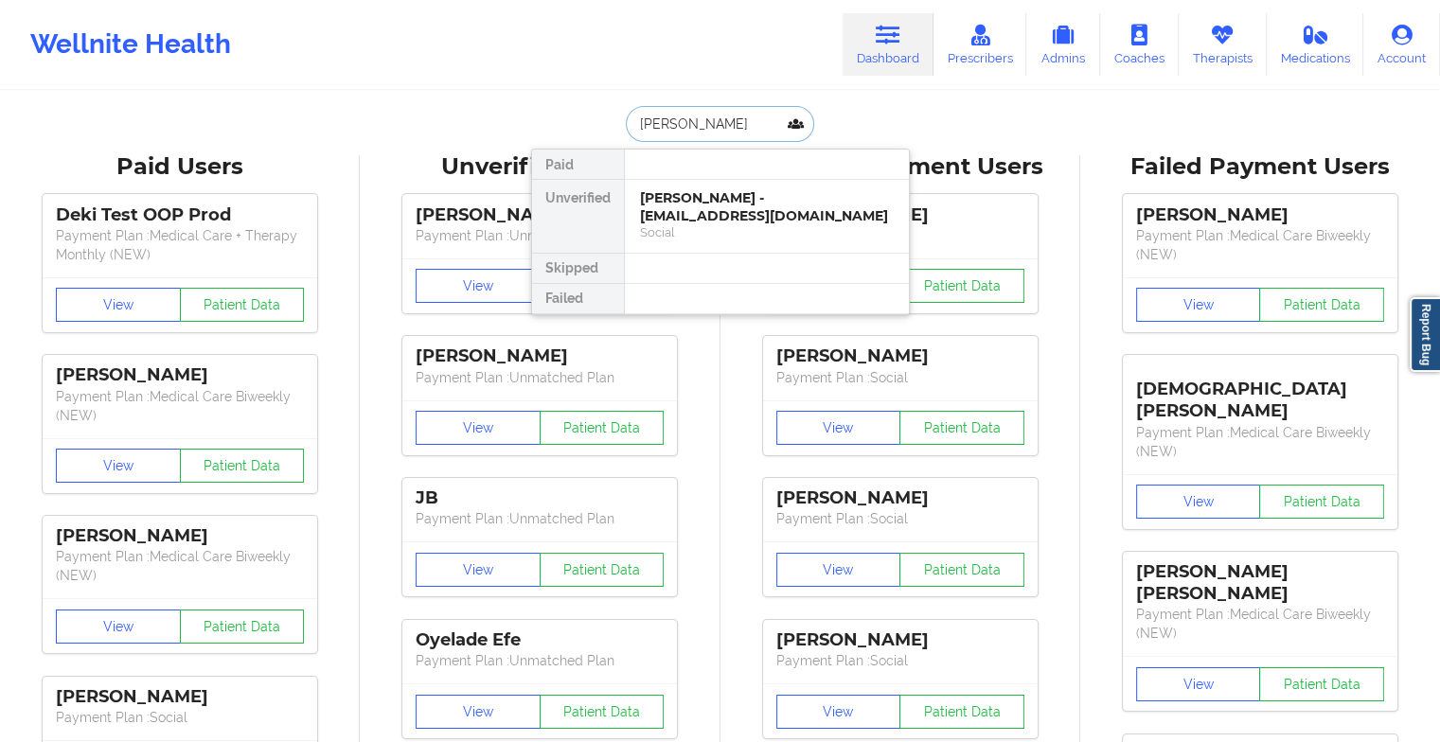
type input "[PERSON_NAME]"
click at [737, 224] on div "Social" at bounding box center [767, 232] width 254 height 16
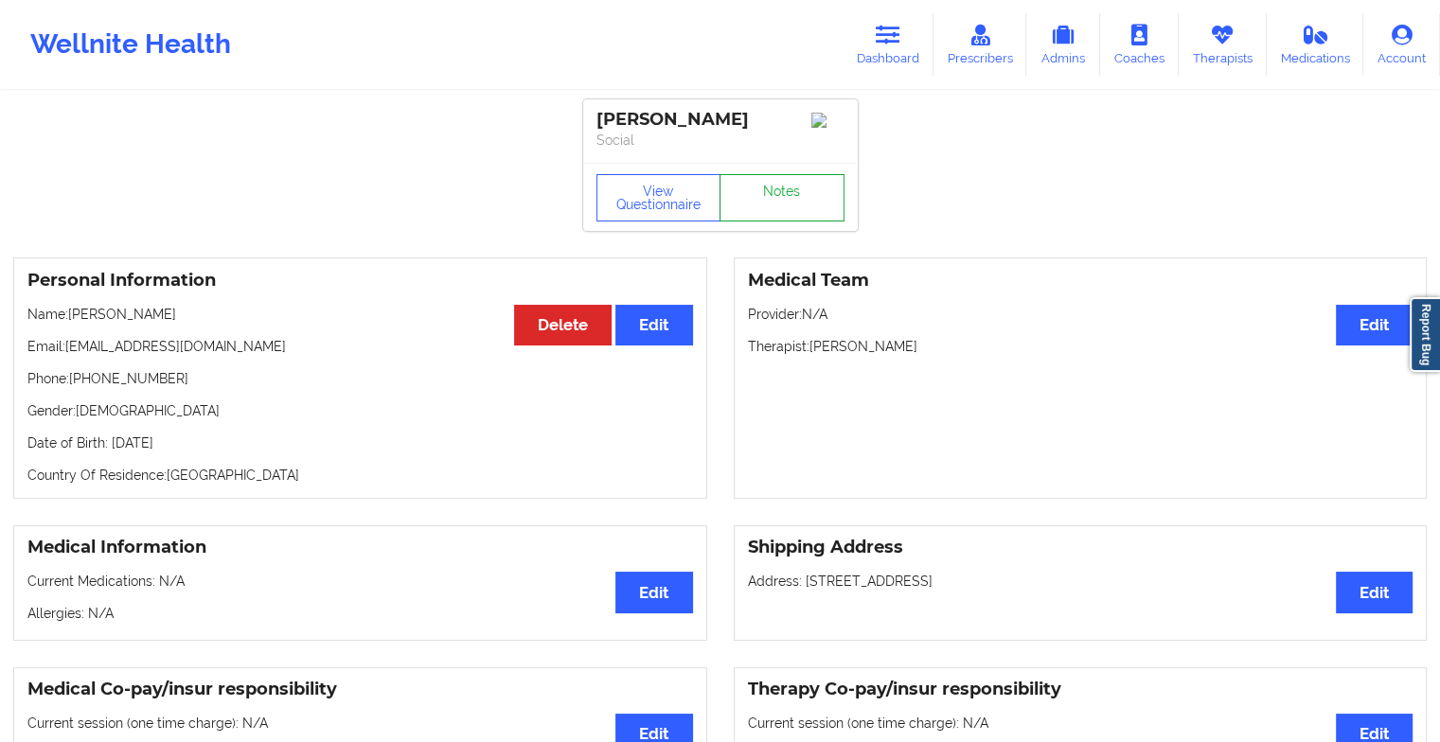
click at [772, 209] on link "Notes" at bounding box center [782, 197] width 125 height 47
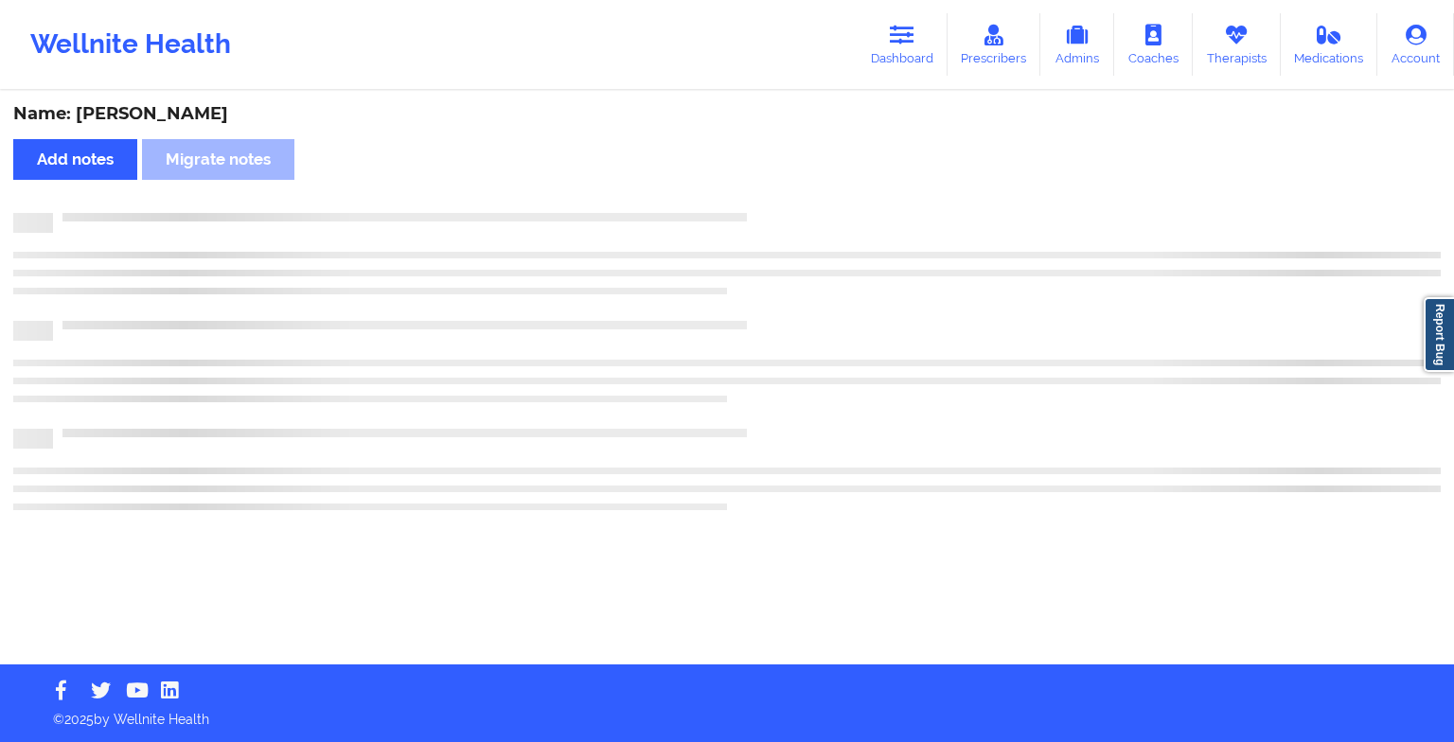
click at [772, 209] on div "Name: [PERSON_NAME] Add notes Migrate notes" at bounding box center [727, 379] width 1454 height 572
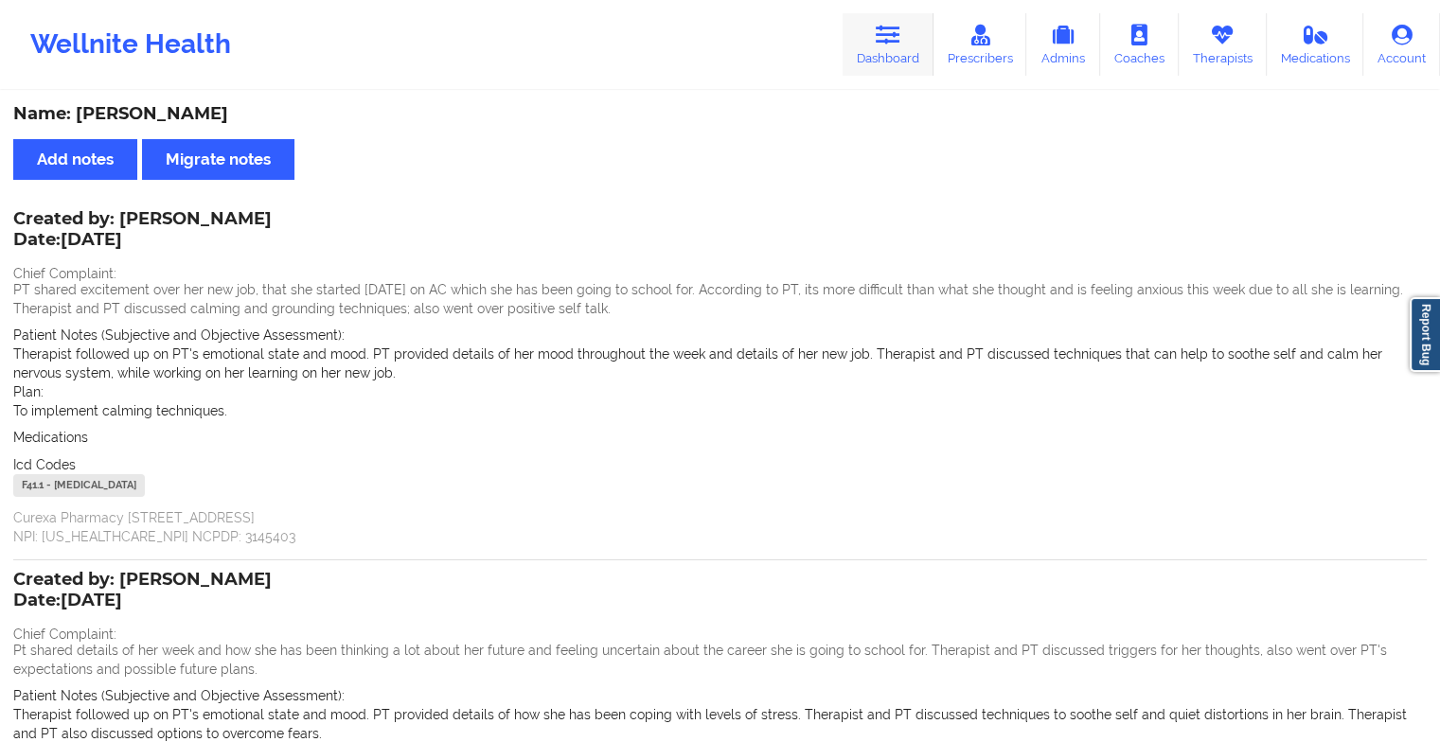
click at [878, 51] on link "Dashboard" at bounding box center [888, 44] width 91 height 62
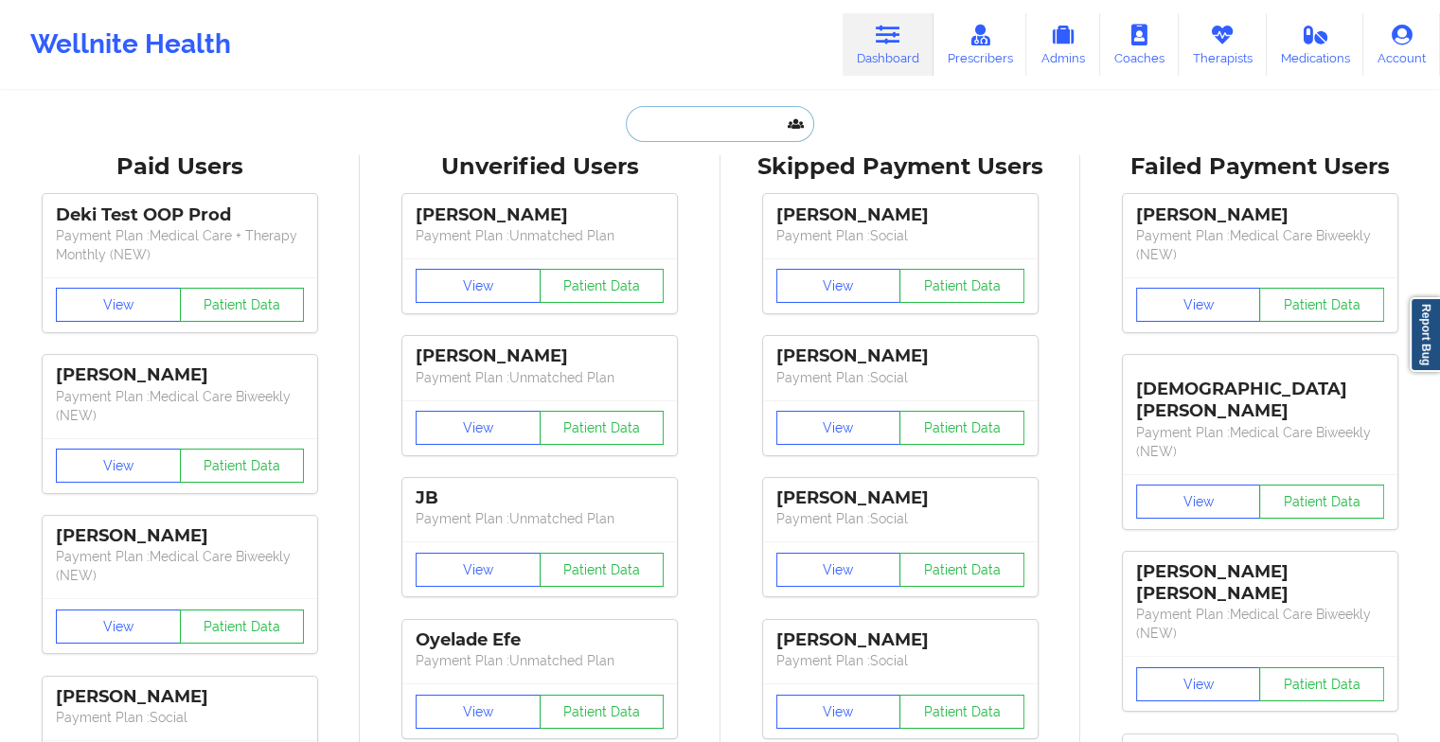
click at [657, 118] on input "text" at bounding box center [719, 124] width 187 height 36
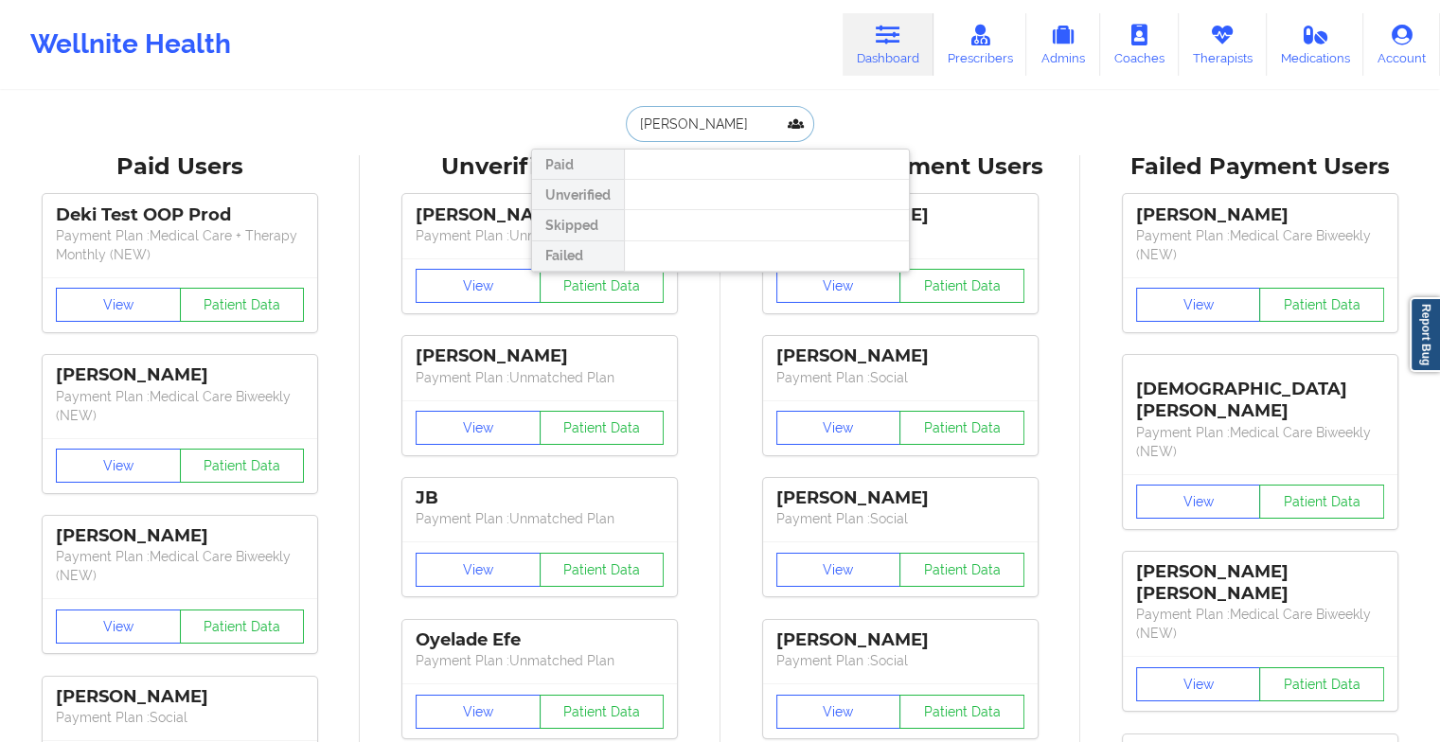
type input "[PERSON_NAME]"
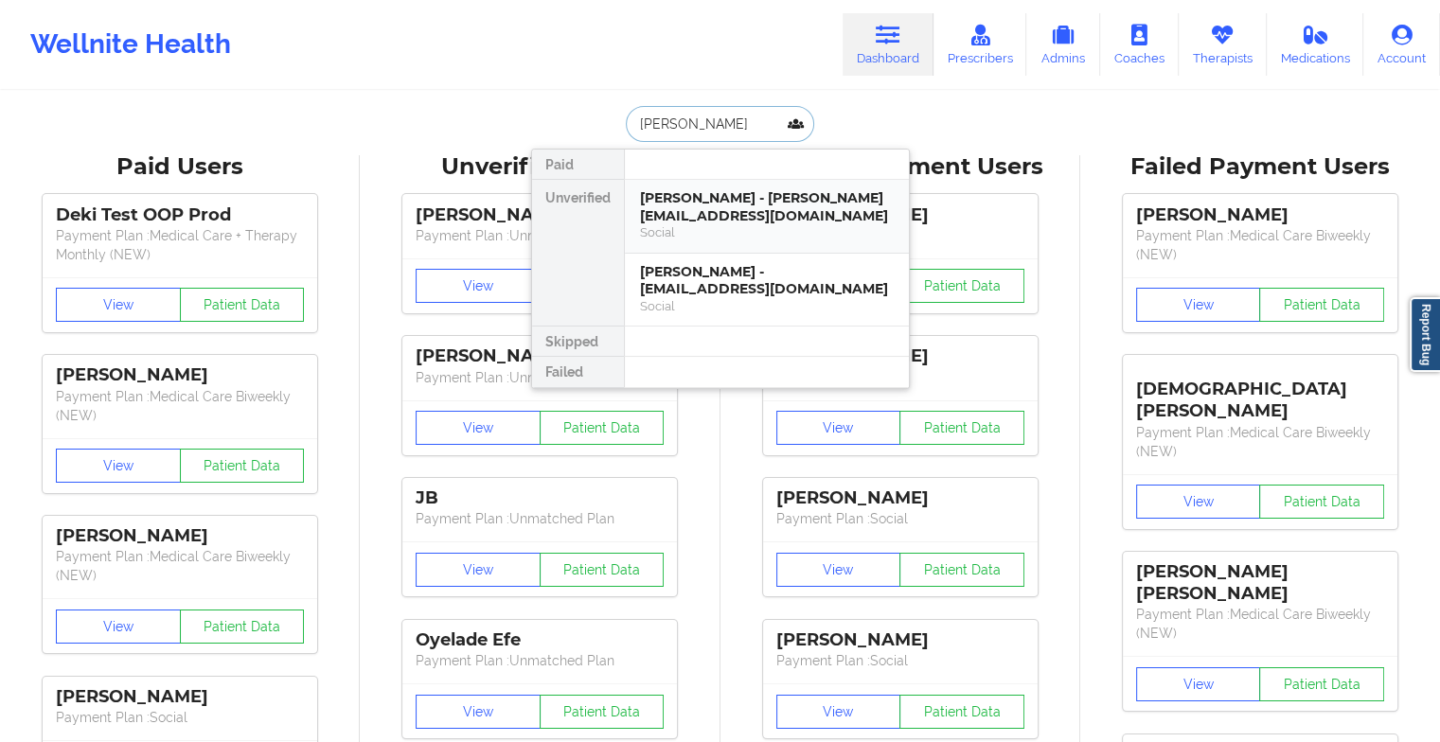
click at [685, 205] on div "[PERSON_NAME] - [PERSON_NAME][EMAIL_ADDRESS][DOMAIN_NAME]" at bounding box center [767, 206] width 254 height 35
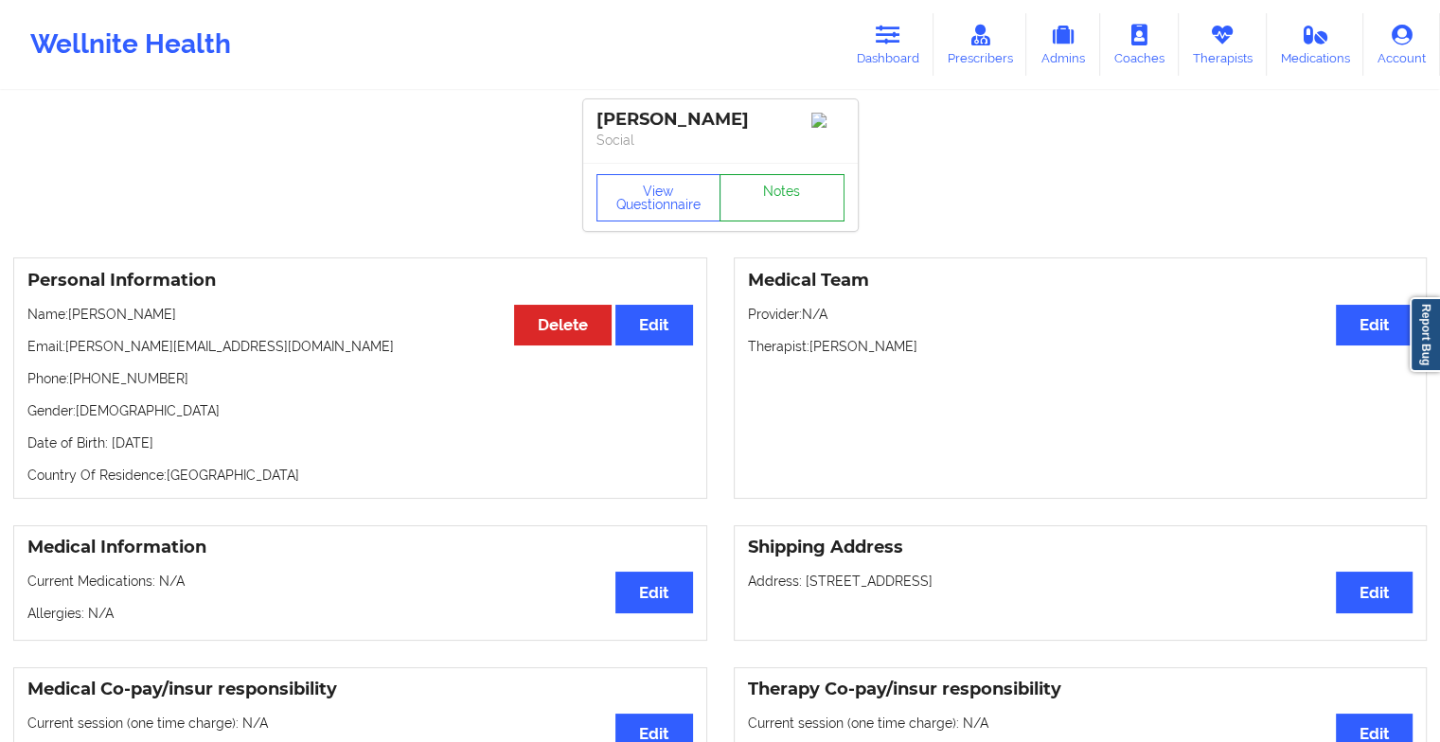
click at [763, 208] on link "Notes" at bounding box center [782, 197] width 125 height 47
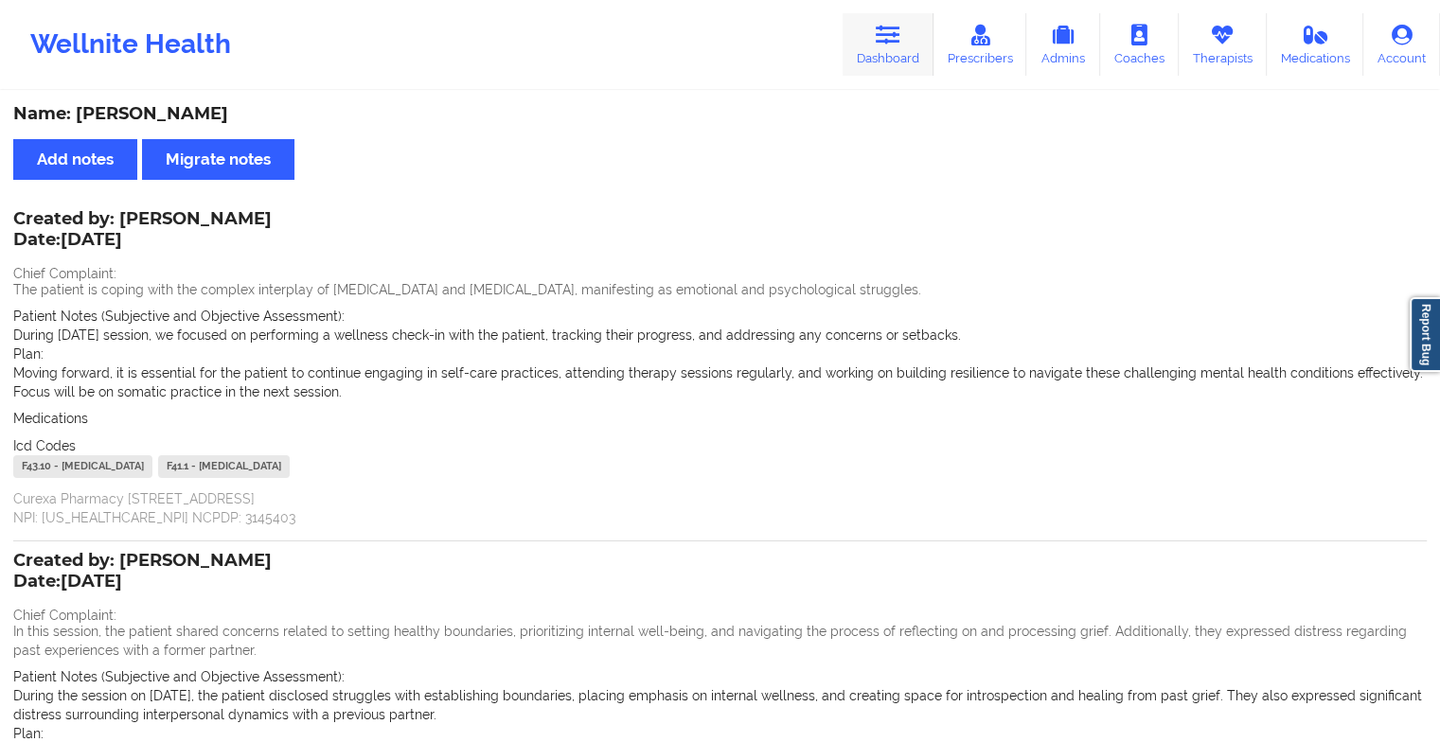
click at [893, 49] on link "Dashboard" at bounding box center [888, 44] width 91 height 62
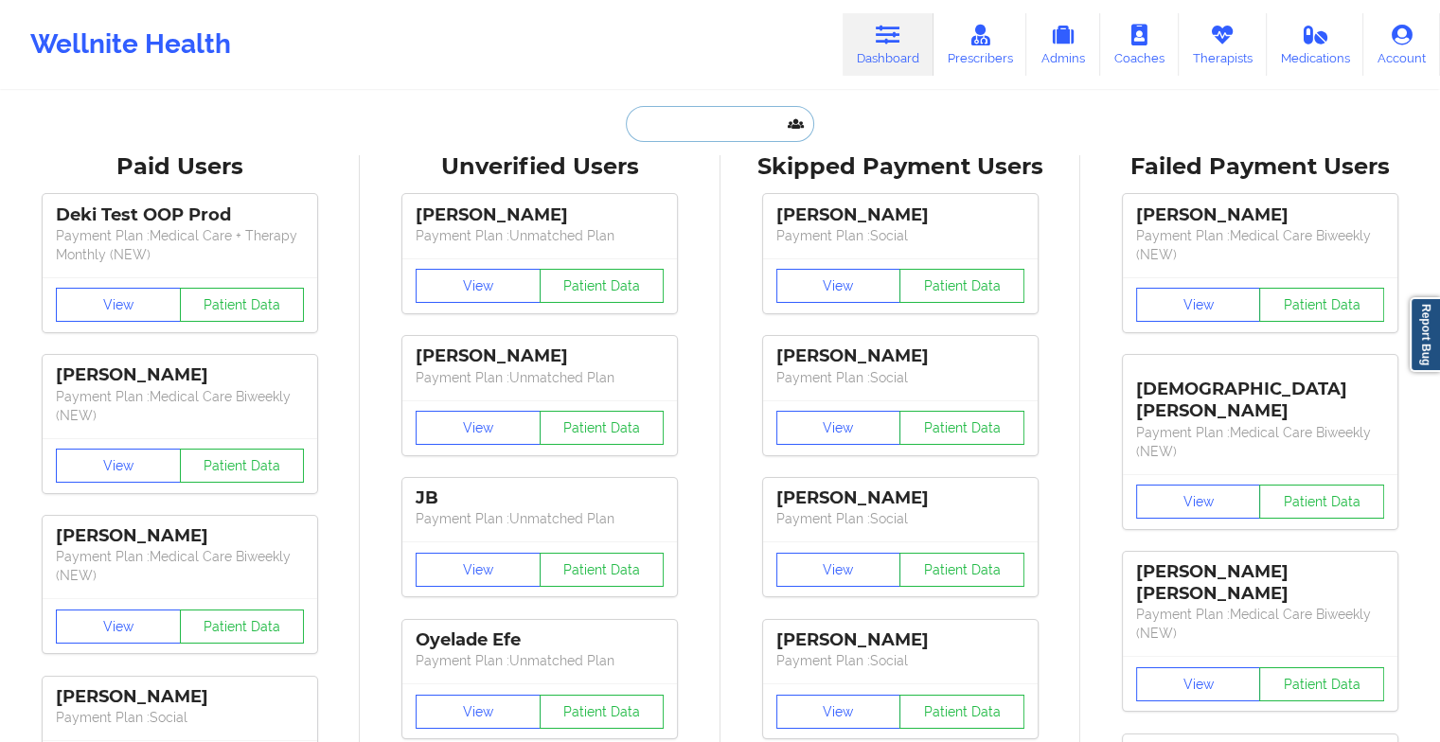
click at [734, 128] on input "text" at bounding box center [719, 124] width 187 height 36
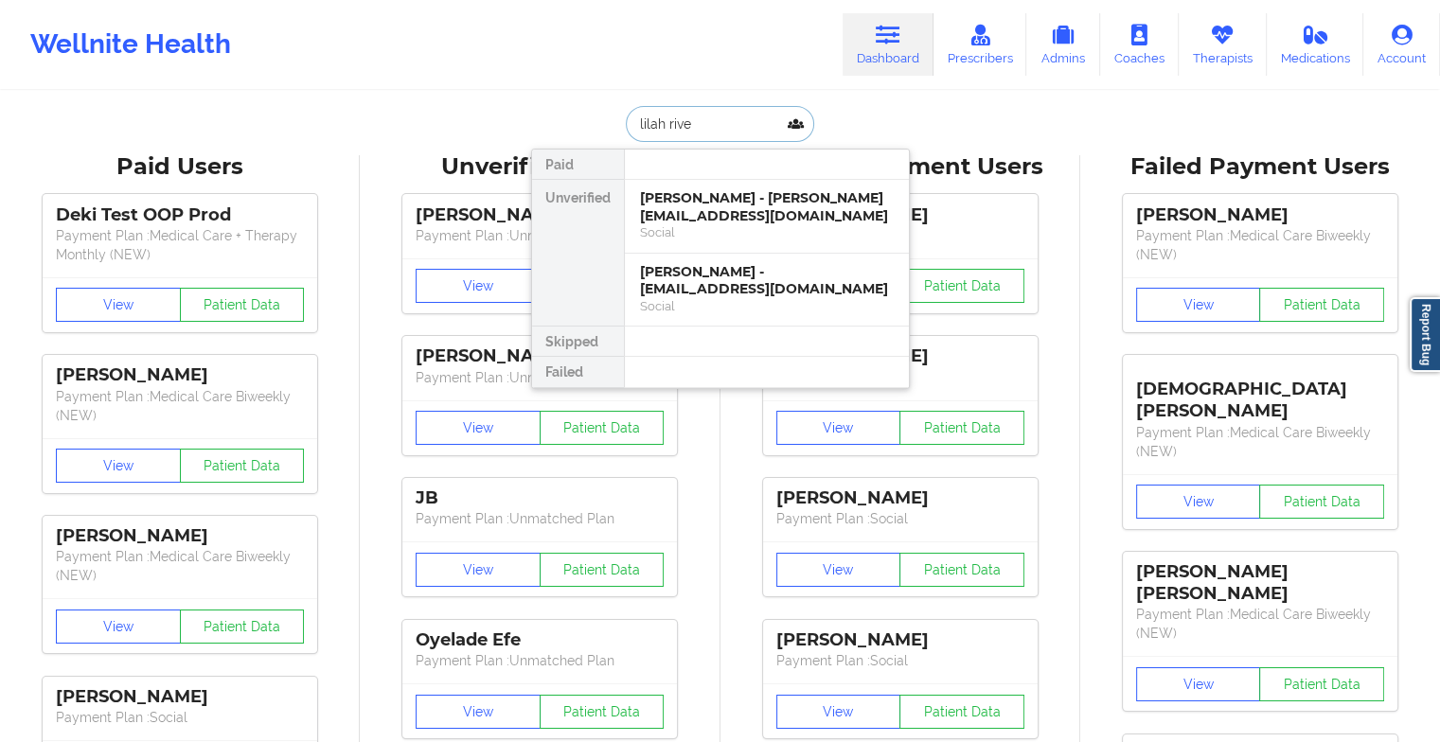
type input "lilah river"
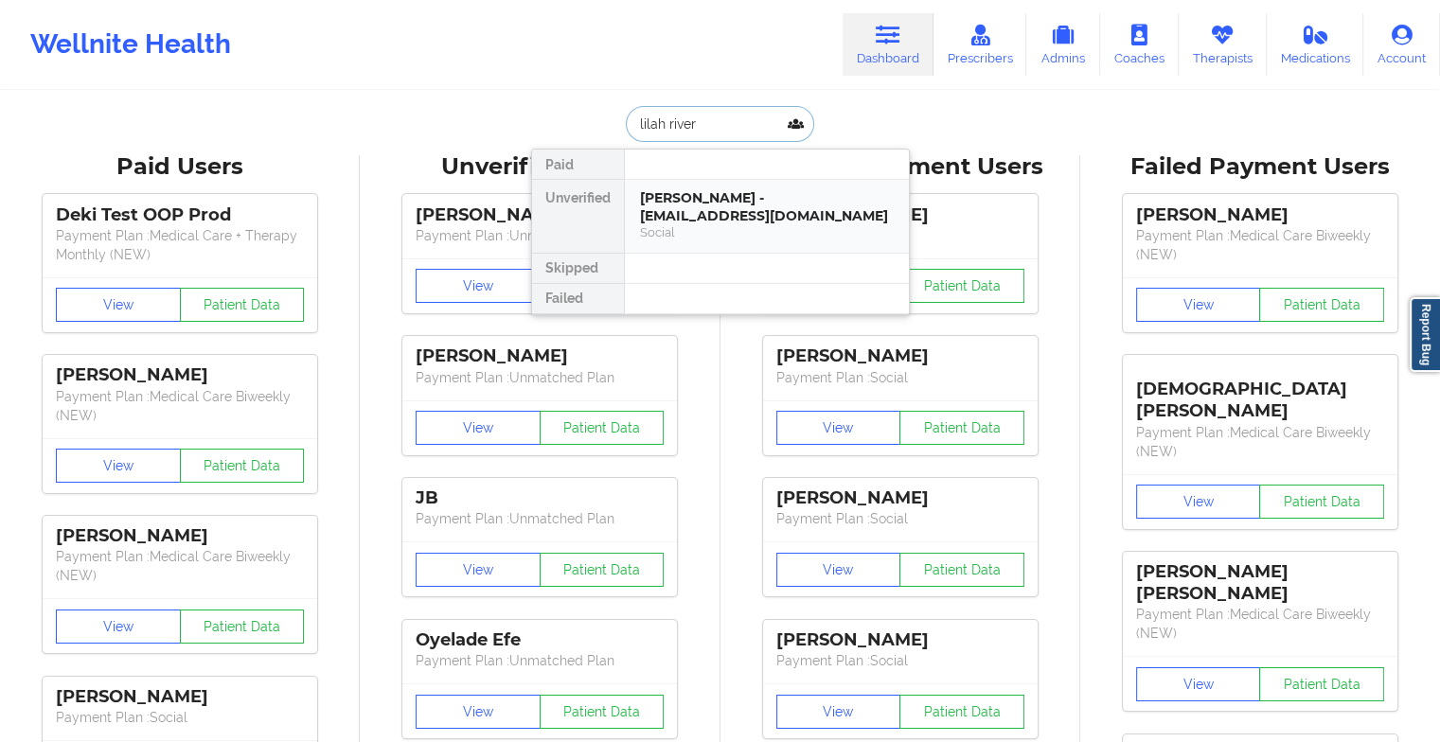
click at [715, 198] on div "[PERSON_NAME] - [EMAIL_ADDRESS][DOMAIN_NAME]" at bounding box center [767, 206] width 254 height 35
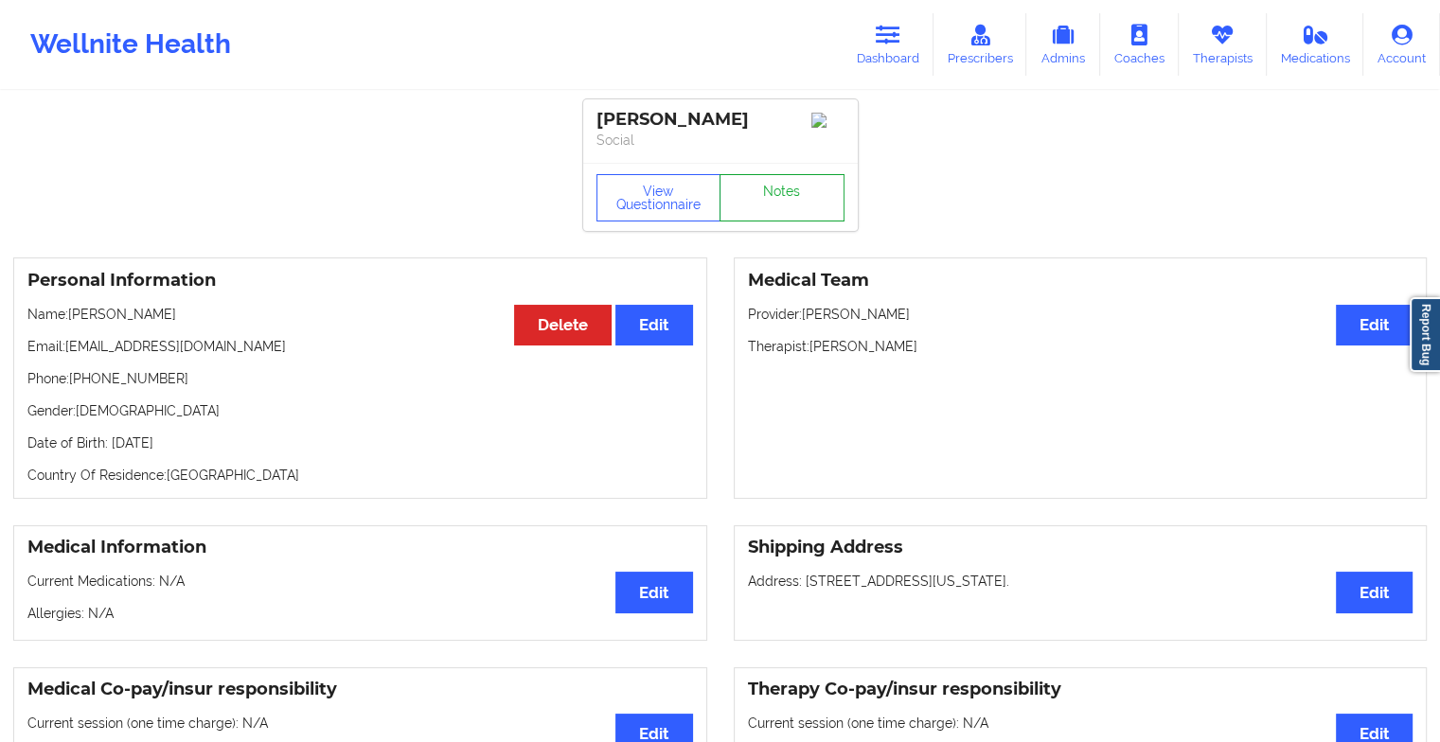
click at [810, 201] on link "Notes" at bounding box center [782, 197] width 125 height 47
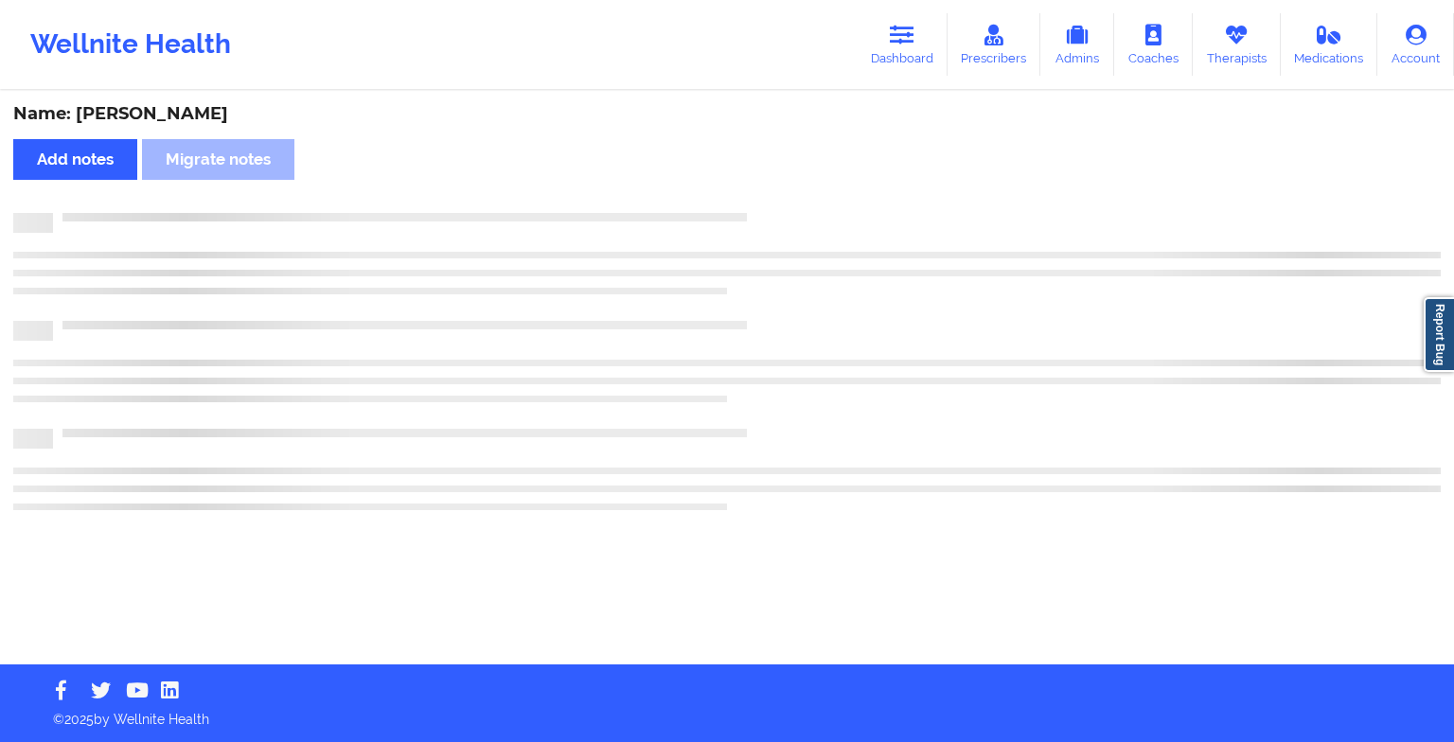
click at [810, 201] on div "Name: [PERSON_NAME] Add notes Migrate notes" at bounding box center [727, 379] width 1454 height 572
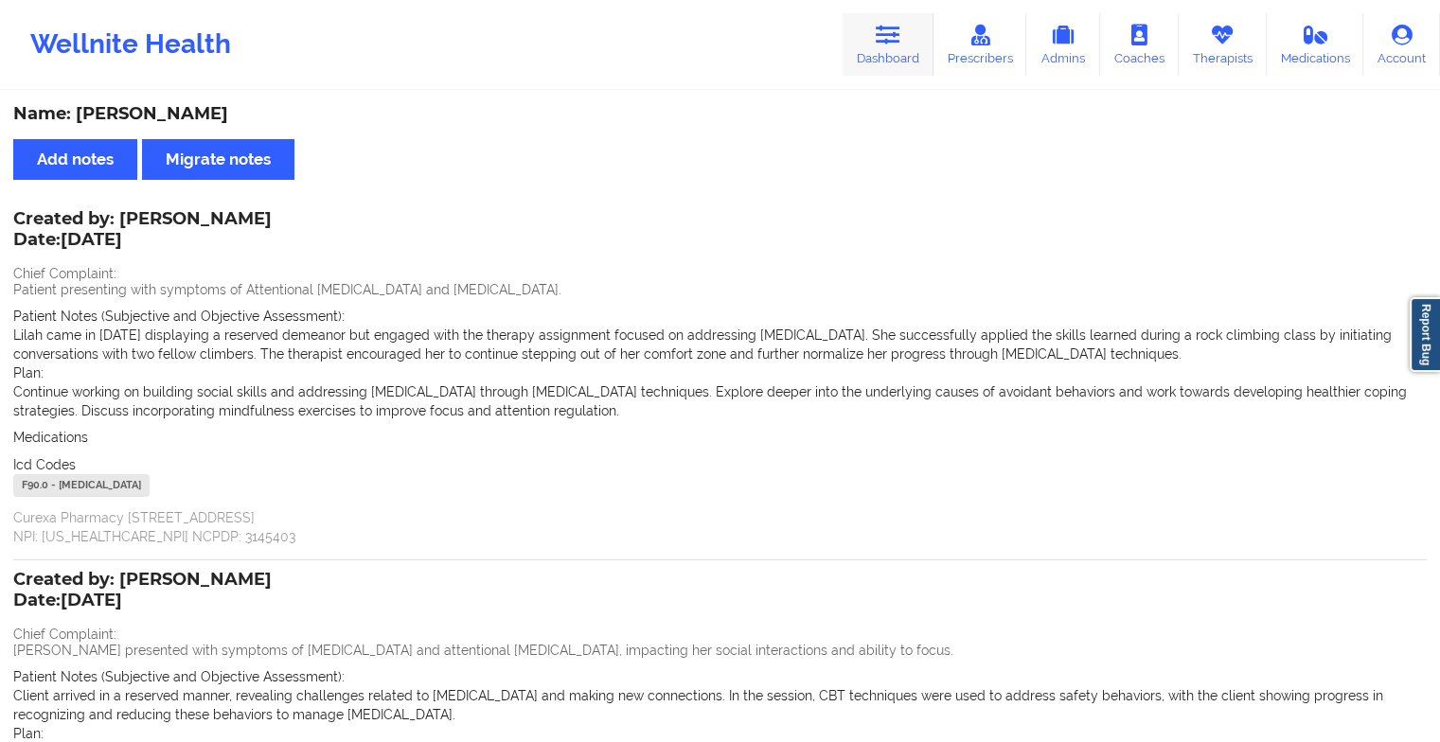
click at [905, 45] on link "Dashboard" at bounding box center [888, 44] width 91 height 62
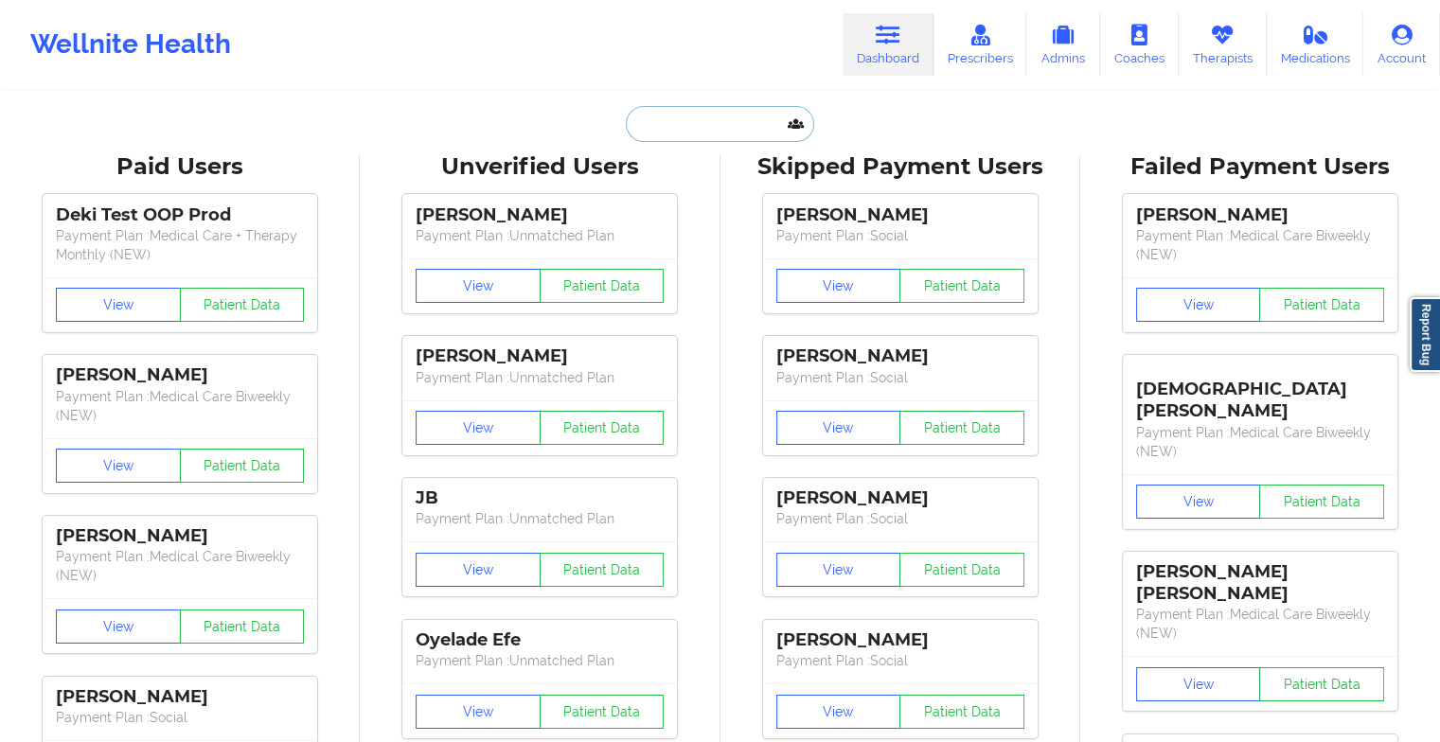
click at [696, 117] on input "text" at bounding box center [719, 124] width 187 height 36
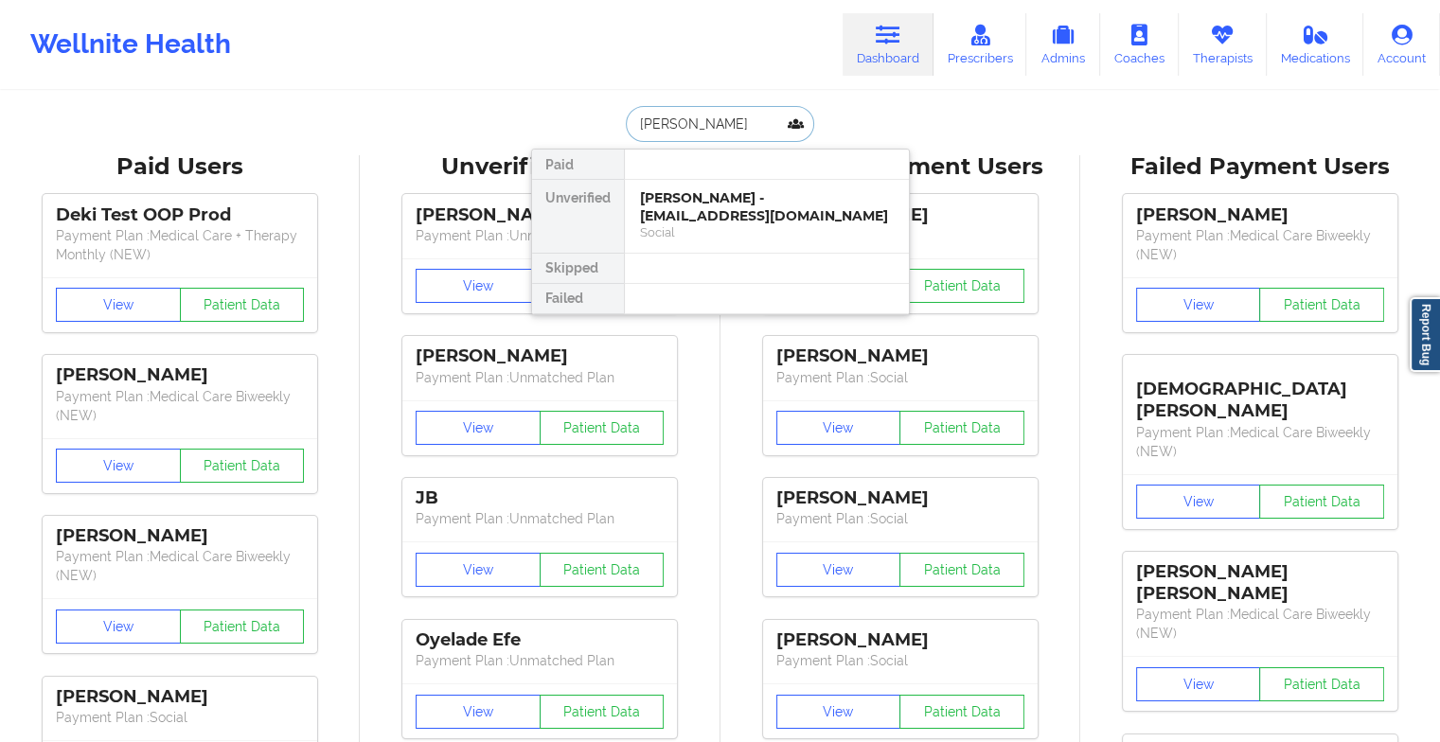
type input "[PERSON_NAME]"
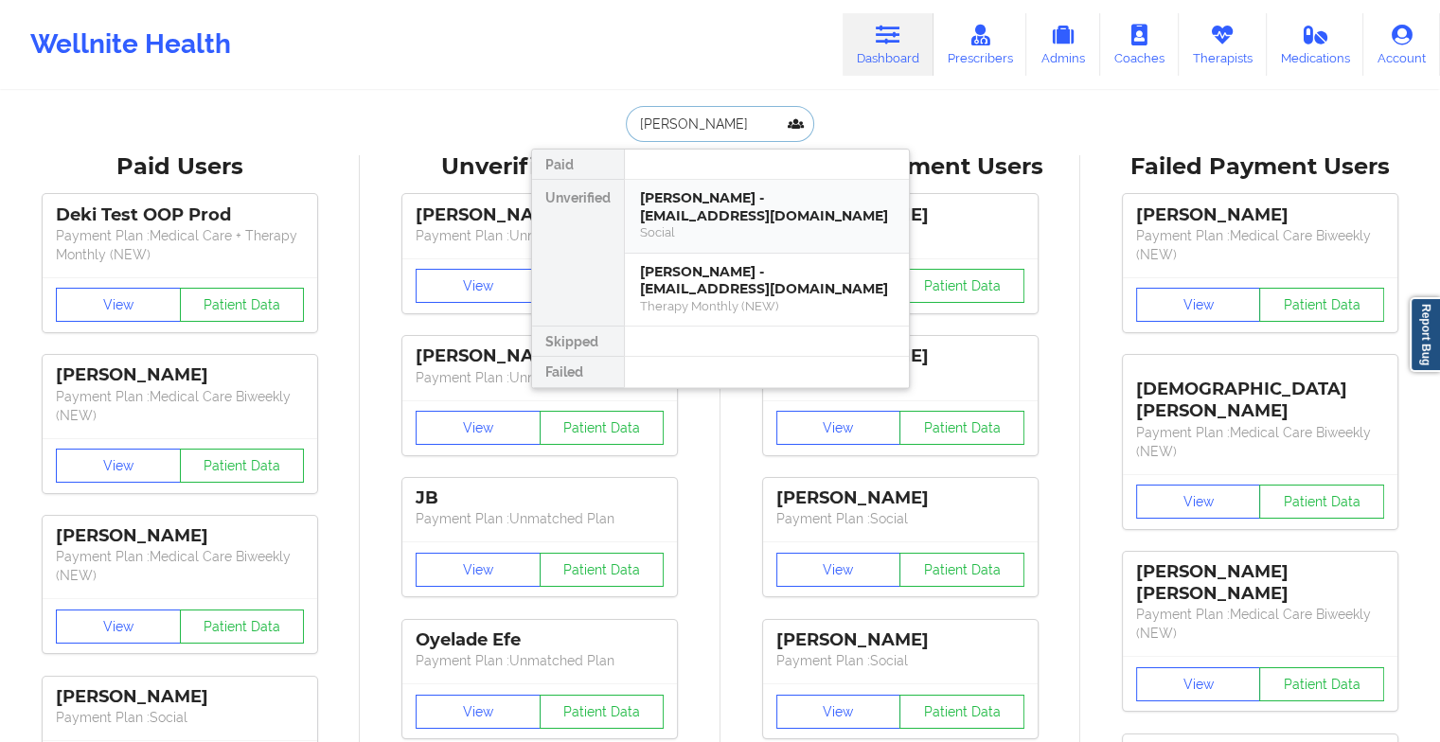
click at [704, 201] on div "[PERSON_NAME] - [EMAIL_ADDRESS][DOMAIN_NAME]" at bounding box center [767, 206] width 254 height 35
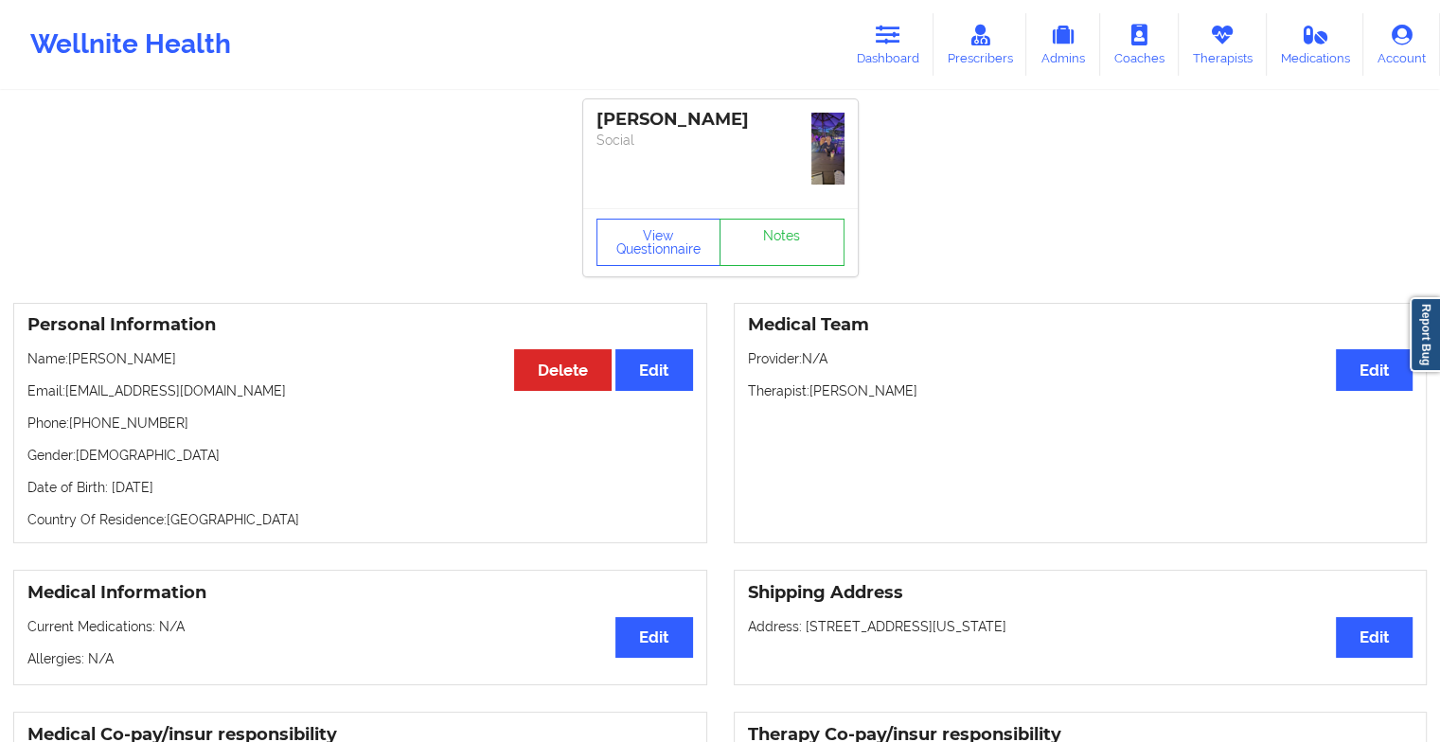
click at [769, 200] on div "[PERSON_NAME] Social" at bounding box center [720, 153] width 275 height 109
drag, startPoint x: 769, startPoint y: 200, endPoint x: 765, endPoint y: 260, distance: 60.7
click at [765, 260] on link "Notes" at bounding box center [782, 242] width 125 height 47
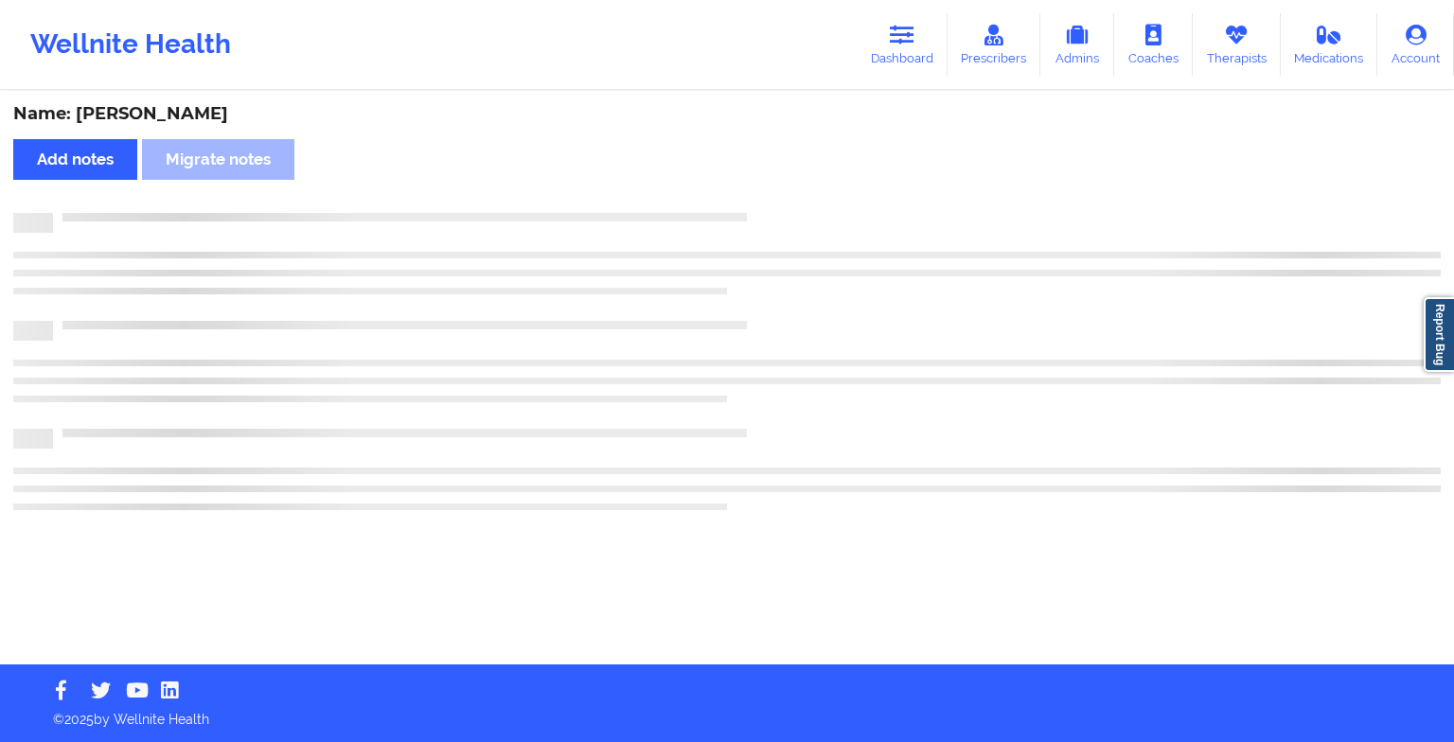
click at [765, 260] on div at bounding box center [727, 263] width 1428 height 11
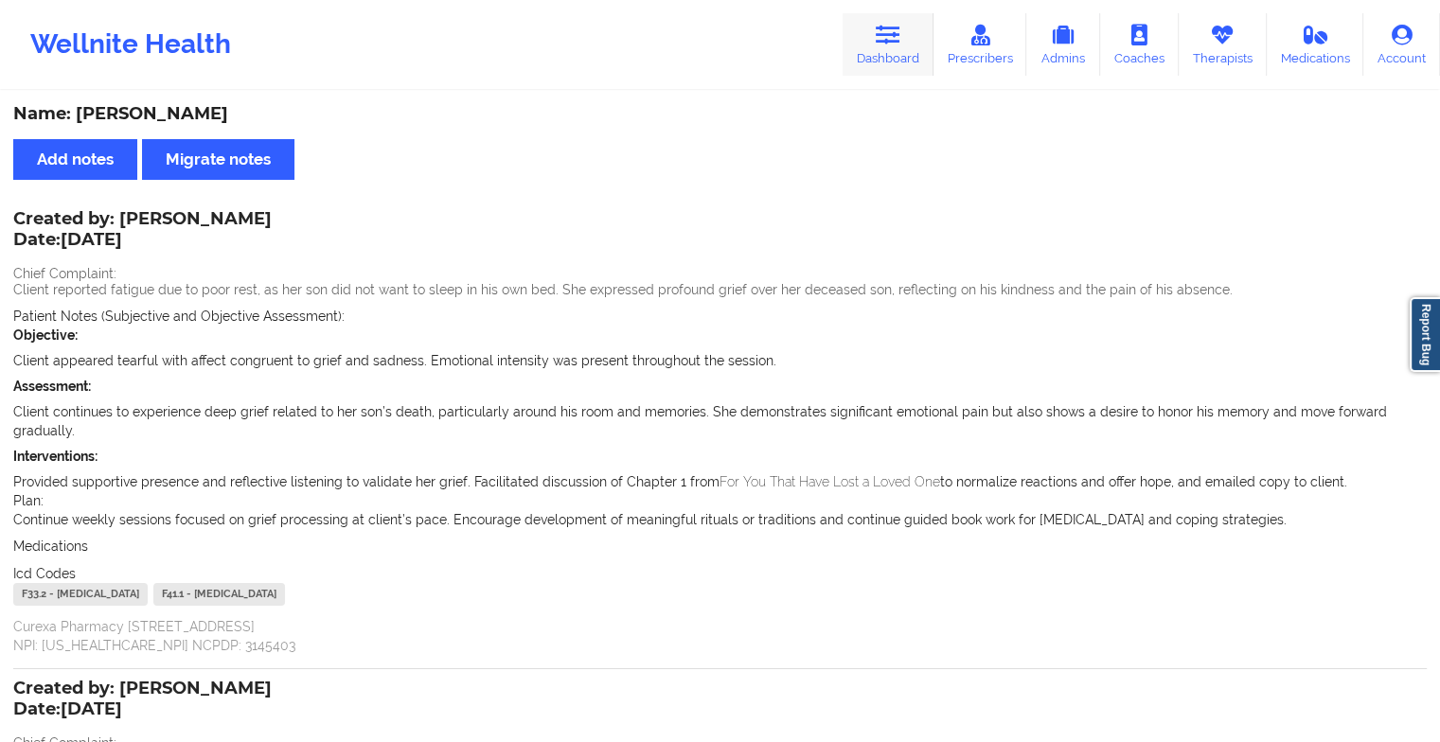
click at [867, 30] on link "Dashboard" at bounding box center [888, 44] width 91 height 62
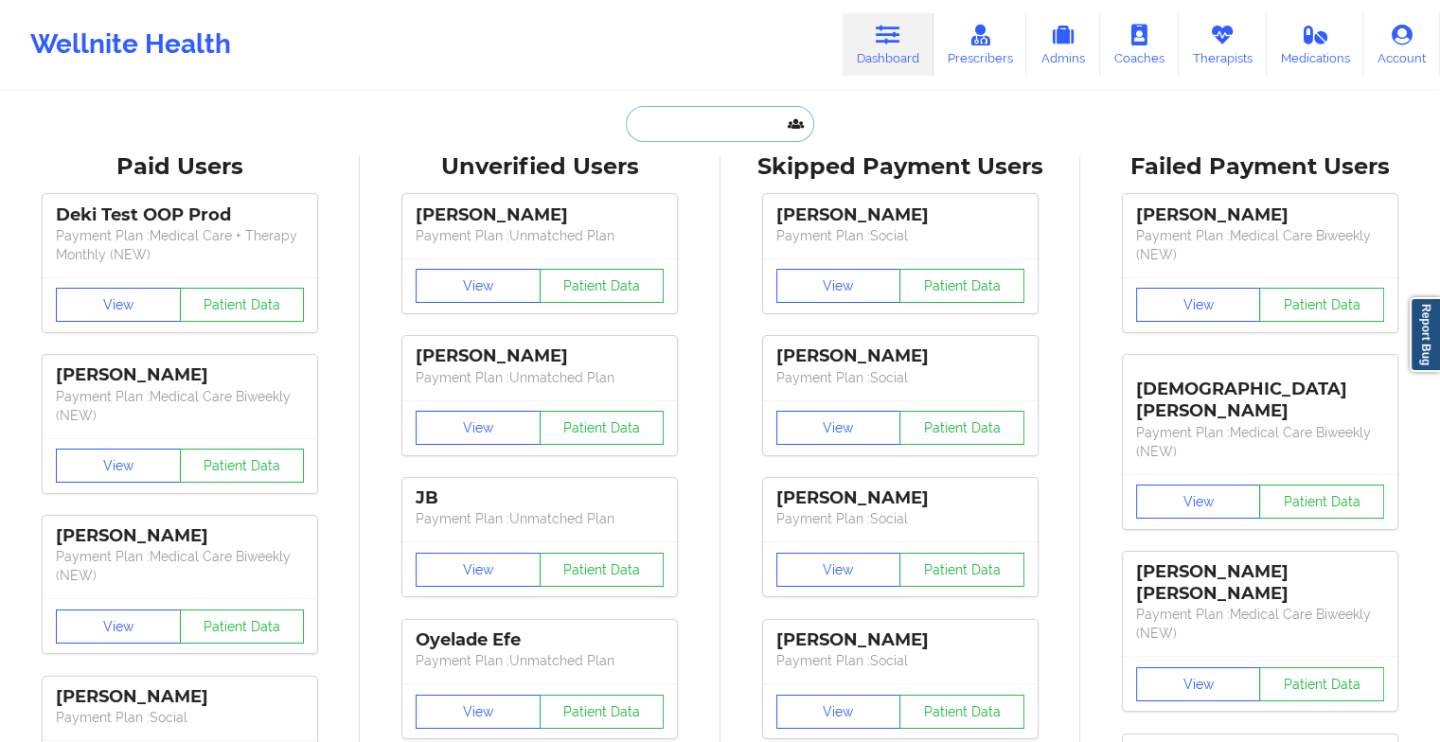
click at [727, 120] on input "text" at bounding box center [719, 124] width 187 height 36
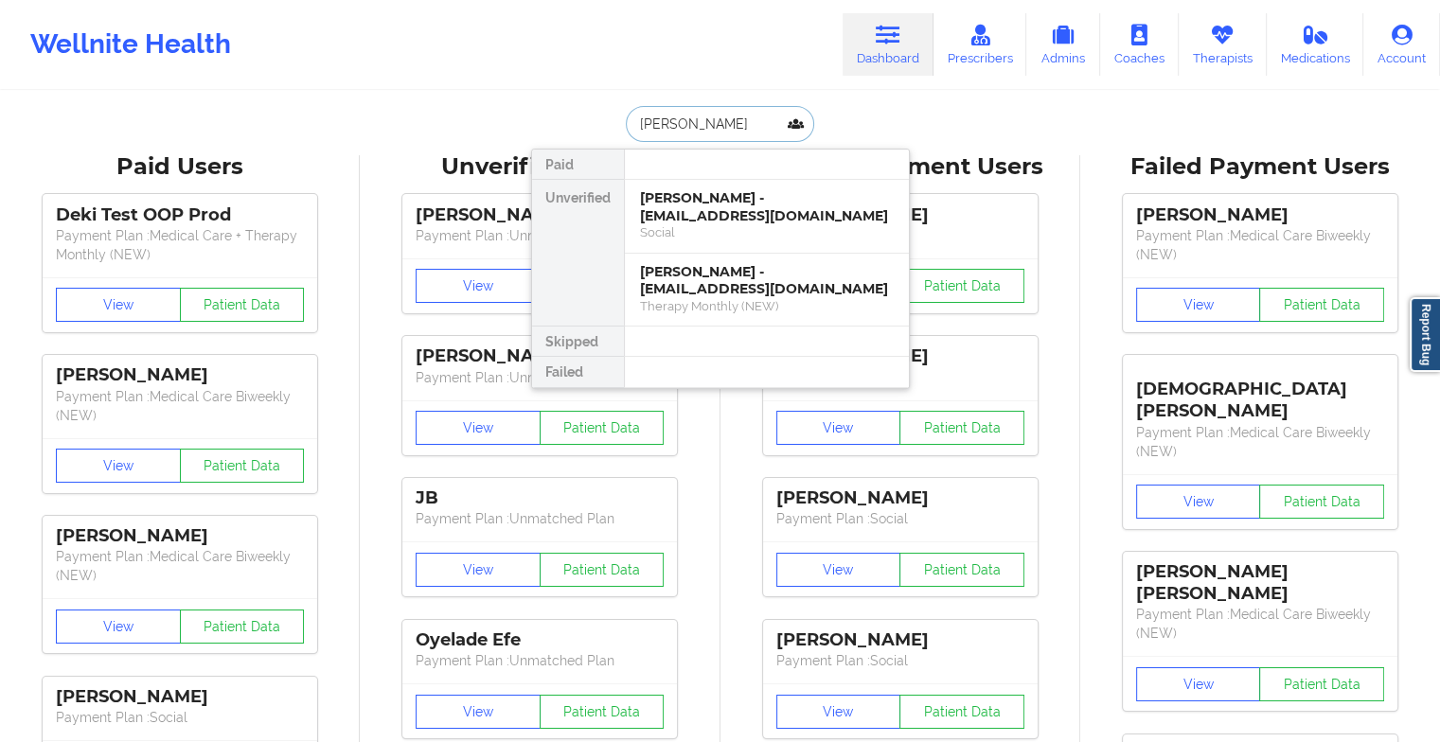
type input "[PERSON_NAME]"
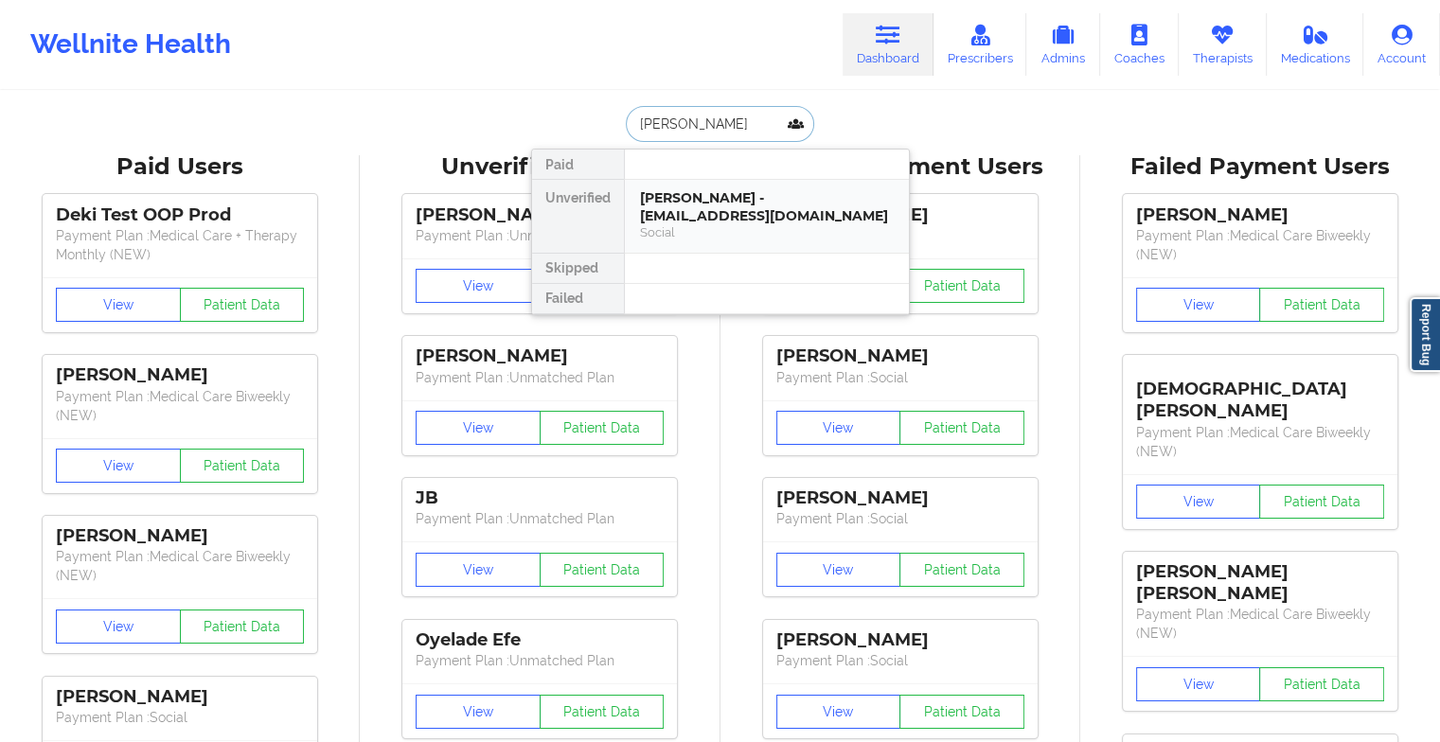
click at [677, 234] on div "[PERSON_NAME] - [EMAIL_ADDRESS][DOMAIN_NAME] Social" at bounding box center [767, 216] width 284 height 73
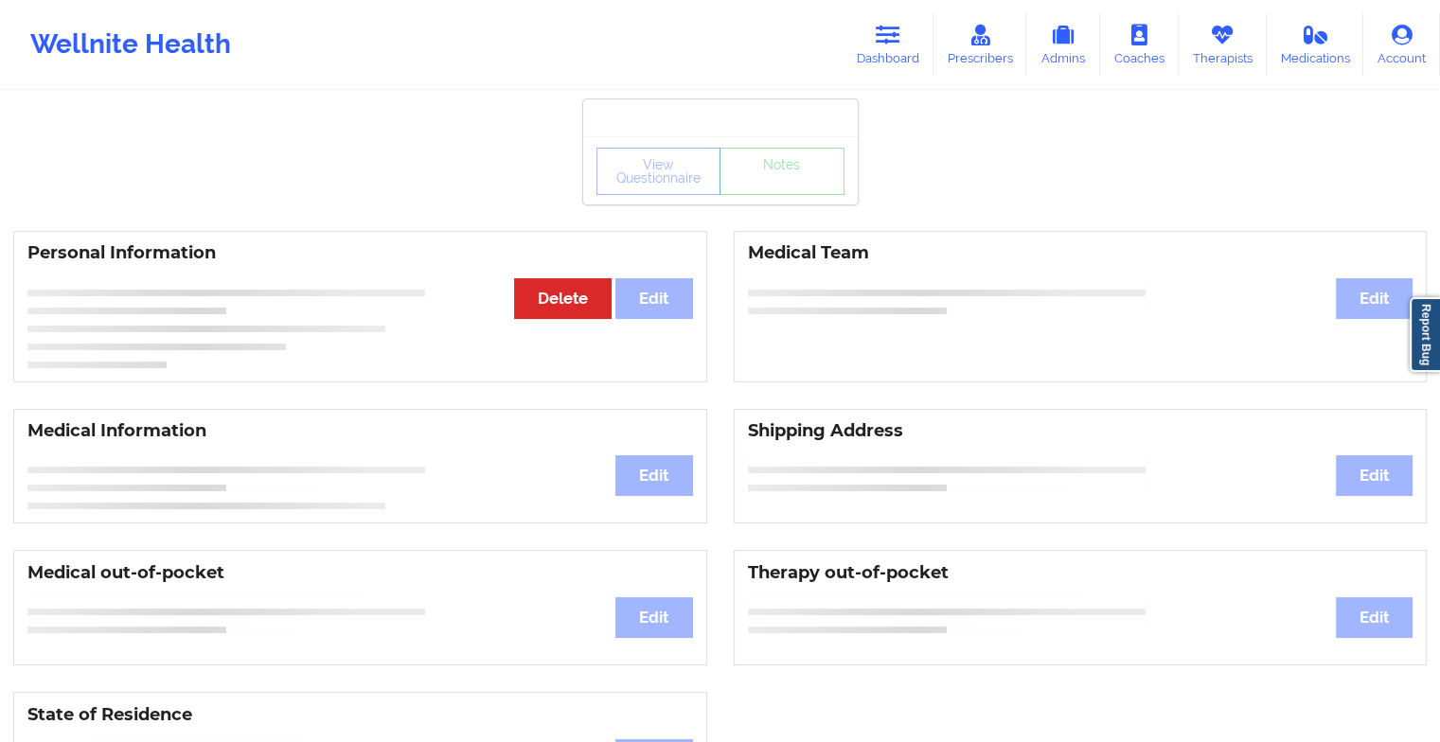
click at [677, 234] on div "Personal Information Edit Delete" at bounding box center [360, 306] width 694 height 151
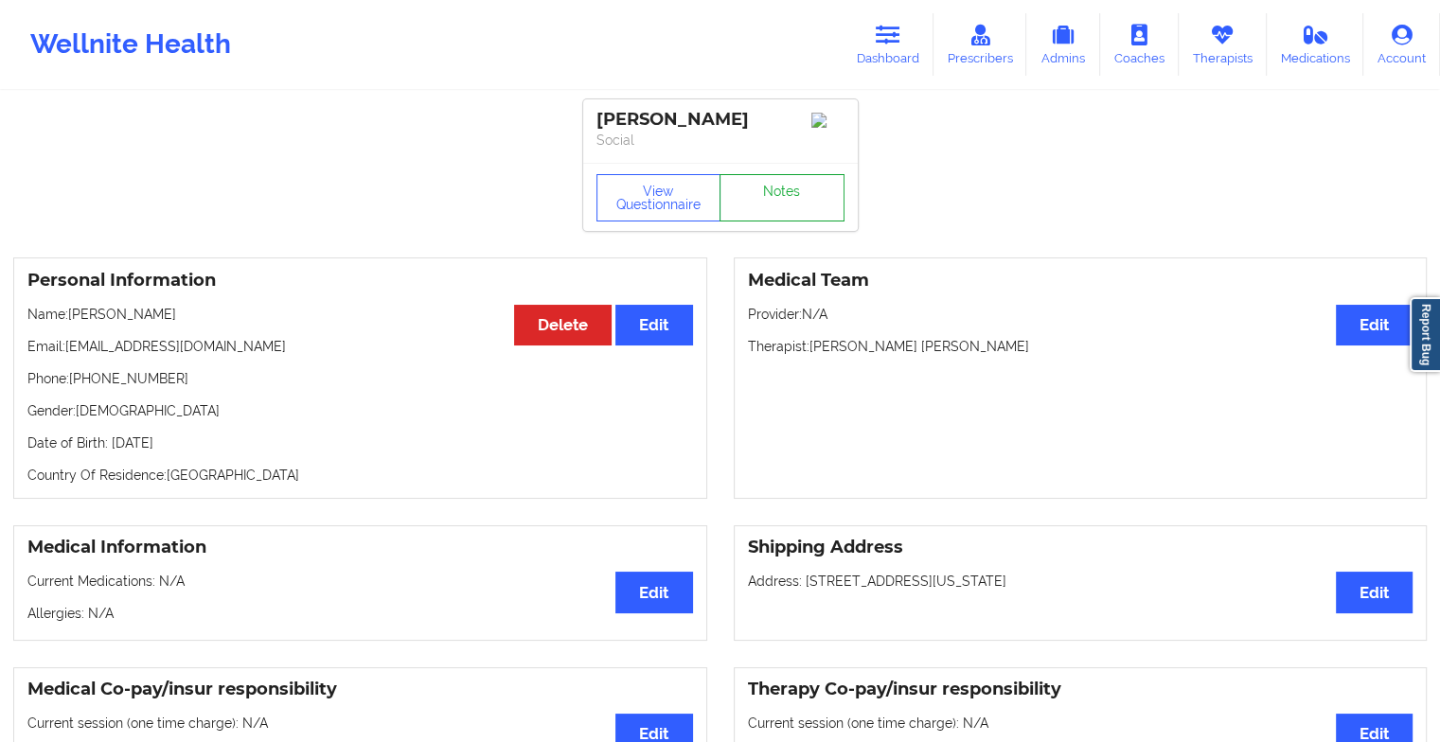
drag, startPoint x: 677, startPoint y: 234, endPoint x: 760, endPoint y: 225, distance: 83.8
click at [760, 222] on link "Notes" at bounding box center [782, 197] width 125 height 47
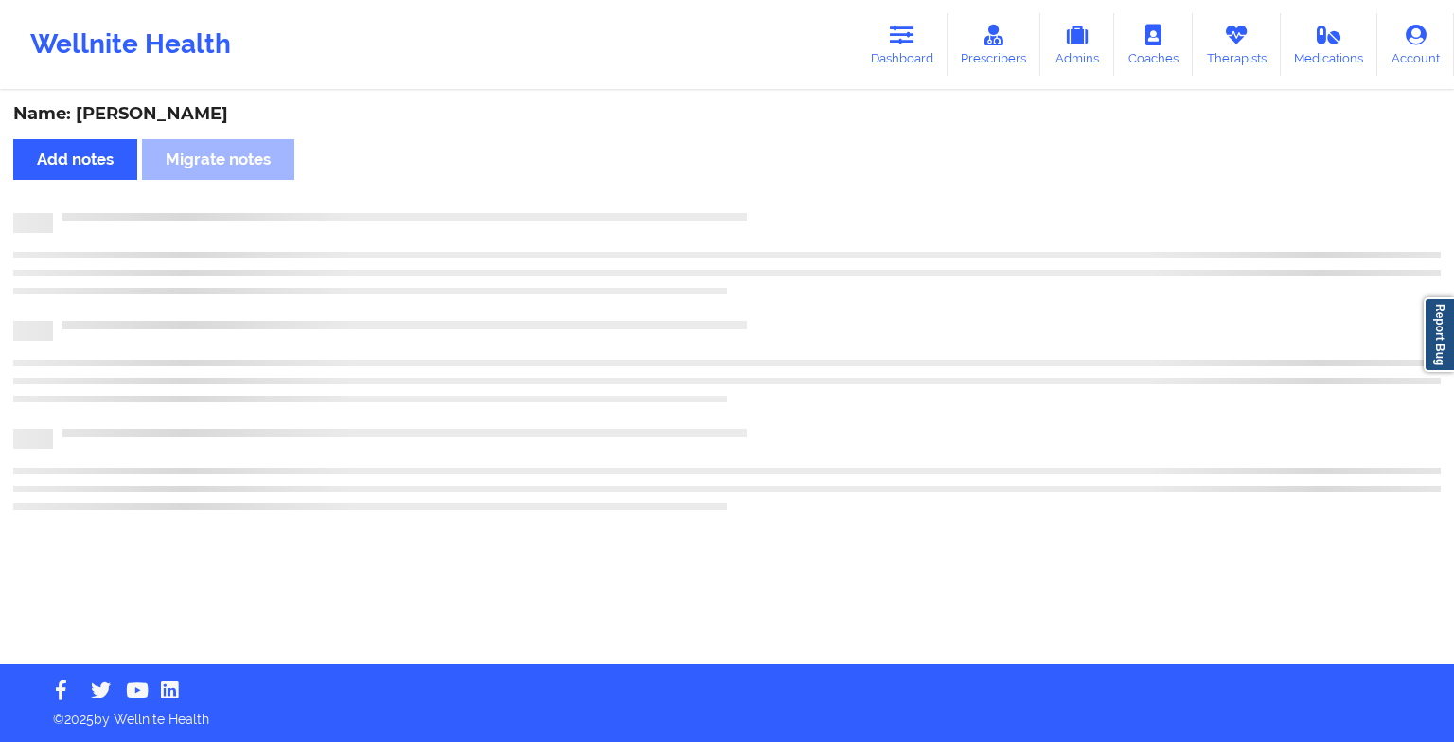
click at [760, 225] on div at bounding box center [727, 223] width 1428 height 20
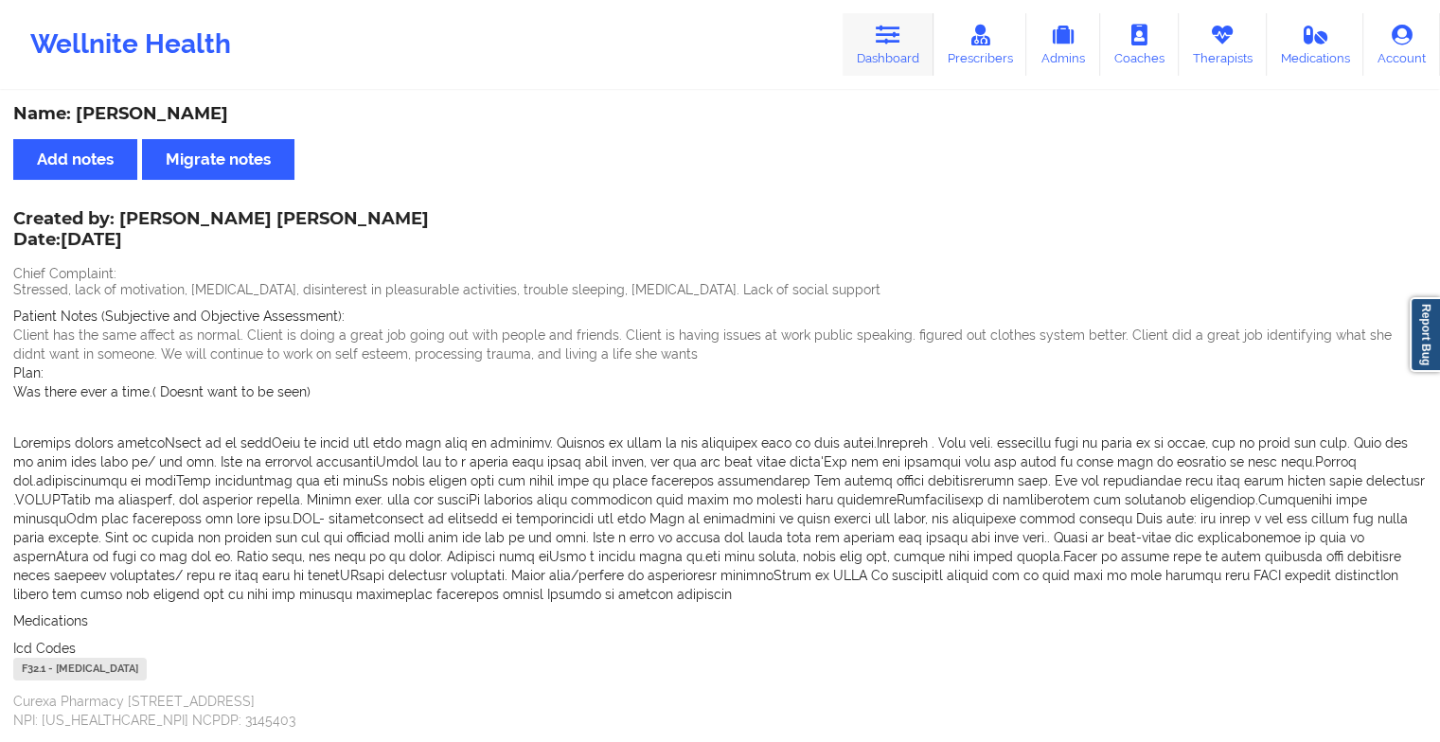
click at [865, 31] on link "Dashboard" at bounding box center [888, 44] width 91 height 62
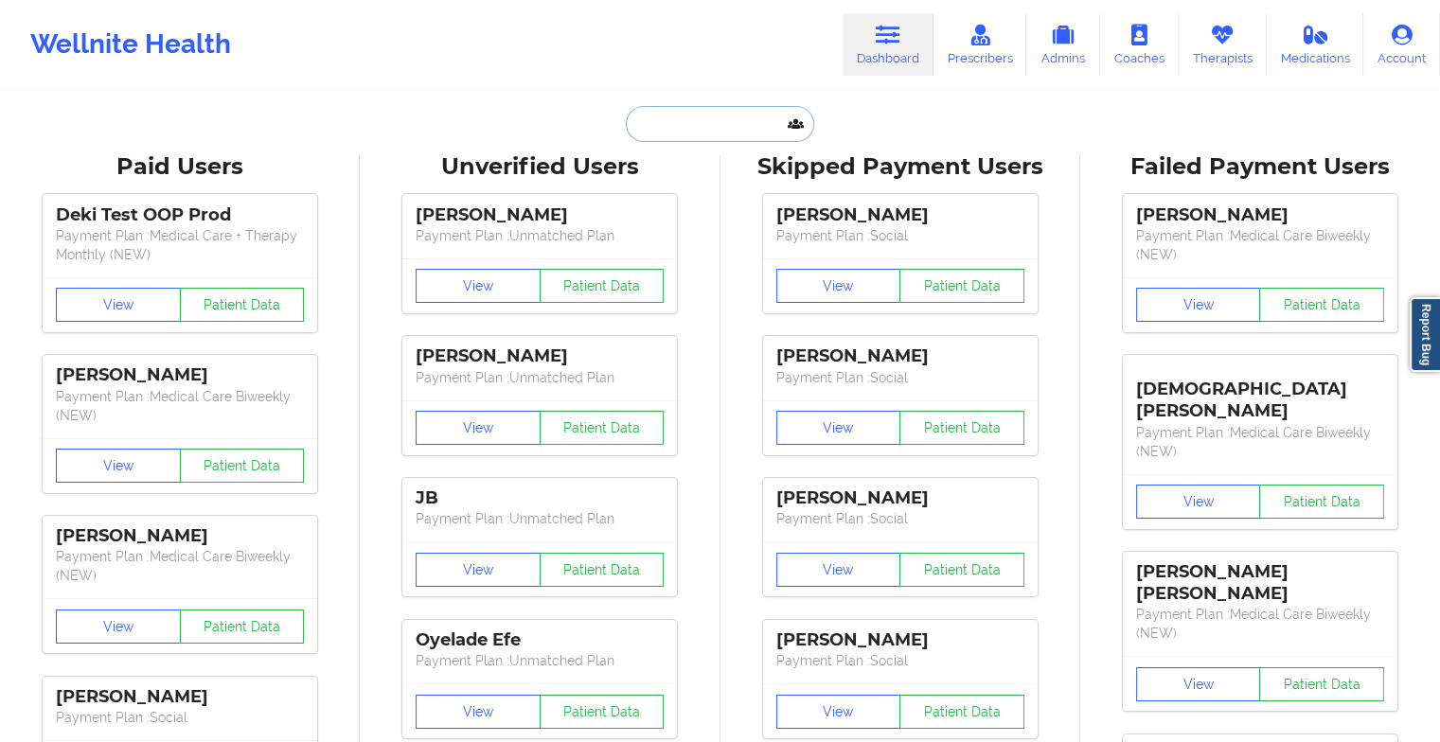
click at [685, 120] on input "text" at bounding box center [719, 124] width 187 height 36
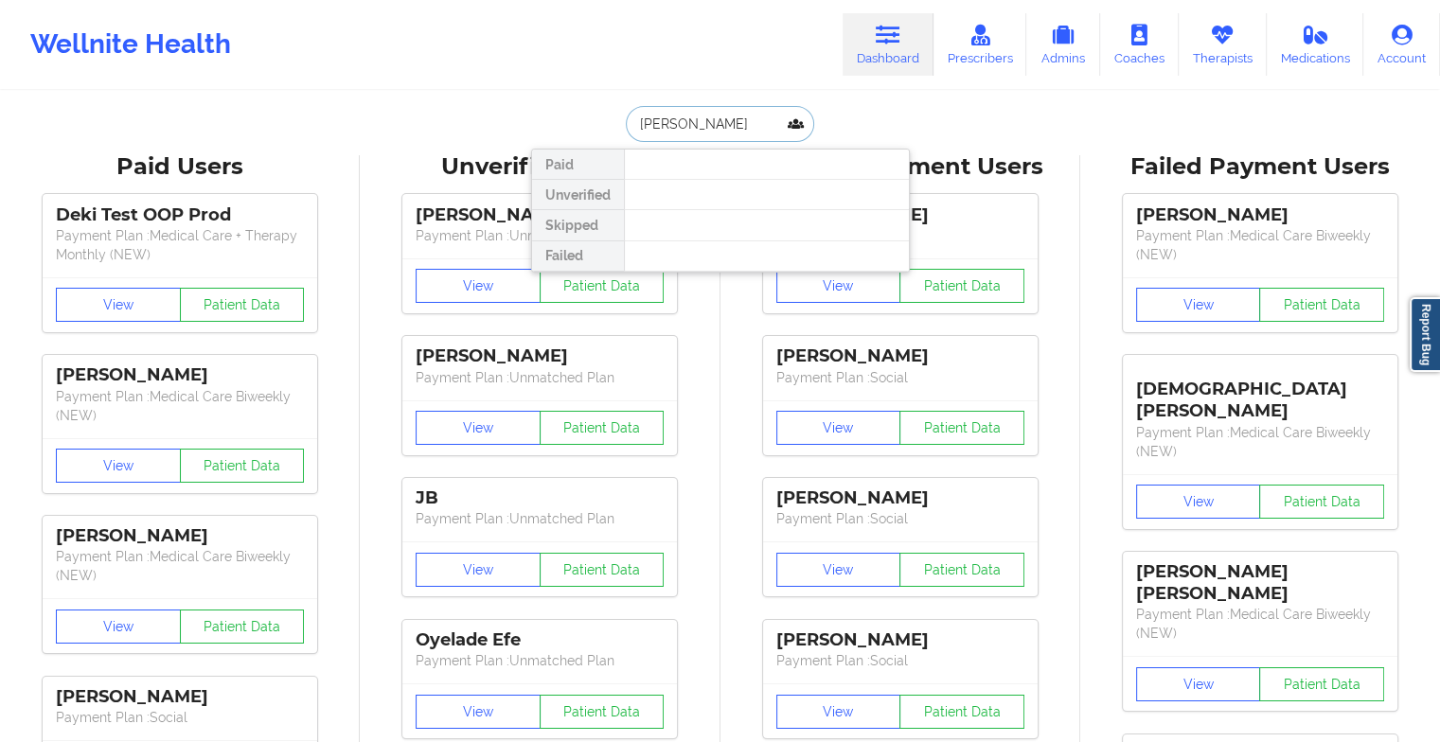
type input "[PERSON_NAME]"
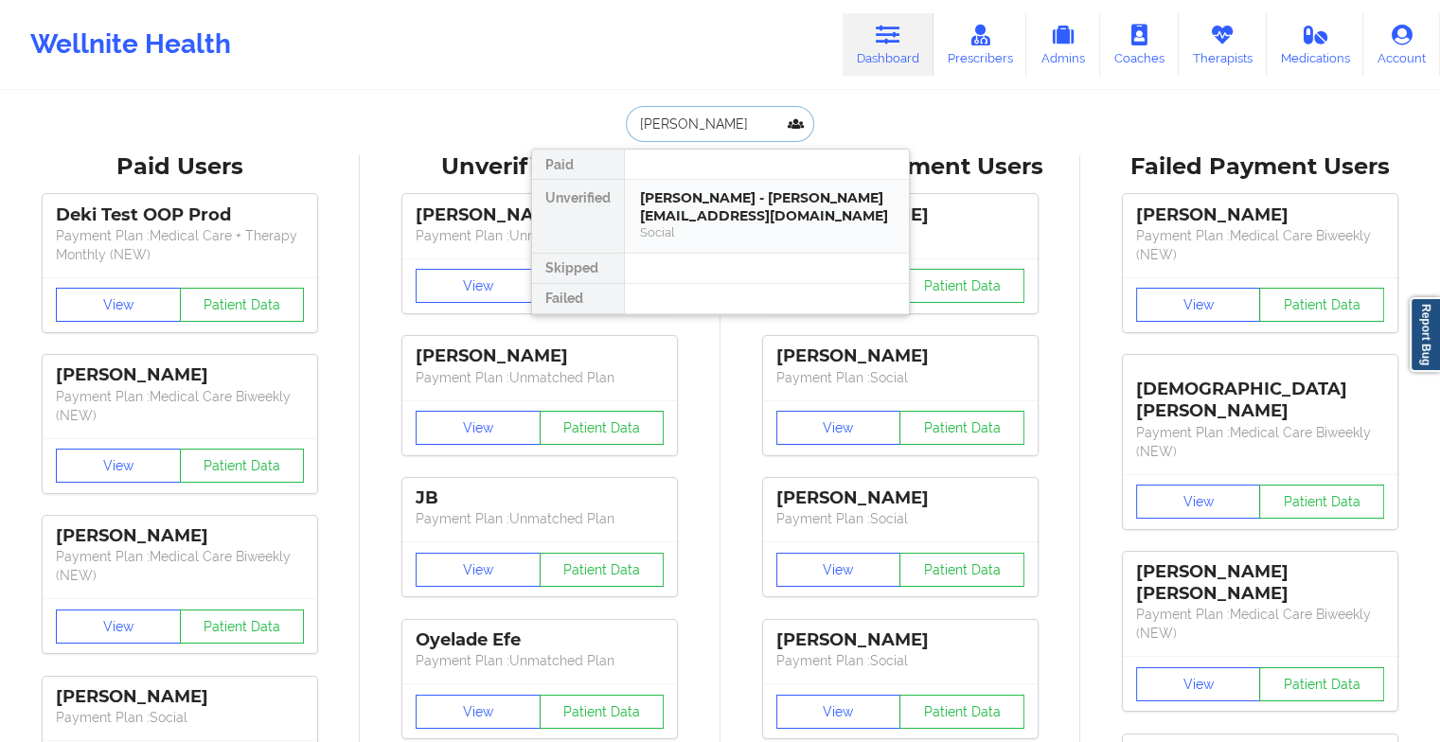
click at [712, 198] on div "[PERSON_NAME] - [PERSON_NAME][EMAIL_ADDRESS][DOMAIN_NAME]" at bounding box center [767, 206] width 254 height 35
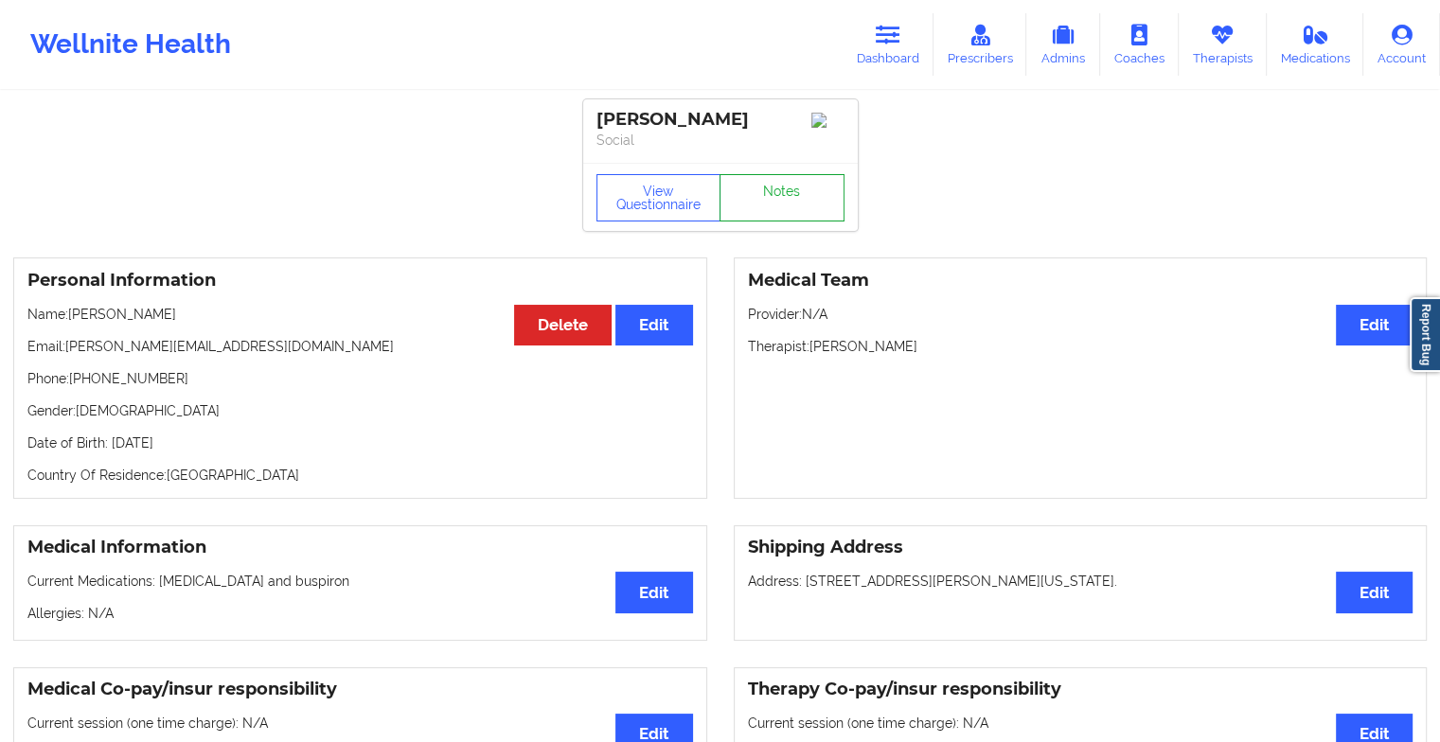
click at [793, 206] on link "Notes" at bounding box center [782, 197] width 125 height 47
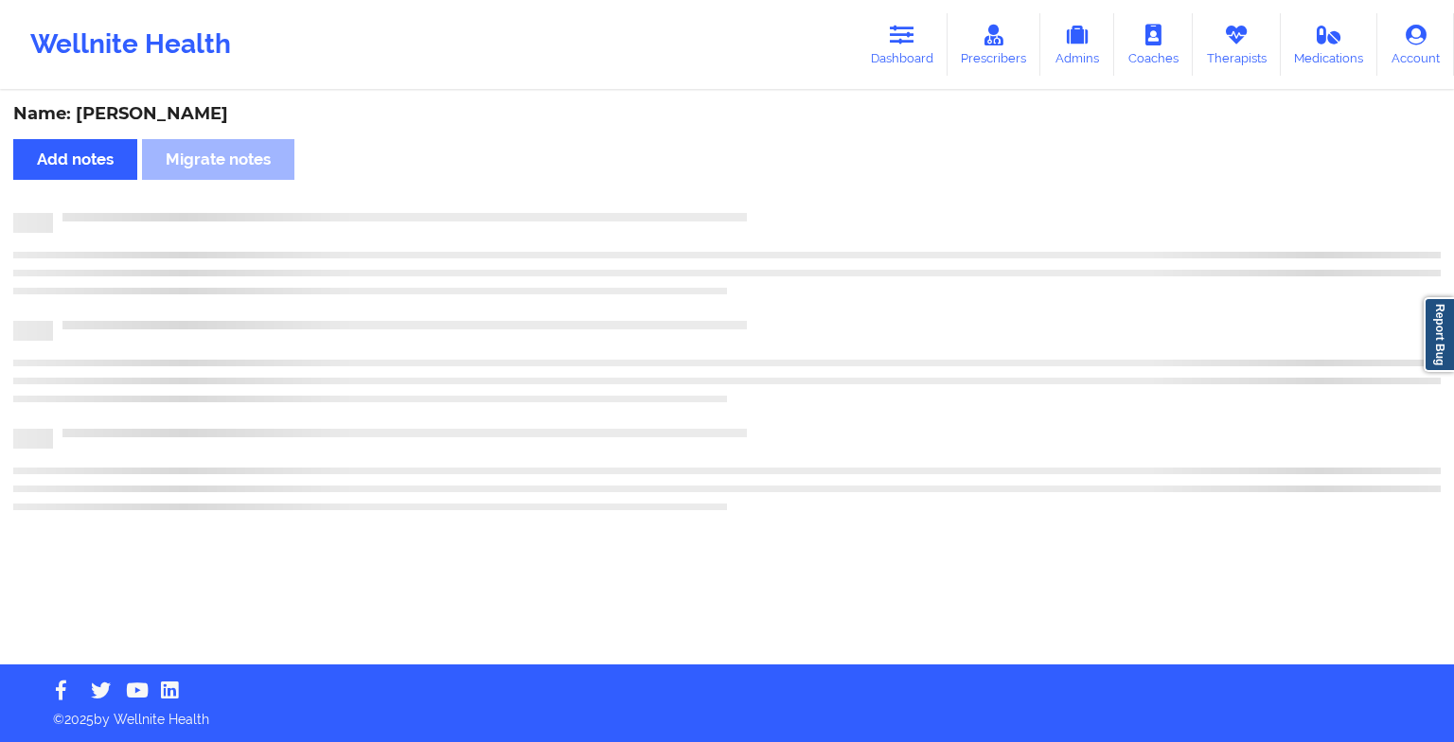
click at [793, 206] on div "Name: [PERSON_NAME] Add notes Migrate notes" at bounding box center [727, 379] width 1454 height 572
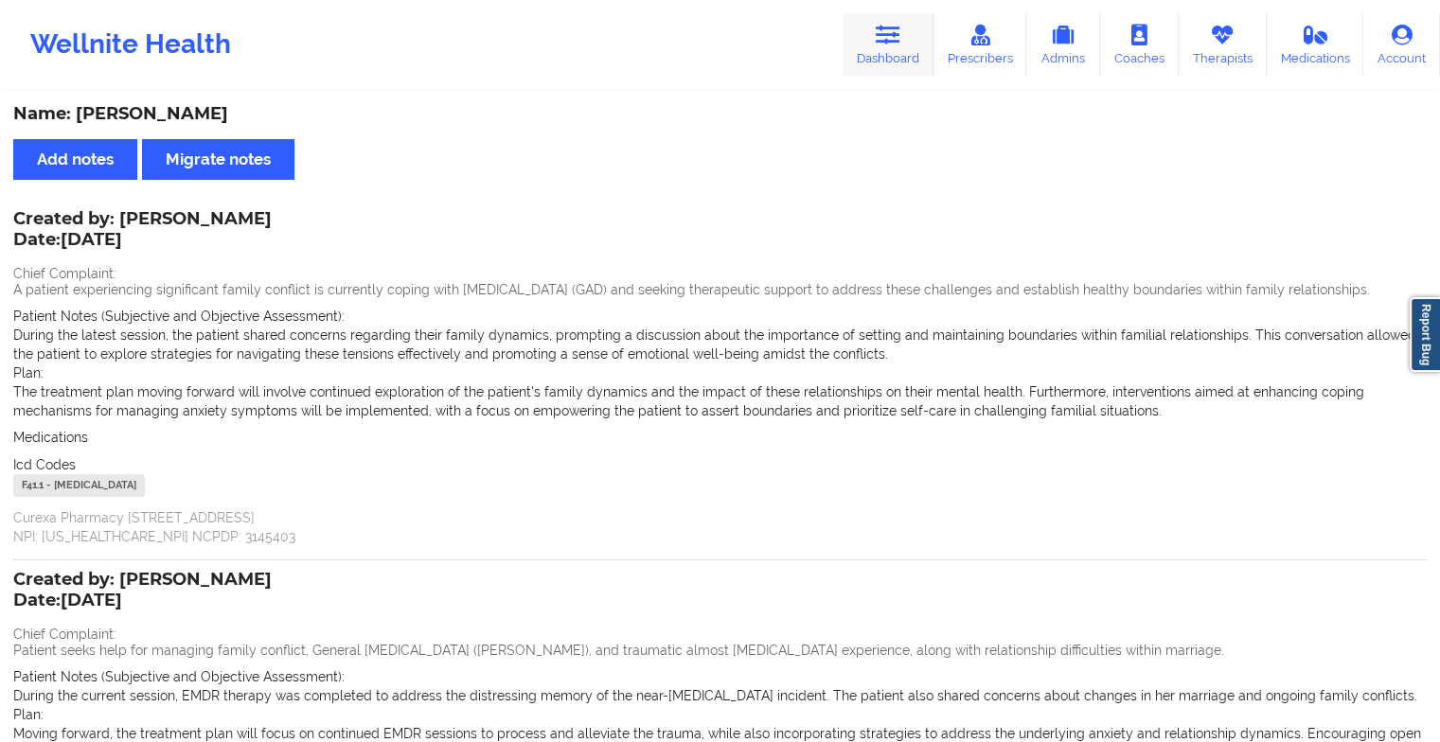
click at [878, 54] on link "Dashboard" at bounding box center [888, 44] width 91 height 62
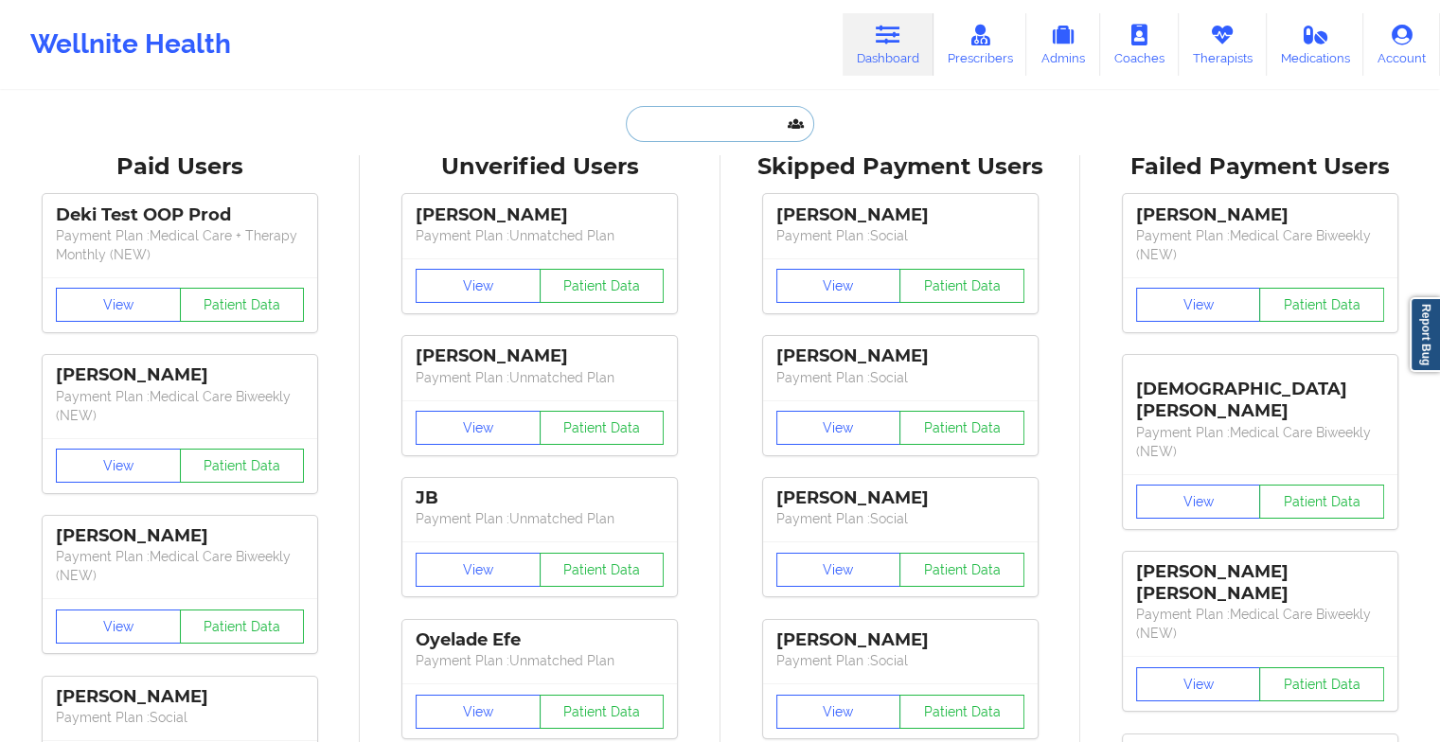
click at [704, 129] on input "text" at bounding box center [719, 124] width 187 height 36
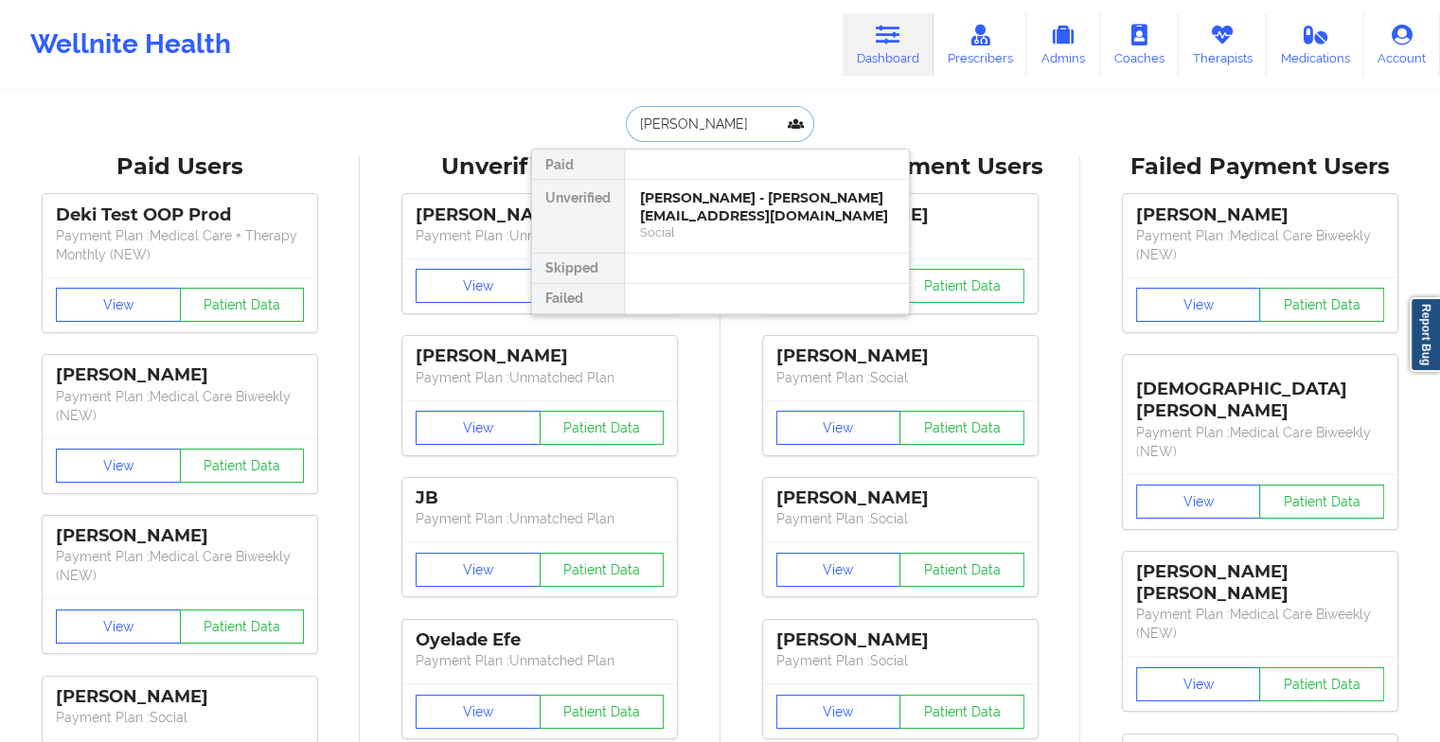
type input "[PERSON_NAME]"
click at [713, 194] on div "[PERSON_NAME] - [EMAIL_ADDRESS][DOMAIN_NAME]" at bounding box center [767, 206] width 254 height 35
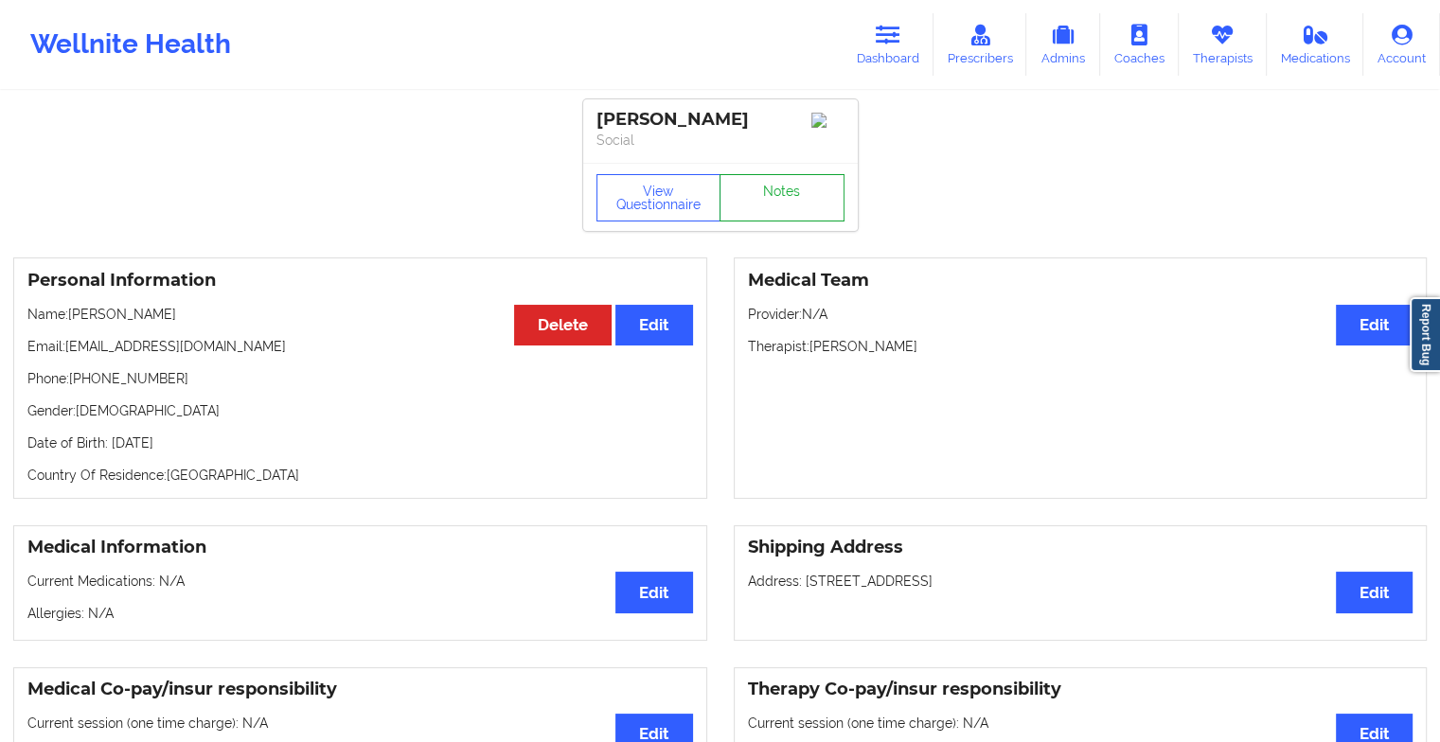
click at [792, 207] on link "Notes" at bounding box center [782, 197] width 125 height 47
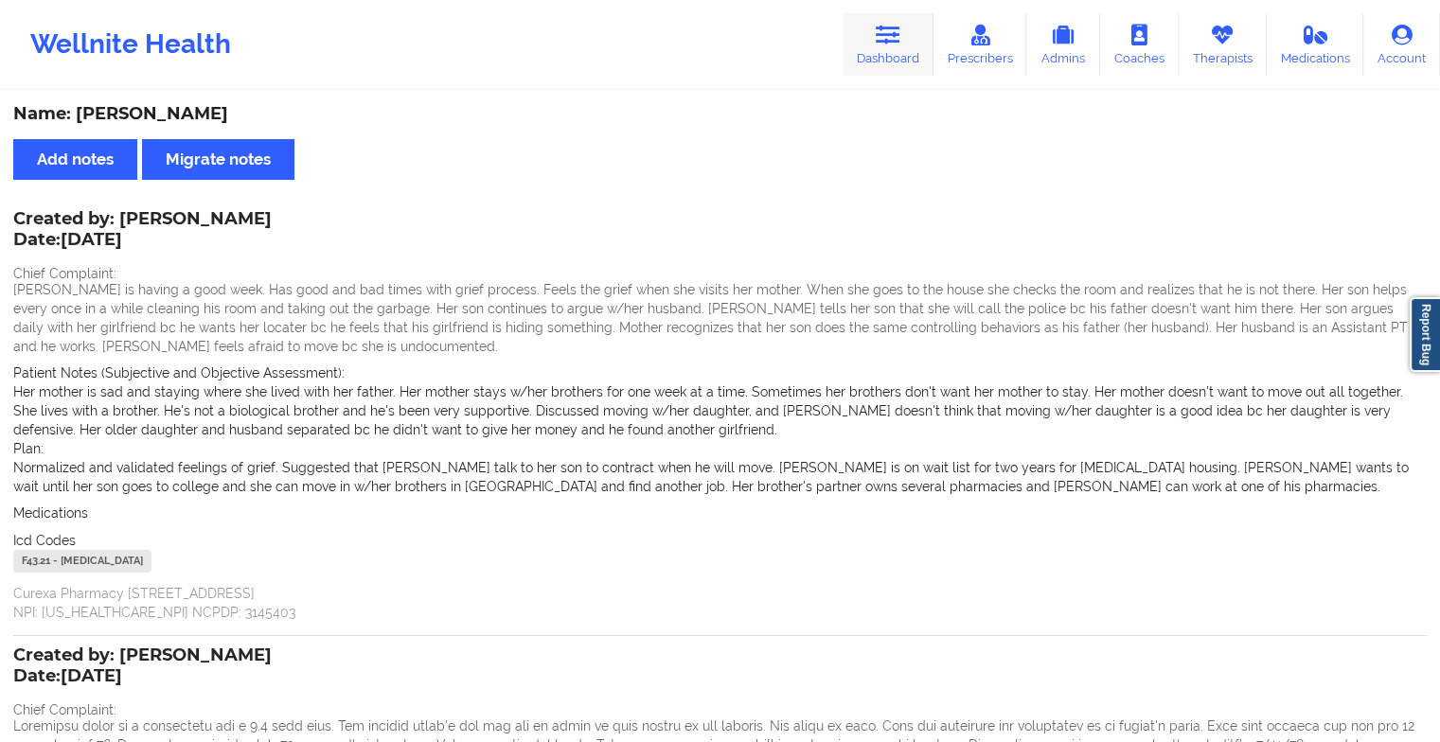
click at [890, 28] on icon at bounding box center [888, 35] width 25 height 21
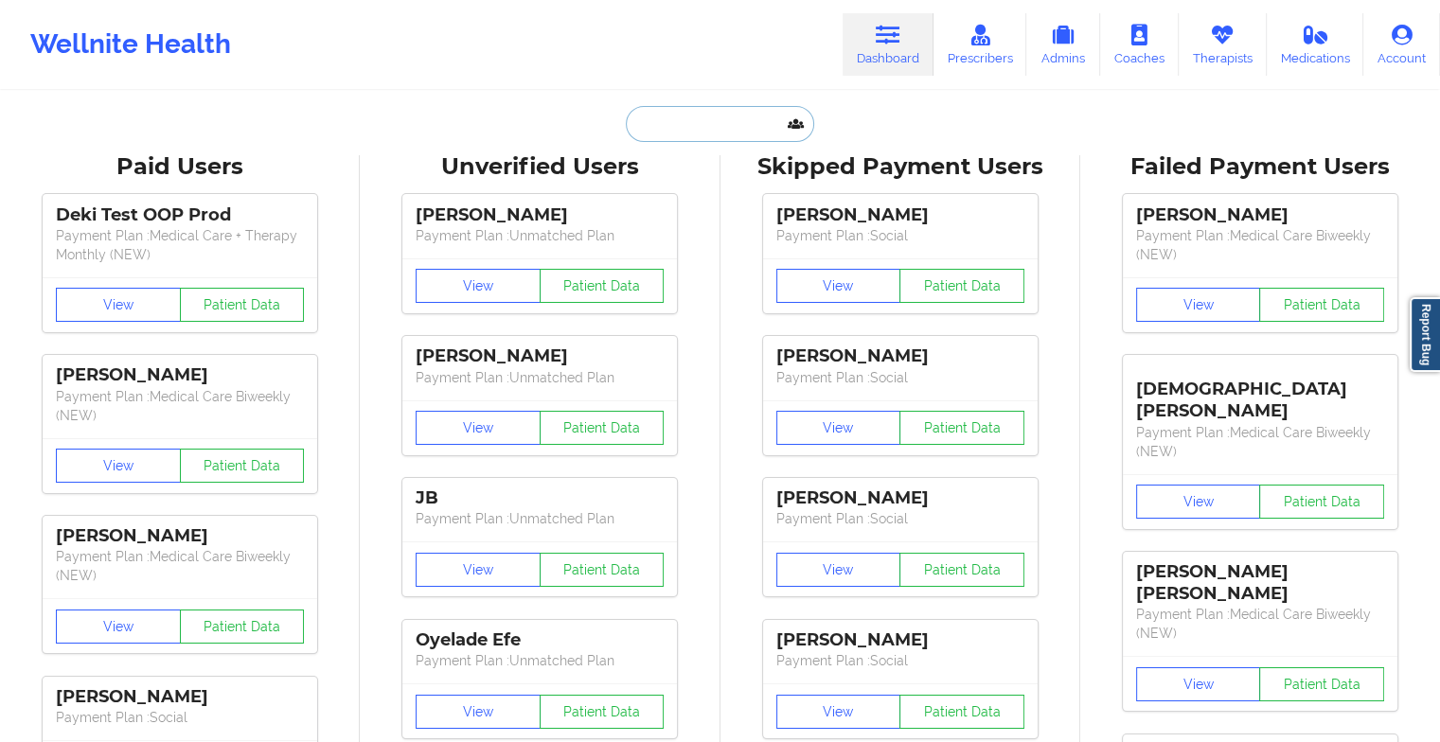
click at [708, 126] on input "text" at bounding box center [719, 124] width 187 height 36
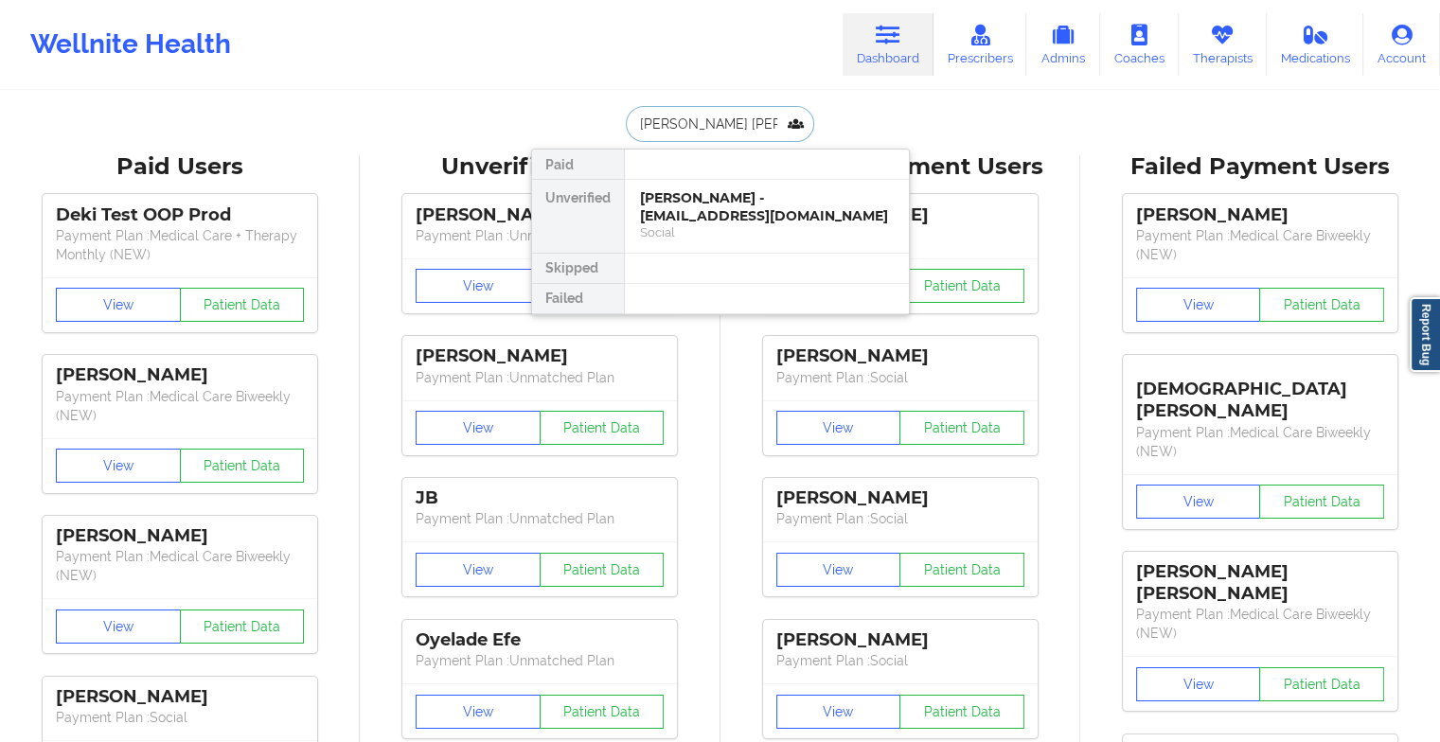
type input "[PERSON_NAME] l [PERSON_NAME]"
click at [668, 205] on div "[PERSON_NAME] - [EMAIL_ADDRESS][DOMAIN_NAME]" at bounding box center [767, 206] width 254 height 35
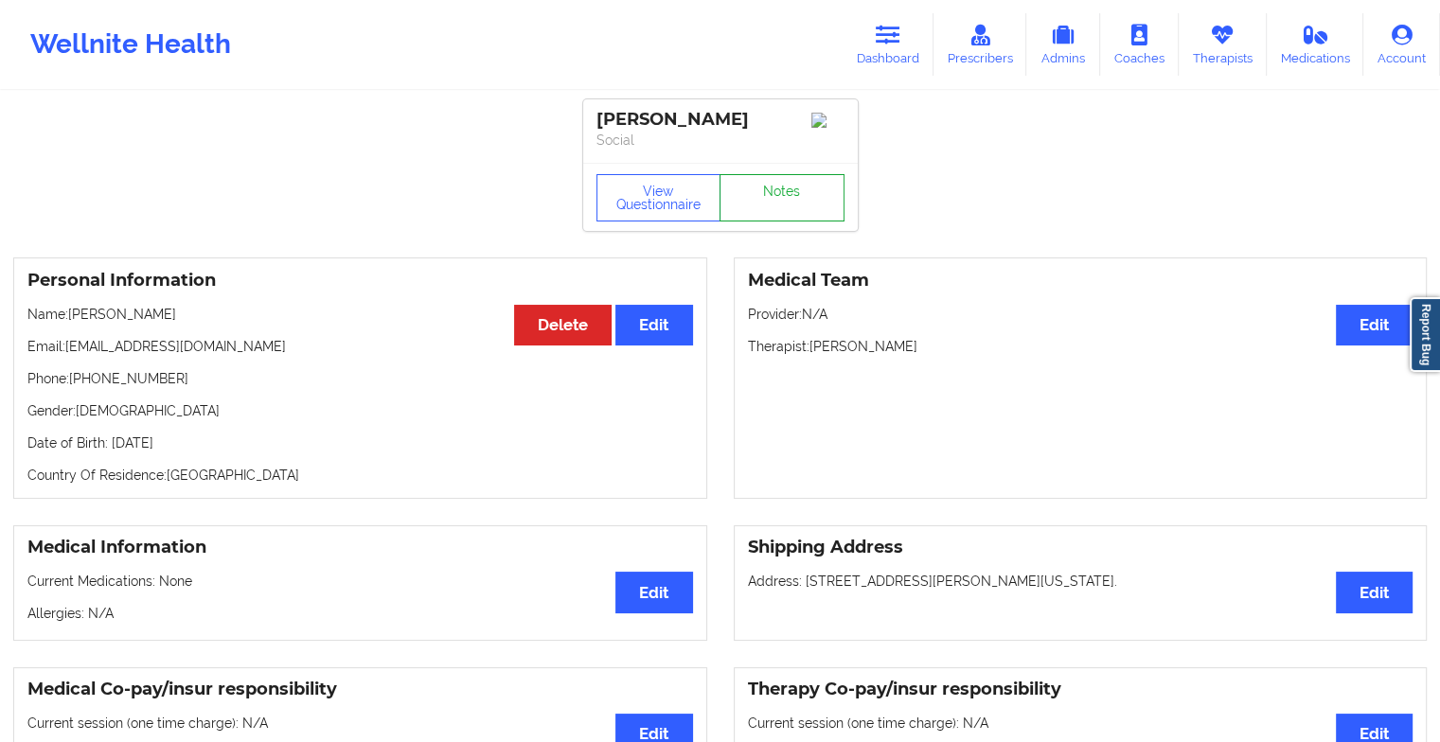
click at [784, 193] on link "Notes" at bounding box center [782, 197] width 125 height 47
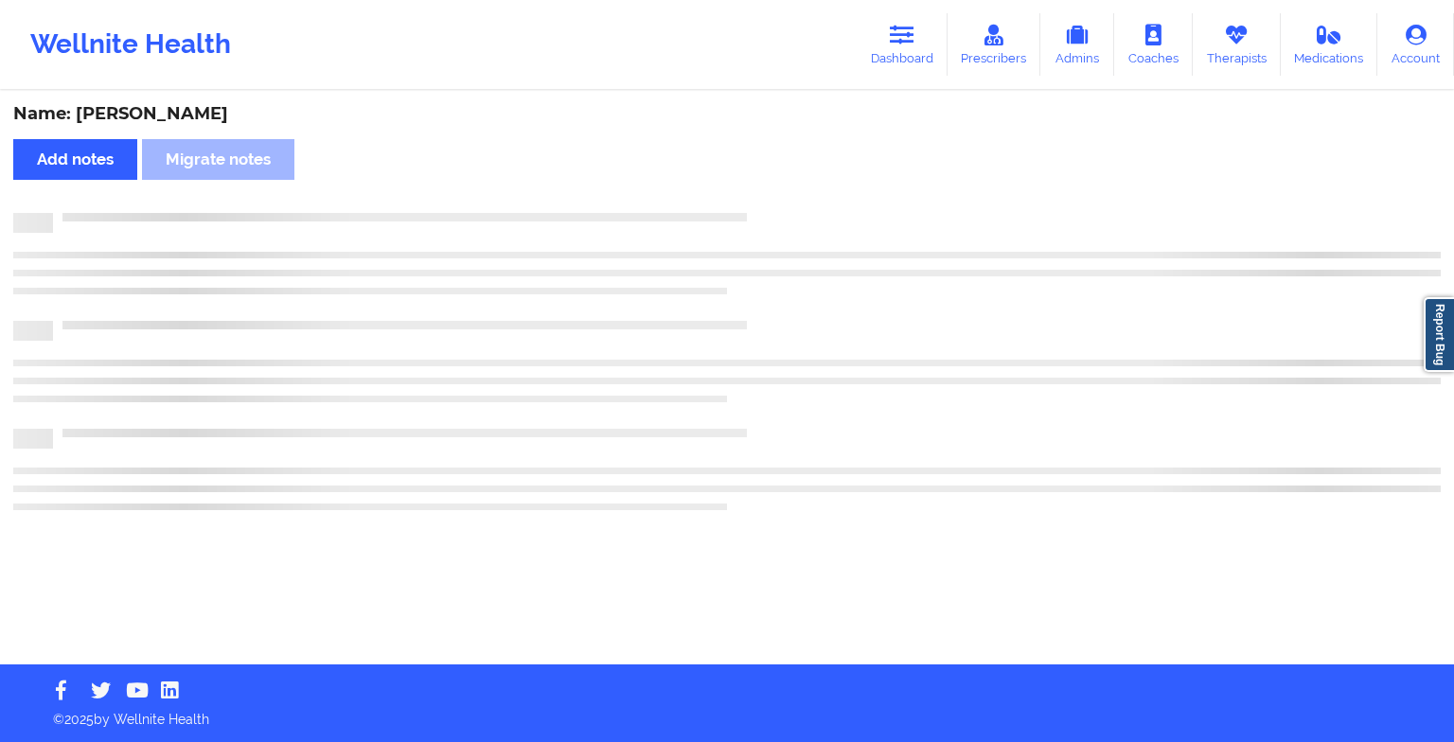
click at [784, 193] on div "Name: [PERSON_NAME] Add notes Migrate notes" at bounding box center [727, 379] width 1454 height 572
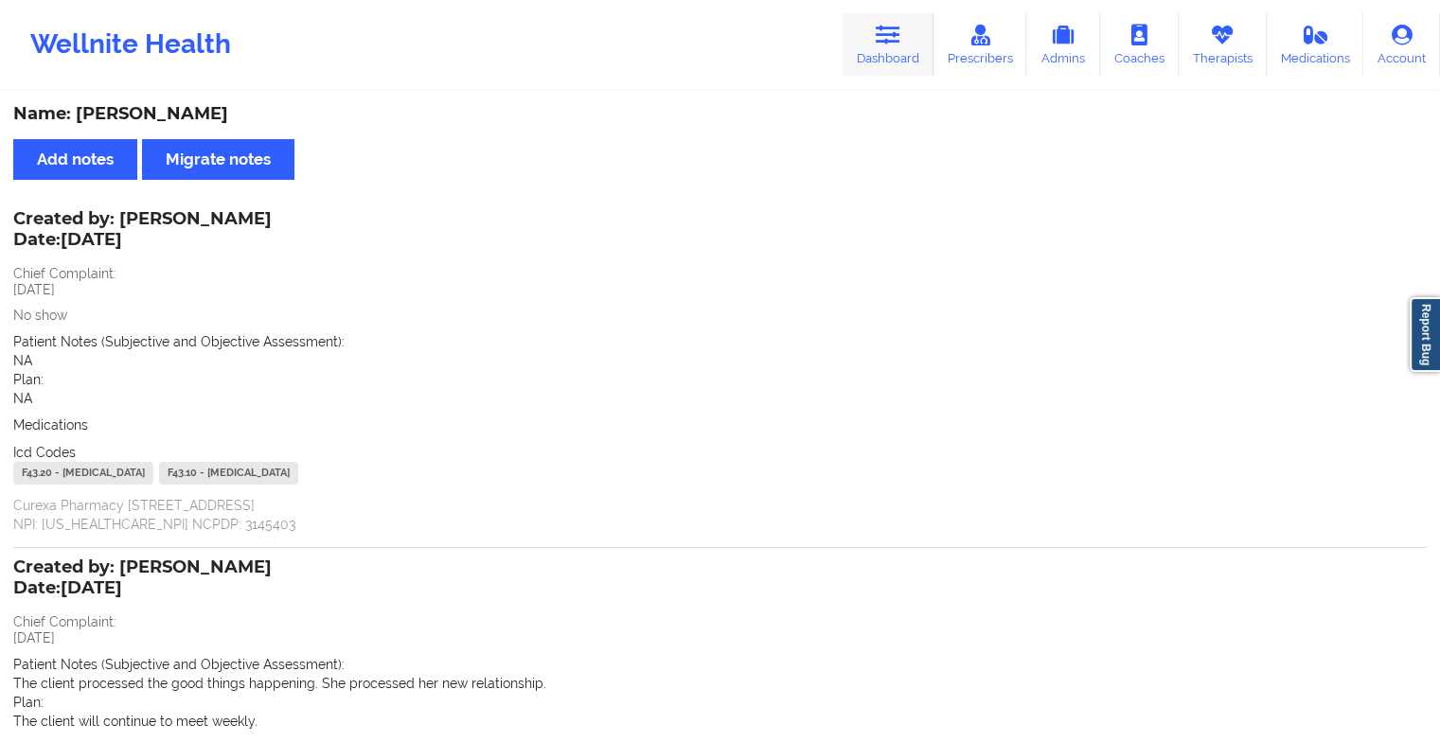
click at [856, 54] on link "Dashboard" at bounding box center [888, 44] width 91 height 62
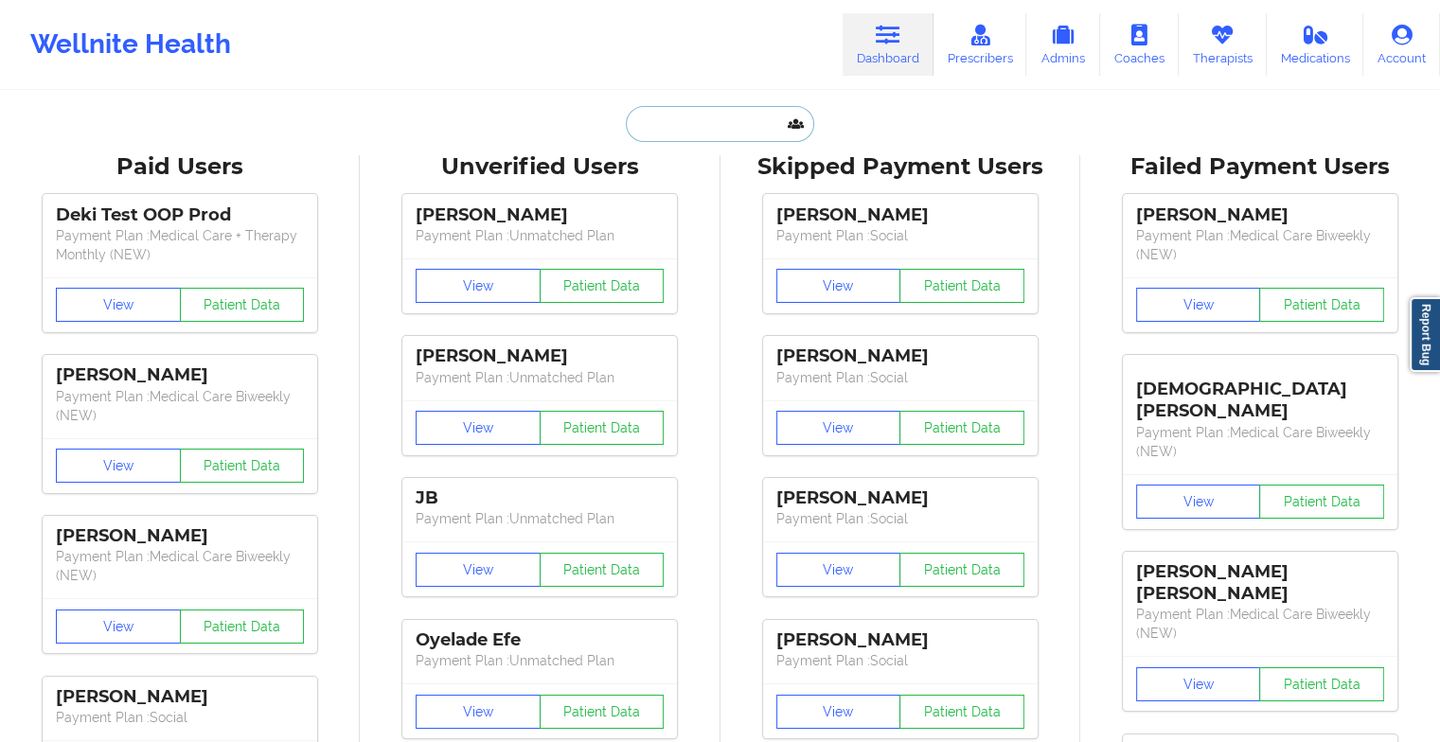
click at [717, 131] on input "text" at bounding box center [719, 124] width 187 height 36
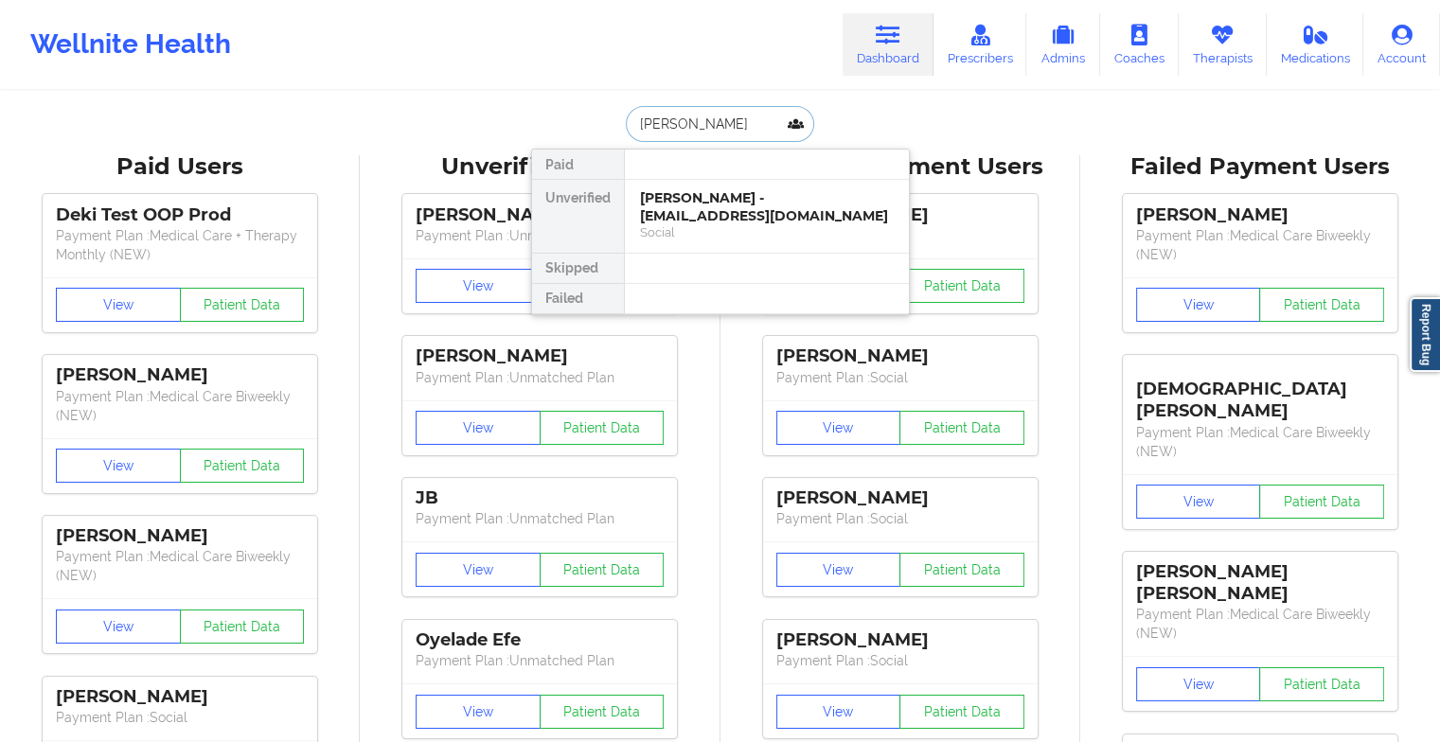
type input "[PERSON_NAME]"
click at [732, 221] on div "[PERSON_NAME] - [PERSON_NAME][EMAIL_ADDRESS][DOMAIN_NAME]" at bounding box center [767, 206] width 254 height 35
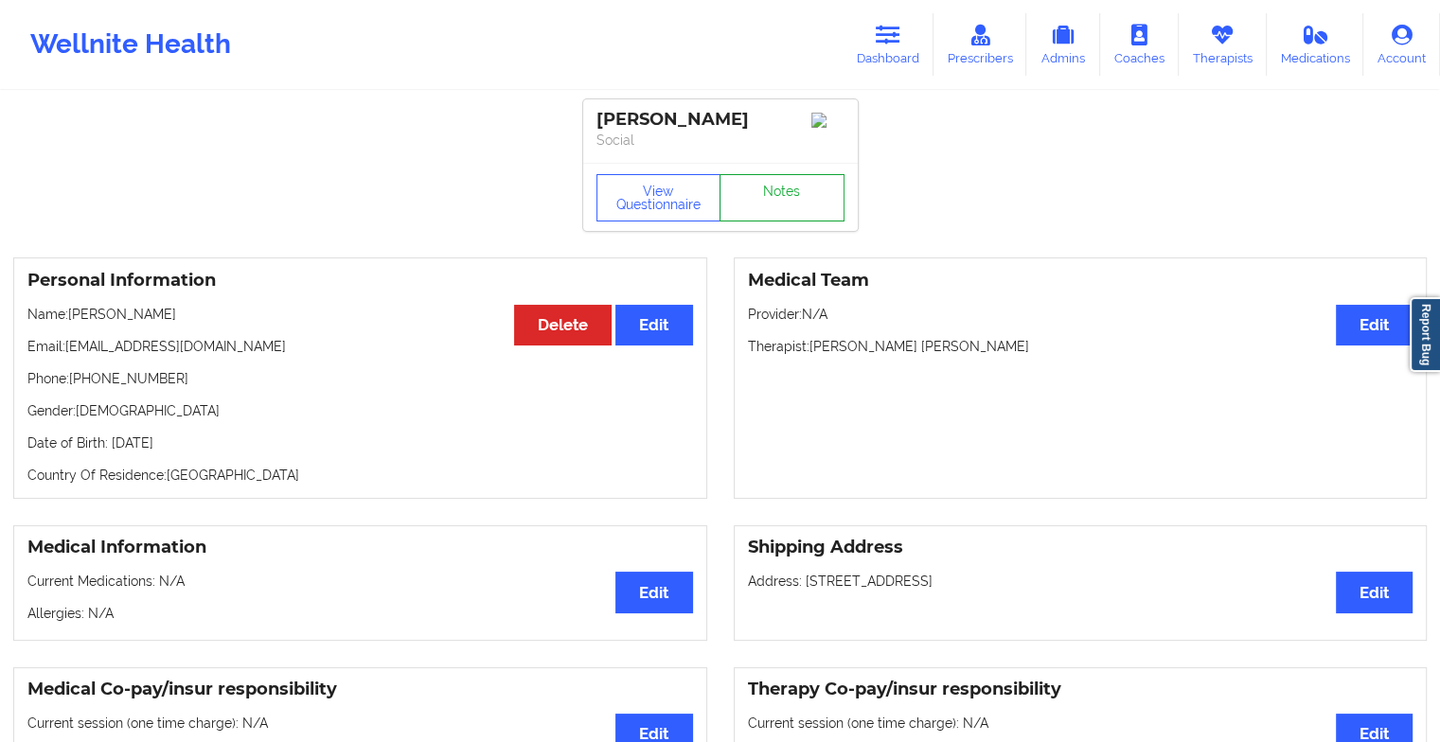
click at [806, 196] on link "Notes" at bounding box center [782, 197] width 125 height 47
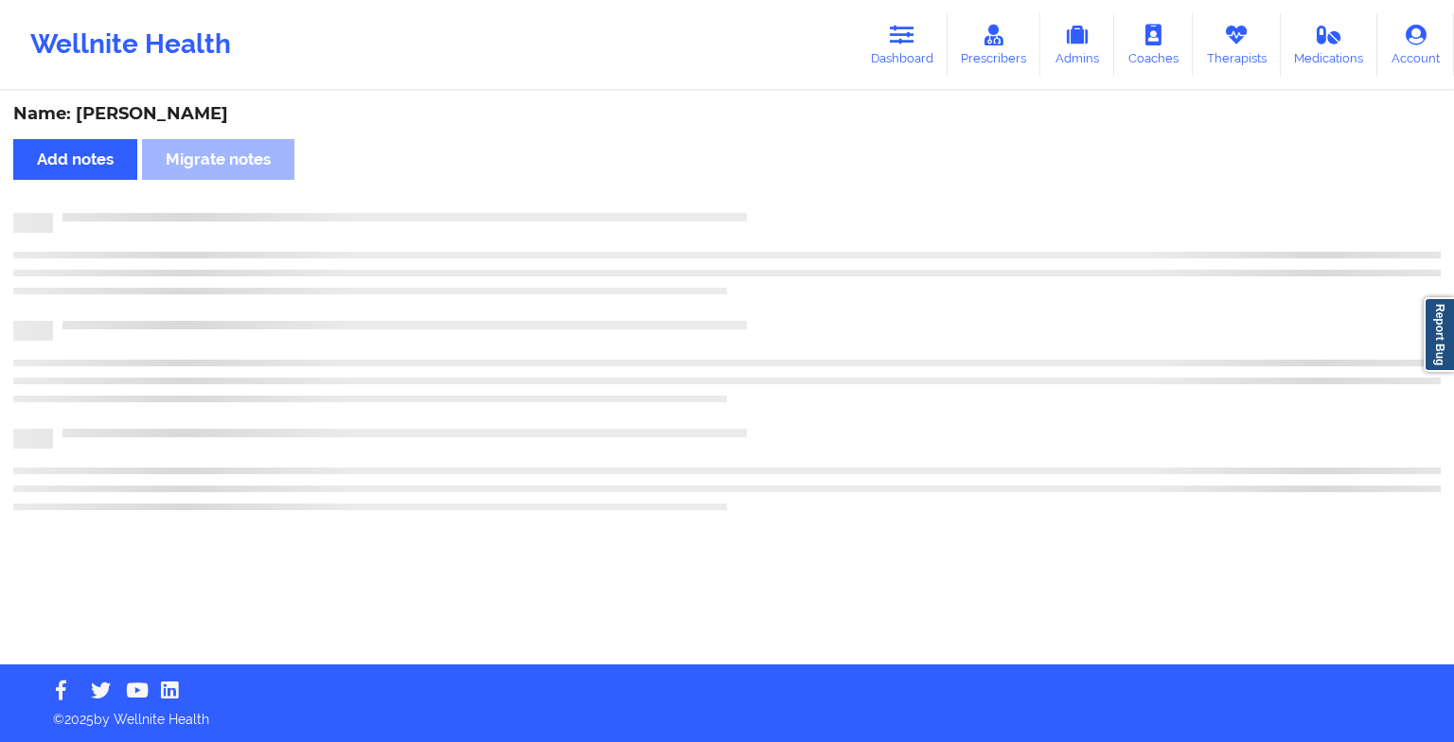
click at [806, 196] on div "Name: [PERSON_NAME] Add notes Migrate notes" at bounding box center [727, 379] width 1454 height 572
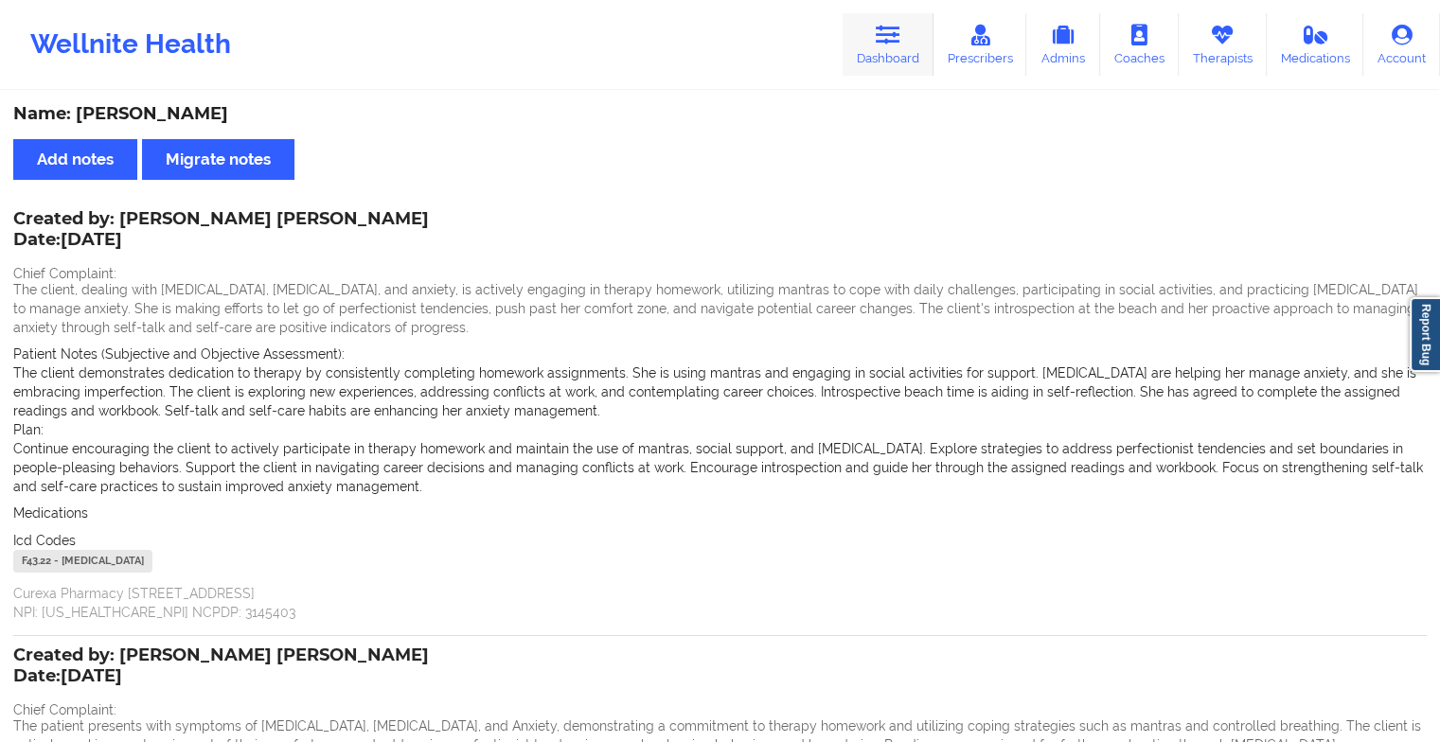
click at [898, 30] on icon at bounding box center [888, 35] width 25 height 21
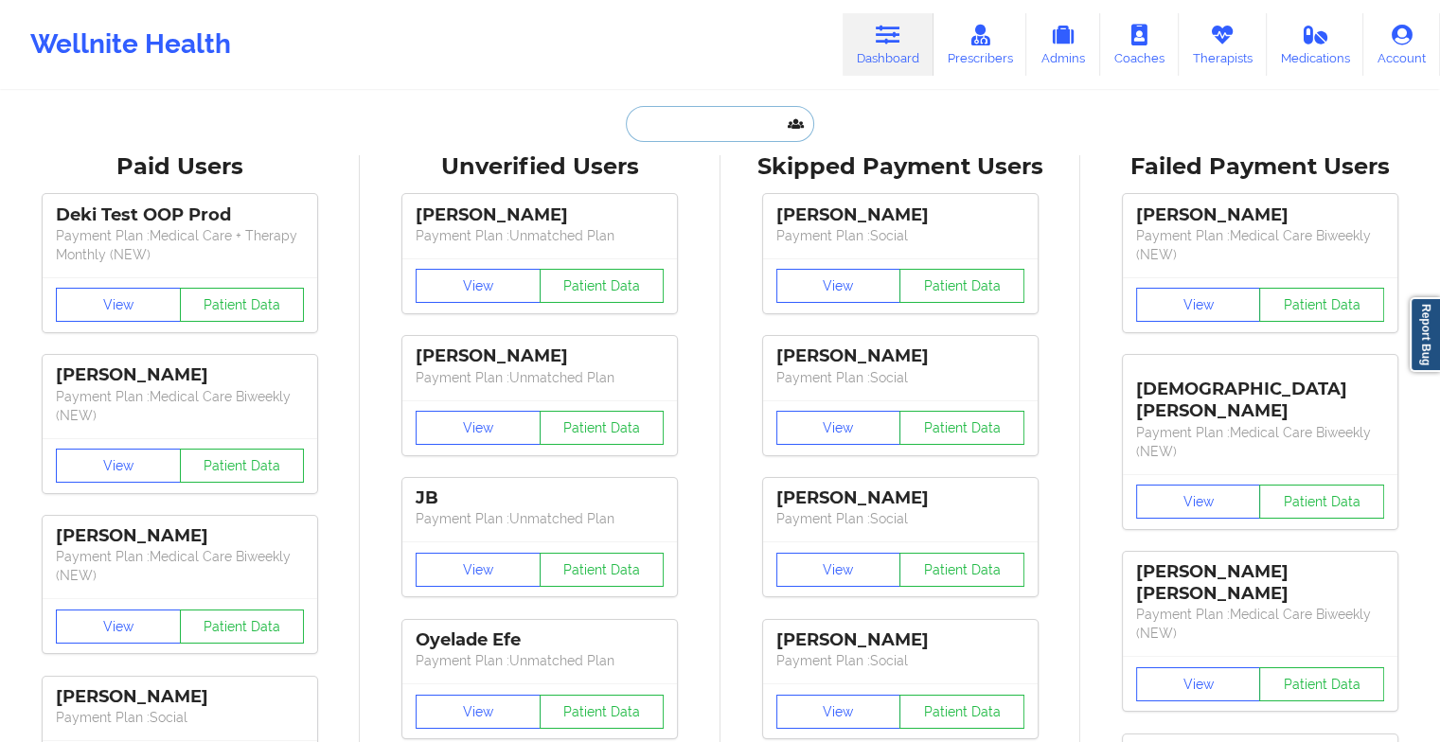
click at [731, 121] on input "text" at bounding box center [719, 124] width 187 height 36
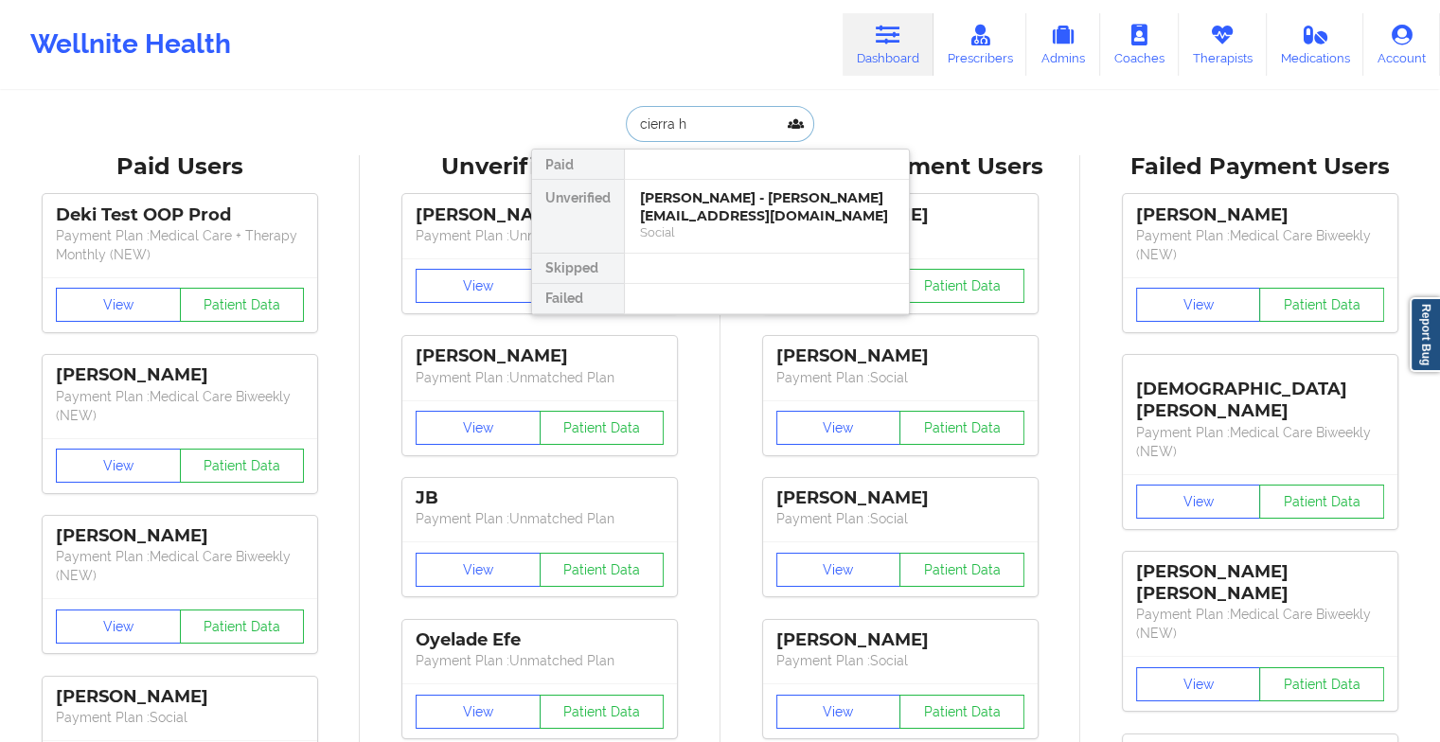
type input "[PERSON_NAME]"
click at [726, 197] on div "[PERSON_NAME] - [EMAIL_ADDRESS][DOMAIN_NAME]" at bounding box center [767, 206] width 254 height 35
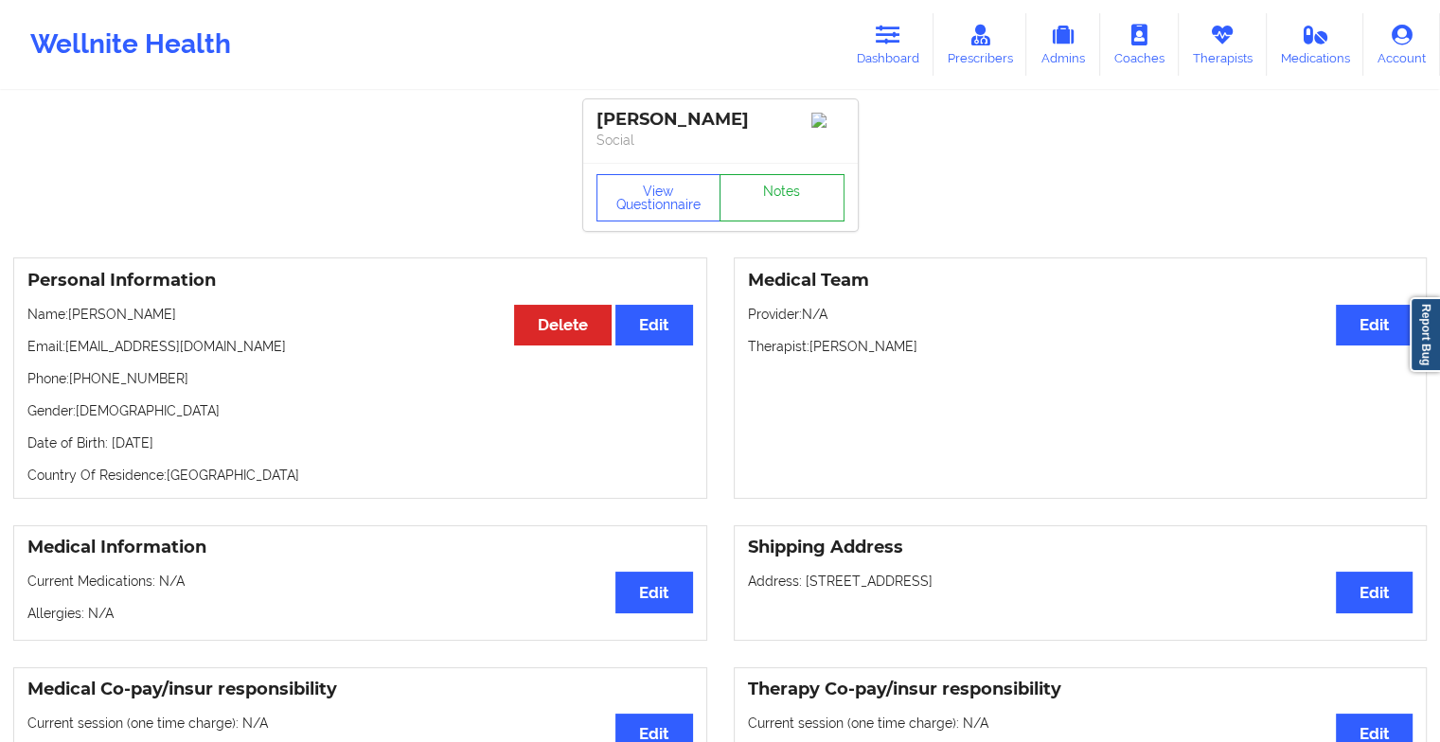
drag, startPoint x: 788, startPoint y: 172, endPoint x: 788, endPoint y: 187, distance: 14.2
click at [788, 187] on div "View Questionnaire Notes" at bounding box center [720, 197] width 248 height 47
click at [788, 187] on link "Notes" at bounding box center [782, 197] width 125 height 47
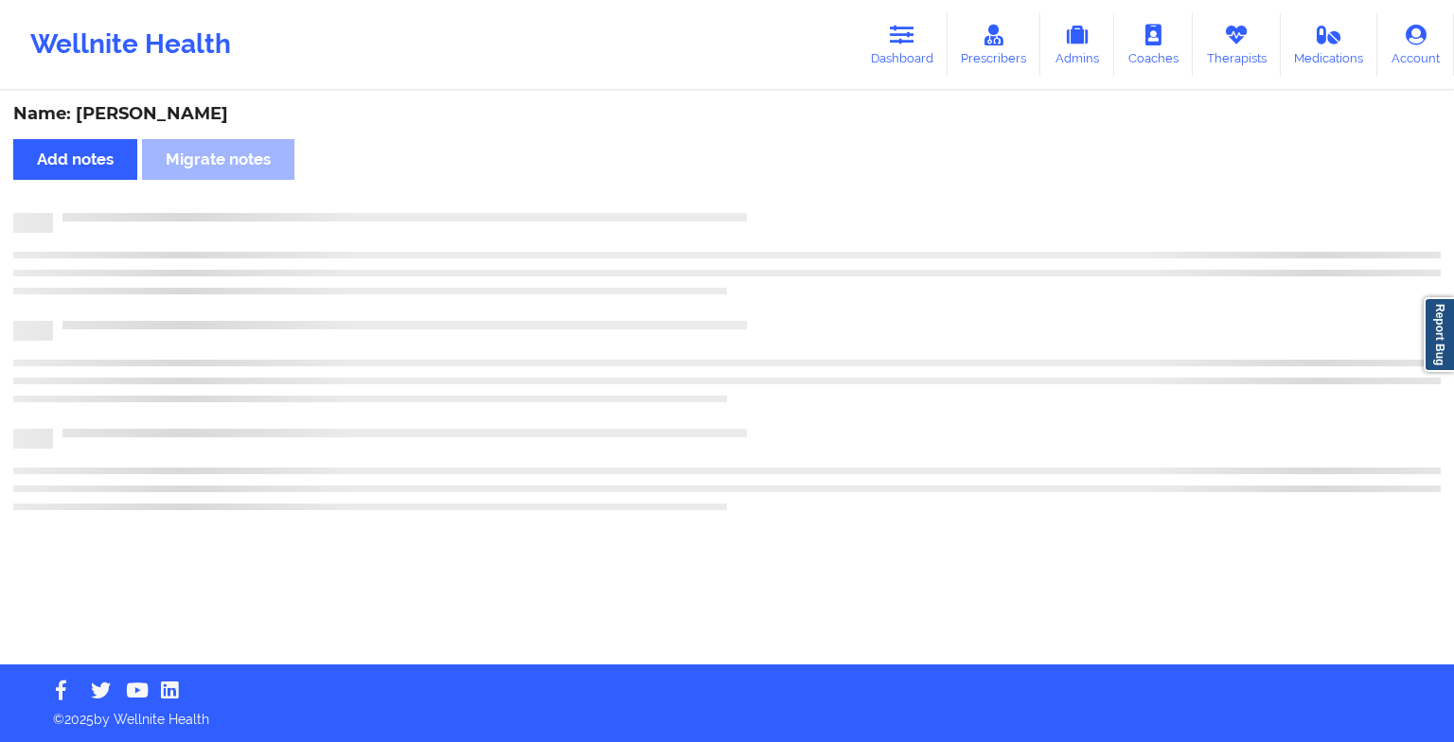
click at [788, 187] on div "Name: [PERSON_NAME] Add notes Migrate notes" at bounding box center [727, 379] width 1454 height 572
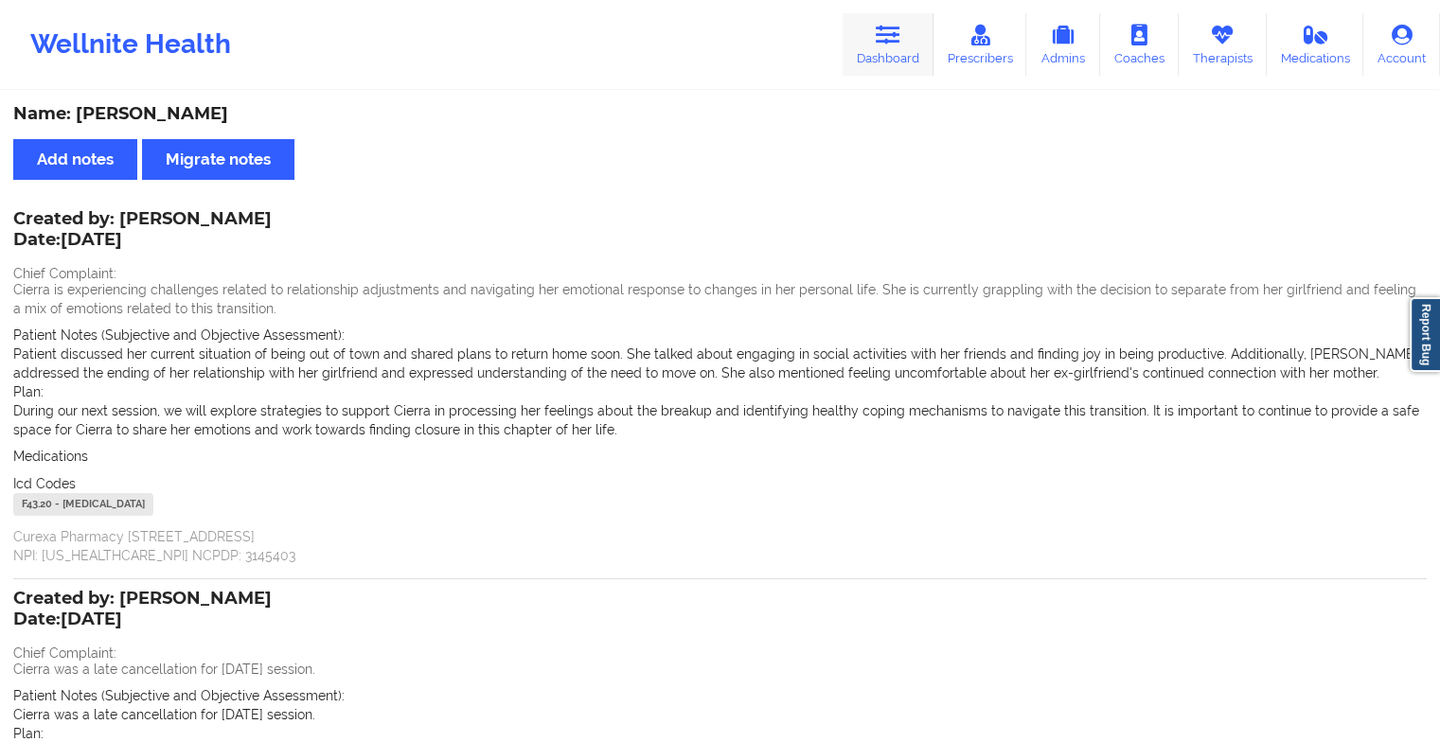
click at [900, 39] on icon at bounding box center [888, 35] width 25 height 21
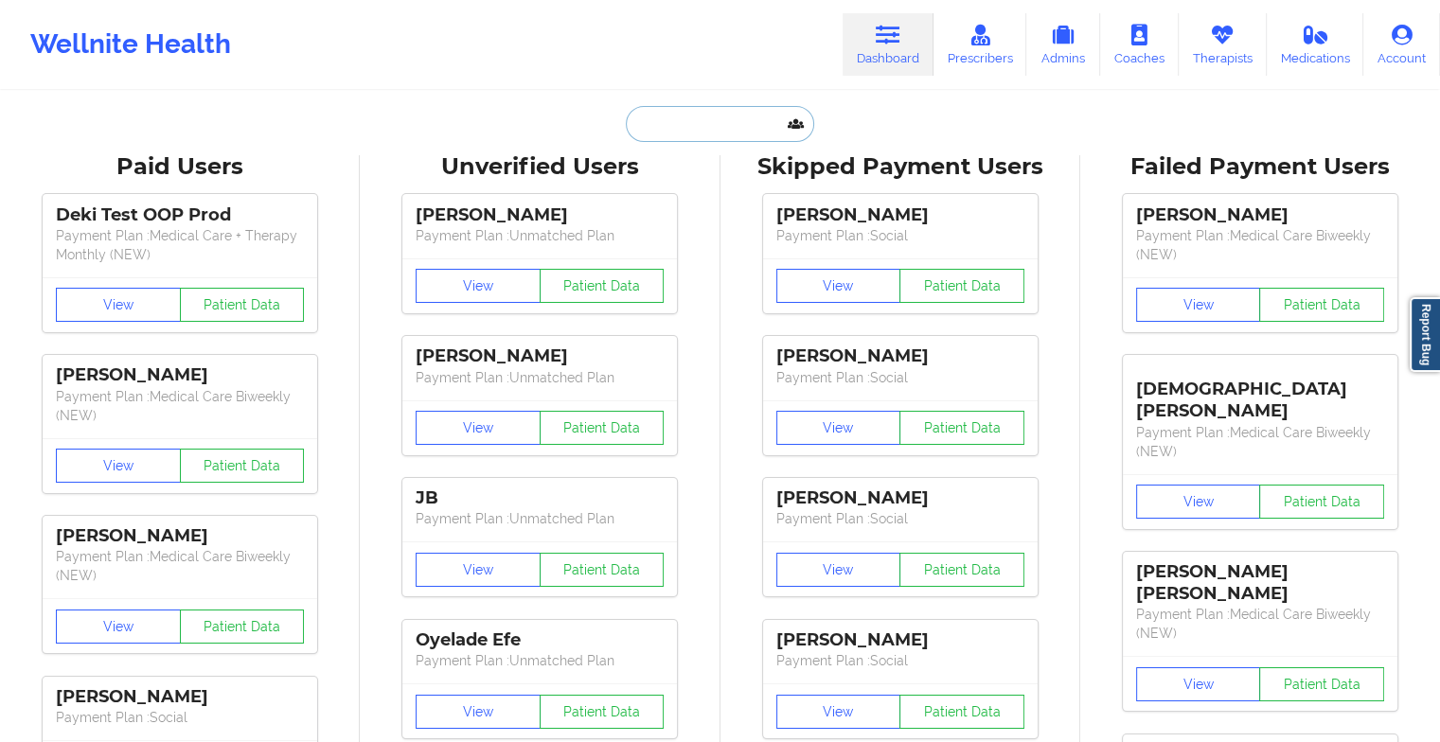
click at [723, 123] on input "text" at bounding box center [719, 124] width 187 height 36
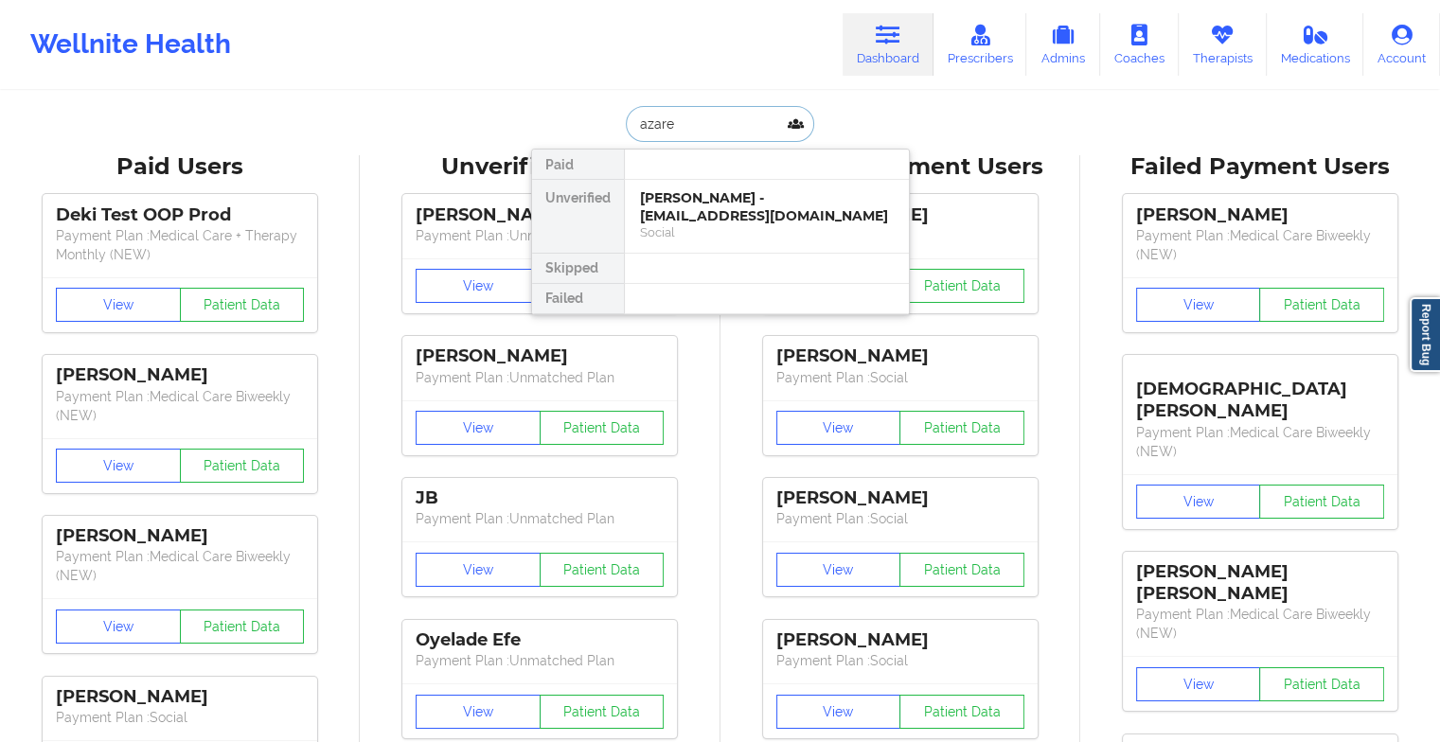
type input "azare"
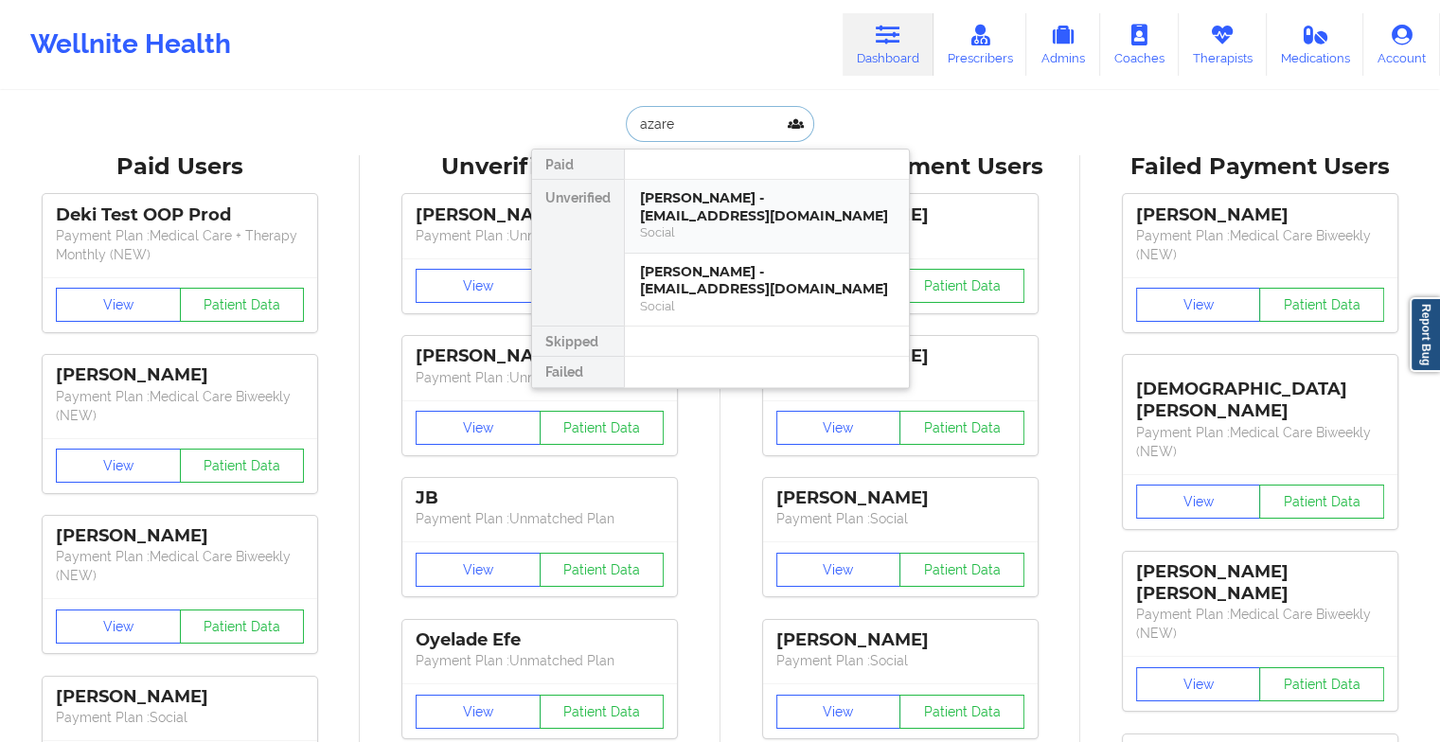
click at [716, 197] on div "[PERSON_NAME] - [EMAIL_ADDRESS][DOMAIN_NAME]" at bounding box center [767, 206] width 254 height 35
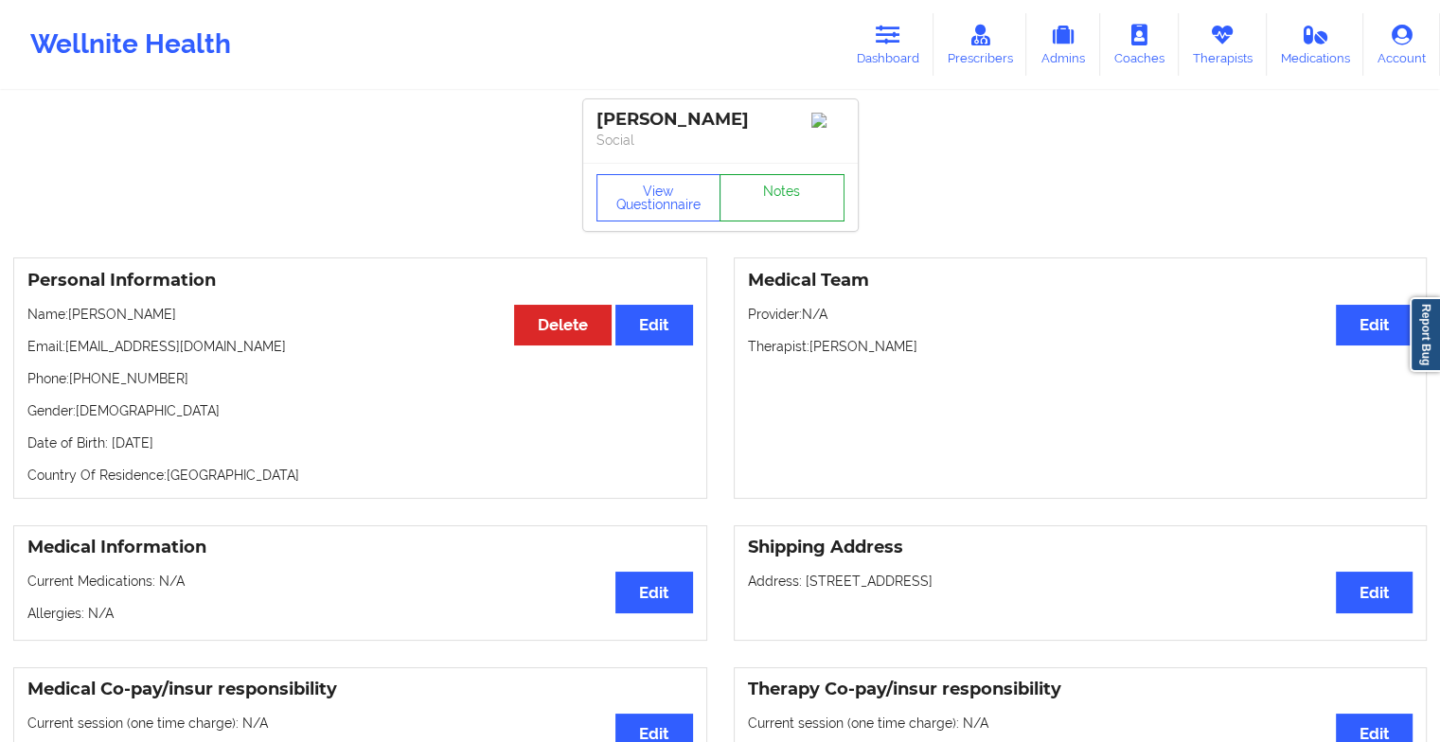
click at [754, 199] on link "Notes" at bounding box center [782, 197] width 125 height 47
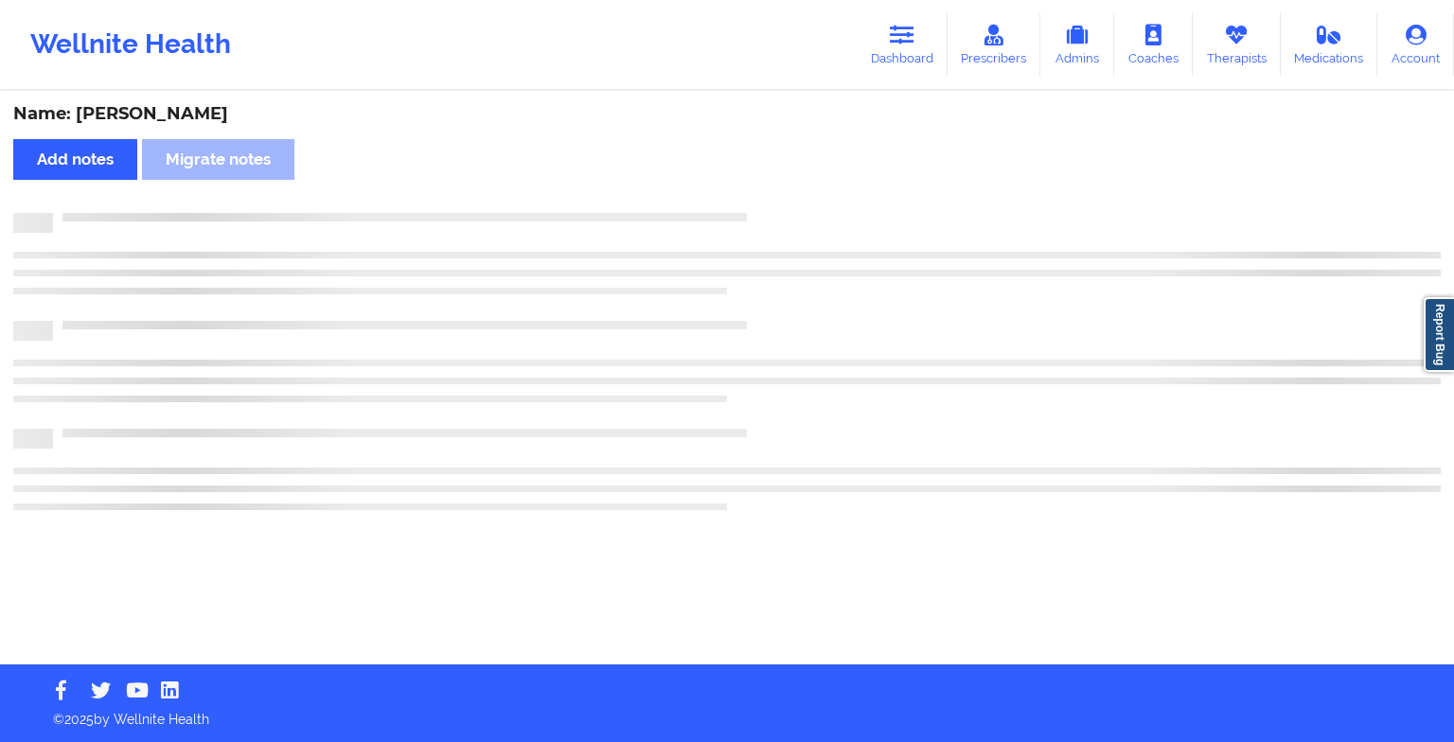
click at [754, 199] on div "Name: [PERSON_NAME] Add notes Migrate notes" at bounding box center [727, 379] width 1454 height 572
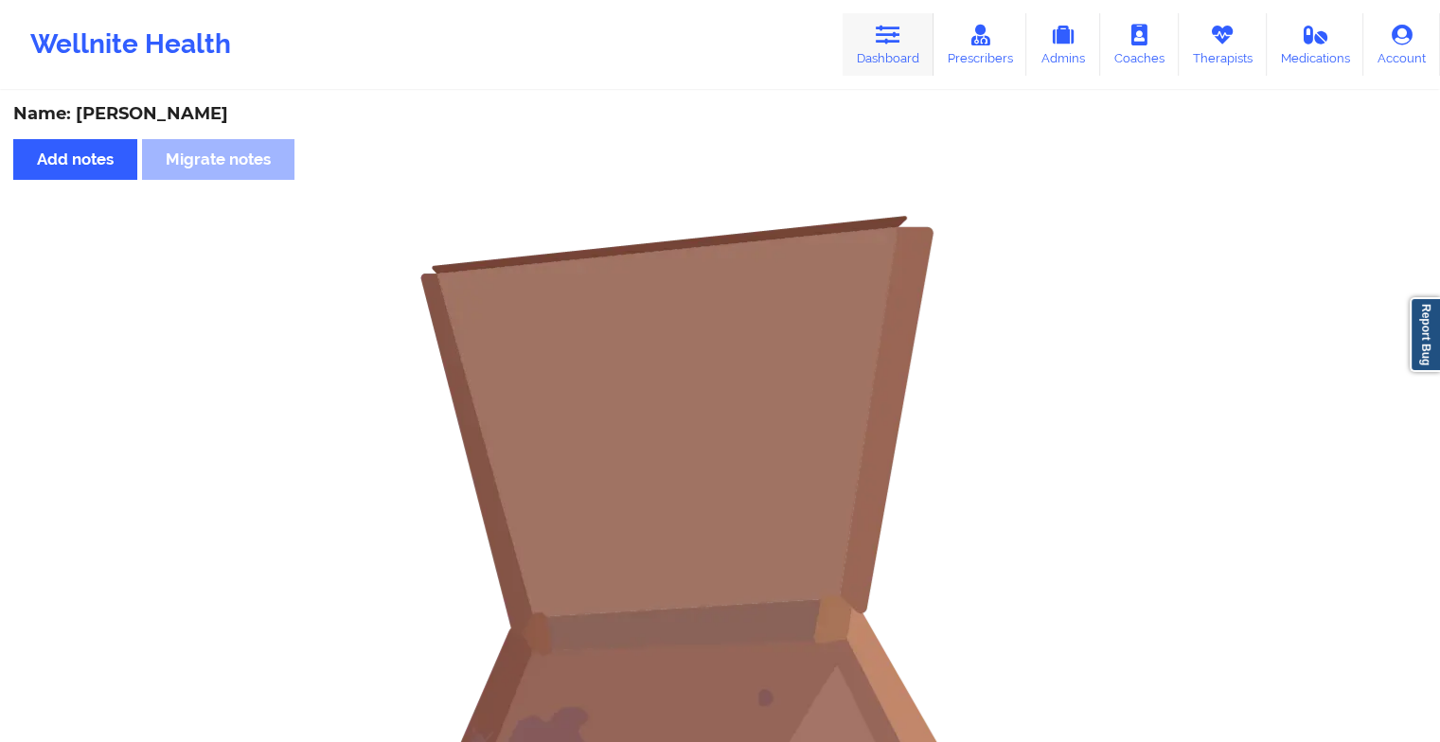
drag, startPoint x: 894, startPoint y: 43, endPoint x: 869, endPoint y: 48, distance: 25.3
click at [894, 43] on icon at bounding box center [888, 35] width 25 height 21
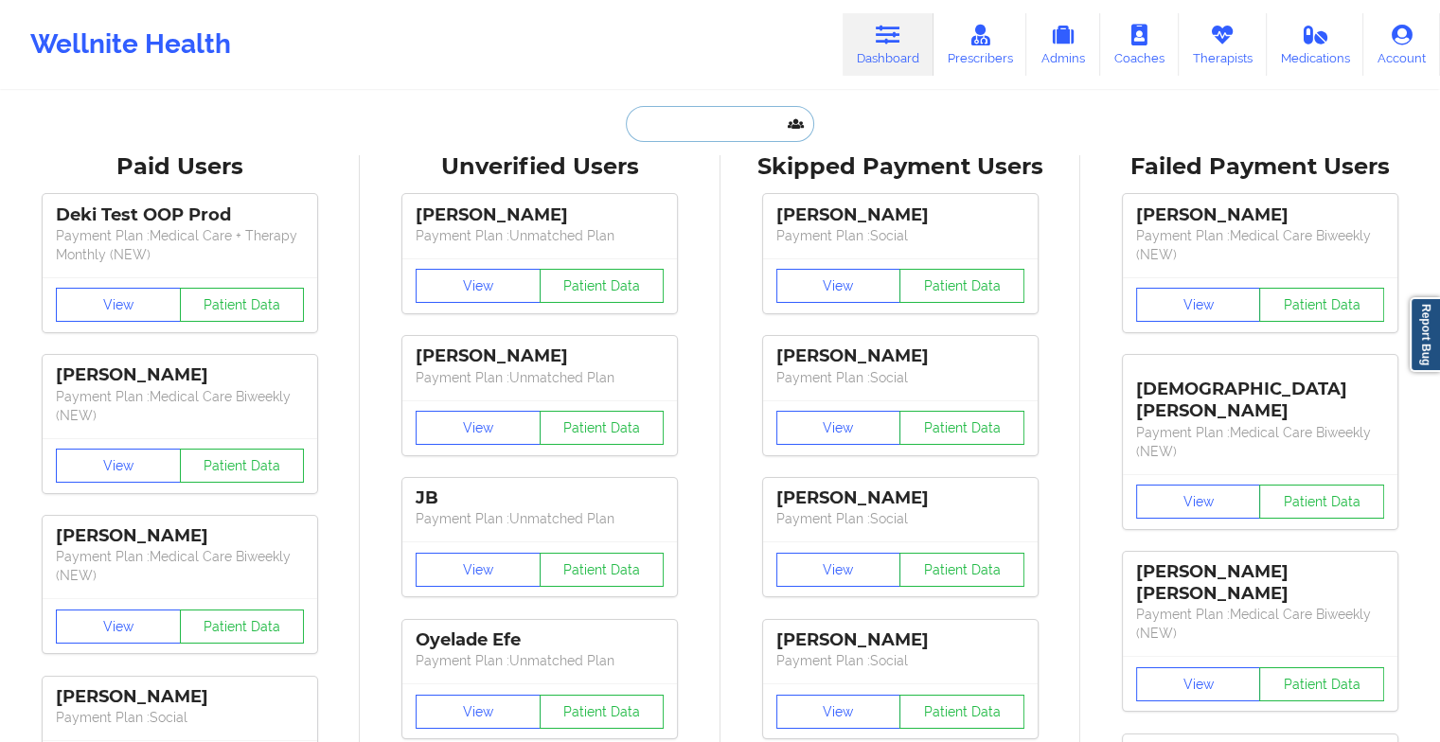
click at [738, 131] on input "text" at bounding box center [719, 124] width 187 height 36
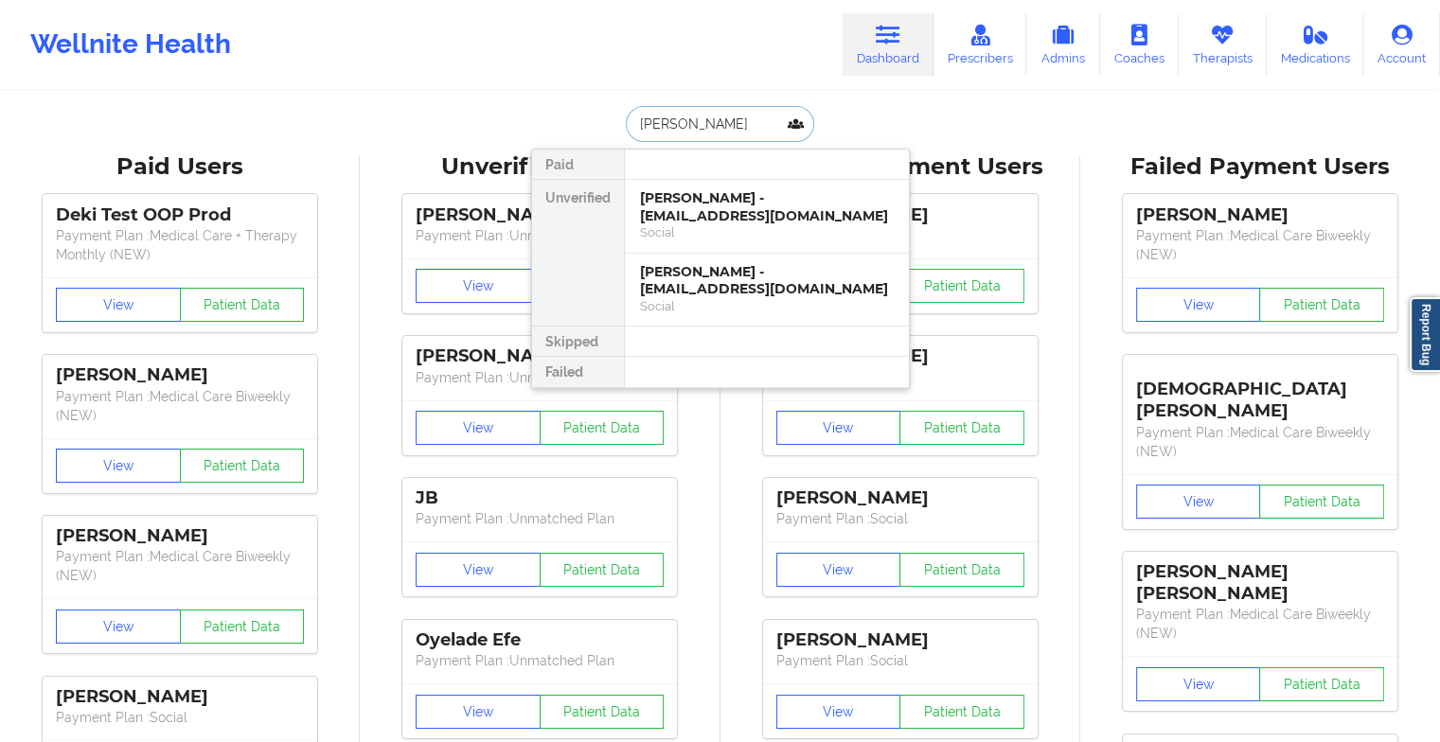
type input "[PERSON_NAME]"
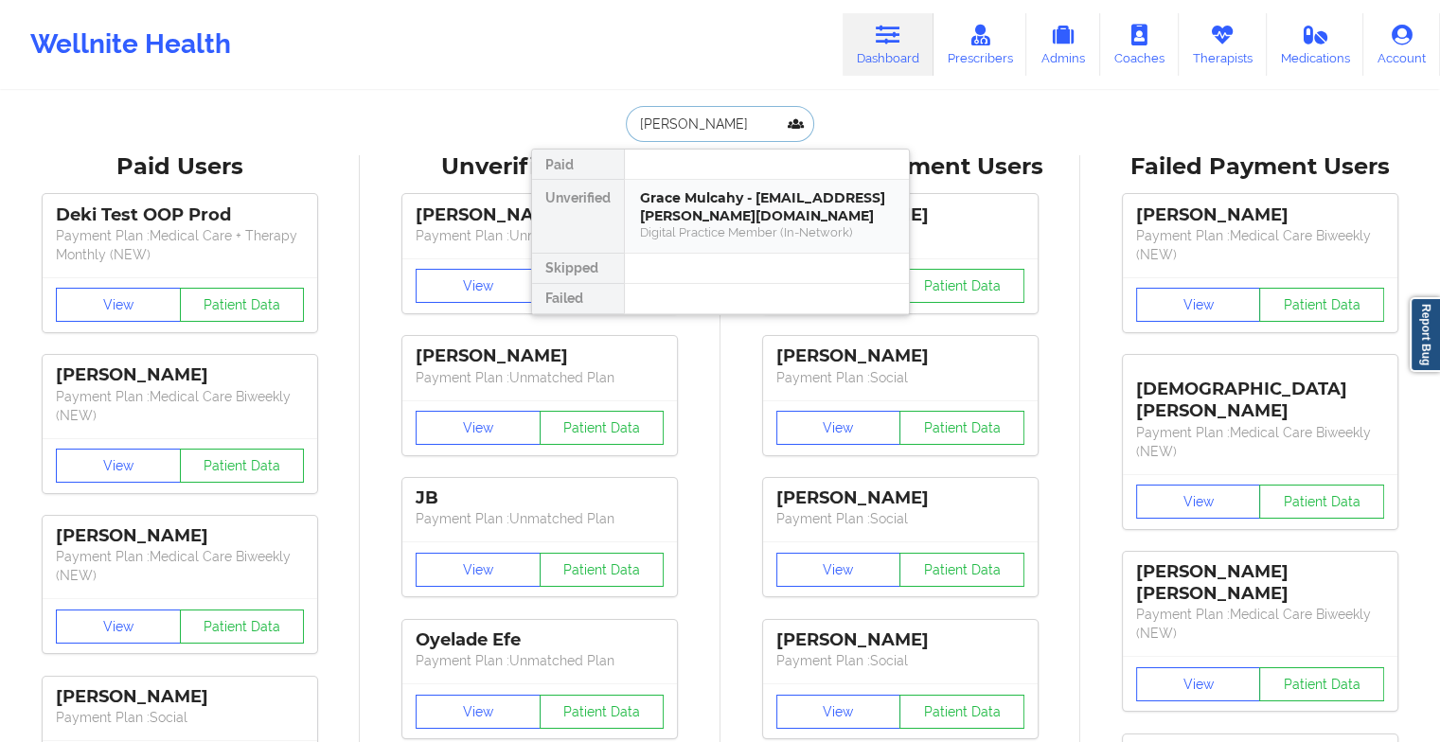
click at [738, 212] on div "Grace Mulcahy - [EMAIL_ADDRESS][PERSON_NAME][DOMAIN_NAME]" at bounding box center [767, 206] width 254 height 35
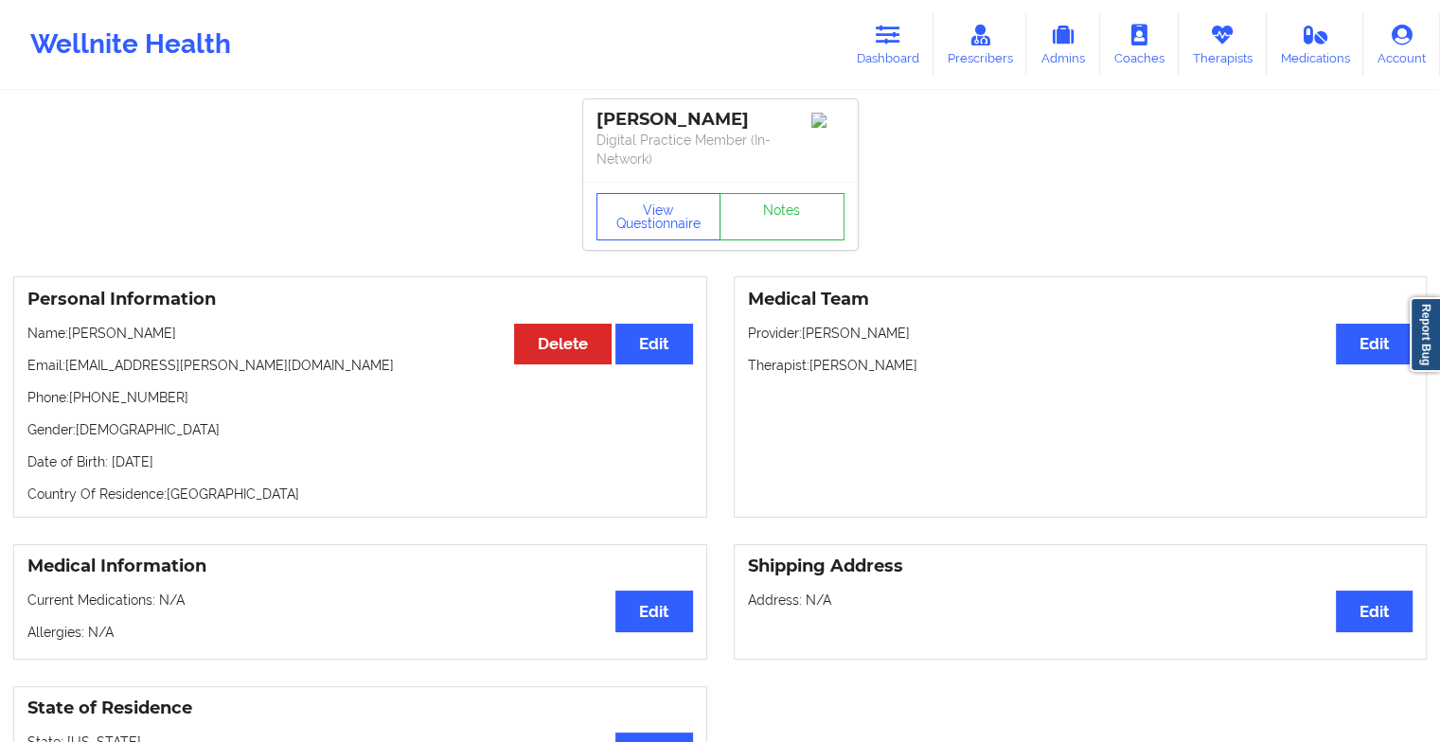
click at [766, 210] on link "Notes" at bounding box center [782, 216] width 125 height 47
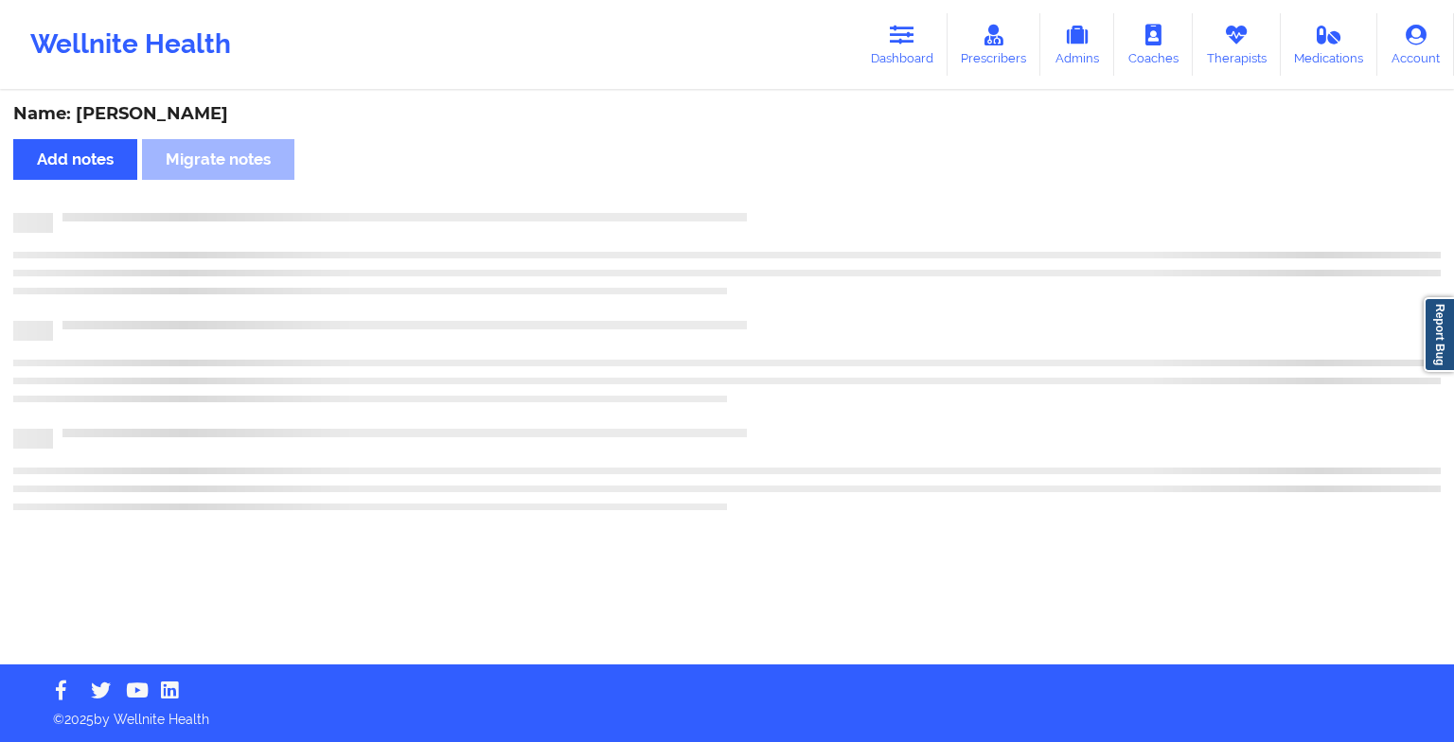
click at [766, 210] on div "Name: [PERSON_NAME] Add notes Migrate notes" at bounding box center [727, 379] width 1454 height 572
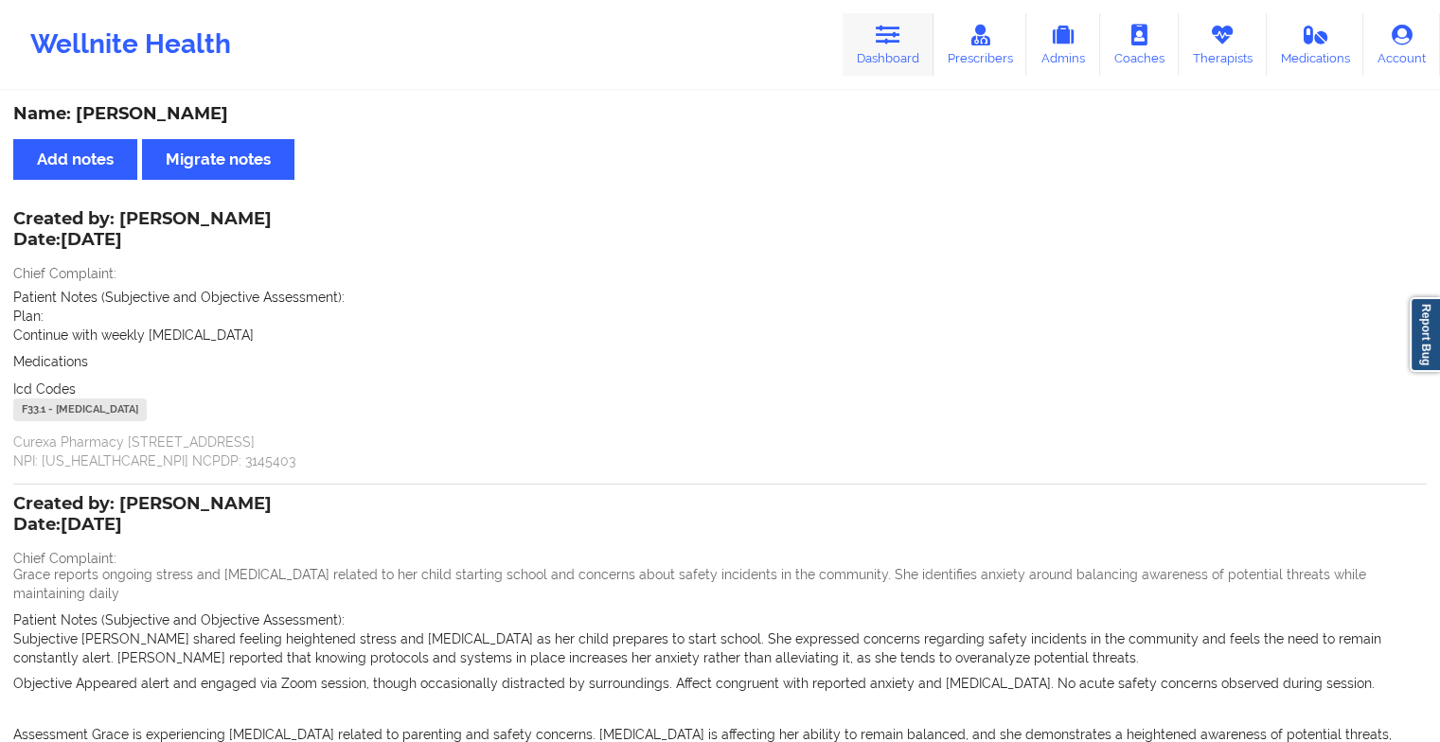
click at [884, 53] on link "Dashboard" at bounding box center [888, 44] width 91 height 62
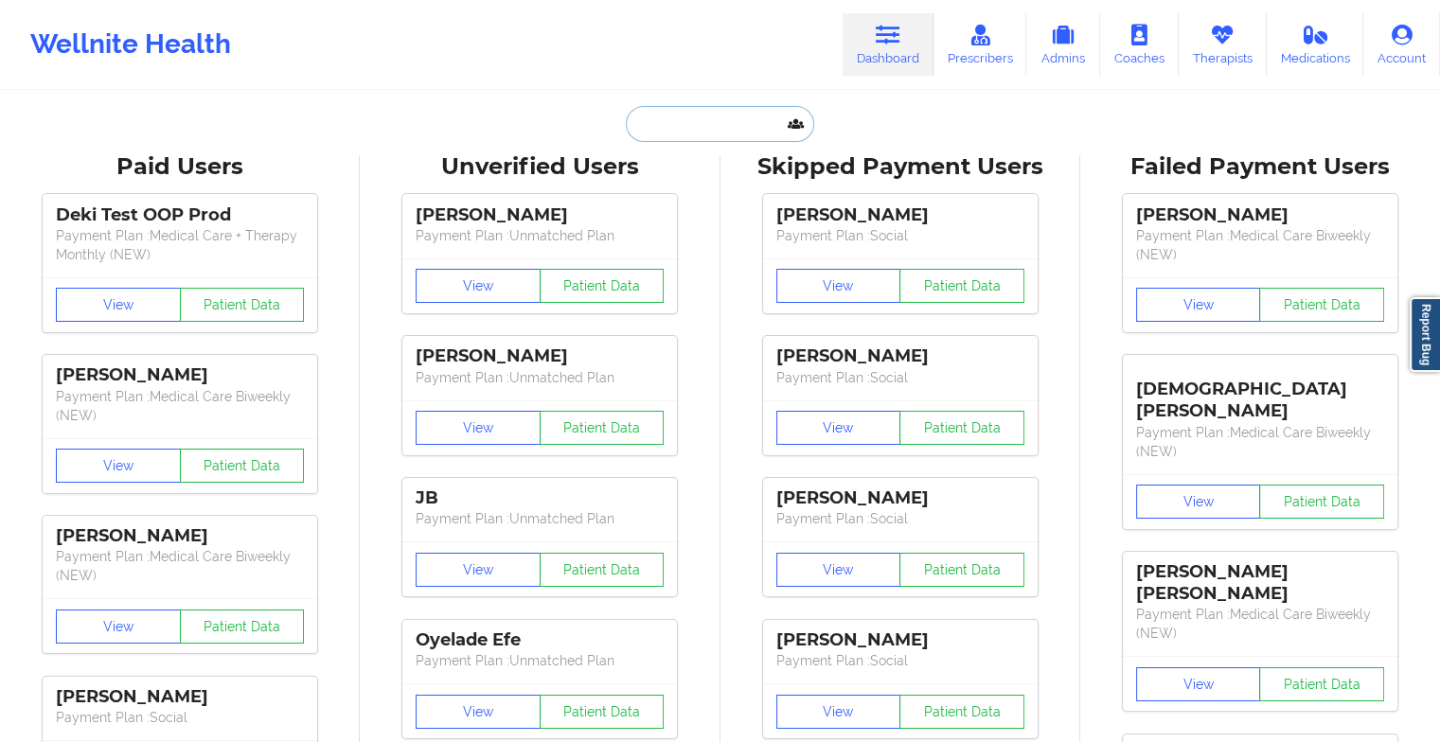
click at [721, 127] on input "text" at bounding box center [719, 124] width 187 height 36
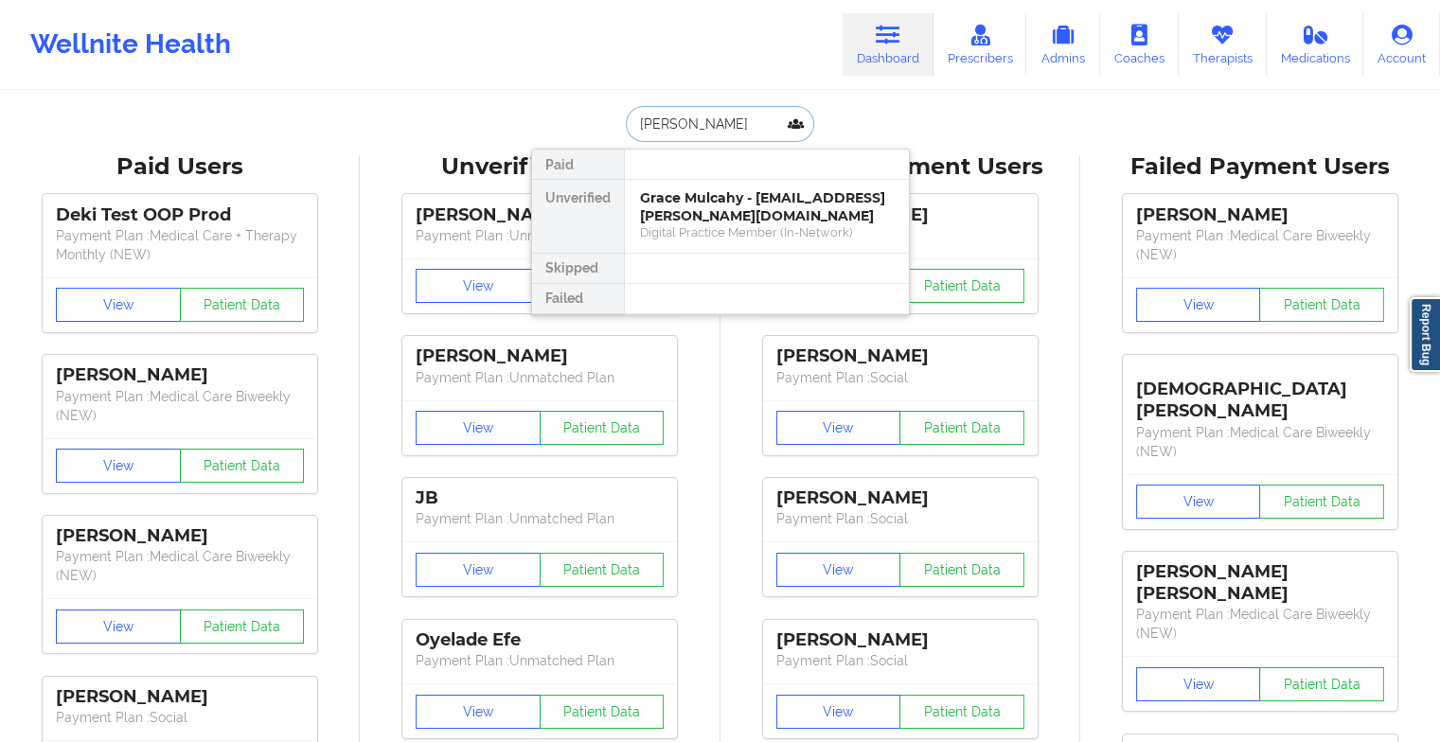
type input "[PERSON_NAME]"
click at [727, 224] on div "Digital Practice Member (In-Network)" at bounding box center [767, 232] width 254 height 16
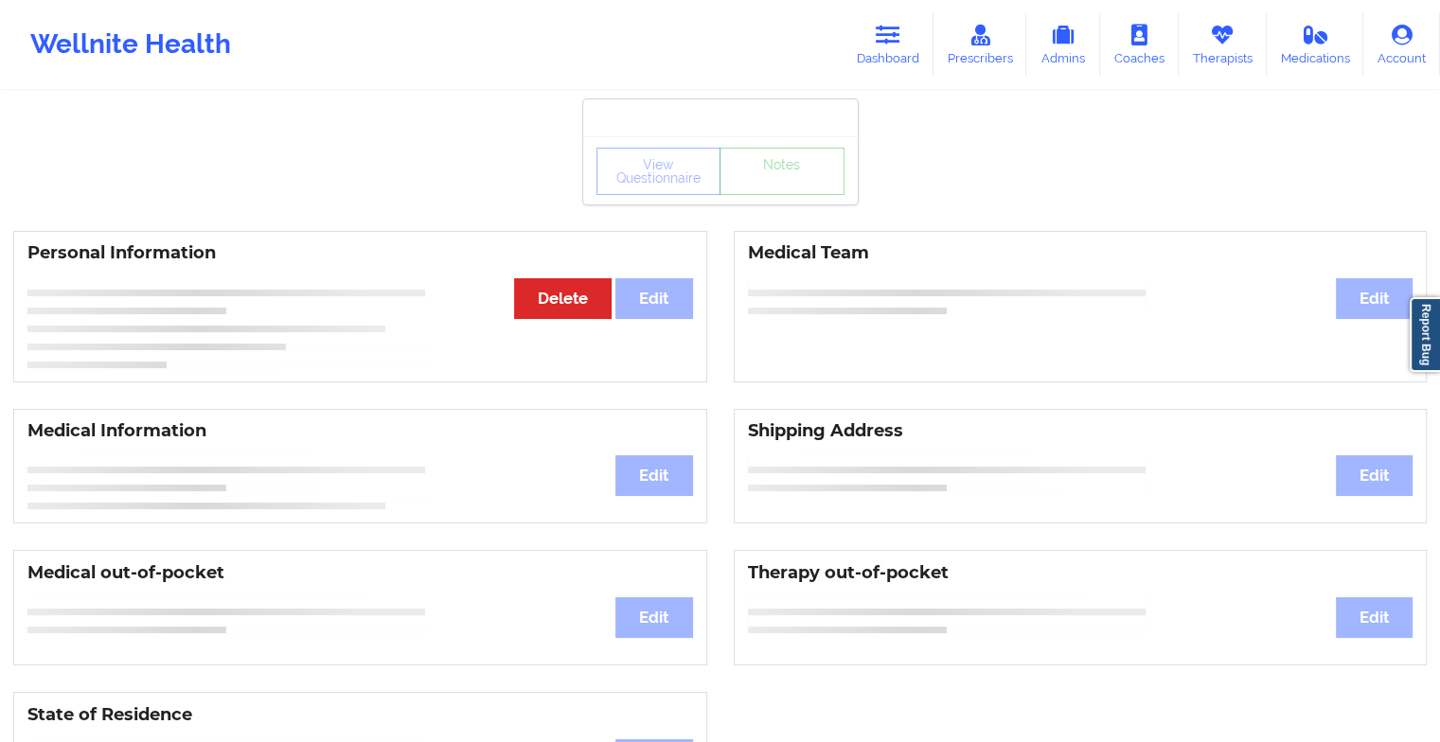
click at [792, 190] on div "View Questionnaire Notes" at bounding box center [720, 171] width 248 height 47
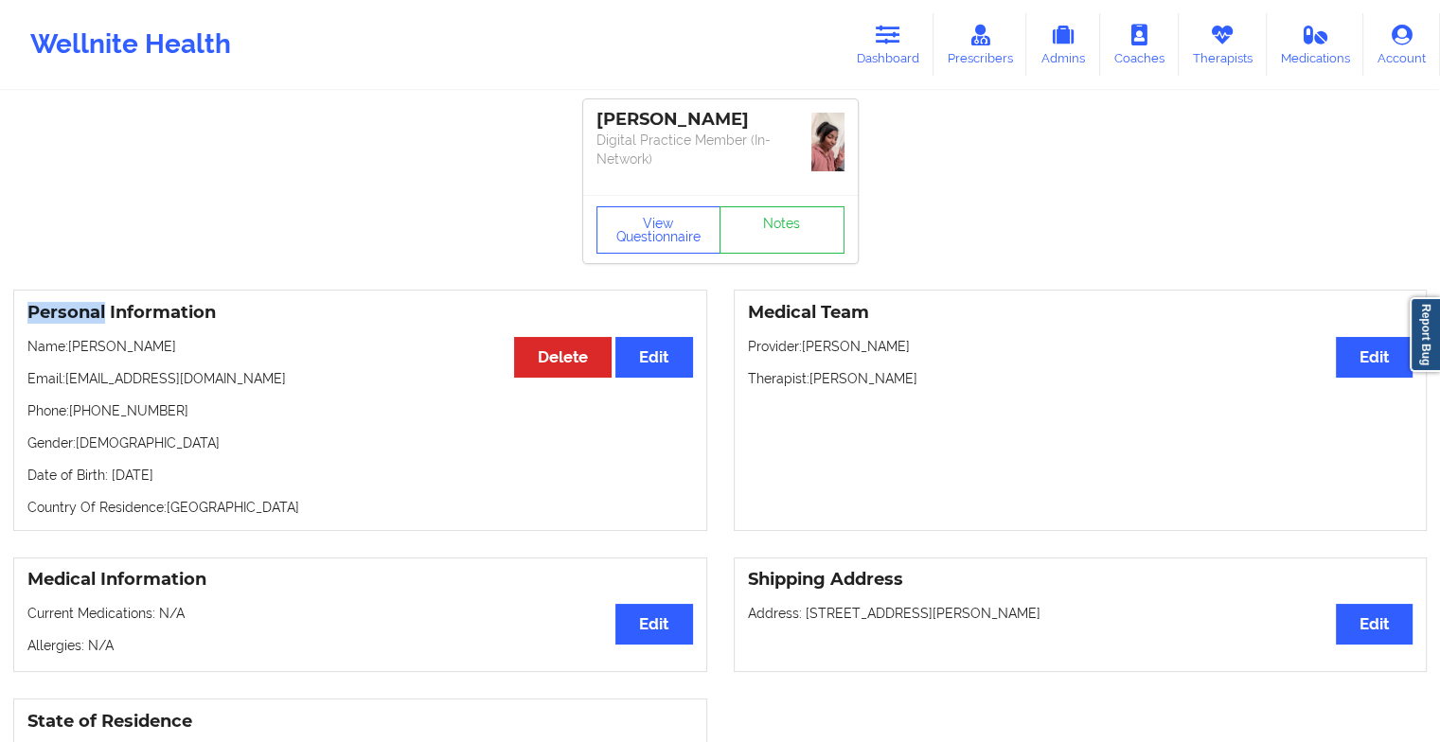
click at [792, 206] on div "View Questionnaire Notes" at bounding box center [720, 229] width 248 height 47
drag, startPoint x: 792, startPoint y: 190, endPoint x: 756, endPoint y: 233, distance: 56.4
click at [756, 233] on div "[PERSON_NAME] Digital Practice Member (In-Network) View Questionnaire Notes" at bounding box center [720, 181] width 275 height 164
click at [762, 236] on link "Notes" at bounding box center [782, 229] width 125 height 47
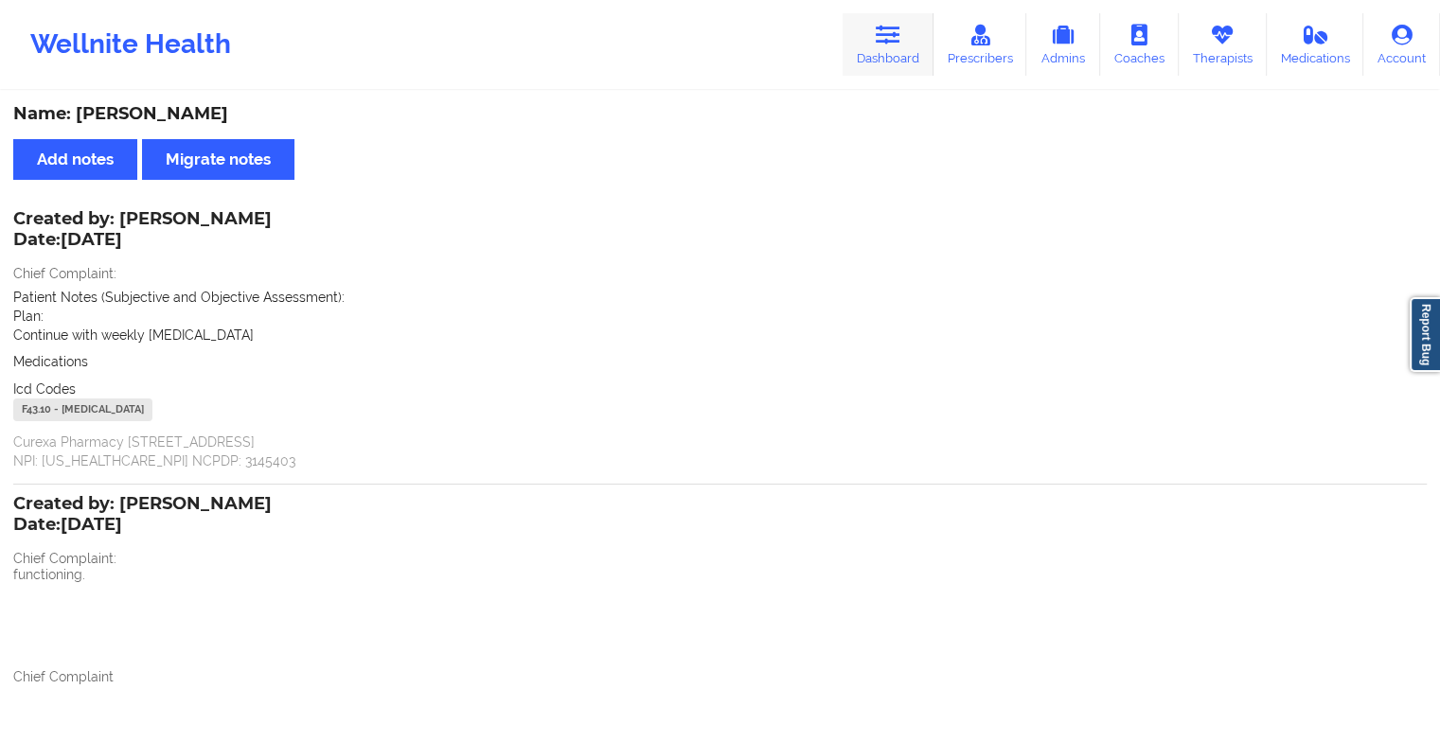
click at [870, 42] on link "Dashboard" at bounding box center [888, 44] width 91 height 62
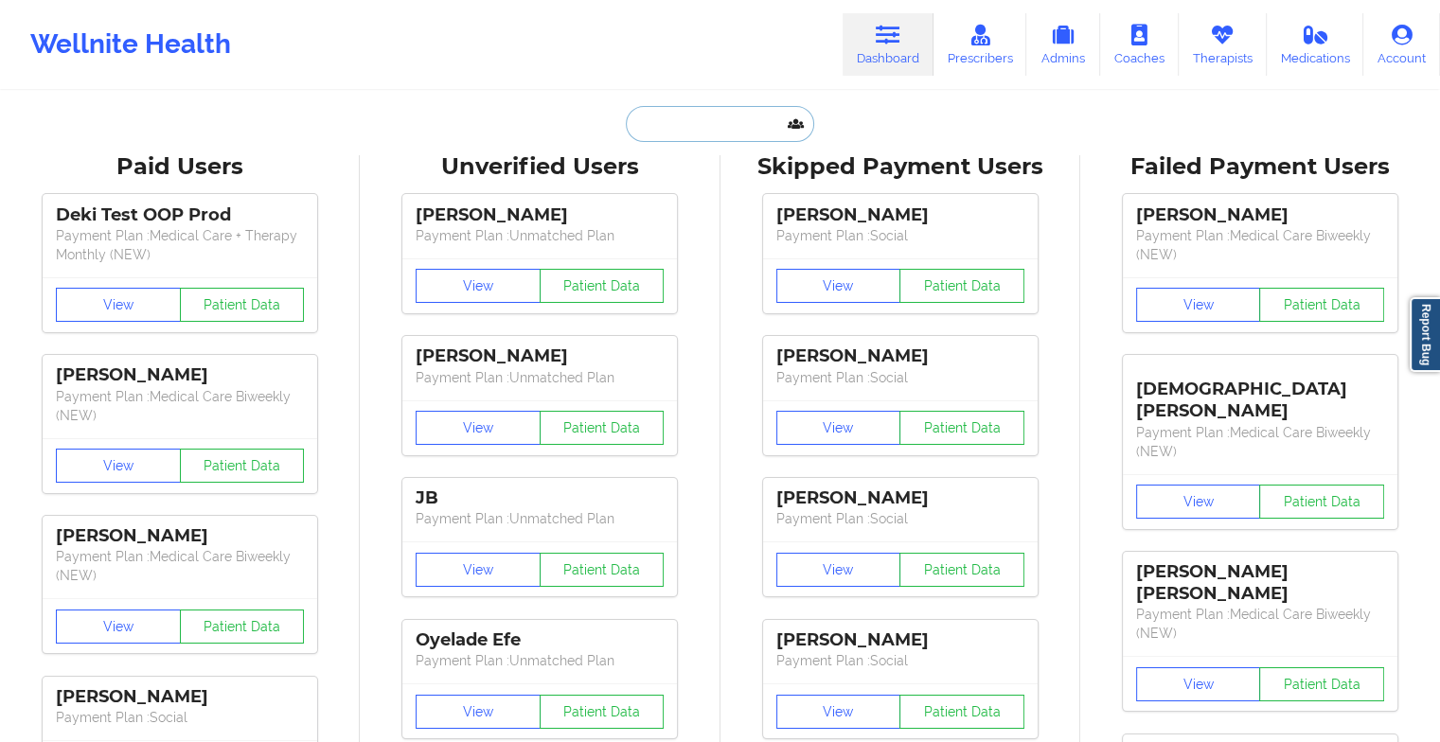
click at [695, 134] on input "text" at bounding box center [719, 124] width 187 height 36
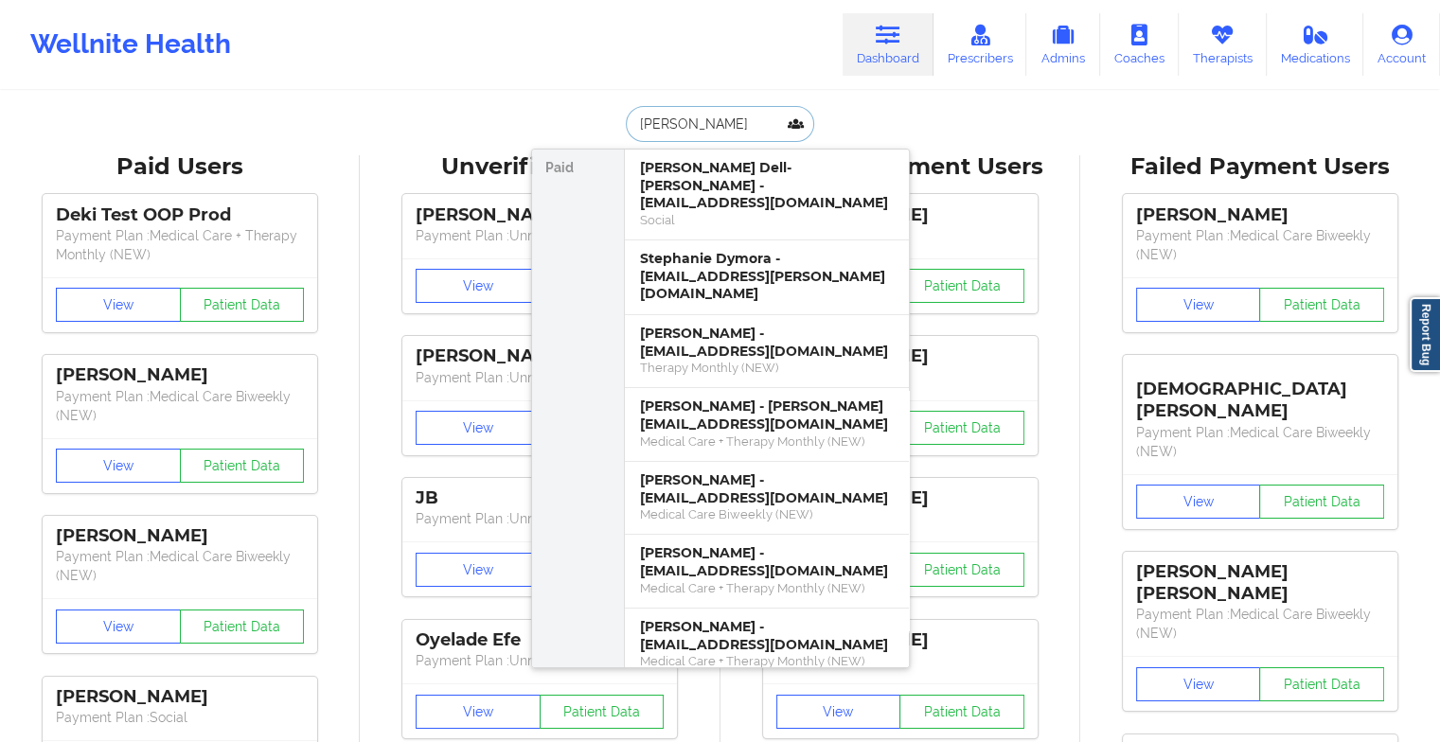
type input "[PERSON_NAME]"
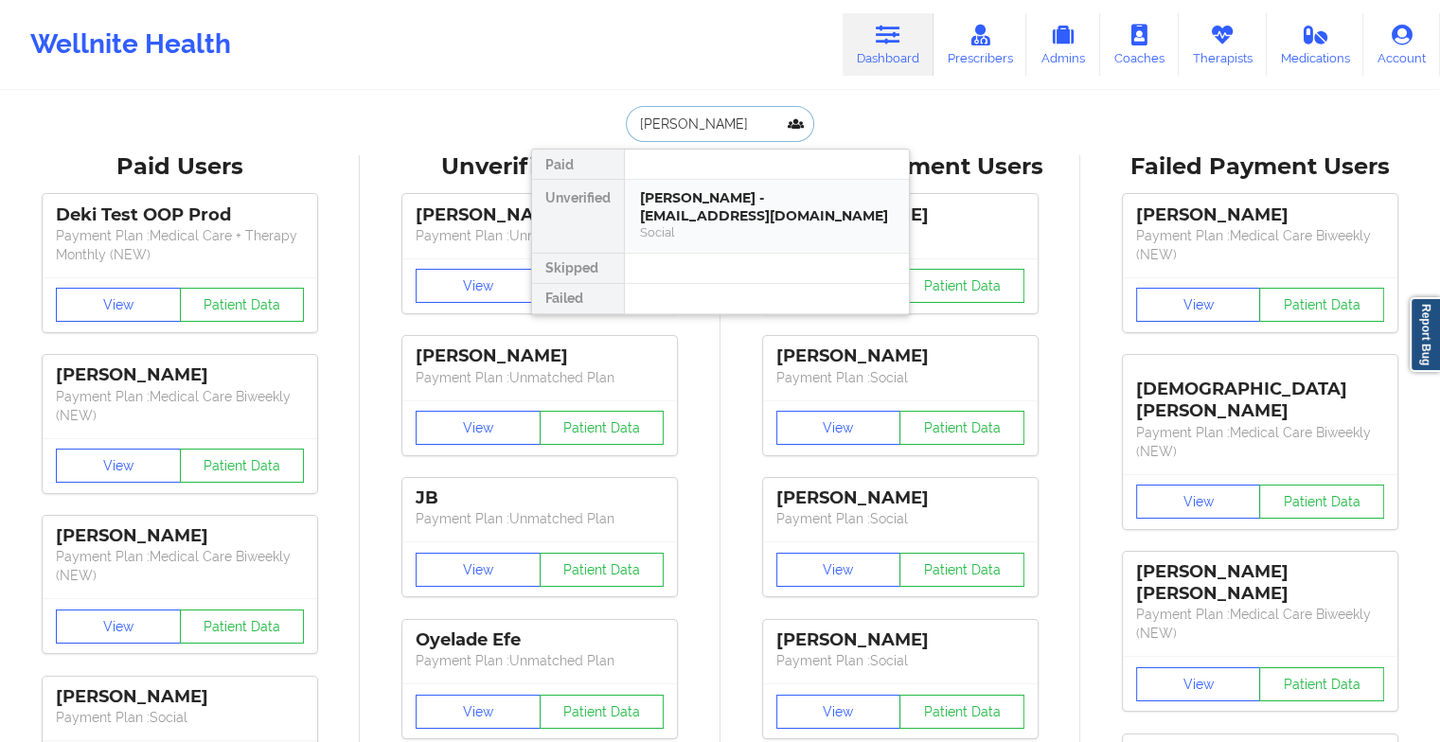
click at [726, 208] on div "[PERSON_NAME] - [EMAIL_ADDRESS][DOMAIN_NAME]" at bounding box center [767, 206] width 254 height 35
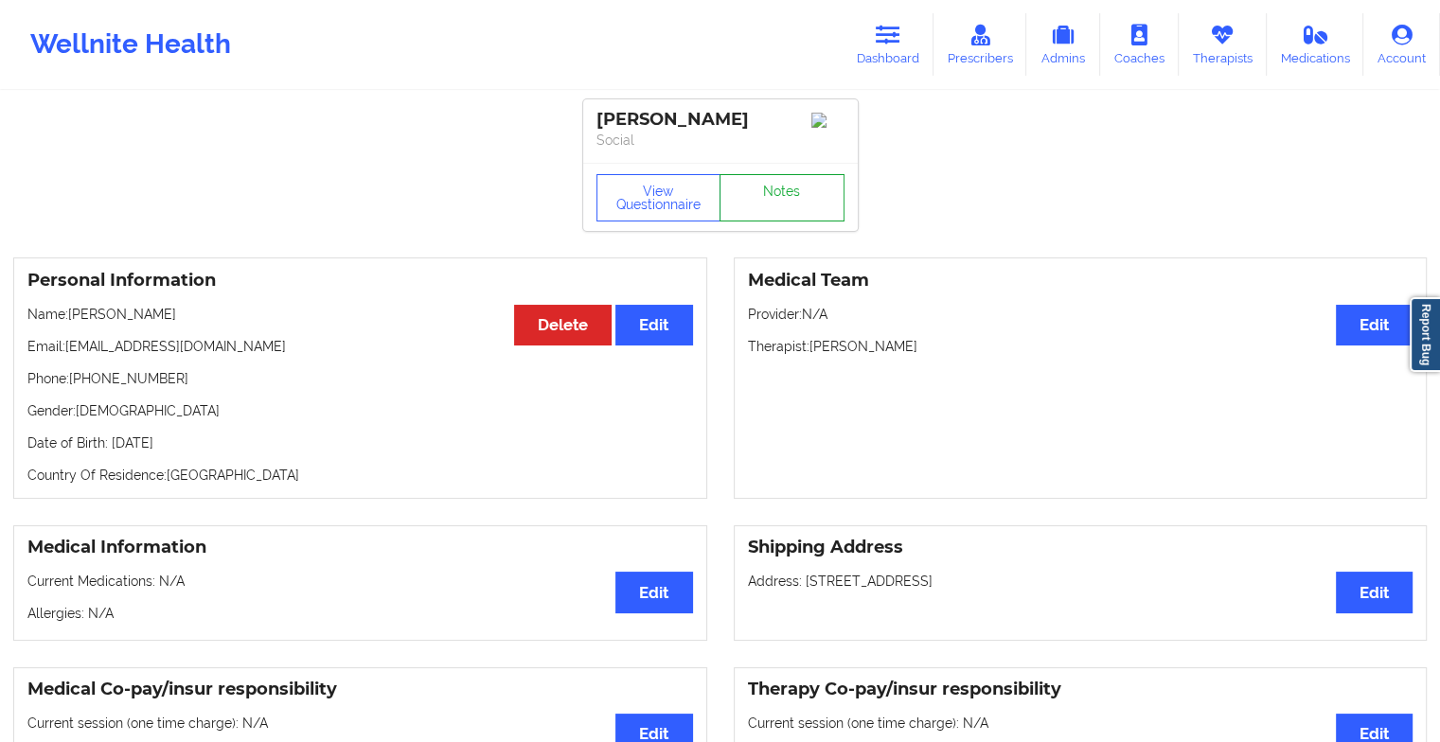
click at [766, 205] on link "Notes" at bounding box center [782, 197] width 125 height 47
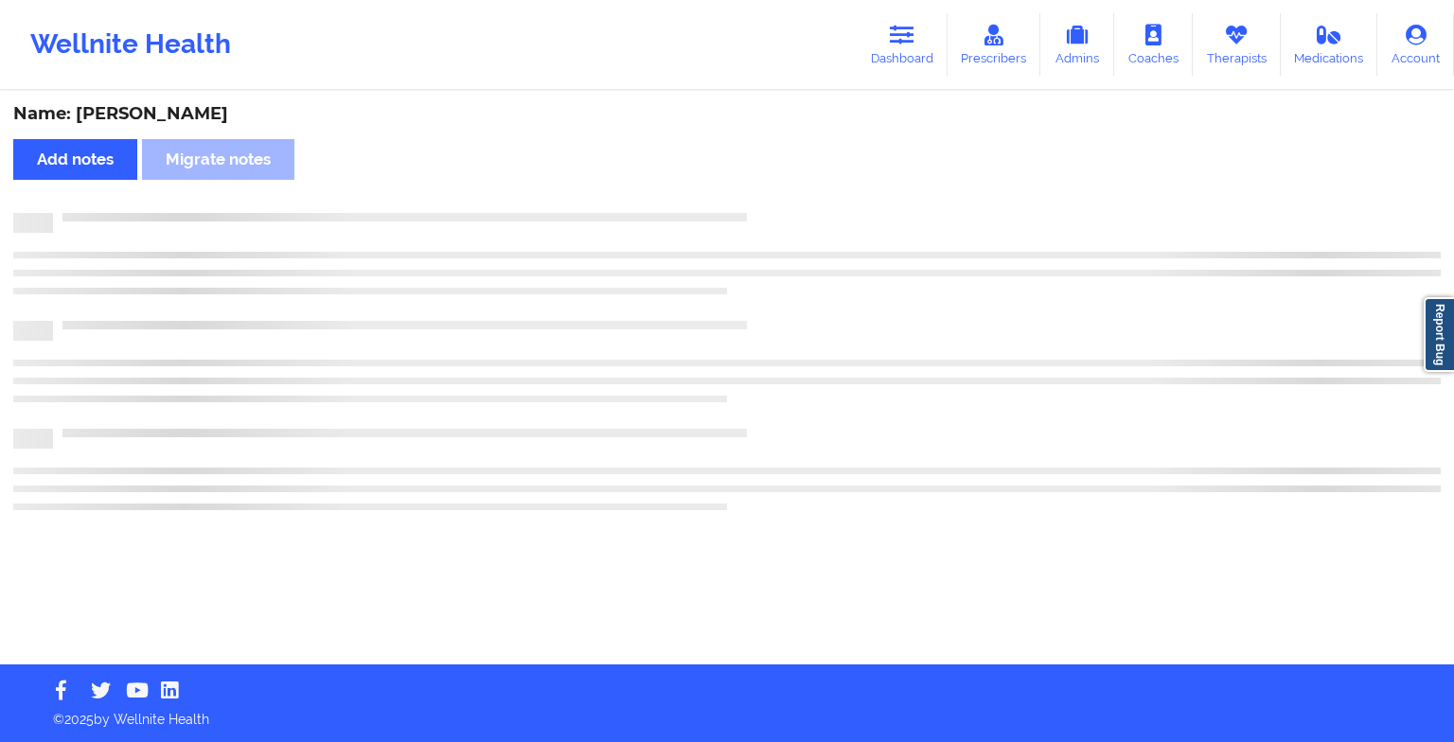
click at [918, 338] on div "Name: [PERSON_NAME] Add notes Migrate notes" at bounding box center [727, 379] width 1454 height 572
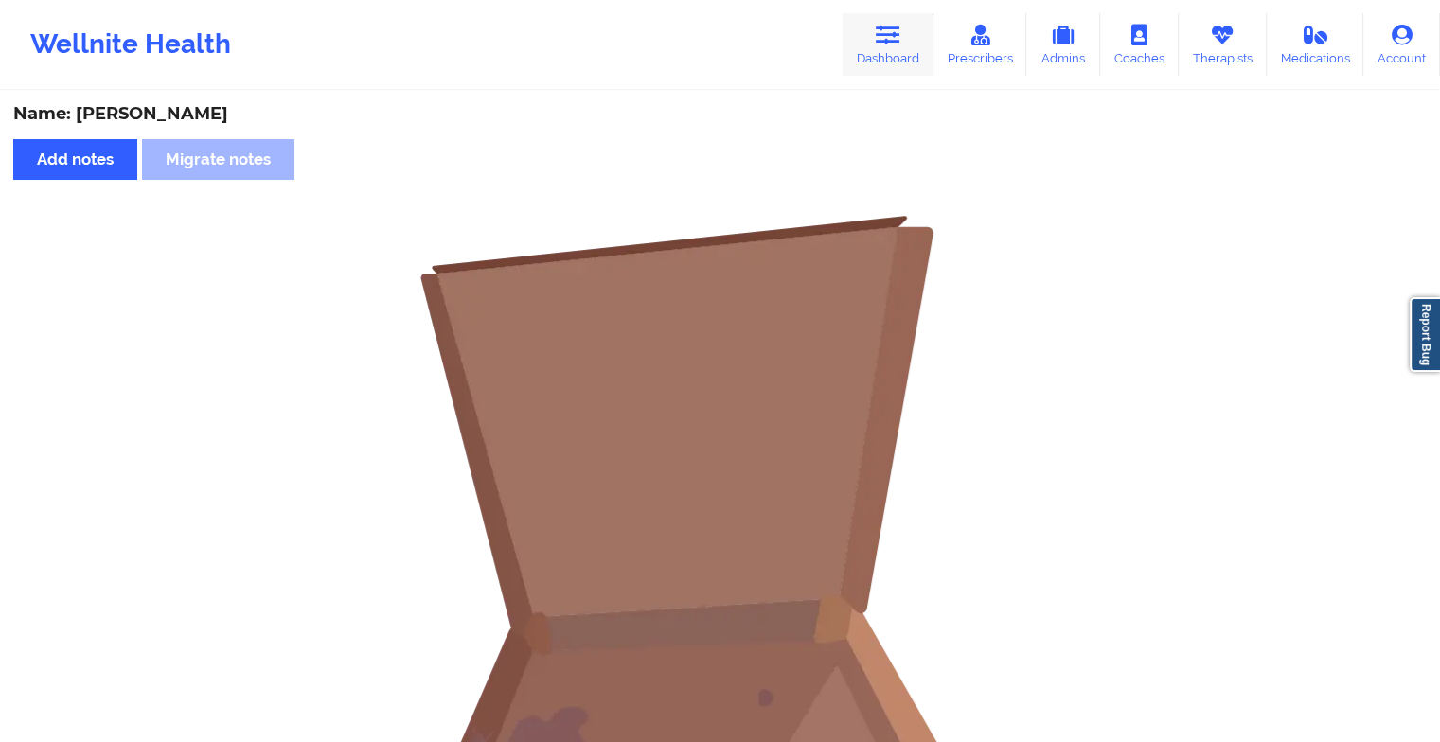
click at [884, 45] on link "Dashboard" at bounding box center [888, 44] width 91 height 62
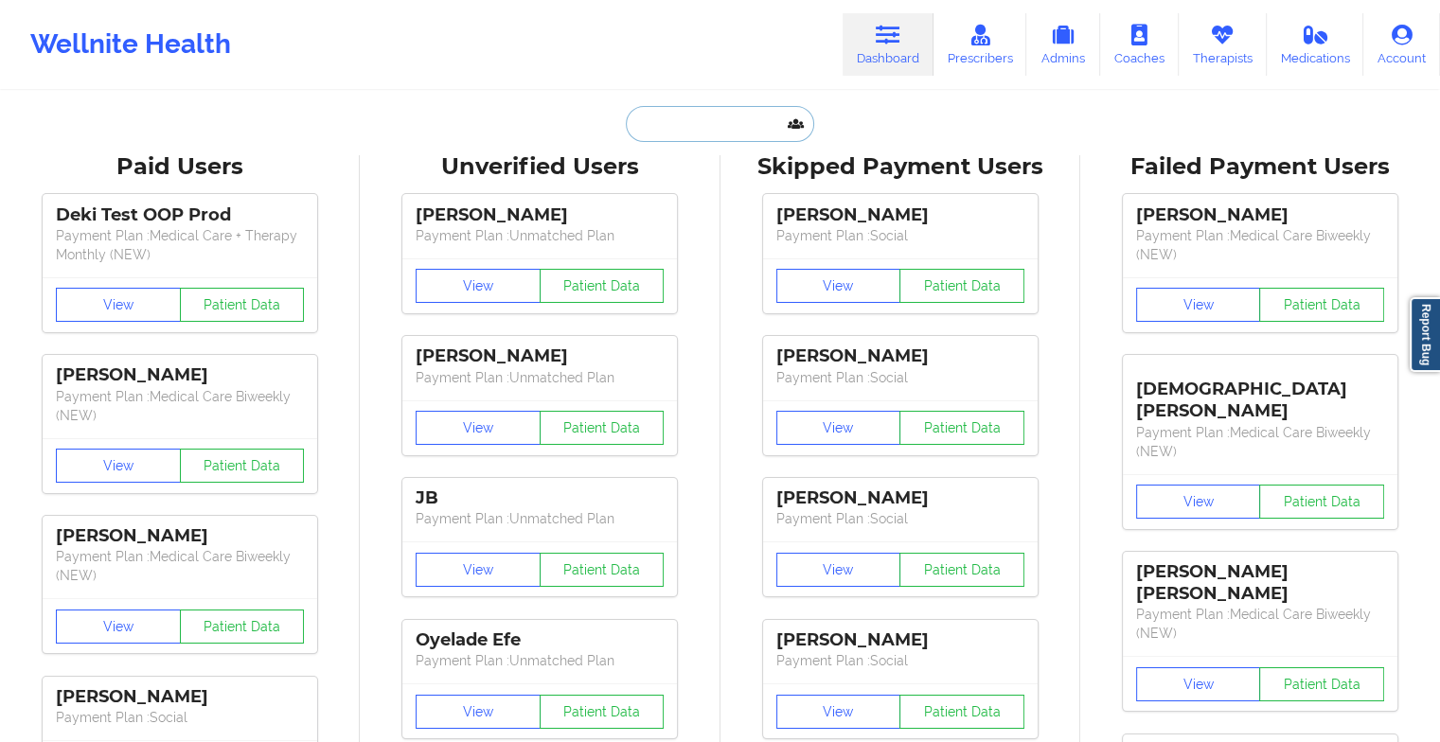
click at [709, 129] on input "text" at bounding box center [719, 124] width 187 height 36
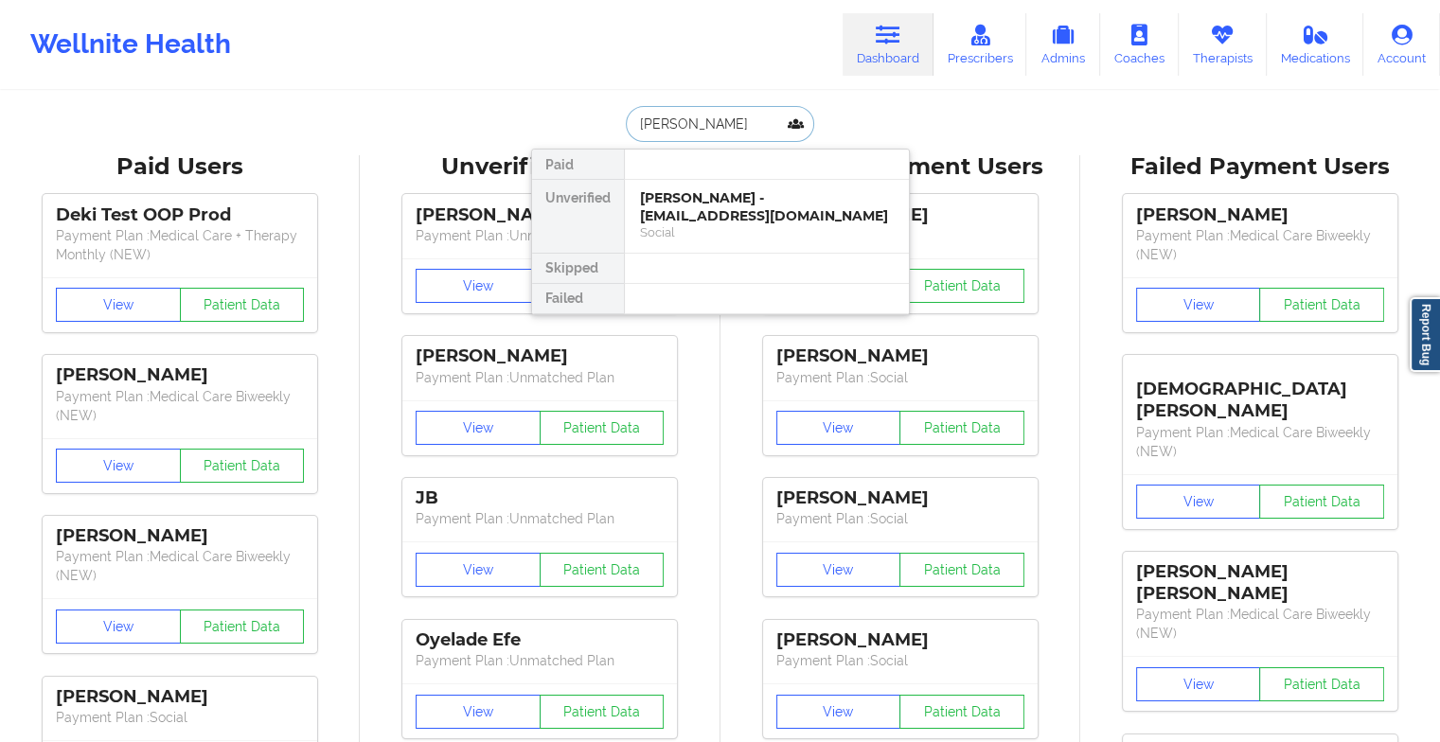
type input "[PERSON_NAME]"
click at [744, 231] on div "Social" at bounding box center [767, 232] width 254 height 16
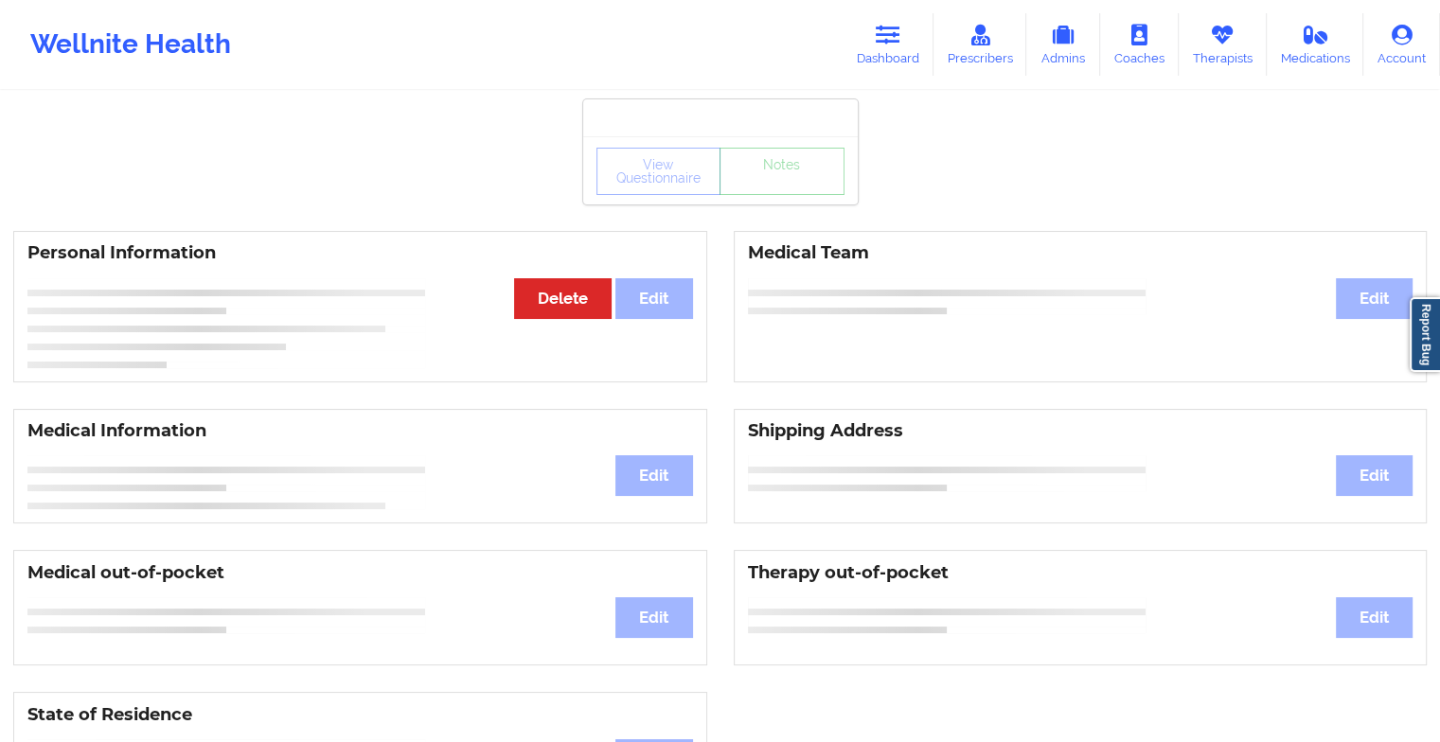
click at [744, 231] on div "Medical Team Edit" at bounding box center [1081, 306] width 694 height 151
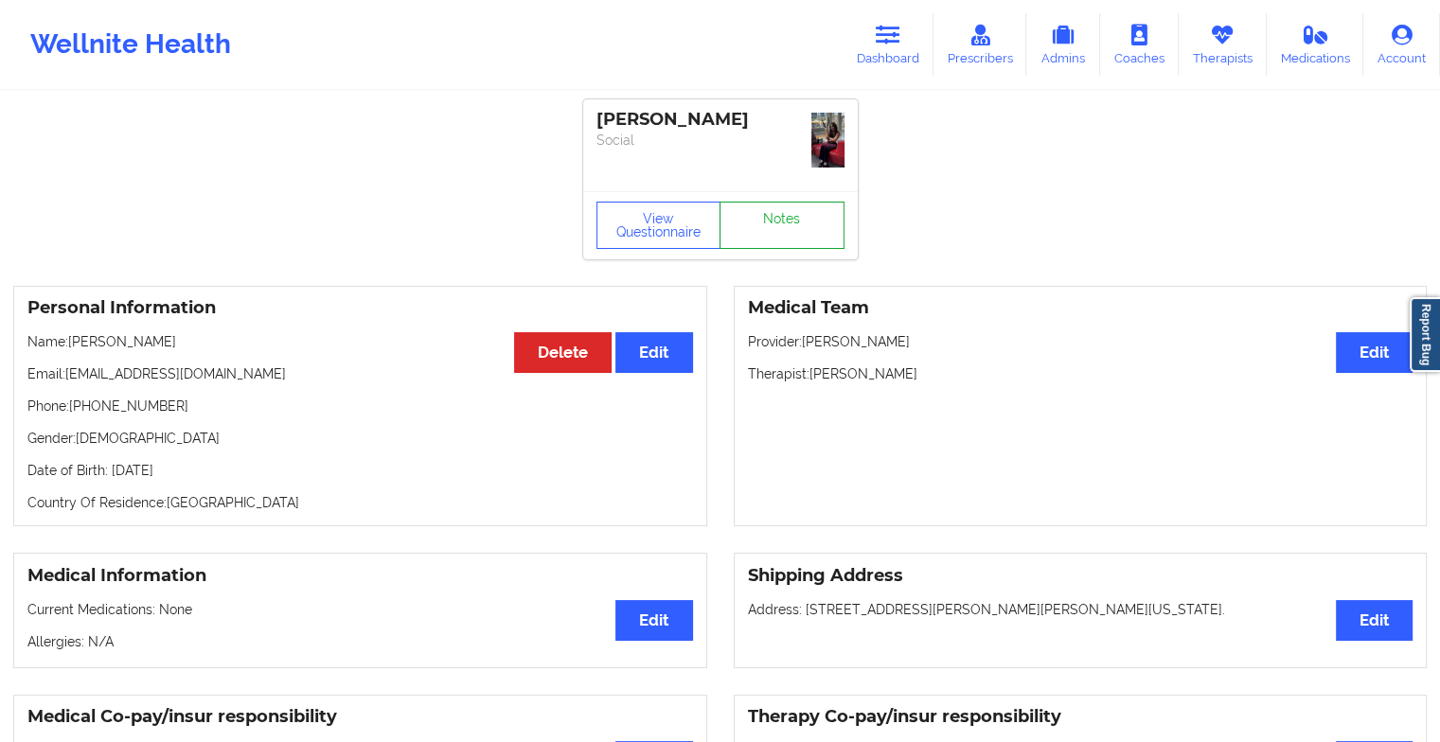
drag, startPoint x: 730, startPoint y: 237, endPoint x: 753, endPoint y: 212, distance: 33.5
click at [753, 212] on link "Notes" at bounding box center [782, 225] width 125 height 47
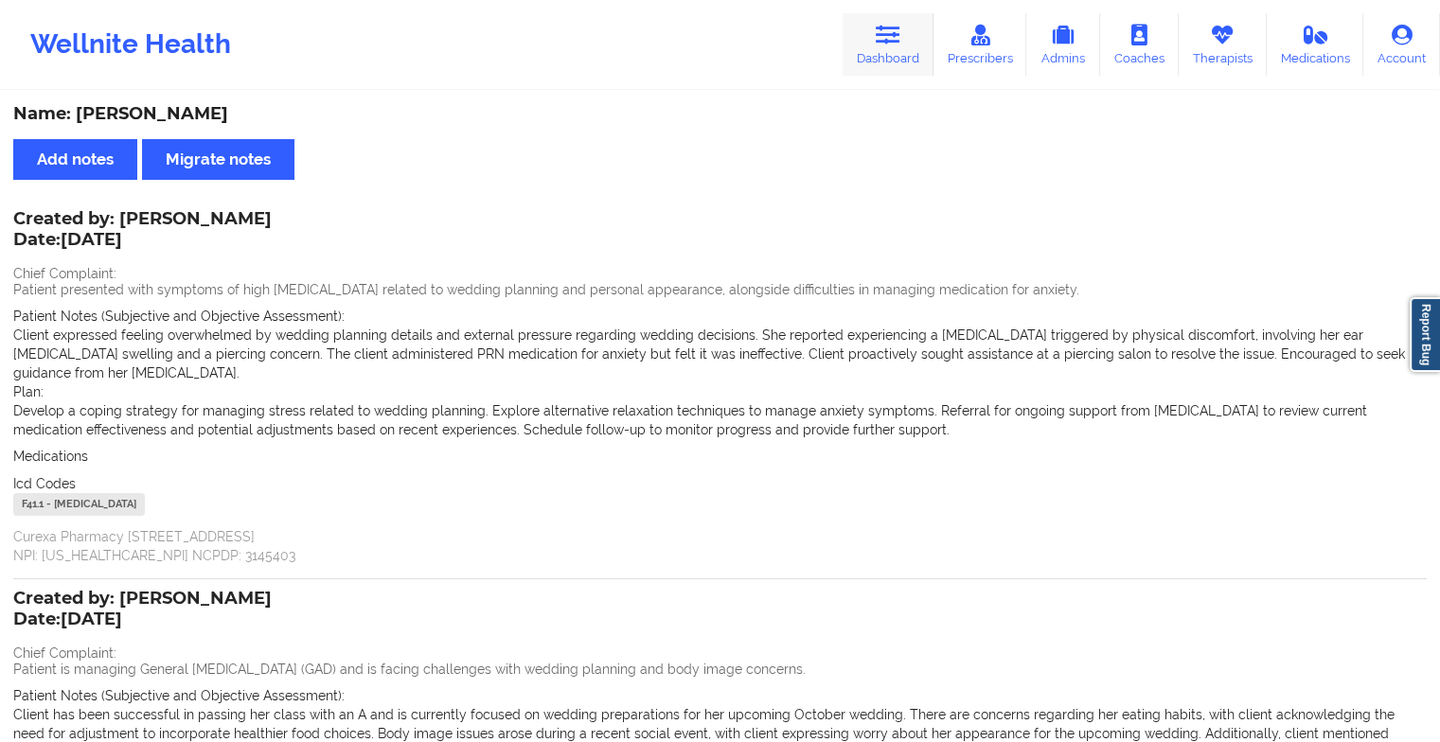
click at [856, 17] on link "Dashboard" at bounding box center [888, 44] width 91 height 62
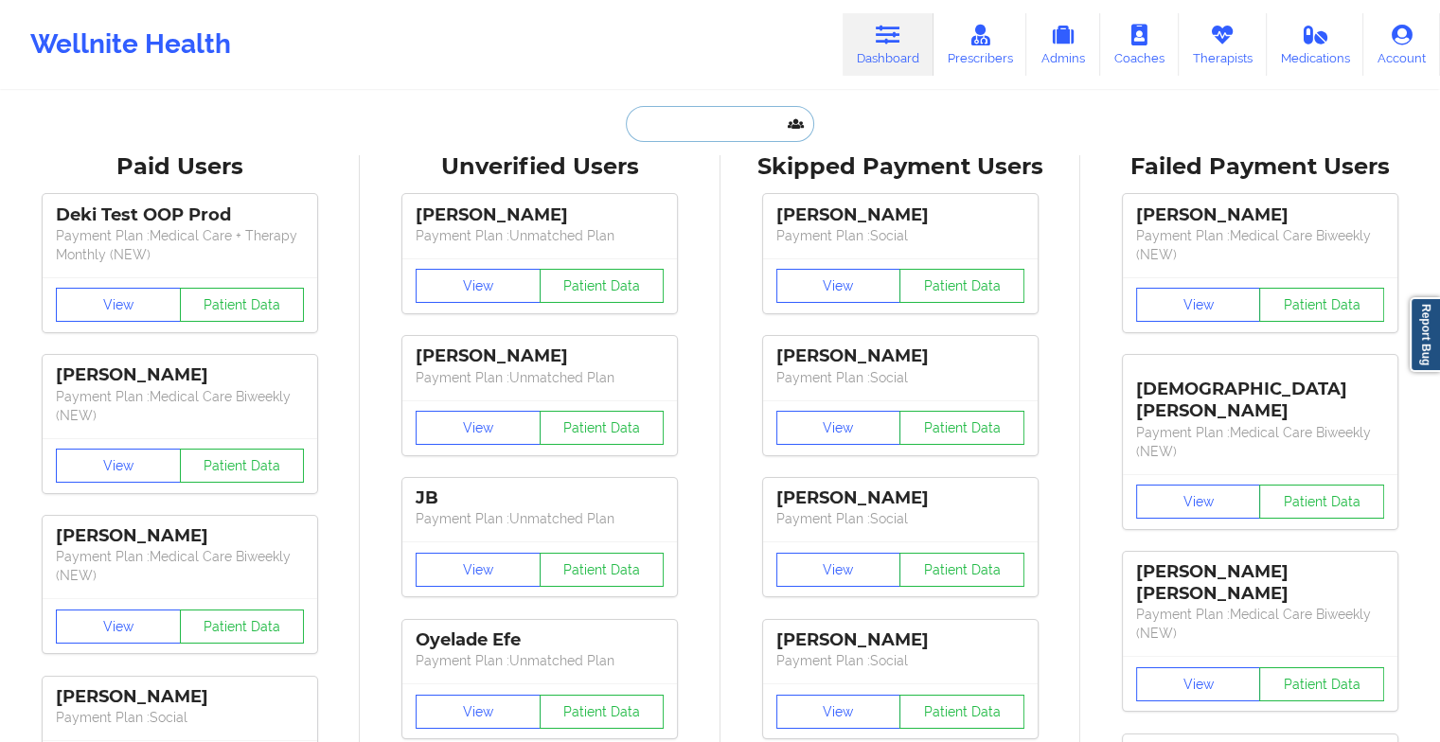
click at [693, 116] on input "text" at bounding box center [719, 124] width 187 height 36
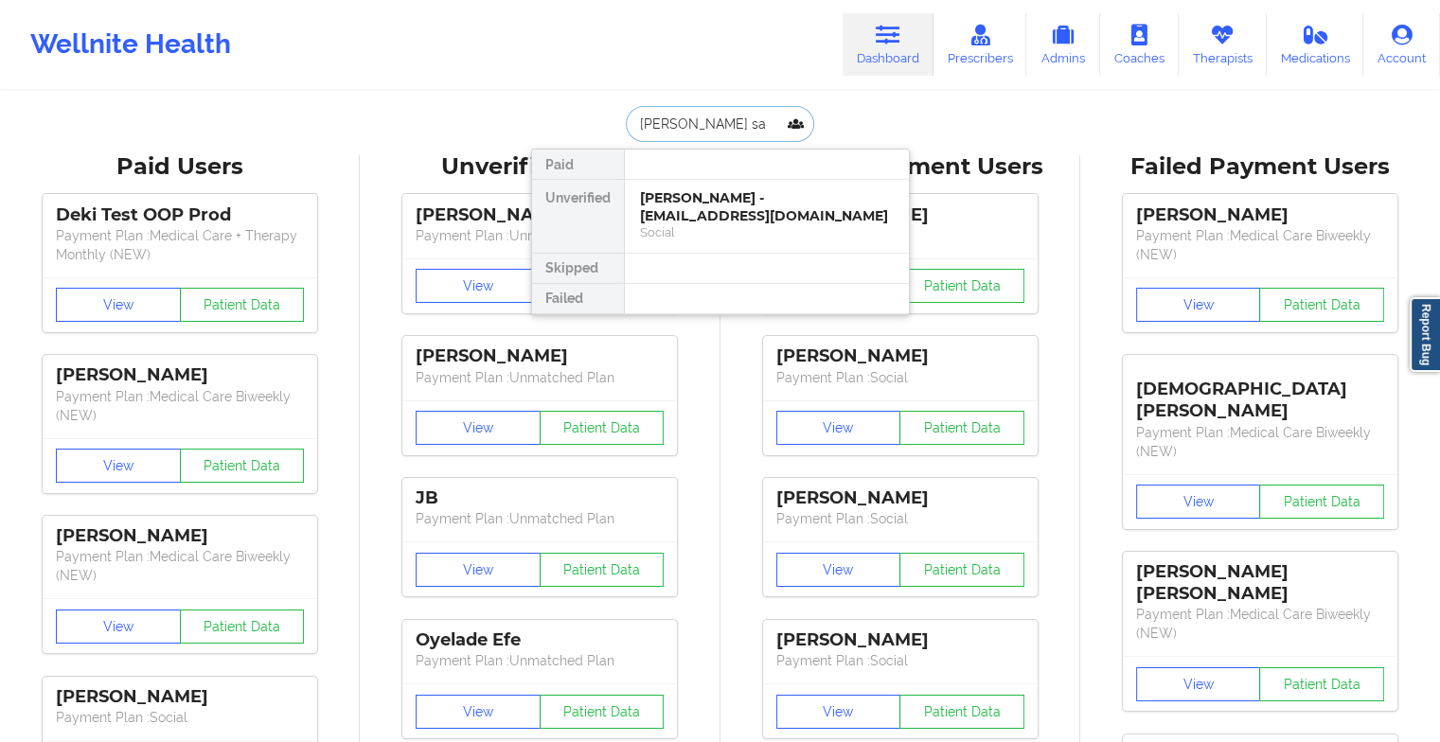
type input "[PERSON_NAME] [PERSON_NAME]"
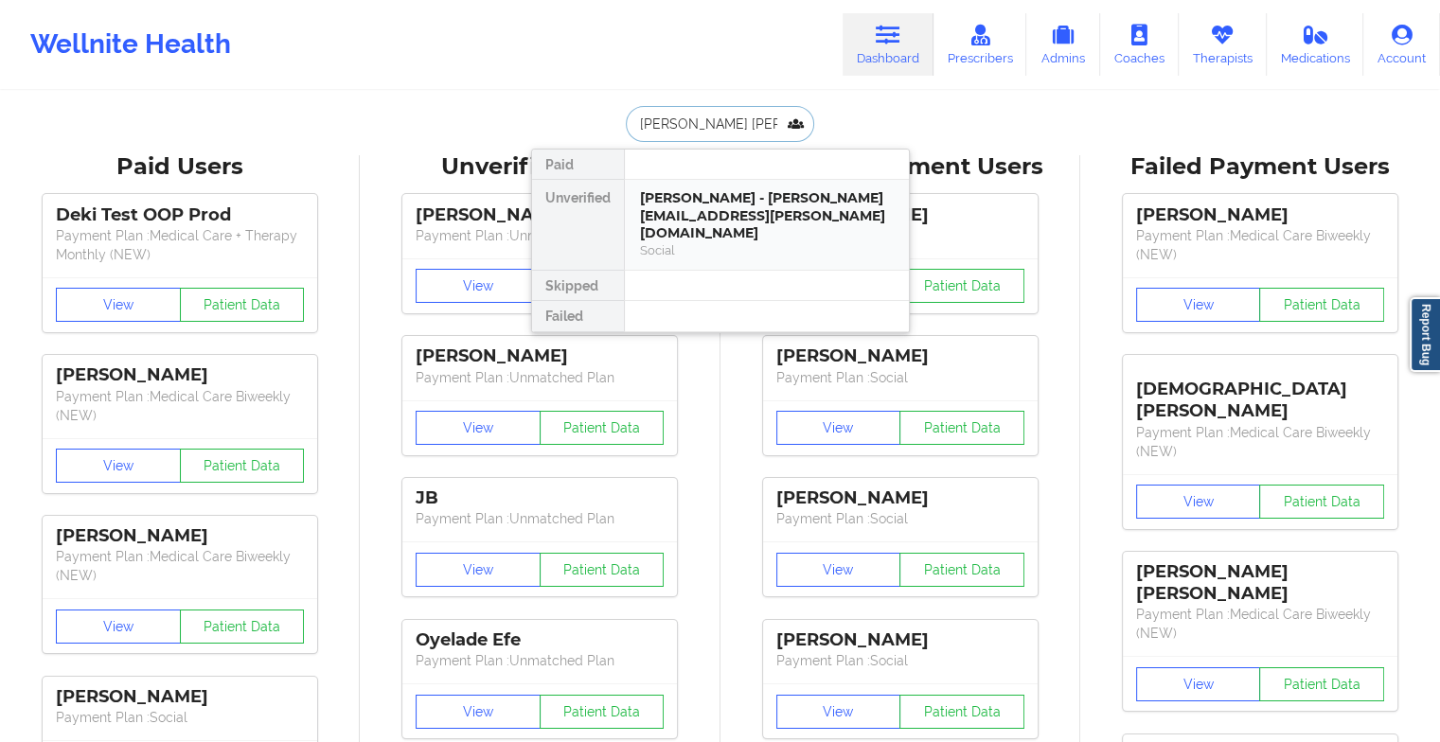
click at [735, 197] on div "[PERSON_NAME] - [PERSON_NAME][EMAIL_ADDRESS][PERSON_NAME][DOMAIN_NAME]" at bounding box center [767, 215] width 254 height 53
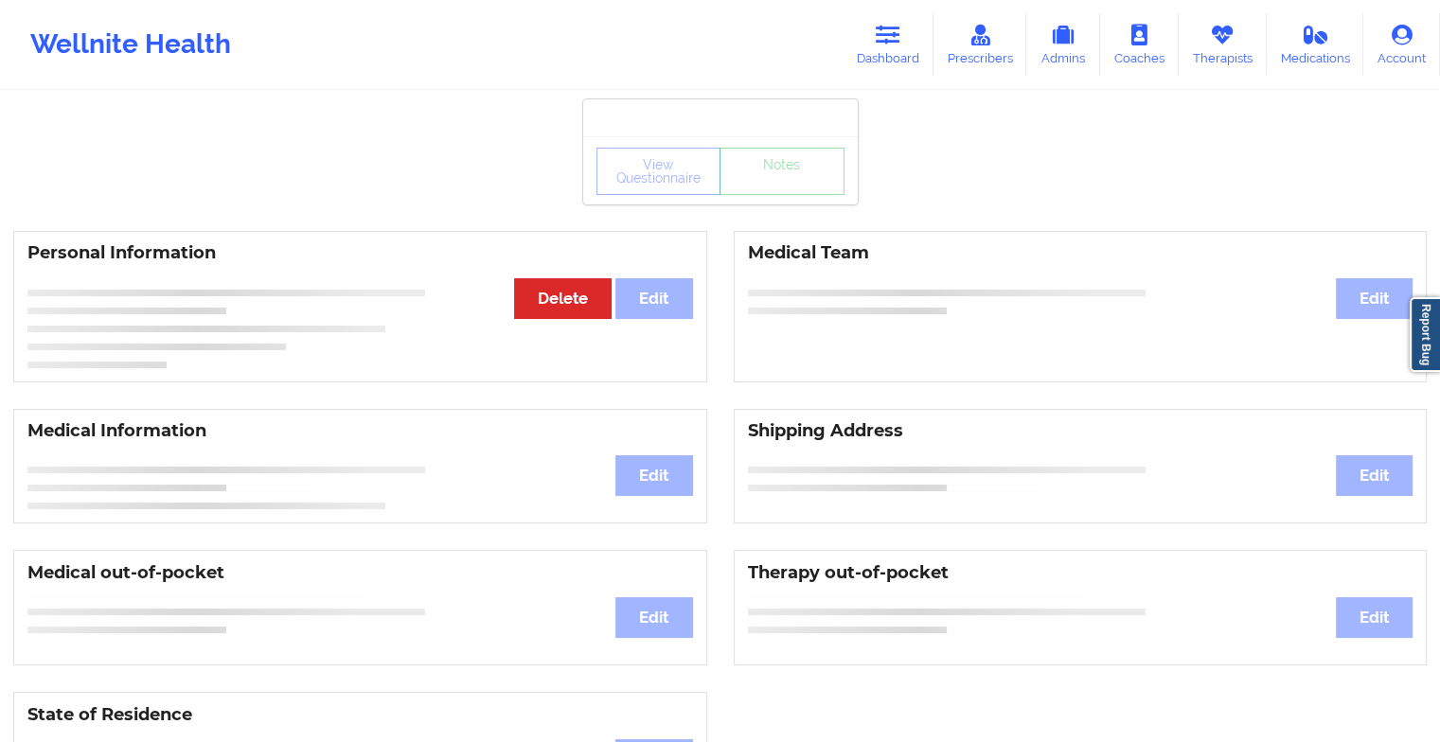
click at [780, 191] on div "View Questionnaire Notes" at bounding box center [720, 171] width 248 height 47
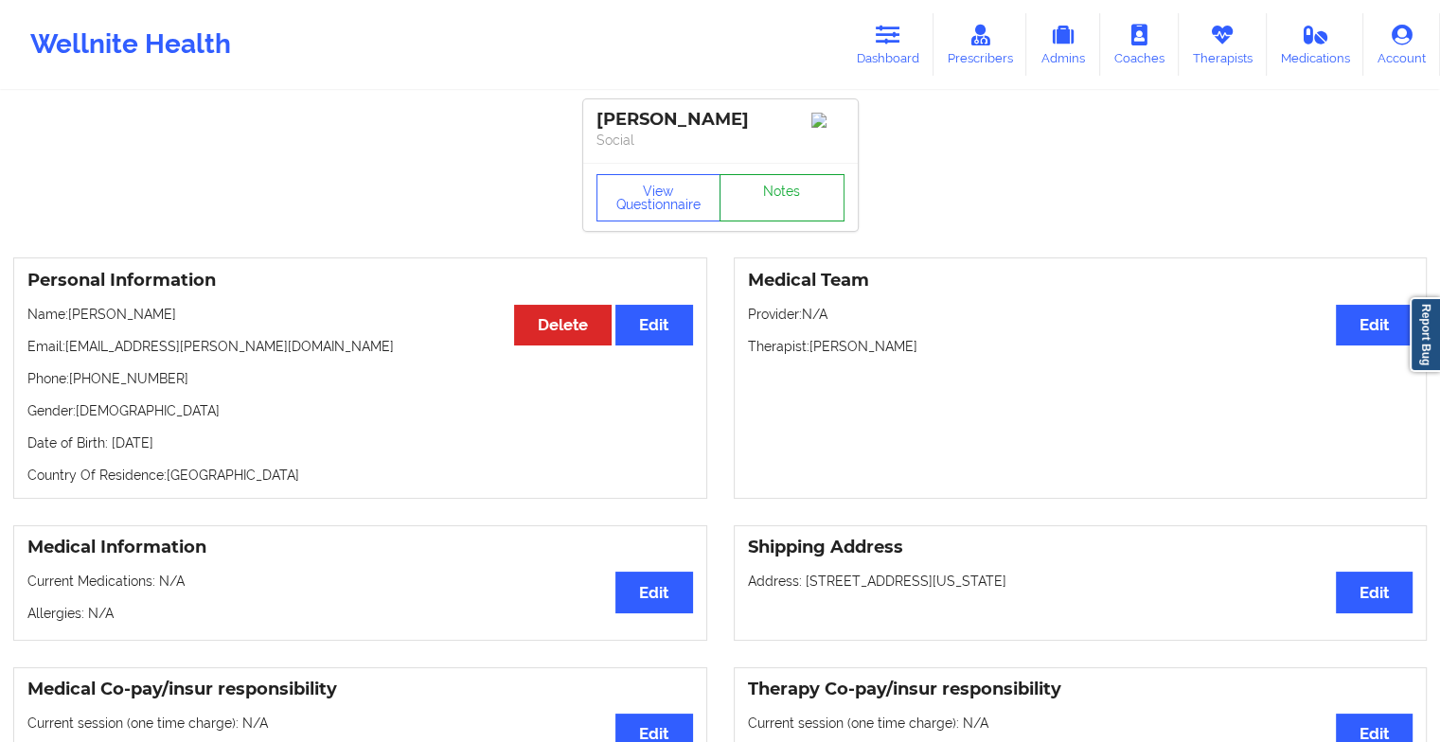
click at [780, 191] on link "Notes" at bounding box center [782, 197] width 125 height 47
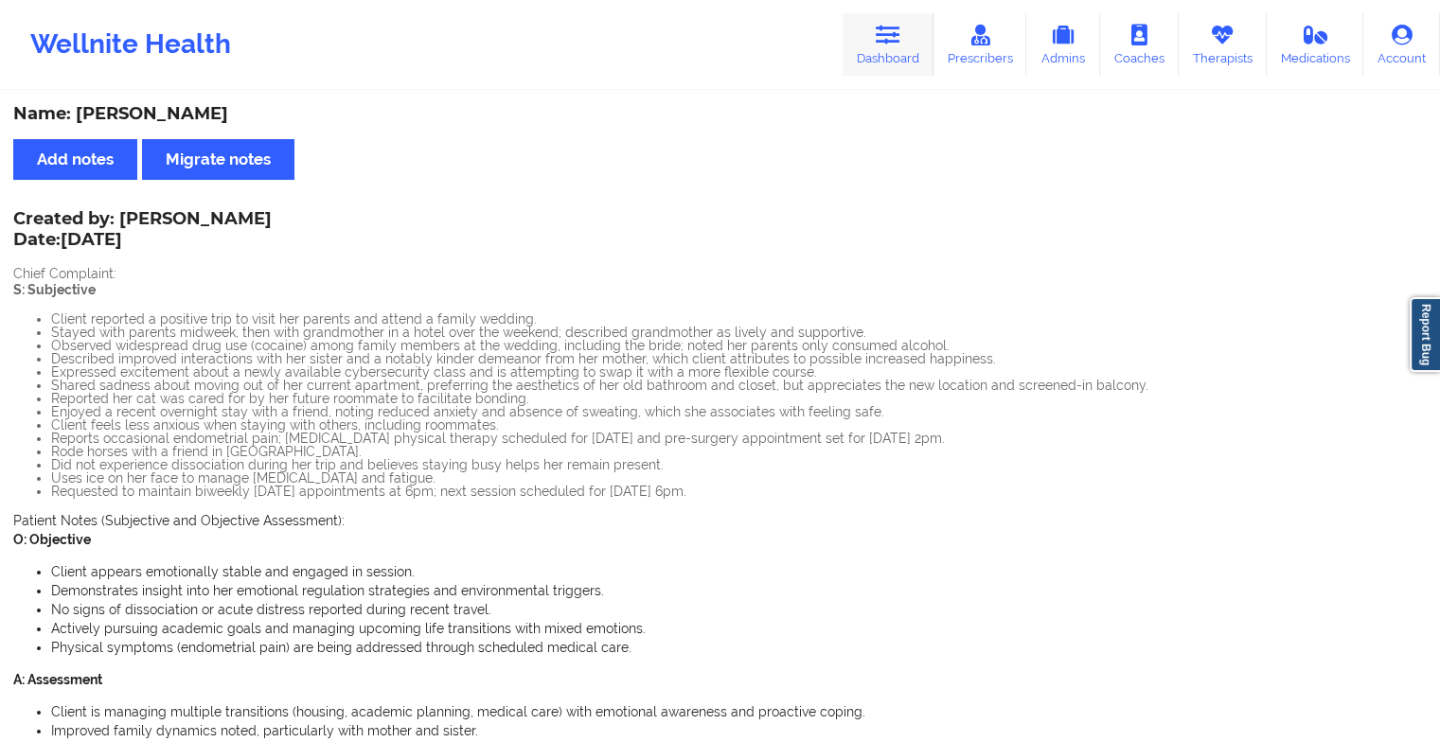
drag, startPoint x: 920, startPoint y: 9, endPoint x: 904, endPoint y: 51, distance: 45.5
click at [904, 51] on div "Wellnite Health Dashboard Prescribers Admins Coaches Therapists Medications Acc…" at bounding box center [720, 45] width 1440 height 76
click at [904, 51] on link "Dashboard" at bounding box center [888, 44] width 91 height 62
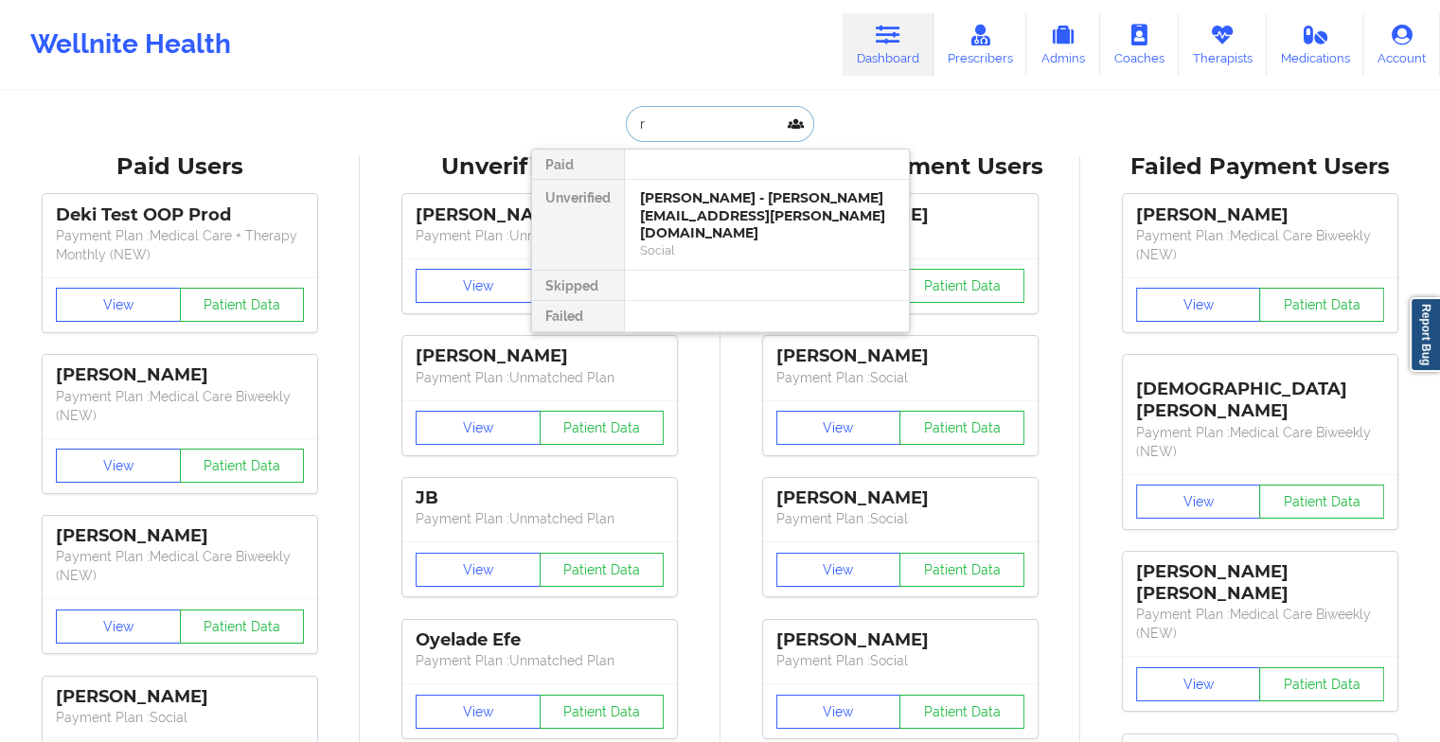
click at [685, 136] on input "r" at bounding box center [719, 124] width 187 height 36
type input "[PERSON_NAME]"
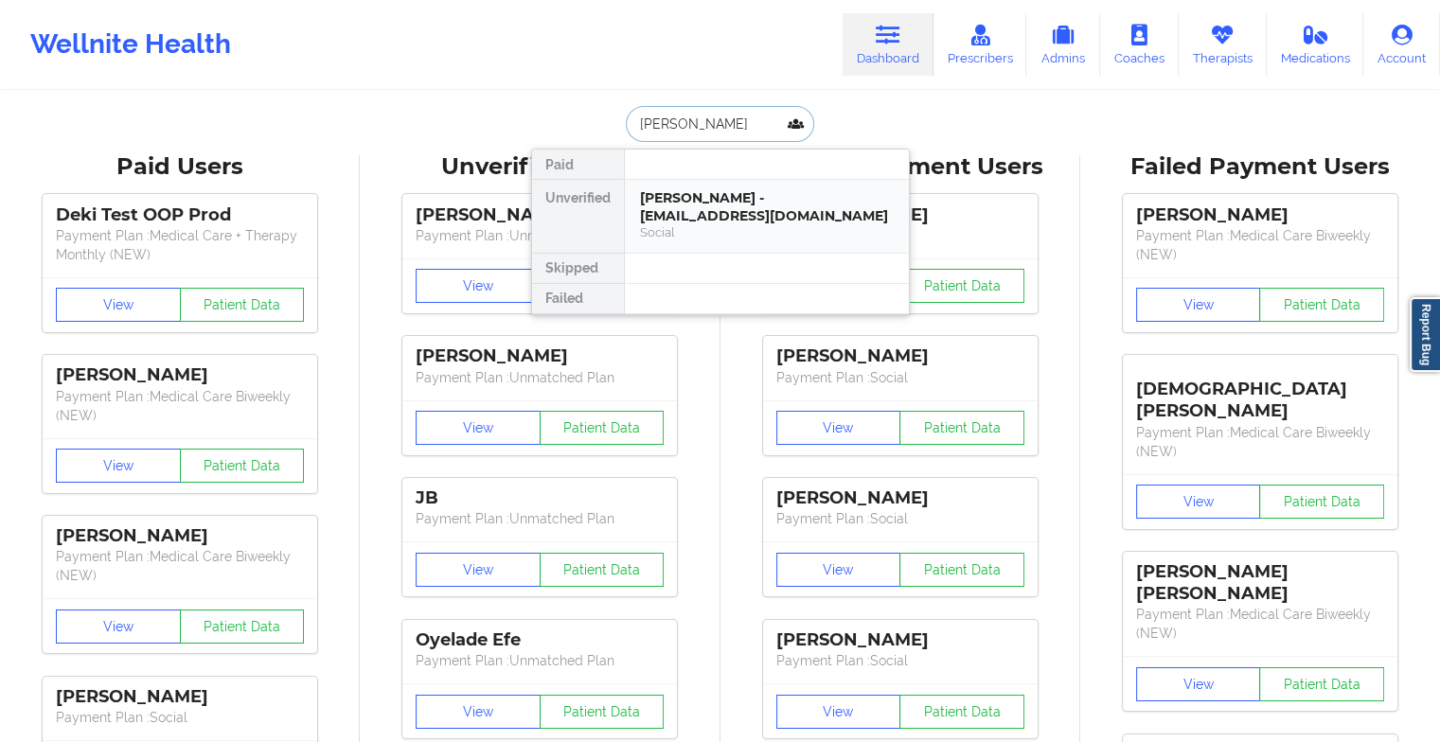
click at [697, 204] on div "[PERSON_NAME] - [EMAIL_ADDRESS][DOMAIN_NAME]" at bounding box center [767, 206] width 254 height 35
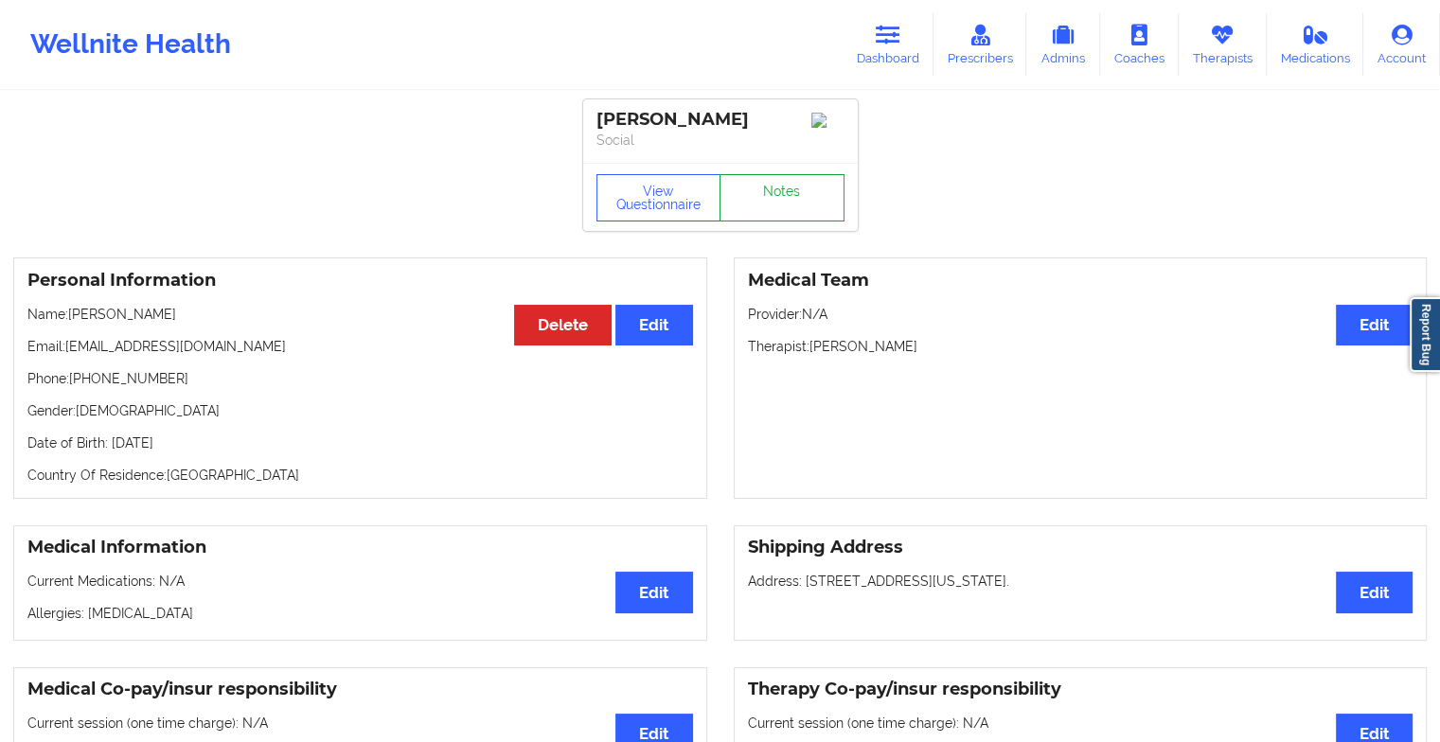
click at [757, 205] on link "Notes" at bounding box center [782, 197] width 125 height 47
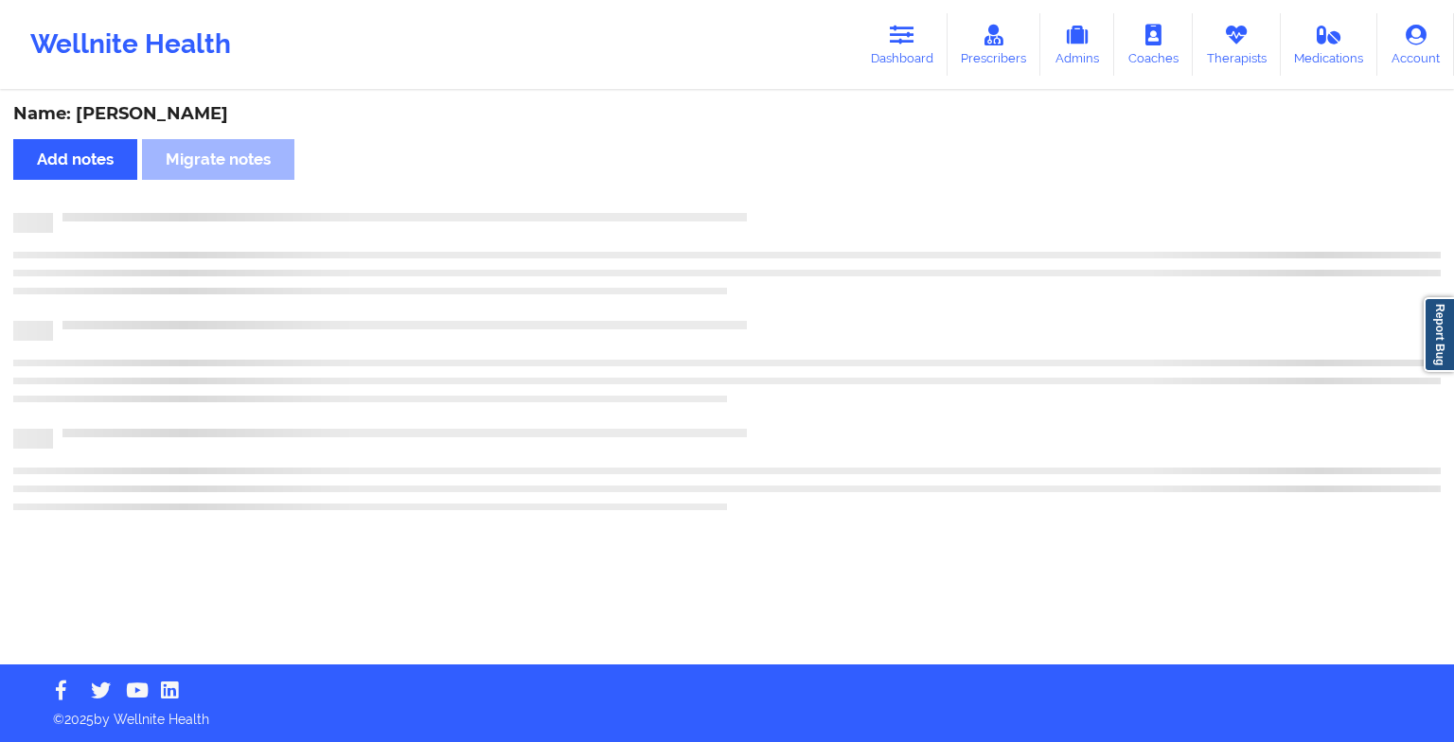
click at [757, 205] on div "Name: [PERSON_NAME] Add notes Migrate notes" at bounding box center [727, 379] width 1454 height 572
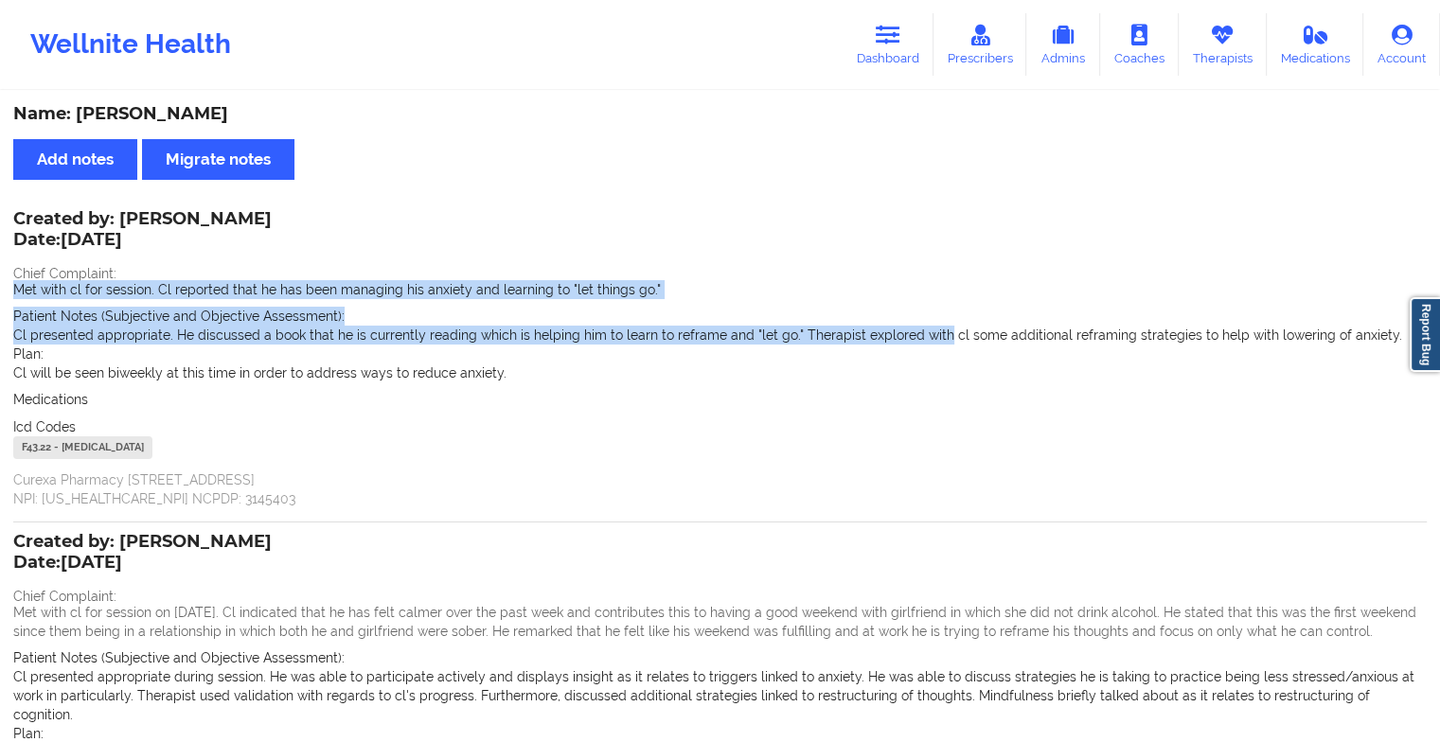
drag, startPoint x: 929, startPoint y: 332, endPoint x: 693, endPoint y: 251, distance: 249.4
click at [693, 251] on div "Created by: [PERSON_NAME] Date: [DATE] Chief Complaint: Met with cl for session…" at bounding box center [720, 360] width 1414 height 295
drag, startPoint x: 693, startPoint y: 251, endPoint x: 549, endPoint y: 273, distance: 145.5
click at [549, 273] on div "Chief Complaint: Met with cl for session. Cl reported that he has been managing…" at bounding box center [720, 283] width 1414 height 32
click at [394, 251] on div "Created by: [PERSON_NAME] Date: [DATE] Chief Complaint: Met with cl for session…" at bounding box center [720, 360] width 1414 height 295
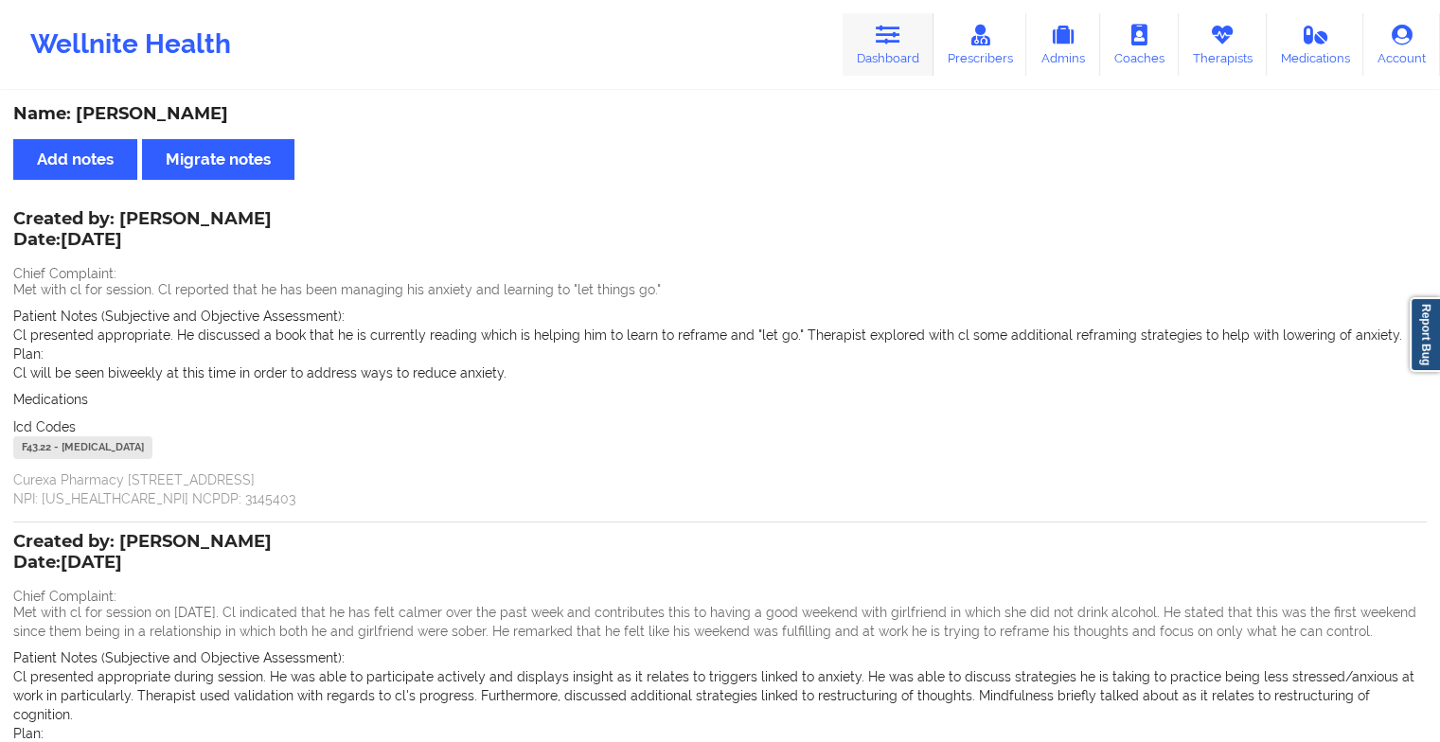
click at [898, 44] on icon at bounding box center [888, 35] width 25 height 21
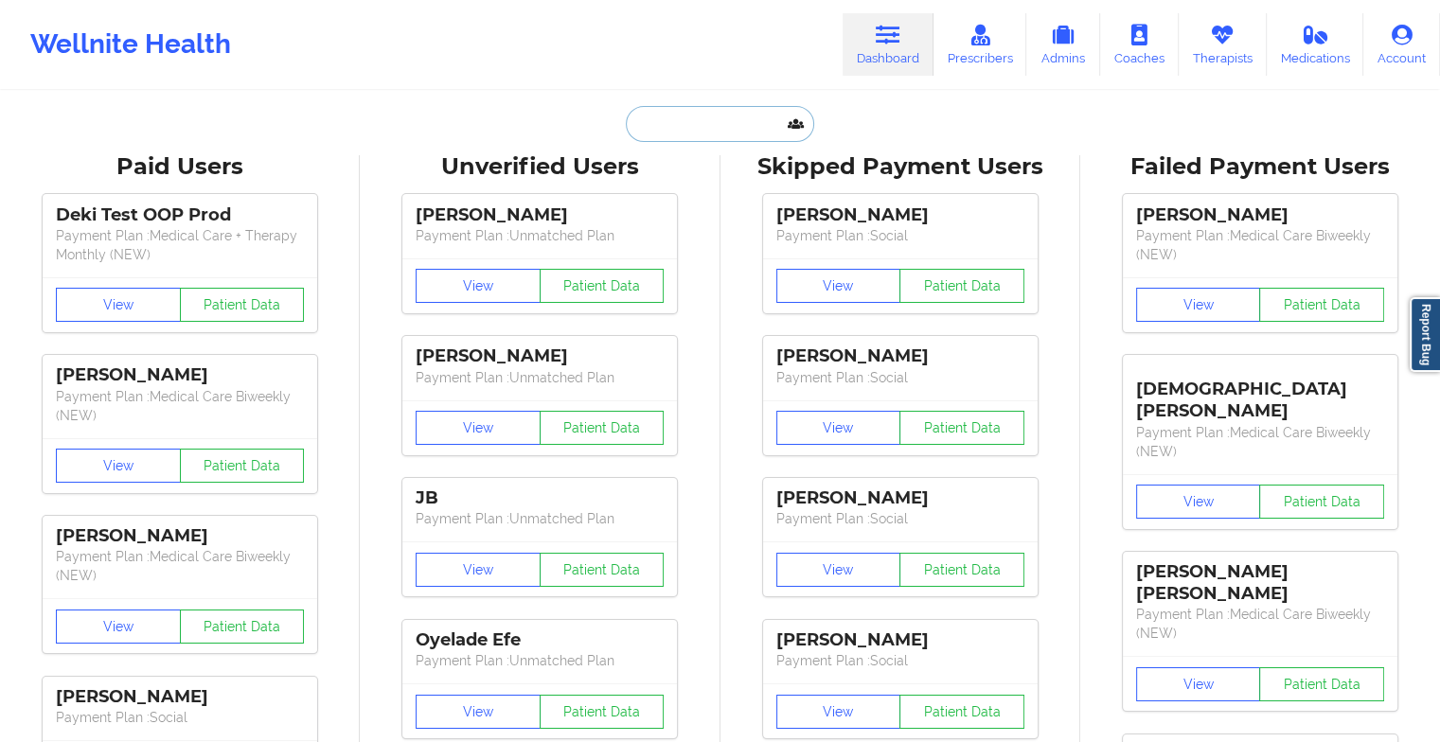
click at [737, 133] on input "text" at bounding box center [719, 124] width 187 height 36
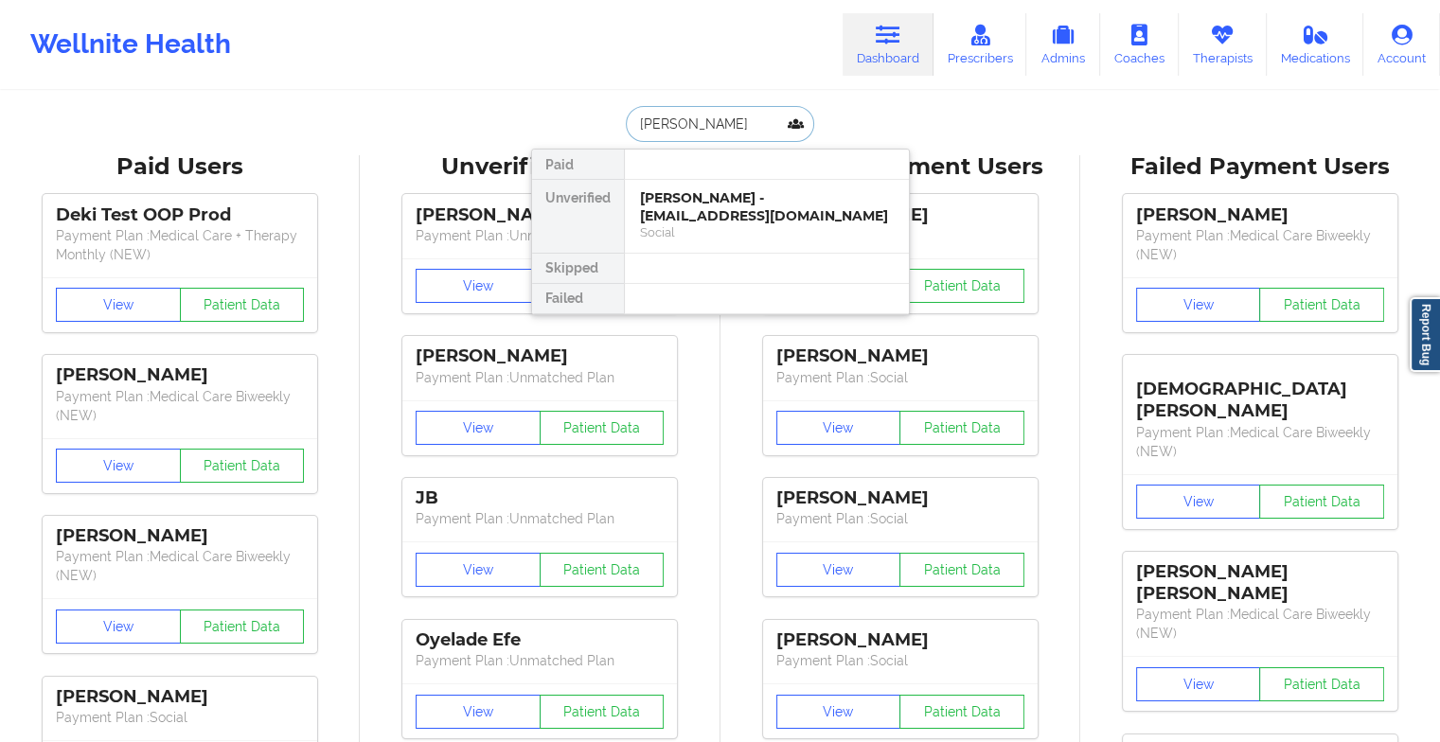
type input "[PERSON_NAME] her"
click at [734, 196] on div "[PERSON_NAME] - [EMAIL_ADDRESS][DOMAIN_NAME]" at bounding box center [767, 206] width 254 height 35
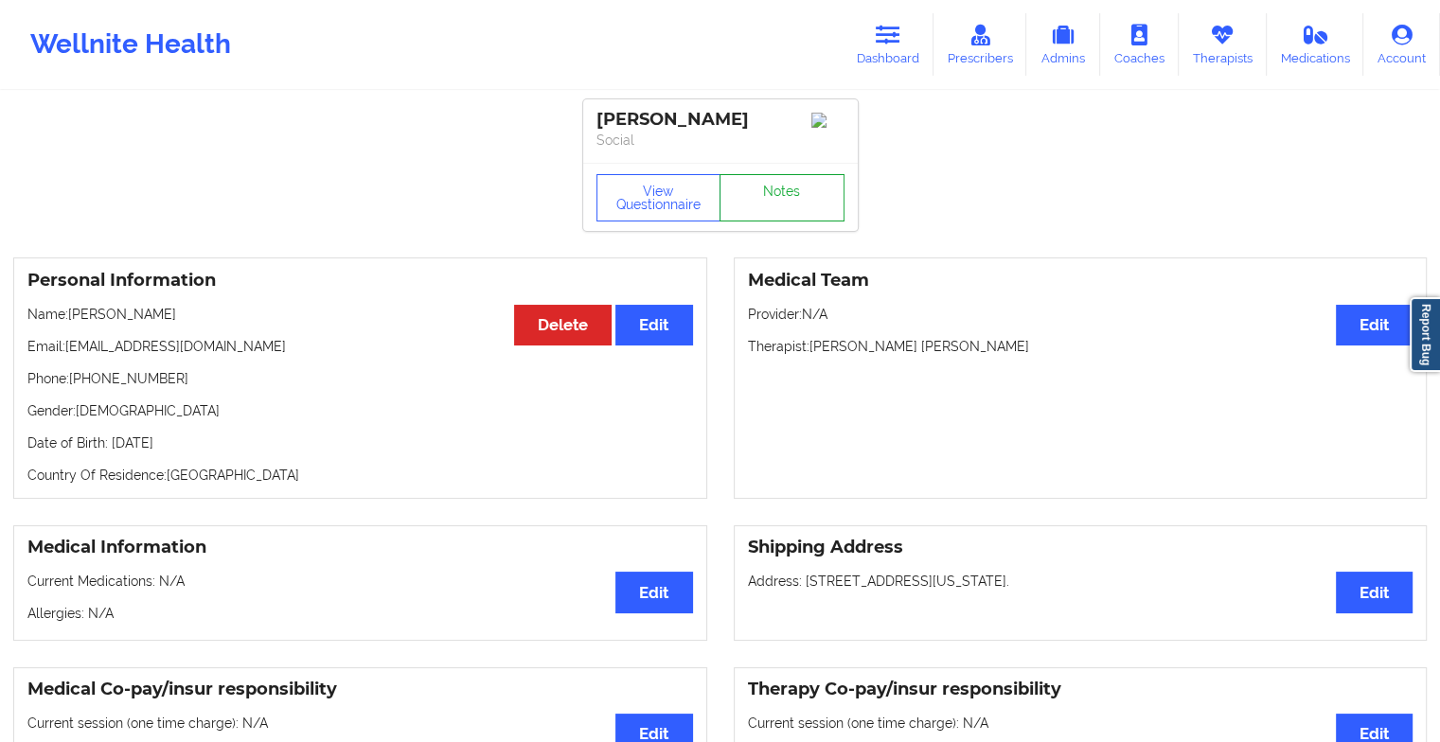
click at [790, 195] on link "Notes" at bounding box center [782, 197] width 125 height 47
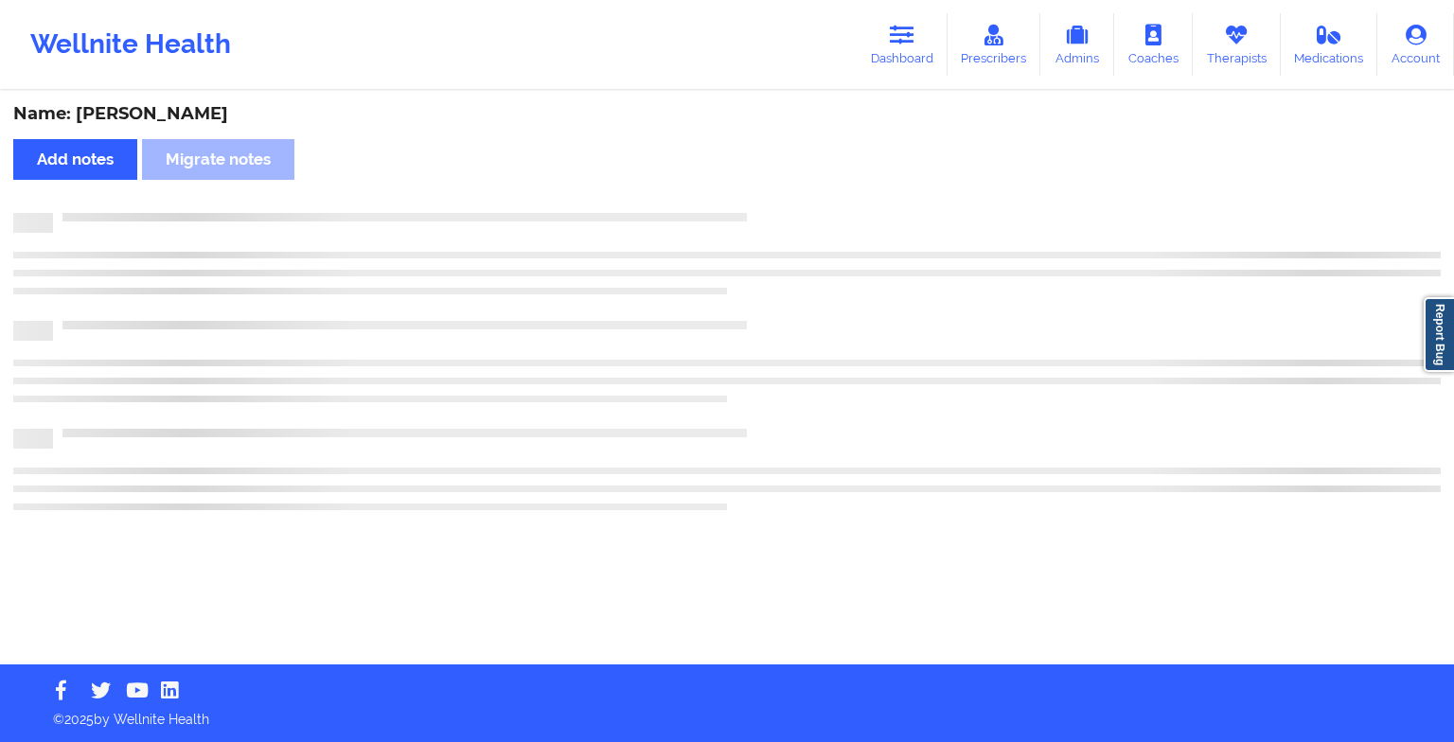
click at [790, 195] on div "Name: [PERSON_NAME] Add notes Migrate notes" at bounding box center [727, 379] width 1454 height 572
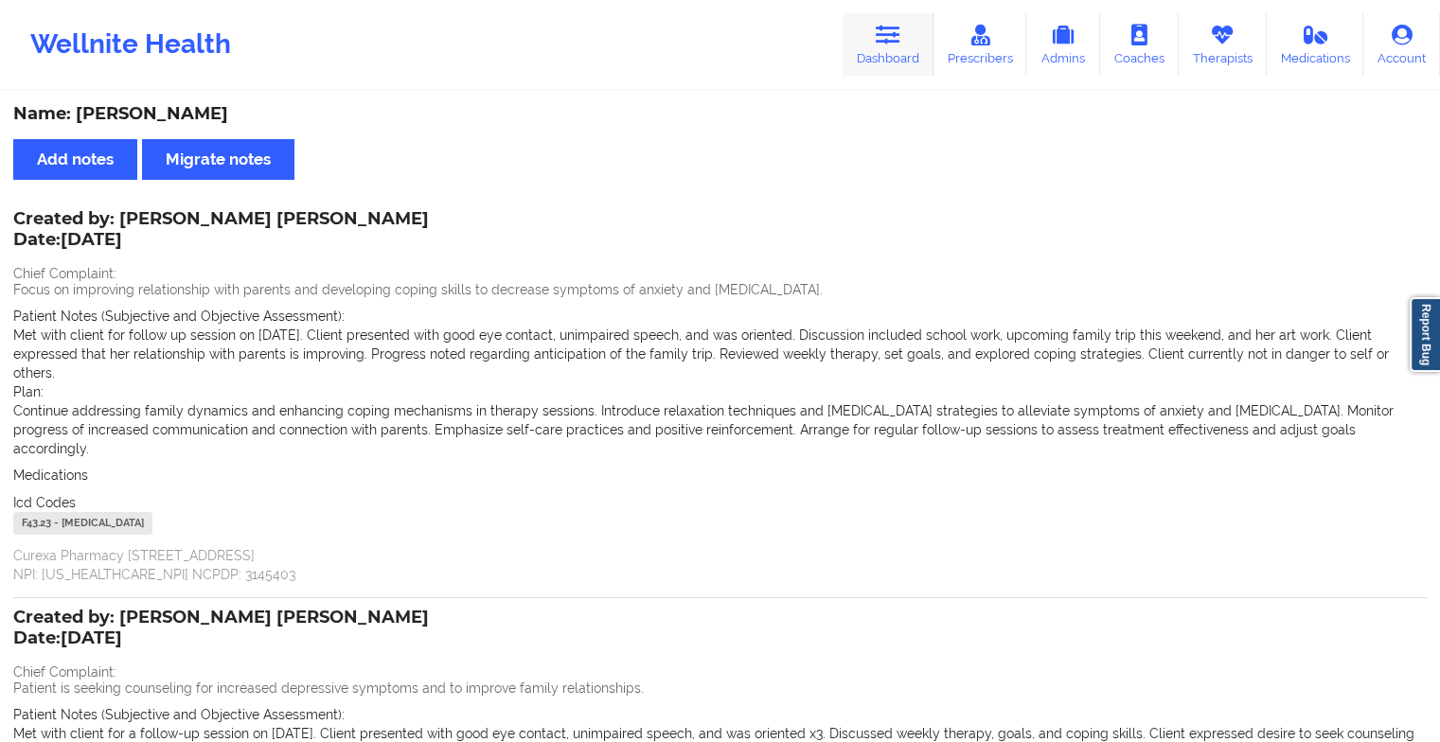
click at [879, 42] on icon at bounding box center [888, 35] width 25 height 21
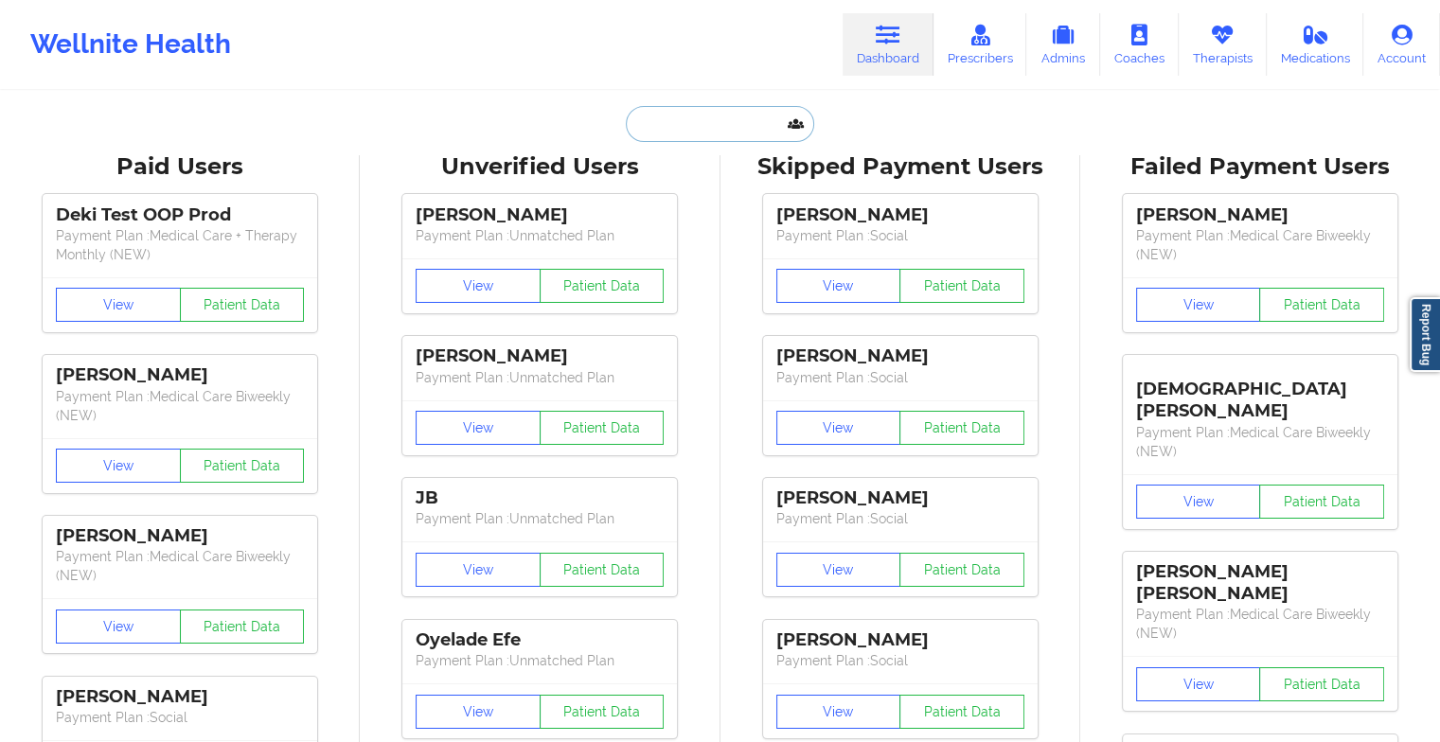
click at [703, 114] on input "text" at bounding box center [719, 124] width 187 height 36
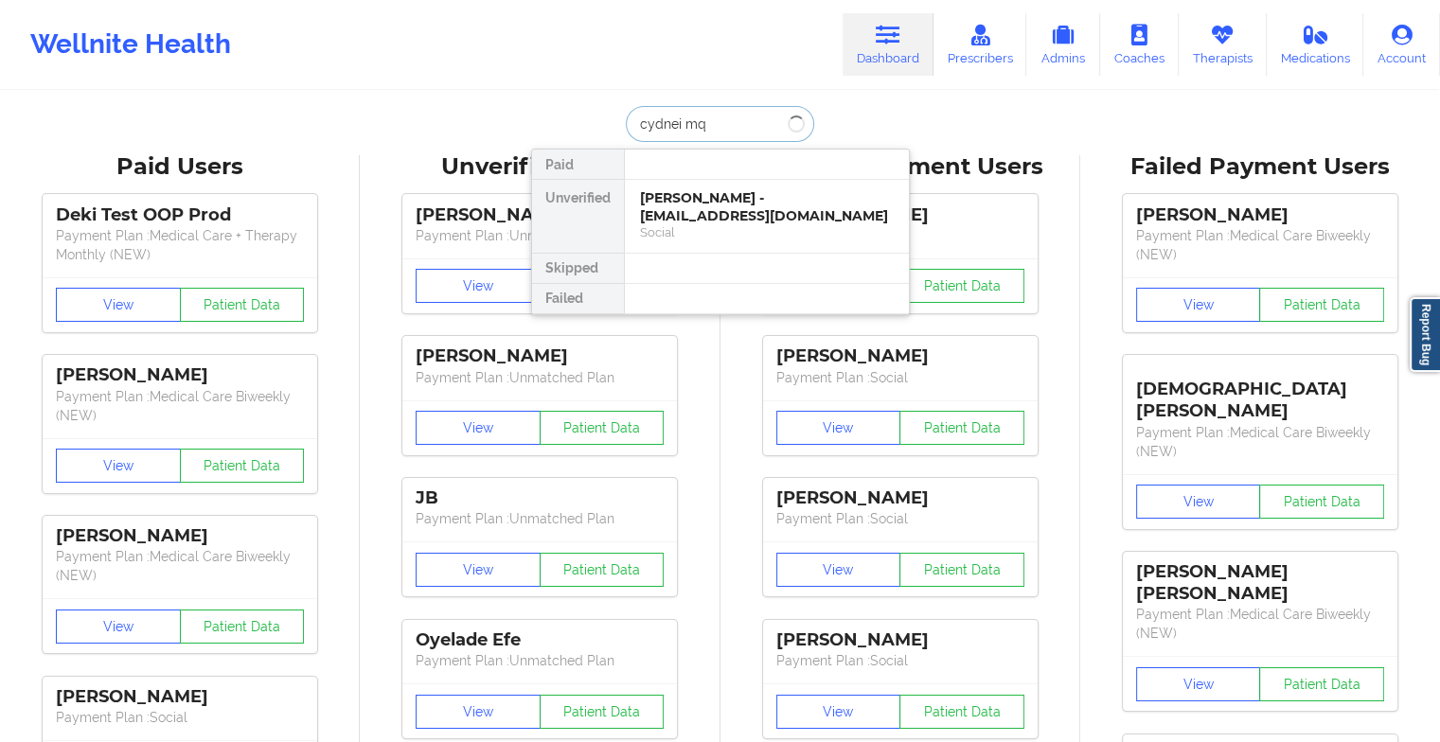
type input "cydnei m"
click at [746, 207] on div "[PERSON_NAME] - [EMAIL_ADDRESS][DOMAIN_NAME]" at bounding box center [767, 206] width 254 height 35
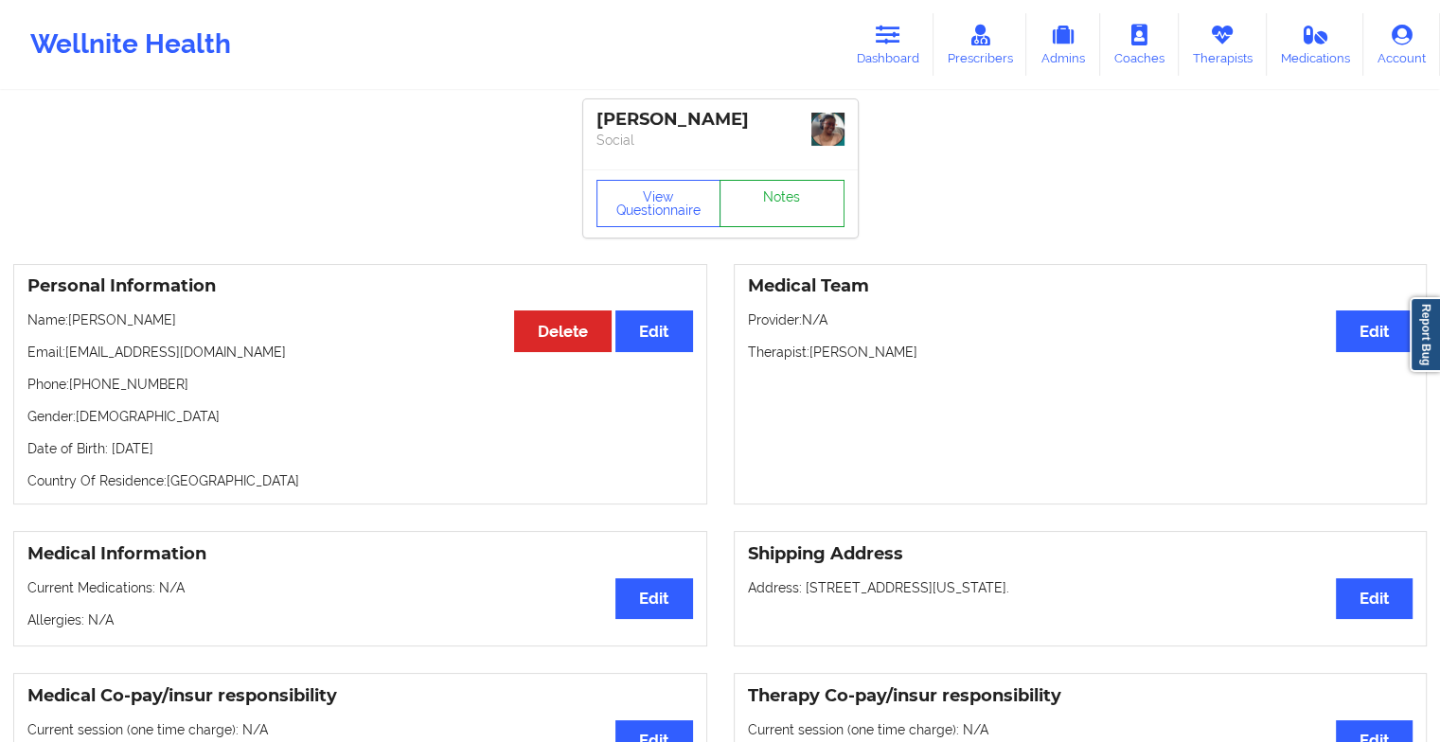
click at [771, 208] on link "Notes" at bounding box center [782, 203] width 125 height 47
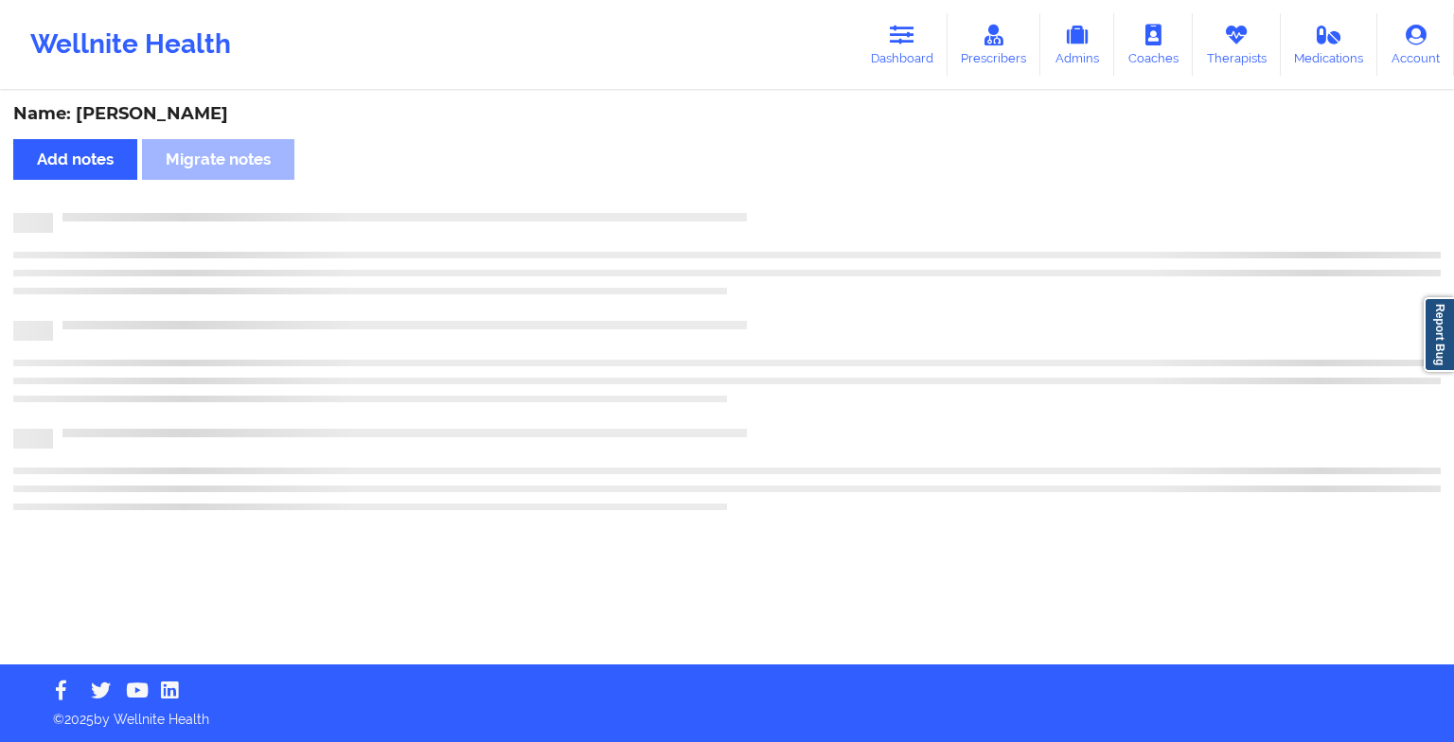
click at [771, 208] on div "Name: [PERSON_NAME] Add notes Migrate notes" at bounding box center [727, 379] width 1454 height 572
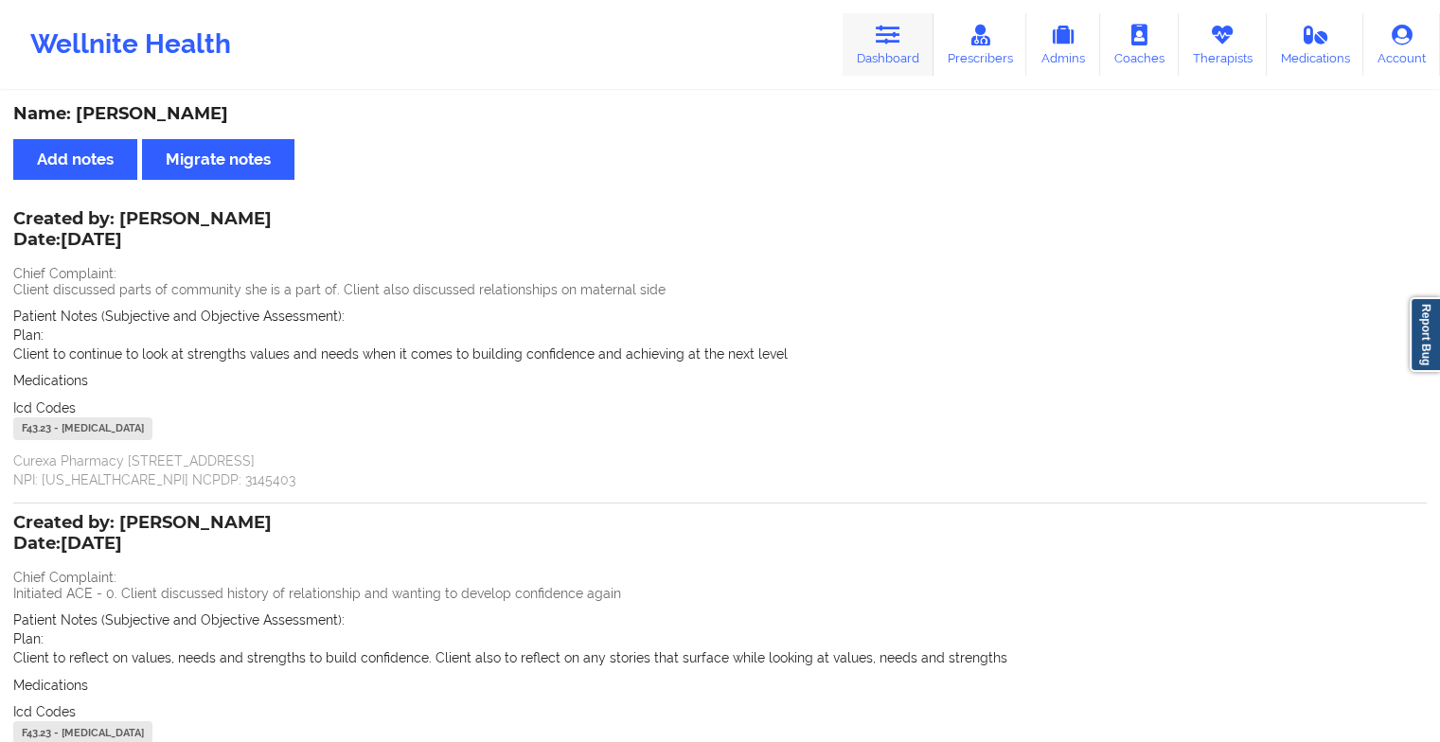
click at [879, 34] on icon at bounding box center [888, 35] width 25 height 21
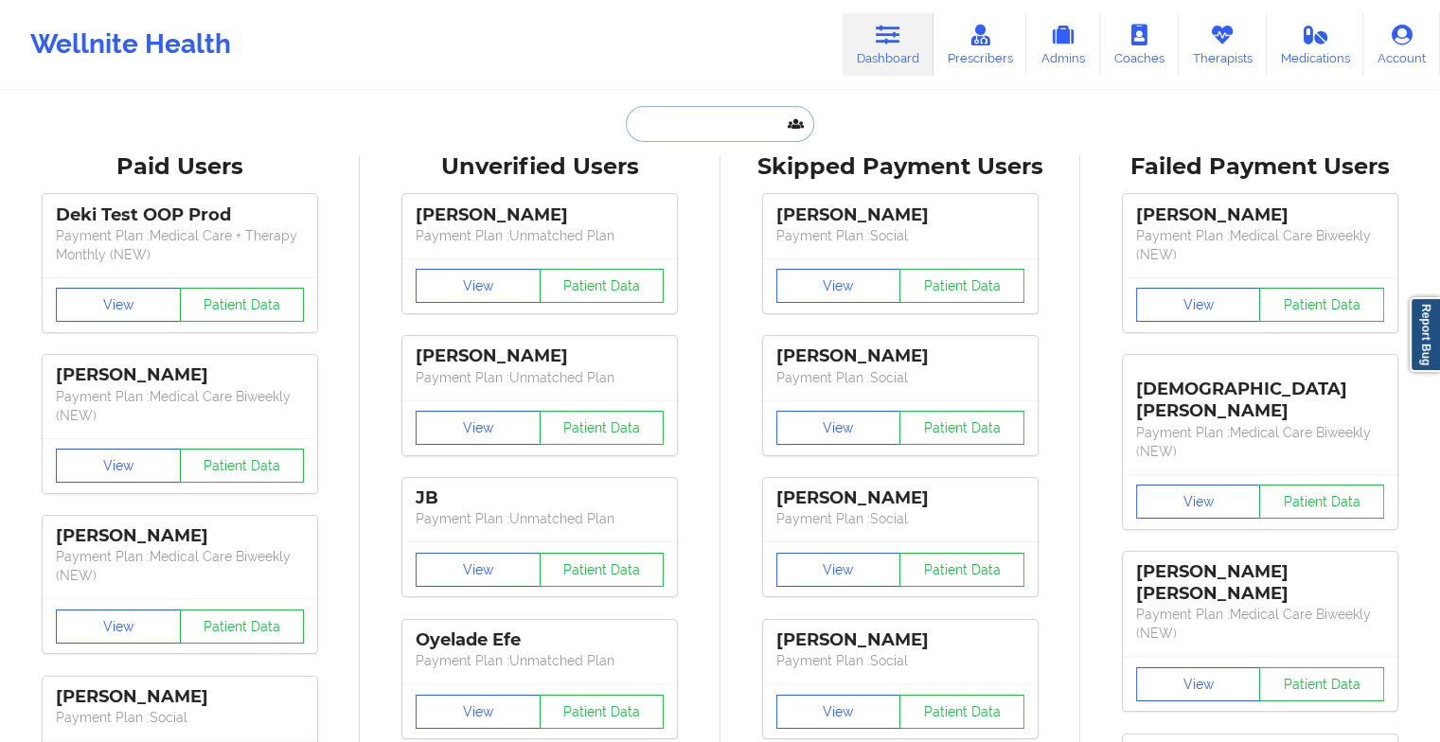
click at [721, 126] on input "text" at bounding box center [719, 124] width 187 height 36
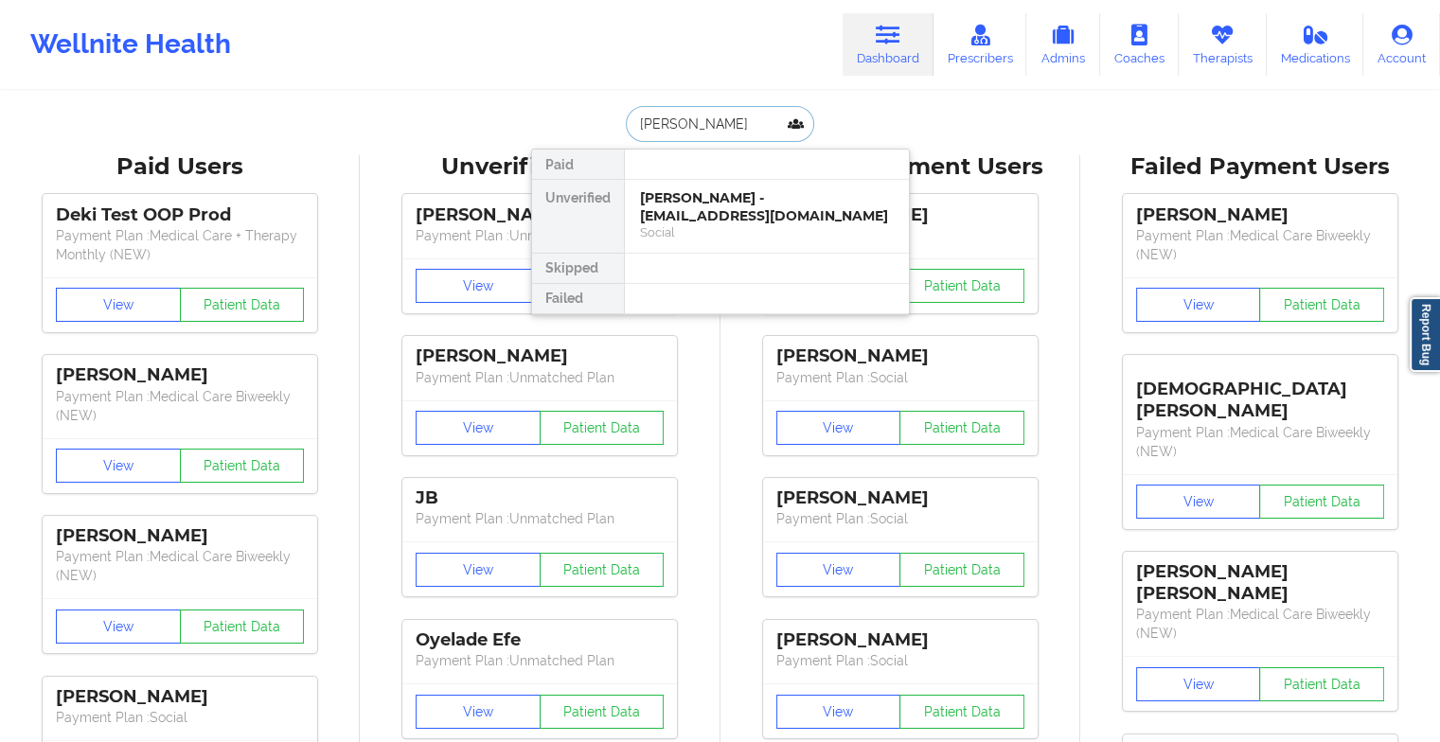
type input "[PERSON_NAME]"
click at [729, 205] on div "[PERSON_NAME] - [EMAIL_ADDRESS][DOMAIN_NAME]" at bounding box center [767, 206] width 254 height 35
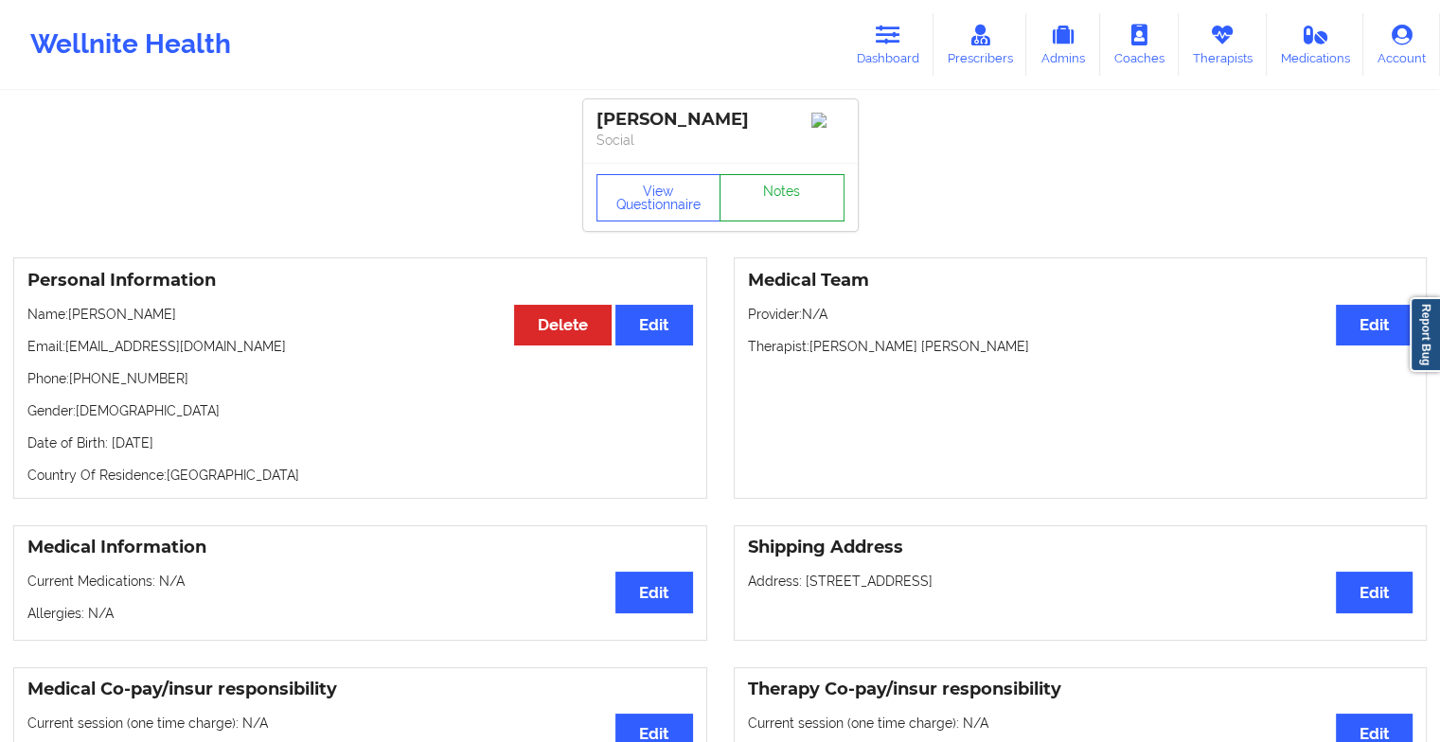
click at [761, 208] on link "Notes" at bounding box center [782, 197] width 125 height 47
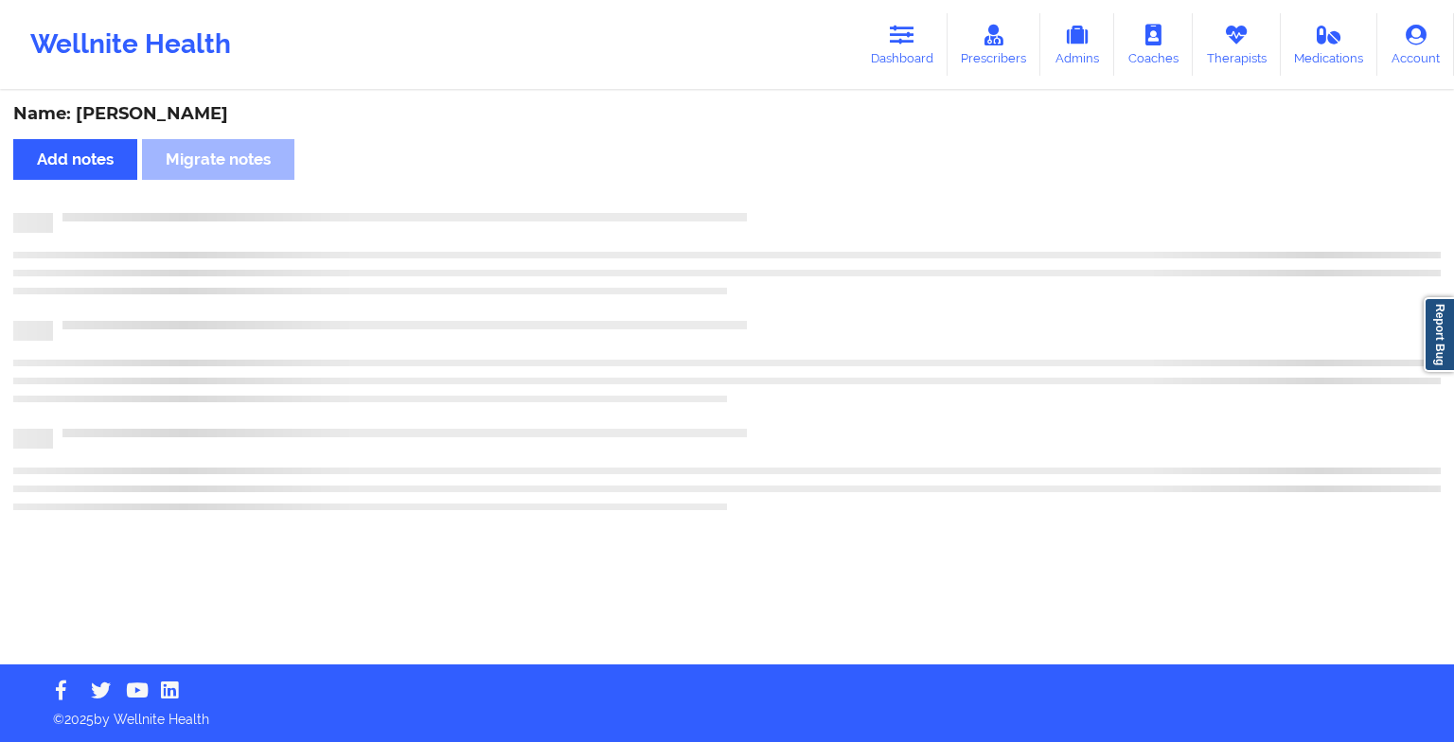
click at [761, 208] on div "Name: [PERSON_NAME] Add notes Migrate notes" at bounding box center [727, 379] width 1454 height 572
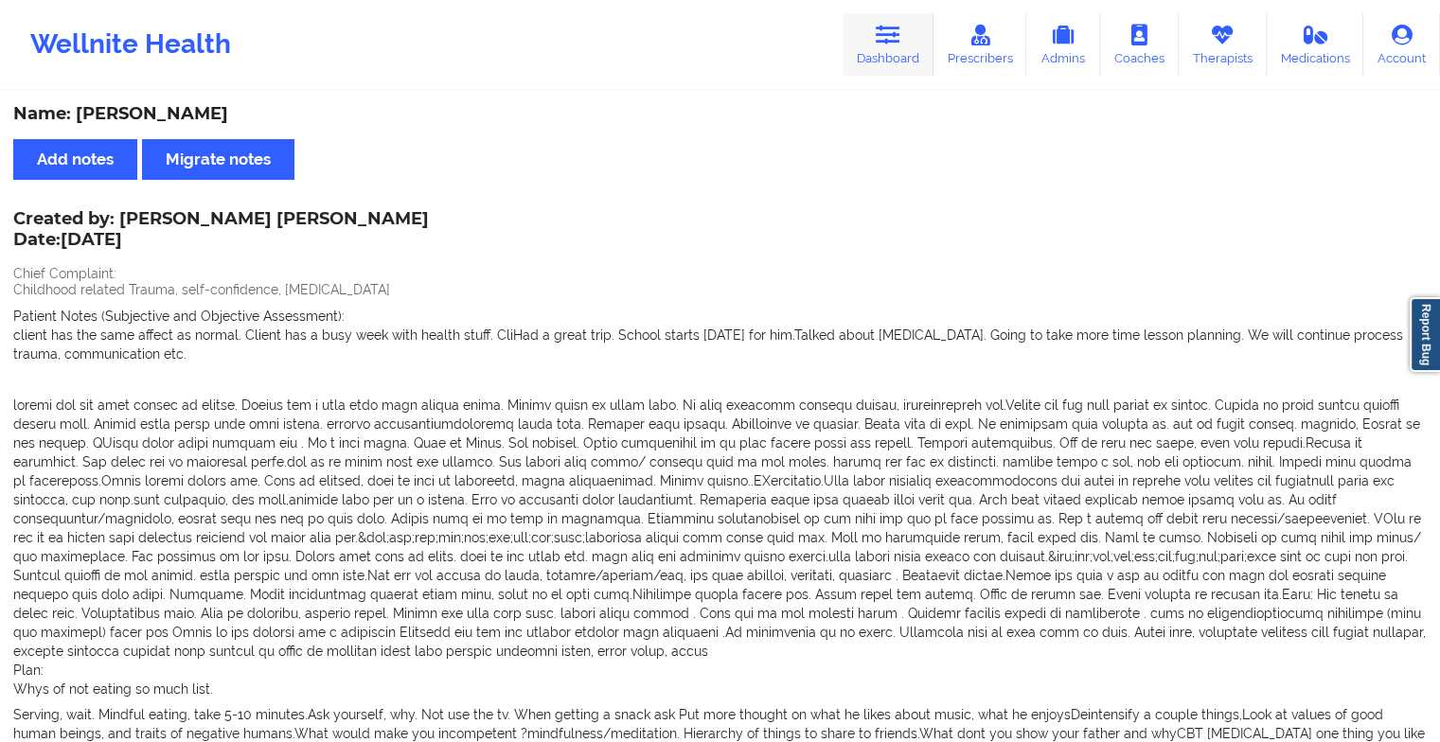
click at [891, 45] on icon at bounding box center [888, 35] width 25 height 21
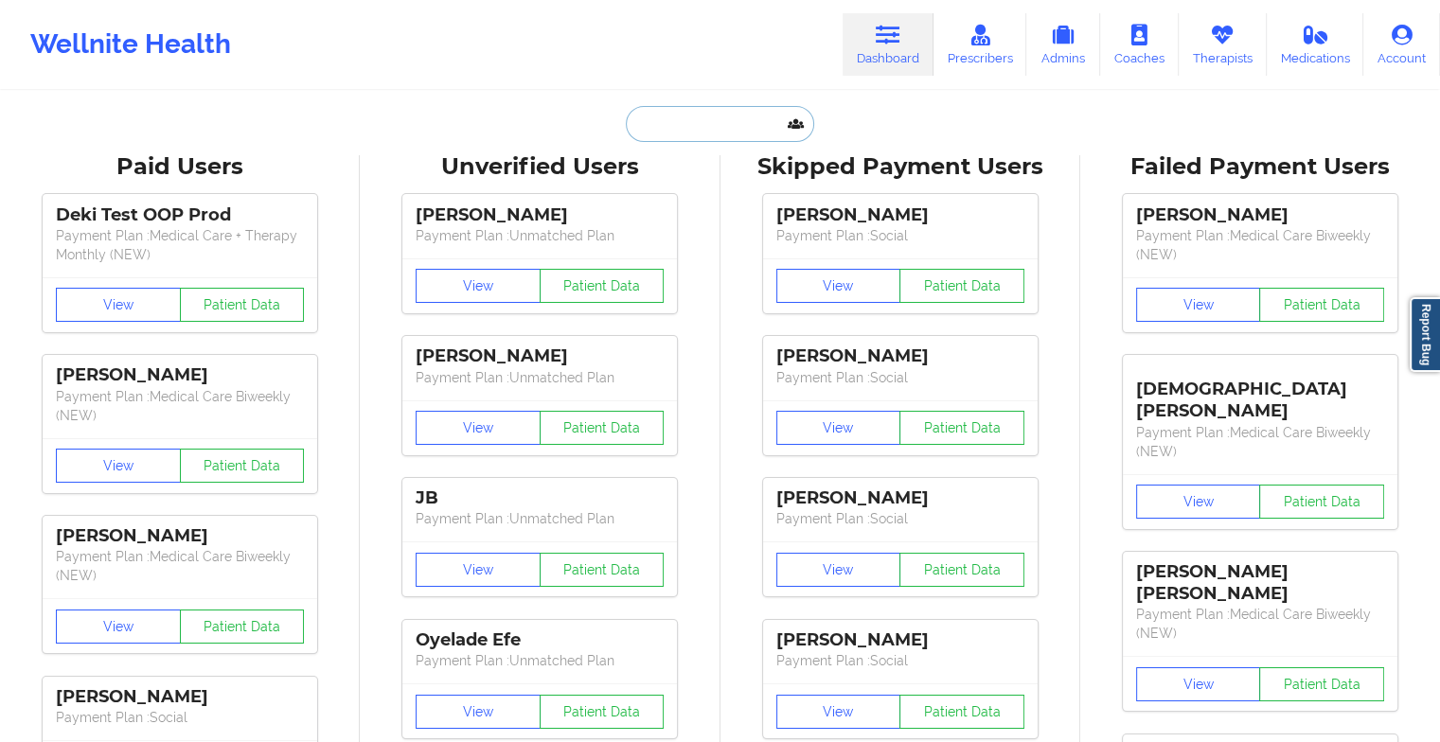
click at [708, 125] on input "text" at bounding box center [719, 124] width 187 height 36
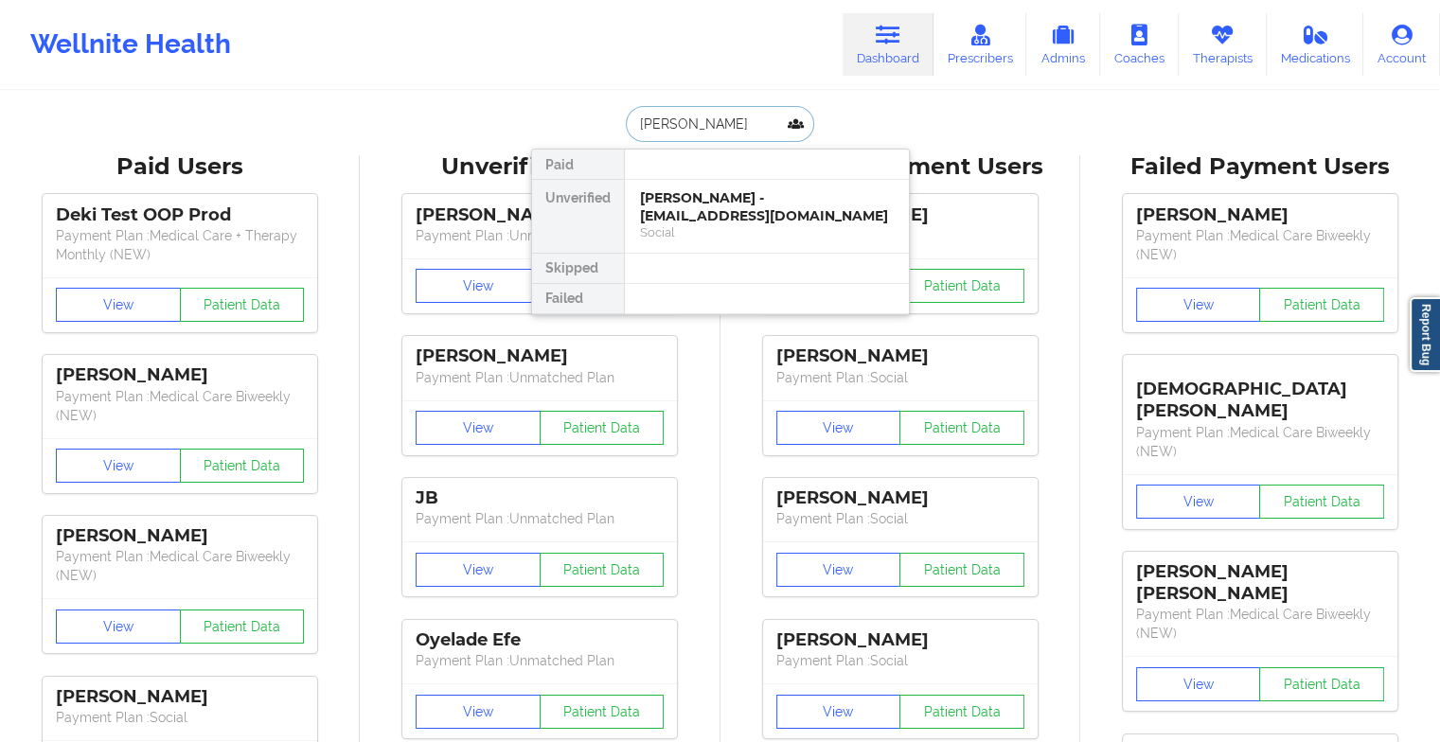
type input "[PERSON_NAME]"
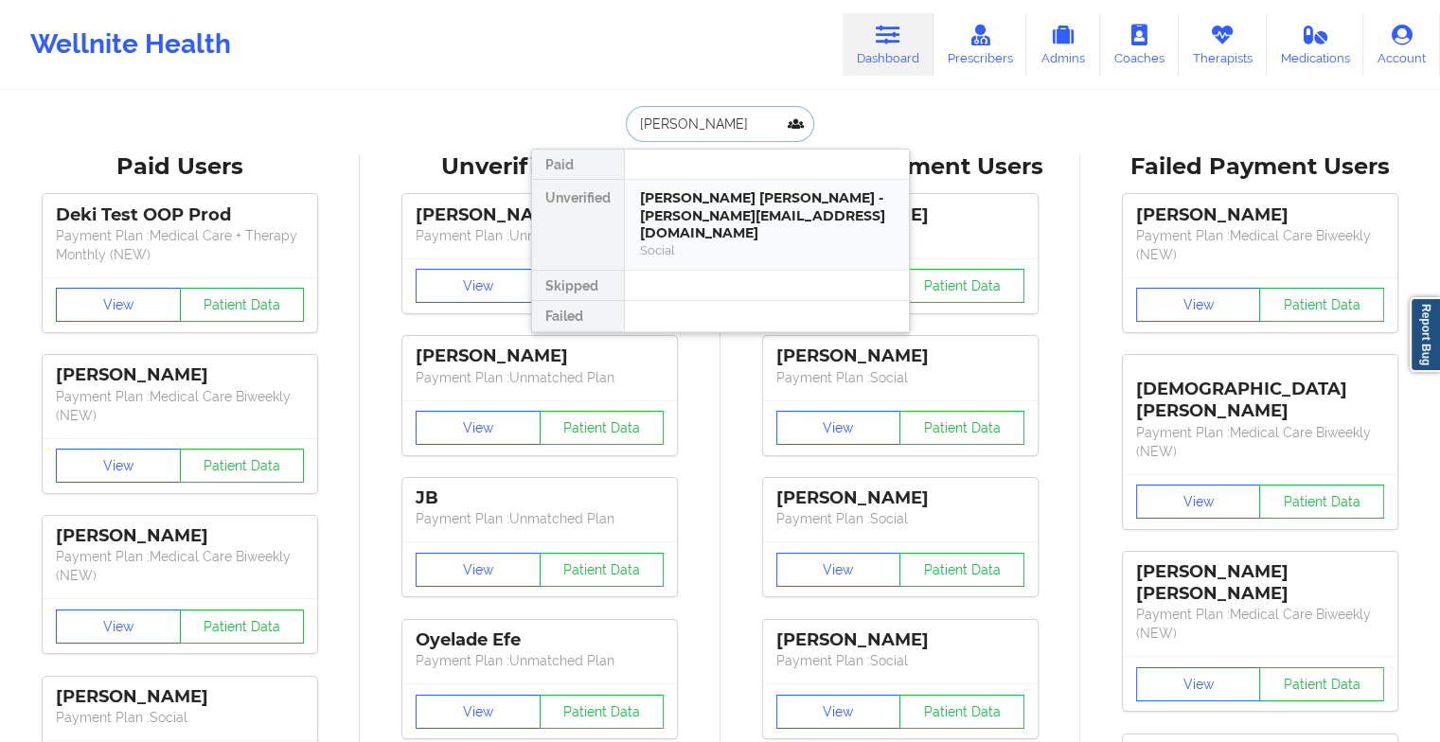
click at [701, 197] on div "[PERSON_NAME] [PERSON_NAME] - [PERSON_NAME][EMAIL_ADDRESS][DOMAIN_NAME]" at bounding box center [767, 215] width 254 height 53
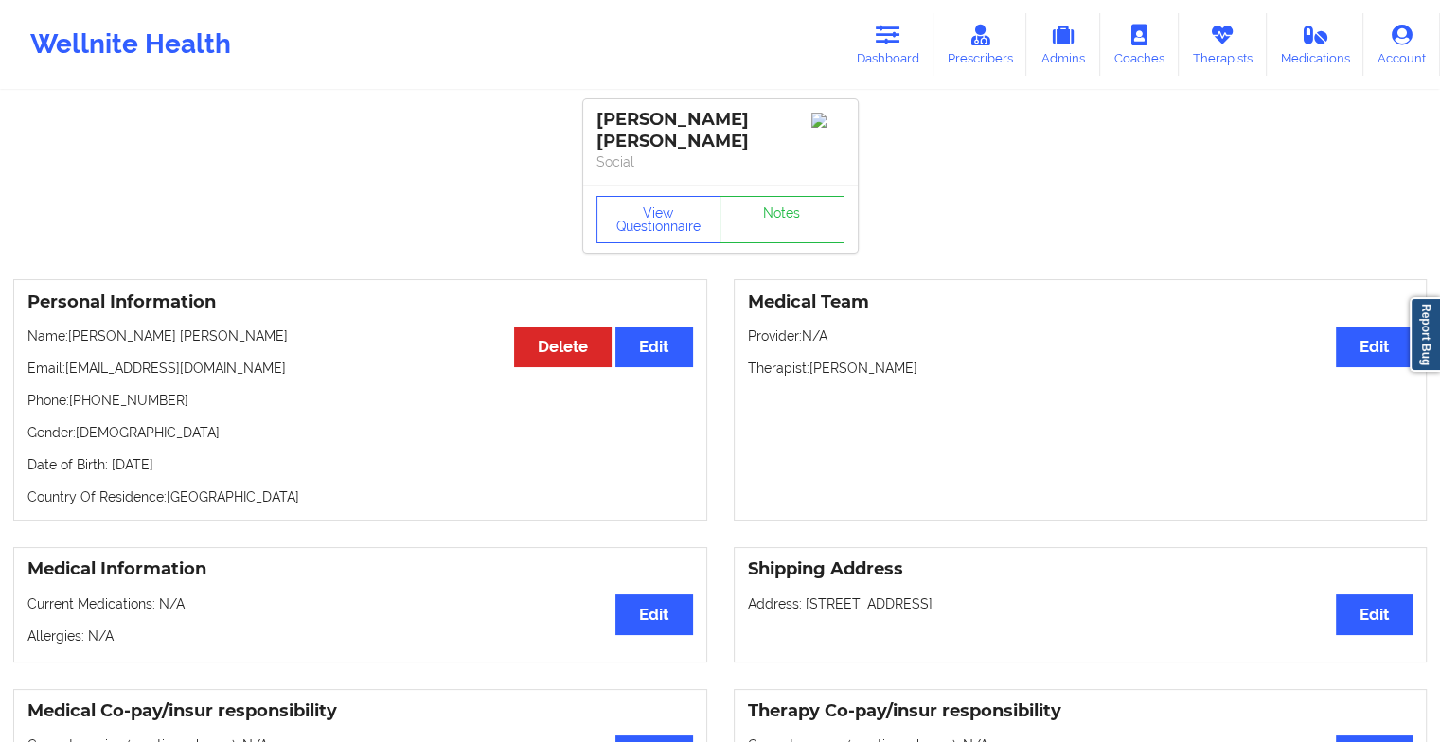
click at [809, 210] on link "Notes" at bounding box center [782, 219] width 125 height 47
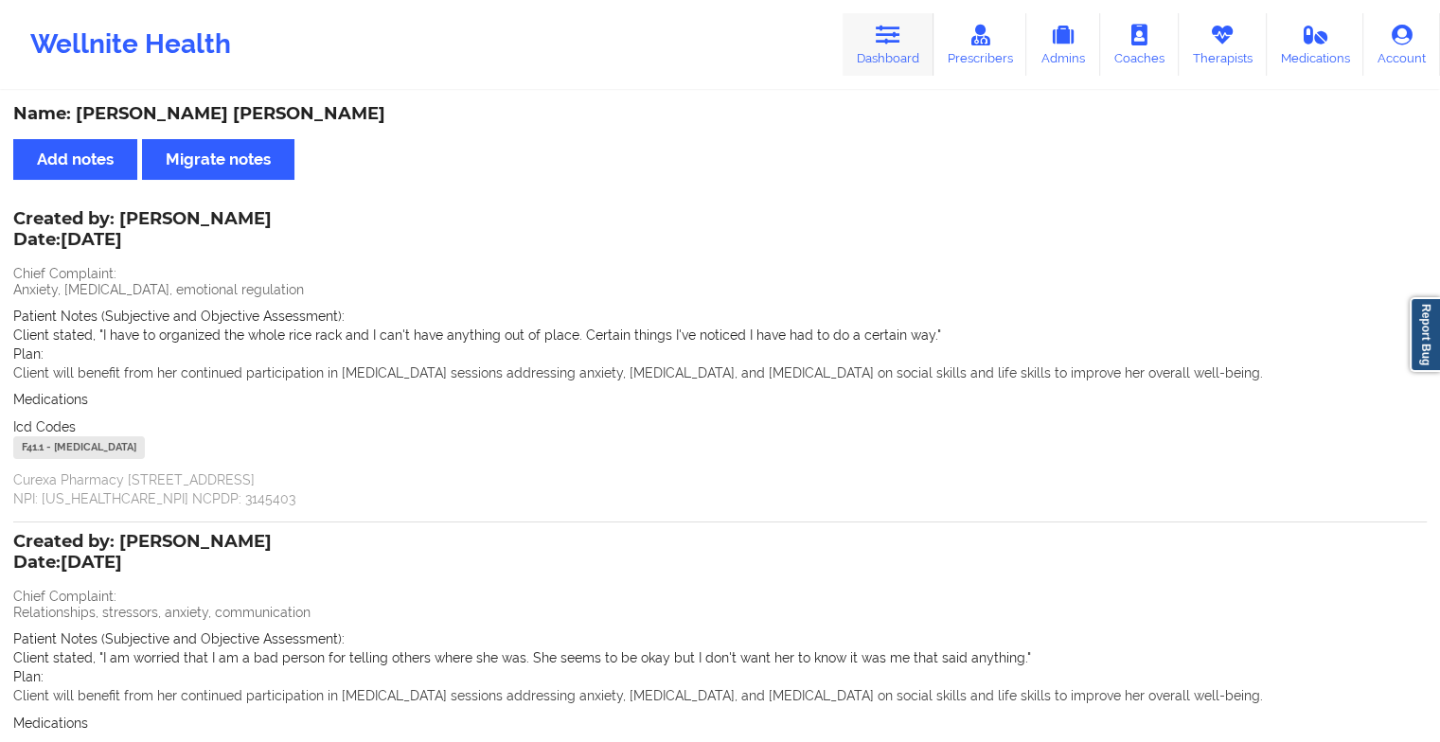
click at [869, 45] on link "Dashboard" at bounding box center [888, 44] width 91 height 62
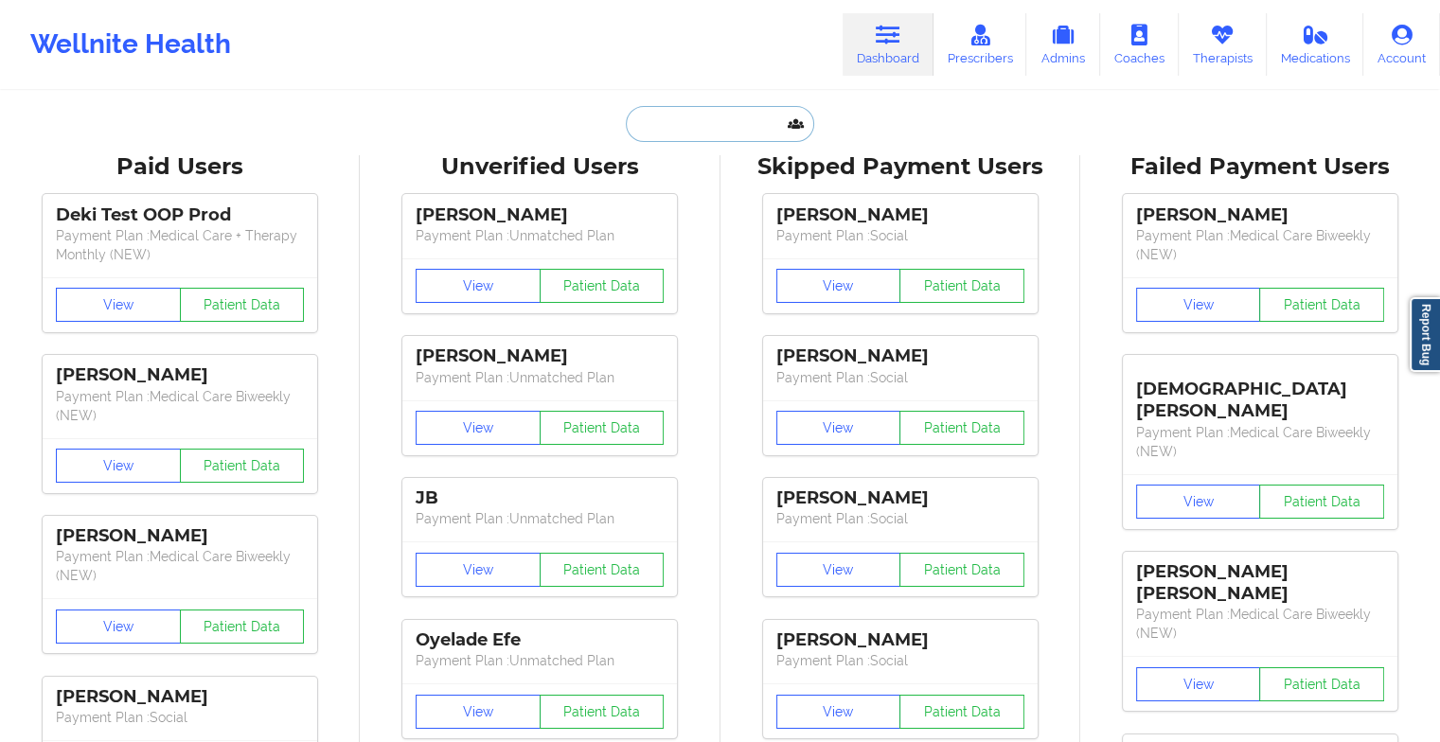
click at [681, 131] on input "text" at bounding box center [719, 124] width 187 height 36
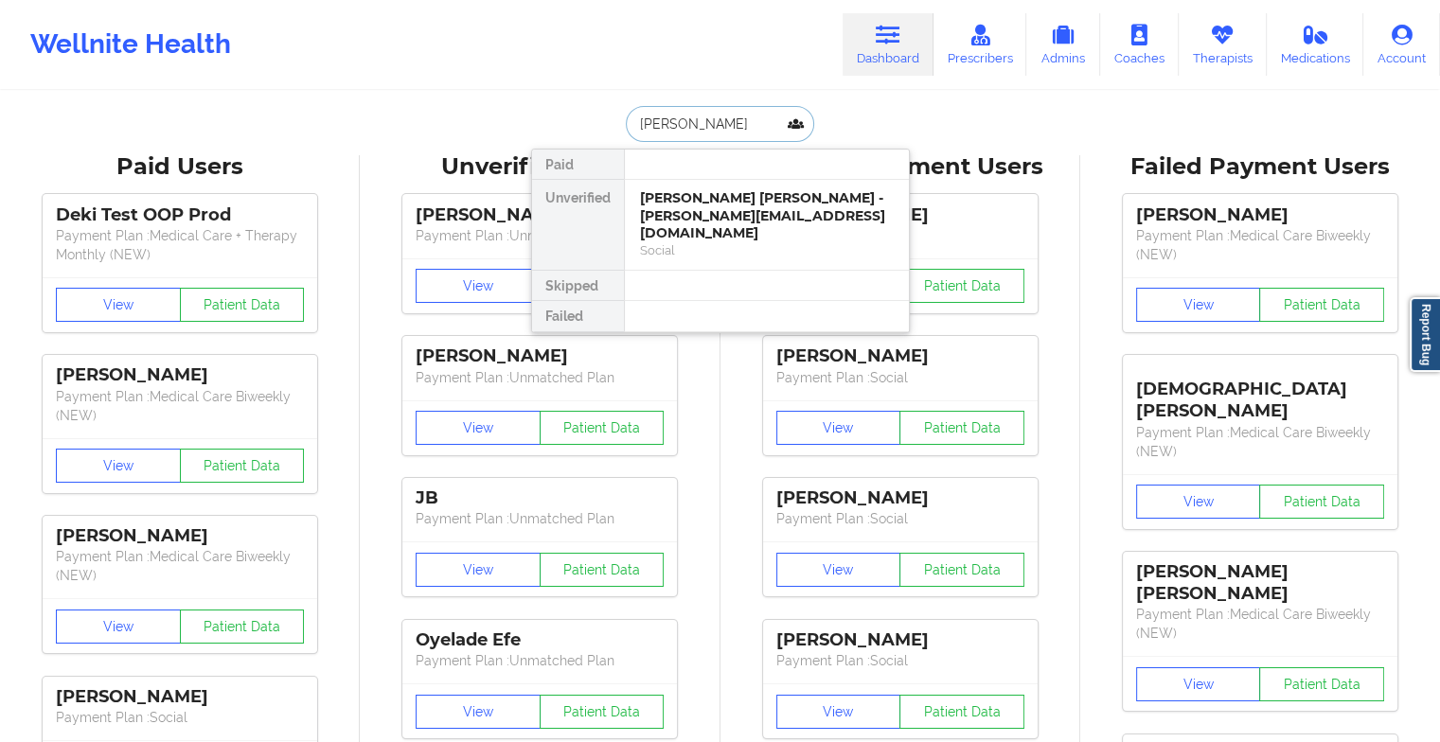
type input "[PERSON_NAME]"
click at [718, 226] on div "Social" at bounding box center [767, 232] width 254 height 16
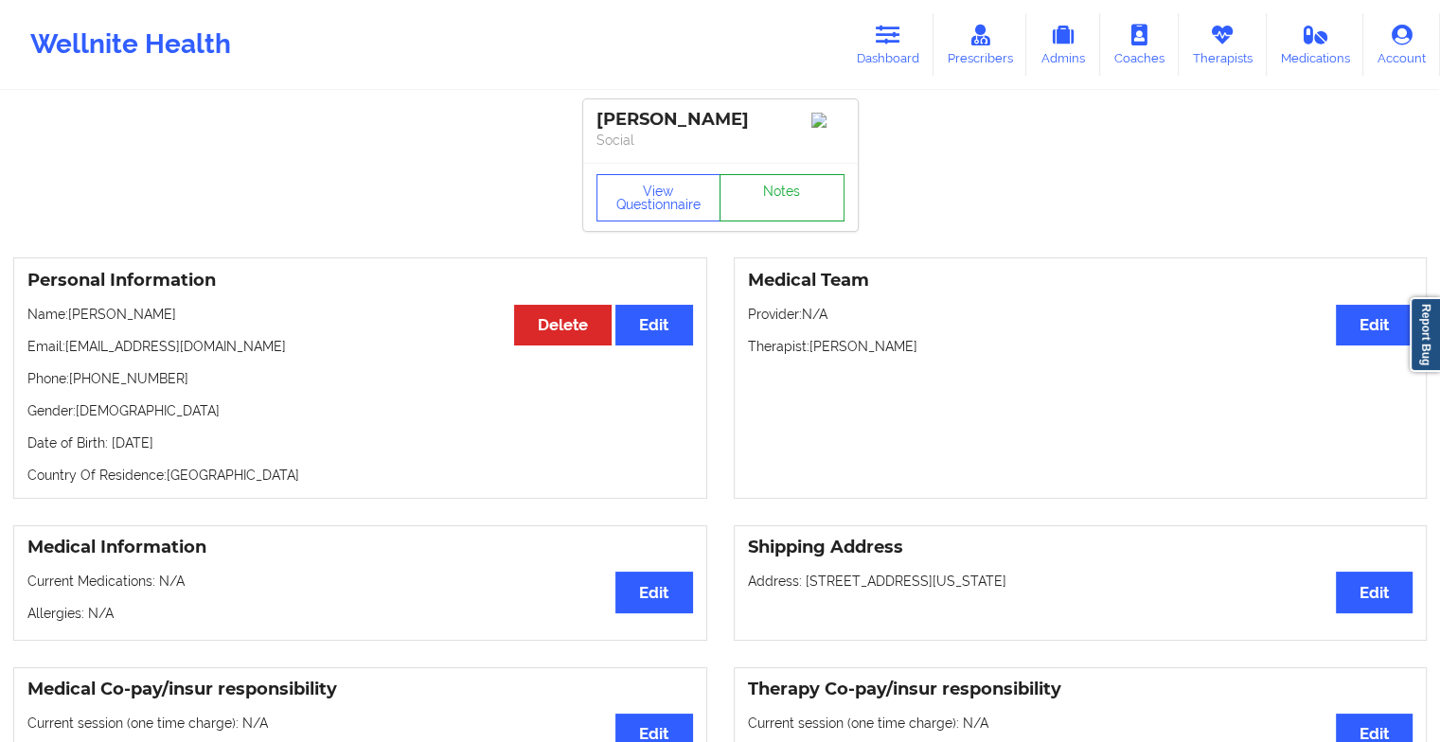
click at [780, 211] on link "Notes" at bounding box center [782, 197] width 125 height 47
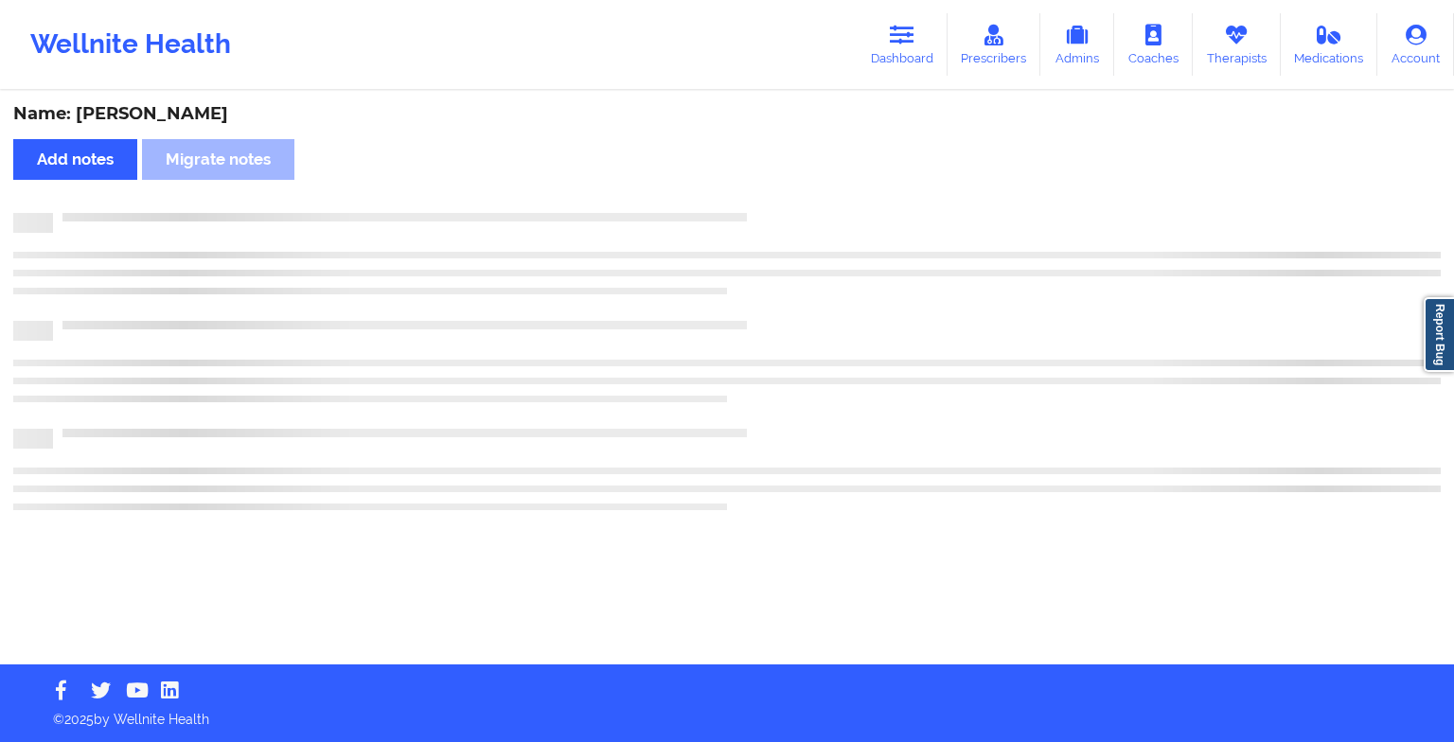
click at [898, 288] on div "Name: [PERSON_NAME] Add notes [PERSON_NAME] notes" at bounding box center [727, 379] width 1454 height 572
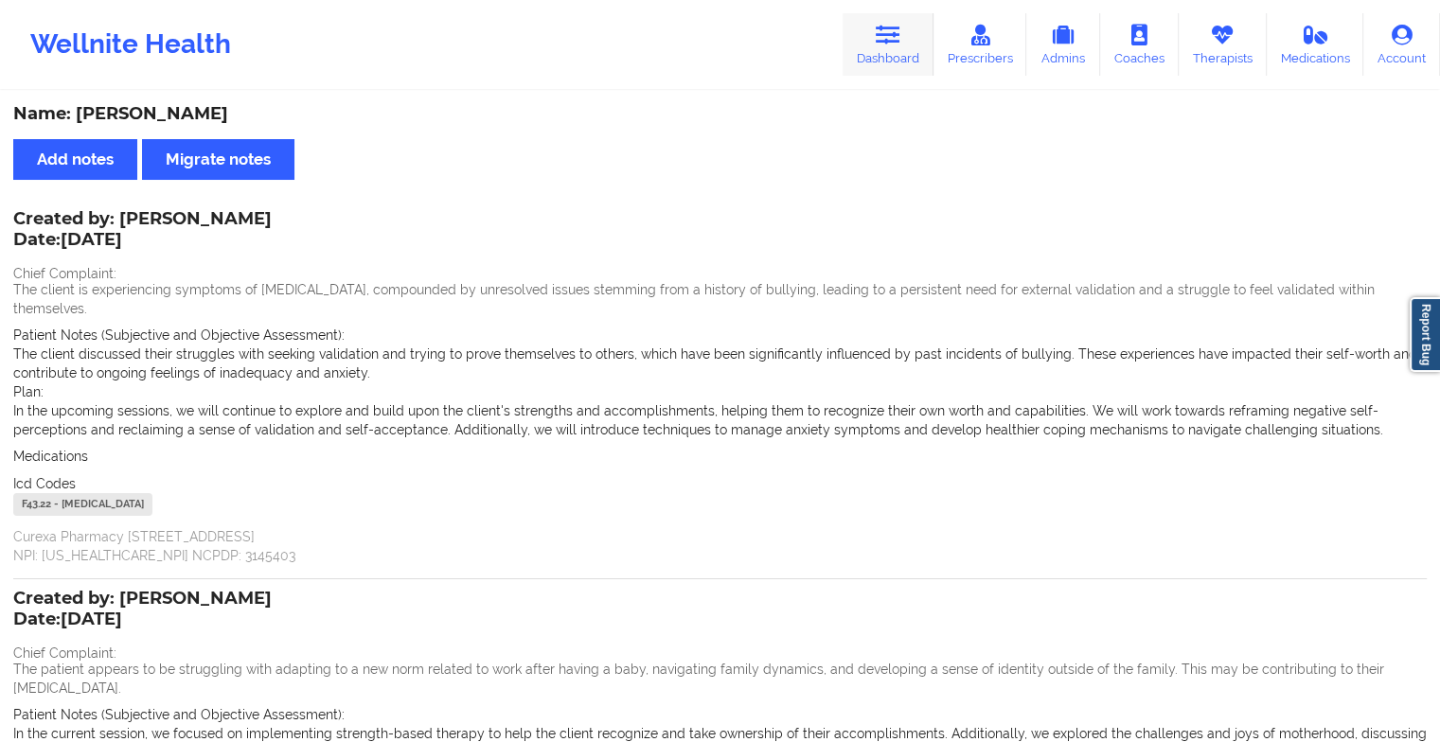
click at [896, 36] on icon at bounding box center [888, 35] width 25 height 21
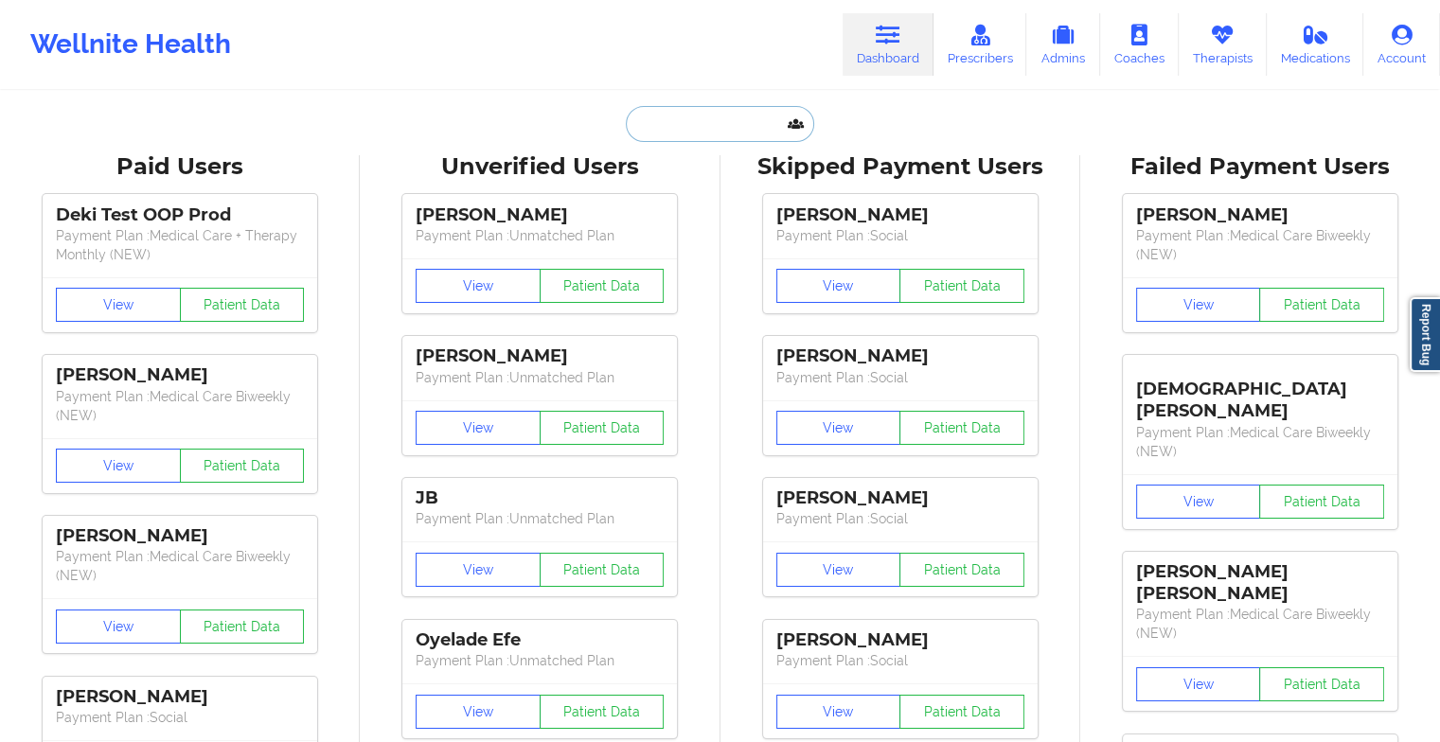
click at [697, 124] on input "text" at bounding box center [719, 124] width 187 height 36
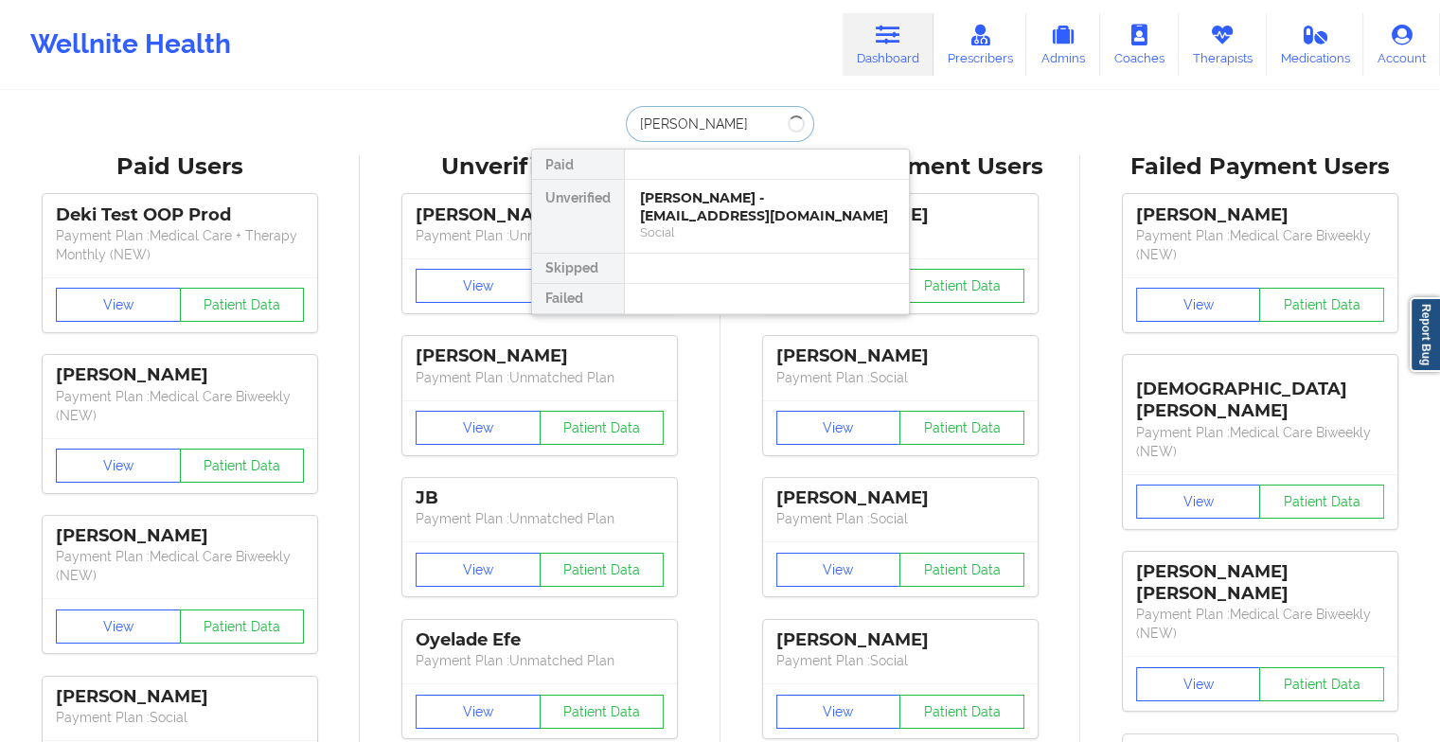
type input "[PERSON_NAME]"
click at [701, 216] on div "[PERSON_NAME] - [EMAIL_ADDRESS][DOMAIN_NAME]" at bounding box center [767, 206] width 254 height 35
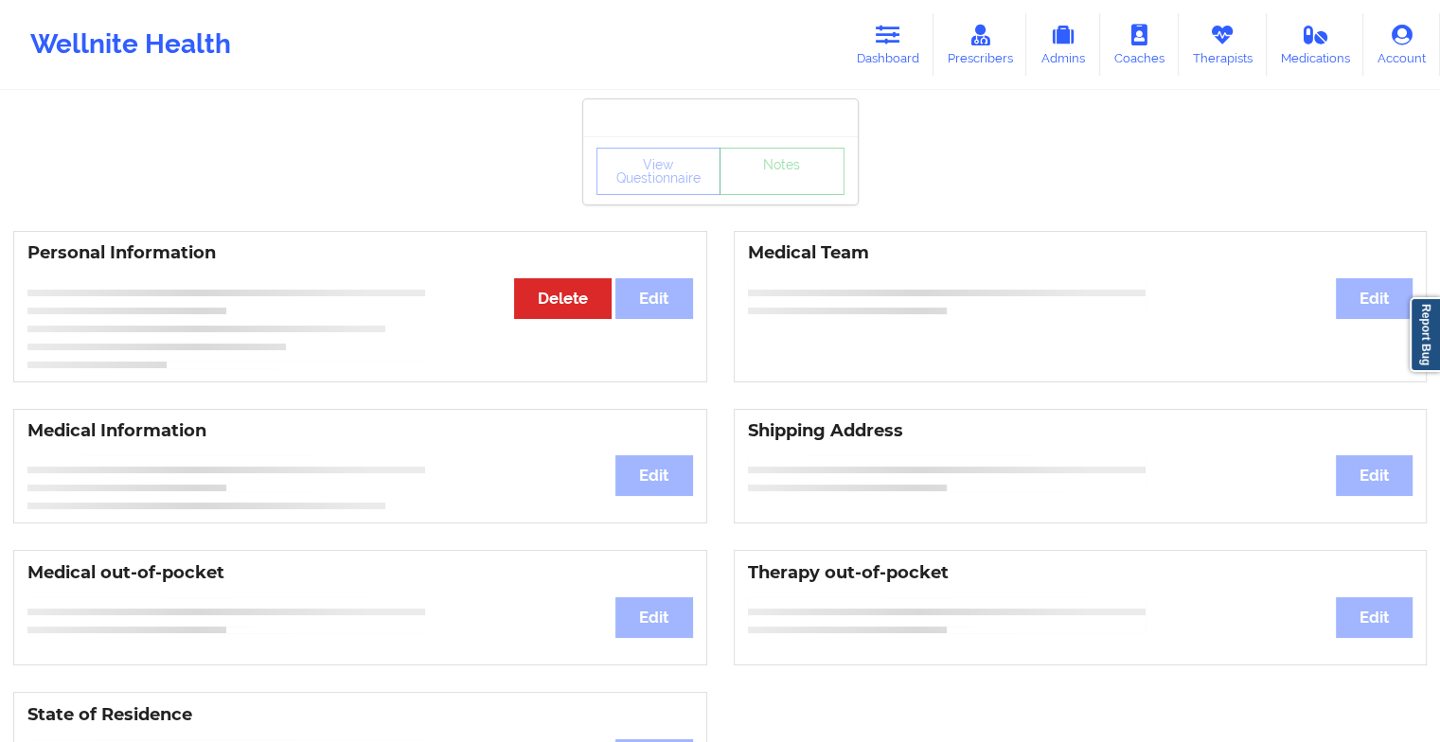
click at [754, 202] on div "View Questionnaire Notes" at bounding box center [720, 170] width 275 height 68
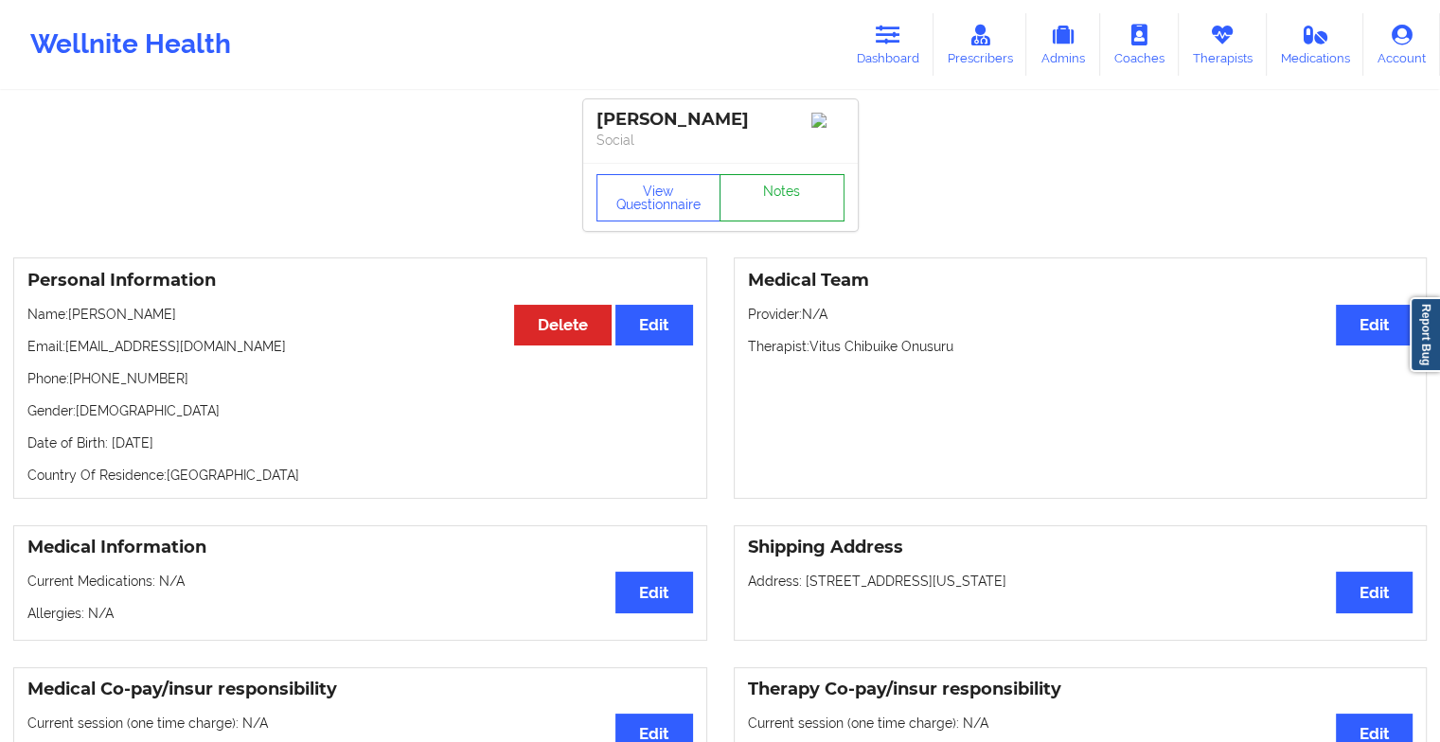
click at [754, 202] on link "Notes" at bounding box center [782, 197] width 125 height 47
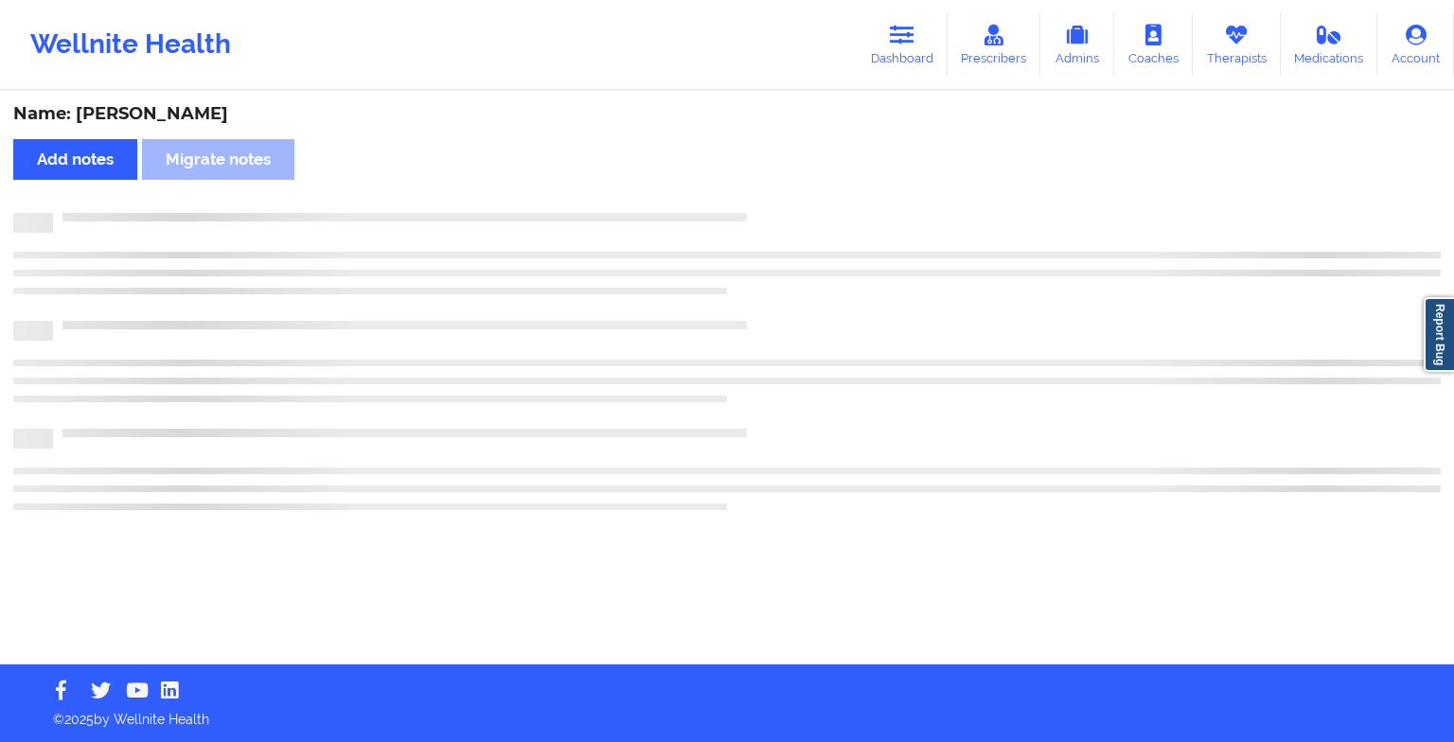
click at [754, 202] on div "Name: [PERSON_NAME] Add notes Migrate notes" at bounding box center [727, 379] width 1454 height 572
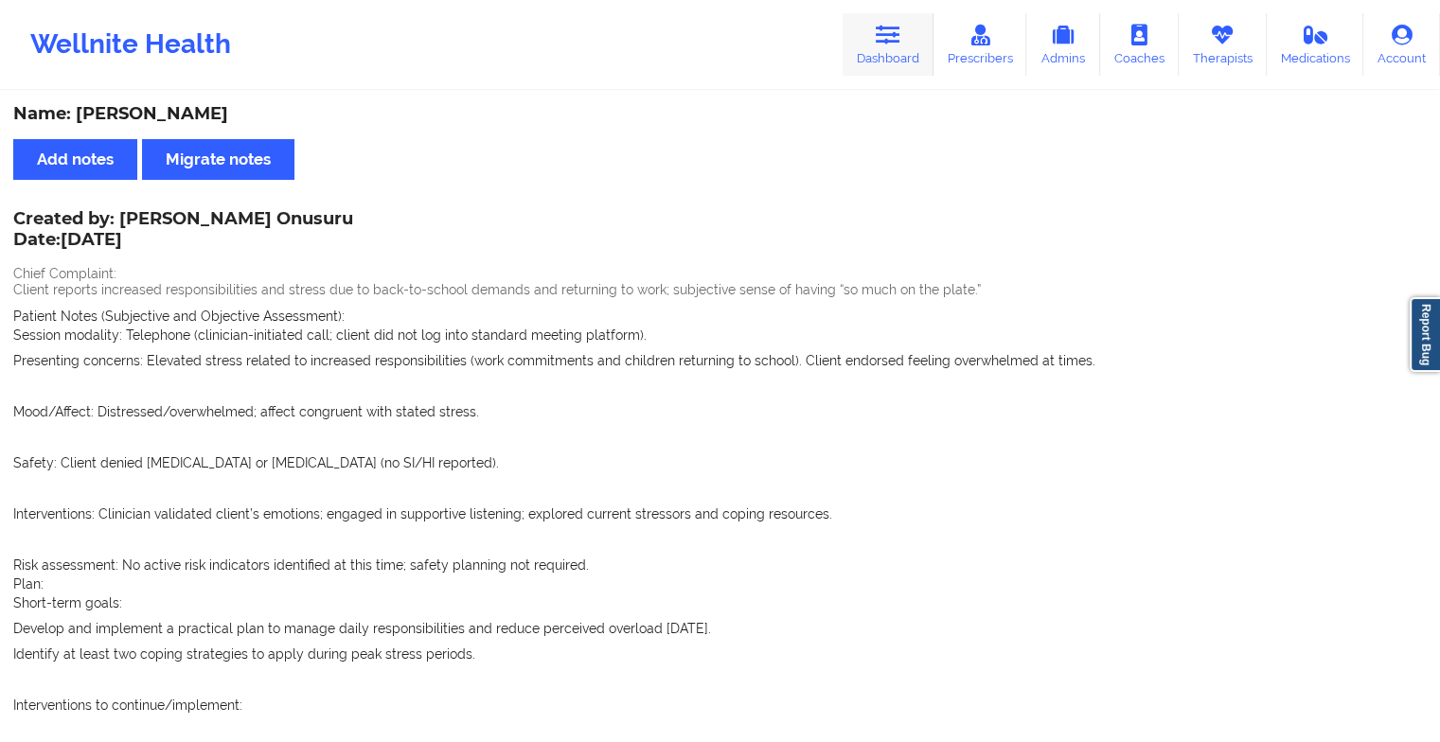
click at [893, 38] on icon at bounding box center [888, 35] width 25 height 21
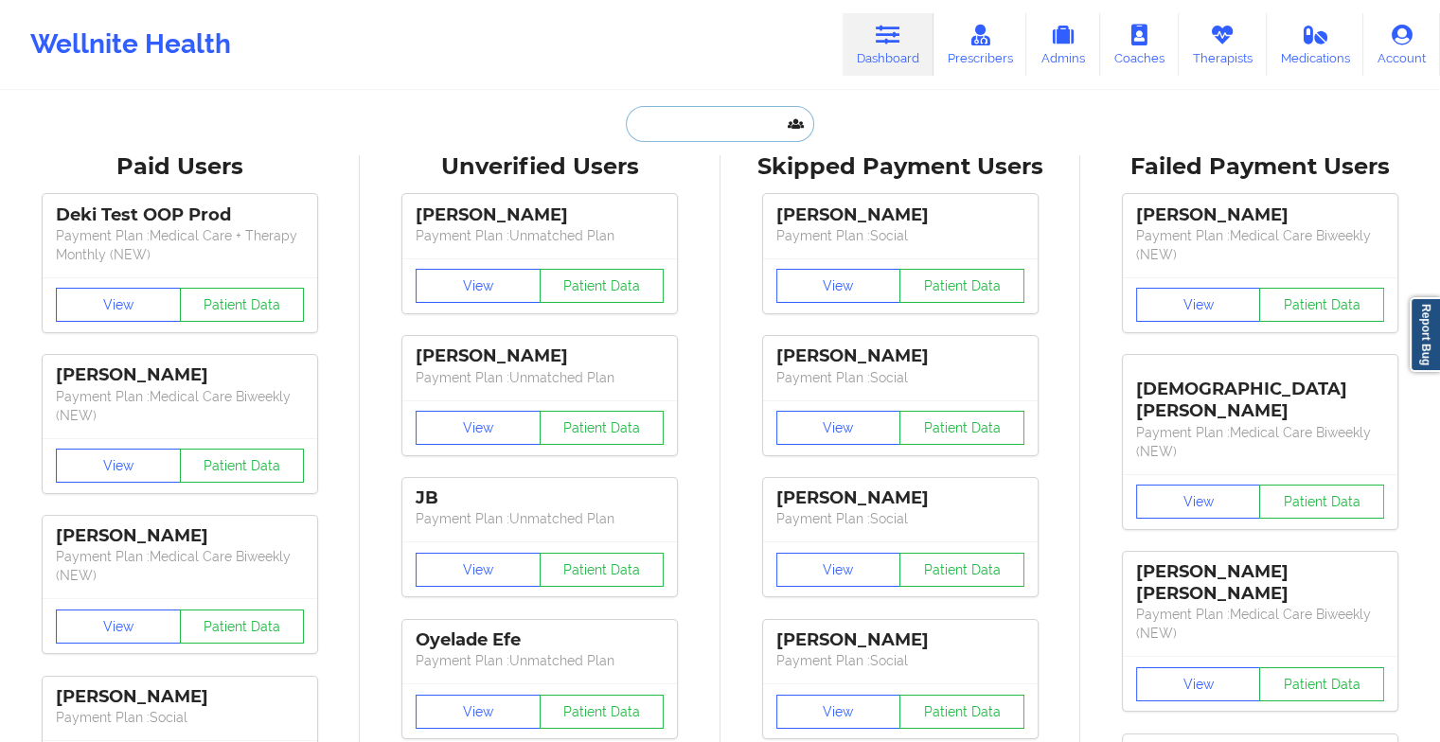
click at [730, 125] on input "text" at bounding box center [719, 124] width 187 height 36
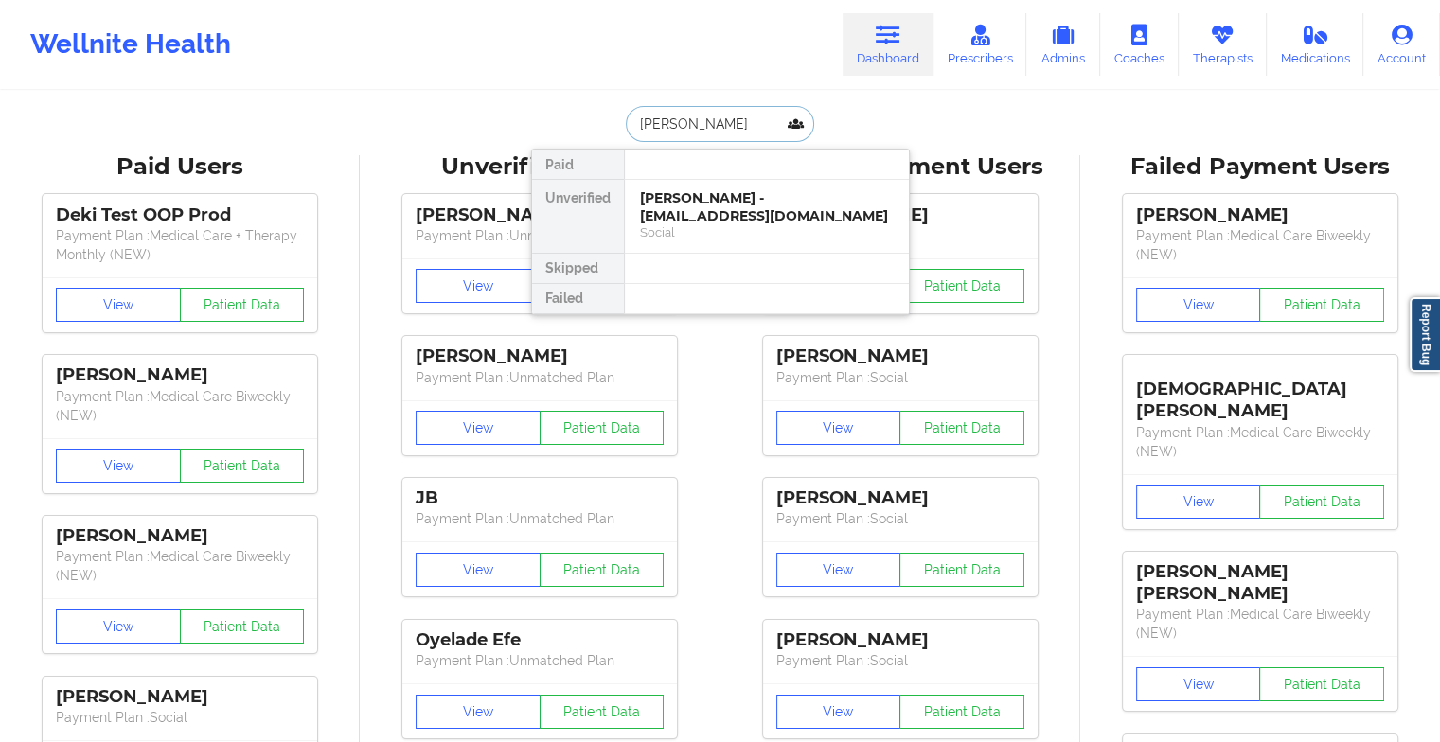
type input "kelly ci"
click at [739, 197] on div "[PERSON_NAME] - [EMAIL_ADDRESS][DOMAIN_NAME]" at bounding box center [767, 206] width 254 height 35
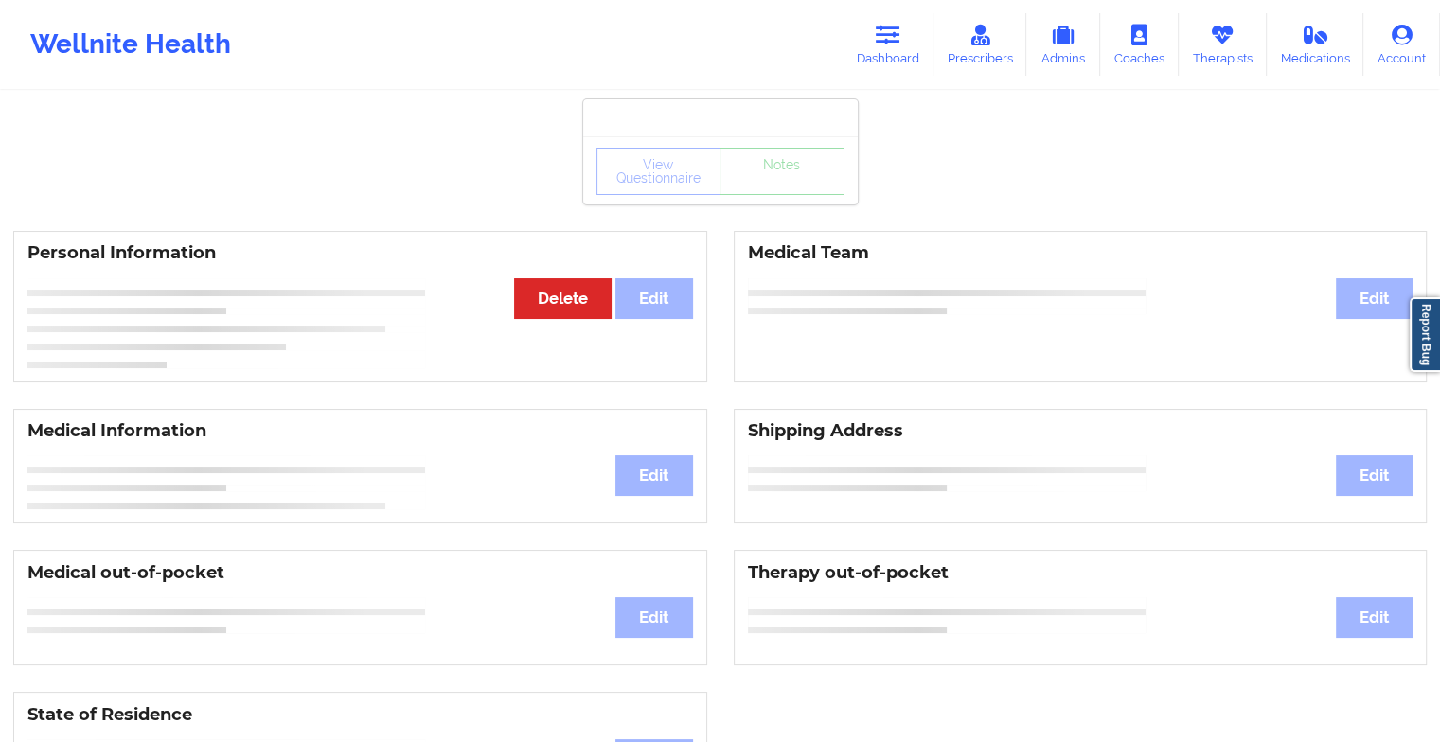
click at [784, 198] on div "View Questionnaire Notes" at bounding box center [720, 170] width 275 height 68
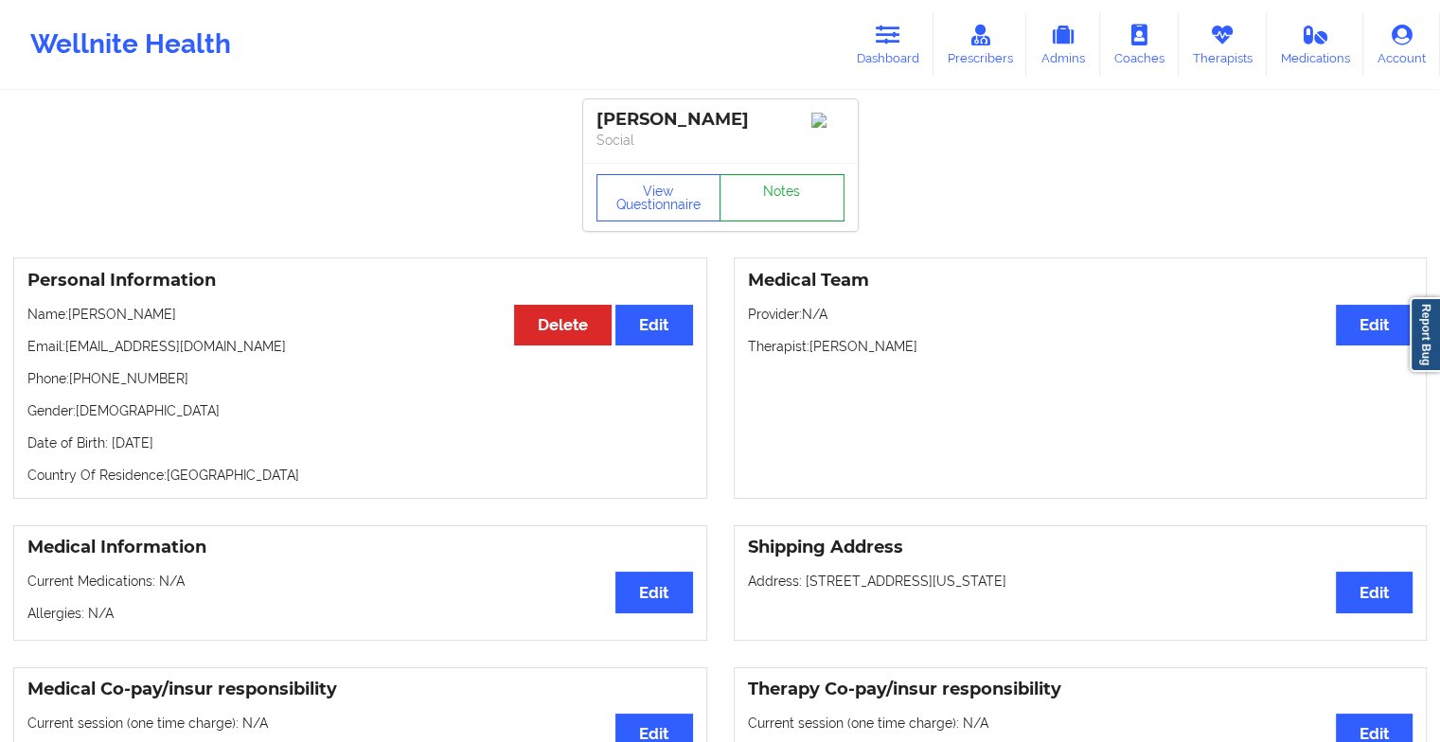
click at [784, 198] on link "Notes" at bounding box center [782, 197] width 125 height 47
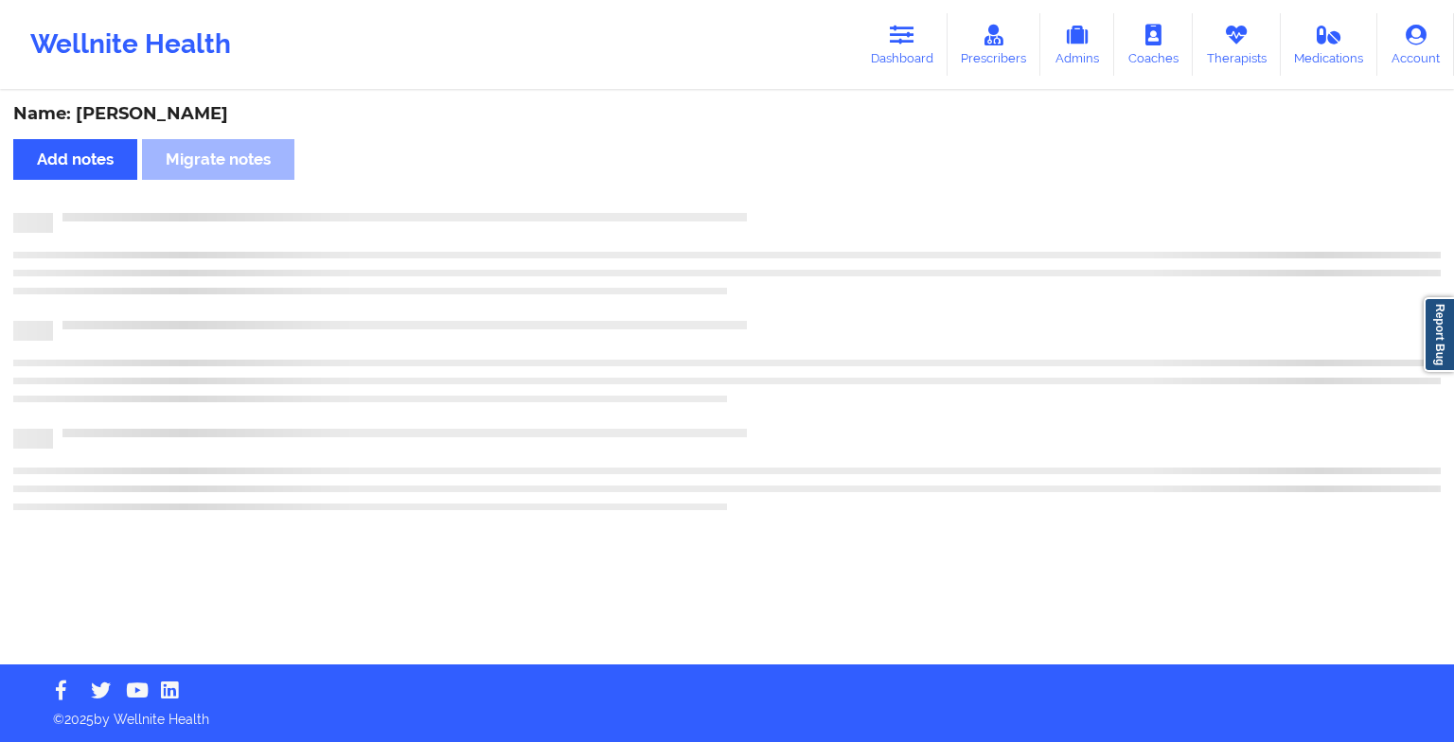
click at [784, 198] on div "Name: [PERSON_NAME] Add notes Migrate notes" at bounding box center [727, 379] width 1454 height 572
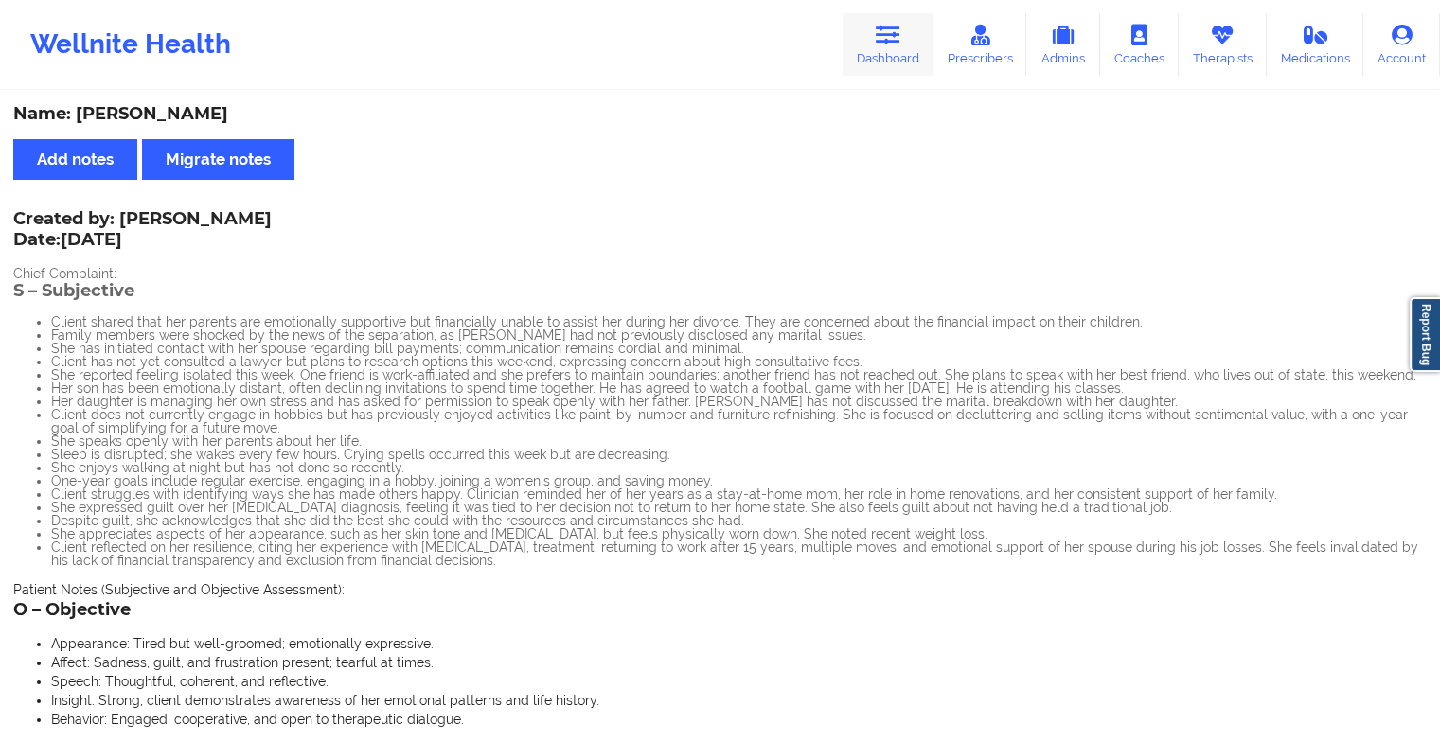
click at [853, 64] on link "Dashboard" at bounding box center [888, 44] width 91 height 62
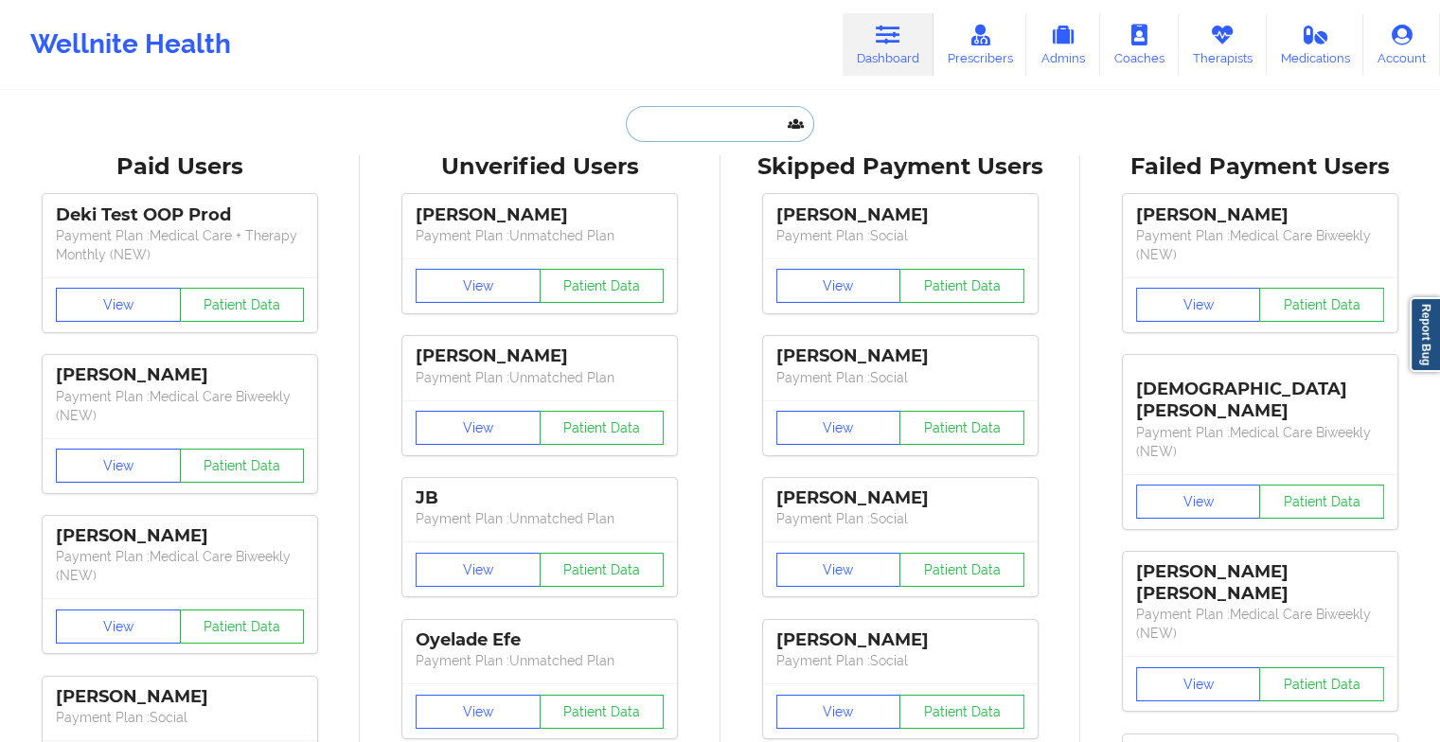
click at [700, 133] on input "text" at bounding box center [719, 124] width 187 height 36
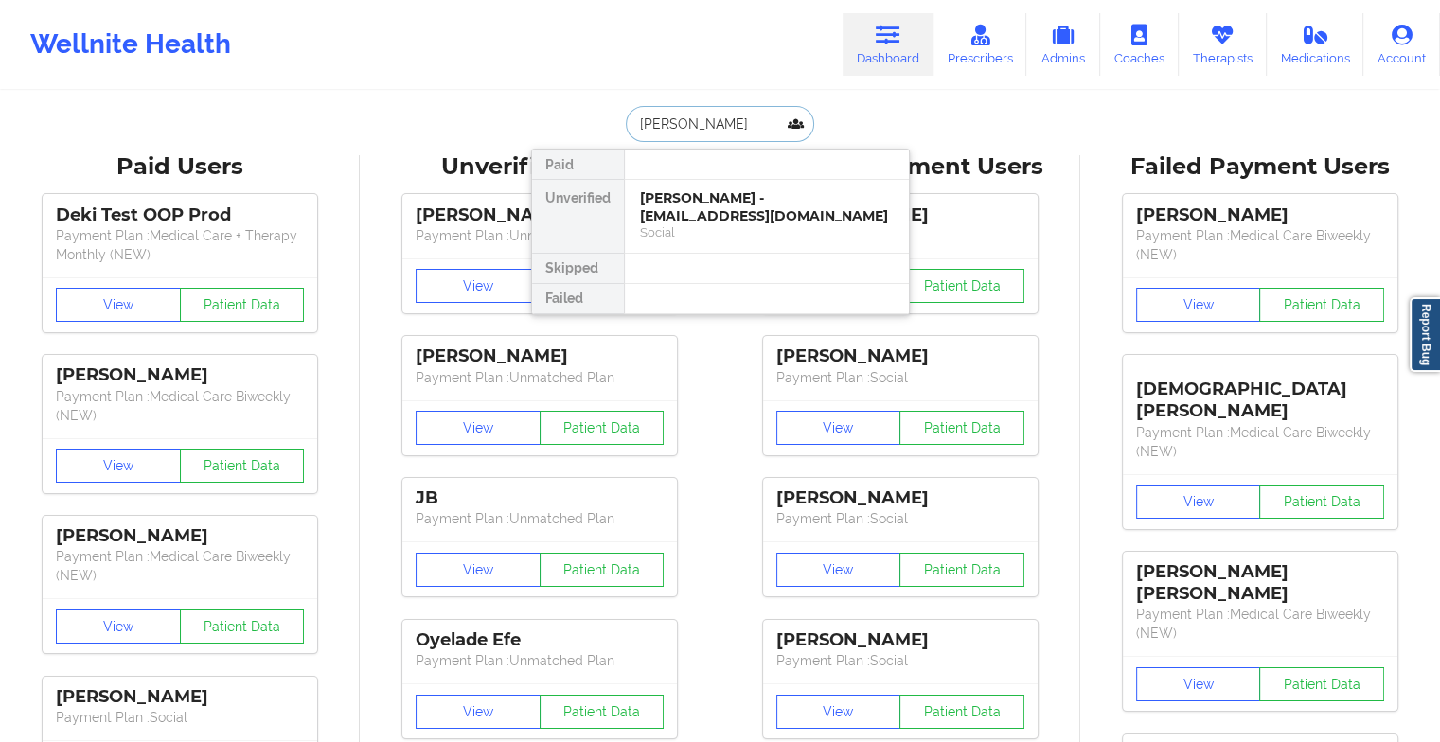
type input "[PERSON_NAME]"
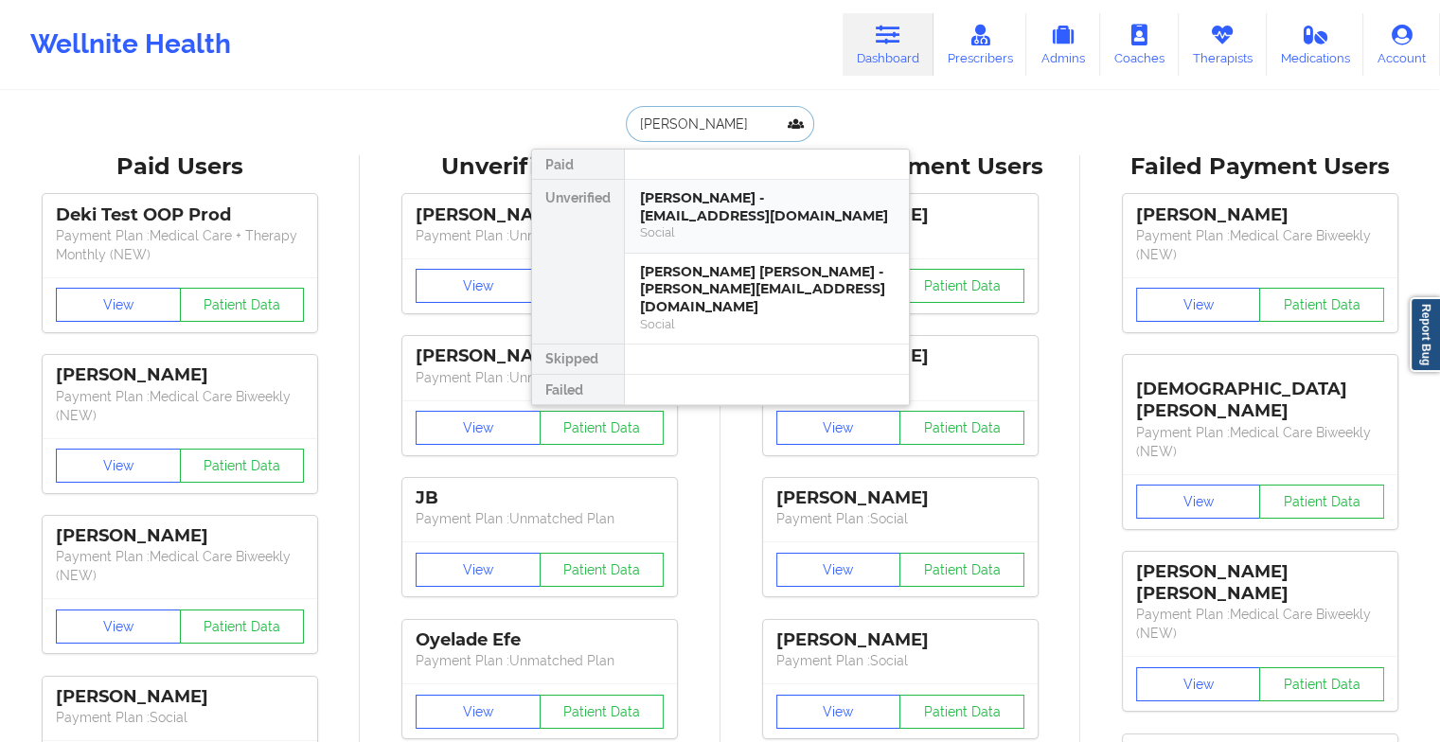
click at [721, 208] on div "[PERSON_NAME] - [EMAIL_ADDRESS][DOMAIN_NAME]" at bounding box center [767, 206] width 254 height 35
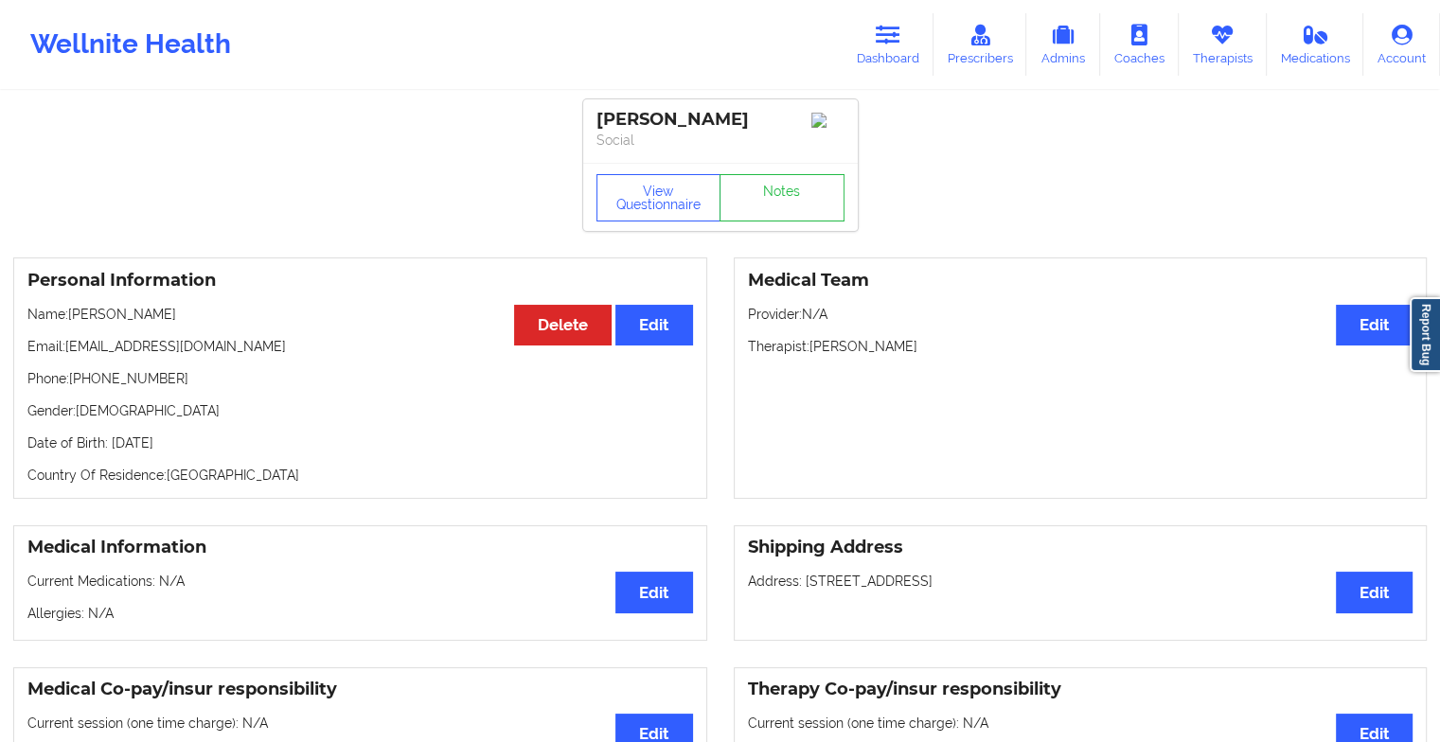
click at [798, 206] on link "Notes" at bounding box center [782, 197] width 125 height 47
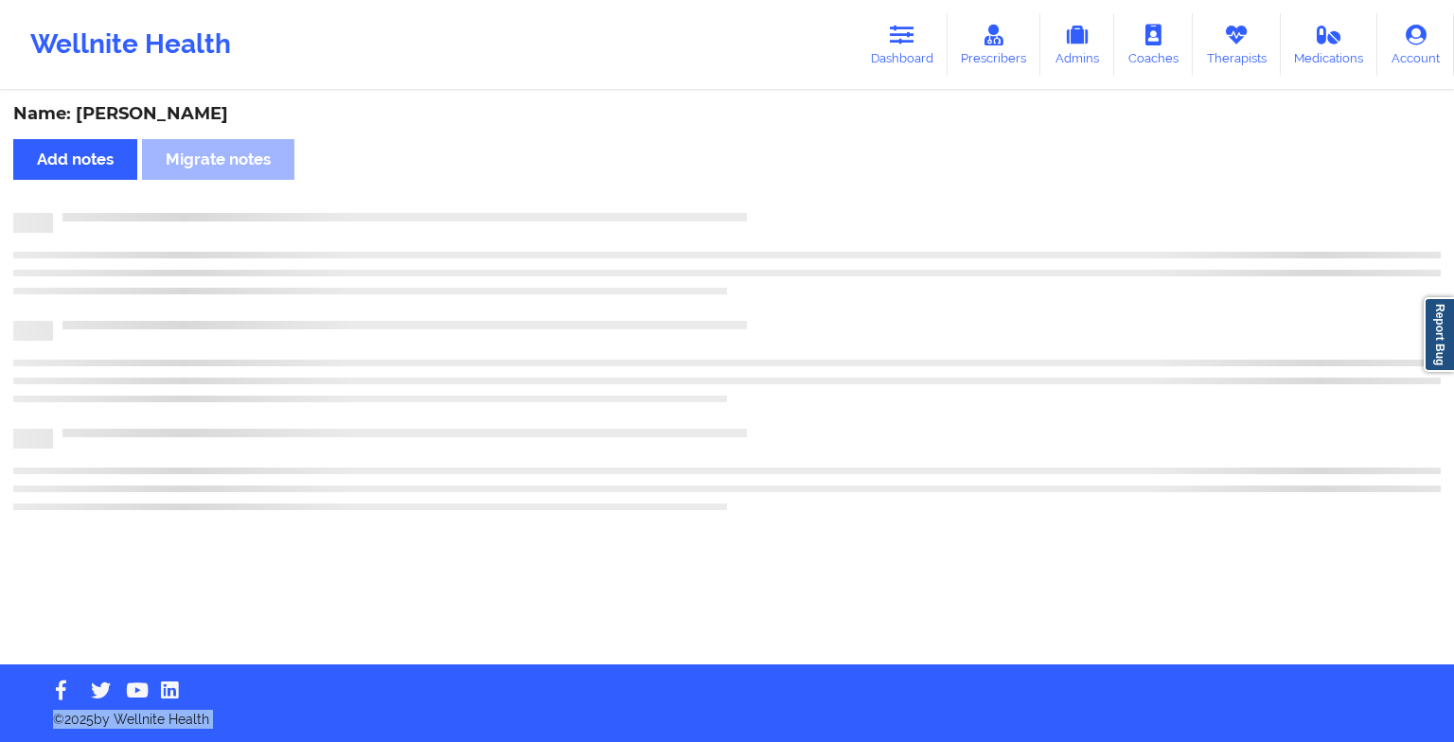
click at [760, 741] on html "Wellnite Health Dashboard Prescribers Admins Coaches Therapists Medications Acc…" at bounding box center [727, 371] width 1454 height 742
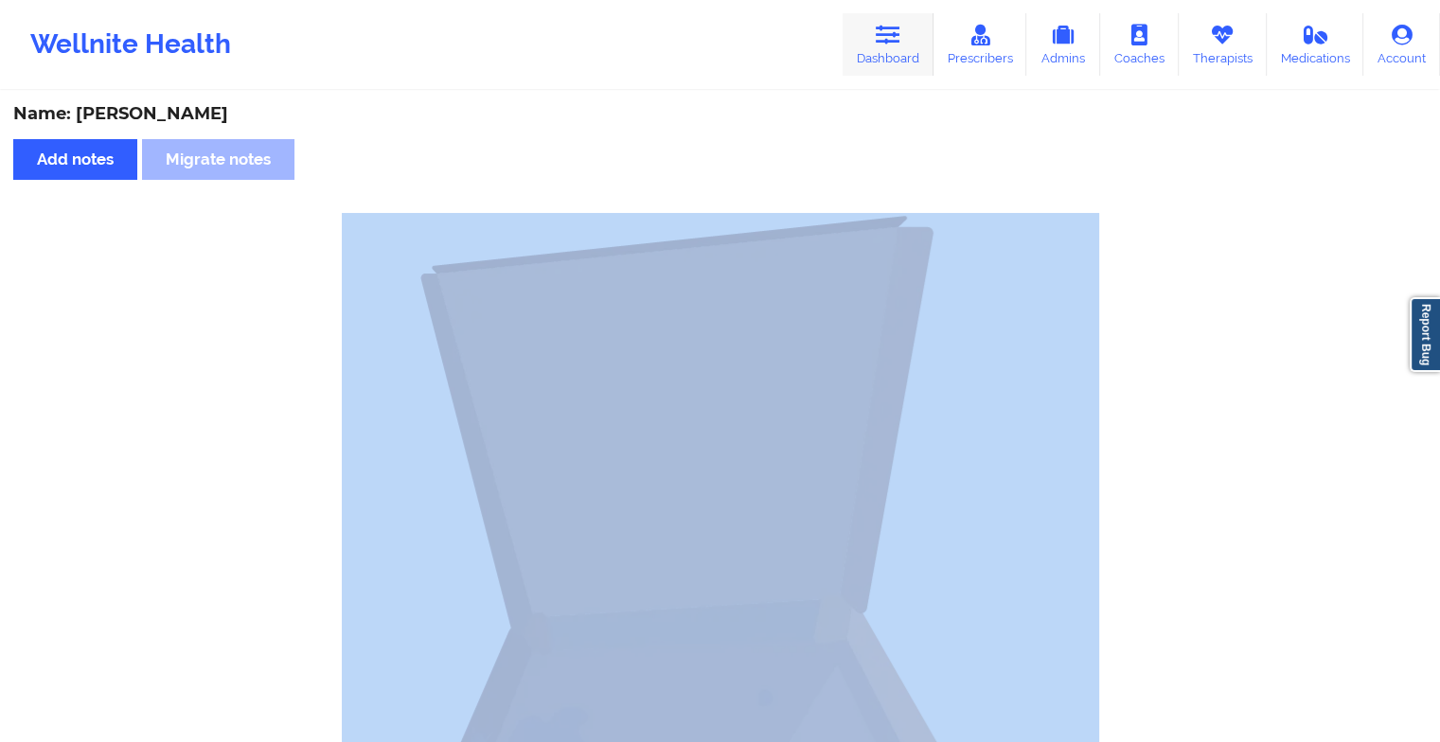
click at [890, 38] on icon at bounding box center [888, 35] width 25 height 21
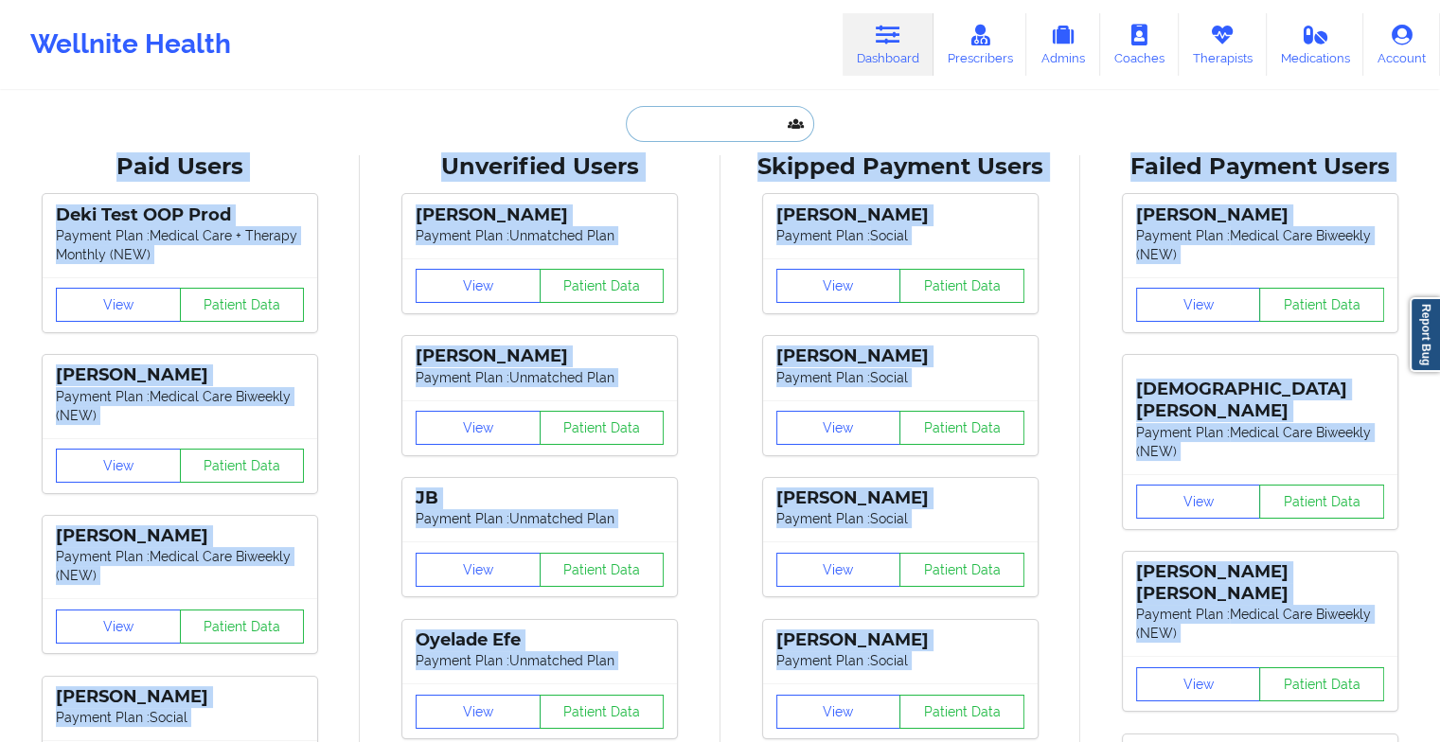
click at [730, 120] on input "text" at bounding box center [719, 124] width 187 height 36
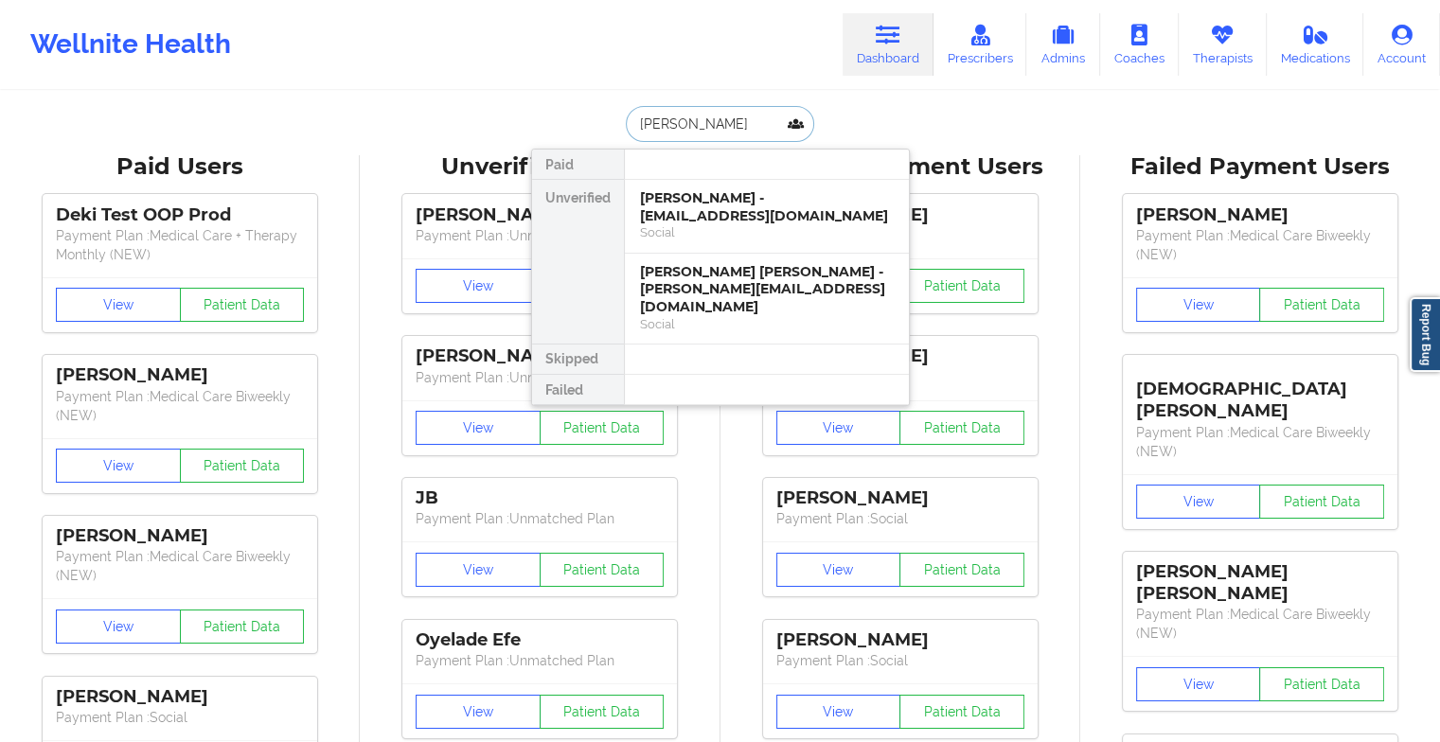
type input "[PERSON_NAME]"
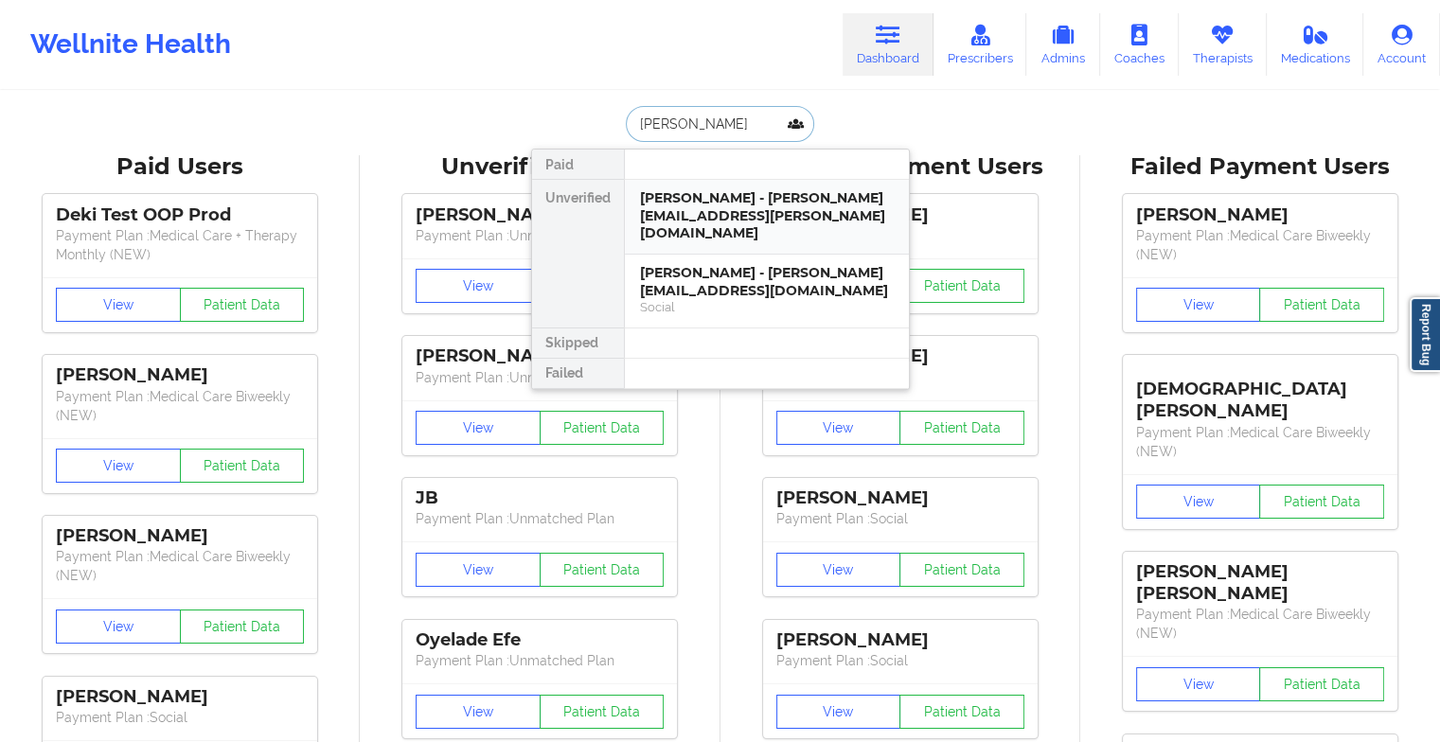
click at [756, 194] on div "[PERSON_NAME] - [PERSON_NAME][EMAIL_ADDRESS][PERSON_NAME][DOMAIN_NAME]" at bounding box center [767, 215] width 254 height 53
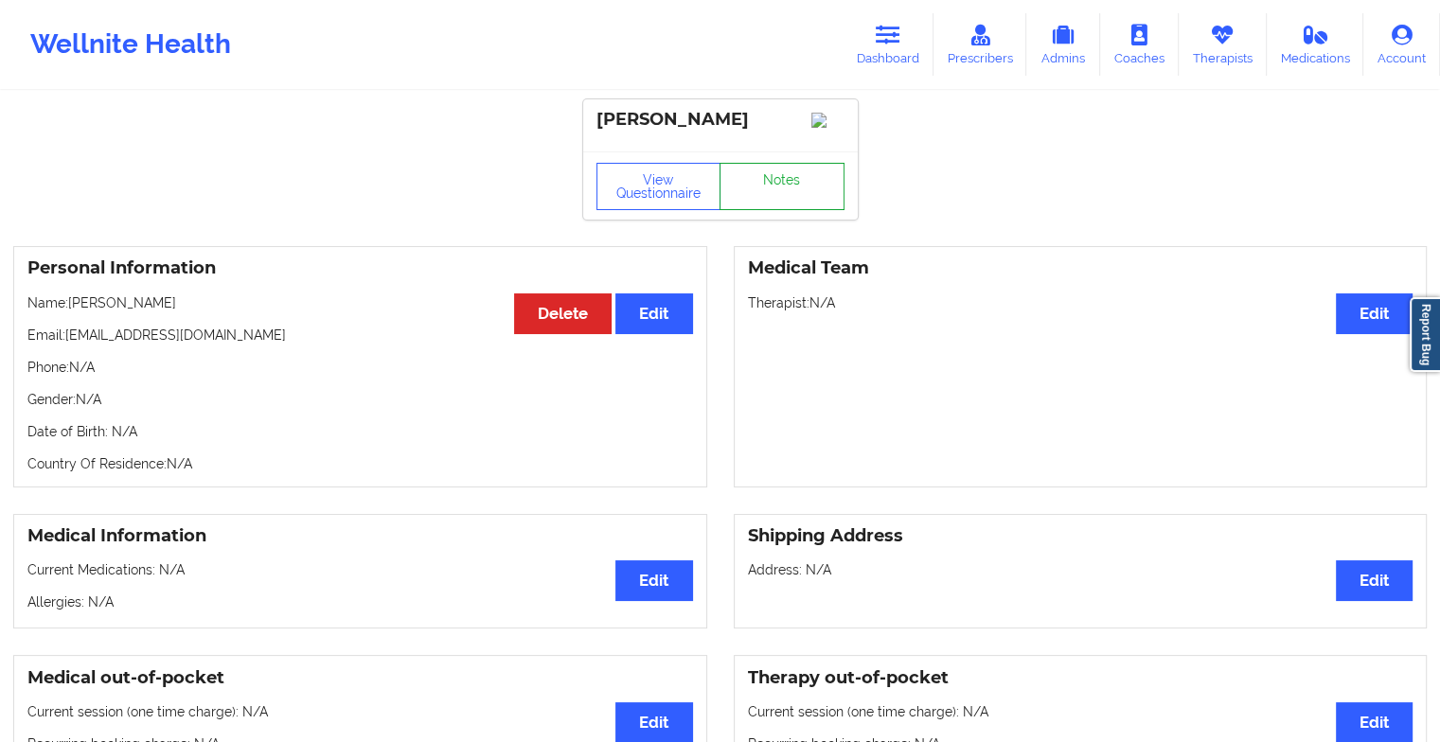
click at [795, 205] on link "Notes" at bounding box center [782, 186] width 125 height 47
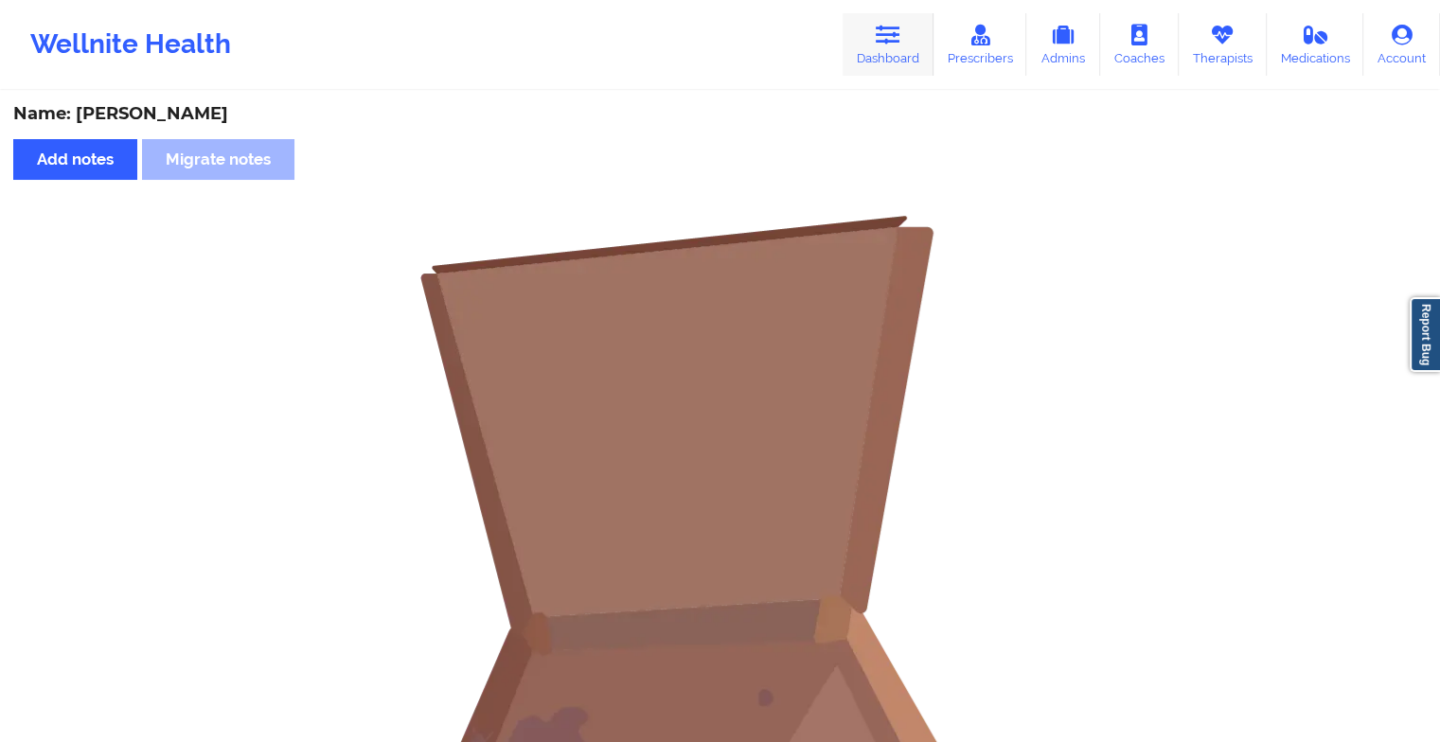
click at [894, 25] on icon at bounding box center [888, 35] width 25 height 21
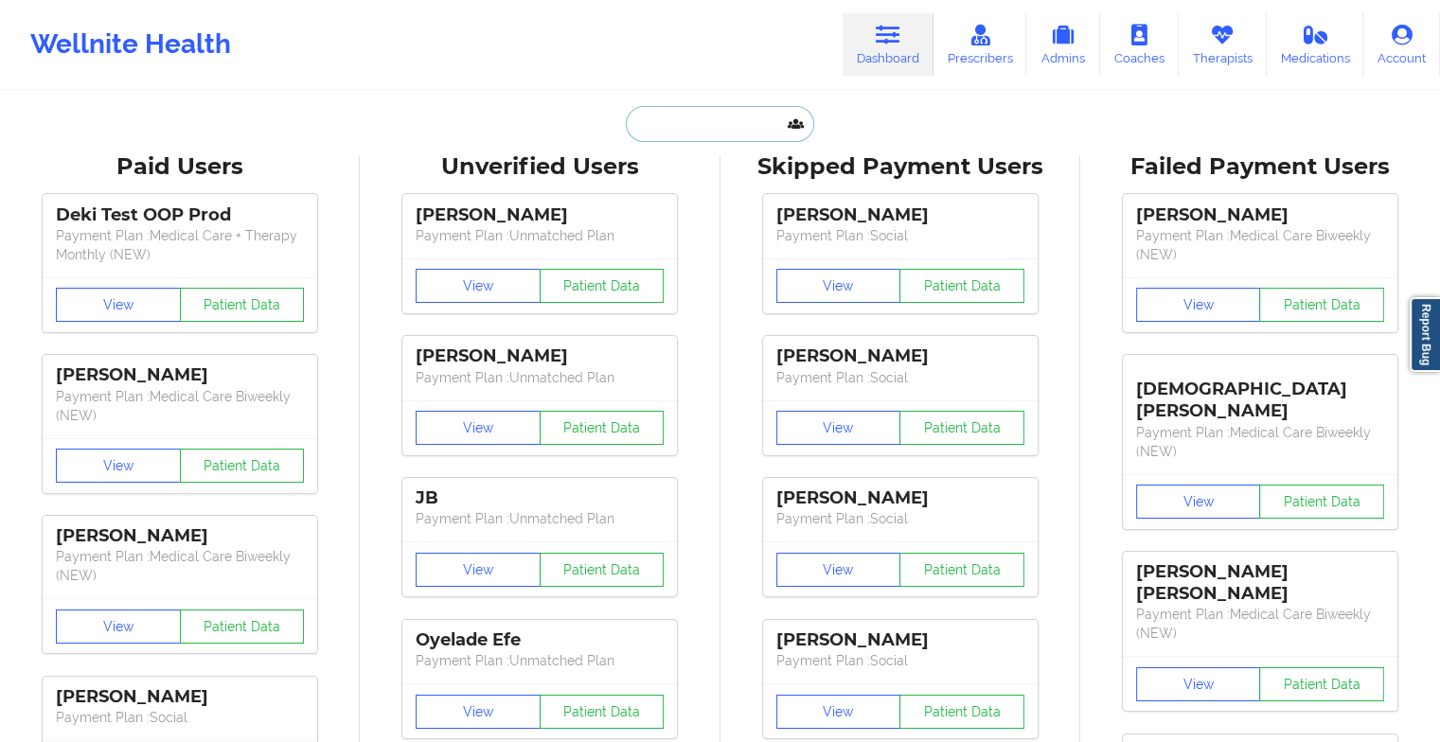
click at [749, 127] on input "text" at bounding box center [719, 124] width 187 height 36
type input "a"
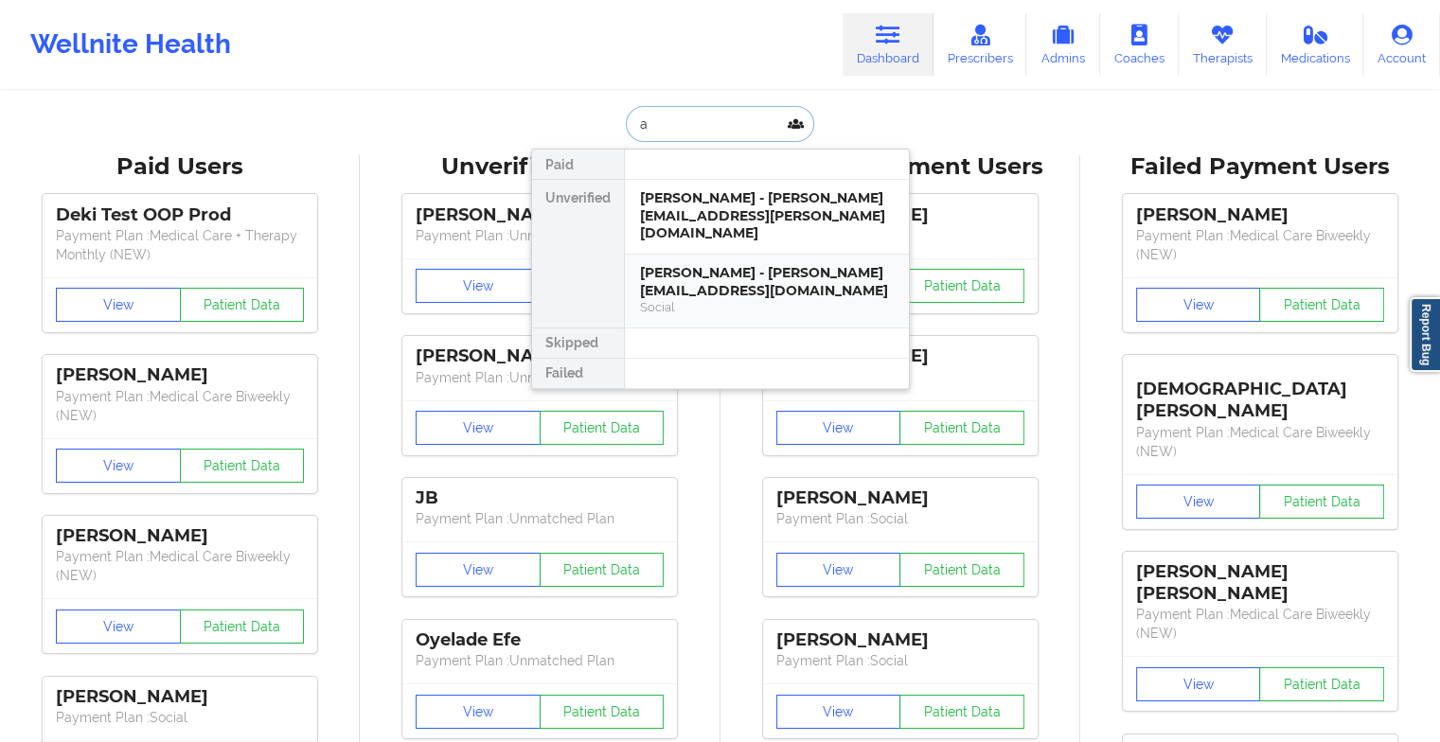
click at [744, 299] on div "[PERSON_NAME] - [PERSON_NAME][EMAIL_ADDRESS][DOMAIN_NAME] Social" at bounding box center [767, 291] width 284 height 73
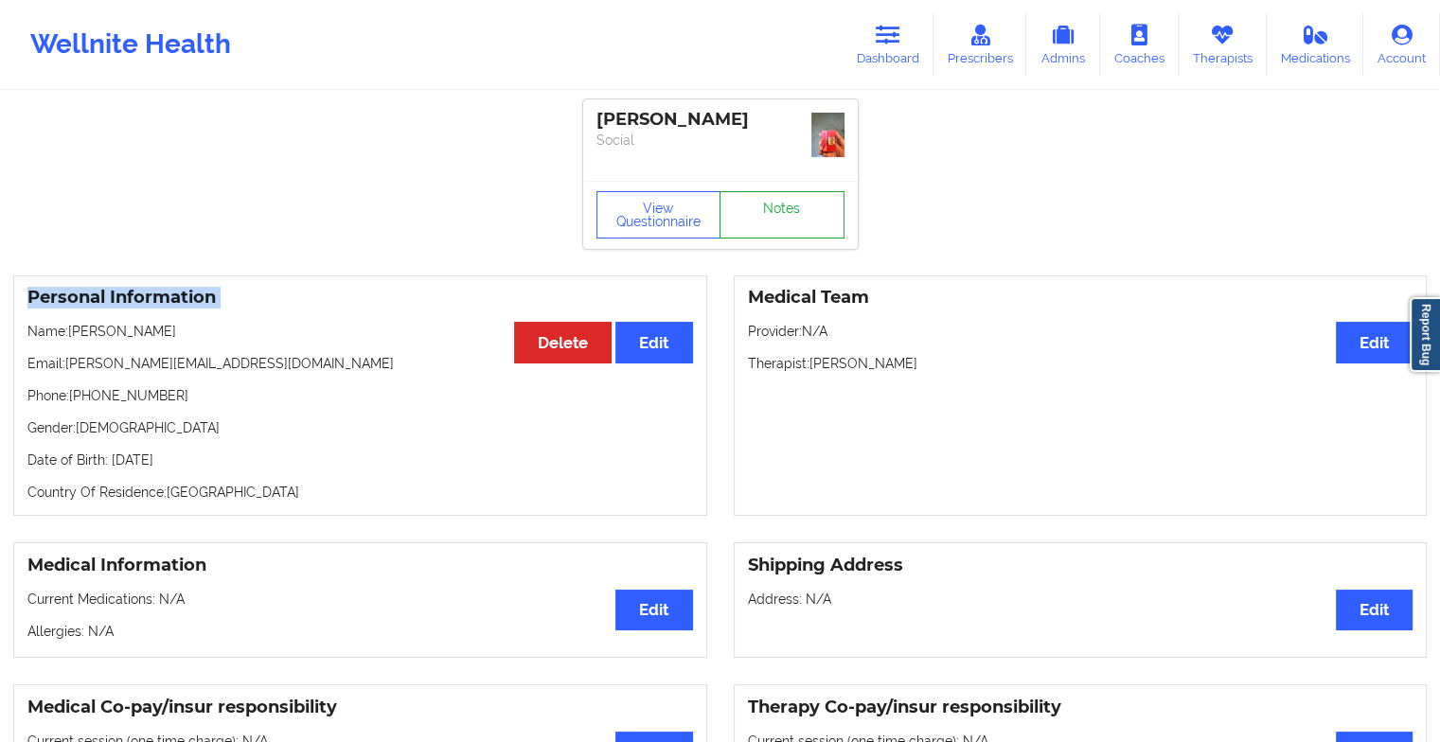
click at [792, 205] on link "Notes" at bounding box center [782, 214] width 125 height 47
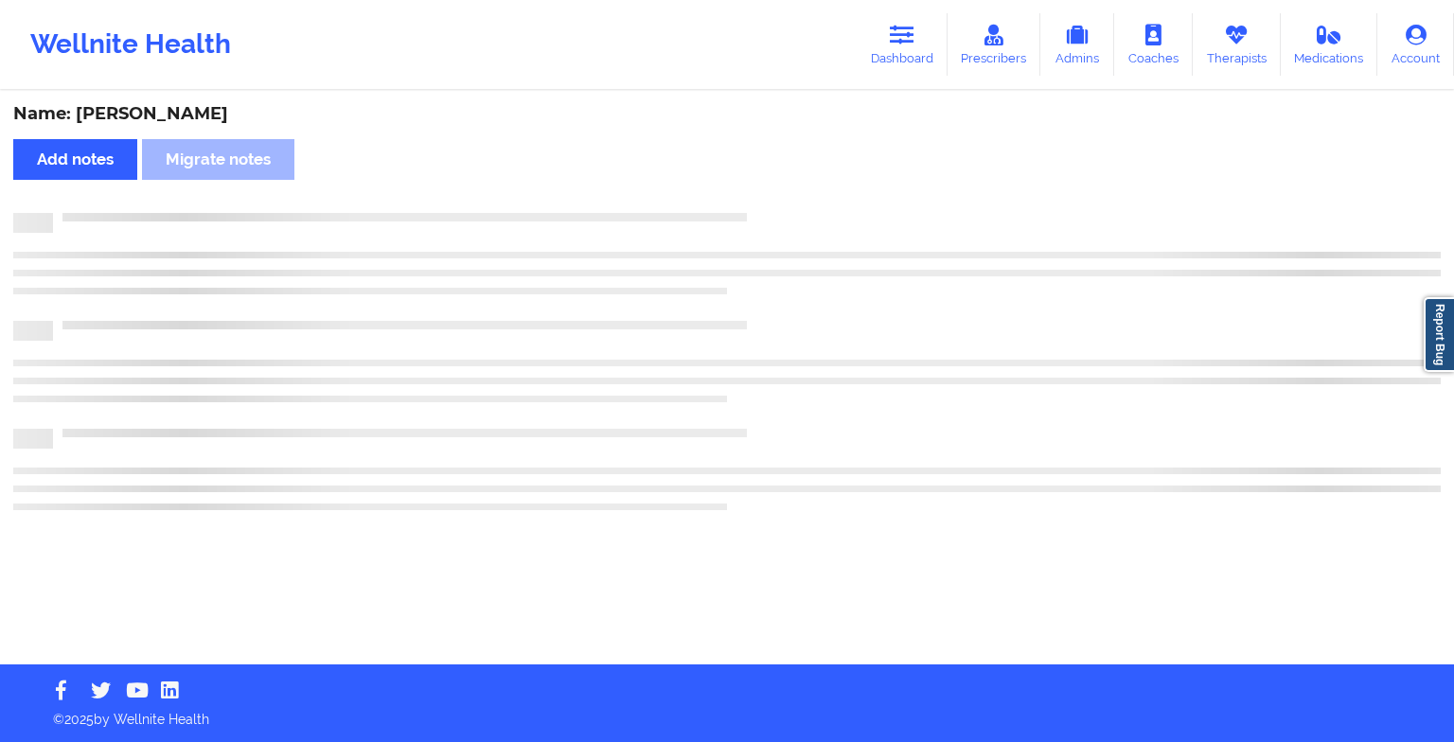
click at [792, 205] on div "Name: [PERSON_NAME] Add notes Migrate notes" at bounding box center [727, 379] width 1454 height 572
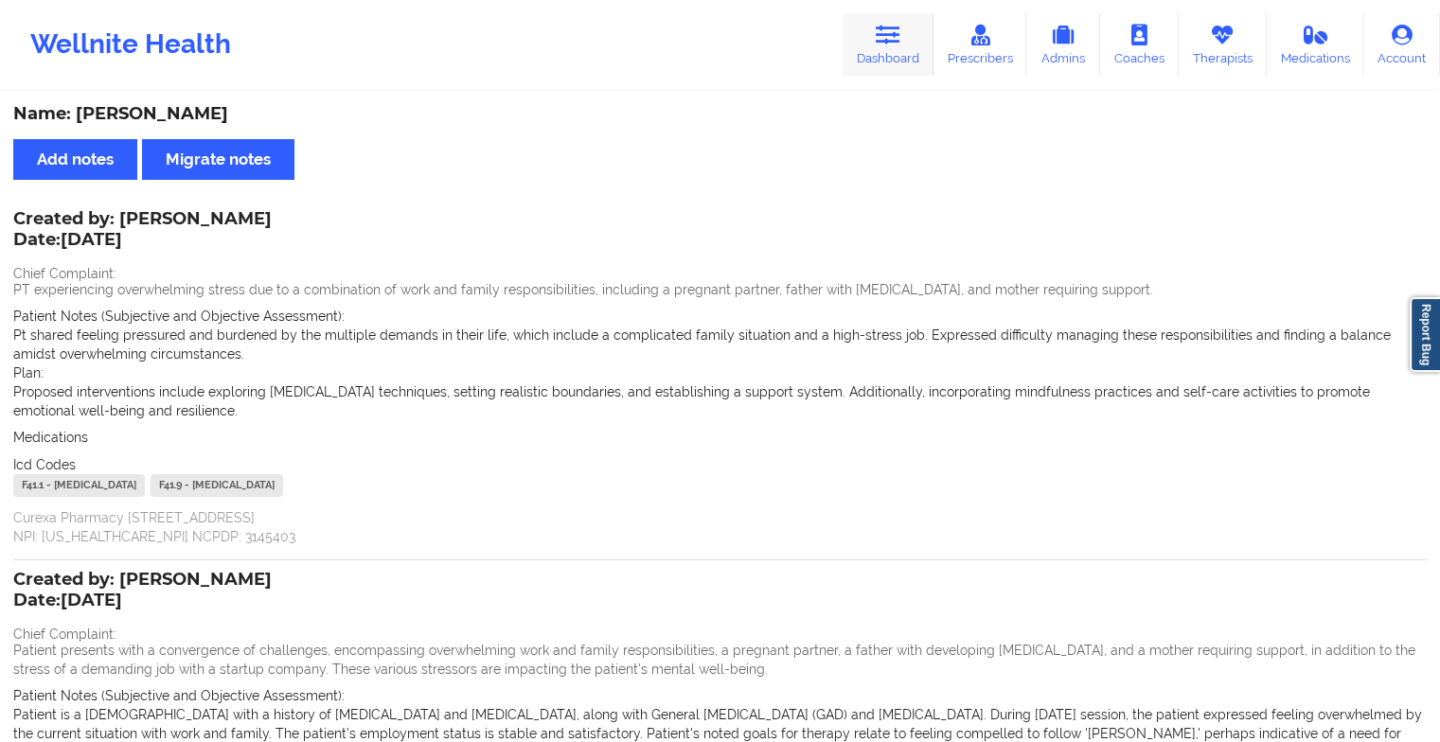
click at [868, 45] on link "Dashboard" at bounding box center [888, 44] width 91 height 62
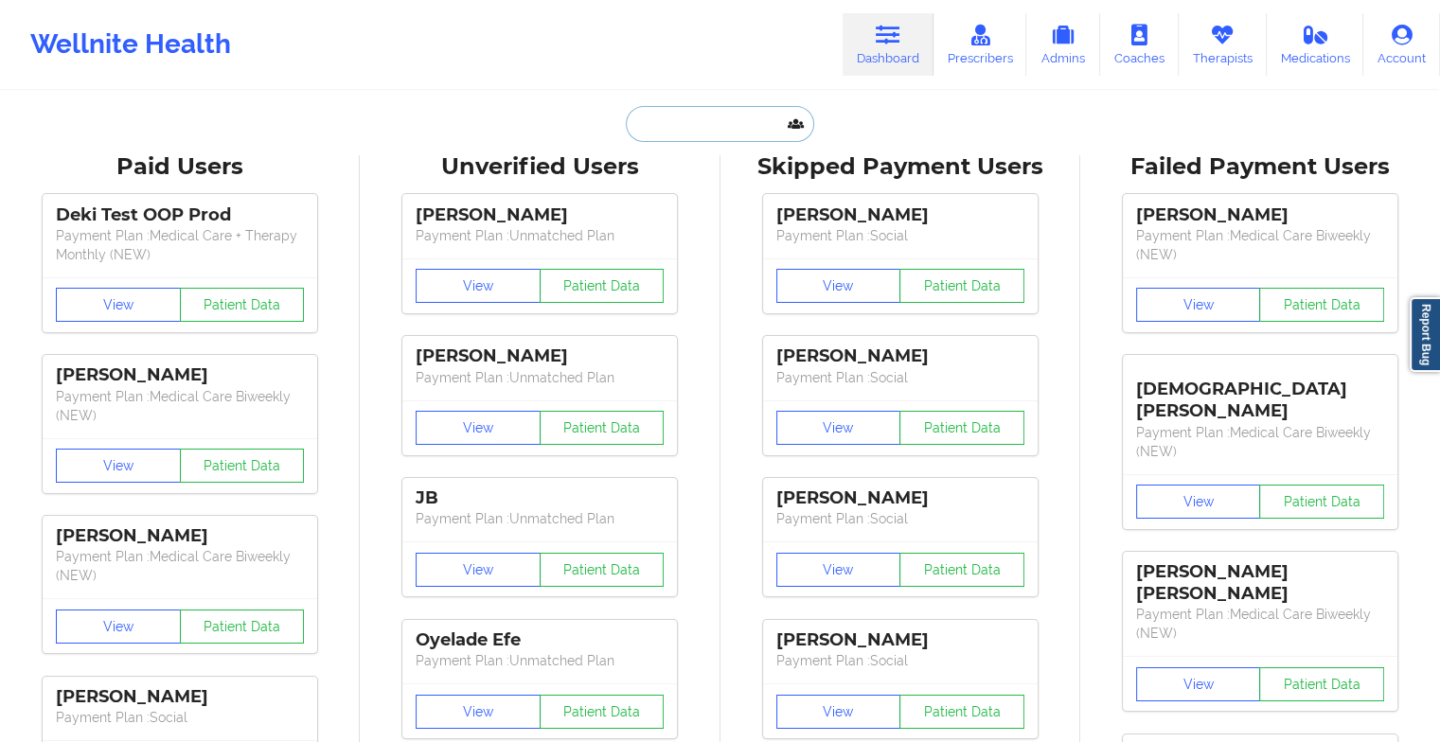
click at [688, 114] on input "text" at bounding box center [719, 124] width 187 height 36
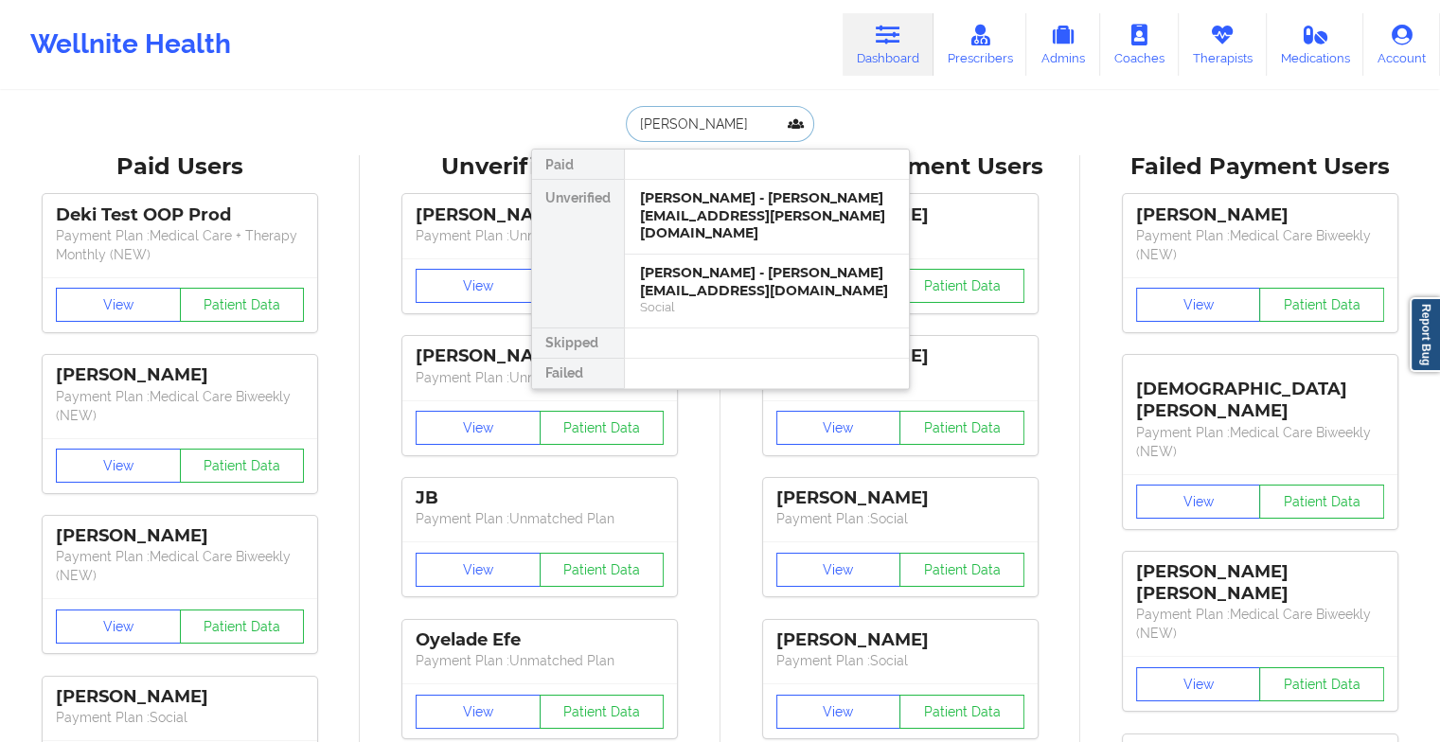
type input "[PERSON_NAME]"
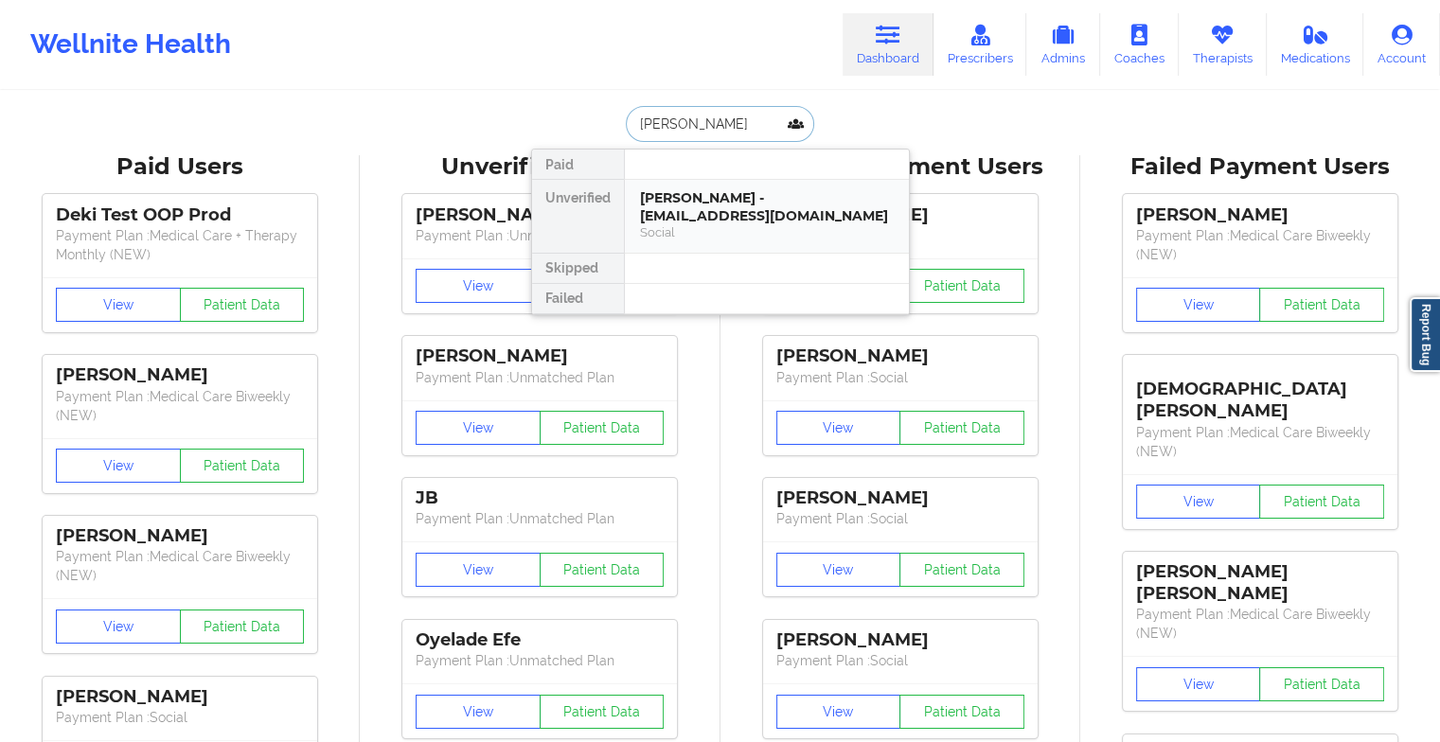
click at [712, 205] on div "[PERSON_NAME] - [EMAIL_ADDRESS][DOMAIN_NAME]" at bounding box center [767, 206] width 254 height 35
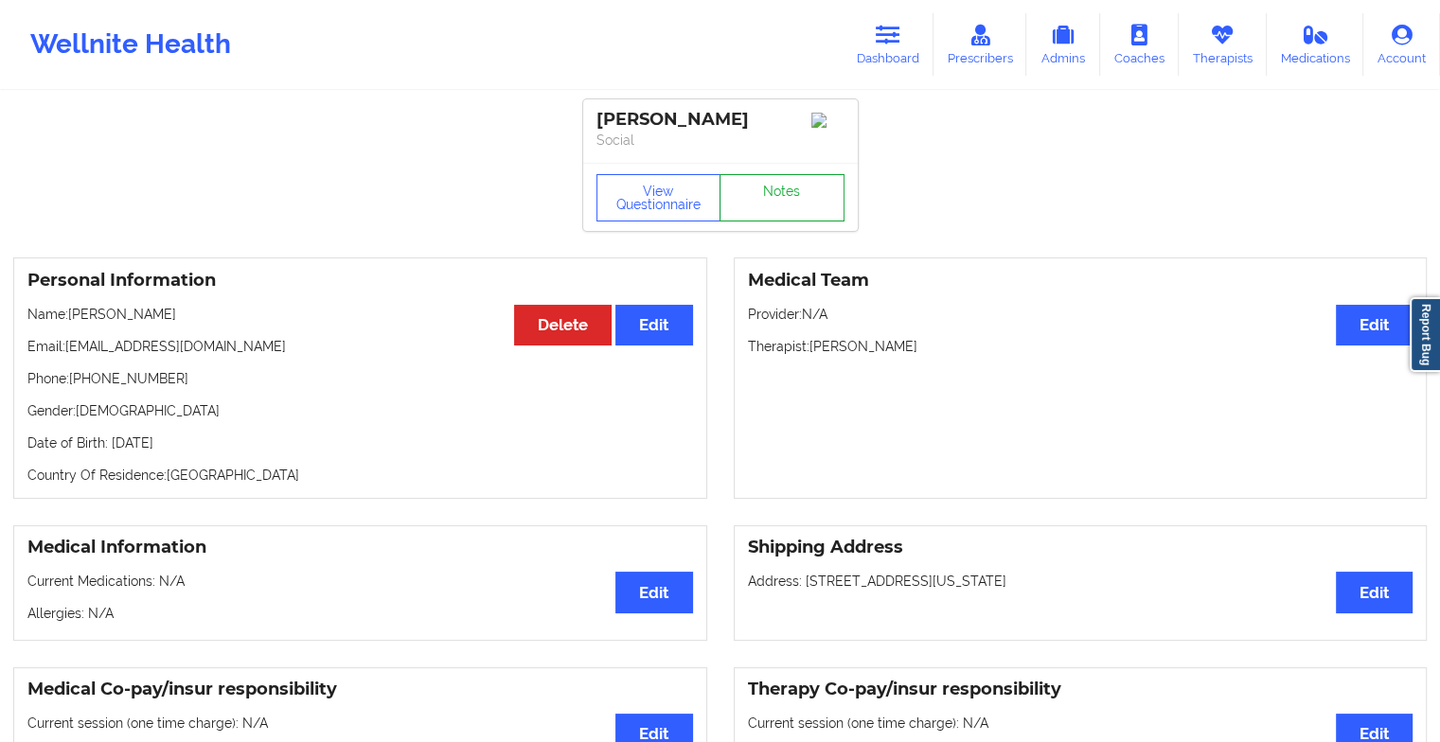
click at [804, 195] on link "Notes" at bounding box center [782, 197] width 125 height 47
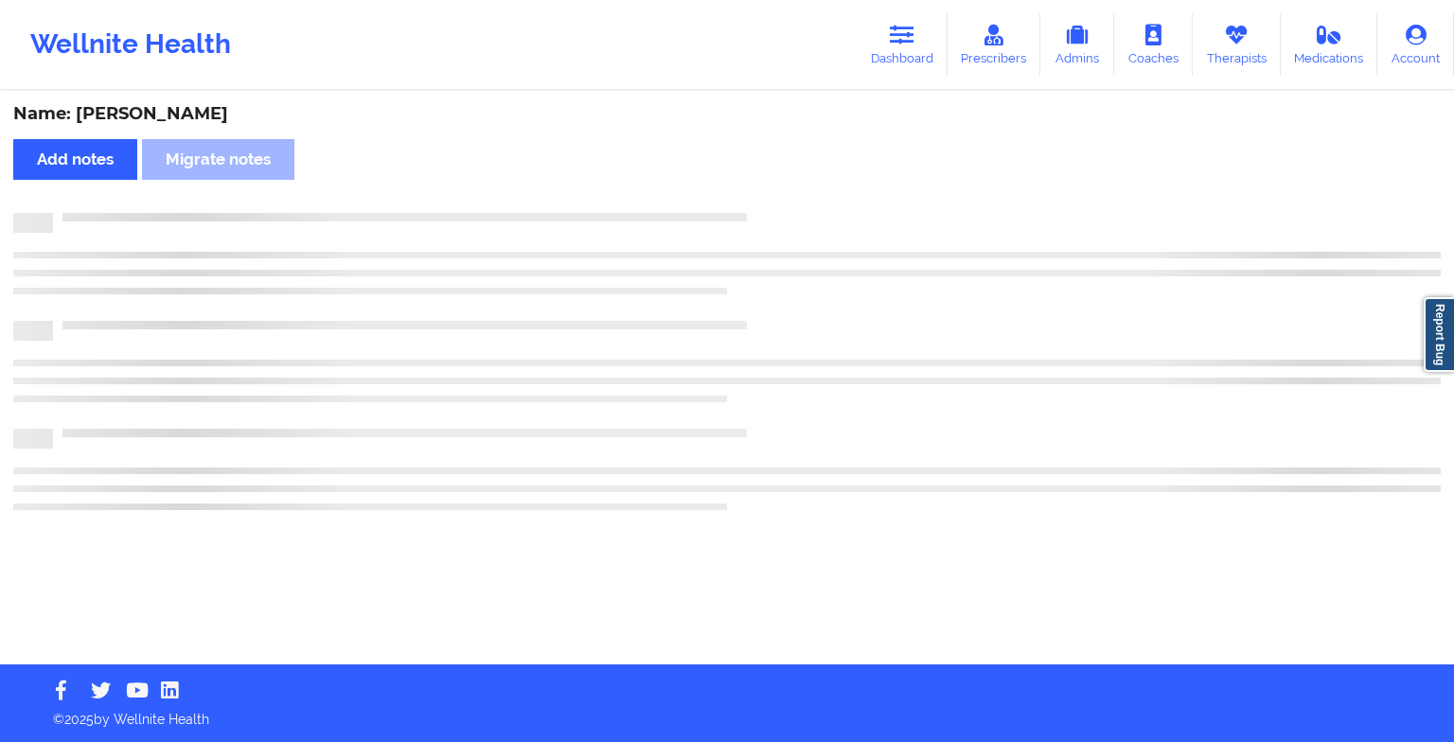
click at [804, 195] on div "Name: [PERSON_NAME] Add notes Migrate notes" at bounding box center [727, 379] width 1454 height 572
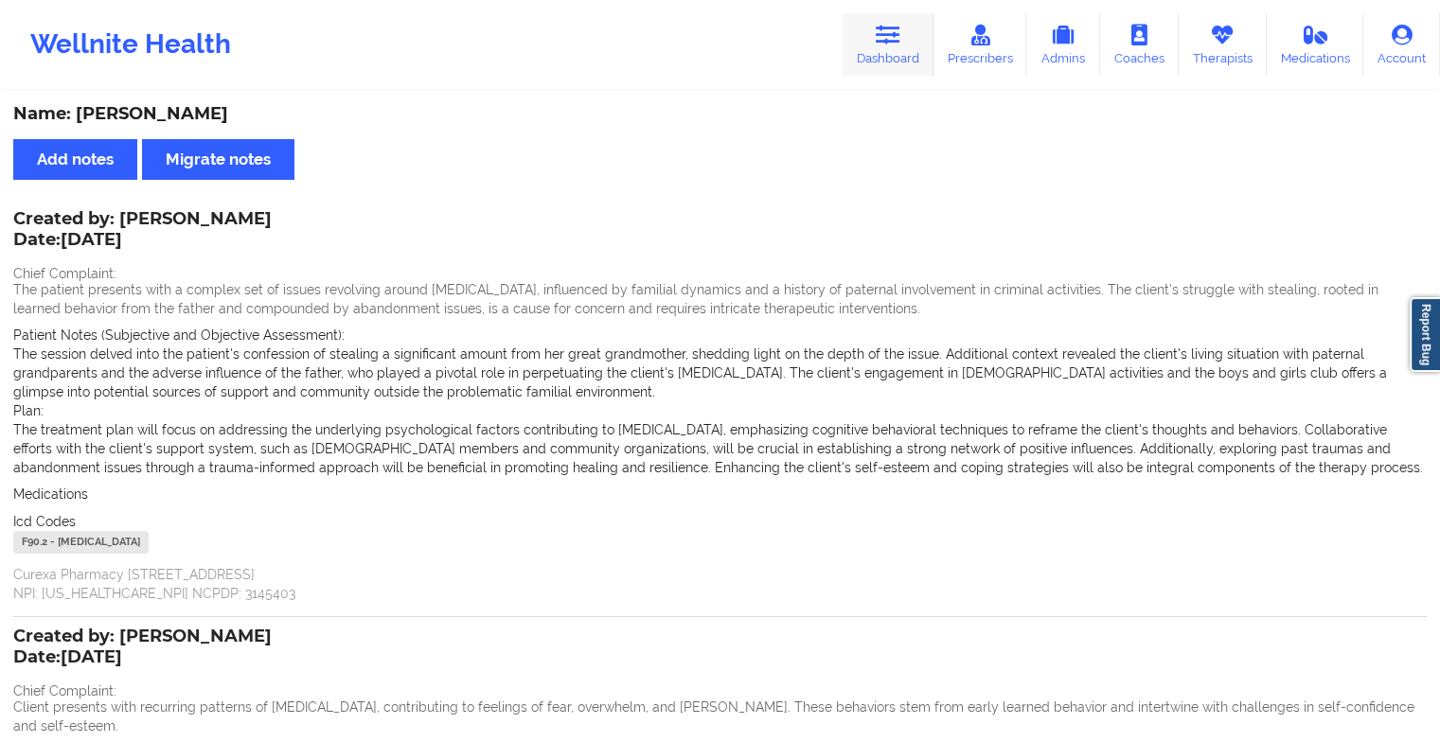
click at [853, 38] on link "Dashboard" at bounding box center [888, 44] width 91 height 62
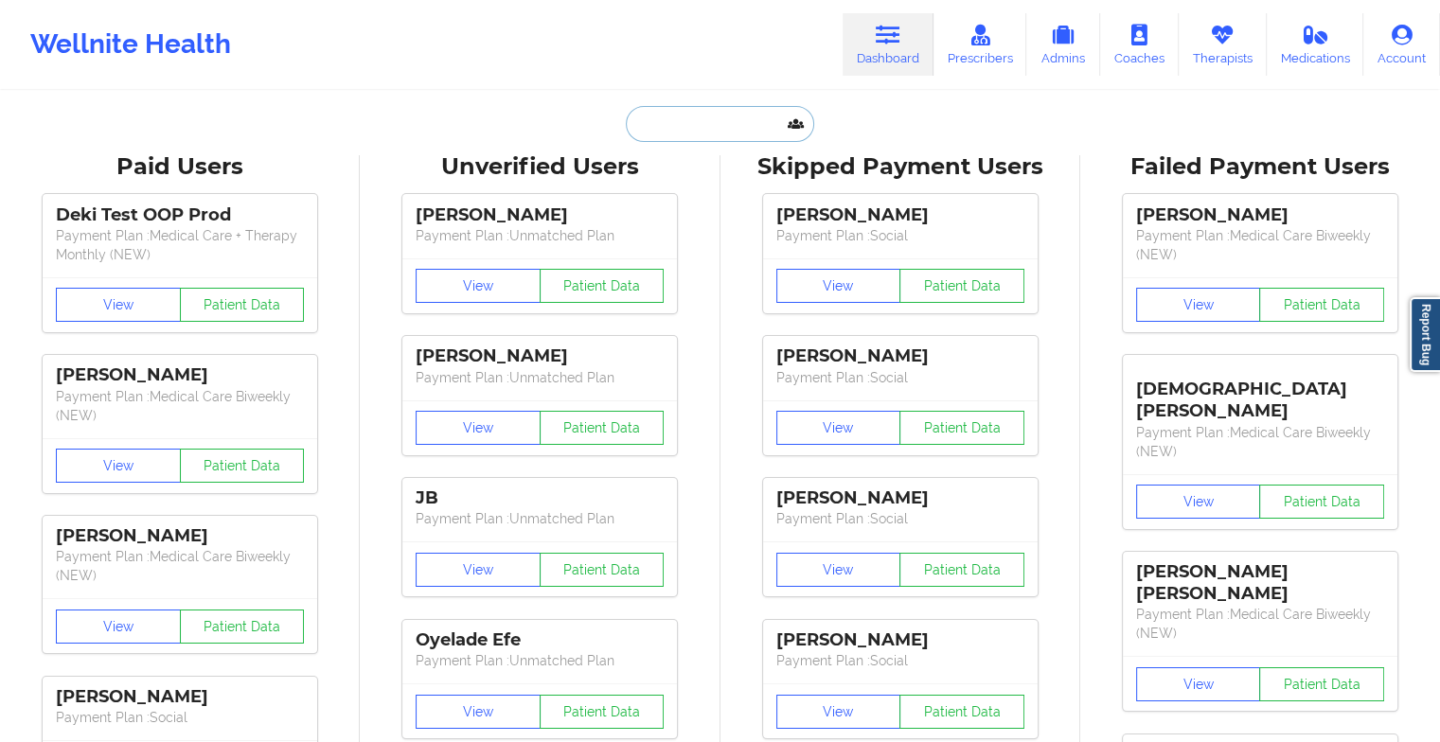
click at [682, 130] on input "text" at bounding box center [719, 124] width 187 height 36
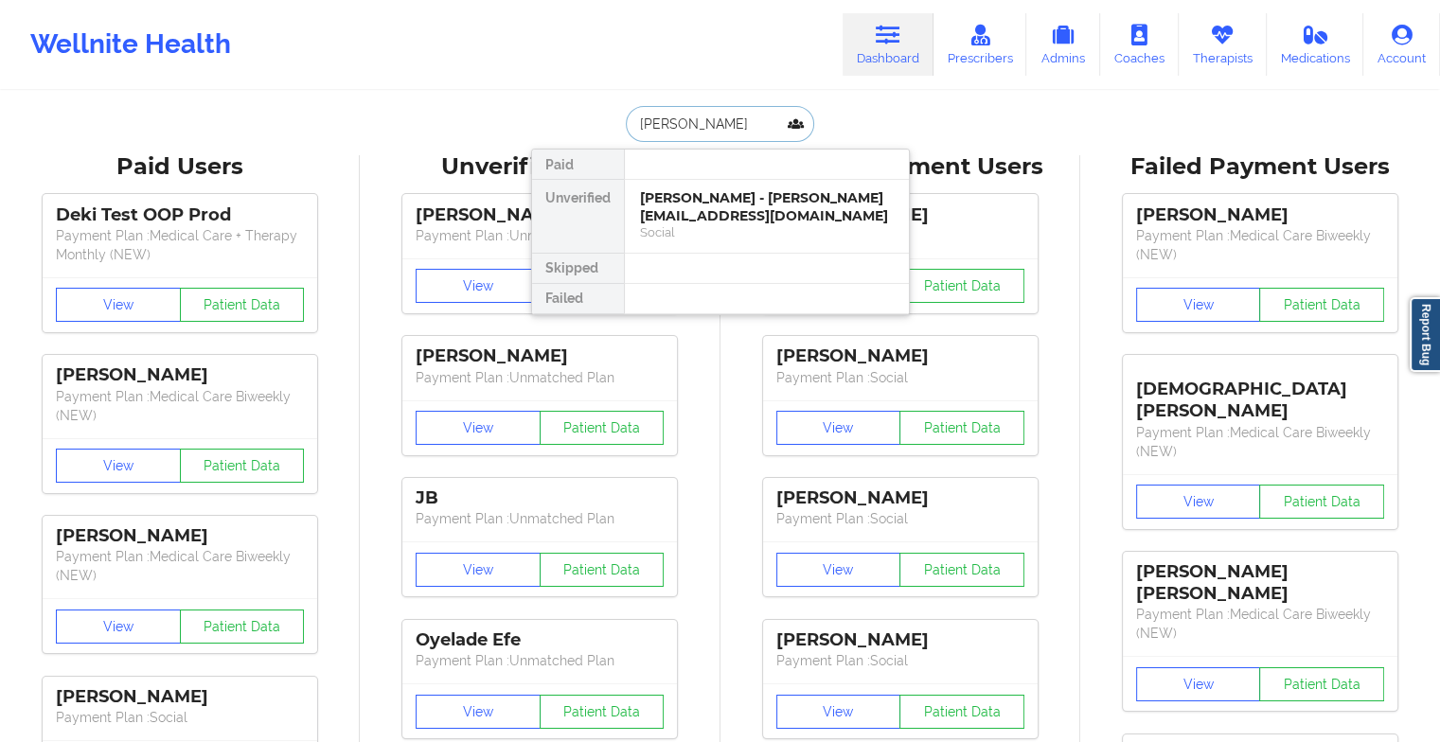
drag, startPoint x: 713, startPoint y: 196, endPoint x: 822, endPoint y: 110, distance: 138.8
click at [822, 110] on div "[PERSON_NAME] Paid Unverified [PERSON_NAME] - [PERSON_NAME][EMAIL_ADDRESS][DOMA…" at bounding box center [720, 124] width 379 height 36
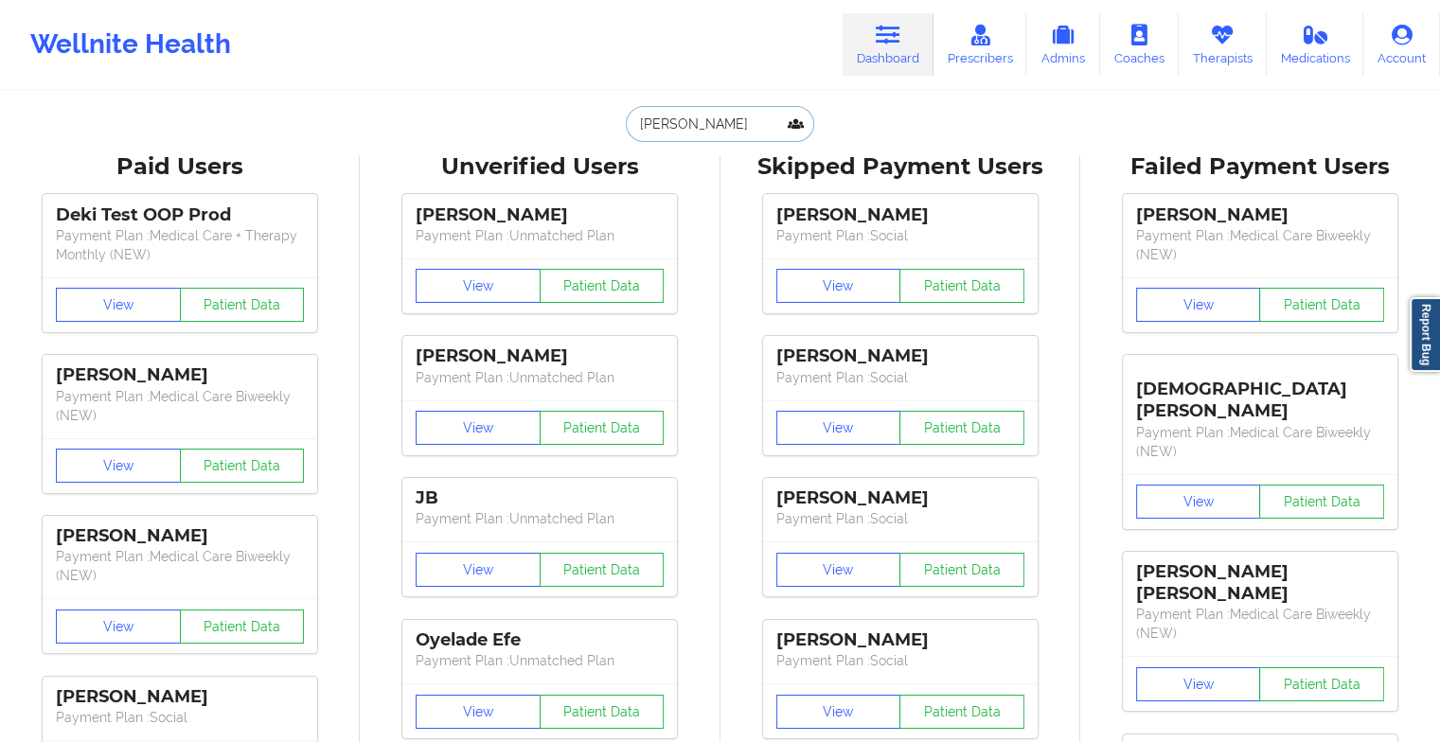
type input "[PERSON_NAME]"
drag, startPoint x: 589, startPoint y: 118, endPoint x: 742, endPoint y: 118, distance: 153.4
click at [742, 118] on div "[PERSON_NAME] Paid Unverified [PERSON_NAME] - [PERSON_NAME][EMAIL_ADDRESS][DOMA…" at bounding box center [720, 124] width 379 height 36
click at [742, 118] on input "[PERSON_NAME]" at bounding box center [719, 124] width 187 height 36
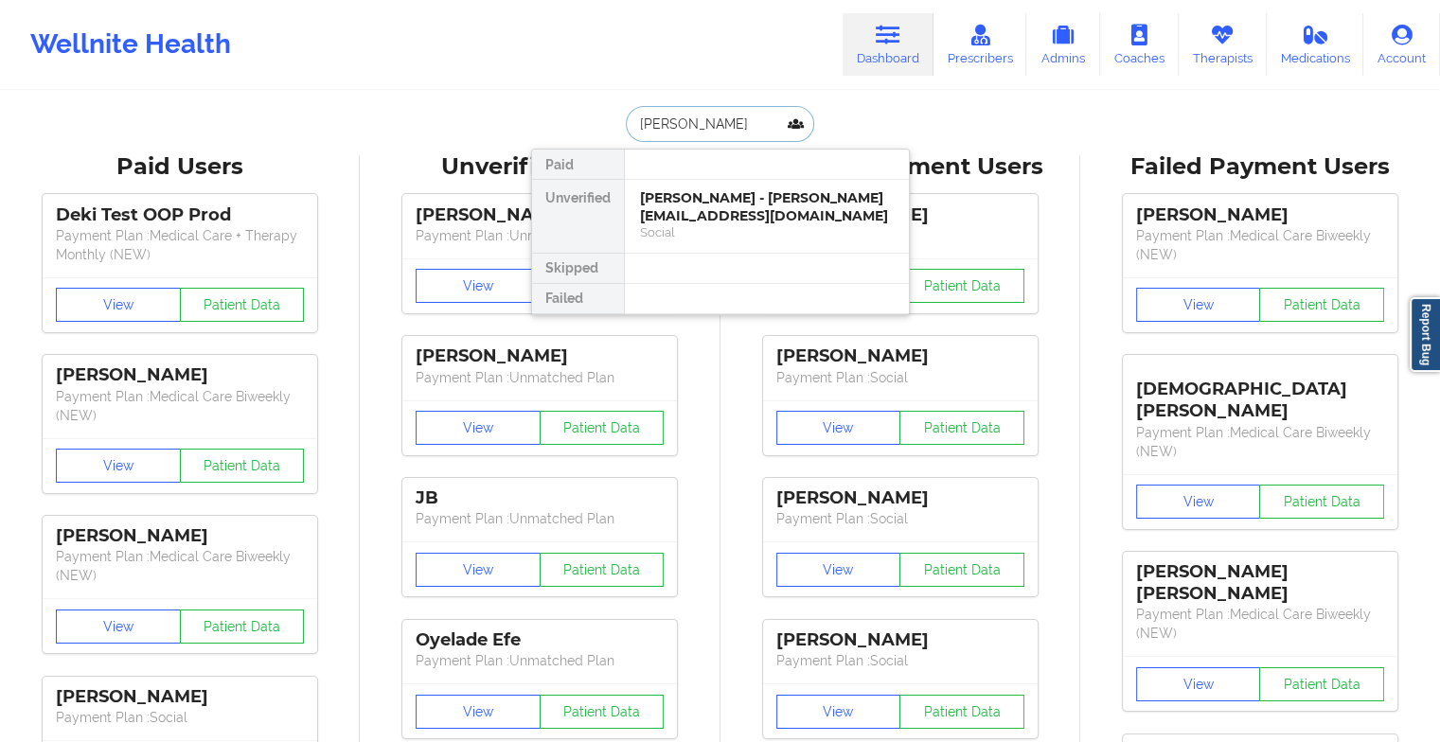
click at [742, 118] on input "[PERSON_NAME]" at bounding box center [719, 124] width 187 height 36
click at [712, 224] on div "Social" at bounding box center [767, 232] width 254 height 16
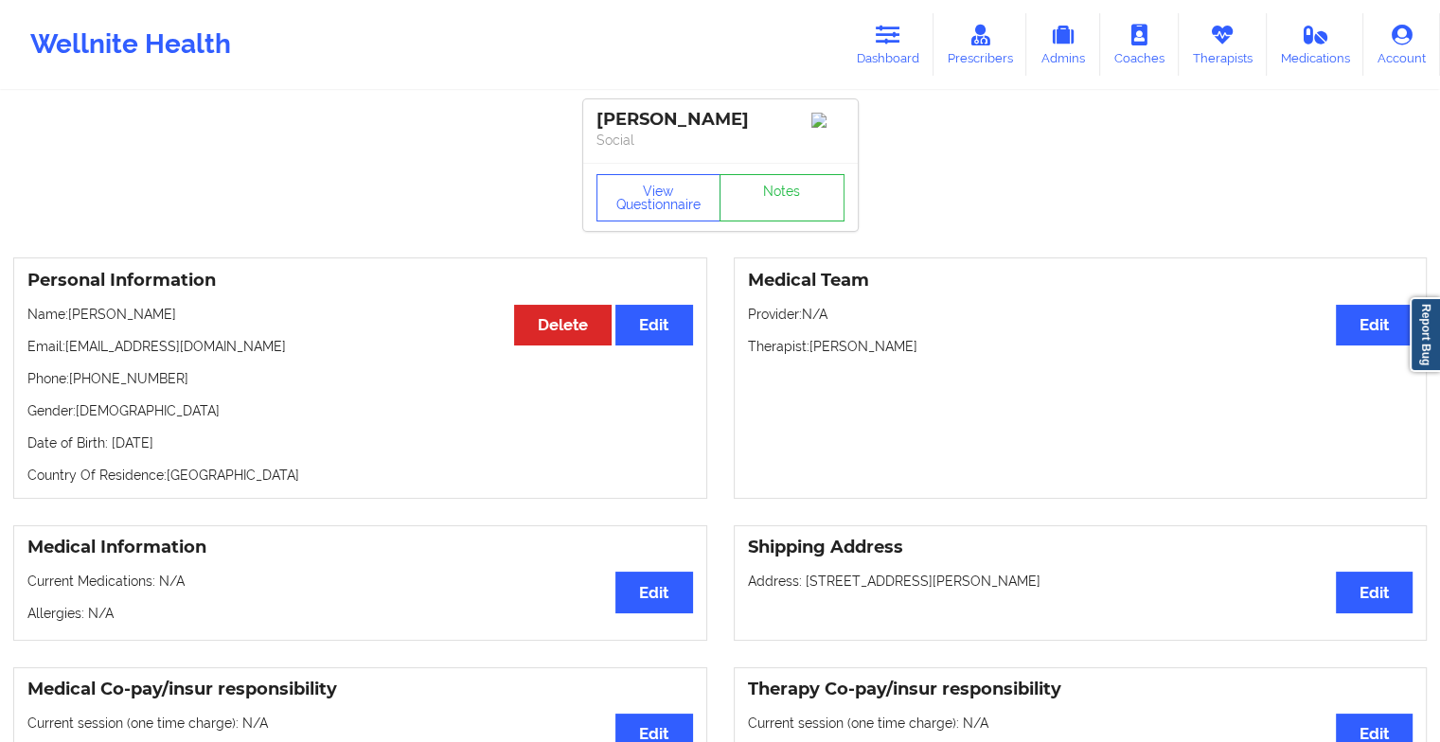
click at [760, 200] on div "View Questionnaire Notes" at bounding box center [720, 197] width 275 height 68
click at [760, 200] on link "Notes" at bounding box center [782, 197] width 125 height 47
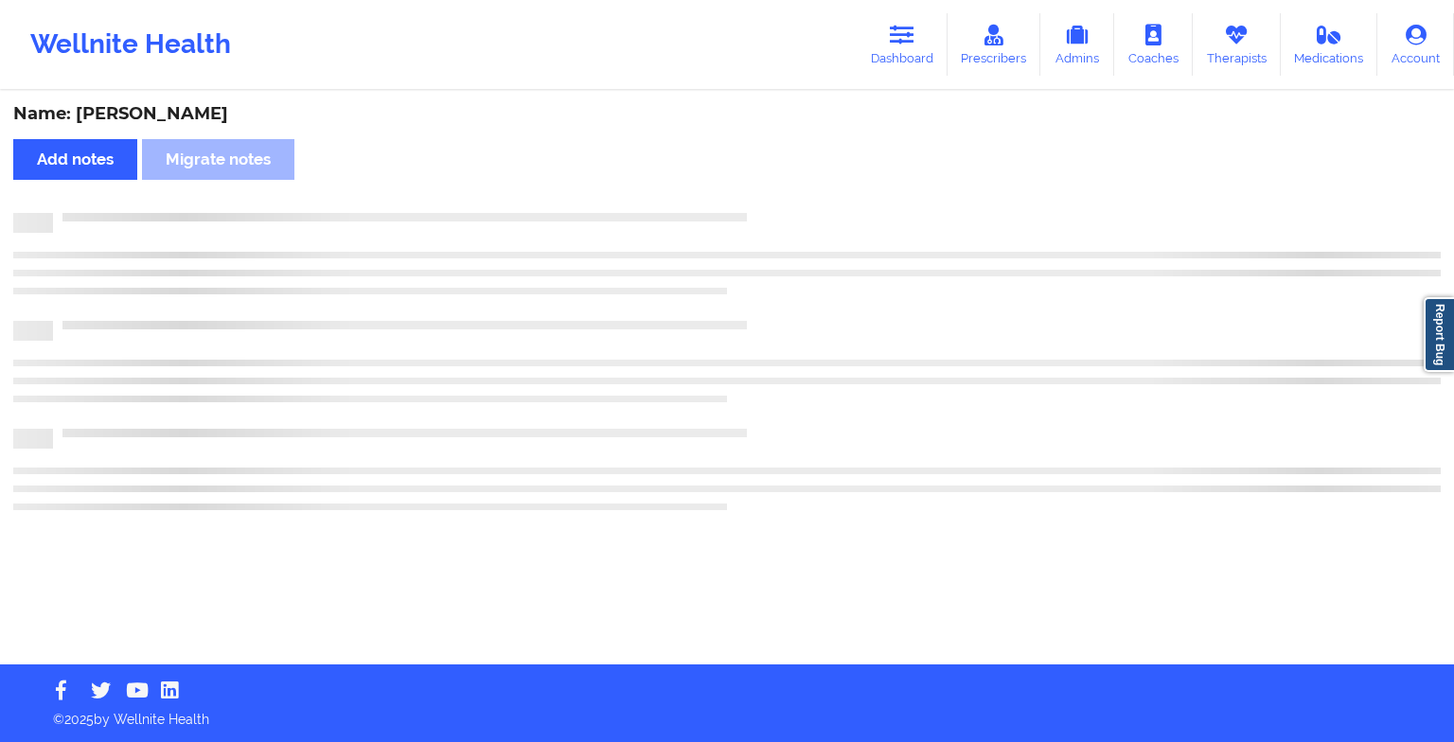
click at [760, 200] on div "Name: [PERSON_NAME] Add notes Migrate notes" at bounding box center [727, 379] width 1454 height 572
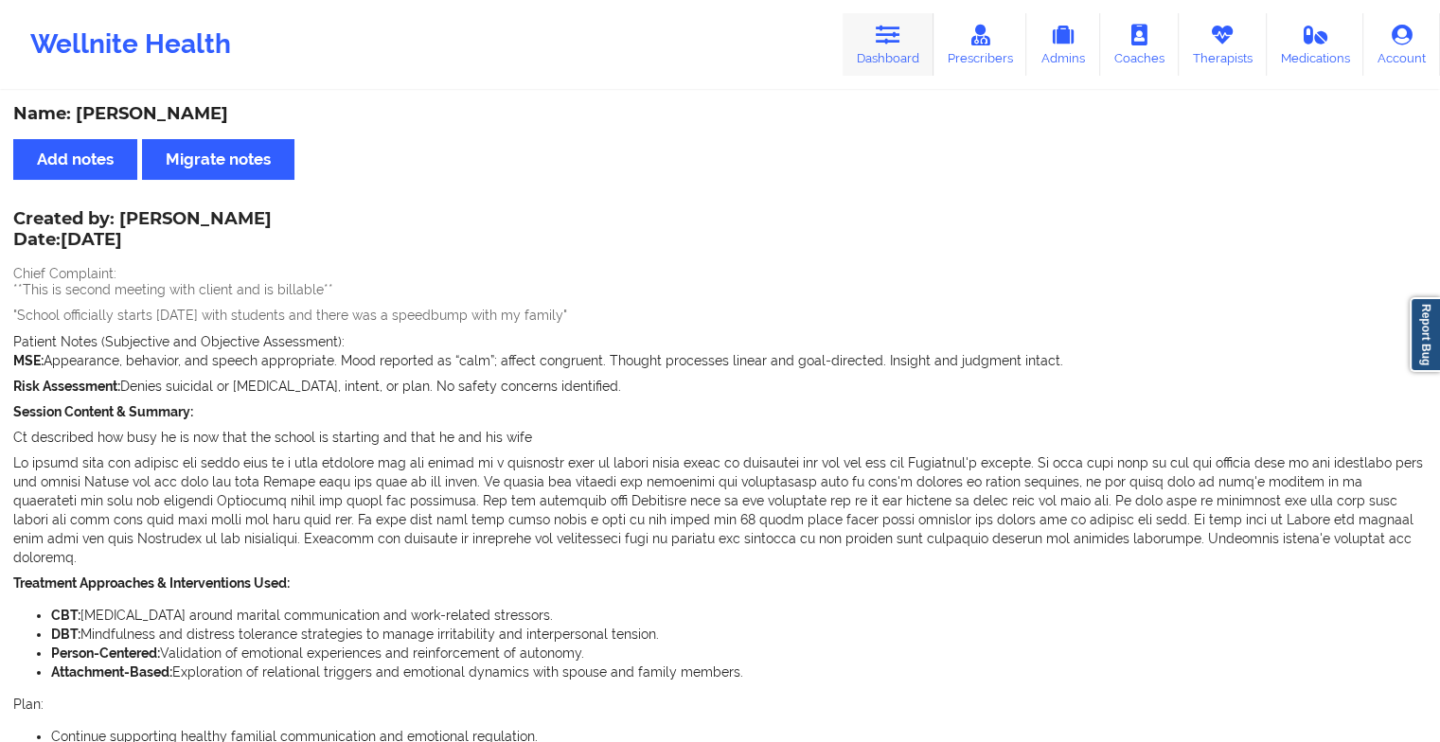
click at [890, 40] on icon at bounding box center [888, 35] width 25 height 21
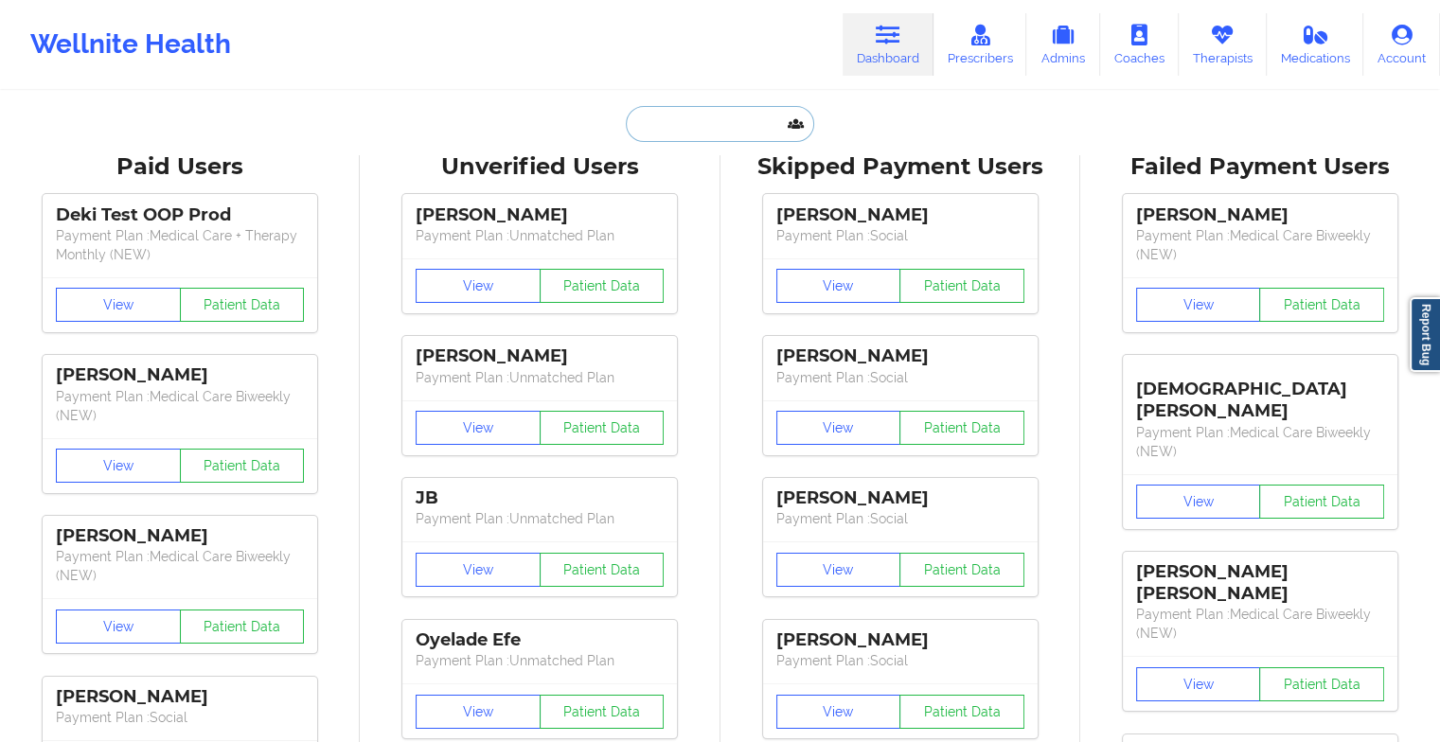
click at [763, 118] on input "text" at bounding box center [719, 124] width 187 height 36
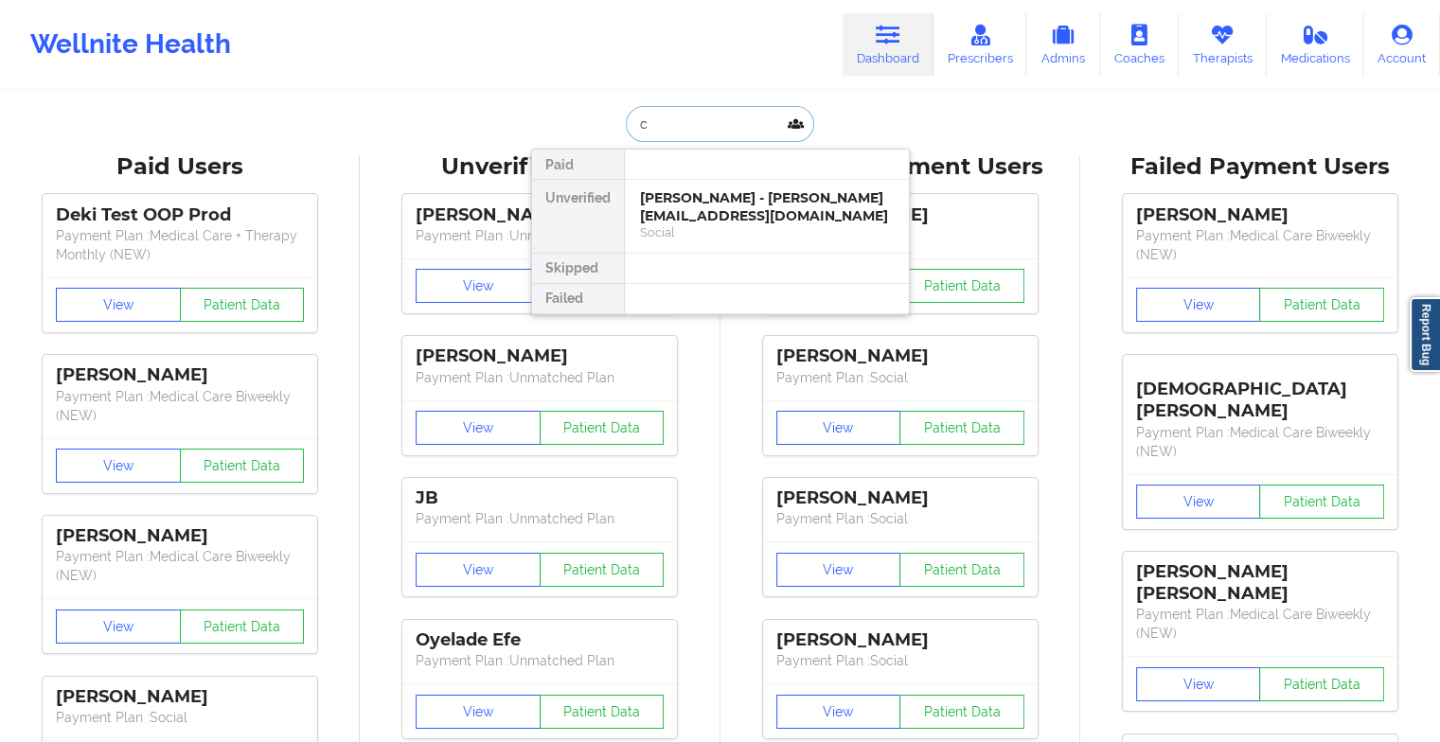
type input "c"
type input "[PERSON_NAME]"
click at [697, 202] on div "[PERSON_NAME] - [EMAIL_ADDRESS][DOMAIN_NAME]" at bounding box center [767, 206] width 254 height 35
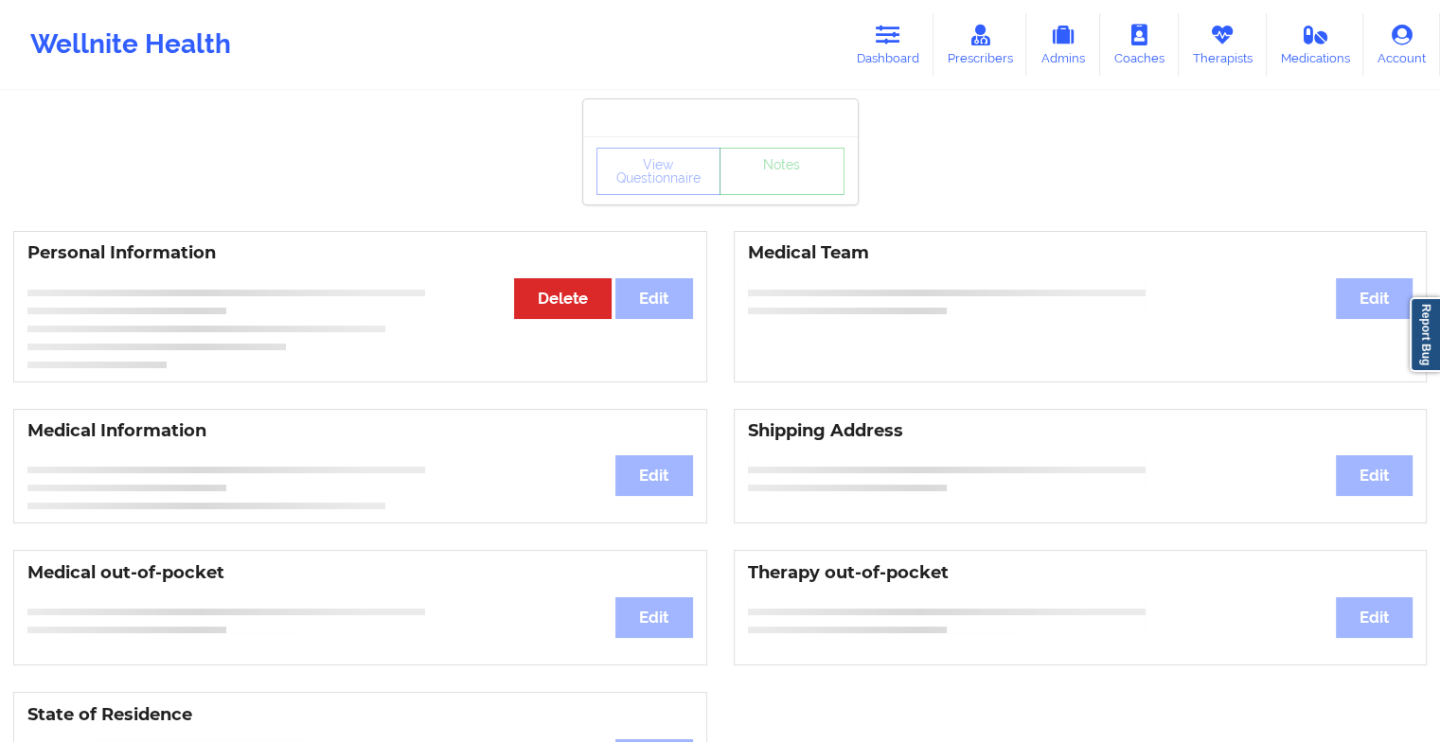
click at [763, 201] on div "View Questionnaire Notes" at bounding box center [720, 170] width 275 height 68
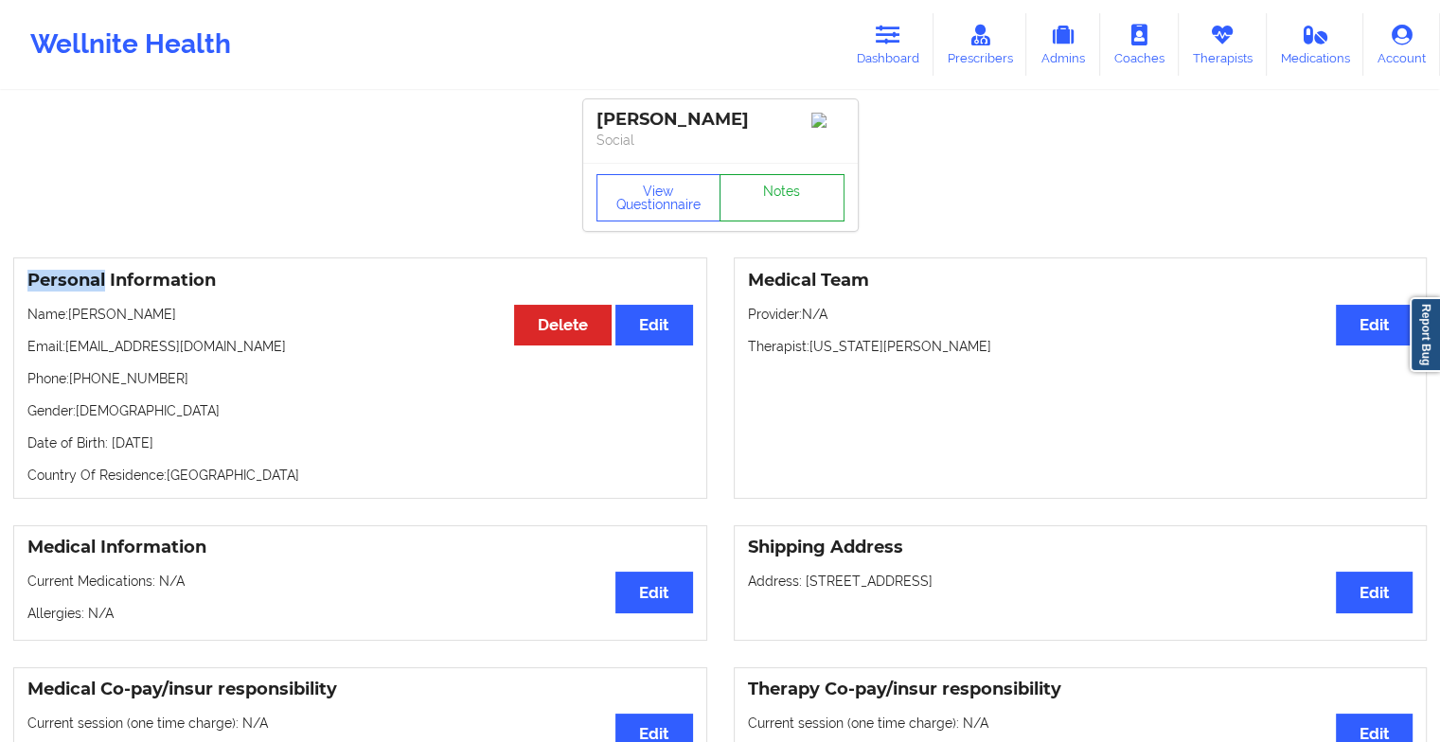
click at [763, 201] on link "Notes" at bounding box center [782, 197] width 125 height 47
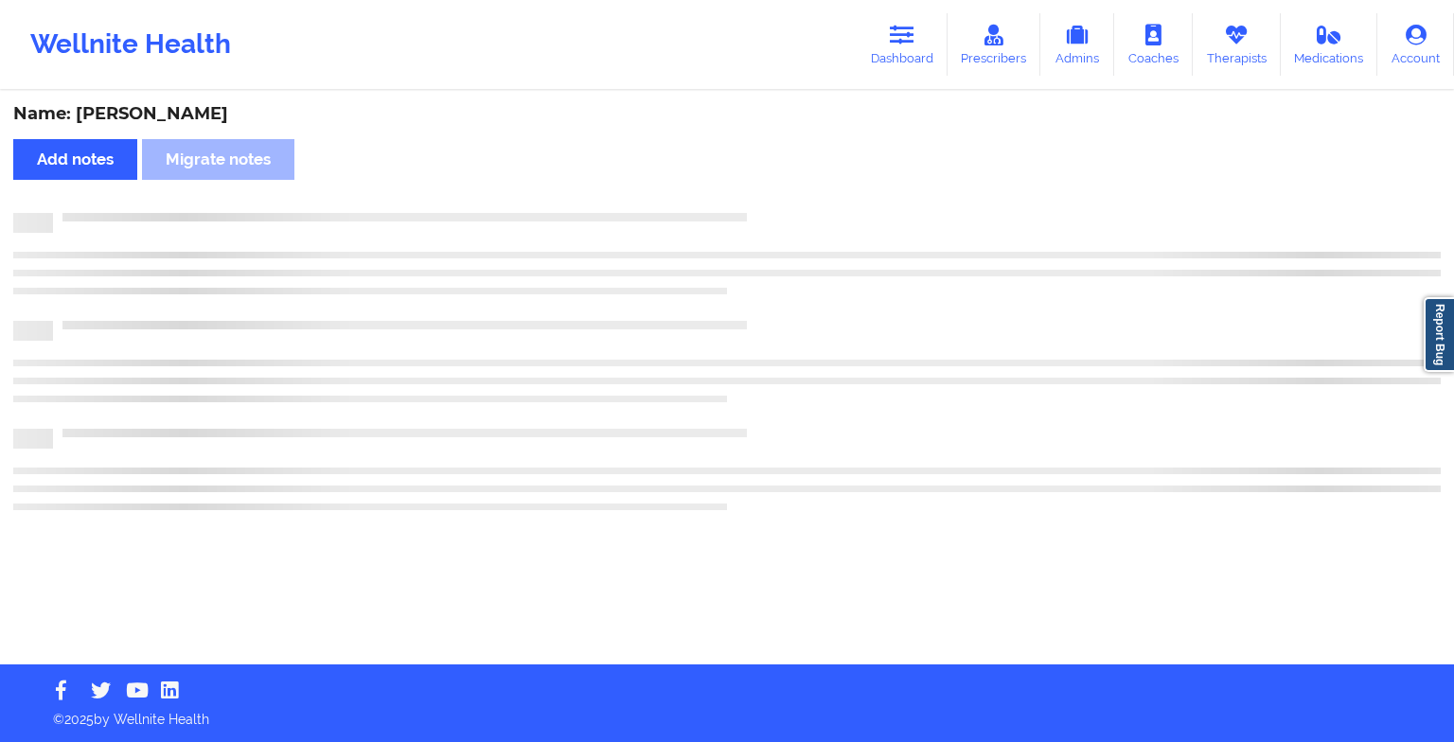
click at [763, 201] on div "Name: [PERSON_NAME] Add notes Migrate notes" at bounding box center [727, 379] width 1454 height 572
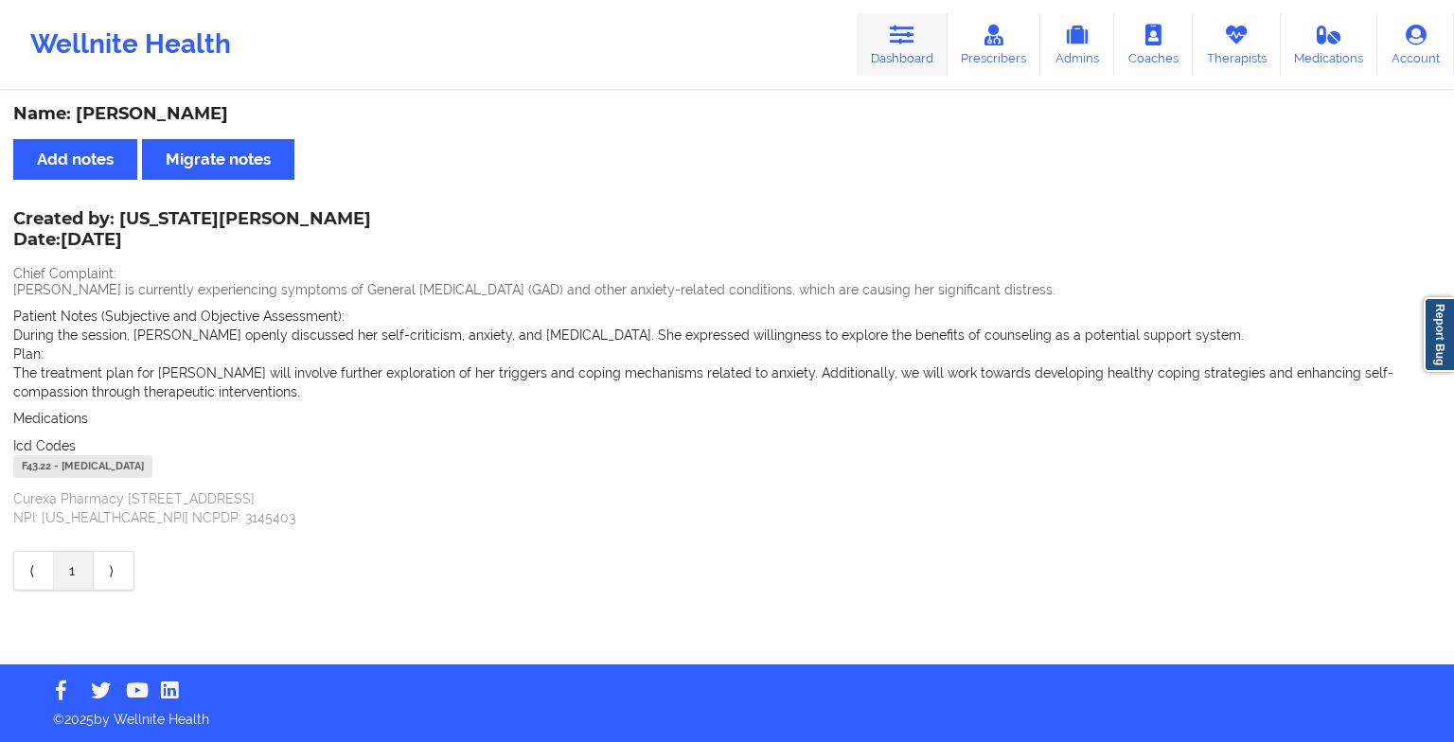
click at [947, 72] on link "Dashboard" at bounding box center [902, 44] width 91 height 62
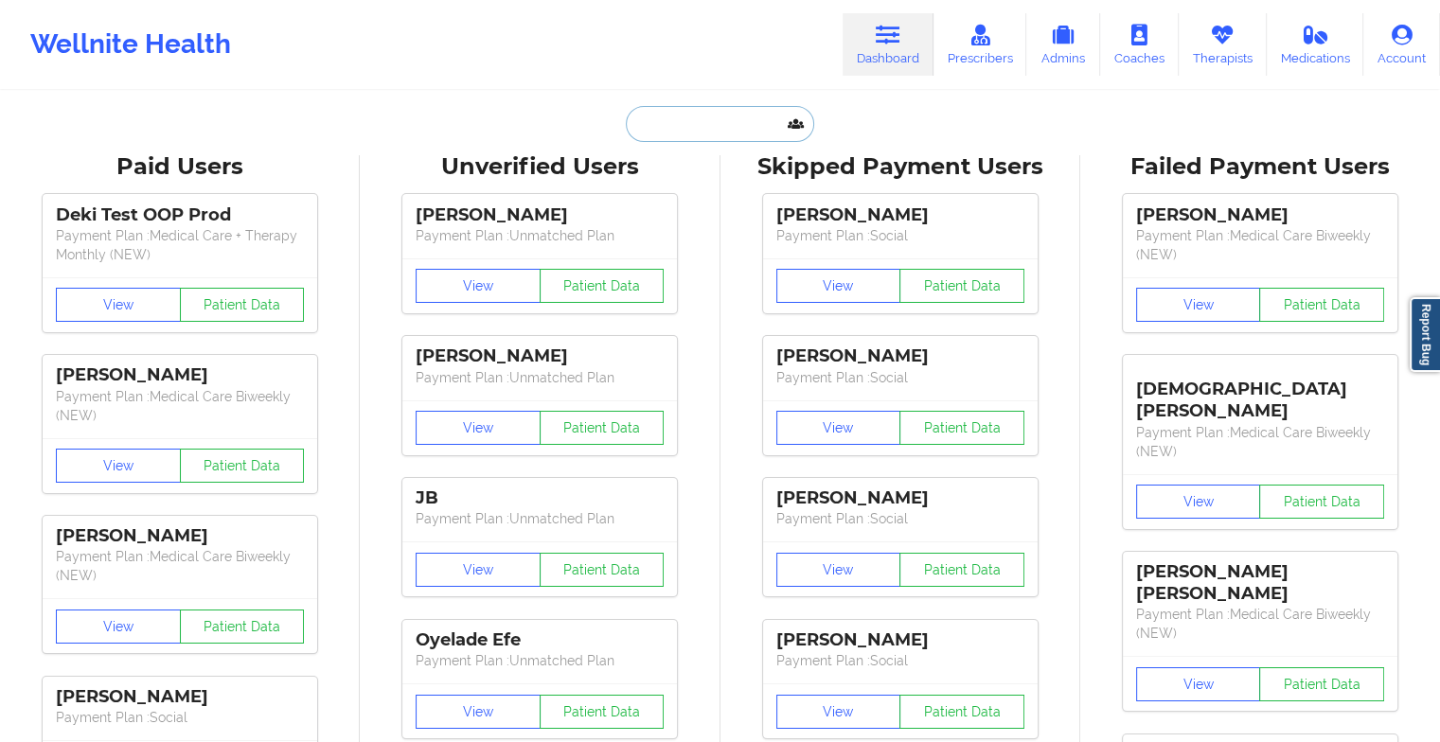
click at [710, 127] on input "text" at bounding box center [719, 124] width 187 height 36
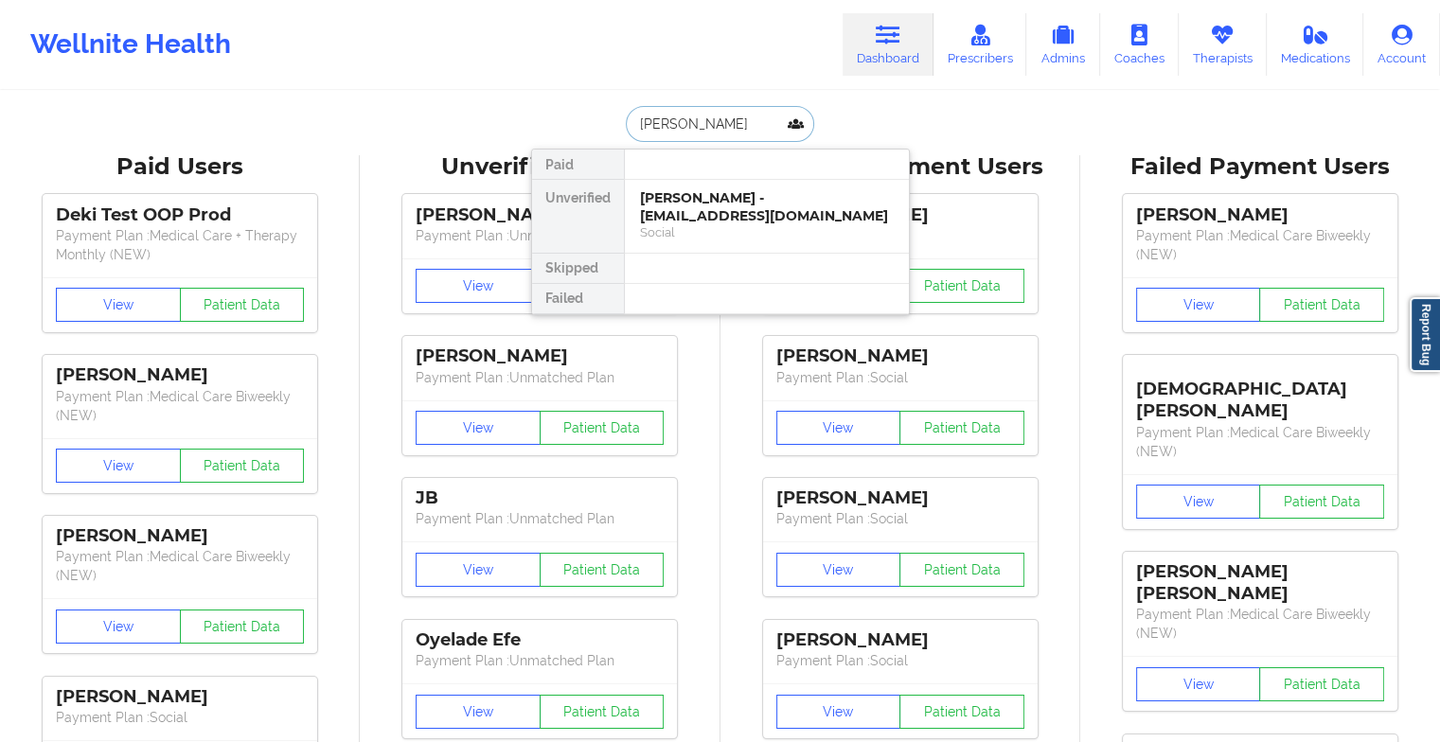
type input "[PERSON_NAME]"
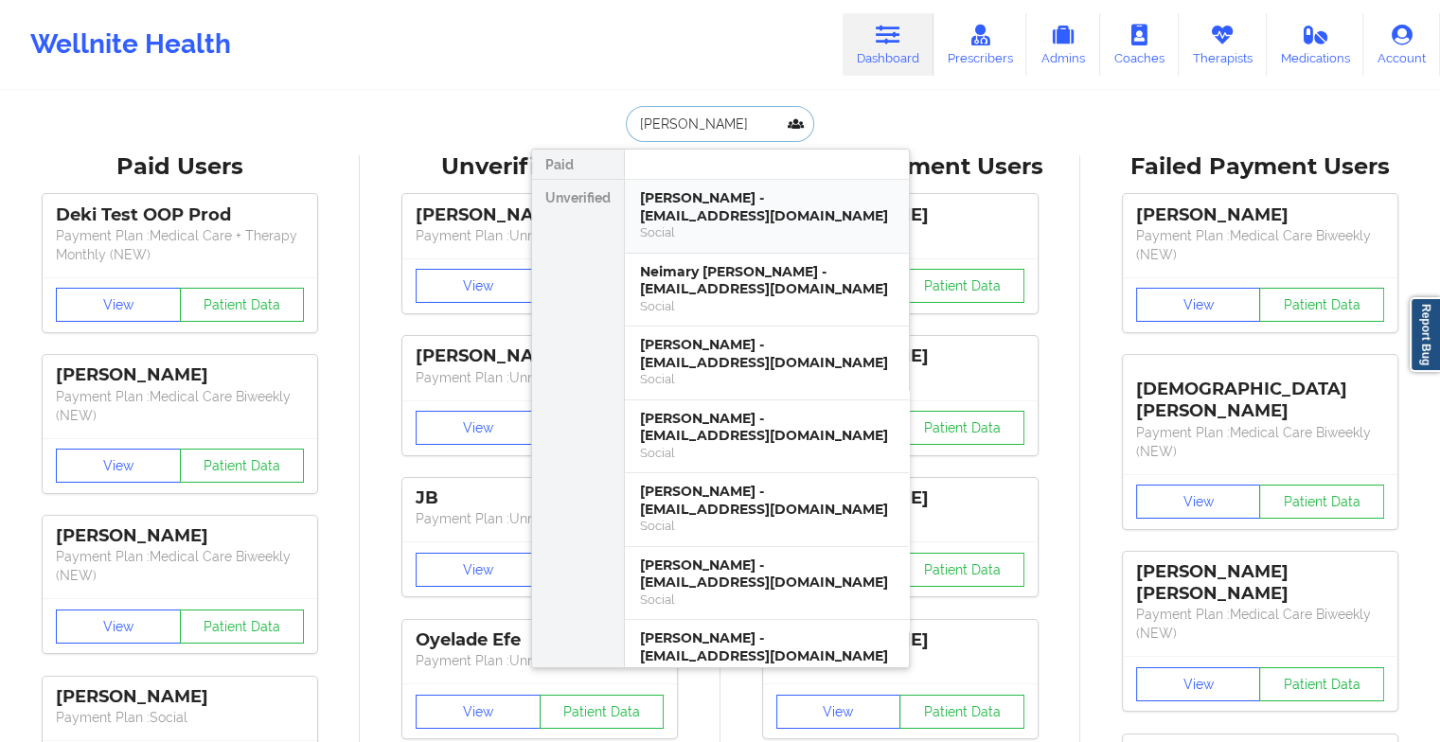
click at [701, 210] on div "[PERSON_NAME] - [EMAIL_ADDRESS][DOMAIN_NAME]" at bounding box center [767, 206] width 254 height 35
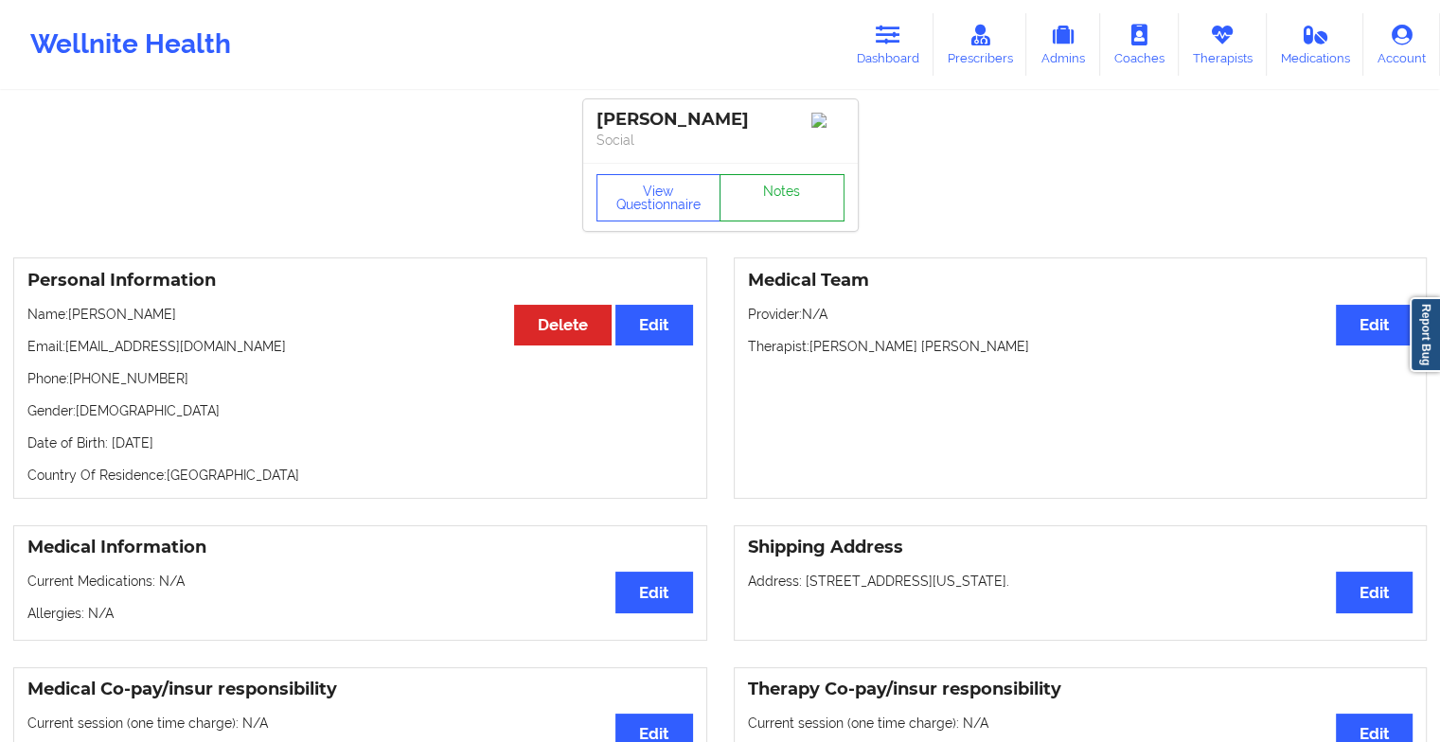
click at [749, 205] on link "Notes" at bounding box center [782, 197] width 125 height 47
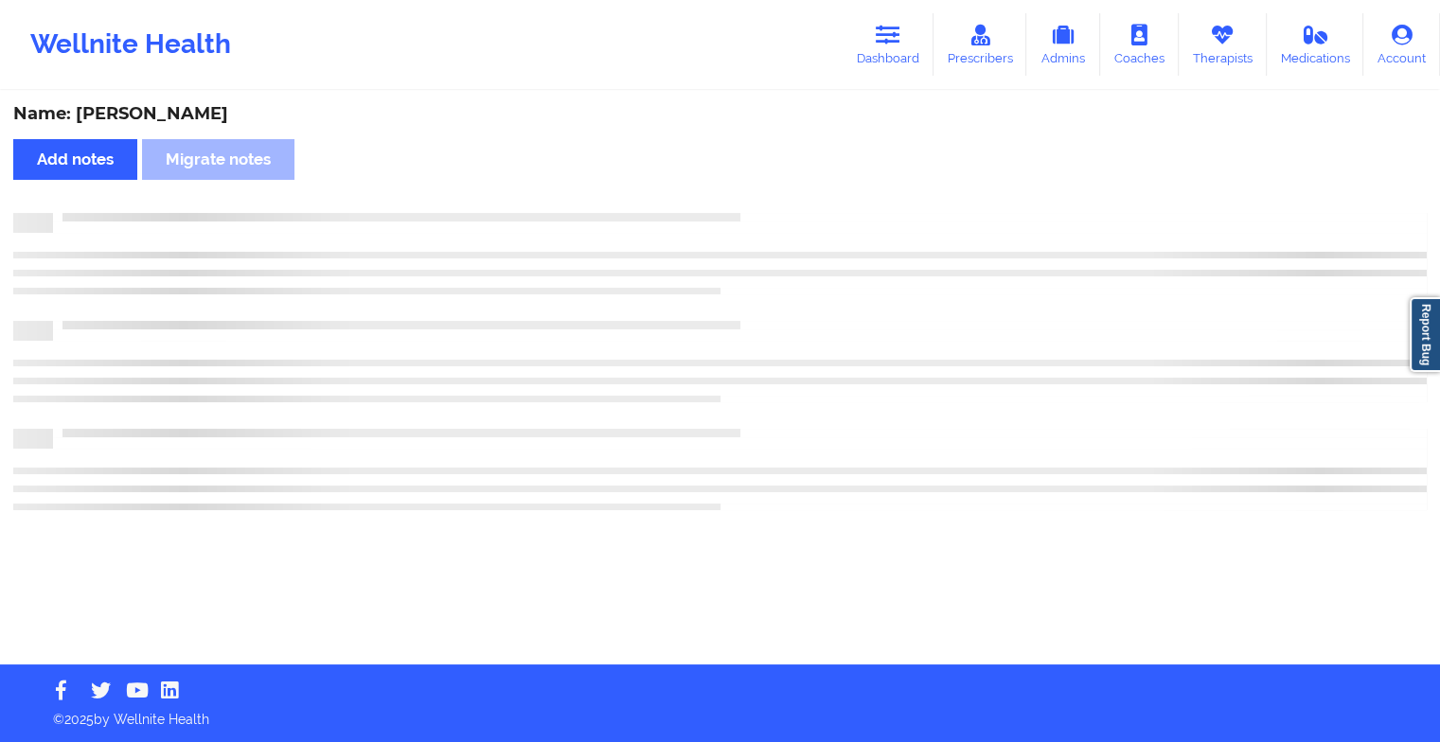
click at [749, 205] on div "Name: [PERSON_NAME] Add notes Migrate notes" at bounding box center [720, 379] width 1440 height 572
click at [749, 205] on div "Name: [PERSON_NAME] Add notes Migrate notes" at bounding box center [727, 379] width 1454 height 572
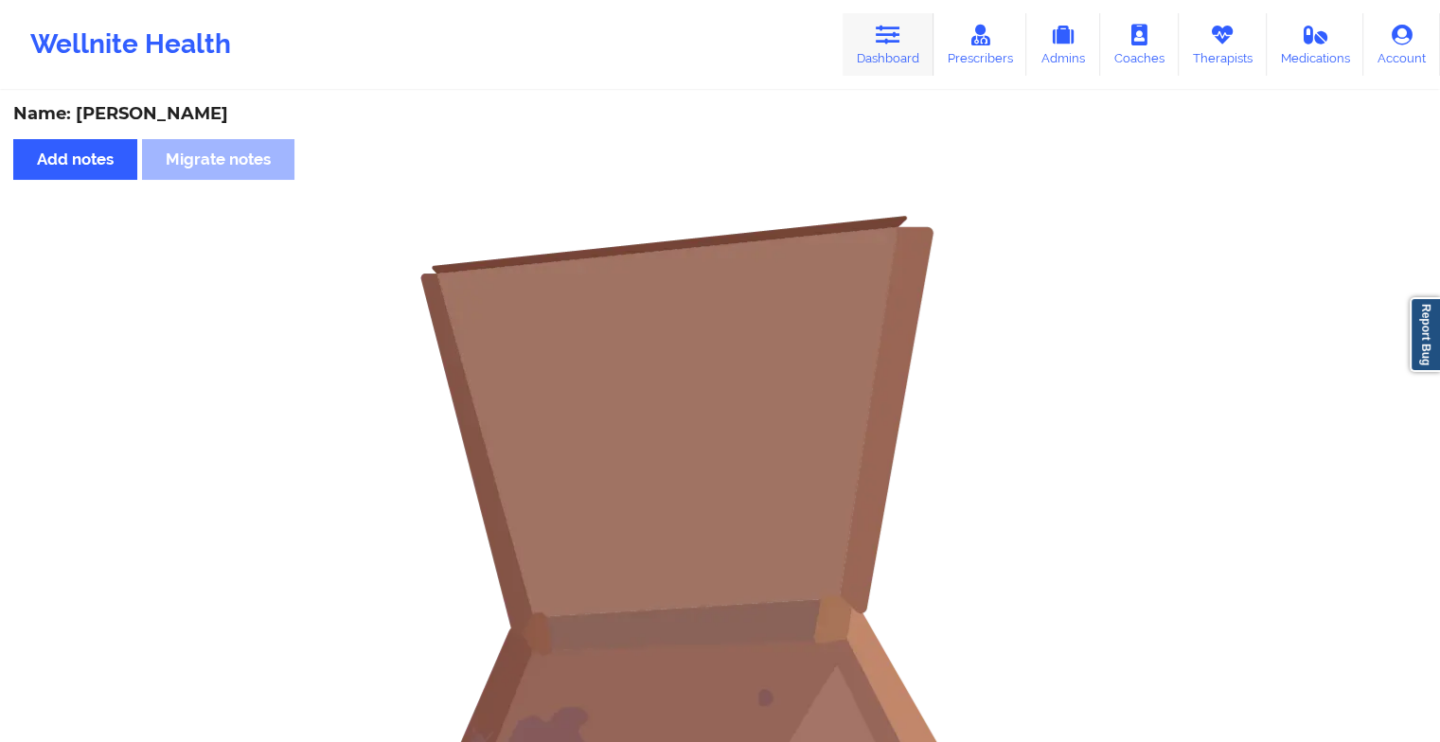
click at [867, 33] on link "Dashboard" at bounding box center [888, 44] width 91 height 62
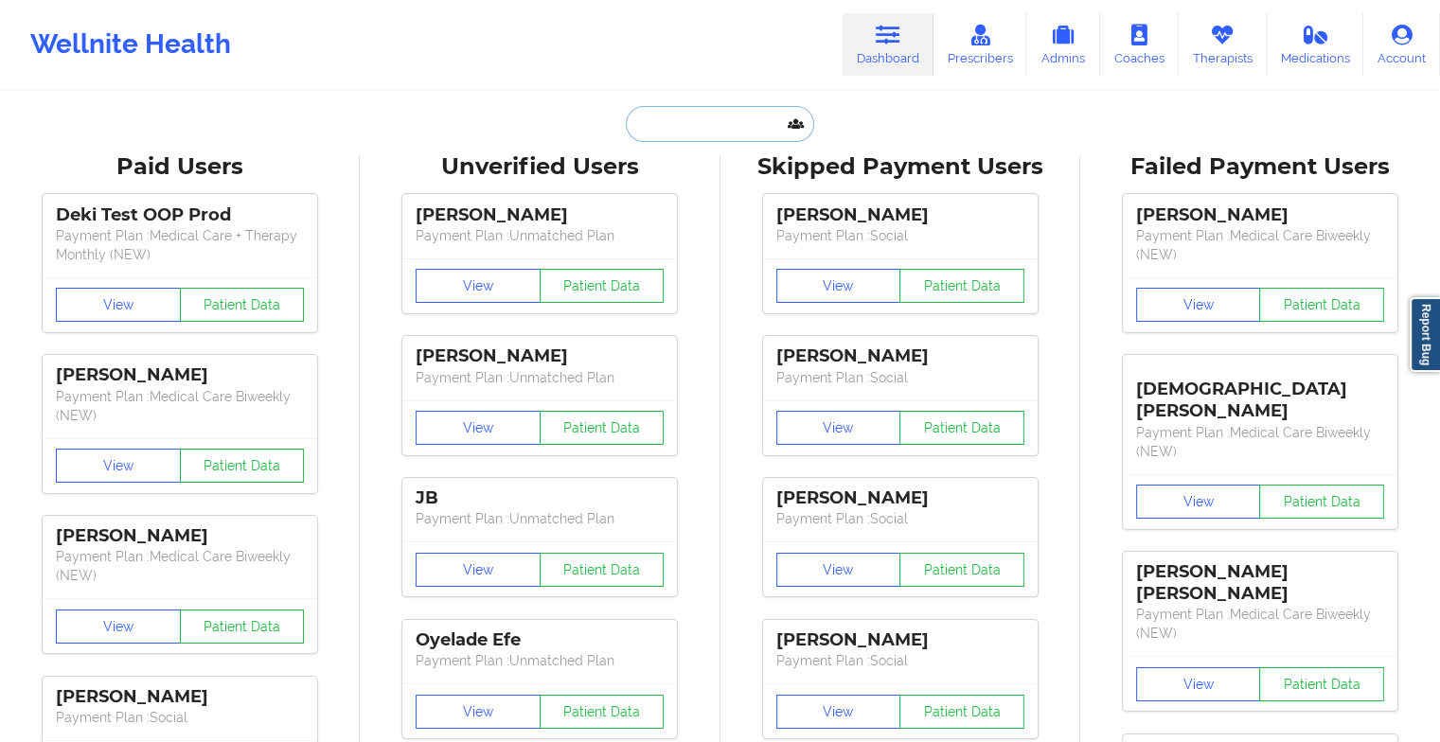
click at [685, 117] on input "text" at bounding box center [719, 124] width 187 height 36
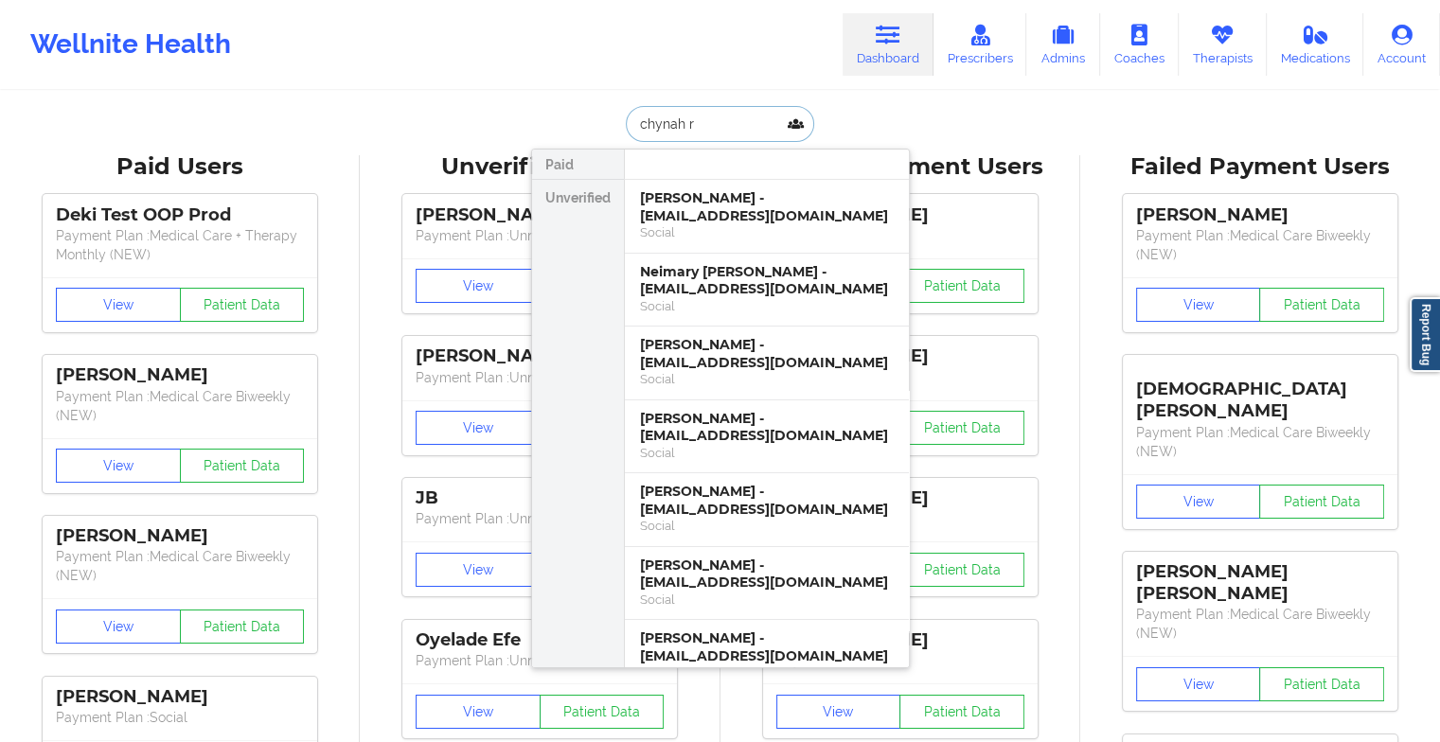
type input "chynah ro"
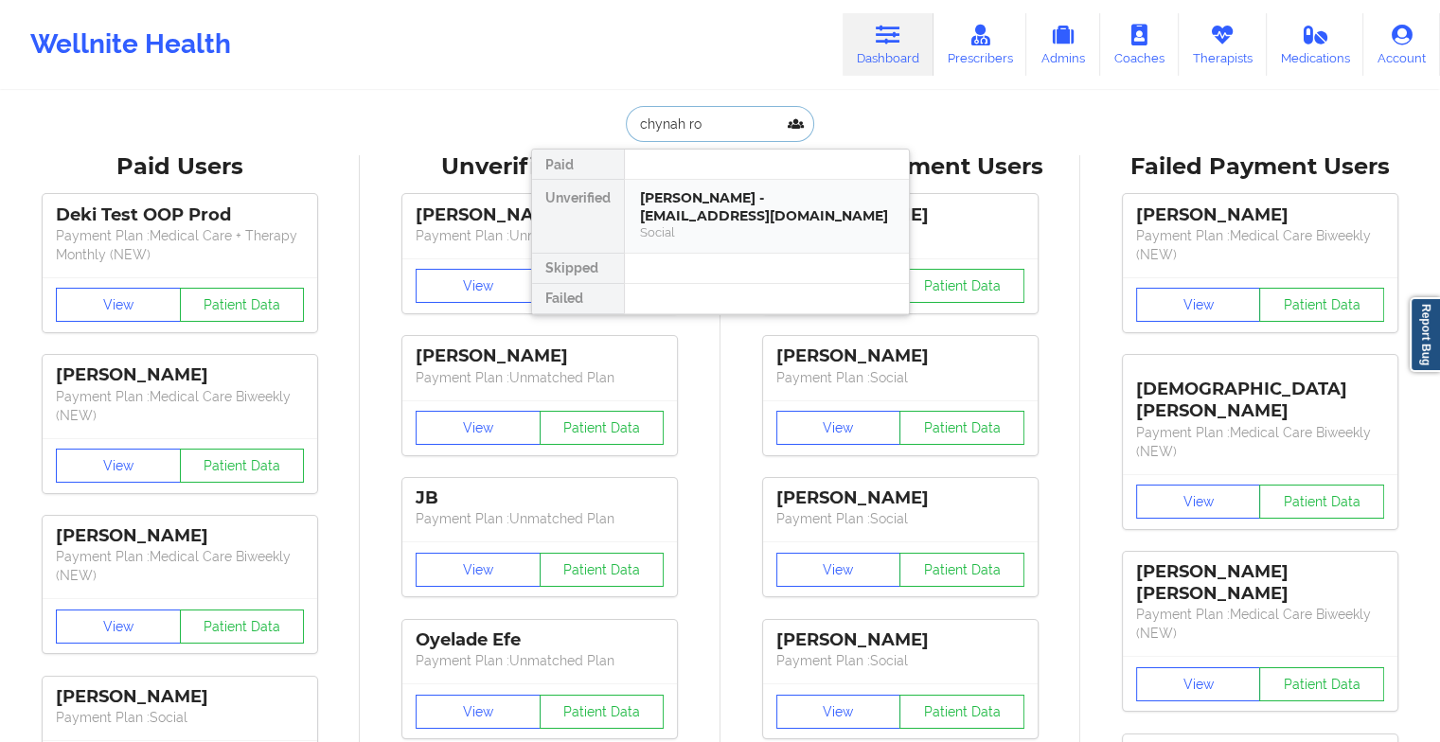
click at [720, 235] on div "Social" at bounding box center [767, 232] width 254 height 16
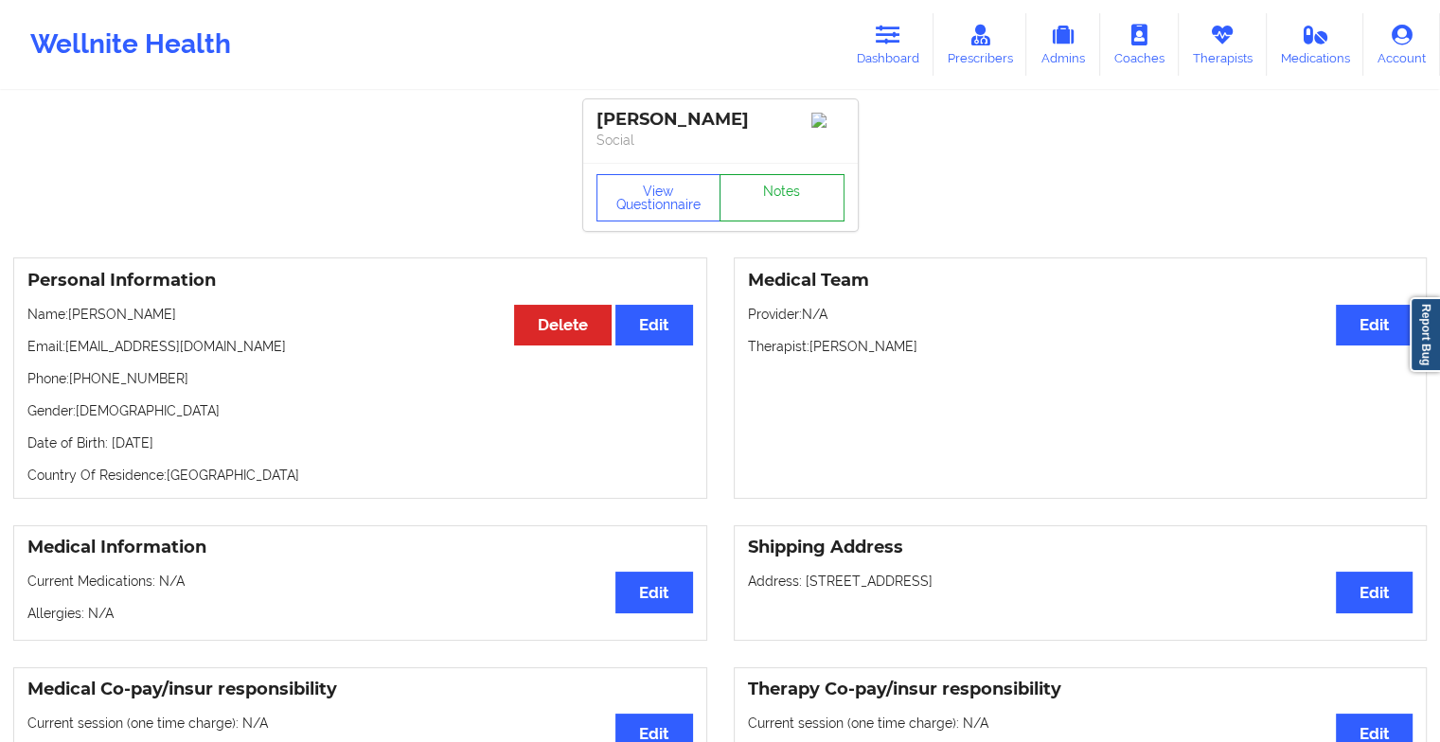
click at [778, 197] on link "Notes" at bounding box center [782, 197] width 125 height 47
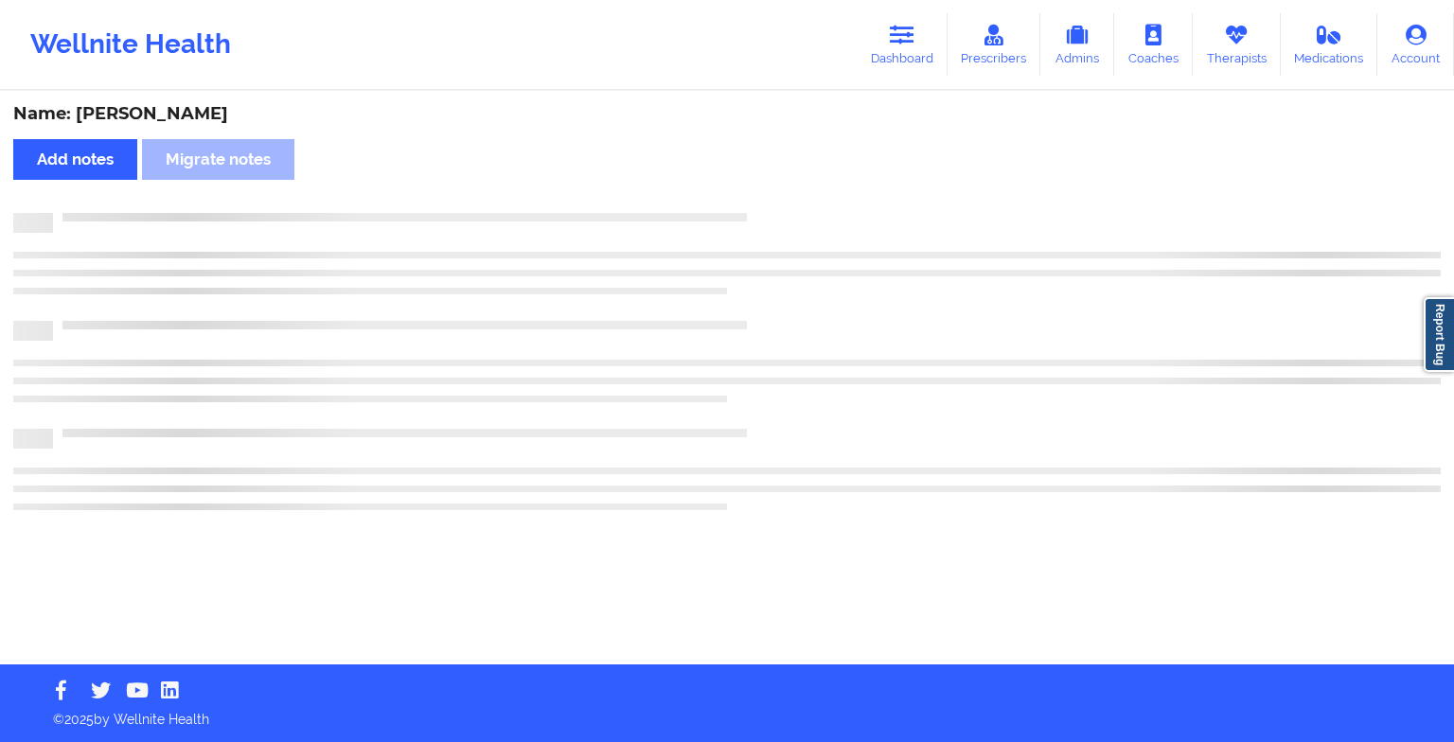
click at [778, 197] on div "Name: [PERSON_NAME] Add notes Migrate notes" at bounding box center [727, 379] width 1454 height 572
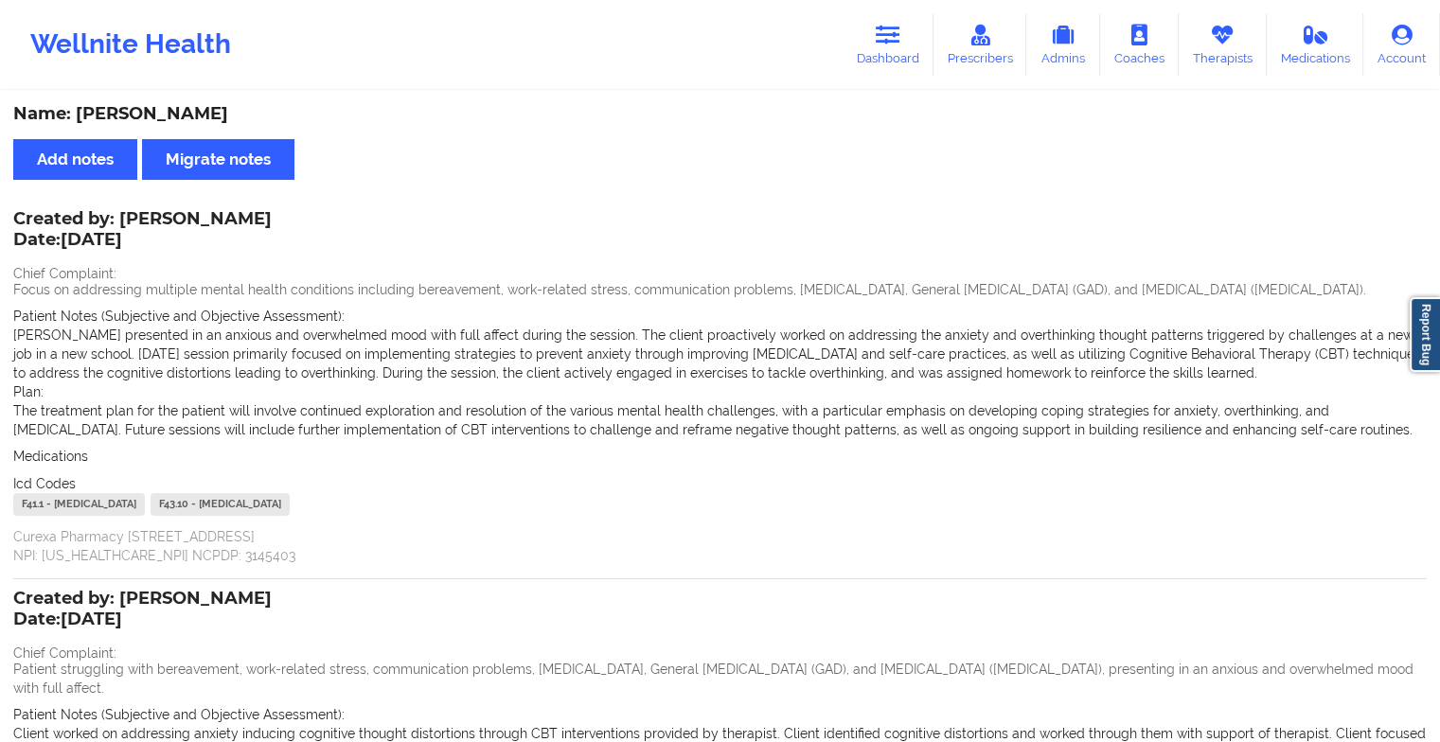
click at [882, 8] on div "Wellnite Health Dashboard Prescribers Admins Coaches Therapists Medications Acc…" at bounding box center [720, 45] width 1440 height 76
click at [882, 44] on icon at bounding box center [888, 35] width 25 height 21
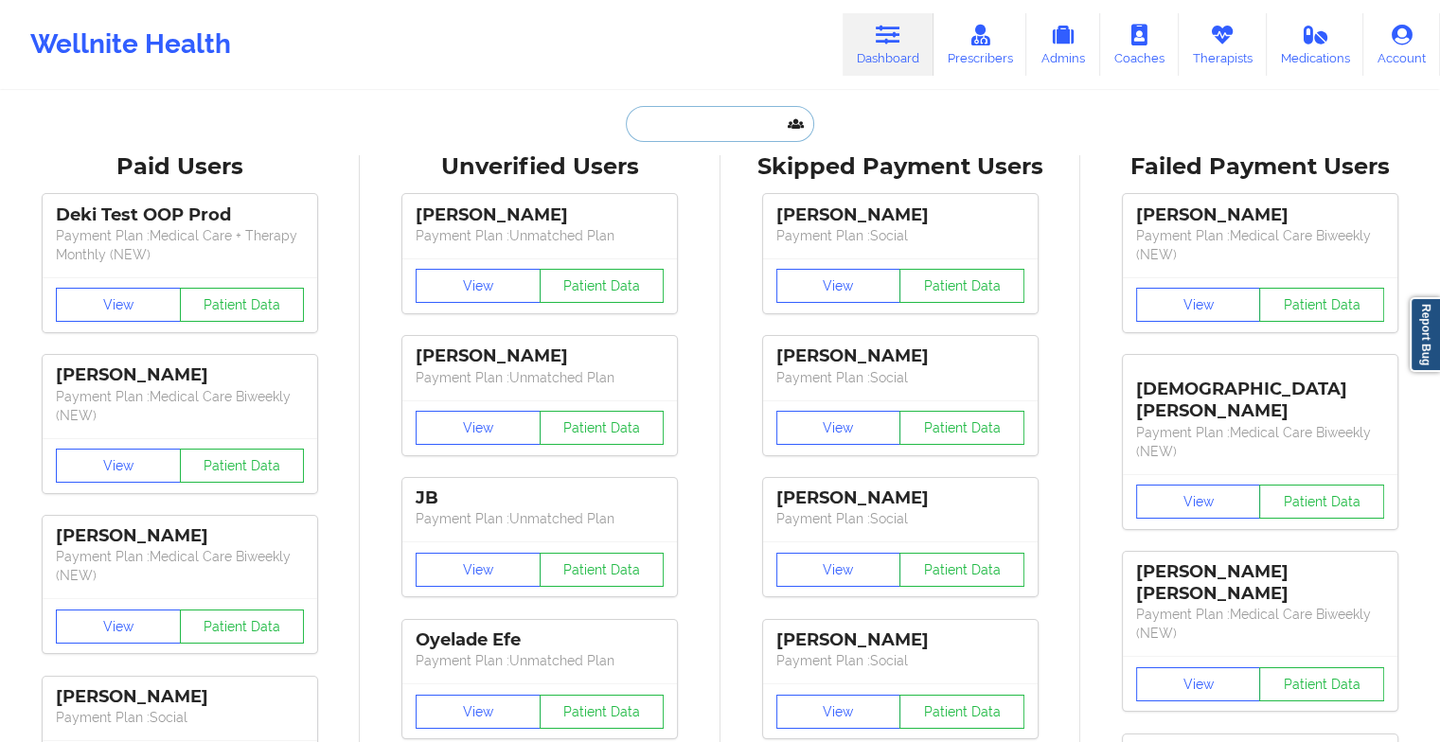
click at [697, 122] on input "text" at bounding box center [719, 124] width 187 height 36
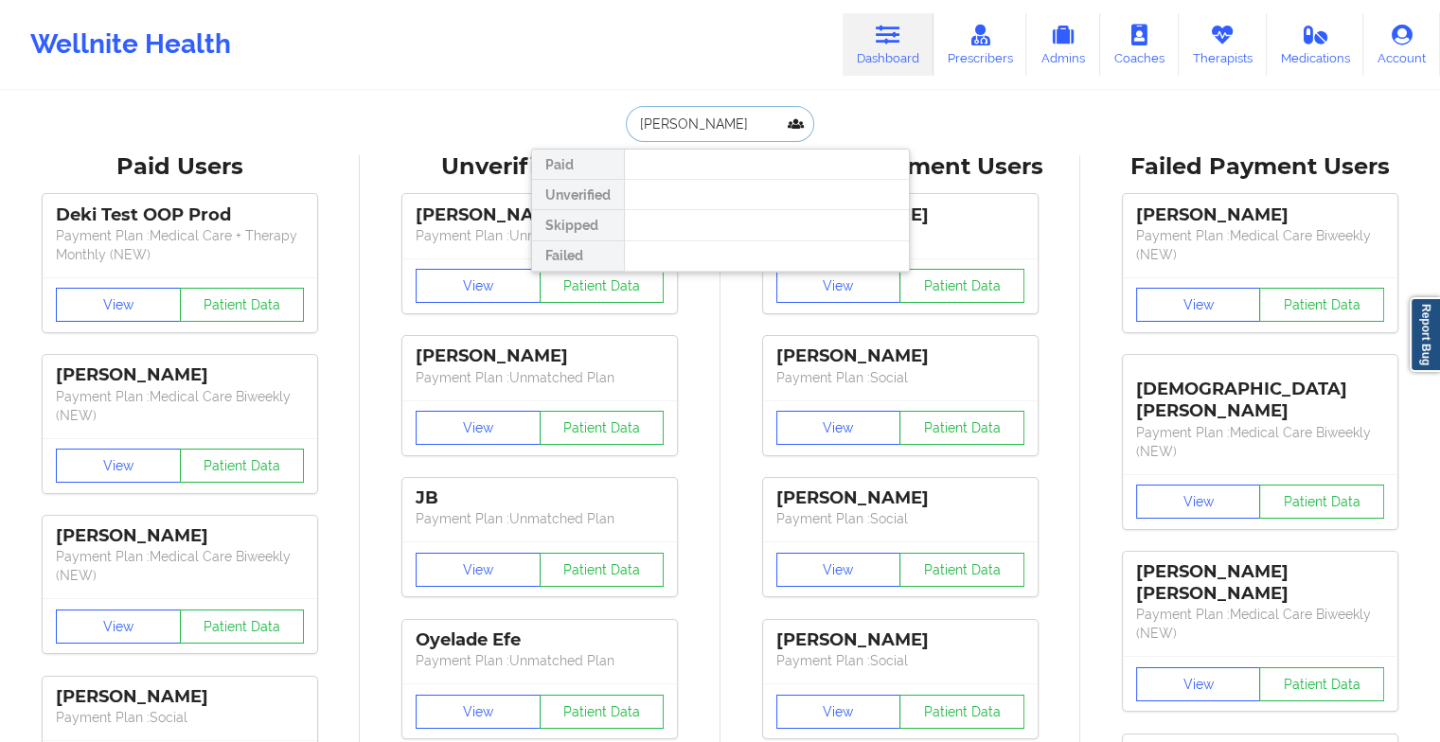
type input "[PERSON_NAME]"
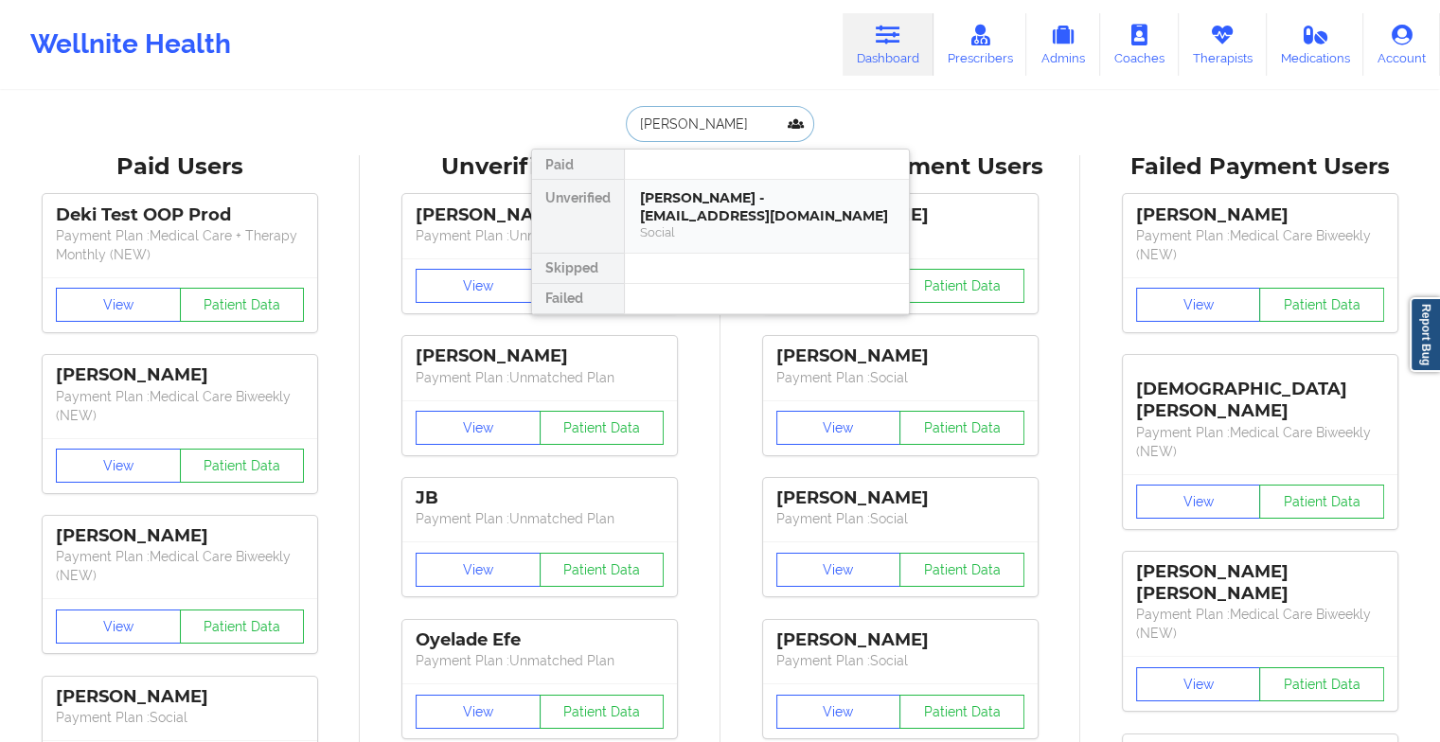
click at [706, 196] on div "[PERSON_NAME] - [EMAIL_ADDRESS][DOMAIN_NAME]" at bounding box center [767, 206] width 254 height 35
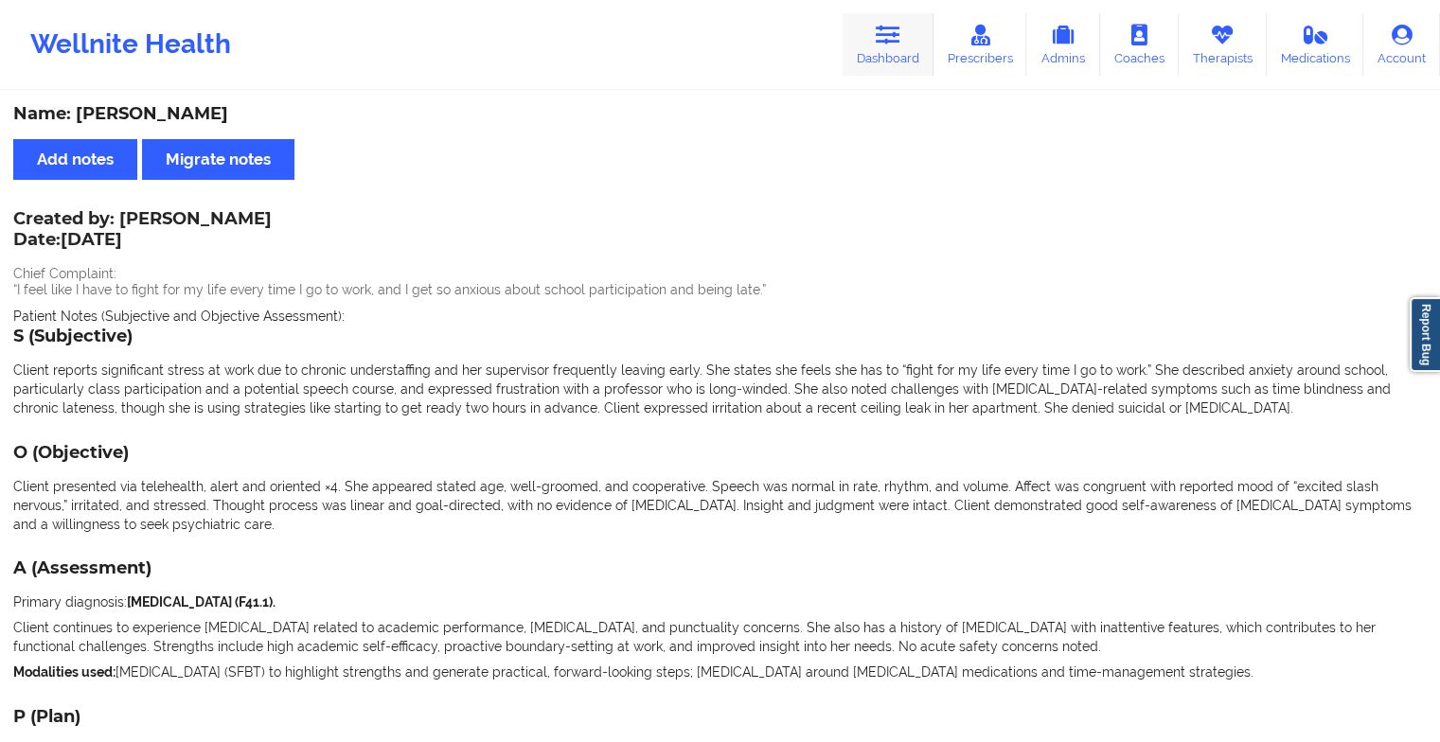
click at [911, 50] on link "Dashboard" at bounding box center [888, 44] width 91 height 62
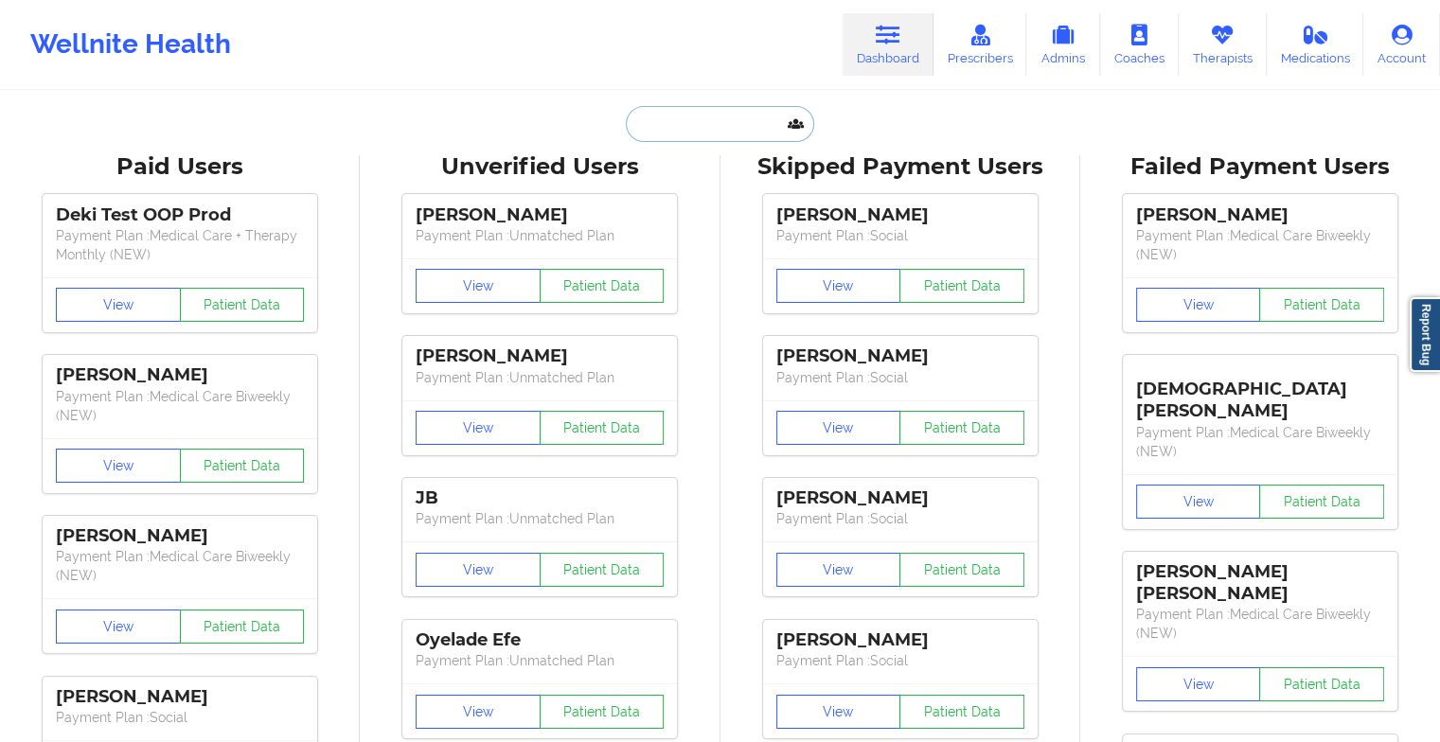
click at [716, 116] on input "text" at bounding box center [719, 124] width 187 height 36
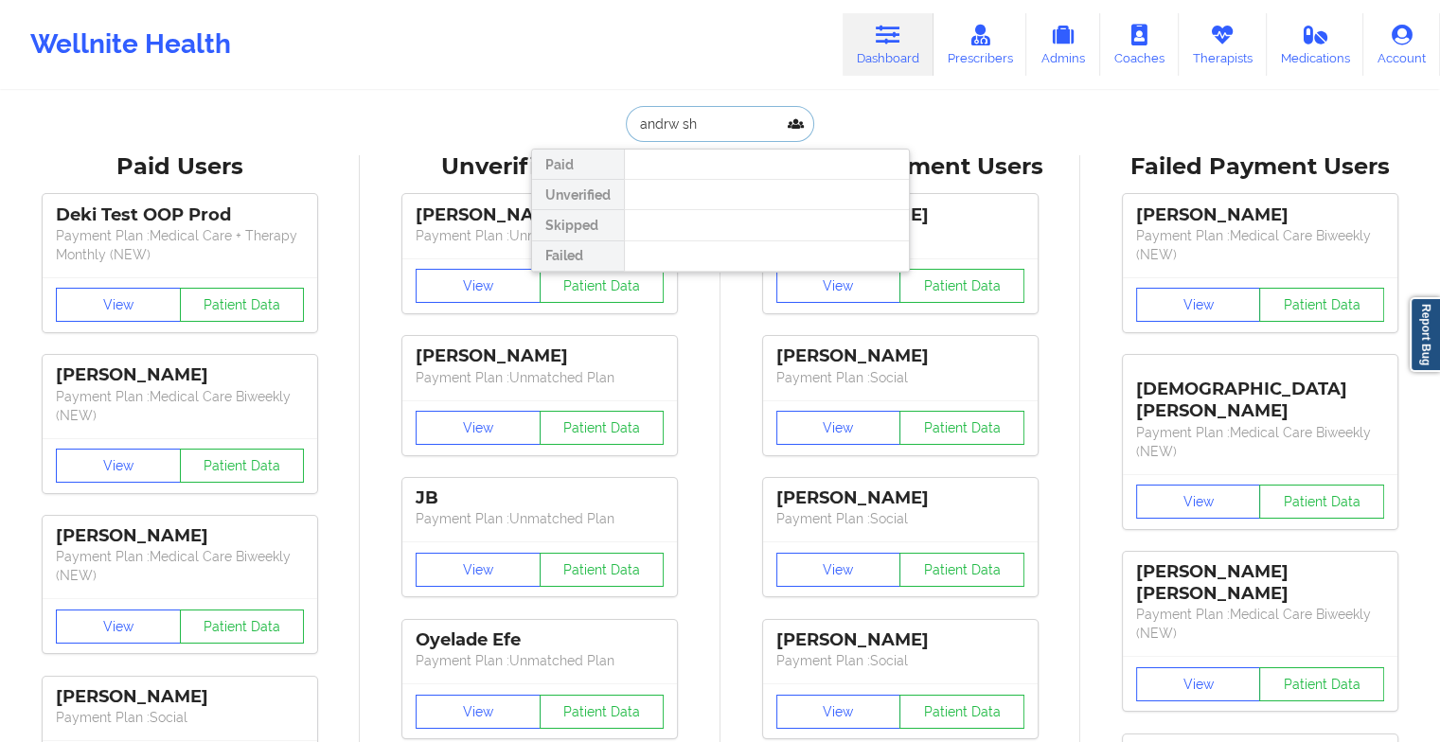
type input "[PERSON_NAME]"
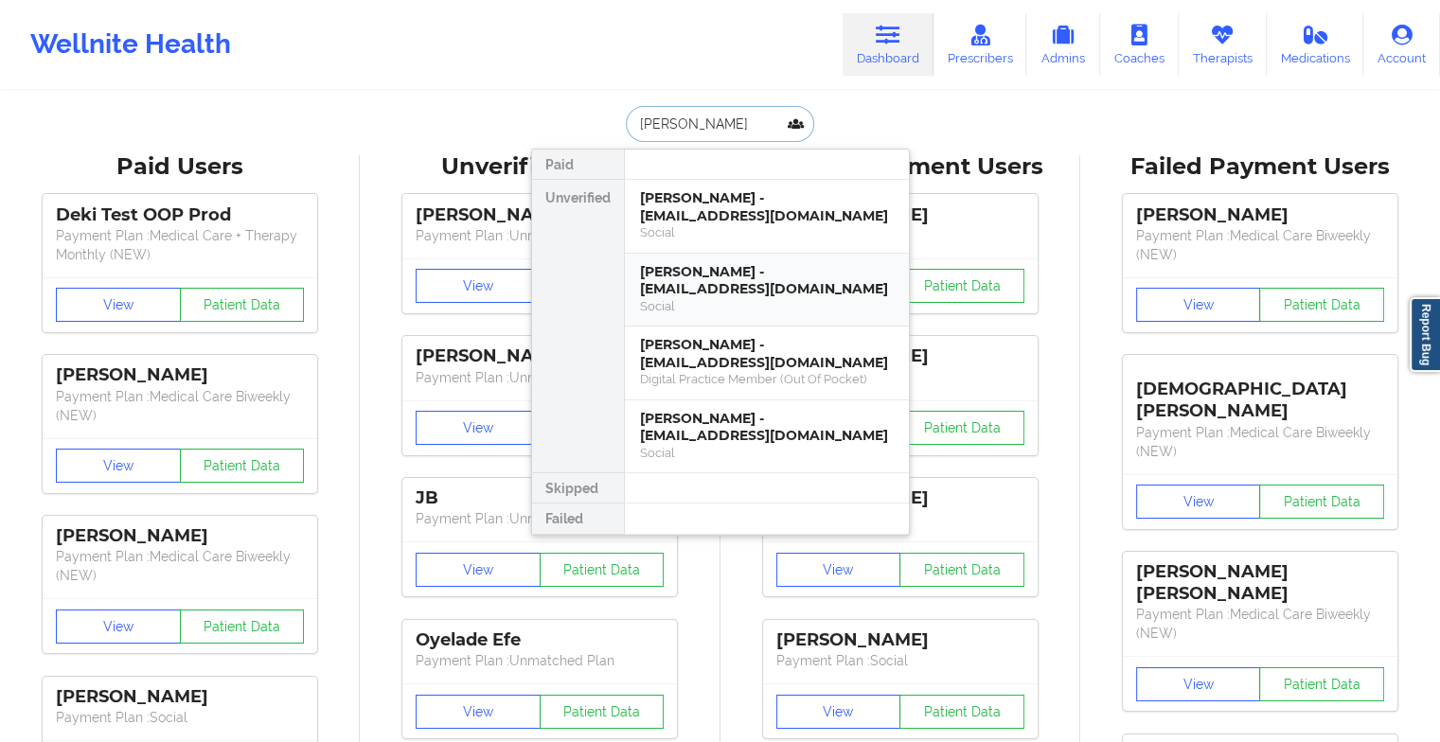
click at [704, 315] on div "[PERSON_NAME] - [EMAIL_ADDRESS][DOMAIN_NAME] Social" at bounding box center [767, 291] width 284 height 74
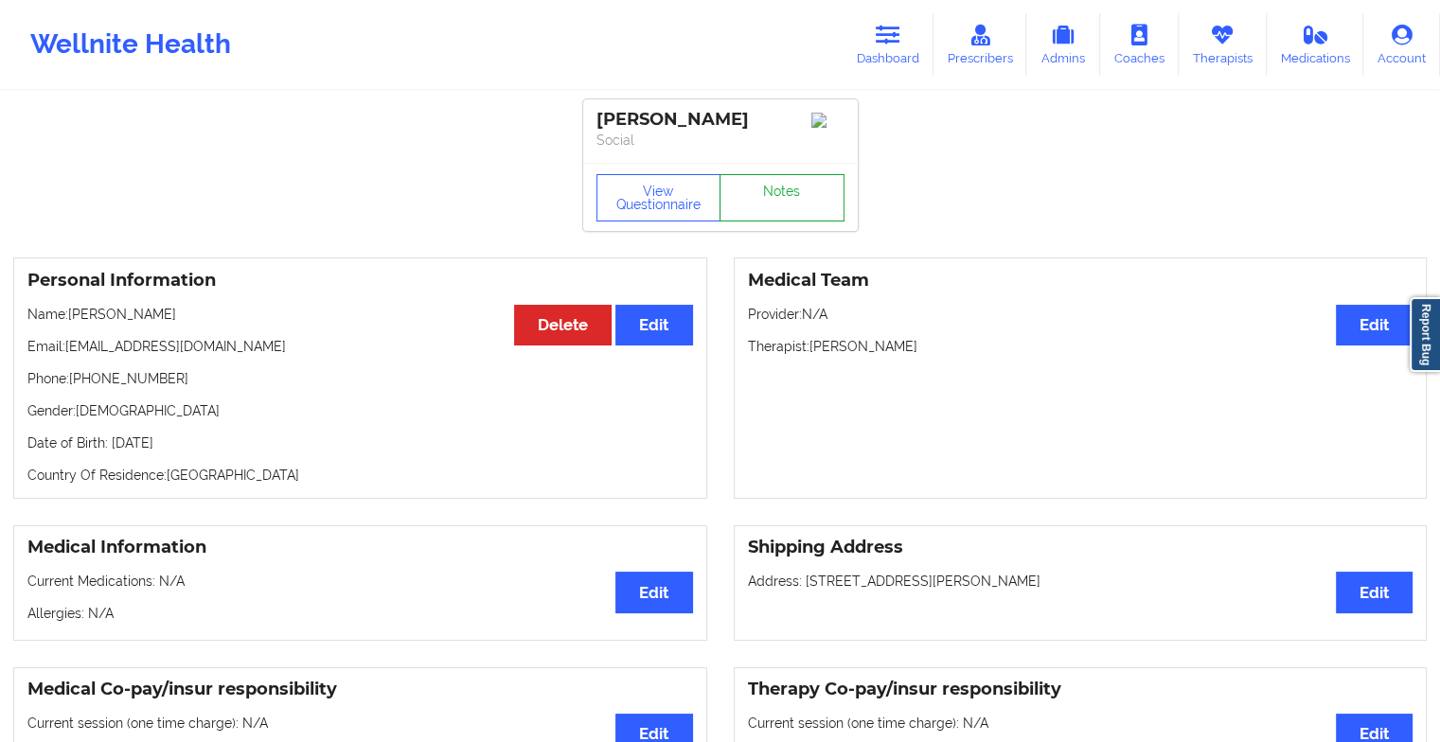
click at [773, 216] on link "Notes" at bounding box center [782, 197] width 125 height 47
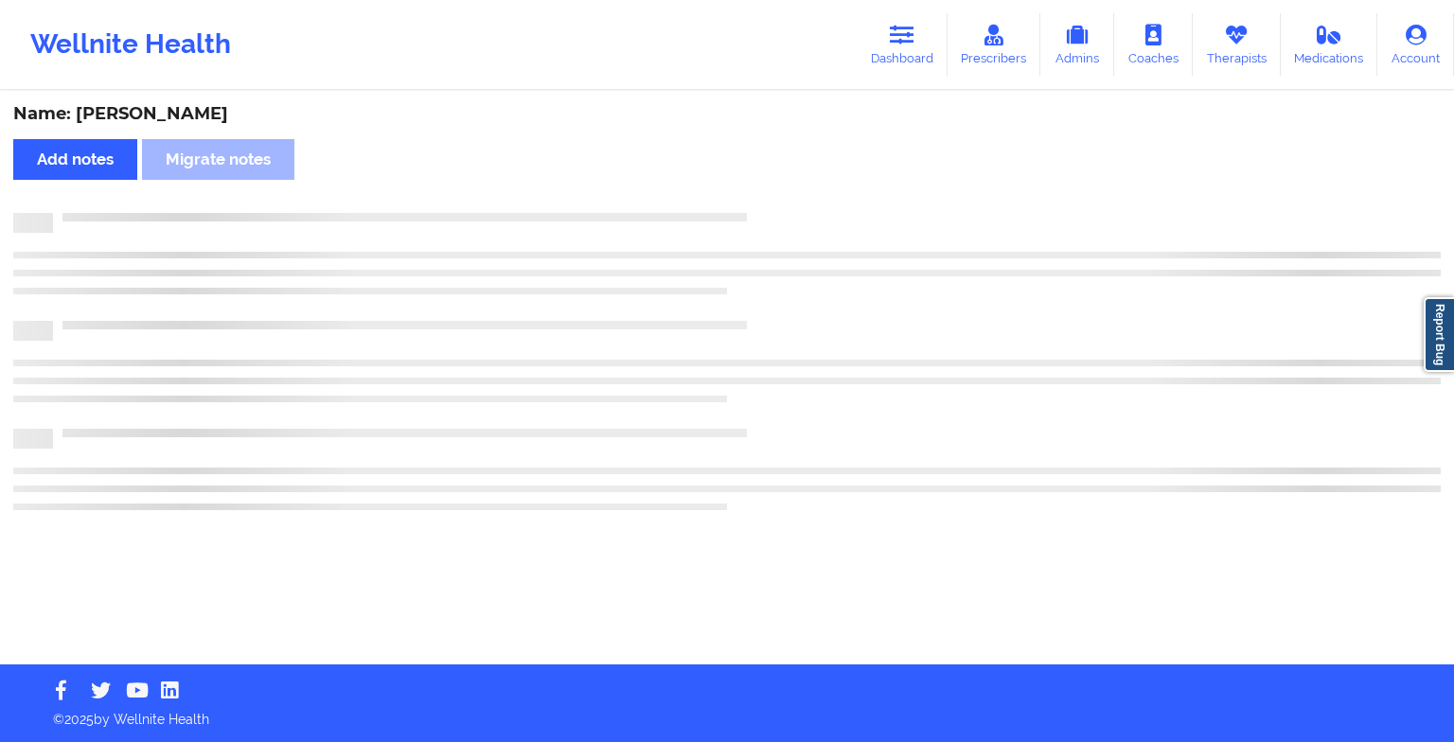
click at [773, 213] on div at bounding box center [747, 213] width 1388 height 0
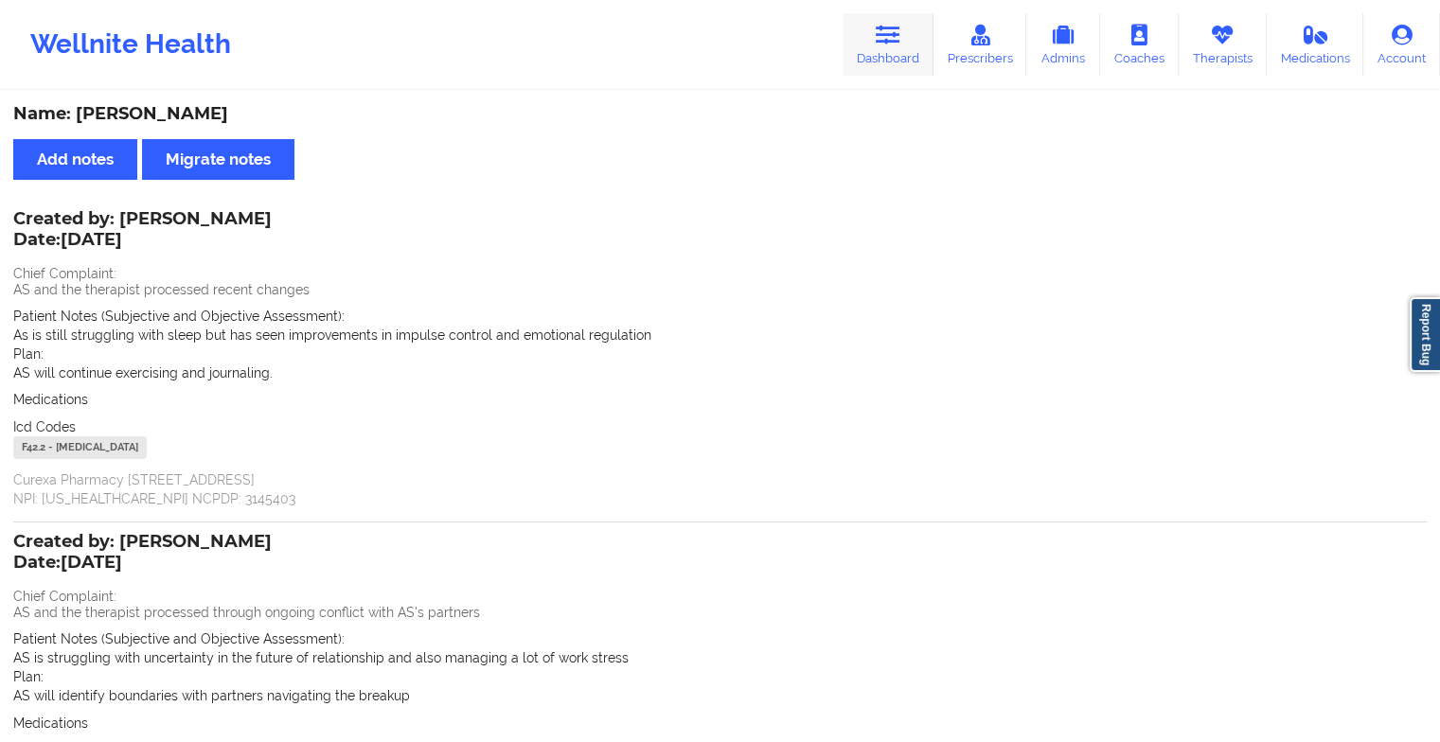
click at [879, 42] on icon at bounding box center [888, 35] width 25 height 21
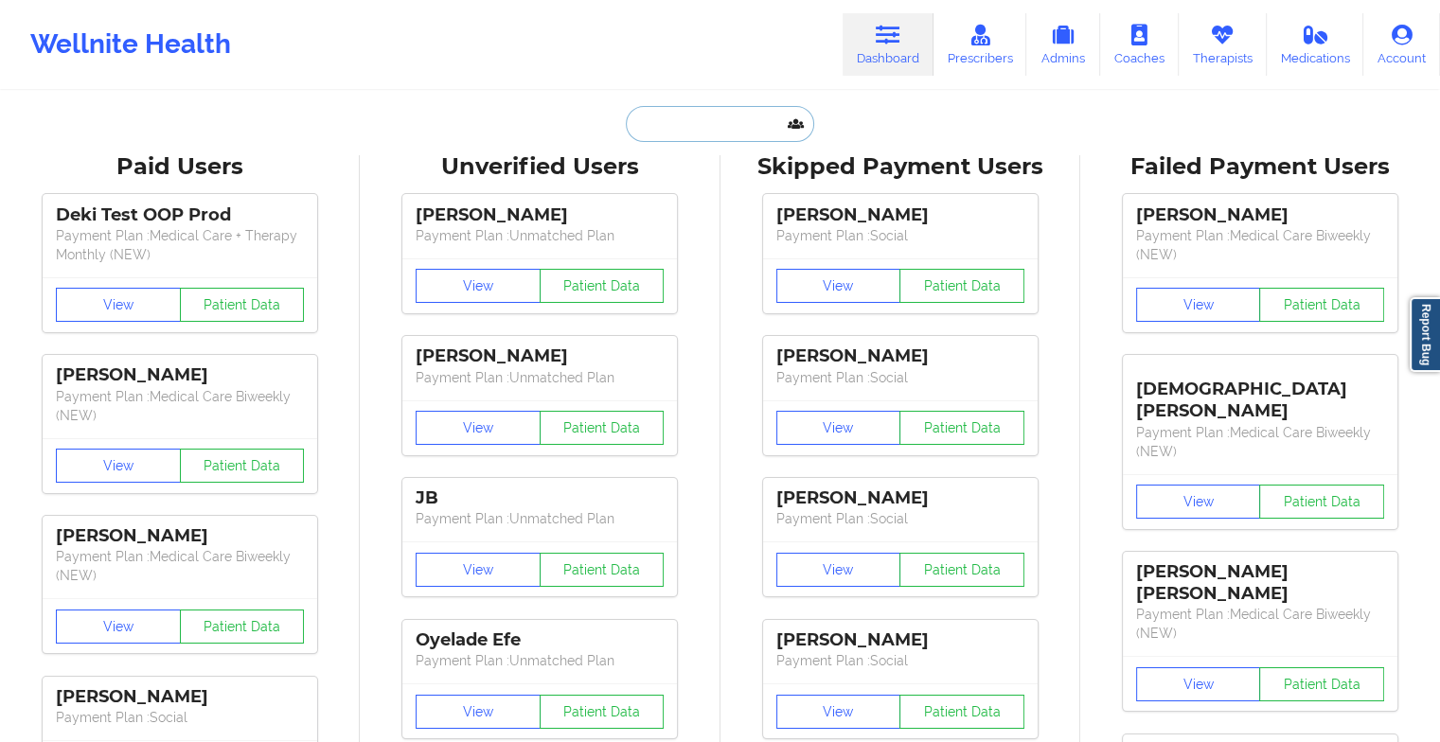
click at [708, 123] on input "text" at bounding box center [719, 124] width 187 height 36
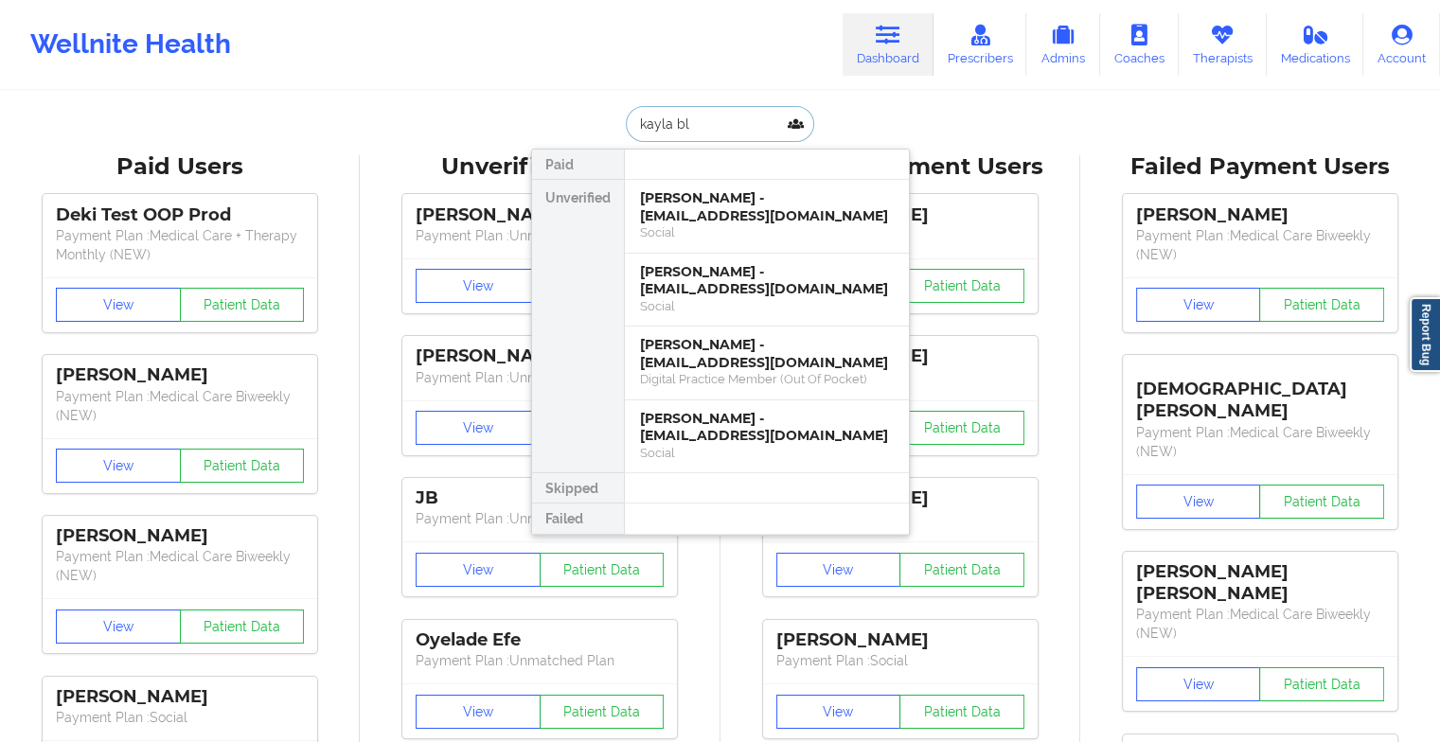
type input "kayla bla"
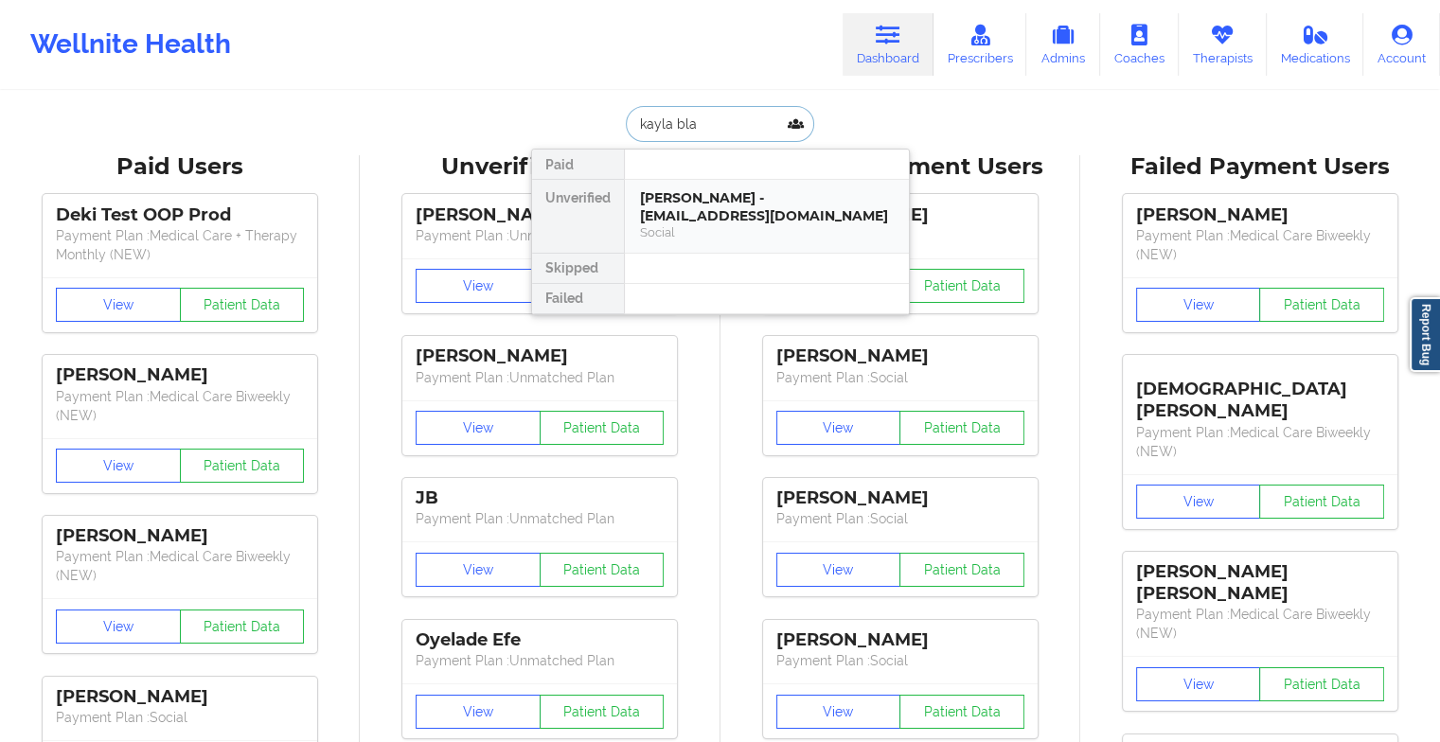
click at [736, 193] on div "[PERSON_NAME] - [EMAIL_ADDRESS][DOMAIN_NAME]" at bounding box center [767, 206] width 254 height 35
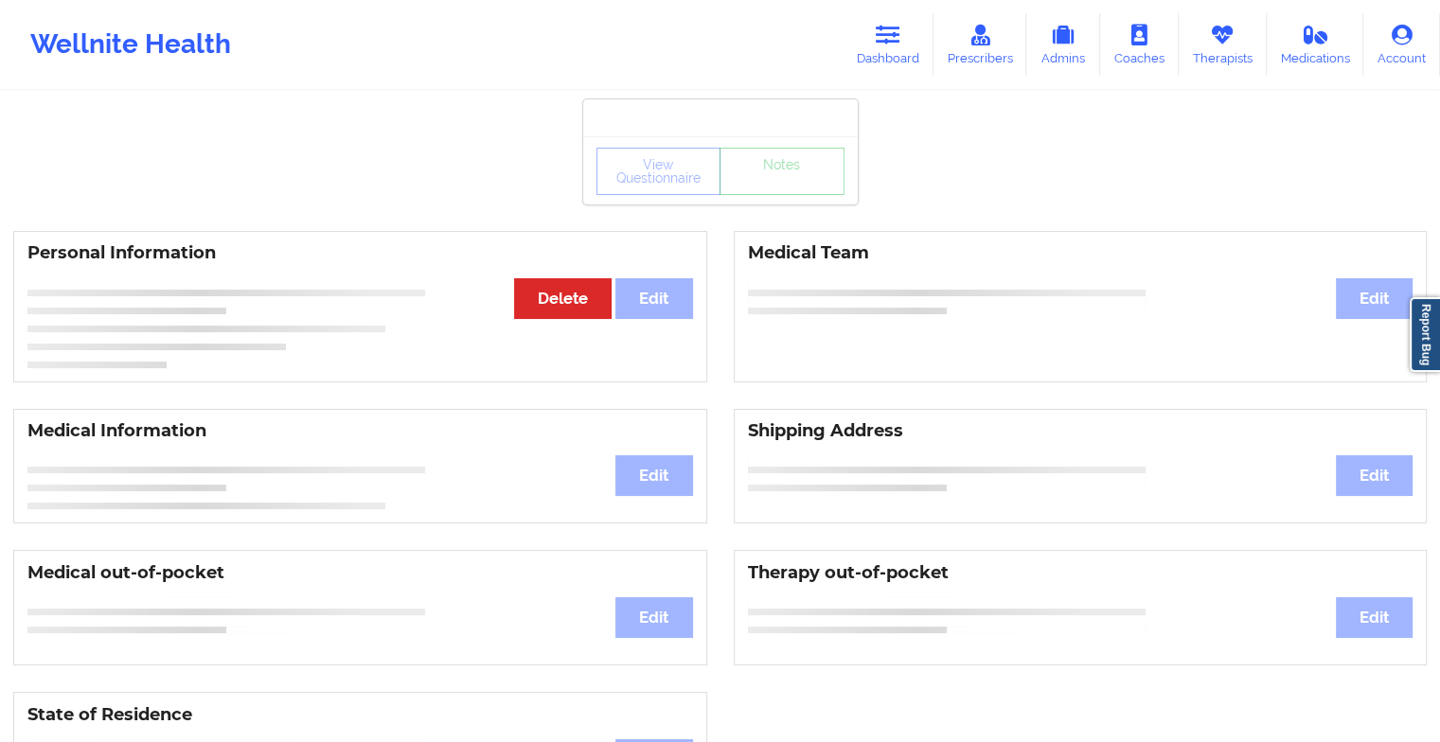
click at [785, 187] on div "View Questionnaire Notes" at bounding box center [720, 171] width 248 height 47
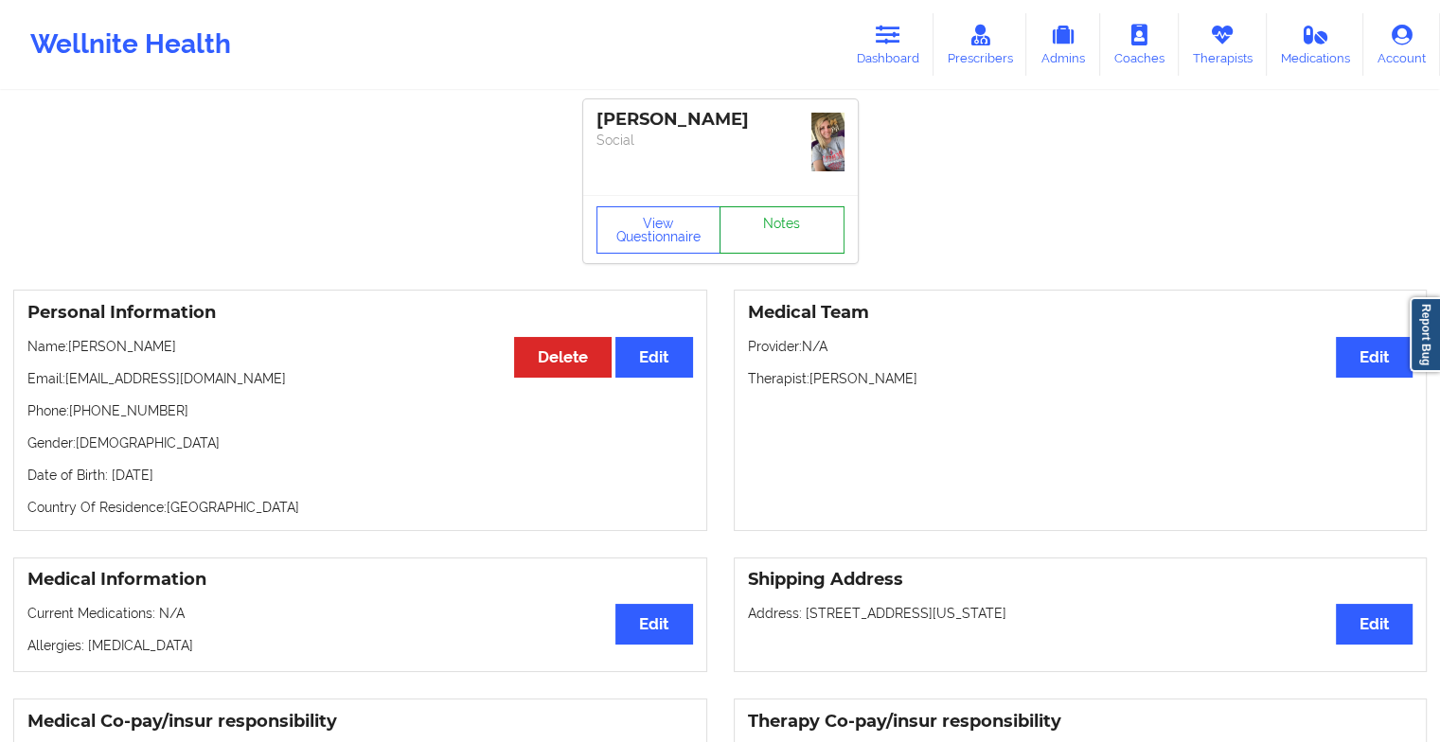
click at [785, 206] on link "Notes" at bounding box center [782, 229] width 125 height 47
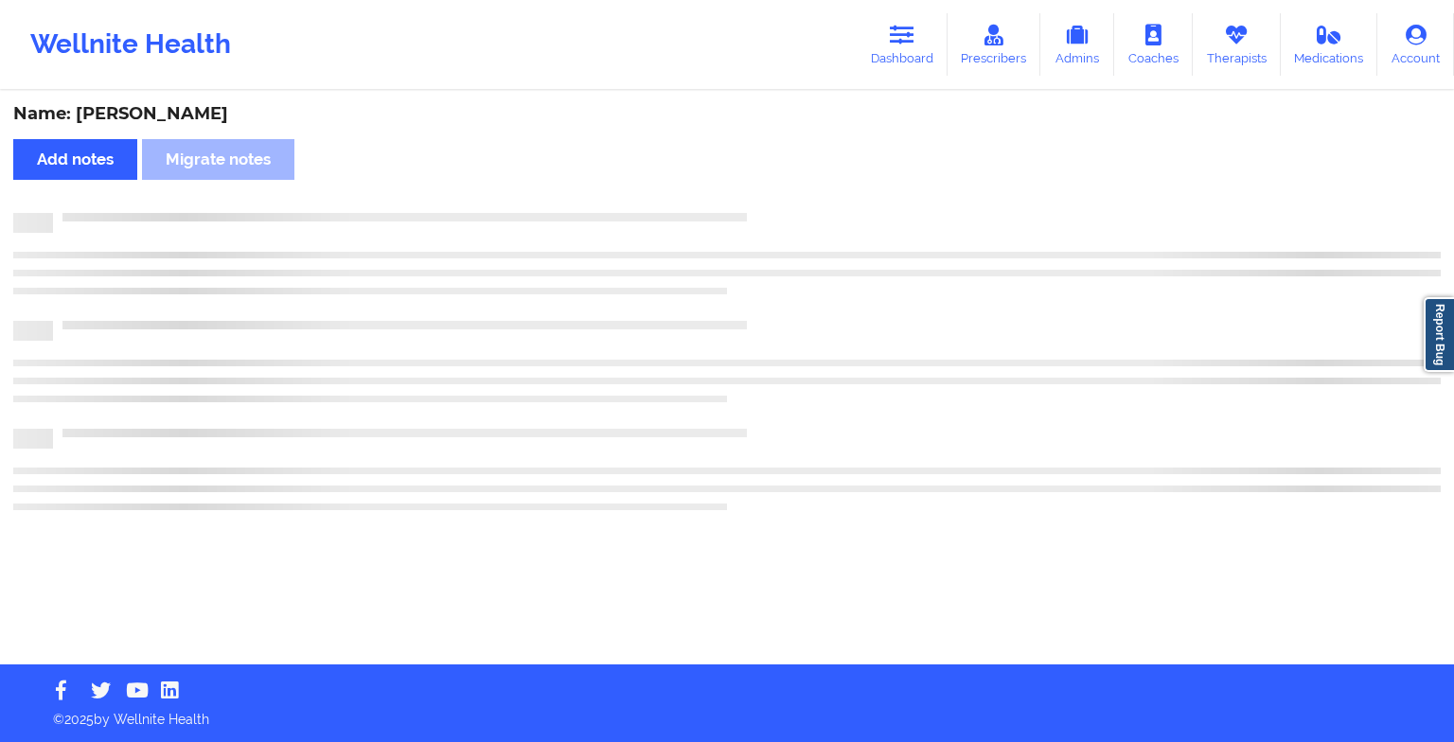
click at [785, 187] on div "Name: Kayla Bland Add notes Migrate notes" at bounding box center [727, 379] width 1454 height 572
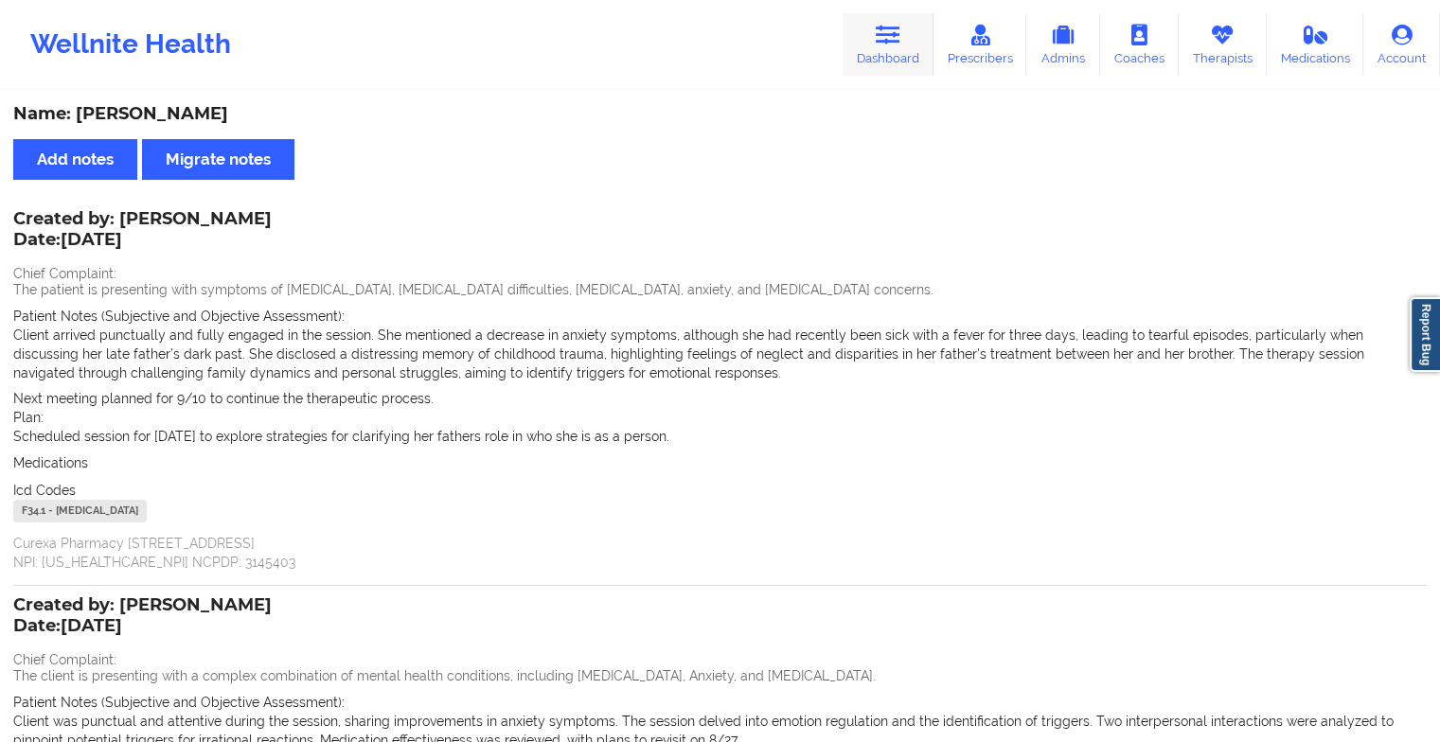
click at [854, 27] on link "Dashboard" at bounding box center [888, 44] width 91 height 62
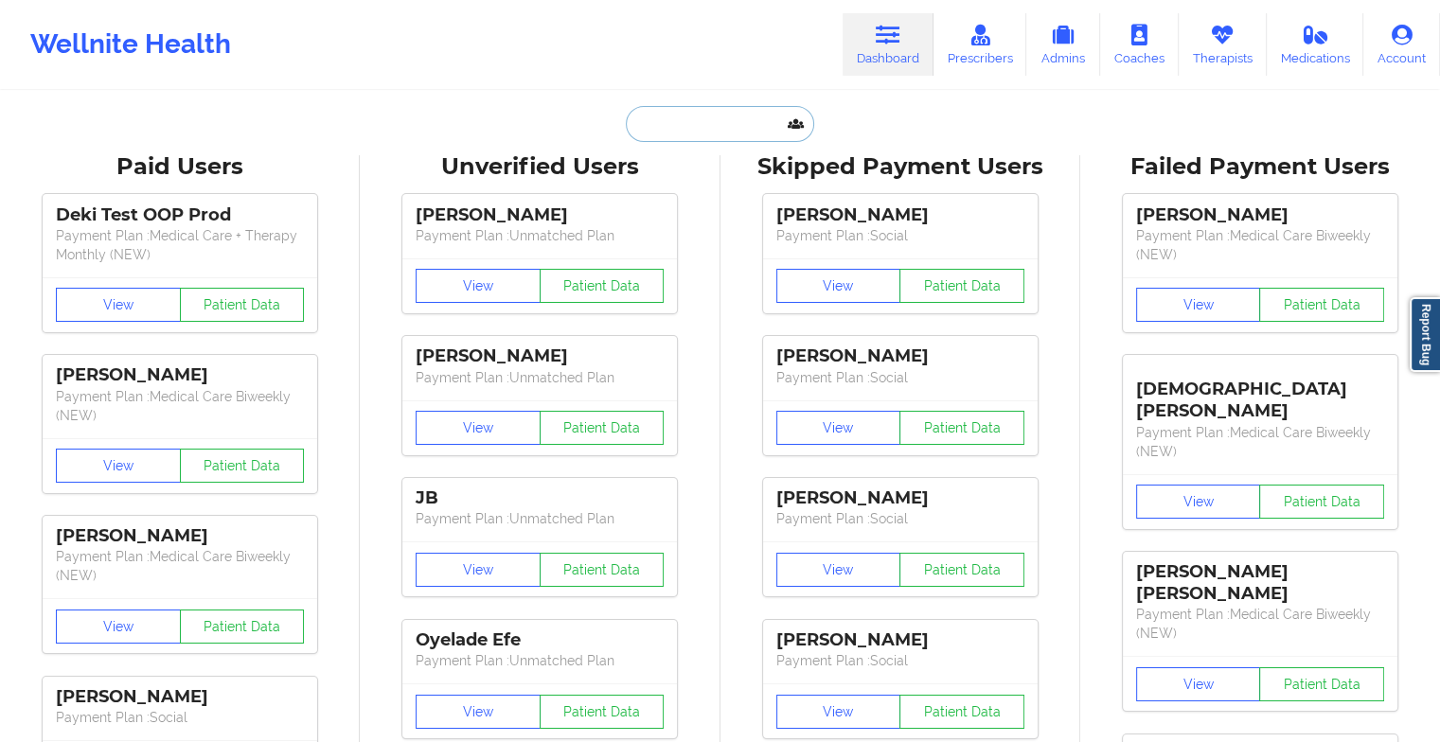
click at [720, 124] on input "text" at bounding box center [719, 124] width 187 height 36
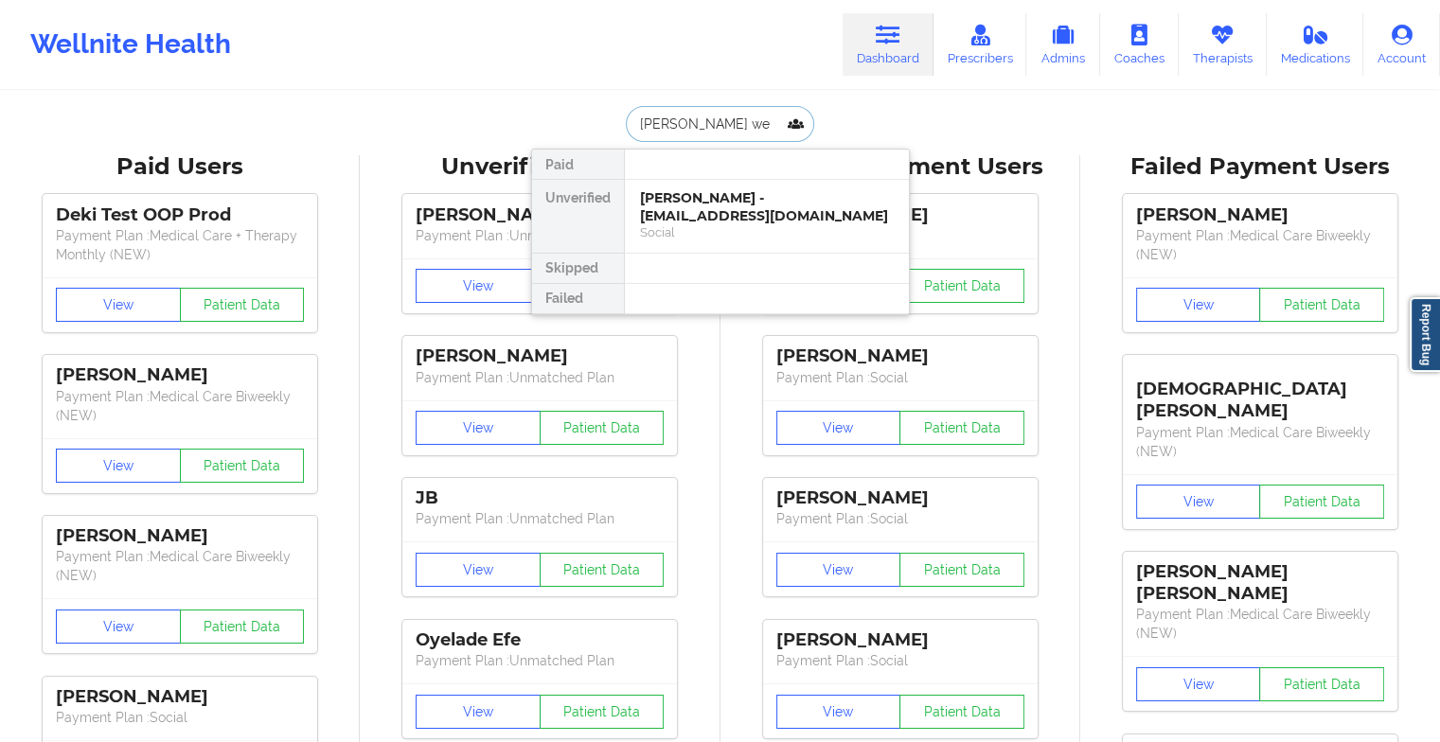
type input "medina wel"
click at [722, 205] on div "Medina Welsh evening - dinawelsh82@hotmail.com" at bounding box center [767, 206] width 254 height 35
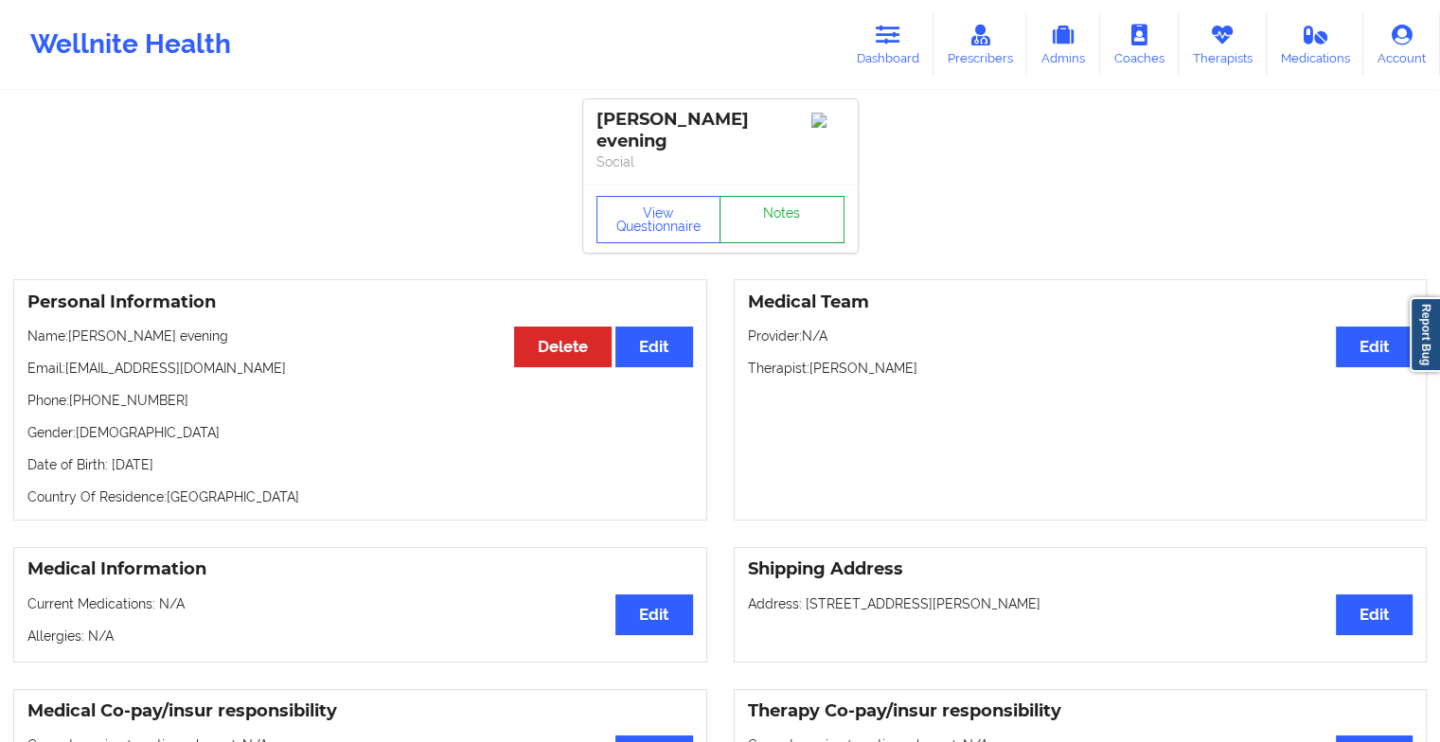
click at [776, 200] on link "Notes" at bounding box center [782, 219] width 125 height 47
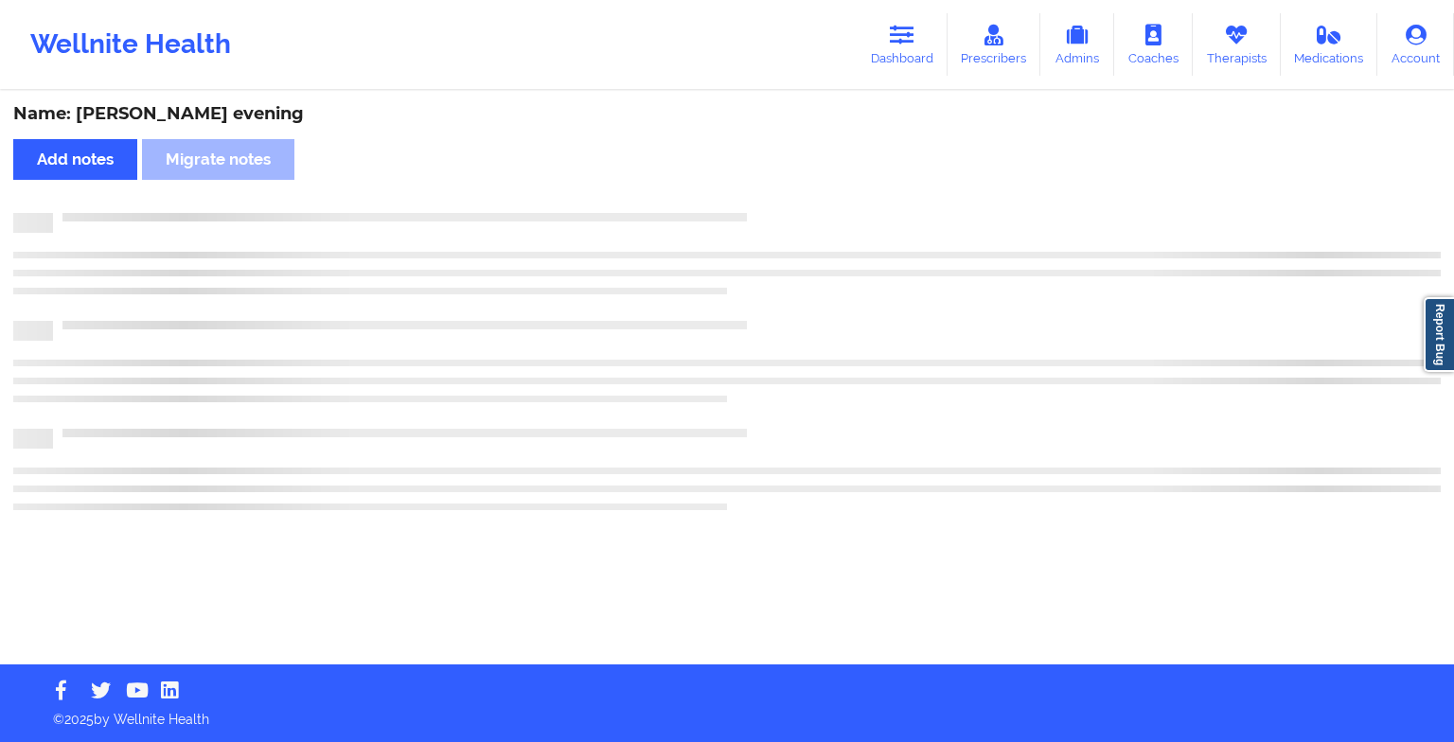
click at [776, 200] on div "Name: Medina Welsh evening Add notes Migrate notes" at bounding box center [727, 379] width 1454 height 572
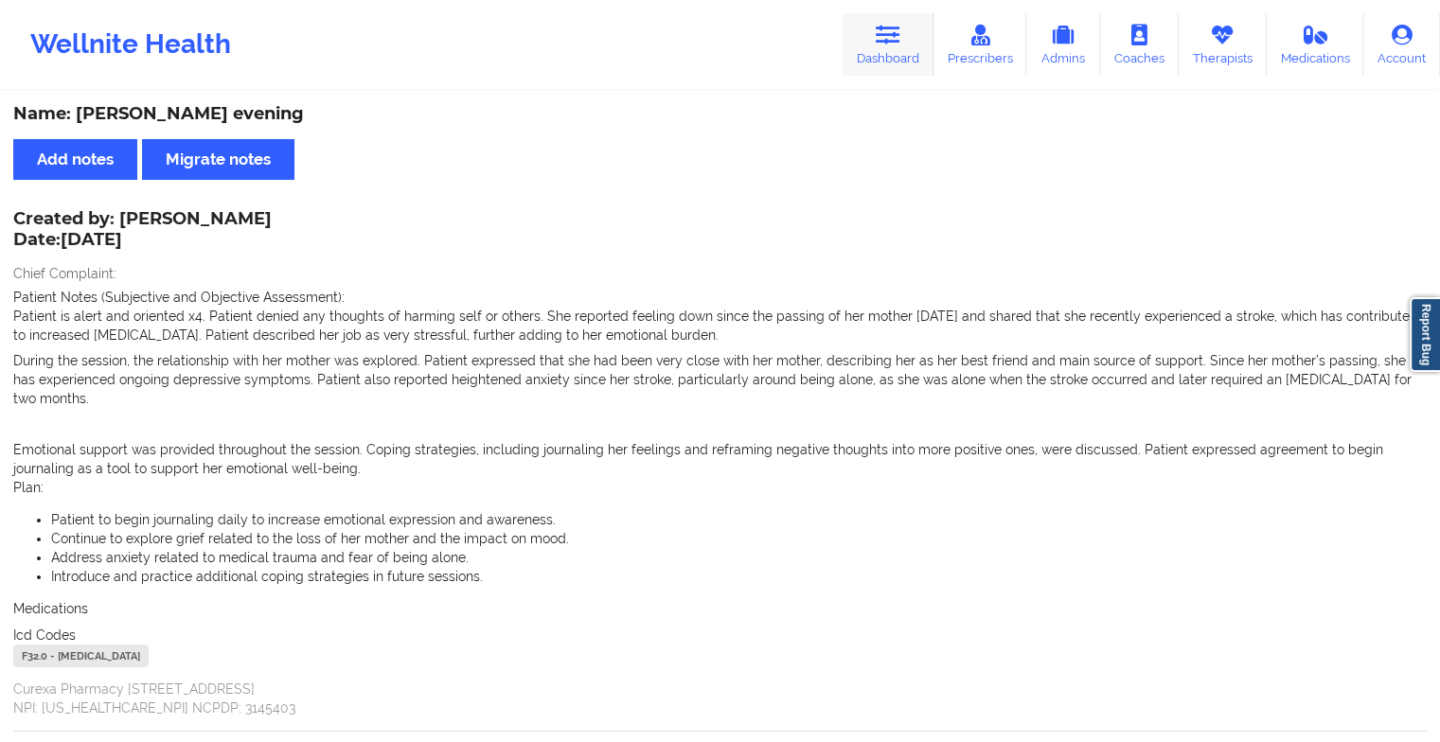
click at [878, 48] on link "Dashboard" at bounding box center [888, 44] width 91 height 62
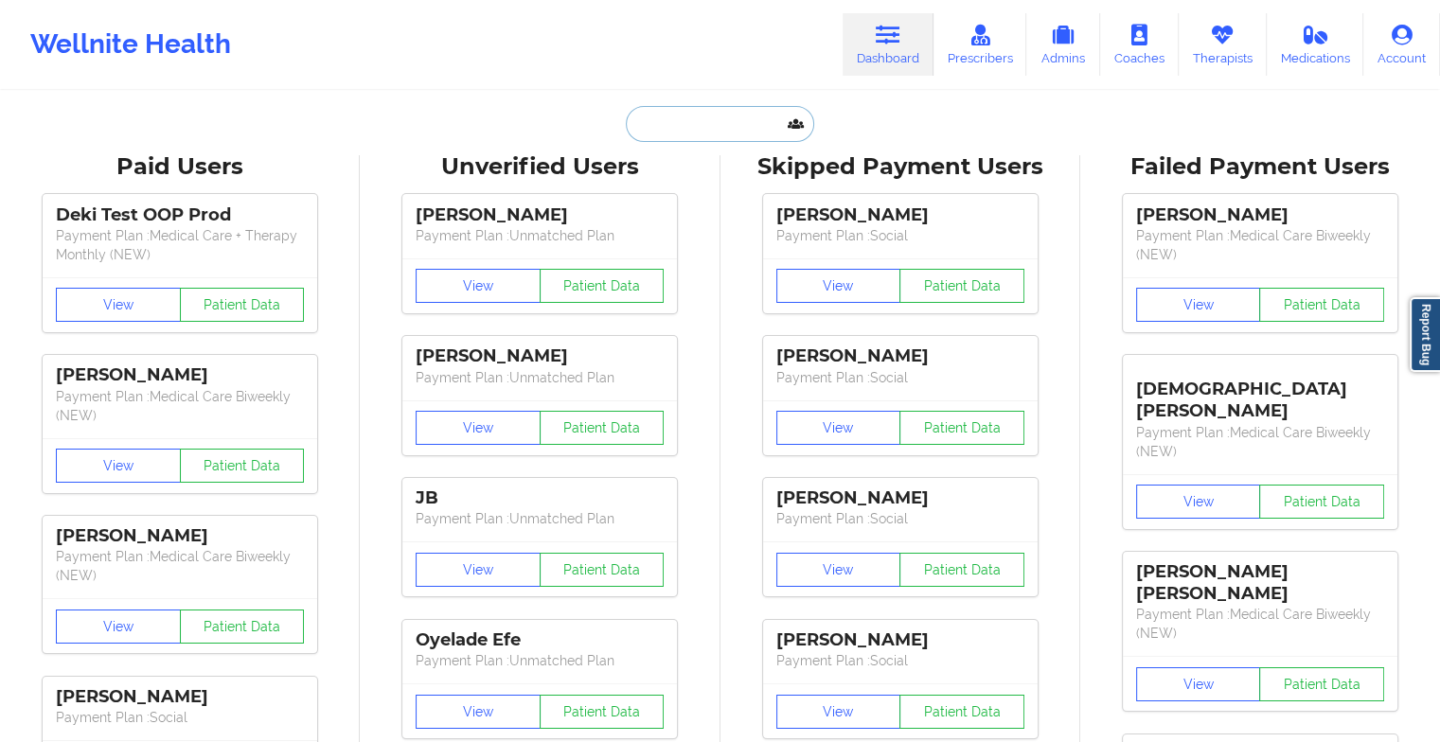
click at [719, 126] on input "text" at bounding box center [719, 124] width 187 height 36
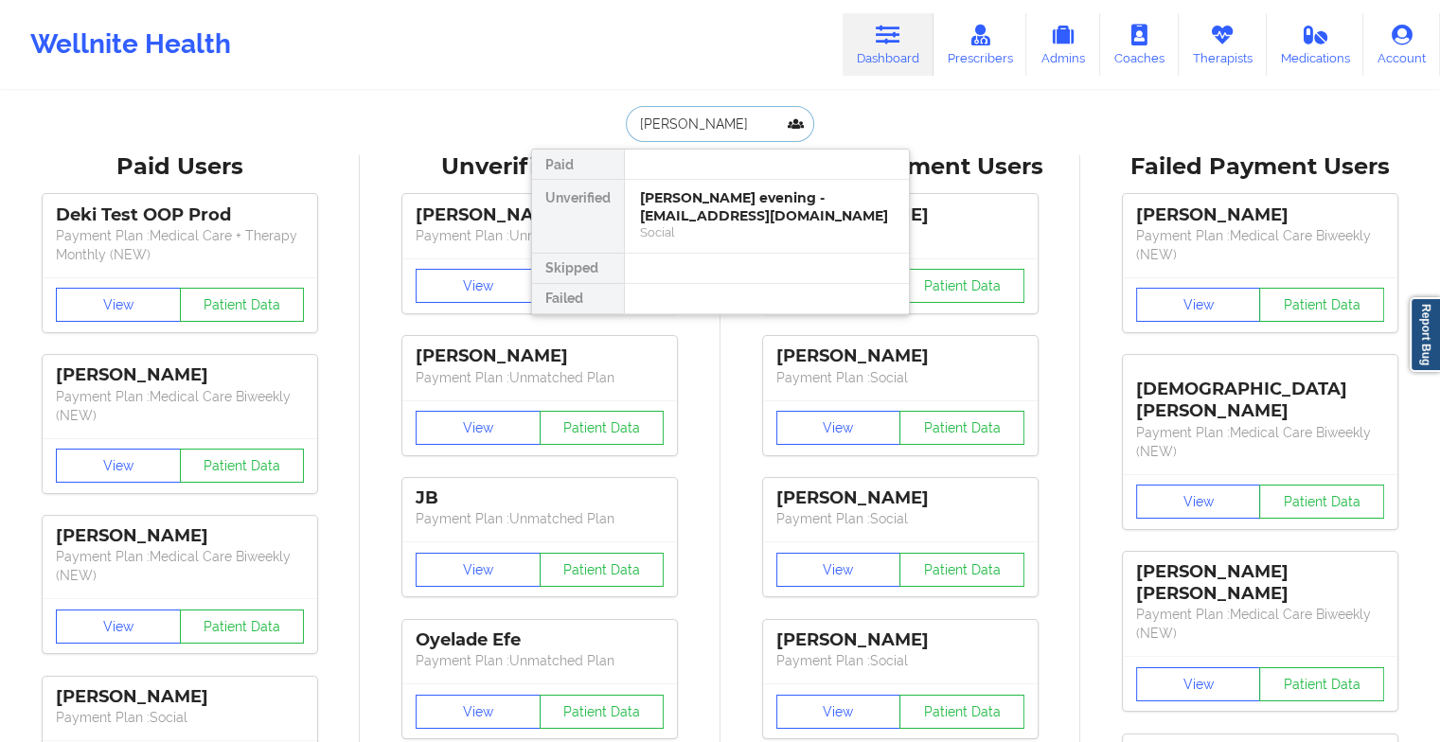
type input "madeline j"
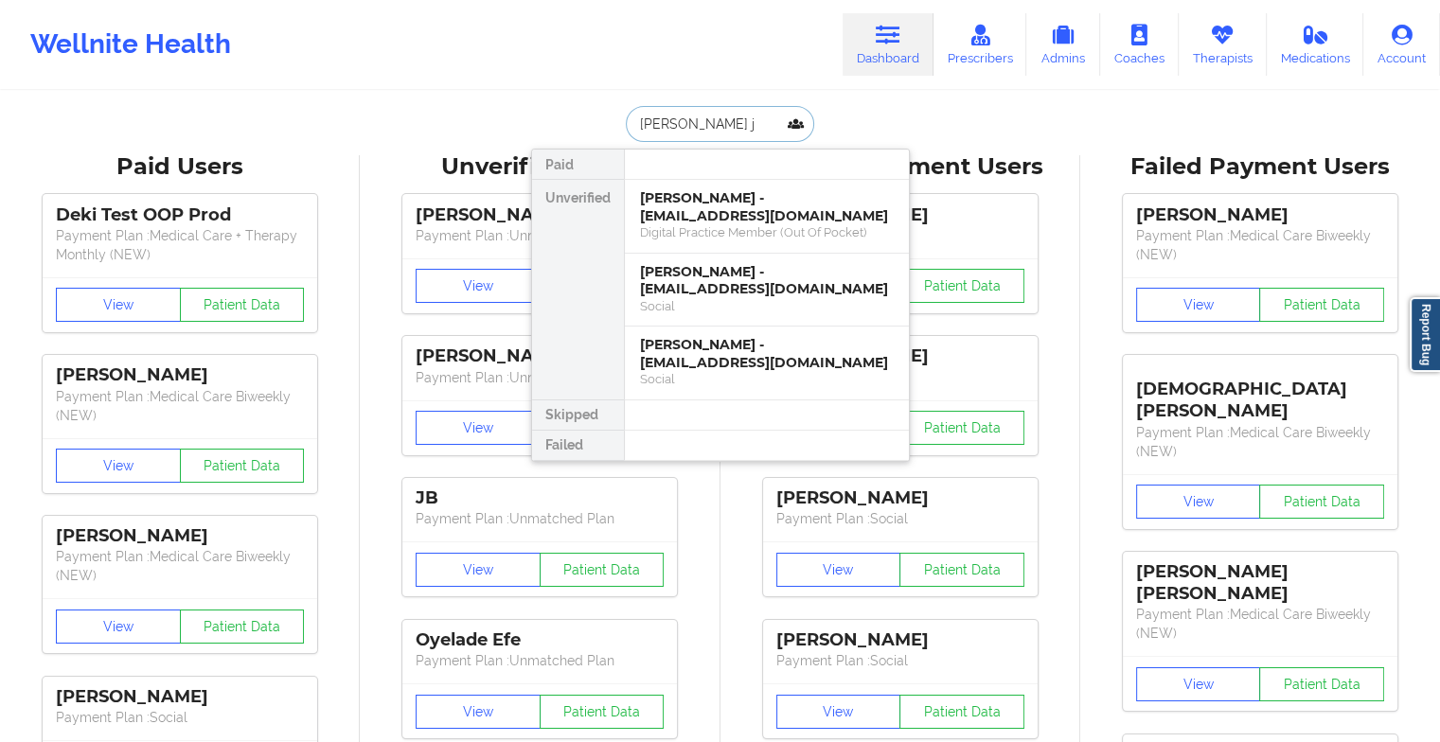
click at [719, 208] on div "Madeline Jafari - madjaf95@gmail.com" at bounding box center [767, 206] width 254 height 35
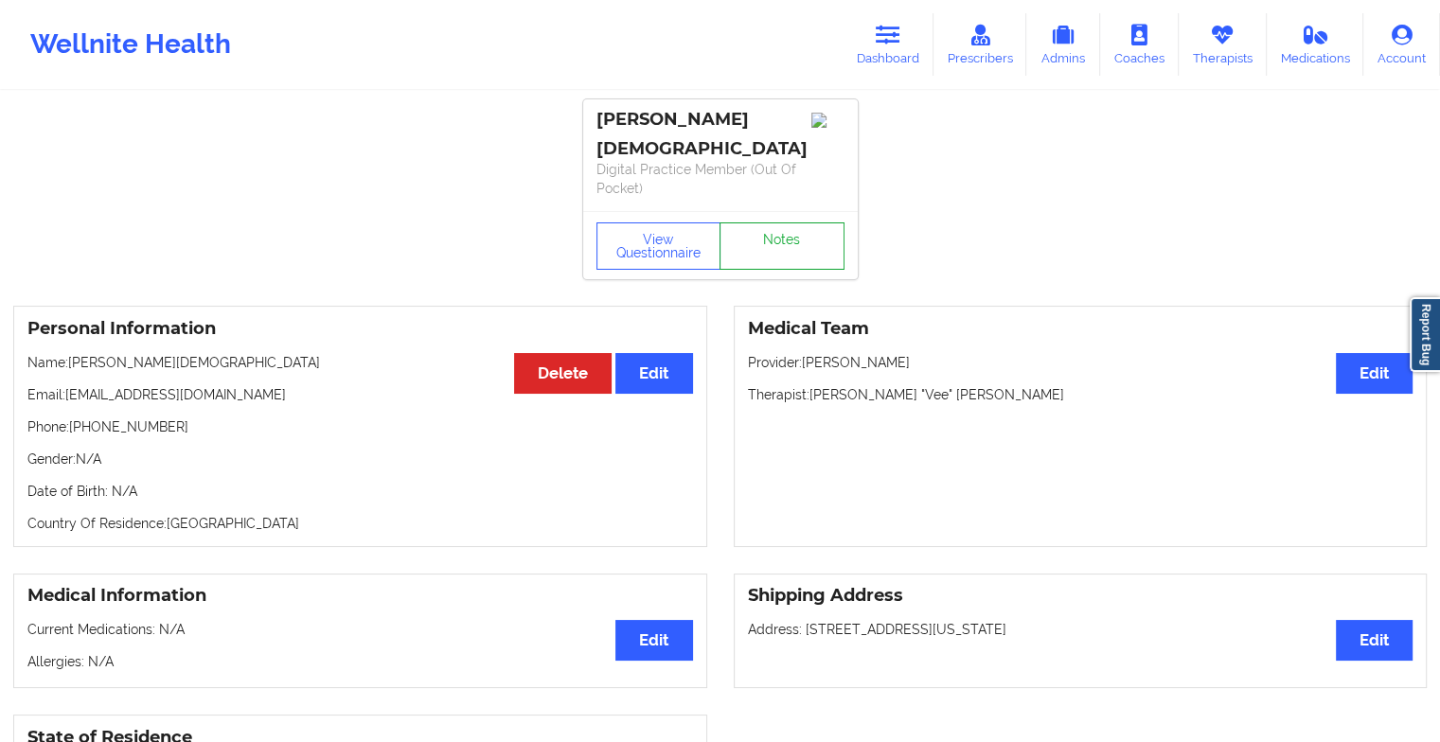
click at [784, 222] on link "Notes" at bounding box center [782, 245] width 125 height 47
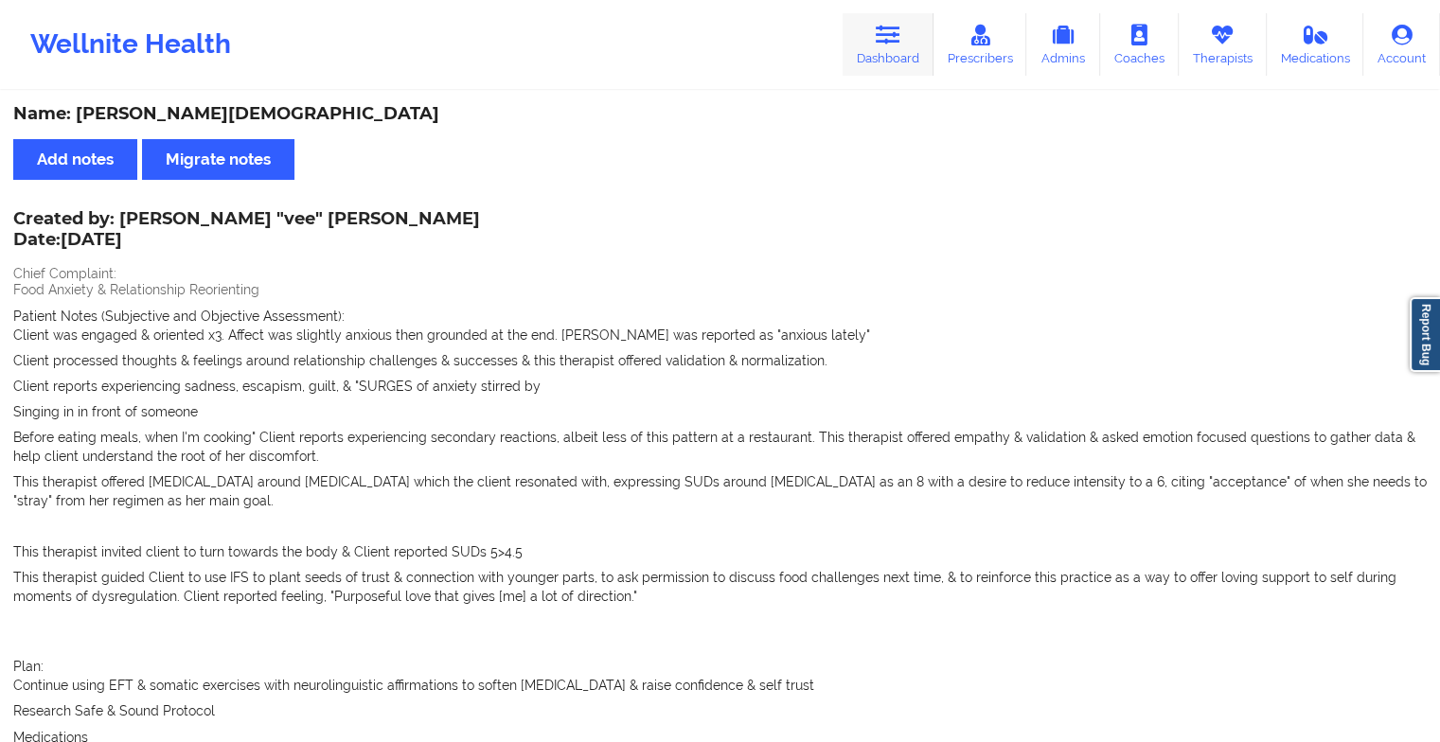
click at [885, 71] on link "Dashboard" at bounding box center [888, 44] width 91 height 62
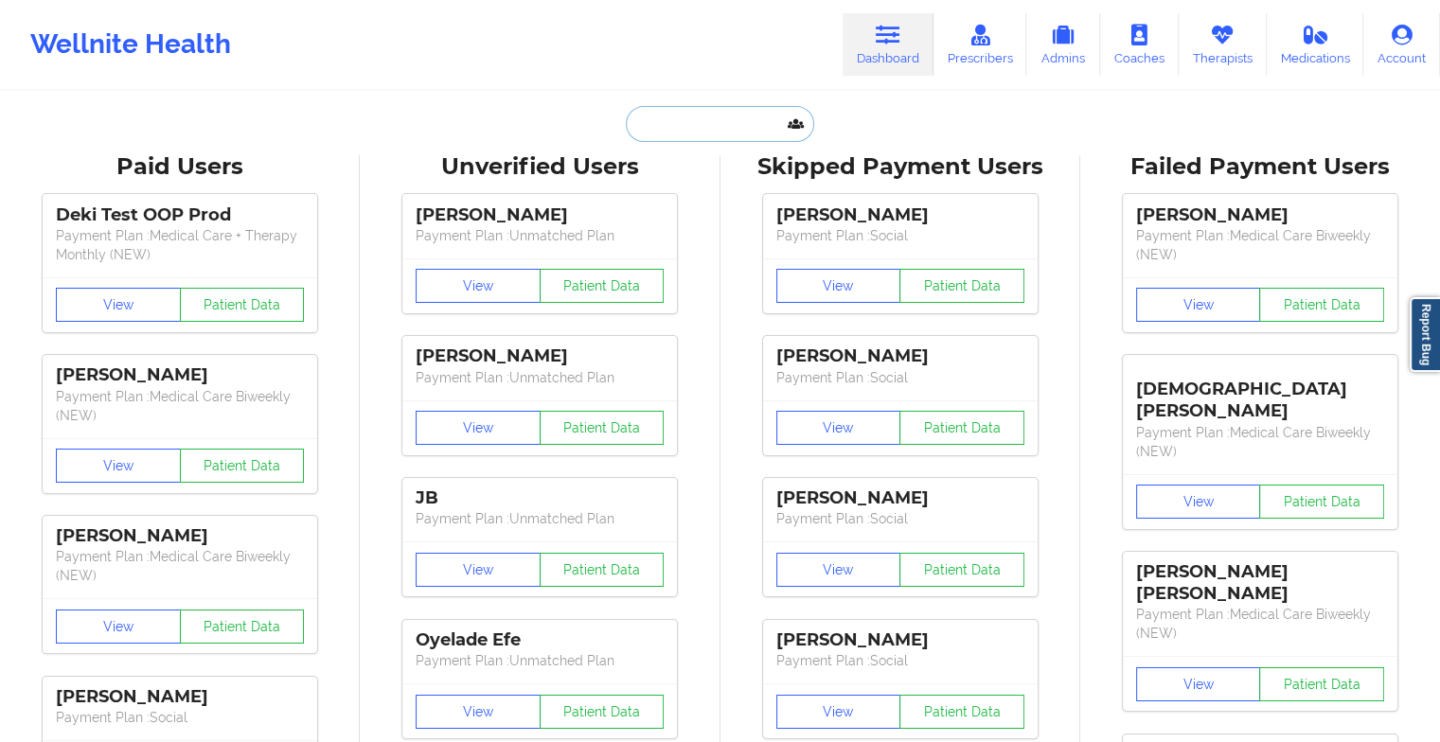
click at [761, 139] on input "text" at bounding box center [719, 124] width 187 height 36
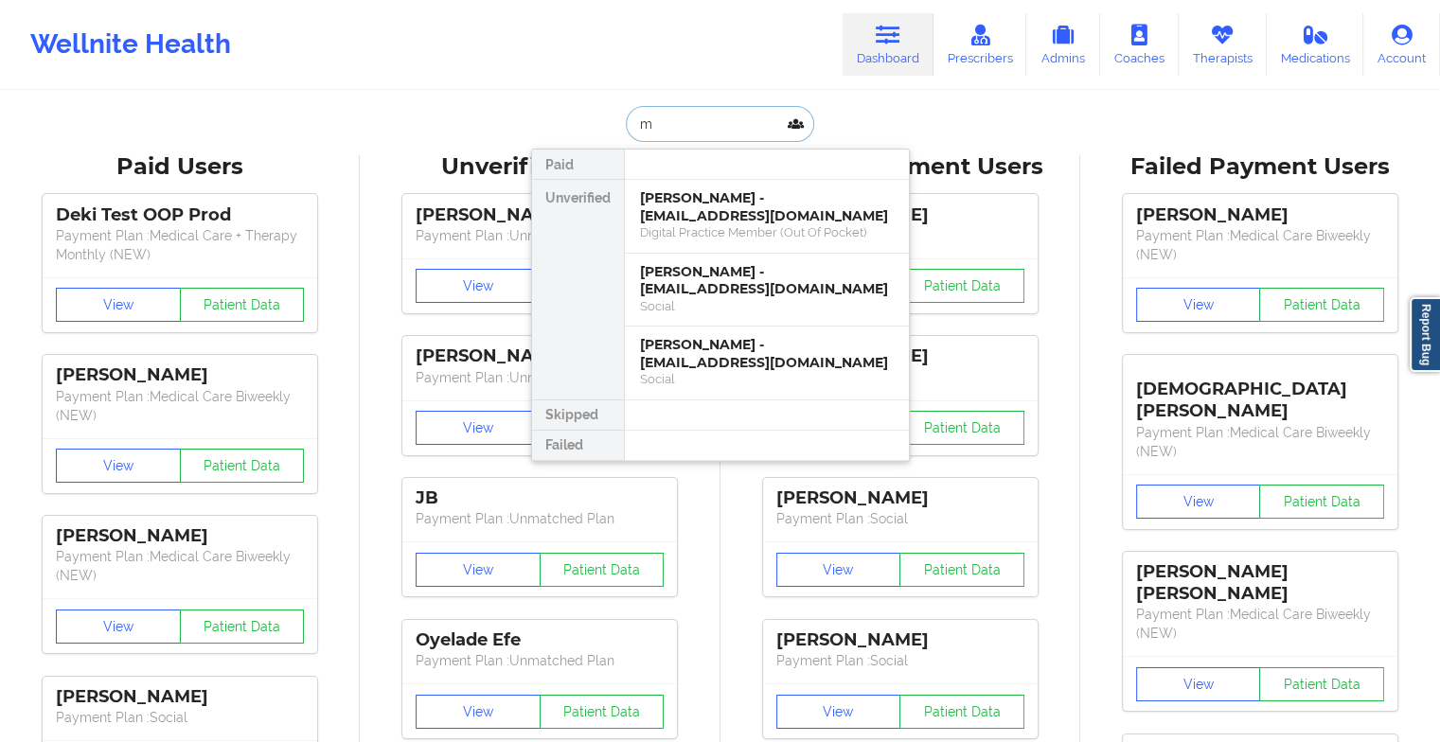
type input "m"
type input "patricia ebrah"
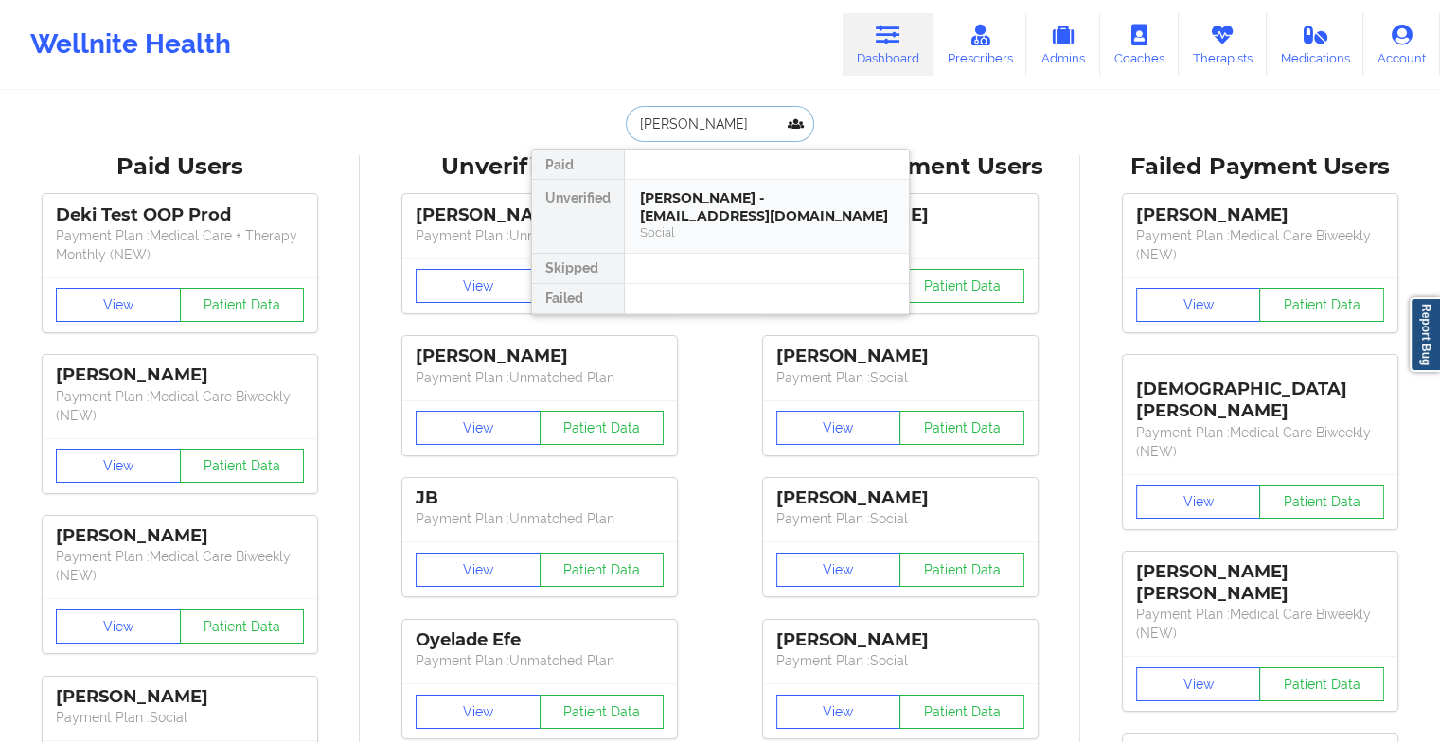
click at [771, 207] on div "Patricia Ebrahim - trishamariee22@gmail.com" at bounding box center [767, 206] width 254 height 35
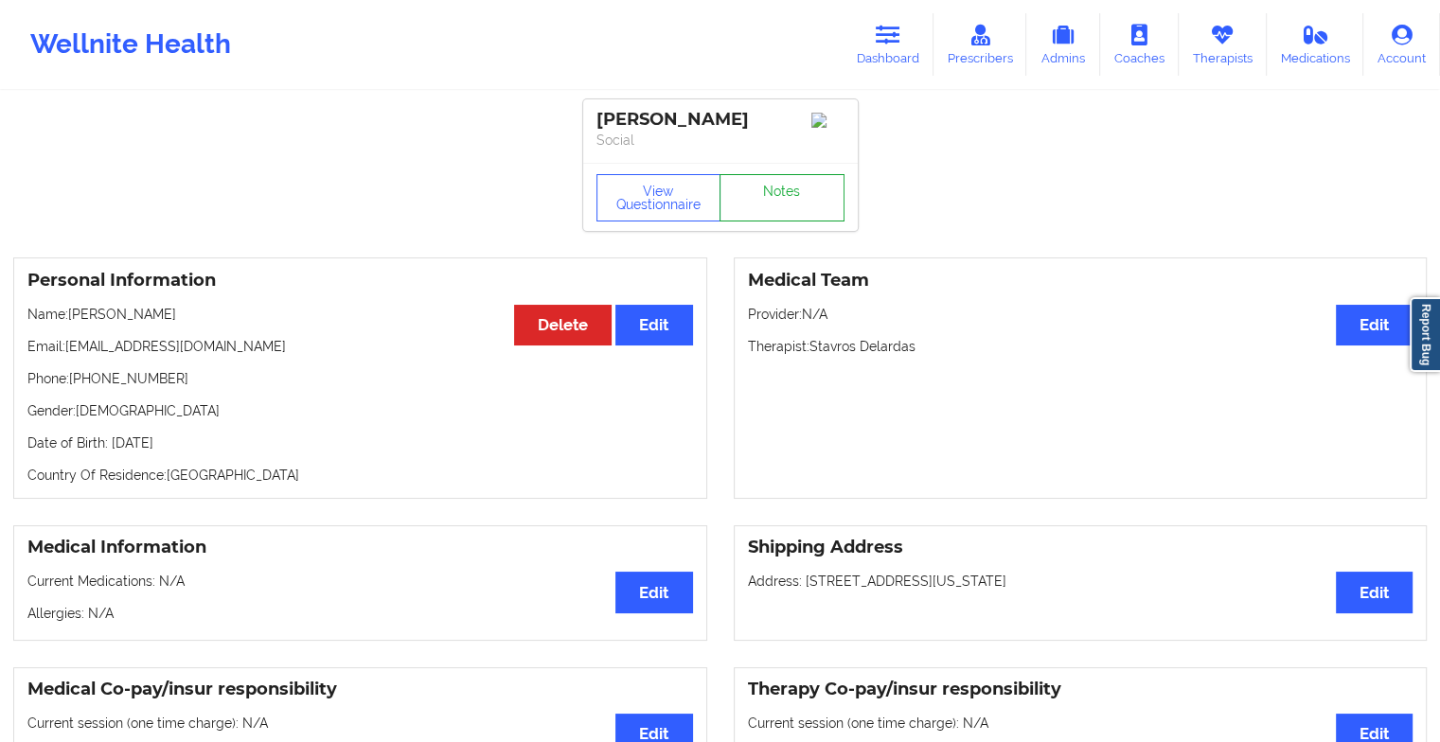
click at [799, 219] on link "Notes" at bounding box center [782, 197] width 125 height 47
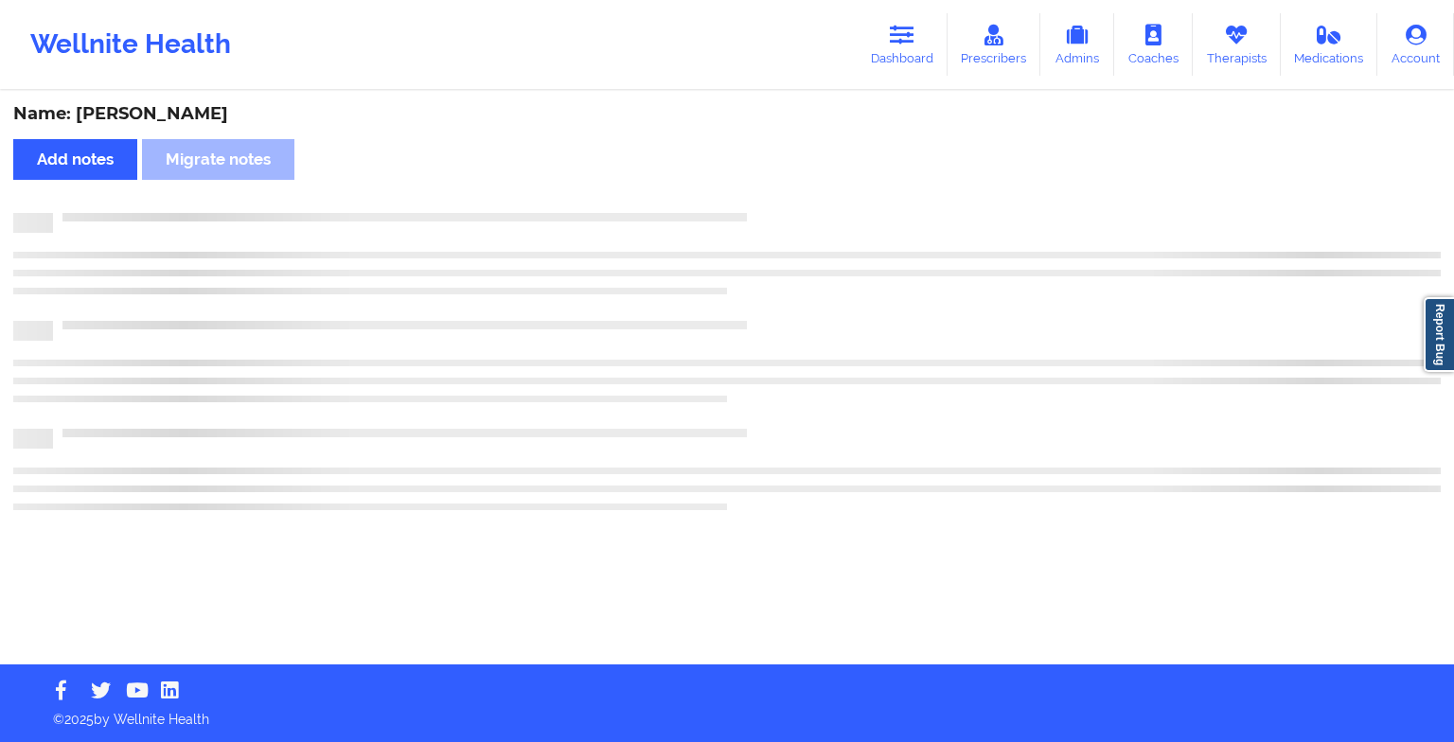
click at [799, 213] on div at bounding box center [747, 213] width 1388 height 0
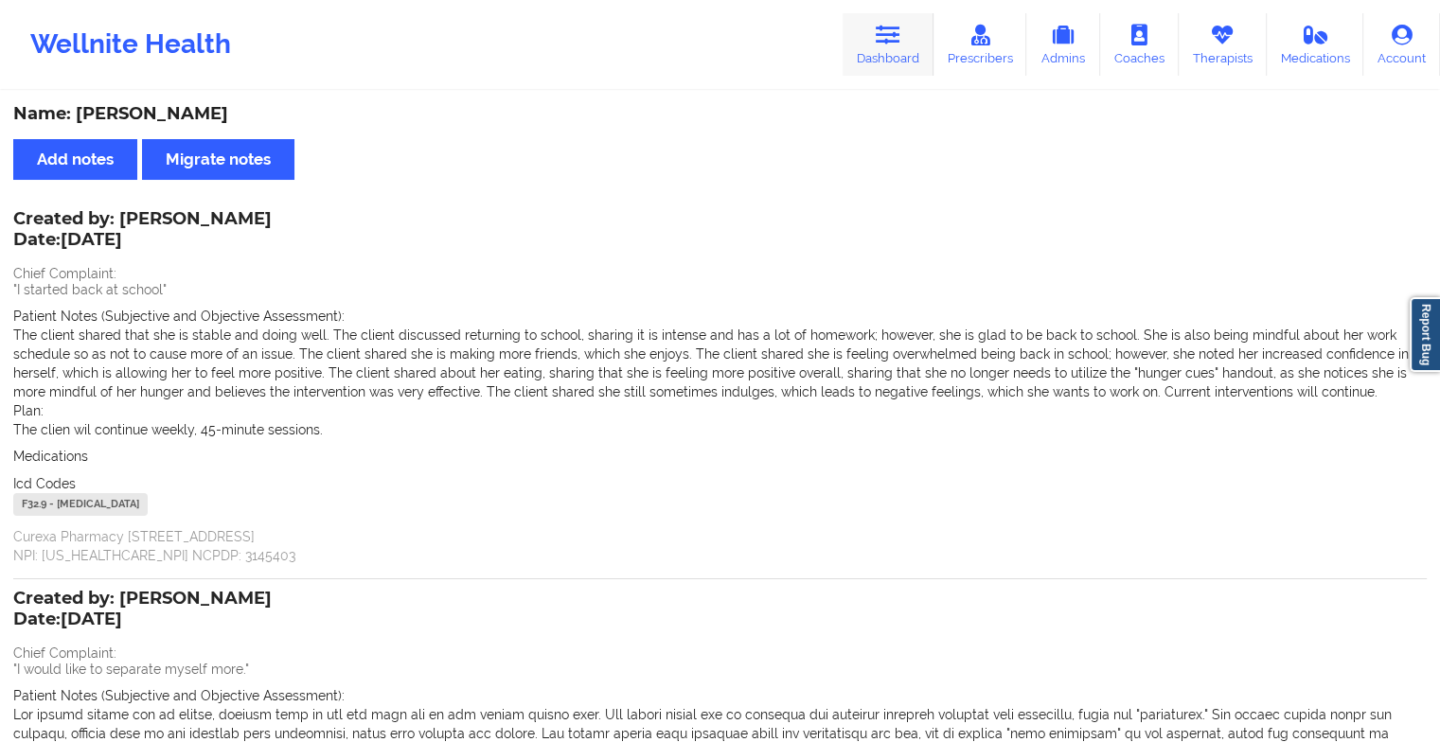
click at [899, 35] on icon at bounding box center [888, 35] width 25 height 21
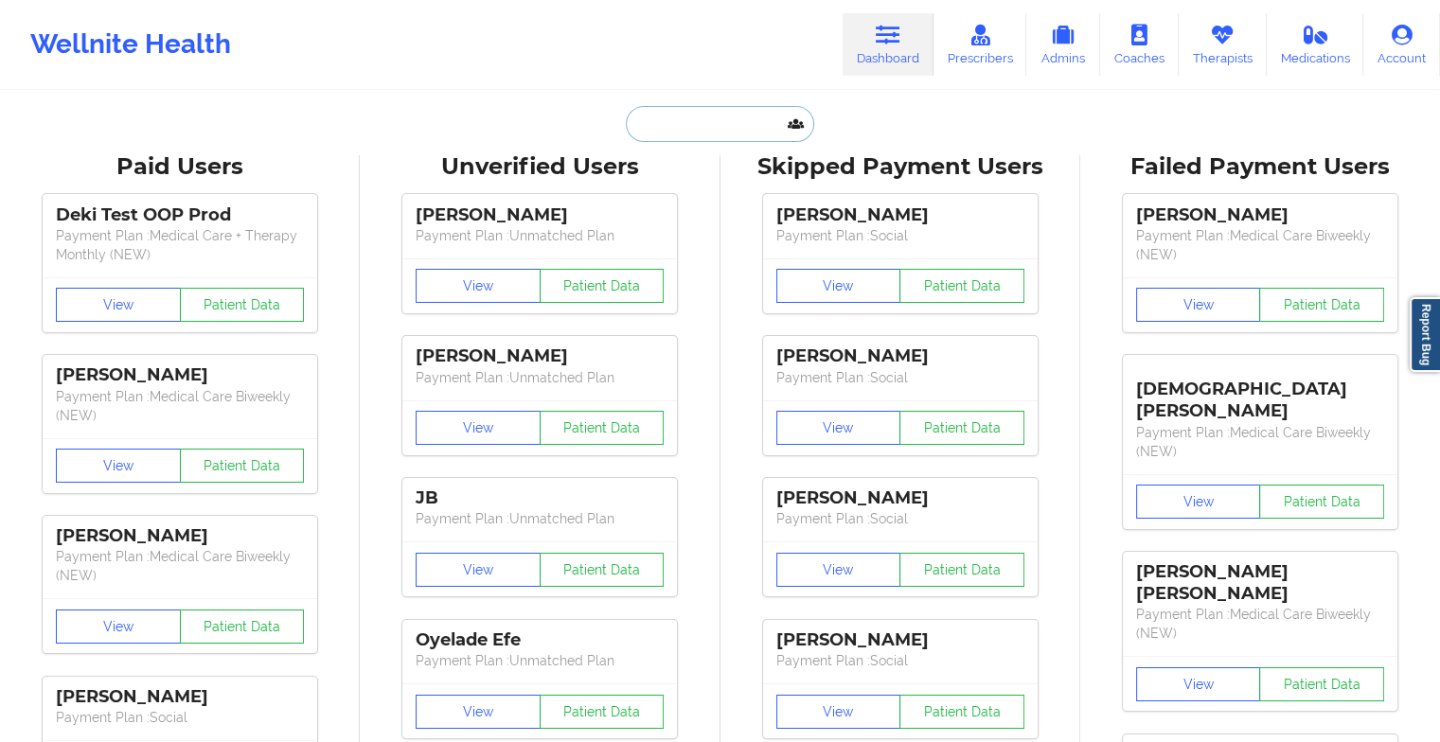
click at [738, 133] on input "text" at bounding box center [719, 124] width 187 height 36
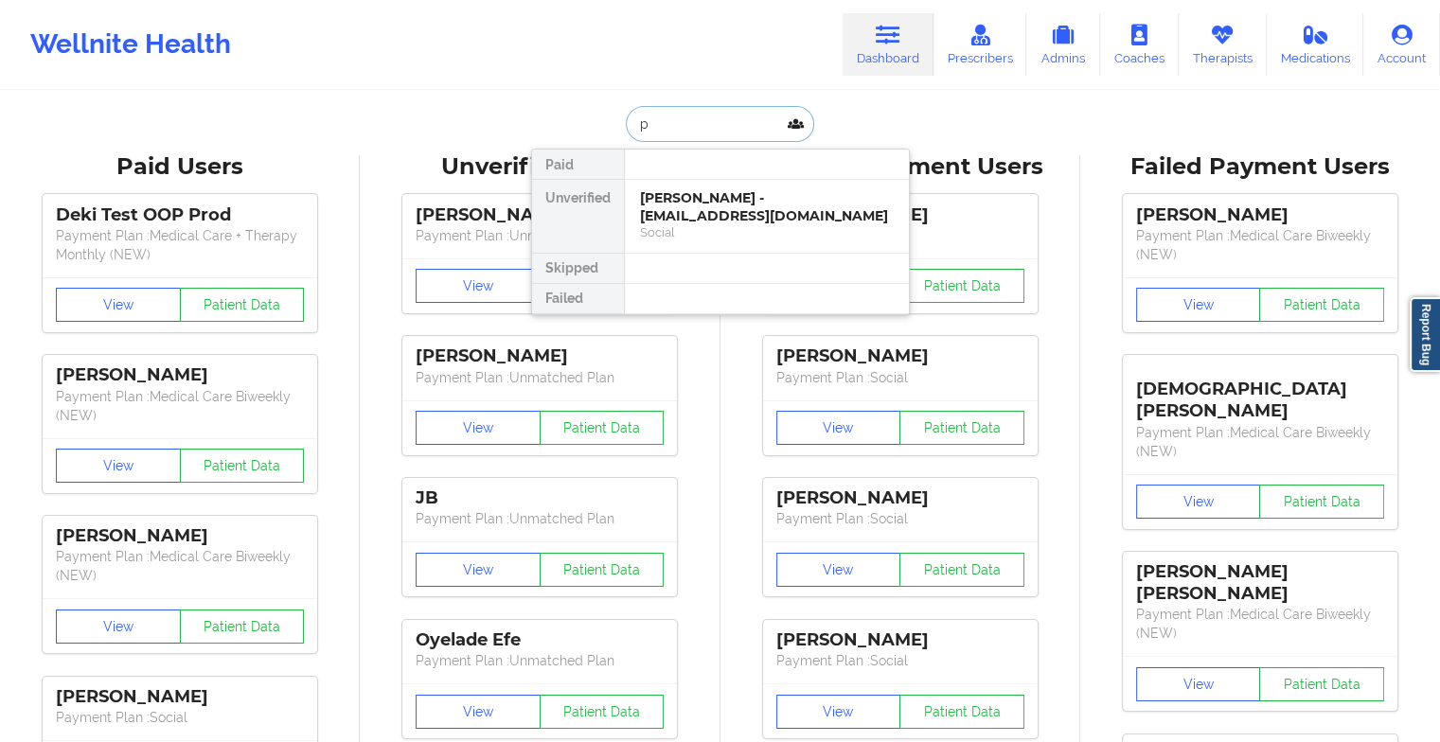
type input "p"
type input "NANCY GRAQ"
click at [731, 197] on div "Patricia Ebrahim - trishamariee22@gmail.com" at bounding box center [767, 206] width 254 height 35
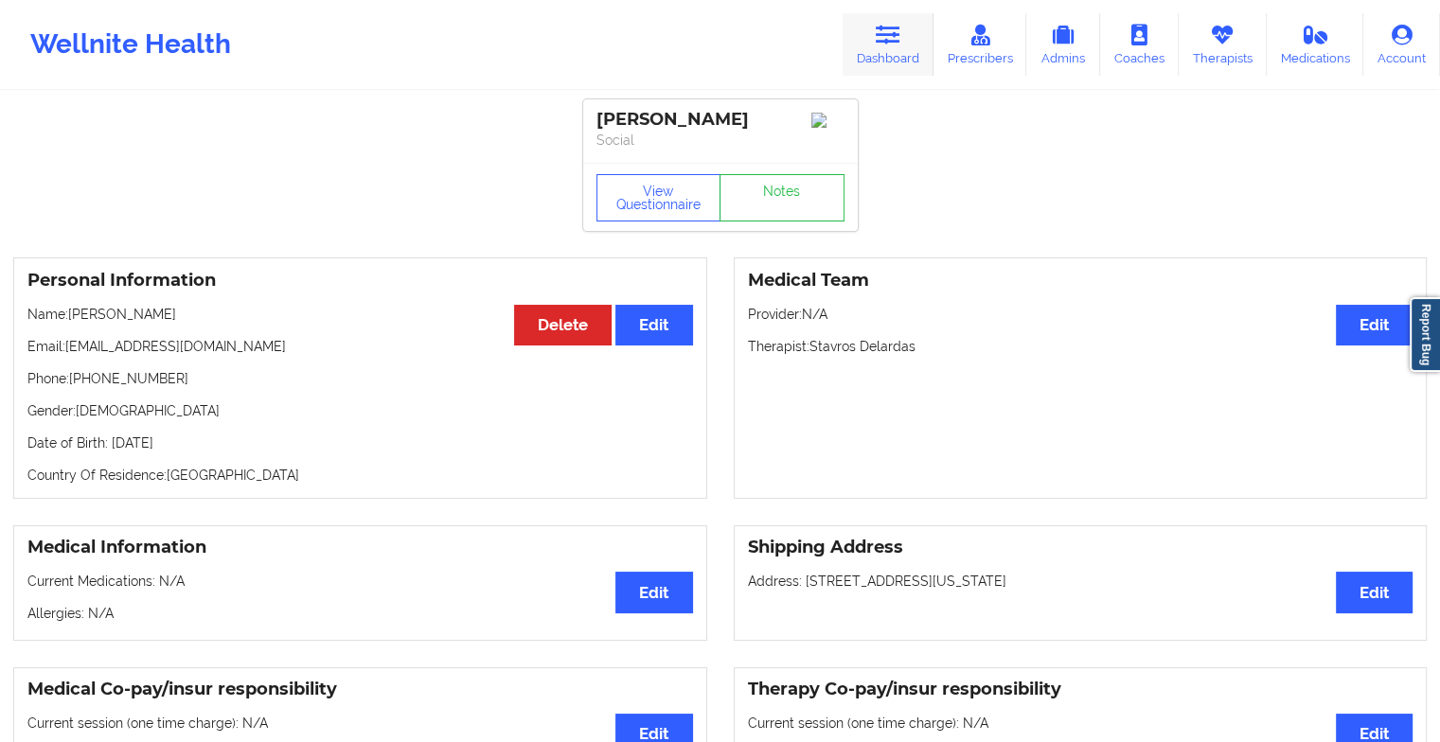
click at [894, 67] on link "Dashboard" at bounding box center [888, 44] width 91 height 62
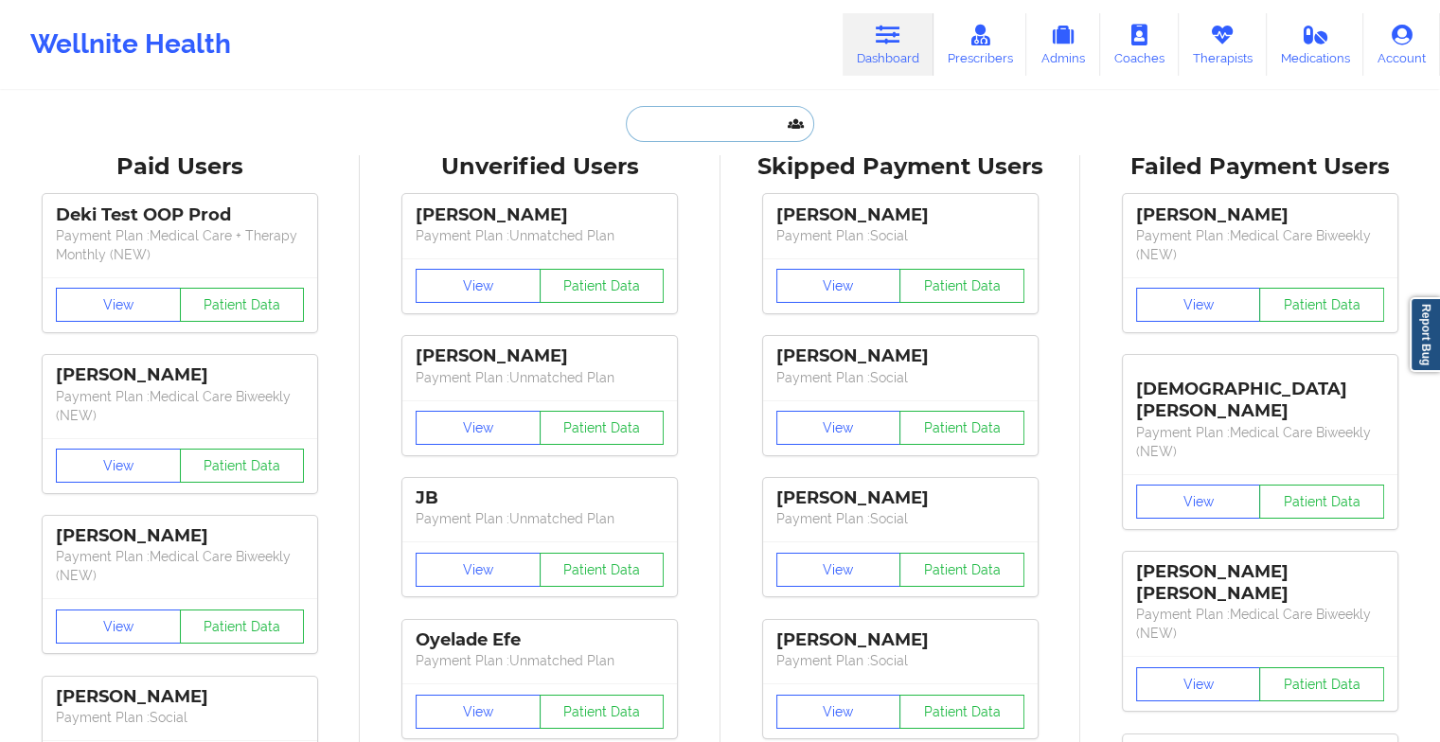
click at [765, 130] on input "text" at bounding box center [719, 124] width 187 height 36
type input "N"
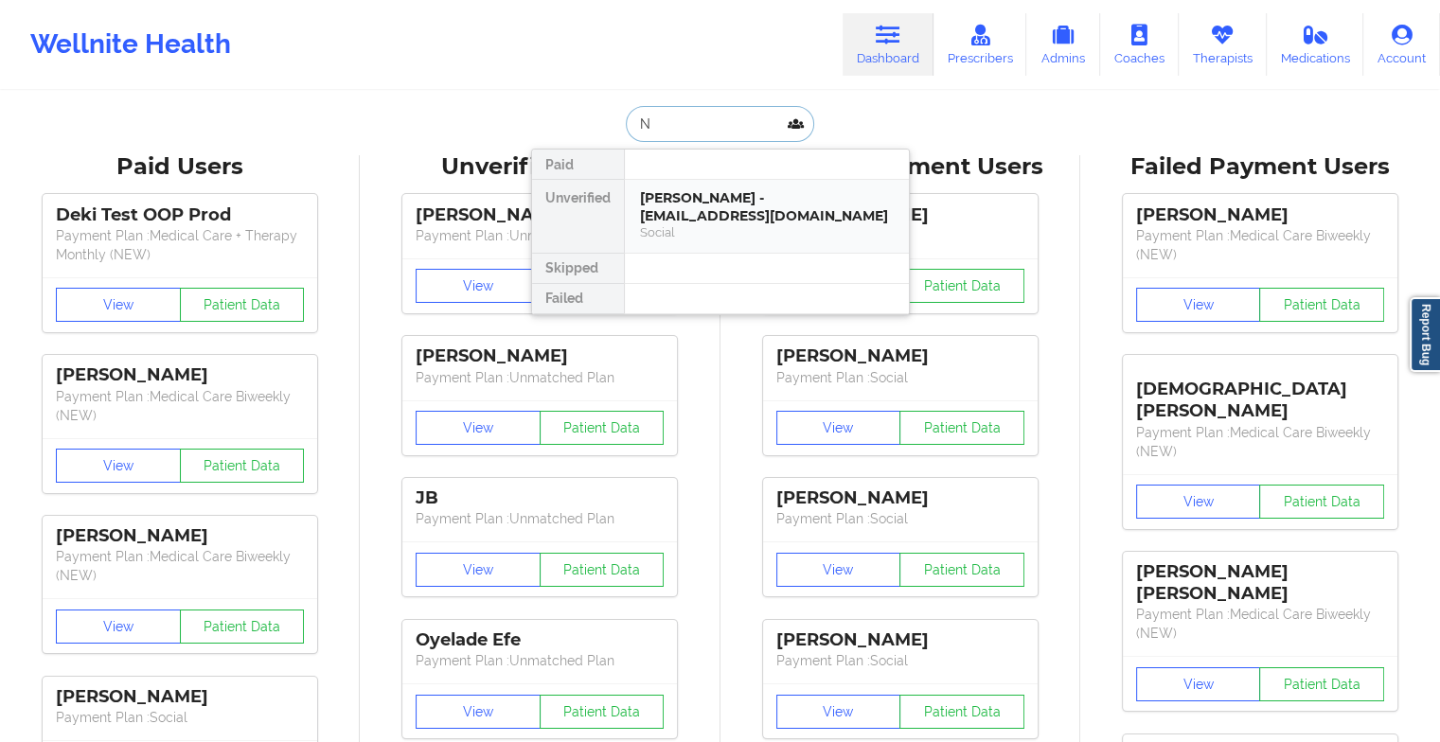
click at [717, 213] on div "Nancy Graquitena - ngraquitena@hotmail.com" at bounding box center [767, 206] width 254 height 35
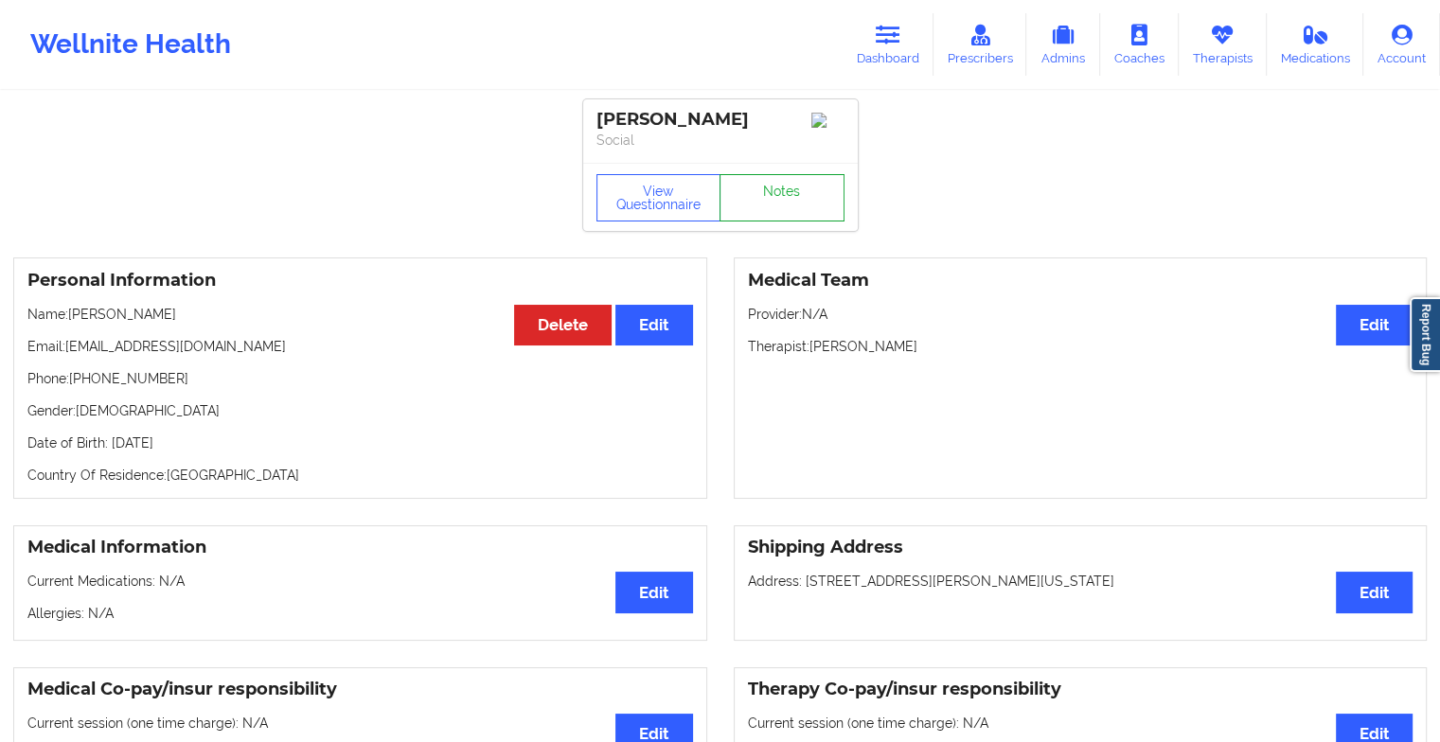
click at [774, 216] on link "Notes" at bounding box center [782, 197] width 125 height 47
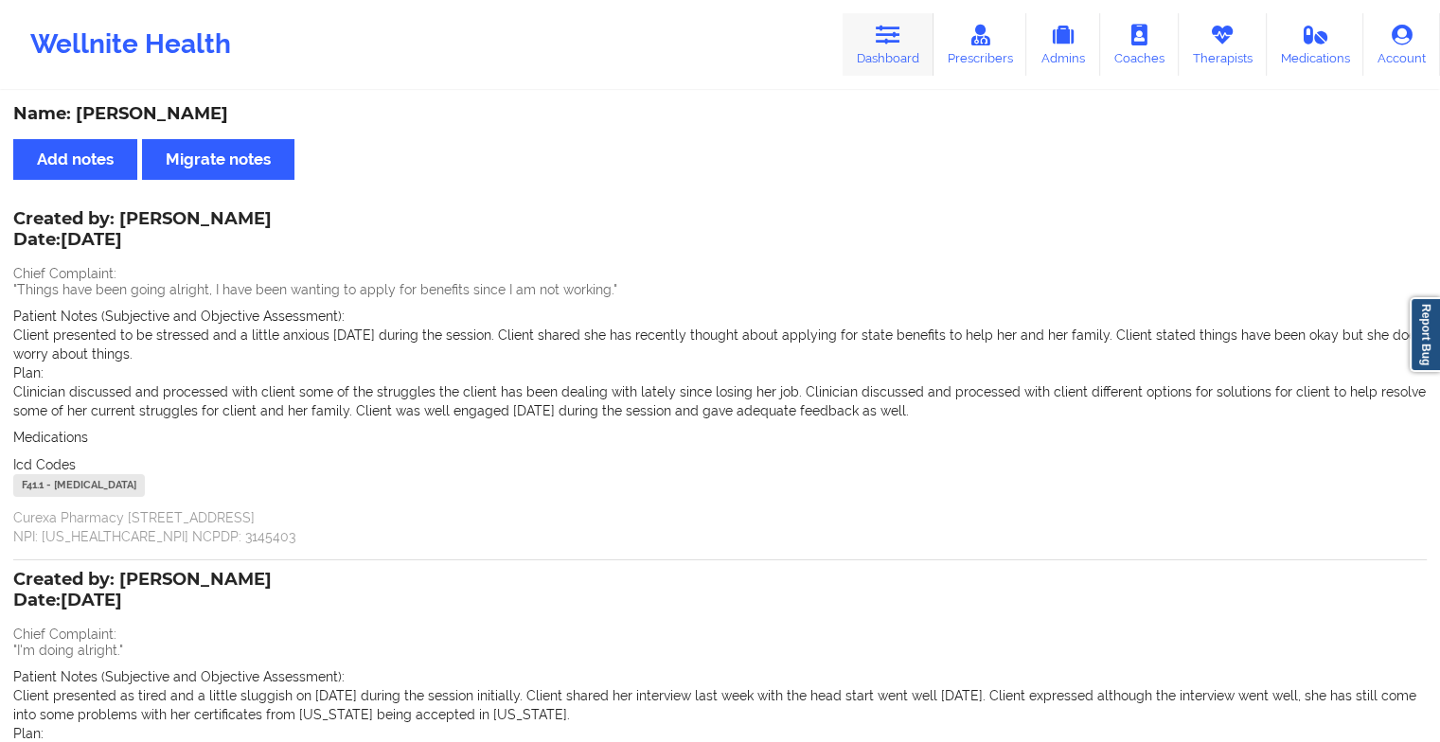
click at [881, 57] on link "Dashboard" at bounding box center [888, 44] width 91 height 62
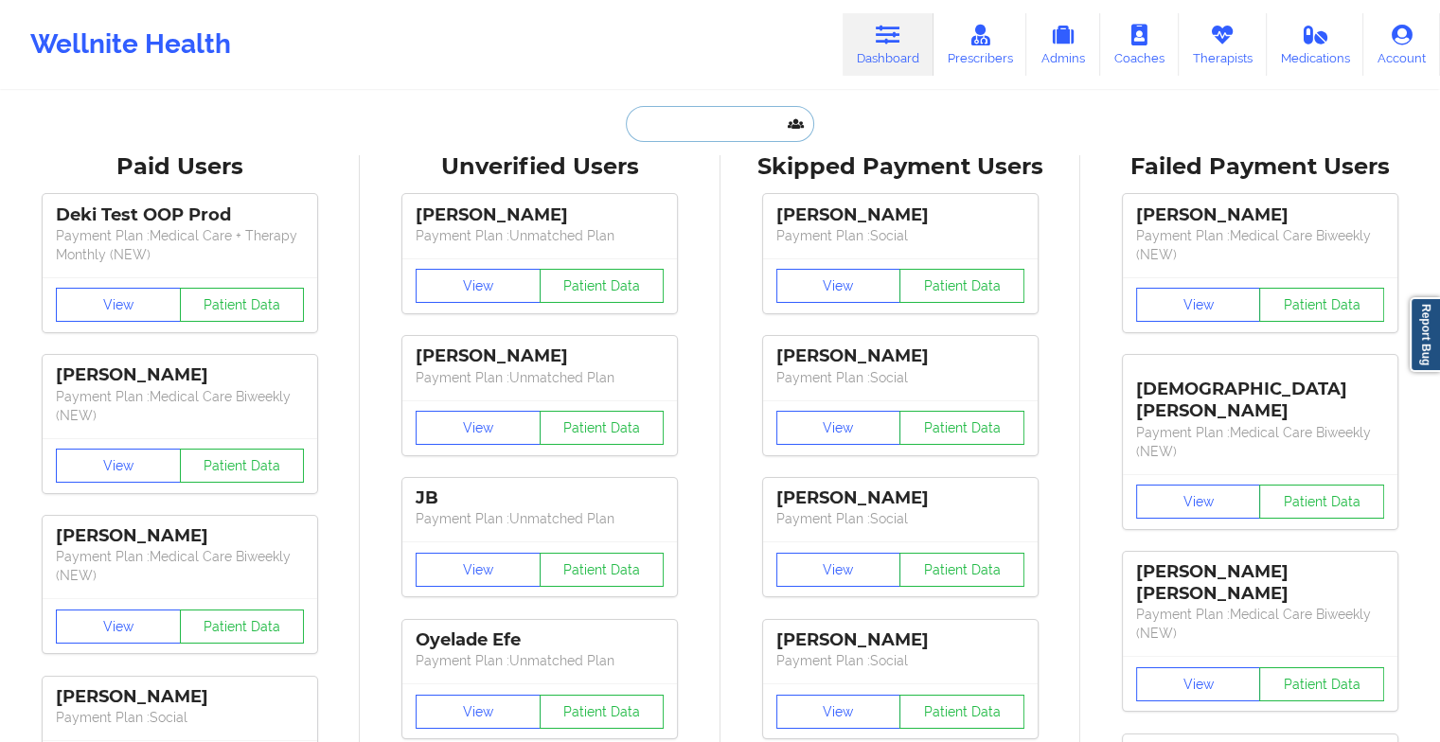
click at [738, 119] on input "text" at bounding box center [719, 124] width 187 height 36
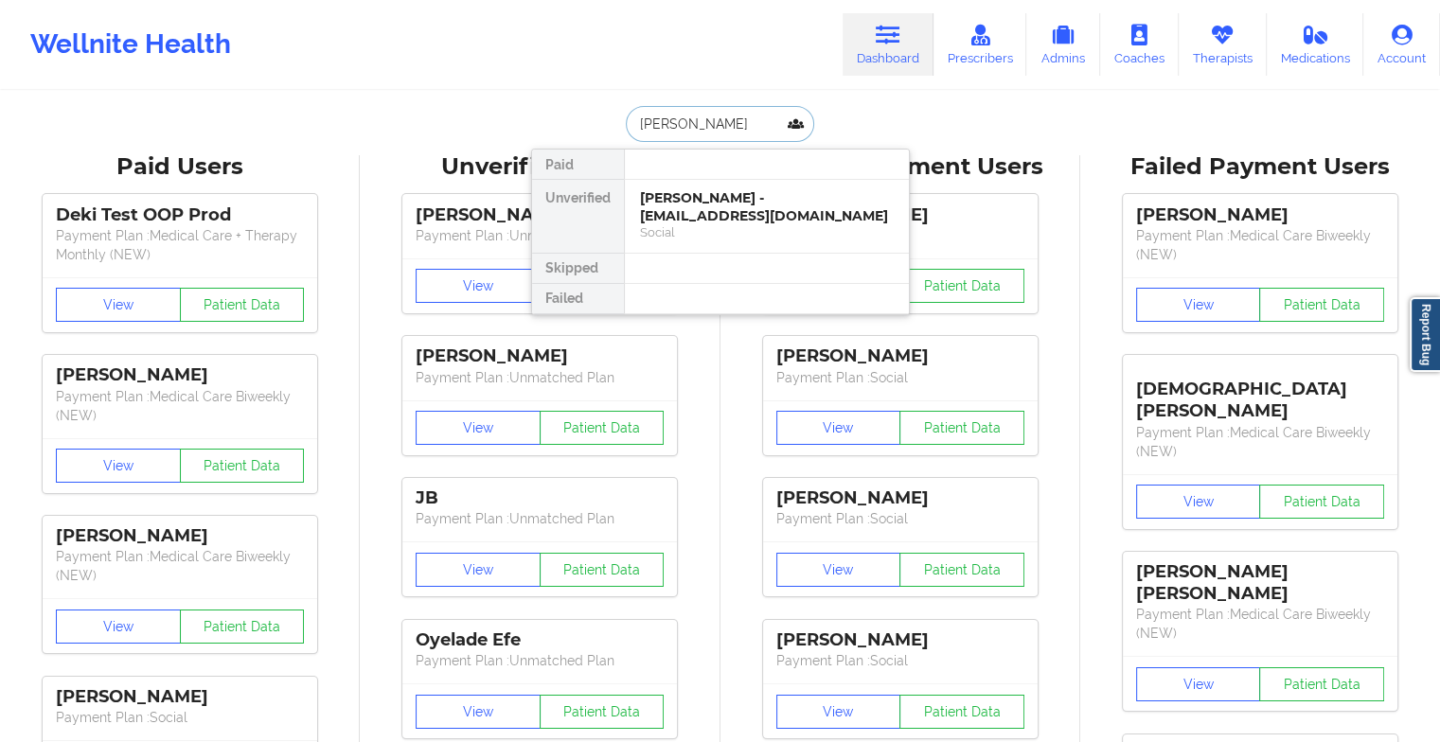
type input "JULIE STEP"
click at [701, 203] on div "[PERSON_NAME] - [EMAIL_ADDRESS][DOMAIN_NAME]" at bounding box center [767, 206] width 254 height 35
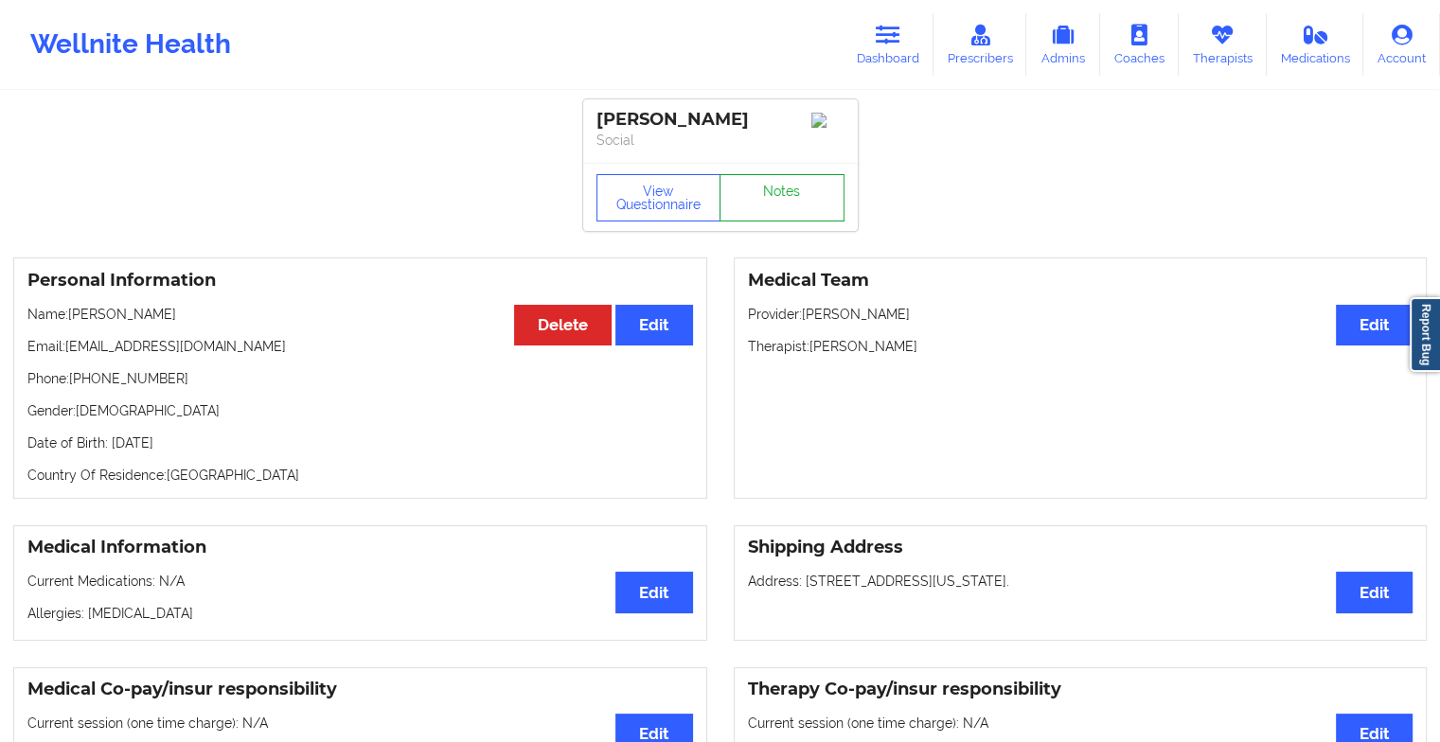
click at [798, 189] on link "Notes" at bounding box center [782, 197] width 125 height 47
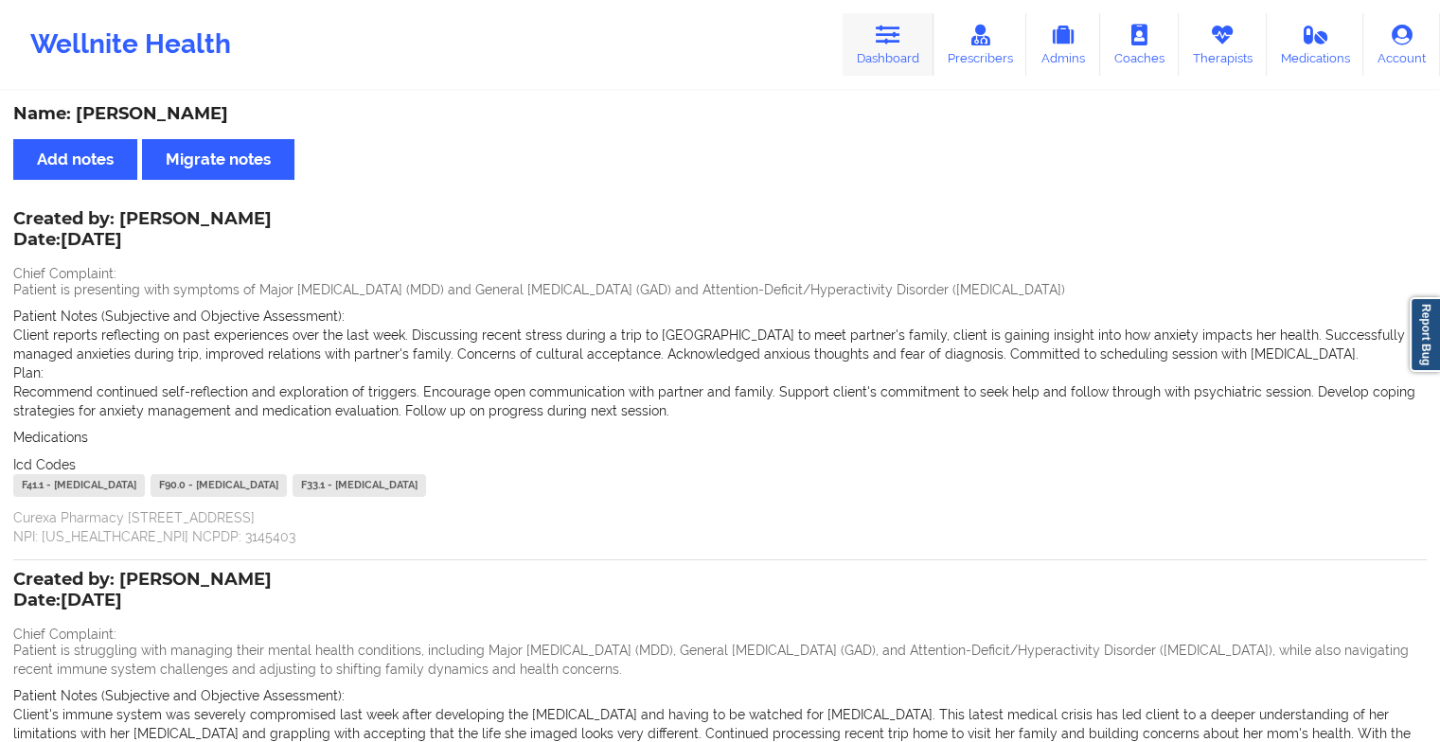
click at [877, 19] on link "Dashboard" at bounding box center [888, 44] width 91 height 62
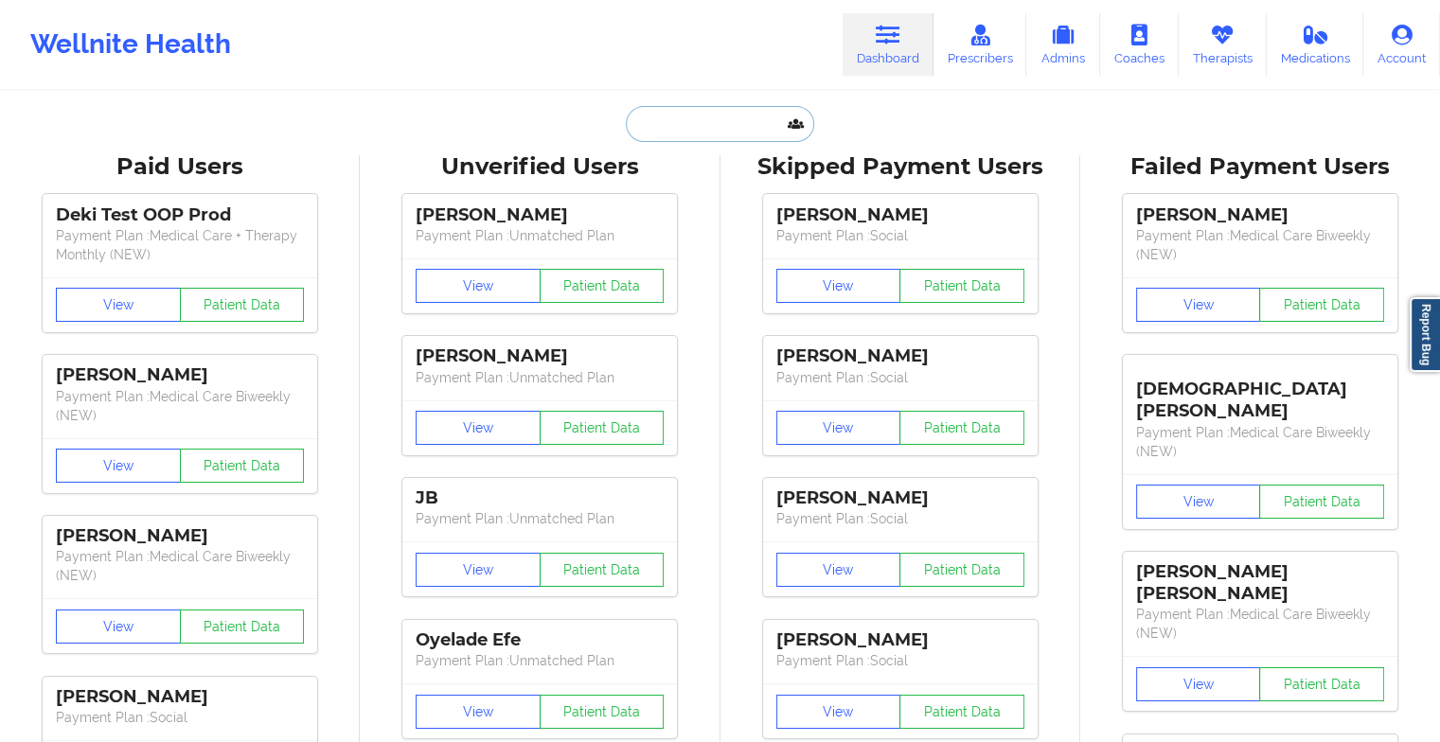
click at [701, 136] on input "text" at bounding box center [719, 124] width 187 height 36
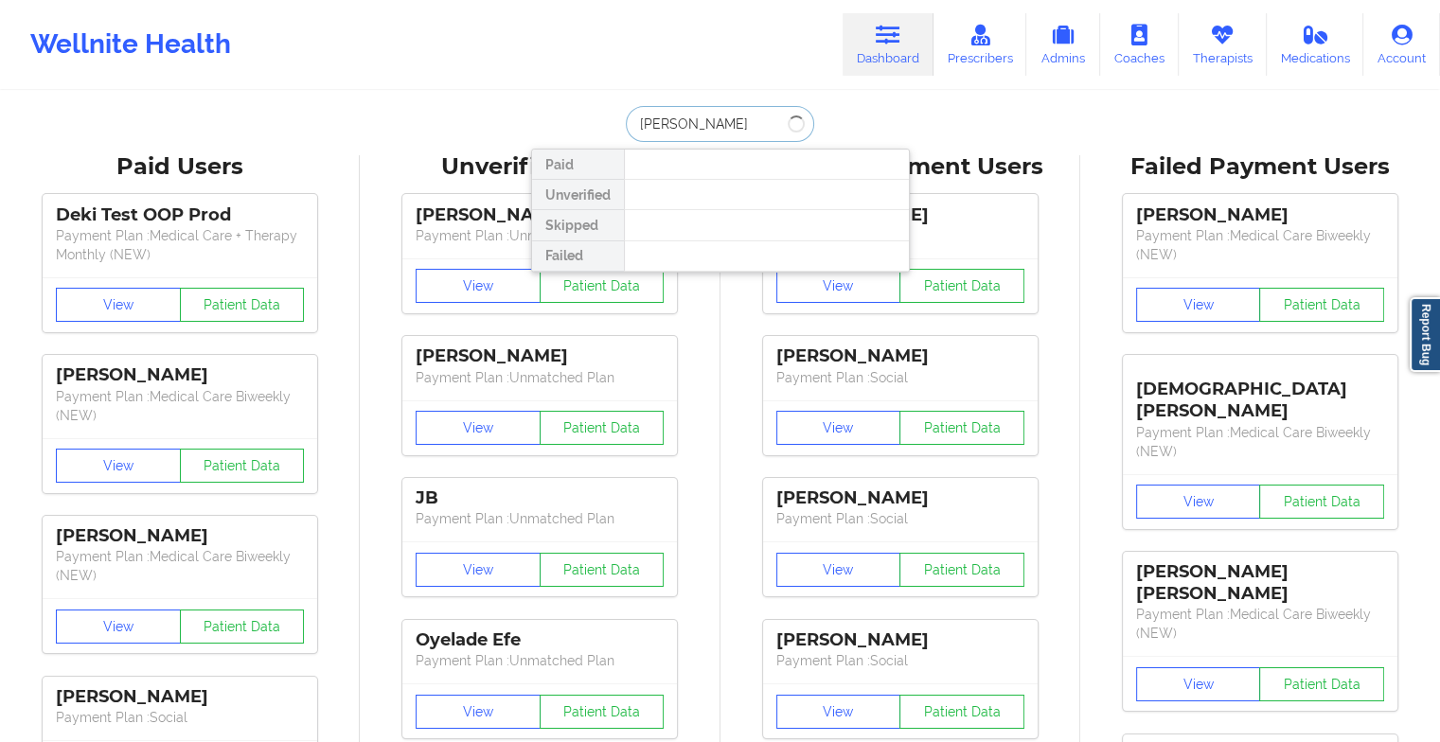
type input "LEONARDO OR"
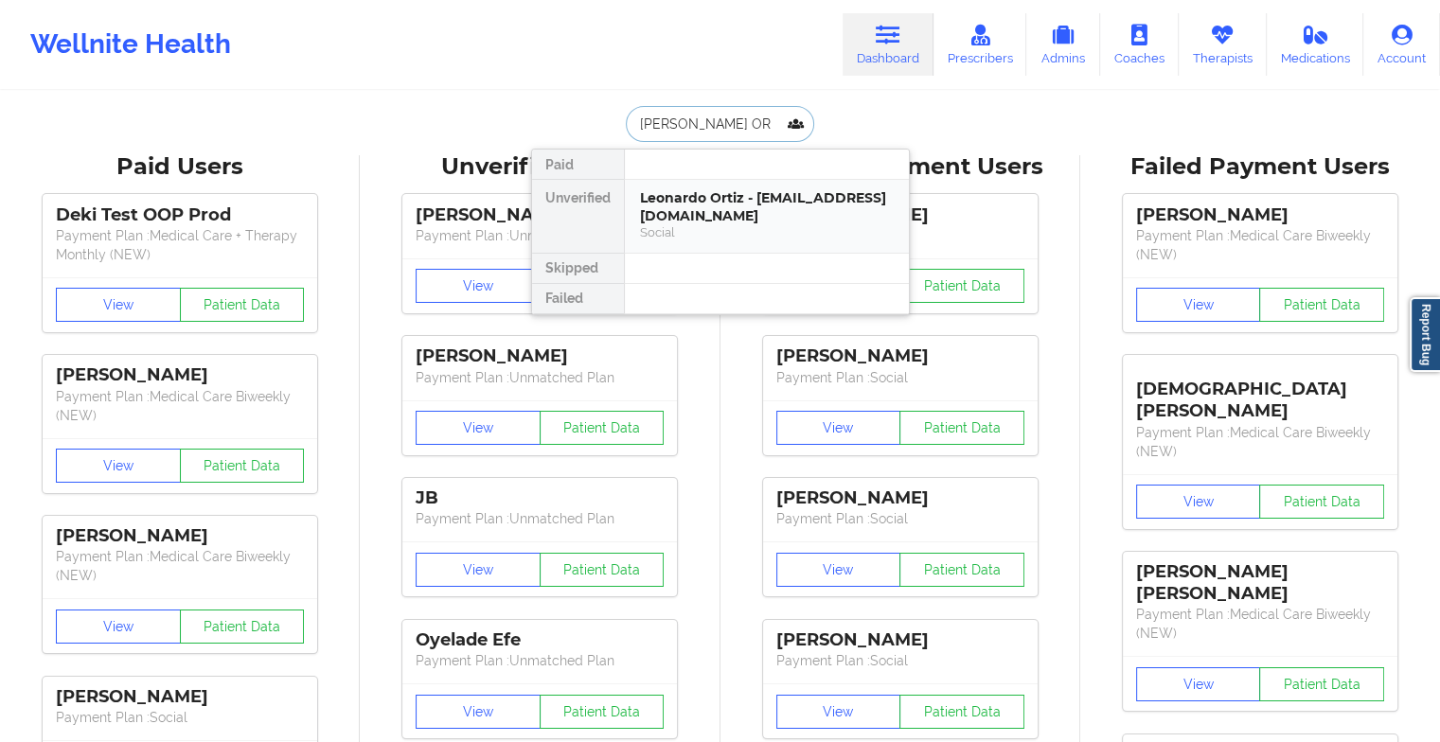
click at [717, 223] on div "Leonardo Ortiz - leonardo.ortiz2332@gmail.com" at bounding box center [767, 206] width 254 height 35
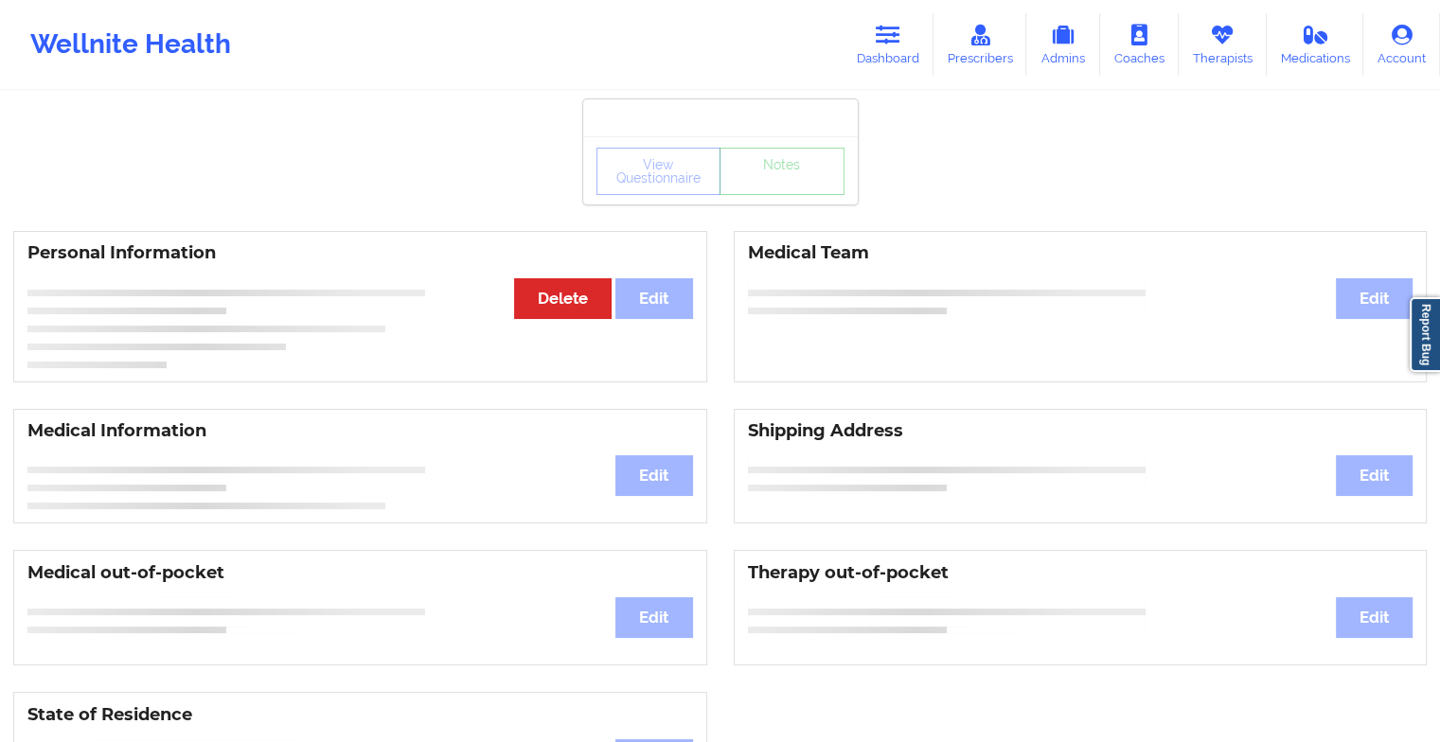
click at [717, 223] on div "Personal Information Edit Delete Medical Team Edit" at bounding box center [720, 307] width 1440 height 178
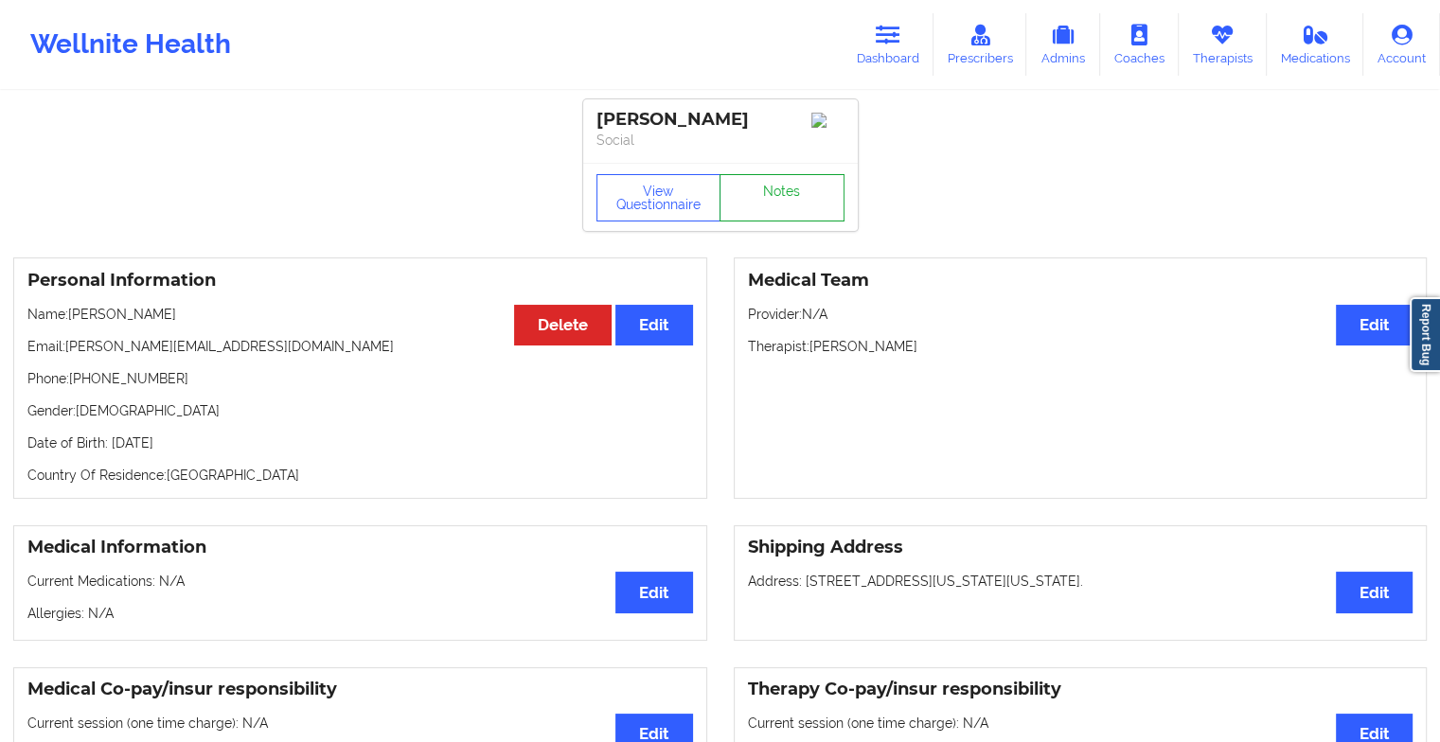
drag, startPoint x: 717, startPoint y: 223, endPoint x: 756, endPoint y: 226, distance: 38.9
click at [756, 222] on link "Notes" at bounding box center [782, 197] width 125 height 47
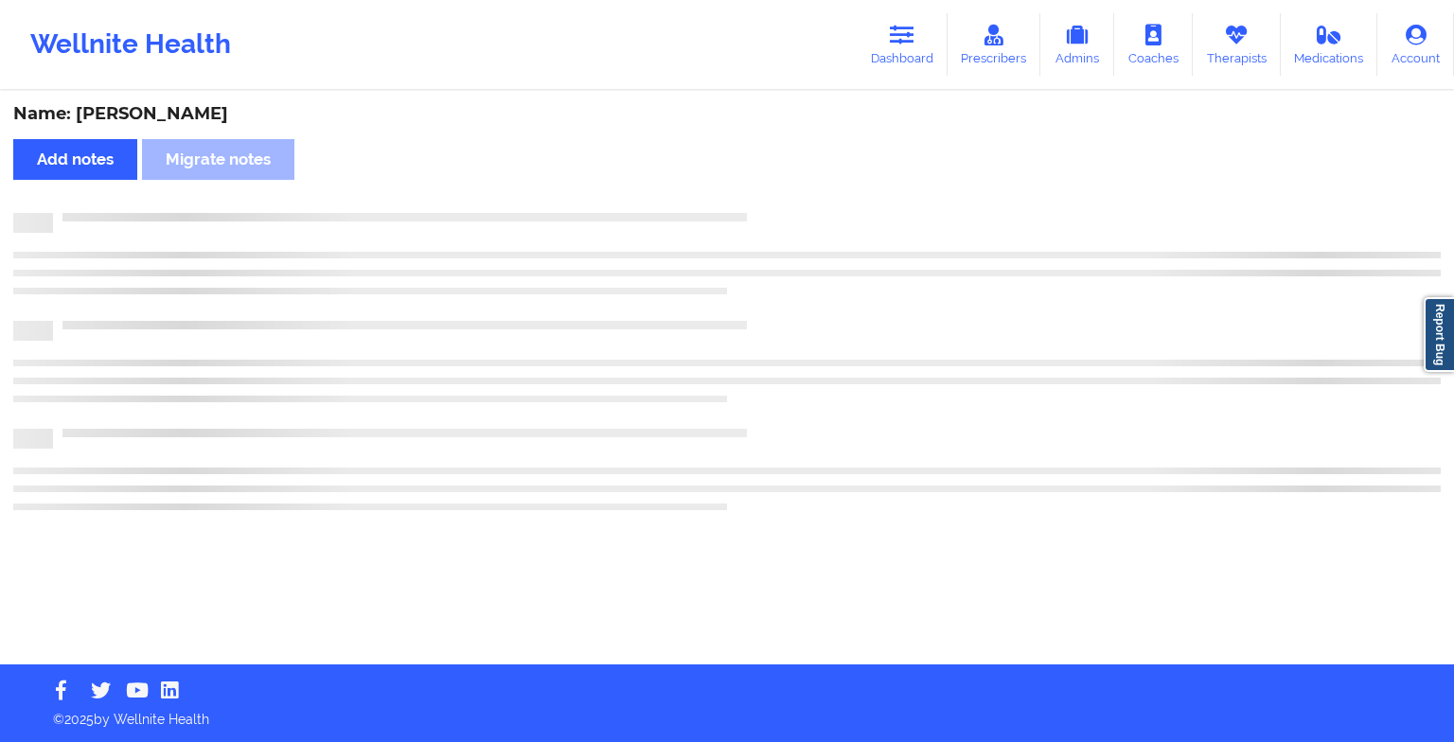
click at [756, 226] on div at bounding box center [727, 223] width 1428 height 20
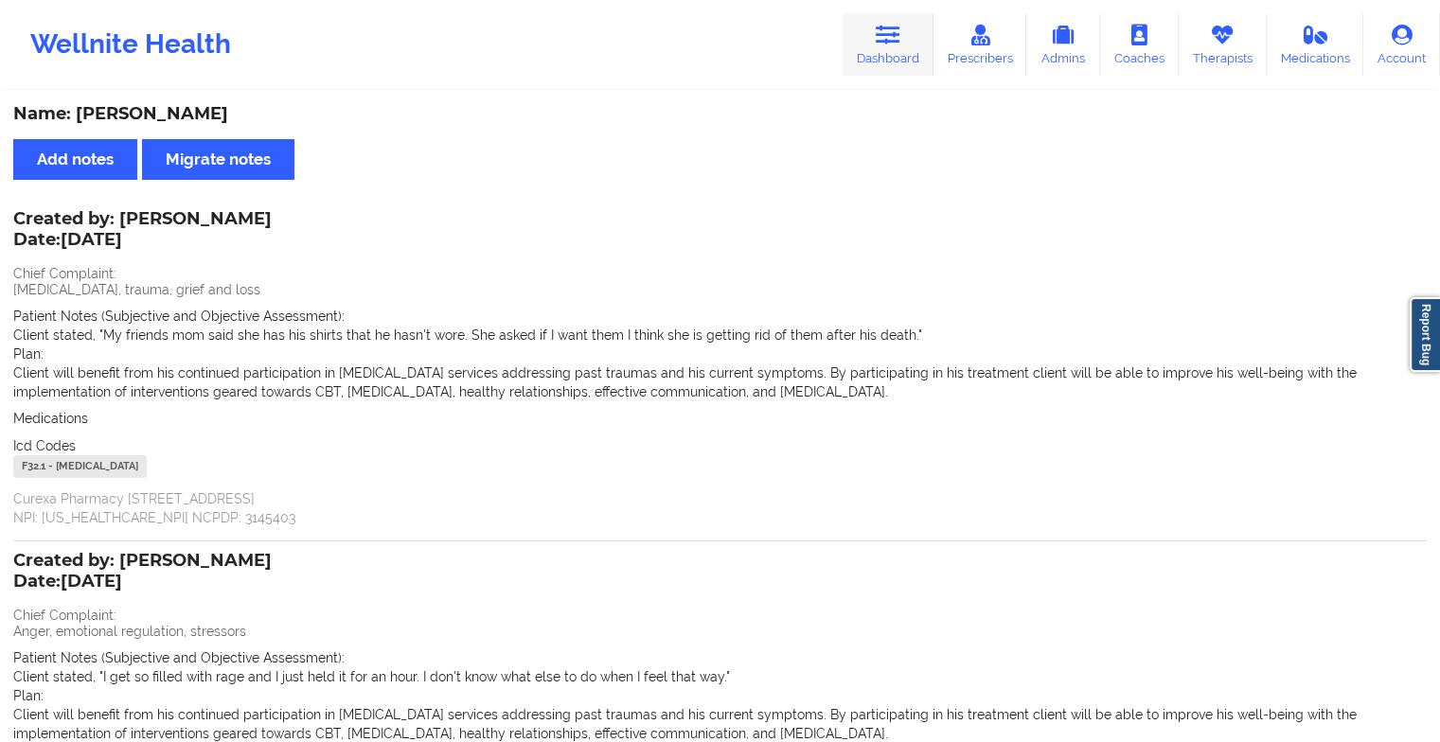
click at [879, 70] on link "Dashboard" at bounding box center [888, 44] width 91 height 62
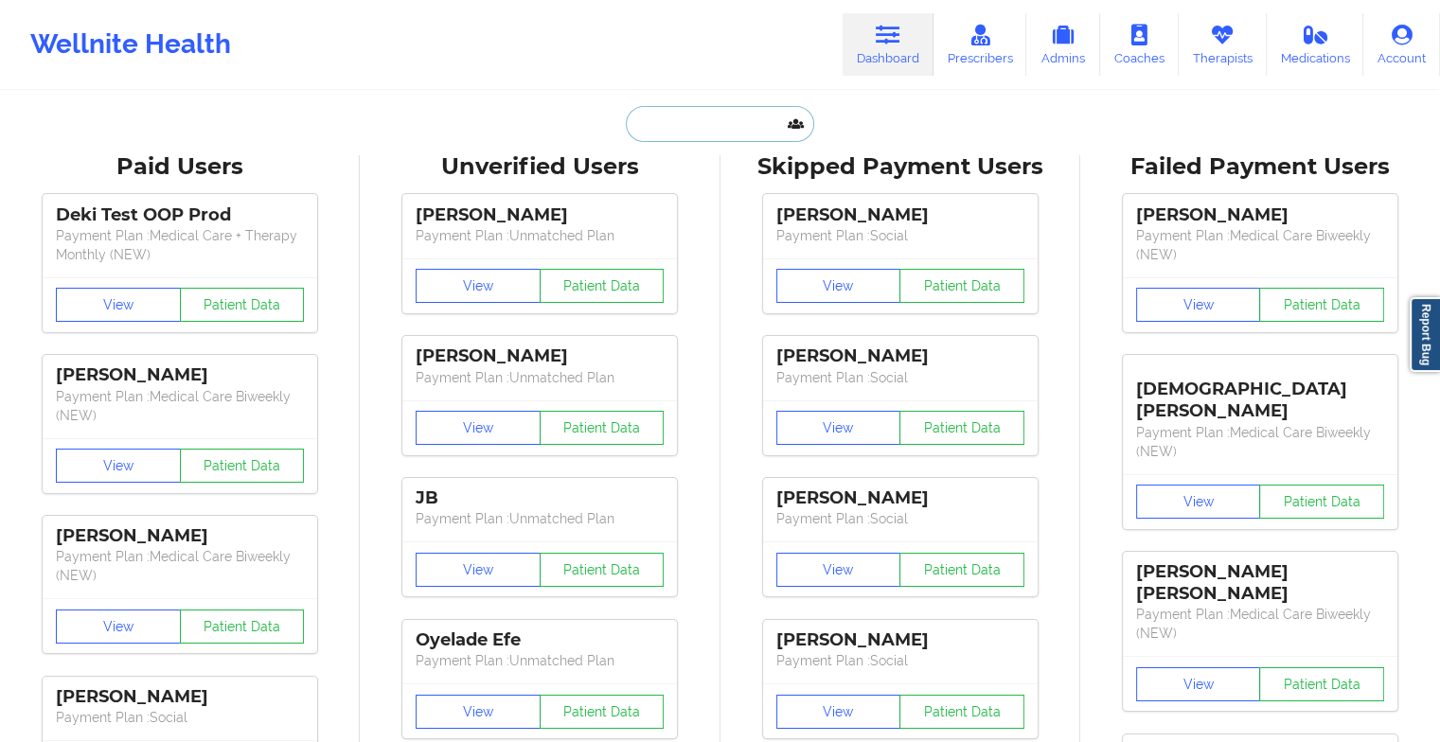
click at [697, 130] on input "text" at bounding box center [719, 124] width 187 height 36
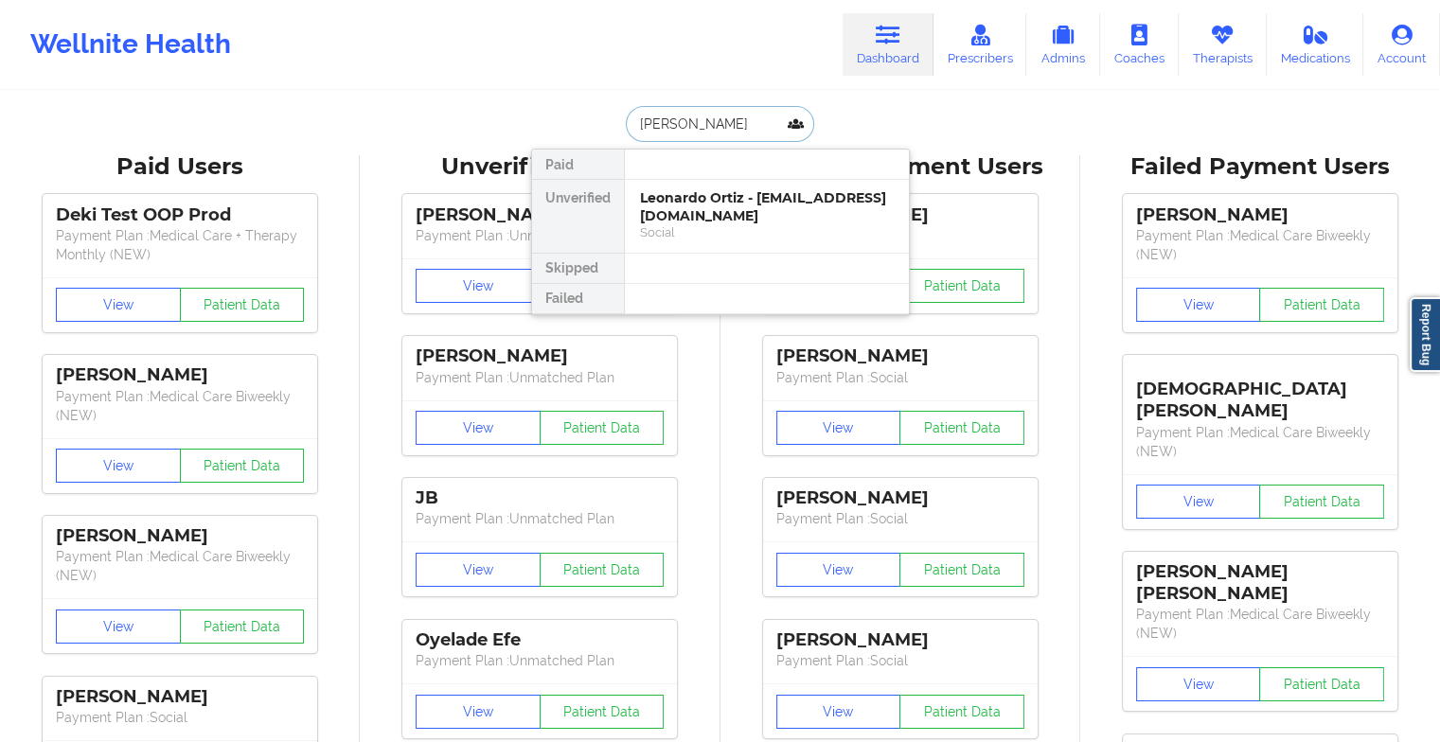
type input "jessica pa"
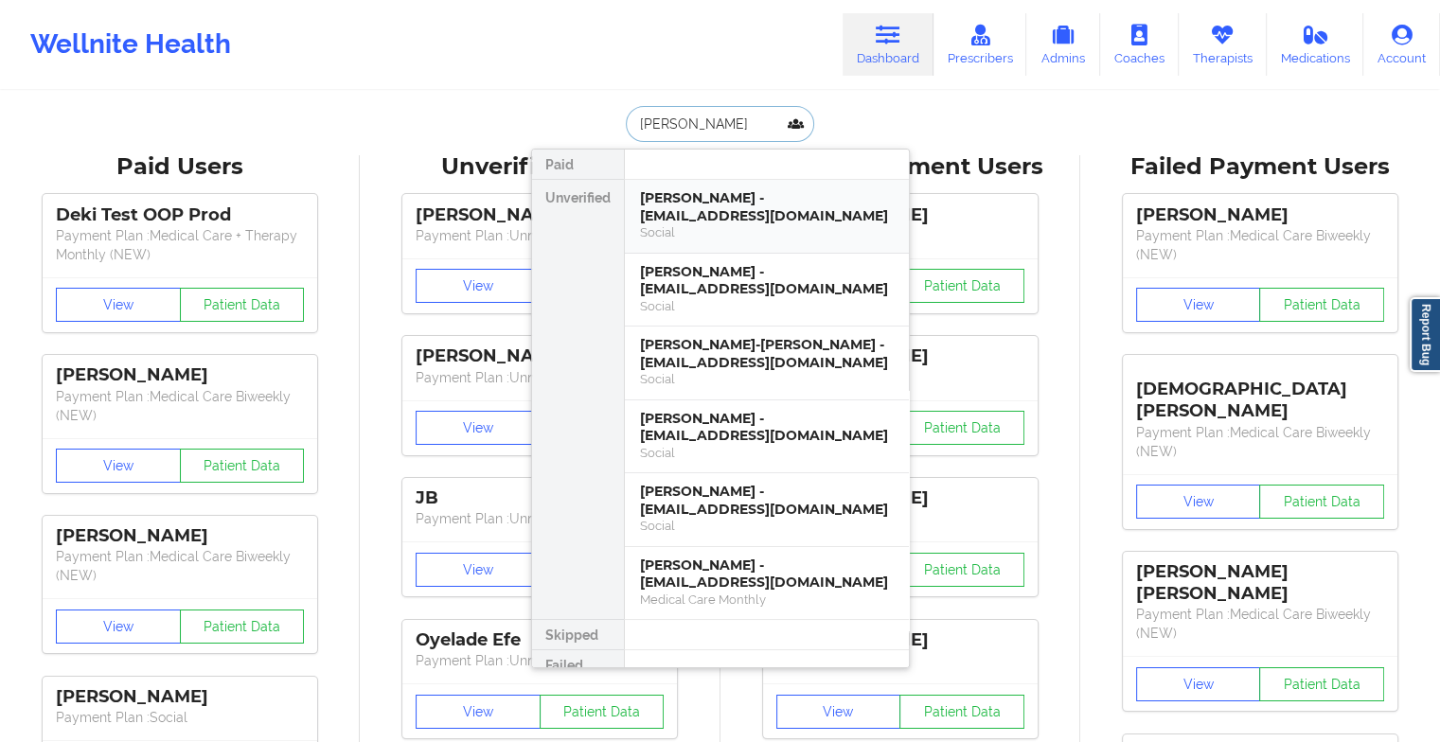
click at [718, 201] on div "Jessica paz - jessapaz@gmail.com" at bounding box center [767, 206] width 254 height 35
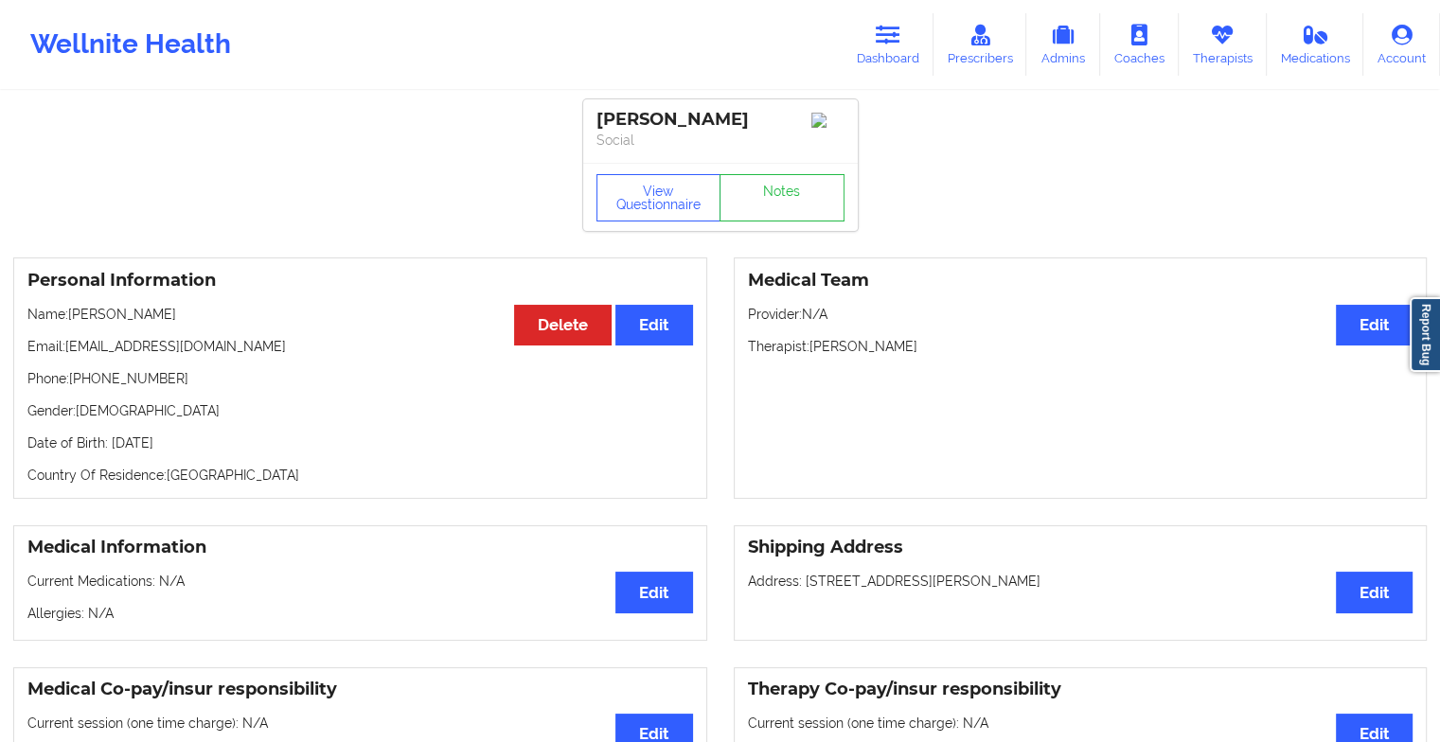
click at [779, 194] on div "View Questionnaire Notes" at bounding box center [720, 197] width 275 height 68
click at [779, 194] on link "Notes" at bounding box center [782, 197] width 125 height 47
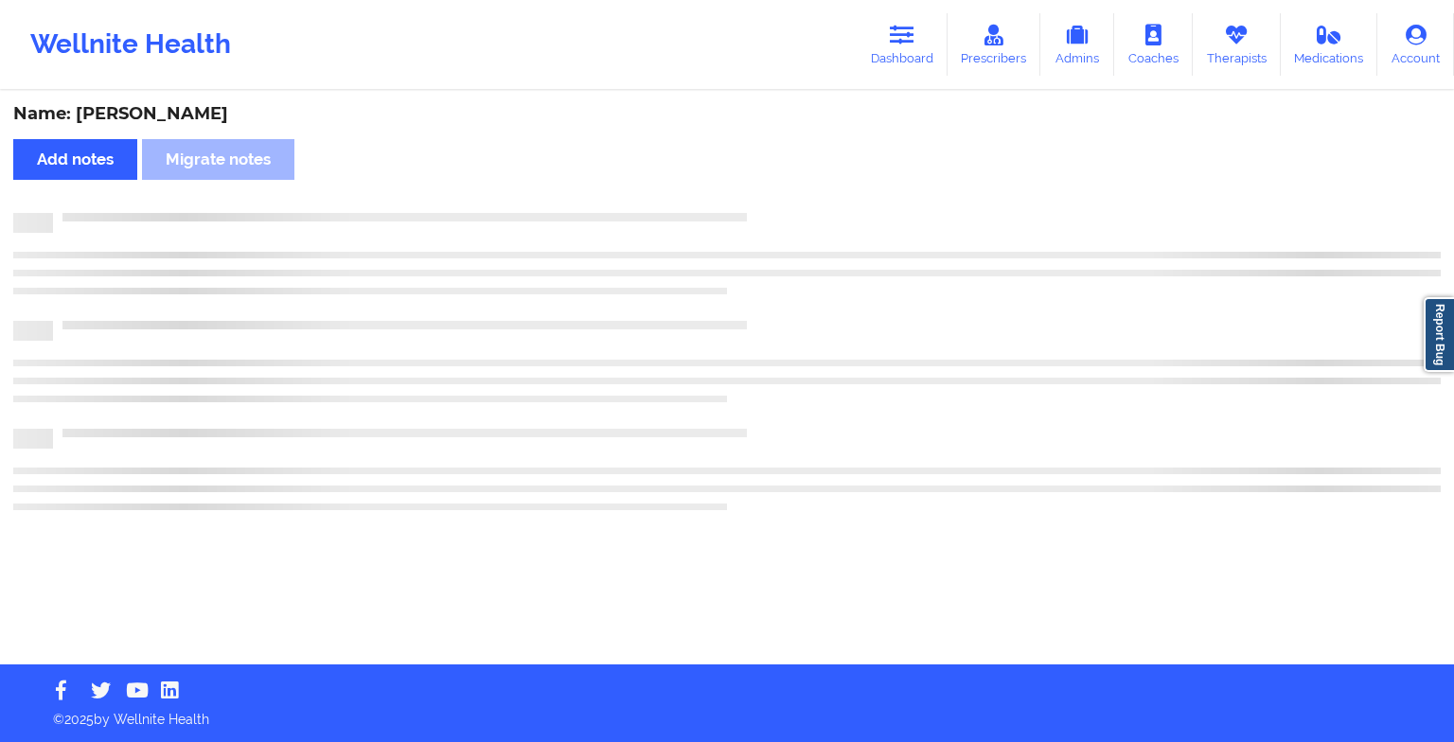
click at [779, 194] on div "Name: Jessica paz Add notes Migrate notes" at bounding box center [727, 379] width 1454 height 572
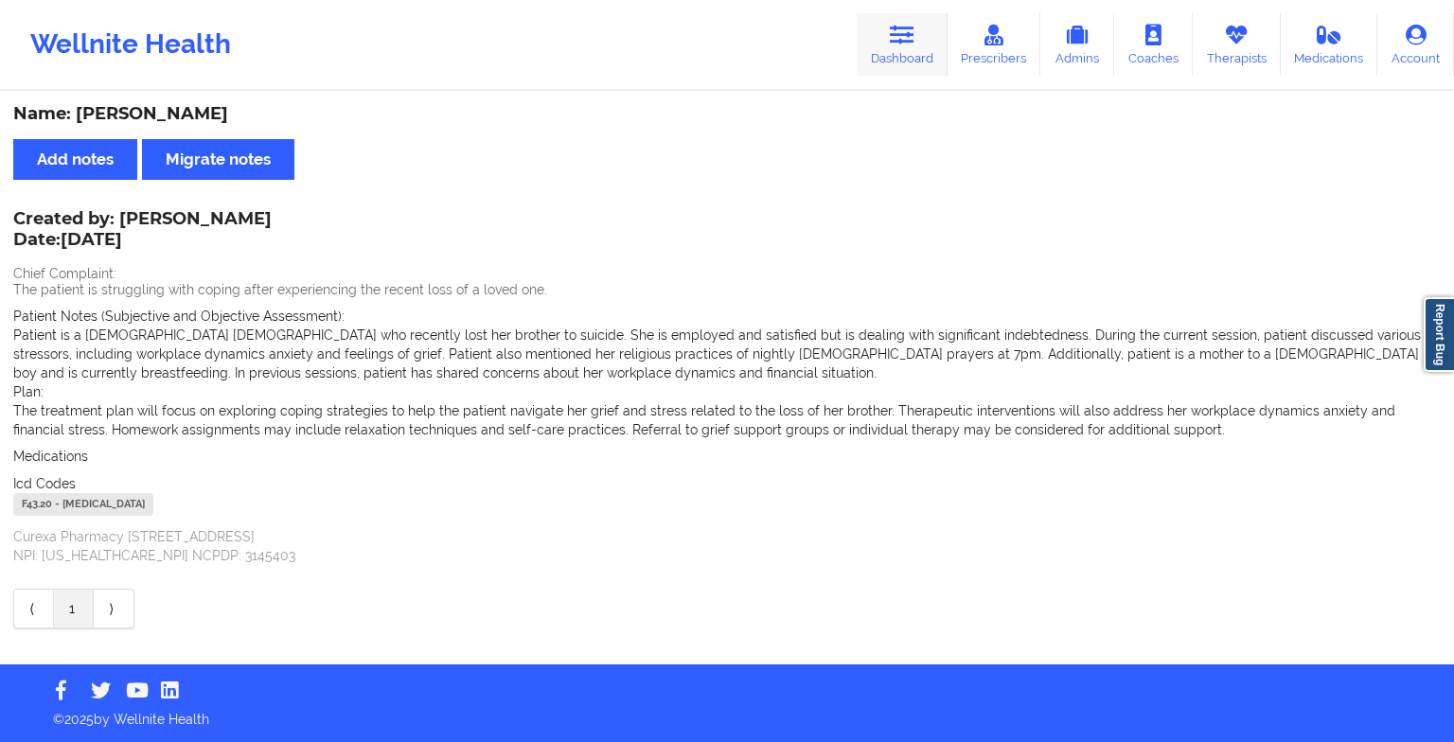
click at [915, 44] on icon at bounding box center [902, 35] width 25 height 21
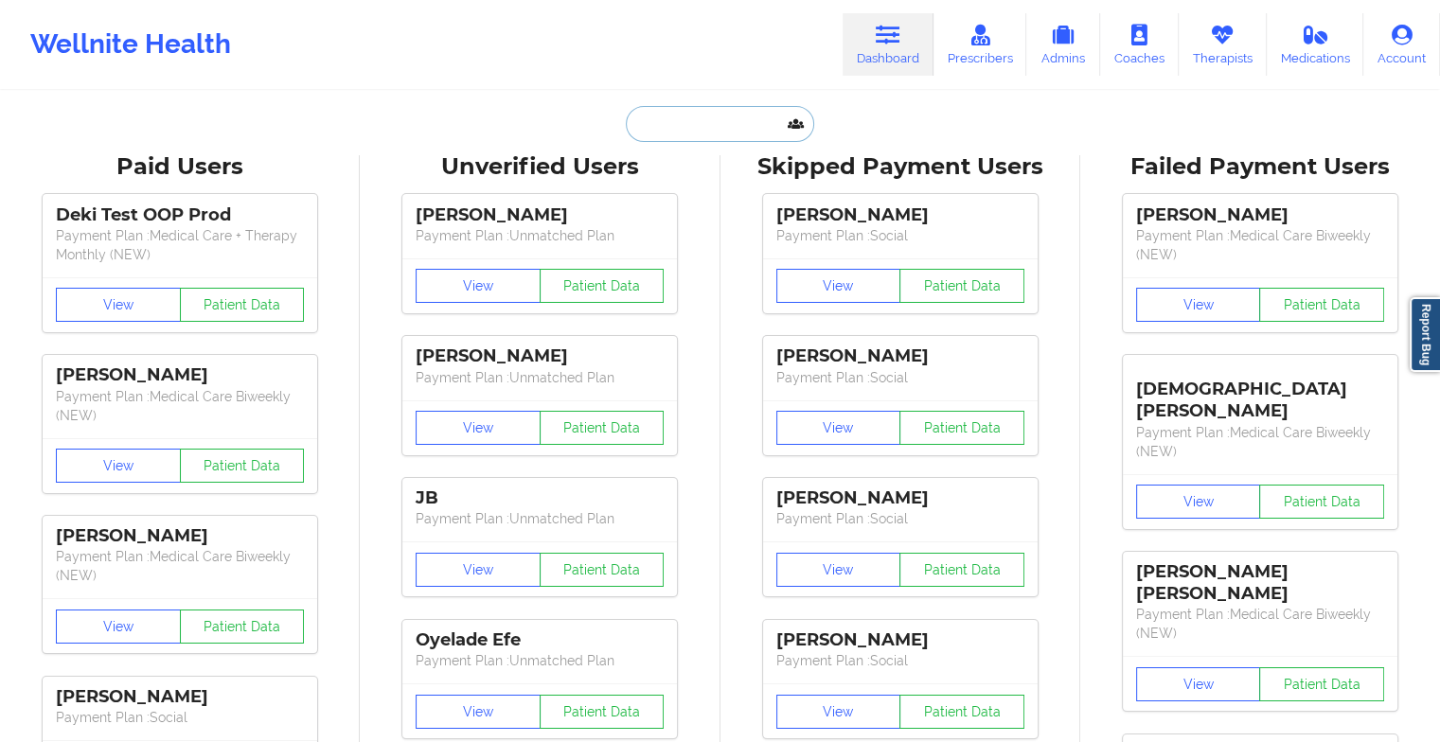
click at [721, 116] on input "text" at bounding box center [719, 124] width 187 height 36
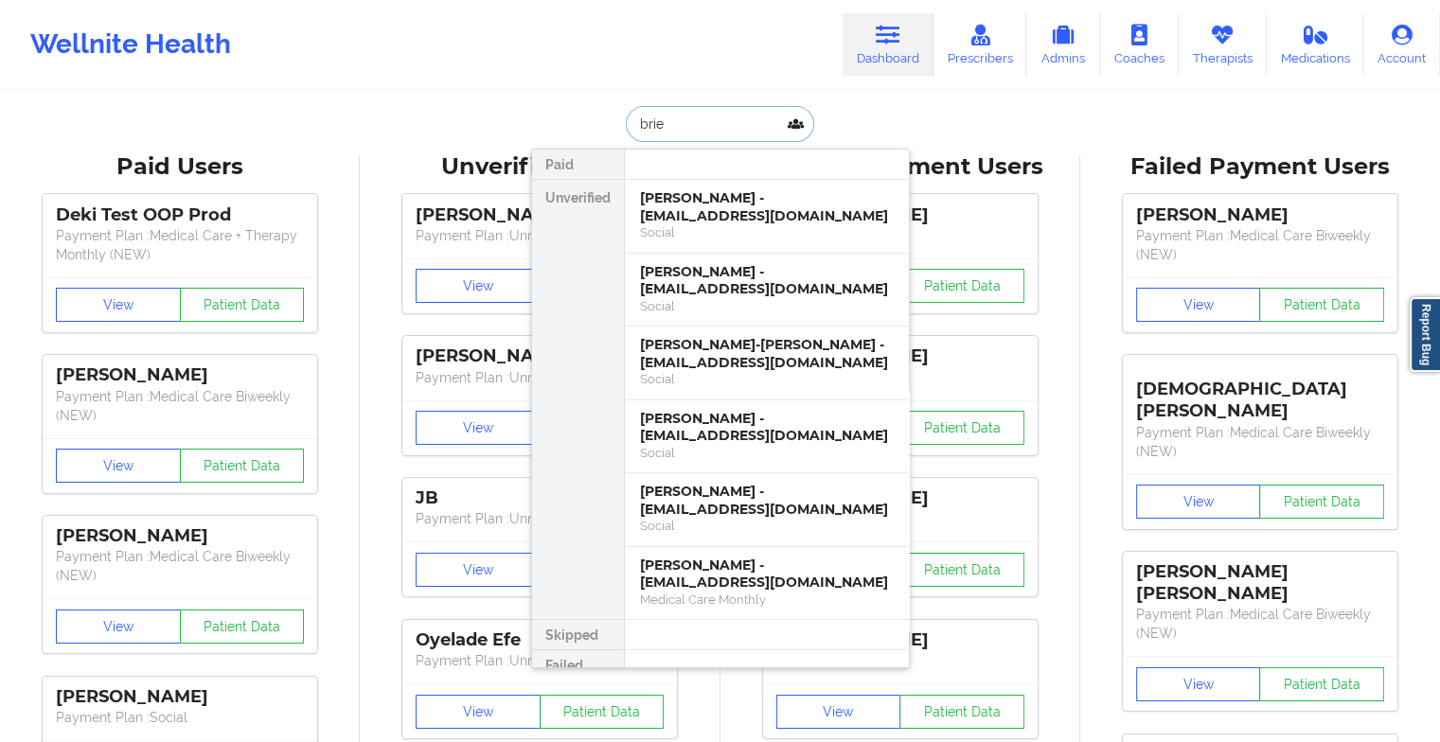
type input "[PERSON_NAME]"
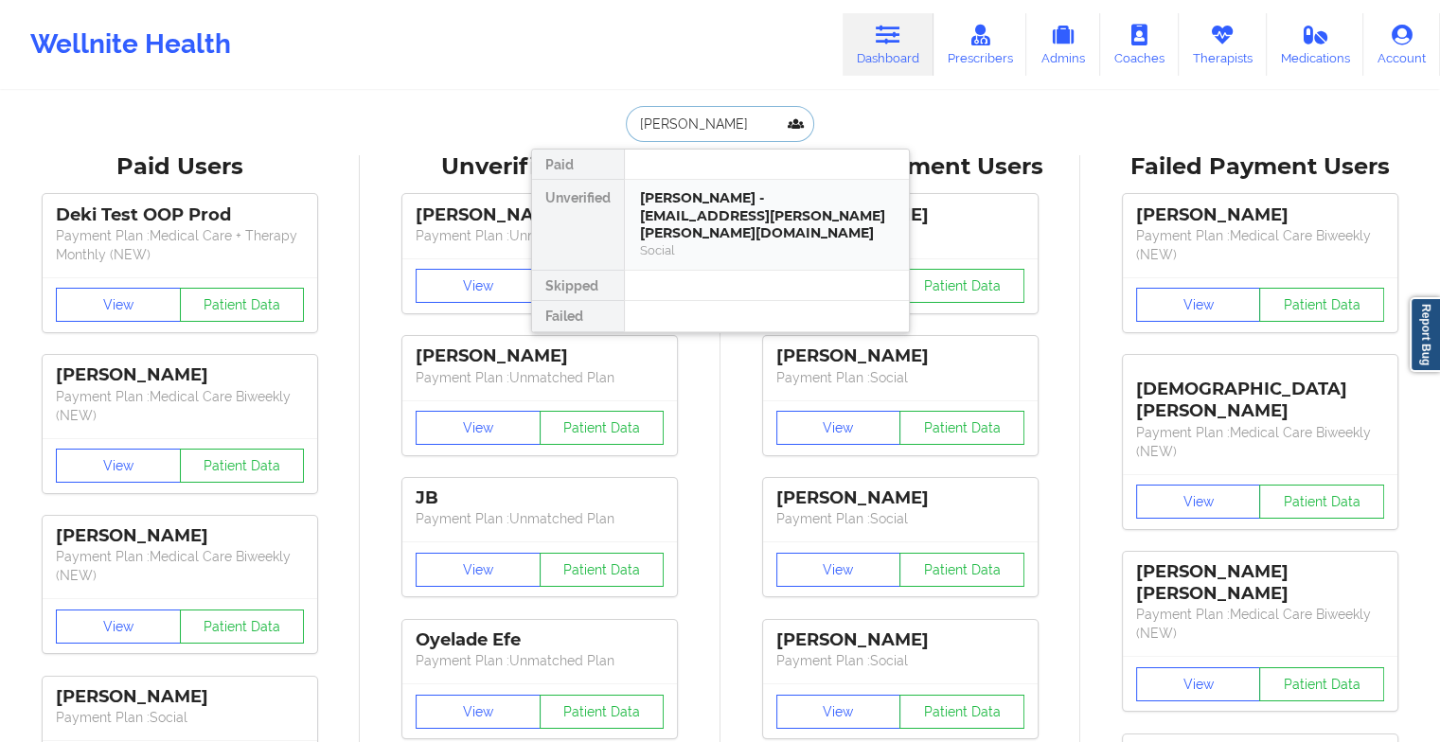
click at [721, 213] on div "[PERSON_NAME] - [EMAIL_ADDRESS][PERSON_NAME][PERSON_NAME][DOMAIN_NAME]" at bounding box center [767, 215] width 254 height 53
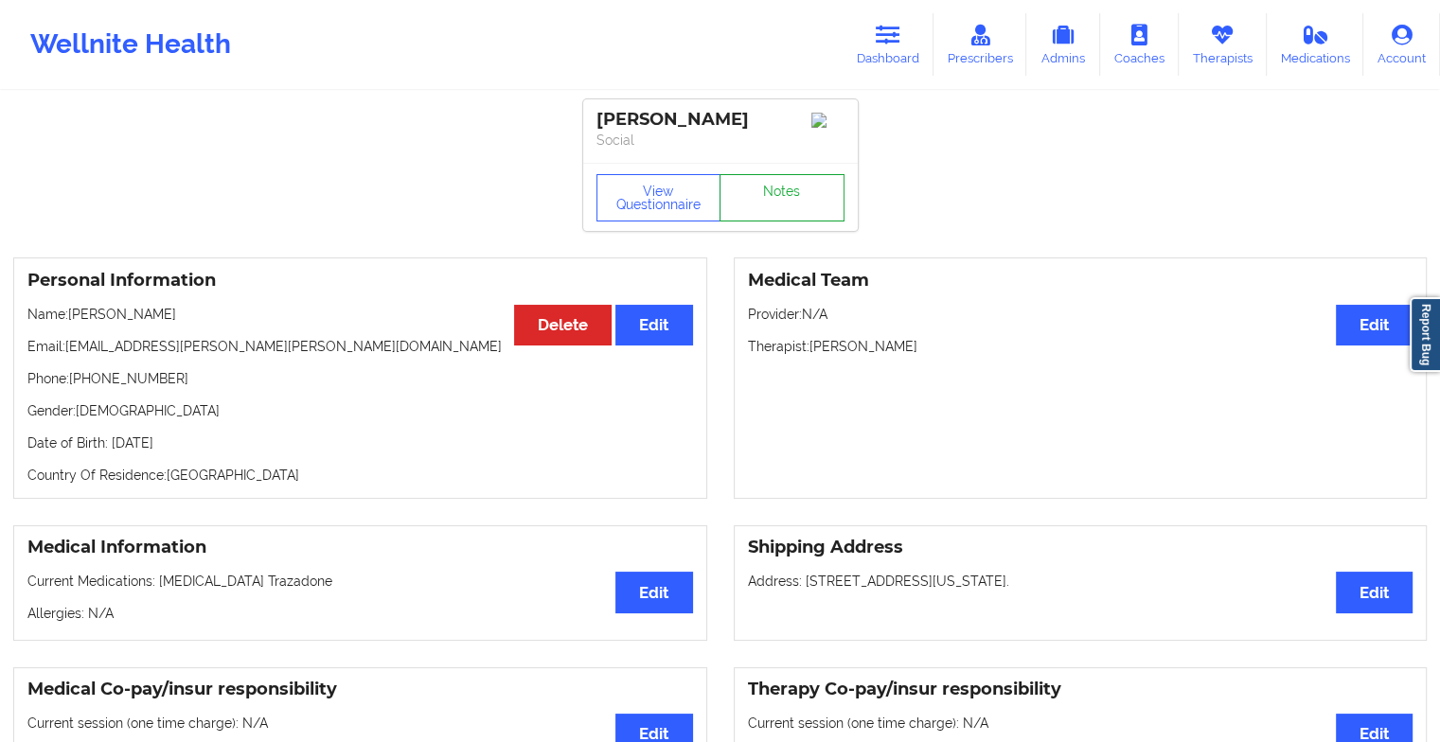
click at [770, 191] on link "Notes" at bounding box center [782, 197] width 125 height 47
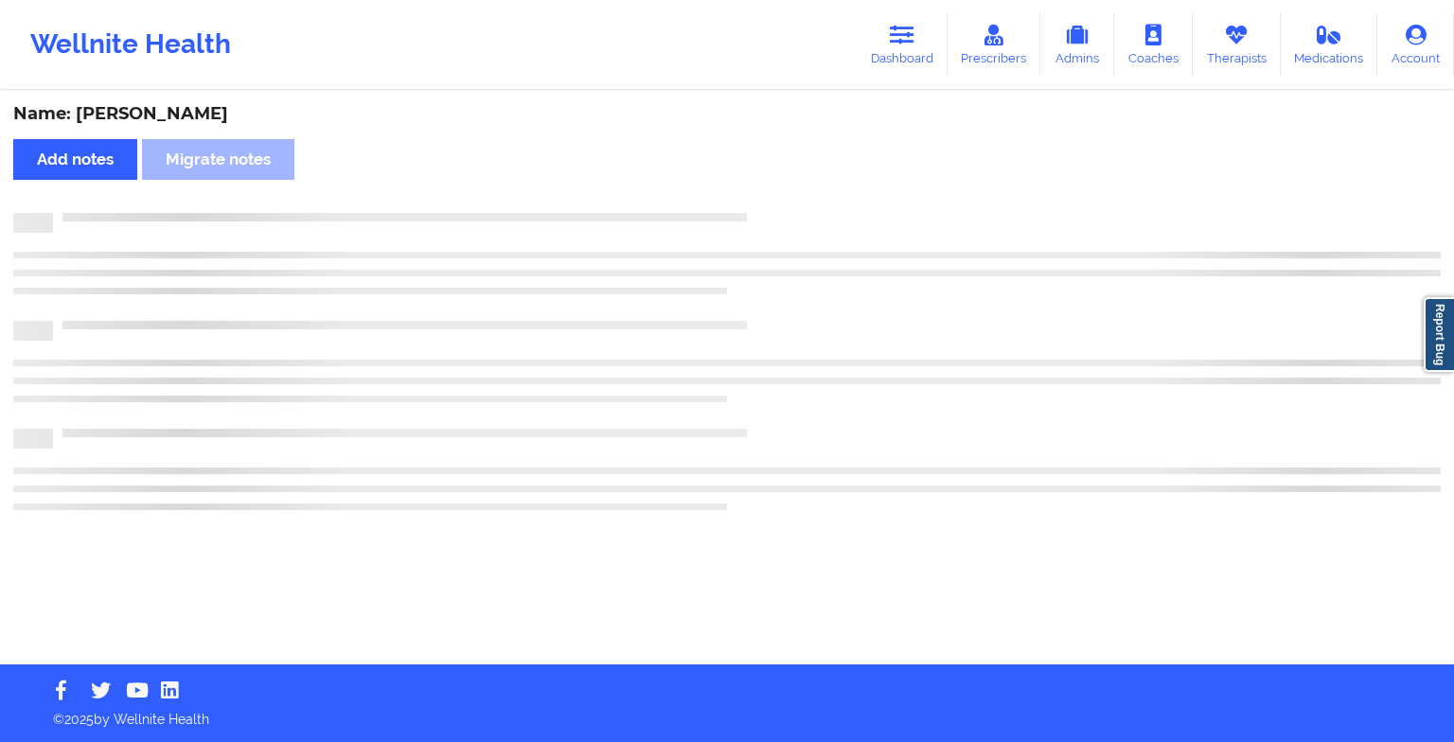
click at [770, 191] on div "Name: [PERSON_NAME] Add notes Migrate notes" at bounding box center [727, 379] width 1454 height 572
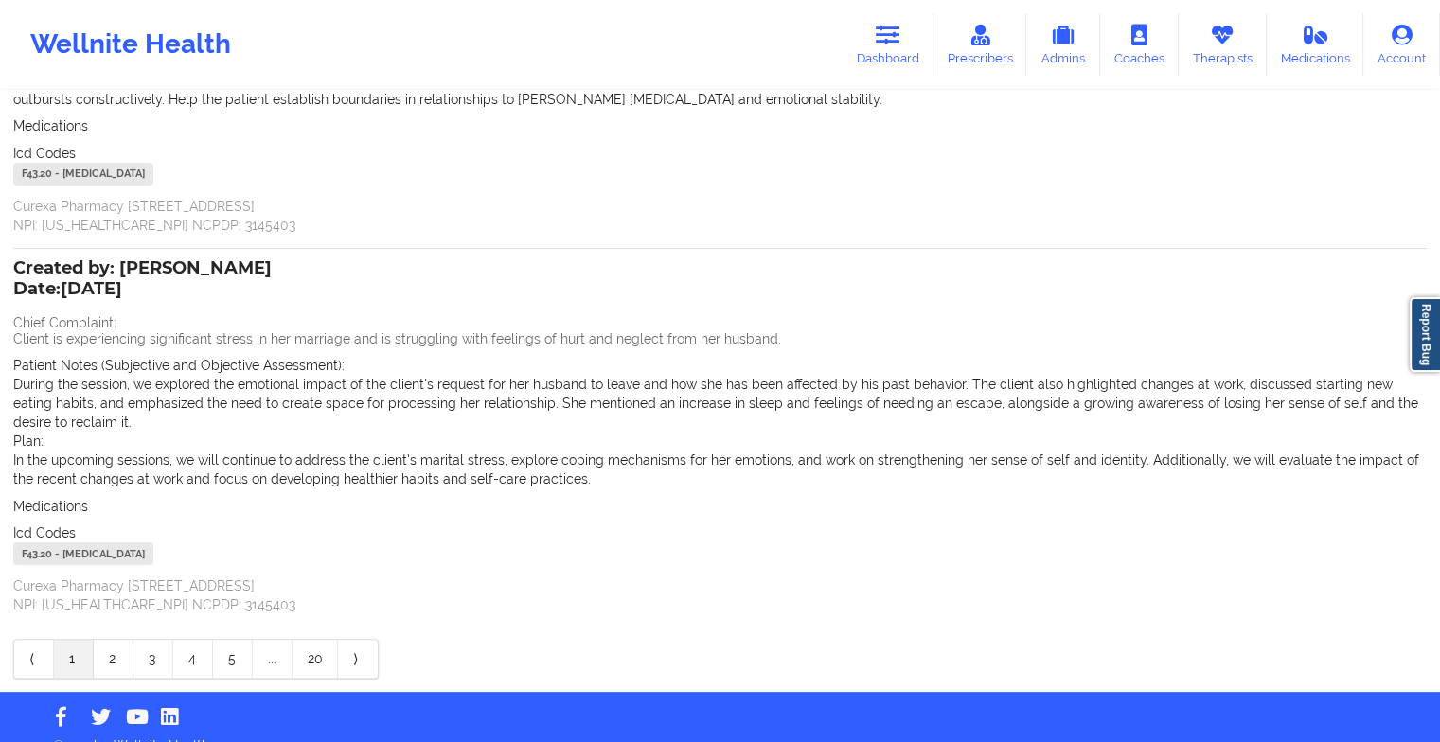
scroll to position [356, 0]
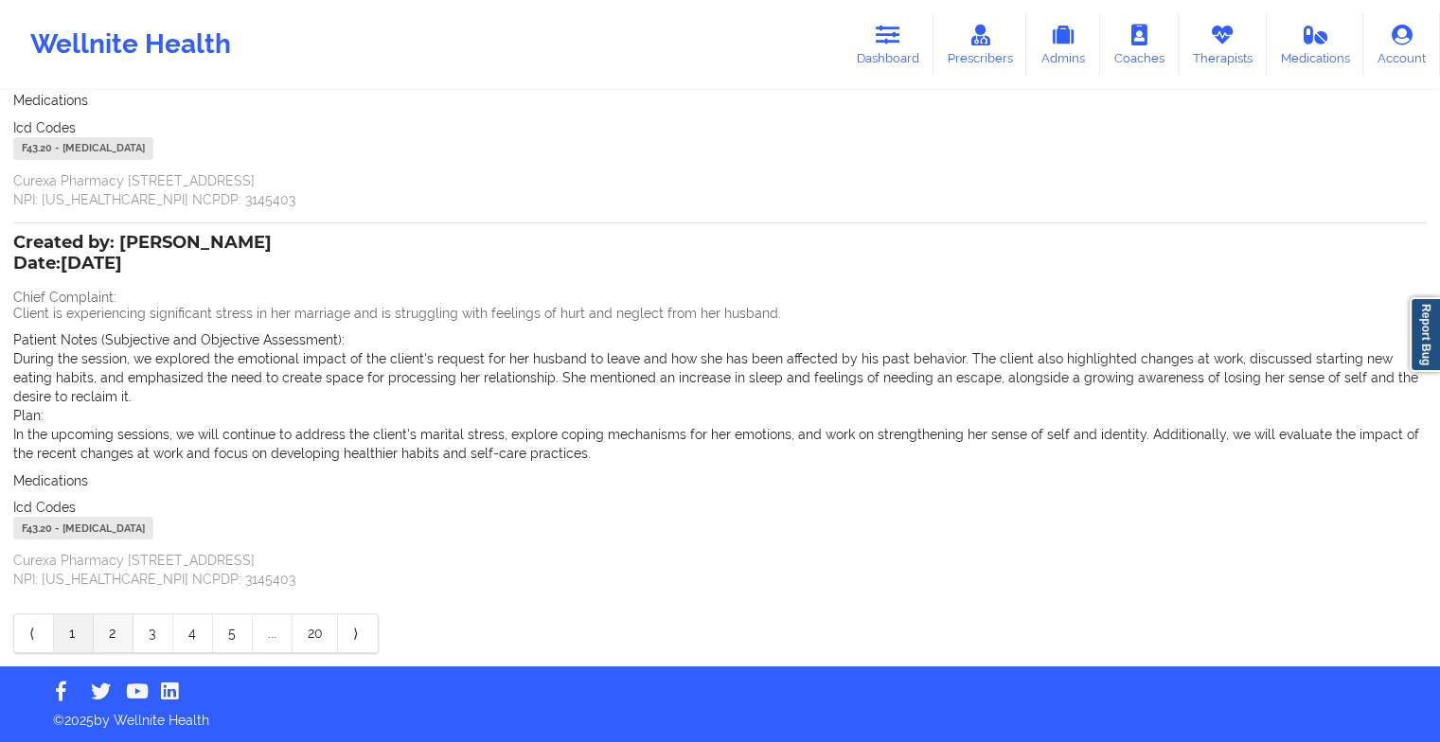
click at [121, 625] on link "2" at bounding box center [114, 633] width 40 height 38
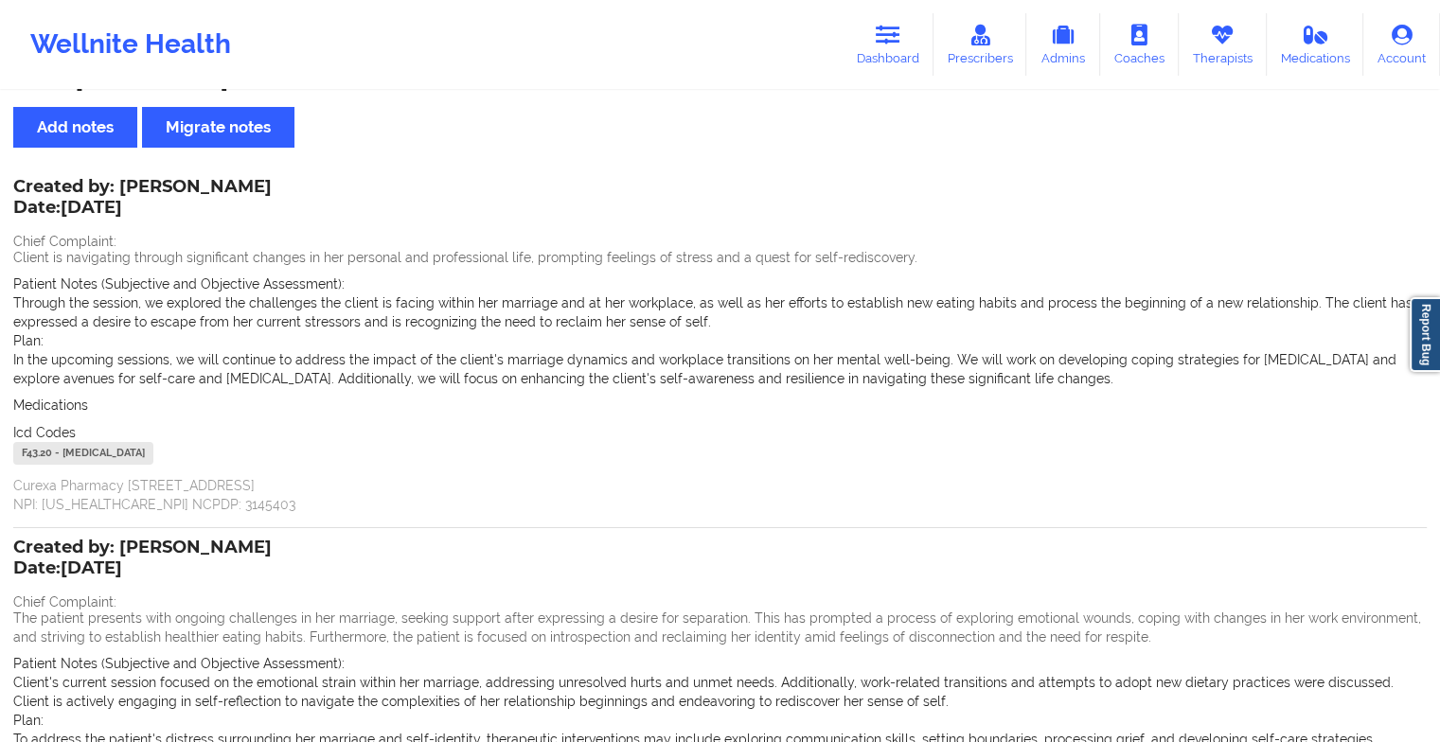
scroll to position [30, 0]
